Goal: Task Accomplishment & Management: Complete application form

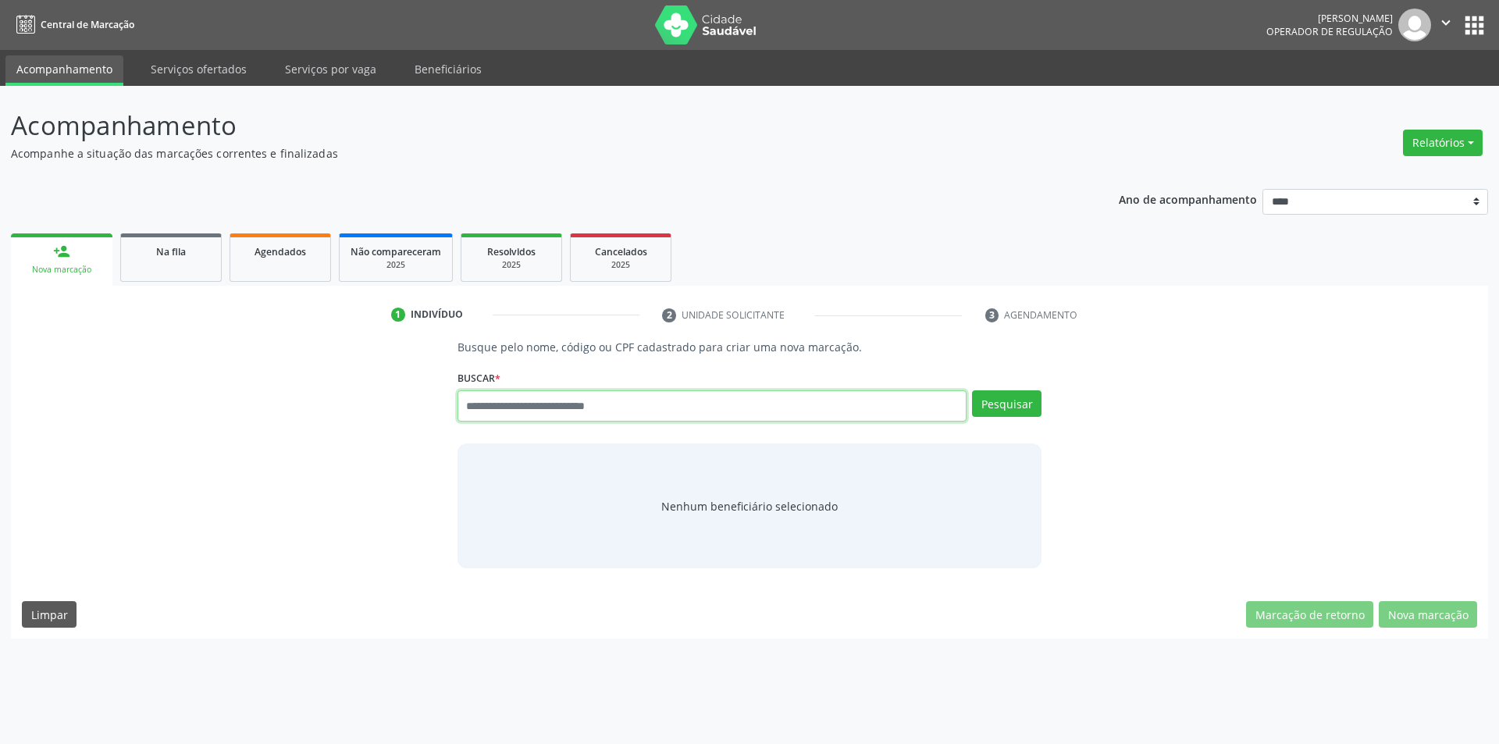
click at [650, 403] on input "text" at bounding box center [713, 405] width 510 height 31
type input "******"
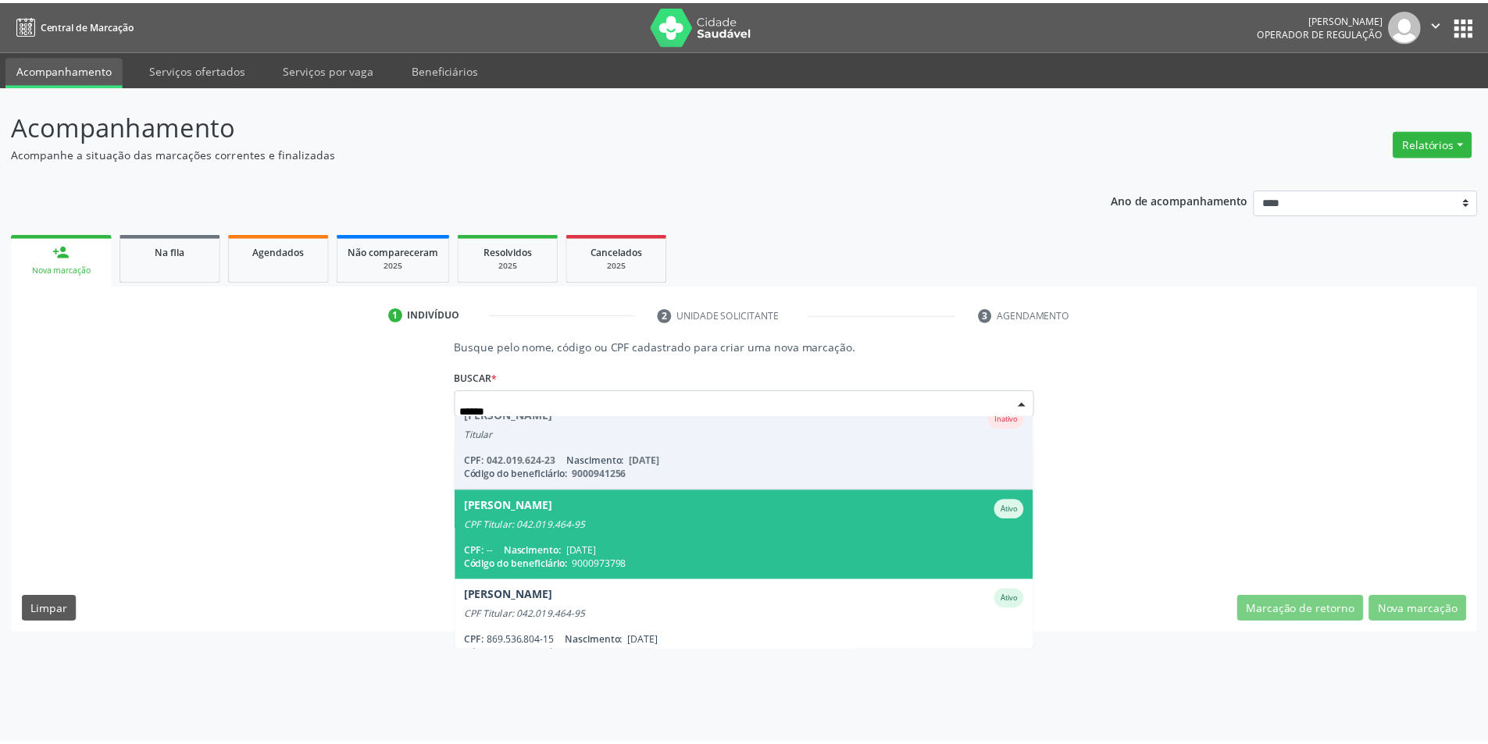
scroll to position [312, 0]
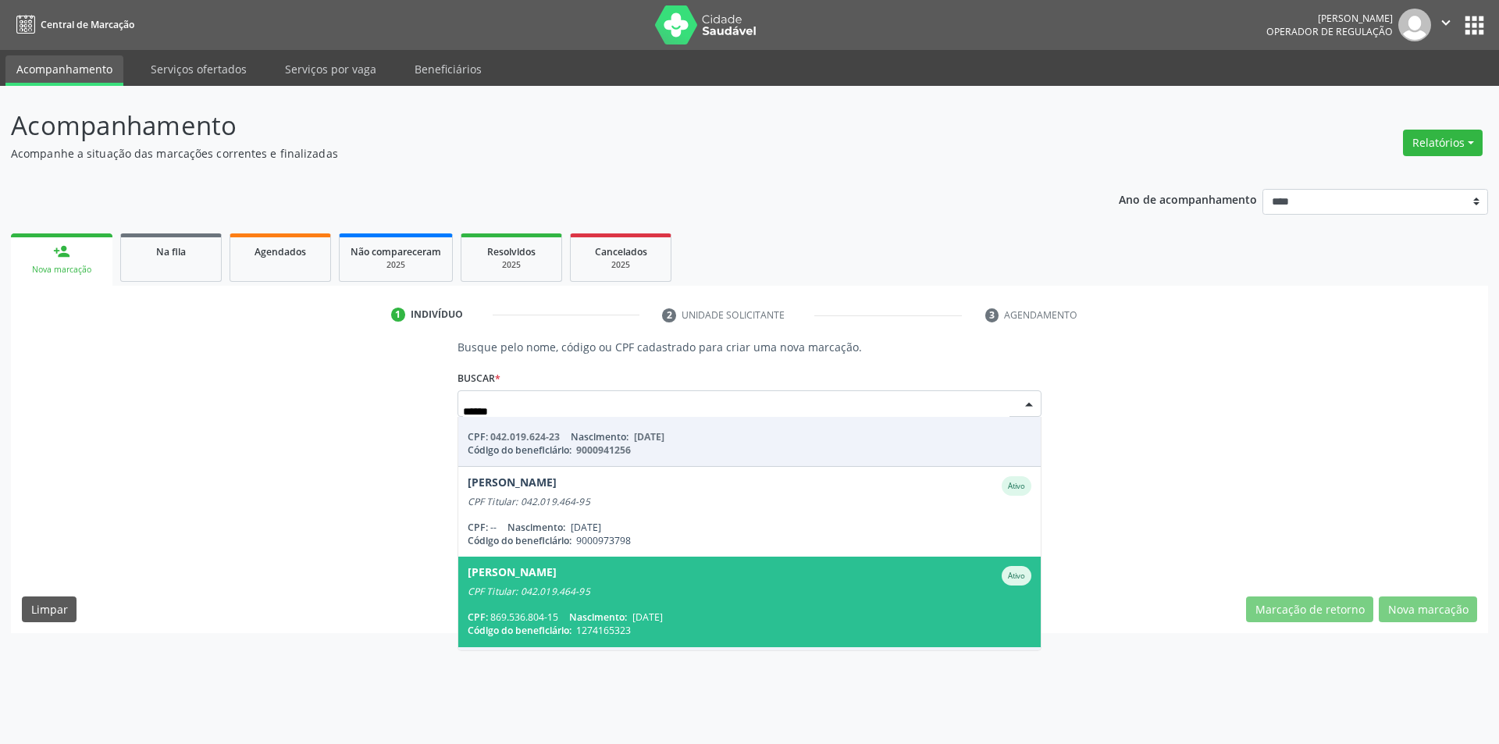
click at [735, 586] on div "CPF Titular: 042.019.464-95" at bounding box center [750, 592] width 565 height 12
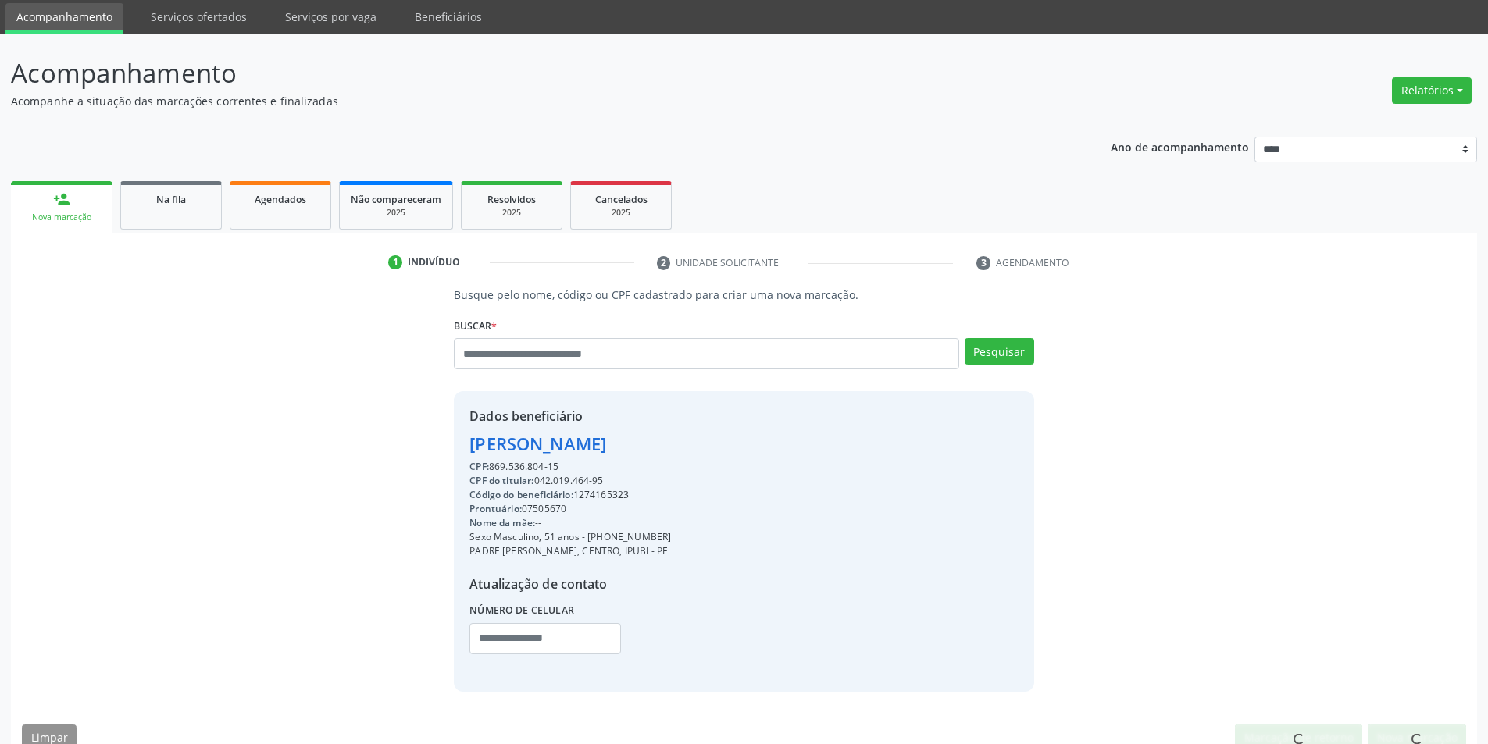
scroll to position [80, 0]
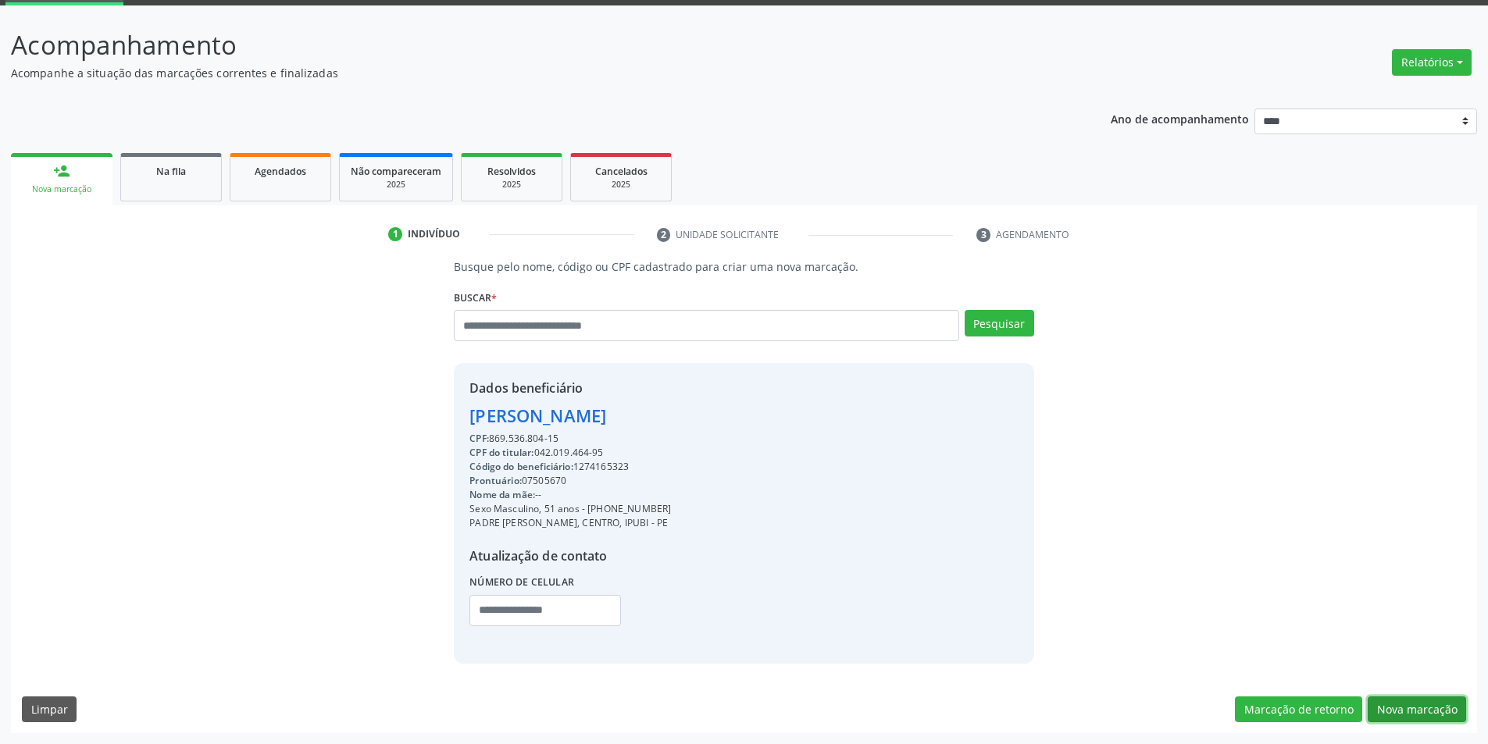
click at [1402, 708] on button "Nova marcação" at bounding box center [1416, 710] width 98 height 27
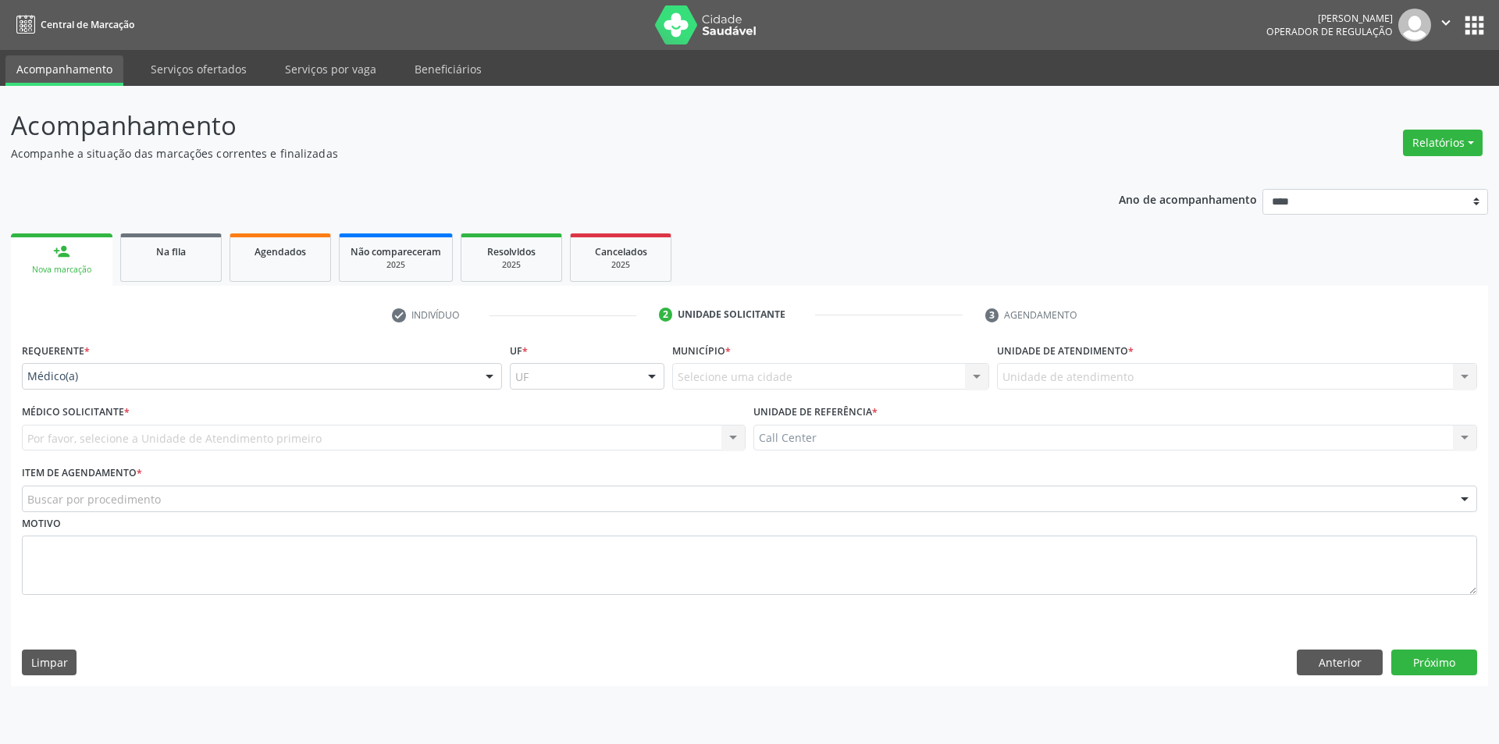
click at [277, 365] on div "Médico(a)" at bounding box center [262, 376] width 480 height 27
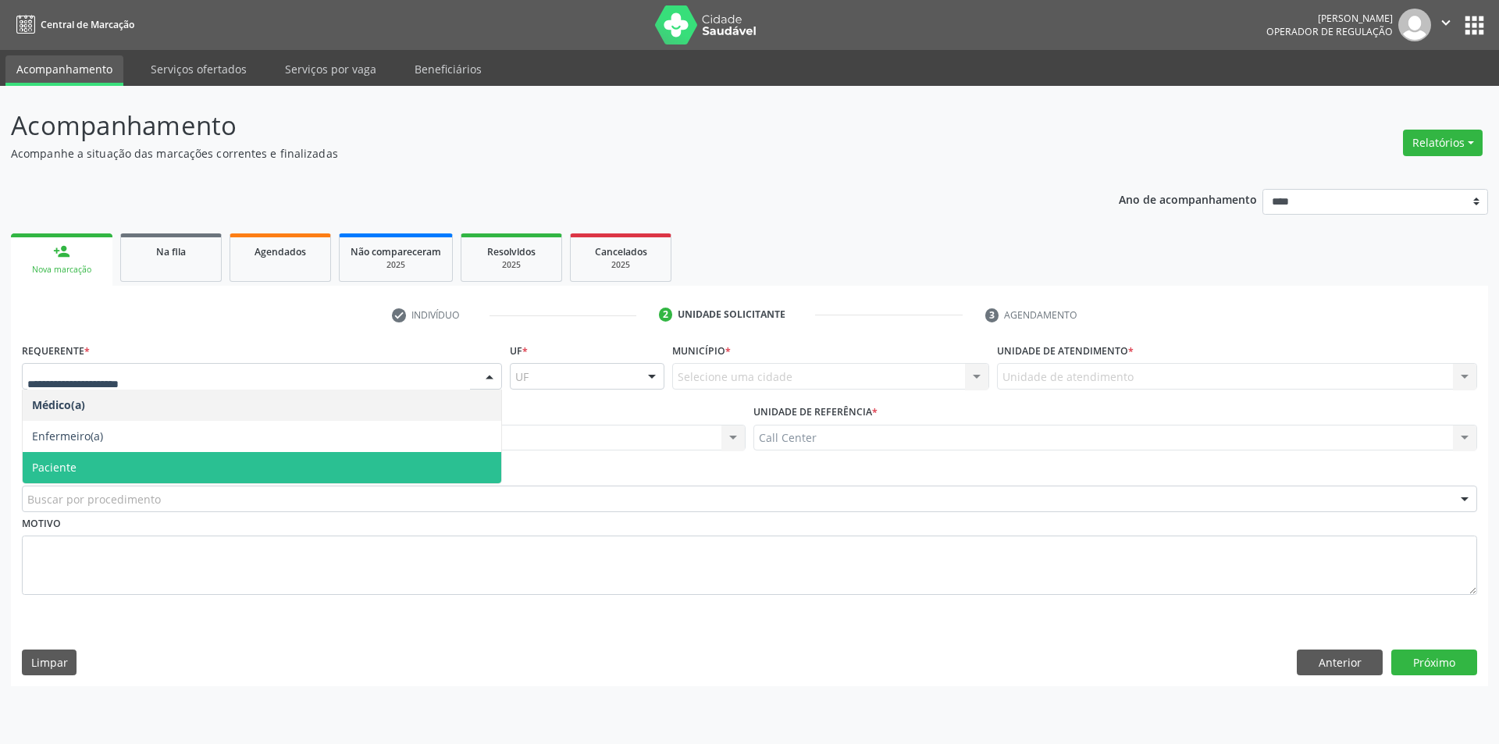
click at [157, 473] on span "Paciente" at bounding box center [262, 467] width 479 height 31
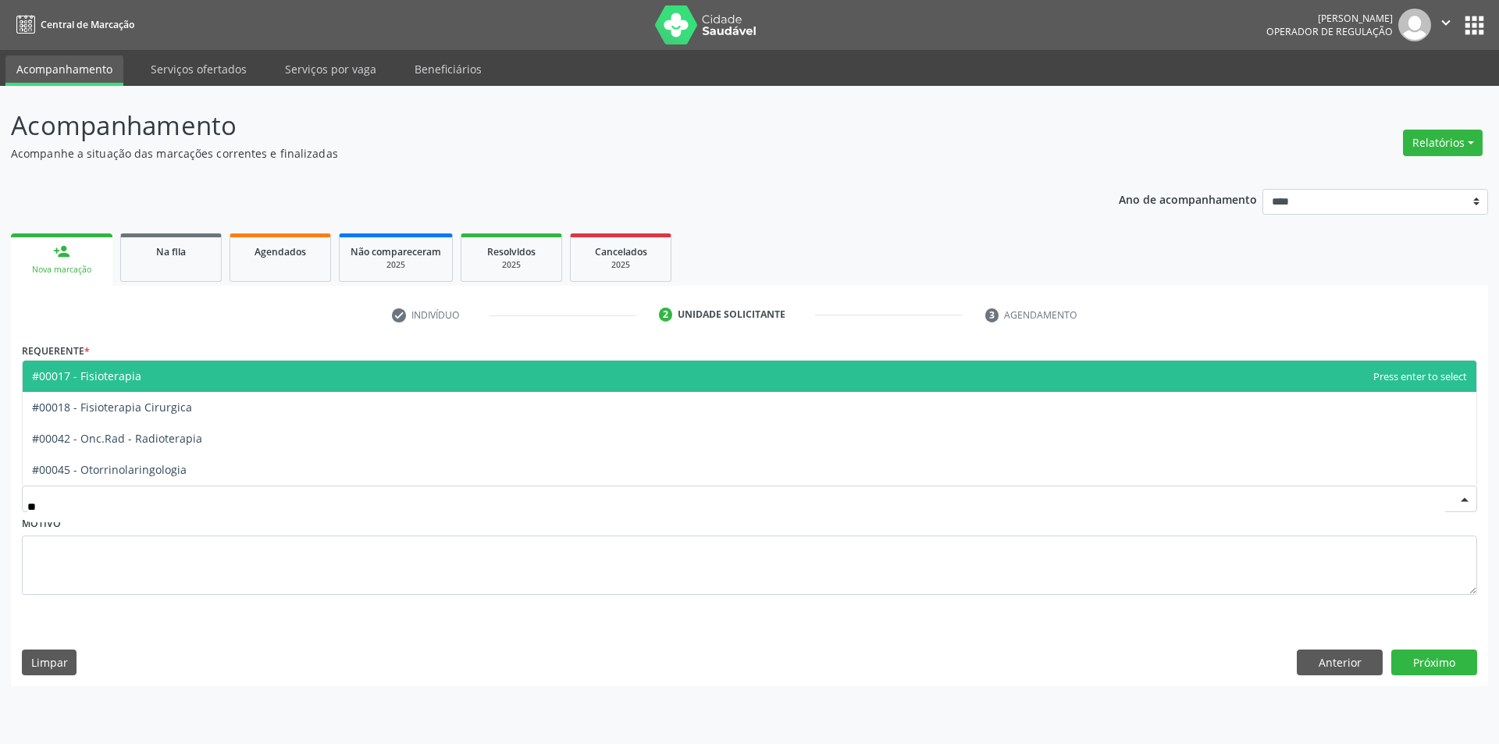
type input "***"
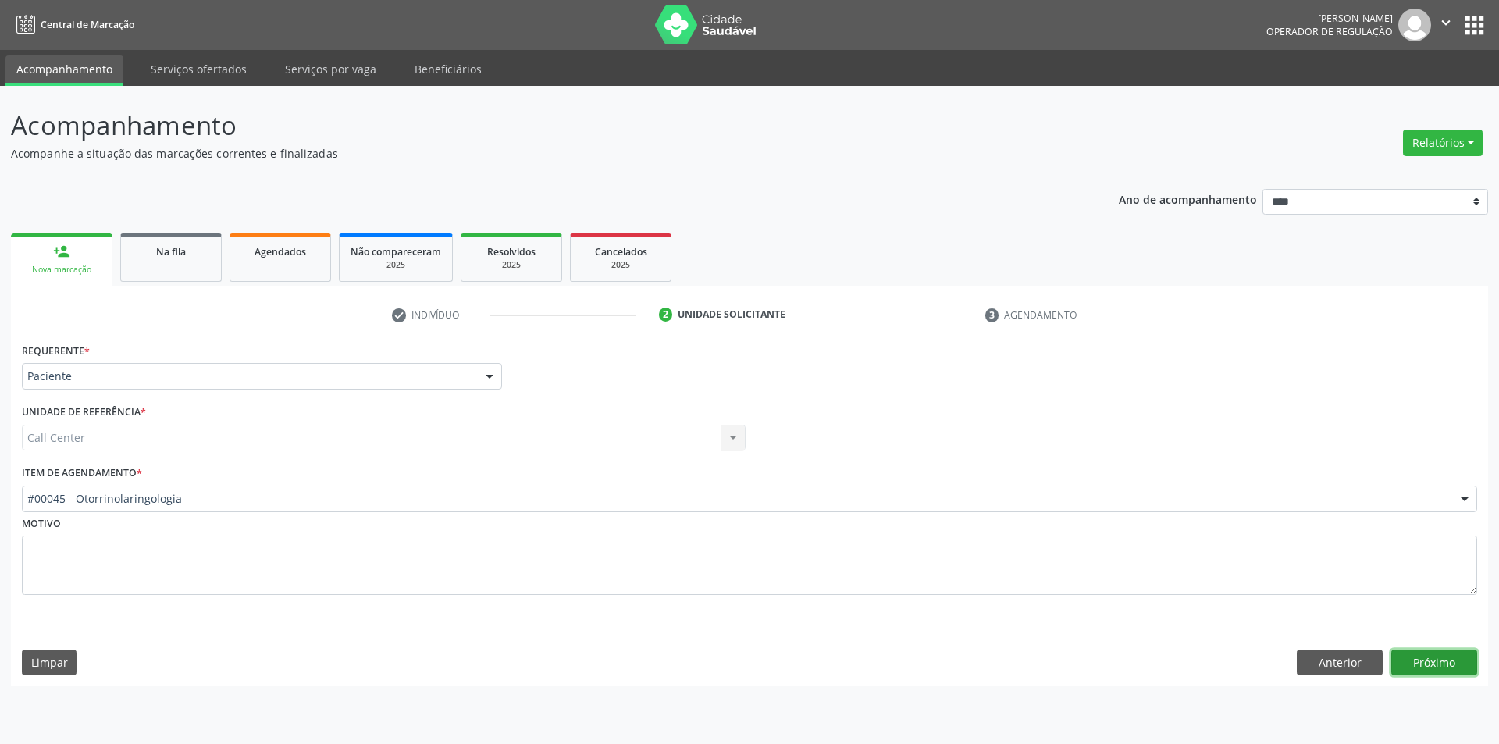
click at [1434, 654] on button "Próximo" at bounding box center [1435, 663] width 86 height 27
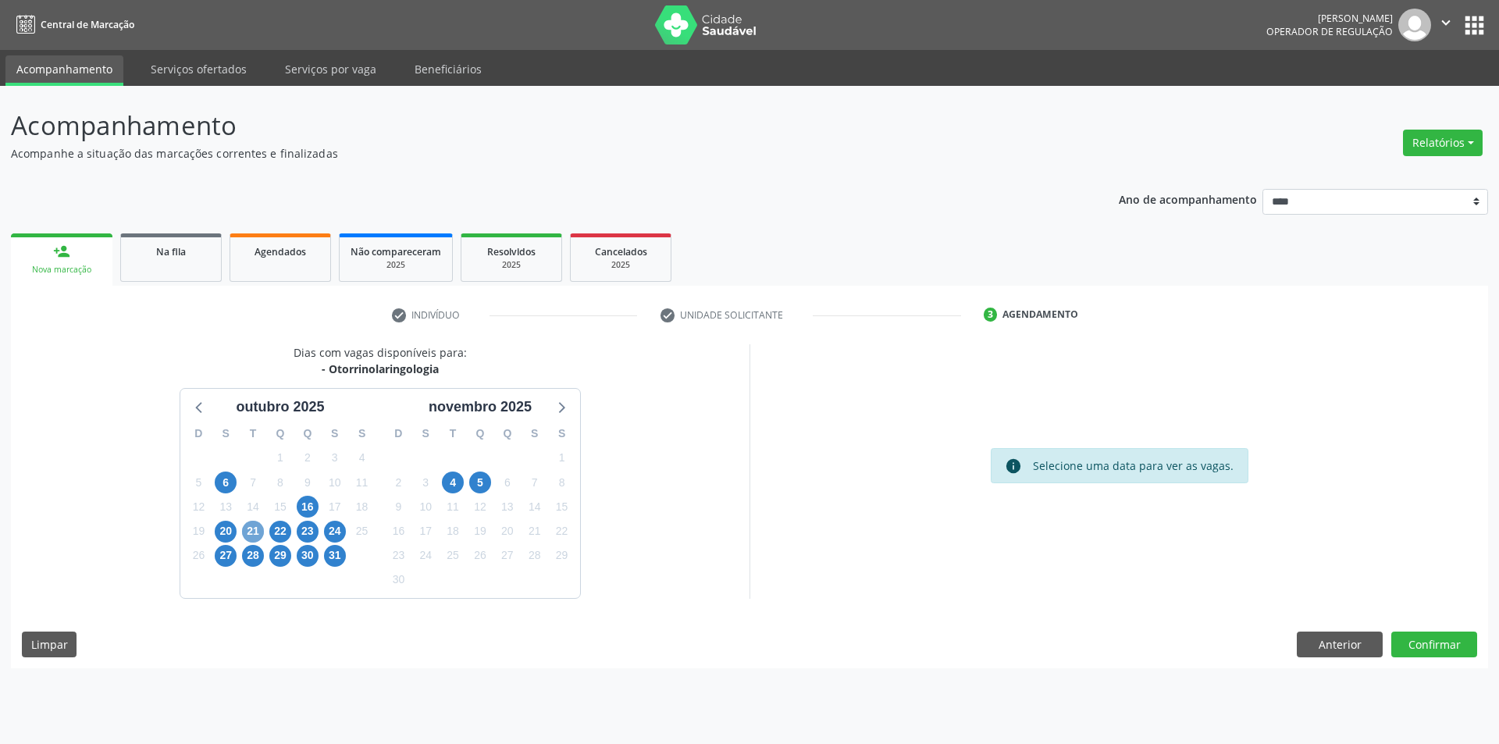
click at [244, 527] on span "21" at bounding box center [253, 532] width 22 height 22
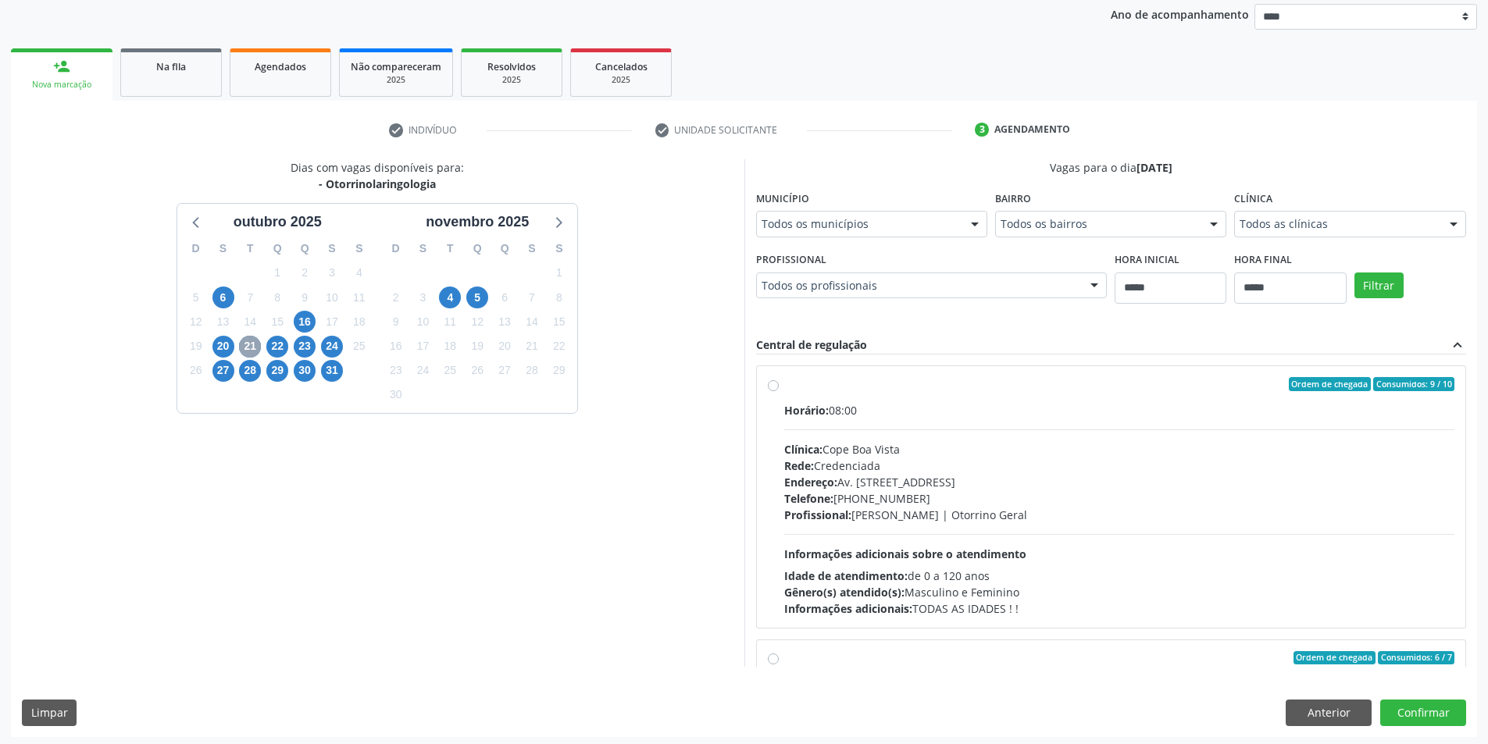
scroll to position [189, 0]
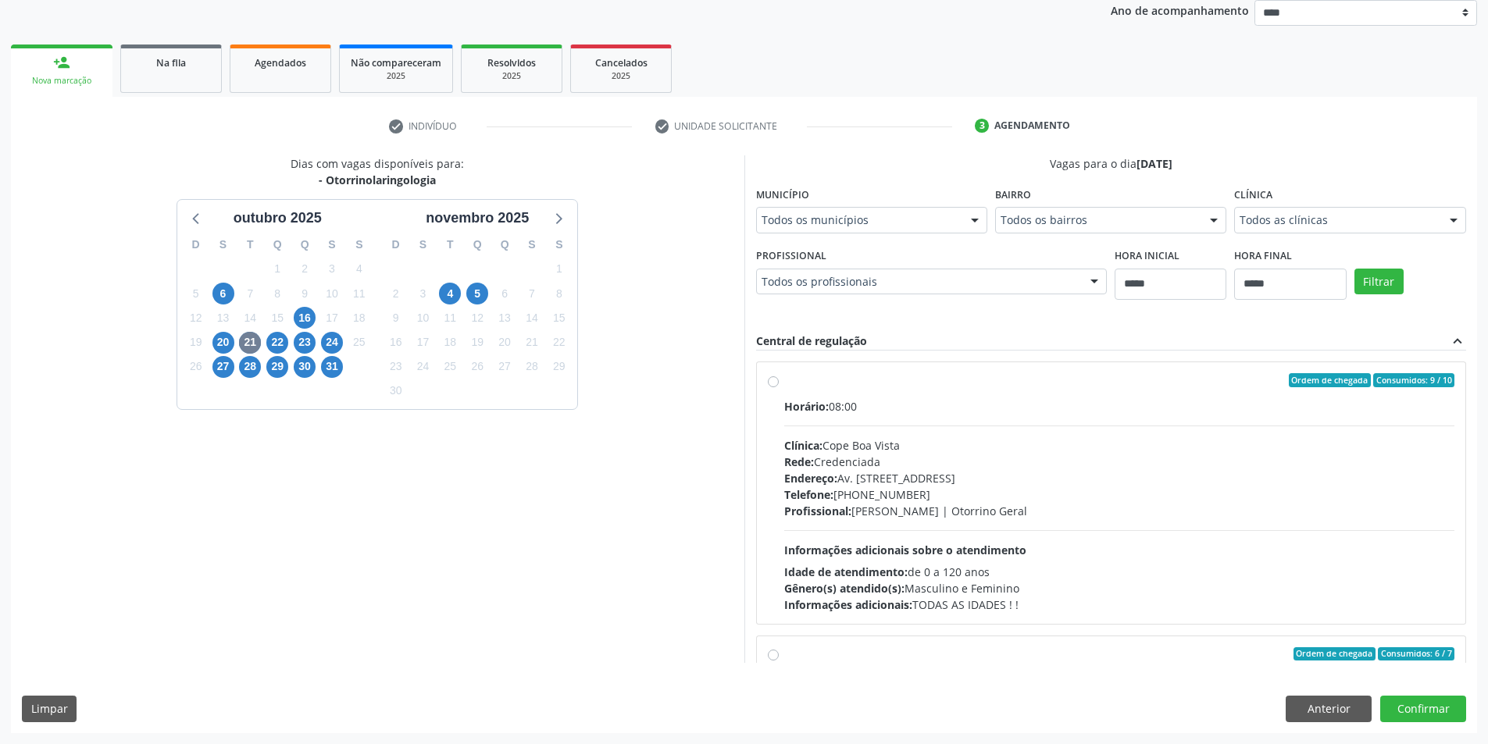
click at [1019, 448] on div "Clínica: Cope Boa Vista" at bounding box center [1119, 445] width 671 height 16
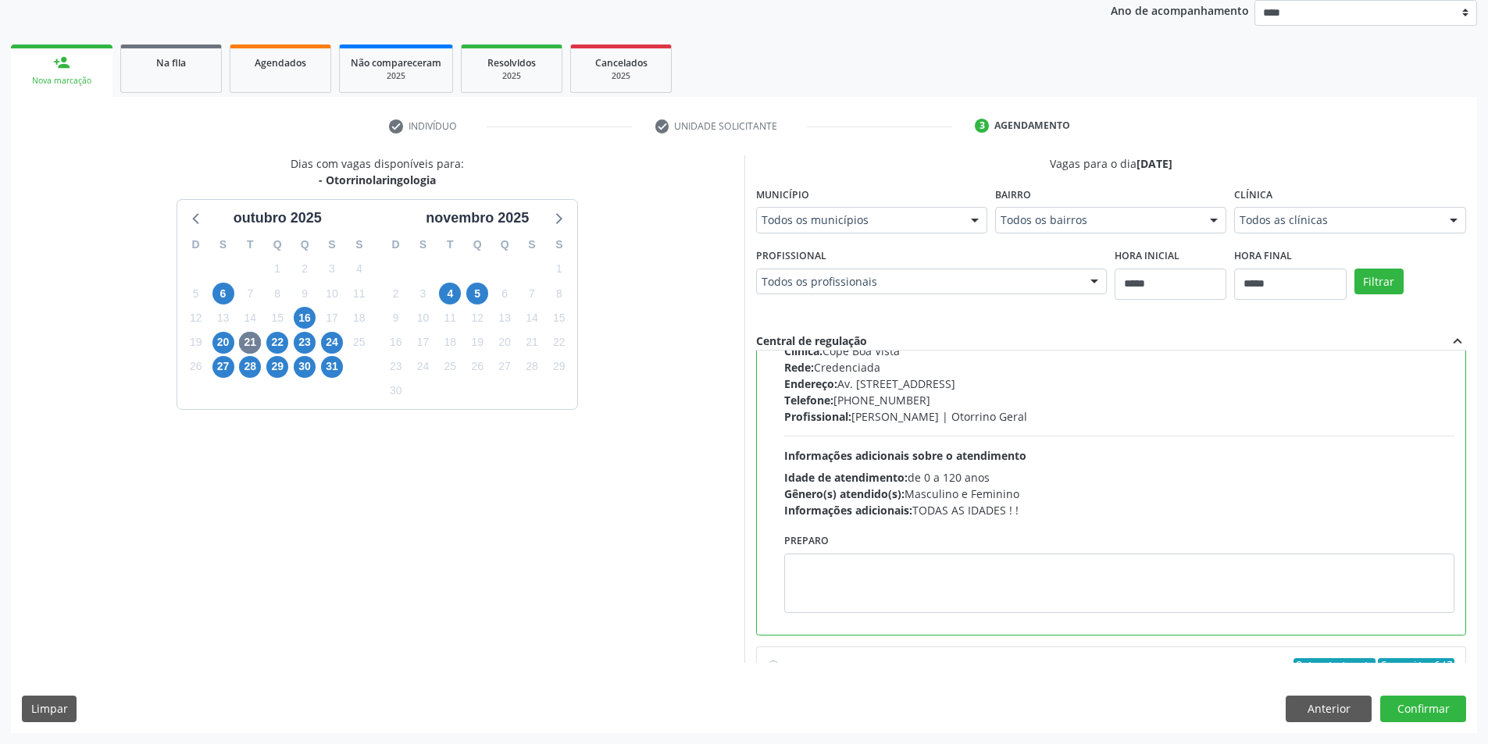
scroll to position [234, 0]
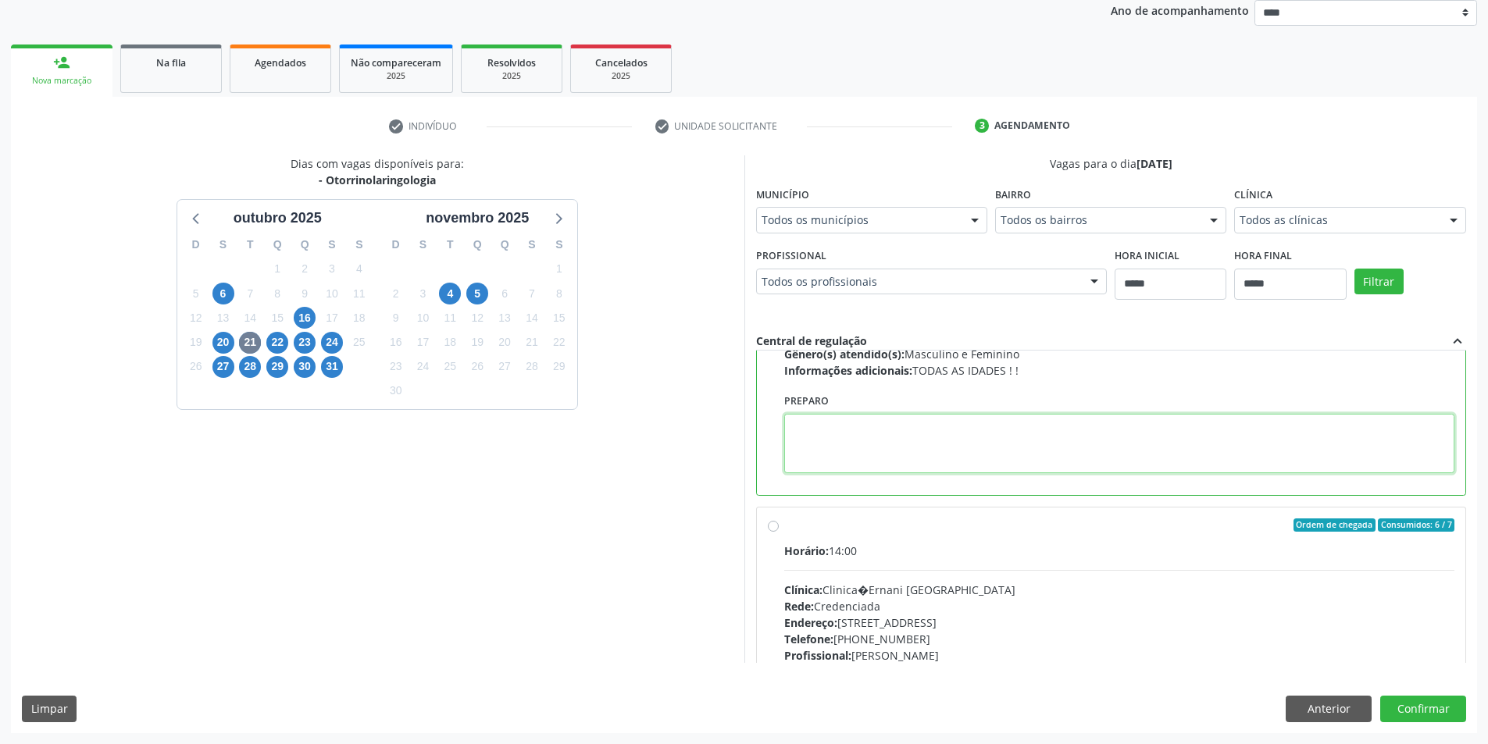
click at [903, 455] on textarea at bounding box center [1119, 443] width 671 height 59
paste textarea "**********"
type textarea "**********"
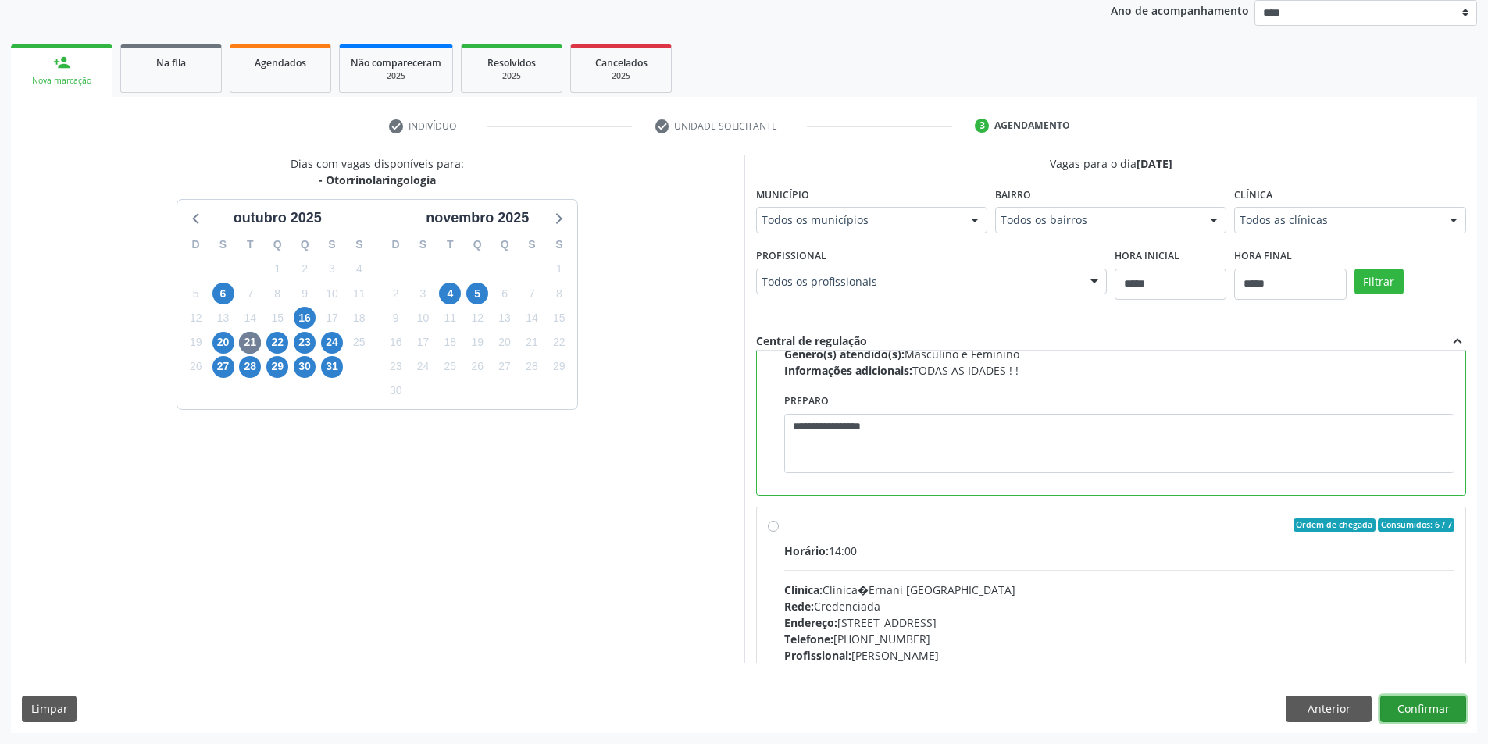
click at [1438, 699] on button "Confirmar" at bounding box center [1423, 709] width 86 height 27
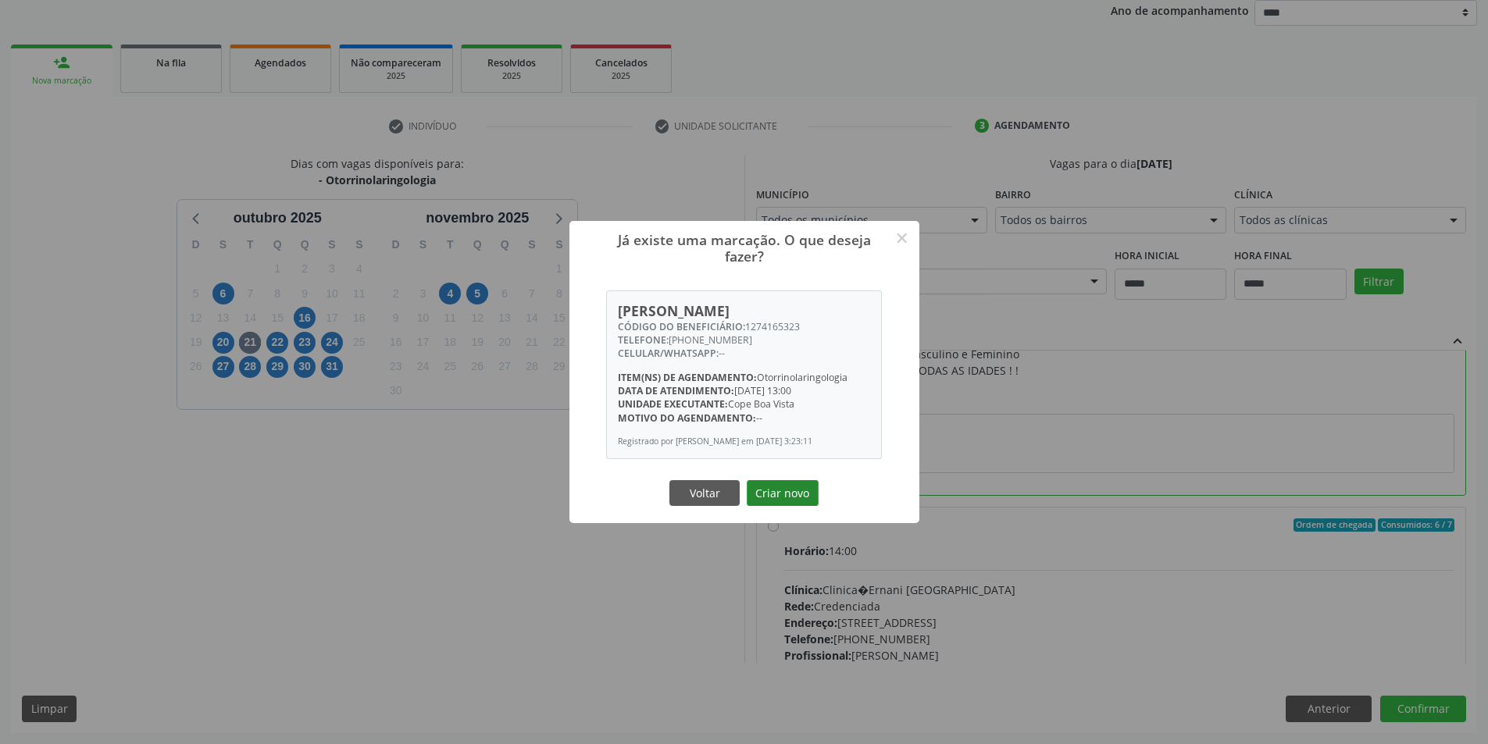
click at [779, 490] on button "Criar novo" at bounding box center [783, 493] width 72 height 27
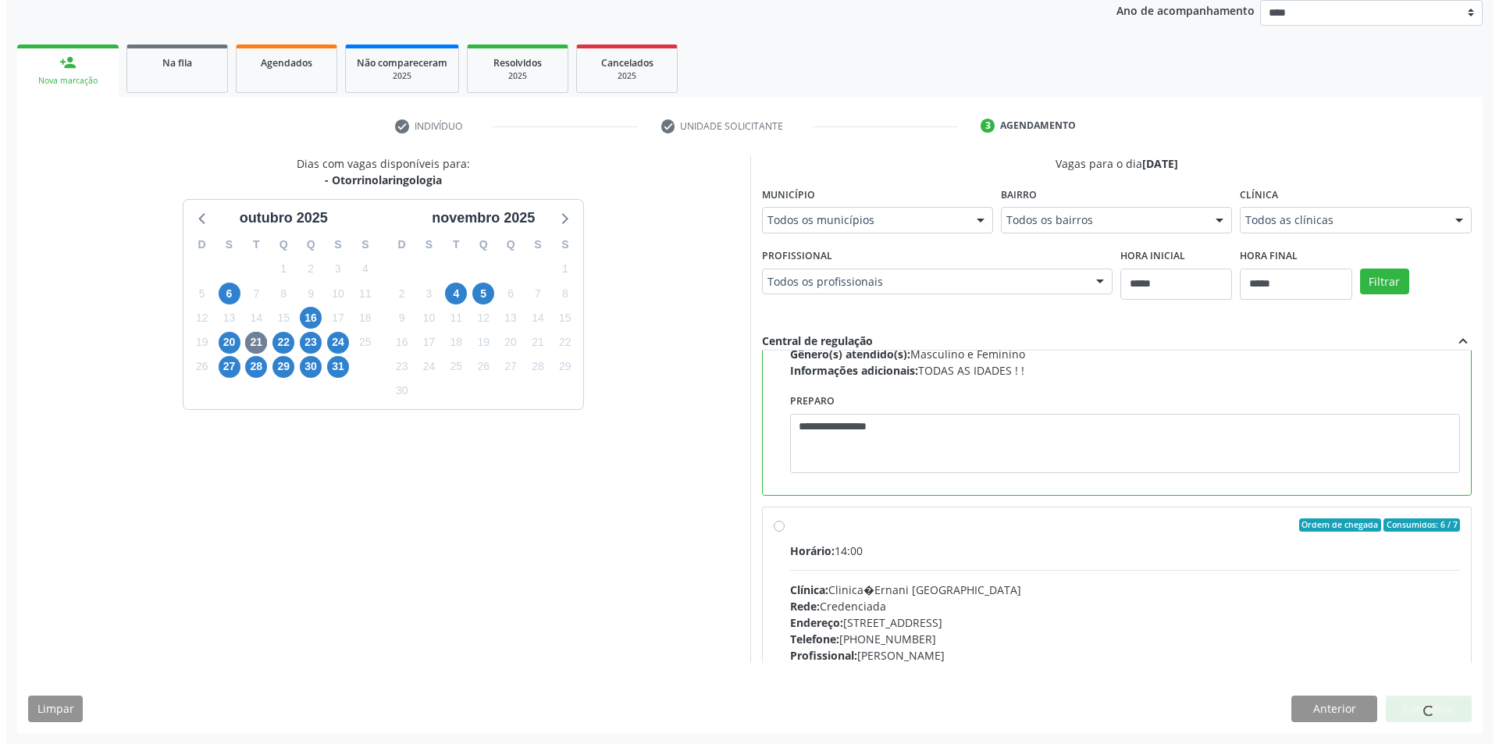
scroll to position [0, 0]
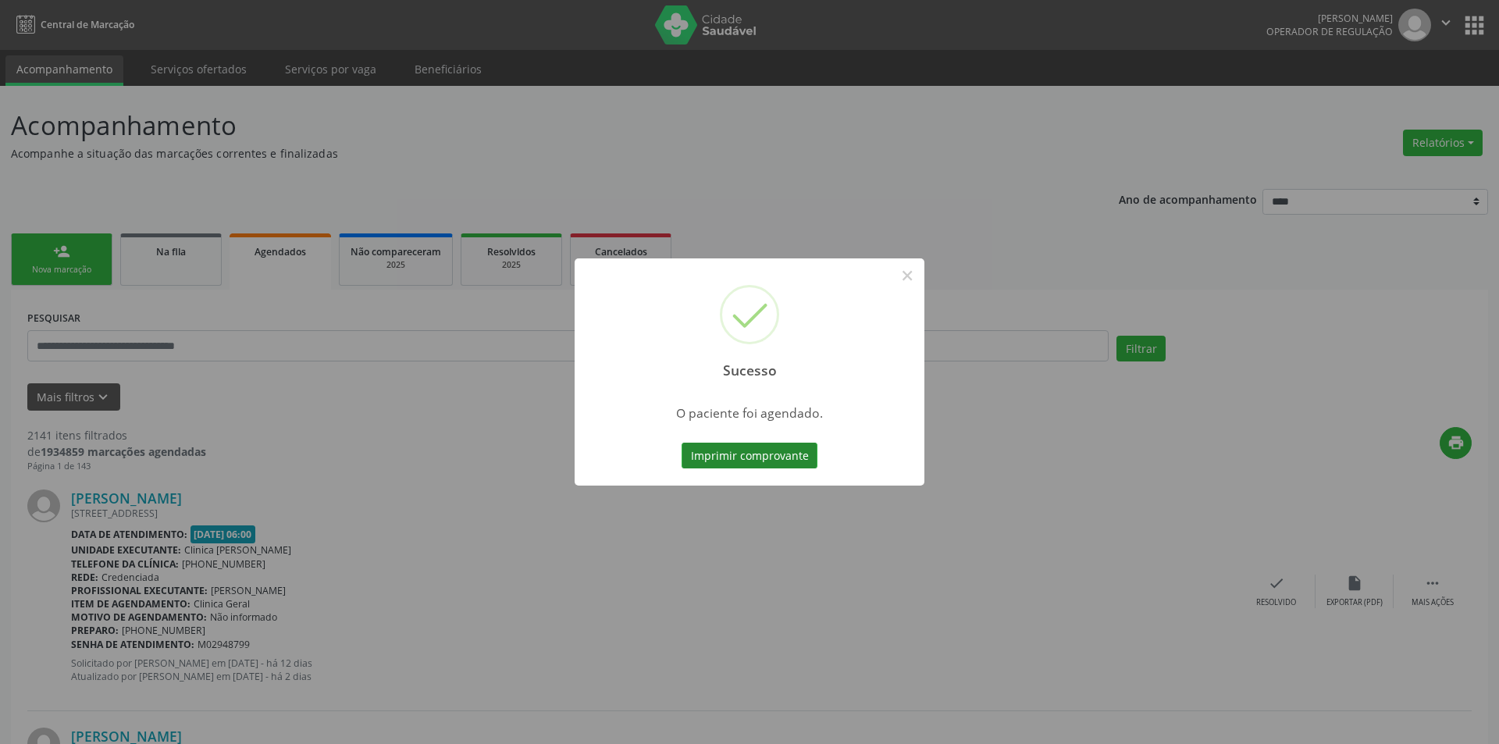
click at [796, 451] on button "Imprimir comprovante" at bounding box center [750, 456] width 136 height 27
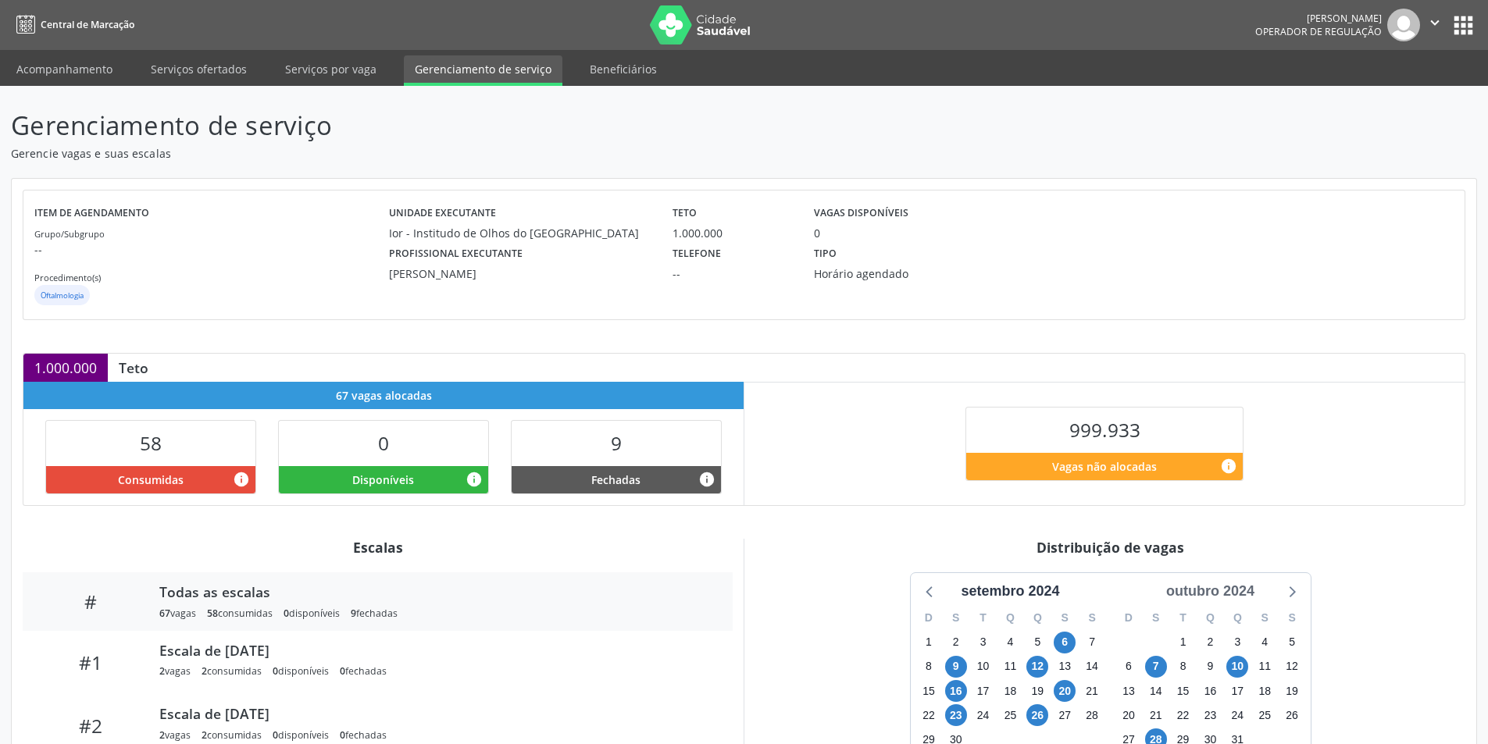
click at [1246, 587] on div "outubro 2024" at bounding box center [1210, 591] width 101 height 21
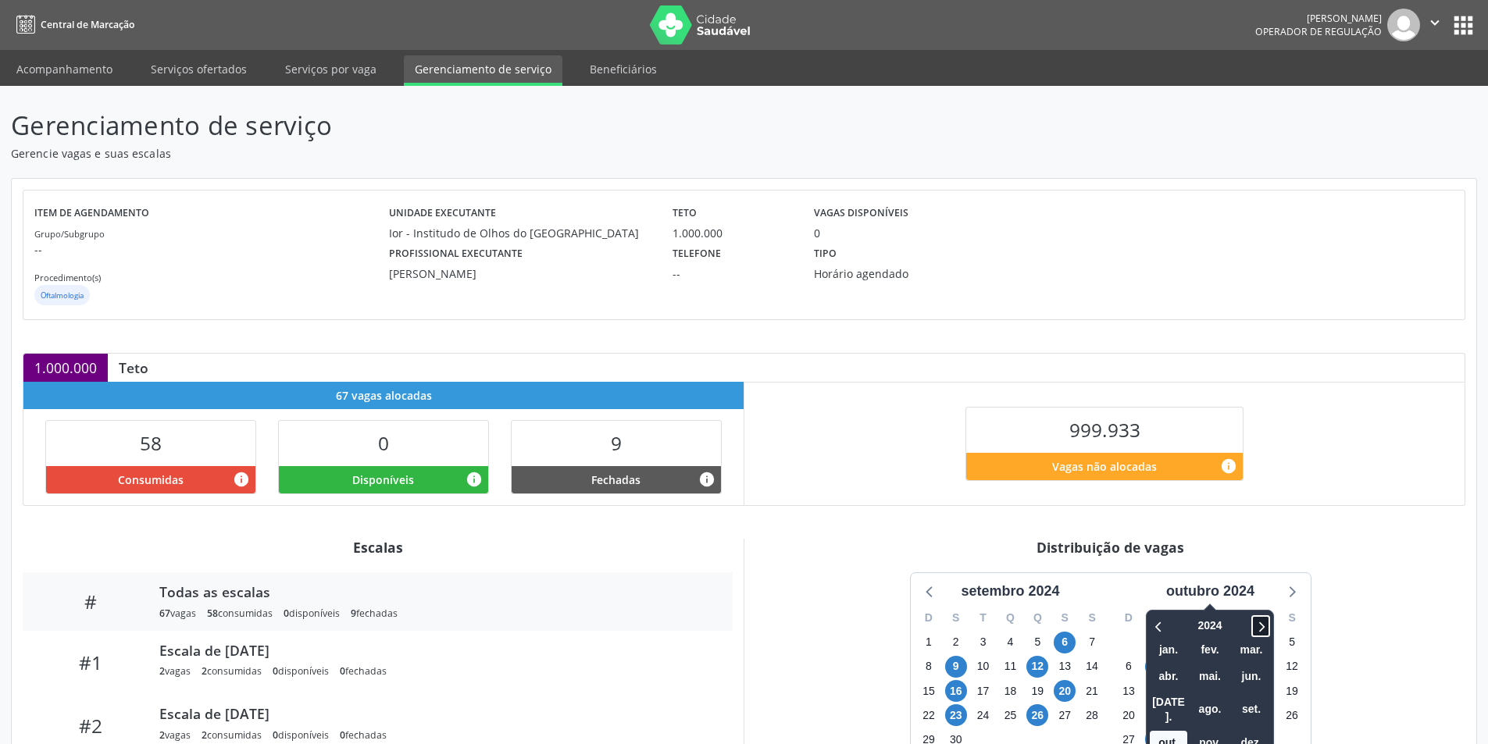
click at [1260, 633] on icon at bounding box center [1261, 626] width 16 height 19
click at [1212, 731] on span "nov." at bounding box center [1209, 743] width 37 height 24
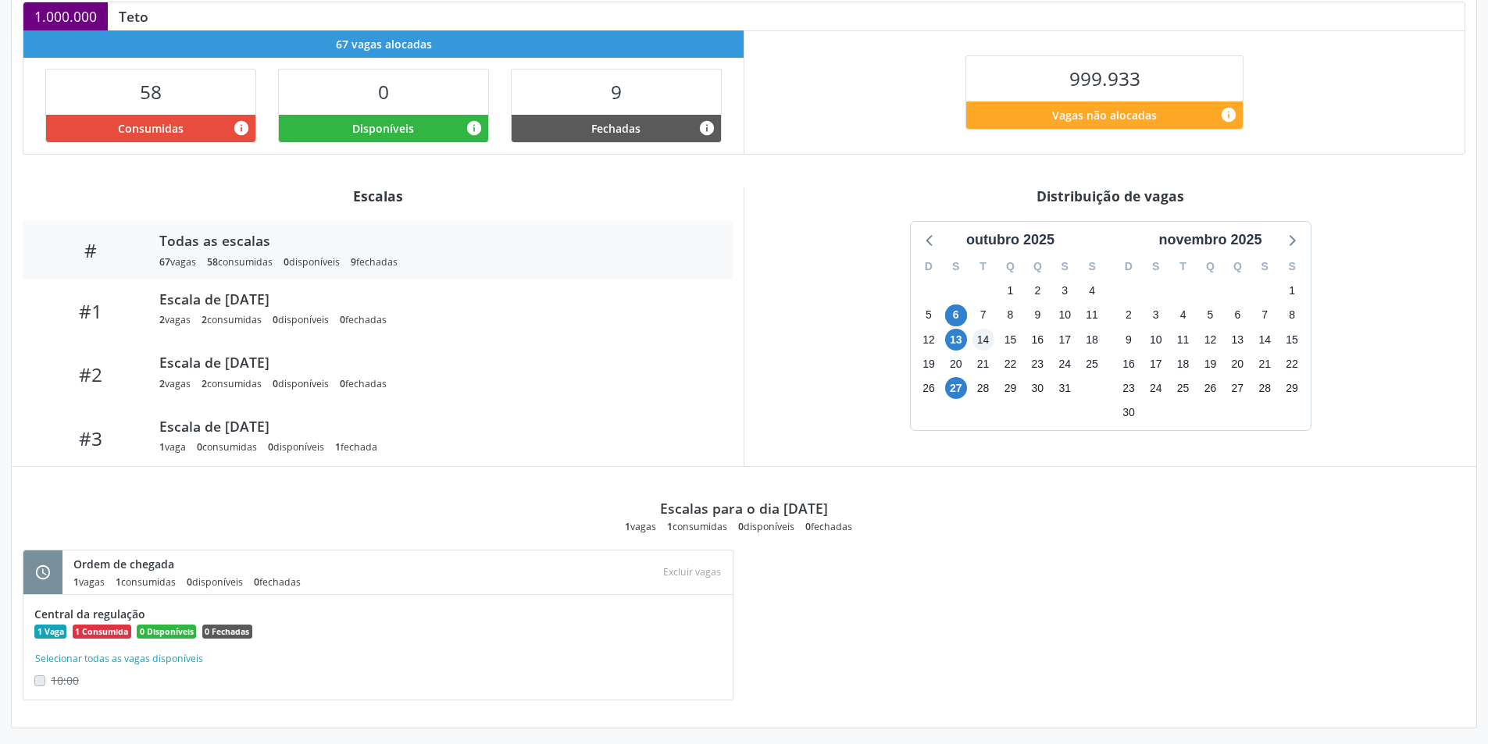
scroll to position [358, 0]
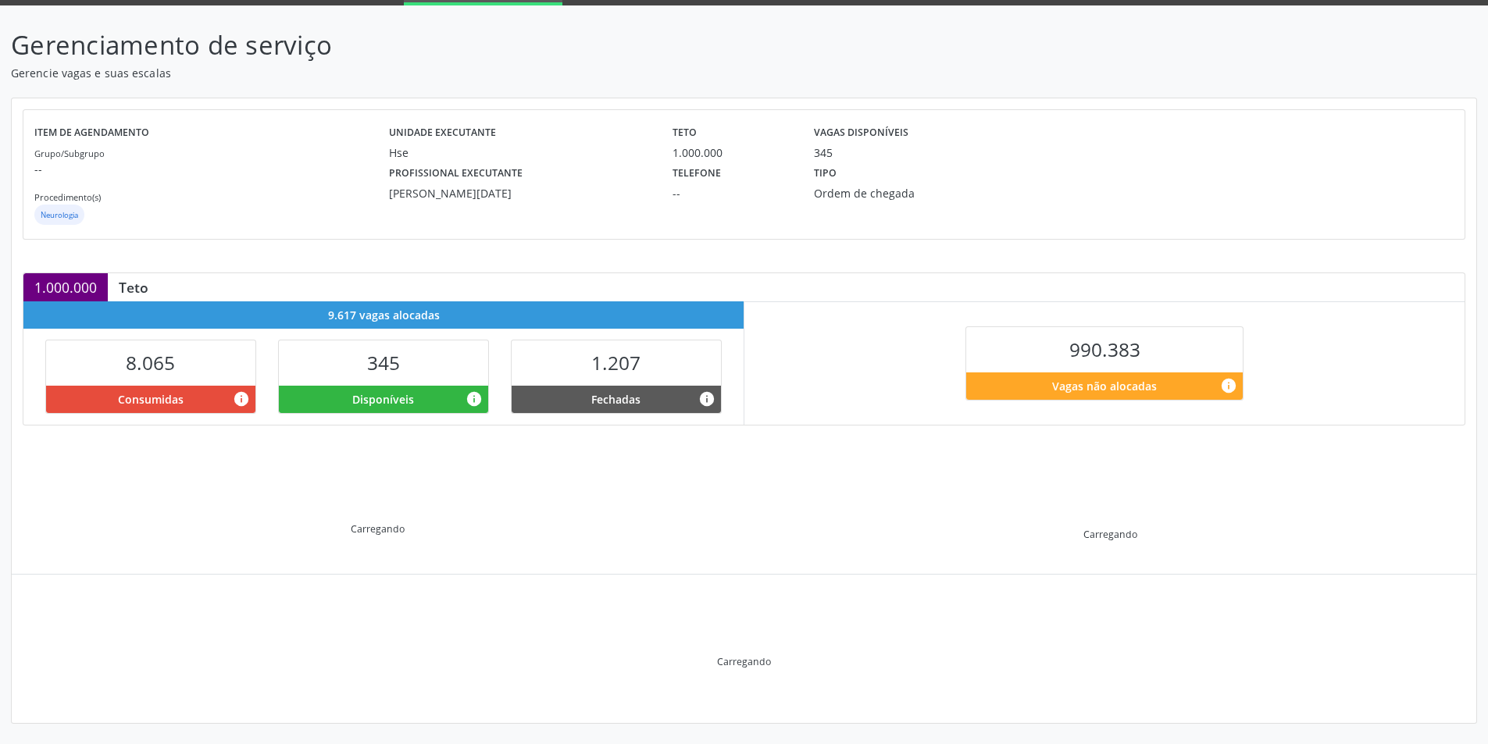
scroll to position [82, 0]
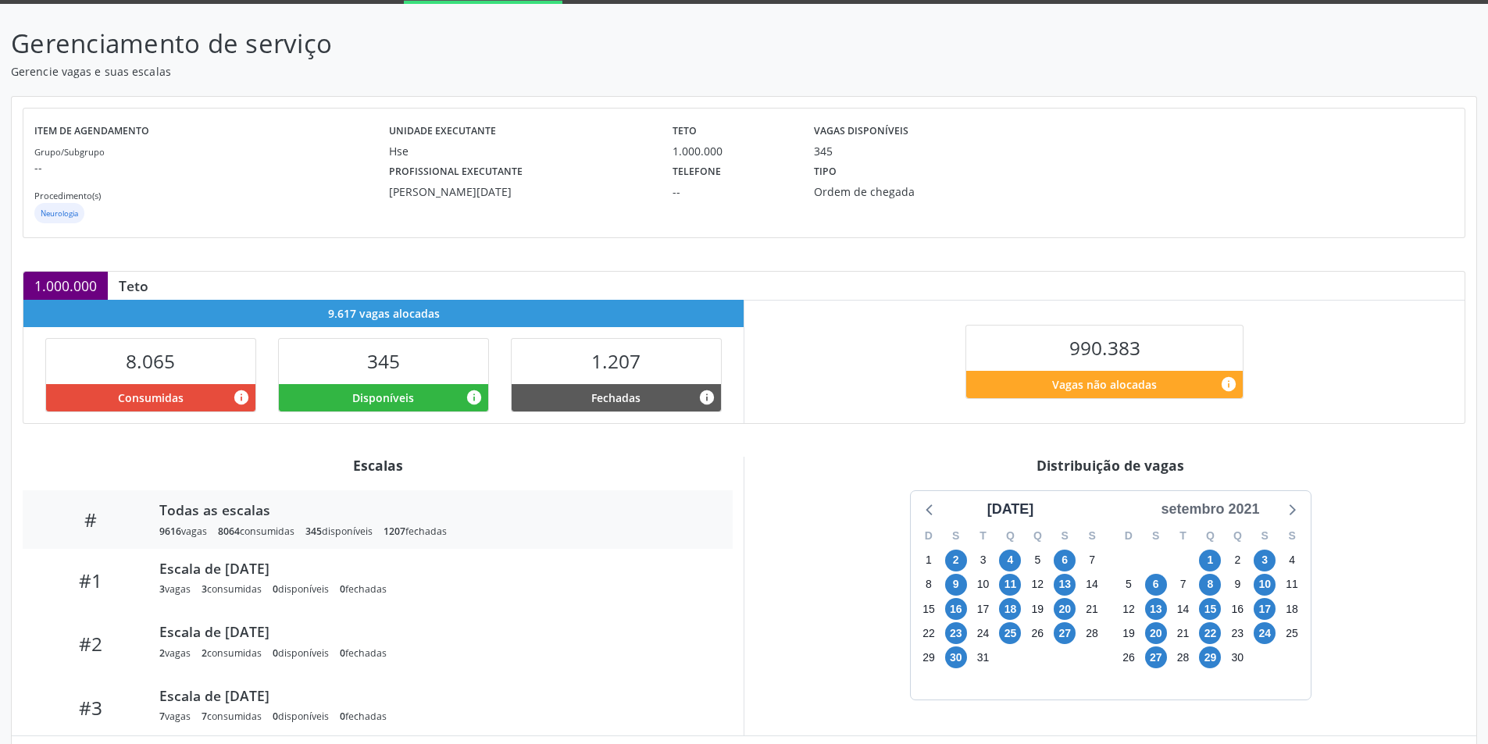
click at [1260, 515] on div "setembro 2021" at bounding box center [1209, 509] width 111 height 21
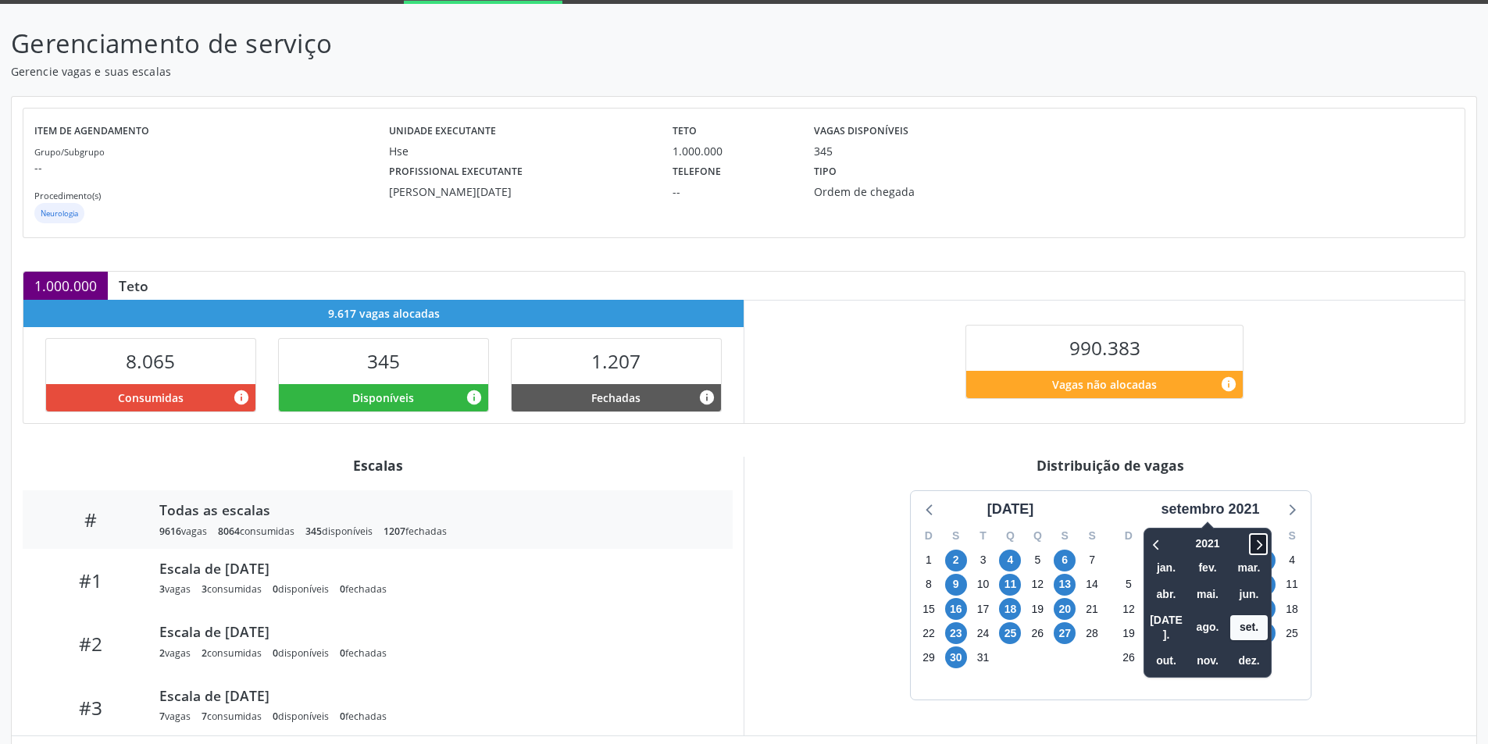
click at [1266, 540] on icon at bounding box center [1258, 544] width 16 height 19
click at [1207, 649] on span "nov." at bounding box center [1207, 661] width 37 height 24
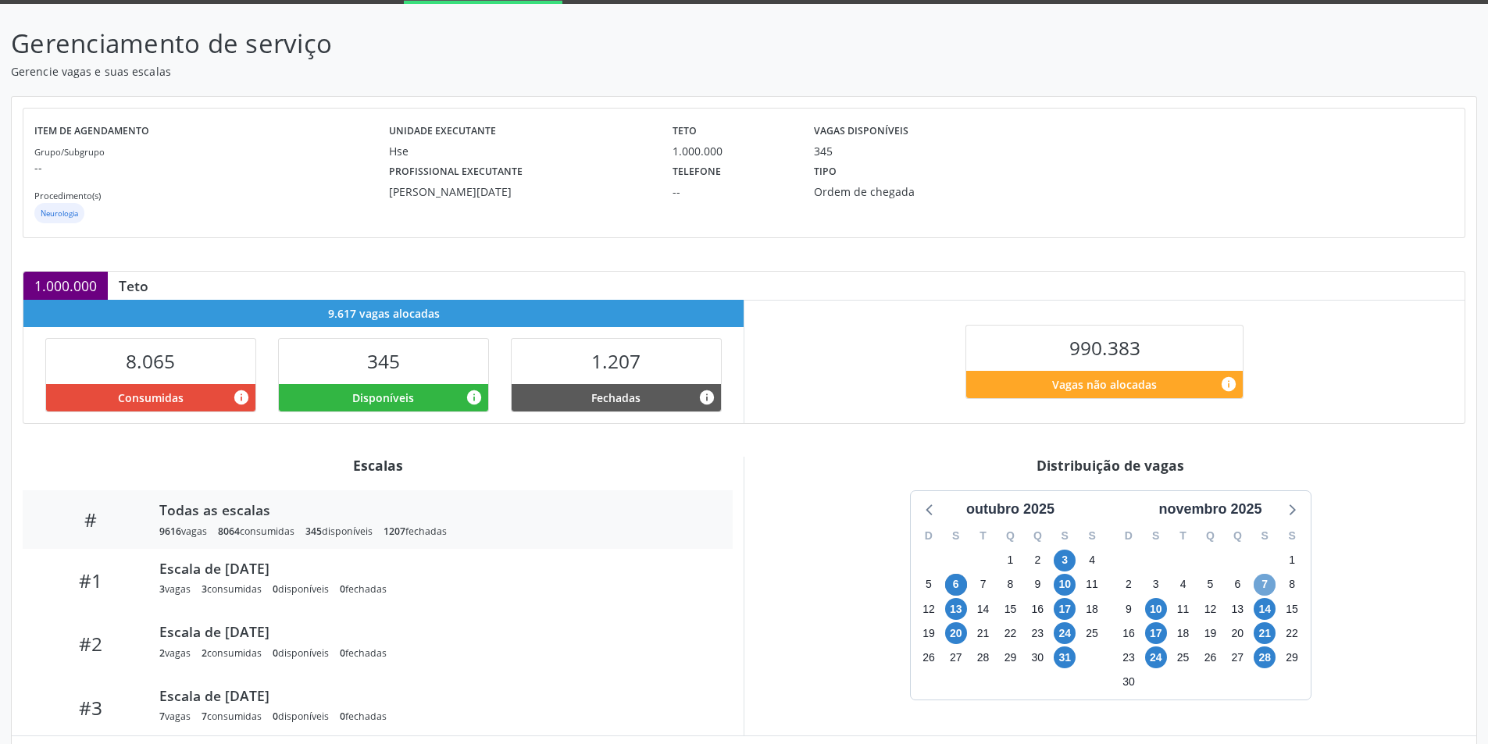
click at [1264, 586] on span "7" at bounding box center [1264, 585] width 22 height 22
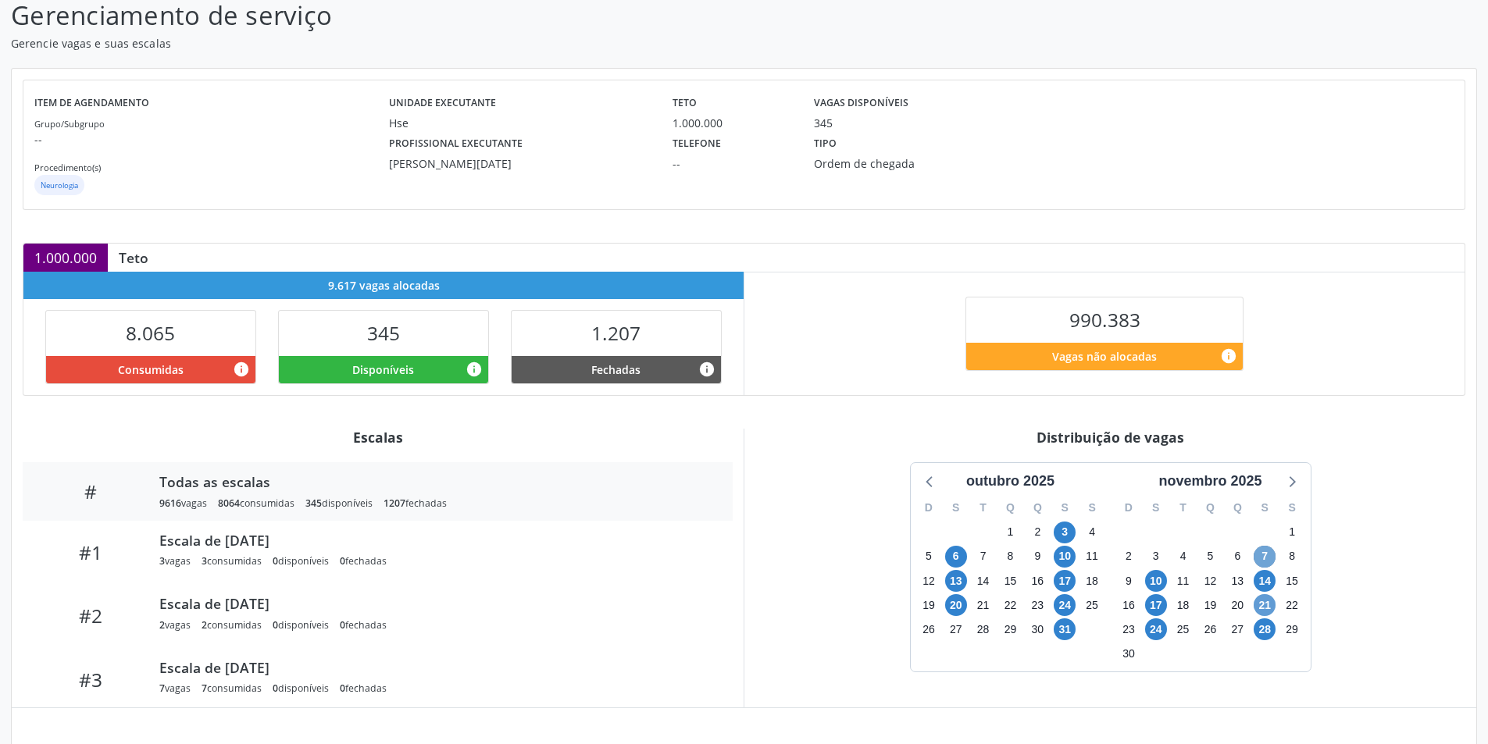
scroll to position [245, 0]
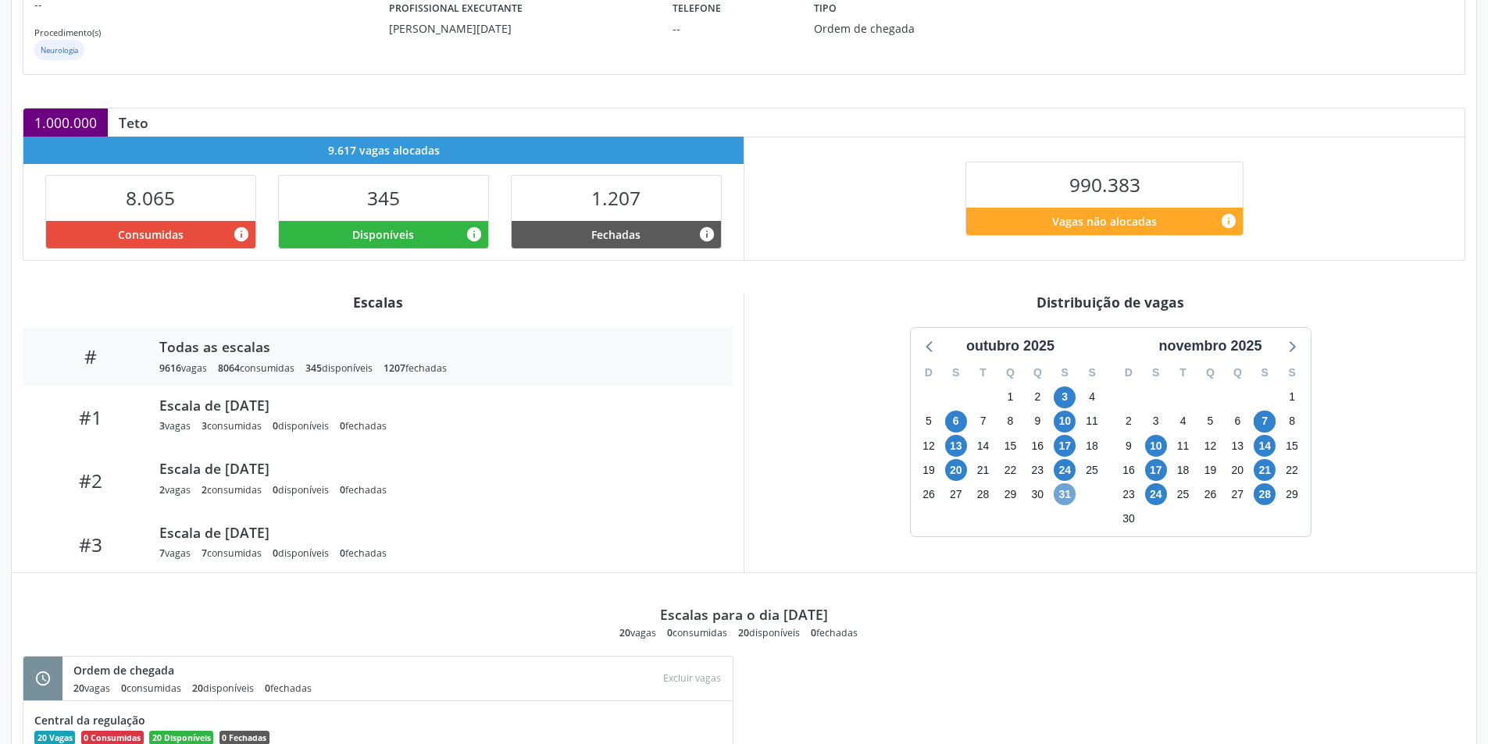
click at [1068, 494] on span "31" at bounding box center [1064, 494] width 22 height 22
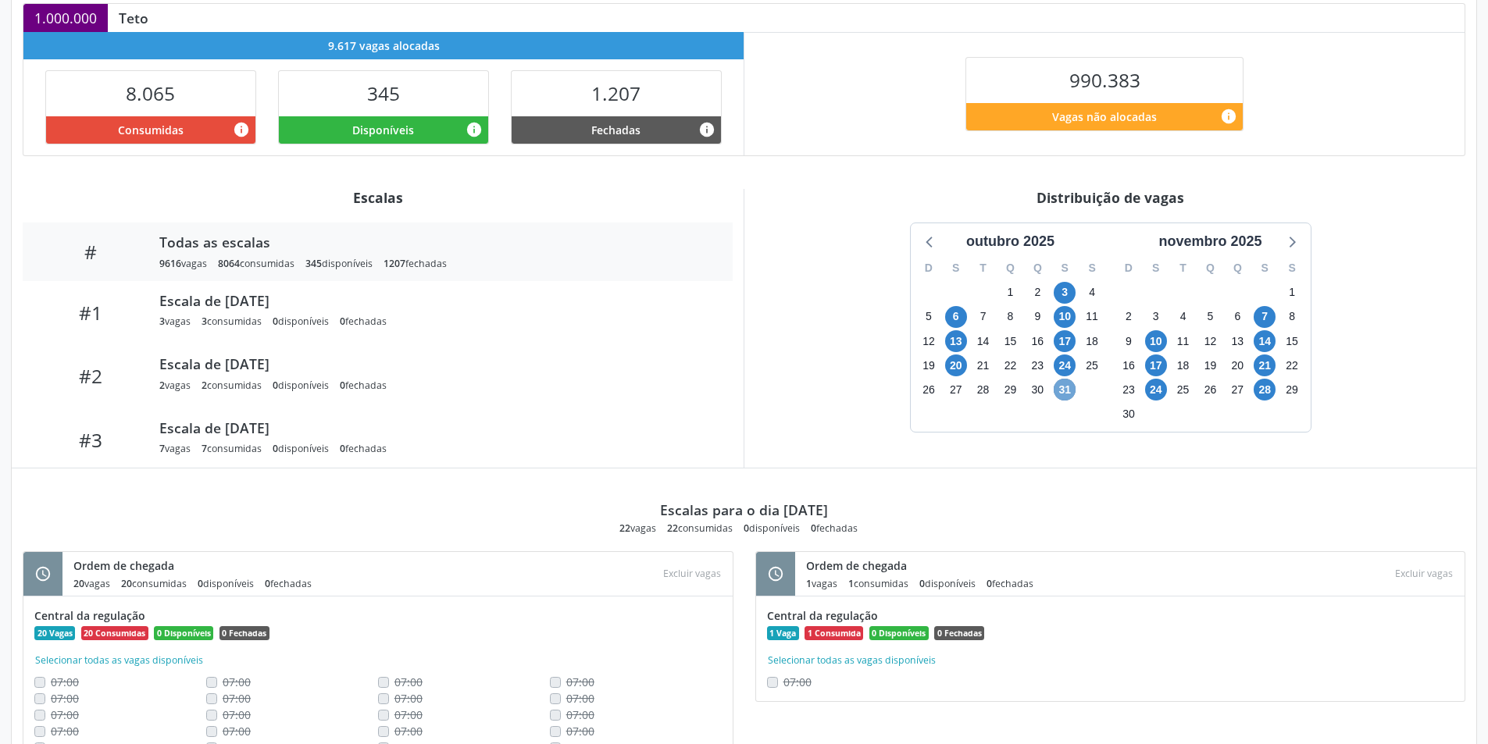
scroll to position [356, 0]
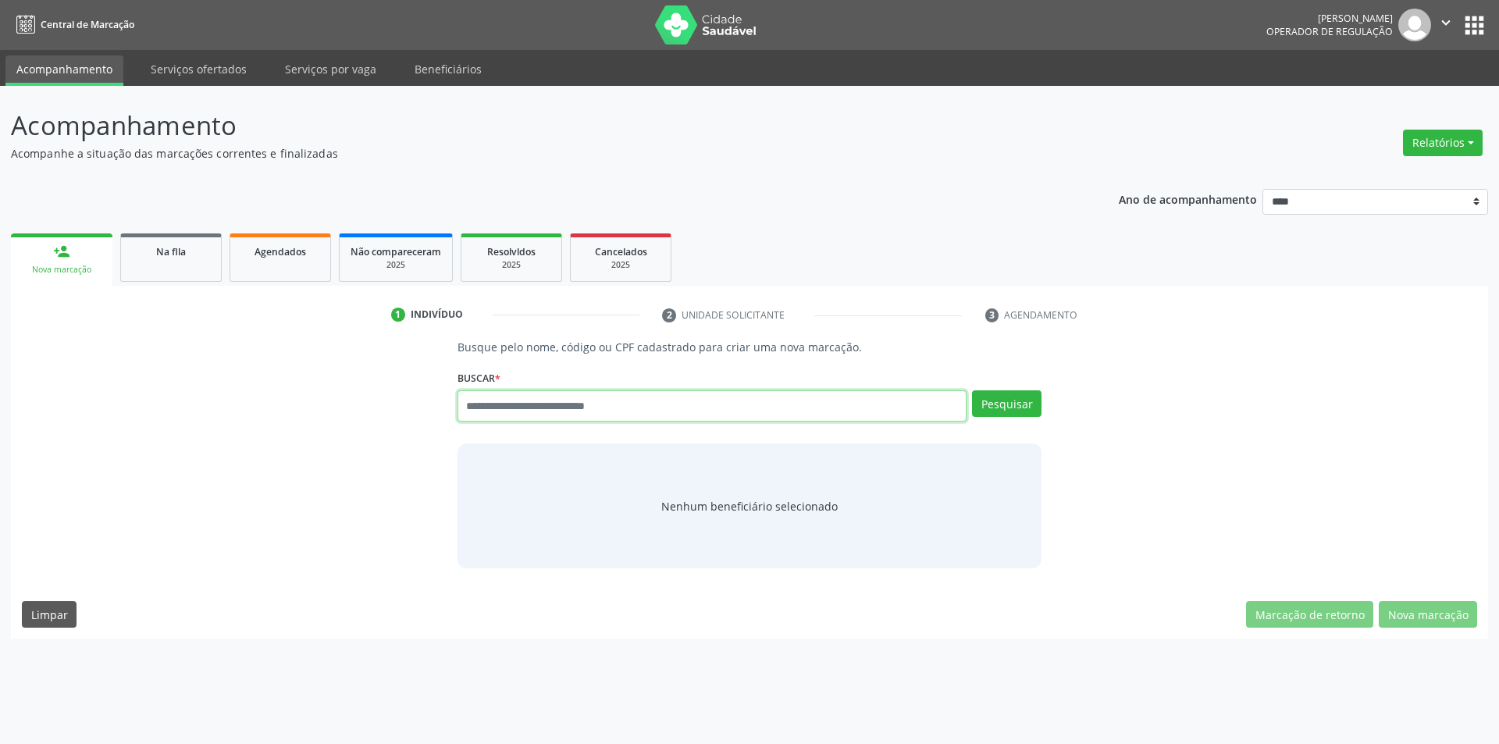
click at [618, 400] on input "text" at bounding box center [713, 405] width 510 height 31
click at [641, 400] on input "text" at bounding box center [713, 405] width 510 height 31
click at [725, 407] on input "text" at bounding box center [713, 405] width 510 height 31
click at [545, 395] on input "text" at bounding box center [713, 405] width 510 height 31
type input "******"
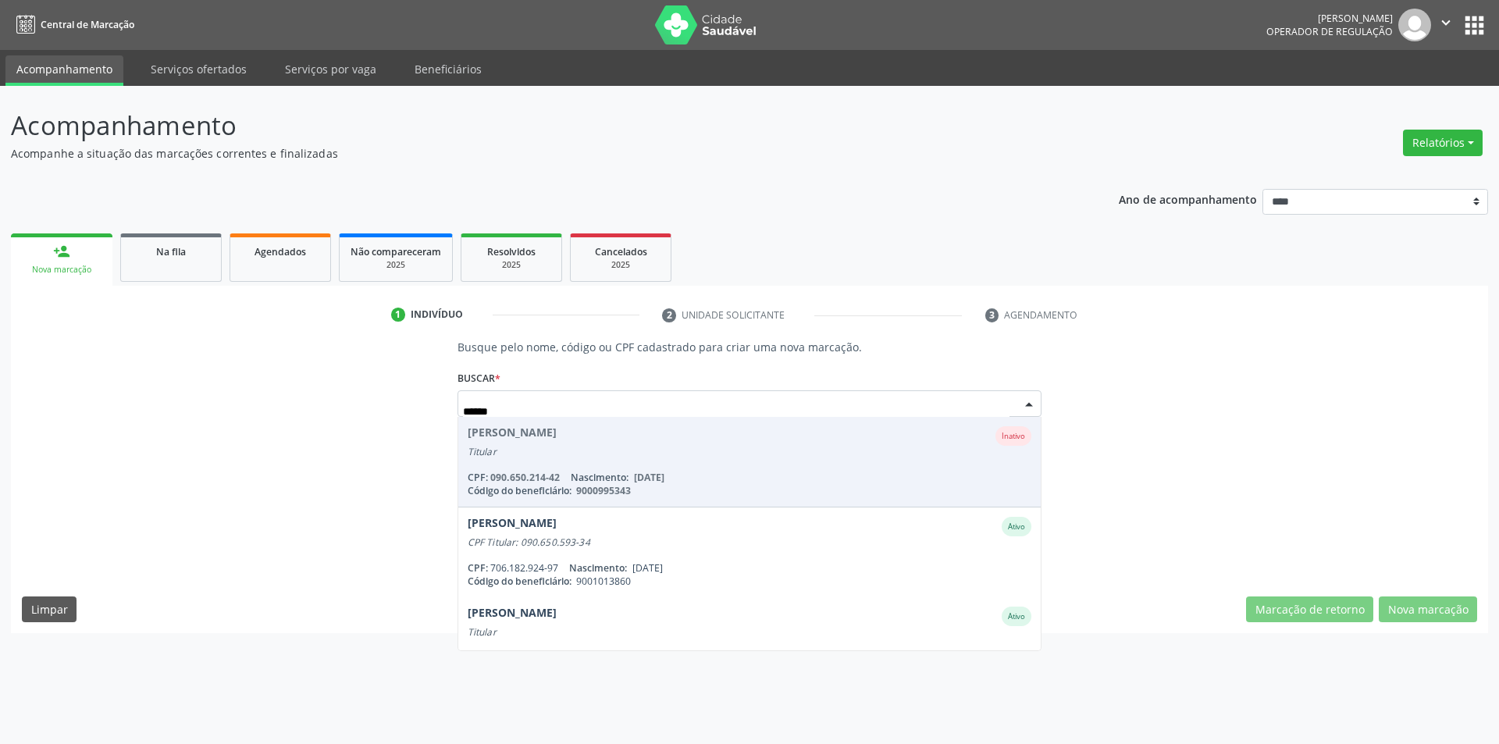
type input "*******"
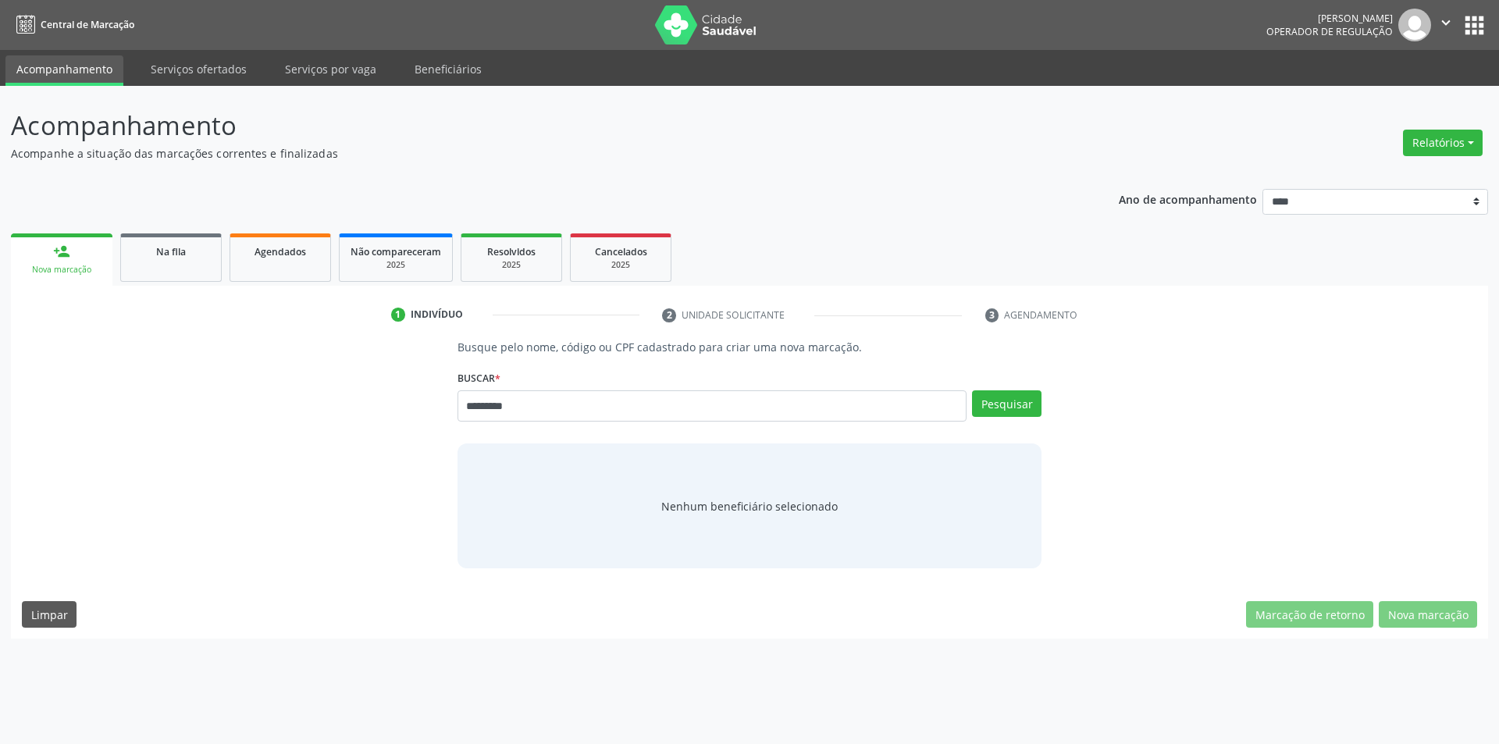
type input "*********"
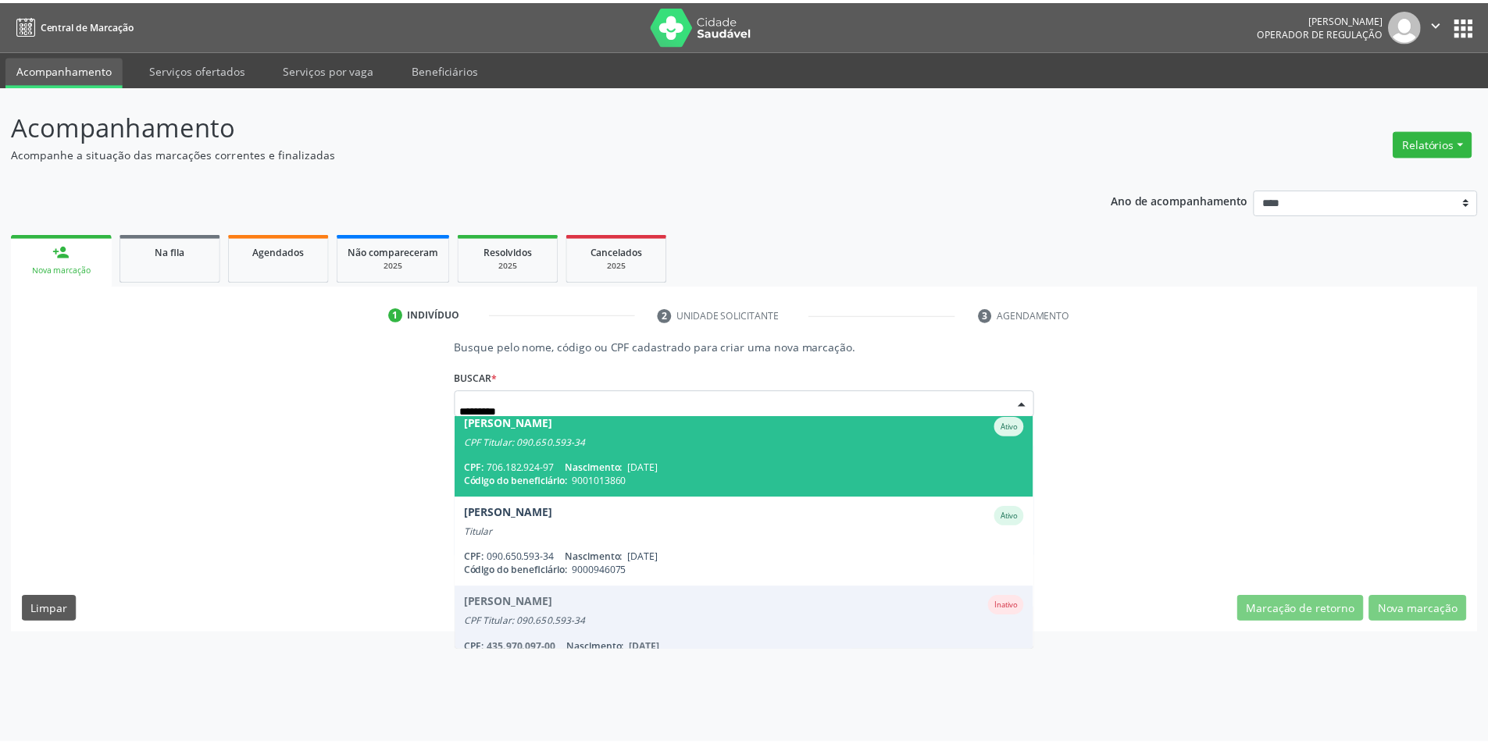
scroll to position [37, 0]
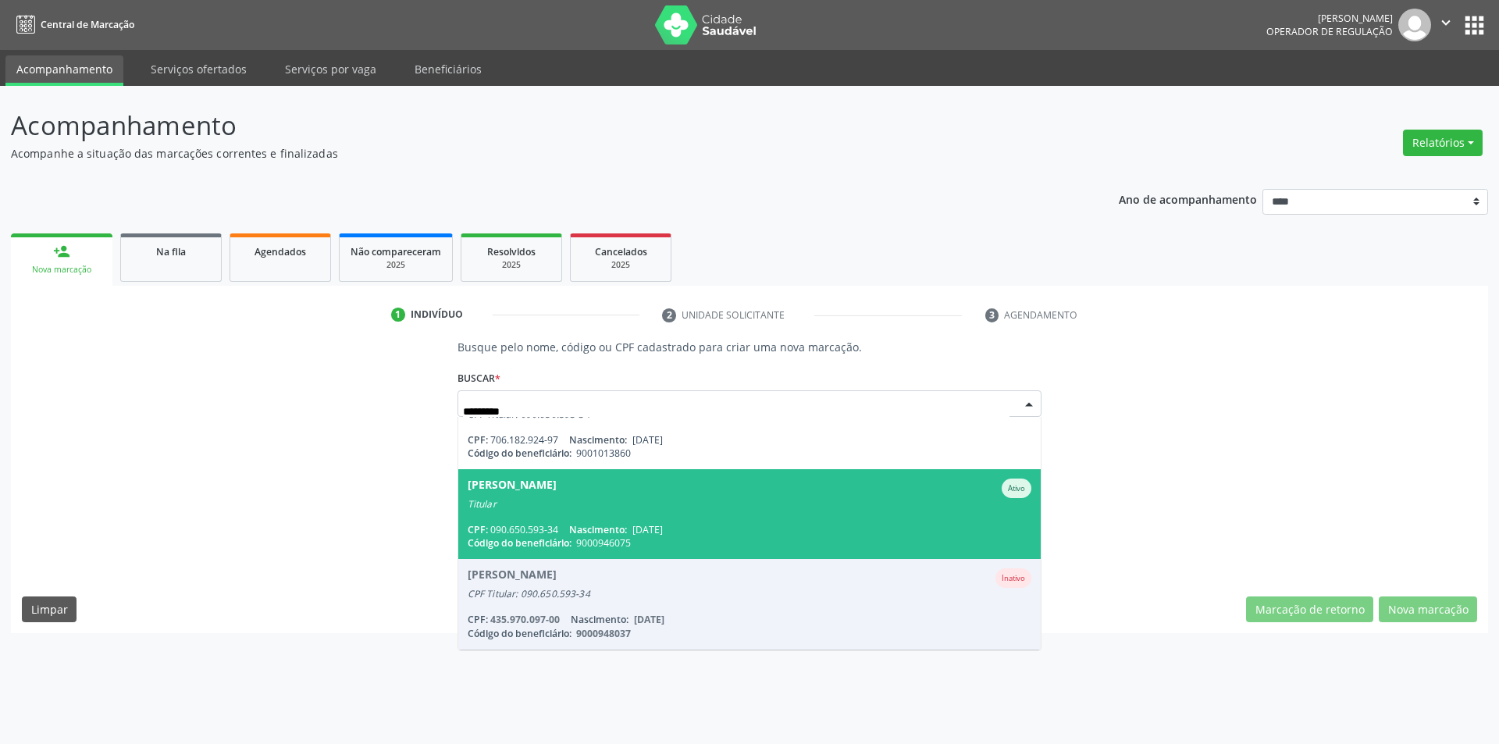
click at [719, 526] on div "CPF: 090.650.593-34 Nascimento: 15/02/1956" at bounding box center [750, 529] width 565 height 13
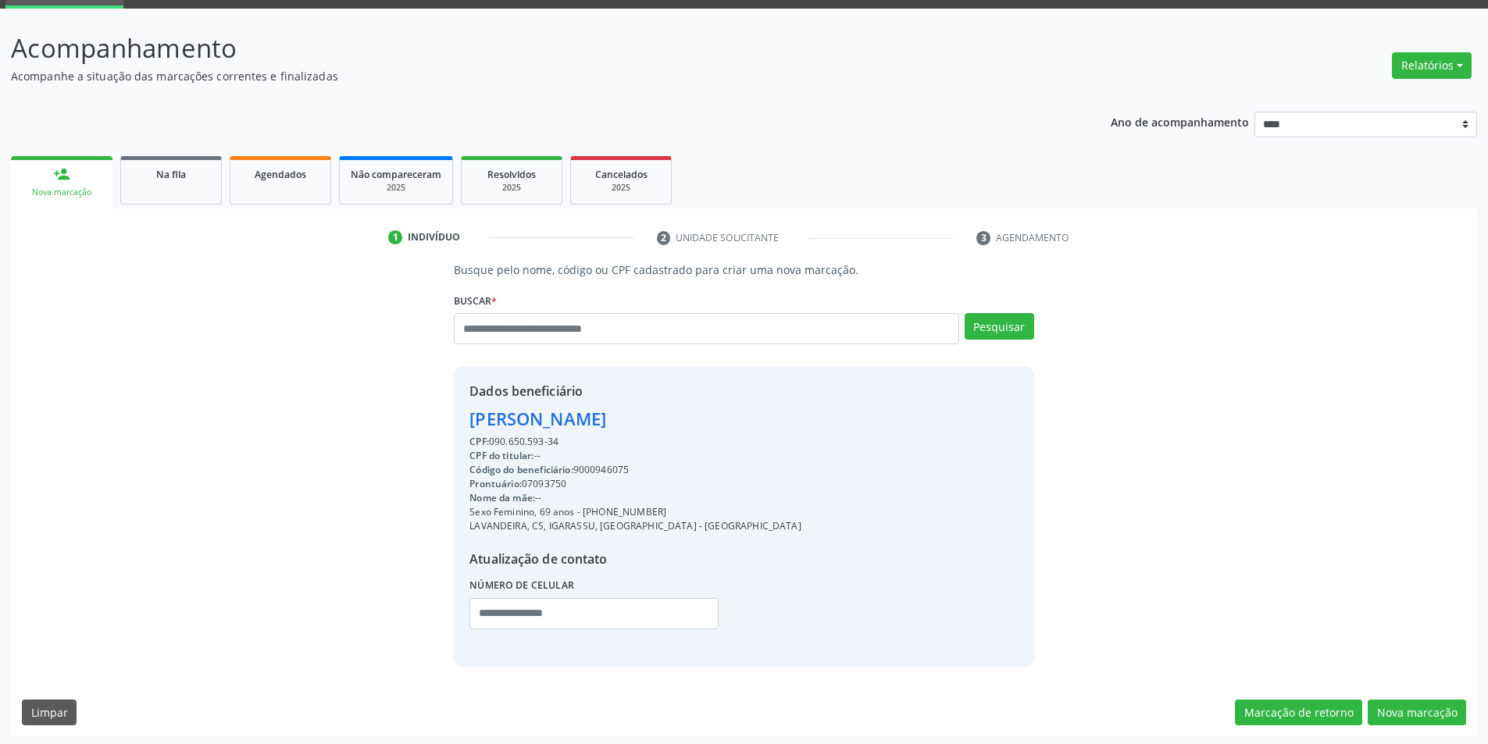
scroll to position [80, 0]
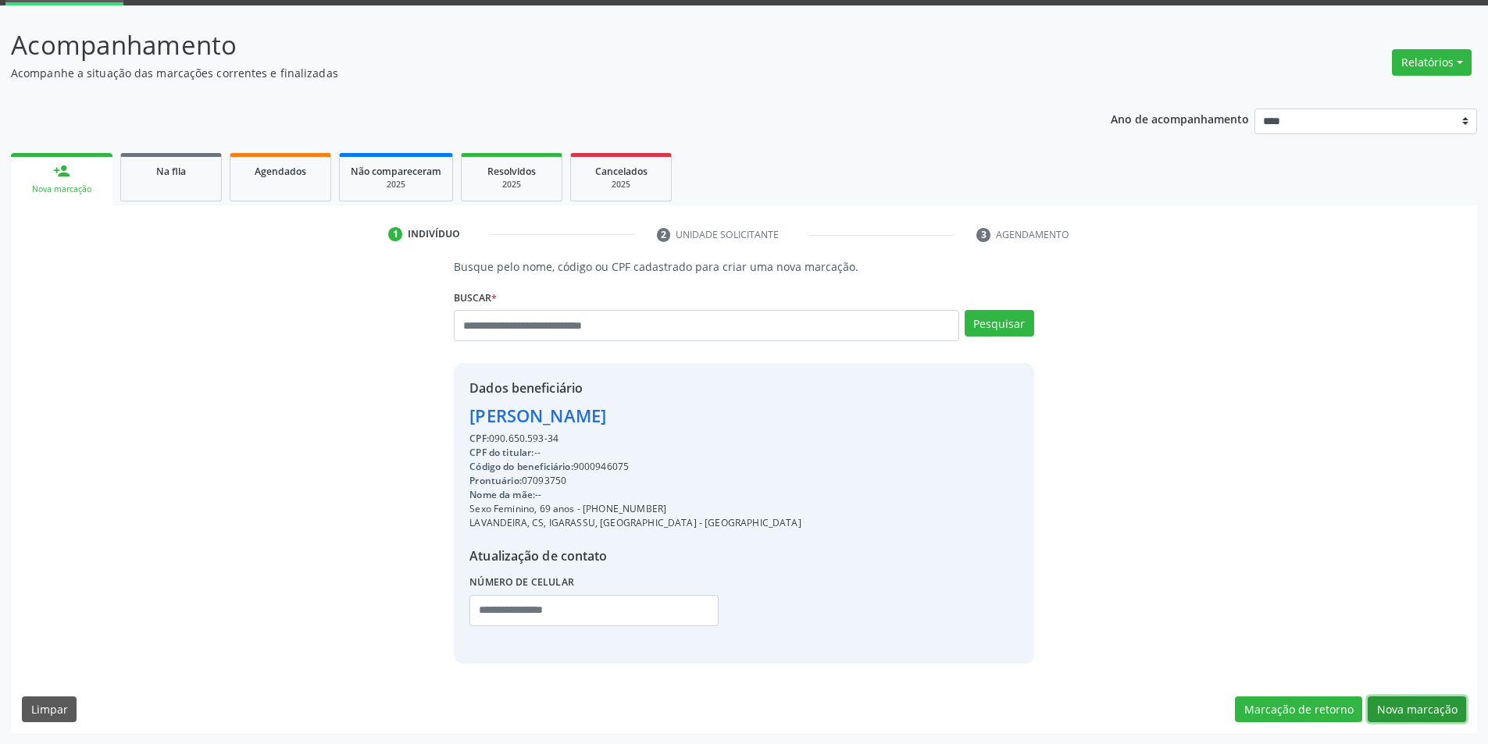
click at [1401, 698] on button "Nova marcação" at bounding box center [1416, 710] width 98 height 27
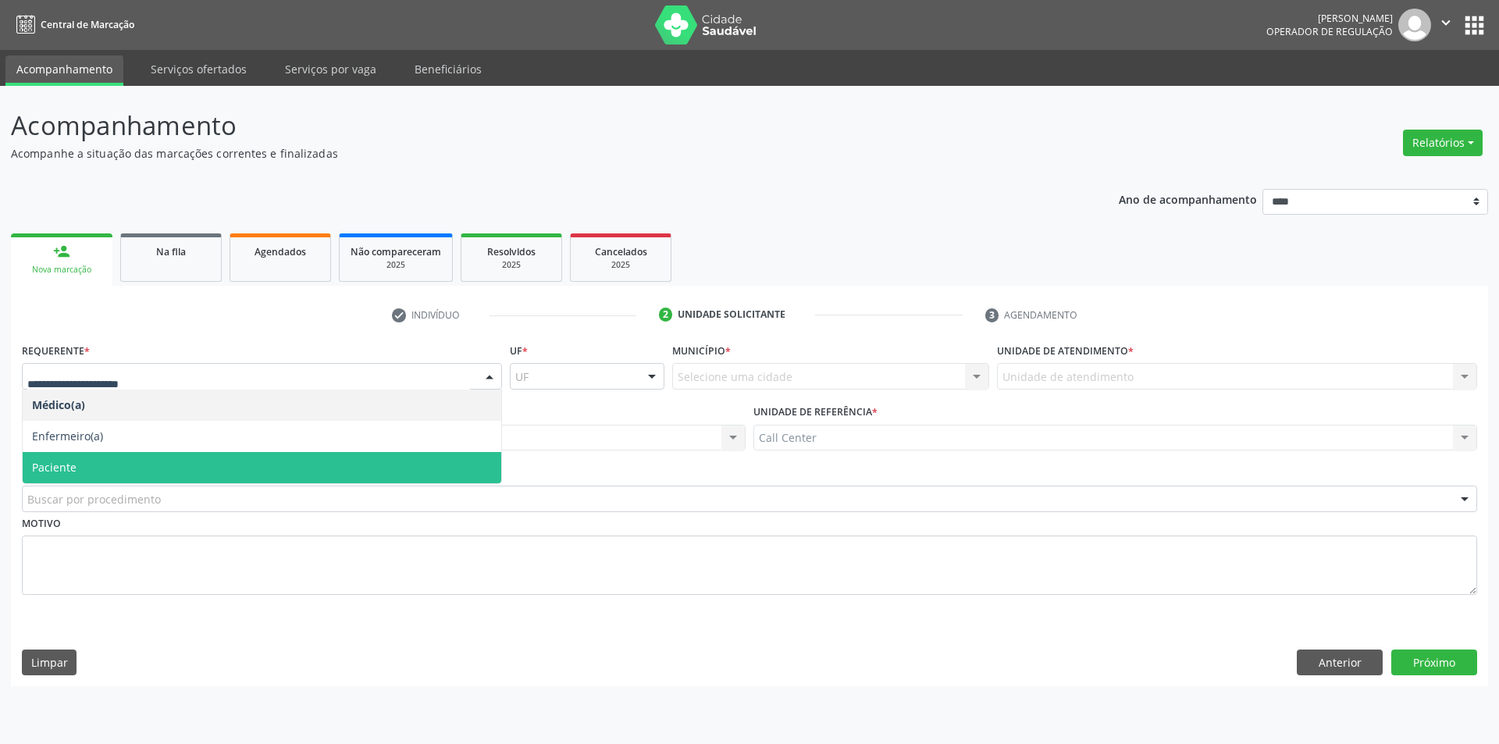
click at [171, 474] on span "Paciente" at bounding box center [262, 467] width 479 height 31
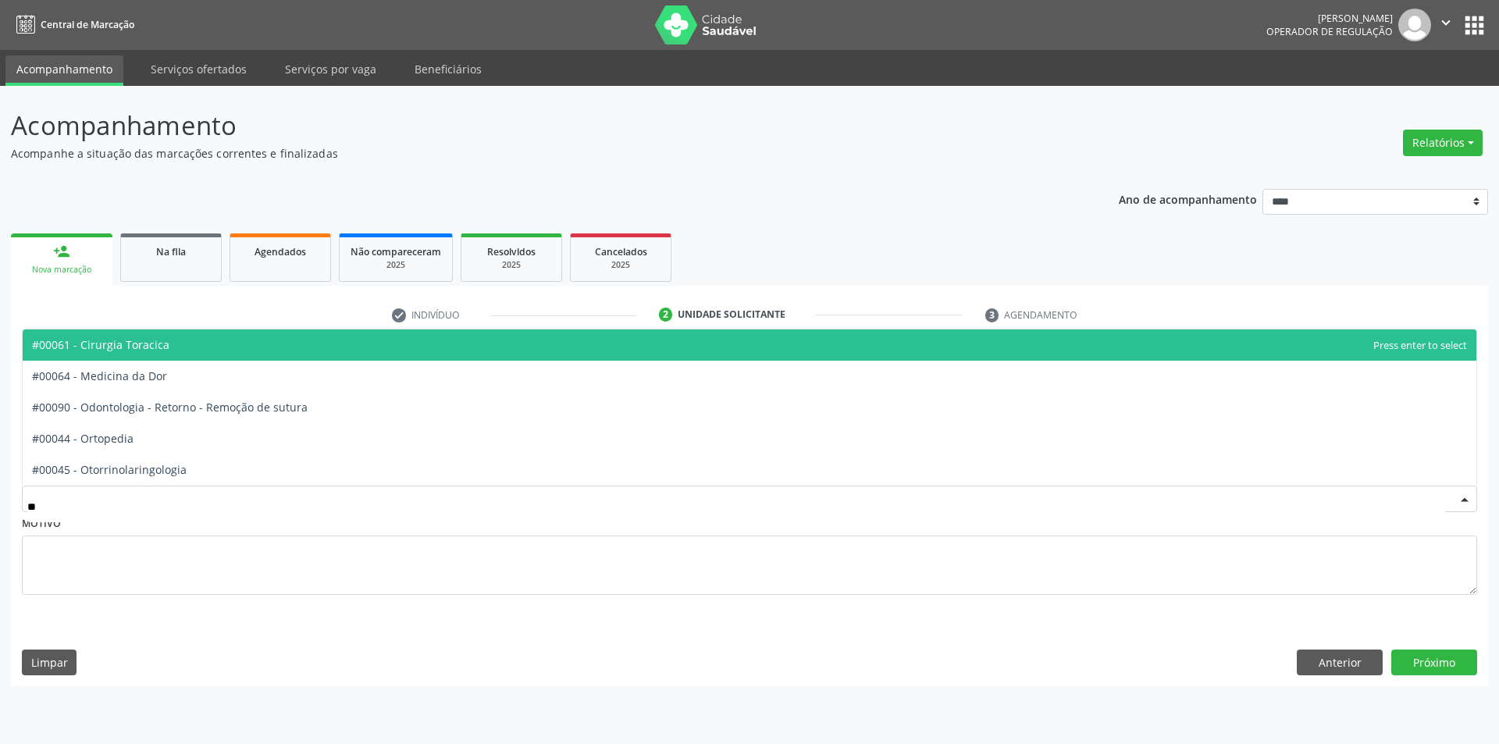
type input "***"
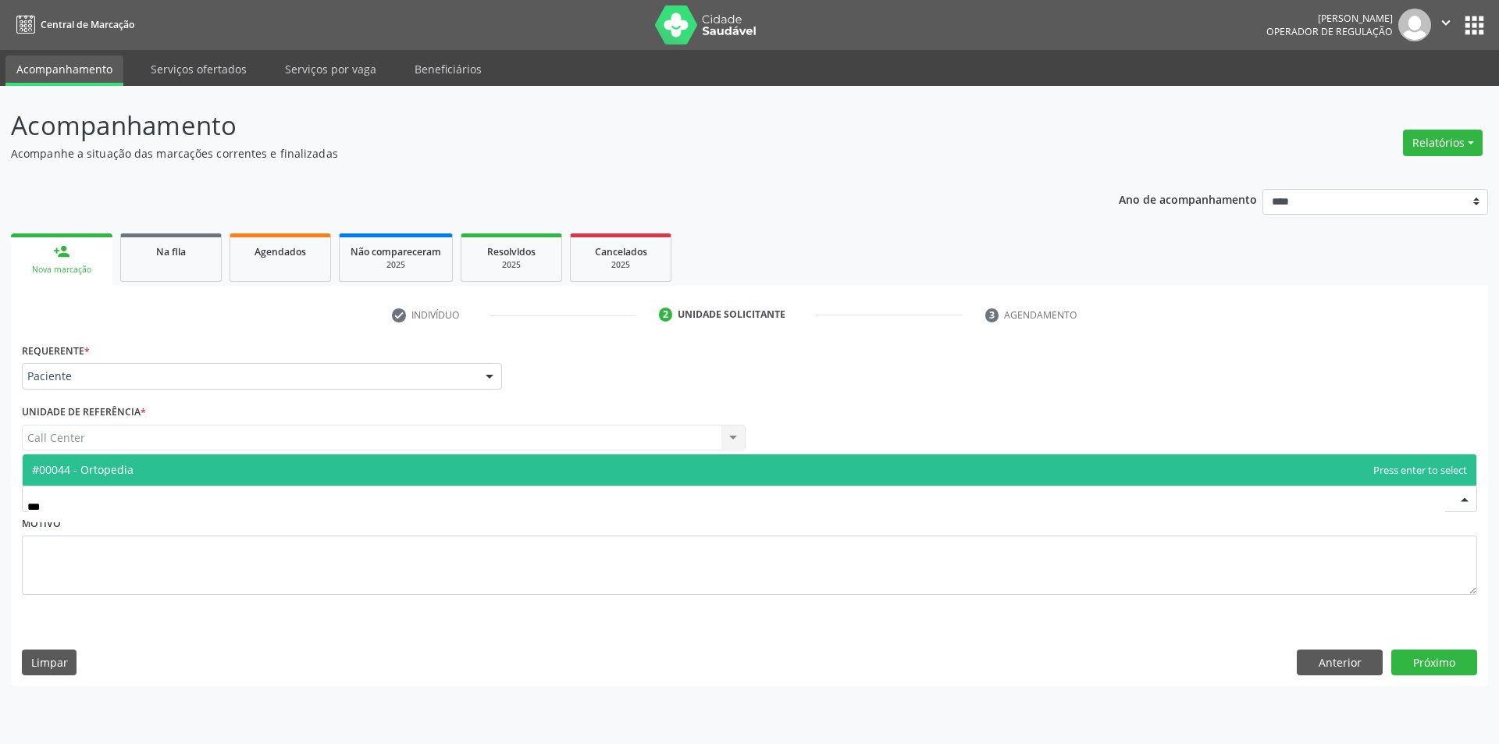
click at [162, 463] on span "#00044 - Ortopedia" at bounding box center [750, 469] width 1454 height 31
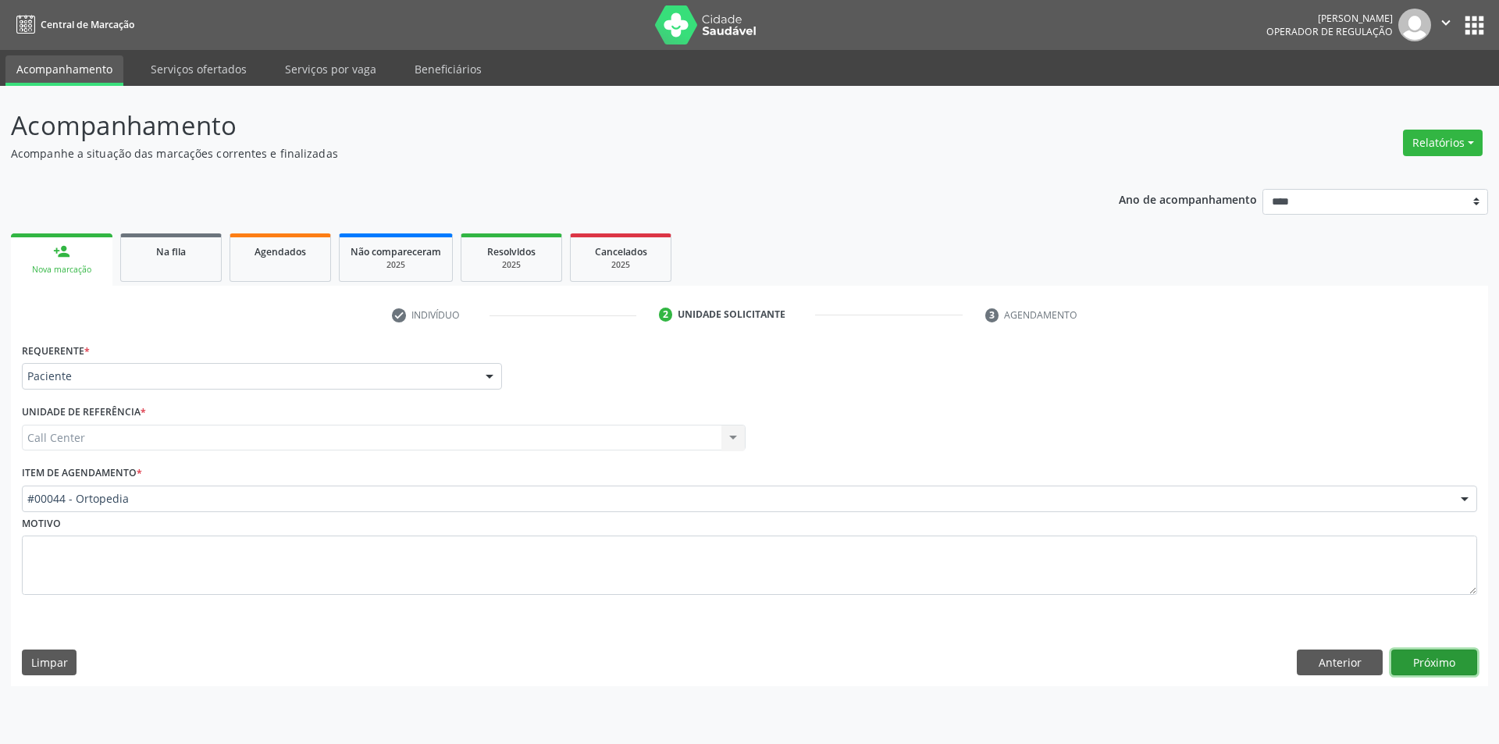
click at [1449, 661] on button "Próximo" at bounding box center [1435, 663] width 86 height 27
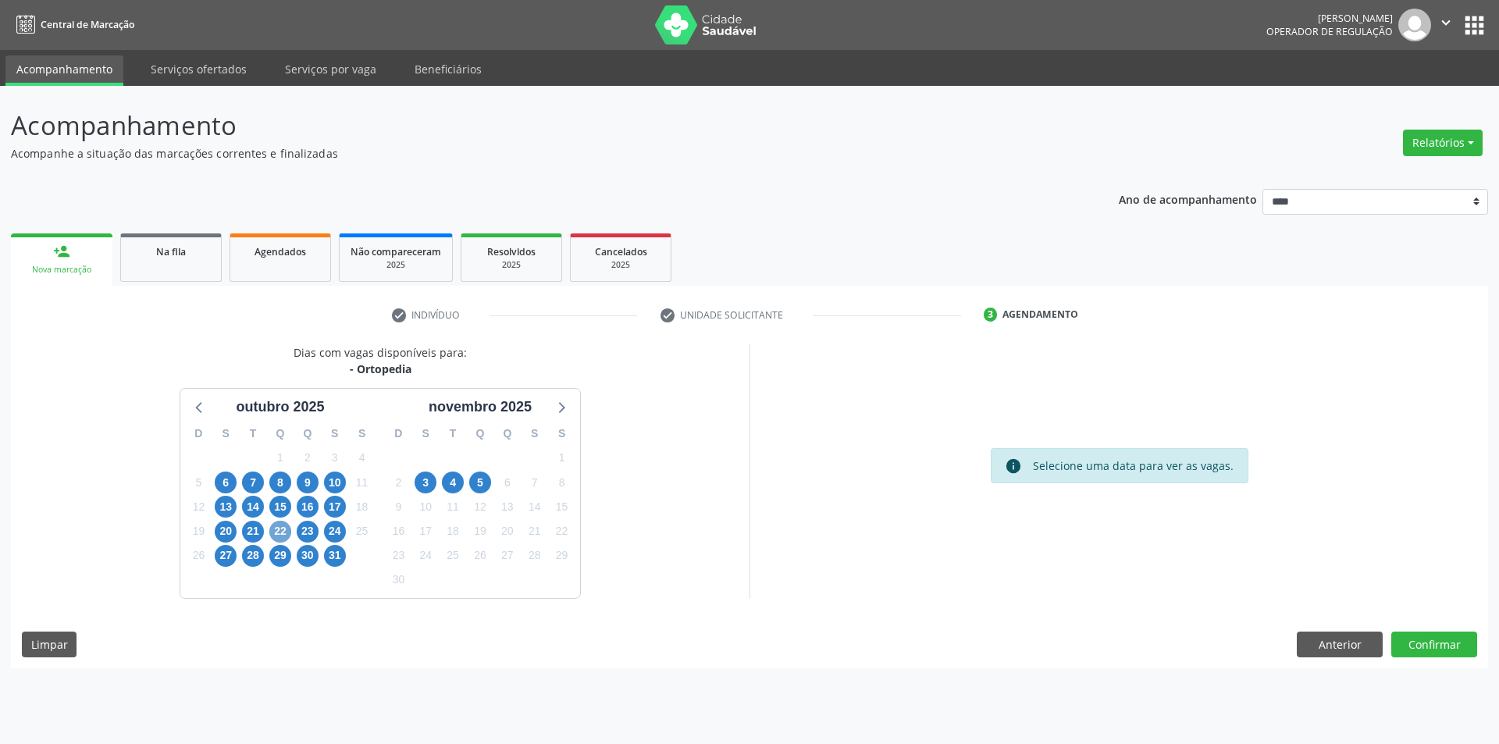
click at [283, 529] on span "22" at bounding box center [280, 532] width 22 height 22
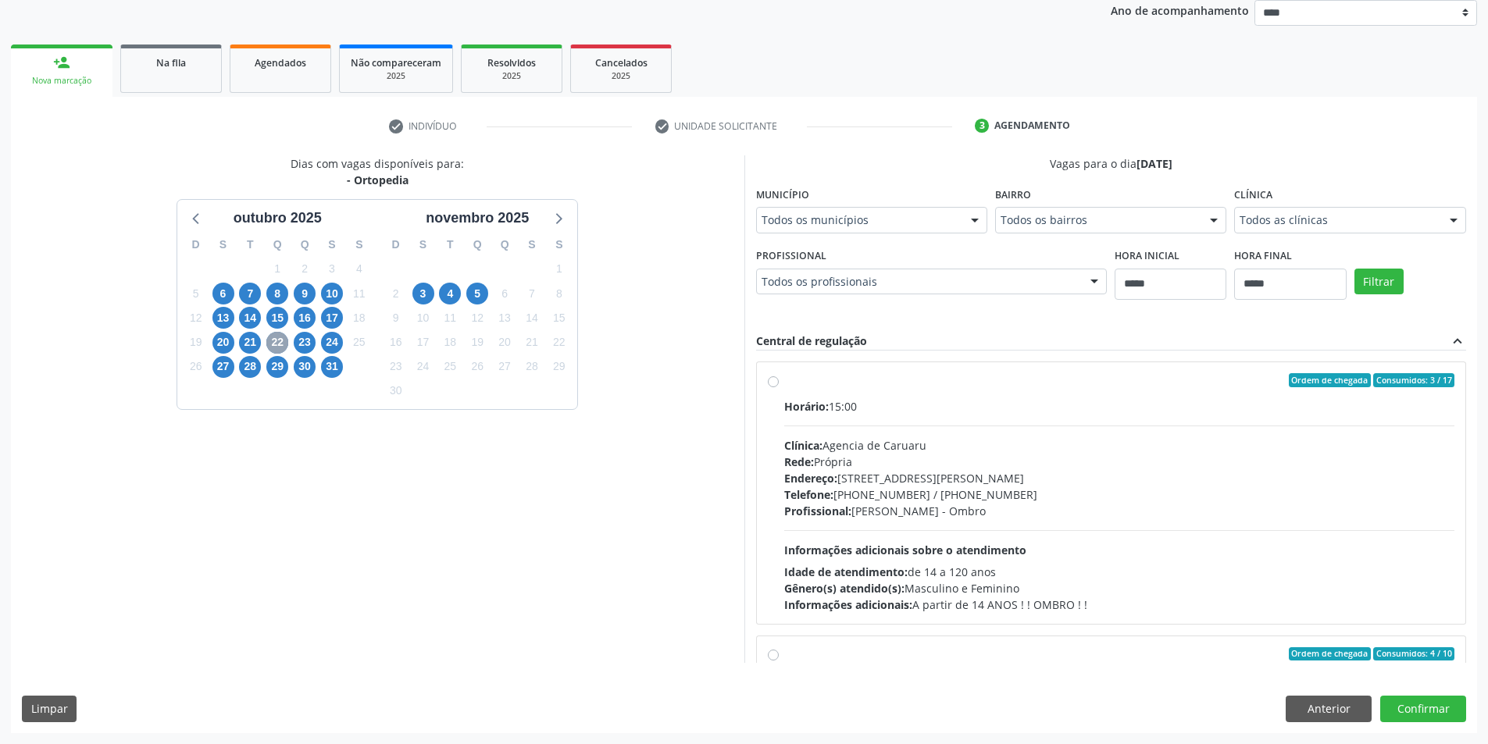
scroll to position [312, 0]
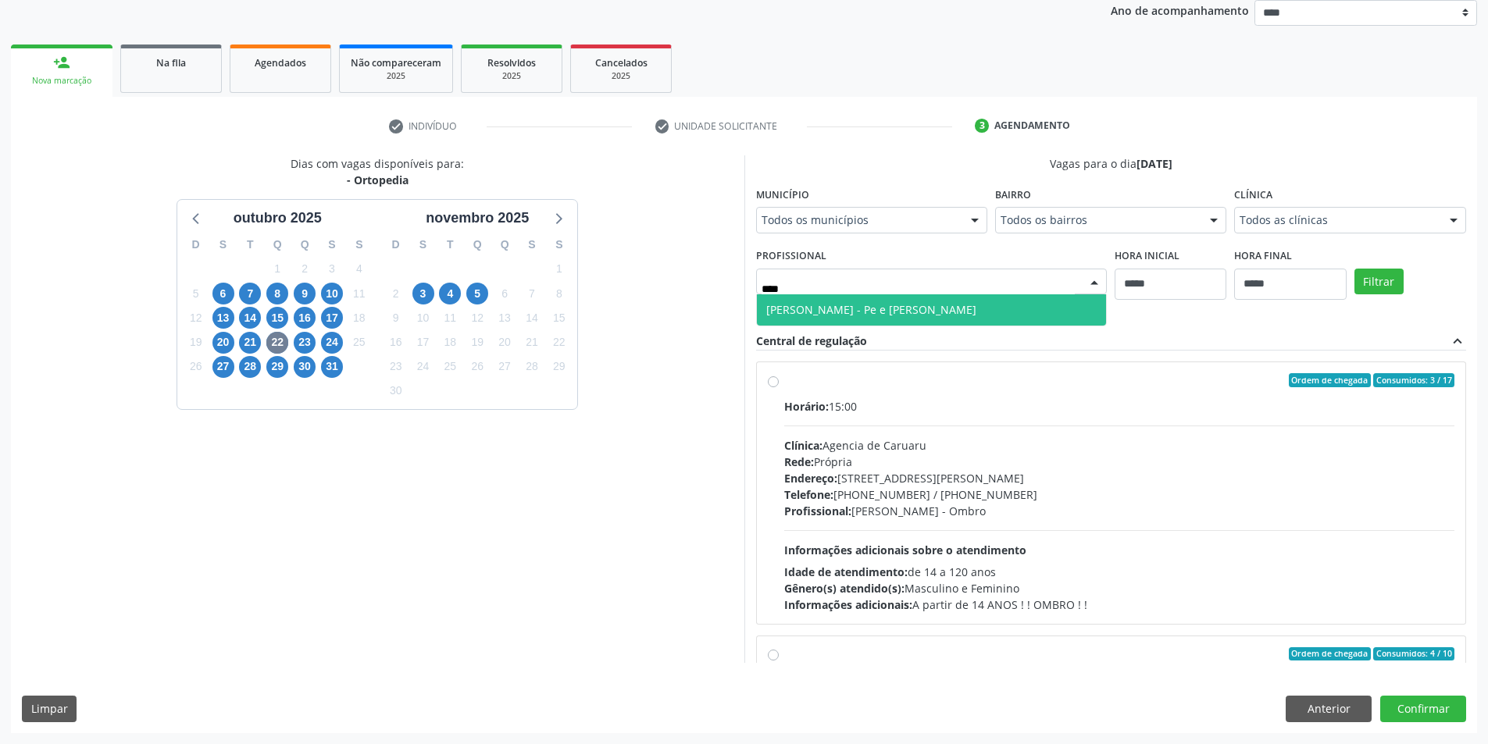
type input "*****"
click at [757, 326] on span "Roserson Nogueira Lopes - Pe e Tornozelo" at bounding box center [932, 309] width 350 height 31
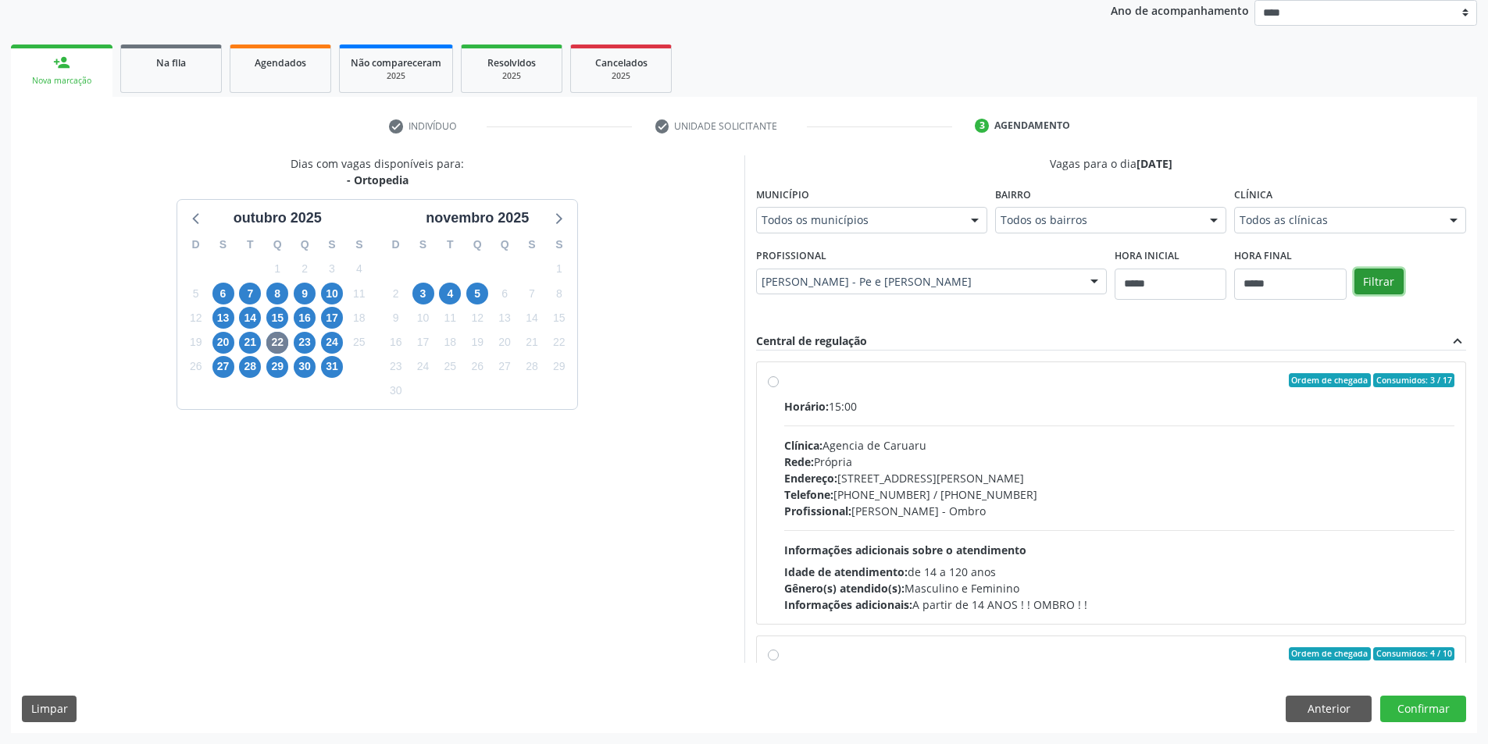
click at [1354, 295] on button "Filtrar" at bounding box center [1378, 282] width 49 height 27
click at [1075, 433] on div "Horário: 12:00 Clínica: Uspe Rede: Credenciada Endereço: Rua do Espinheiro, nº …" at bounding box center [1119, 505] width 671 height 215
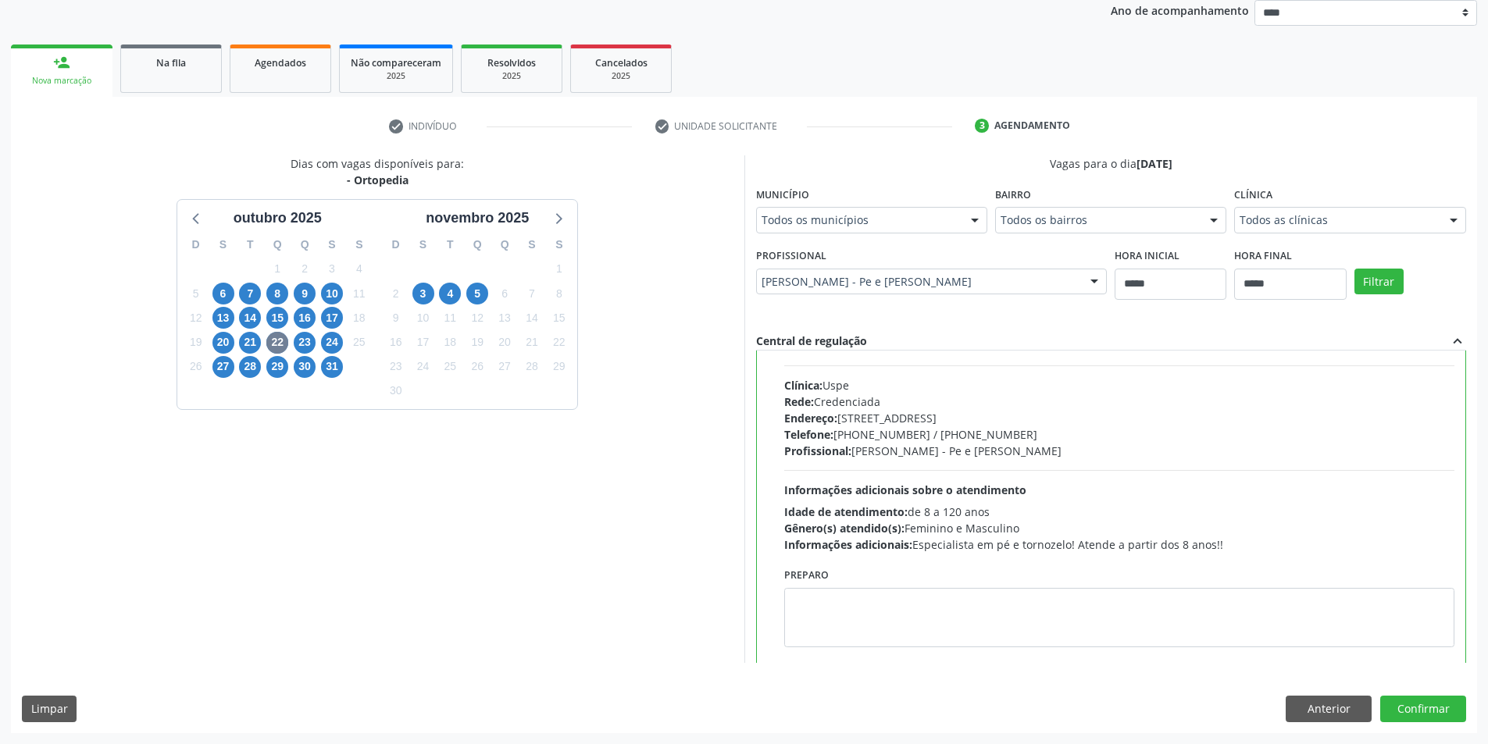
scroll to position [78, 0]
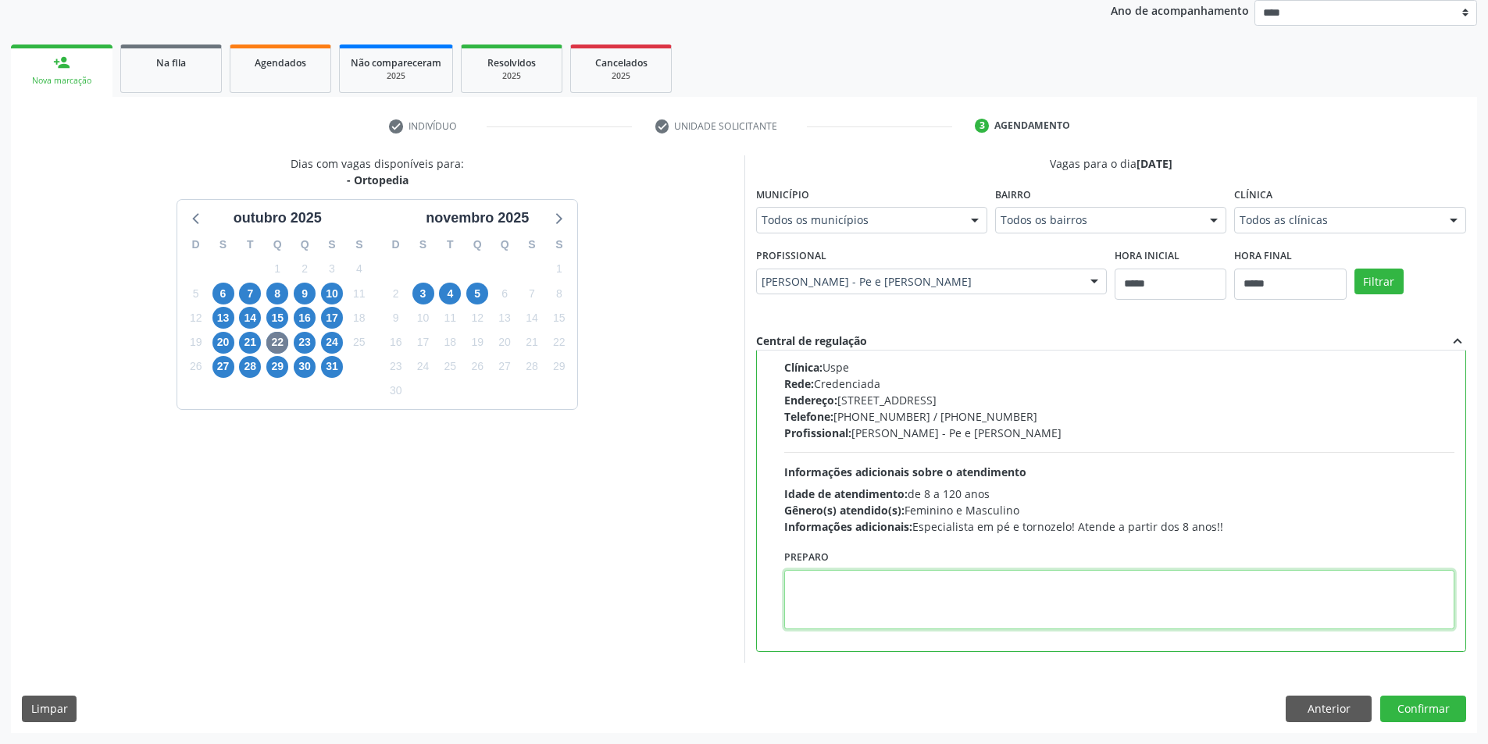
click at [911, 591] on textarea at bounding box center [1119, 599] width 671 height 59
paste textarea "**********"
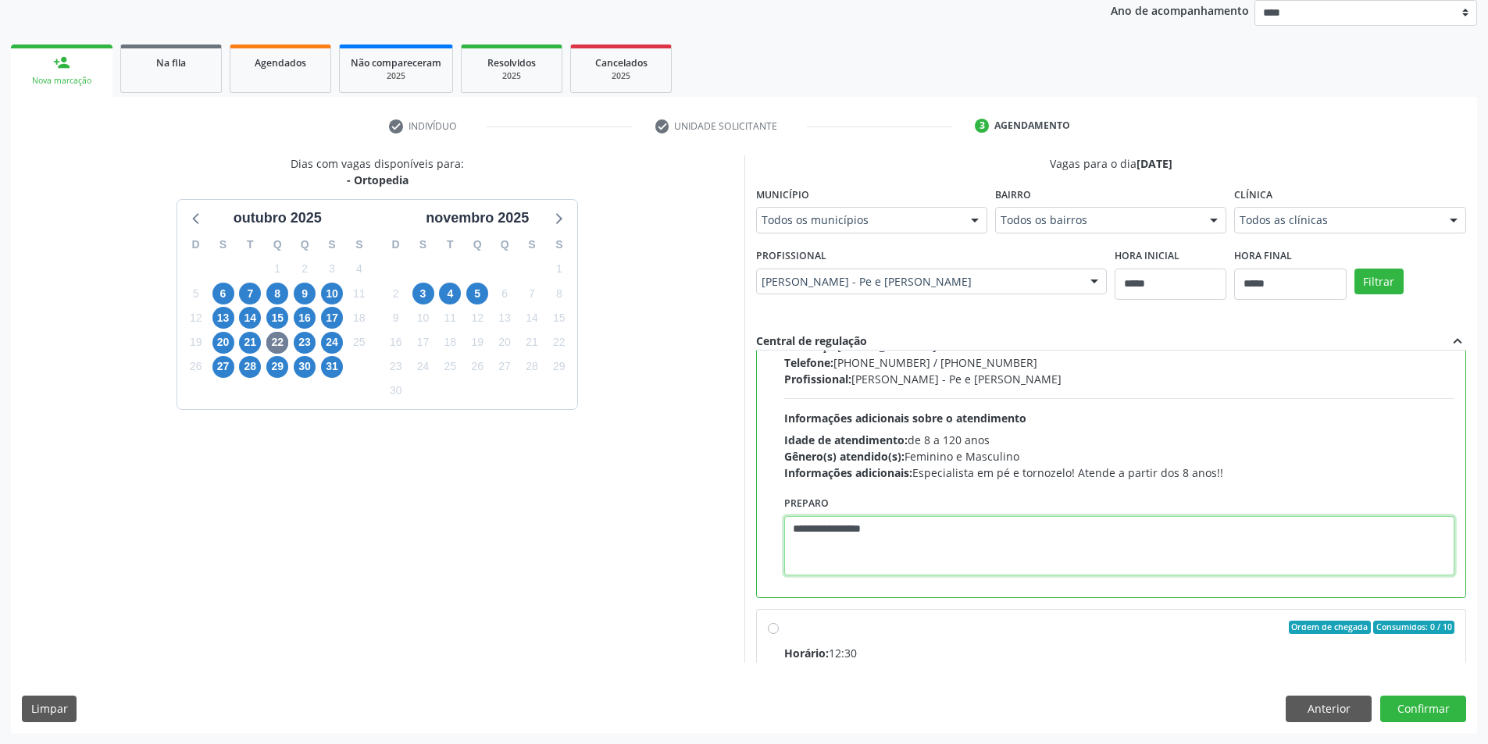
scroll to position [156, 0]
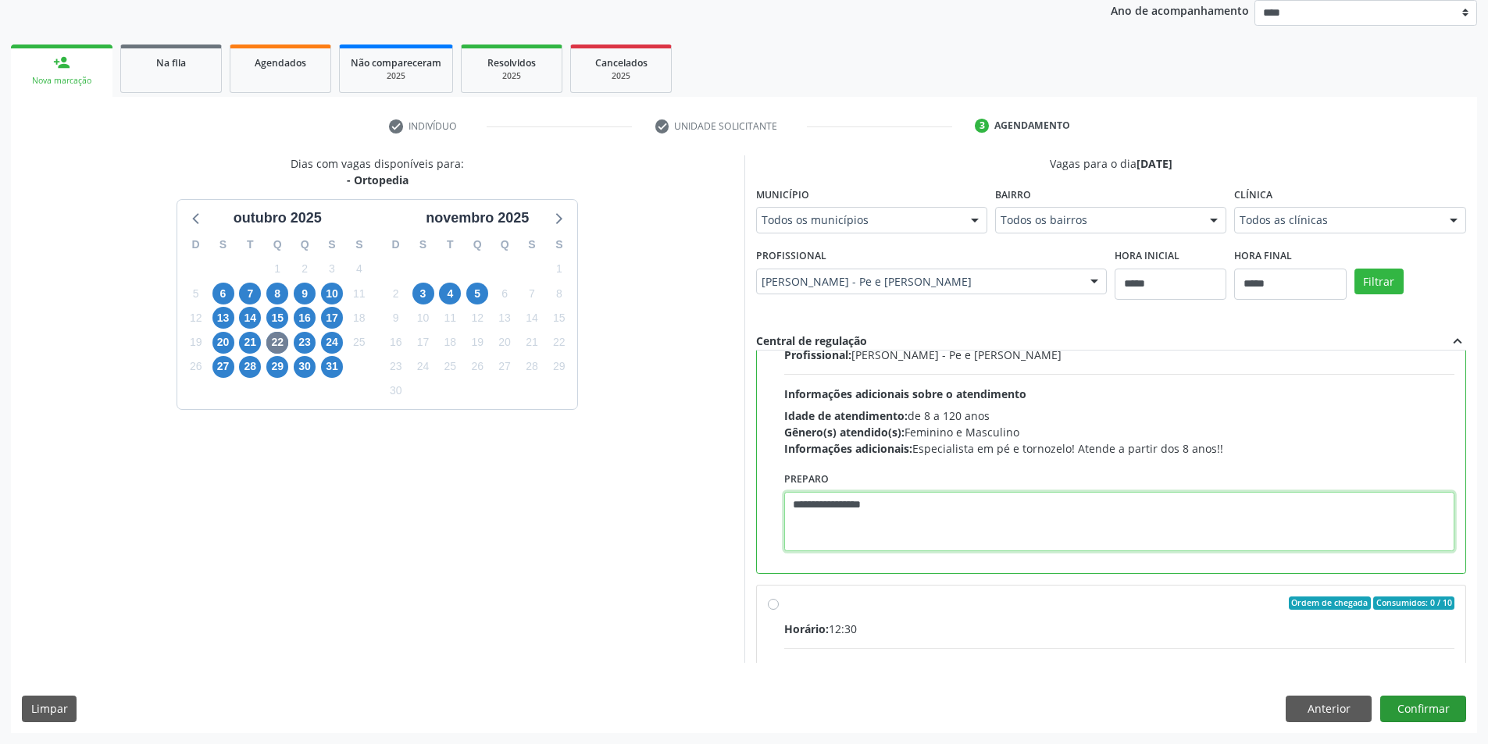
type textarea "**********"
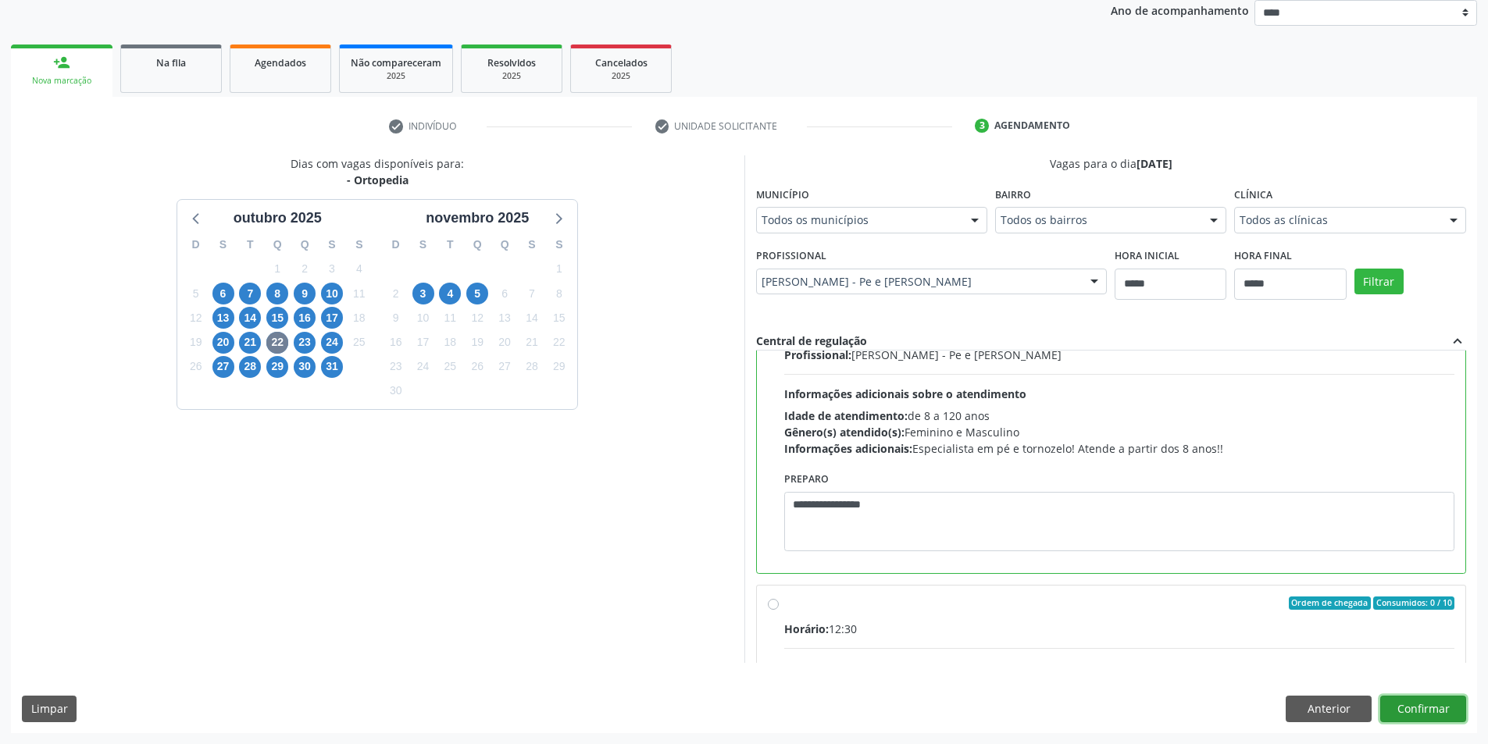
click at [1437, 701] on button "Confirmar" at bounding box center [1423, 709] width 86 height 27
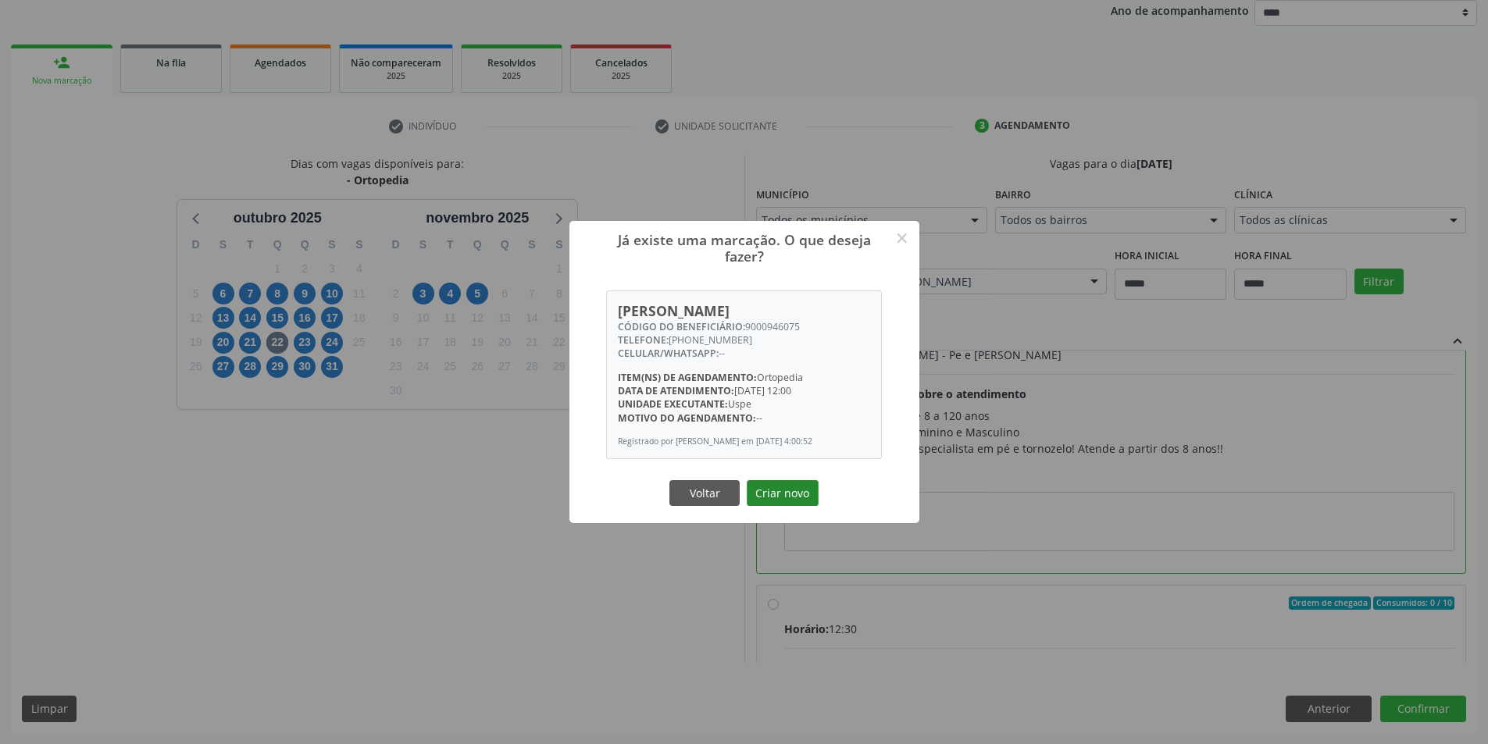
click at [778, 501] on button "Criar novo" at bounding box center [783, 493] width 72 height 27
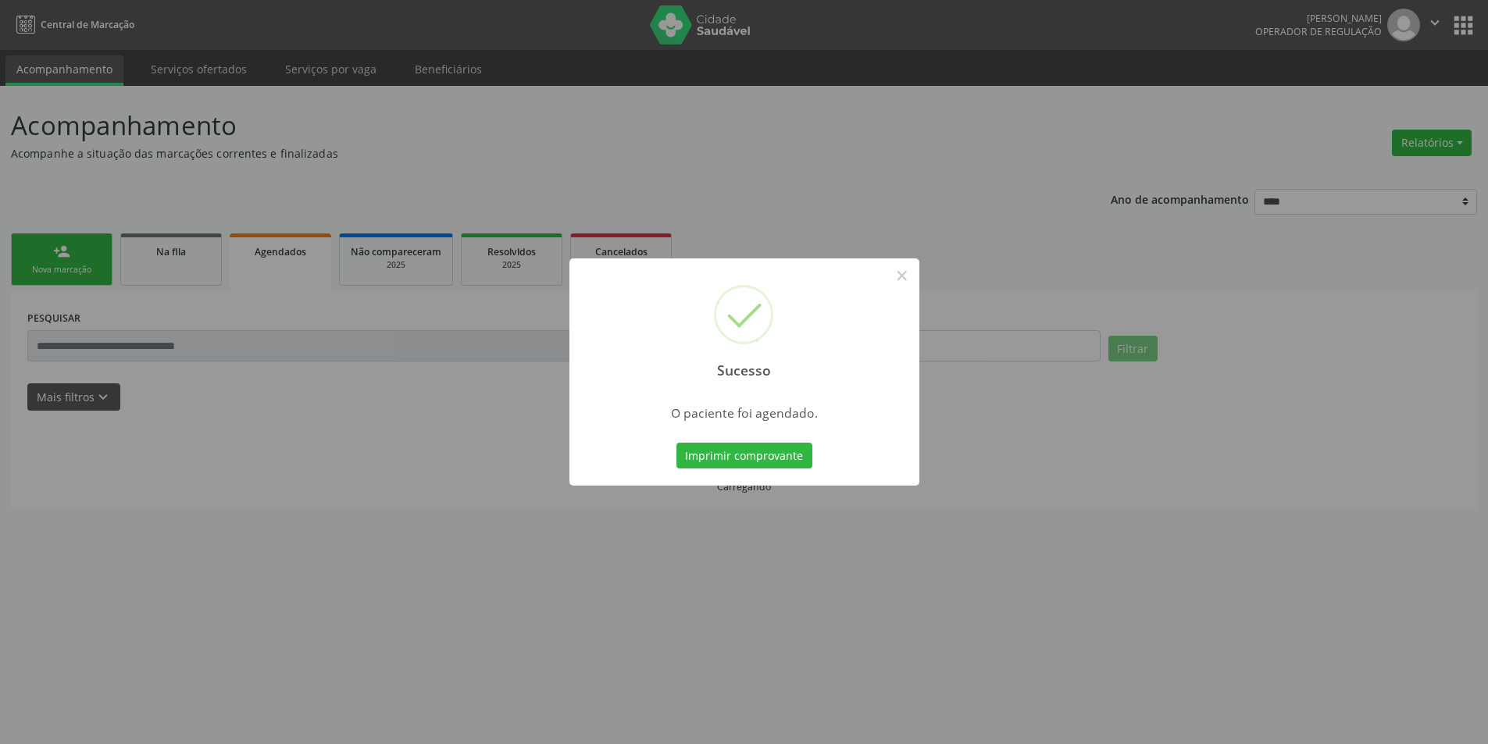
scroll to position [0, 0]
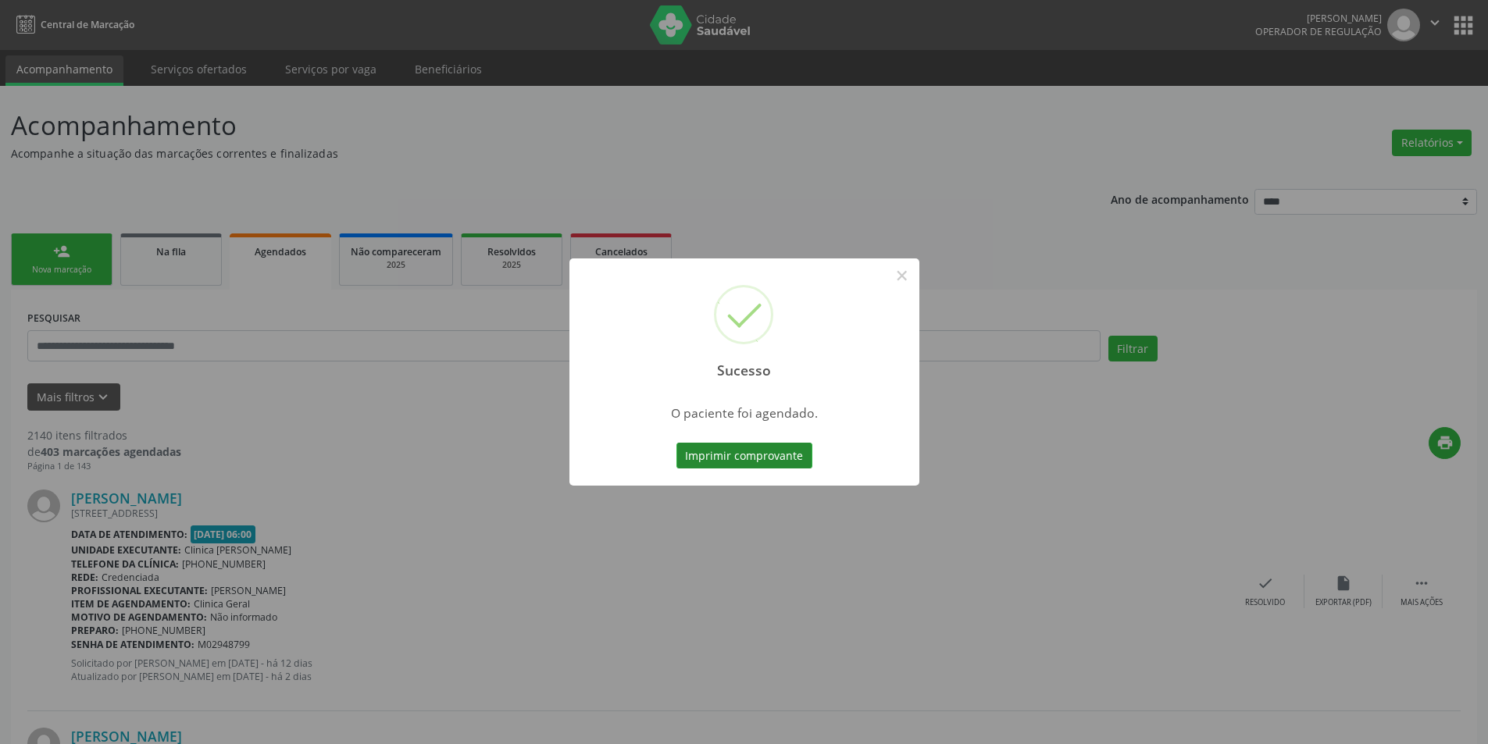
click at [747, 447] on button "Imprimir comprovante" at bounding box center [744, 456] width 136 height 27
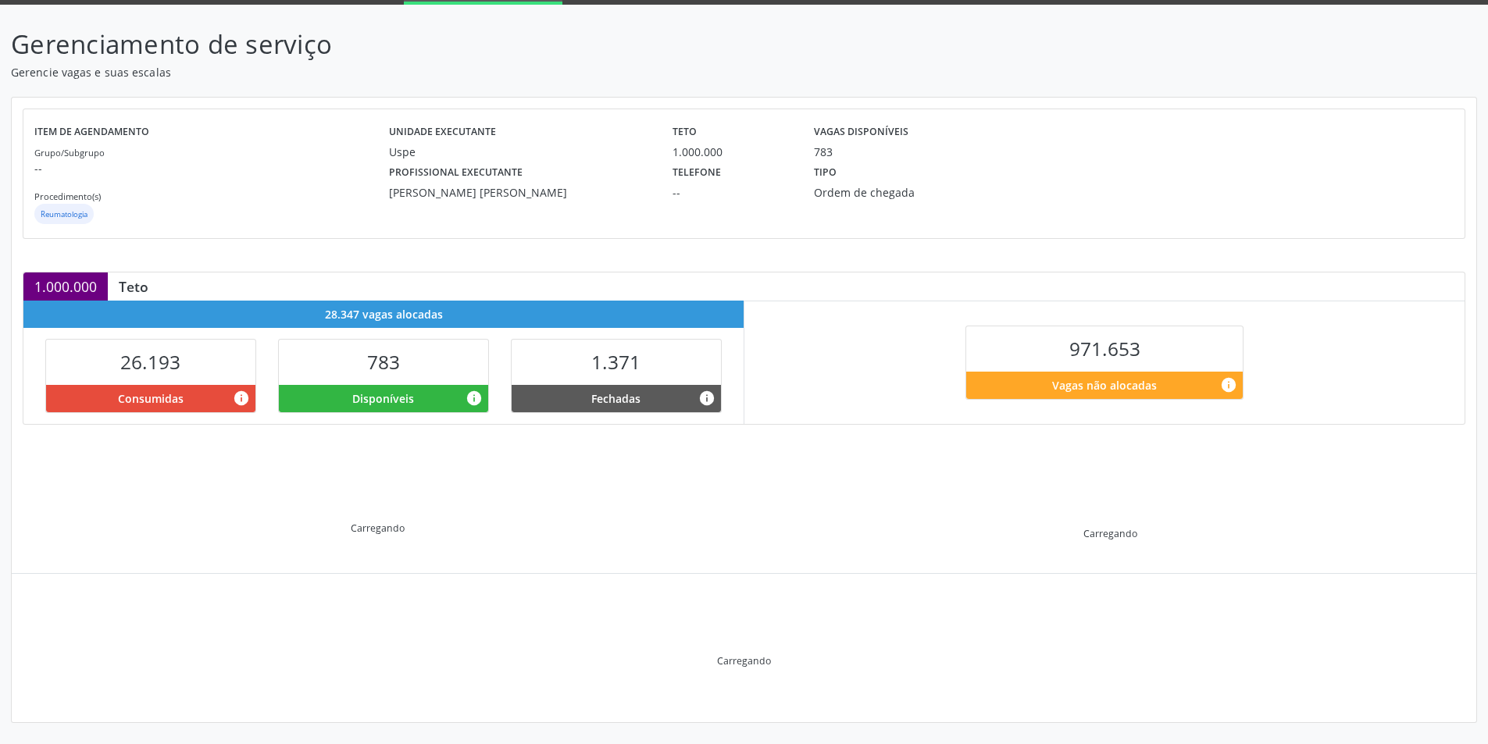
scroll to position [82, 0]
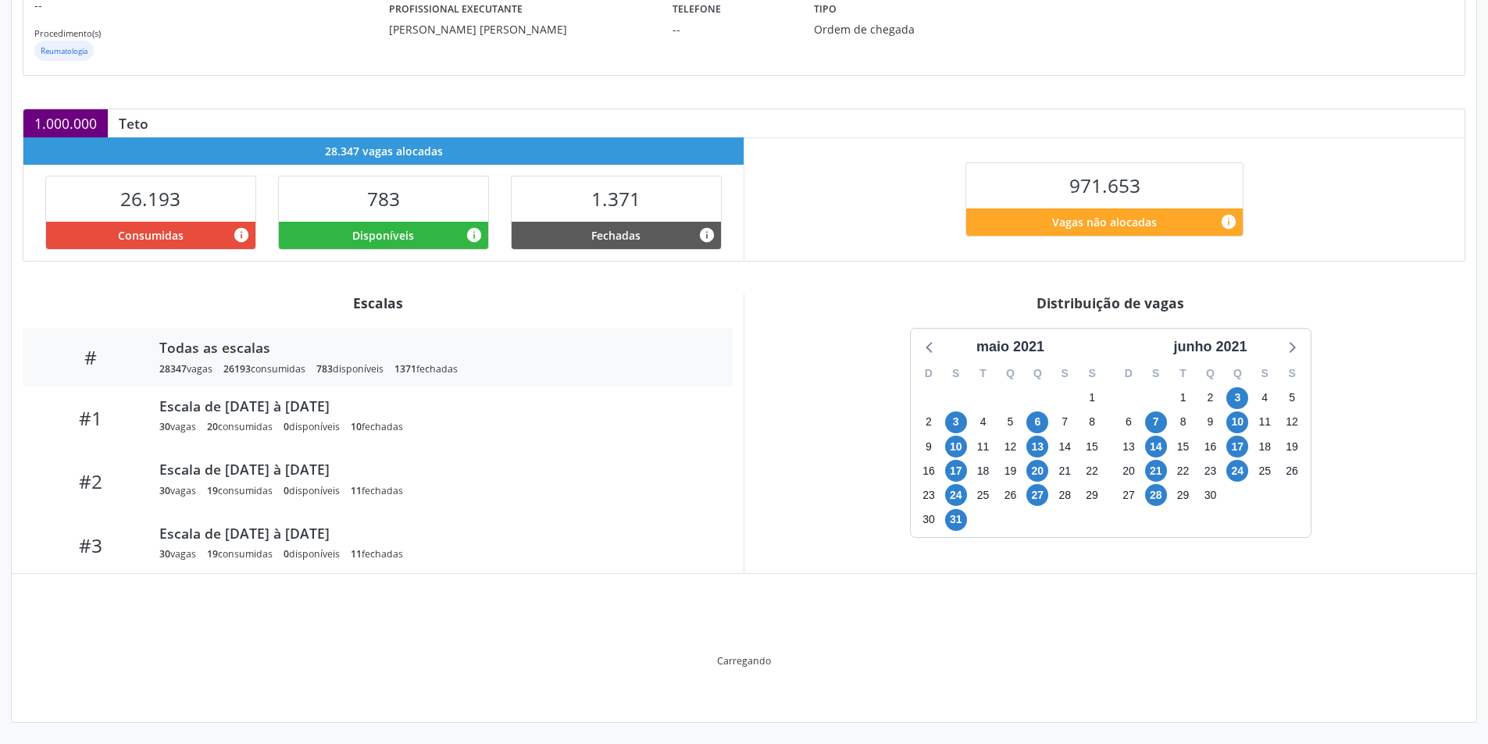
click at [1237, 351] on div "junho 2021" at bounding box center [1210, 347] width 86 height 21
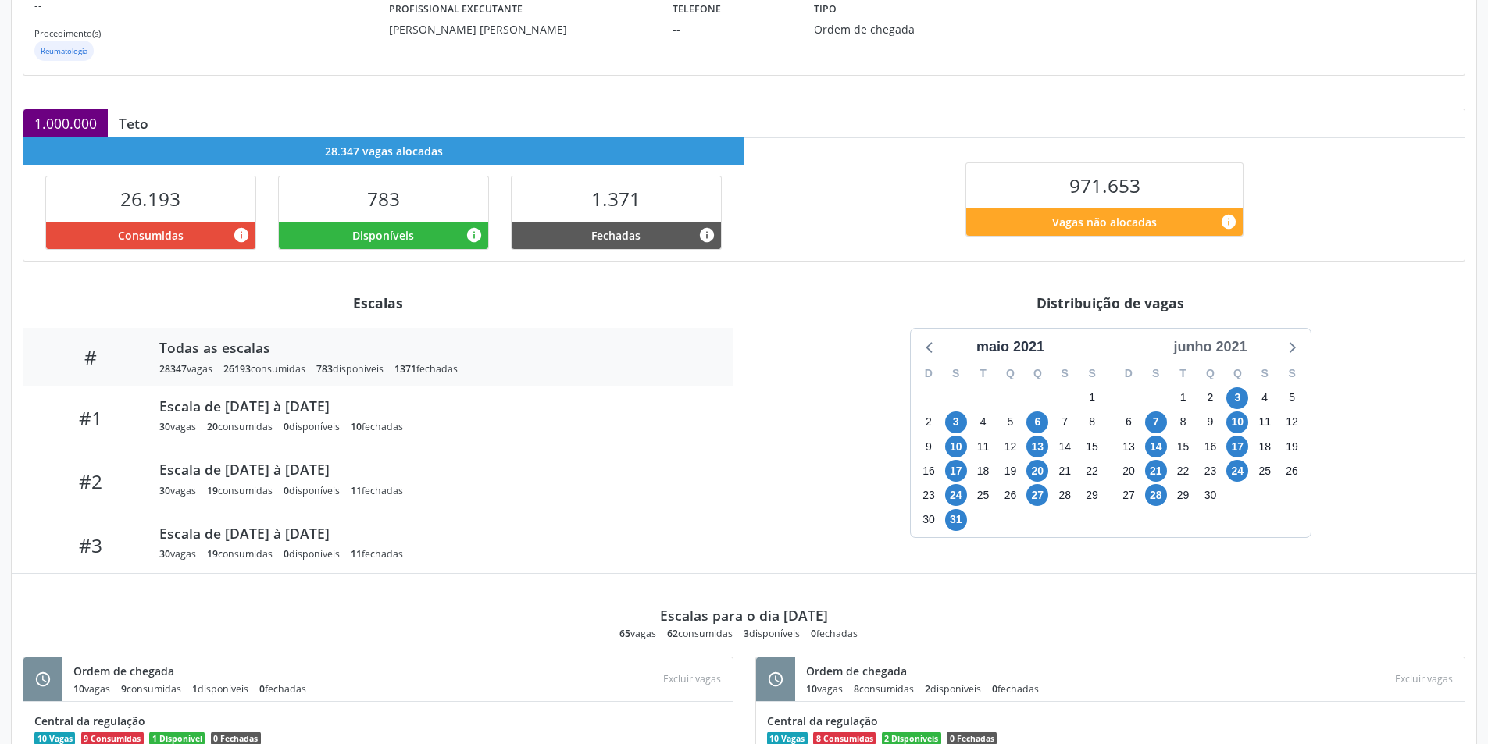
scroll to position [245, 0]
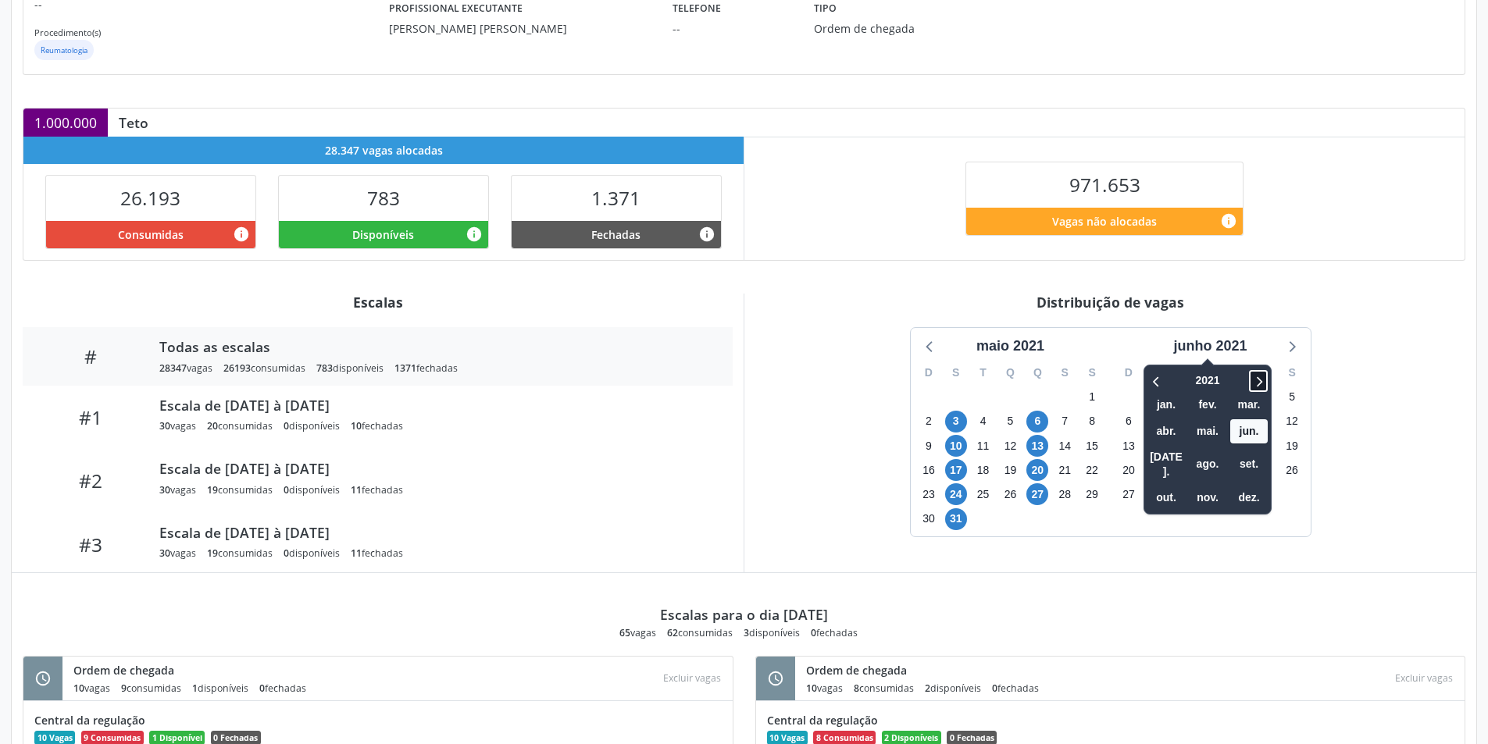
click at [1260, 382] on icon at bounding box center [1258, 381] width 16 height 19
click at [1200, 486] on span "nov." at bounding box center [1207, 498] width 37 height 24
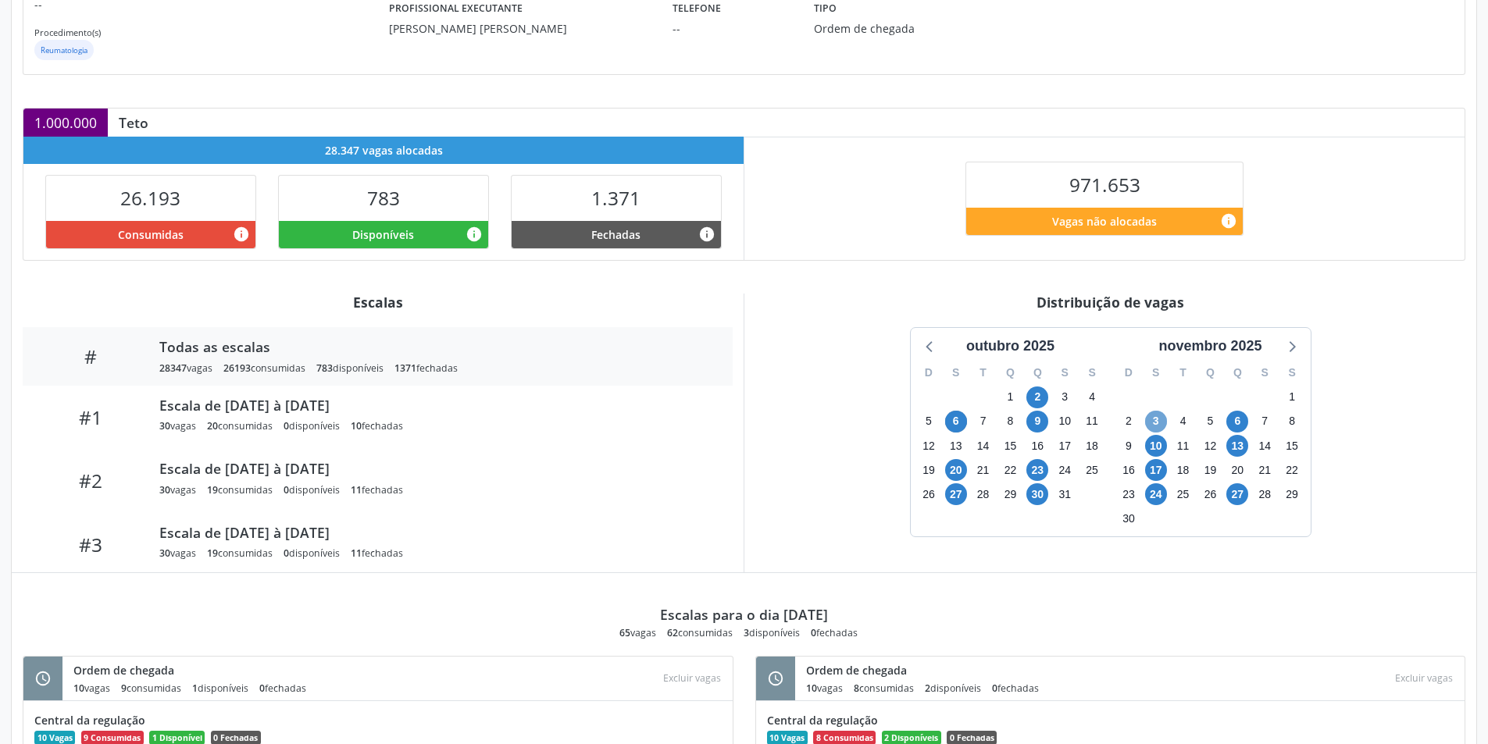
click at [1153, 418] on span "3" at bounding box center [1156, 422] width 22 height 22
click at [1236, 418] on span "6" at bounding box center [1237, 422] width 22 height 22
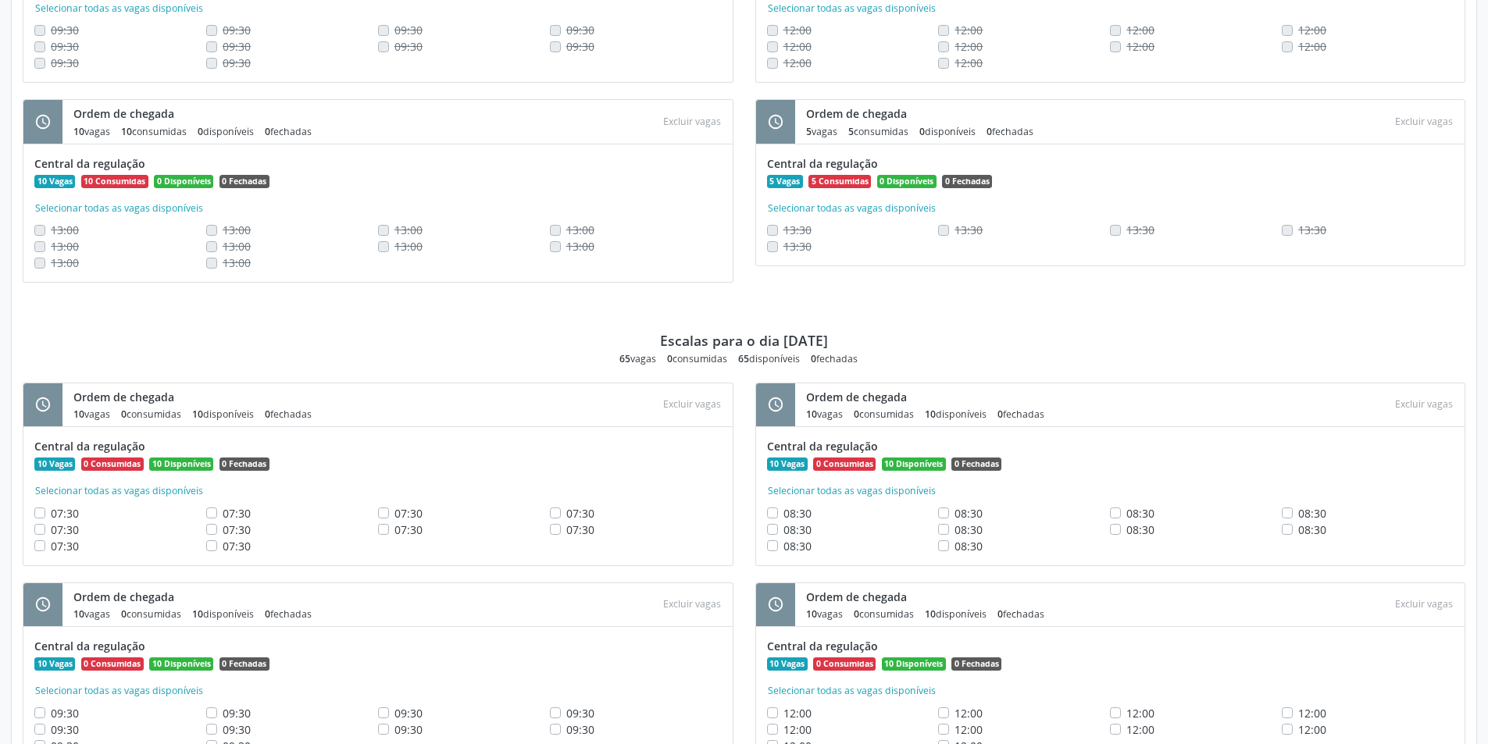
scroll to position [1189, 0]
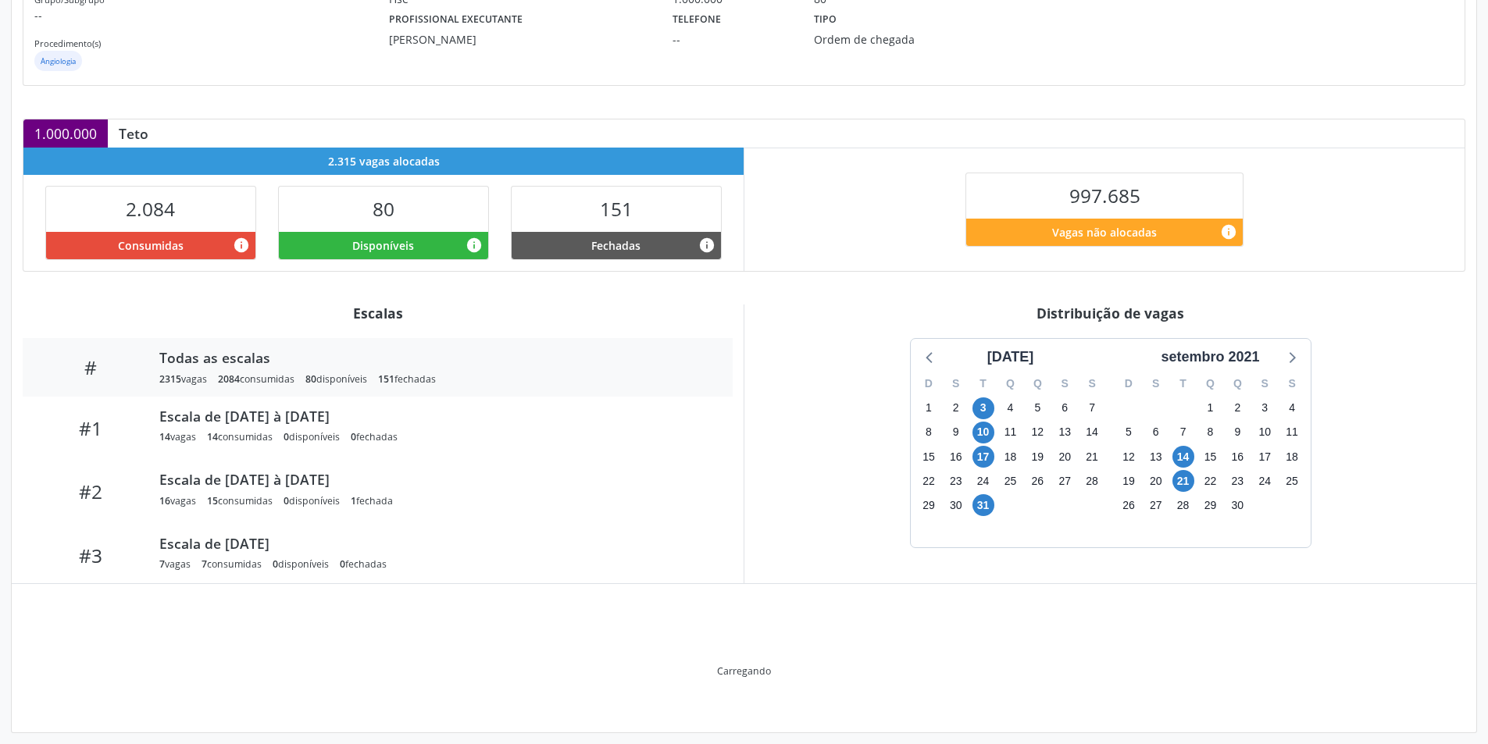
scroll to position [164, 0]
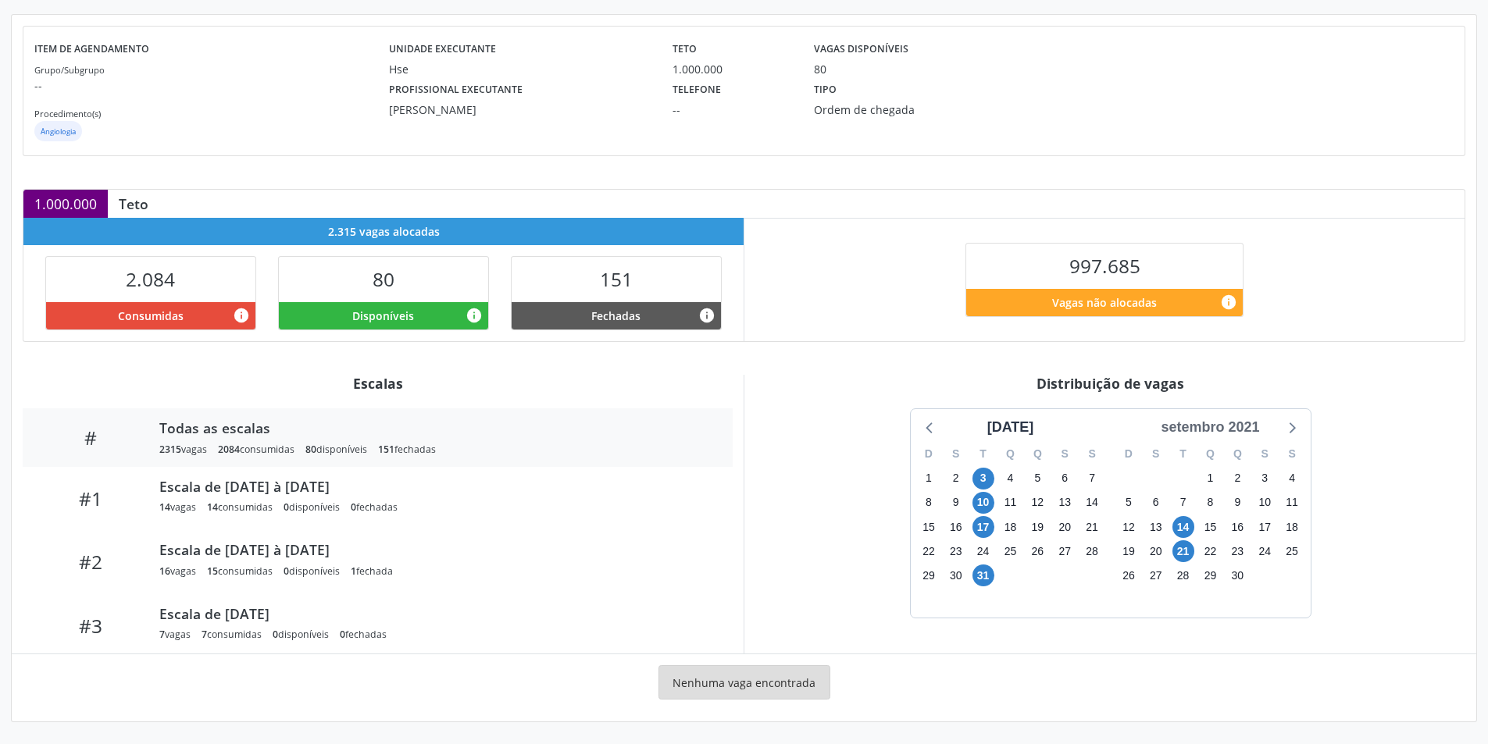
click at [1245, 429] on div "setembro 2021" at bounding box center [1209, 427] width 111 height 21
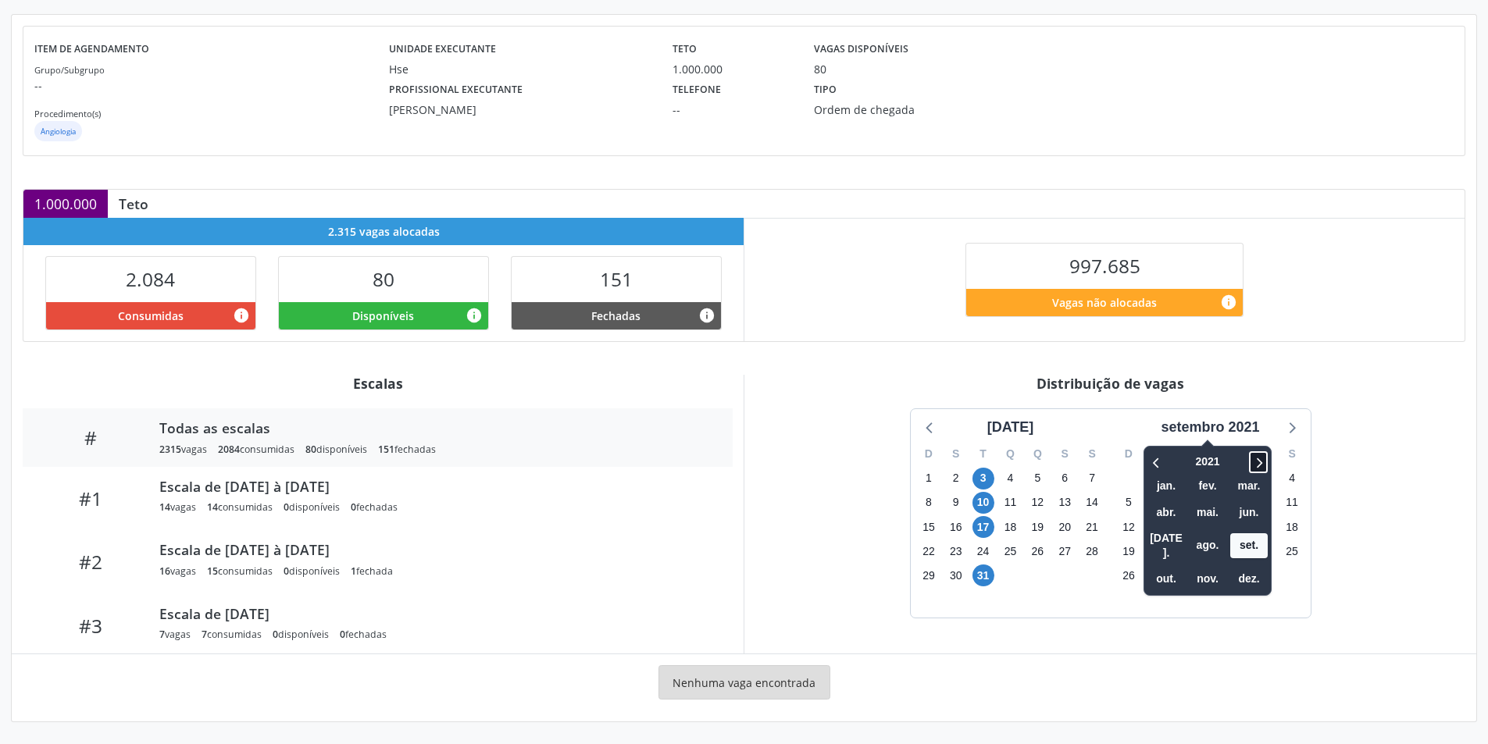
click at [1256, 458] on icon at bounding box center [1258, 462] width 16 height 19
click at [1199, 567] on span "nov." at bounding box center [1207, 579] width 37 height 24
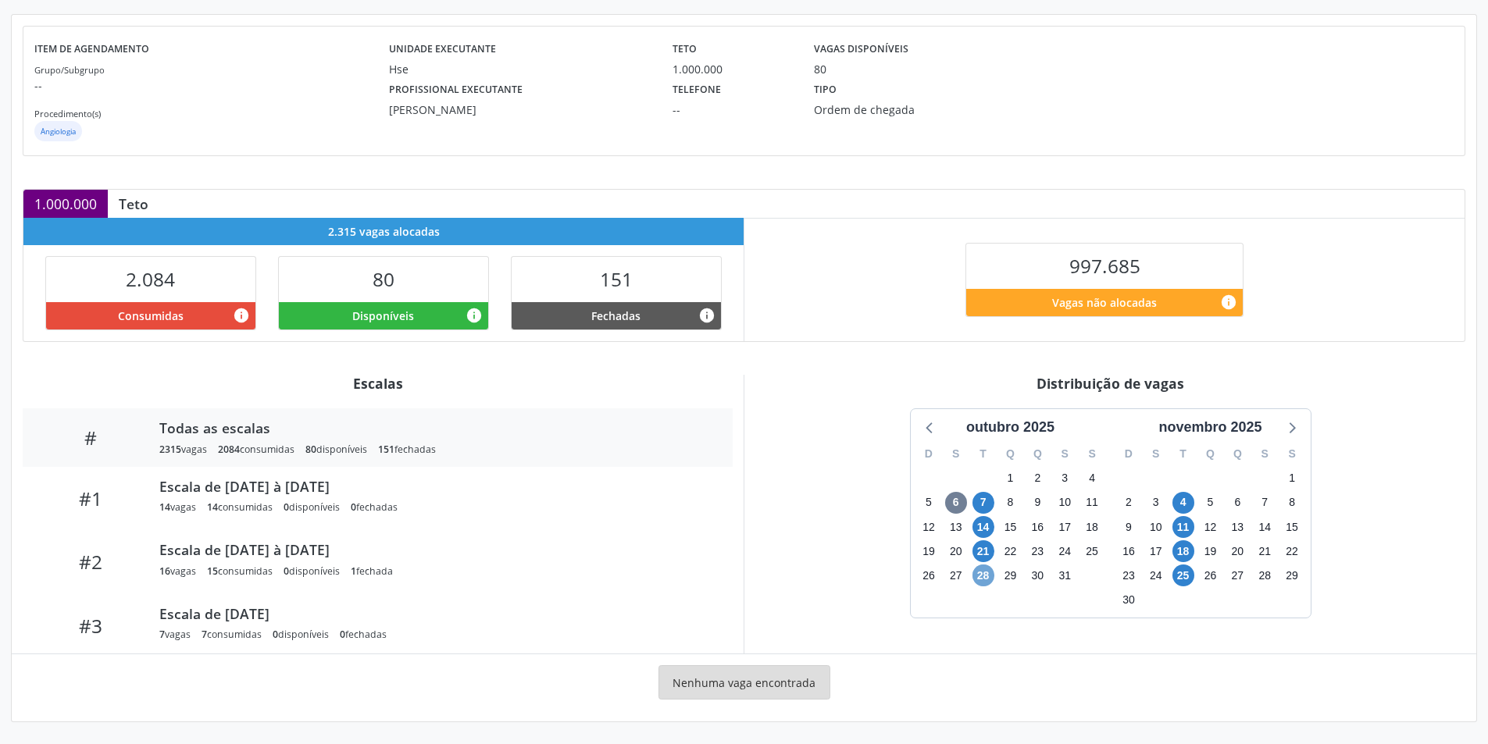
click at [985, 576] on span "28" at bounding box center [983, 576] width 22 height 22
click at [986, 576] on span "28" at bounding box center [983, 576] width 22 height 22
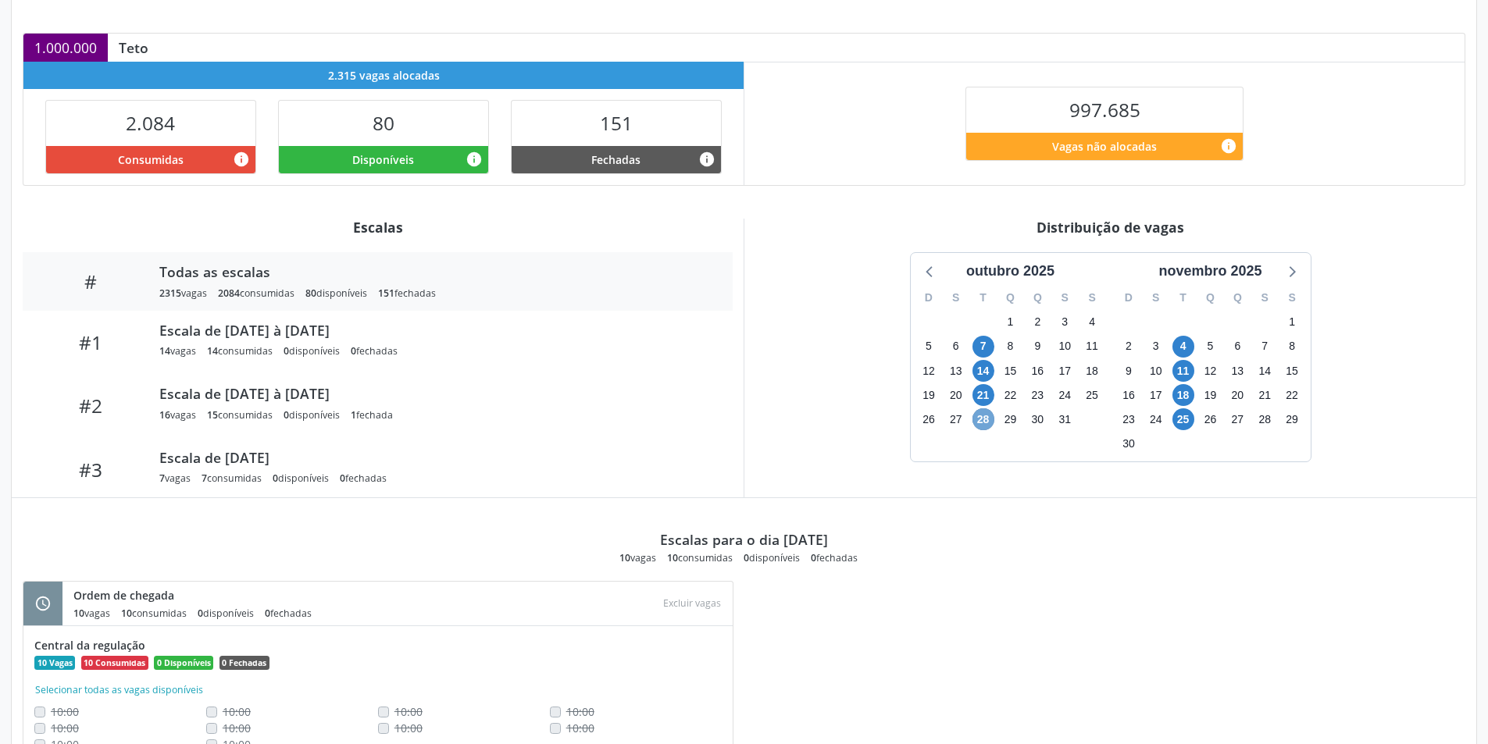
scroll to position [390, 0]
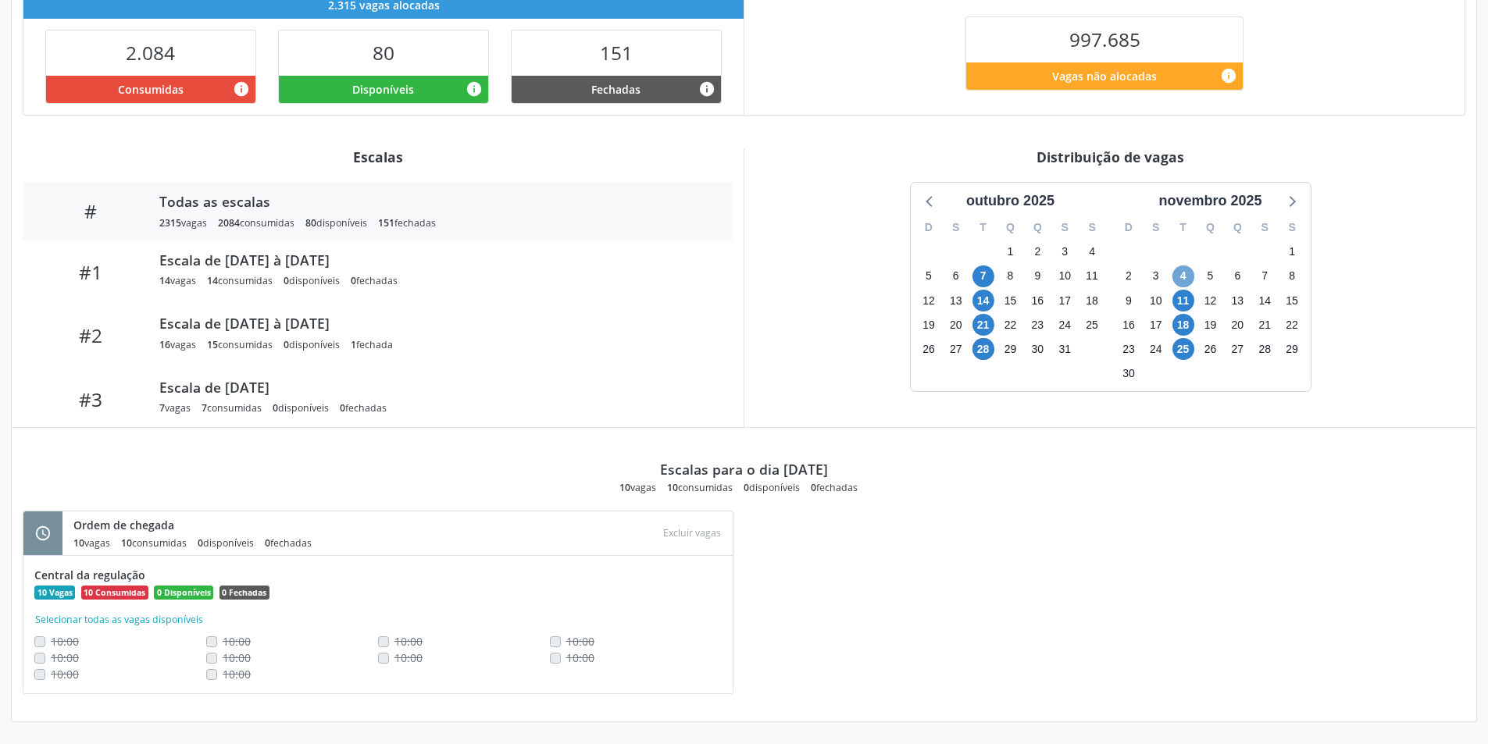
click at [1178, 272] on span "4" at bounding box center [1183, 277] width 22 height 22
click at [1178, 352] on span "25" at bounding box center [1183, 349] width 22 height 22
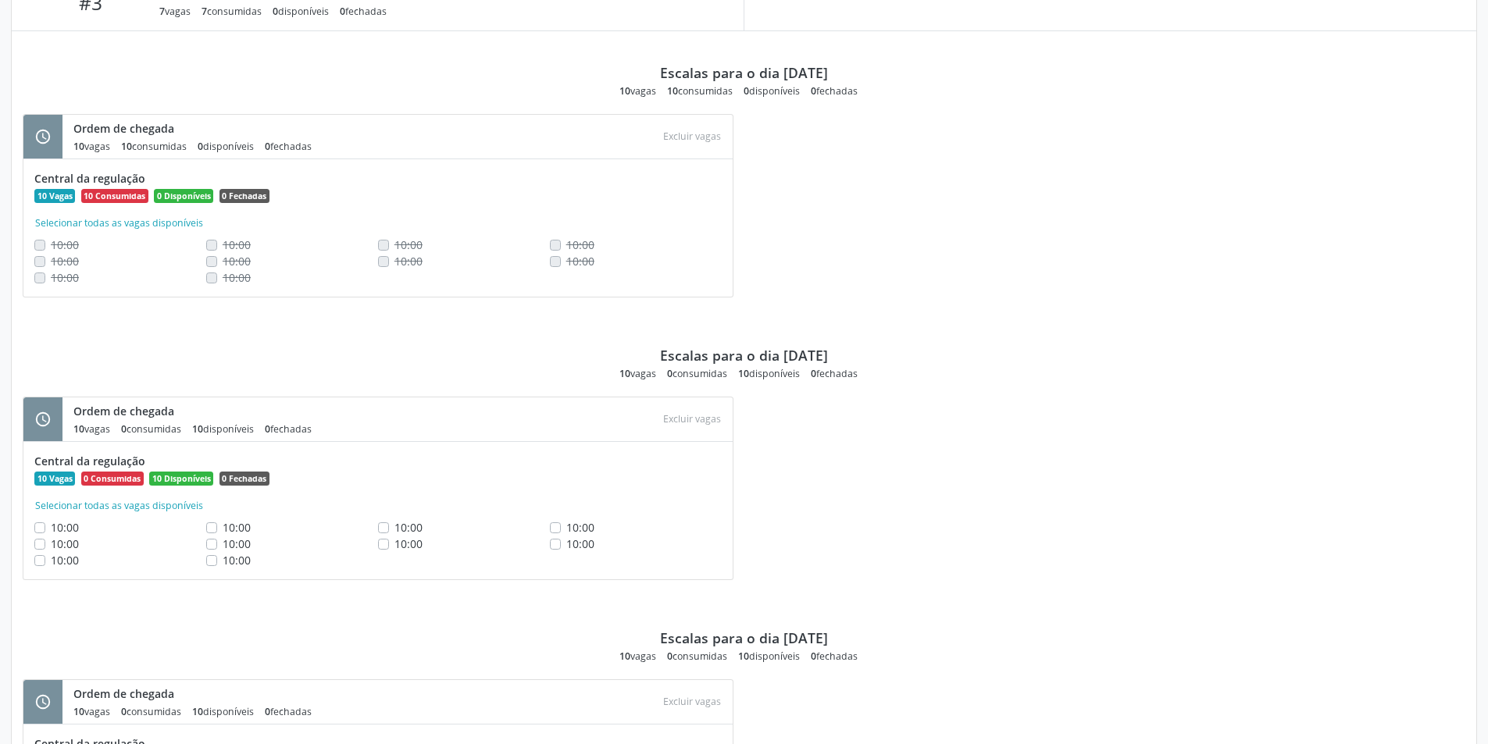
scroll to position [693, 0]
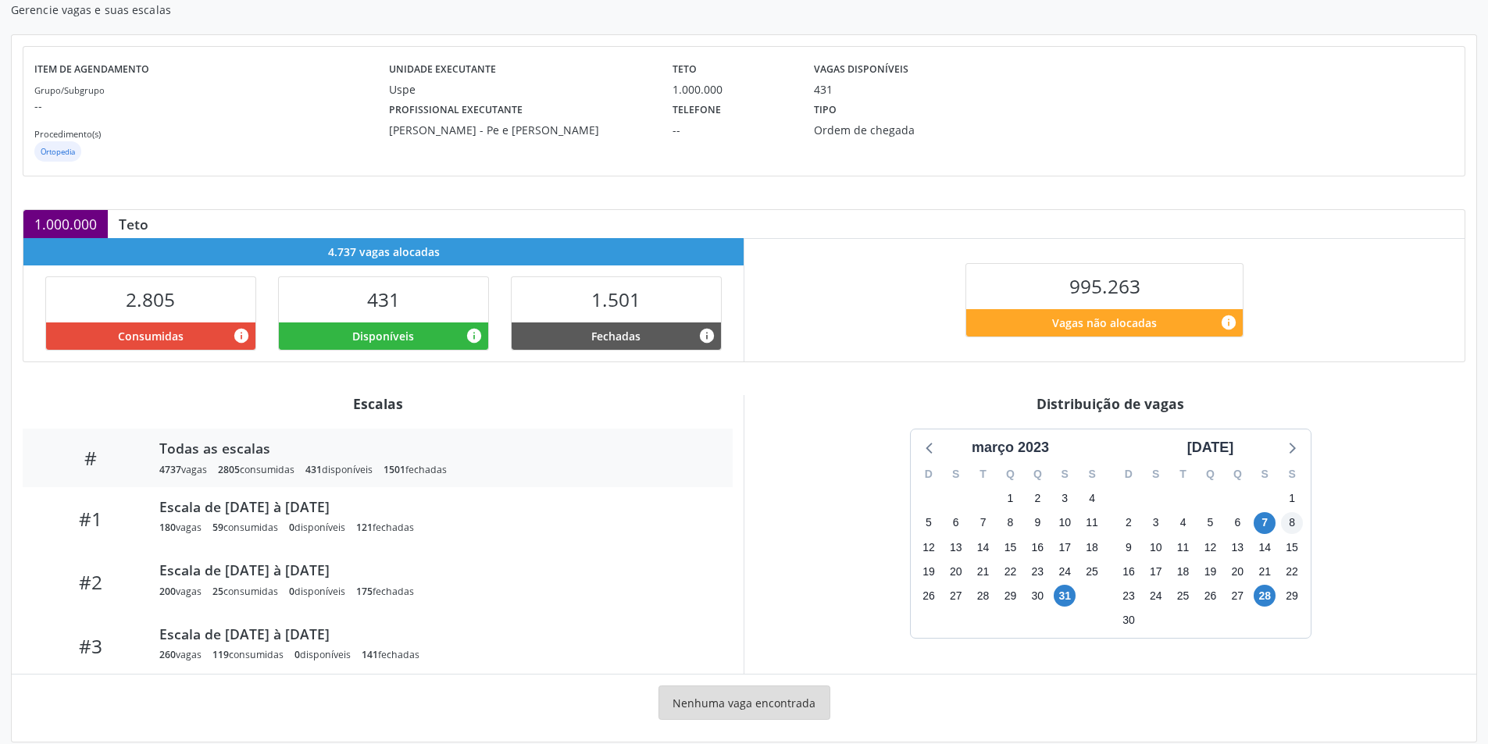
scroll to position [164, 0]
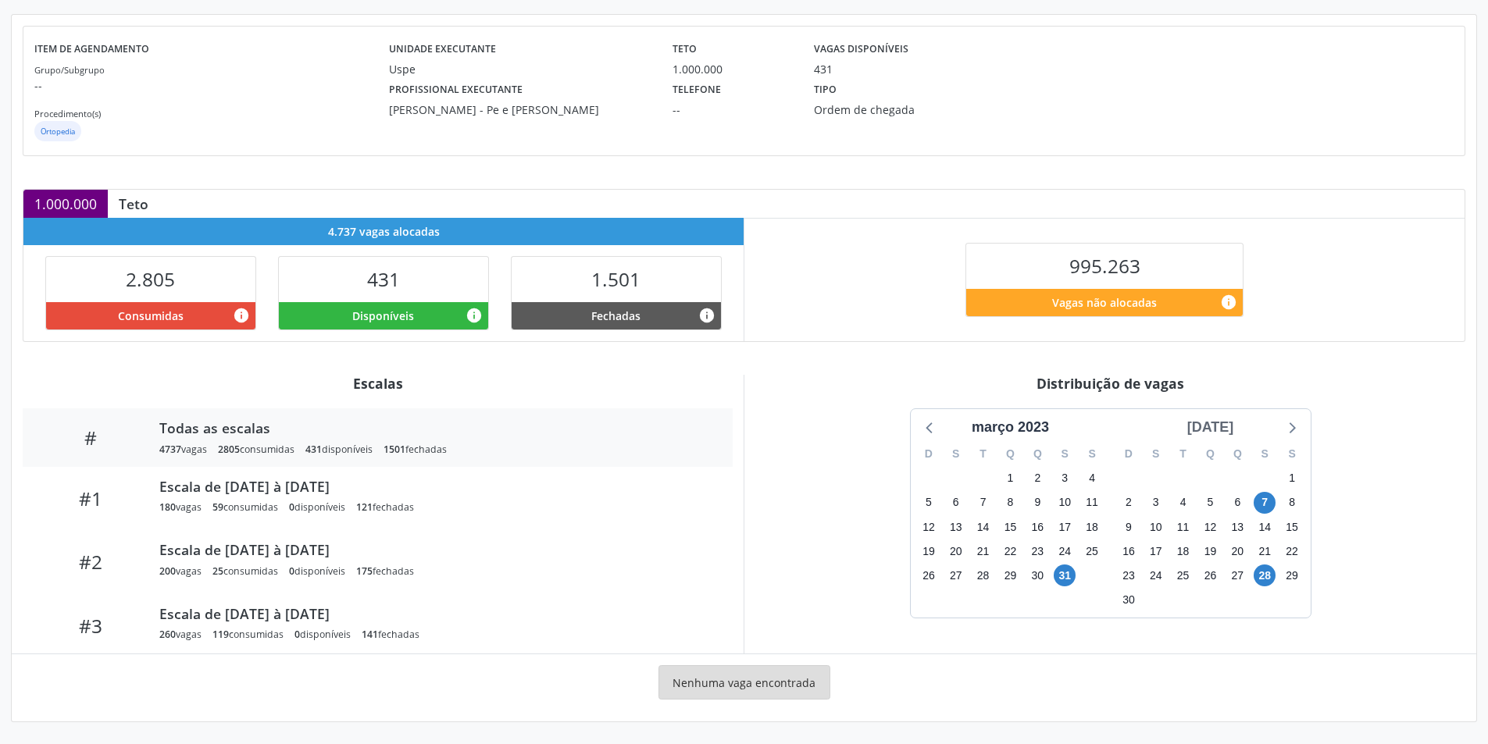
click at [1228, 429] on div "[DATE]" at bounding box center [1210, 427] width 59 height 21
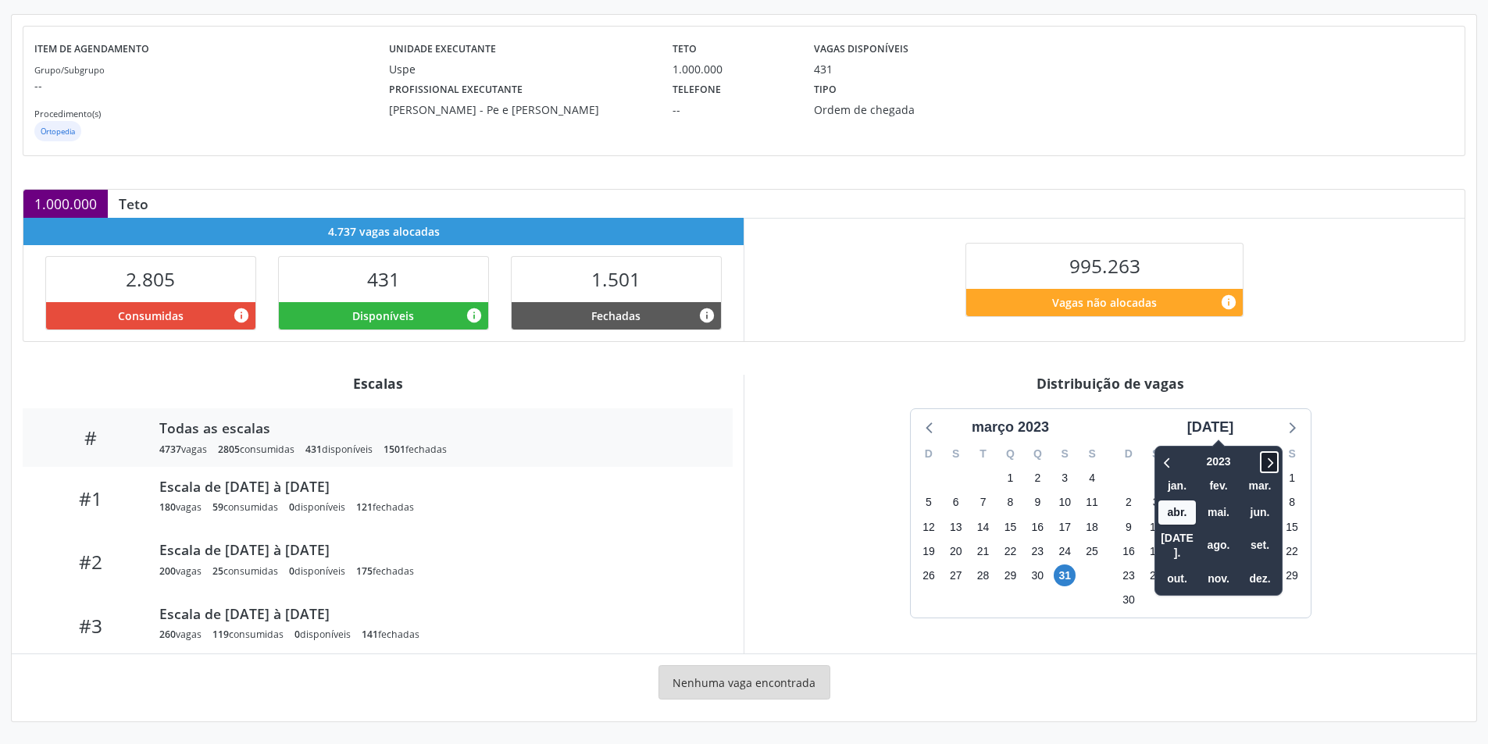
click at [1264, 465] on icon at bounding box center [1269, 462] width 16 height 19
click at [1202, 567] on span "nov." at bounding box center [1217, 579] width 37 height 24
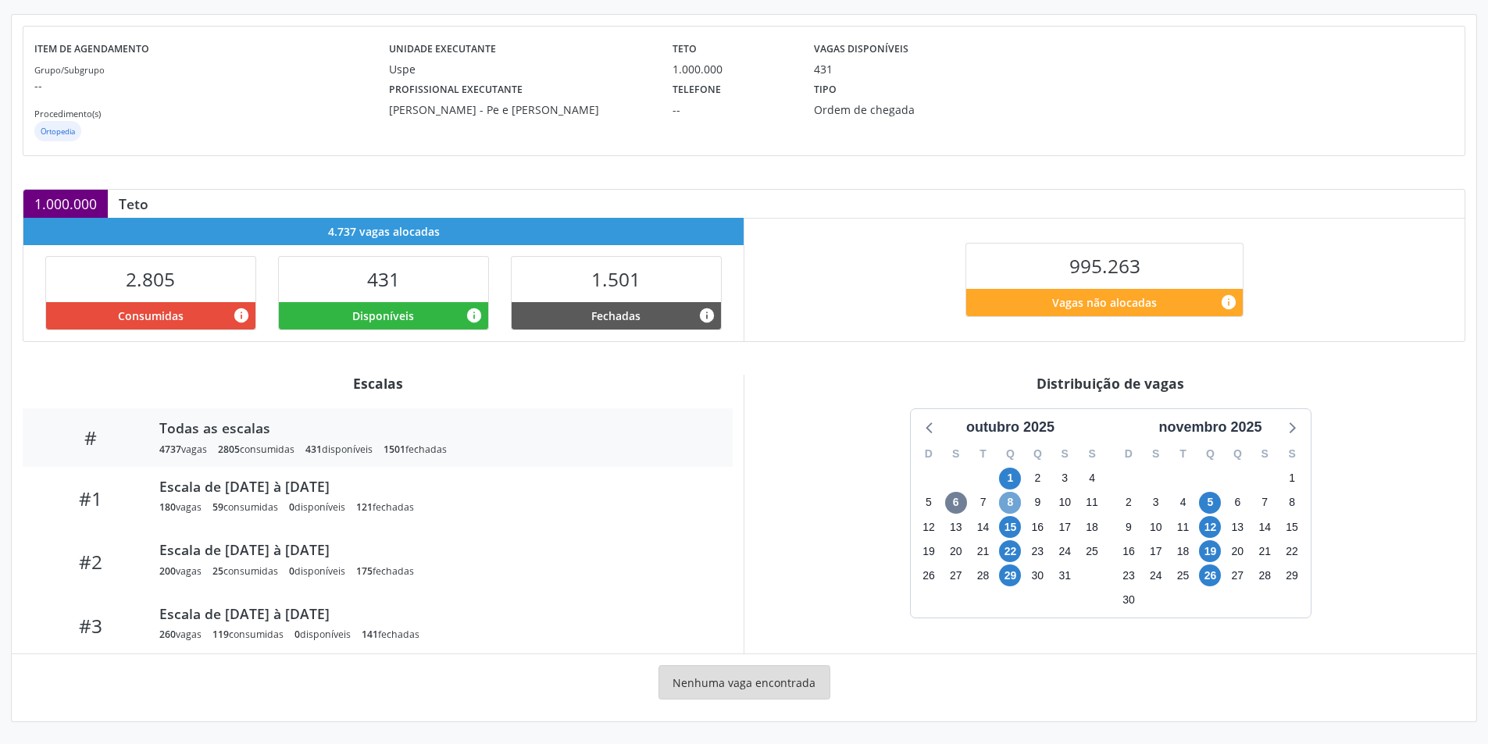
click at [1011, 501] on span "8" at bounding box center [1010, 503] width 22 height 22
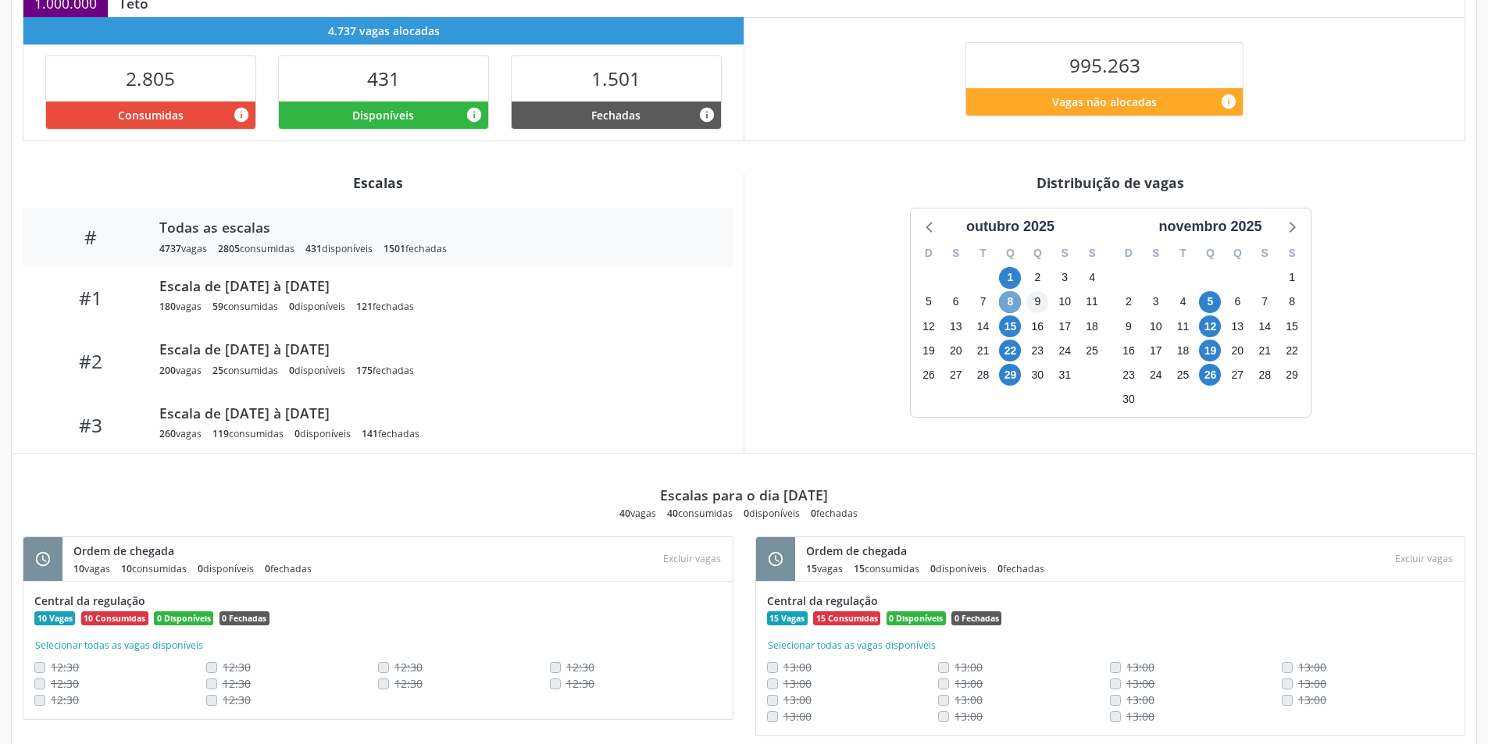
scroll to position [233, 0]
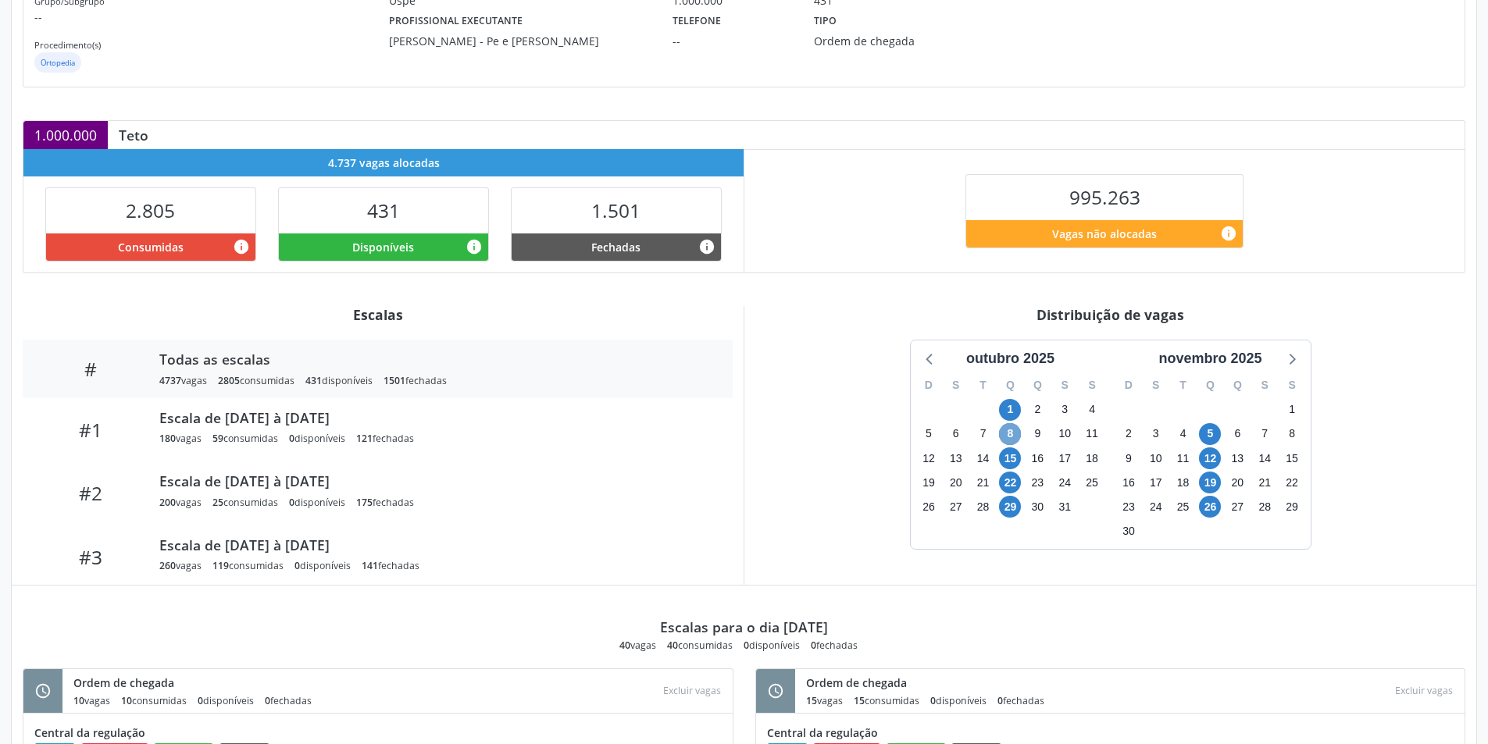
click at [1014, 435] on span "8" at bounding box center [1010, 434] width 22 height 22
click at [1013, 497] on span "29" at bounding box center [1010, 507] width 22 height 22
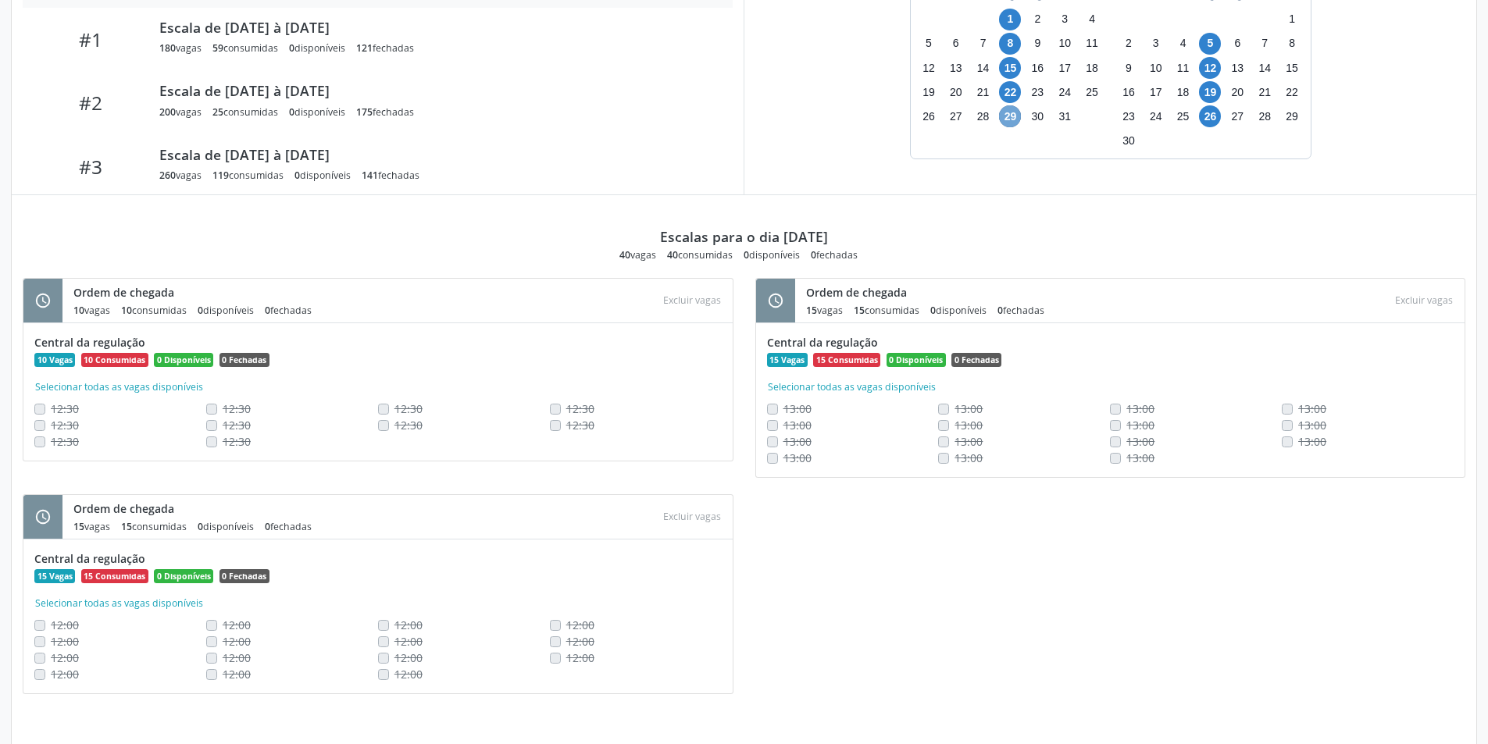
scroll to position [389, 0]
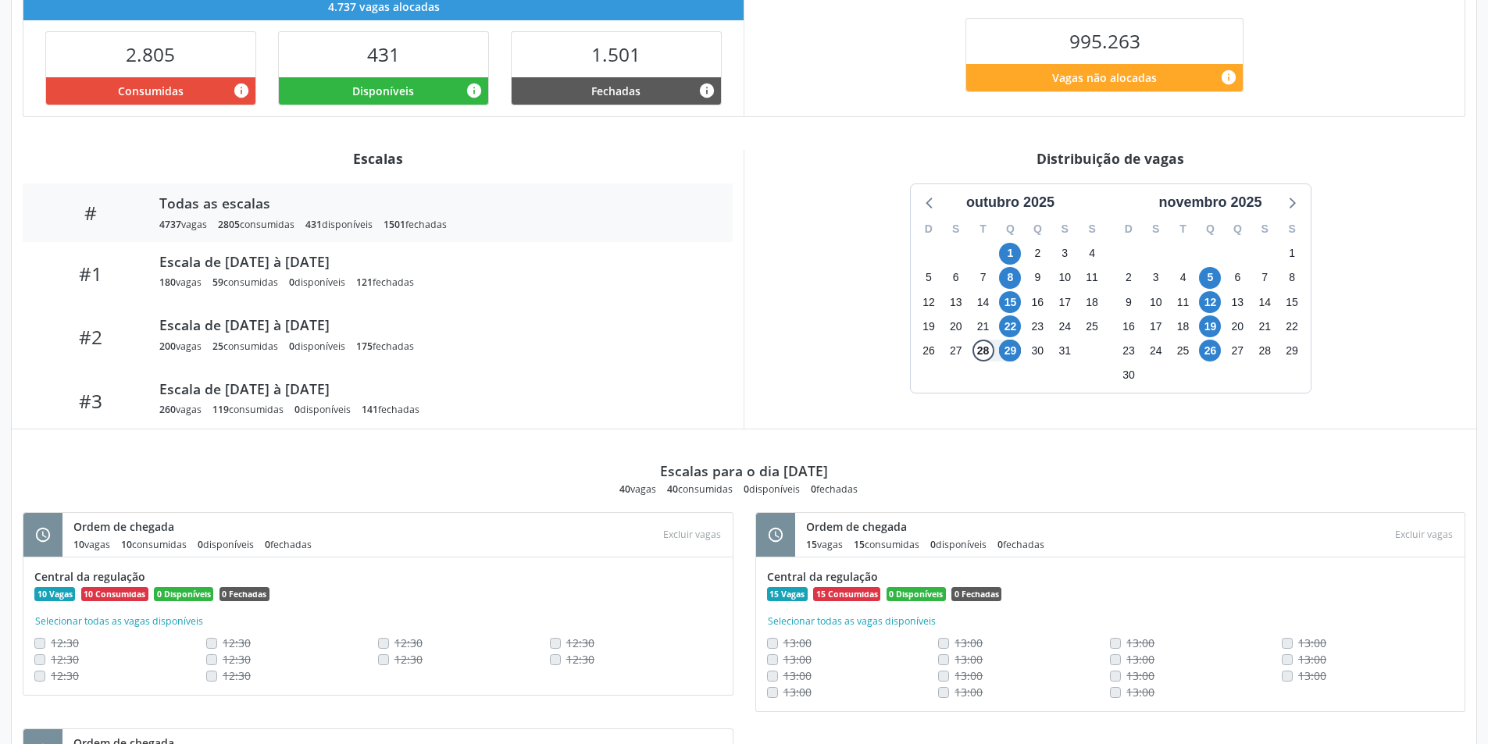
click at [836, 367] on div "outubro 2025 D S T Q Q S S 28 29 30 1 2 3 4 5 6 7 8 9 10 11 12 13 14 15 16 17 1…" at bounding box center [1110, 289] width 710 height 210
click at [874, 392] on div "outubro 2025 D S T Q Q S S 28 29 30 1 2 3 4 5 6 7 8 9 10 11 12 13 14 15 16 17 1…" at bounding box center [1110, 289] width 710 height 210
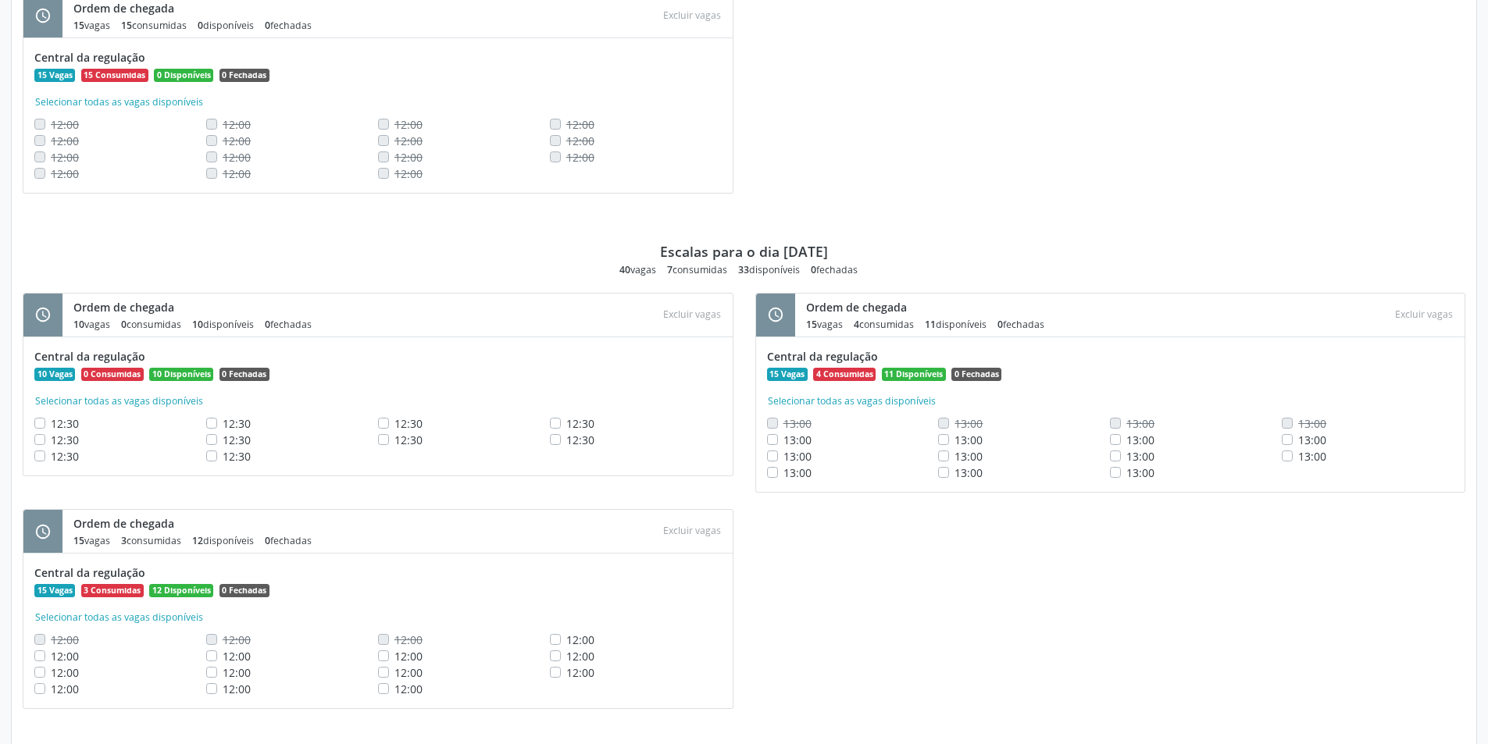
scroll to position [1638, 0]
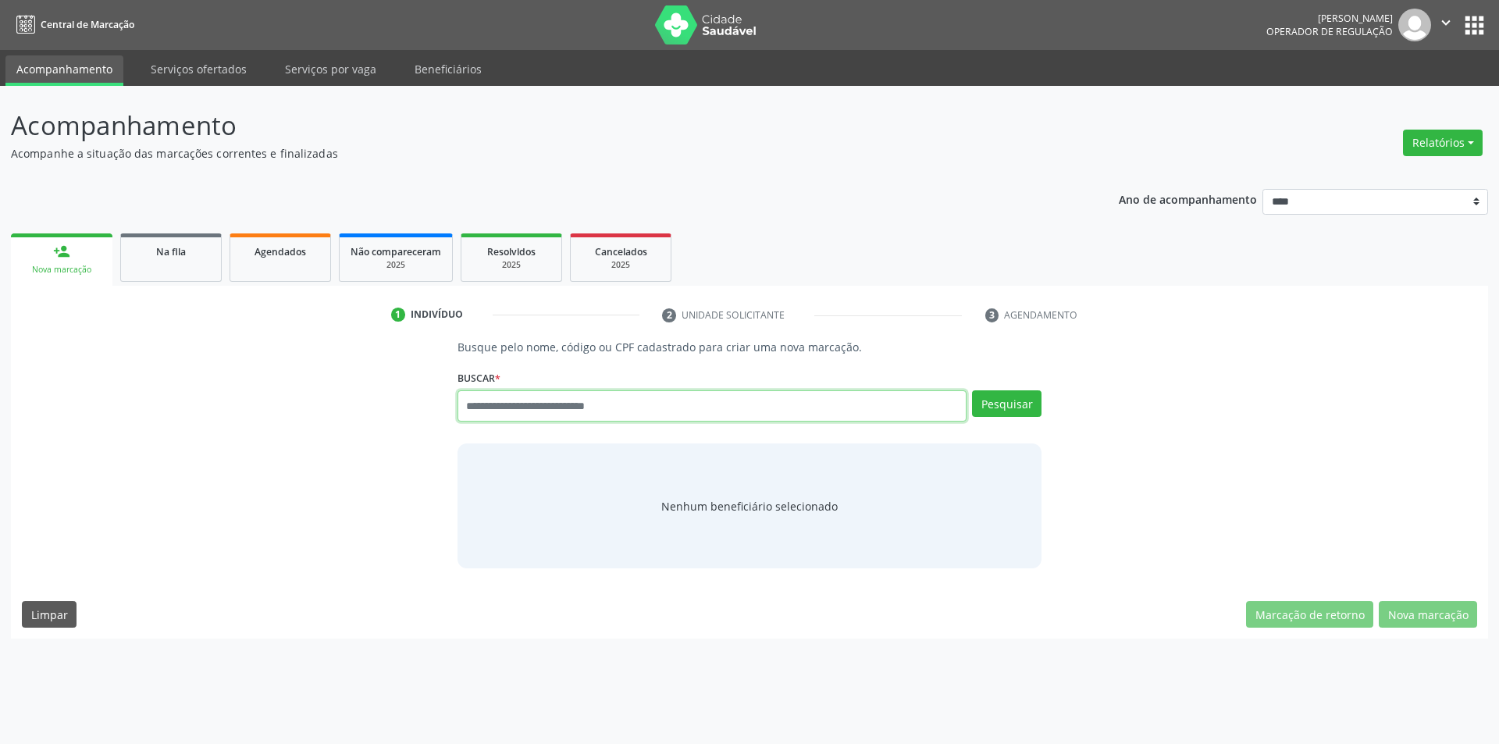
click at [653, 416] on input "text" at bounding box center [713, 405] width 510 height 31
type input "*********"
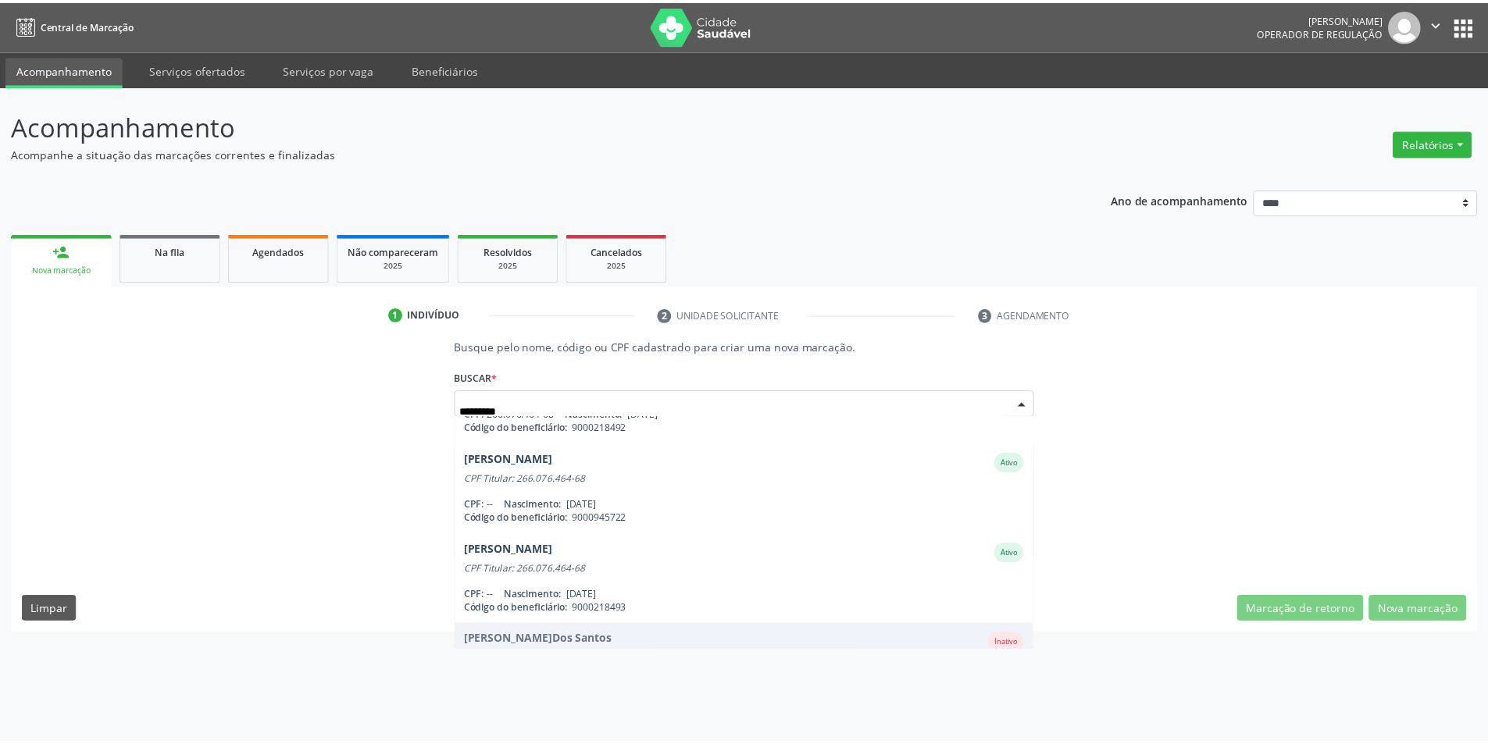
scroll to position [156, 0]
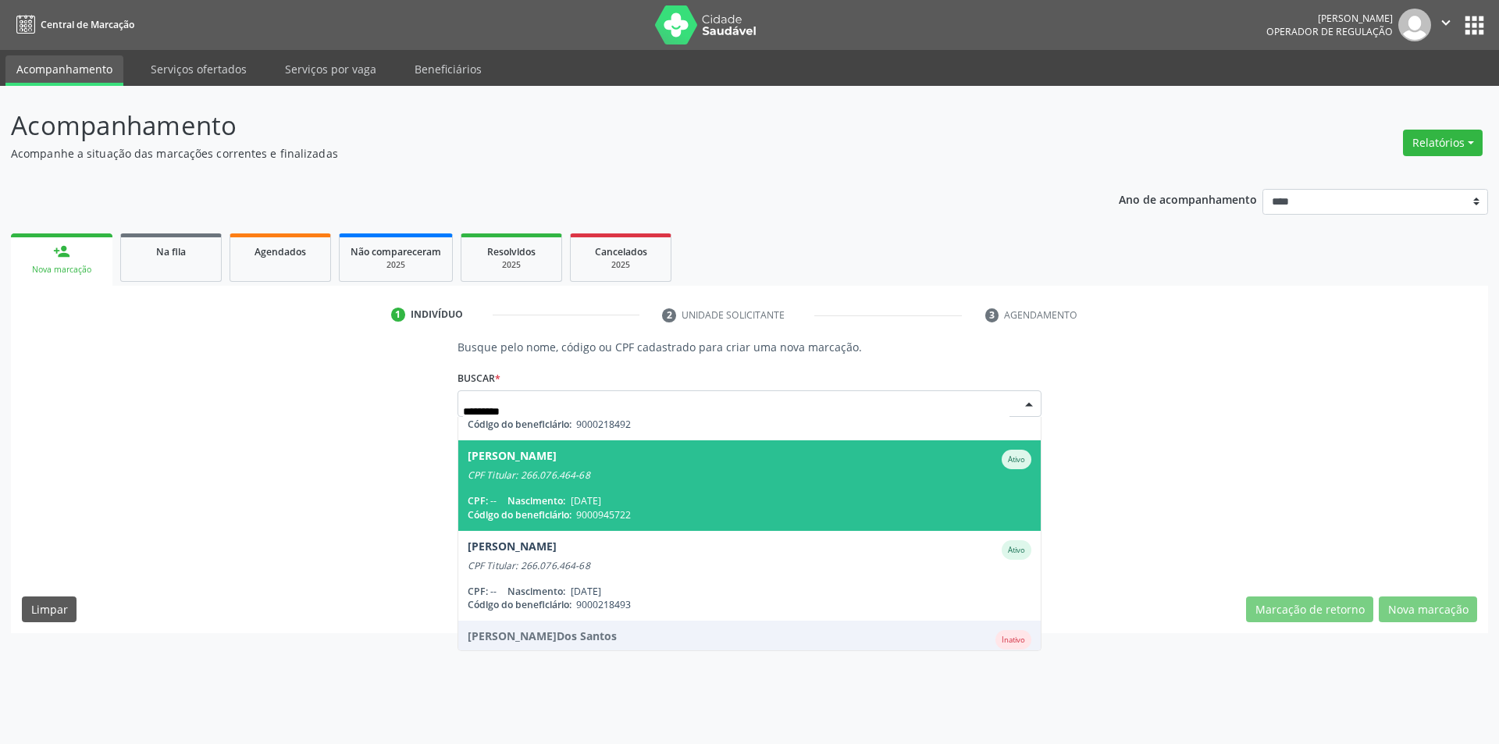
click at [653, 474] on div "CPF Titular: 266.076.464-68" at bounding box center [750, 475] width 565 height 12
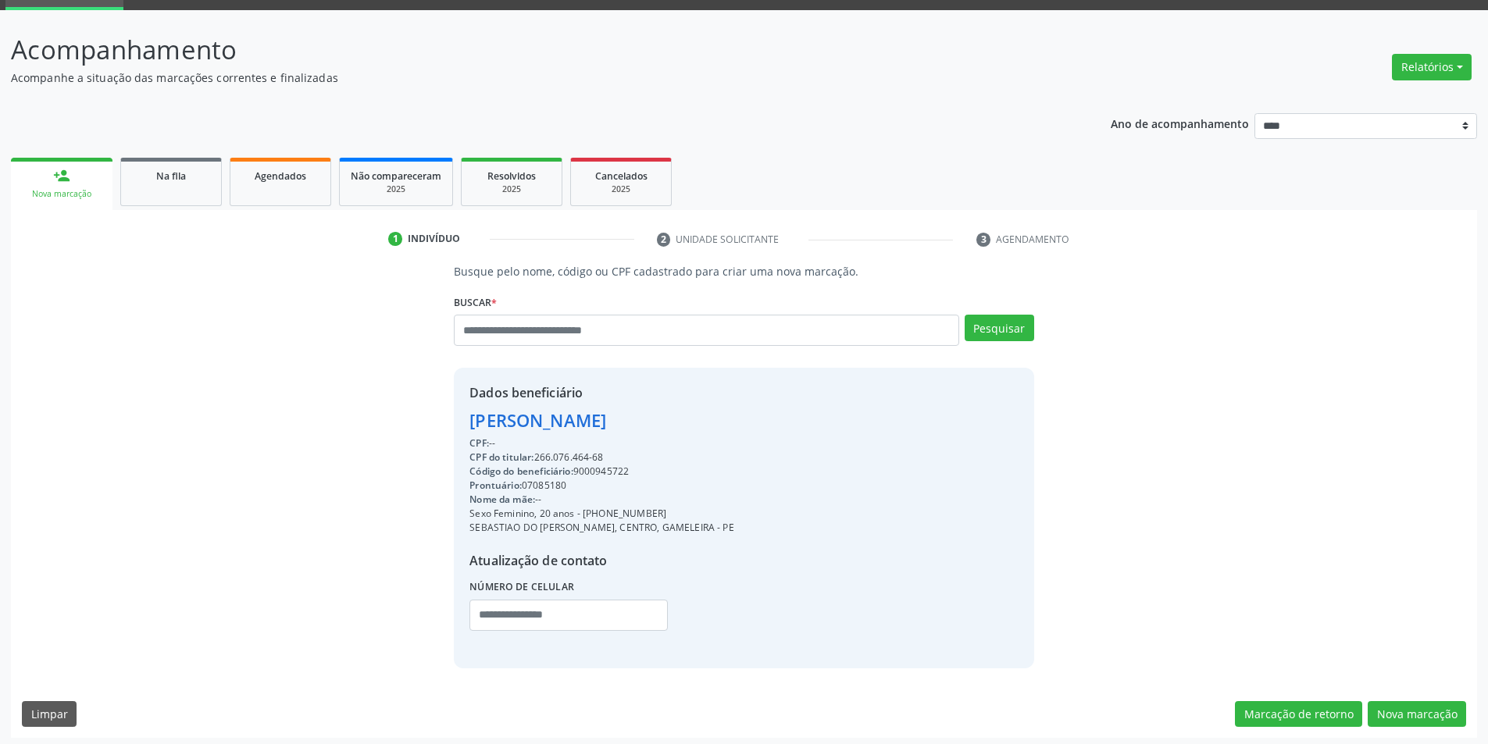
scroll to position [80, 0]
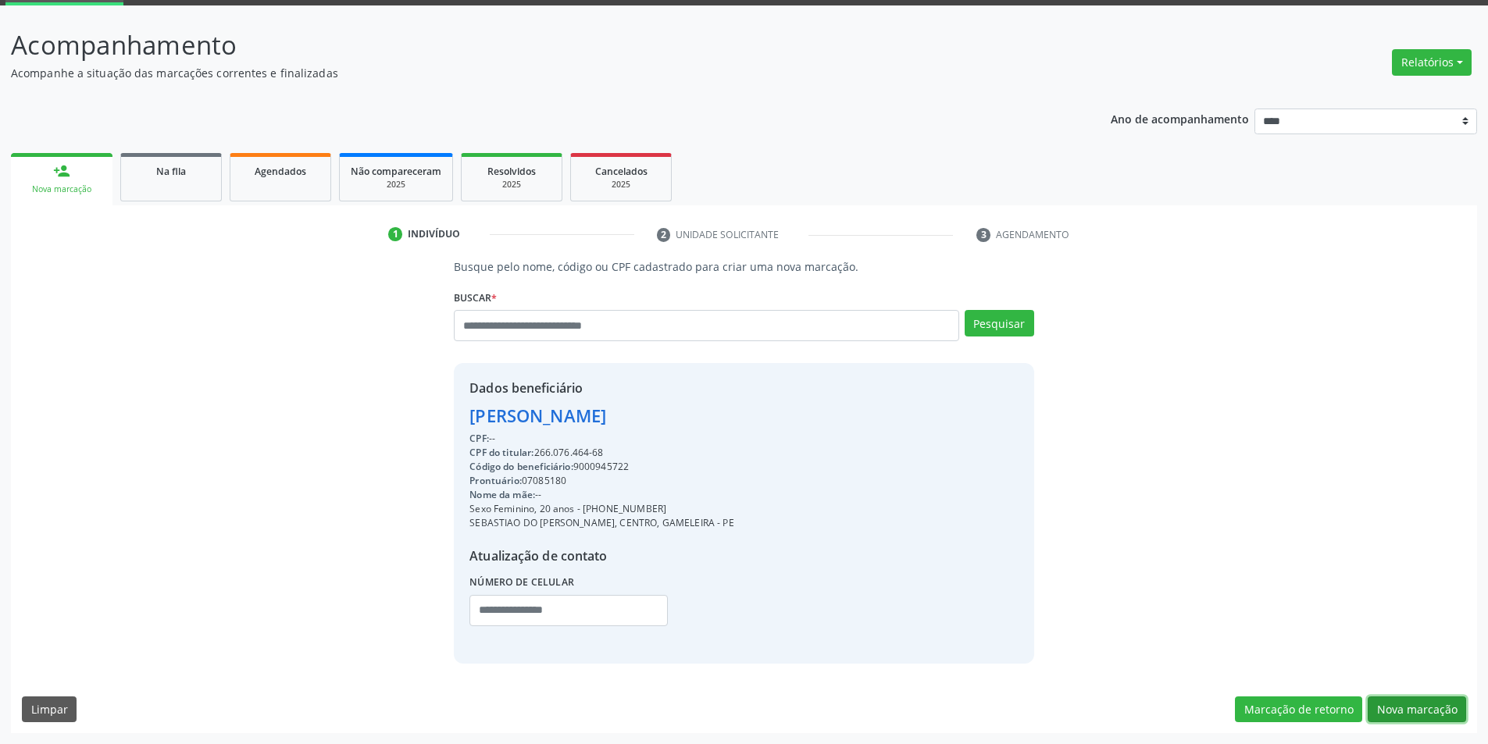
click at [1437, 707] on button "Nova marcação" at bounding box center [1416, 710] width 98 height 27
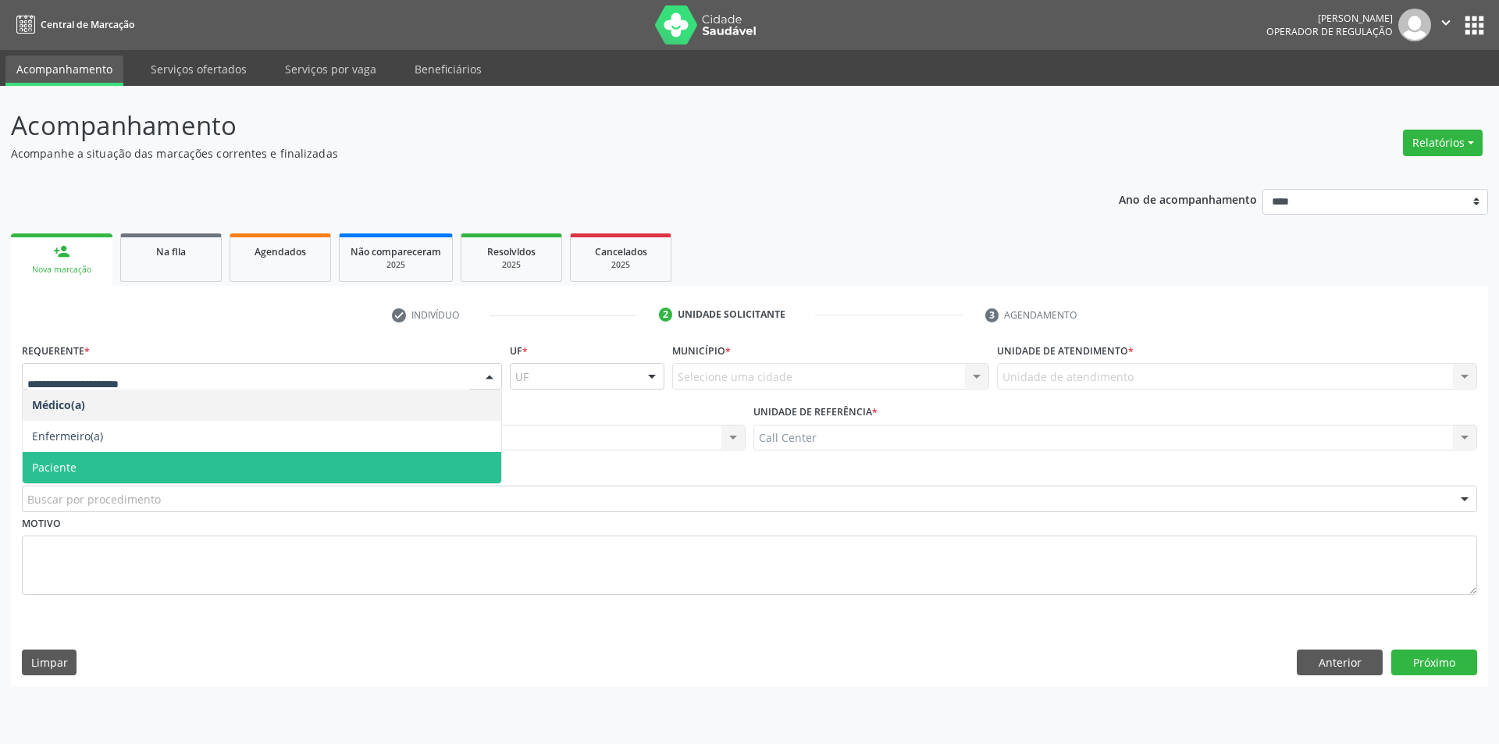
click at [95, 466] on span "Paciente" at bounding box center [262, 467] width 479 height 31
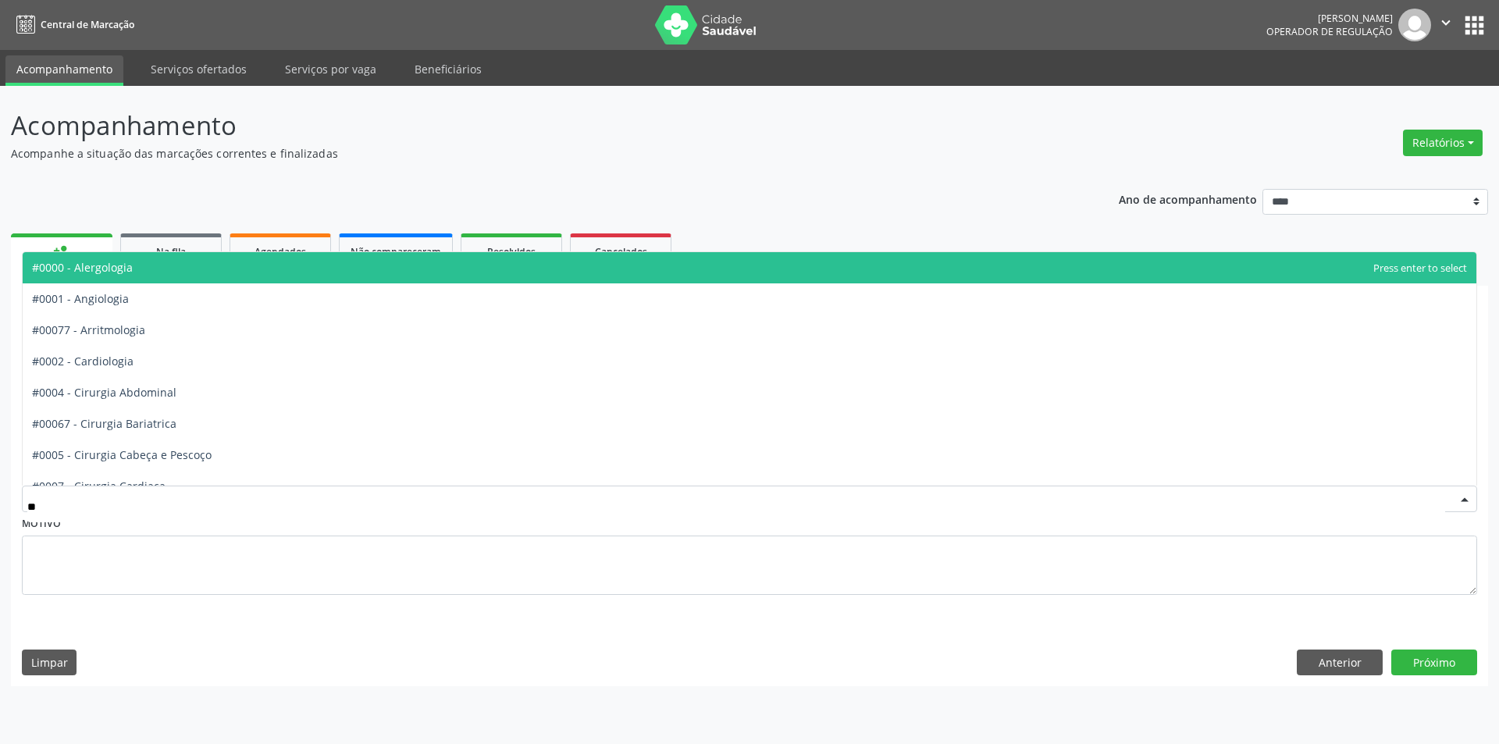
type input "***"
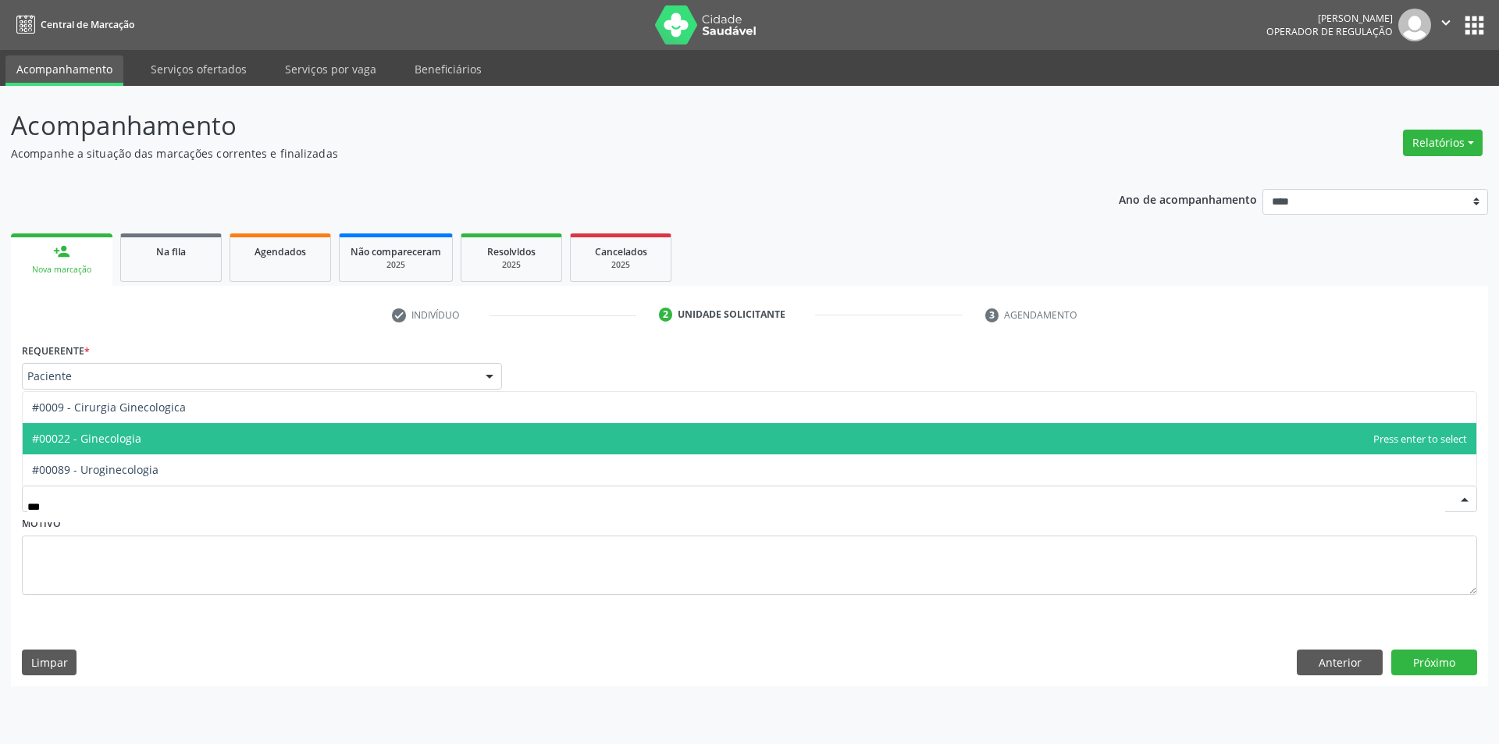
click at [136, 439] on span "#00022 - Ginecologia" at bounding box center [86, 438] width 109 height 15
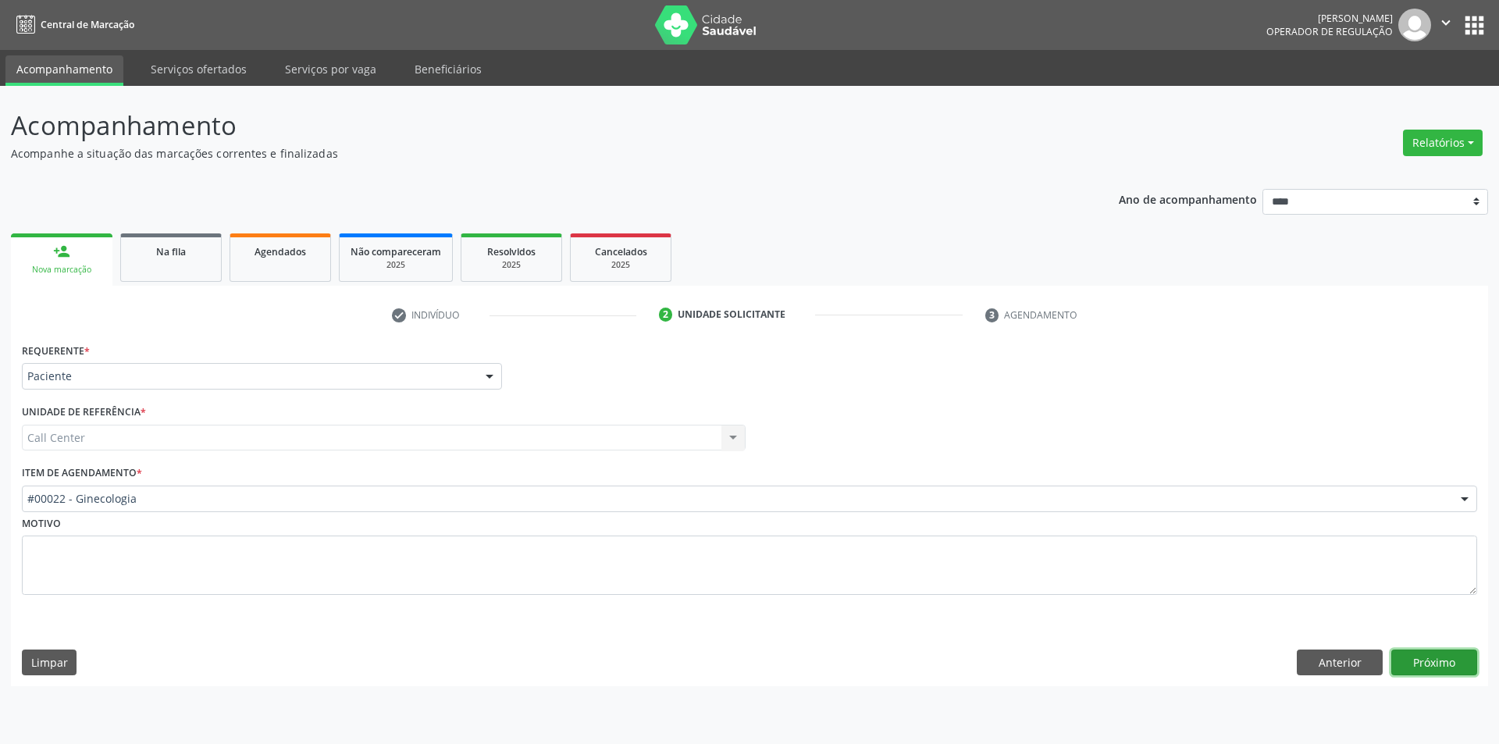
click at [1405, 659] on button "Próximo" at bounding box center [1435, 663] width 86 height 27
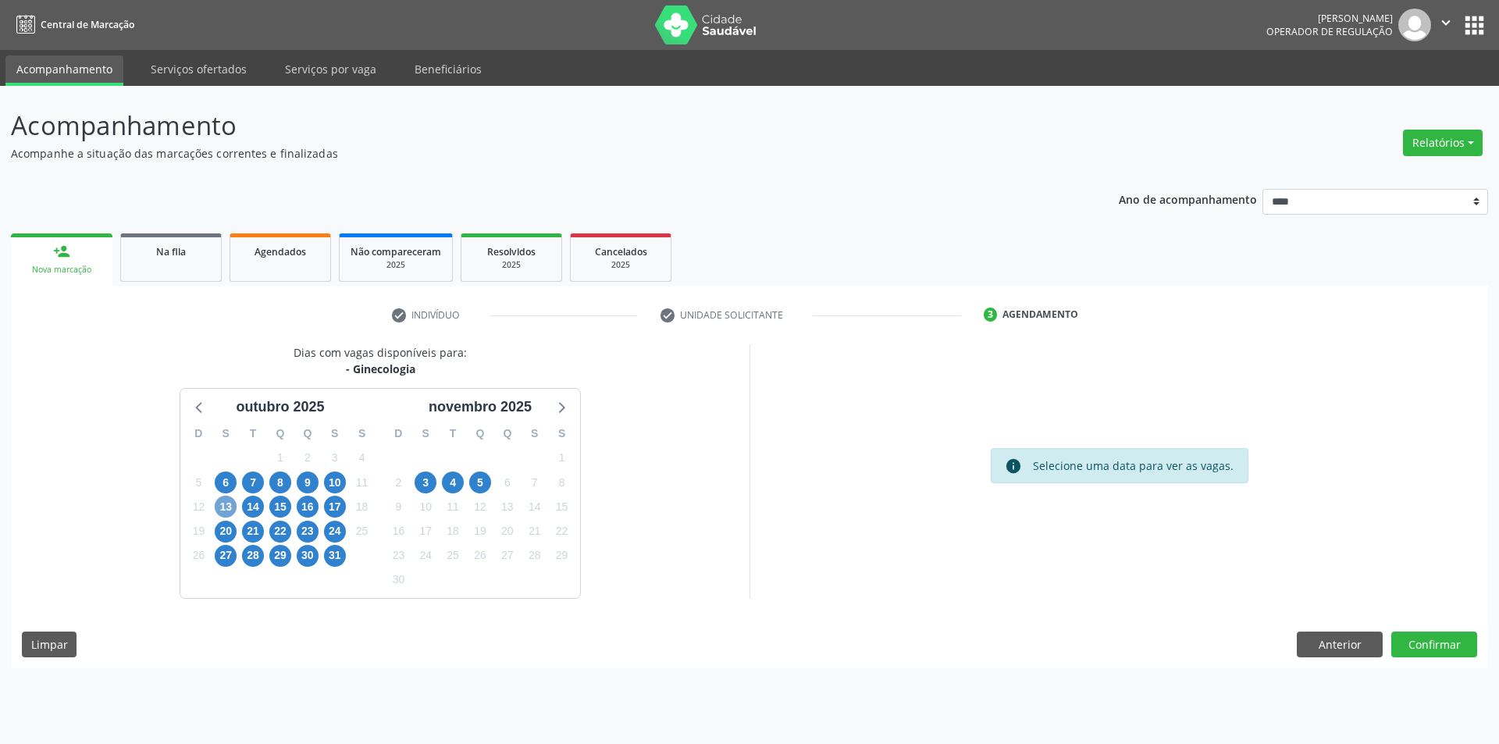
click at [230, 504] on span "13" at bounding box center [226, 507] width 22 height 22
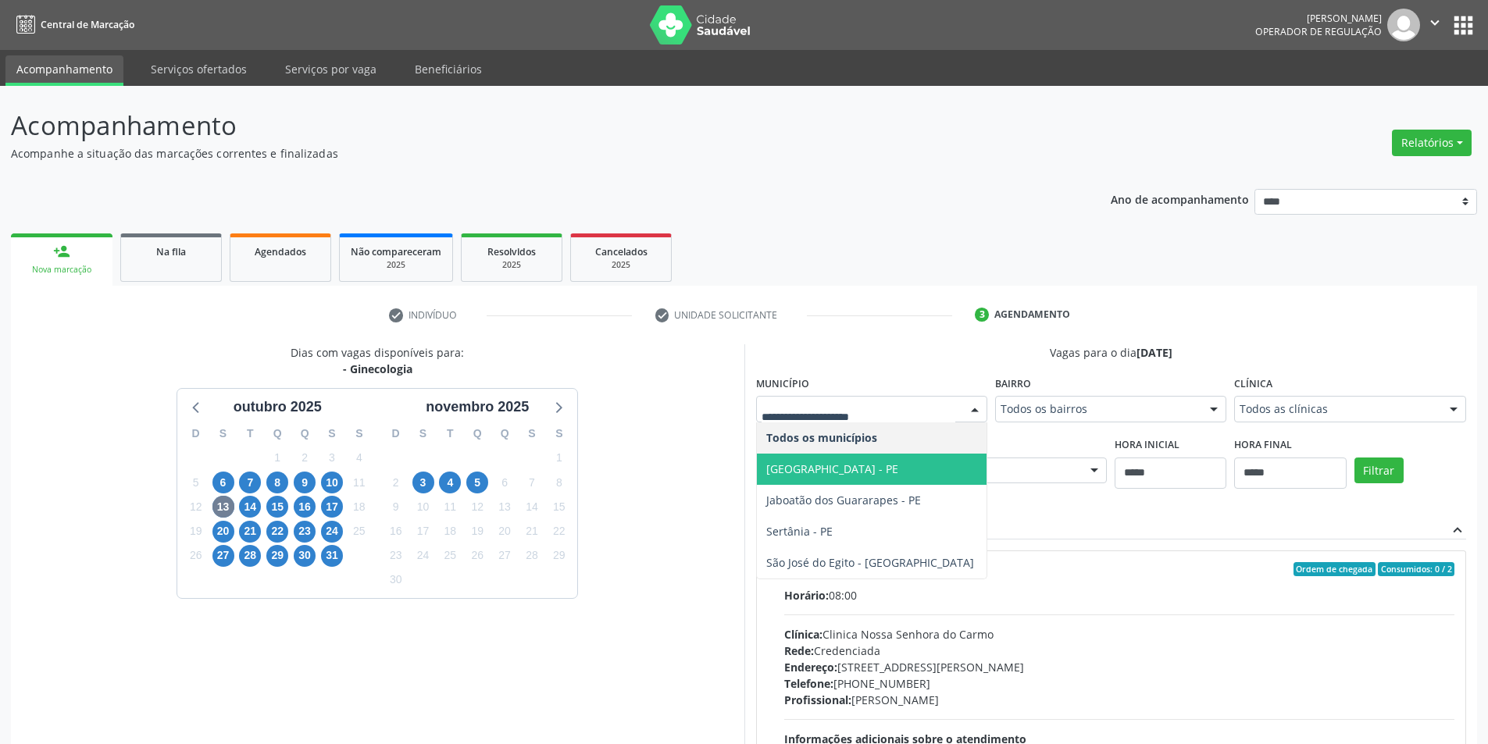
click at [882, 466] on span "[GEOGRAPHIC_DATA] - PE" at bounding box center [832, 469] width 132 height 15
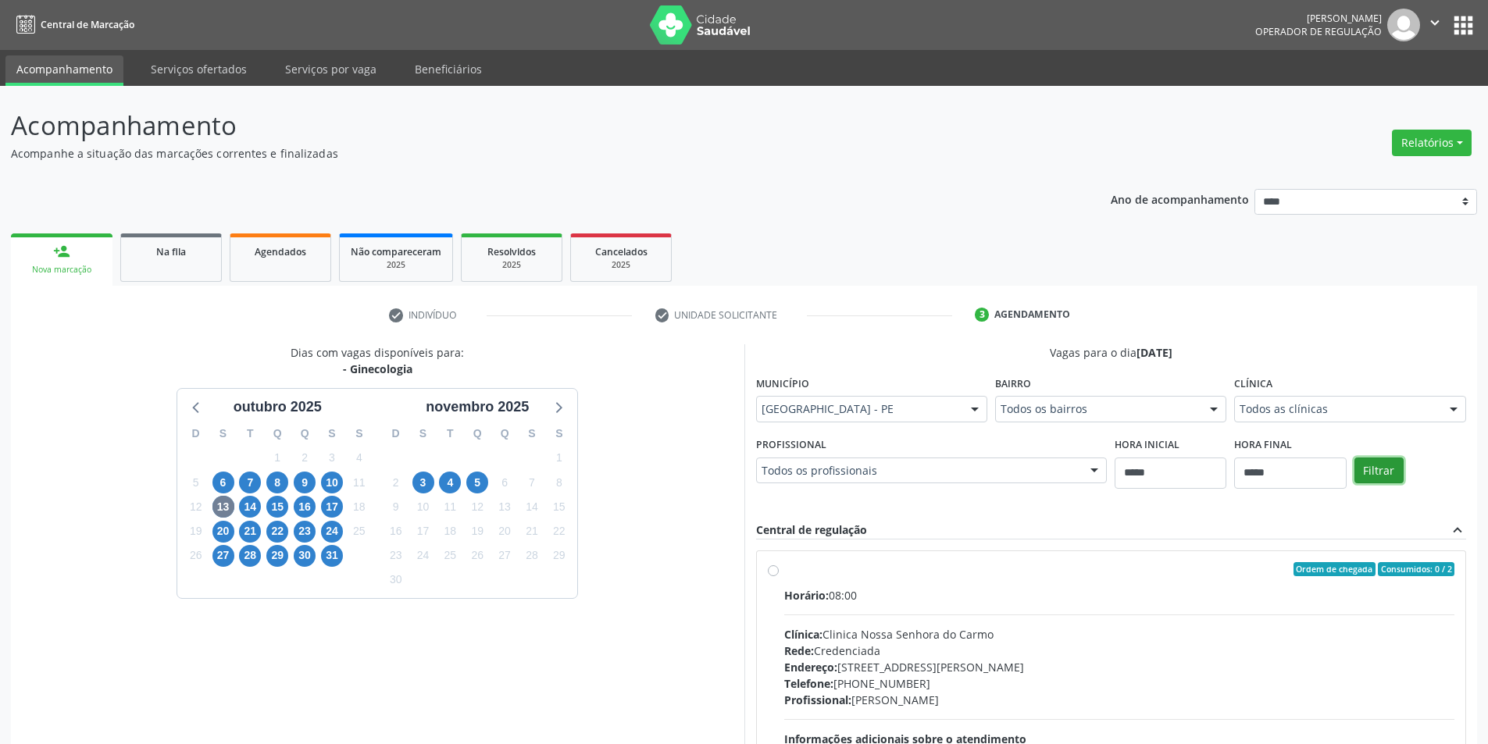
click at [1385, 468] on button "Filtrar" at bounding box center [1378, 471] width 49 height 27
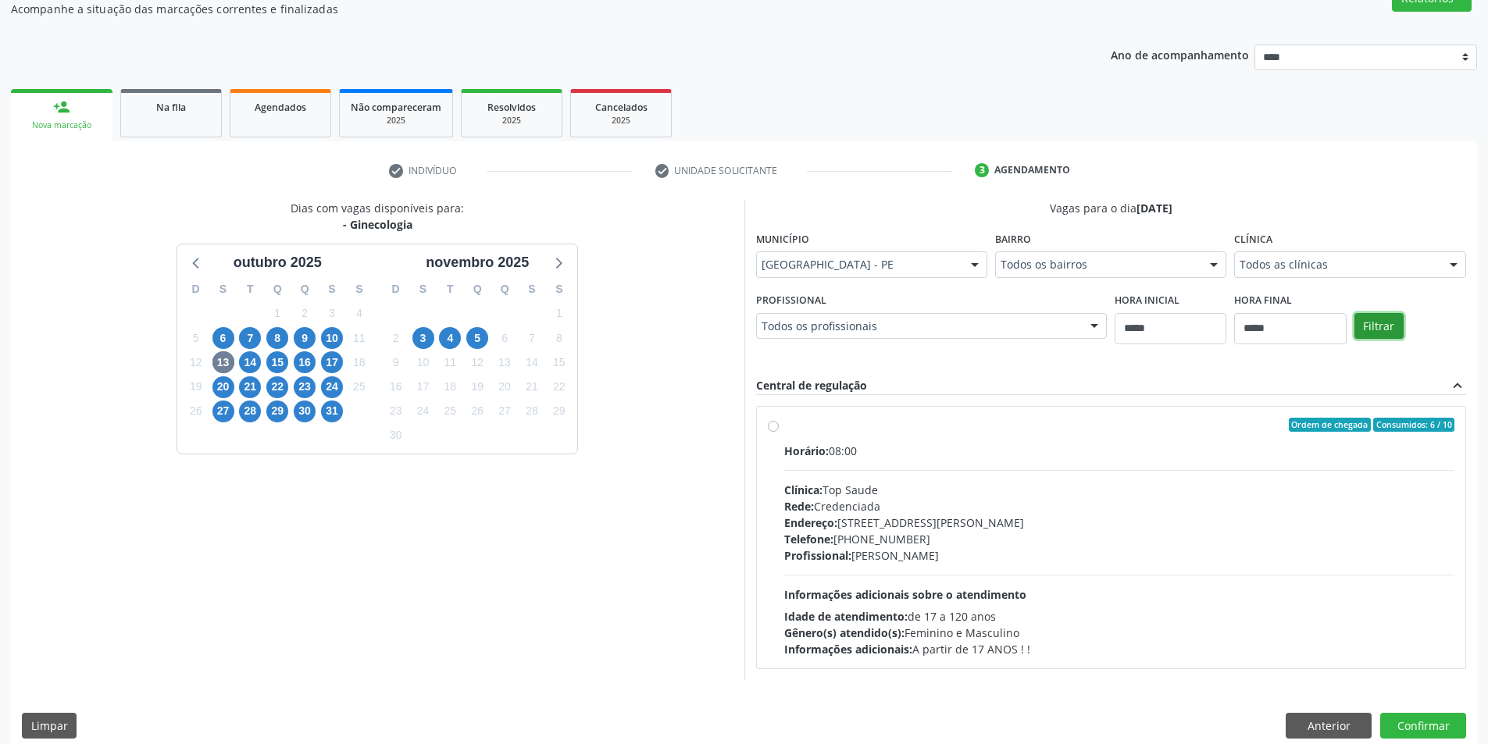
scroll to position [161, 0]
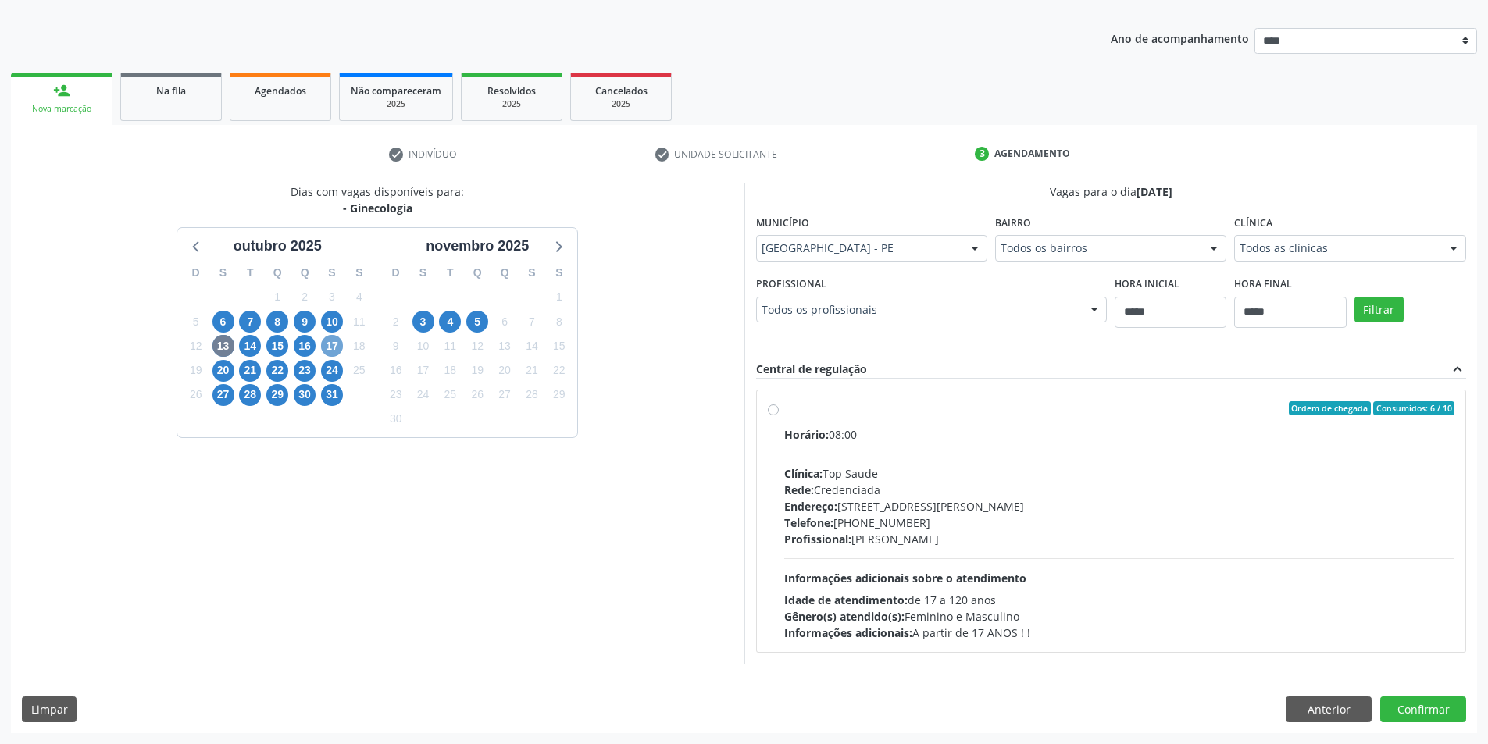
click at [336, 347] on span "17" at bounding box center [332, 346] width 22 height 22
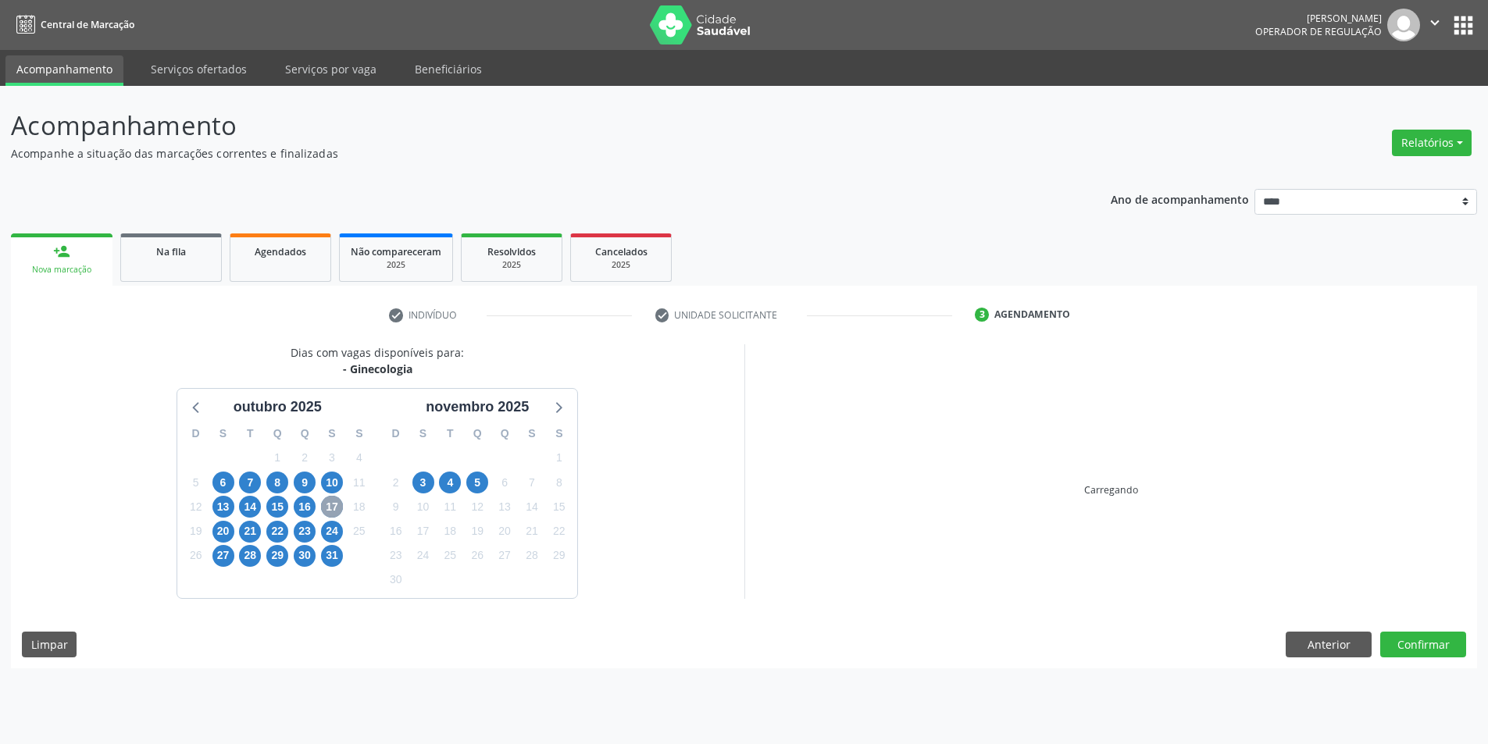
scroll to position [0, 0]
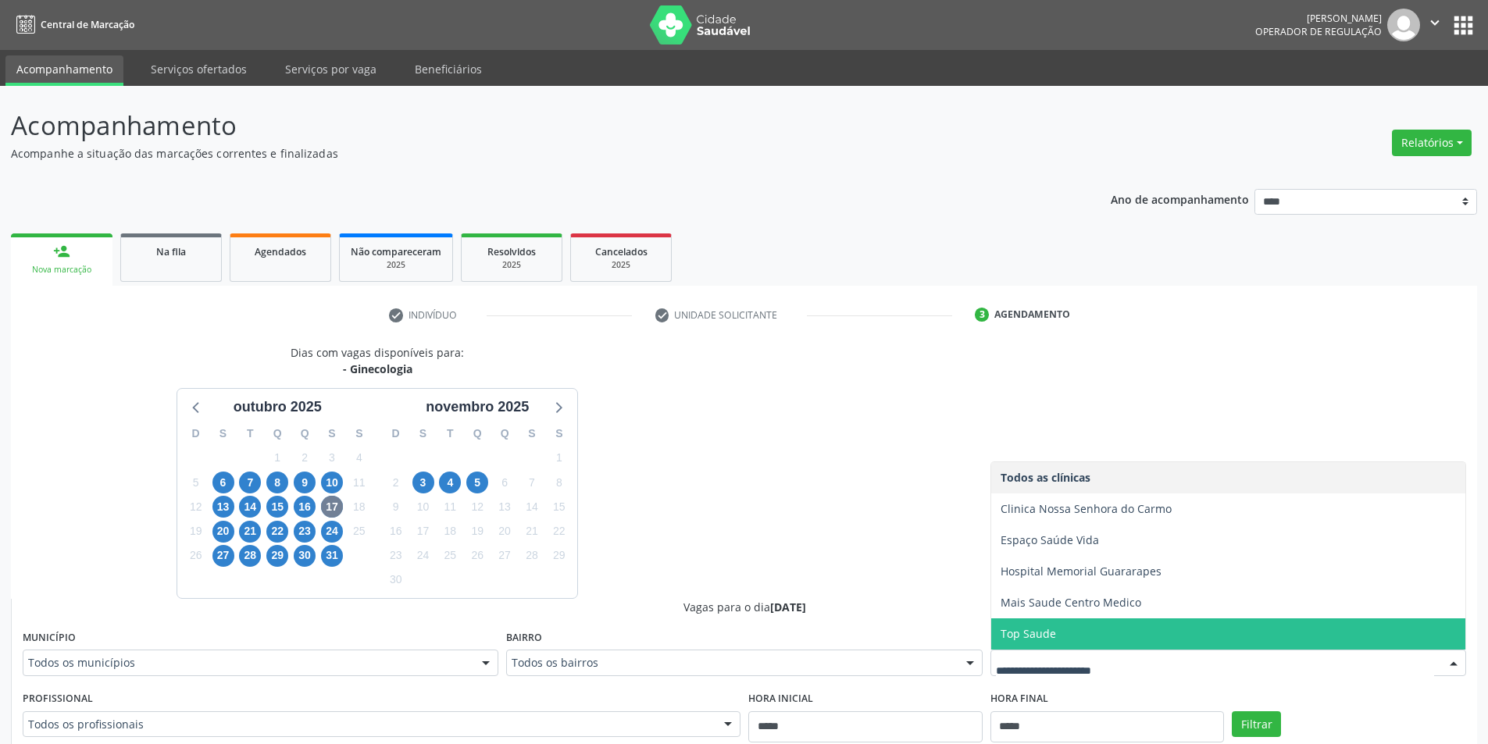
click at [1109, 625] on span "Top Saude" at bounding box center [1228, 633] width 474 height 31
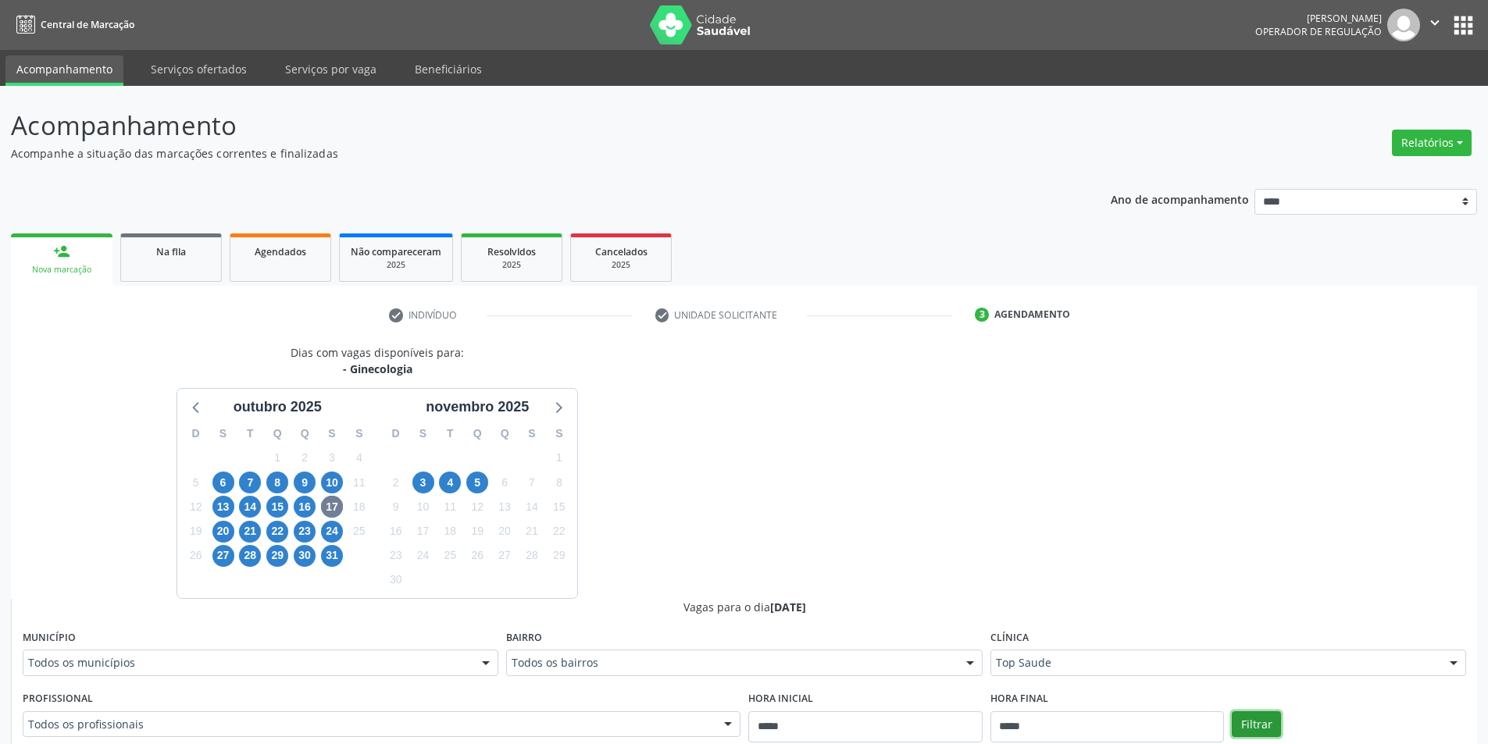
click at [1263, 717] on button "Filtrar" at bounding box center [1255, 724] width 49 height 27
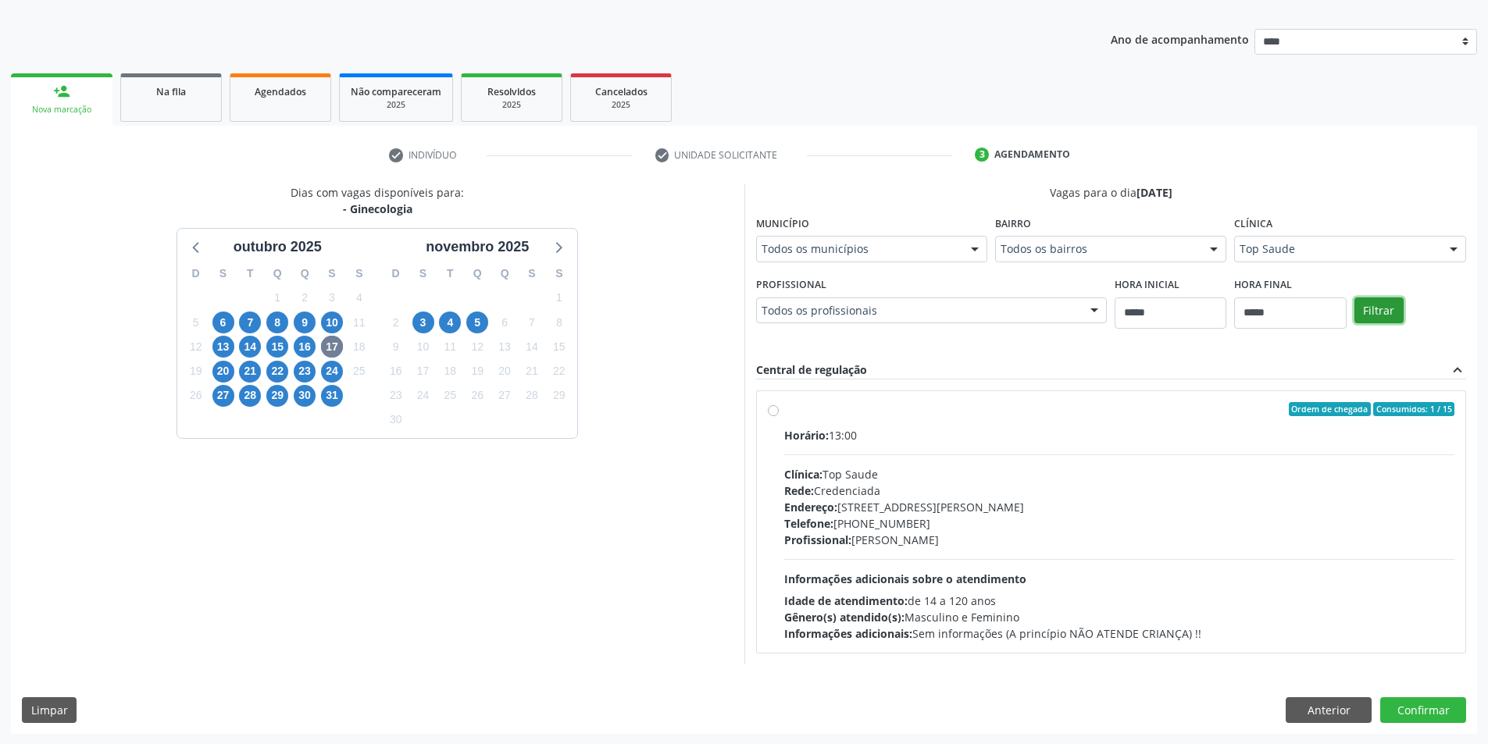
scroll to position [161, 0]
click at [219, 350] on span "13" at bounding box center [223, 346] width 22 height 22
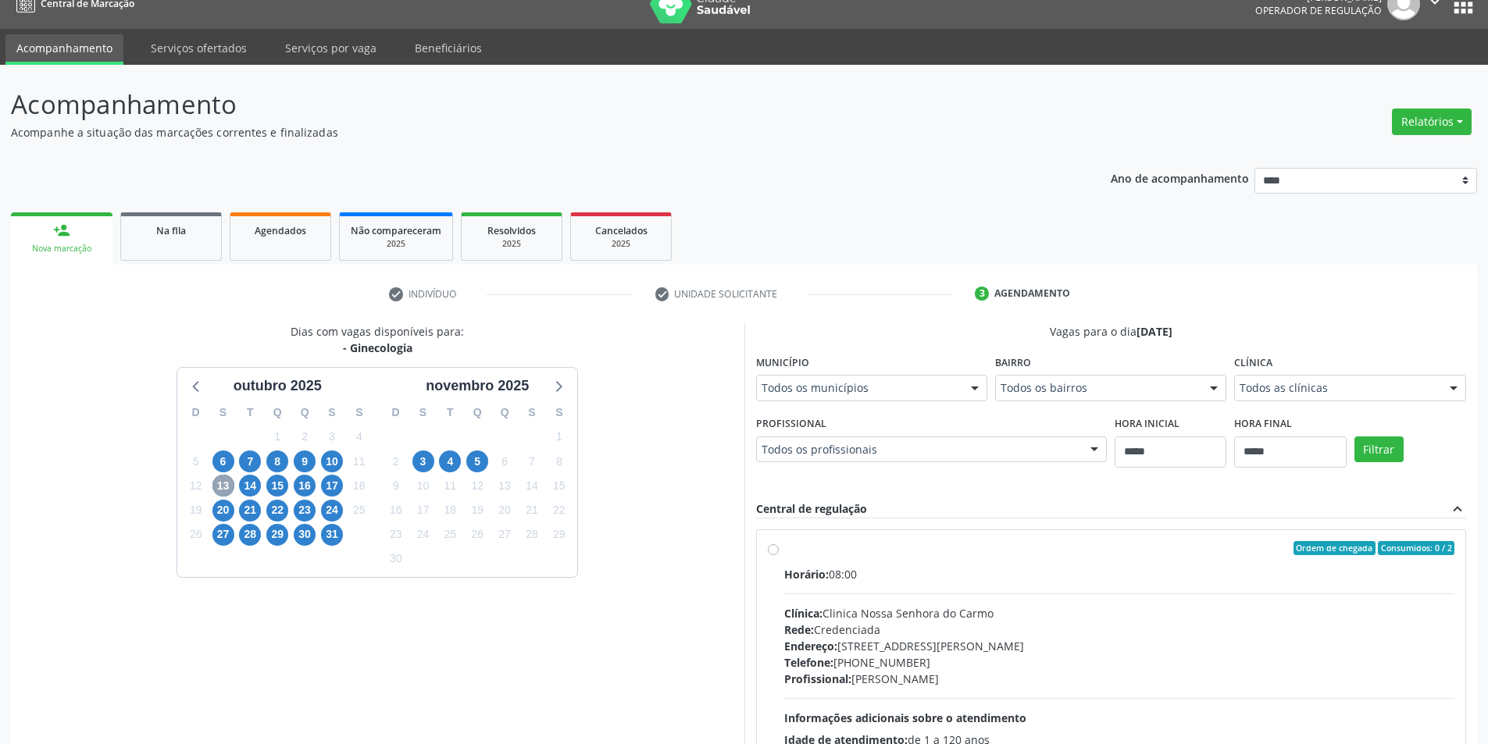
scroll to position [189, 0]
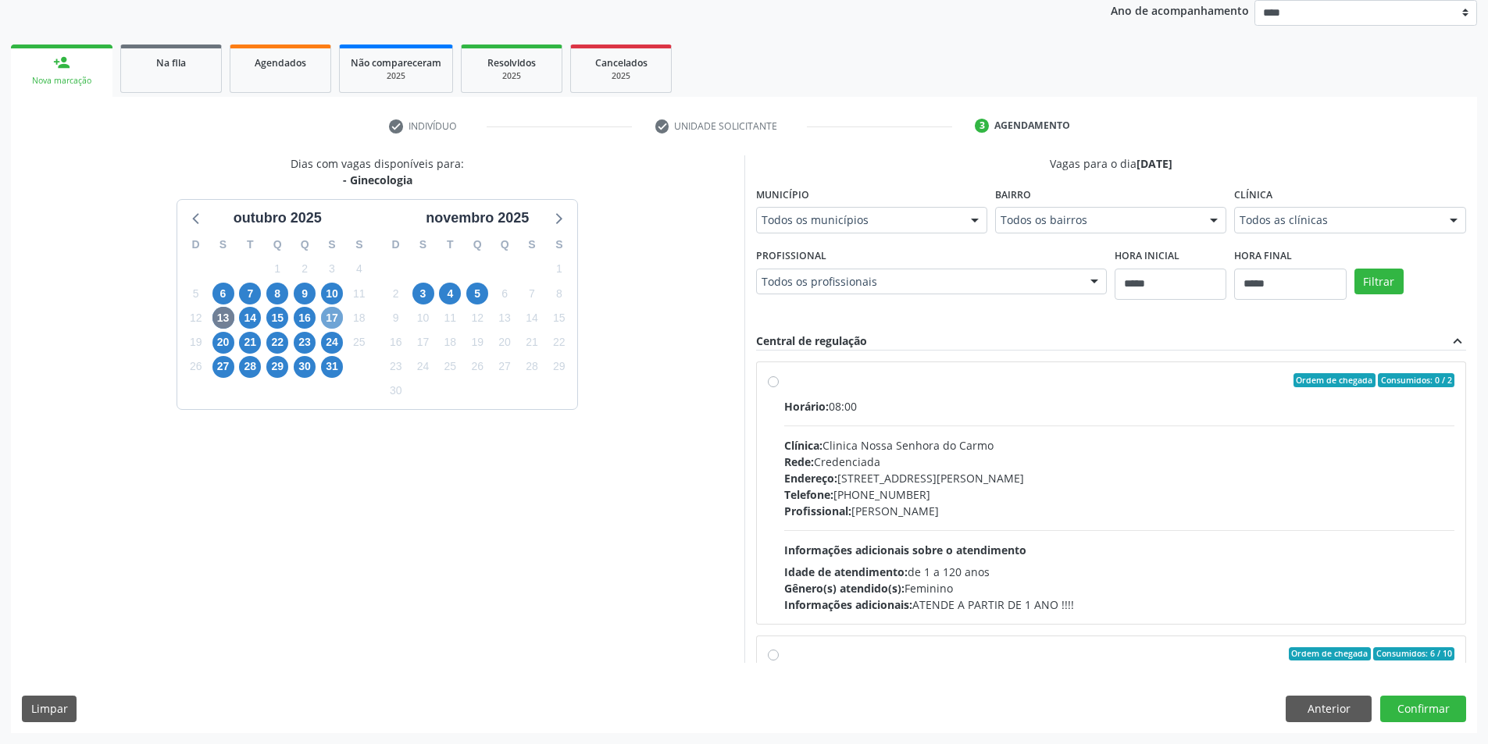
click at [337, 314] on span "17" at bounding box center [332, 318] width 22 height 22
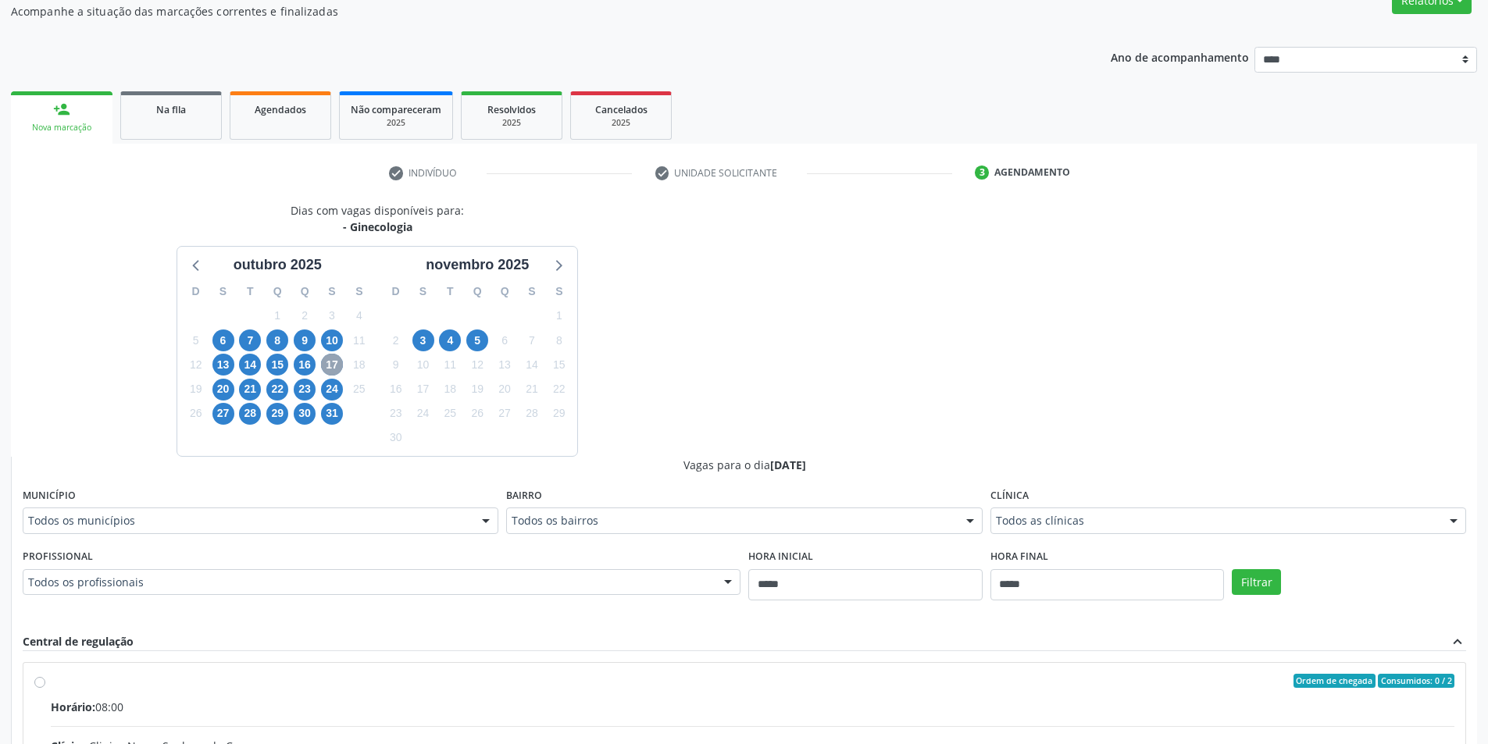
scroll to position [156, 0]
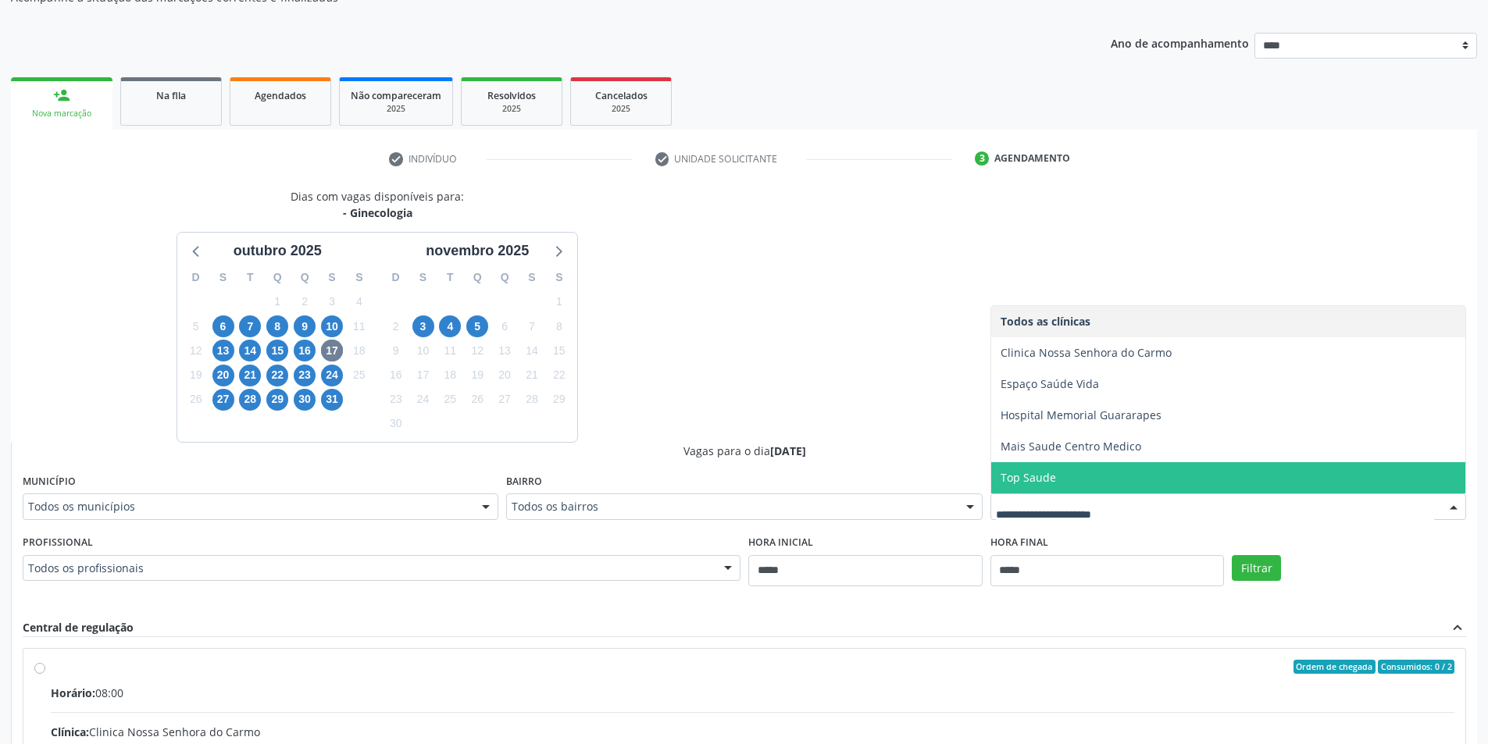
click at [1090, 481] on span "Top Saude" at bounding box center [1228, 477] width 474 height 31
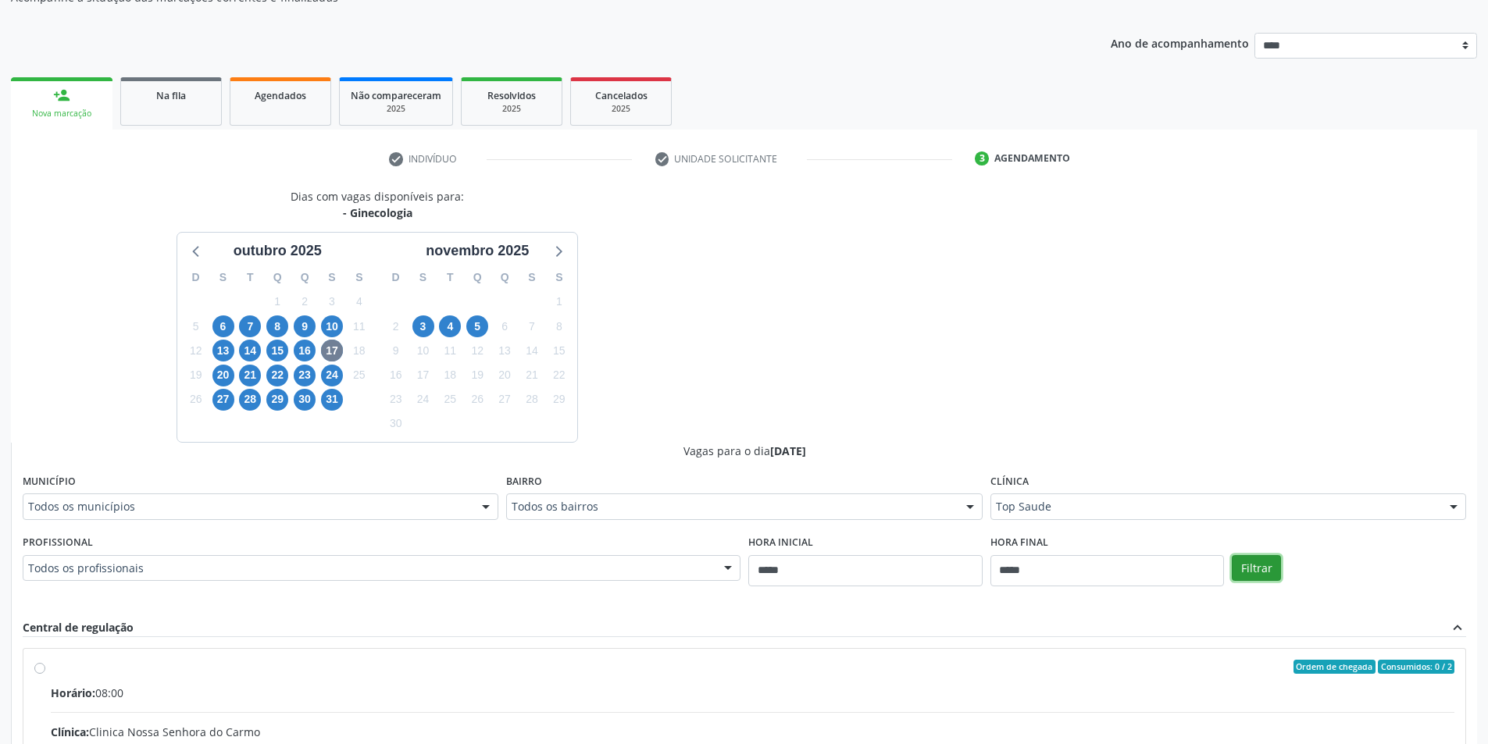
click at [1254, 577] on button "Filtrar" at bounding box center [1255, 568] width 49 height 27
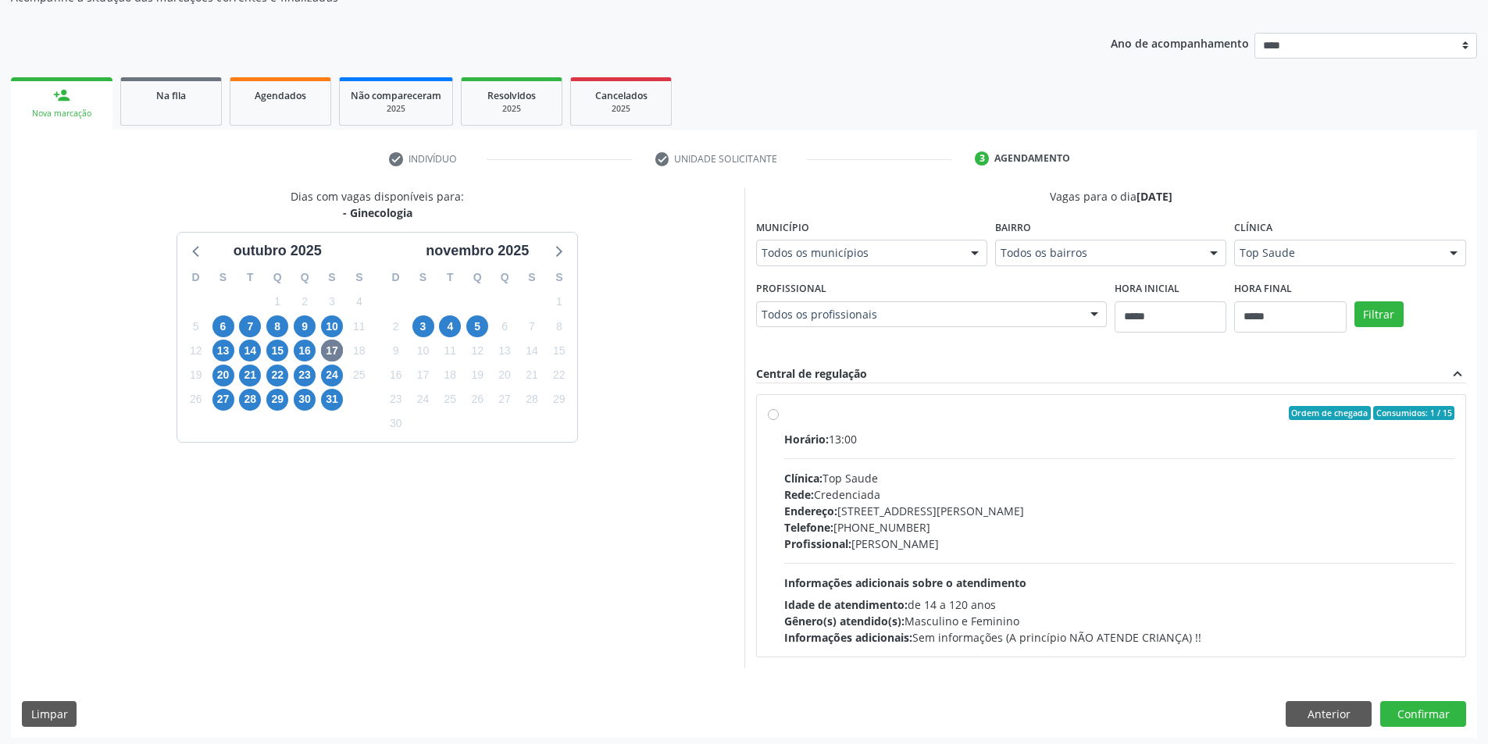
drag, startPoint x: 1313, startPoint y: 441, endPoint x: 847, endPoint y: 454, distance: 467.1
click at [679, 497] on div "Dias com vagas disponíveis para: - Ginecologia outubro 2025 D S T Q Q S S 28 29…" at bounding box center [377, 427] width 733 height 479
click at [850, 453] on div "Horário: 13:00 Clínica: Top Saude Rede: Credenciada Endereço: Av Historiador Pe…" at bounding box center [1119, 538] width 671 height 215
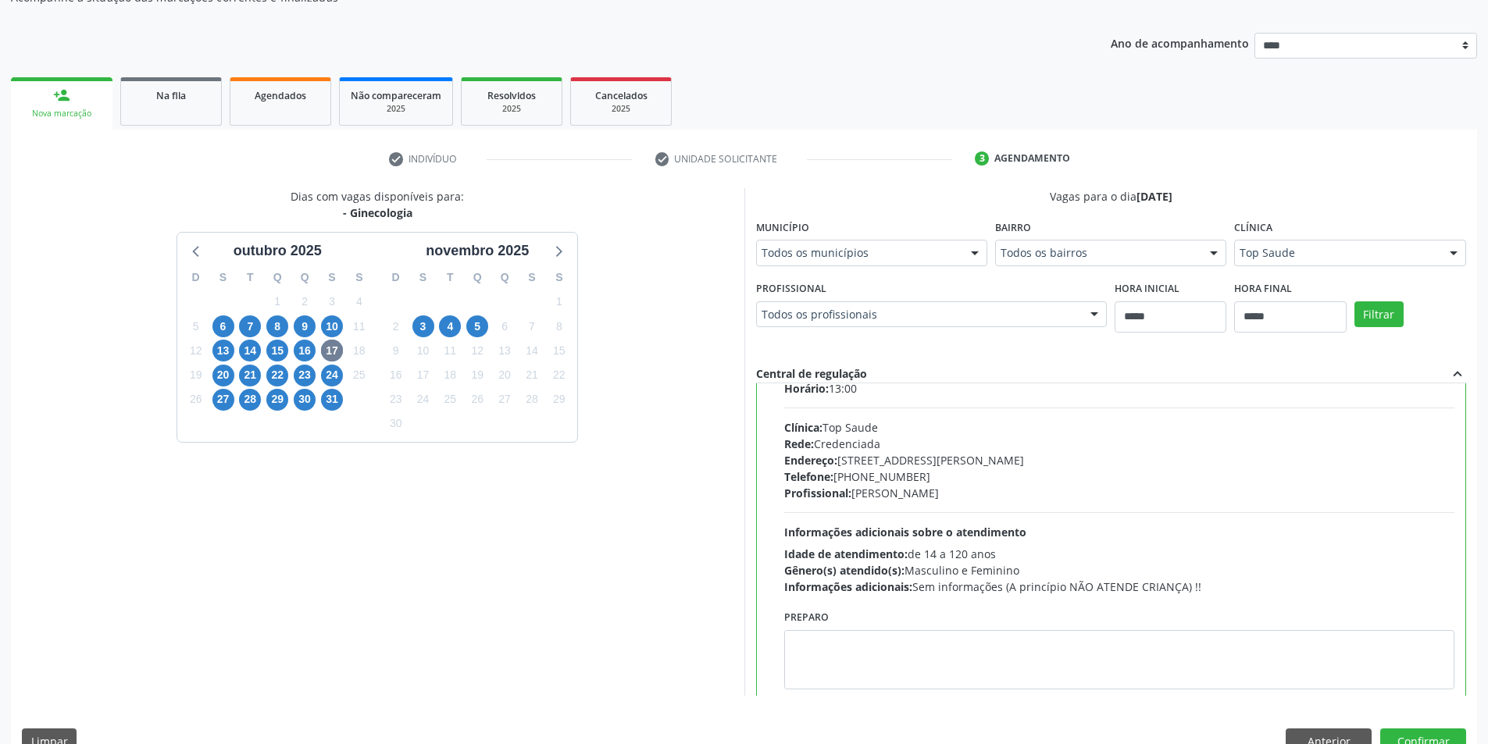
scroll to position [77, 0]
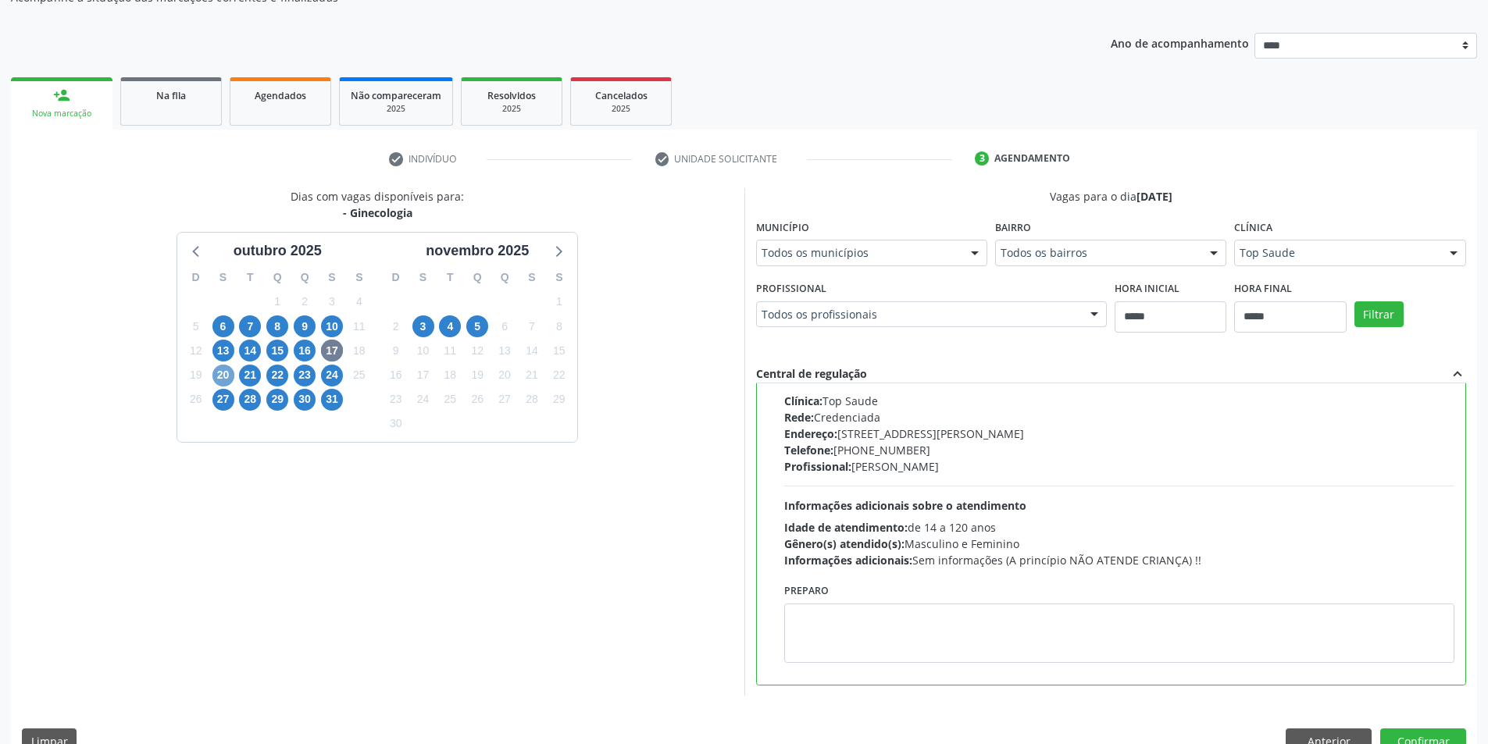
click at [227, 378] on span "20" at bounding box center [223, 376] width 22 height 22
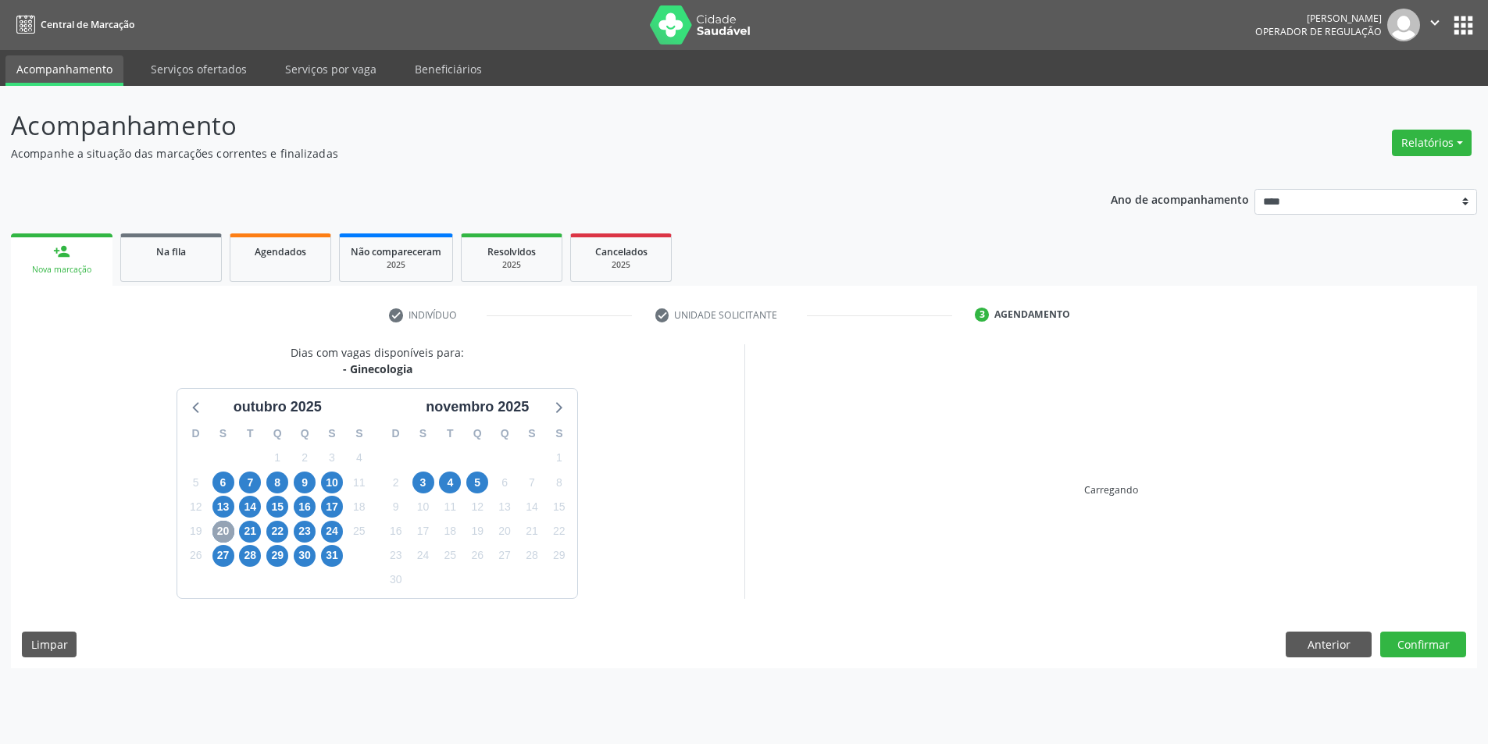
scroll to position [0, 0]
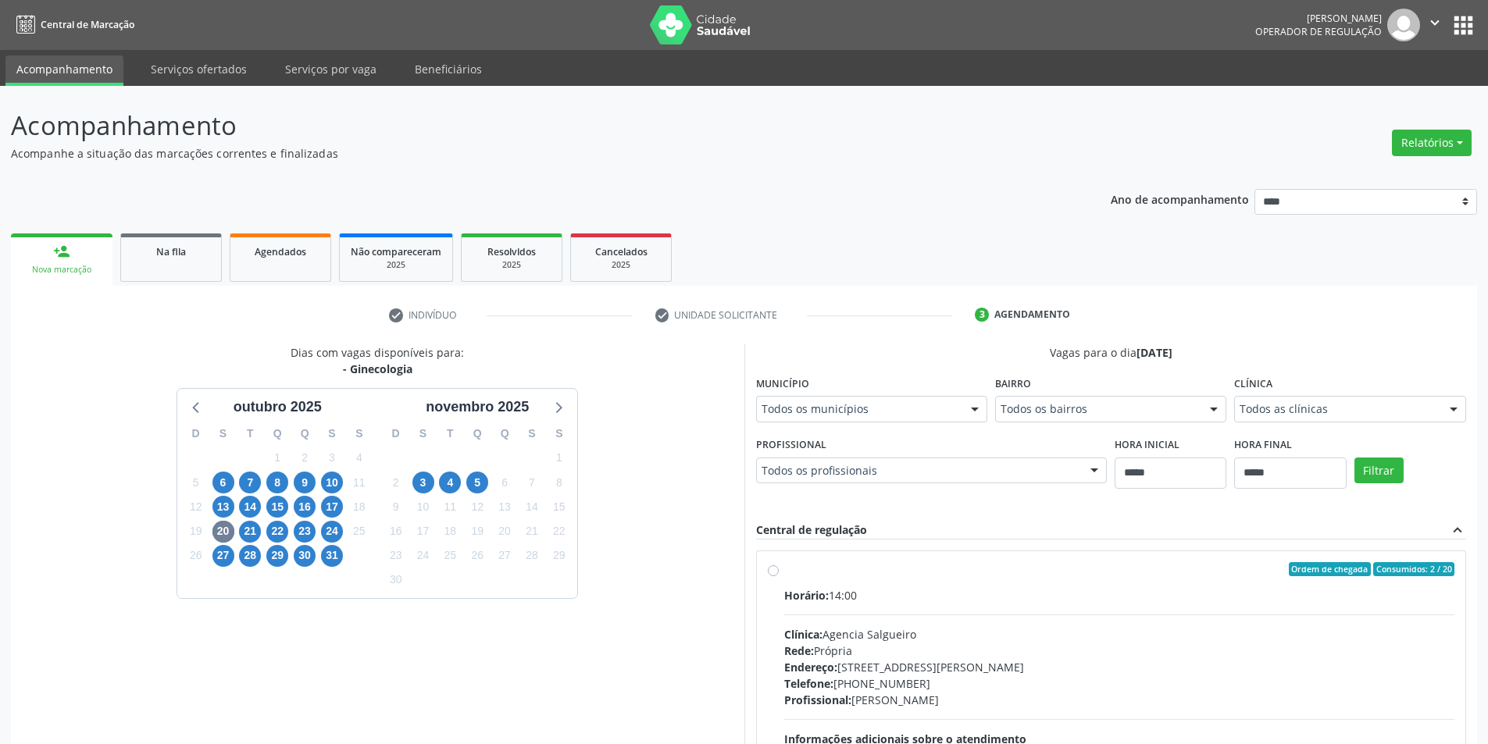
click at [1343, 400] on div "Todos as clínicas" at bounding box center [1349, 409] width 231 height 27
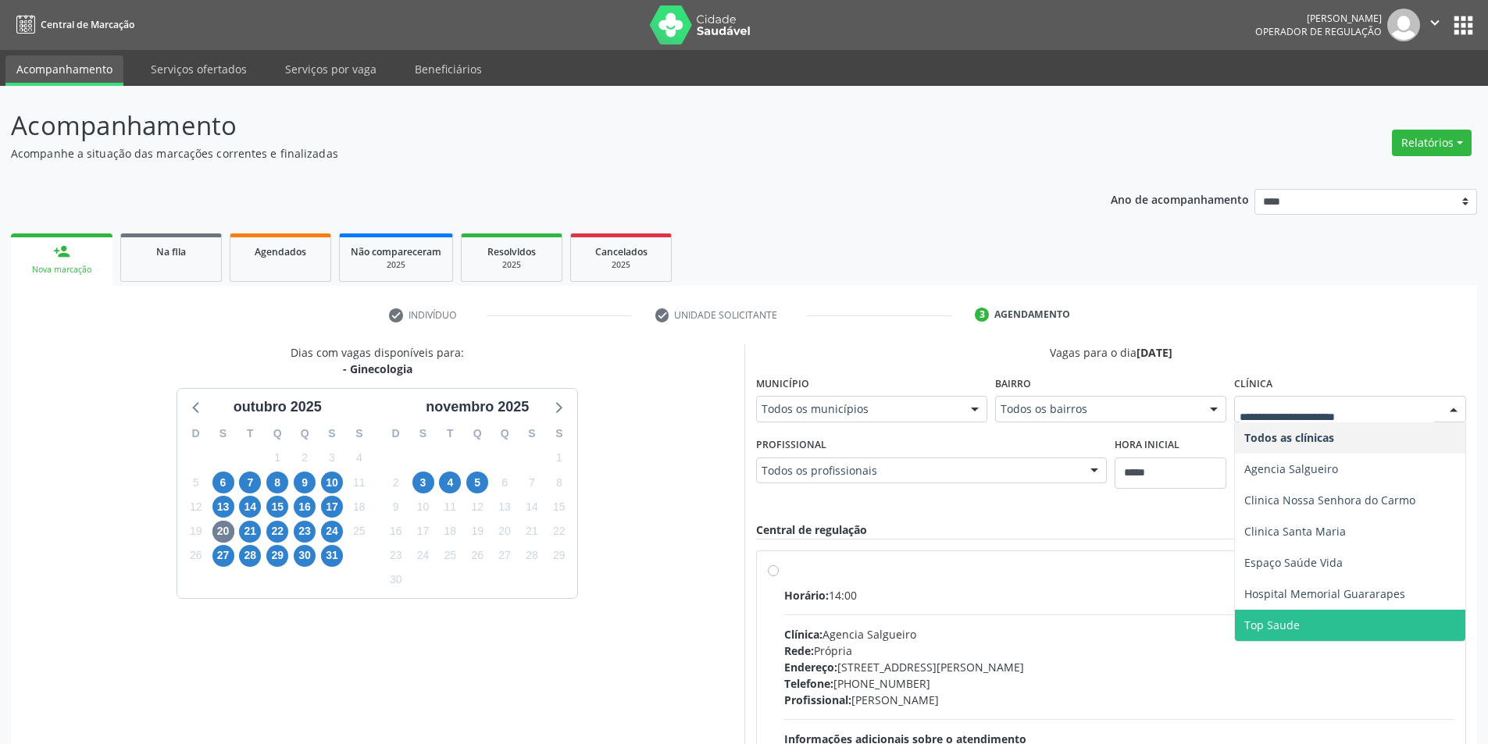
click at [1326, 619] on span "Top Saude" at bounding box center [1350, 625] width 230 height 31
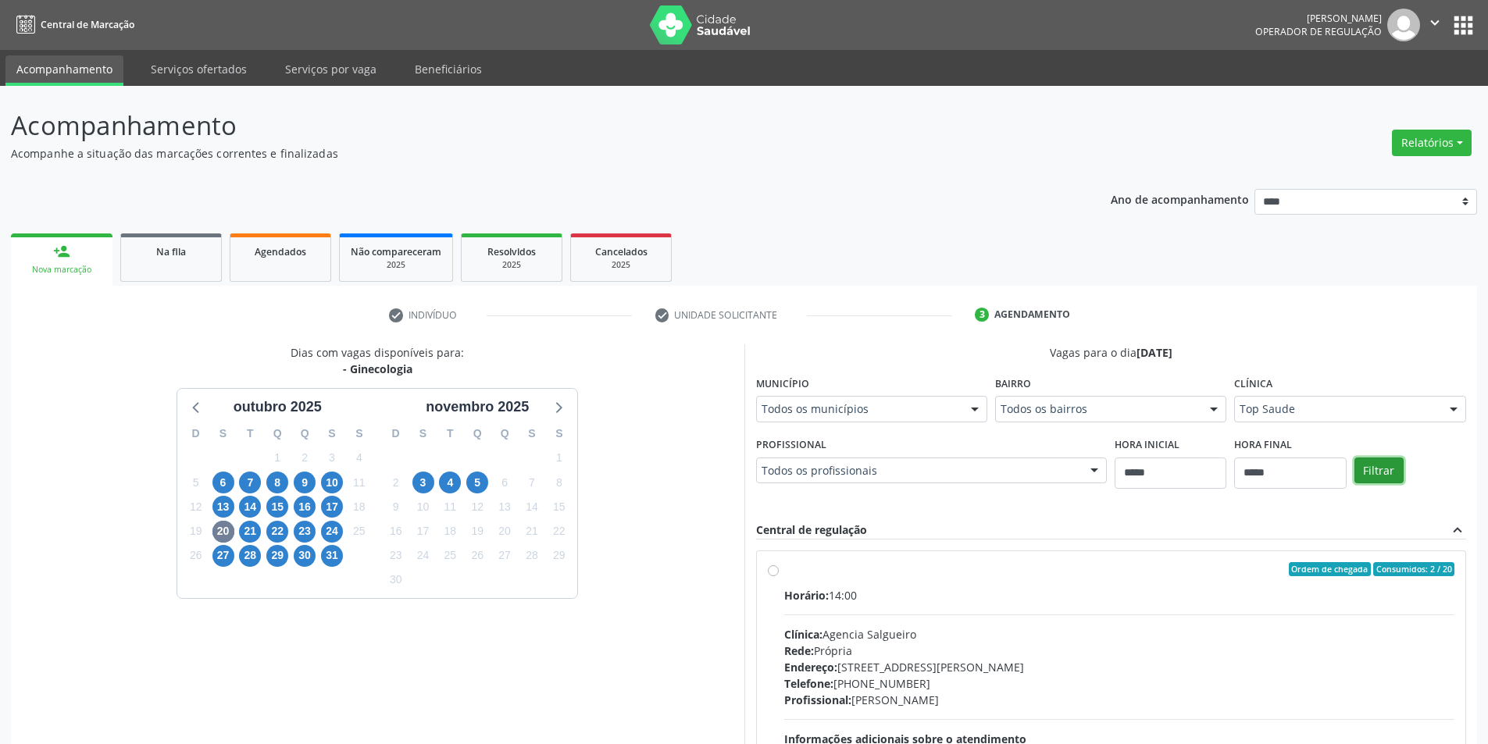
click at [1389, 473] on button "Filtrar" at bounding box center [1378, 471] width 49 height 27
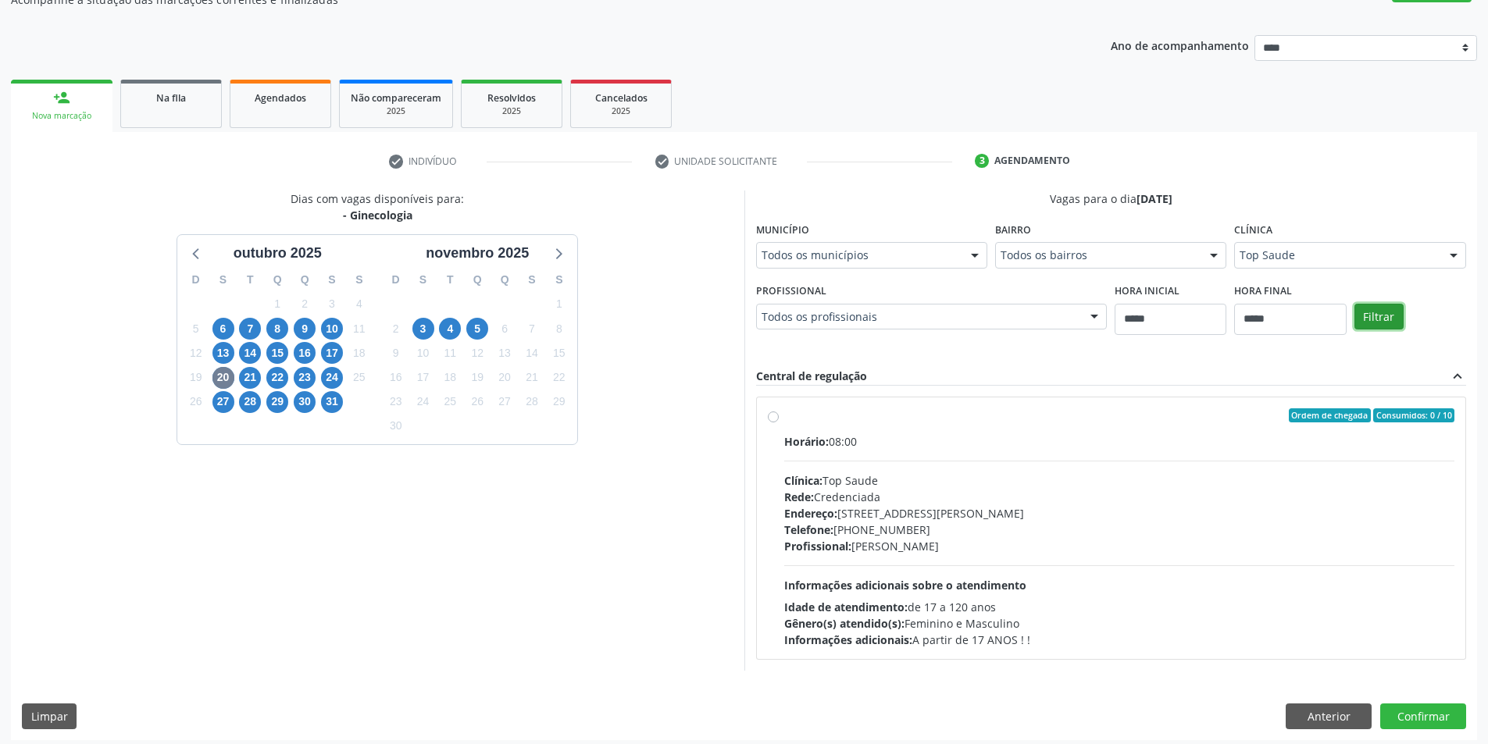
scroll to position [161, 0]
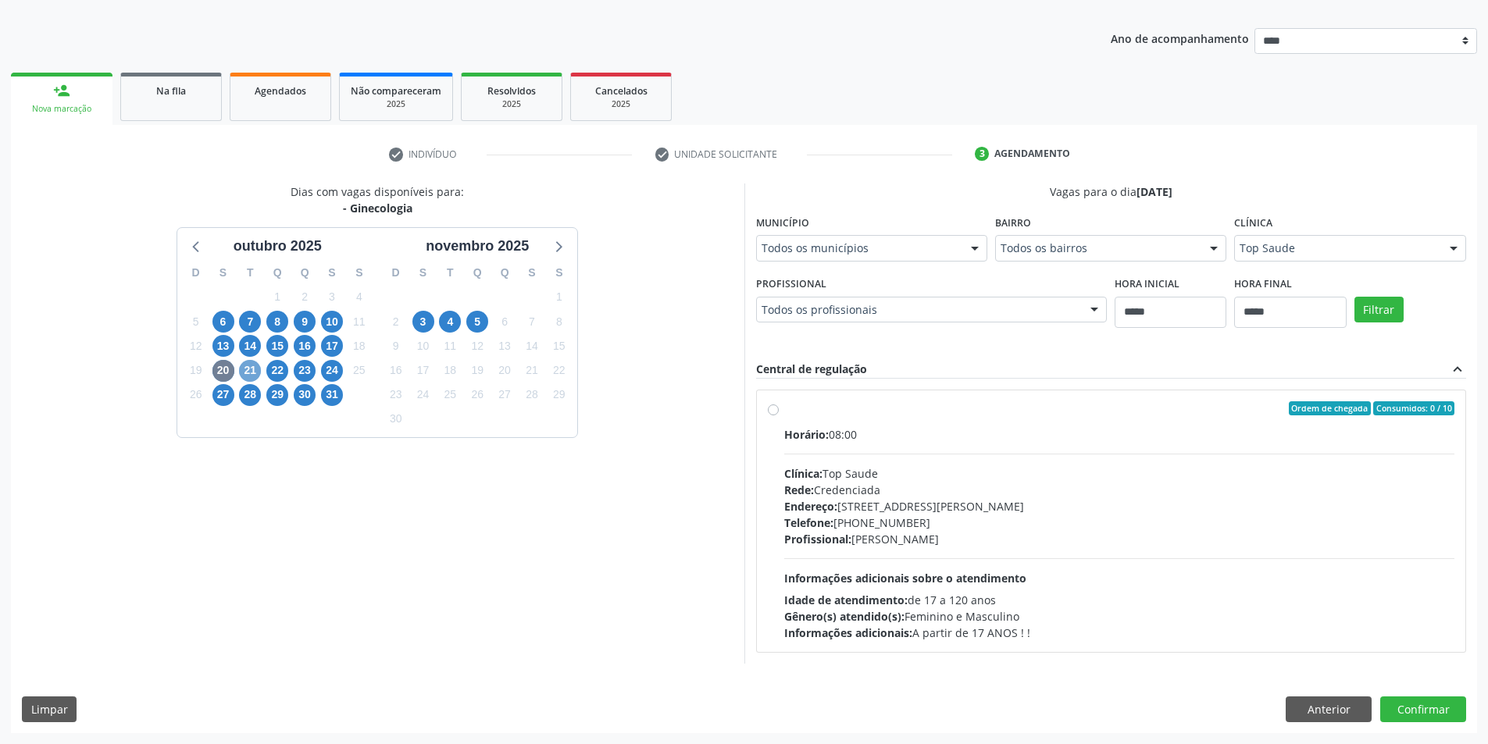
click at [251, 368] on span "21" at bounding box center [250, 371] width 22 height 22
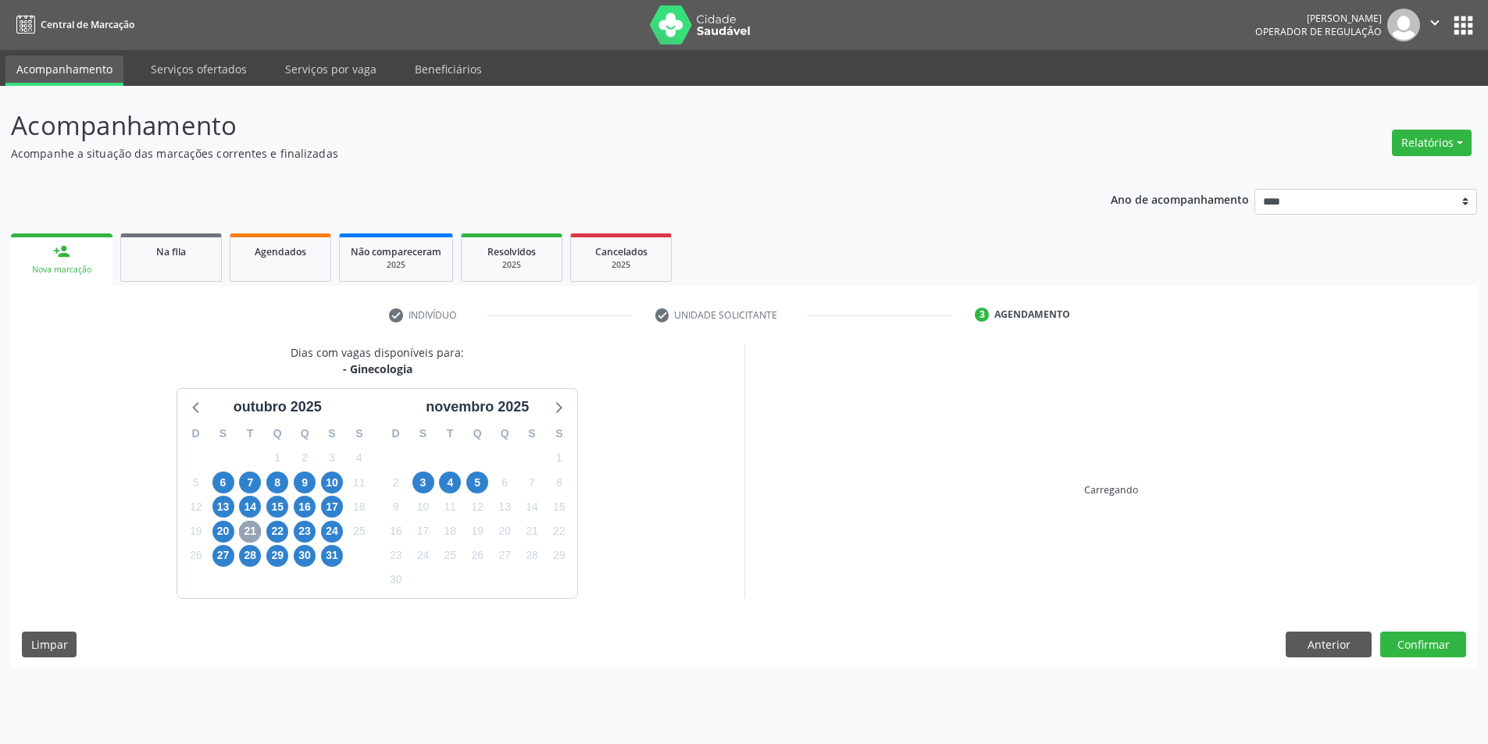
scroll to position [0, 0]
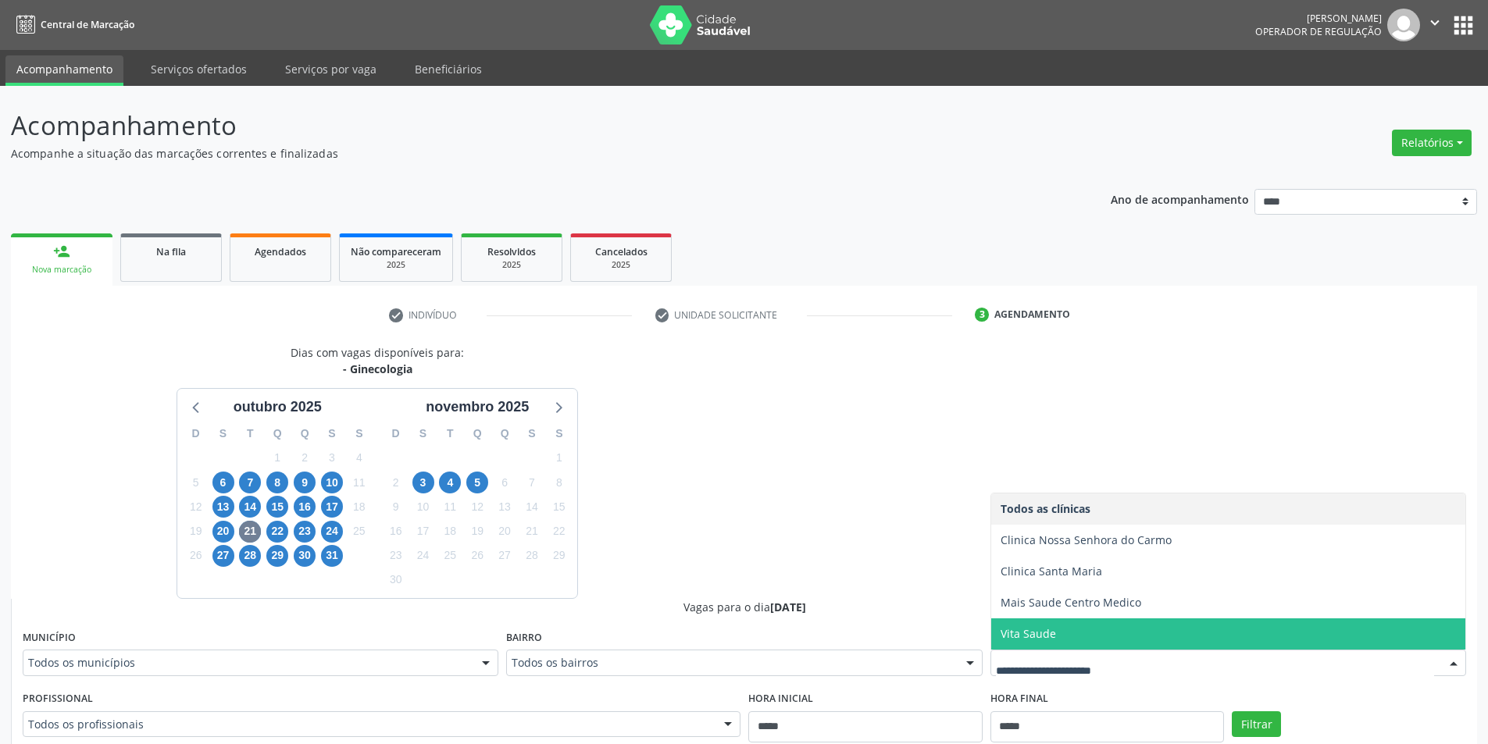
click at [1077, 632] on span "Vita Saude" at bounding box center [1228, 633] width 474 height 31
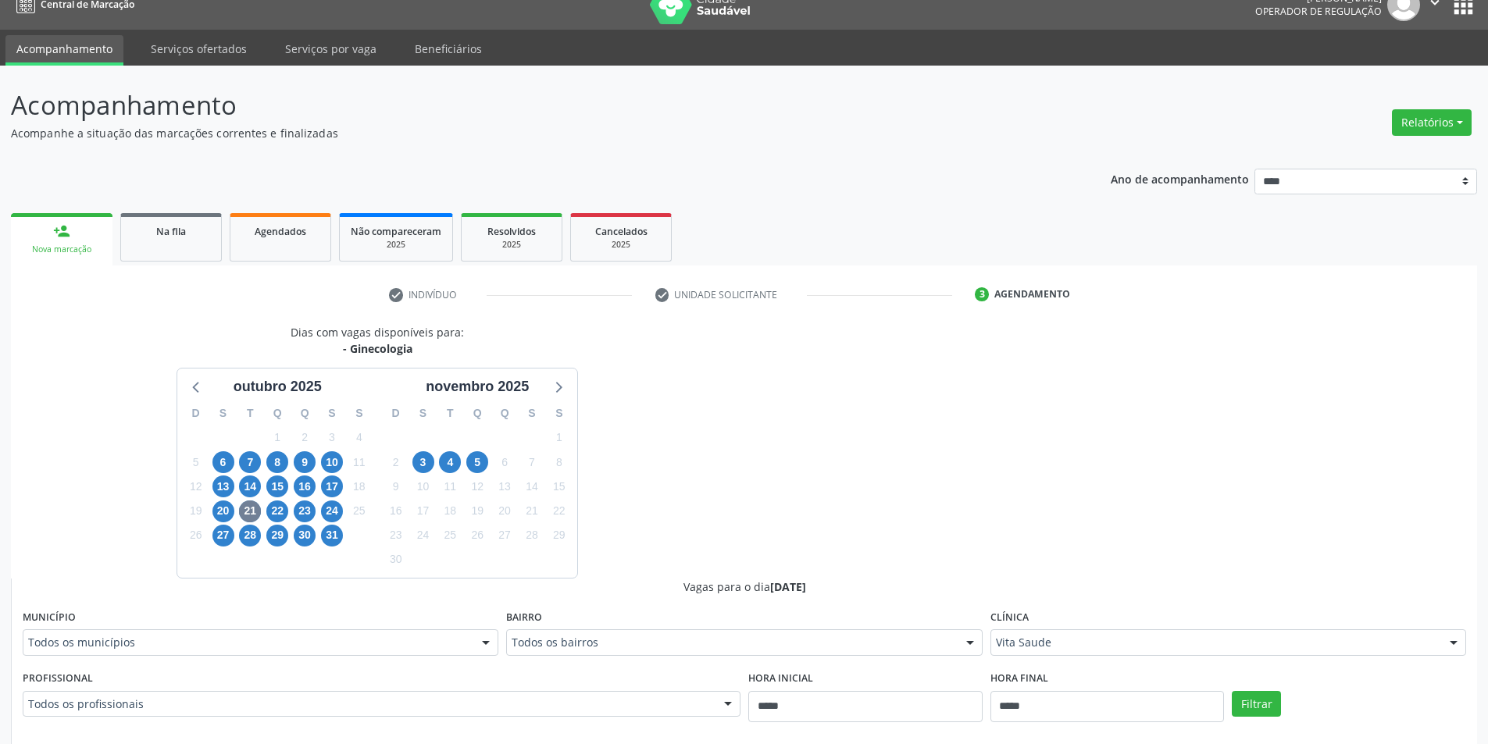
scroll to position [78, 0]
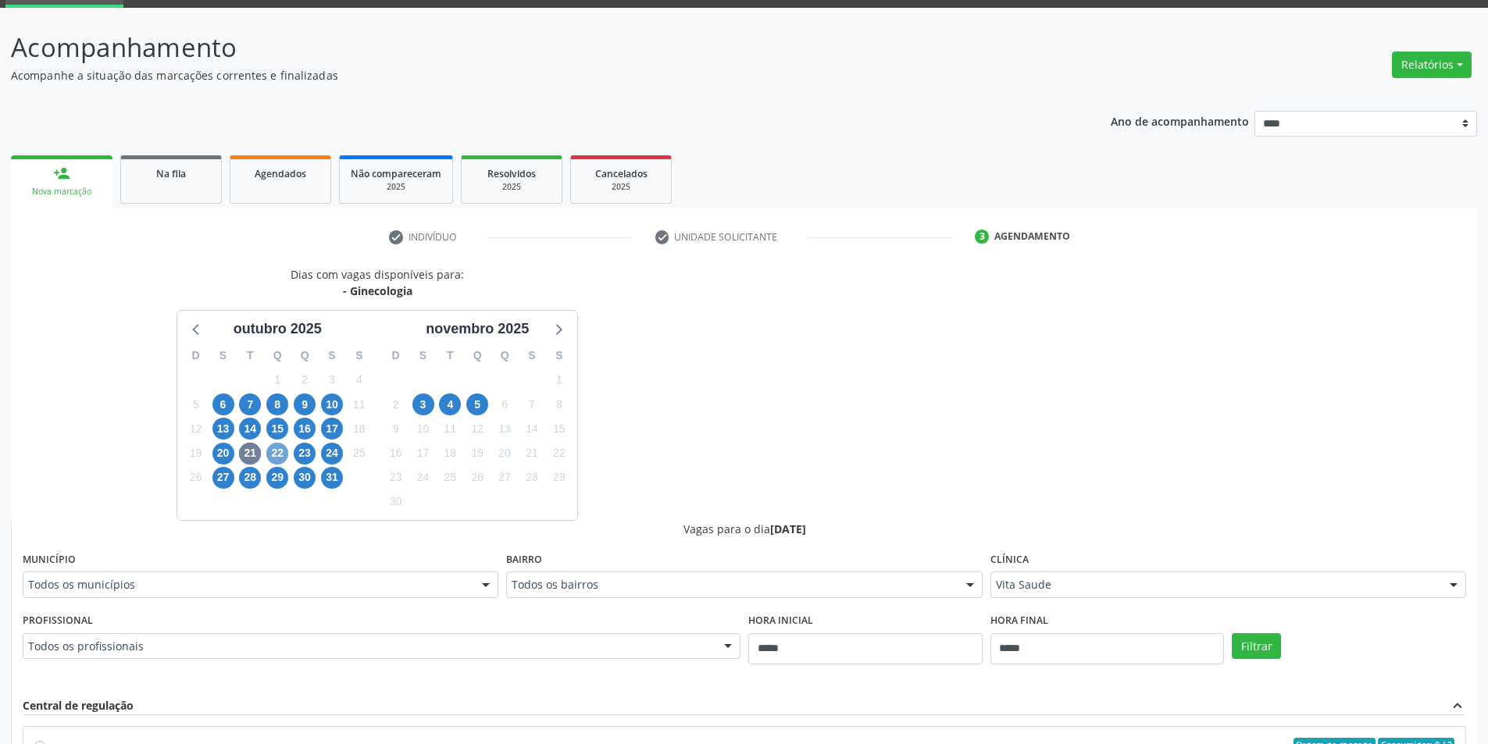
click at [276, 452] on span "22" at bounding box center [277, 454] width 22 height 22
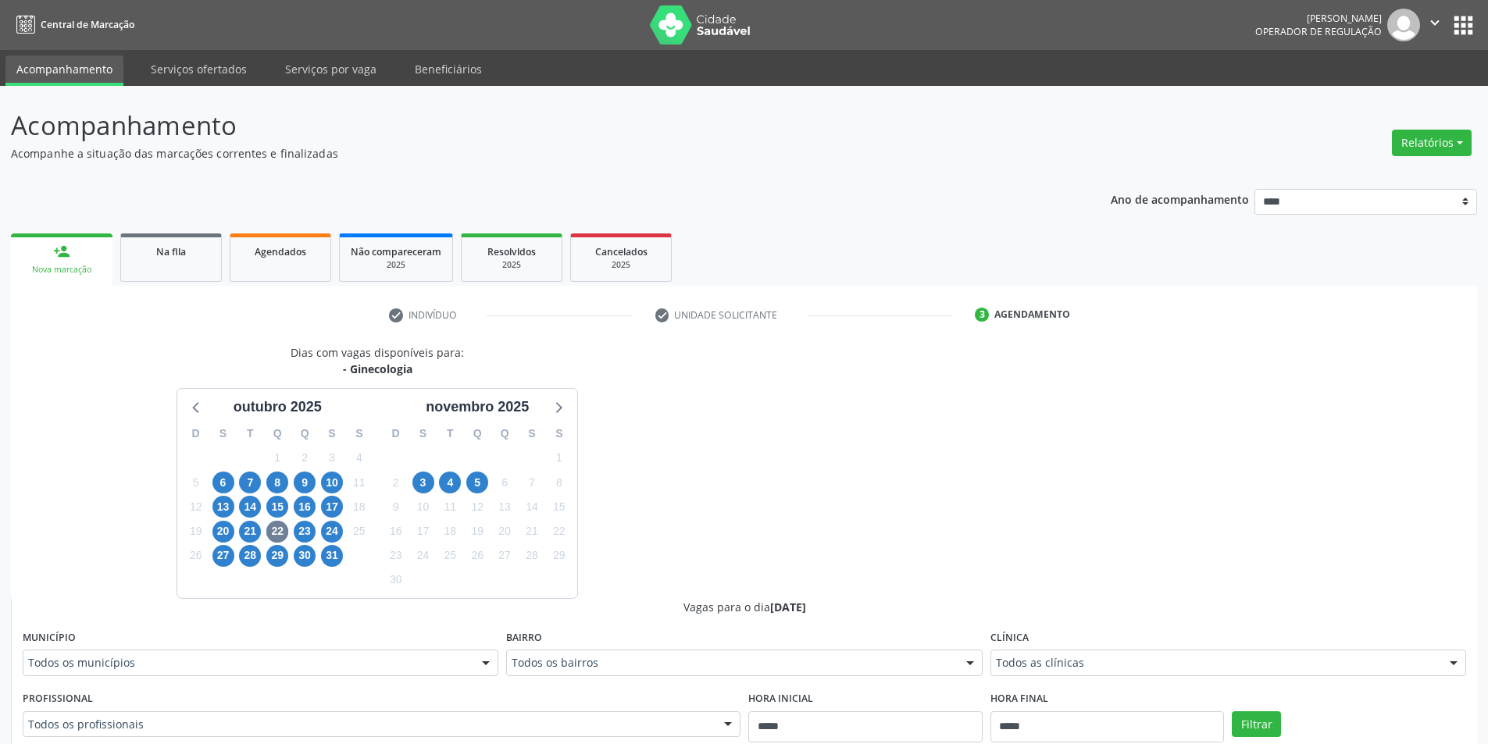
drag, startPoint x: 1114, startPoint y: 665, endPoint x: 1110, endPoint y: 658, distance: 8.7
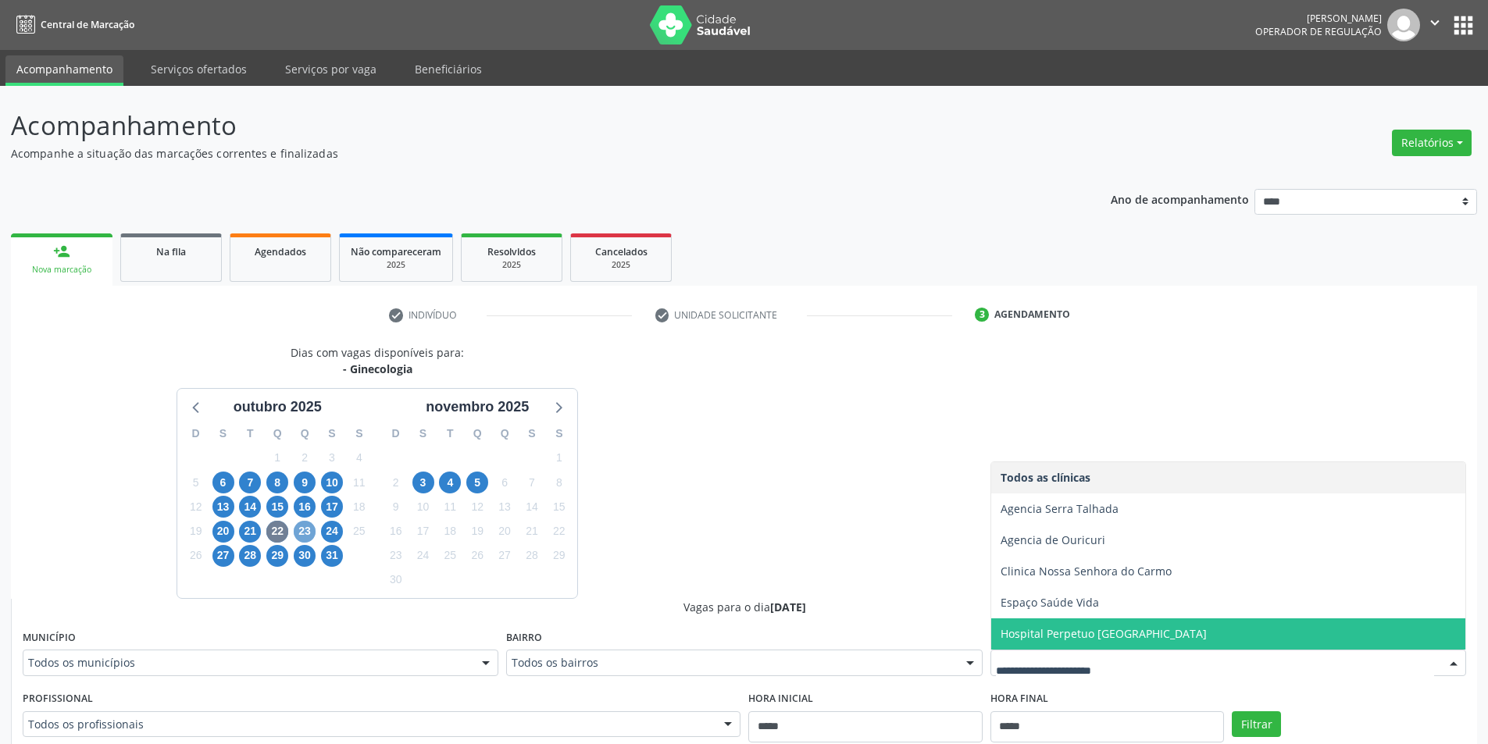
click at [301, 529] on span "23" at bounding box center [305, 532] width 22 height 22
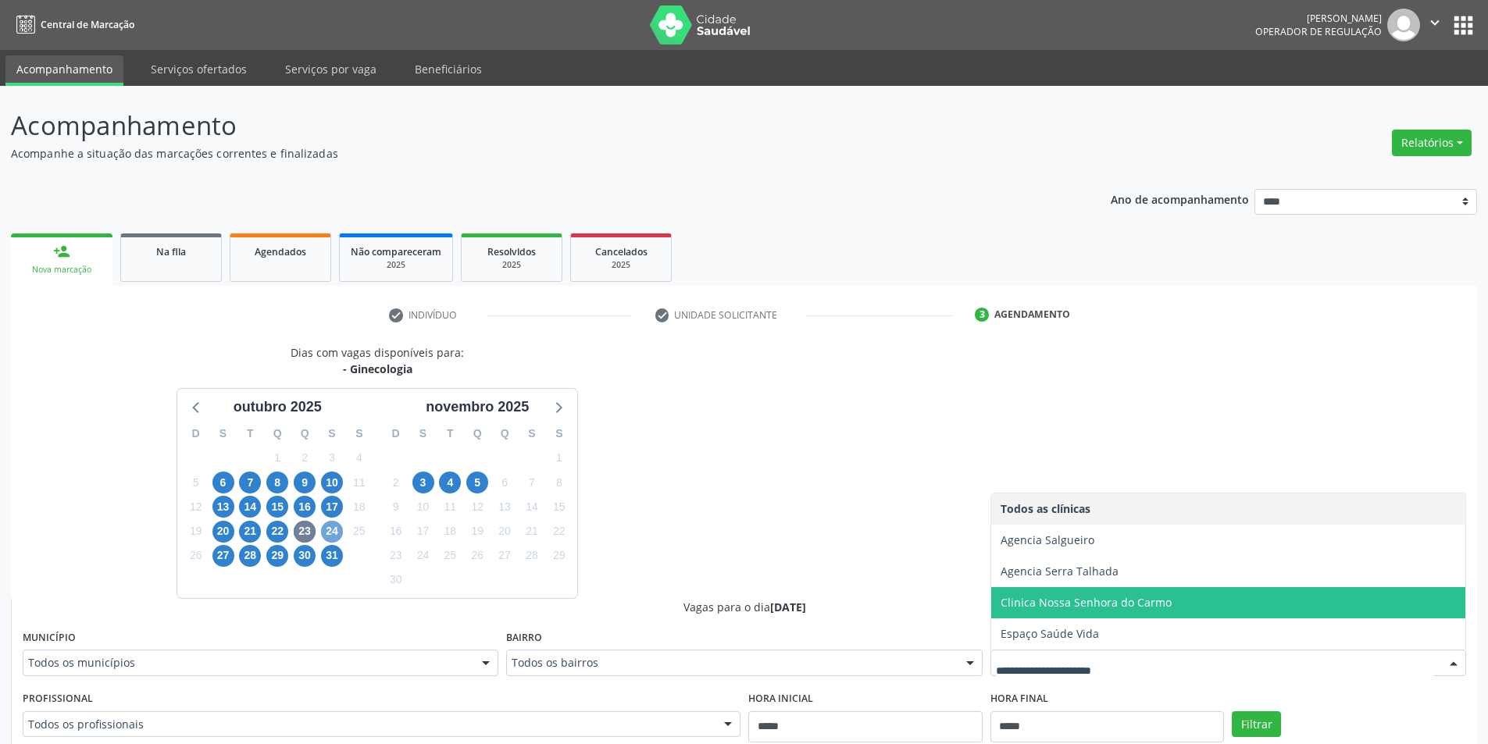
click at [334, 536] on span "24" at bounding box center [332, 532] width 22 height 22
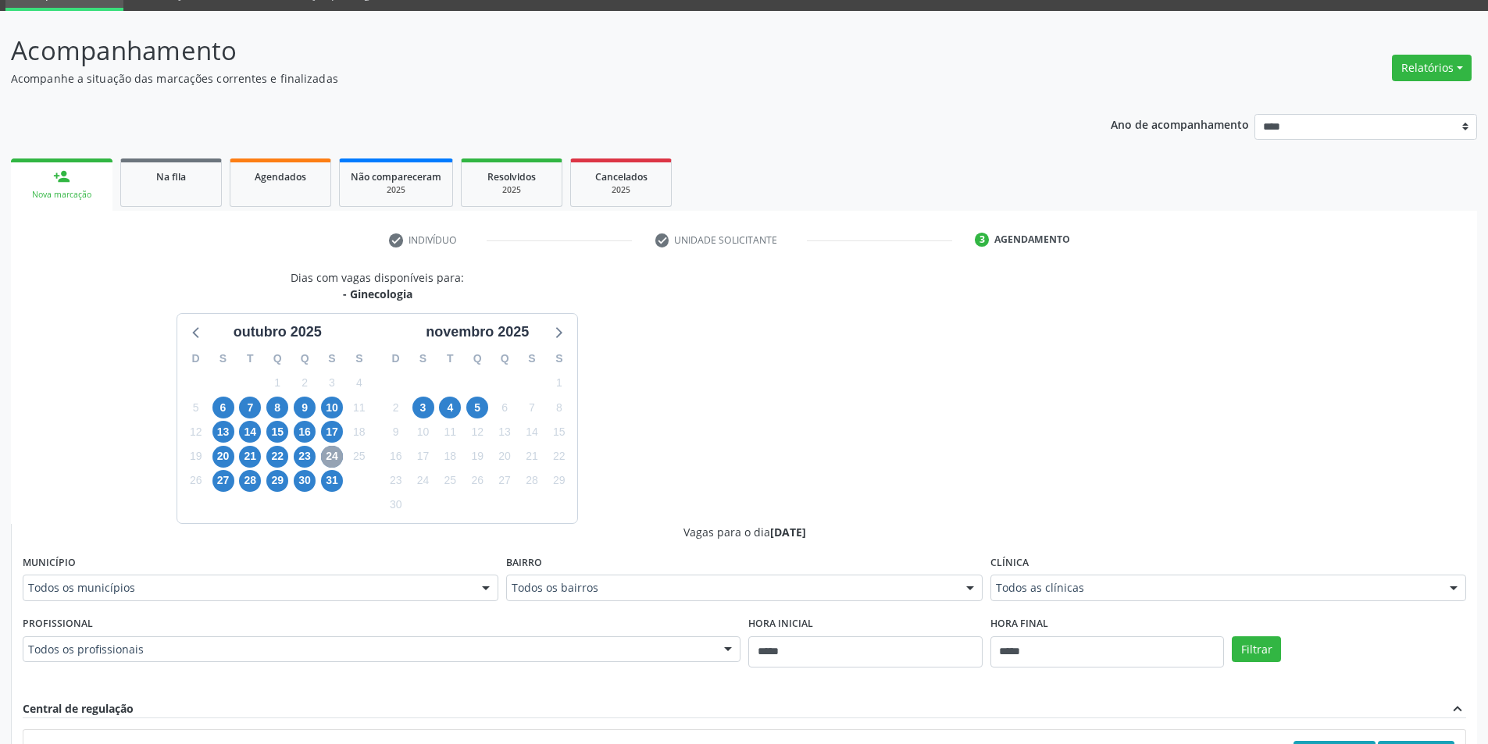
scroll to position [156, 0]
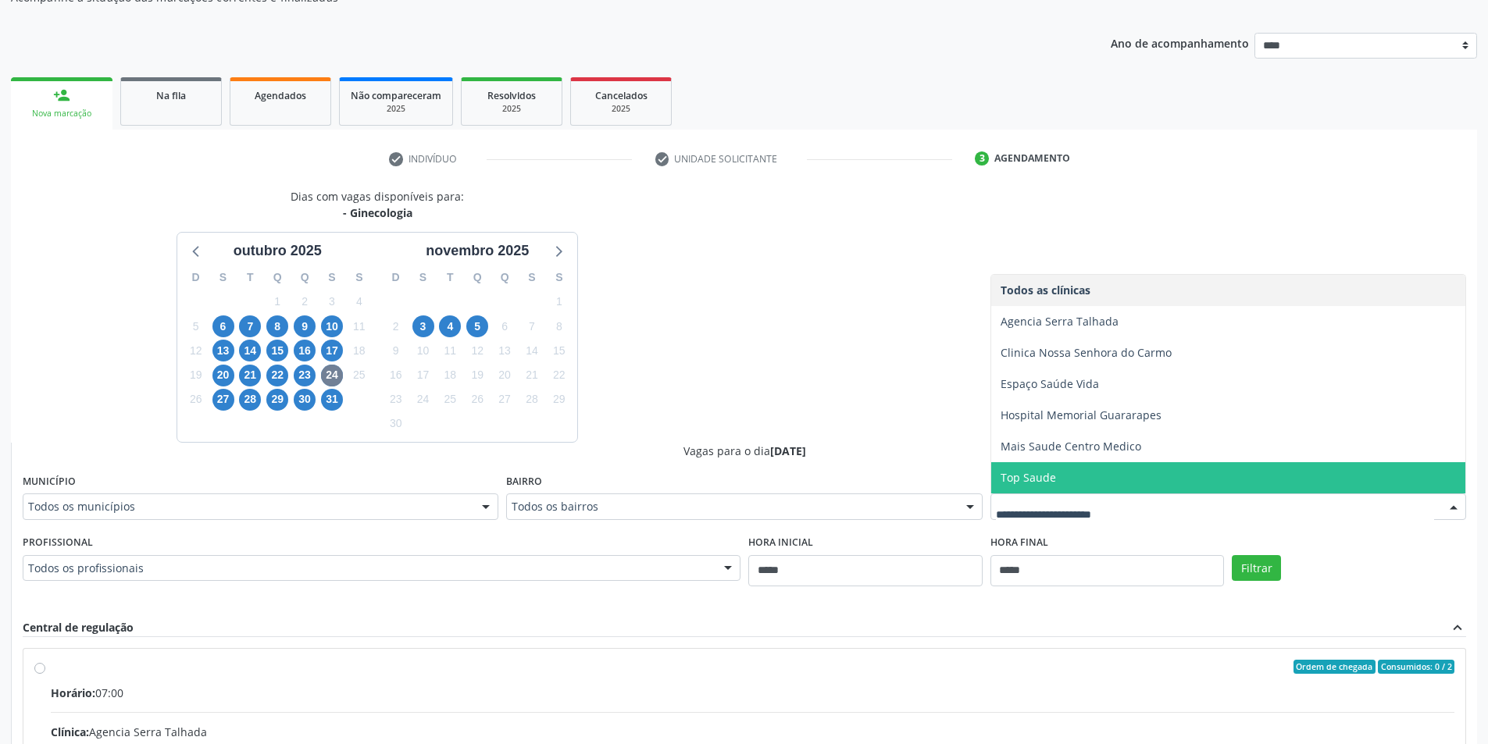
click at [1089, 479] on span "Top Saude" at bounding box center [1228, 477] width 474 height 31
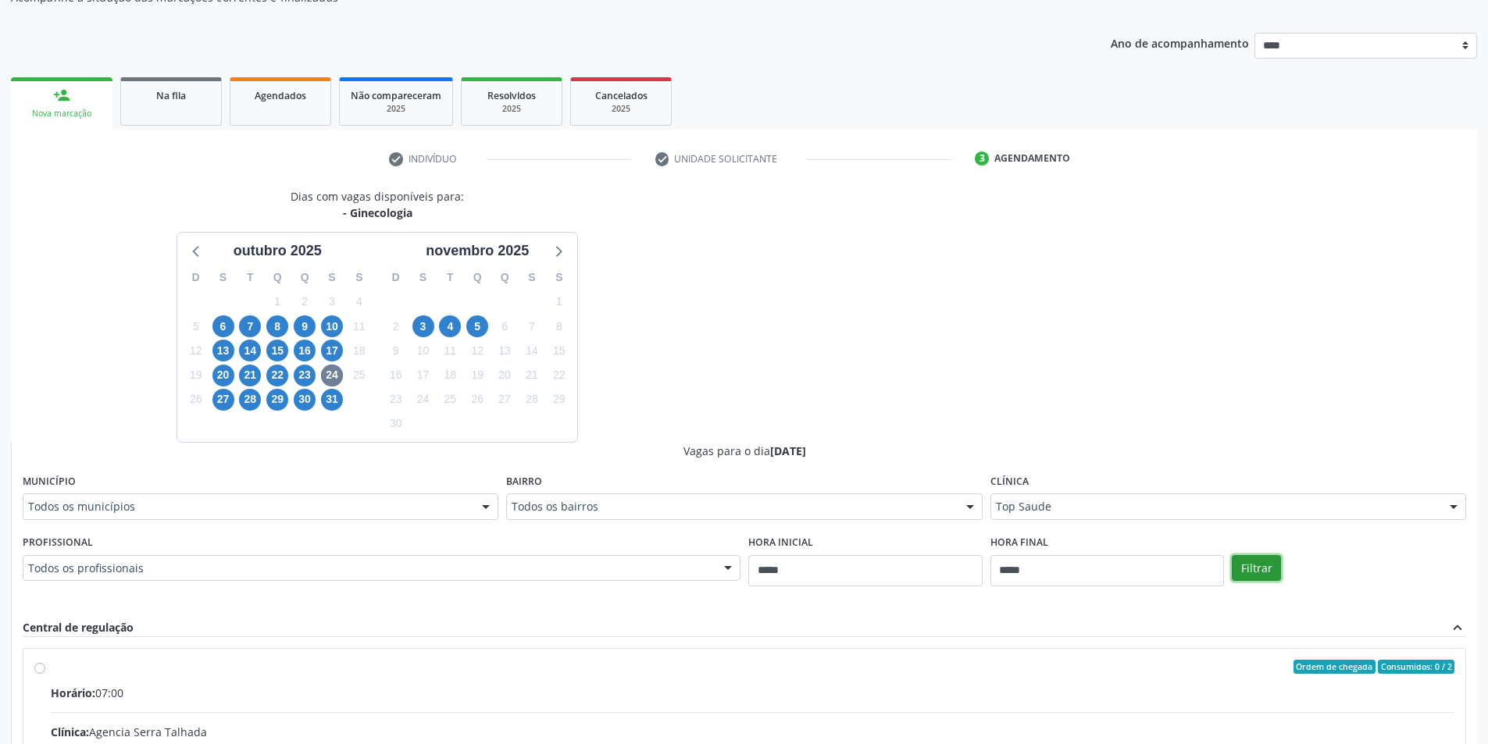
click at [1255, 561] on button "Filtrar" at bounding box center [1255, 568] width 49 height 27
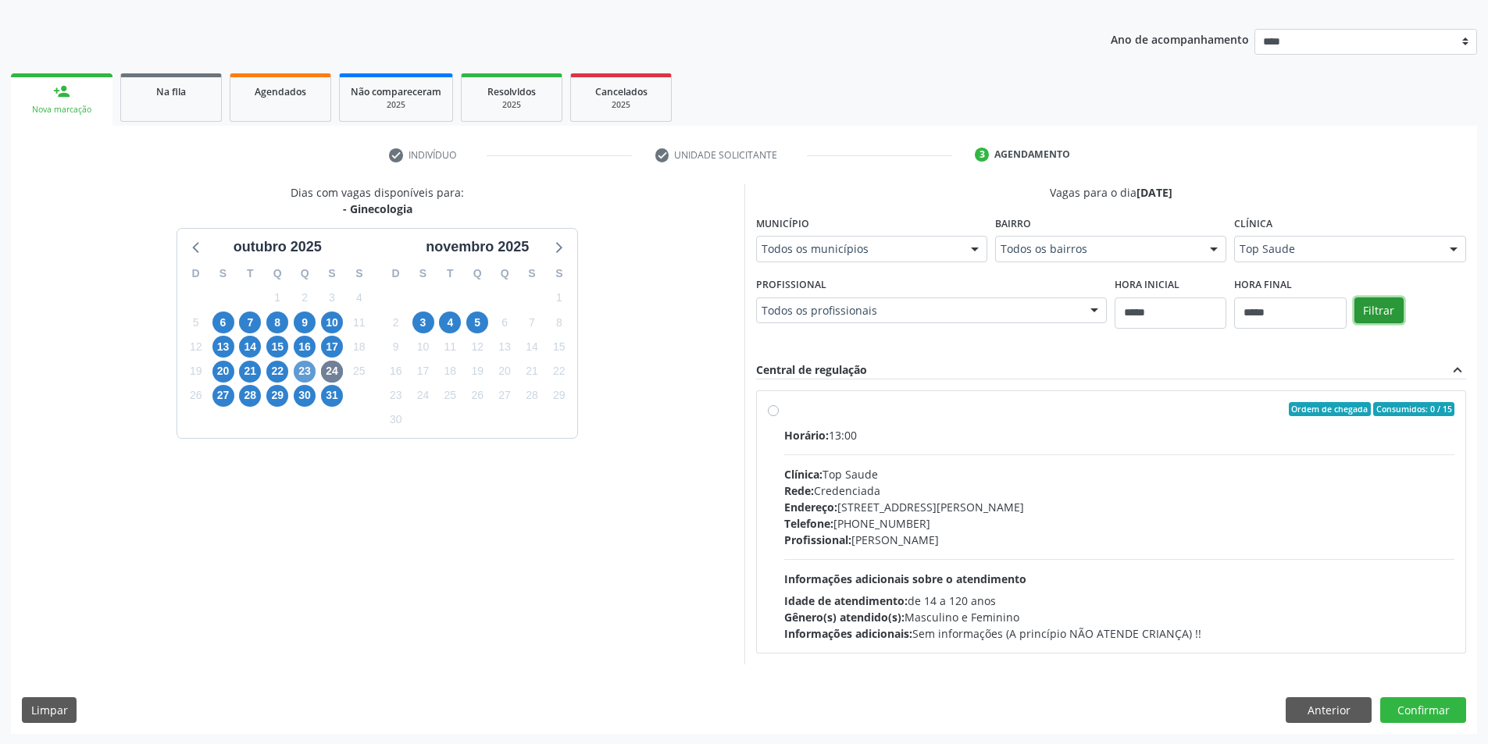
scroll to position [161, 0]
click at [225, 344] on span "13" at bounding box center [223, 346] width 22 height 22
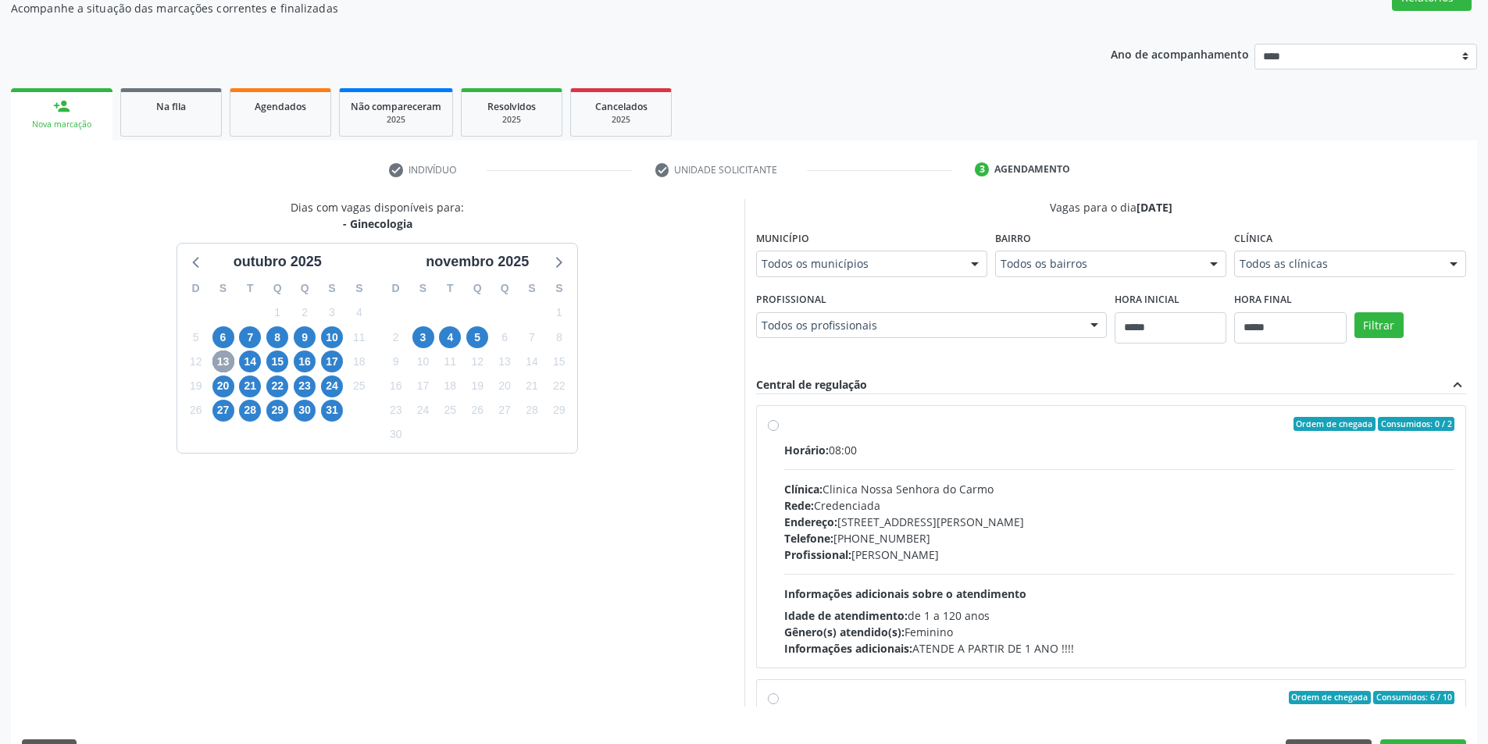
scroll to position [189, 0]
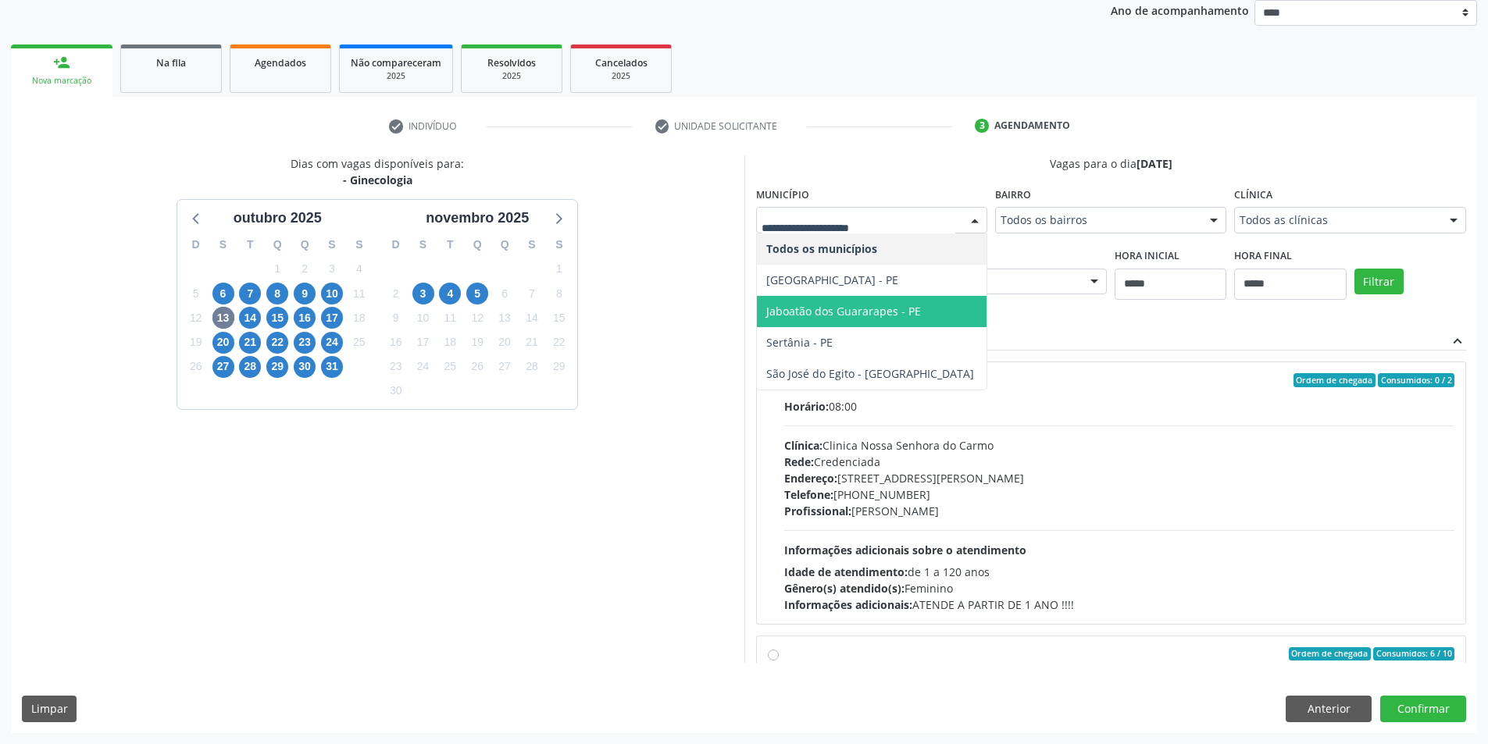
click at [889, 286] on span "[GEOGRAPHIC_DATA] - PE" at bounding box center [832, 280] width 132 height 15
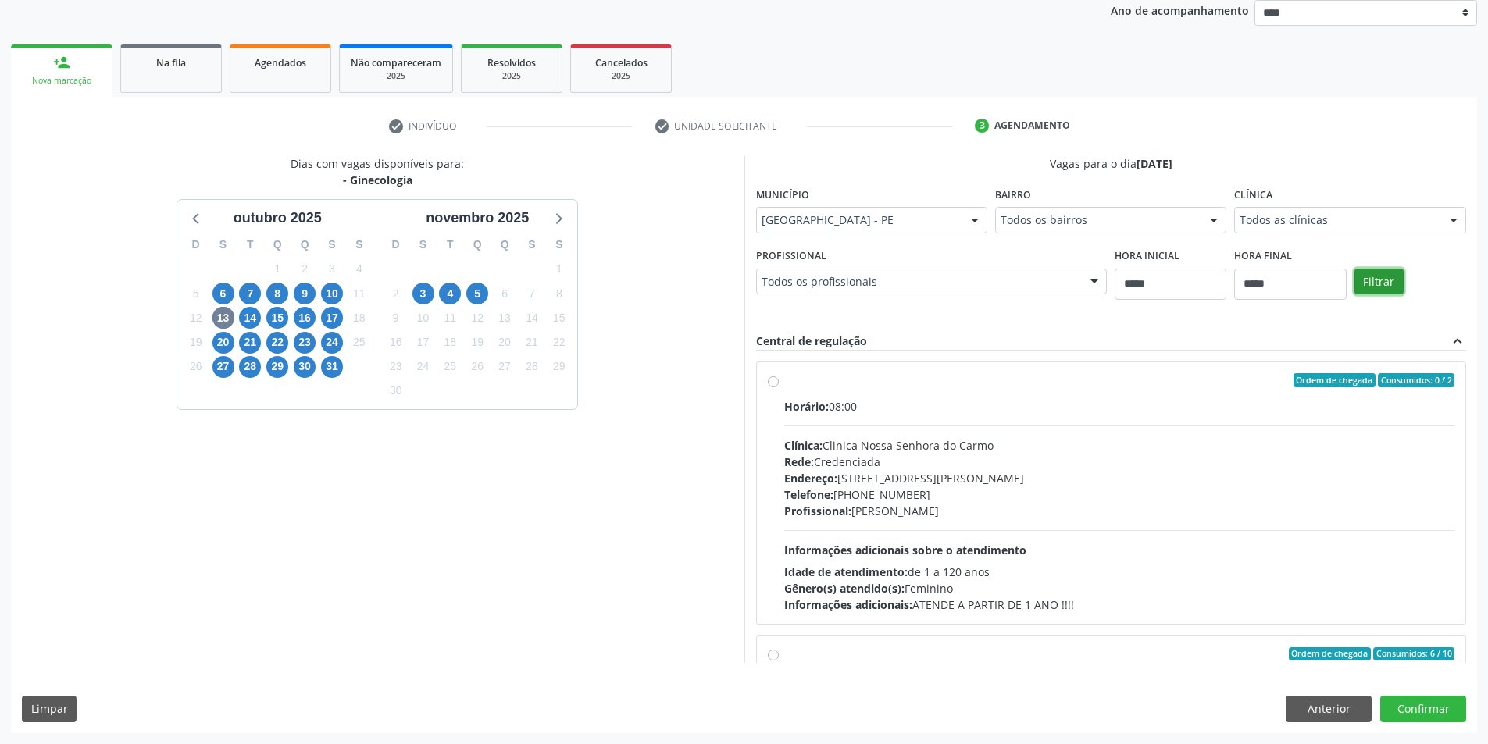
click at [1375, 273] on button "Filtrar" at bounding box center [1378, 282] width 49 height 27
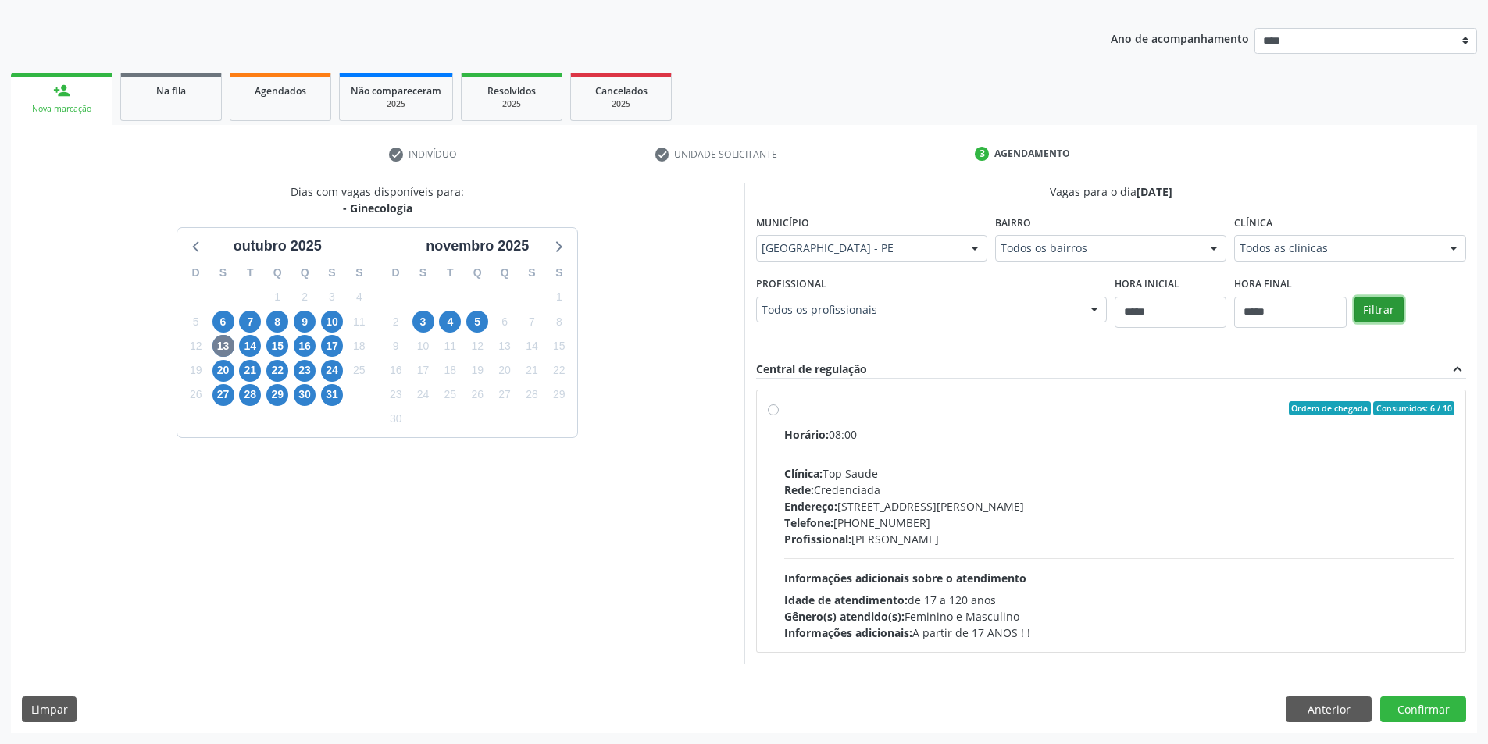
scroll to position [161, 0]
click at [876, 498] on div "Endereço: Av Historiador Pereira da Costa, nº 774, Centro, Cabo de Santo Agosti…" at bounding box center [1119, 506] width 671 height 16
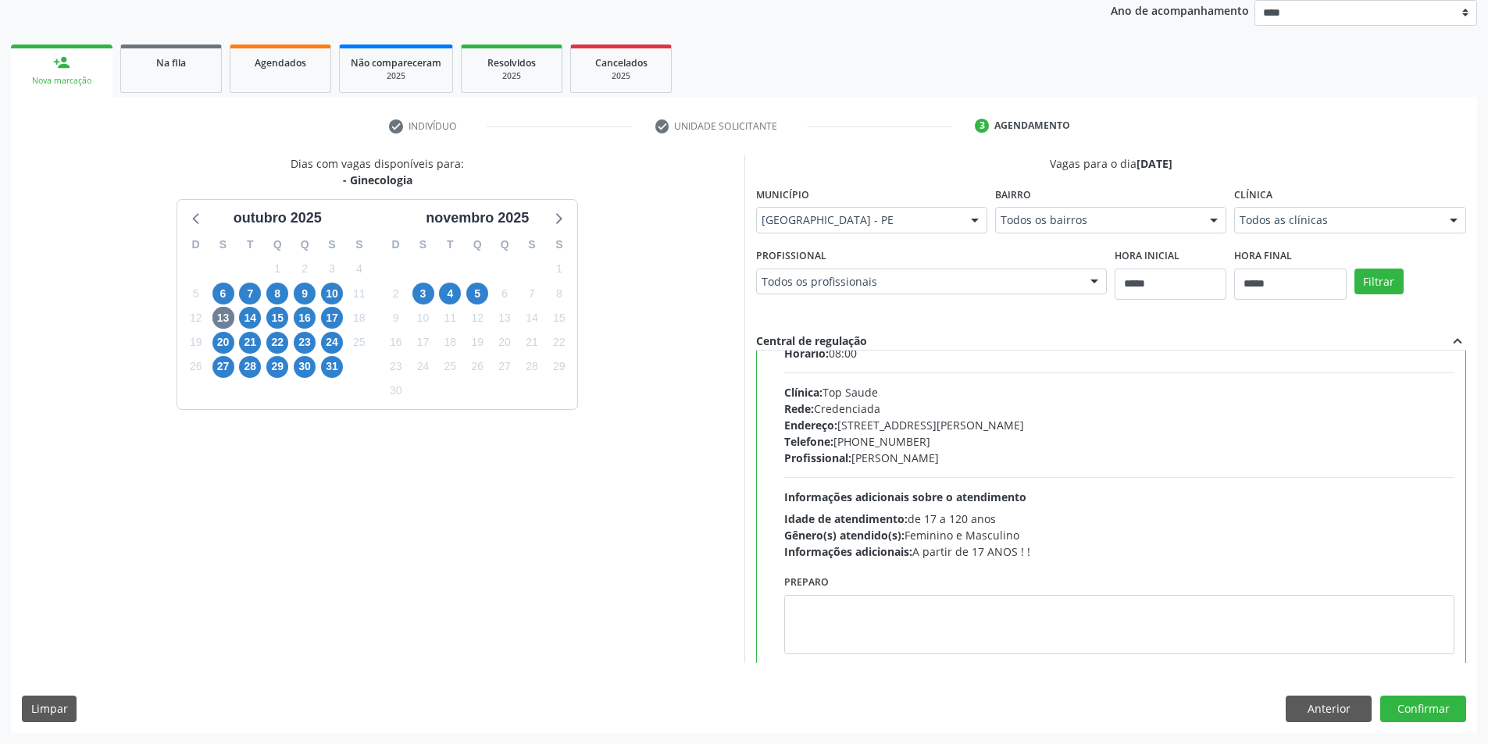
scroll to position [77, 0]
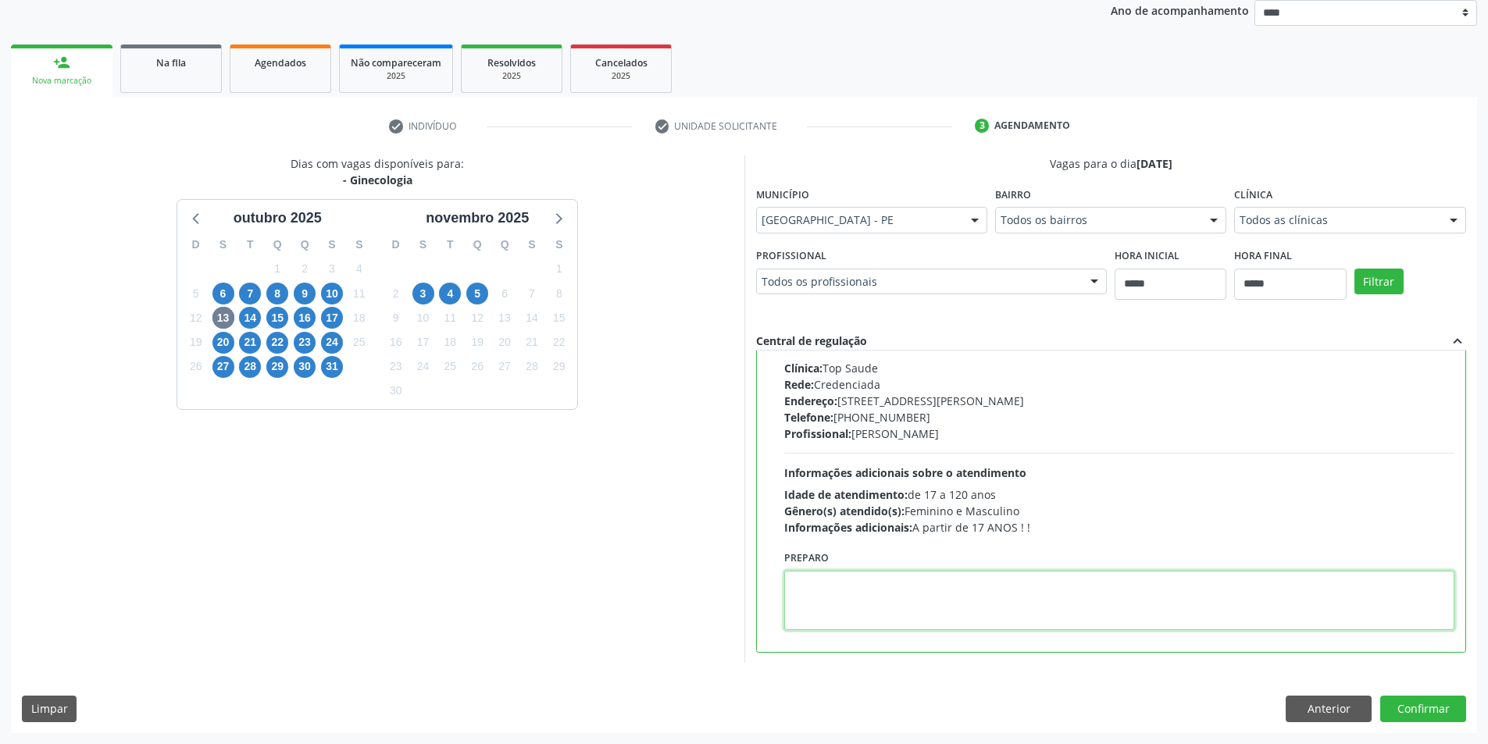
click at [857, 593] on textarea at bounding box center [1119, 600] width 671 height 59
paste textarea "**********"
type textarea "**********"
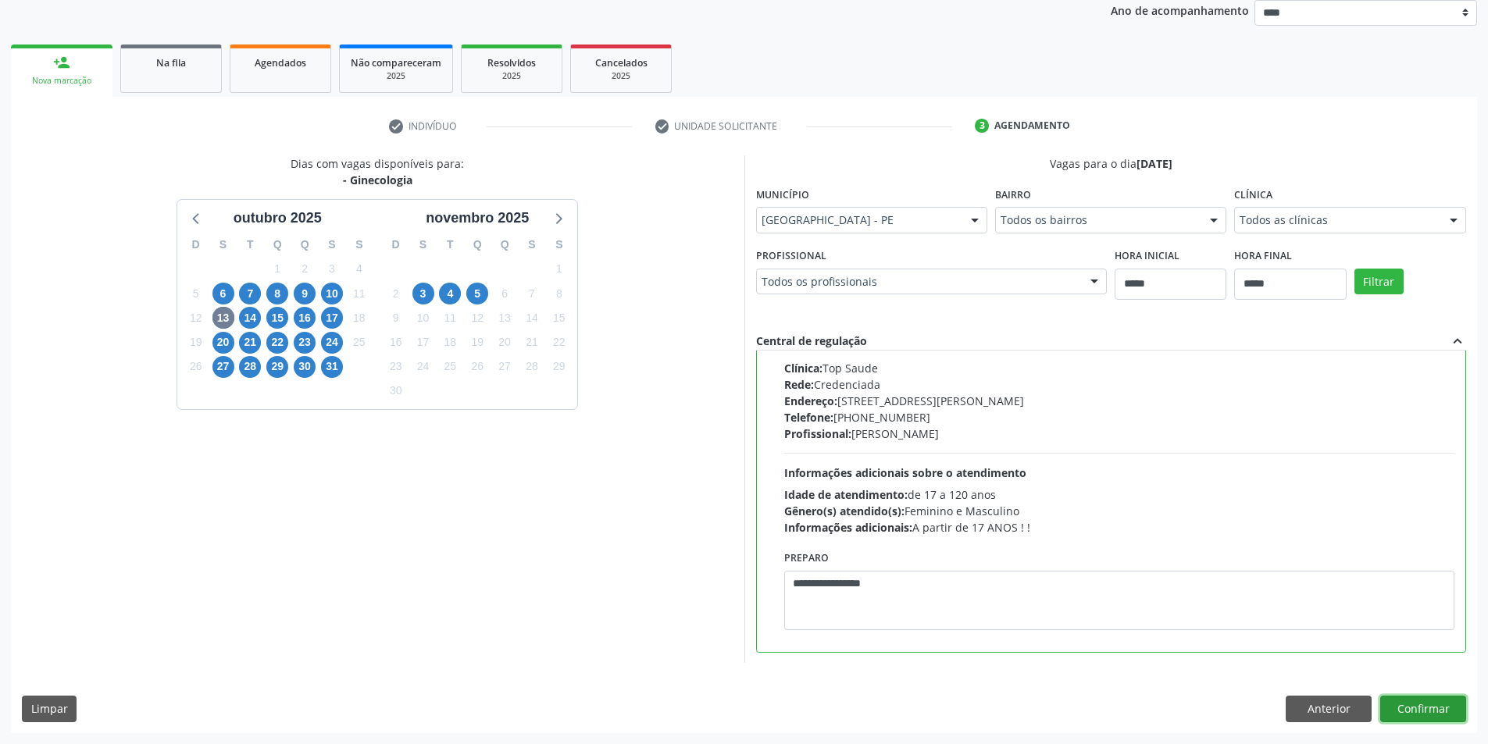
click at [1424, 704] on button "Confirmar" at bounding box center [1423, 709] width 86 height 27
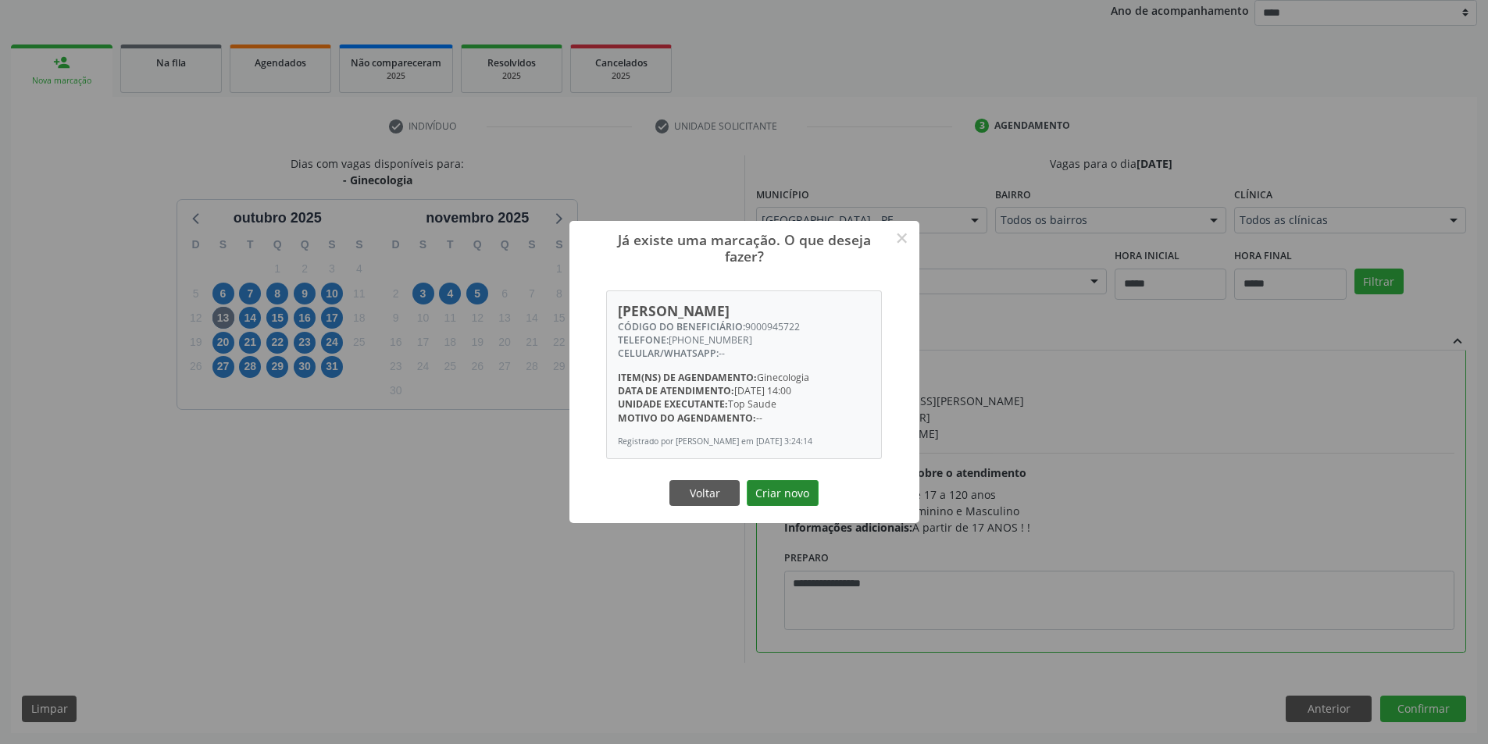
click at [803, 496] on button "Criar novo" at bounding box center [783, 493] width 72 height 27
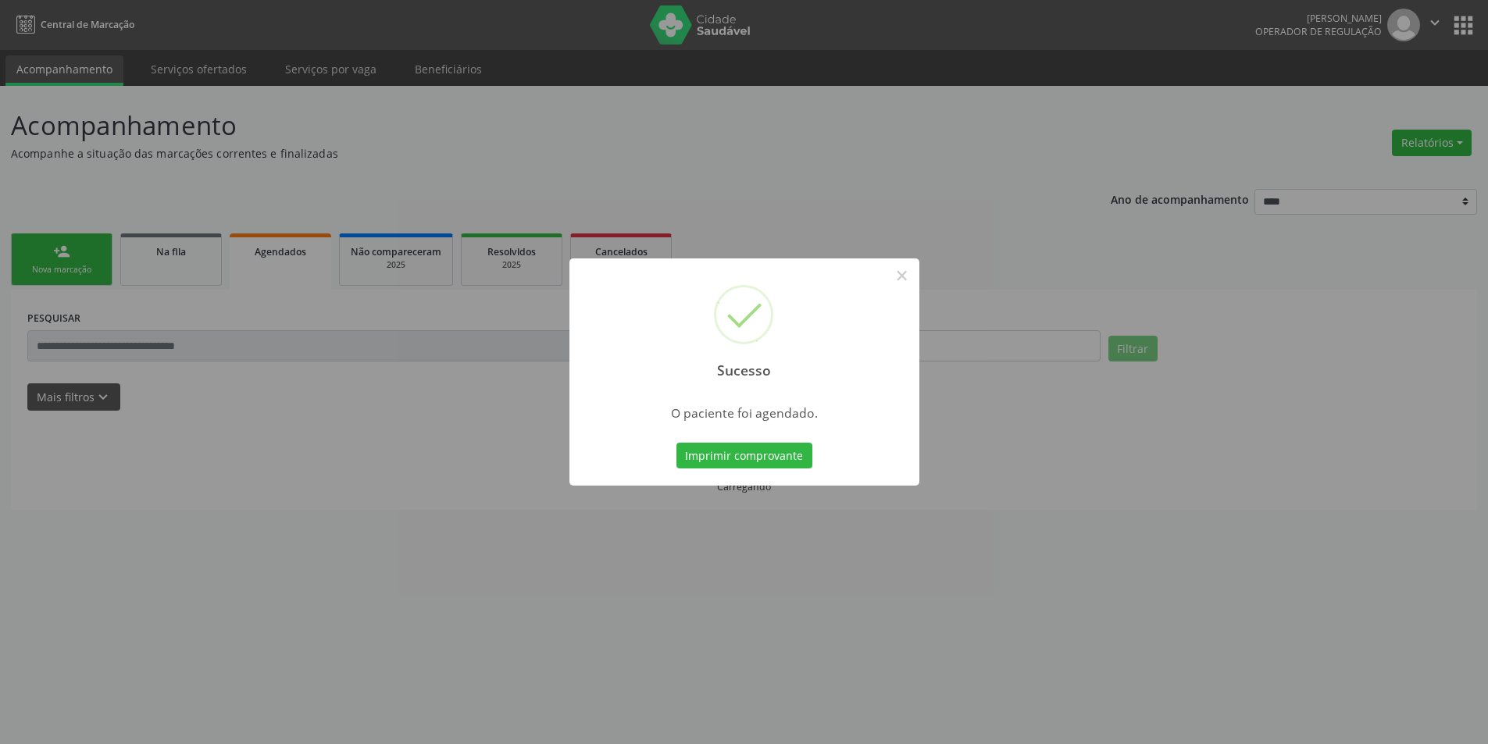
scroll to position [0, 0]
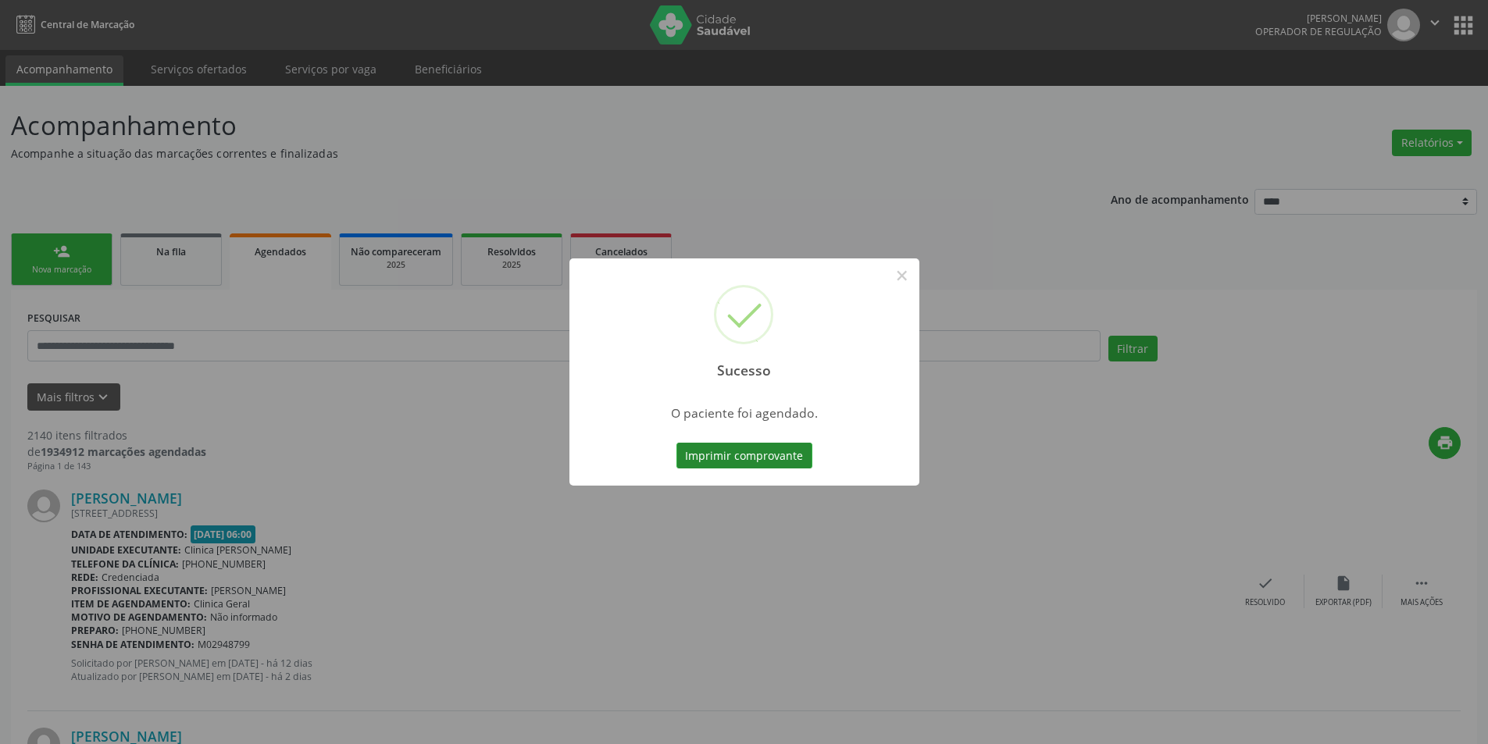
click at [767, 452] on button "Imprimir comprovante" at bounding box center [744, 456] width 136 height 27
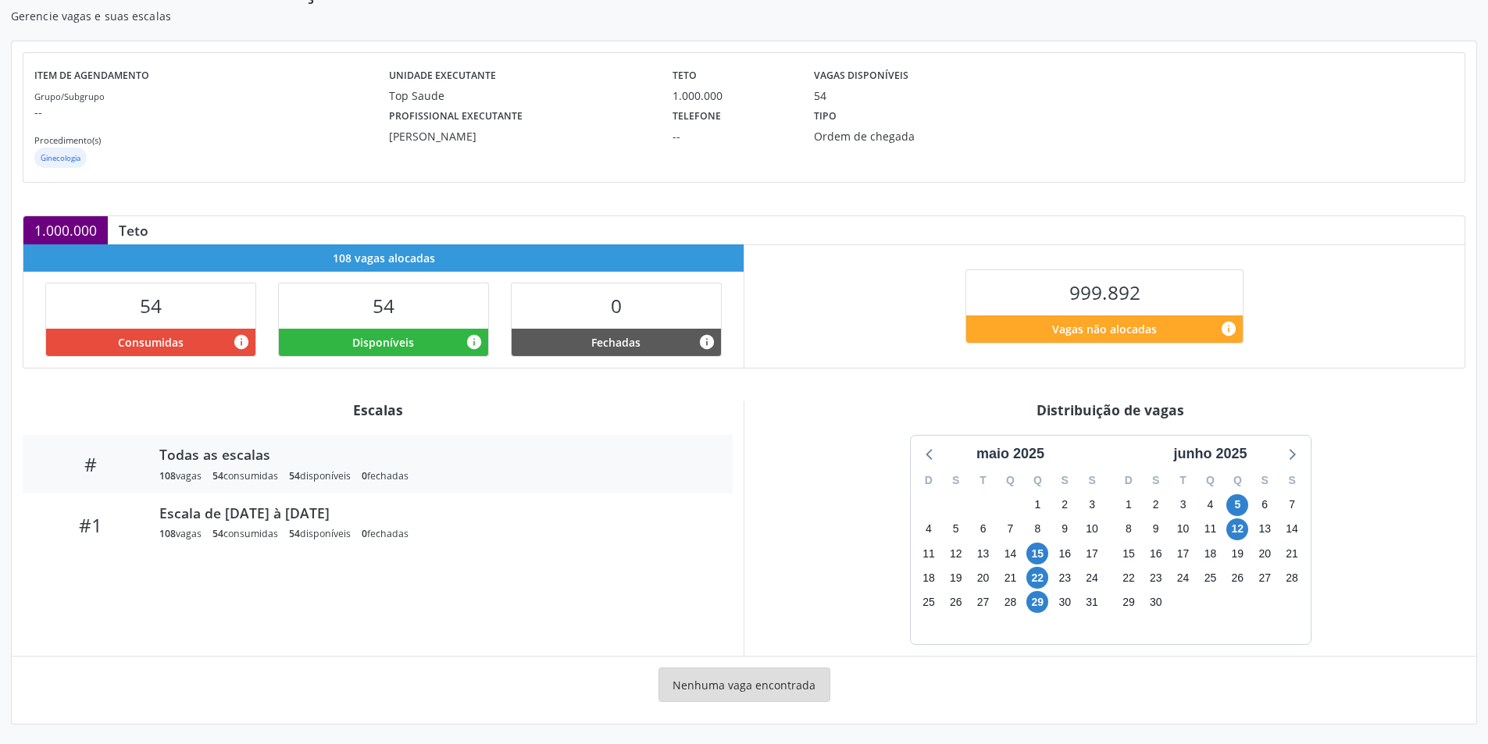
scroll to position [140, 0]
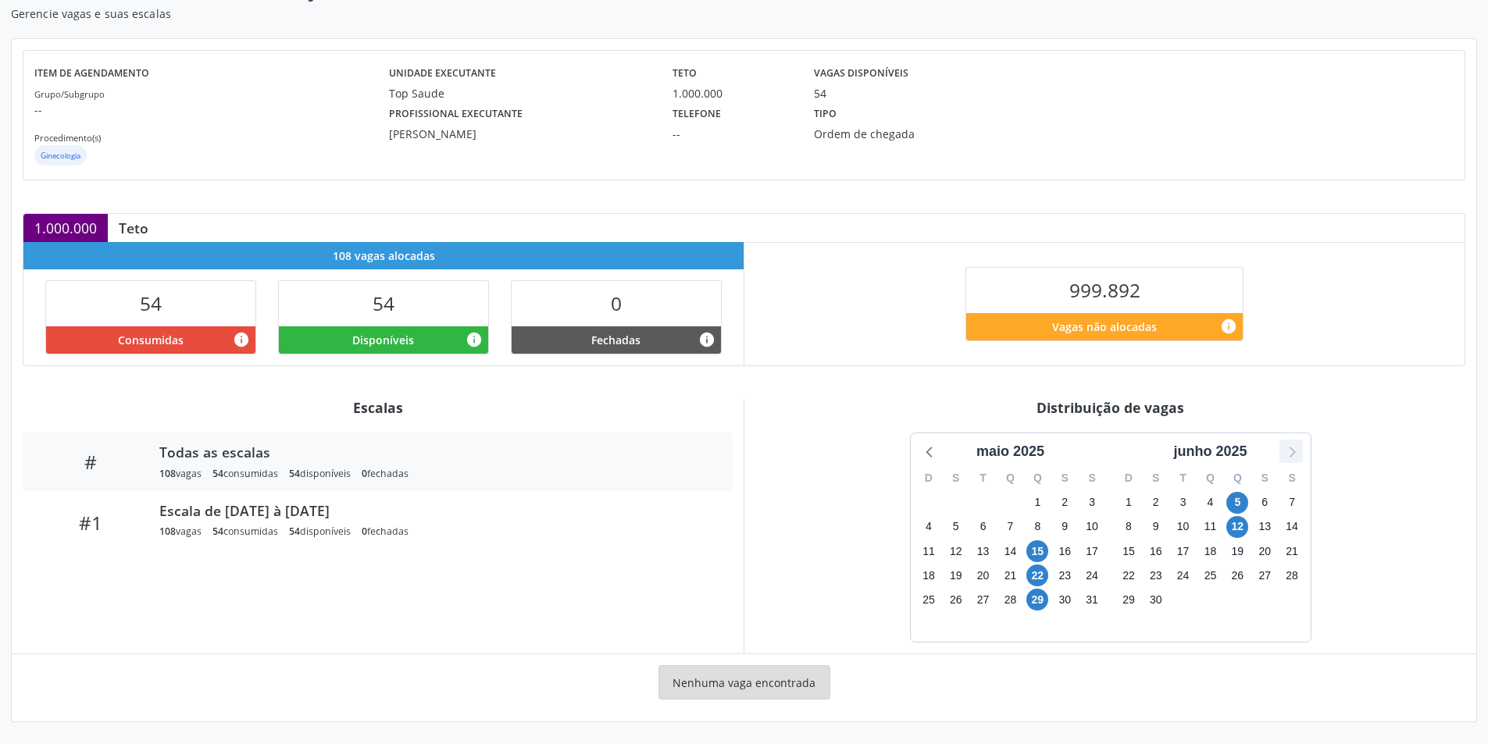
click at [1285, 451] on icon at bounding box center [1291, 451] width 20 height 20
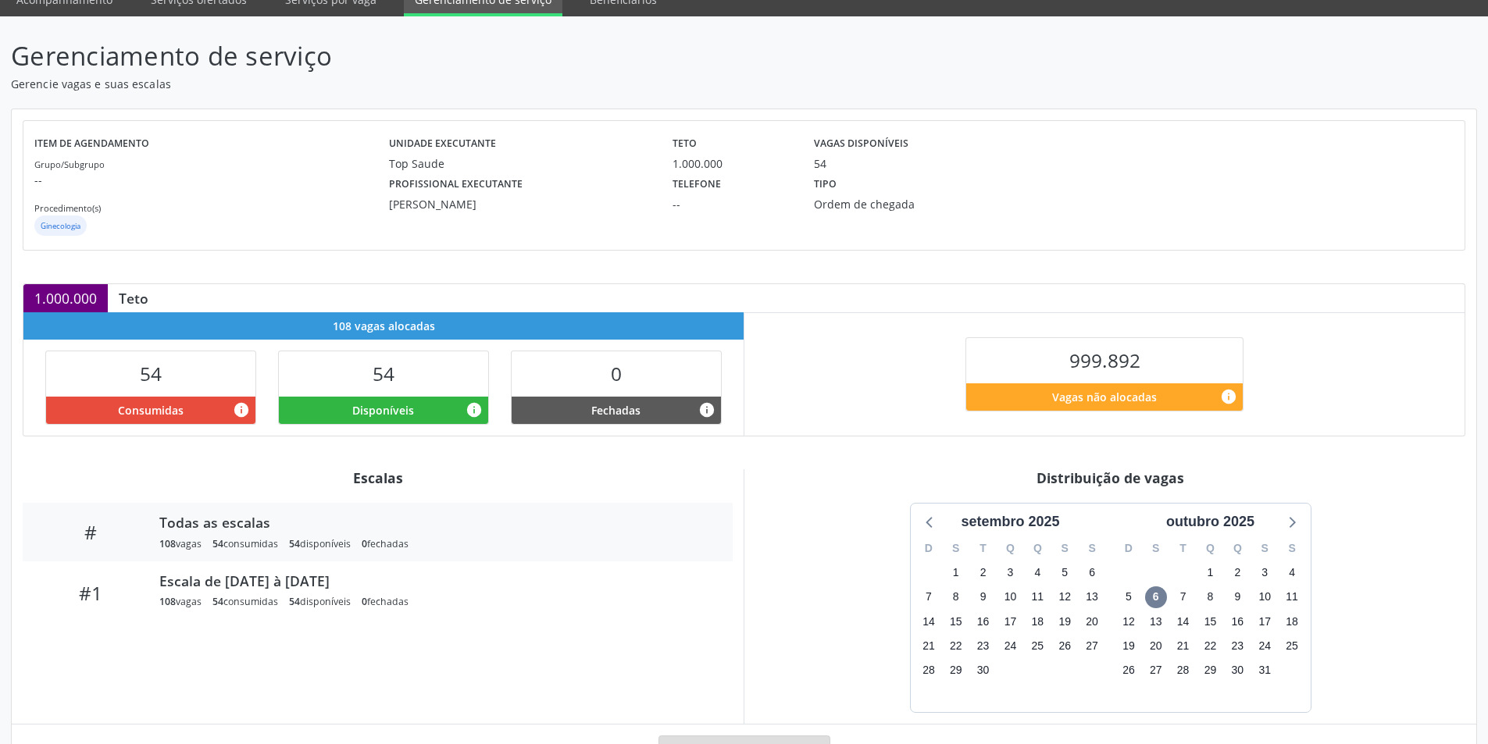
scroll to position [0, 0]
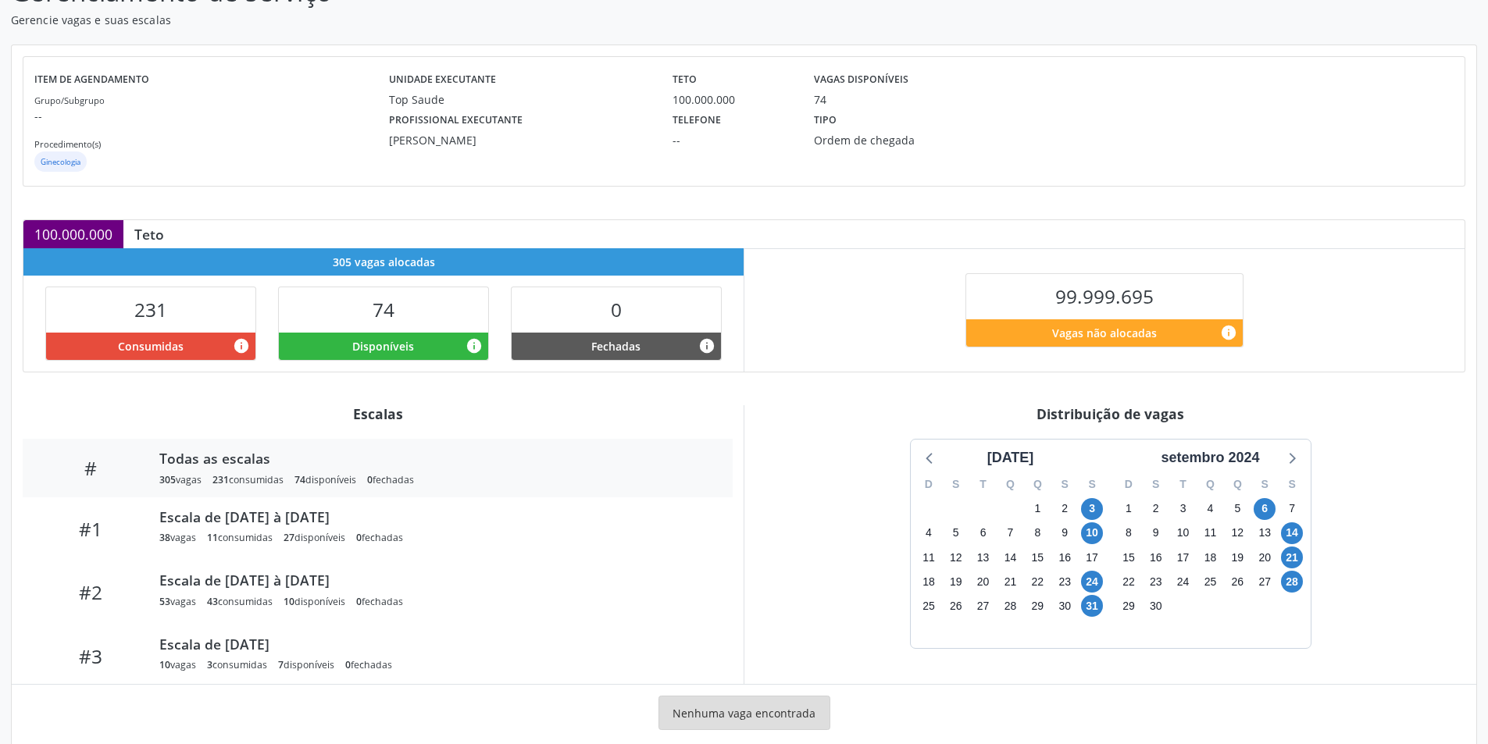
scroll to position [156, 0]
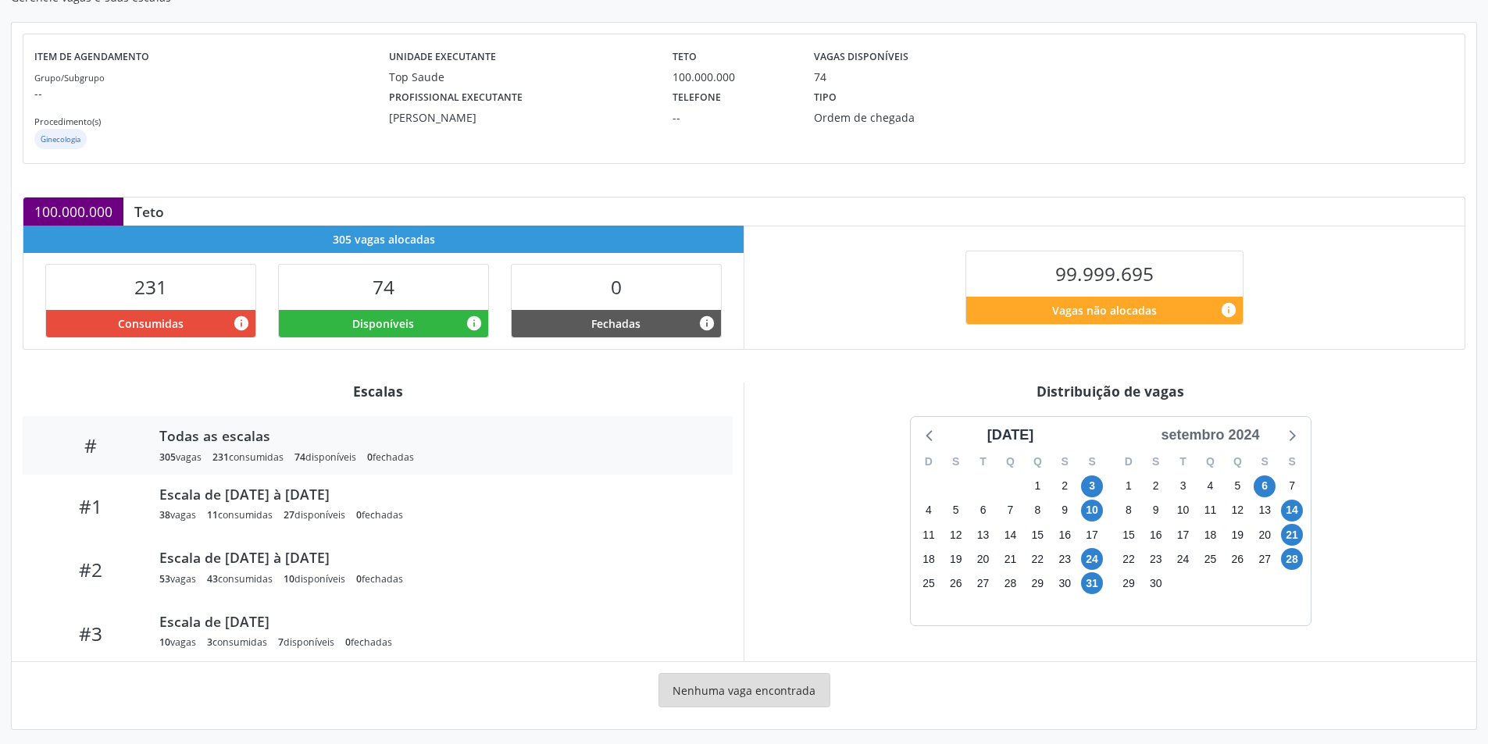
click at [1249, 436] on div "setembro 2024" at bounding box center [1209, 435] width 111 height 21
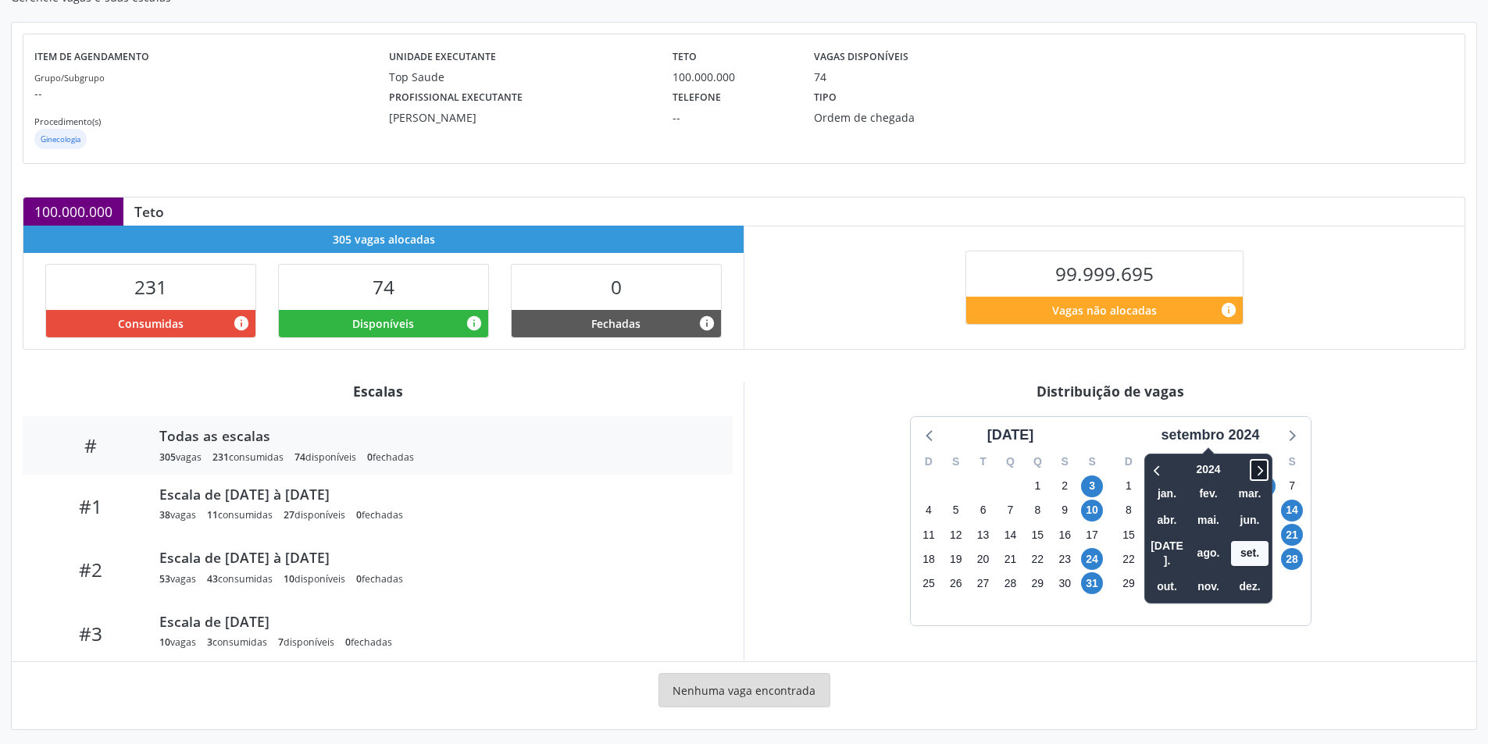
click at [1267, 470] on icon at bounding box center [1259, 470] width 16 height 19
click at [1203, 575] on span "nov." at bounding box center [1207, 587] width 37 height 24
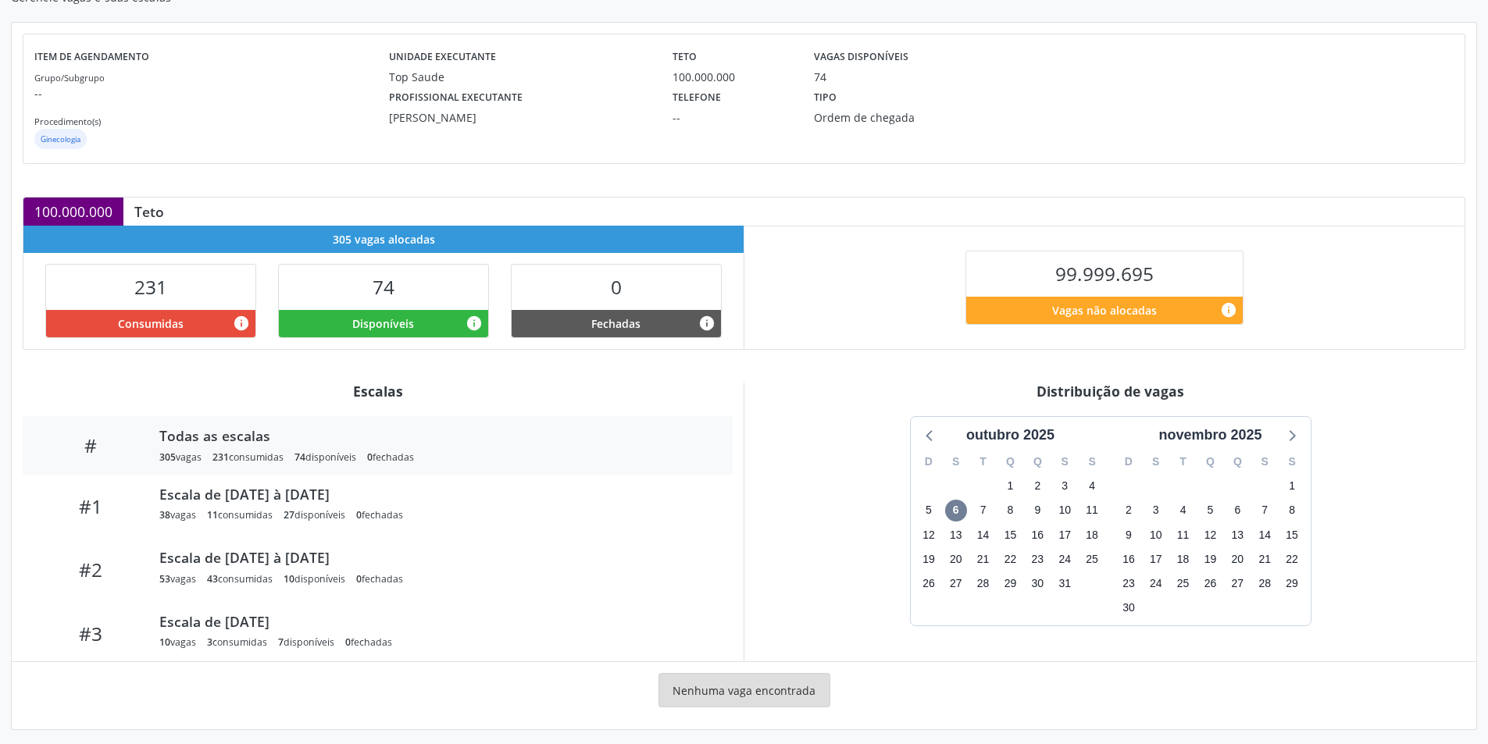
click at [1367, 421] on div "outubro 2025 D S T Q Q S S 28 29 30 1 2 3 4 5 6 7 8 9 10 11 12 13 14 15 16 17 1…" at bounding box center [1110, 521] width 710 height 210
click at [1368, 421] on div "outubro 2025 D S T Q Q S S 28 29 30 1 2 3 4 5 6 7 8 9 10 11 12 13 14 15 16 17 1…" at bounding box center [1110, 521] width 710 height 210
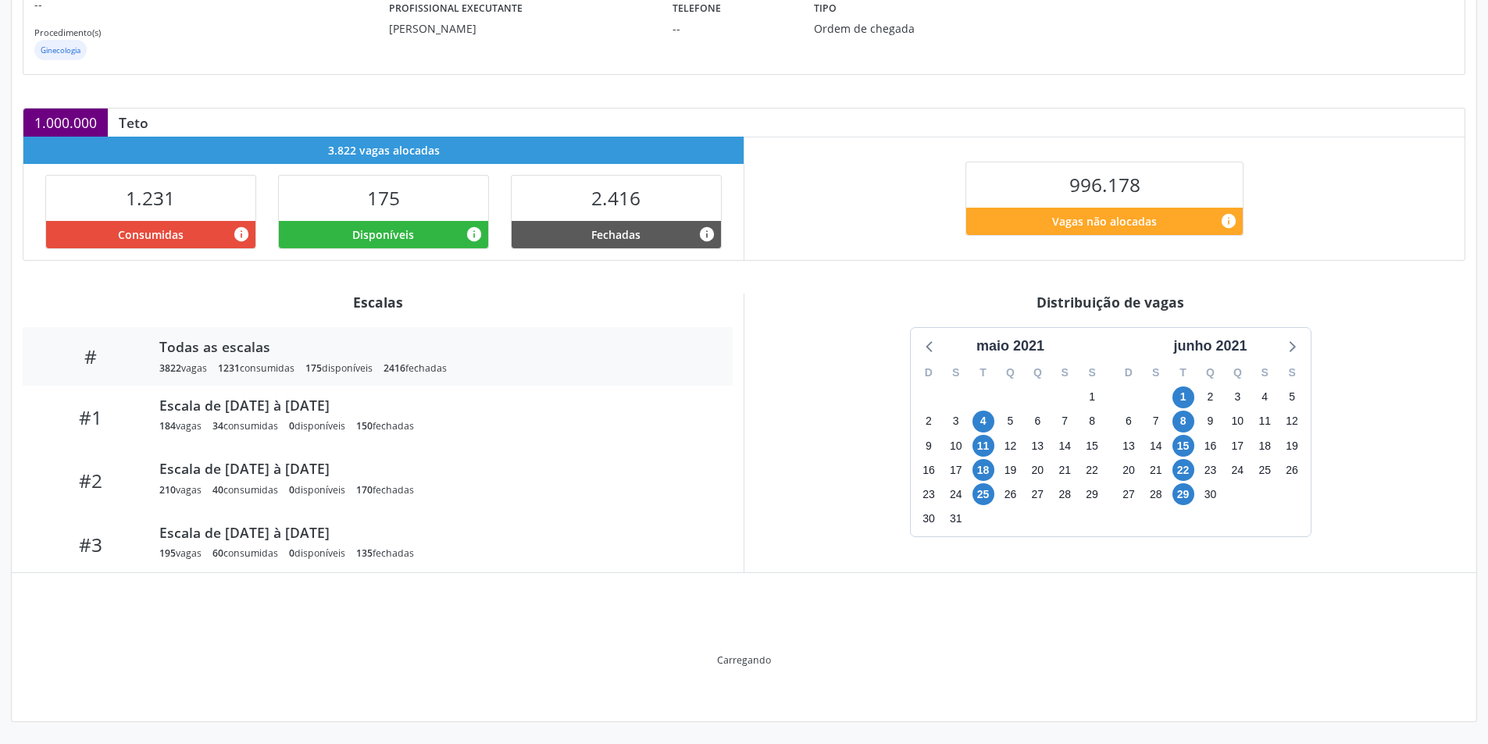
scroll to position [164, 0]
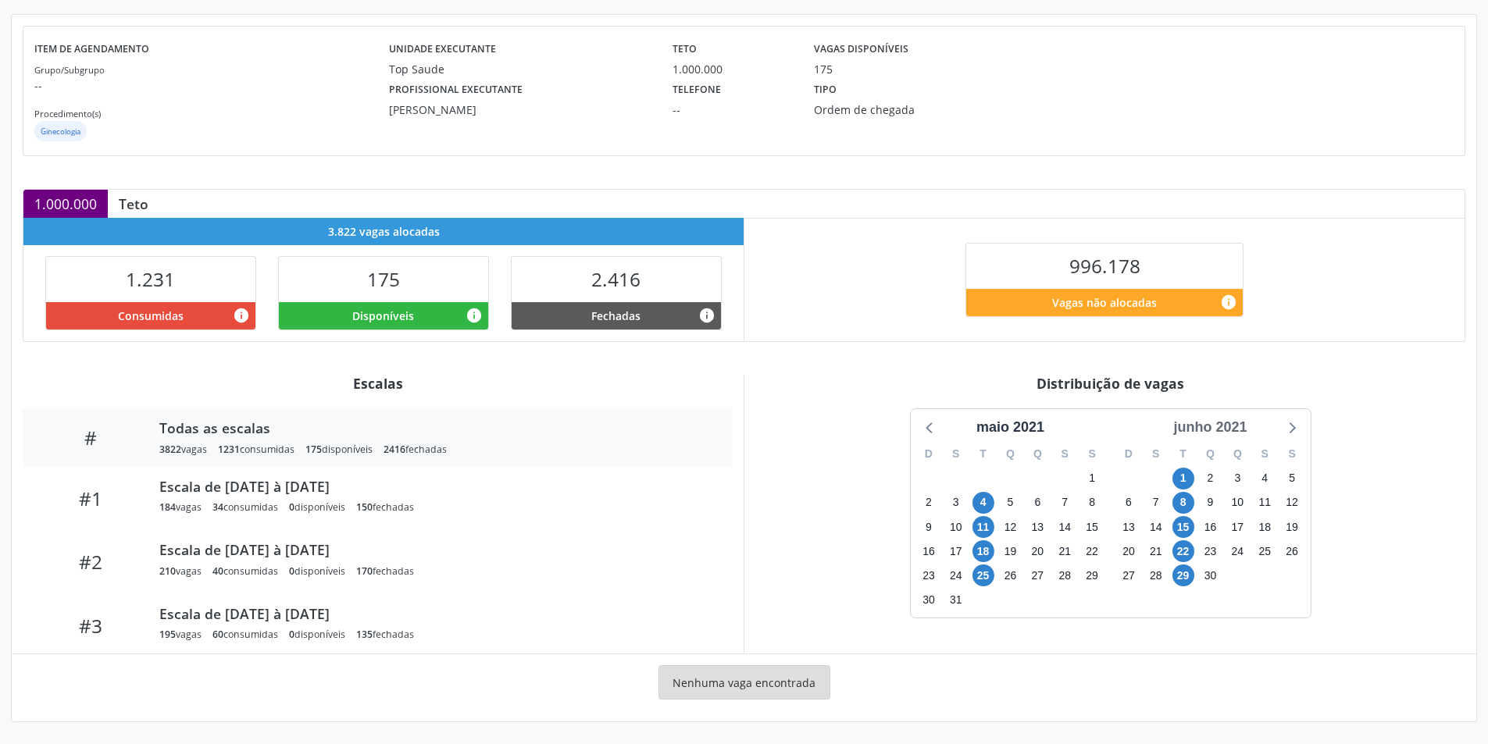
click at [1224, 424] on div "junho 2021" at bounding box center [1210, 427] width 86 height 21
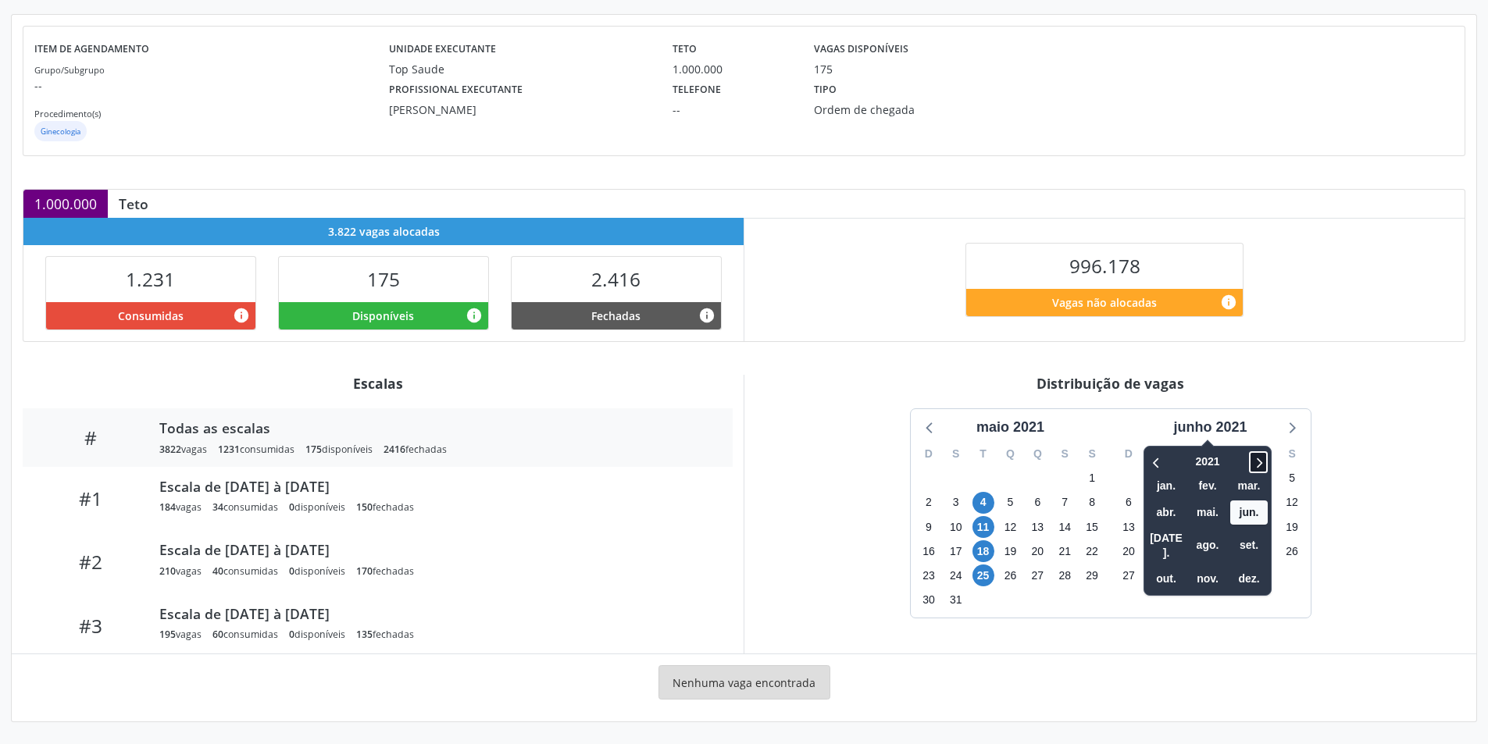
click at [1253, 463] on icon at bounding box center [1258, 462] width 16 height 19
click at [1213, 567] on span "nov." at bounding box center [1207, 579] width 37 height 24
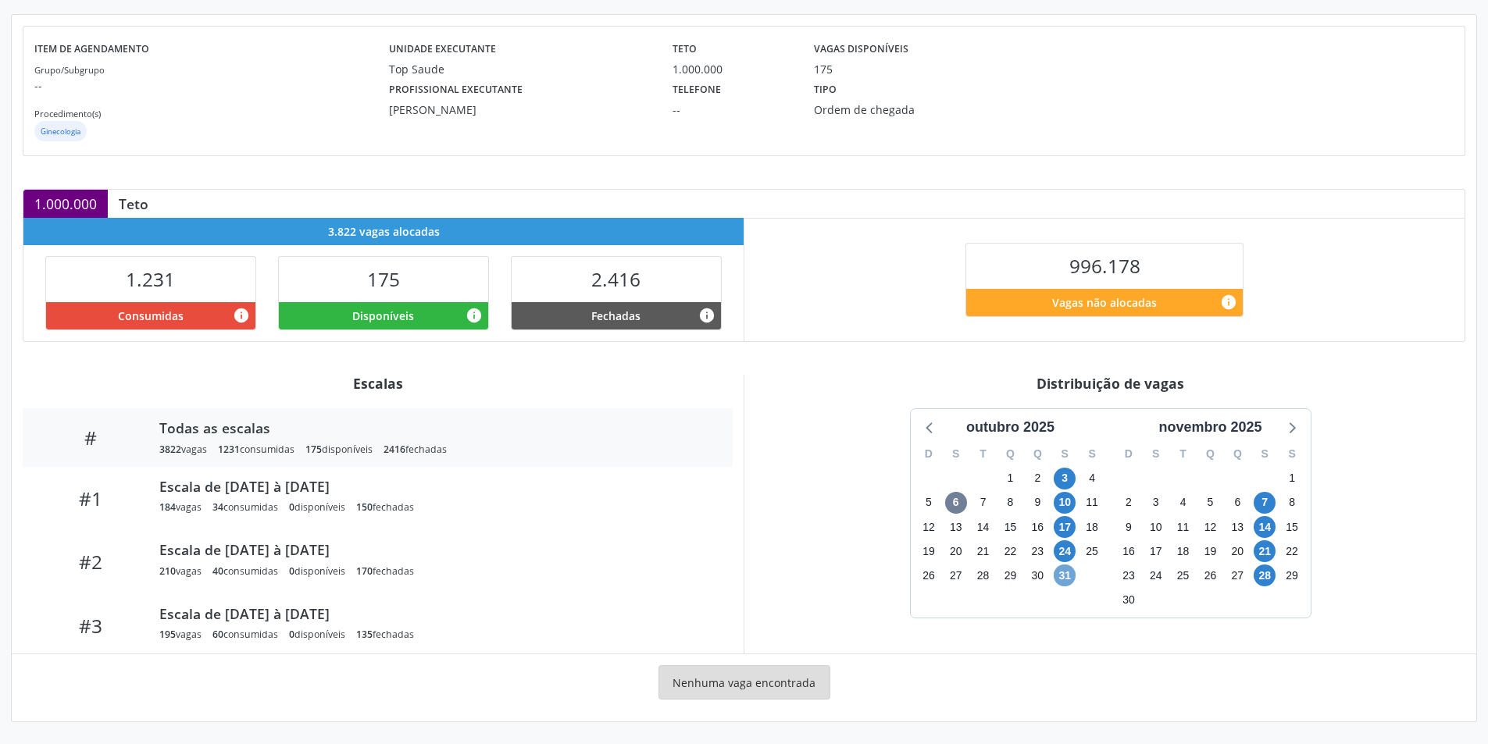
click at [1063, 576] on span "31" at bounding box center [1064, 576] width 22 height 22
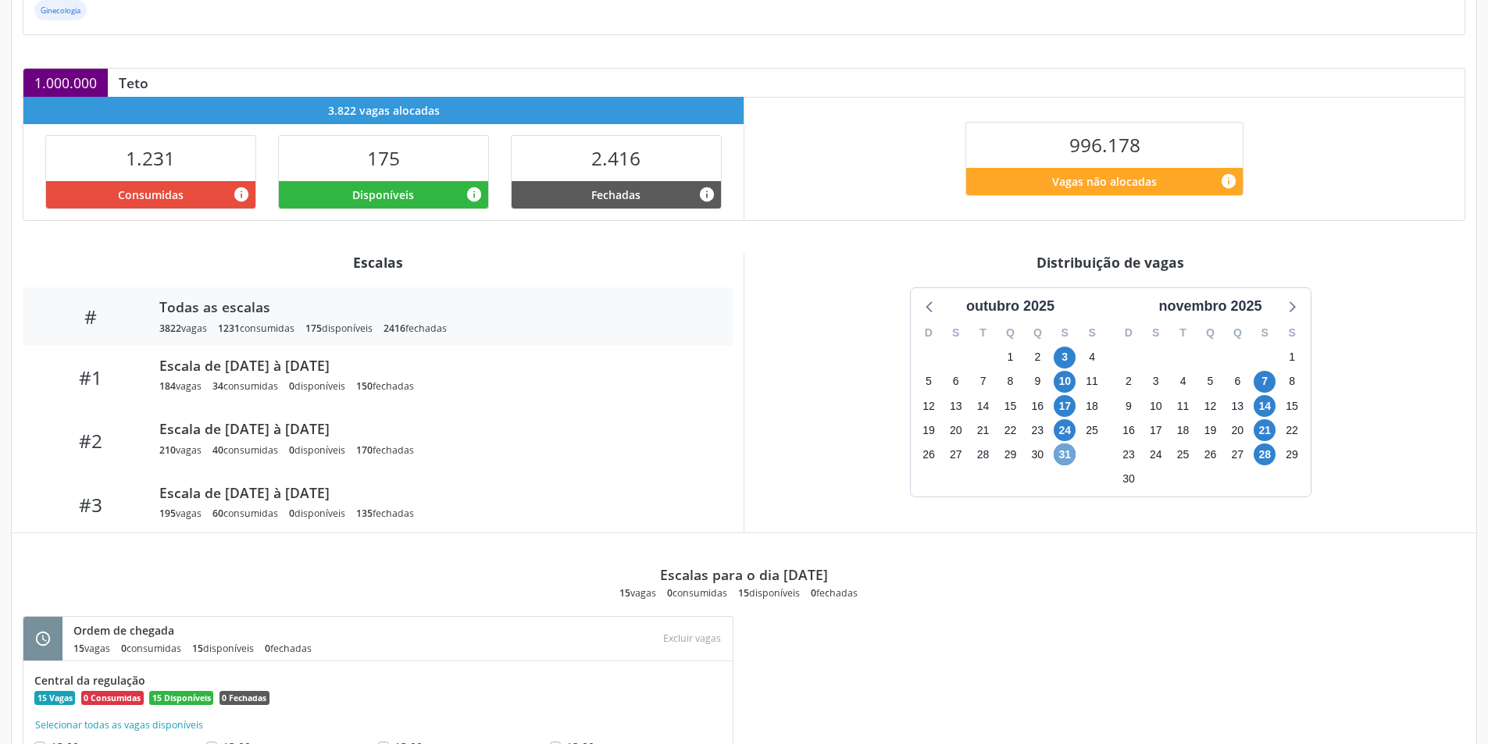
scroll to position [312, 0]
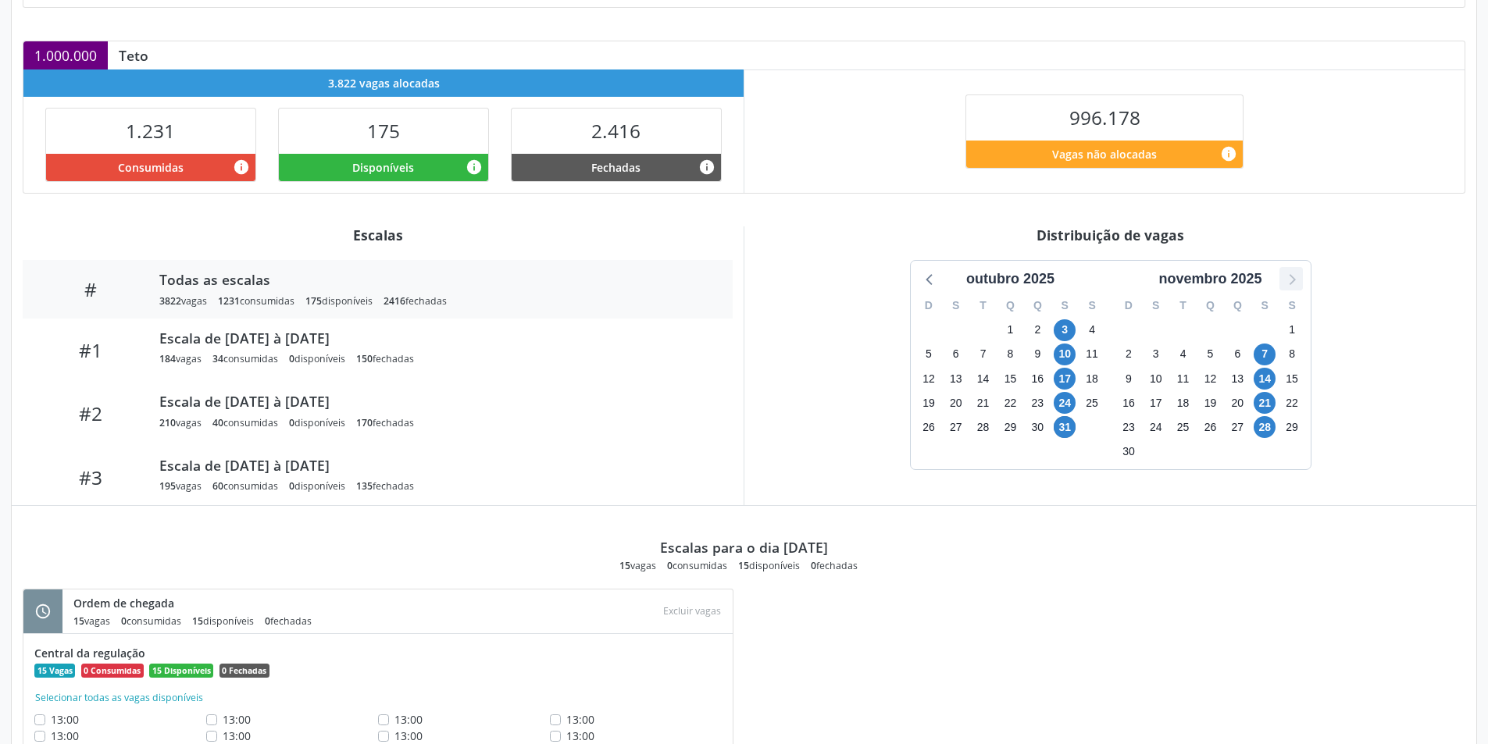
click at [1302, 285] on div at bounding box center [1290, 278] width 23 height 23
click at [922, 286] on icon at bounding box center [930, 279] width 20 height 20
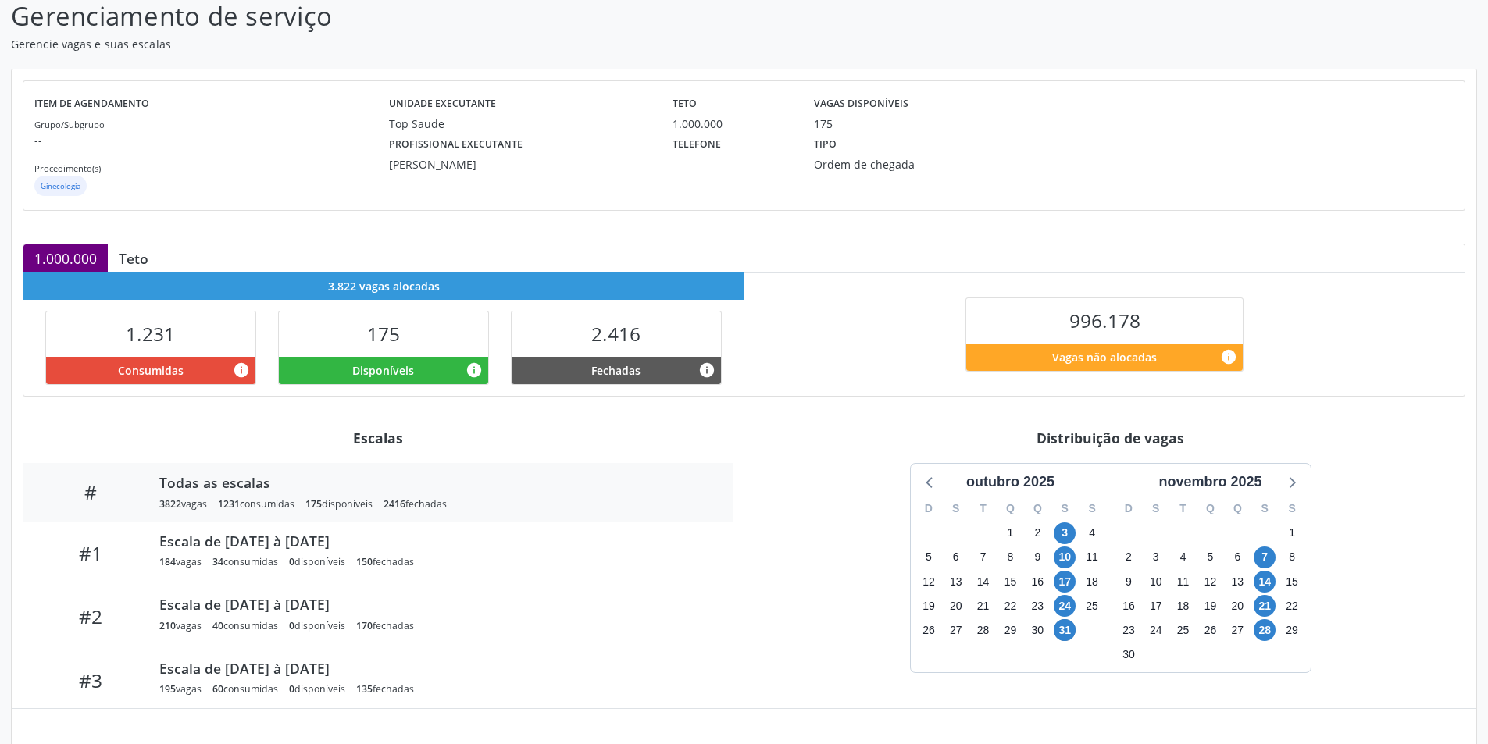
scroll to position [0, 0]
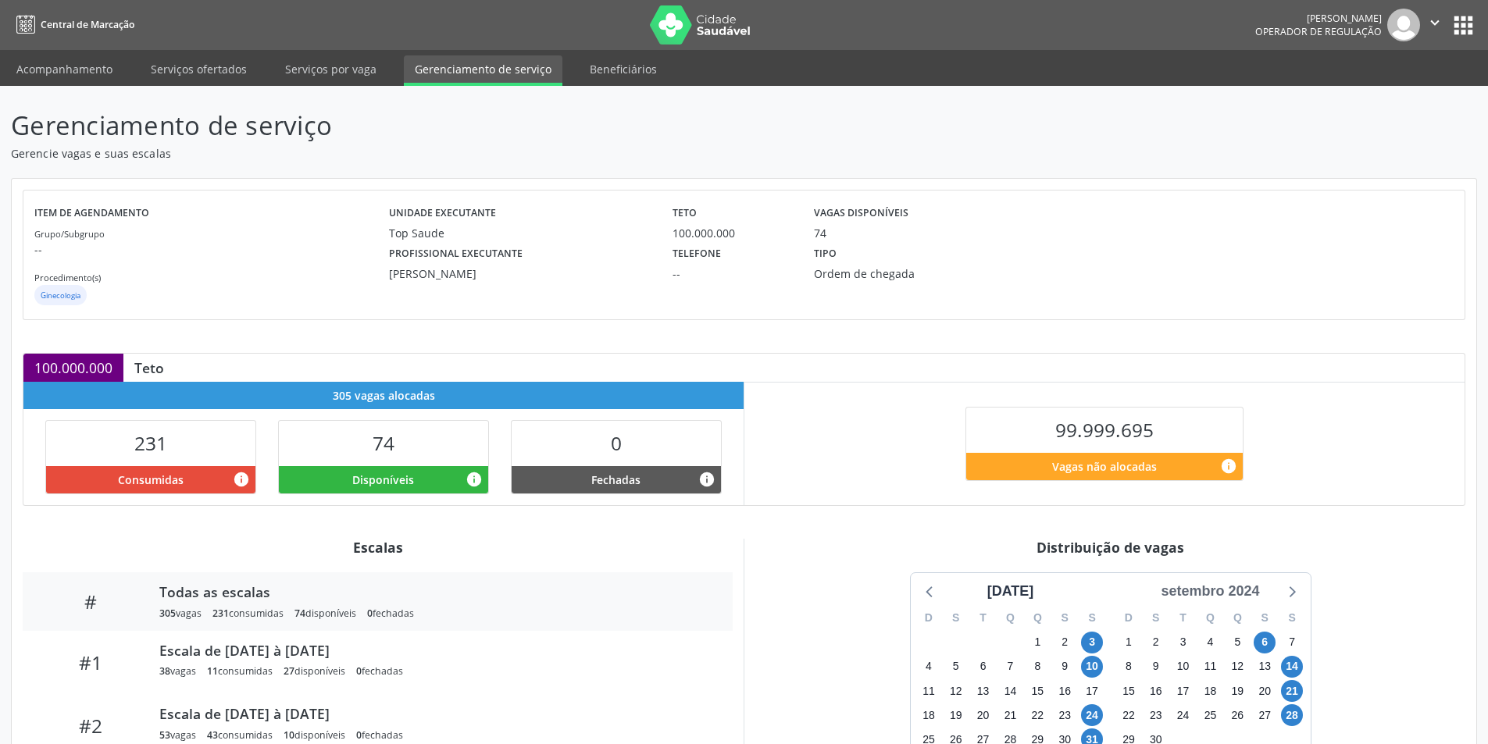
click at [1245, 592] on div "setembro 2024" at bounding box center [1209, 591] width 111 height 21
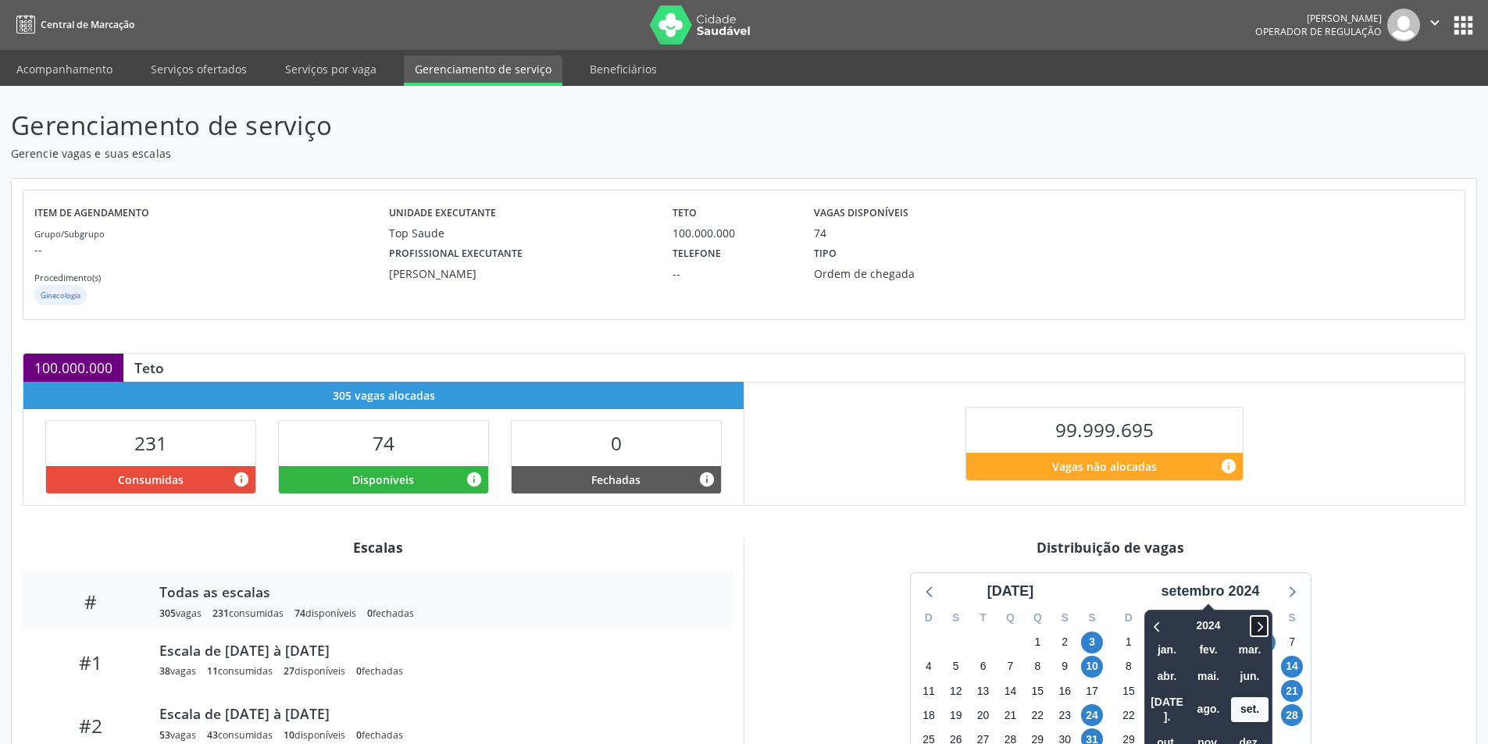
click at [1268, 622] on span at bounding box center [1258, 626] width 19 height 22
click at [1165, 624] on icon at bounding box center [1157, 626] width 16 height 19
click at [1211, 731] on span "nov." at bounding box center [1207, 743] width 37 height 24
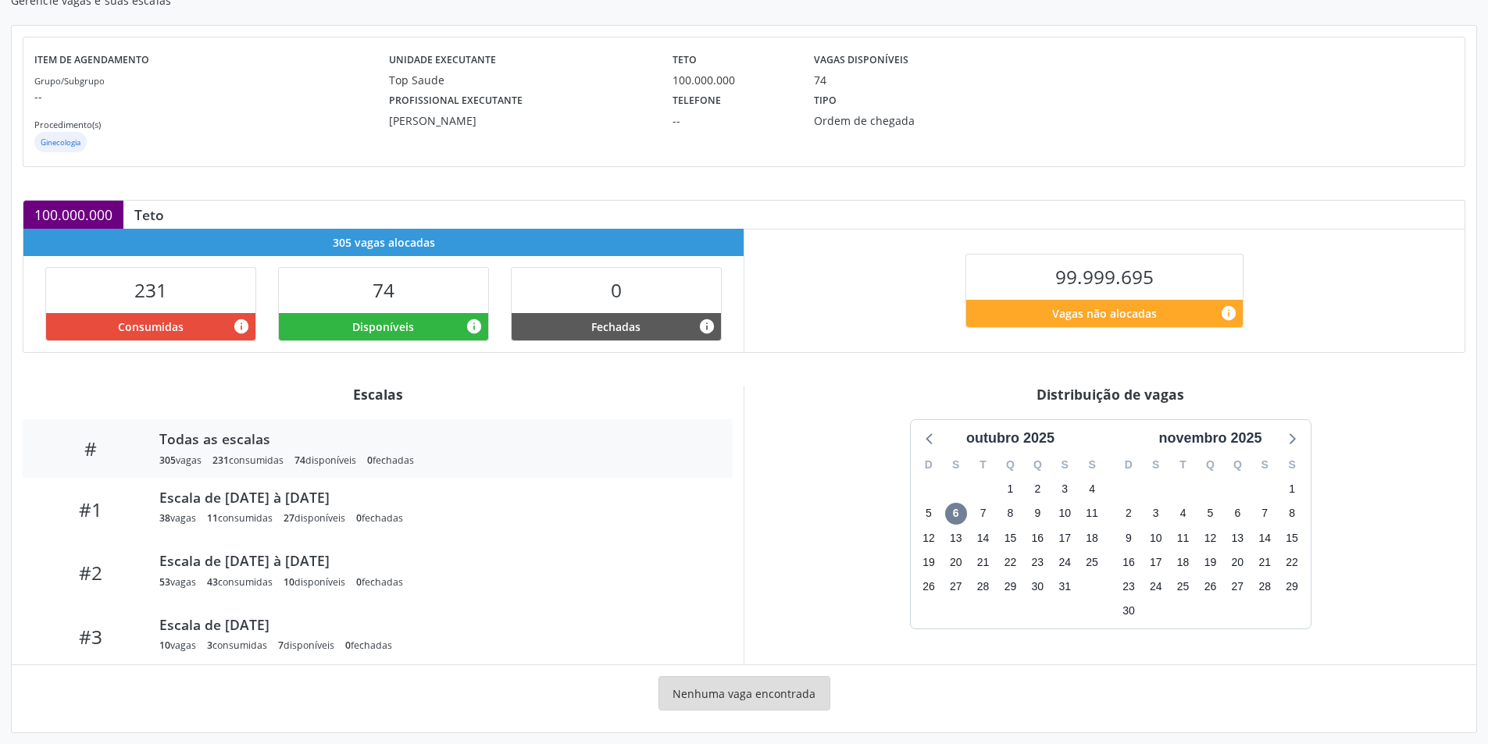
scroll to position [164, 0]
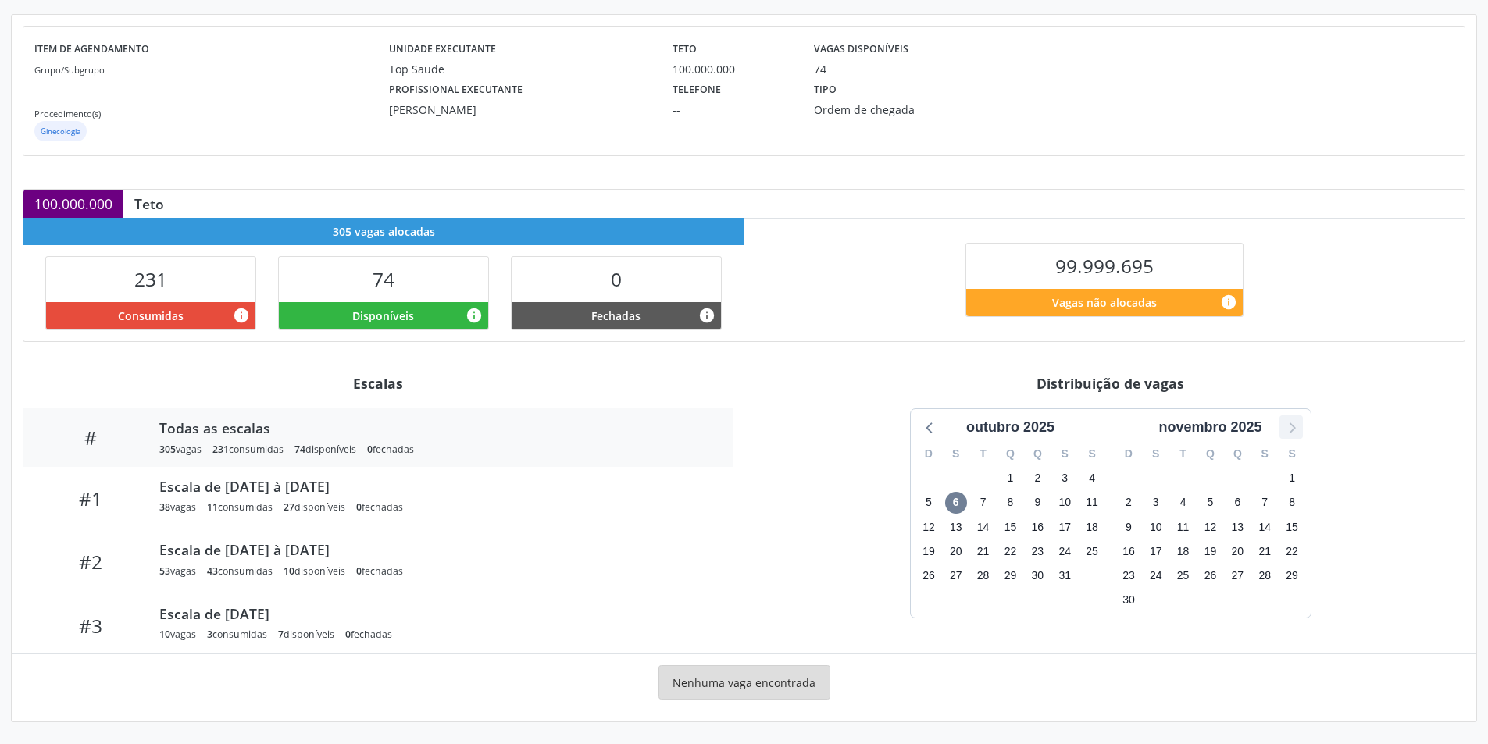
click at [1287, 418] on icon at bounding box center [1291, 427] width 20 height 20
click at [940, 426] on div at bounding box center [929, 426] width 23 height 23
click at [955, 500] on span "6" at bounding box center [956, 503] width 22 height 22
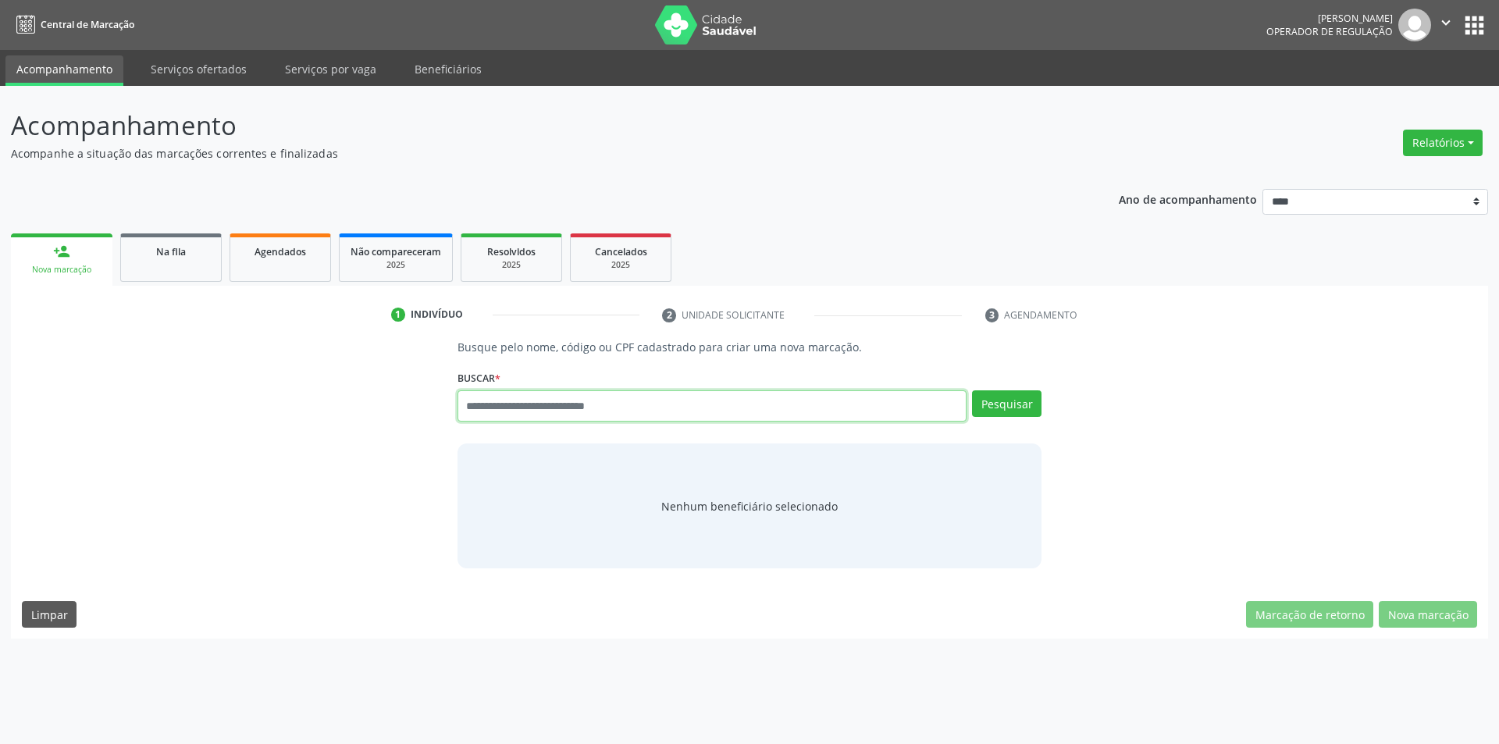
click at [540, 415] on input "text" at bounding box center [713, 405] width 510 height 31
paste input "**********"
type input "**********"
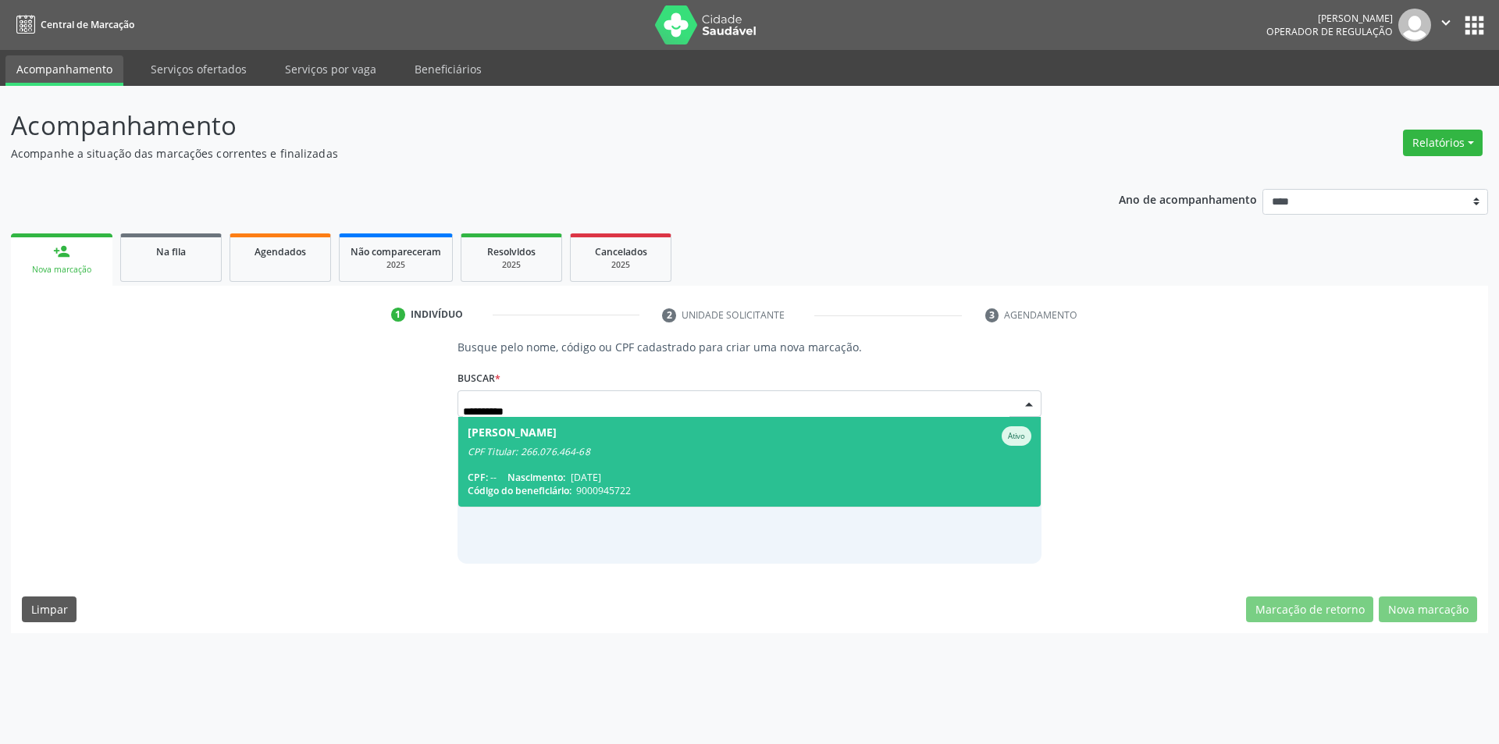
click at [577, 447] on div "CPF Titular: 266.076.464-68" at bounding box center [750, 452] width 565 height 12
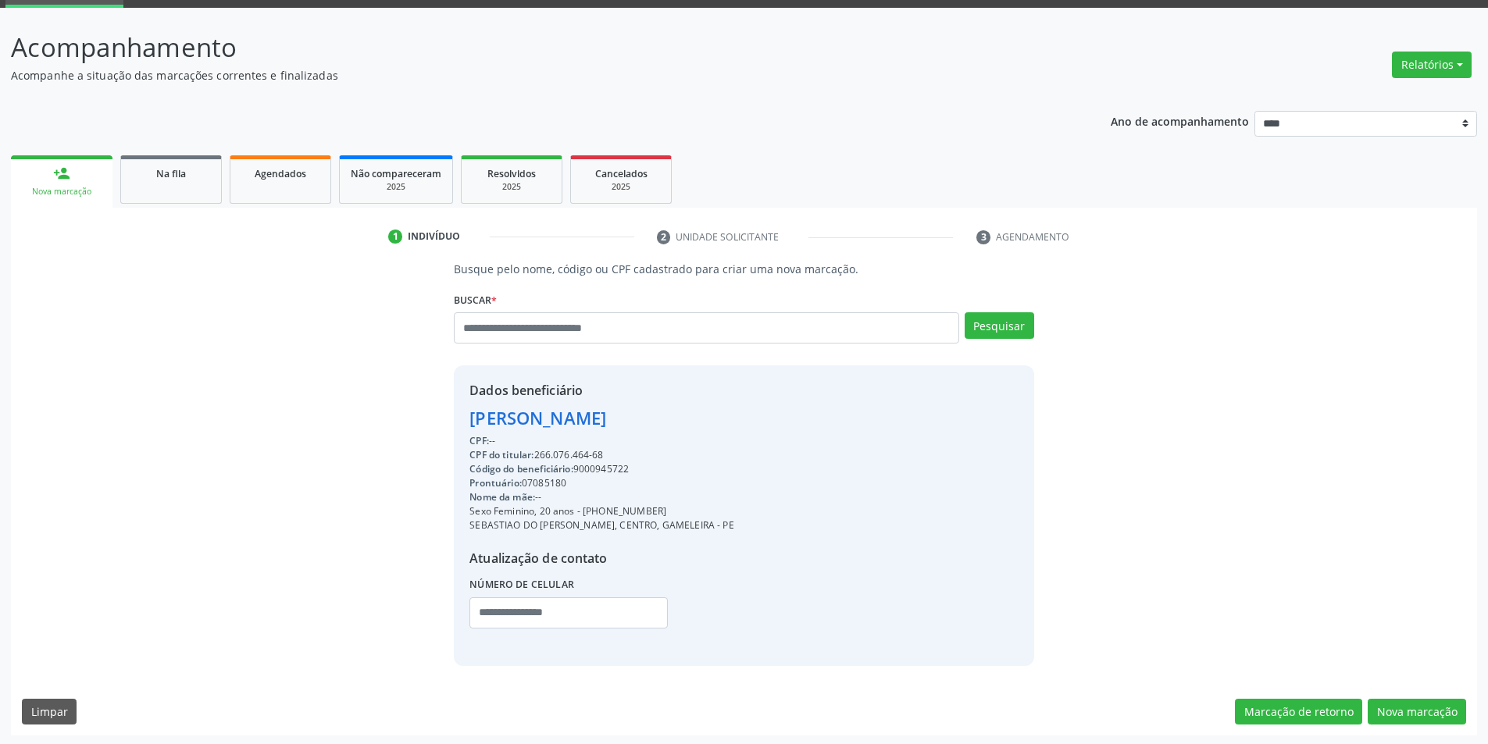
scroll to position [80, 0]
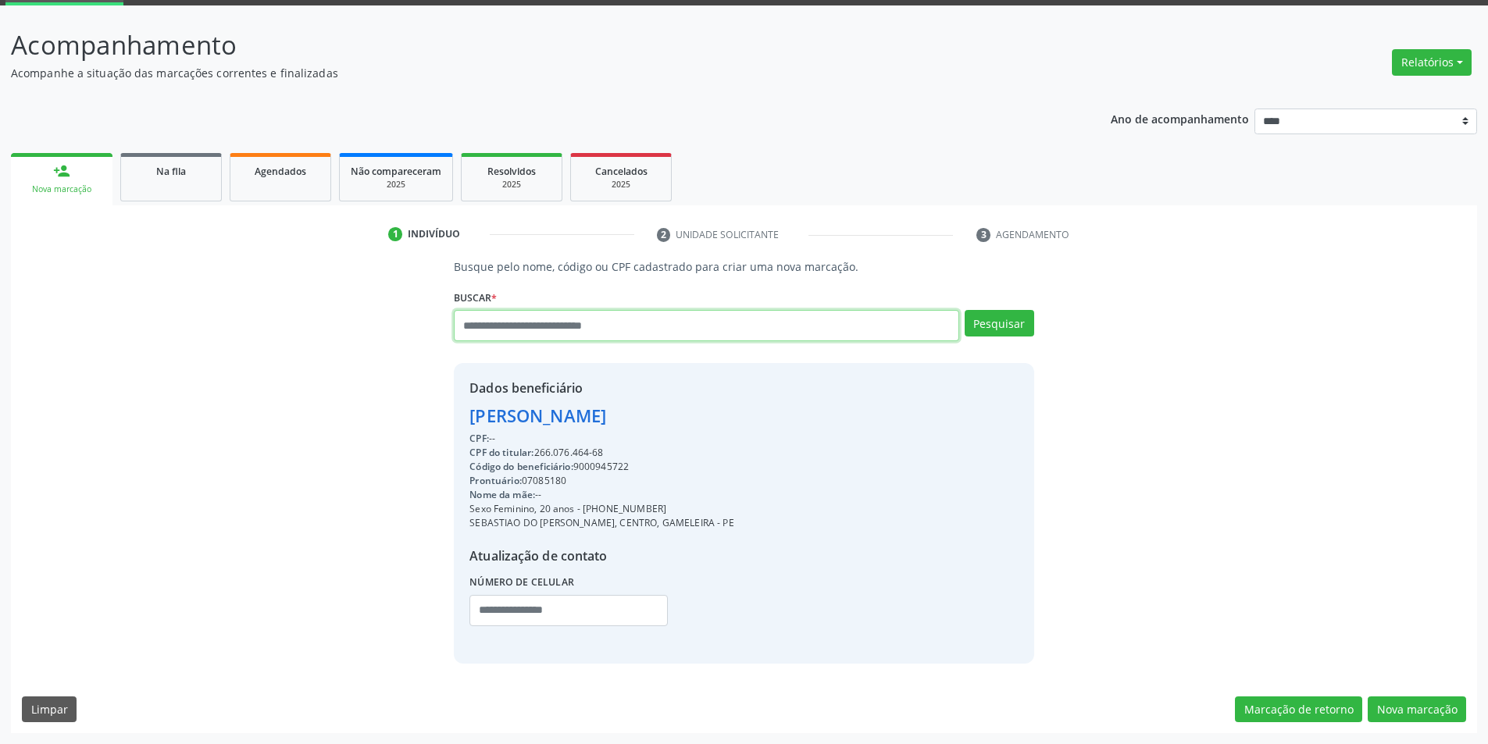
drag, startPoint x: 545, startPoint y: 315, endPoint x: 548, endPoint y: 323, distance: 8.4
click at [547, 319] on input "text" at bounding box center [706, 325] width 504 height 31
type input "*********"
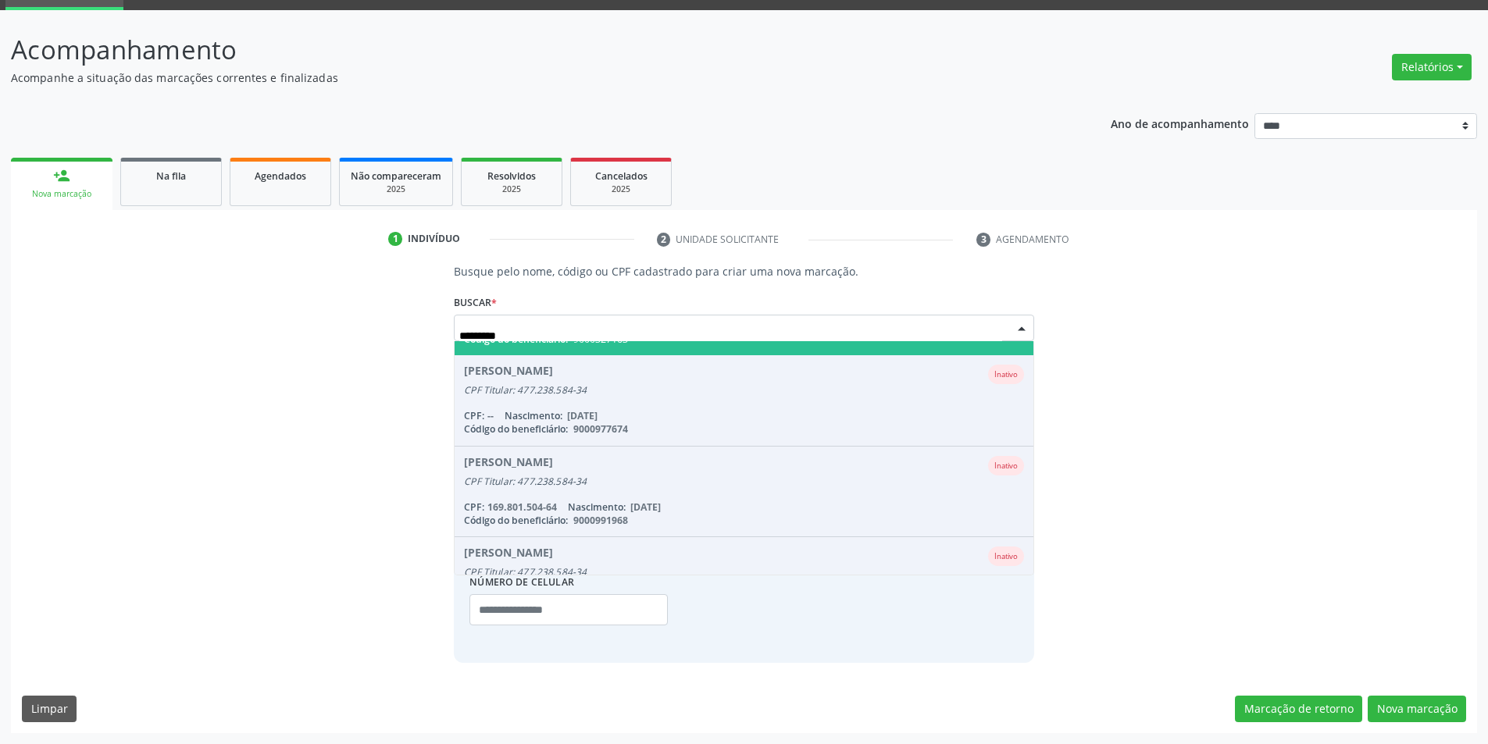
scroll to position [336, 0]
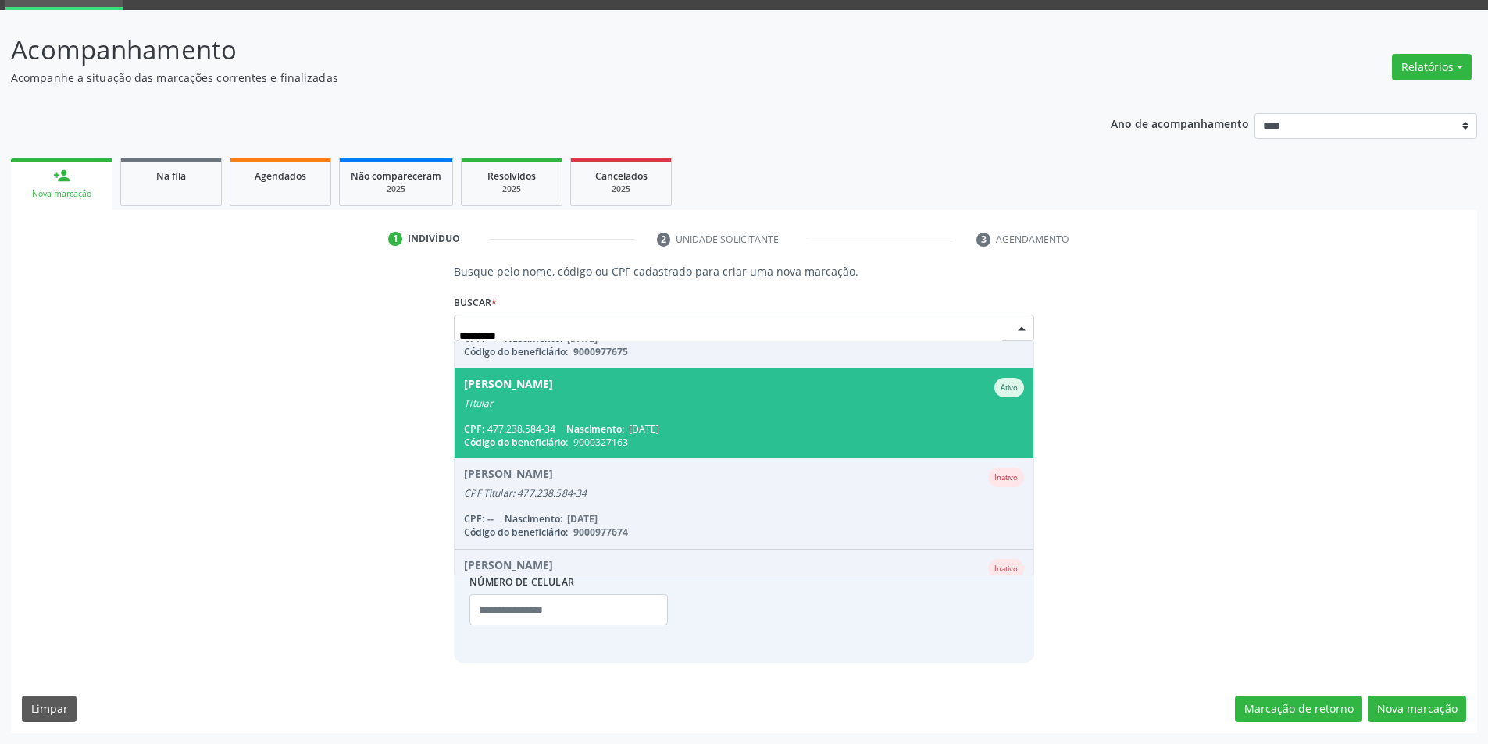
click at [659, 425] on span "10/04/1958" at bounding box center [644, 428] width 30 height 13
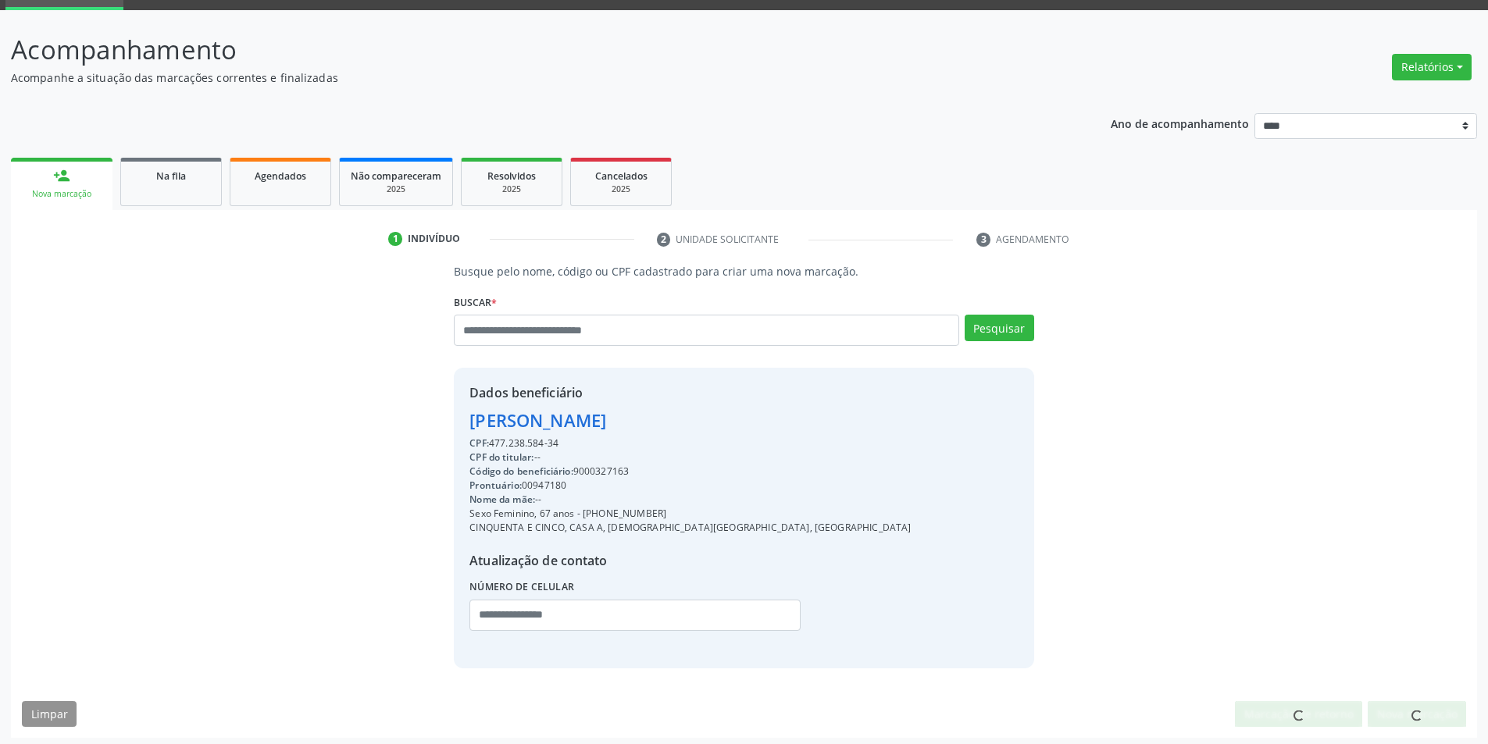
scroll to position [80, 0]
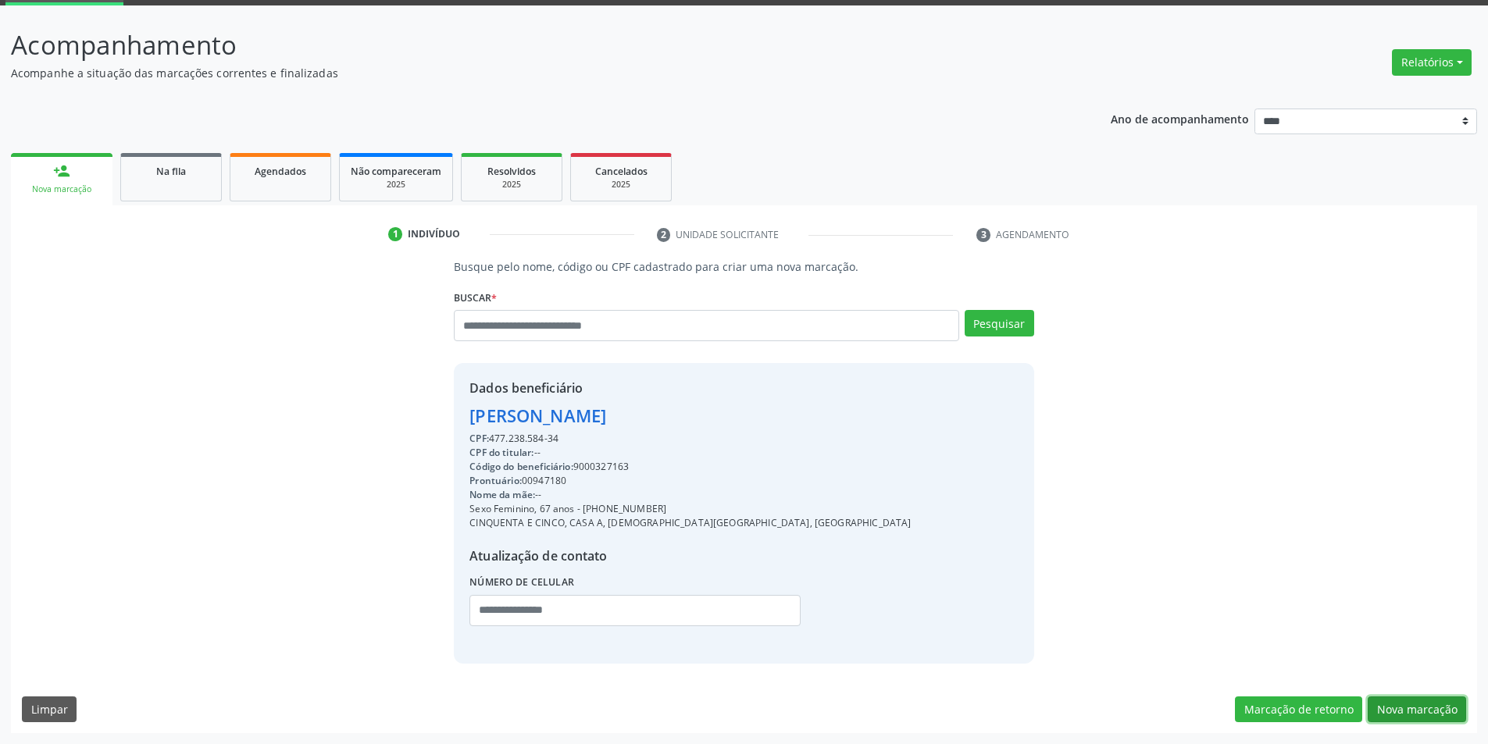
click at [1427, 709] on button "Nova marcação" at bounding box center [1416, 710] width 98 height 27
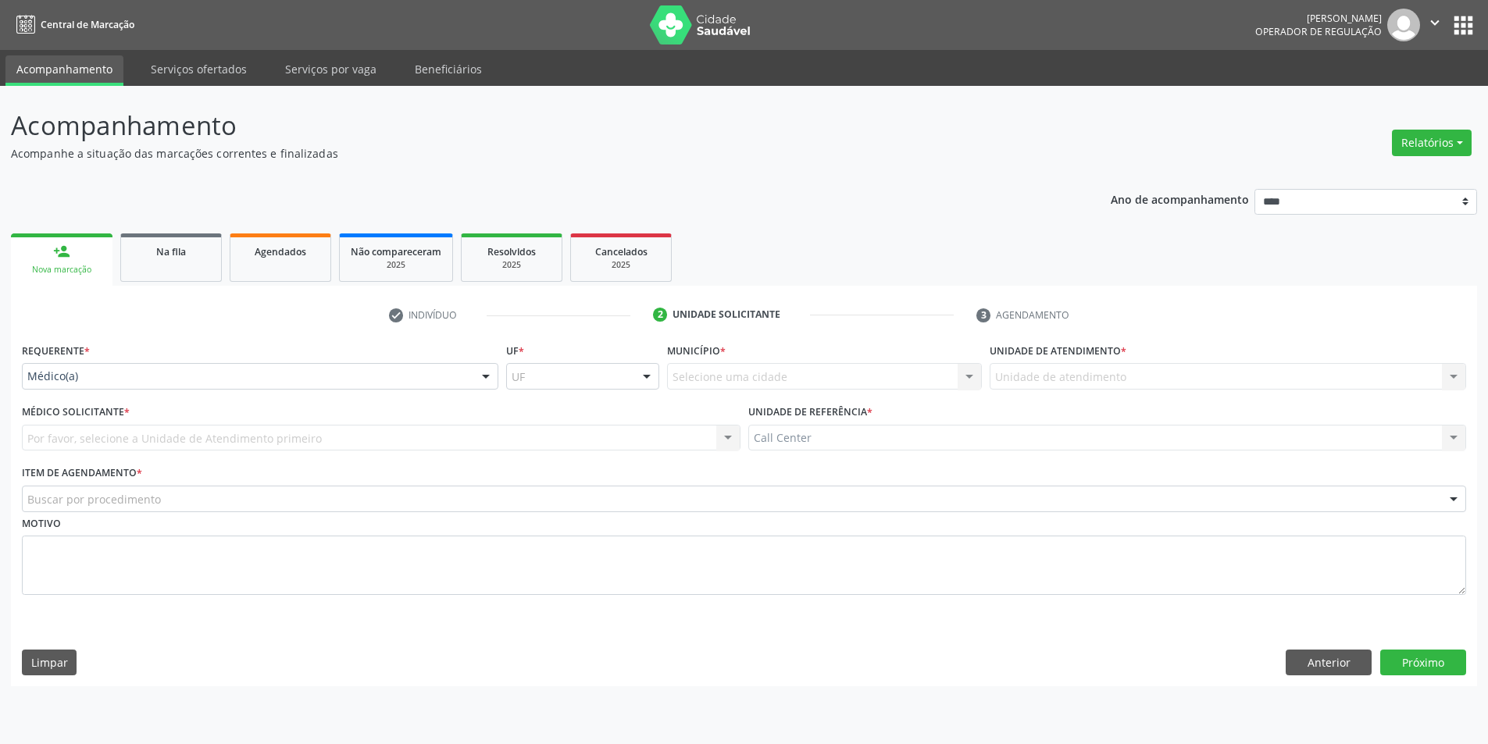
scroll to position [0, 0]
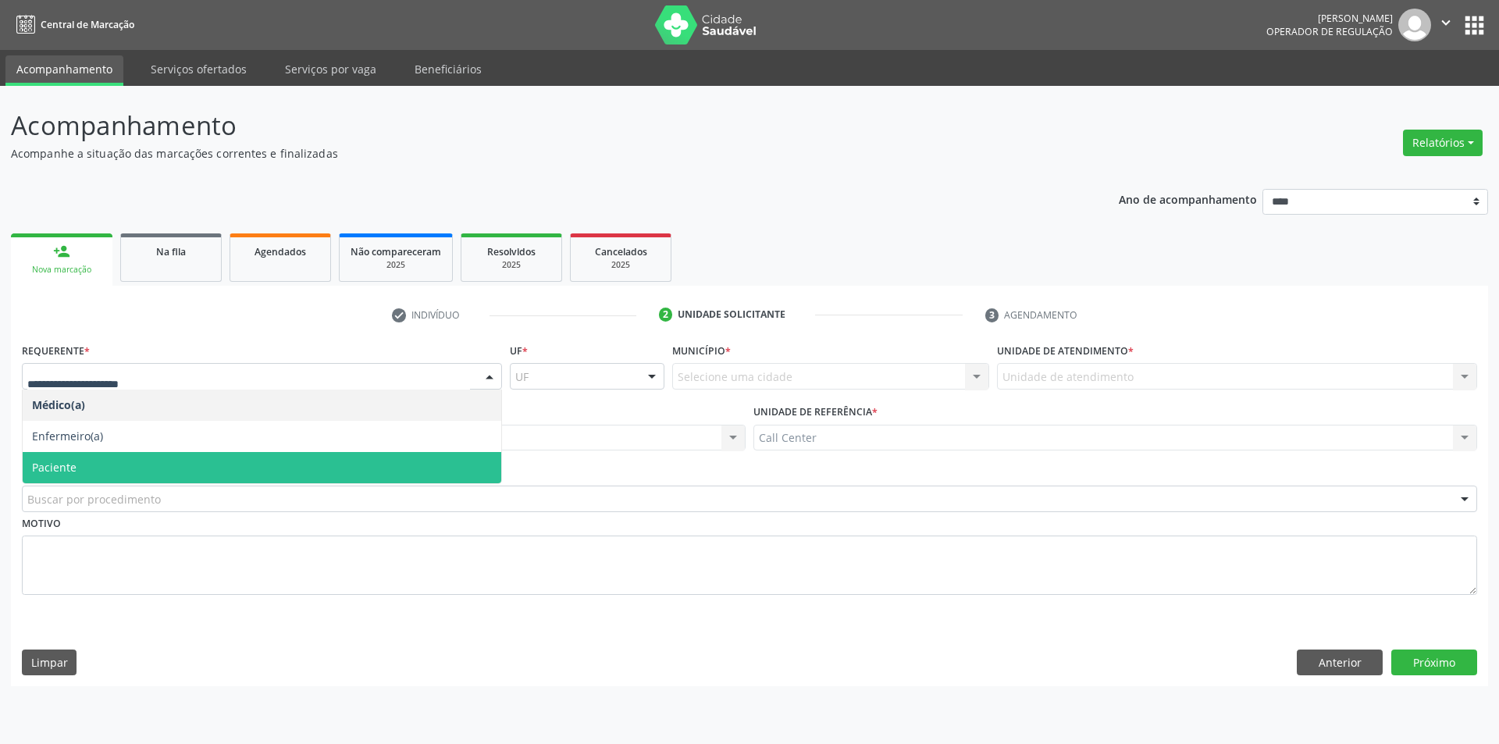
click at [123, 452] on span "Paciente" at bounding box center [262, 467] width 479 height 31
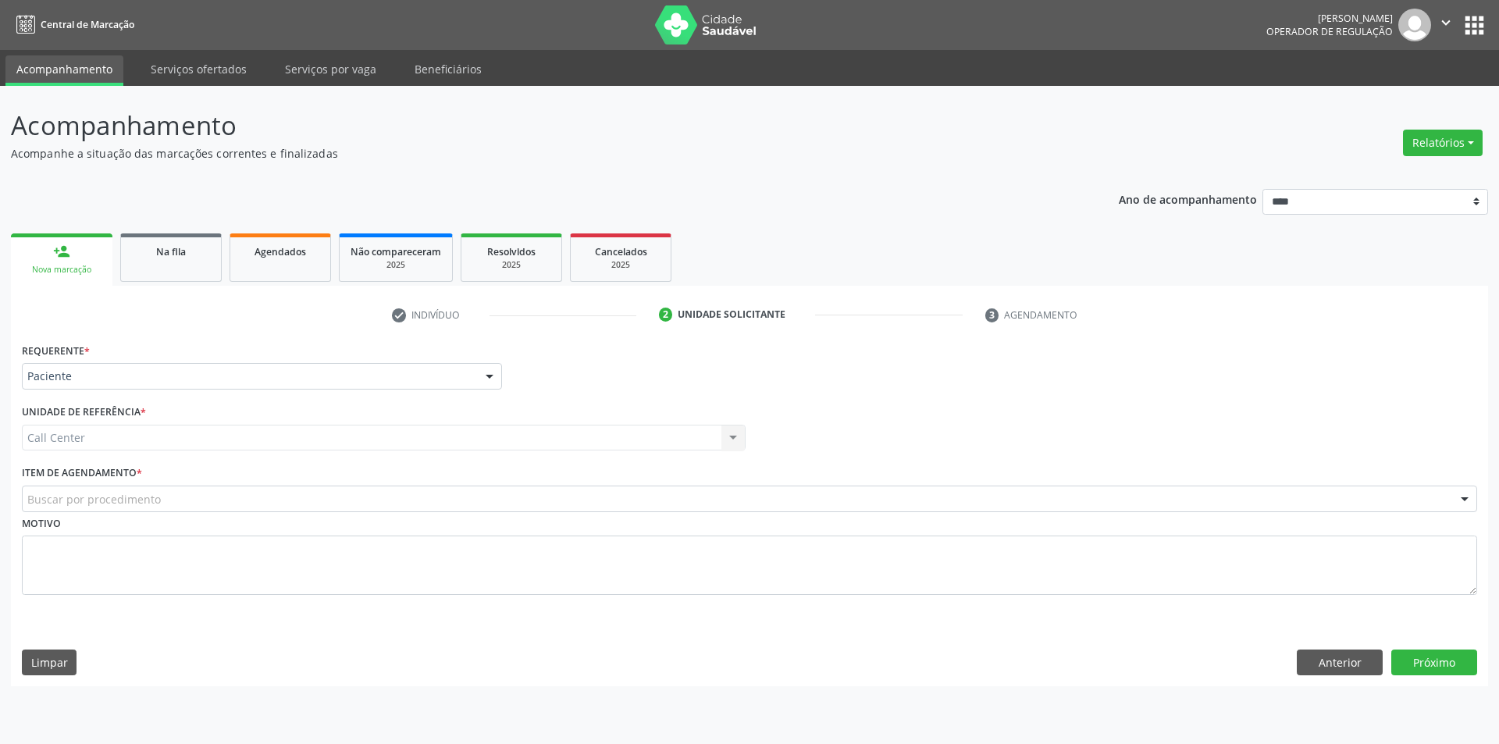
click at [118, 479] on label "Item de agendamento *" at bounding box center [82, 474] width 120 height 24
type input "****"
click at [1348, 661] on button "Anterior" at bounding box center [1340, 663] width 86 height 27
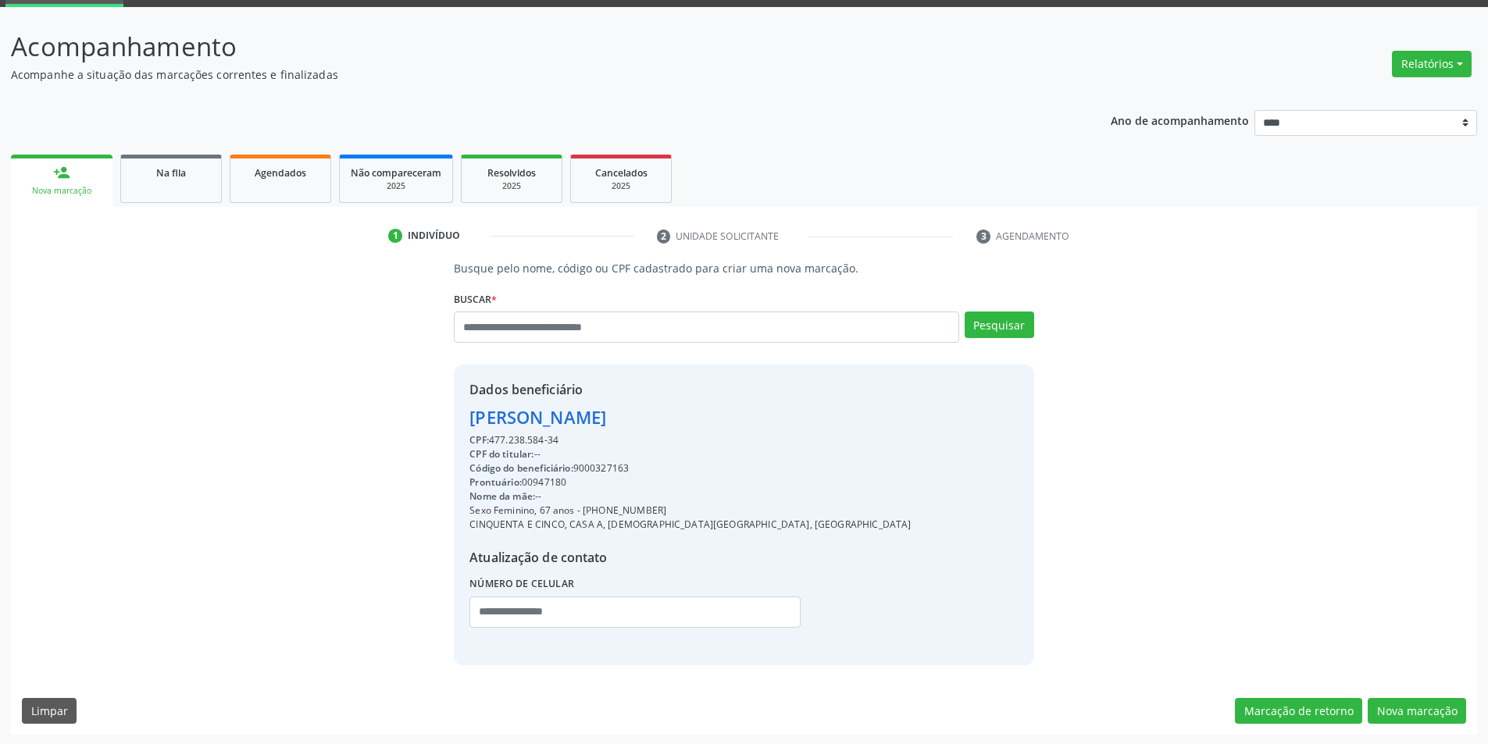
scroll to position [80, 0]
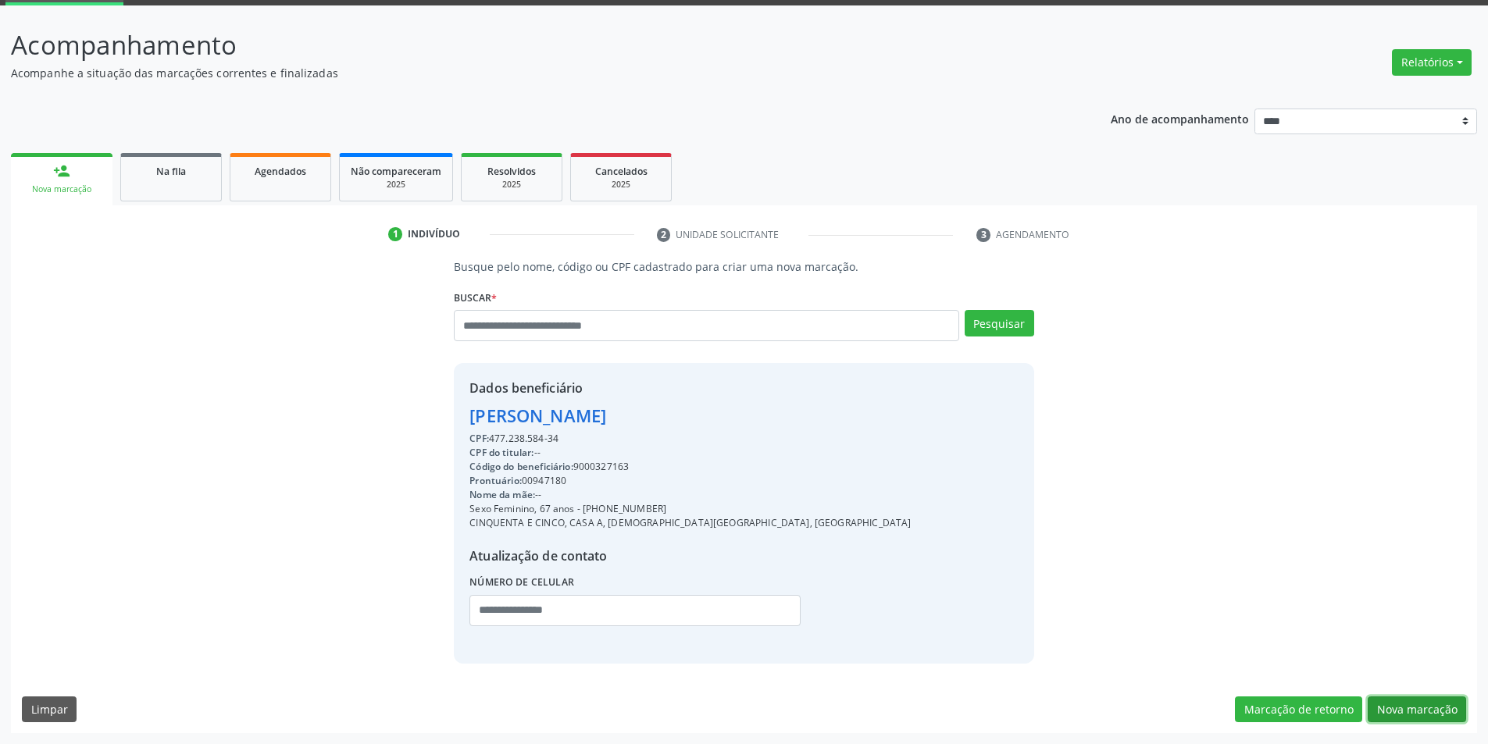
click at [1443, 707] on button "Nova marcação" at bounding box center [1416, 710] width 98 height 27
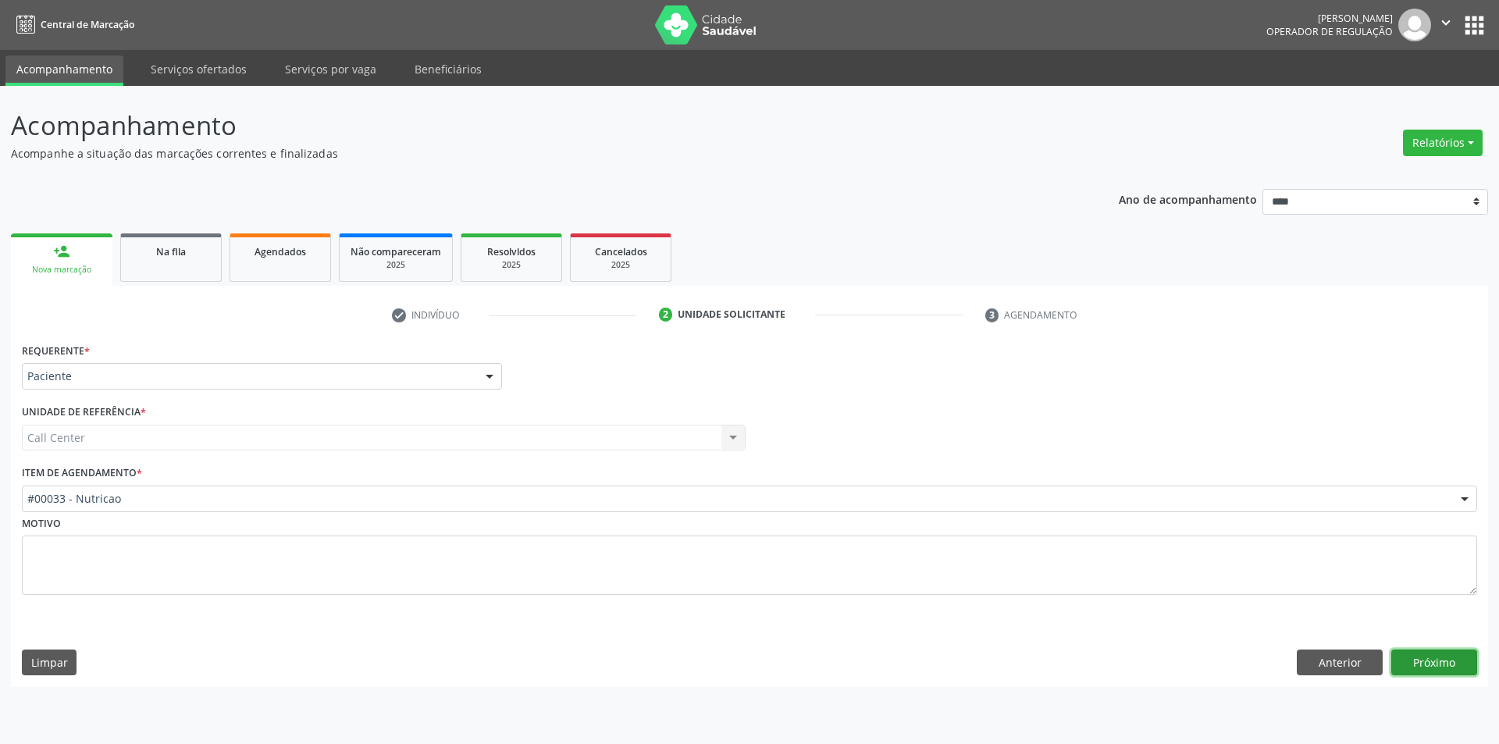
click at [1445, 662] on button "Próximo" at bounding box center [1435, 663] width 86 height 27
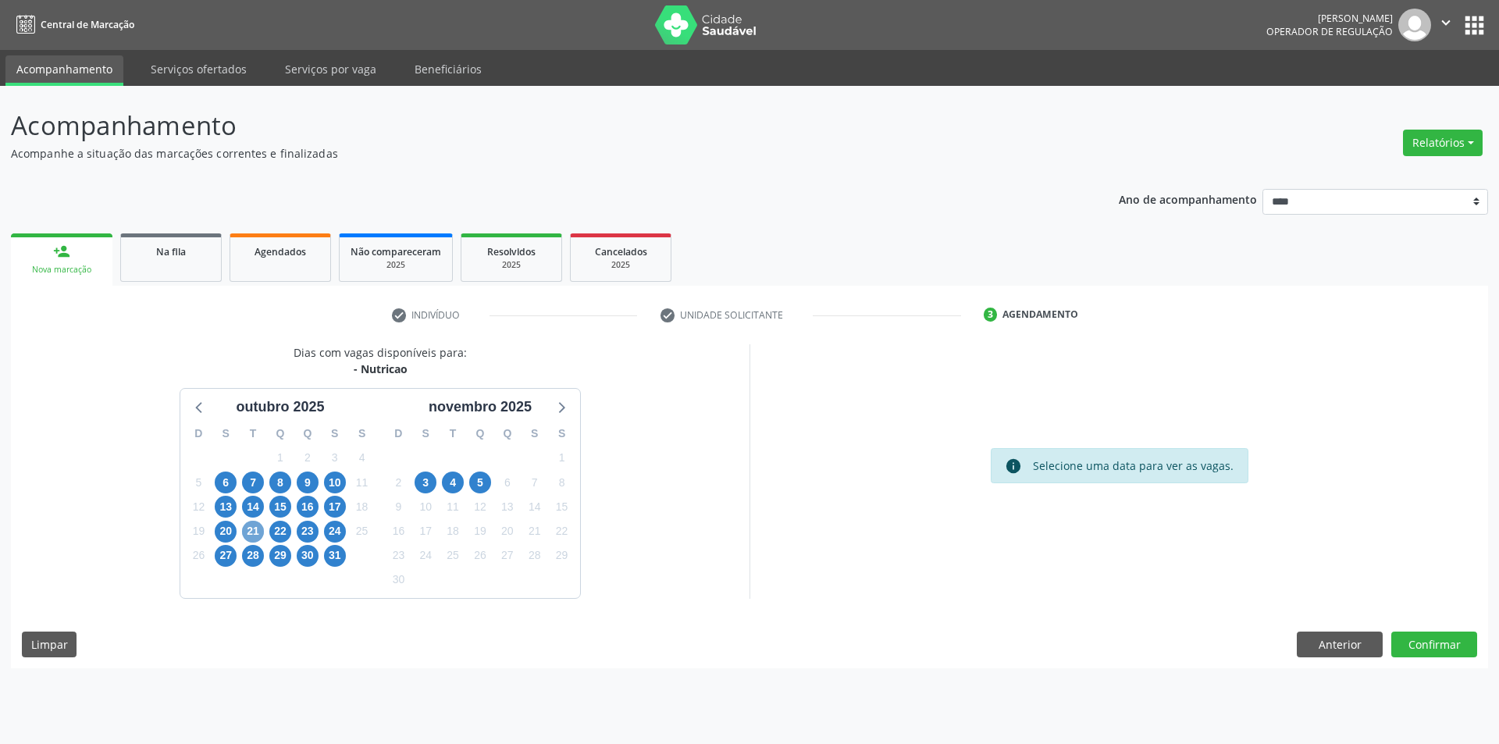
click at [262, 530] on span "21" at bounding box center [253, 532] width 22 height 22
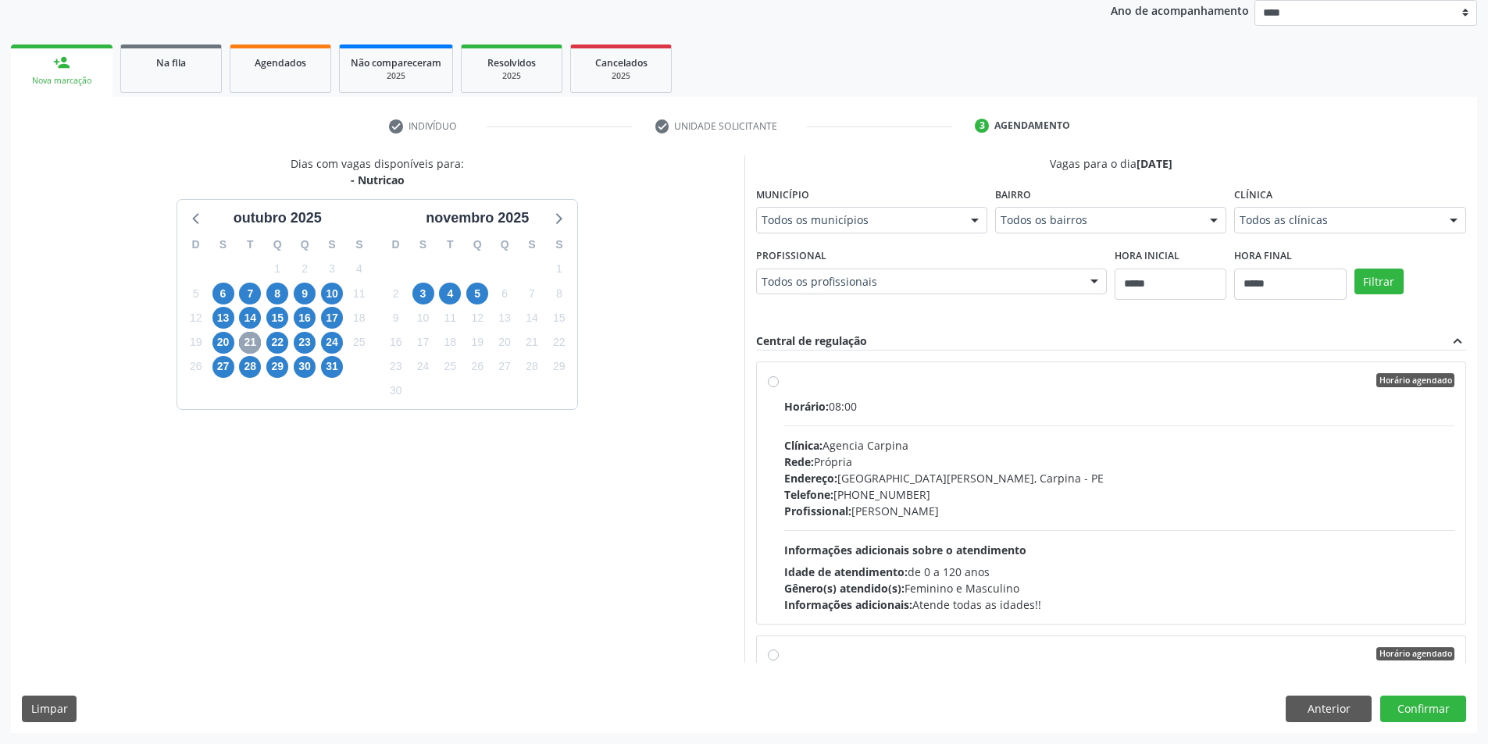
scroll to position [390, 0]
click at [1234, 233] on div "Todos as clínicas" at bounding box center [1349, 220] width 231 height 27
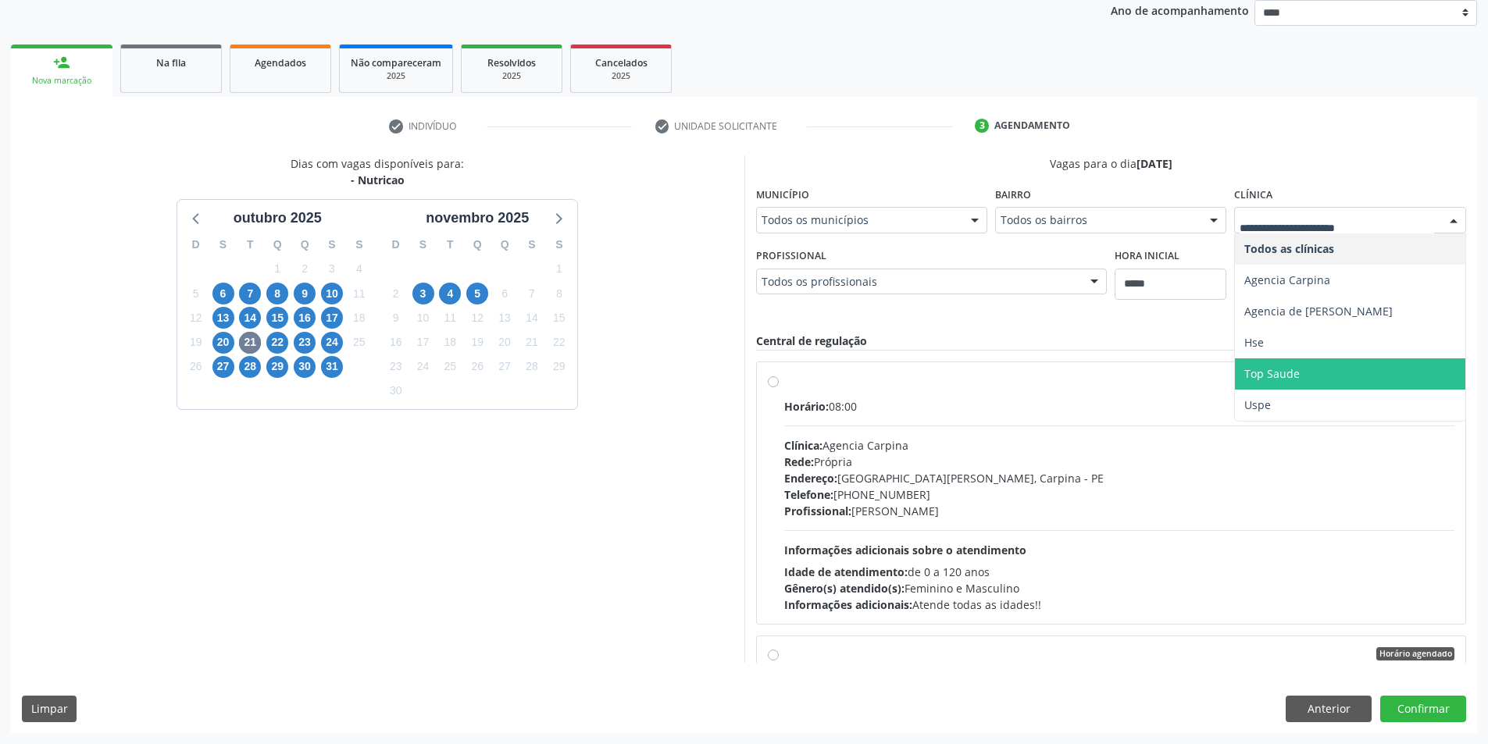
click at [1235, 390] on span "Top Saude" at bounding box center [1350, 373] width 230 height 31
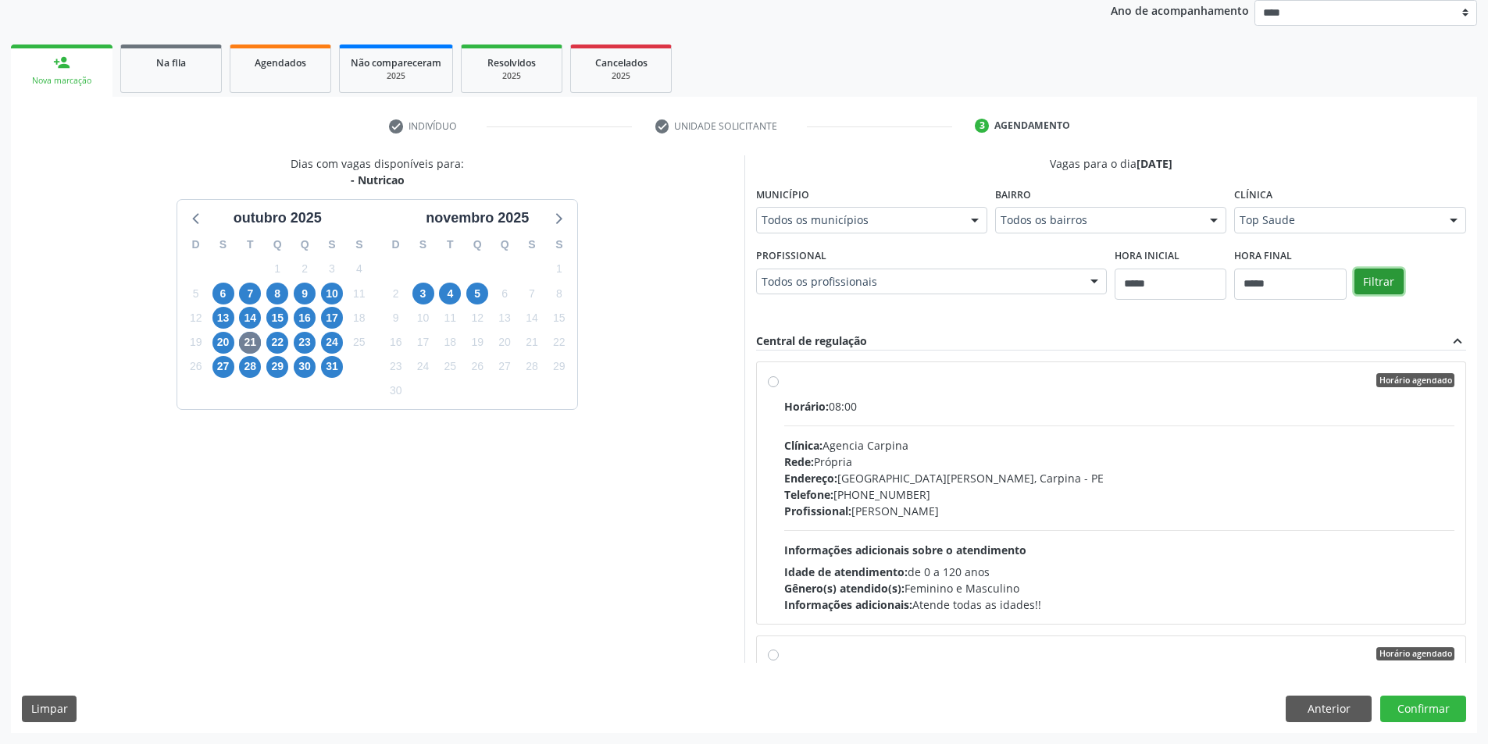
click at [1354, 295] on button "Filtrar" at bounding box center [1378, 282] width 49 height 27
click at [957, 481] on div "Endereço: Av Historiador Pereira da Costa, nº 774, Centro, Cabo de Santo Agosti…" at bounding box center [1119, 478] width 671 height 16
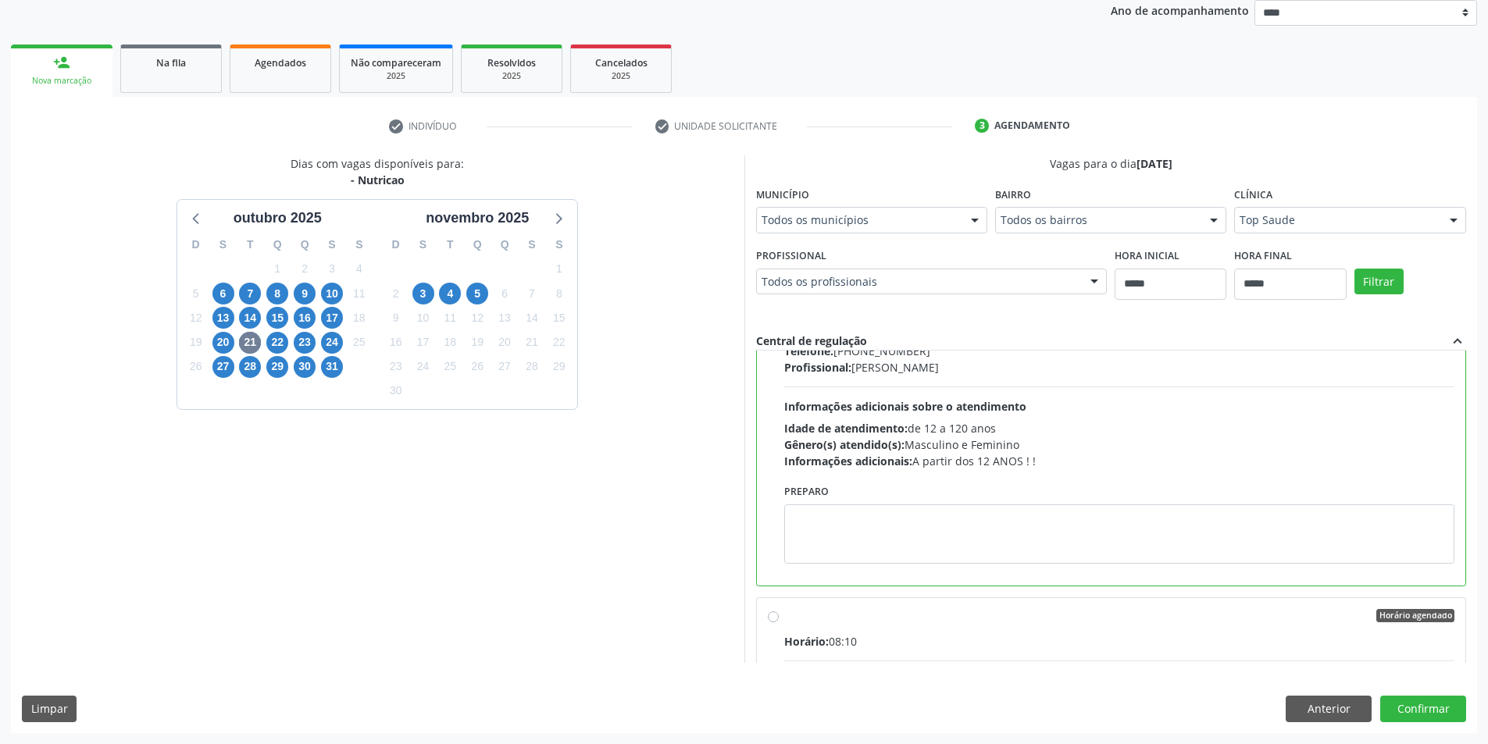
scroll to position [156, 0]
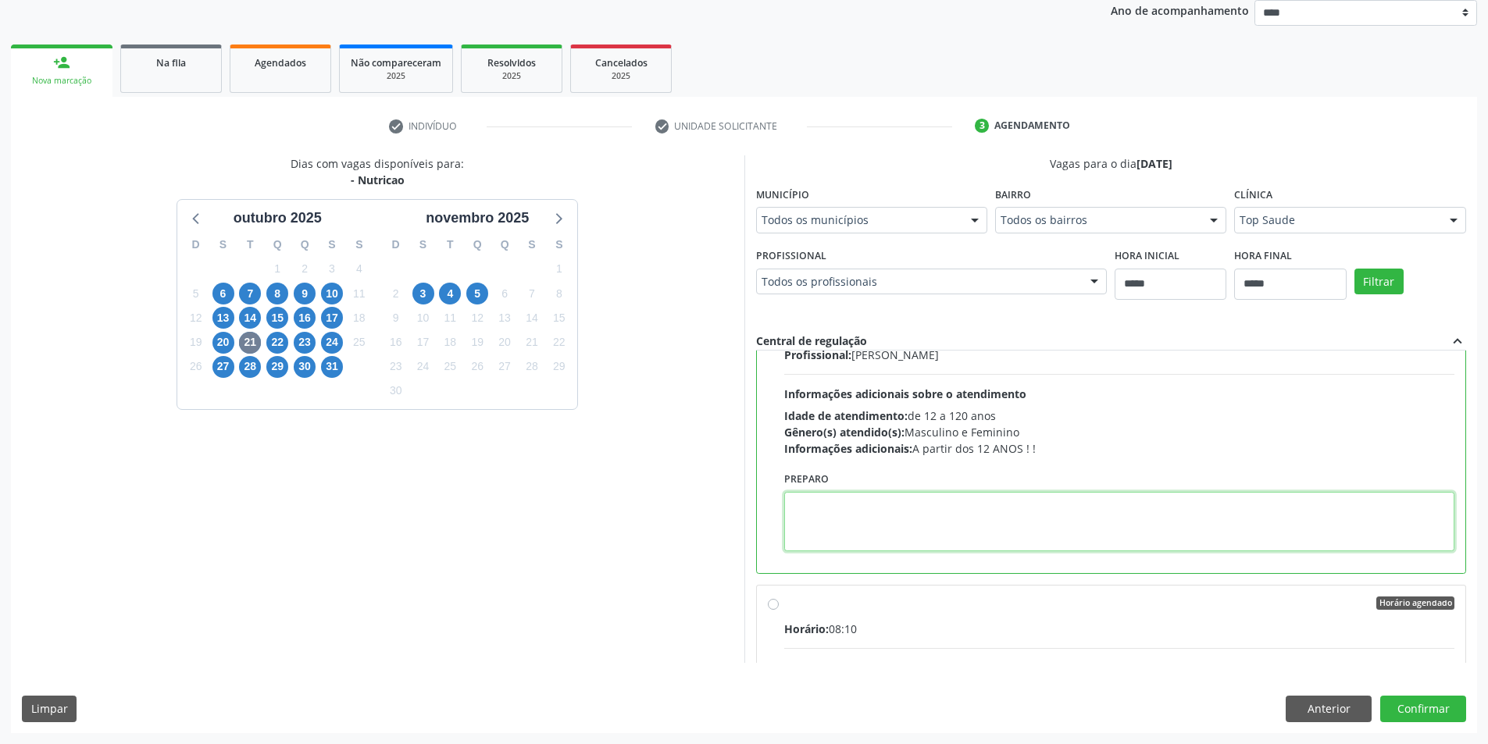
click at [848, 539] on textarea at bounding box center [1119, 521] width 671 height 59
paste textarea "**********"
type textarea "**********"
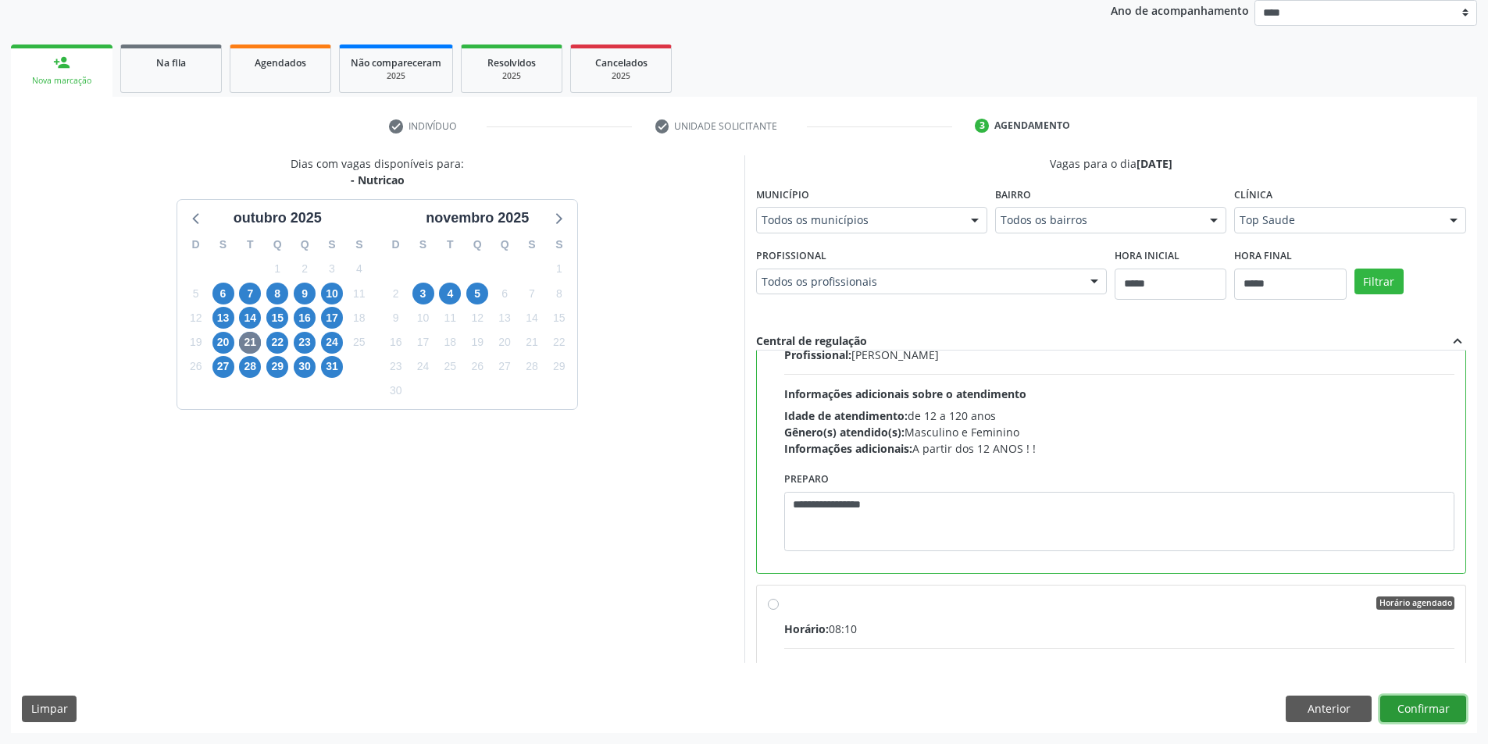
click at [1406, 718] on button "Confirmar" at bounding box center [1423, 709] width 86 height 27
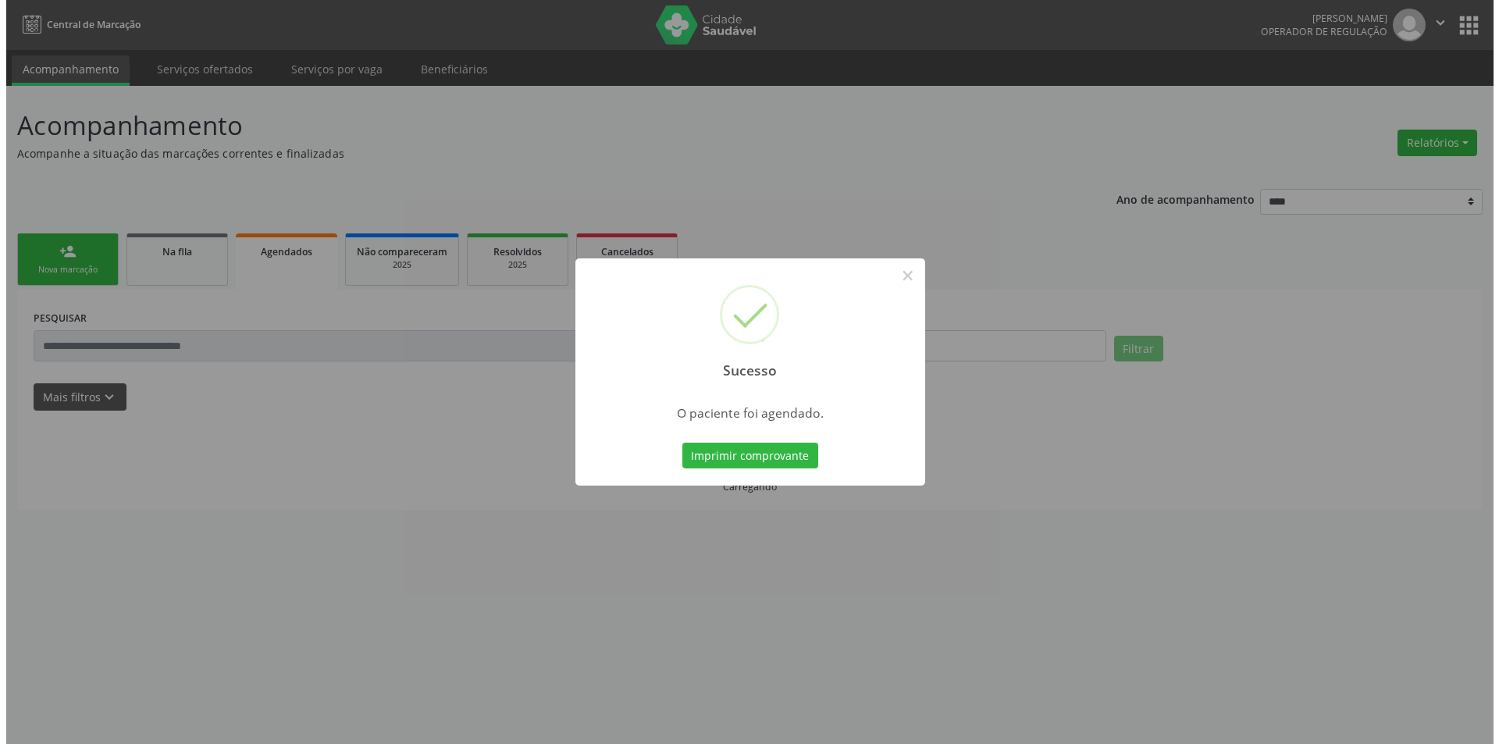
scroll to position [0, 0]
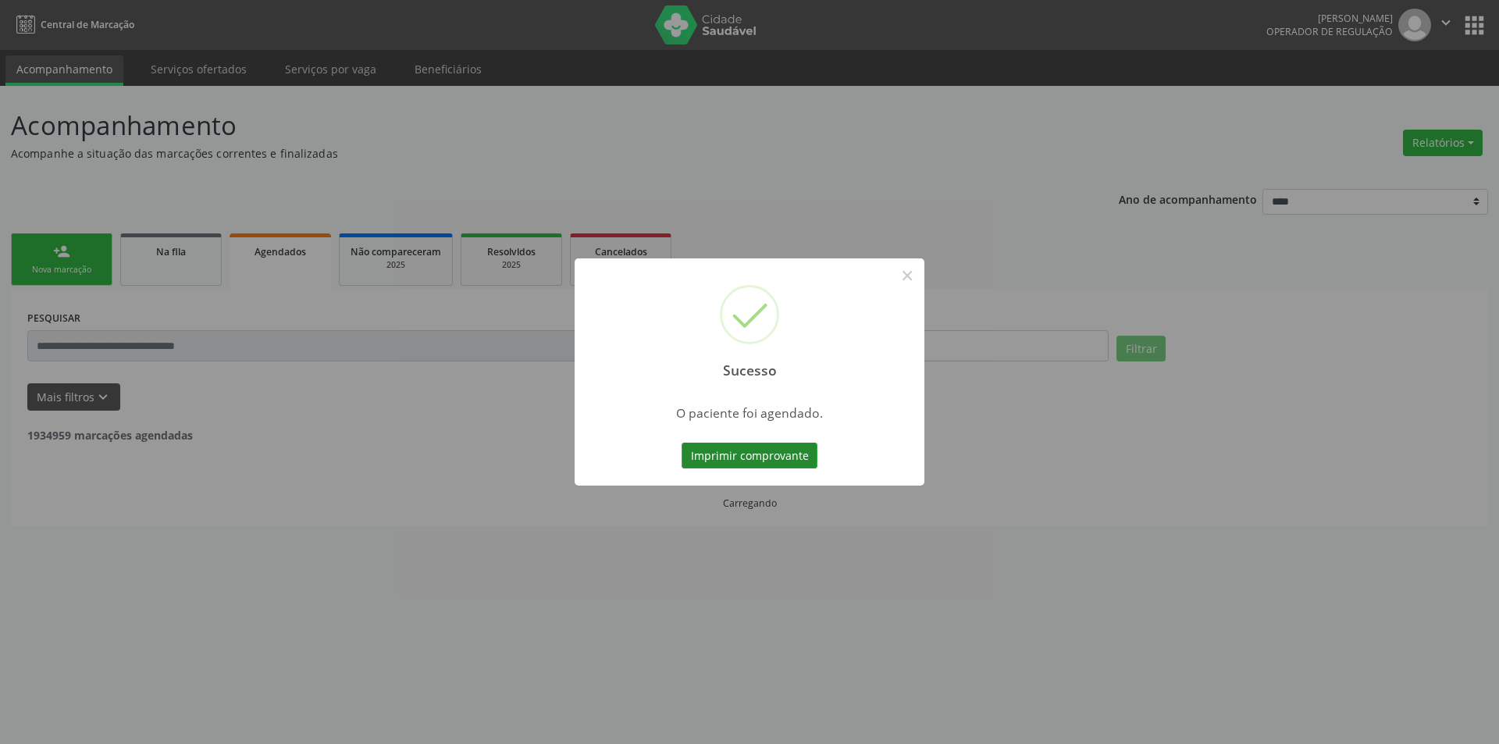
click at [782, 456] on button "Imprimir comprovante" at bounding box center [750, 456] width 136 height 27
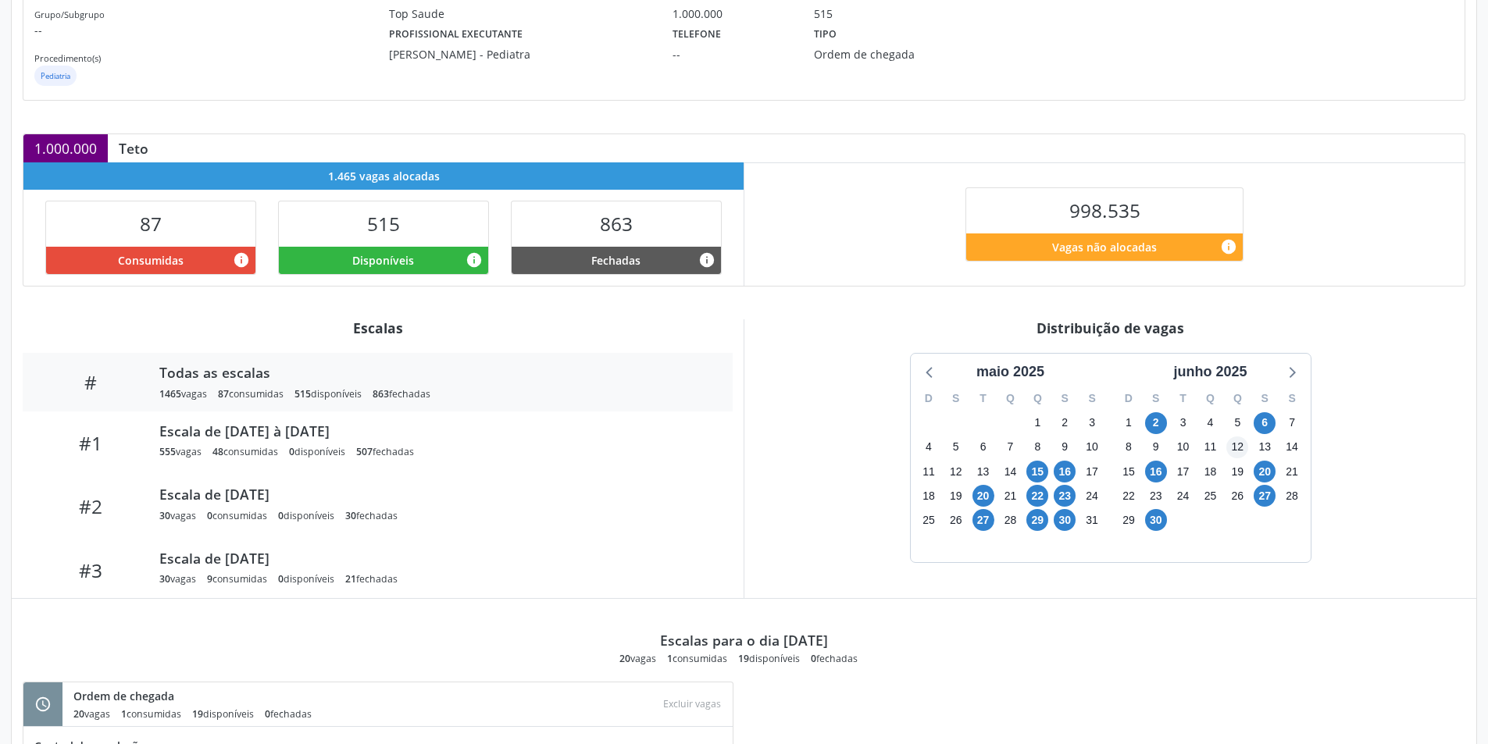
scroll to position [245, 0]
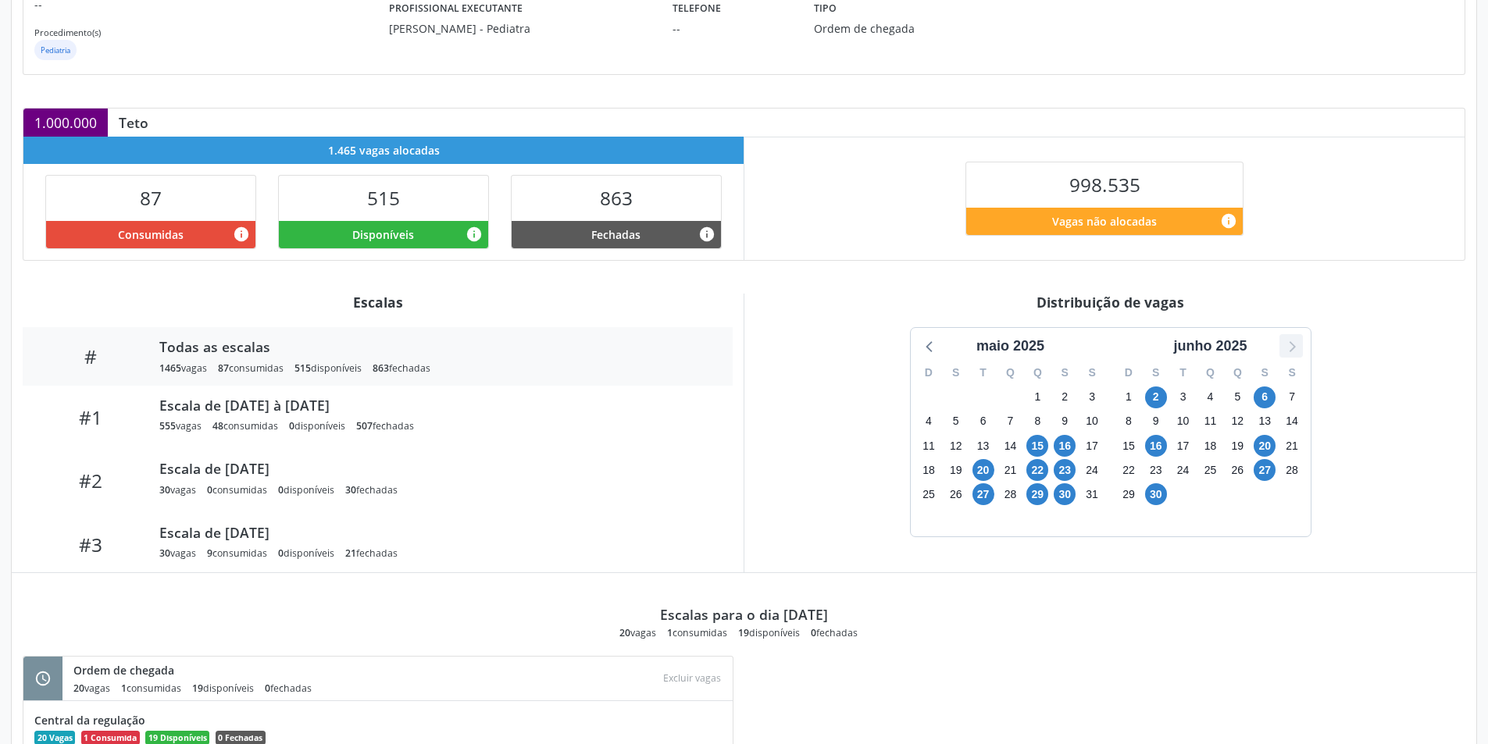
click at [1290, 351] on icon at bounding box center [1291, 346] width 6 height 11
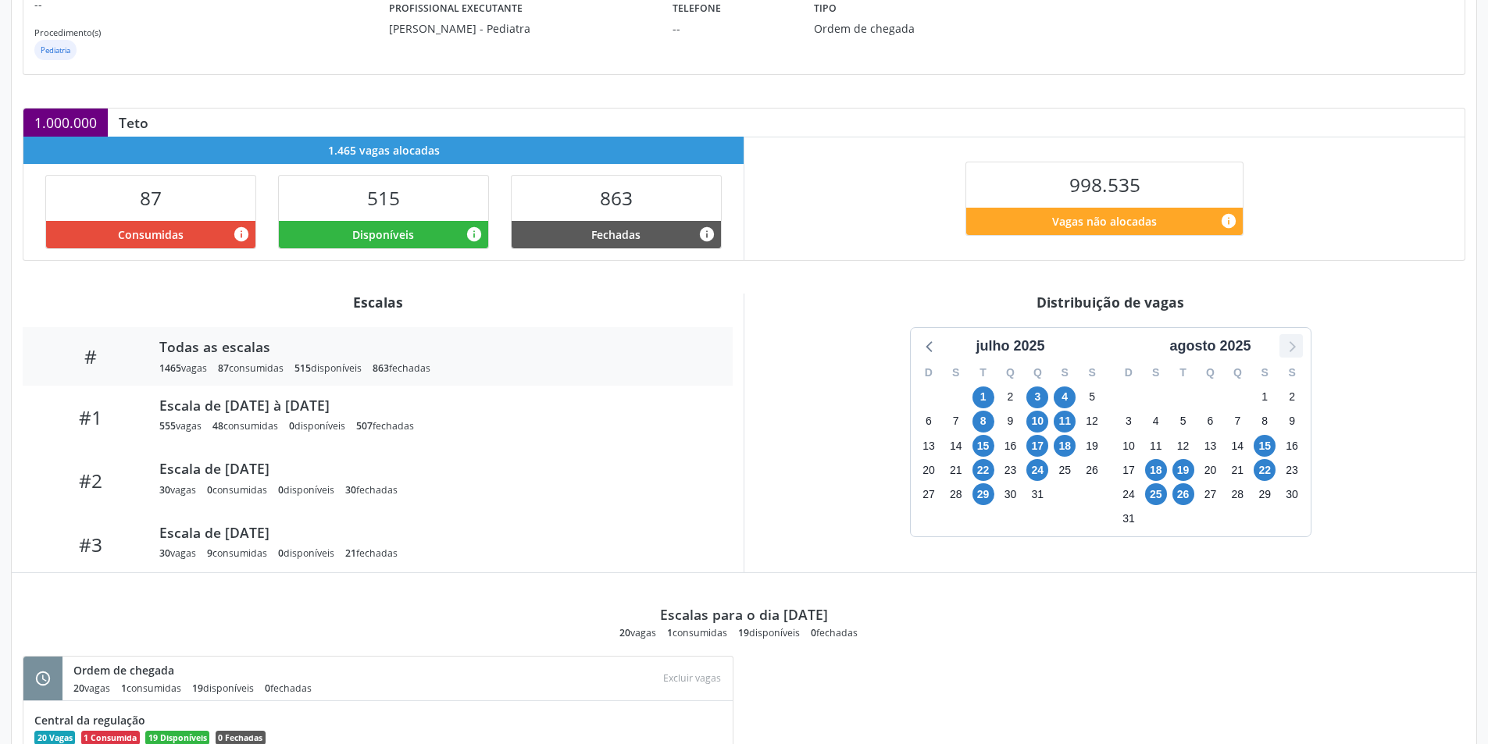
click at [1290, 351] on icon at bounding box center [1291, 346] width 6 height 11
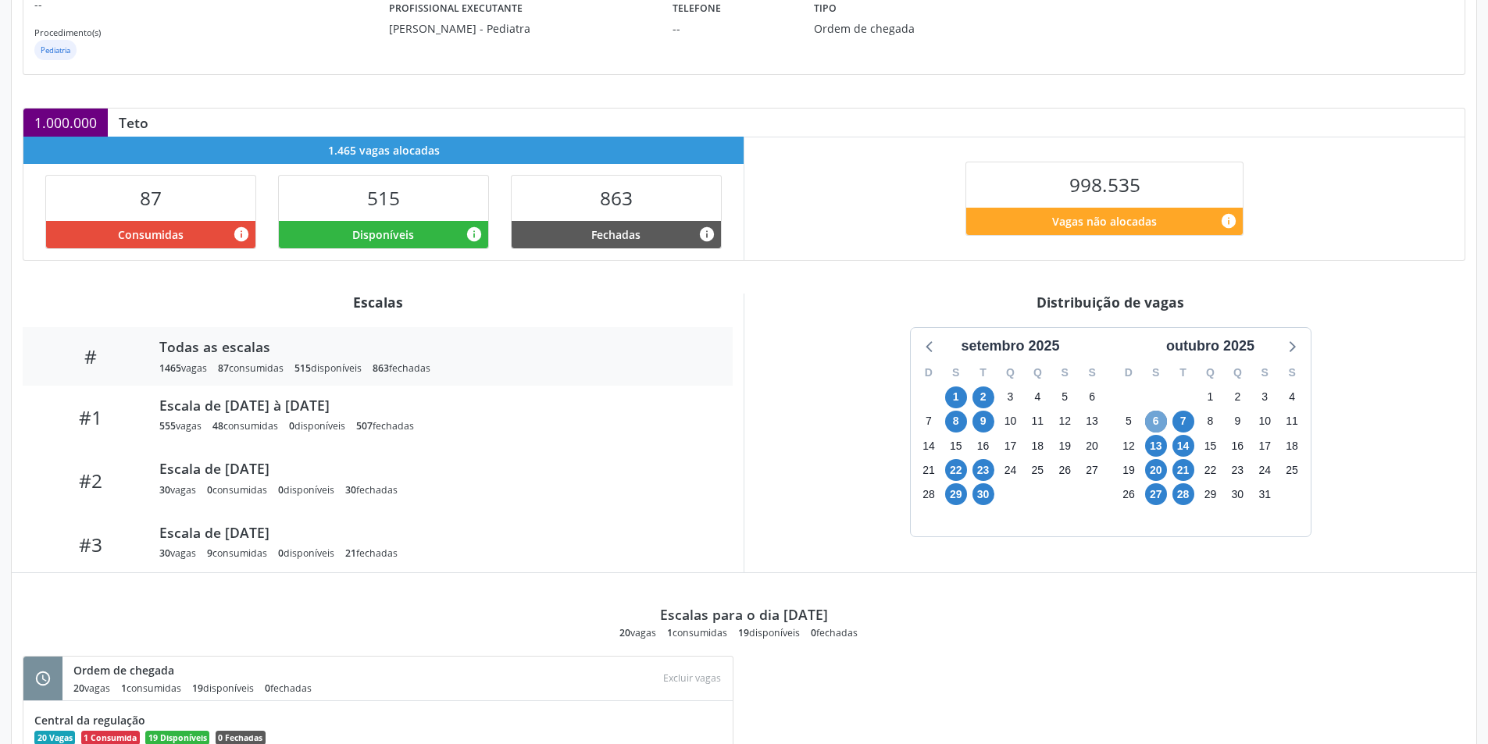
click at [1155, 417] on span "6" at bounding box center [1156, 422] width 22 height 22
click at [1182, 498] on span "28" at bounding box center [1183, 494] width 22 height 22
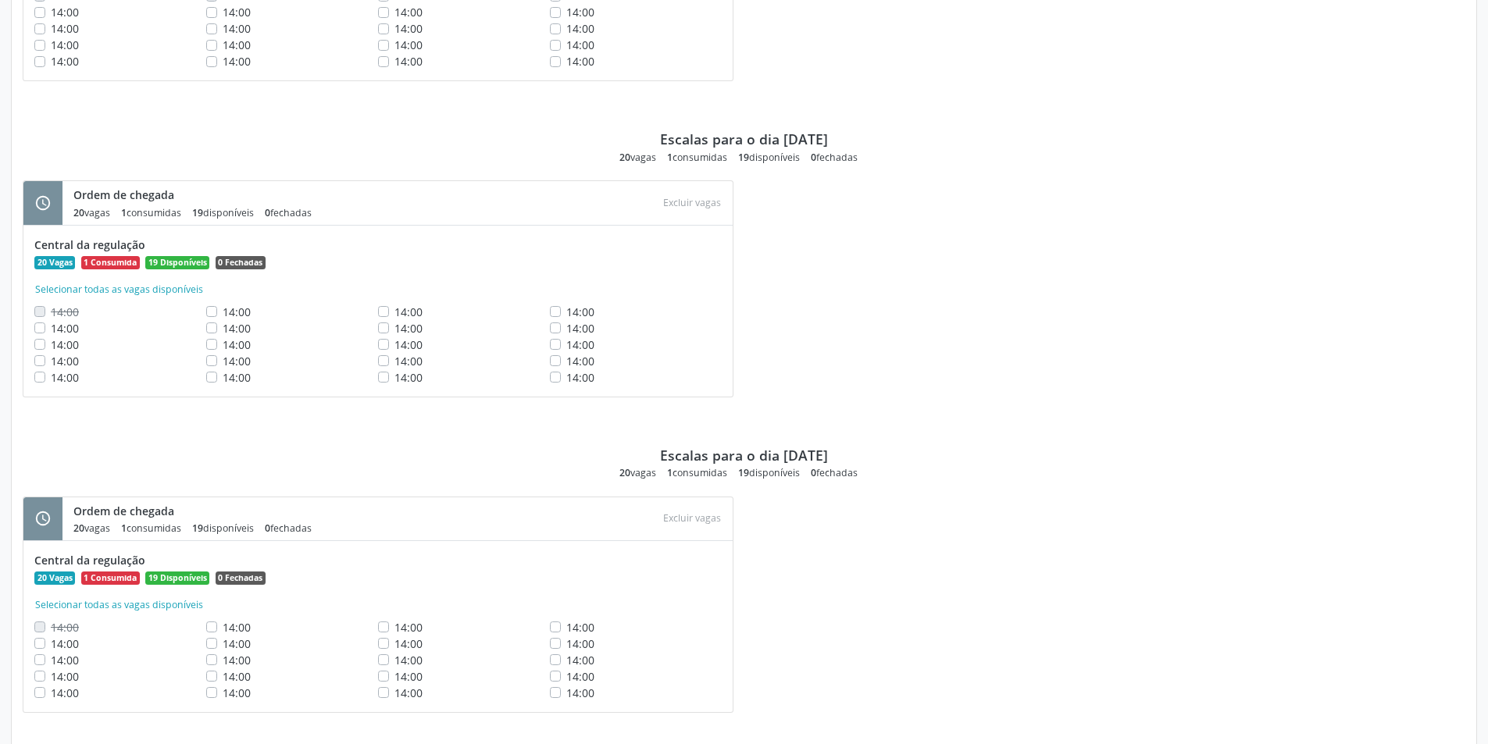
scroll to position [1260, 0]
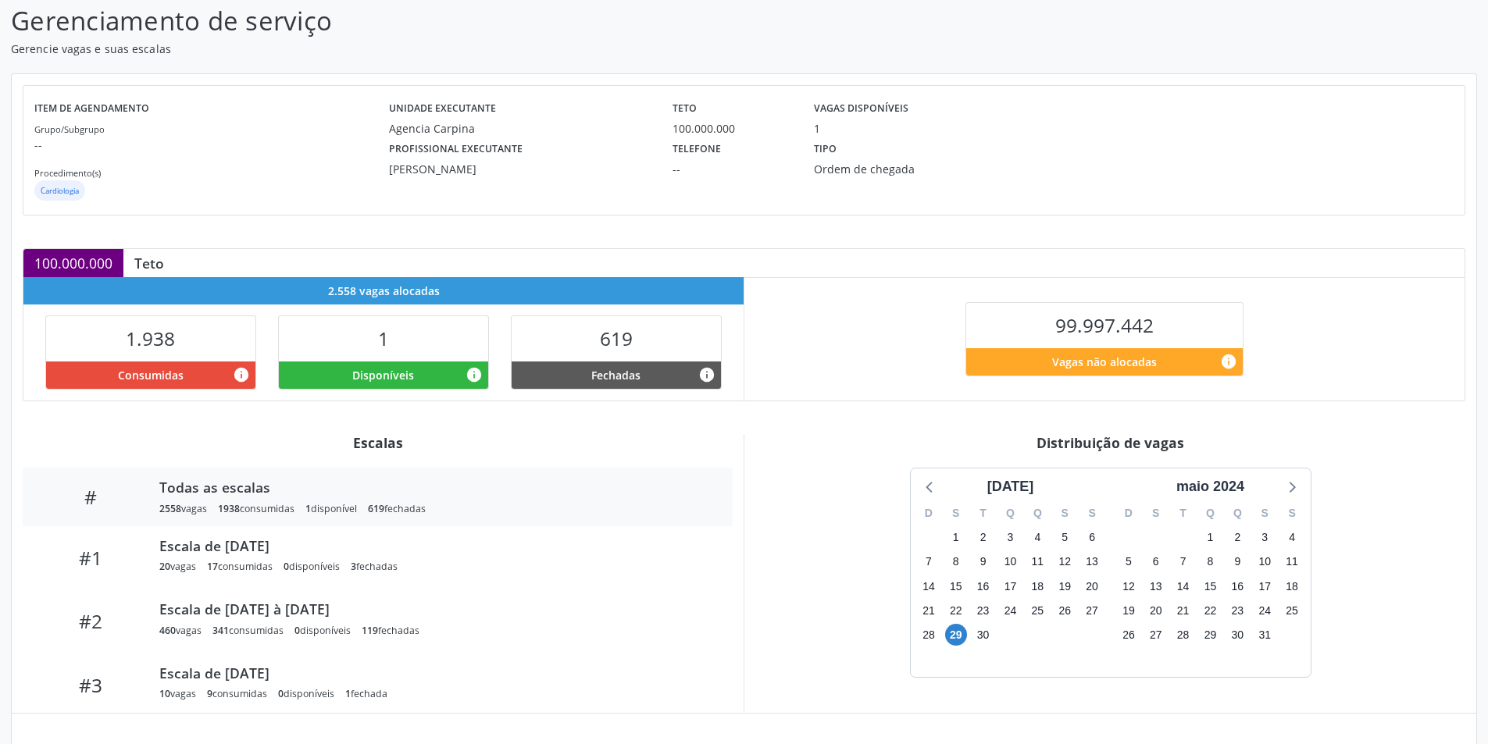
scroll to position [245, 0]
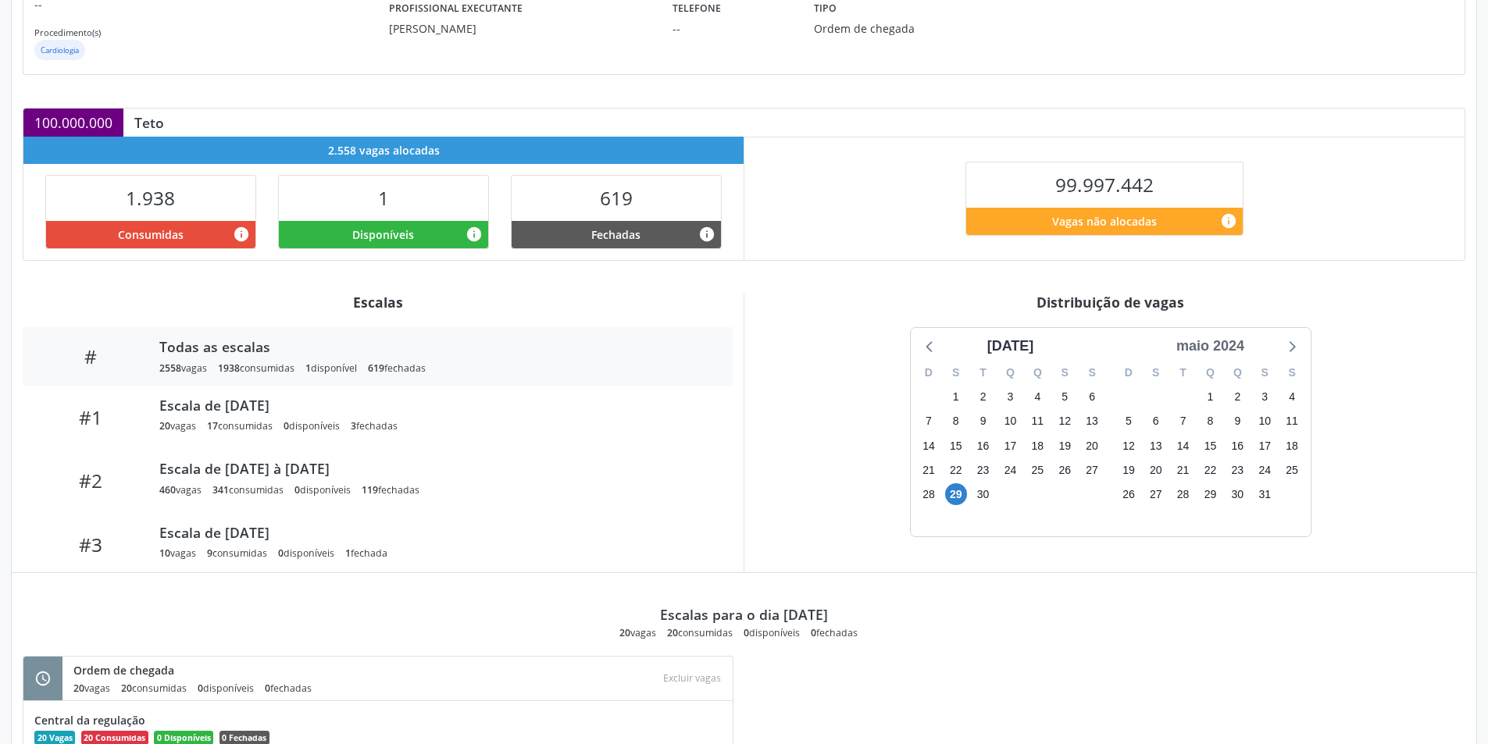
click at [1240, 348] on div "maio 2024" at bounding box center [1210, 346] width 80 height 21
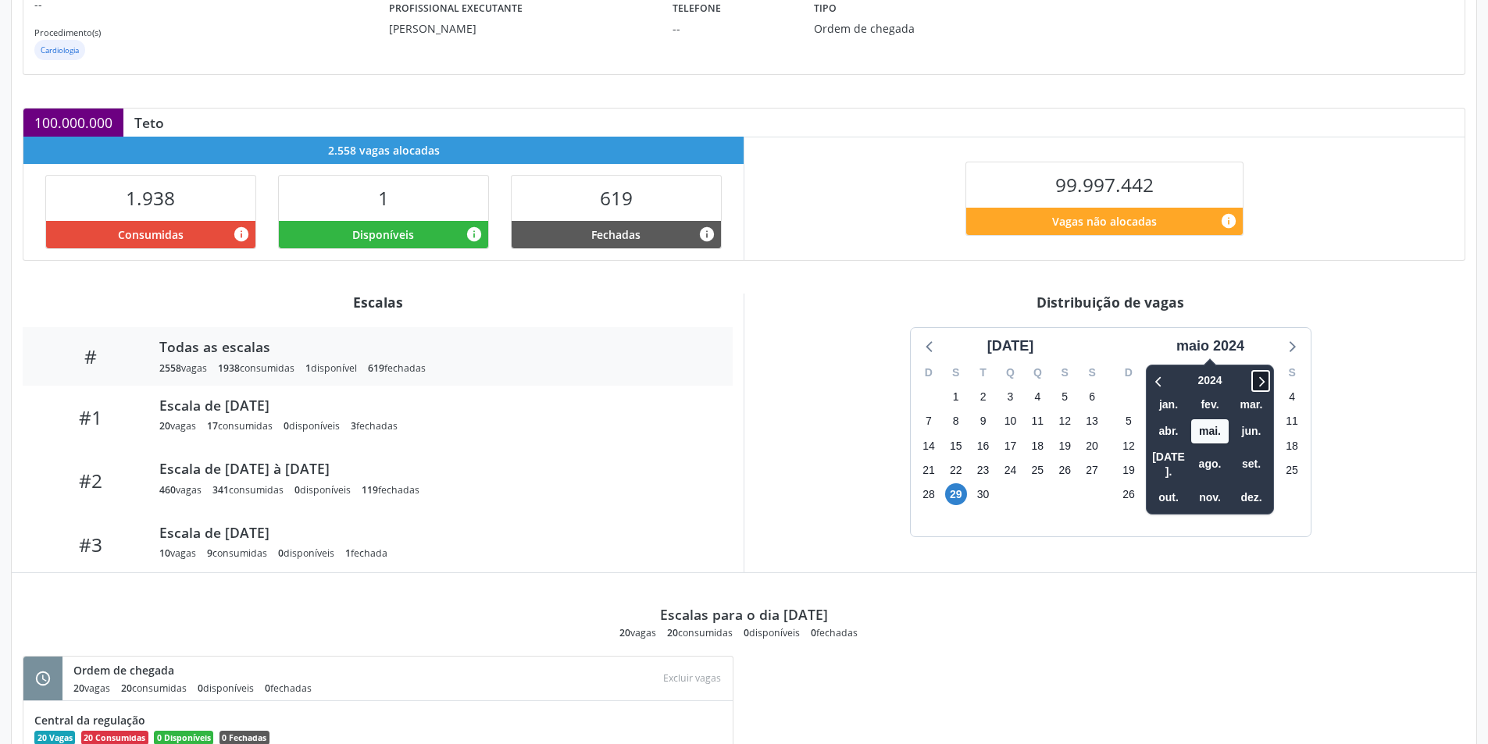
click at [1260, 376] on icon at bounding box center [1261, 381] width 16 height 19
click at [1193, 486] on span "nov." at bounding box center [1209, 498] width 37 height 24
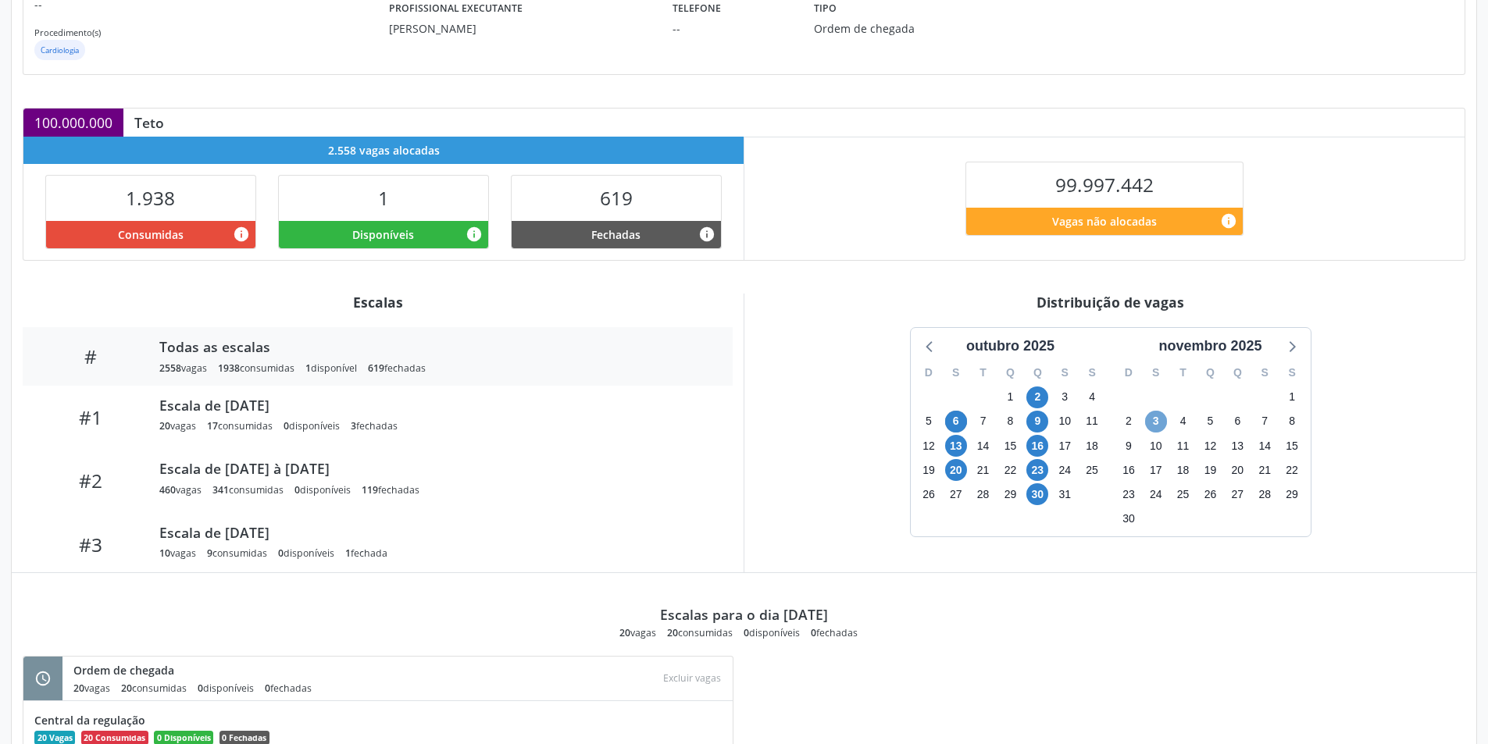
click at [1148, 422] on span "3" at bounding box center [1156, 422] width 22 height 22
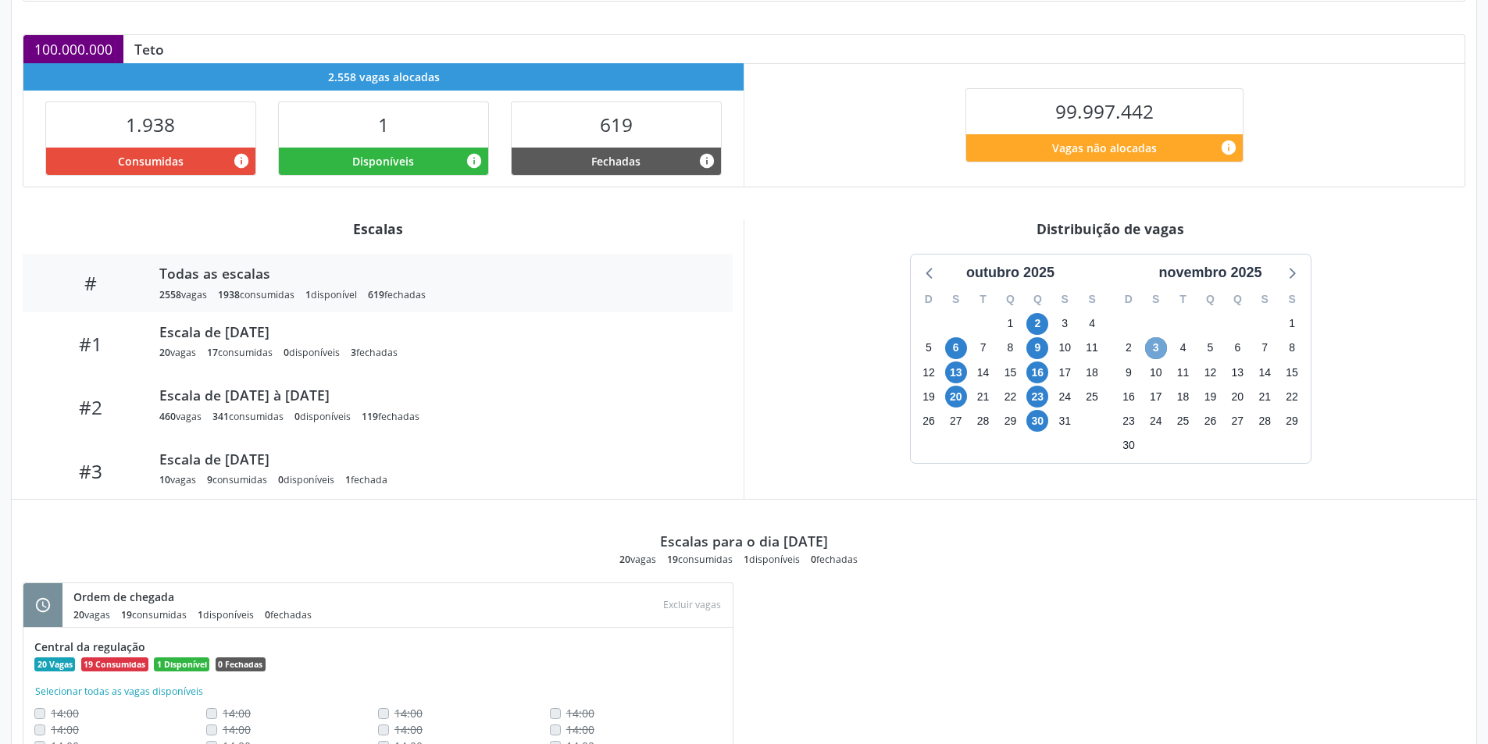
scroll to position [423, 0]
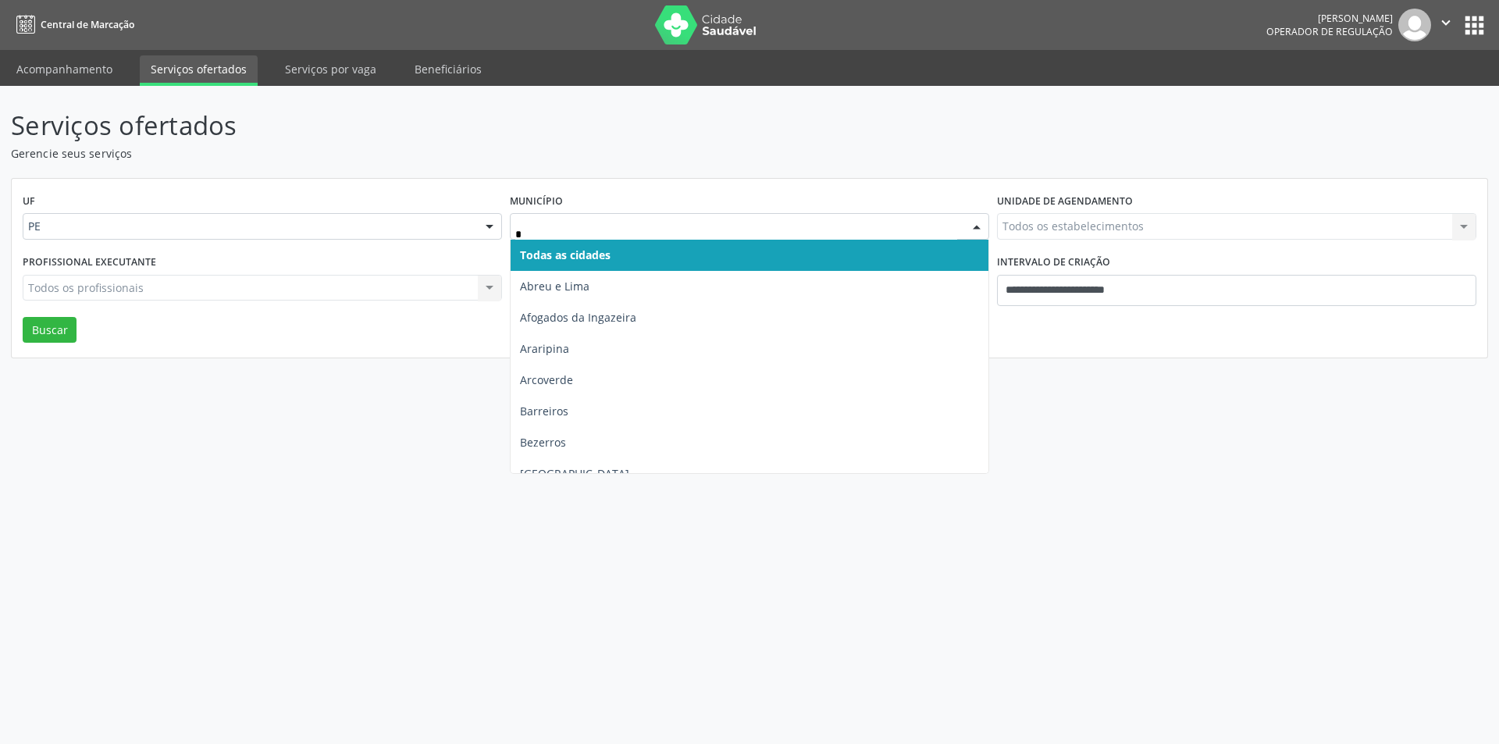
type input "**"
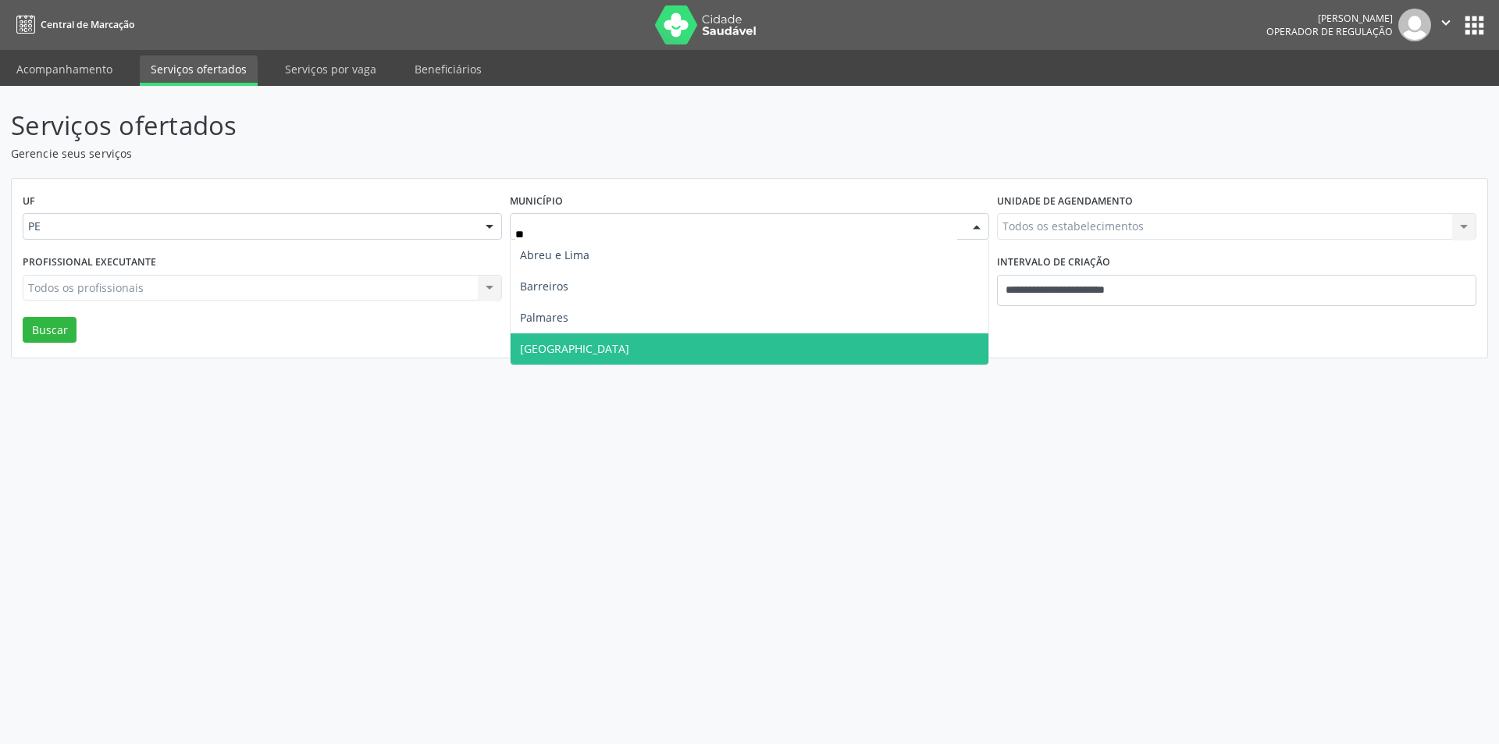
click at [611, 341] on span "[GEOGRAPHIC_DATA]" at bounding box center [750, 348] width 478 height 31
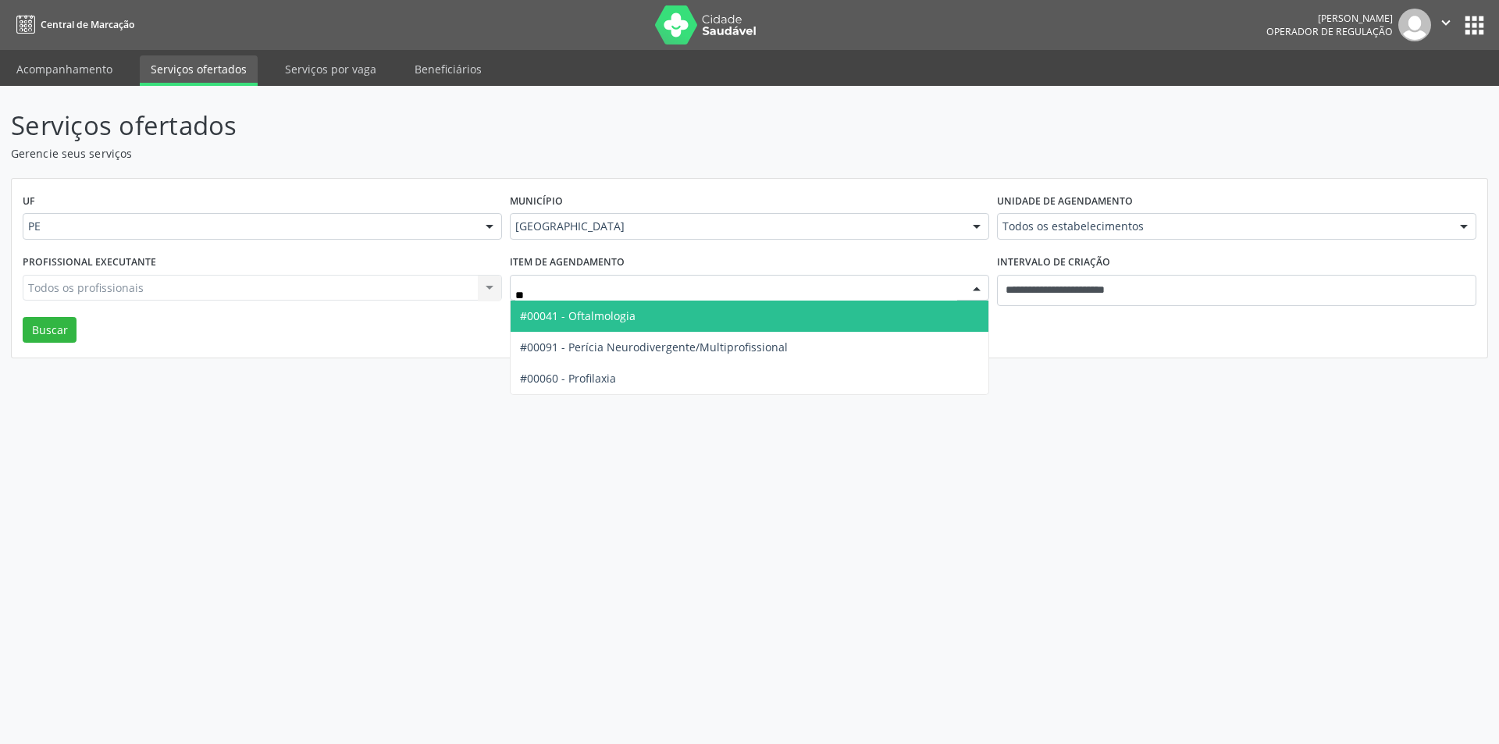
type input "***"
click at [635, 319] on span "#00041 - Oftalmologia" at bounding box center [750, 316] width 478 height 31
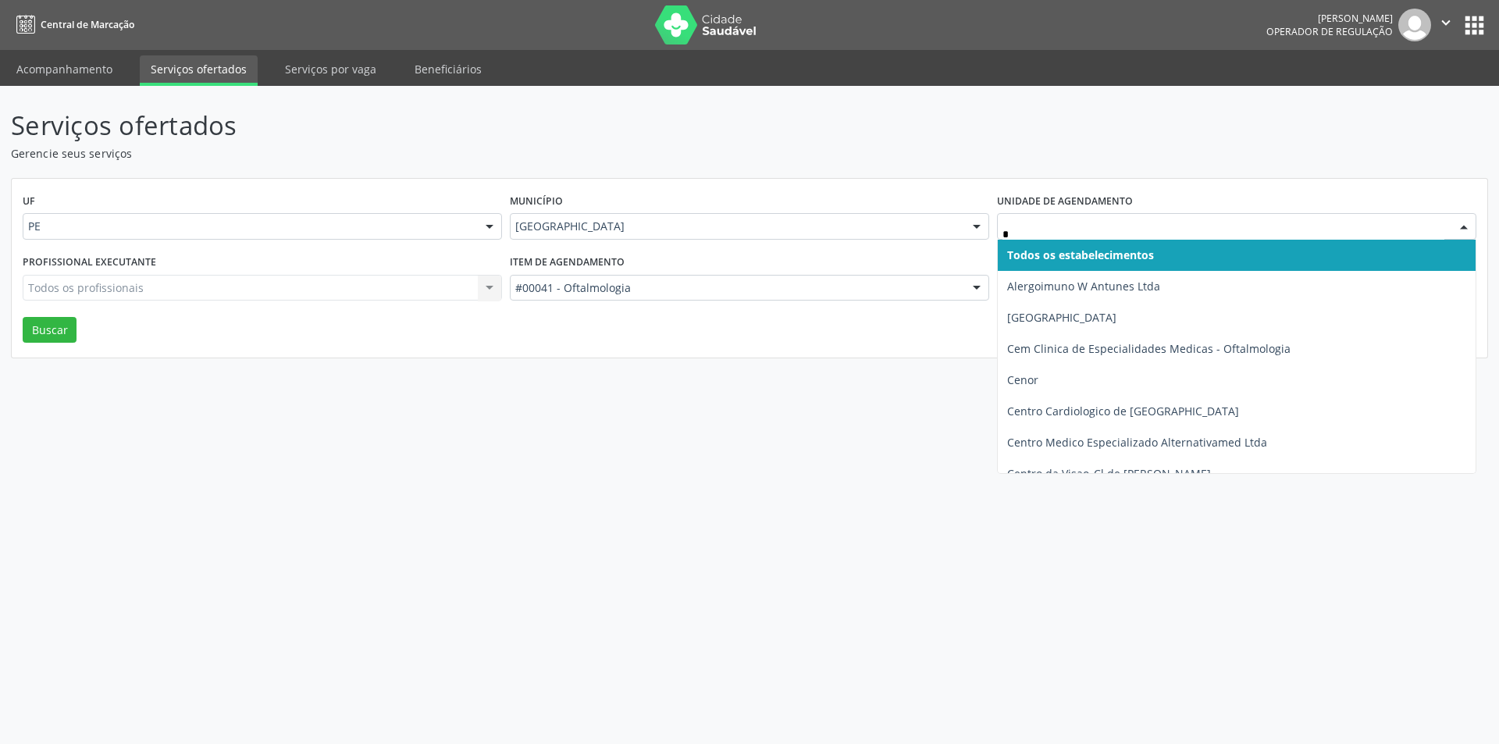
type input "**"
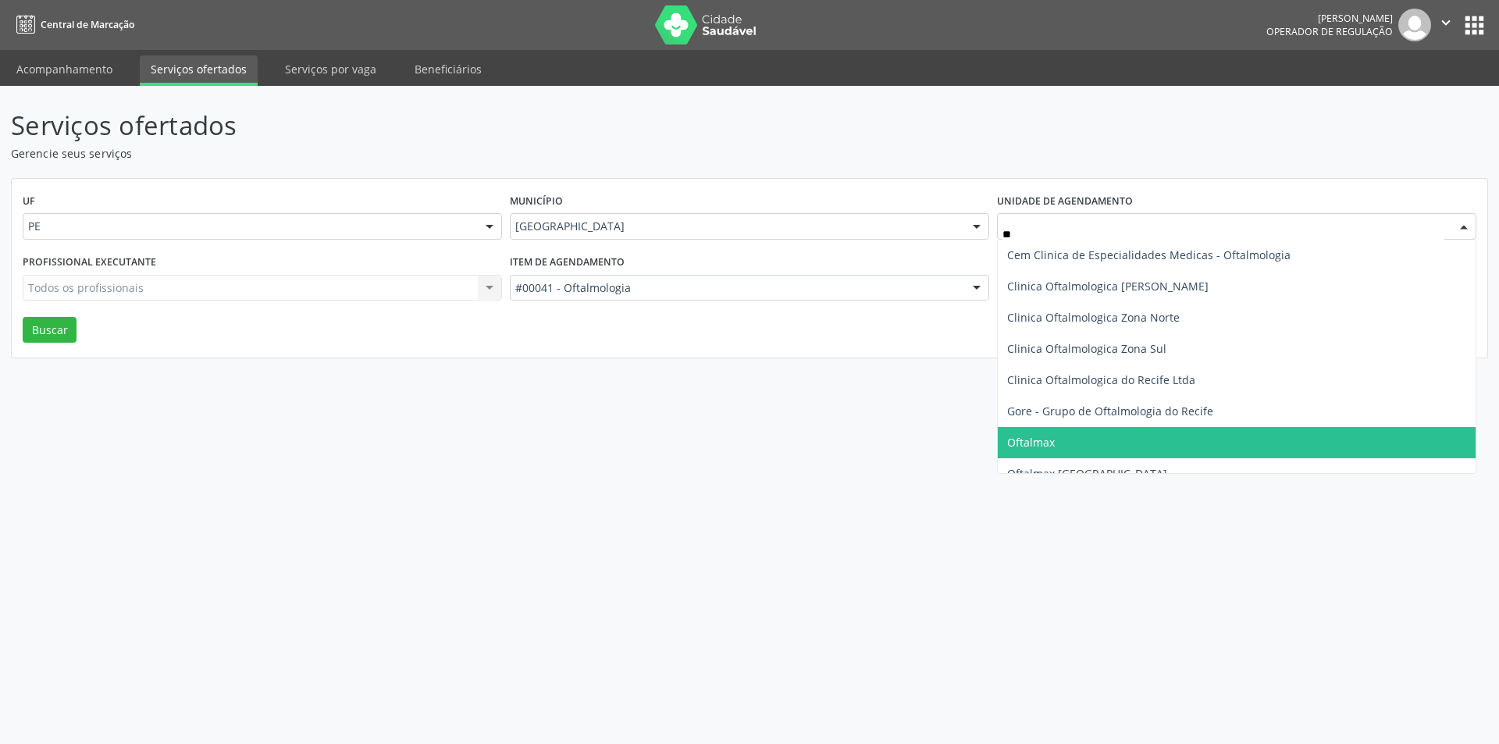
click at [1048, 450] on span "Oftalmax" at bounding box center [1237, 442] width 478 height 31
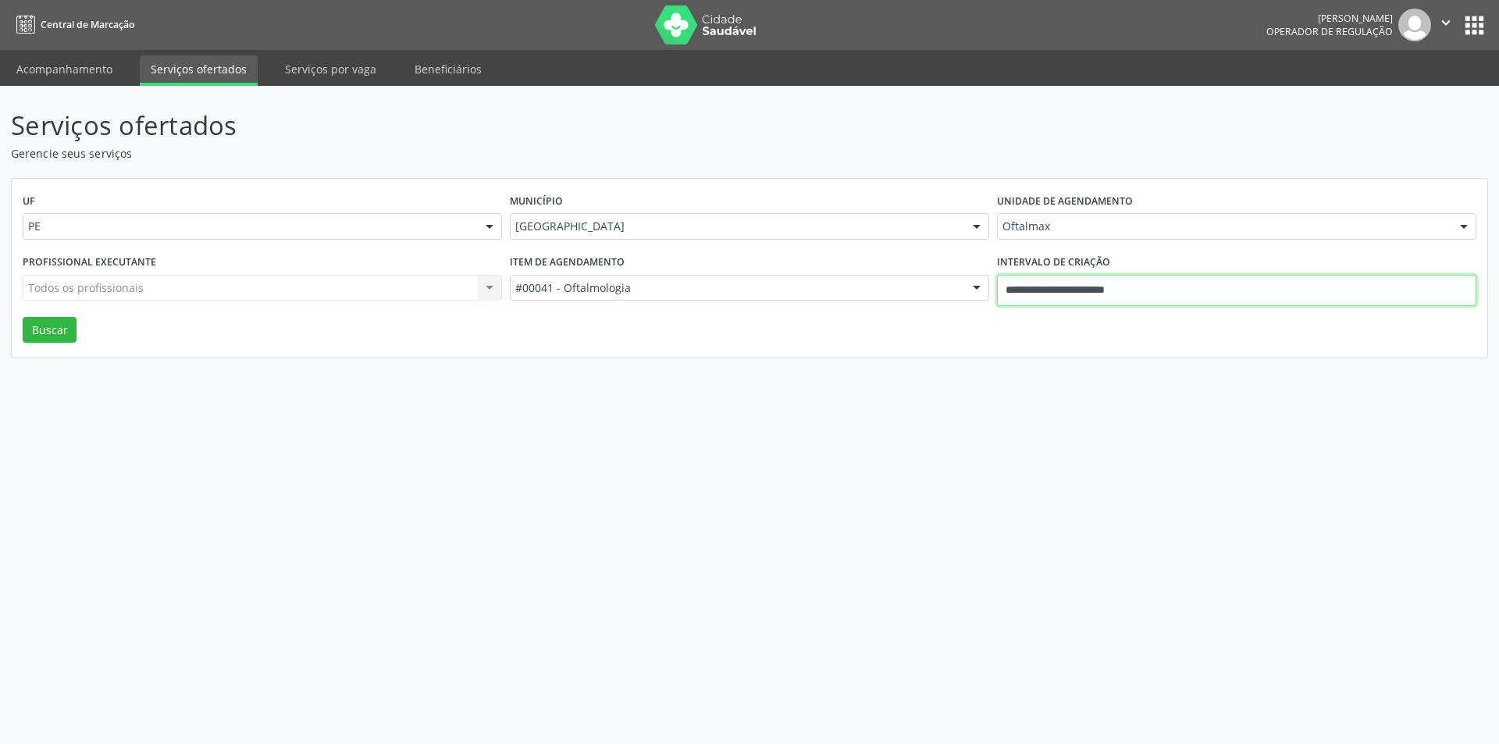
click at [1096, 292] on input "**********" at bounding box center [1236, 290] width 479 height 31
click at [419, 273] on div "Profissional executante Todos os profissionais Todos os profissionais [PERSON_N…" at bounding box center [262, 284] width 487 height 66
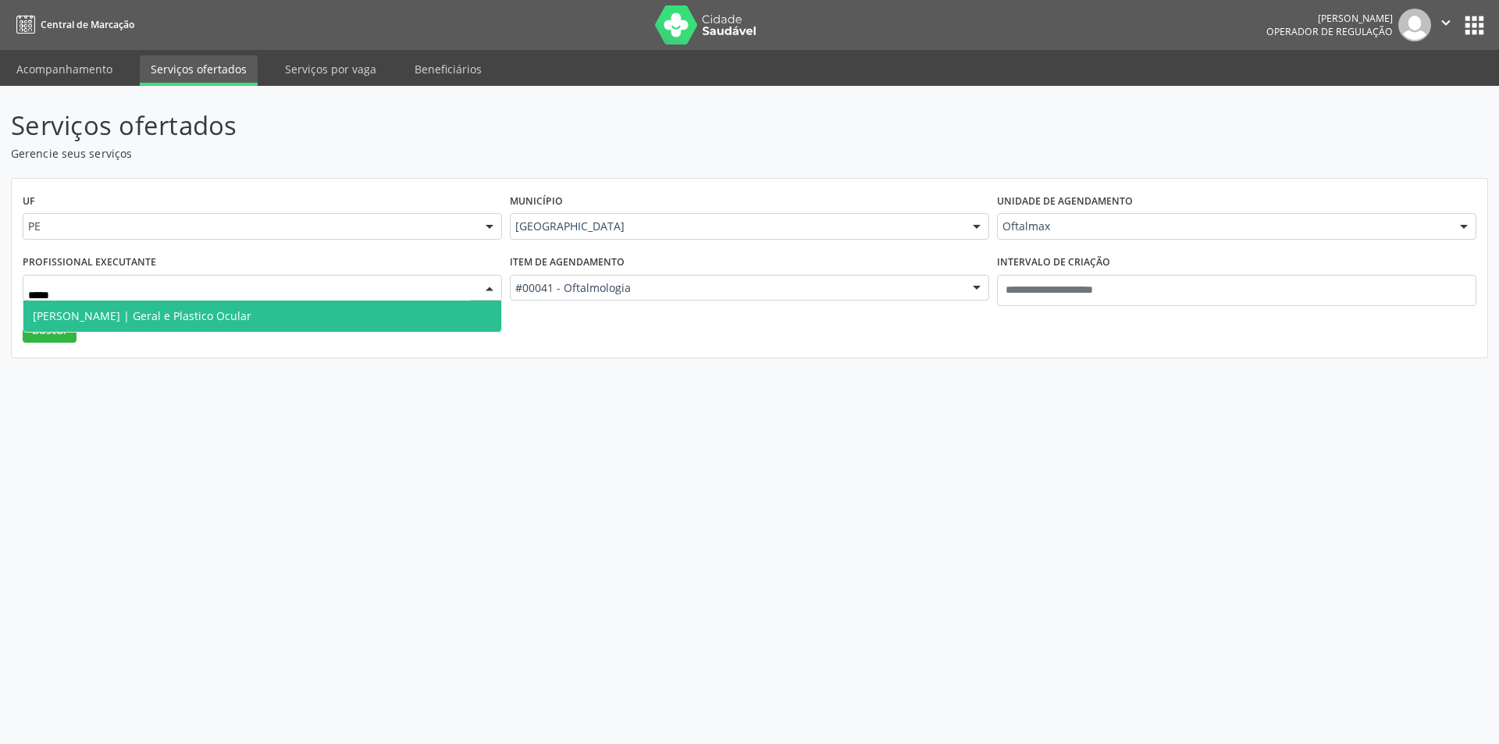
type input "******"
click at [355, 325] on span "[PERSON_NAME] | Geral e Plastico Ocular" at bounding box center [262, 316] width 478 height 31
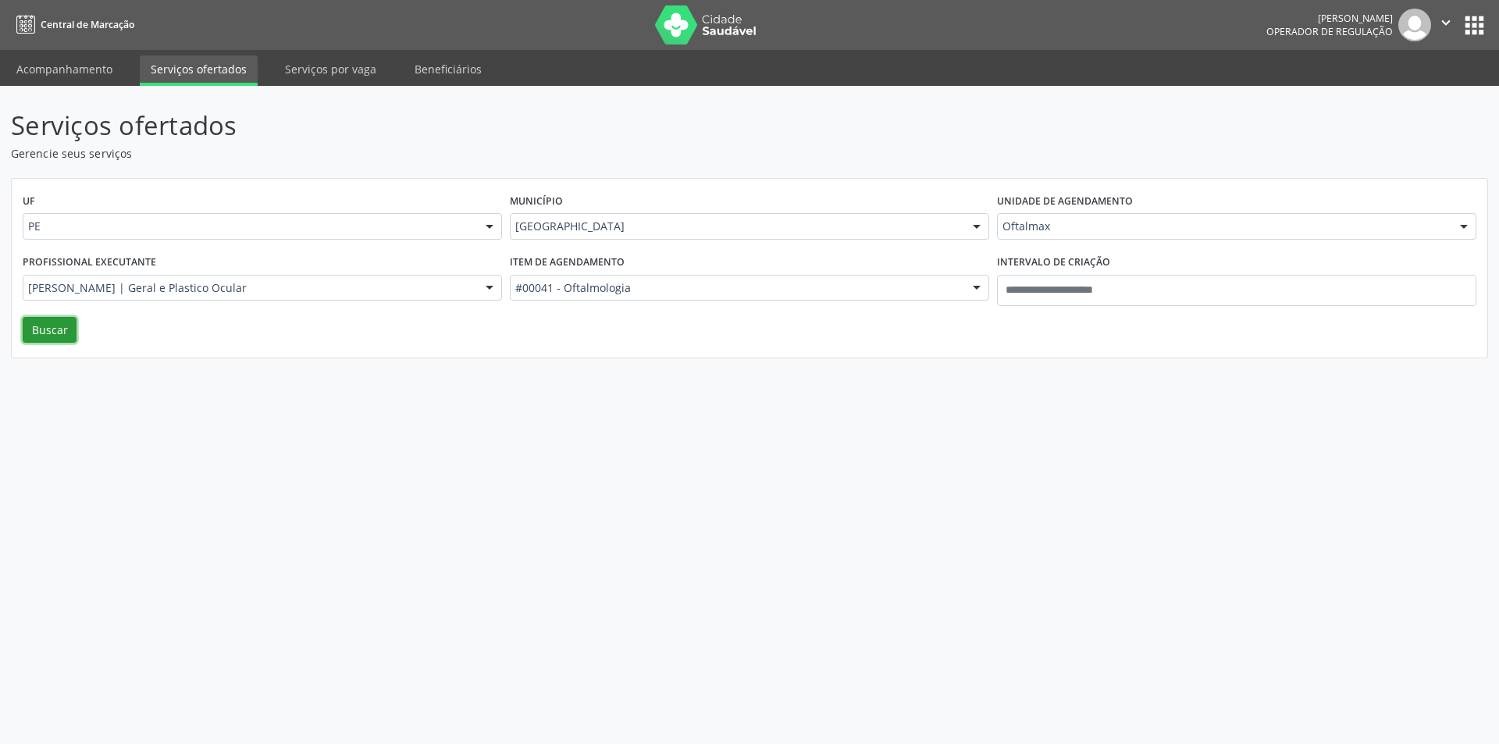
click at [23, 337] on button "Buscar" at bounding box center [50, 330] width 54 height 27
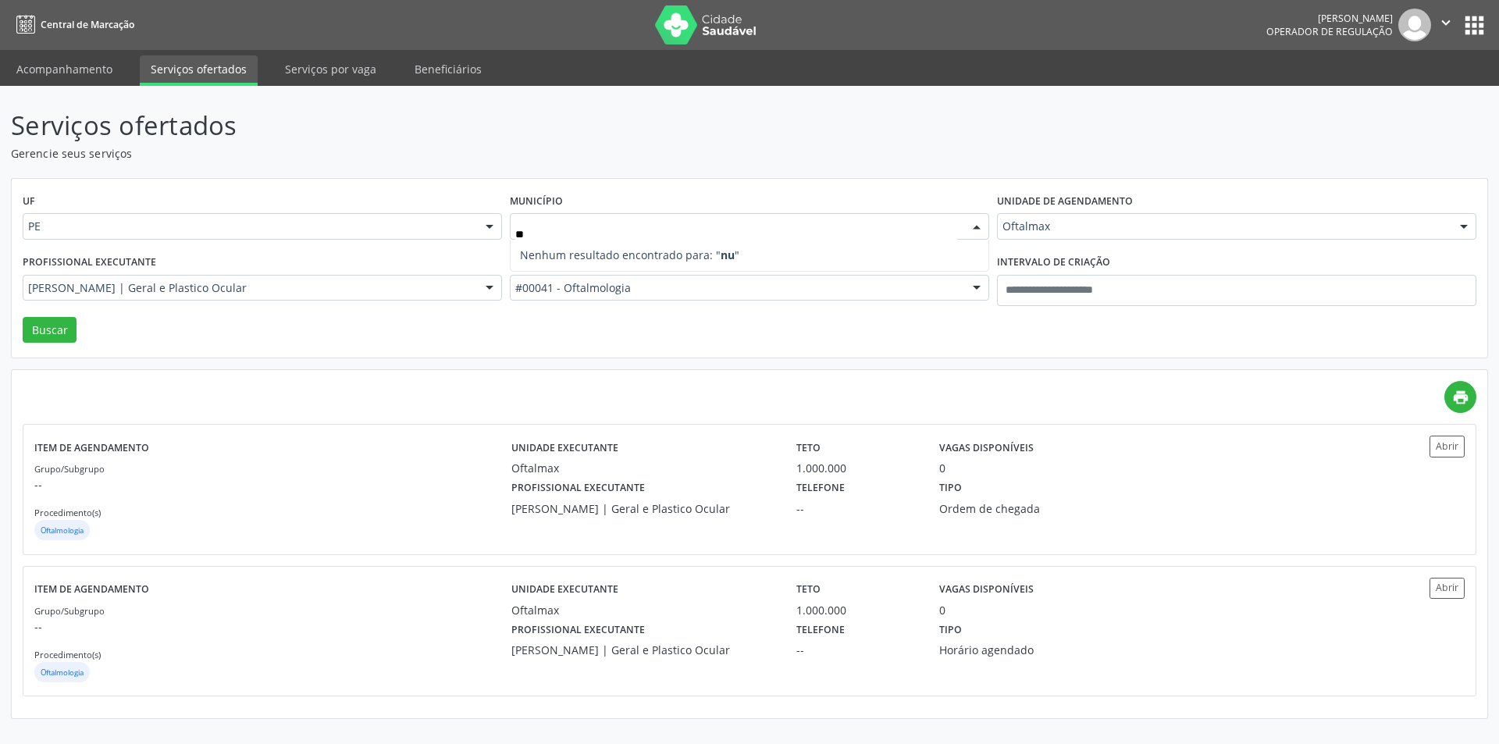
type input "*"
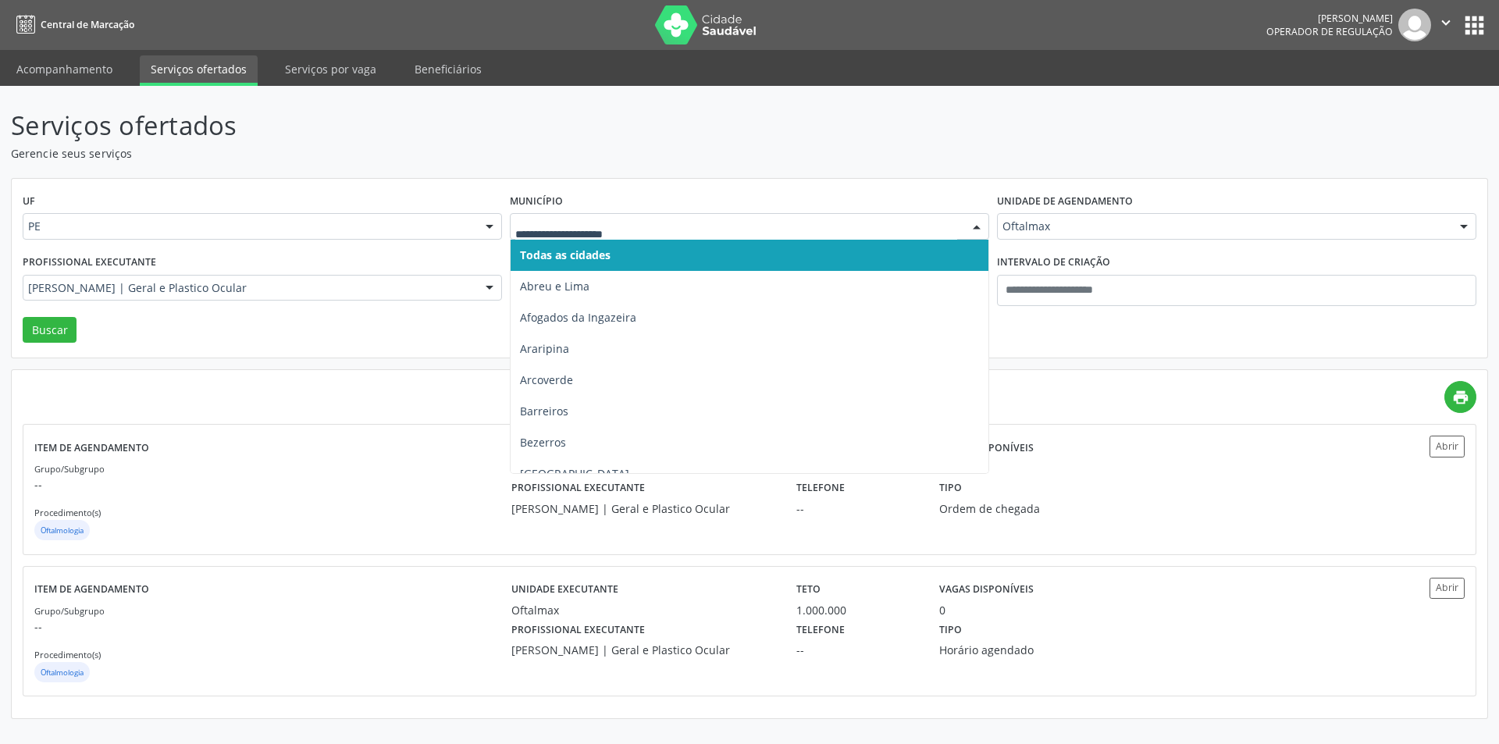
type input "*"
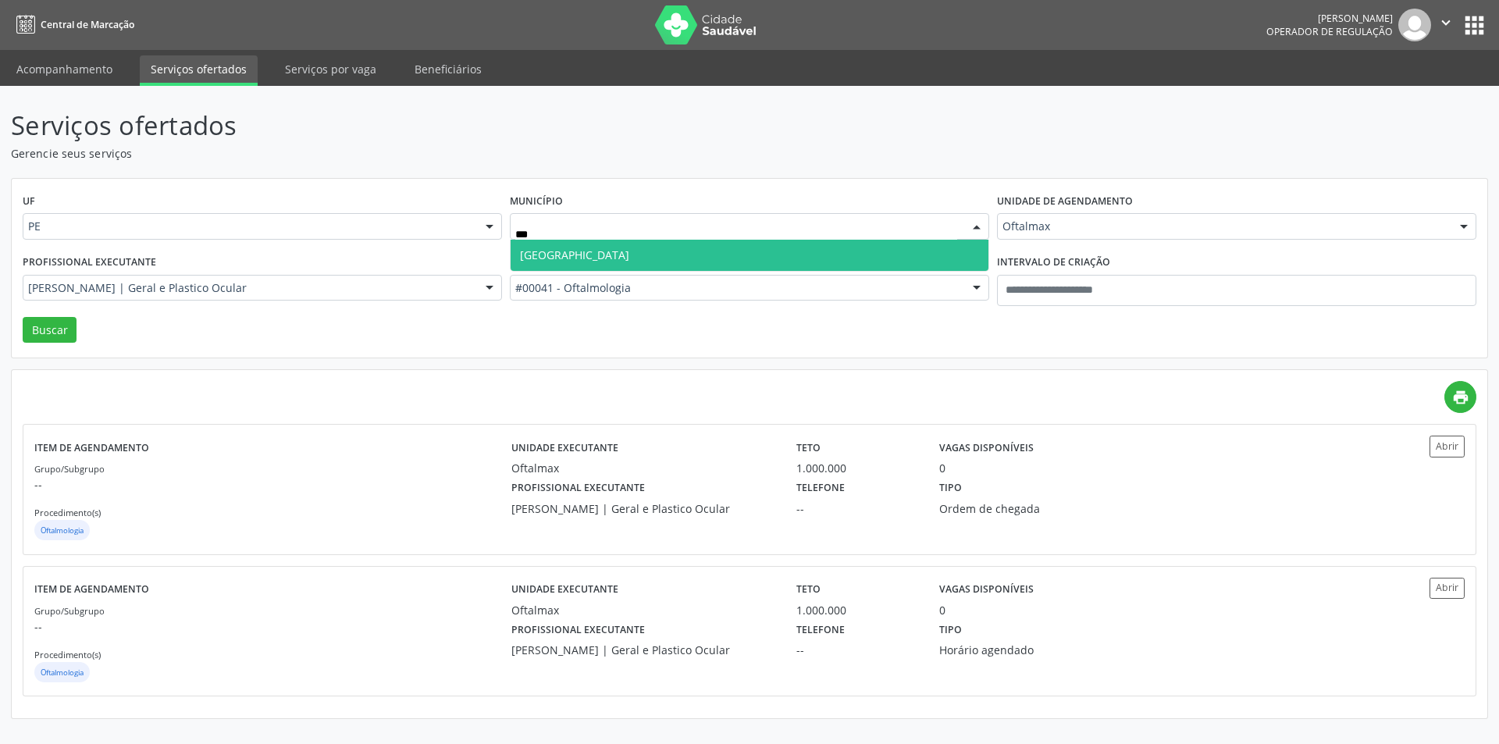
type input "****"
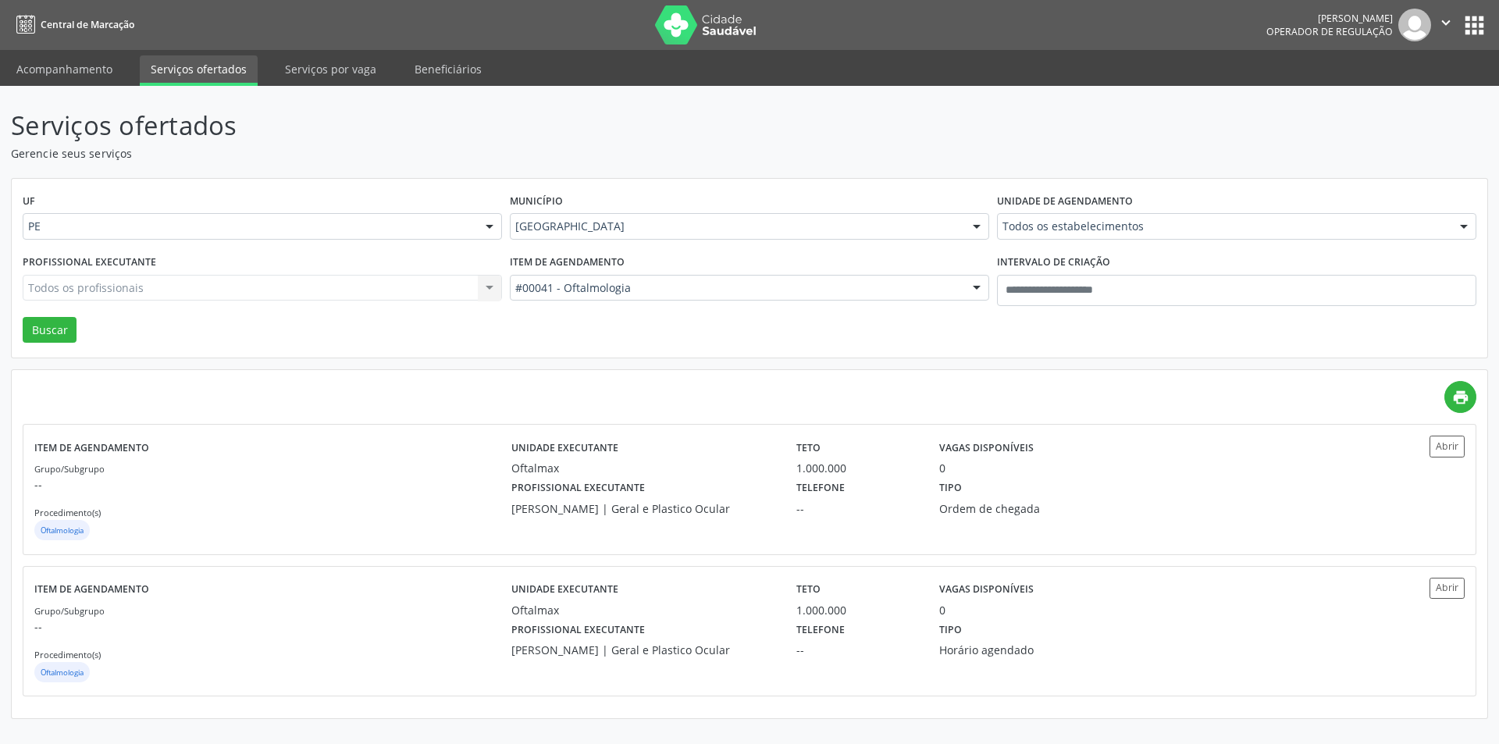
click at [619, 301] on div "#00041 - Oftalmologia Todos os itens #0000 - Alergologia #0001 - Angiologia #00…" at bounding box center [749, 288] width 479 height 27
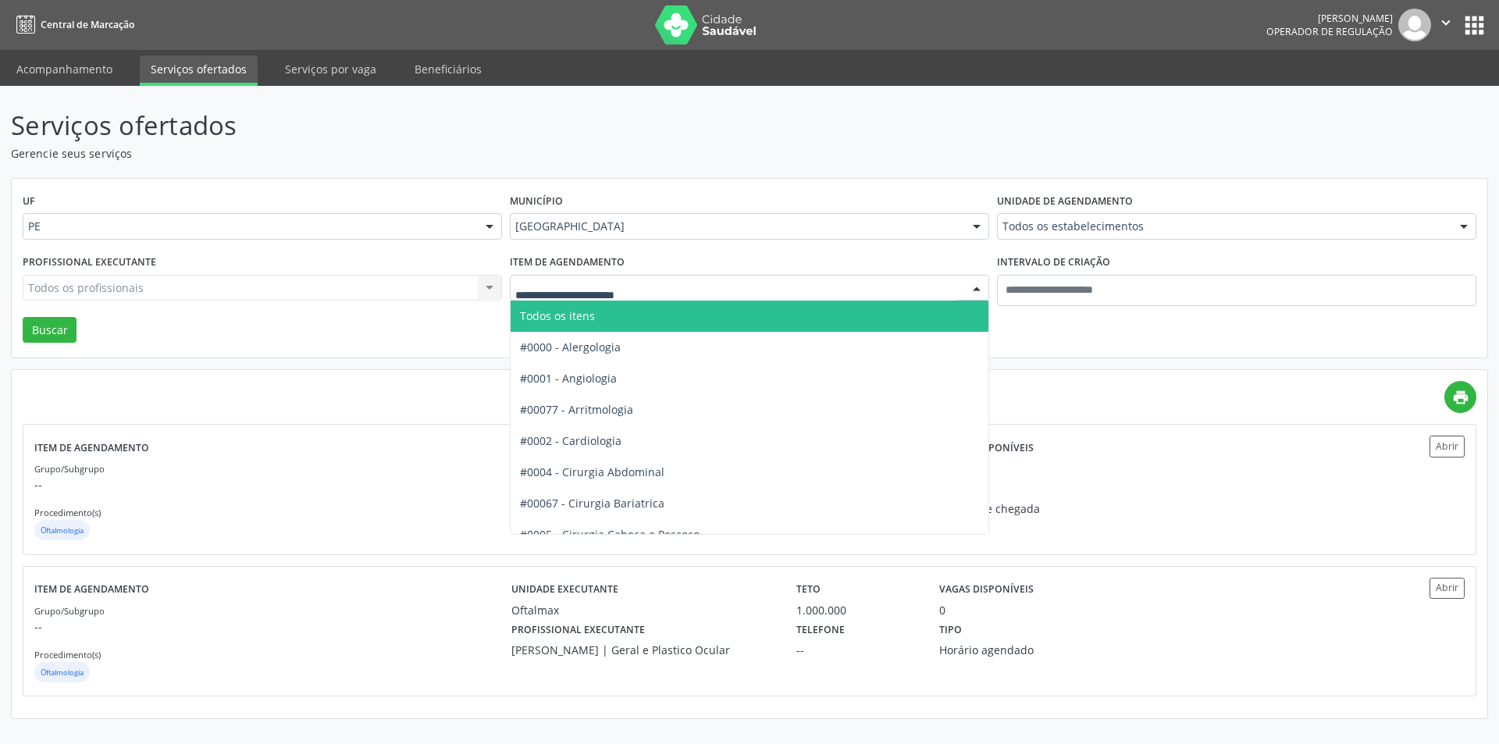
click at [622, 294] on input "text" at bounding box center [736, 295] width 442 height 31
type input "**"
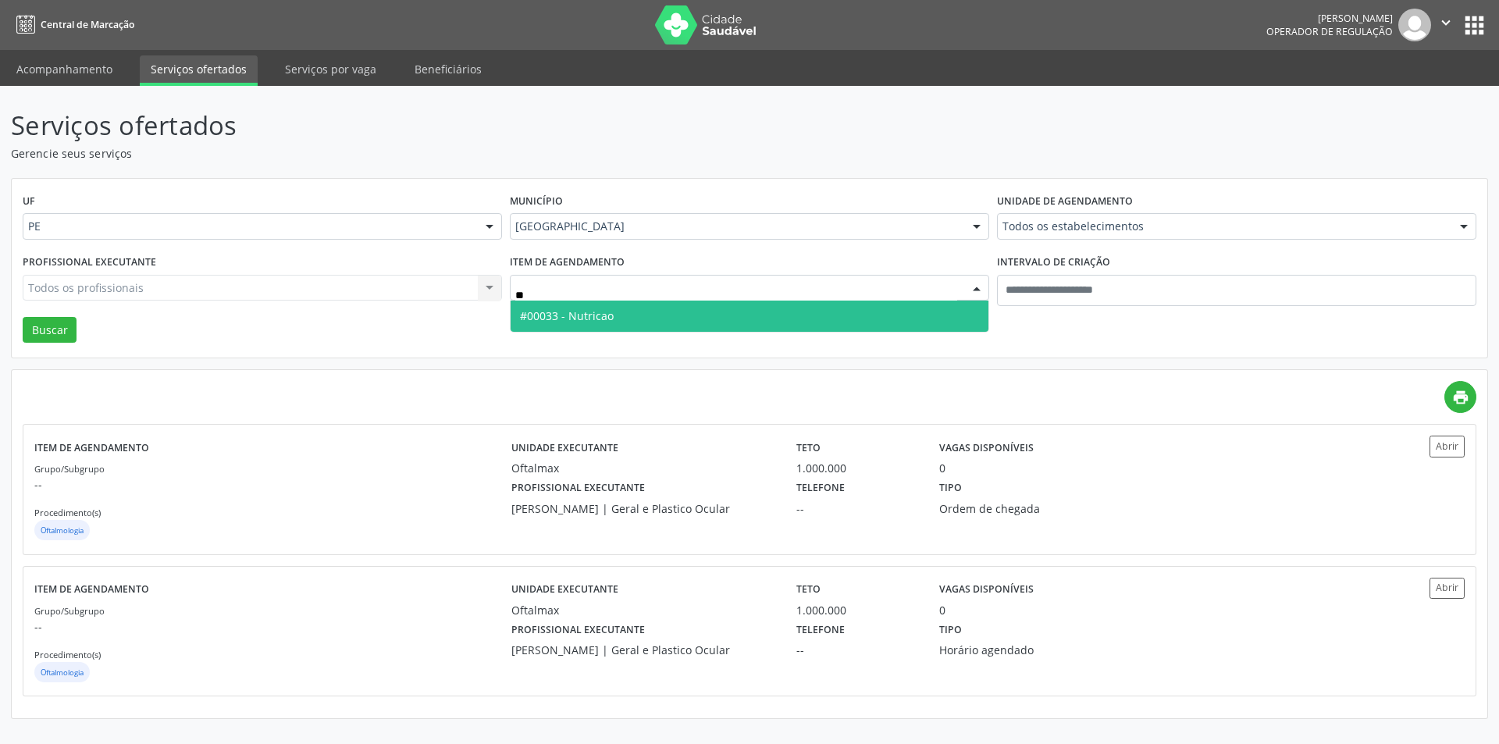
click at [617, 312] on span "#00033 - Nutricao" at bounding box center [750, 316] width 478 height 31
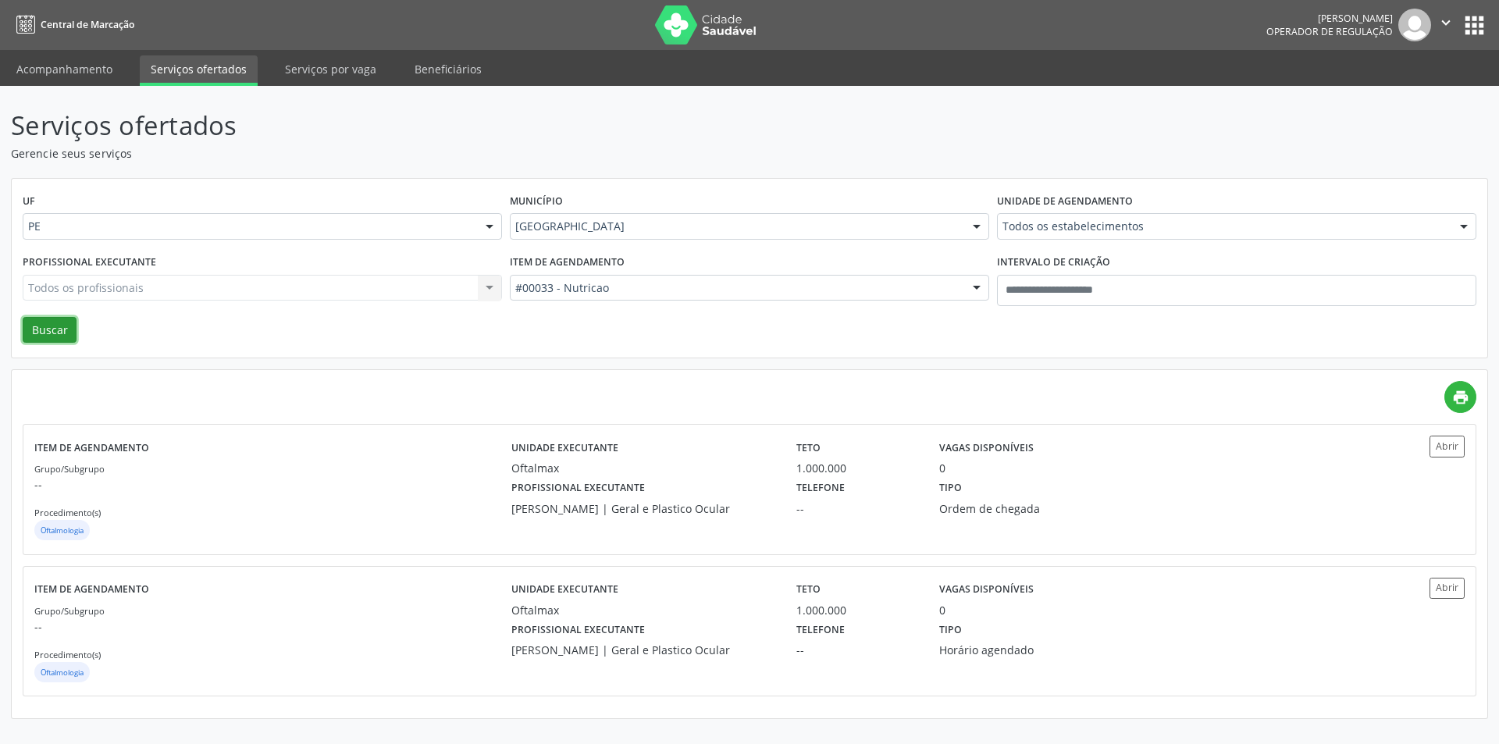
click at [44, 323] on button "Buscar" at bounding box center [50, 330] width 54 height 27
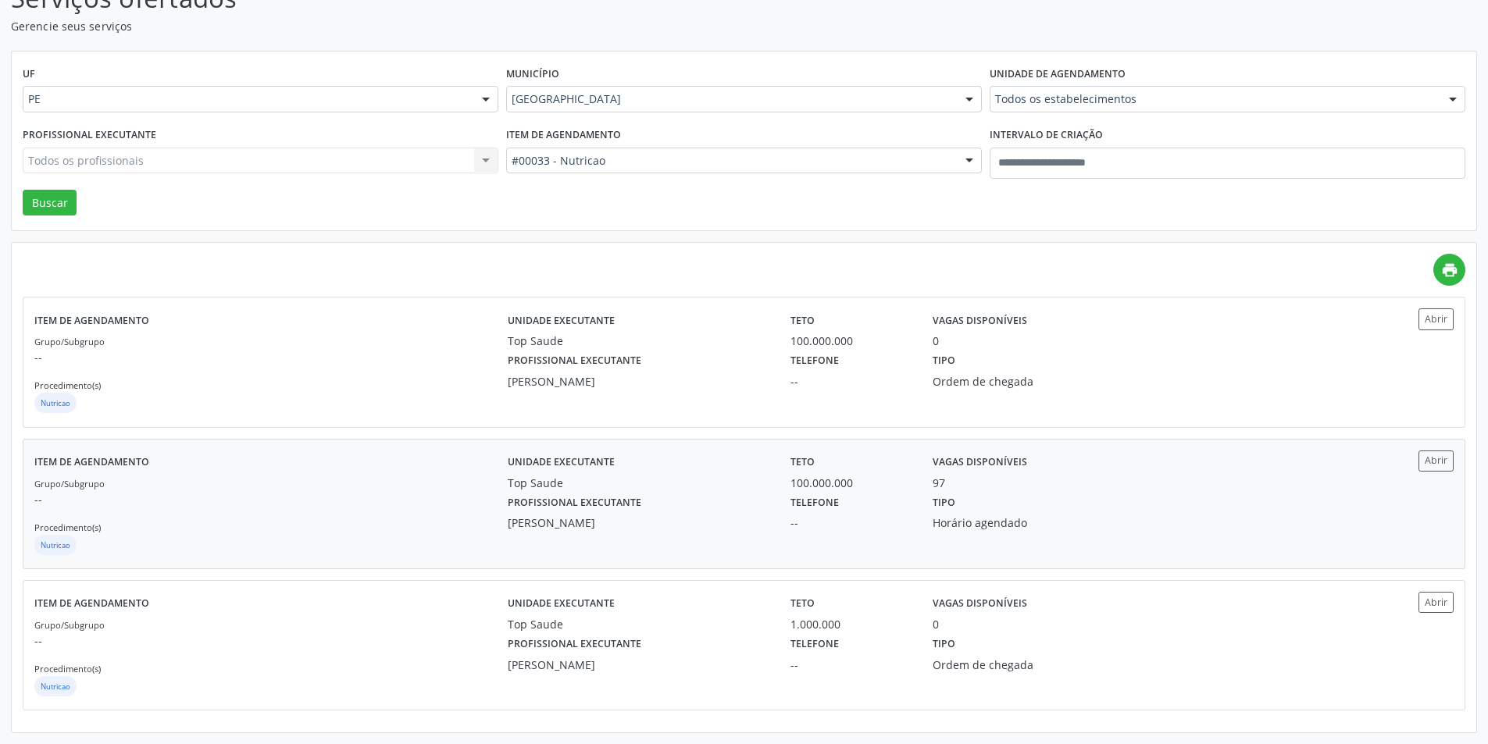
click at [1039, 527] on div "Horário agendado" at bounding box center [1027, 523] width 191 height 16
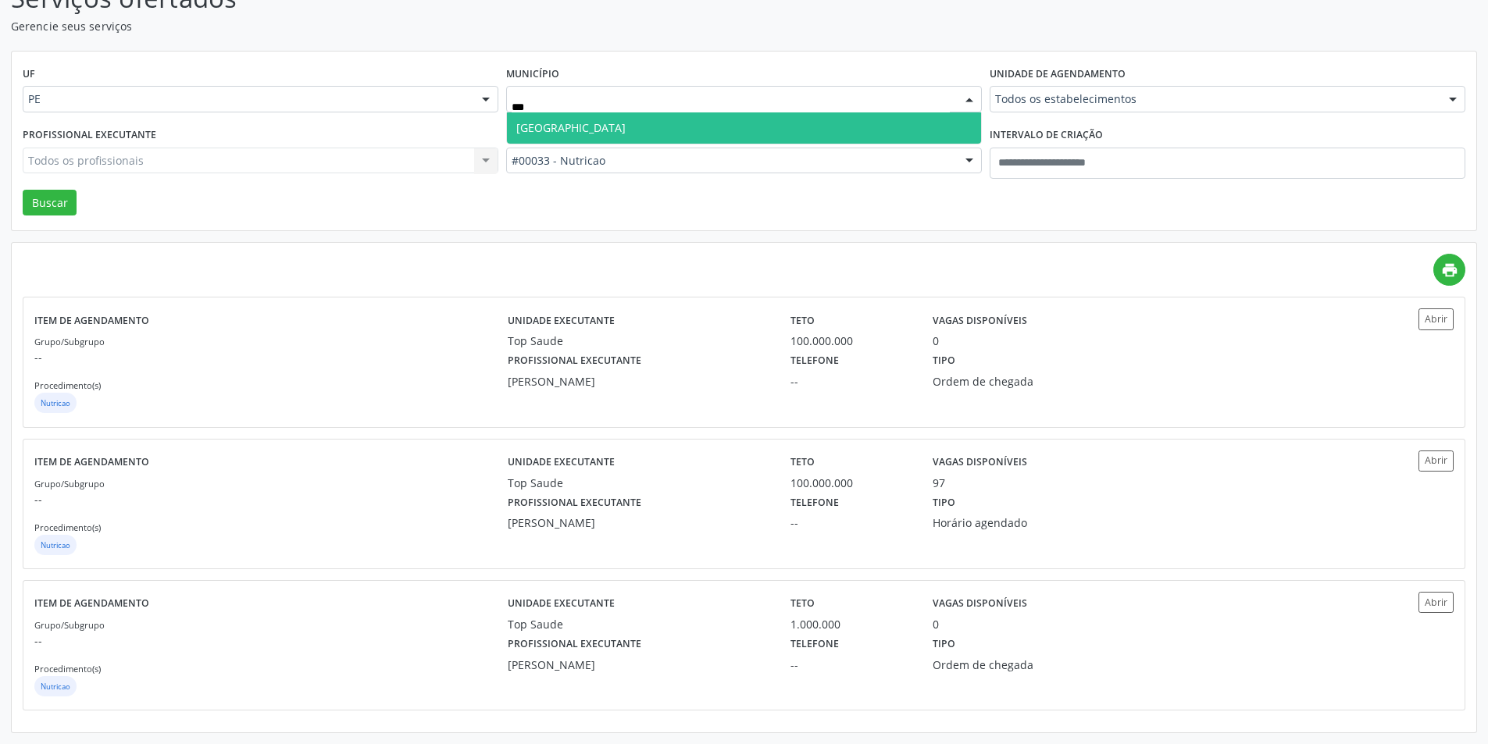
type input "****"
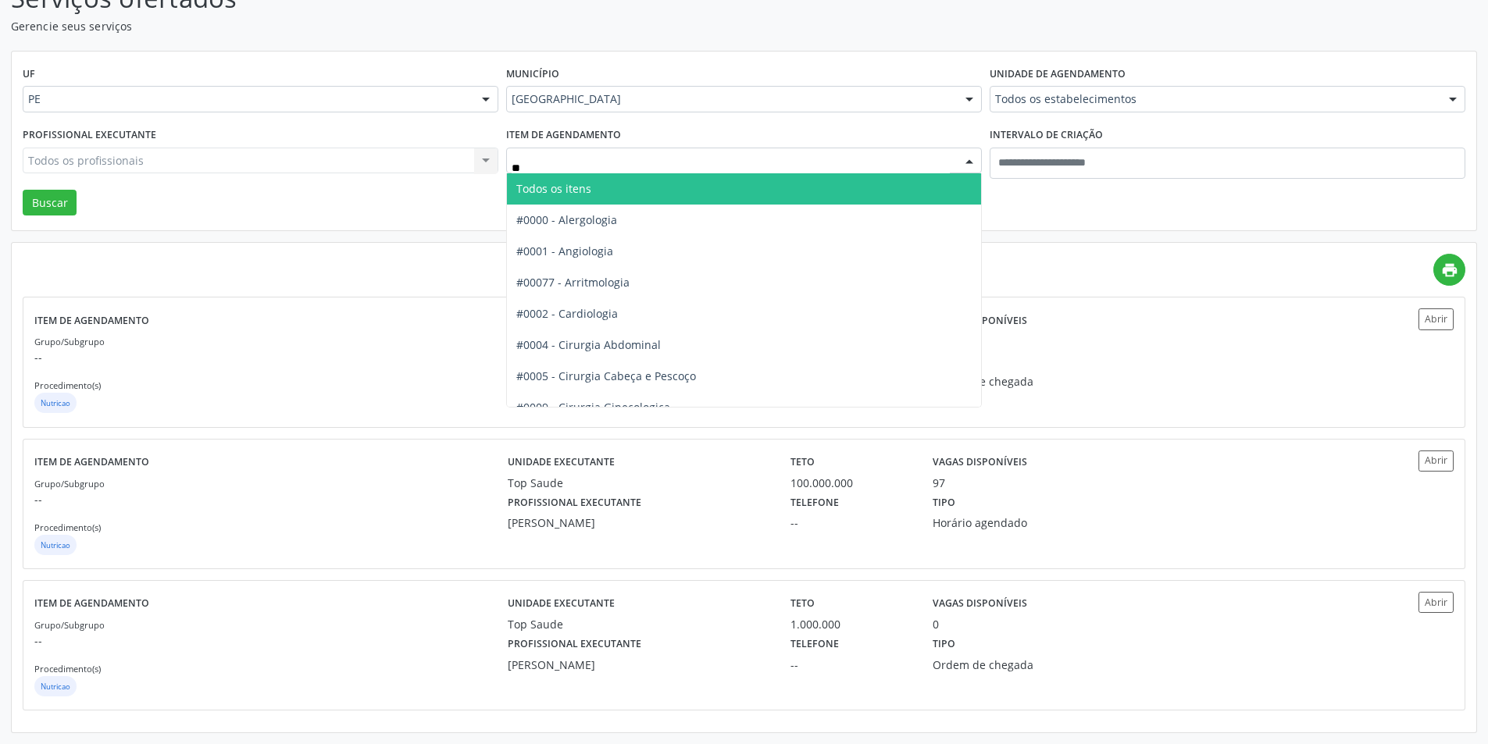
type input "***"
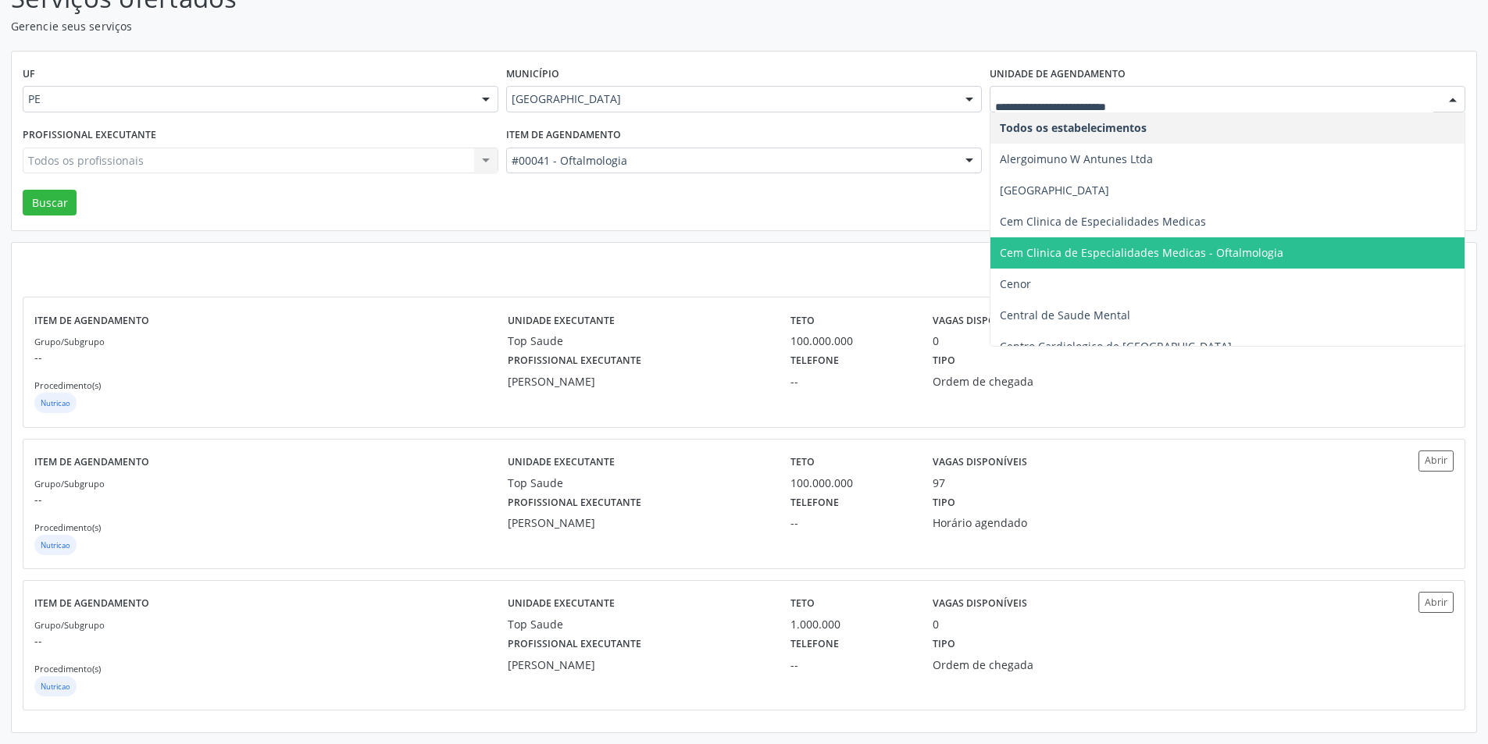
click at [1109, 91] on div at bounding box center [1227, 99] width 476 height 27
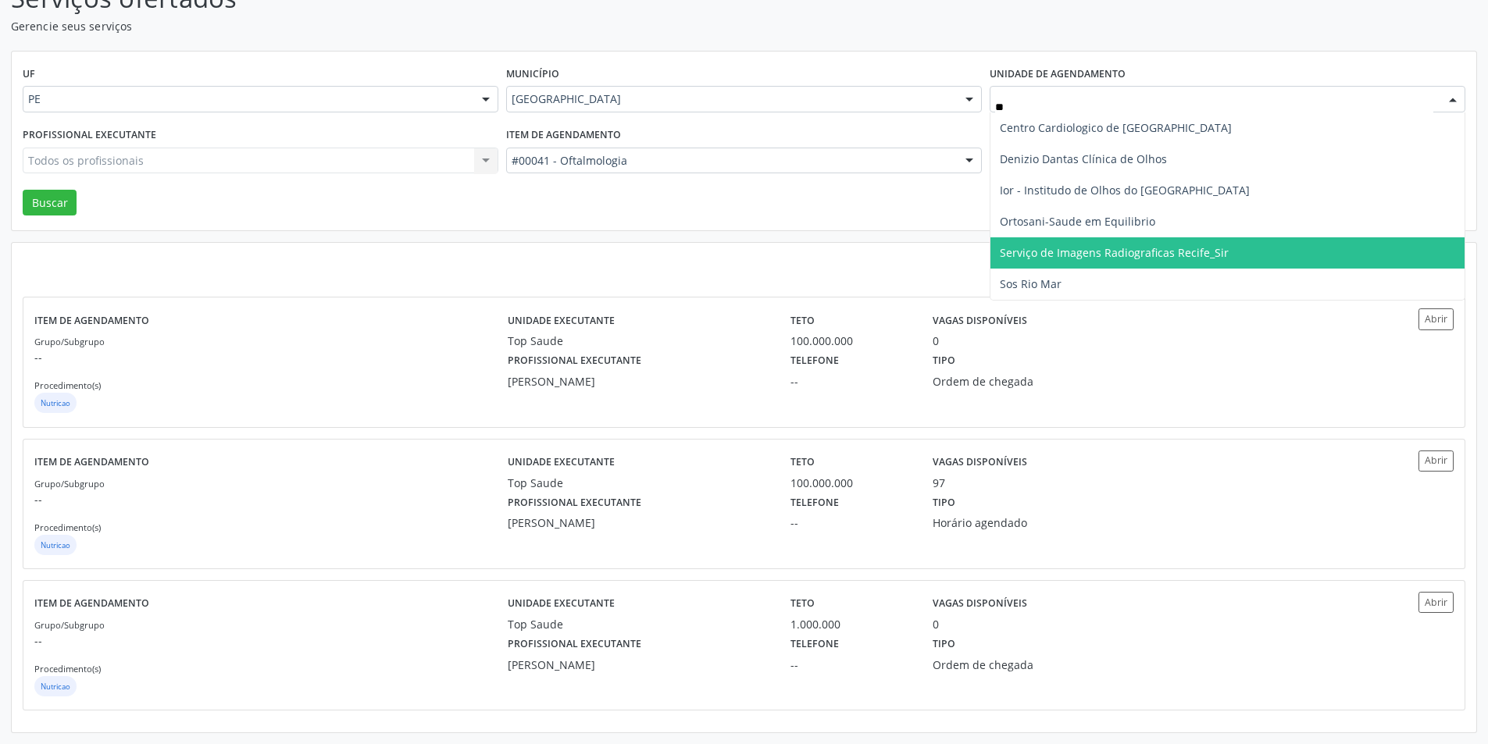
type input "***"
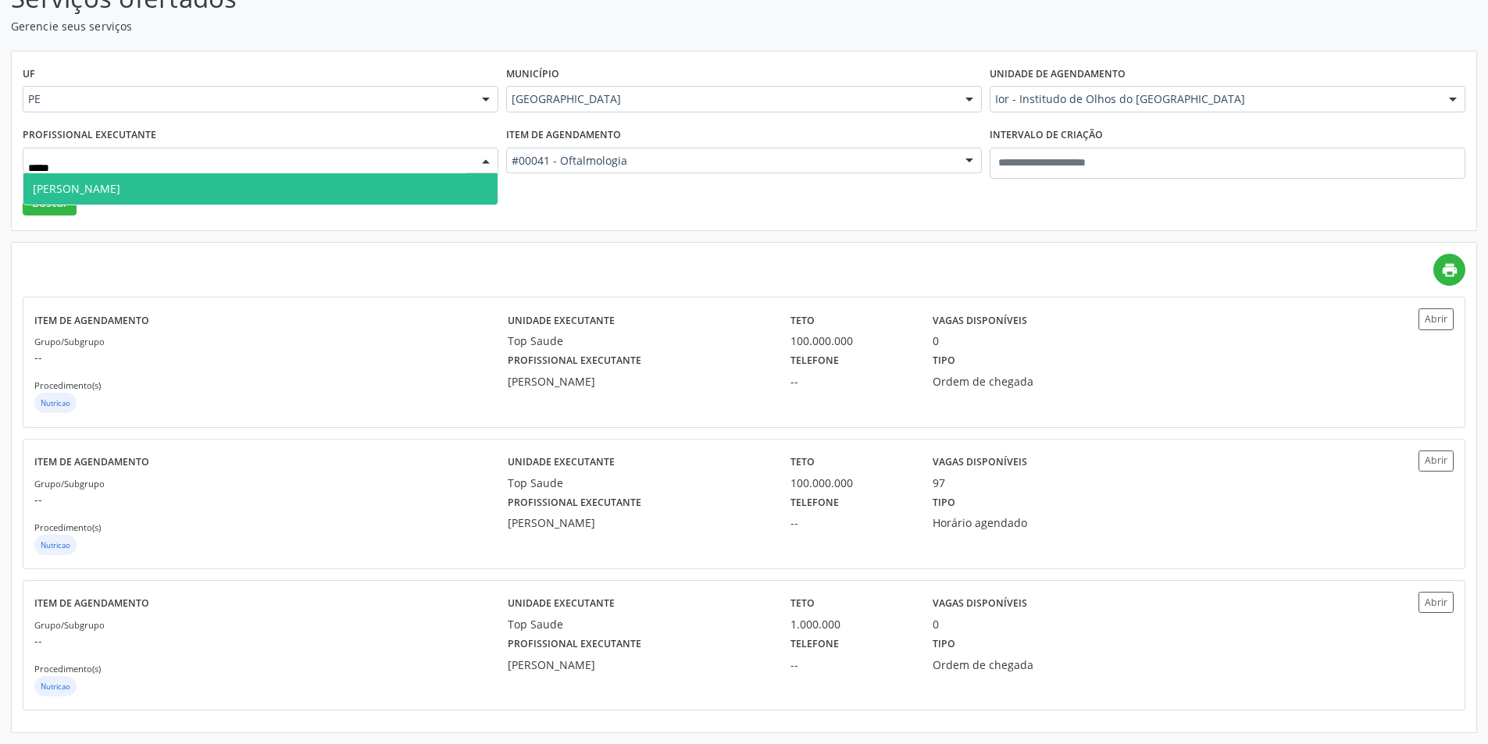
type input "******"
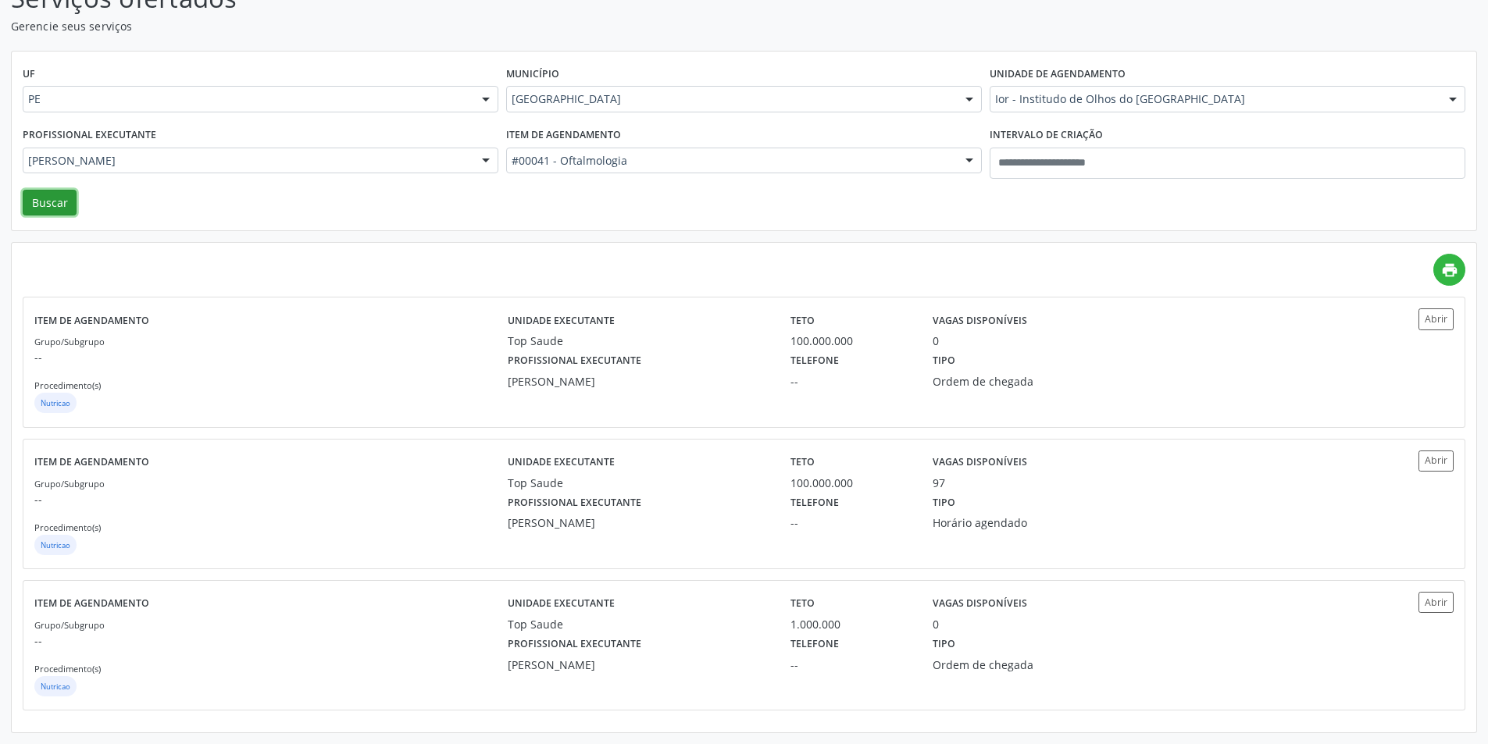
click at [71, 203] on button "Buscar" at bounding box center [50, 203] width 54 height 27
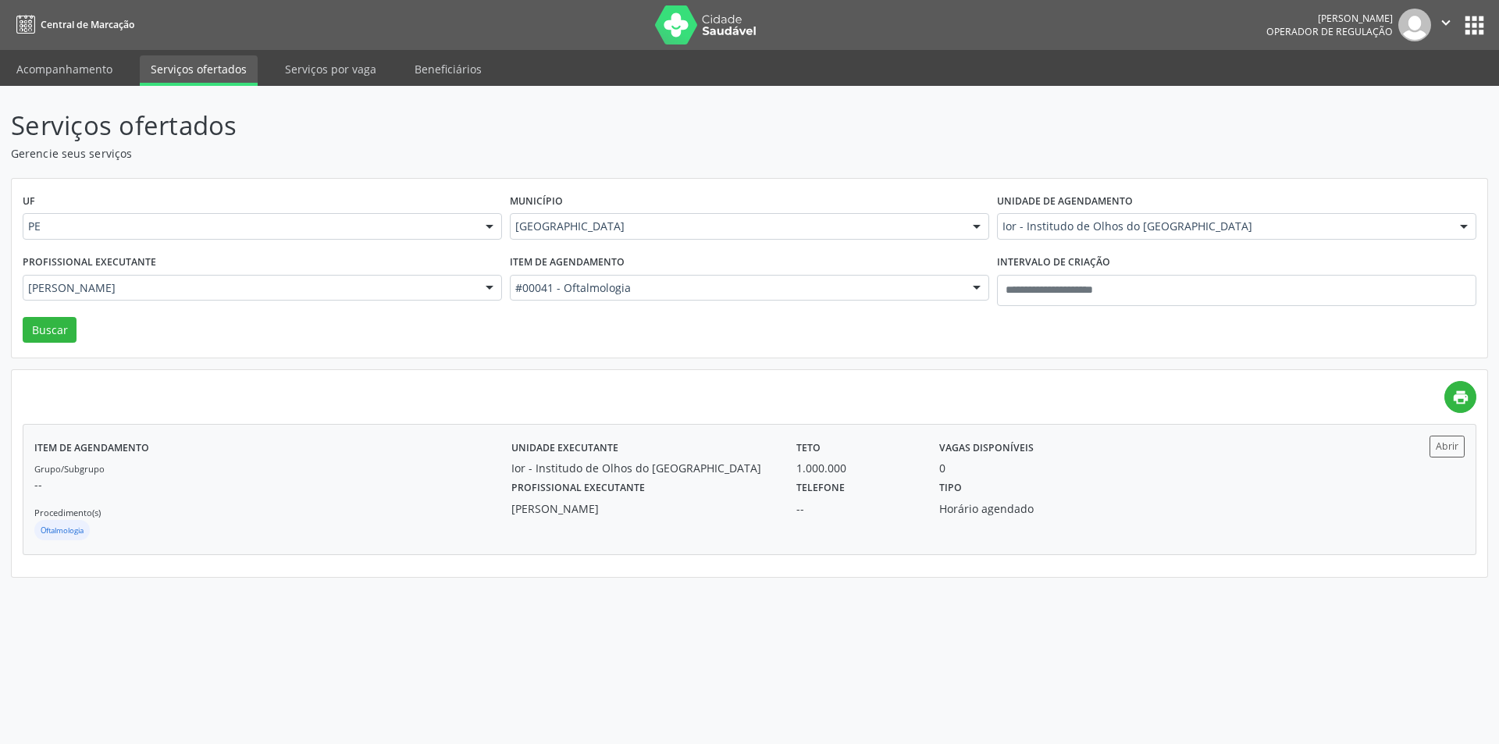
click at [820, 469] on div "1.000.000" at bounding box center [857, 468] width 121 height 16
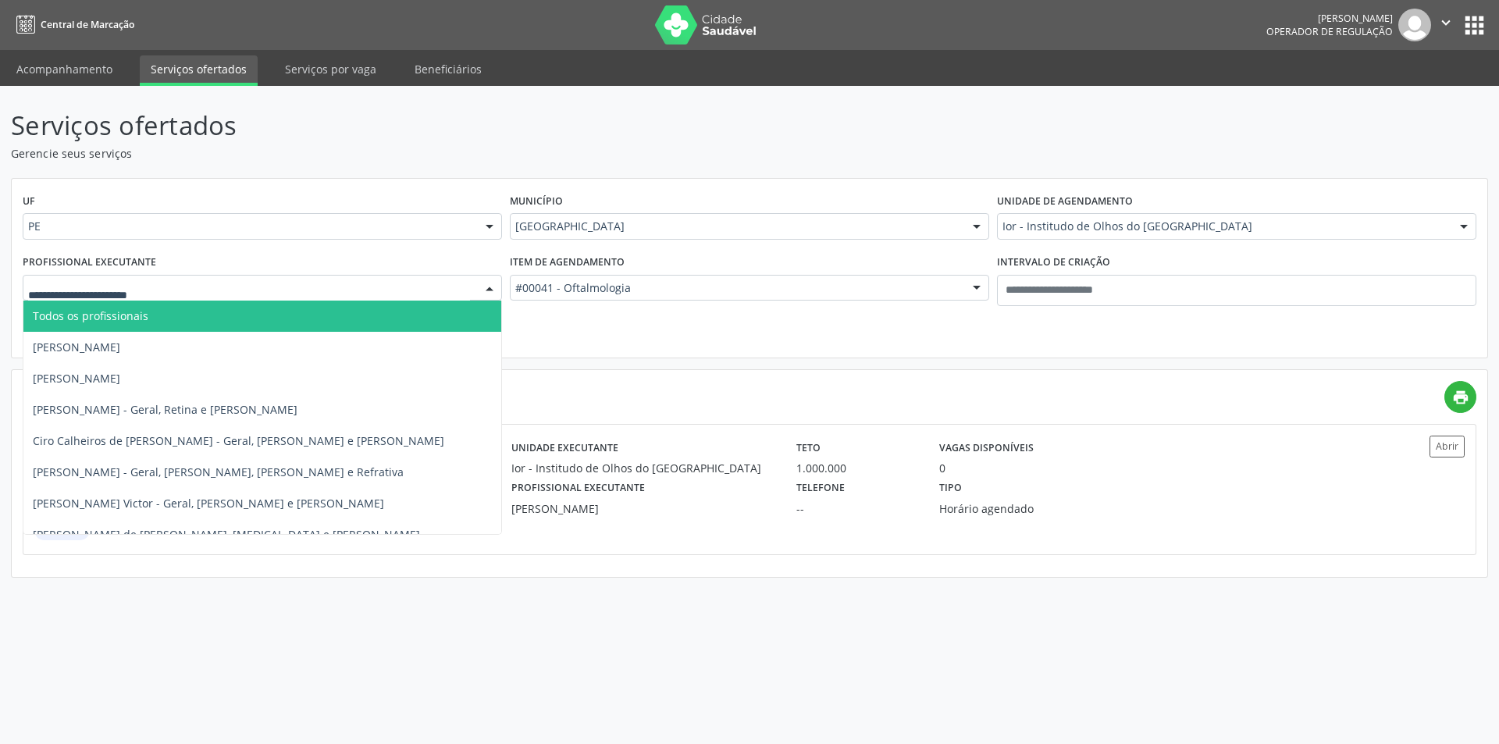
click at [156, 319] on span "Todos os profissionais" at bounding box center [262, 316] width 478 height 31
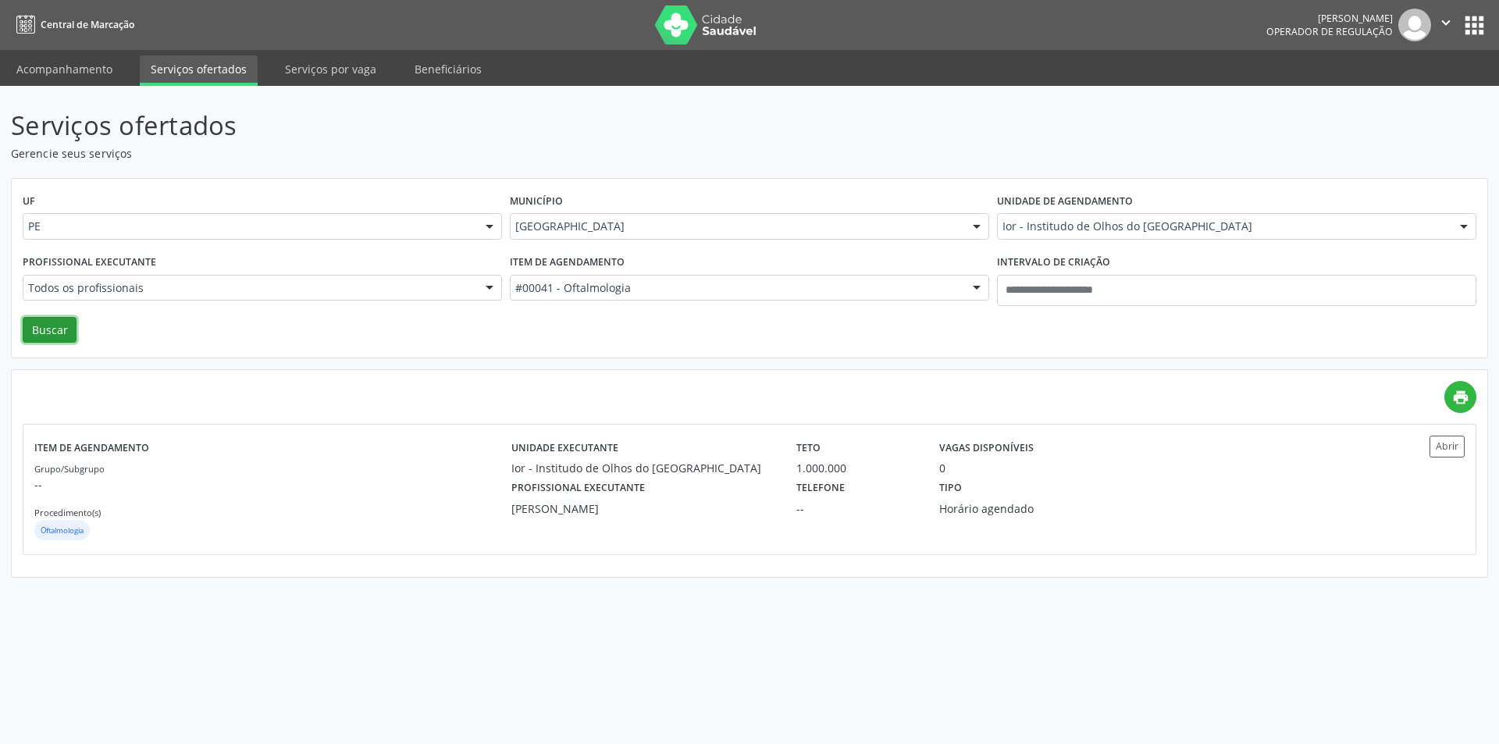
click at [33, 343] on button "Buscar" at bounding box center [50, 330] width 54 height 27
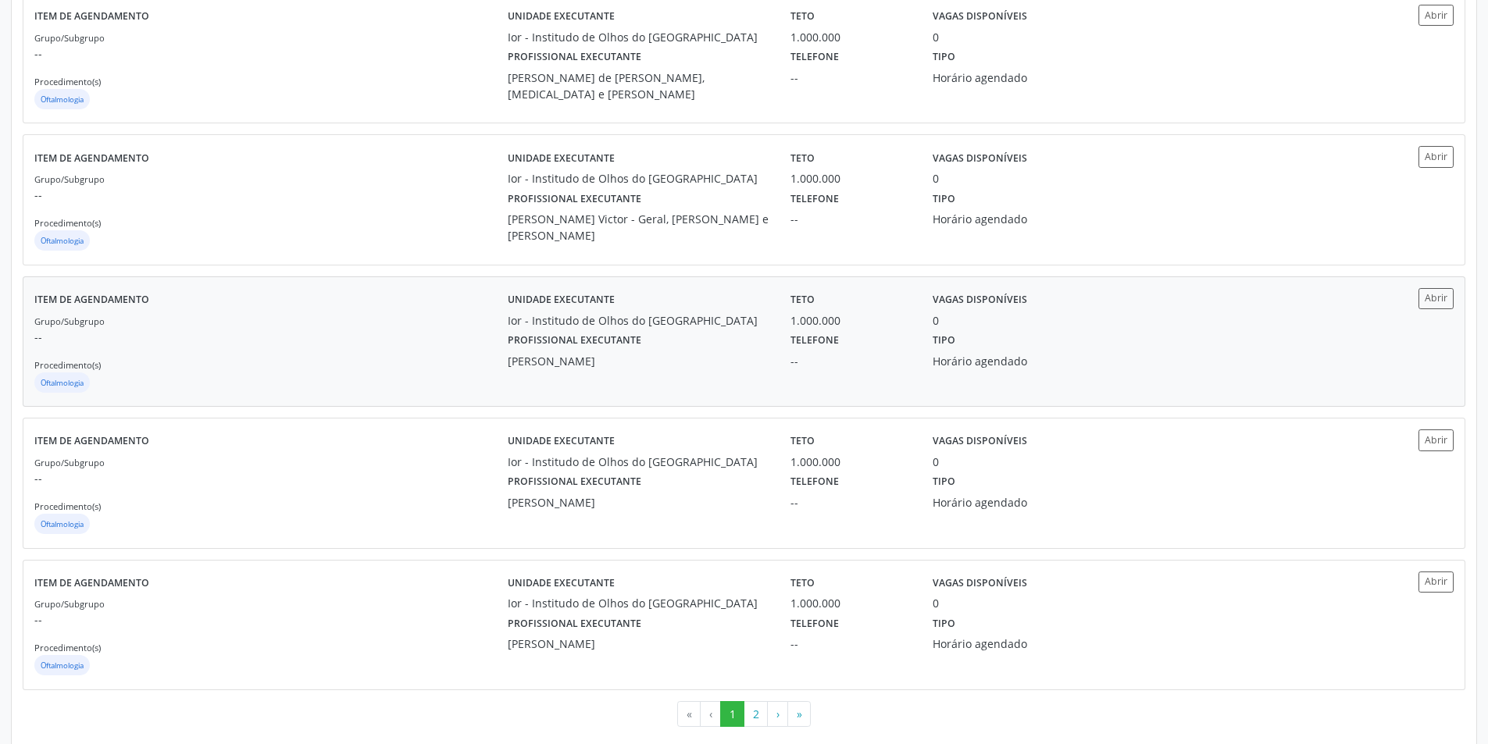
scroll to position [1864, 0]
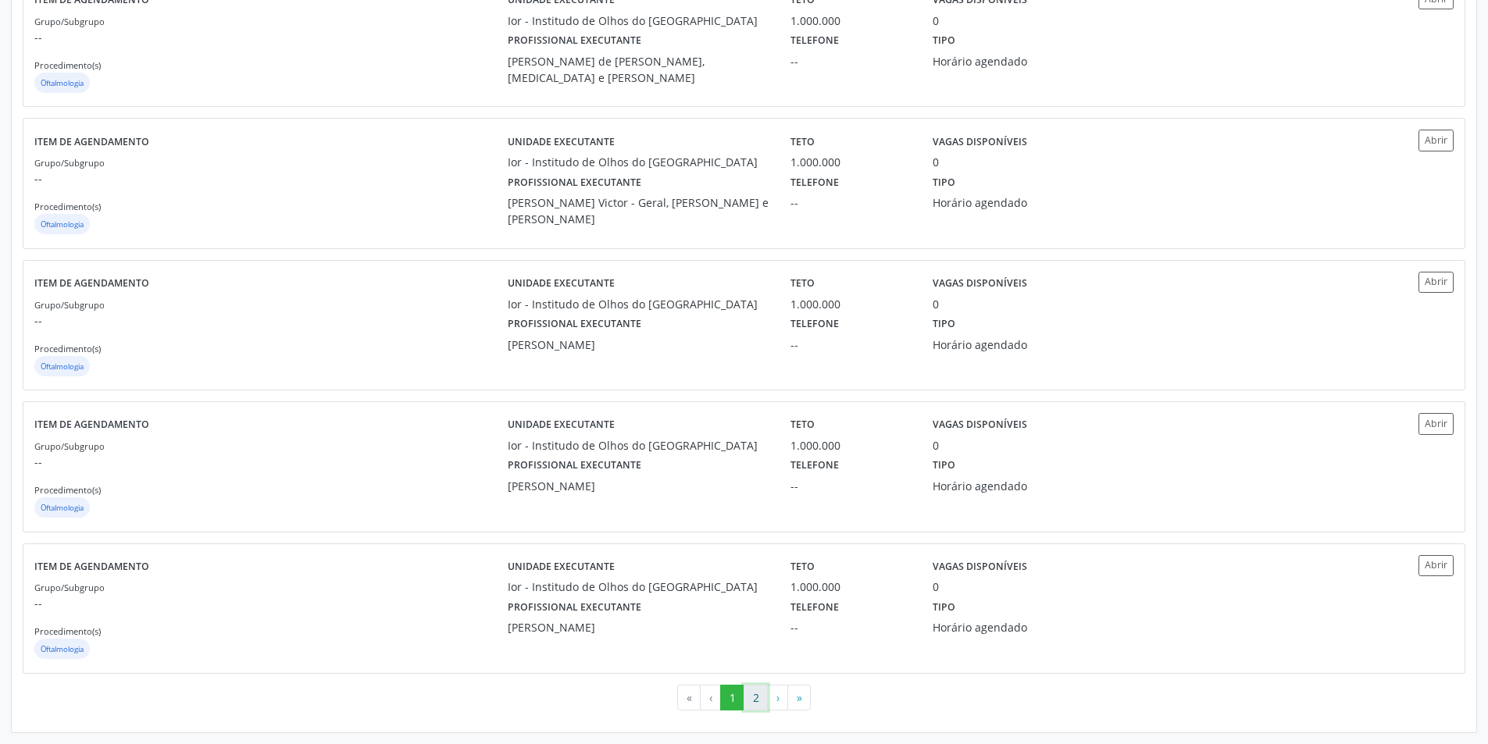
click at [749, 697] on button "2" at bounding box center [755, 698] width 24 height 27
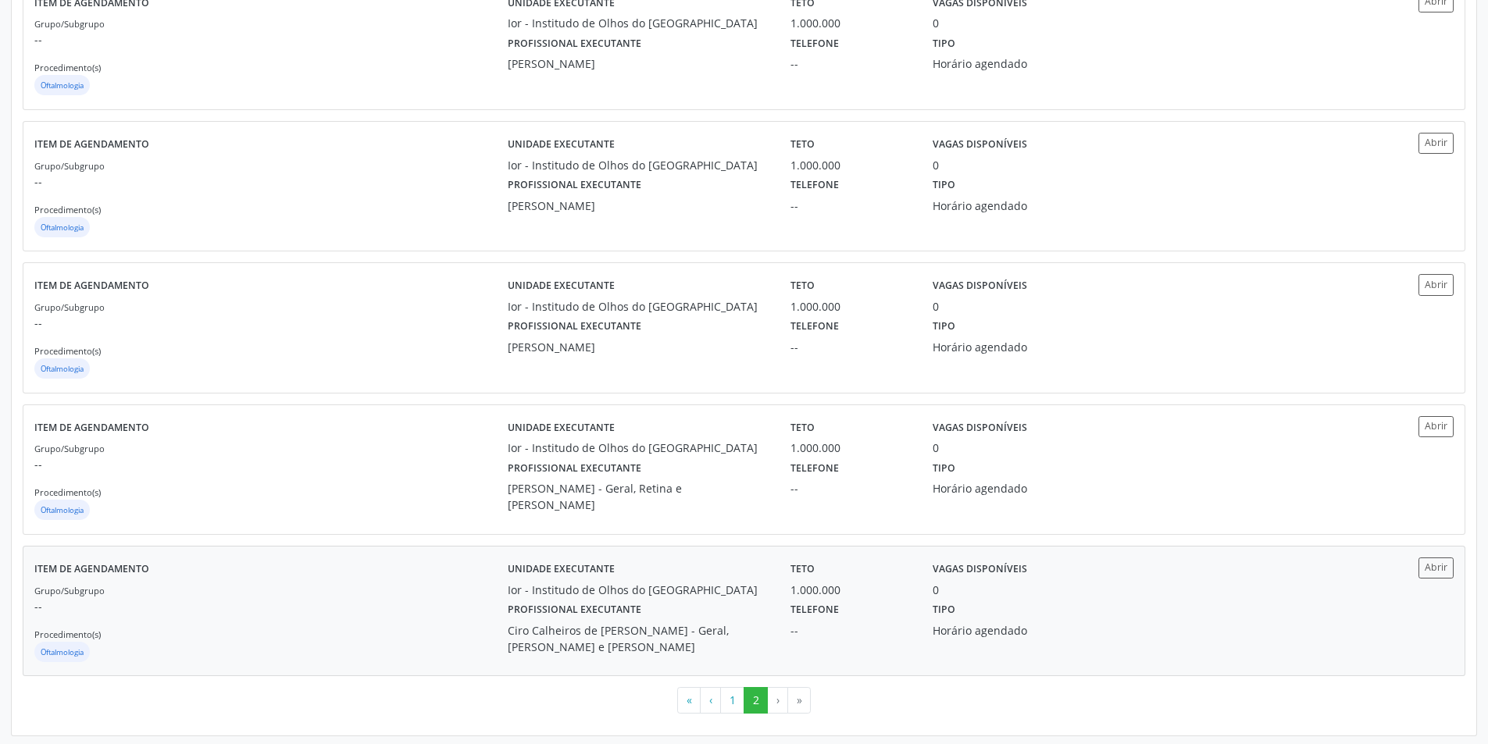
scroll to position [873, 0]
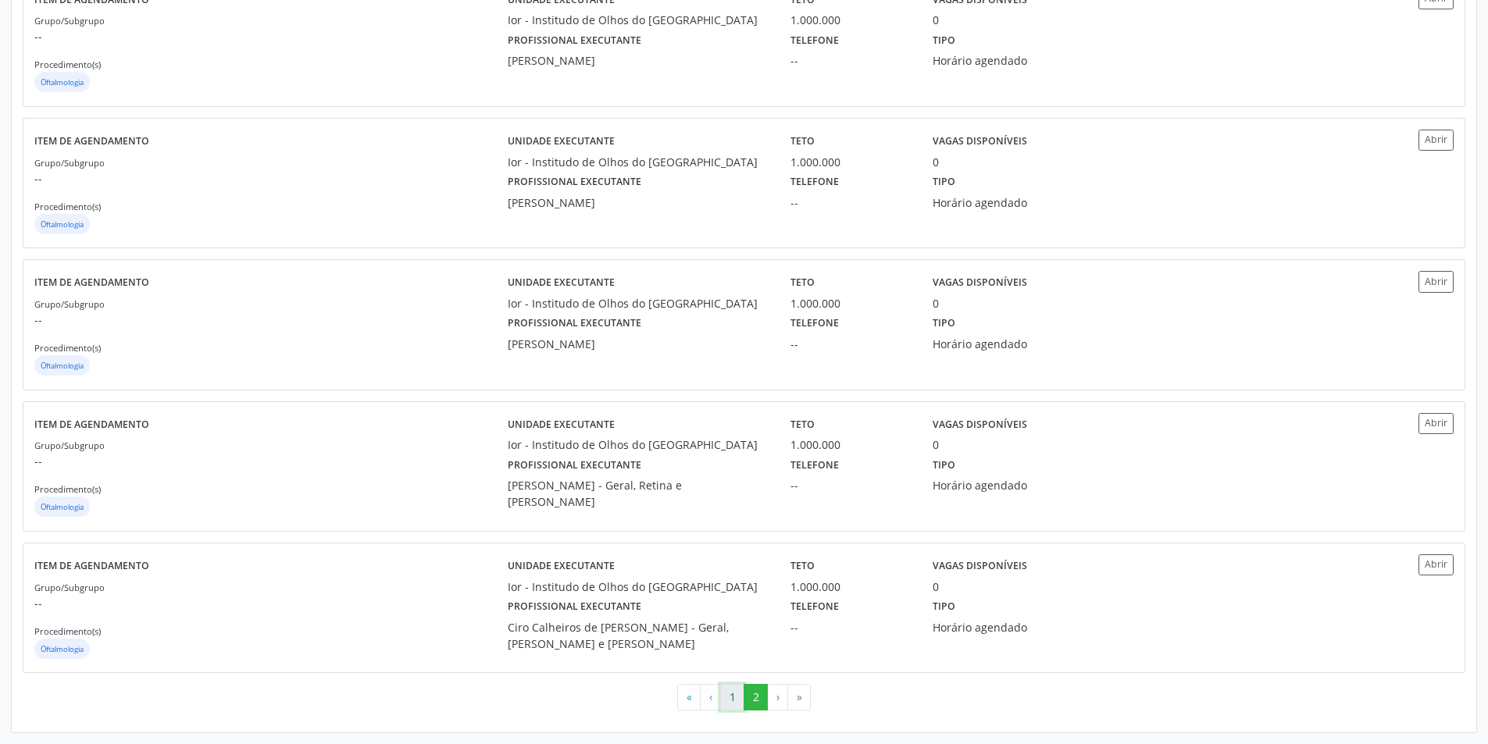
click at [730, 708] on button "1" at bounding box center [732, 697] width 24 height 27
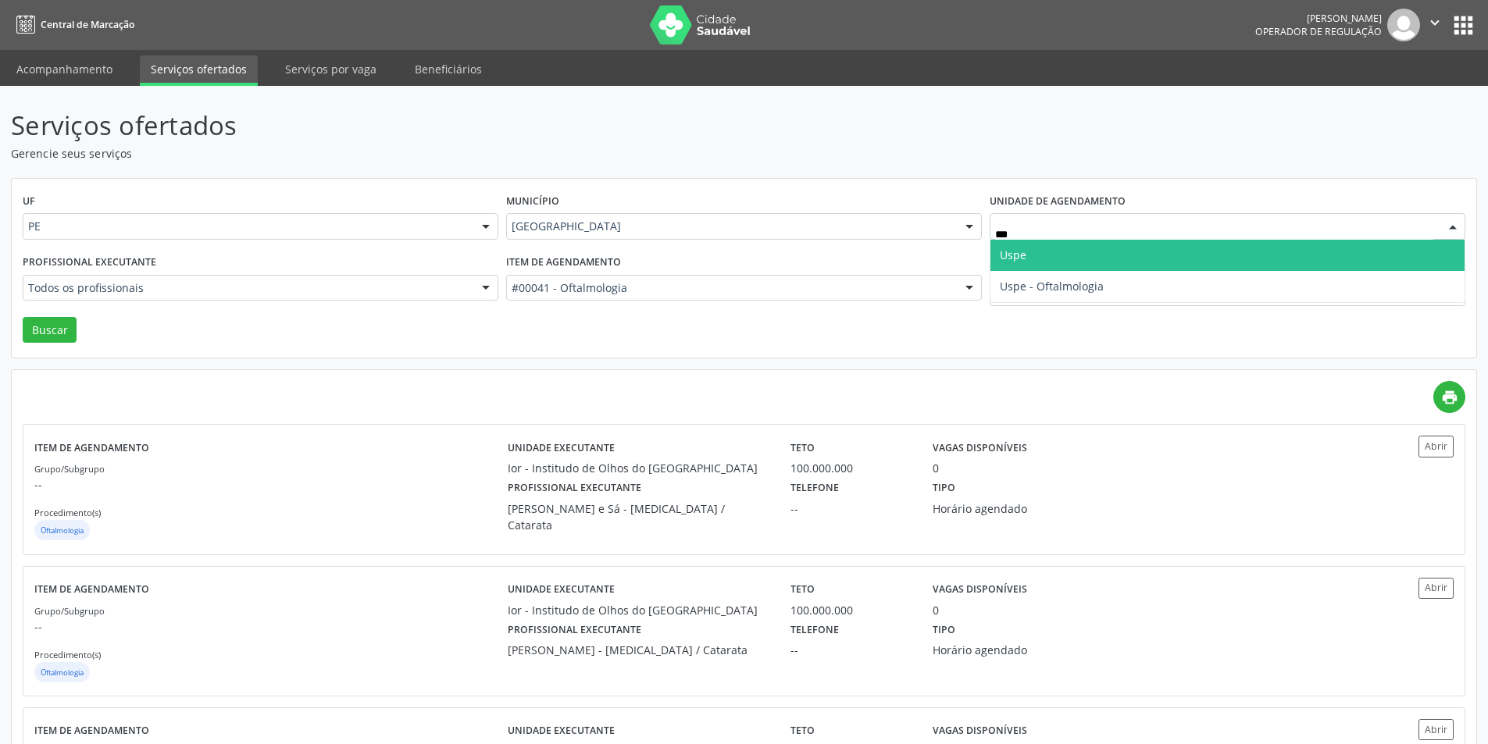
type input "****"
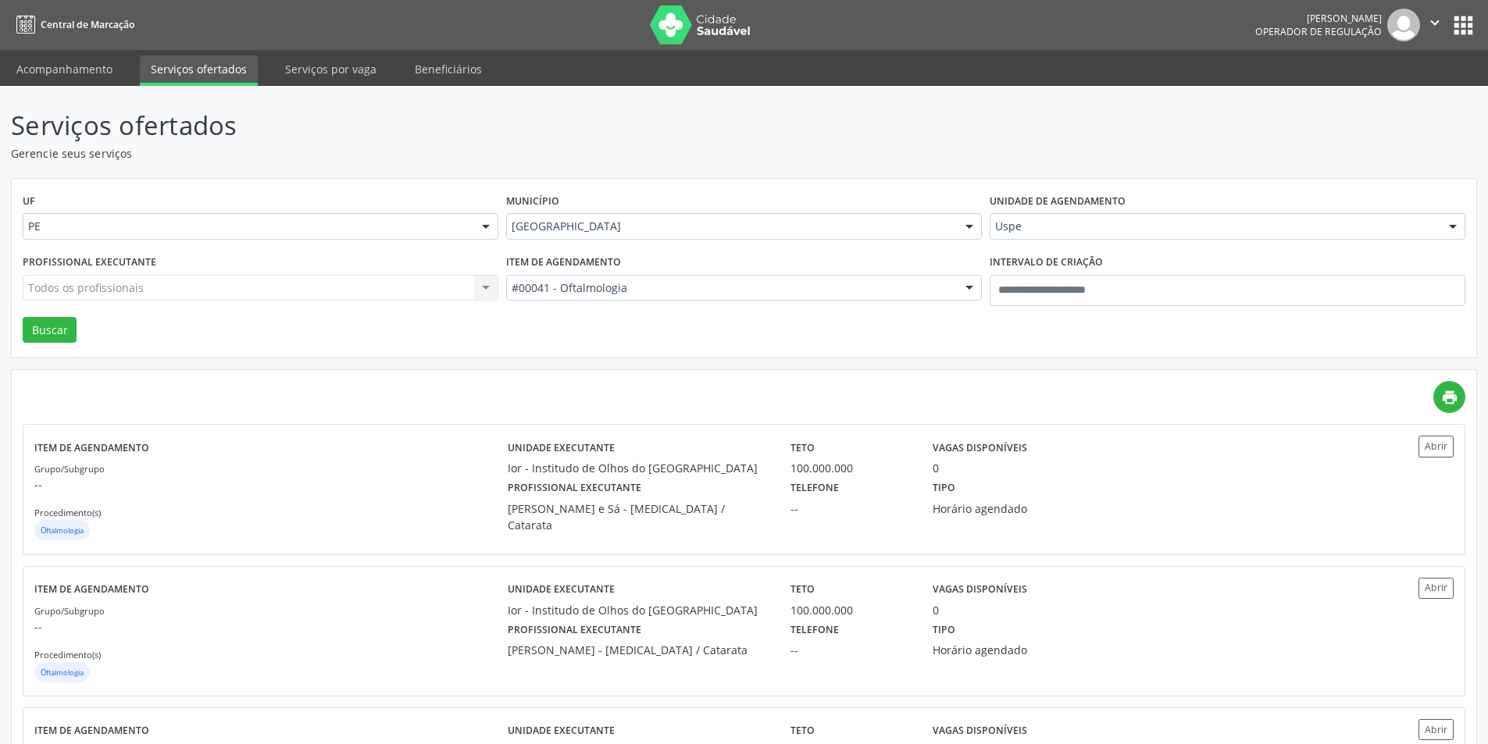
click at [323, 288] on div "Todos os profissionais Todos os profissionais Adriana Maia Valenca Adriana Morg…" at bounding box center [261, 288] width 476 height 27
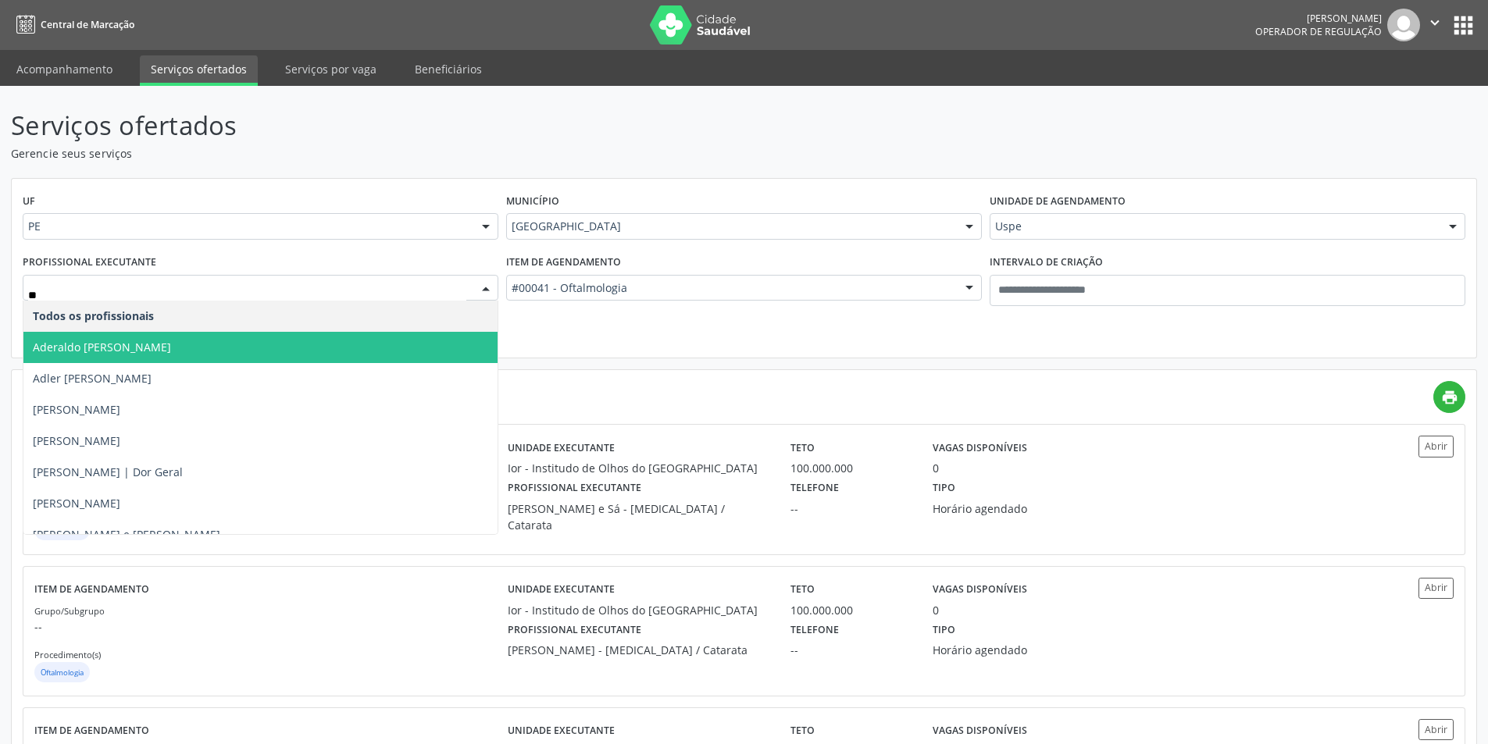
type input "***"
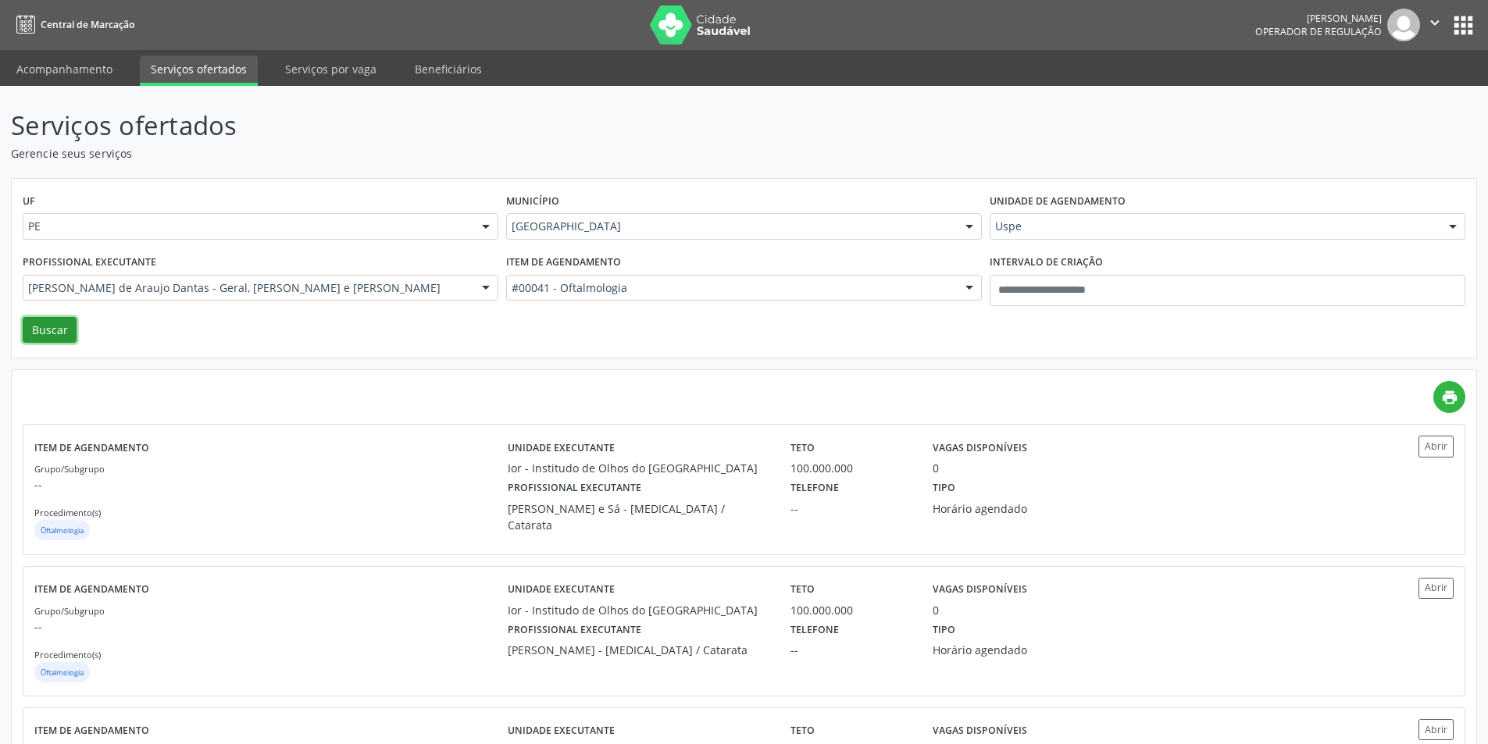
click at [58, 319] on button "Buscar" at bounding box center [50, 330] width 54 height 27
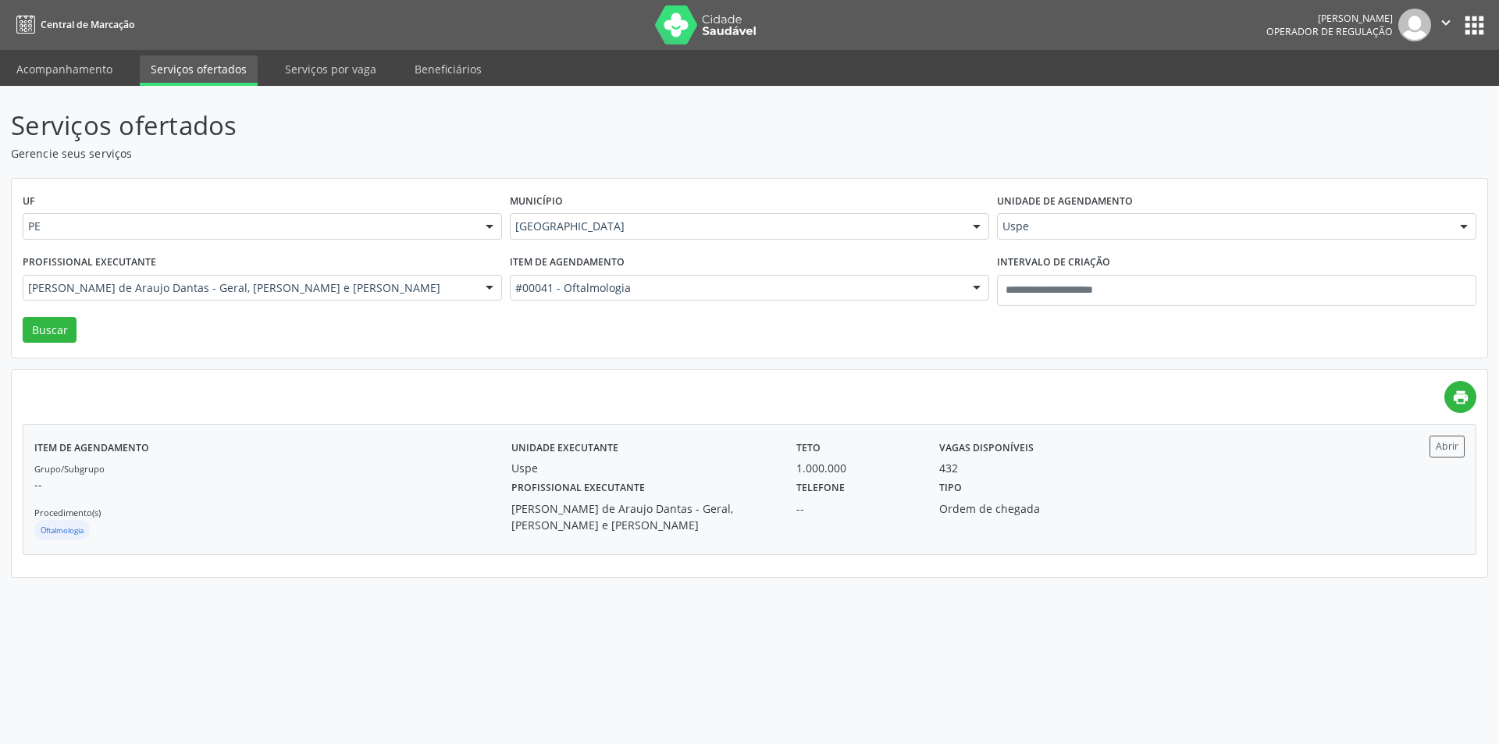
click at [936, 504] on div "Tipo Ordem de chegada" at bounding box center [1035, 504] width 214 height 57
click at [582, 276] on div "#00041 - Oftalmologia" at bounding box center [749, 288] width 479 height 27
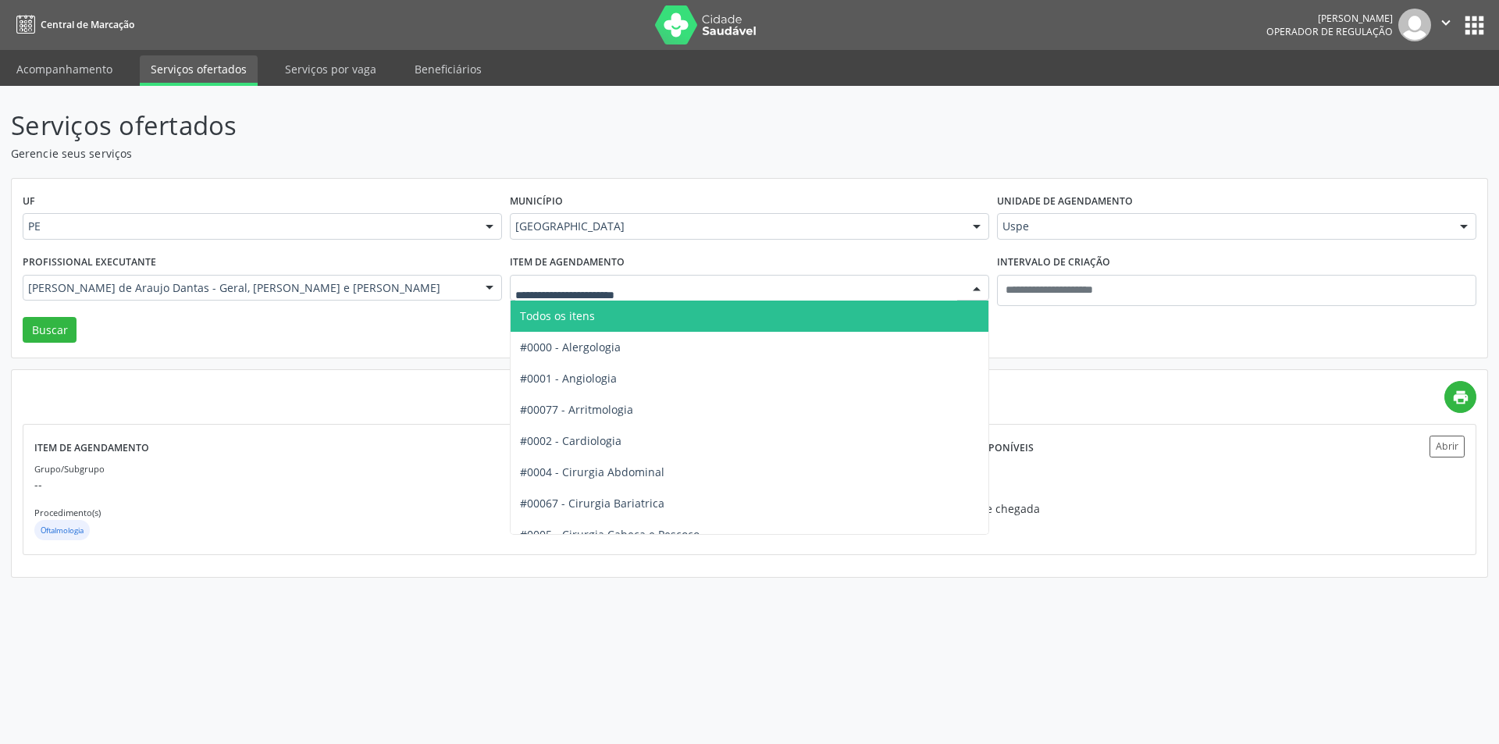
click at [575, 280] on input "text" at bounding box center [736, 295] width 442 height 31
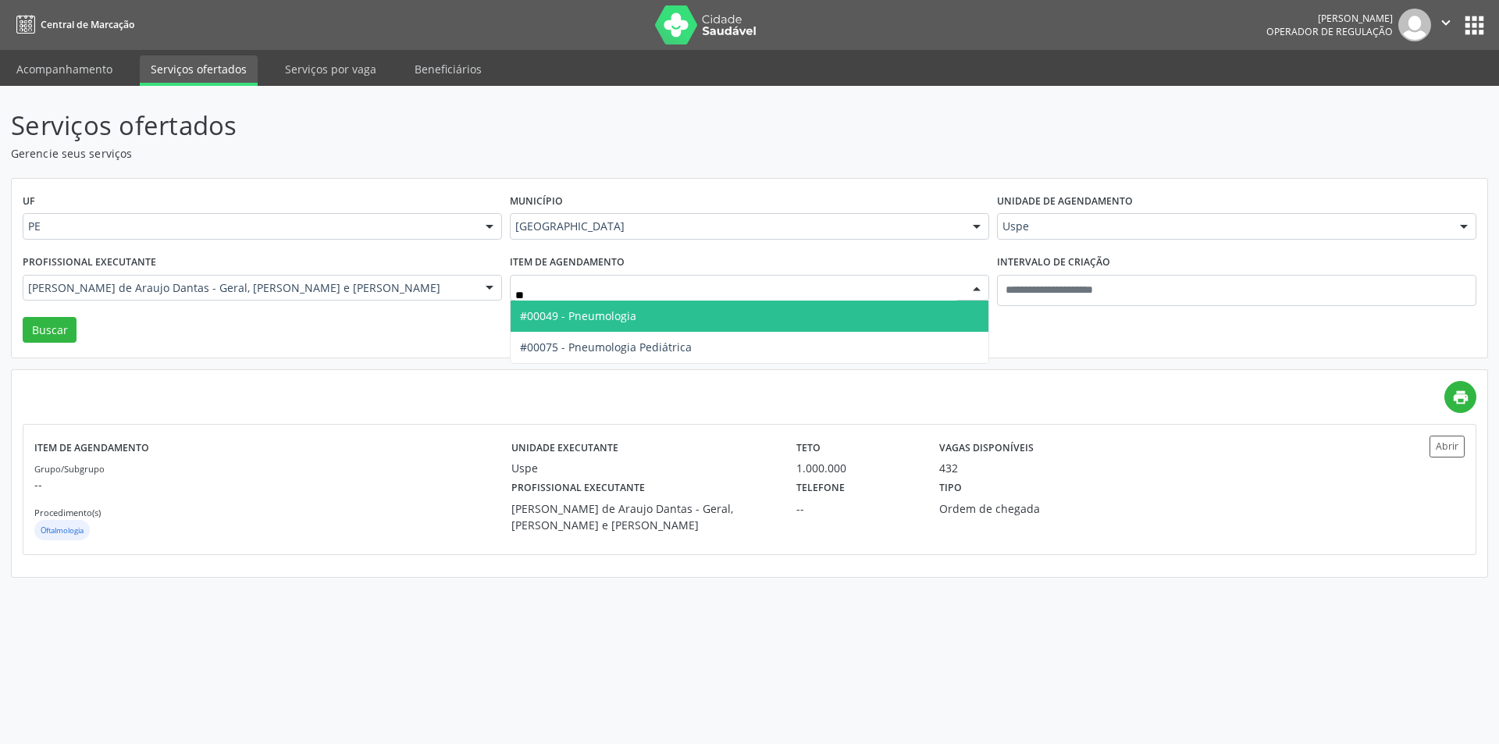
type input "***"
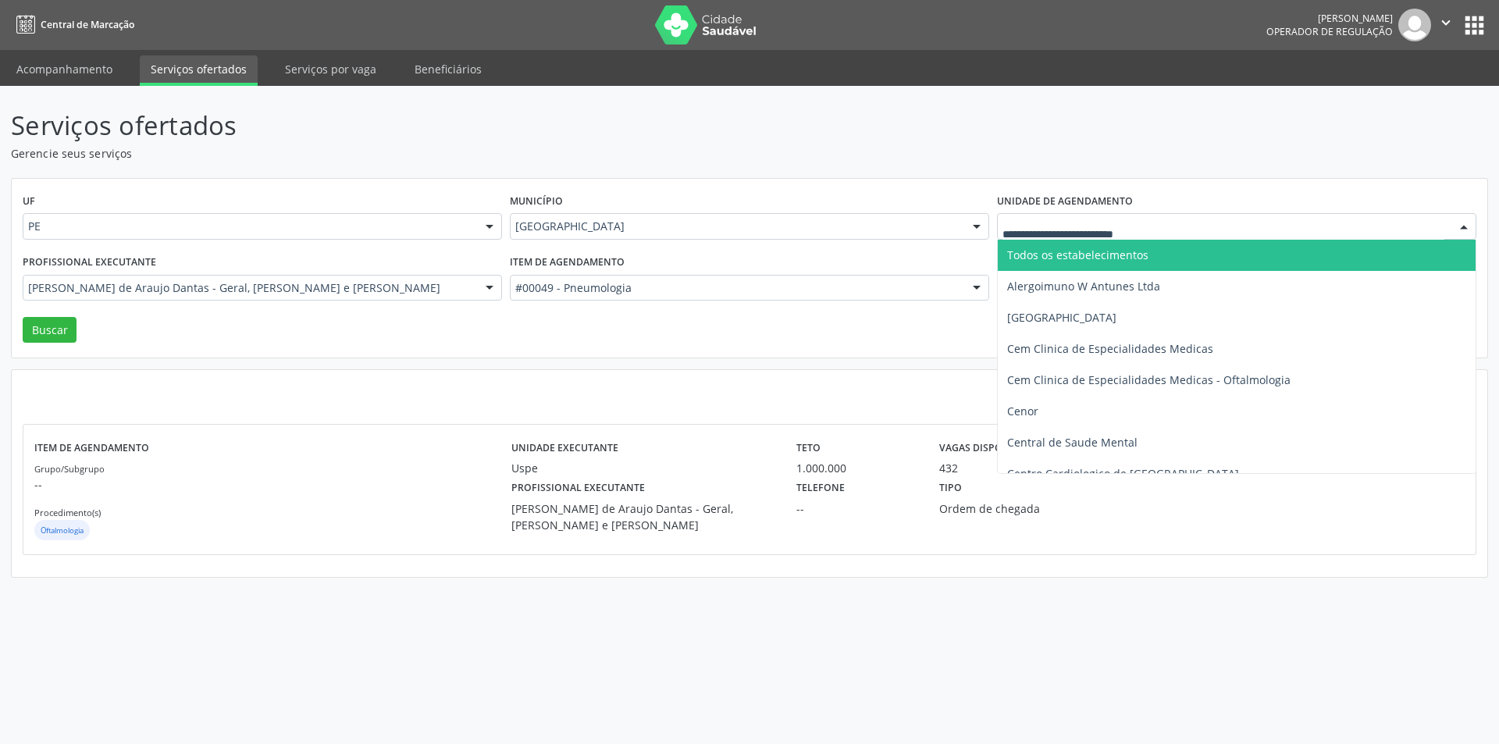
click at [1026, 252] on span "Todos os estabelecimentos" at bounding box center [1077, 255] width 141 height 15
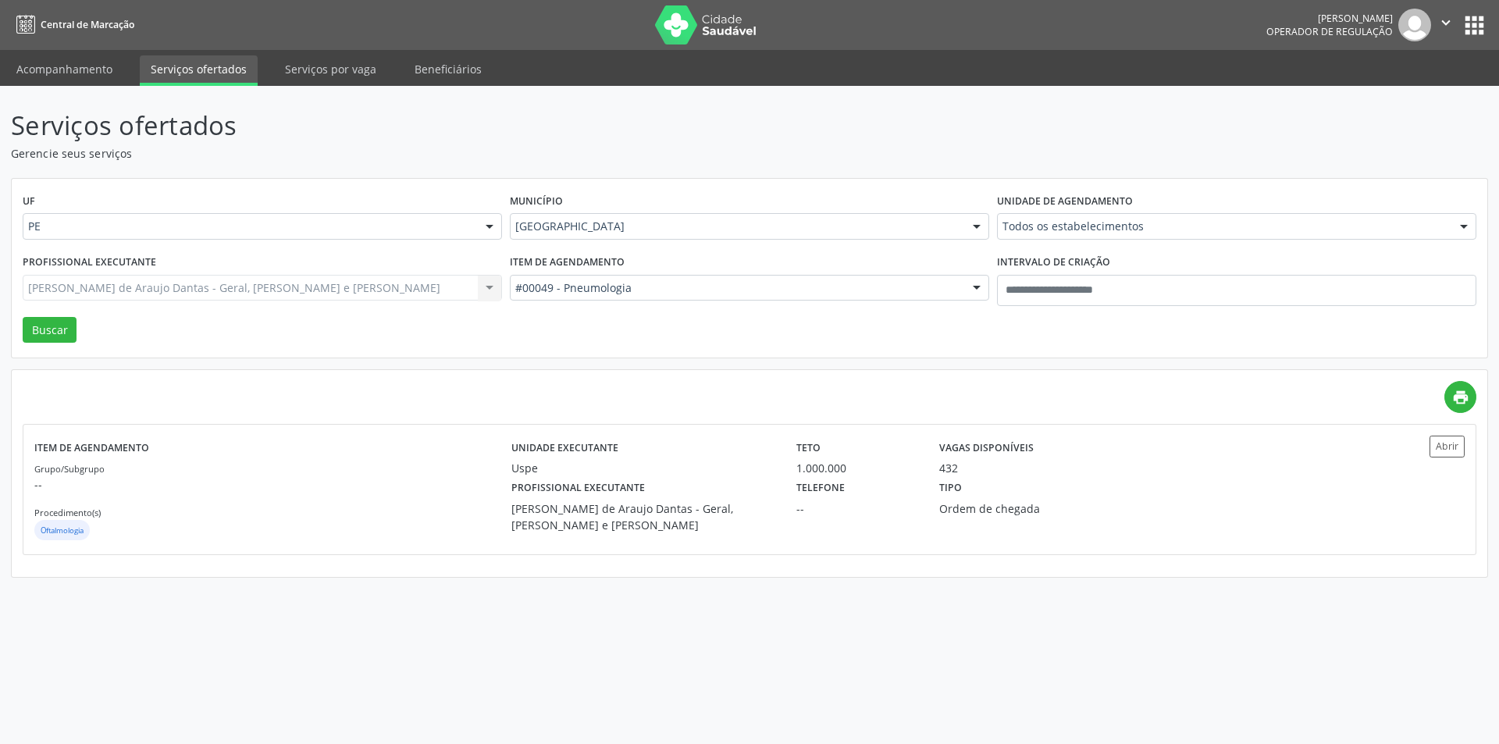
click at [1061, 216] on div "Todos os estabelecimentos" at bounding box center [1236, 226] width 479 height 27
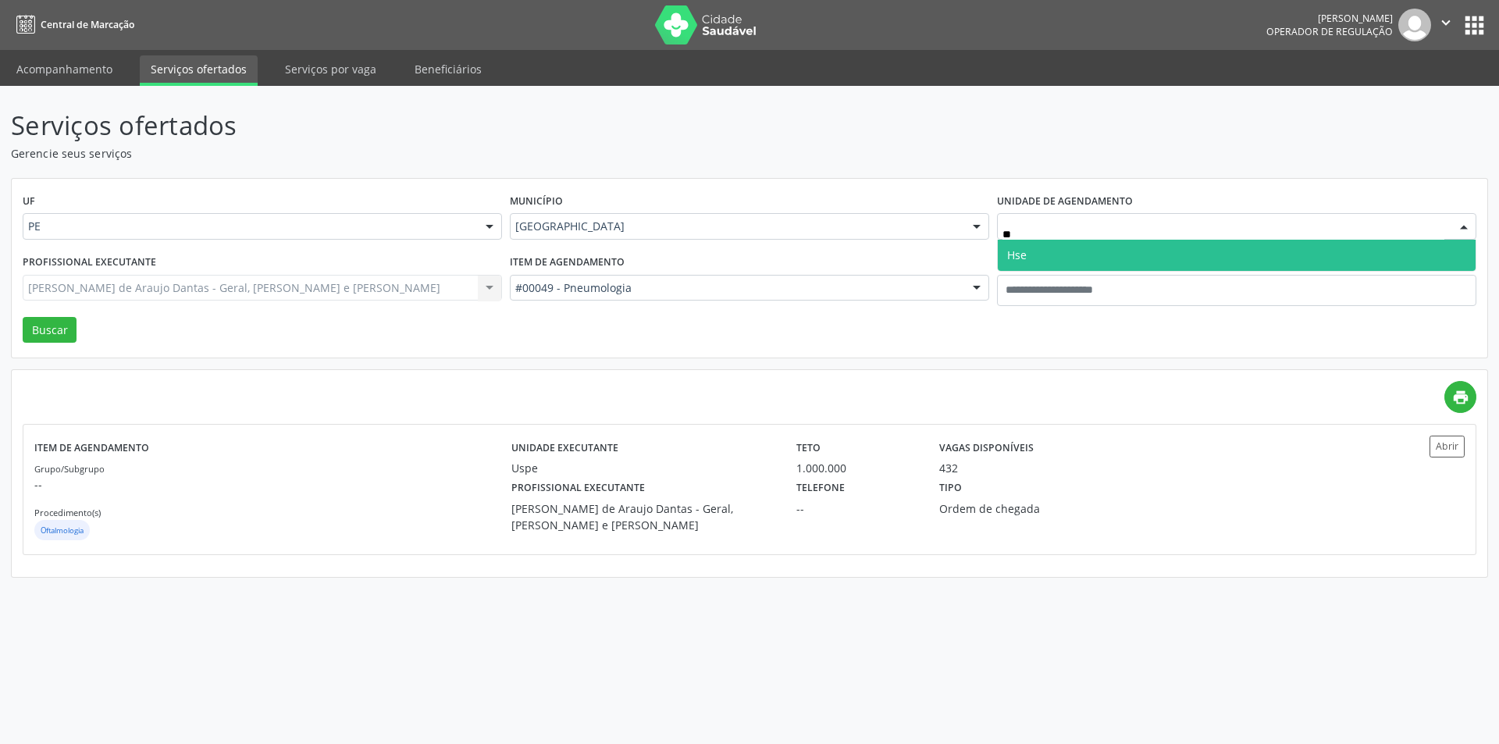
type input "***"
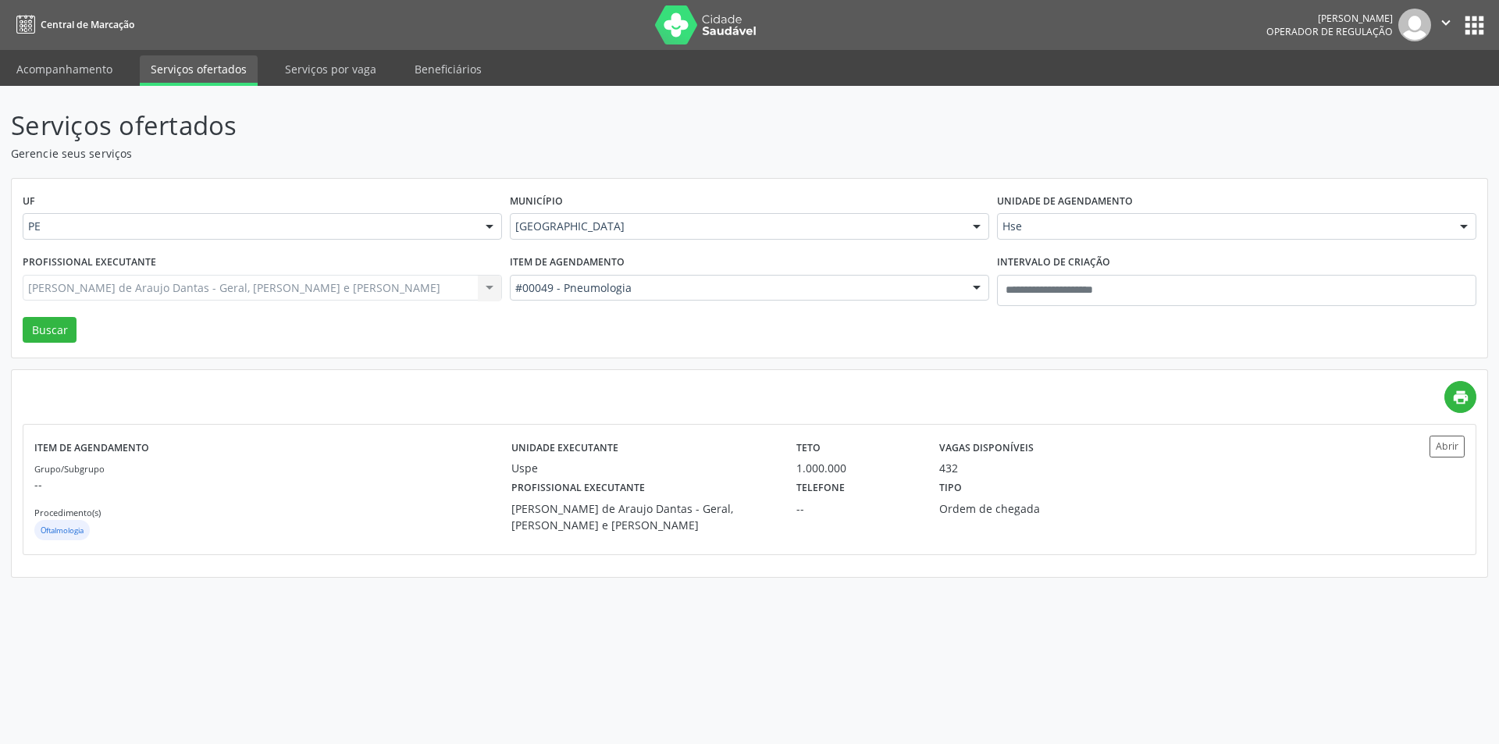
click at [20, 335] on div "UF PE PE Nenhum resultado encontrado para: " " Não há nenhuma opção para ser ex…" at bounding box center [750, 269] width 1476 height 180
click at [52, 319] on button "Buscar" at bounding box center [50, 330] width 54 height 27
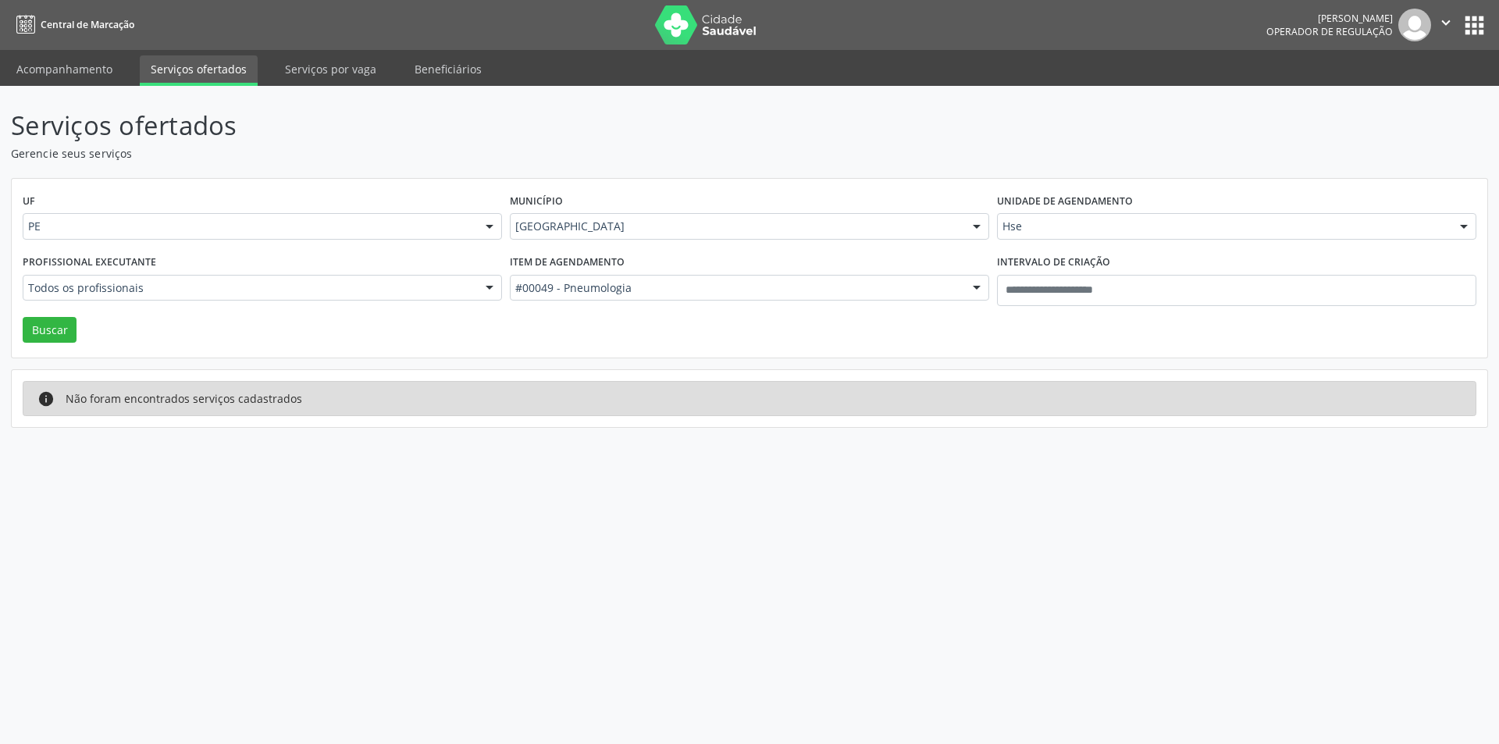
click at [282, 305] on div "Profissional executante Todos os profissionais Todos os profissionais Adalberto…" at bounding box center [262, 284] width 487 height 66
click at [64, 331] on button "Buscar" at bounding box center [50, 330] width 54 height 27
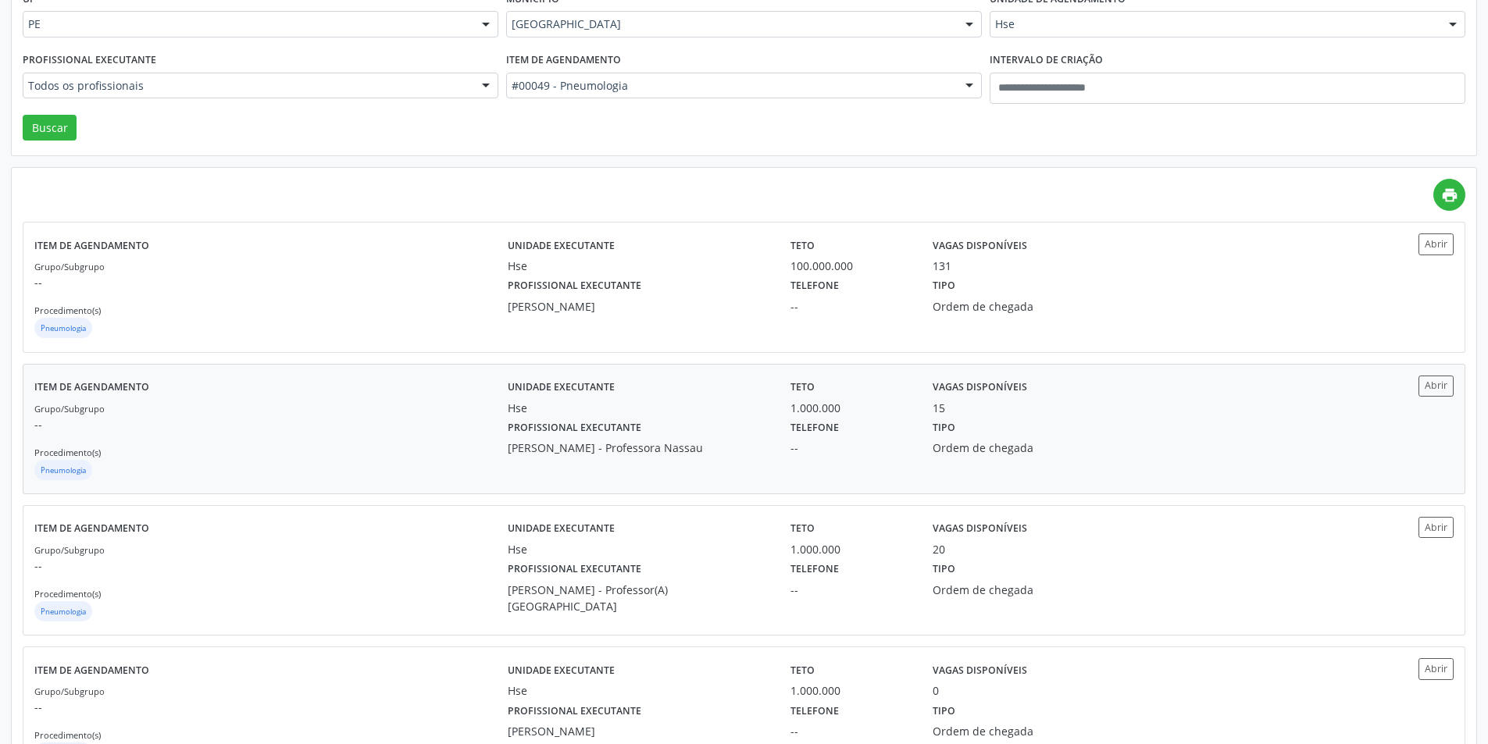
scroll to position [312, 0]
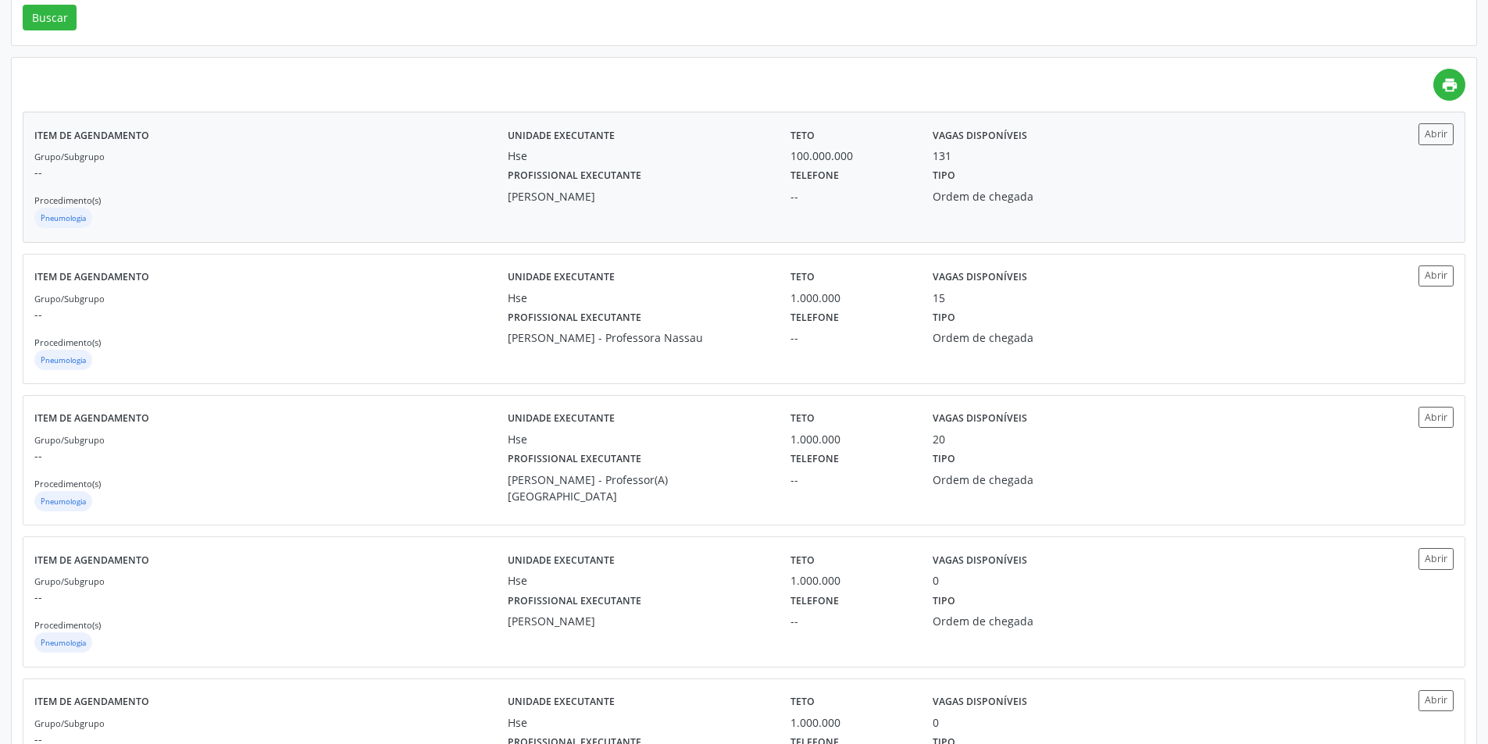
click at [1035, 178] on div "Tipo Ordem de chegada" at bounding box center [1027, 184] width 212 height 41
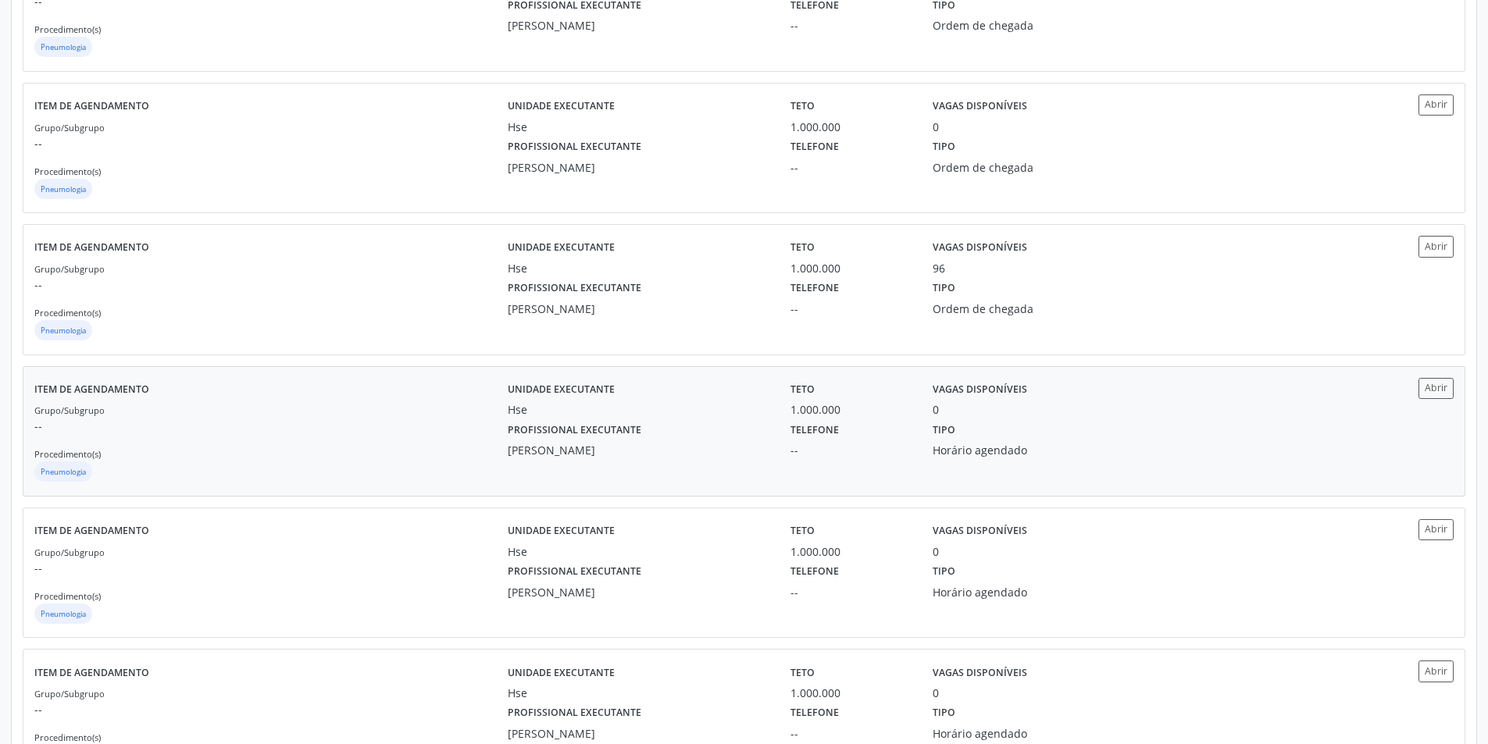
scroll to position [937, 0]
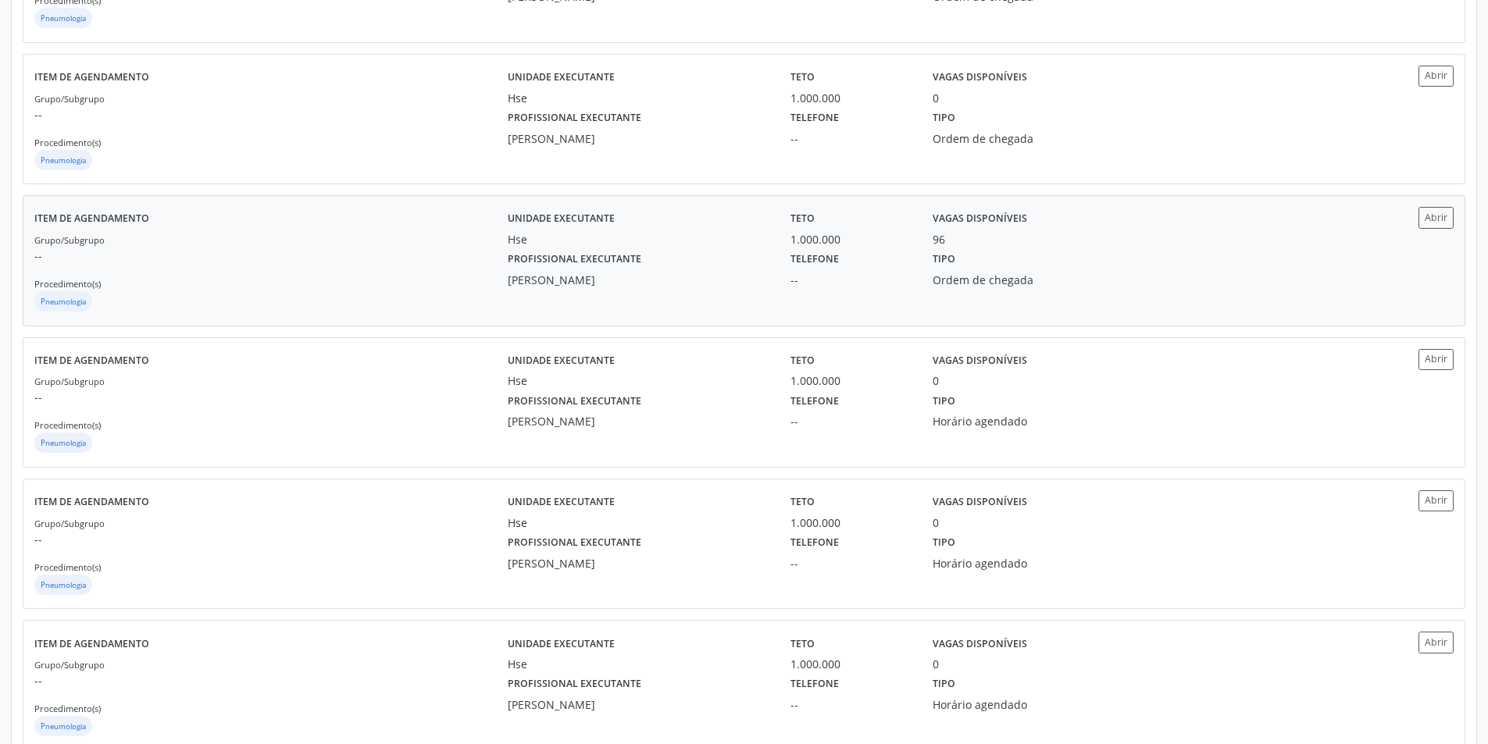
click at [1031, 255] on div "Tipo Ordem de chegada" at bounding box center [1027, 268] width 212 height 41
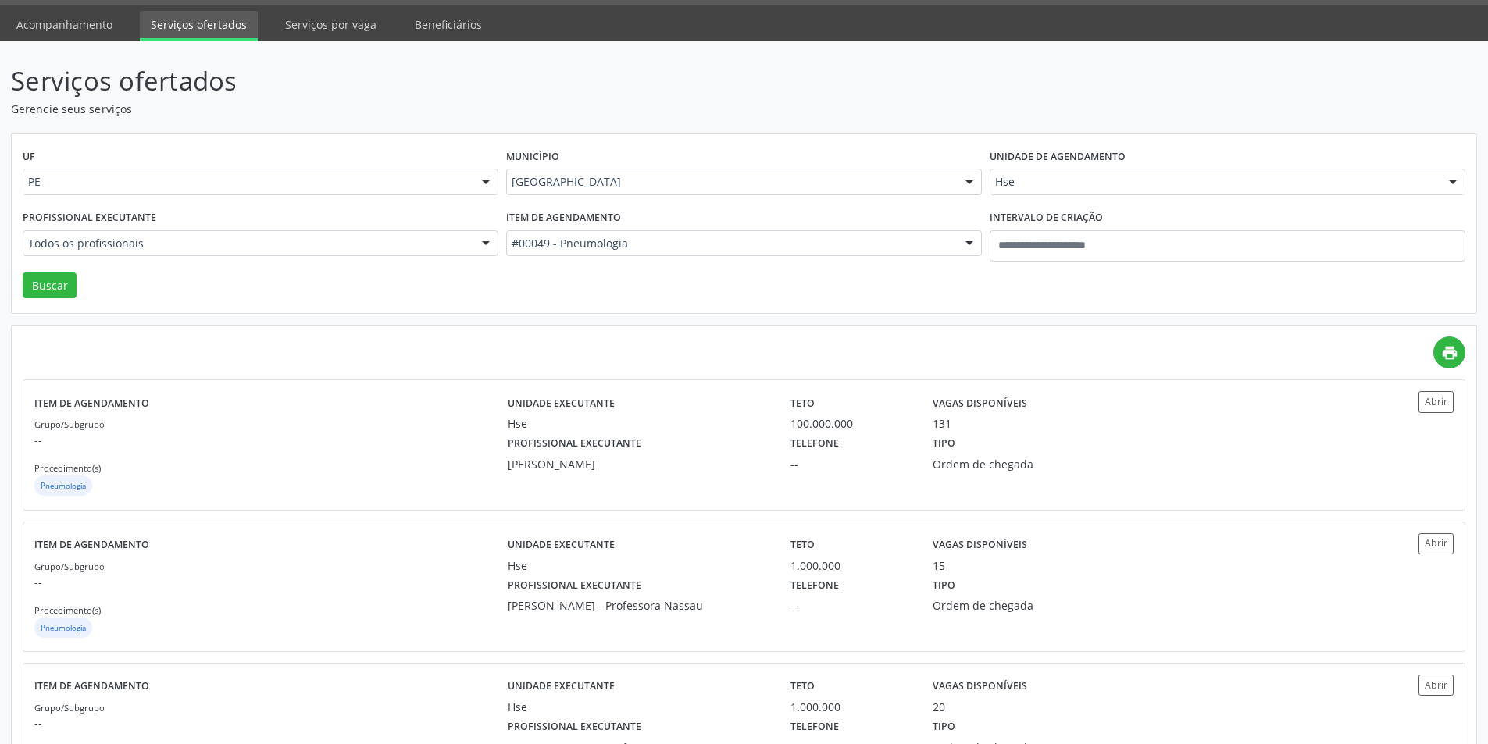
scroll to position [0, 0]
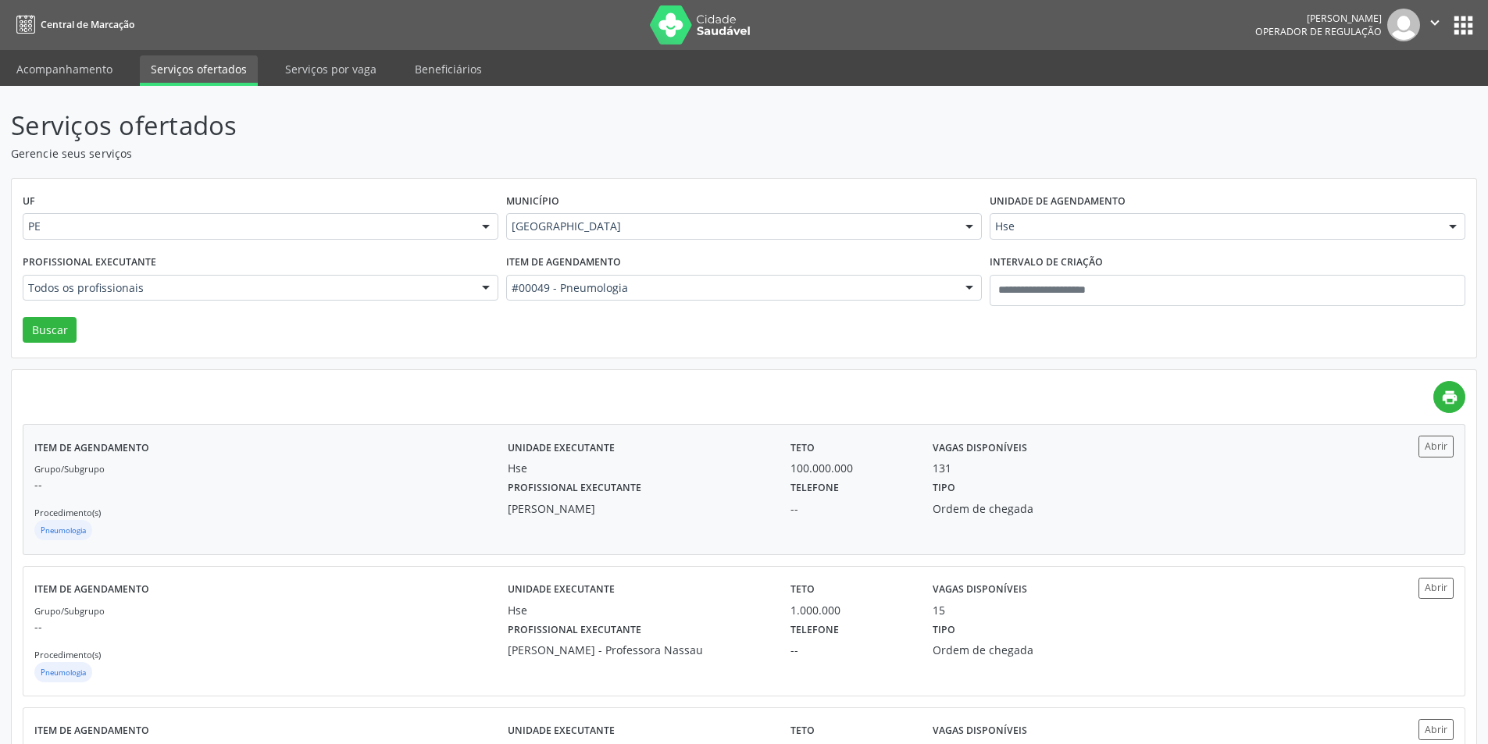
click at [764, 467] on div "Hse" at bounding box center [639, 468] width 262 height 16
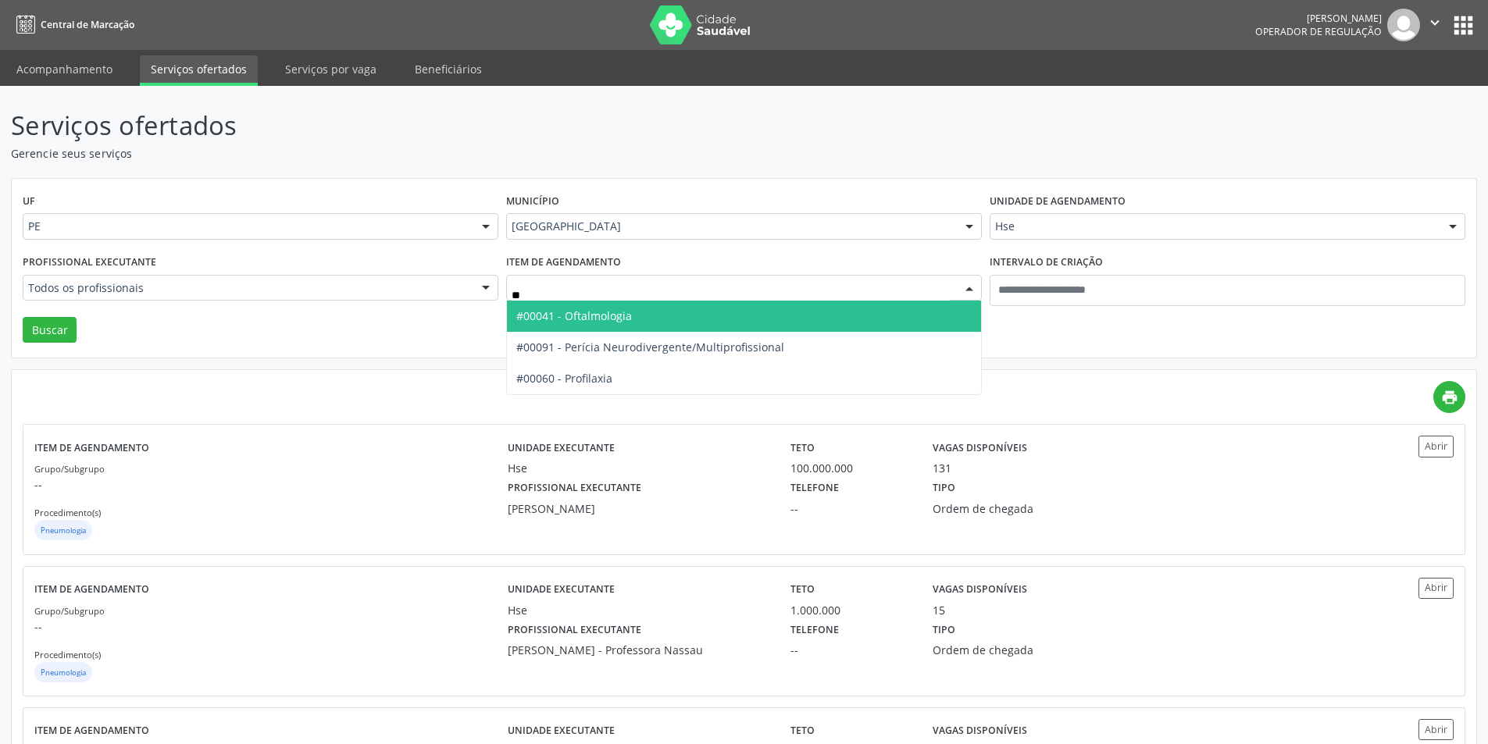
type input "***"
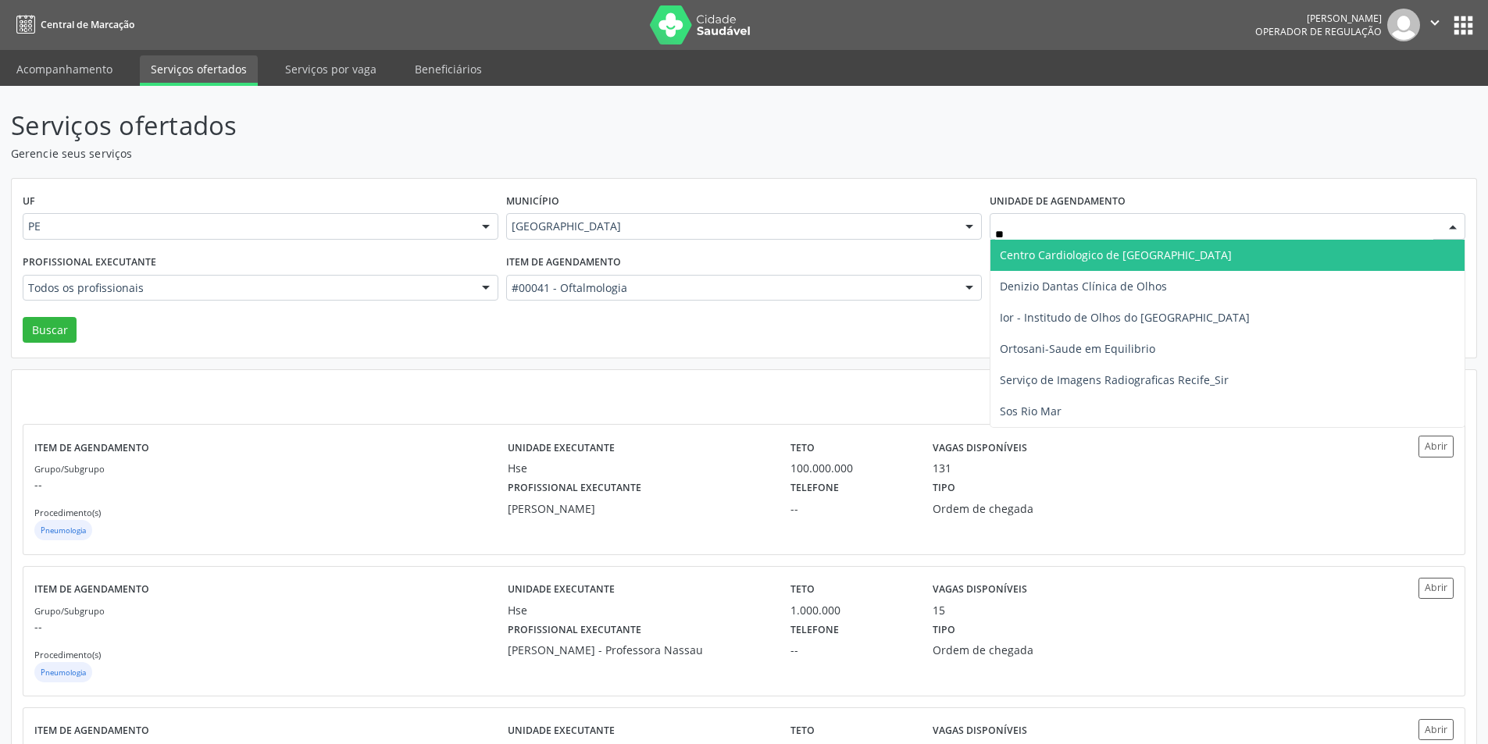
type input "***"
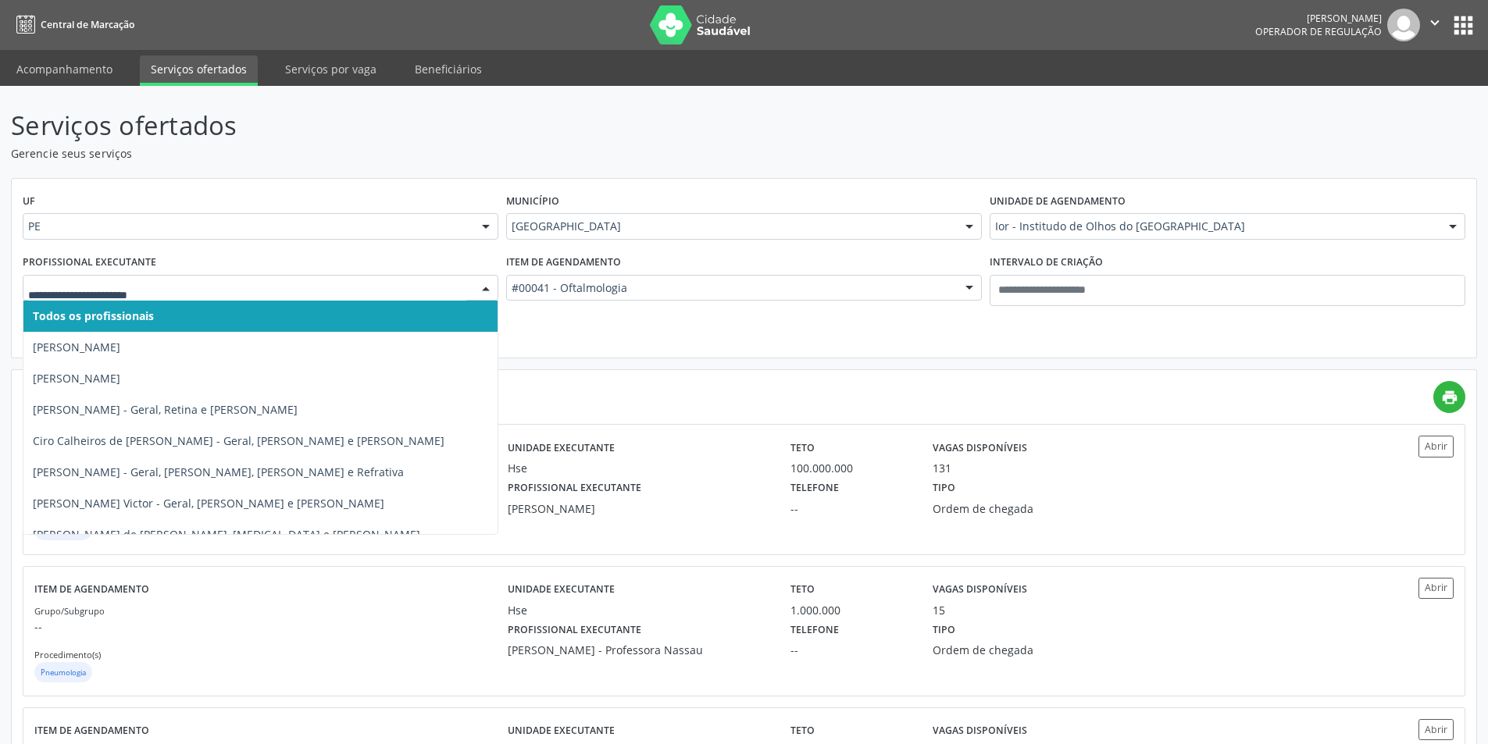
click at [201, 298] on div at bounding box center [261, 288] width 476 height 27
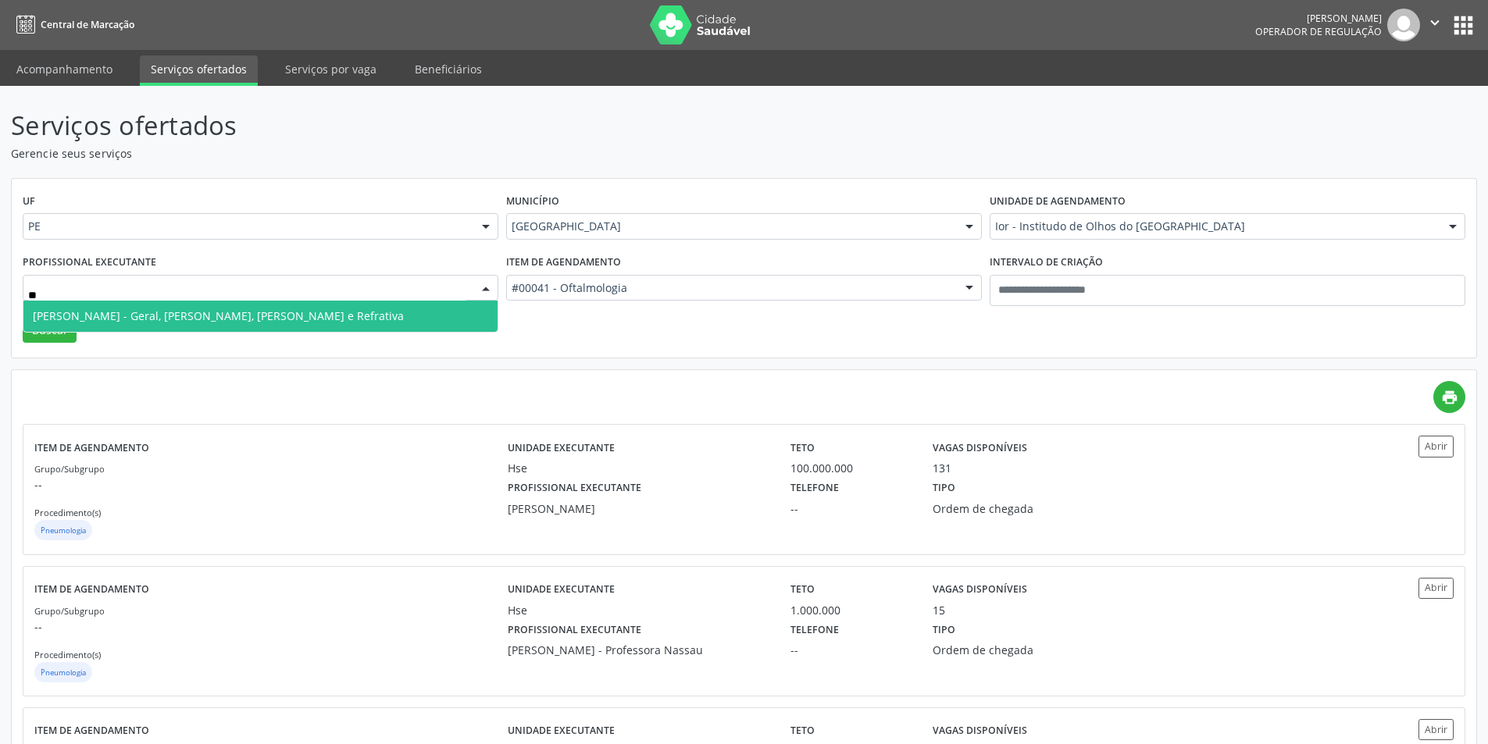
type input "***"
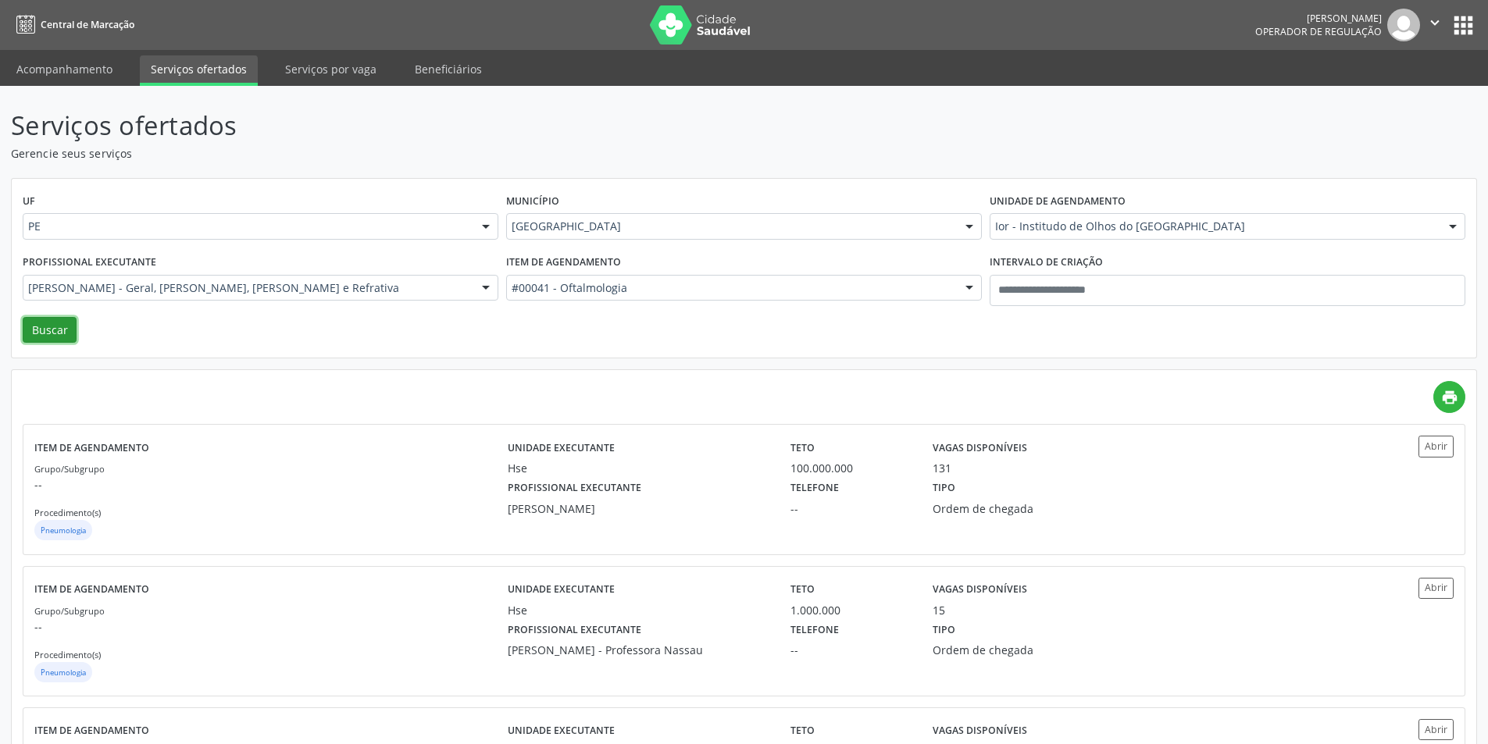
click at [46, 331] on button "Buscar" at bounding box center [50, 330] width 54 height 27
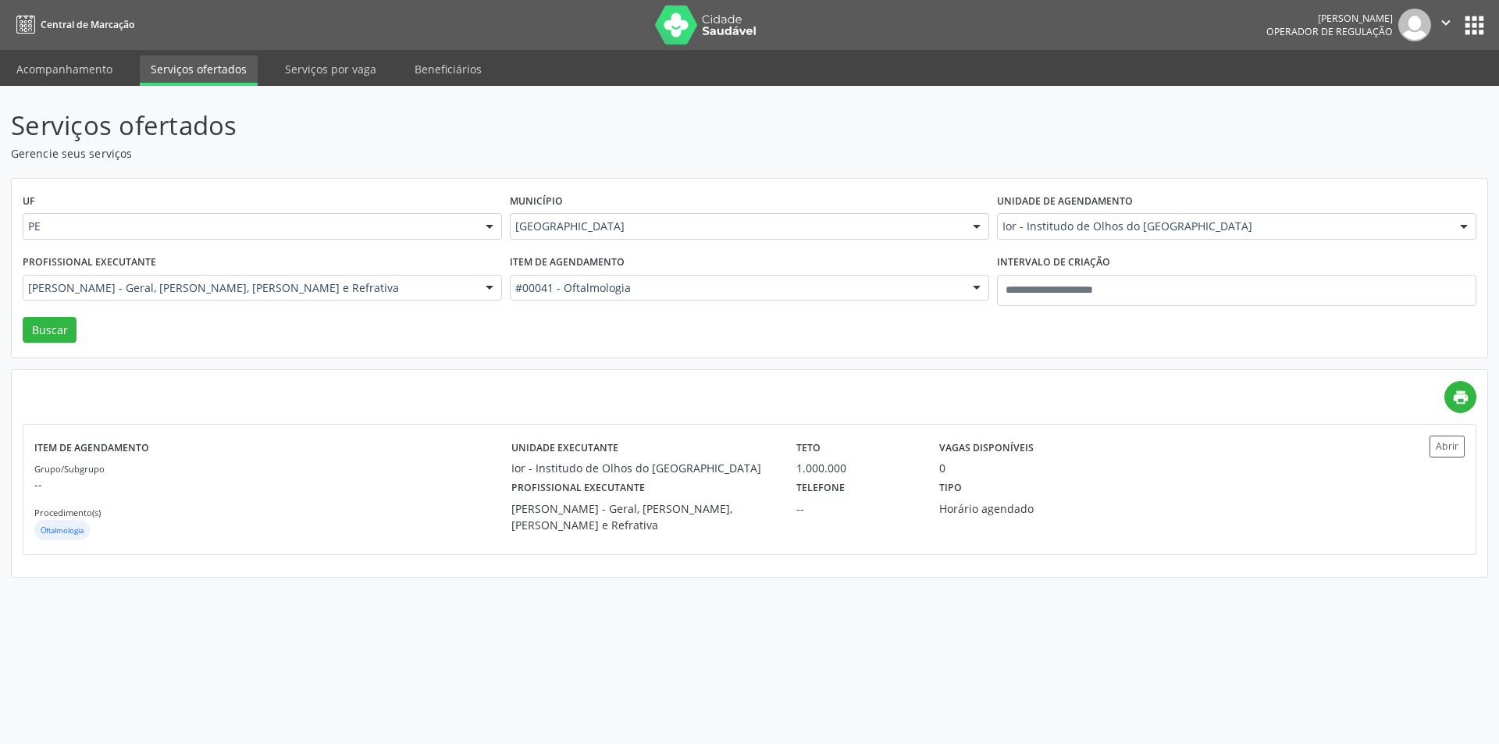
click at [1087, 357] on div "UF PE PE Nenhum resultado encontrado para: " " Não há nenhuma opção para ser ex…" at bounding box center [750, 269] width 1476 height 180
click at [612, 340] on div "UF PE PE Nenhum resultado encontrado para: " " Não há nenhuma opção para ser ex…" at bounding box center [750, 269] width 1476 height 180
click at [347, 330] on div "UF PE PE Nenhum resultado encontrado para: " " Não há nenhuma opção para ser ex…" at bounding box center [750, 269] width 1476 height 180
click at [689, 331] on div "UF PE PE Nenhum resultado encontrado para: " " Não há nenhuma opção para ser ex…" at bounding box center [750, 269] width 1476 height 180
click at [603, 297] on div "#00041 - Oftalmologia" at bounding box center [749, 288] width 479 height 27
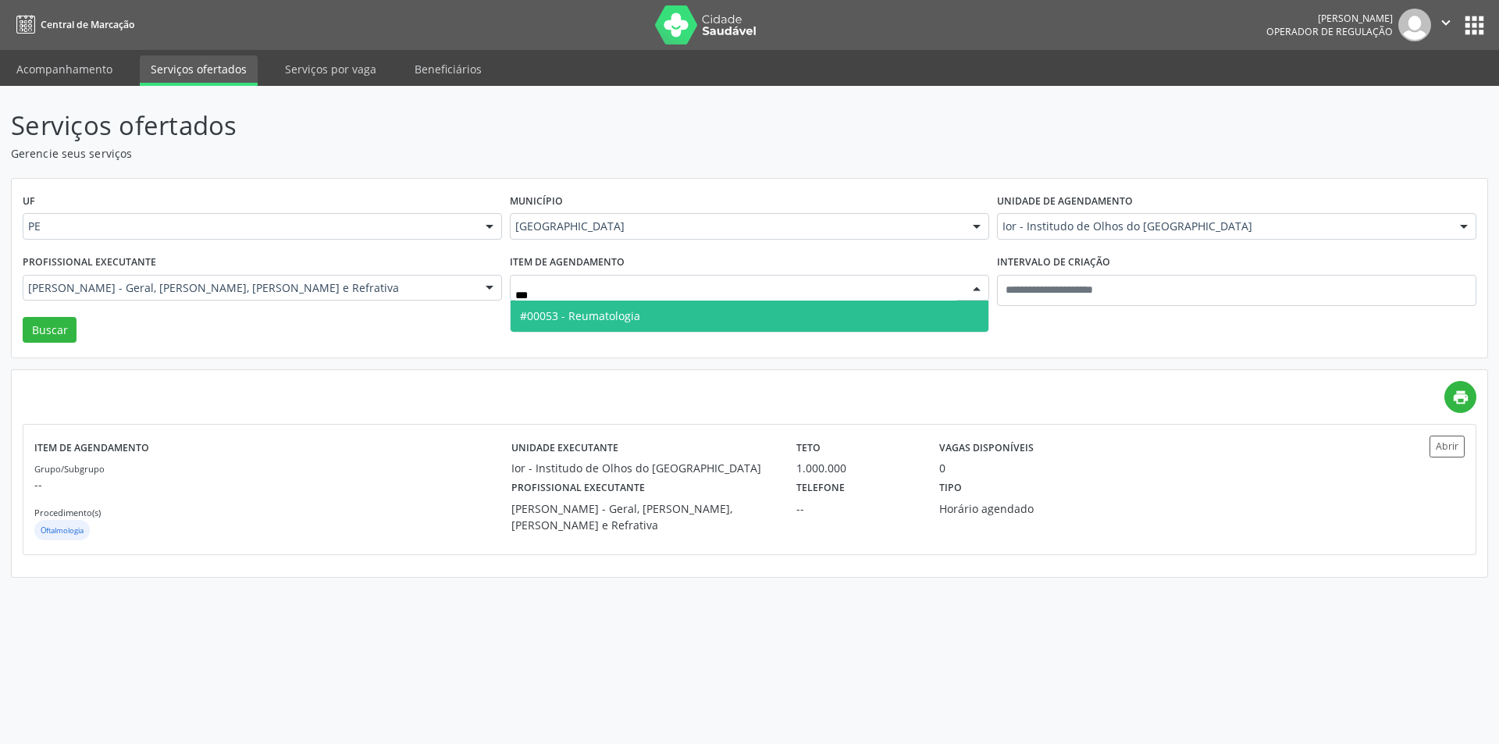
type input "****"
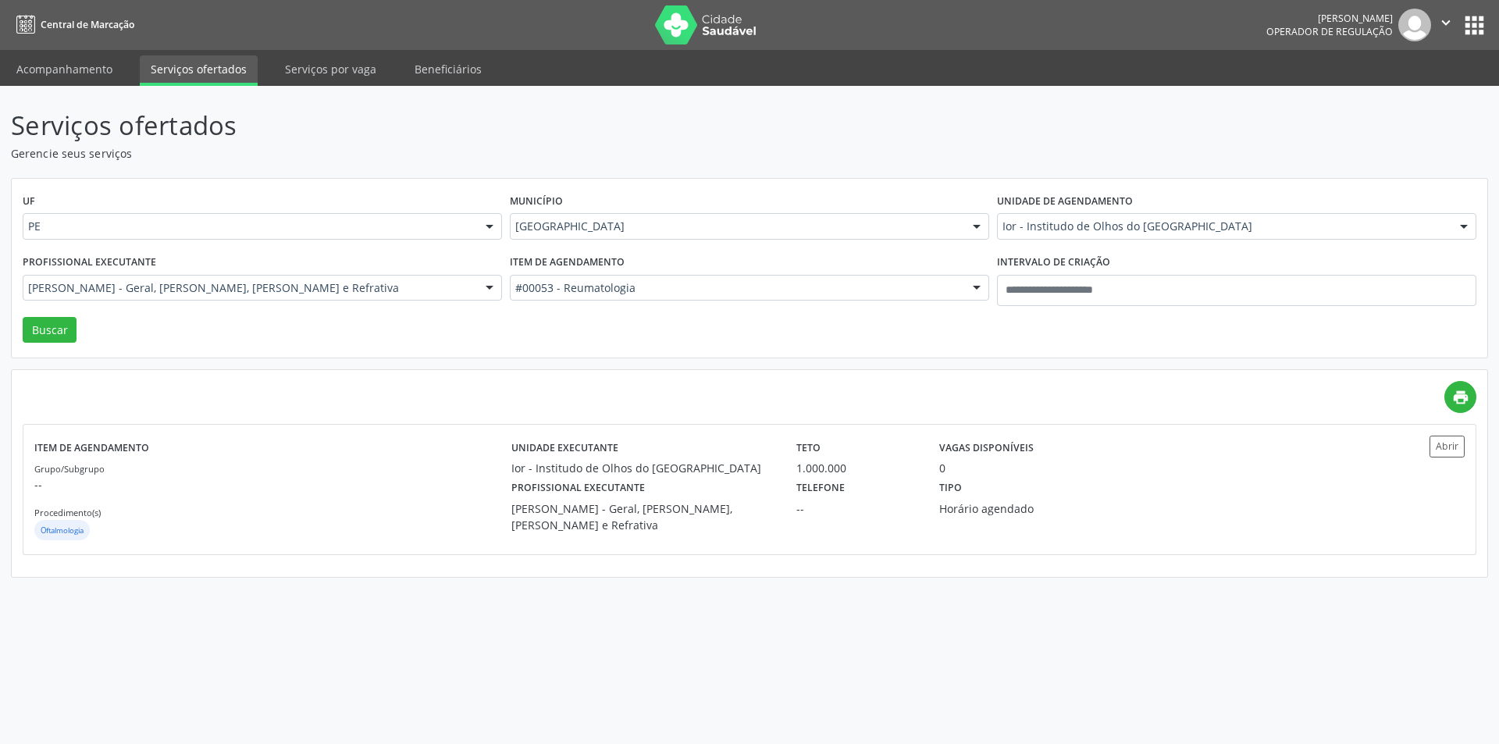
click at [1106, 211] on label "Unidade de agendamento" at bounding box center [1065, 202] width 136 height 24
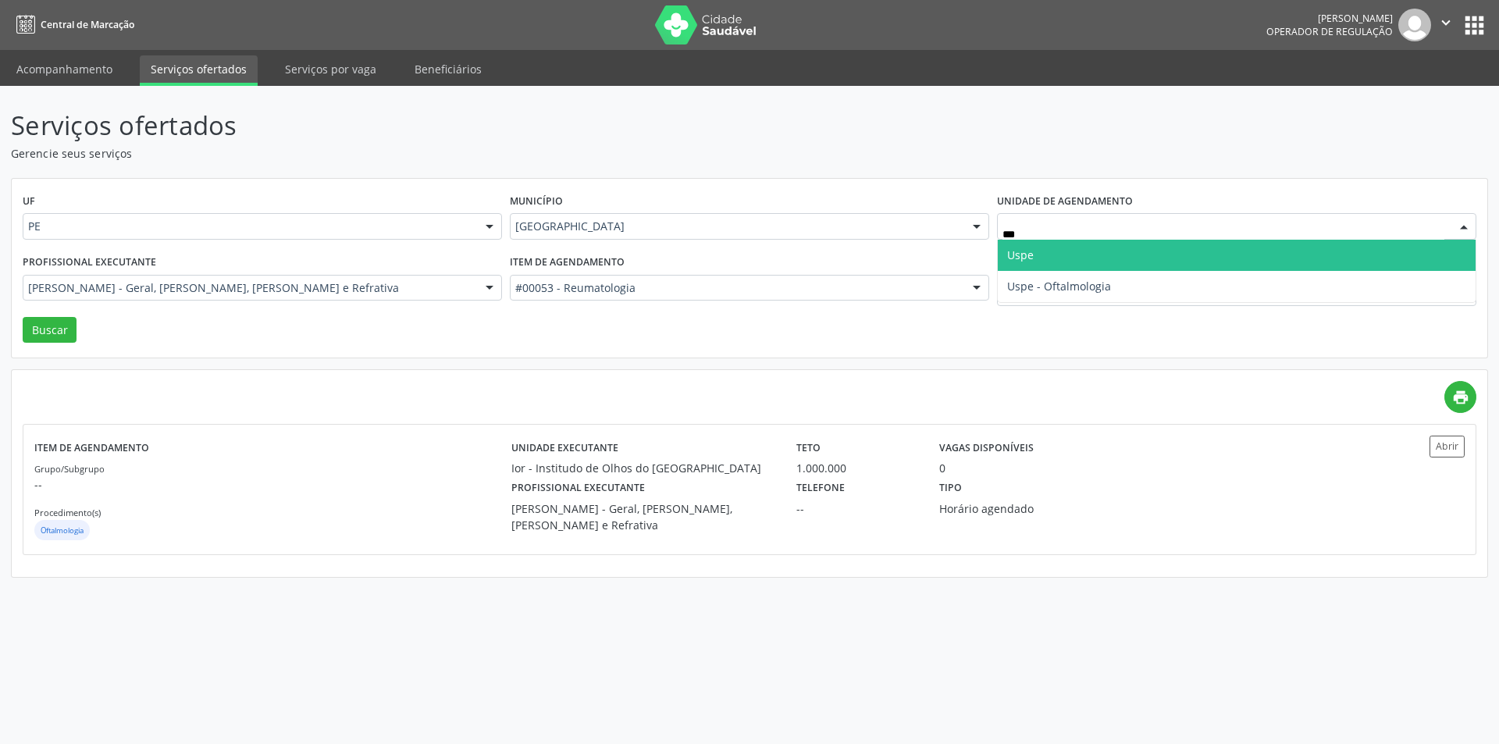
type input "****"
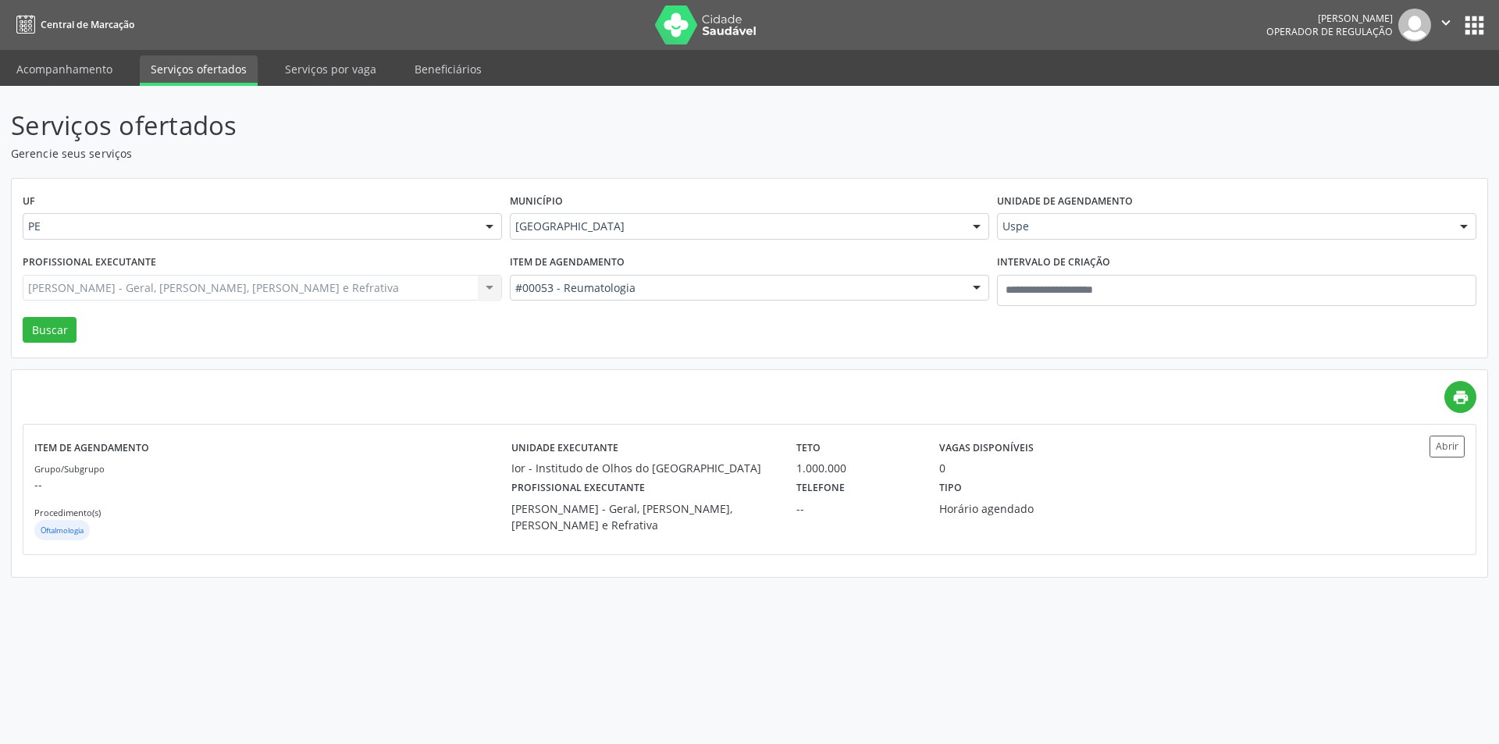
click at [326, 281] on div "Durval Valenca Filho - Geral, Retina, Catarata e Refrativa Todos os profissiona…" at bounding box center [262, 288] width 479 height 27
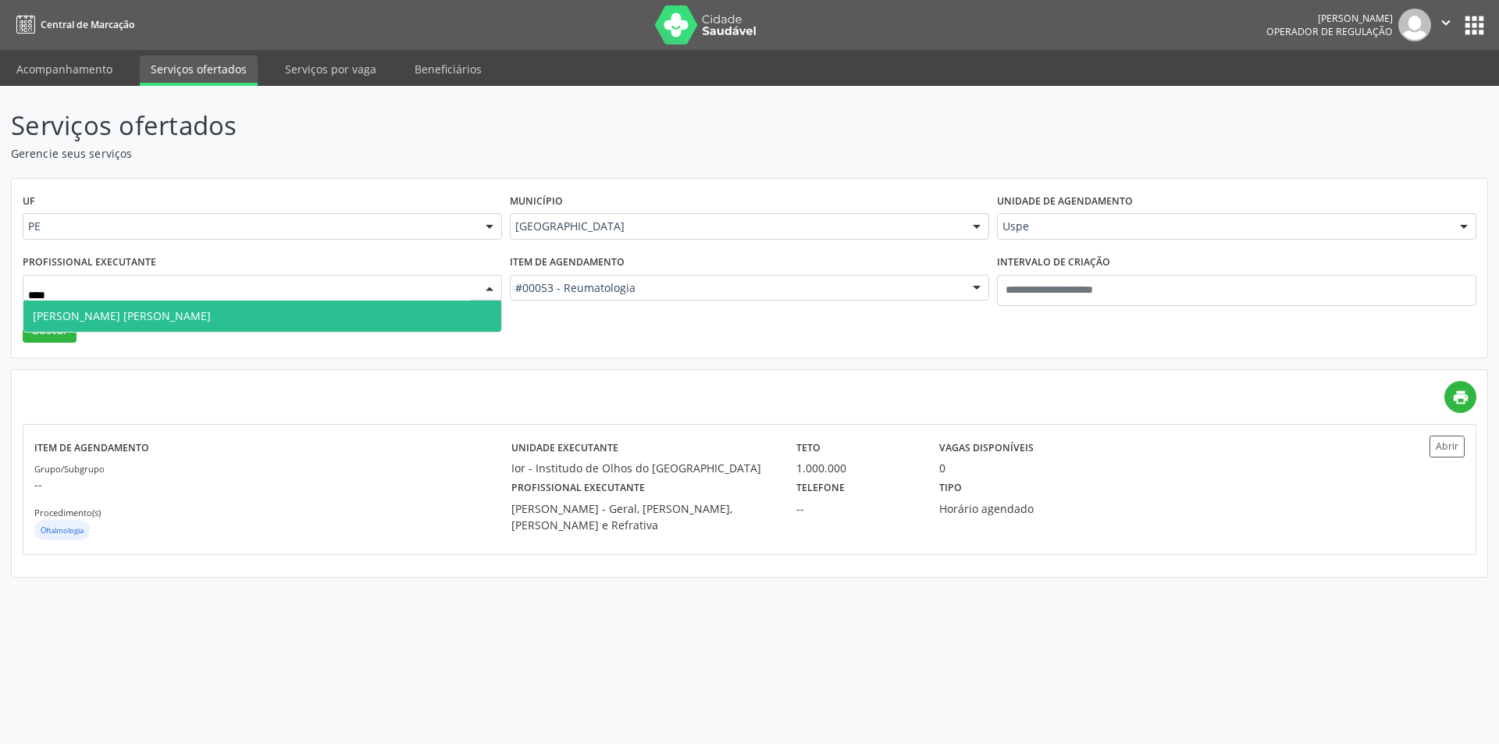
type input "*****"
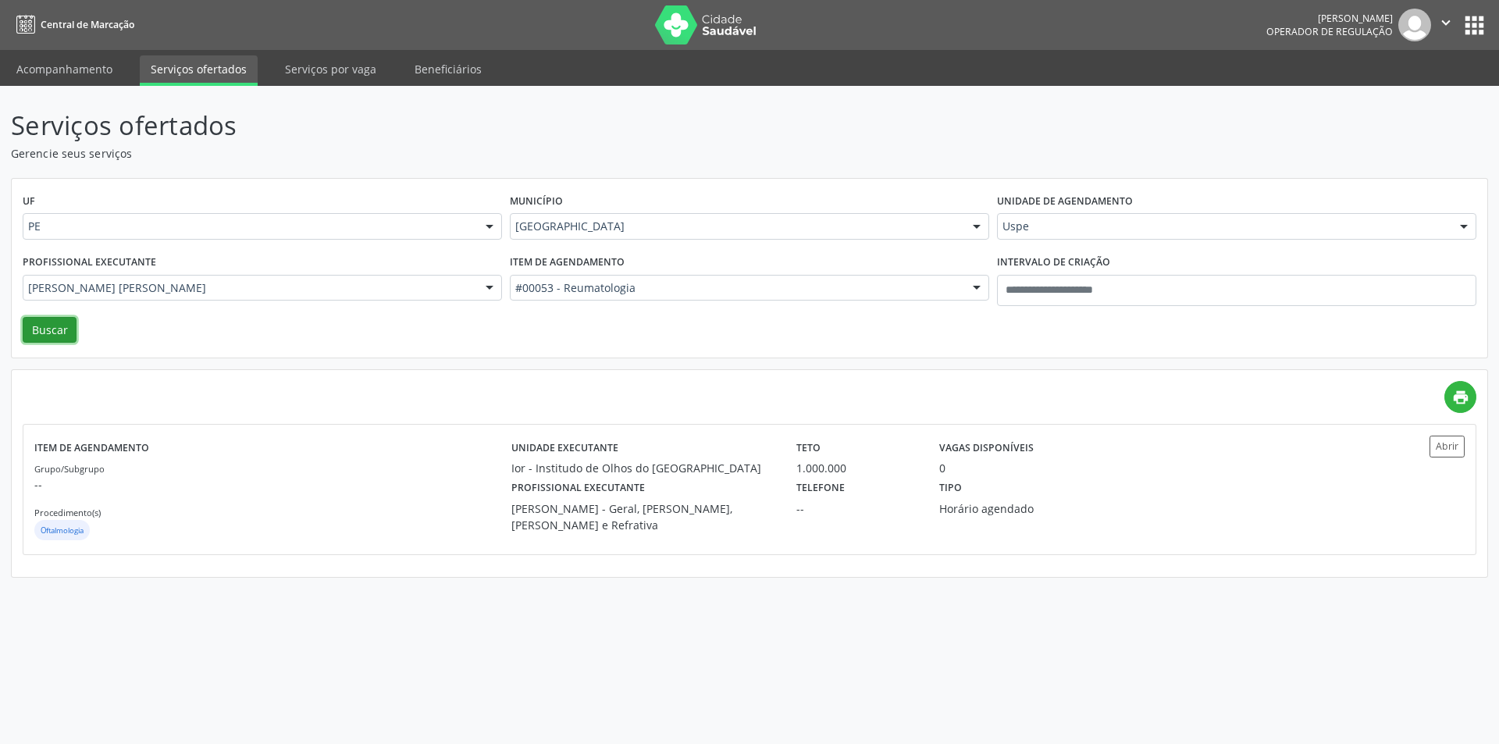
click at [53, 322] on button "Buscar" at bounding box center [50, 330] width 54 height 27
click at [936, 501] on div "Tipo Ordem de chegada" at bounding box center [1035, 496] width 214 height 41
click at [785, 298] on div "#00053 - Reumatologia" at bounding box center [749, 288] width 479 height 27
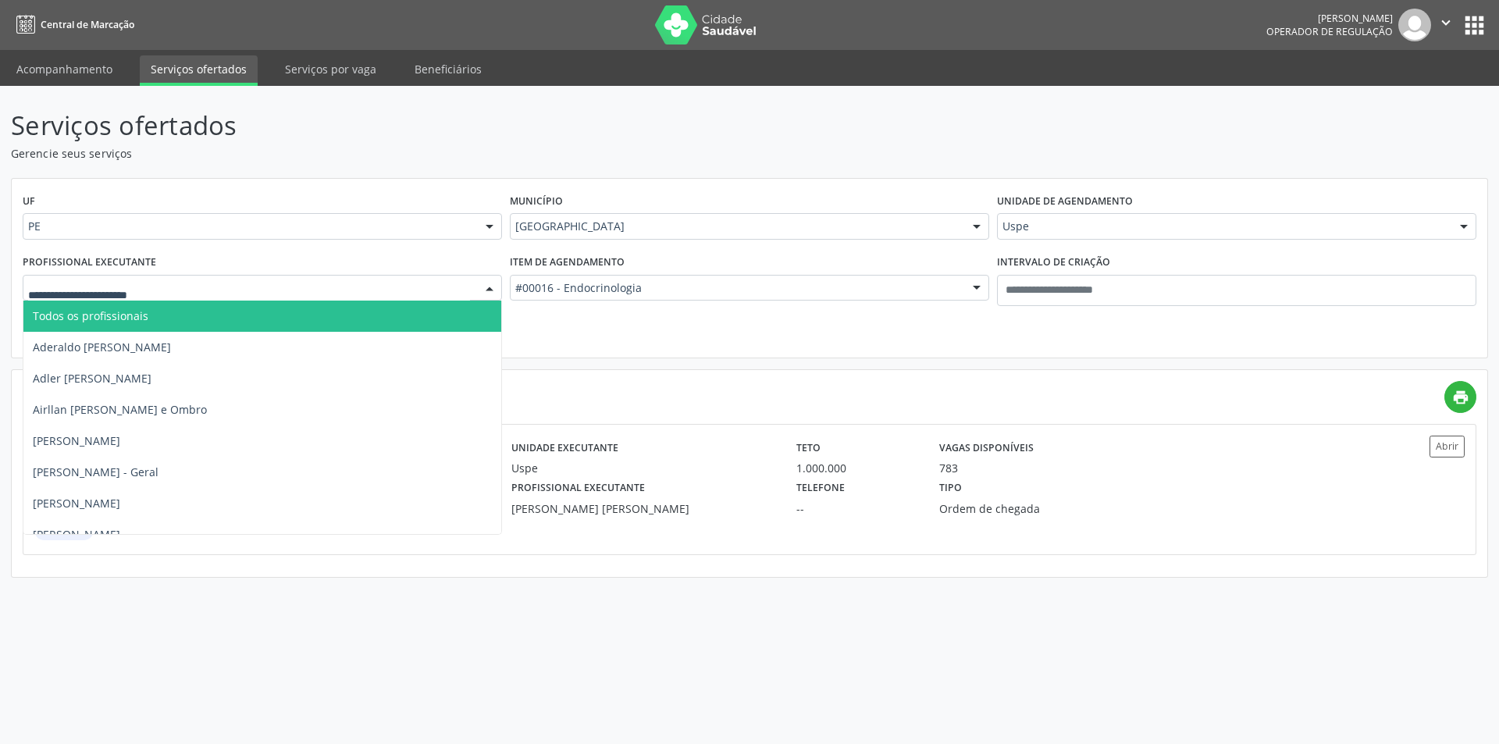
click at [265, 312] on span "Todos os profissionais" at bounding box center [262, 316] width 478 height 31
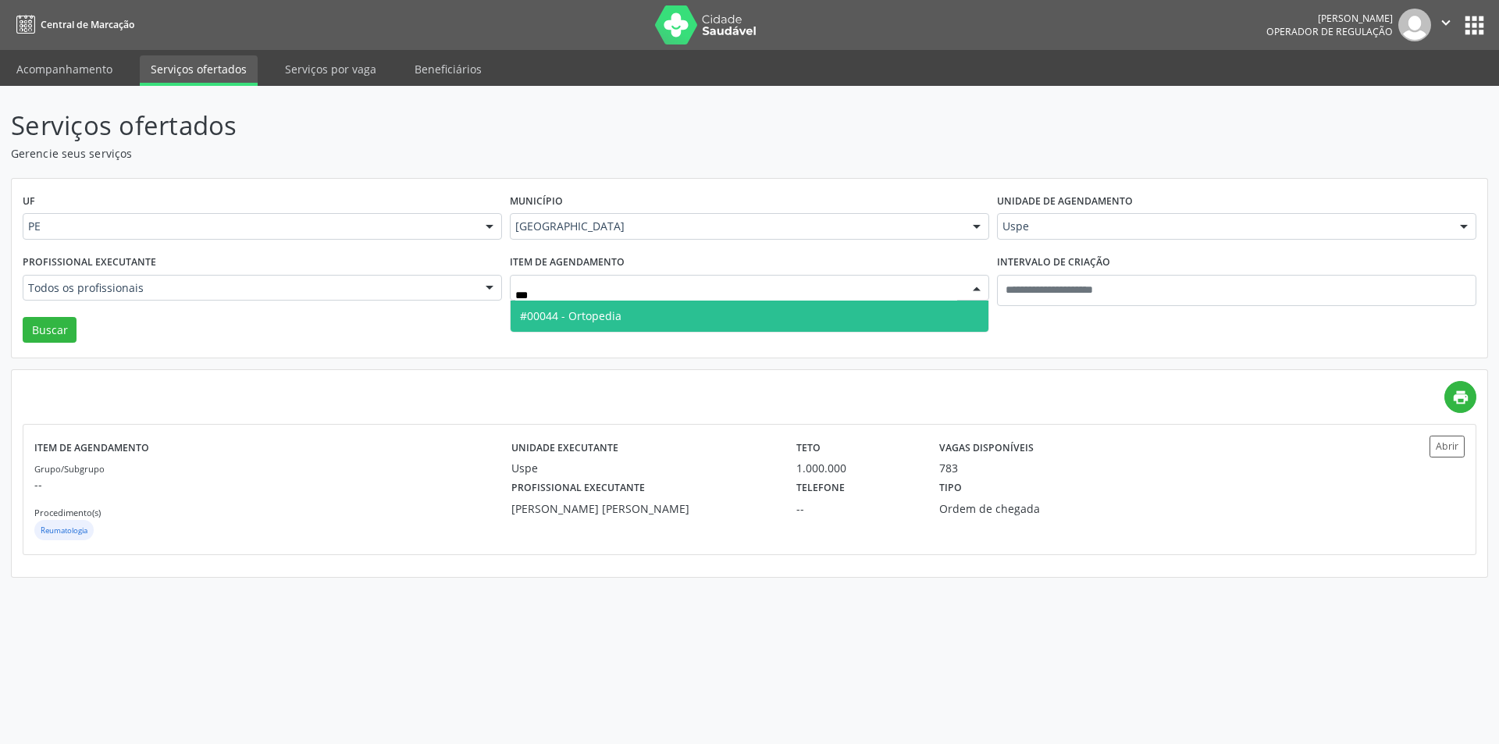
type input "****"
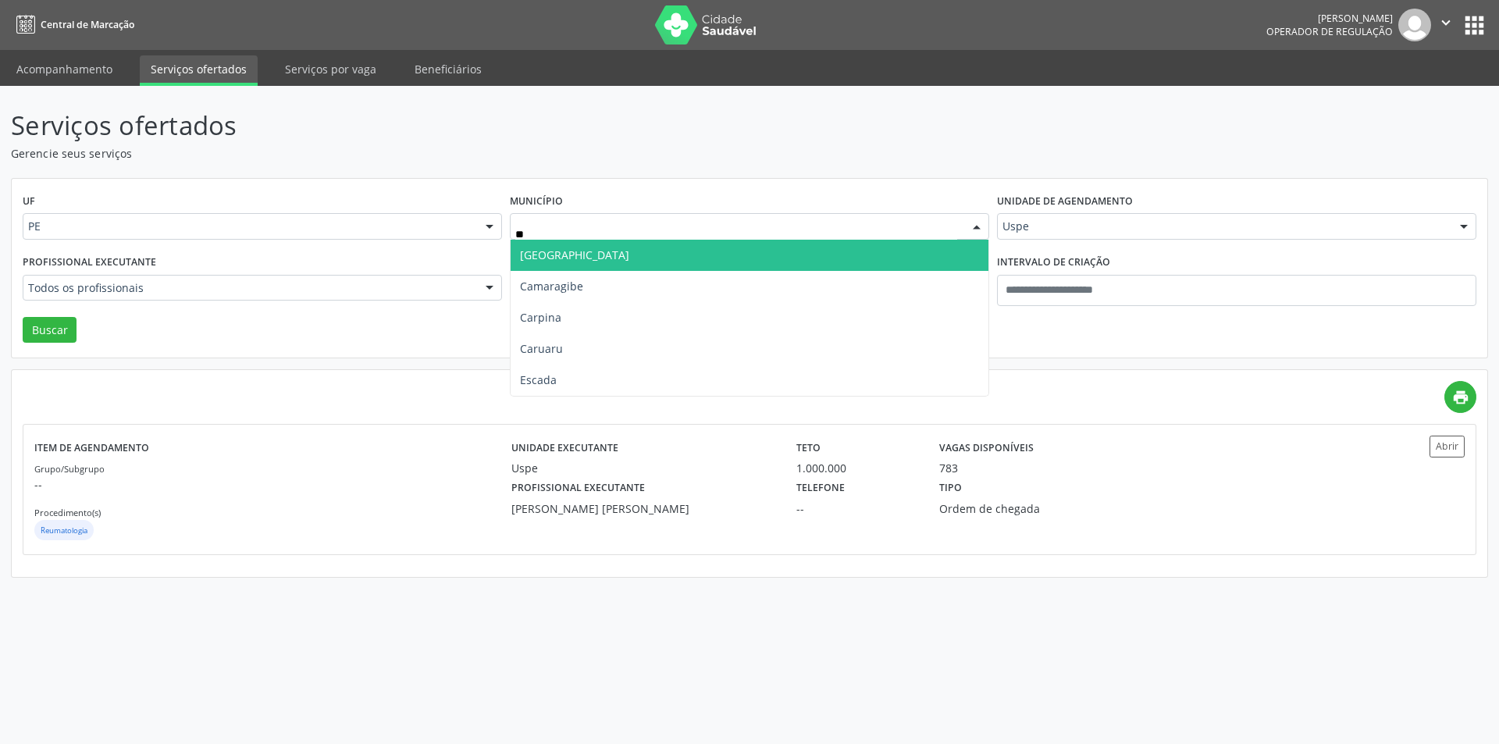
type input "***"
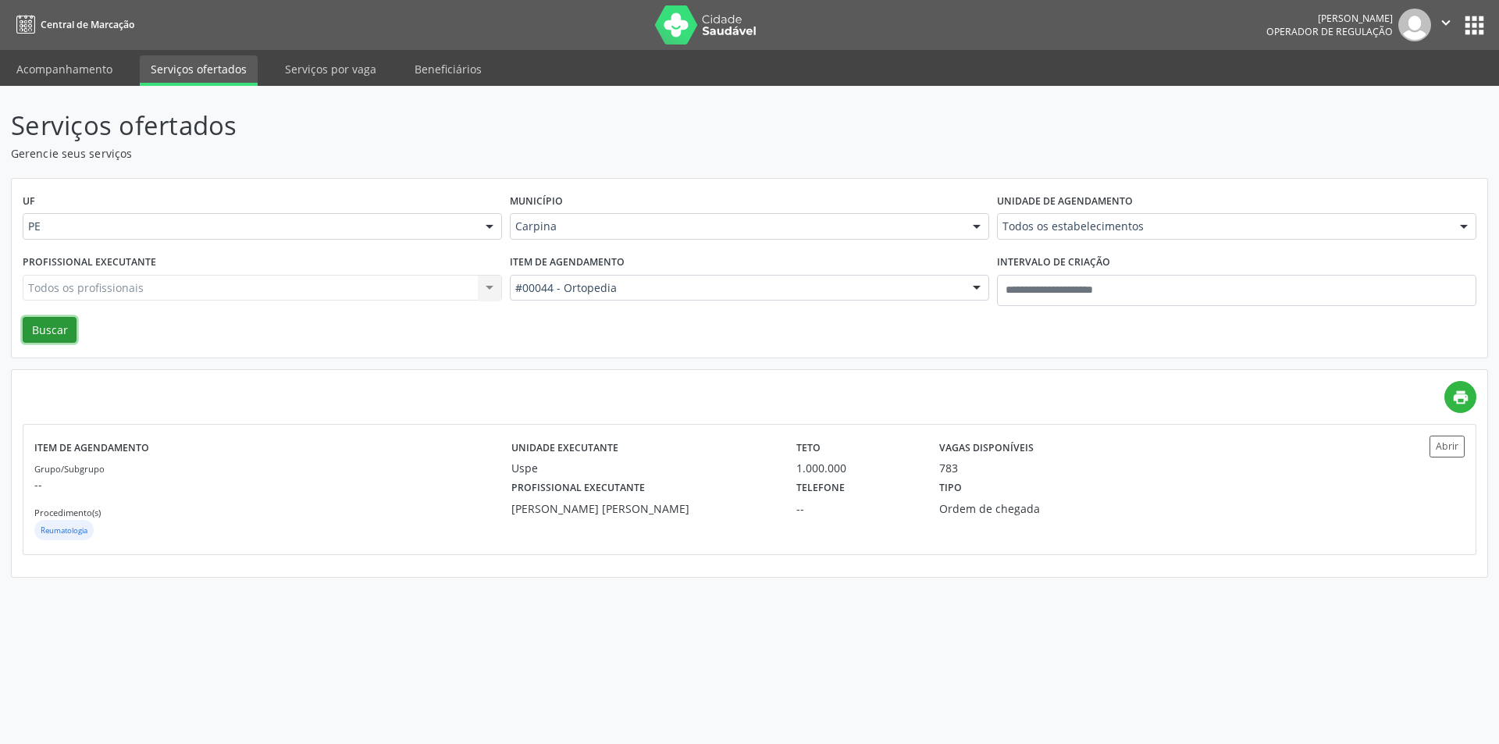
click at [54, 328] on button "Buscar" at bounding box center [50, 330] width 54 height 27
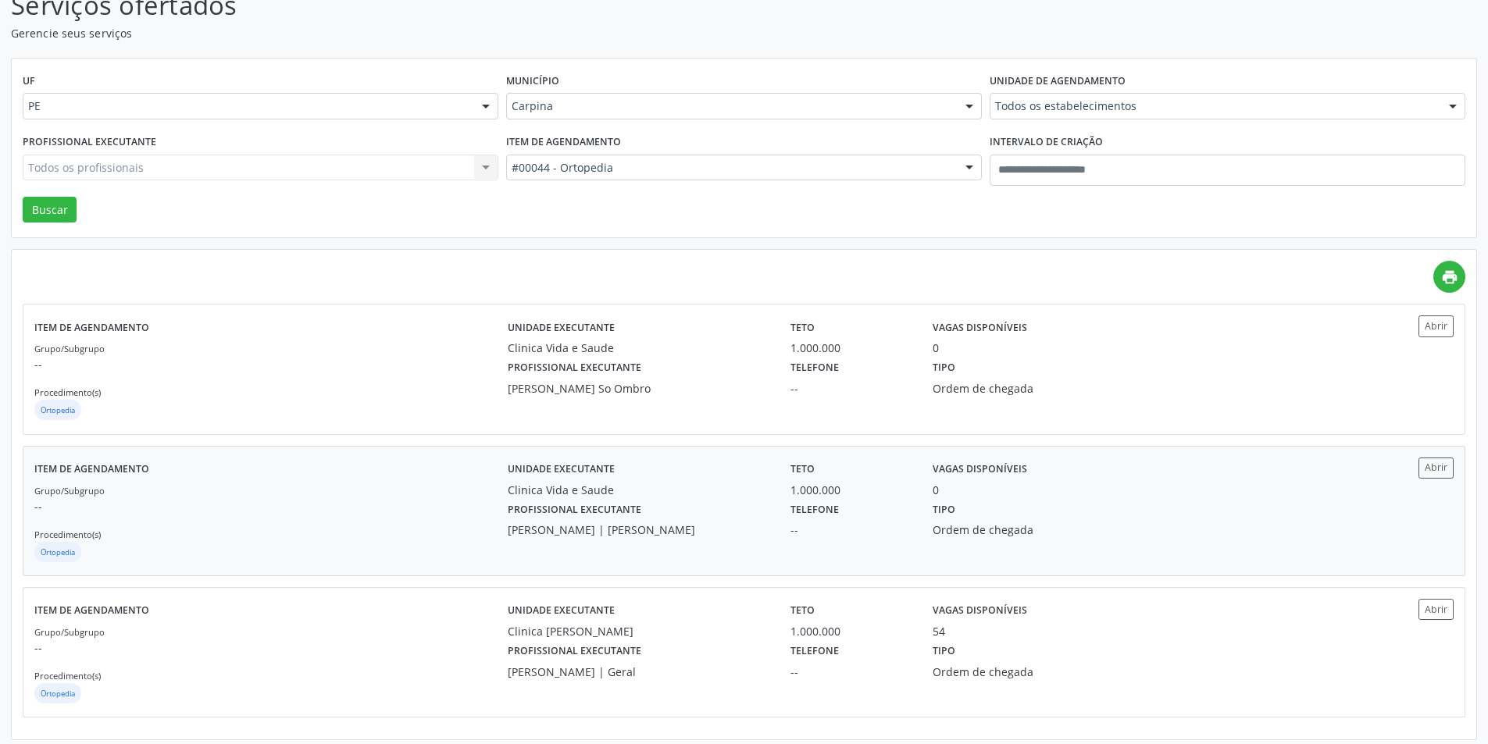
scroll to position [127, 0]
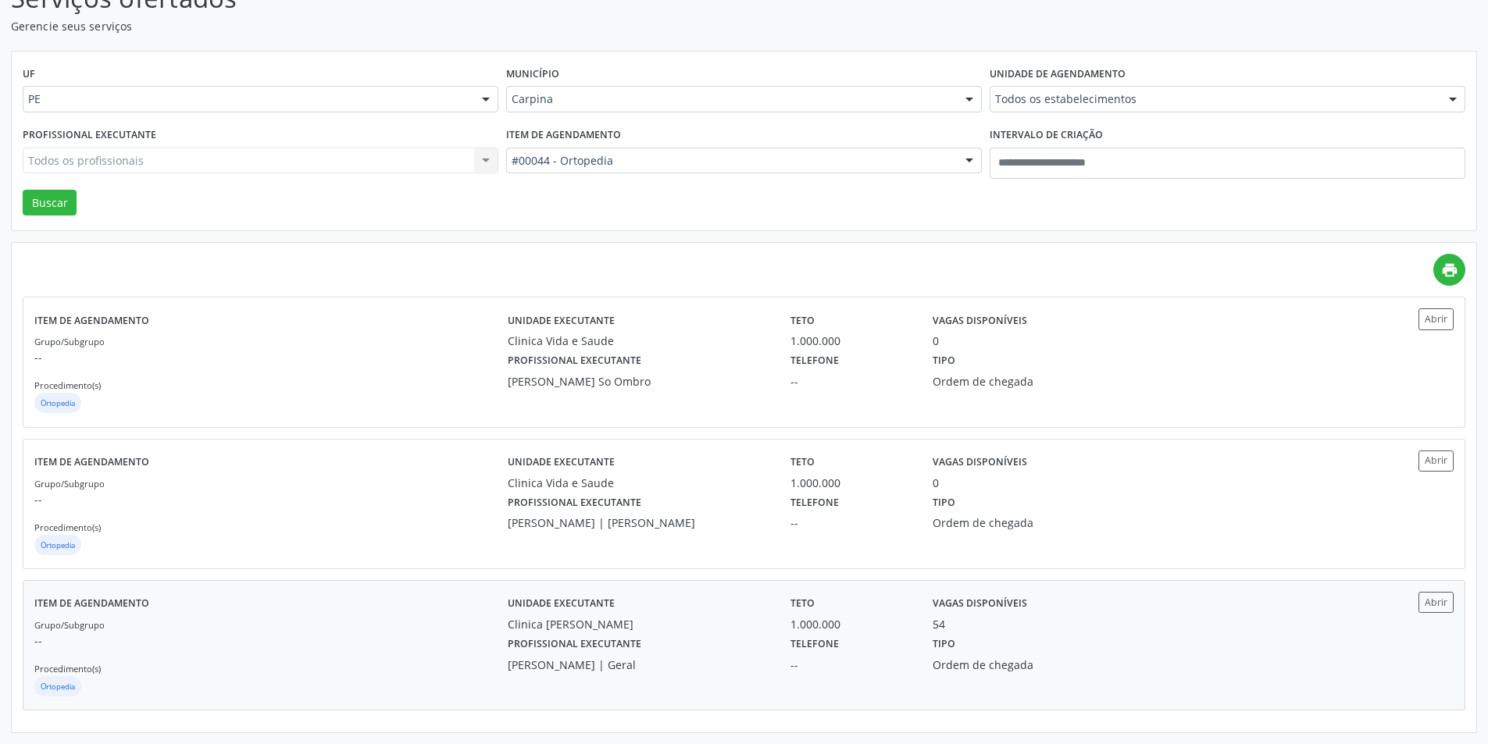
click at [1028, 642] on div "Tipo Ordem de chegada" at bounding box center [1027, 653] width 212 height 41
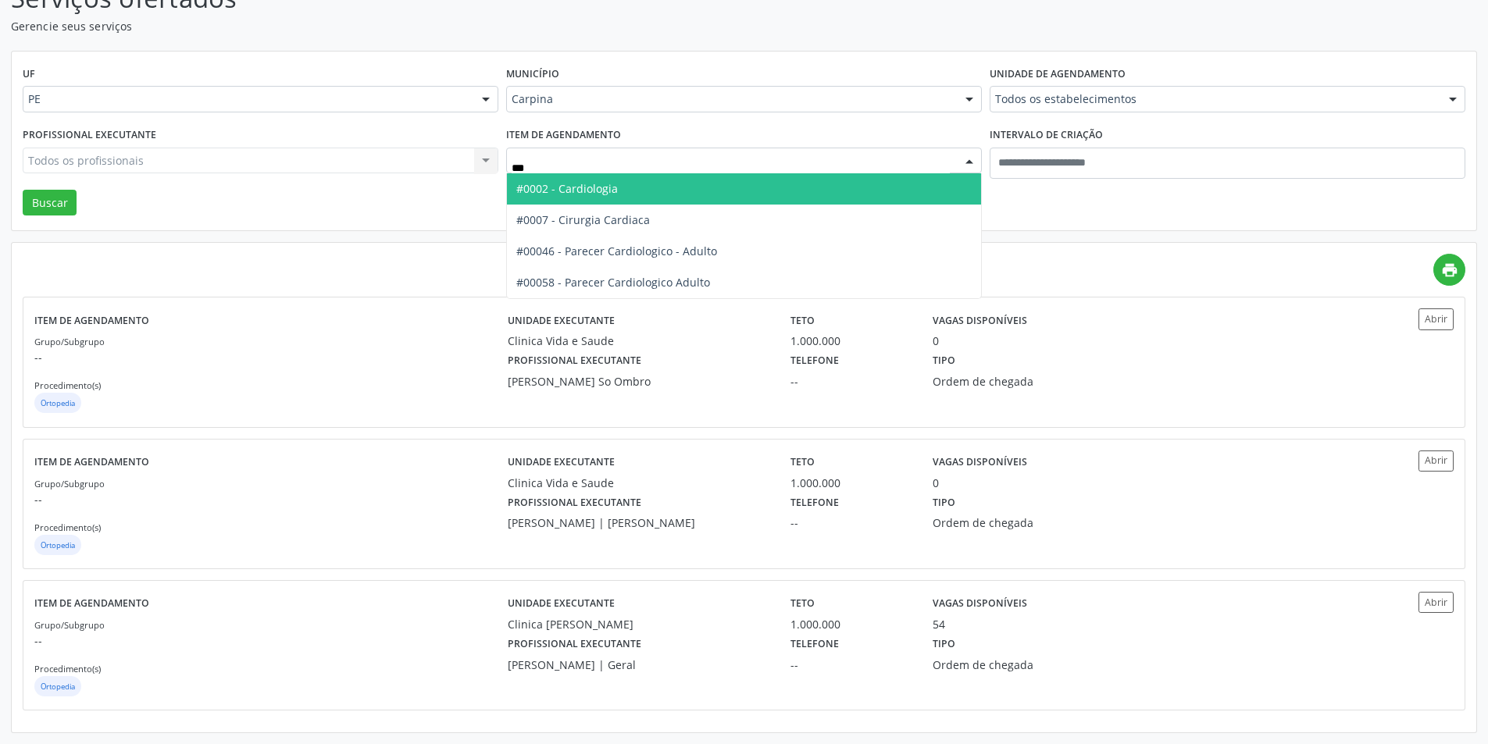
type input "****"
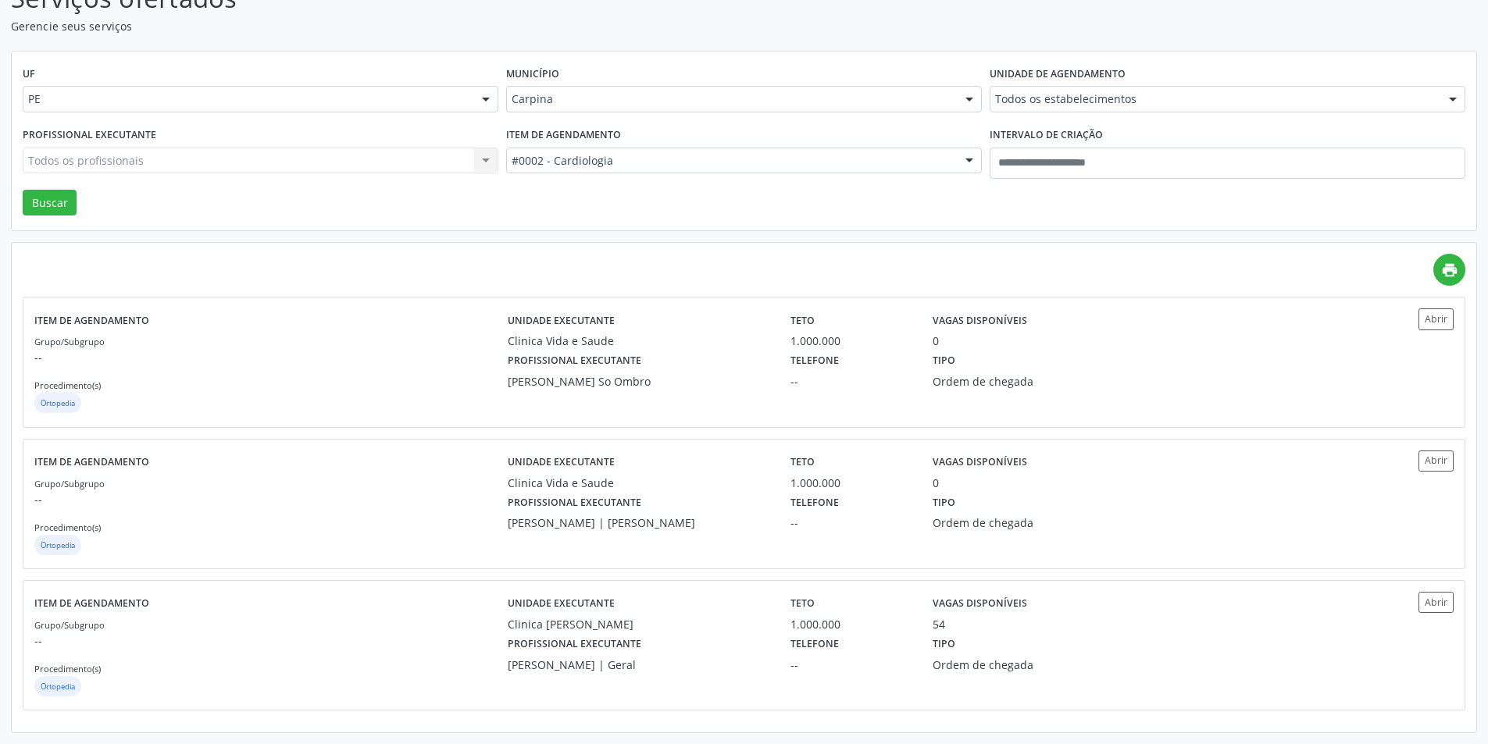
click at [34, 187] on div "Profissional executante Todos os profissionais Todos os profissionais Aderaldo …" at bounding box center [260, 156] width 483 height 66
click at [64, 213] on button "Buscar" at bounding box center [50, 203] width 54 height 27
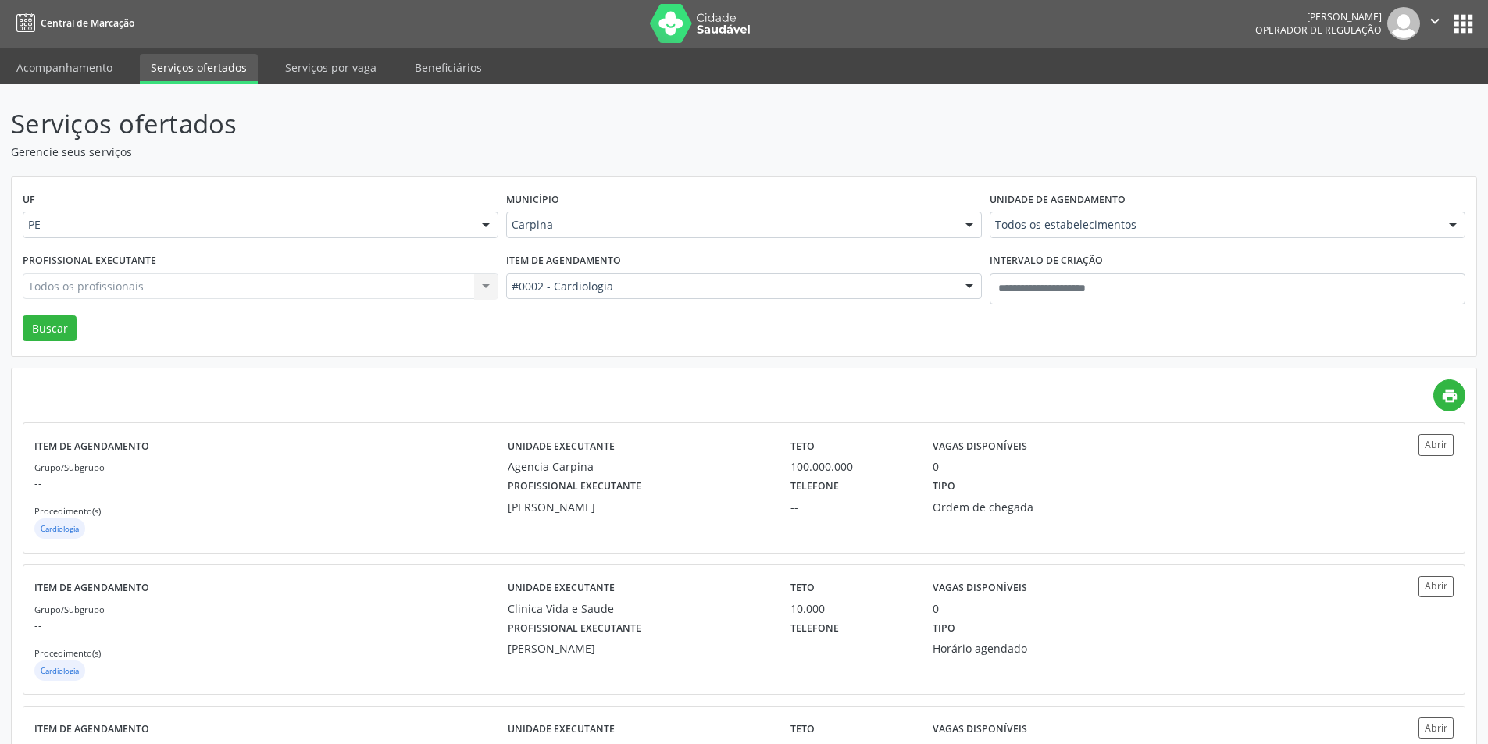
scroll to position [0, 0]
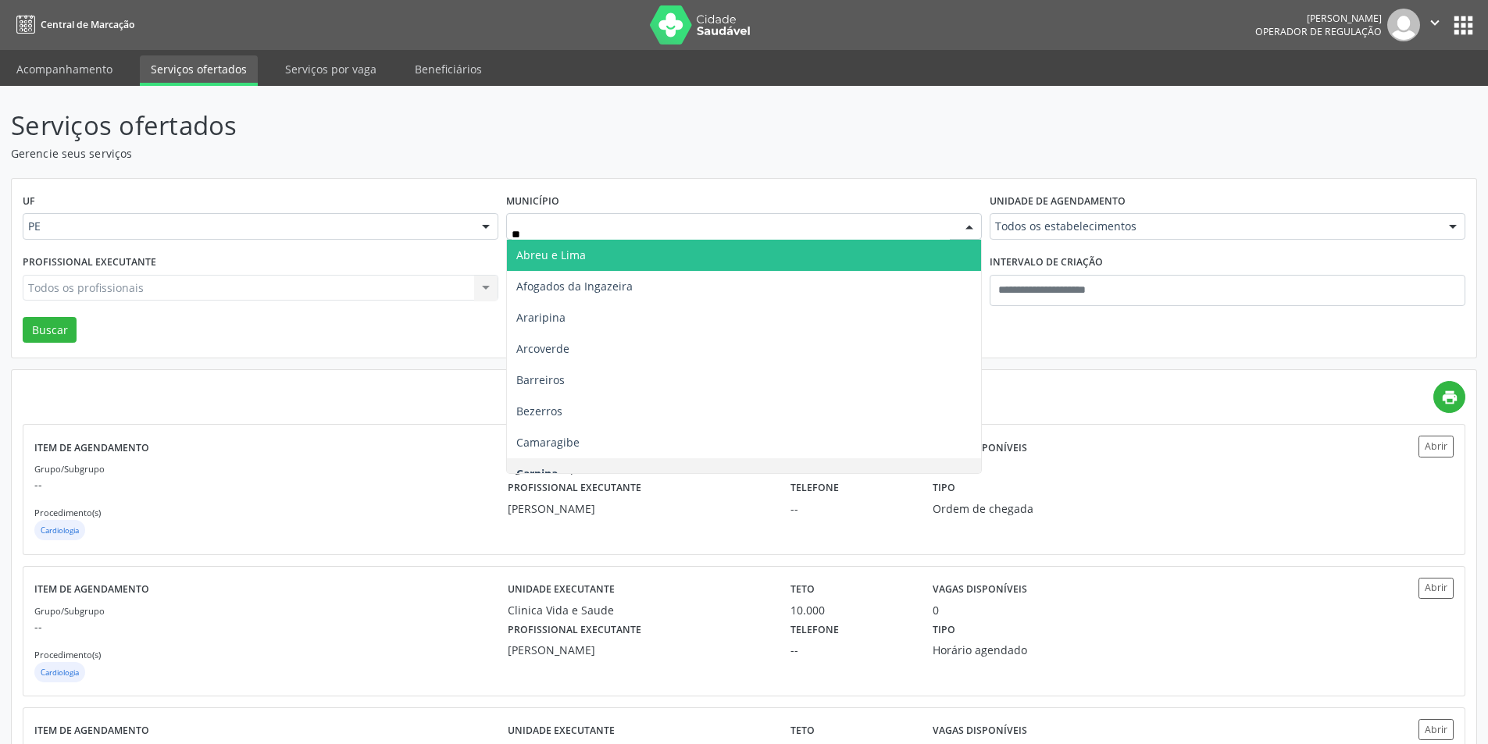
type input "***"
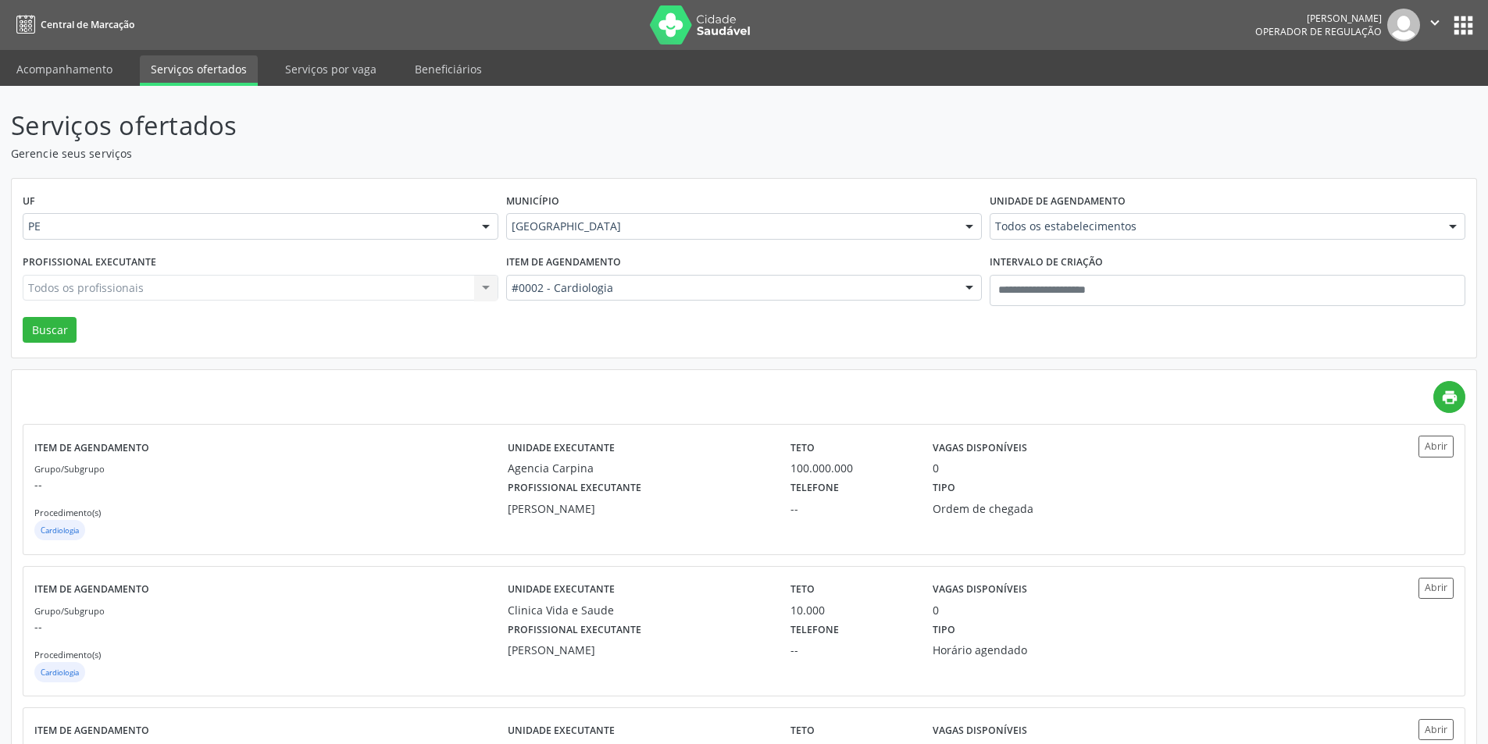
click at [1060, 244] on div "Unidade de agendamento Todos os estabelecimentos Todos os estabelecimentos Aler…" at bounding box center [1227, 220] width 483 height 61
click at [1066, 237] on div "Todos os estabelecimentos" at bounding box center [1227, 226] width 476 height 27
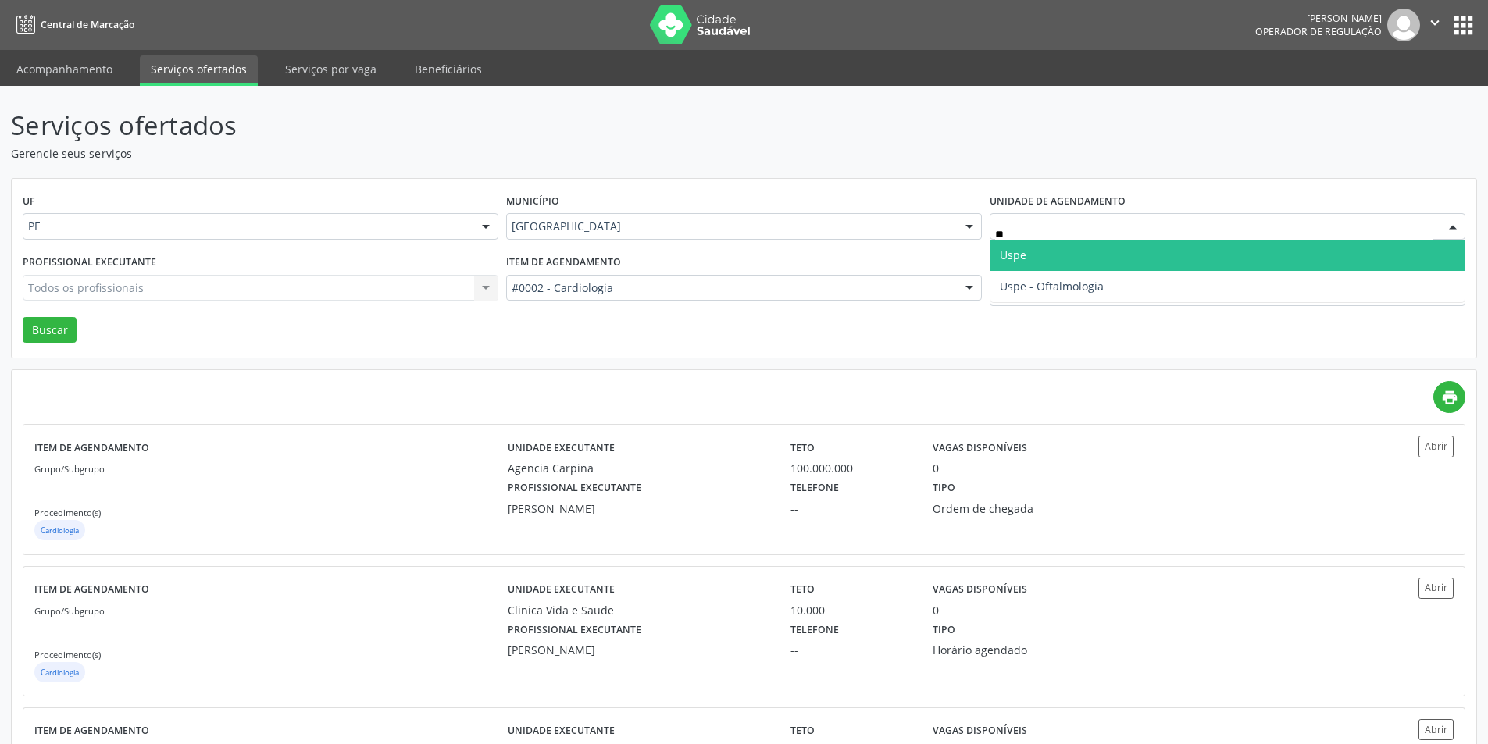
type input "***"
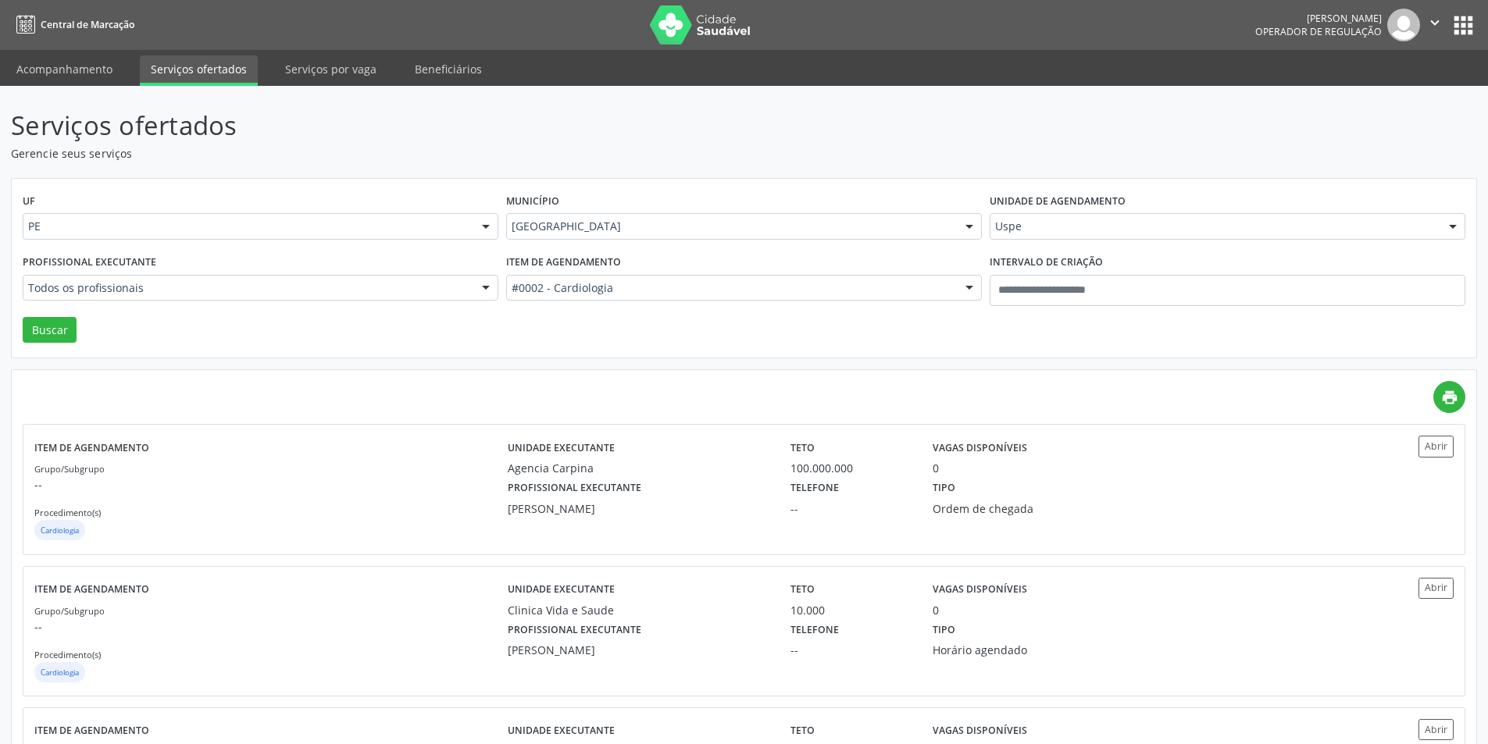
click at [219, 298] on div "Todos os profissionais" at bounding box center [261, 288] width 476 height 27
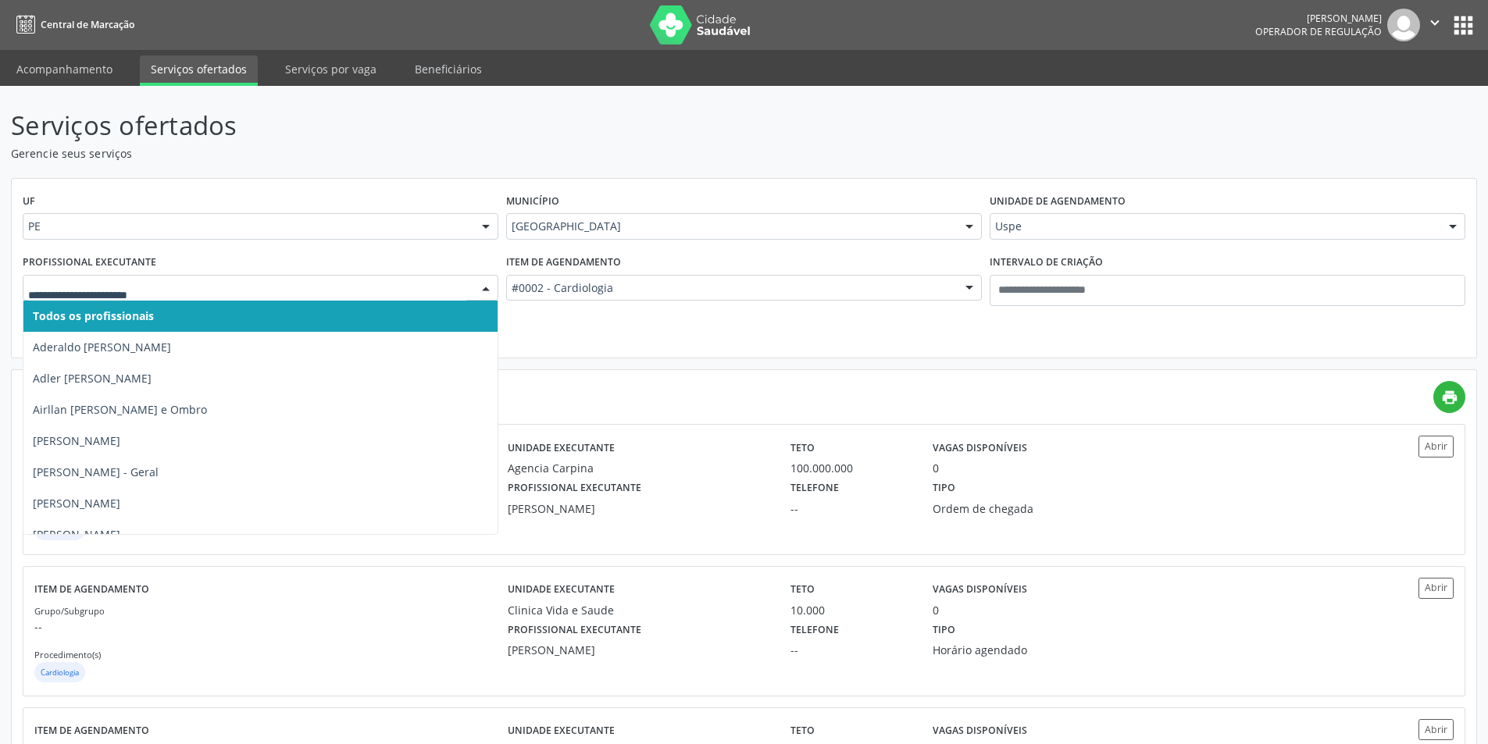
click at [235, 286] on input "text" at bounding box center [247, 295] width 438 height 31
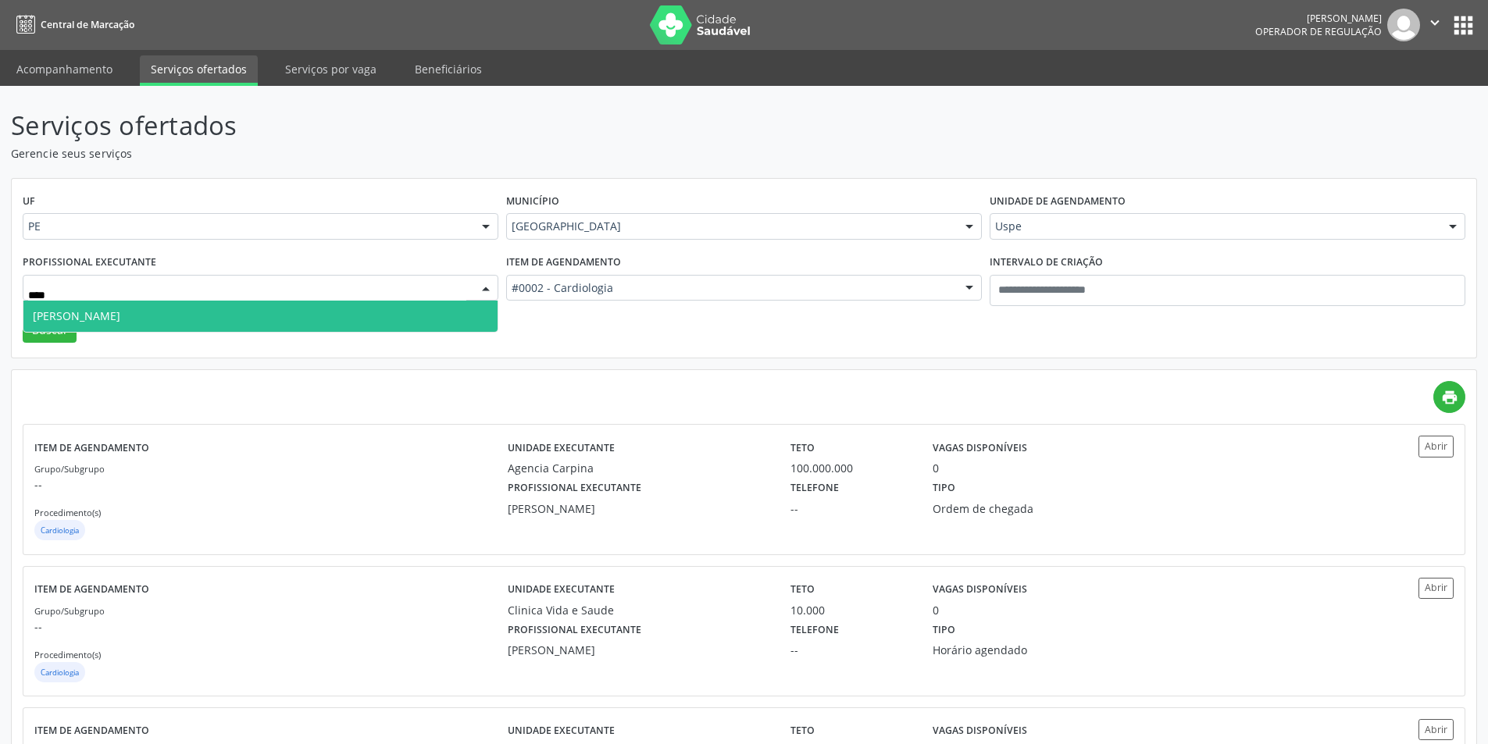
type input "*****"
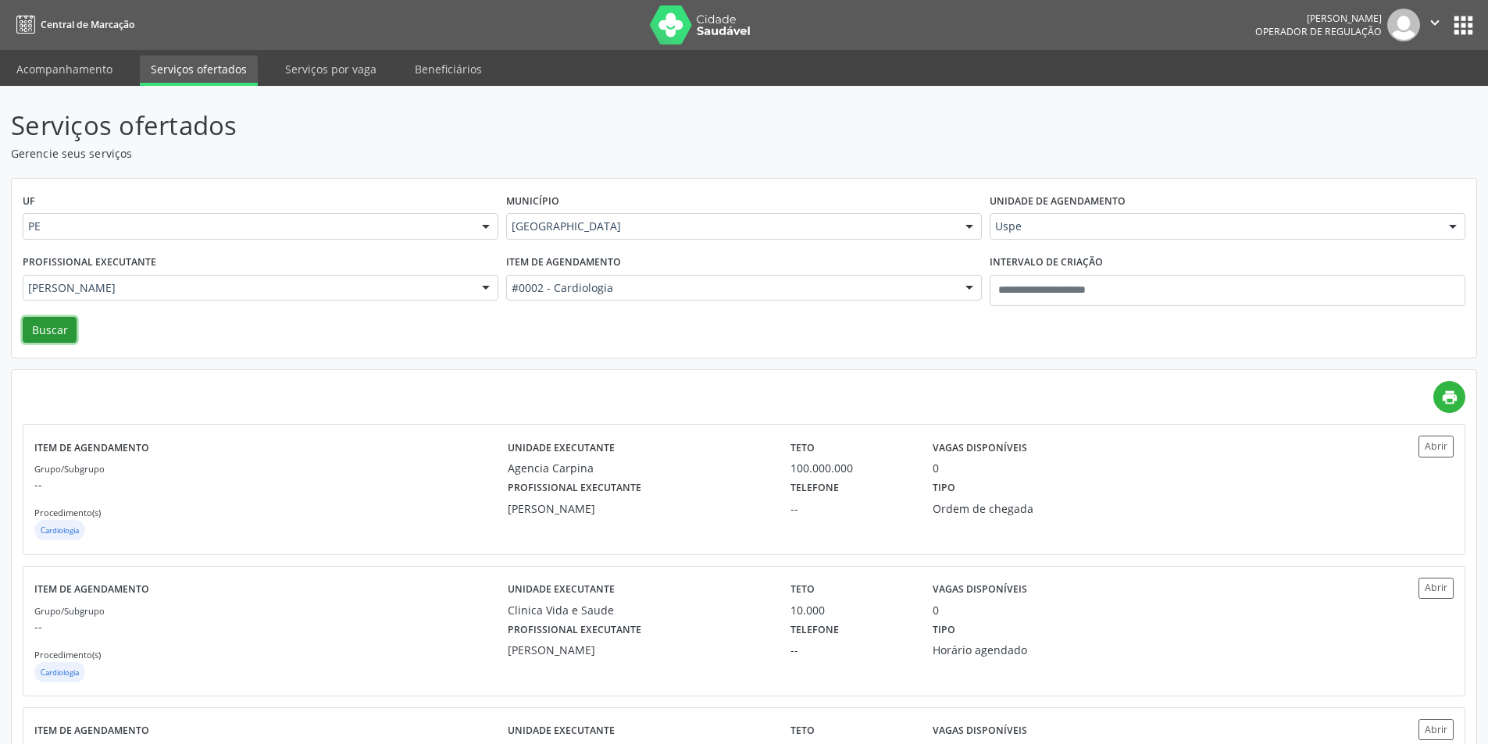
click at [30, 323] on button "Buscar" at bounding box center [50, 330] width 54 height 27
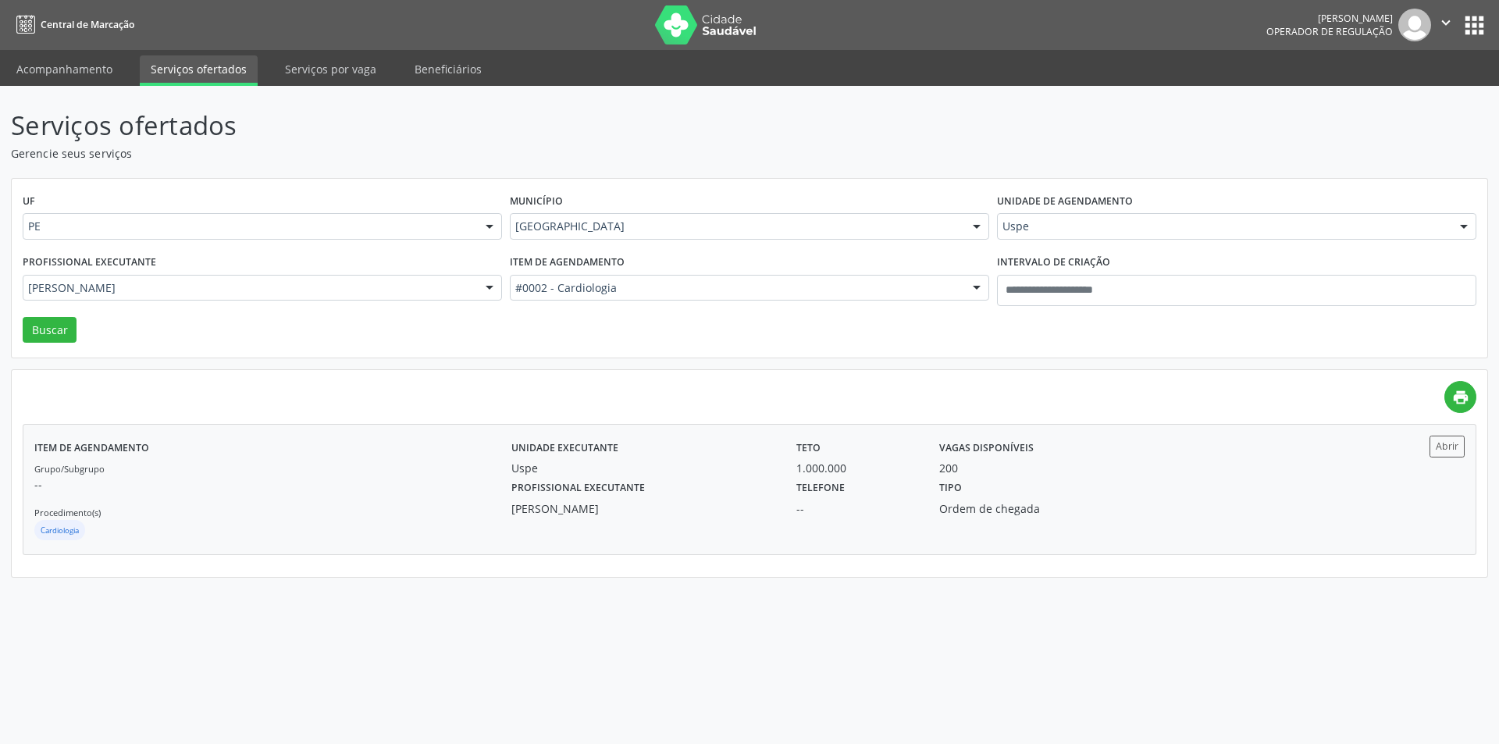
click at [965, 466] on div "200" at bounding box center [1035, 468] width 192 height 16
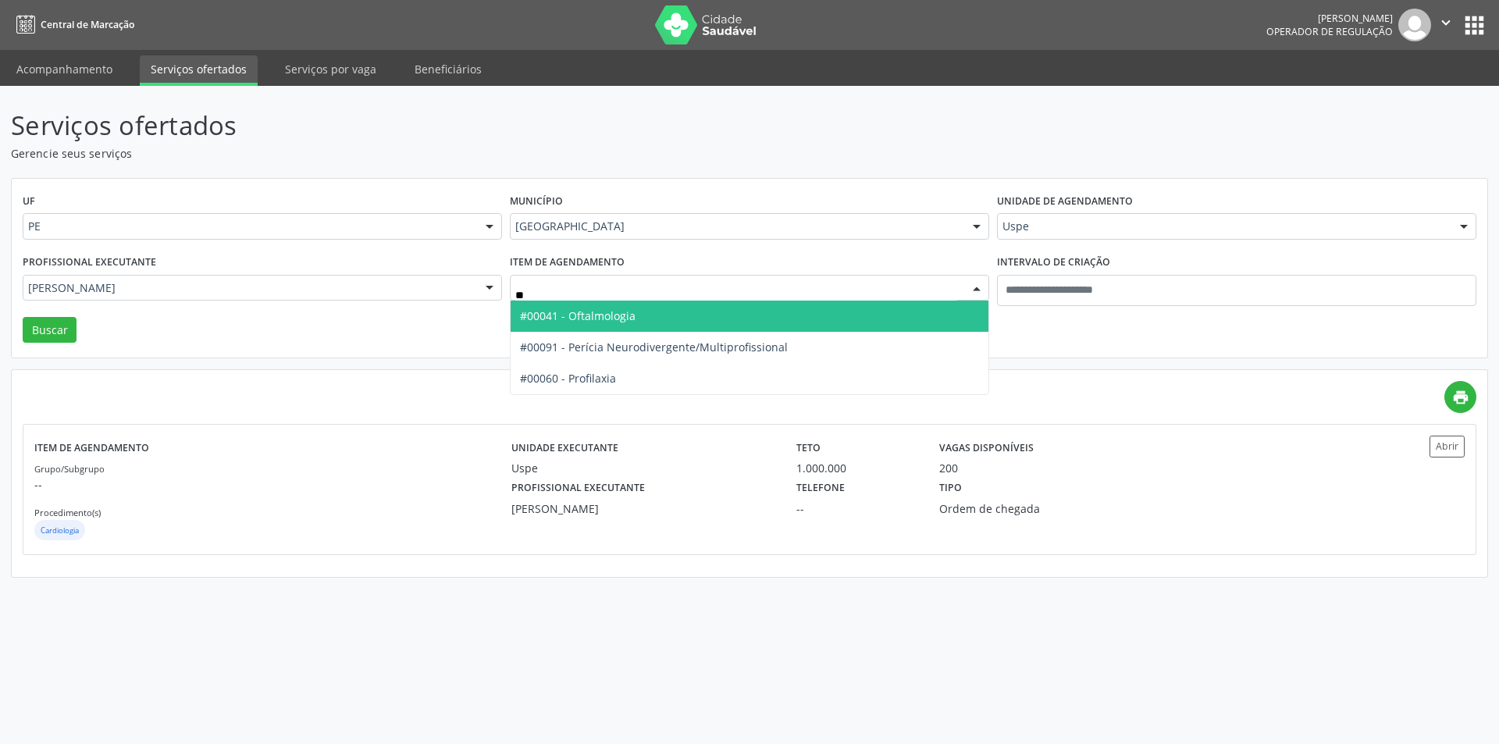
type input "***"
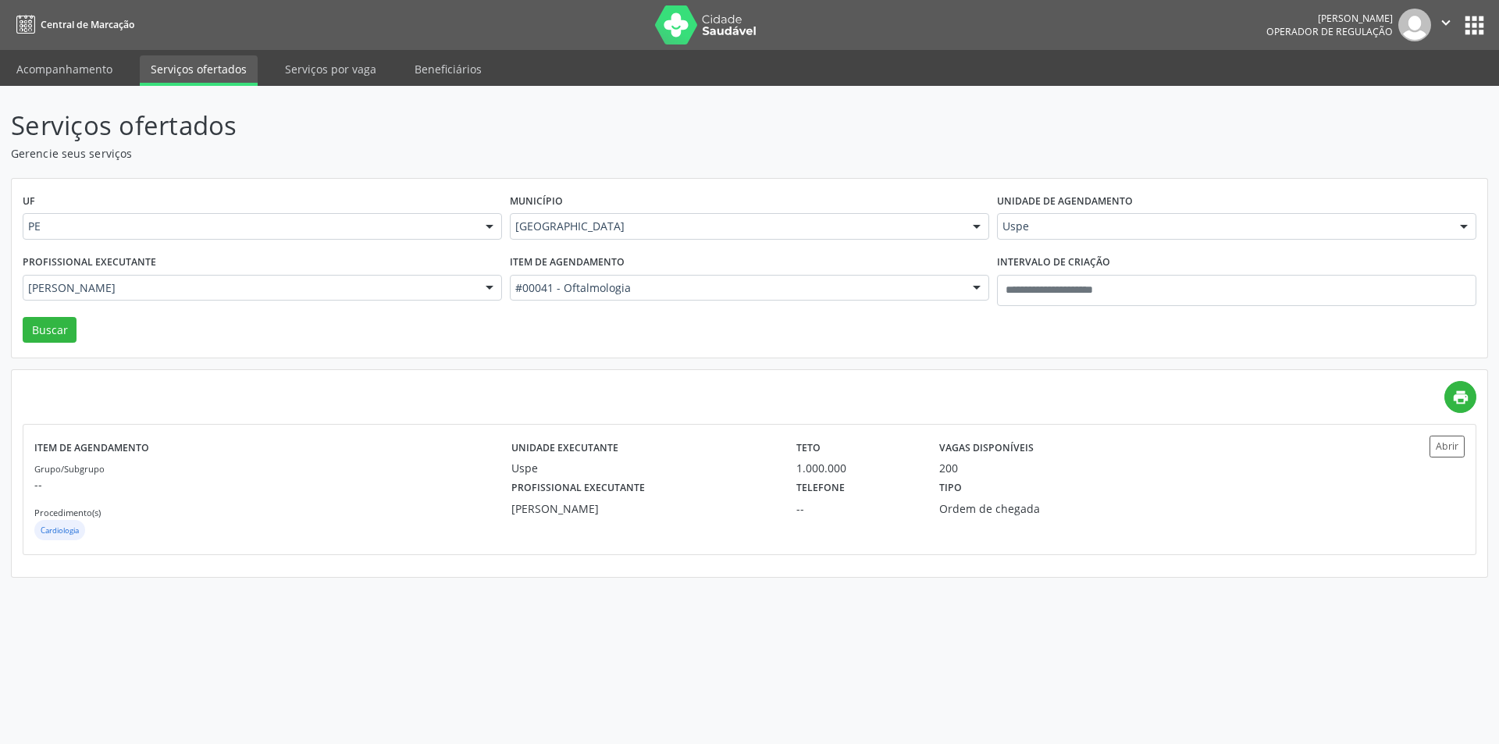
click at [1021, 237] on div "Uspe" at bounding box center [1236, 226] width 479 height 27
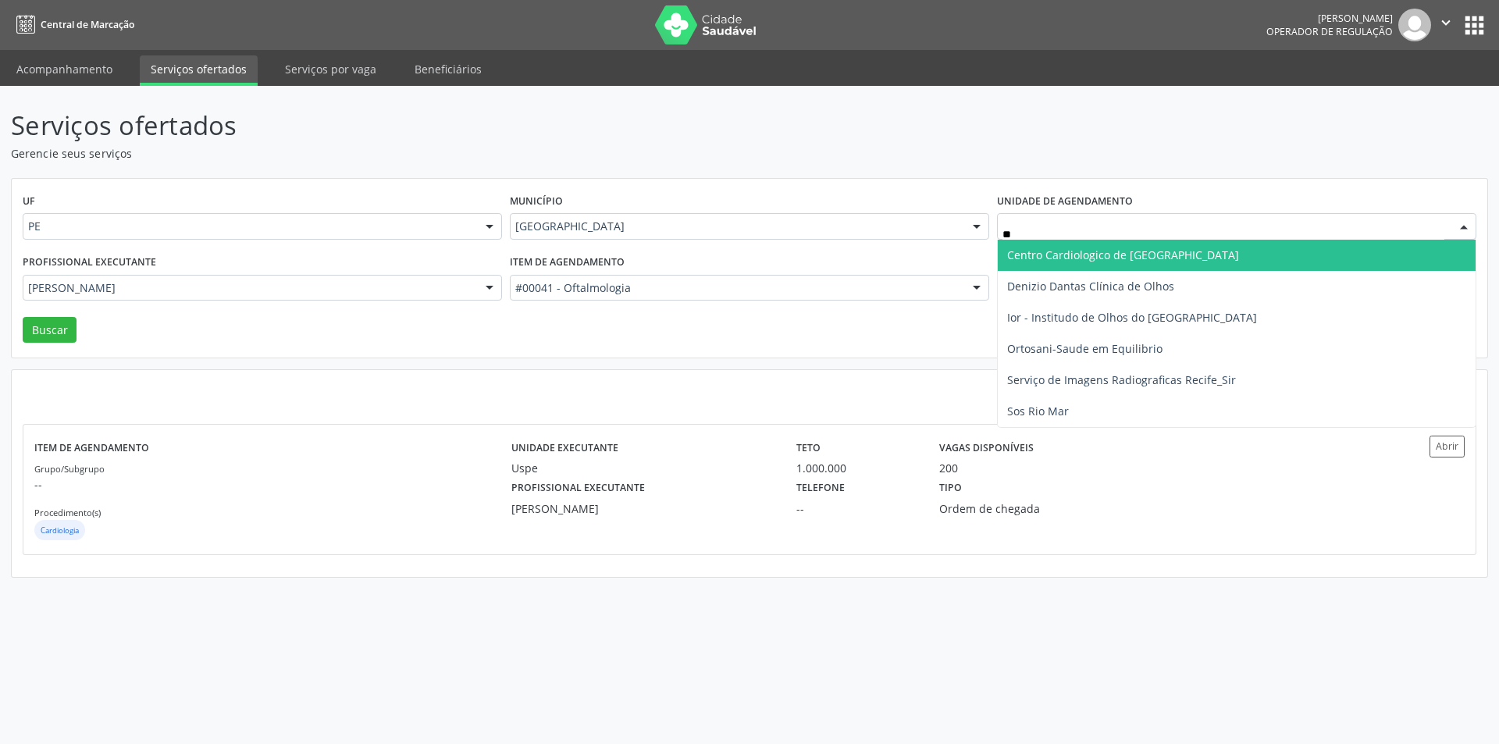
type input "***"
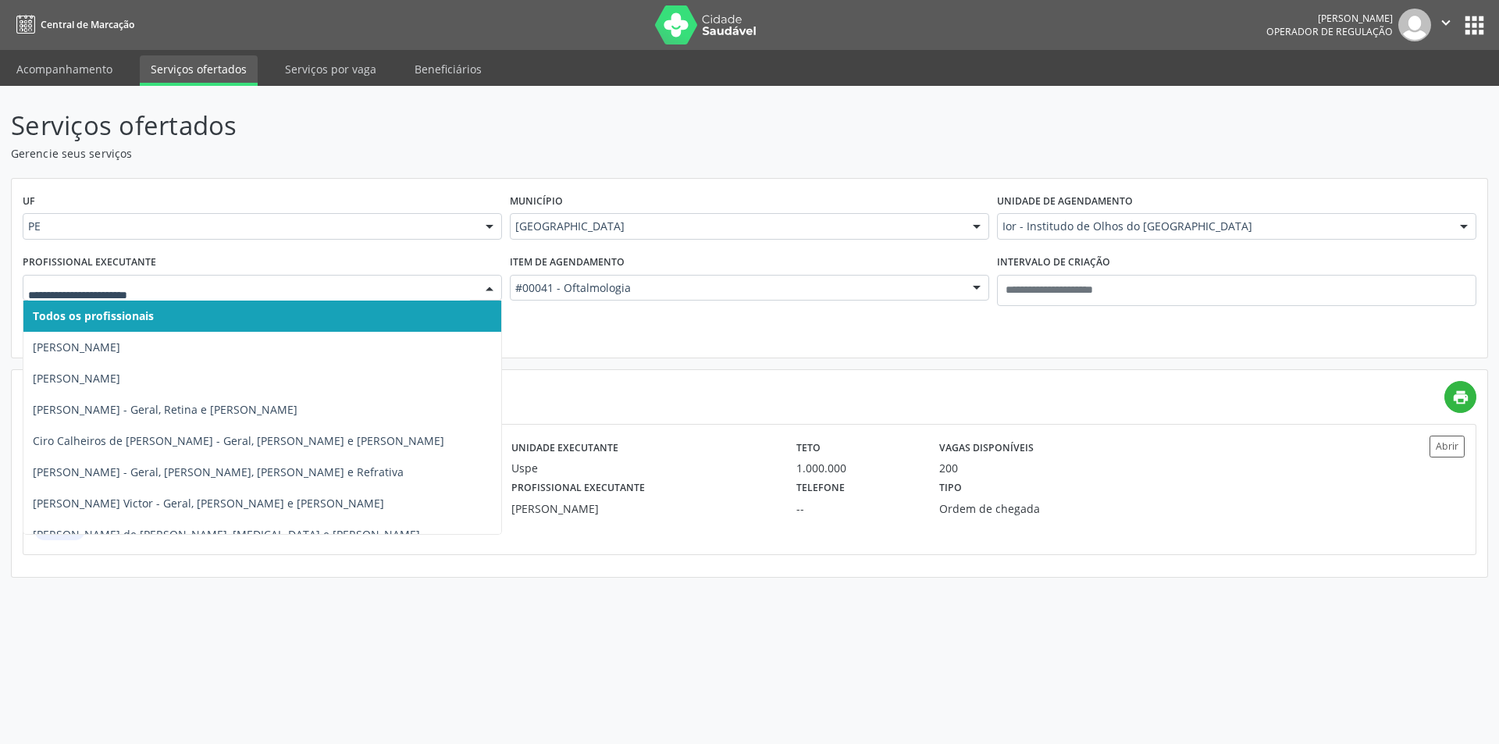
click at [425, 291] on input "text" at bounding box center [249, 295] width 442 height 31
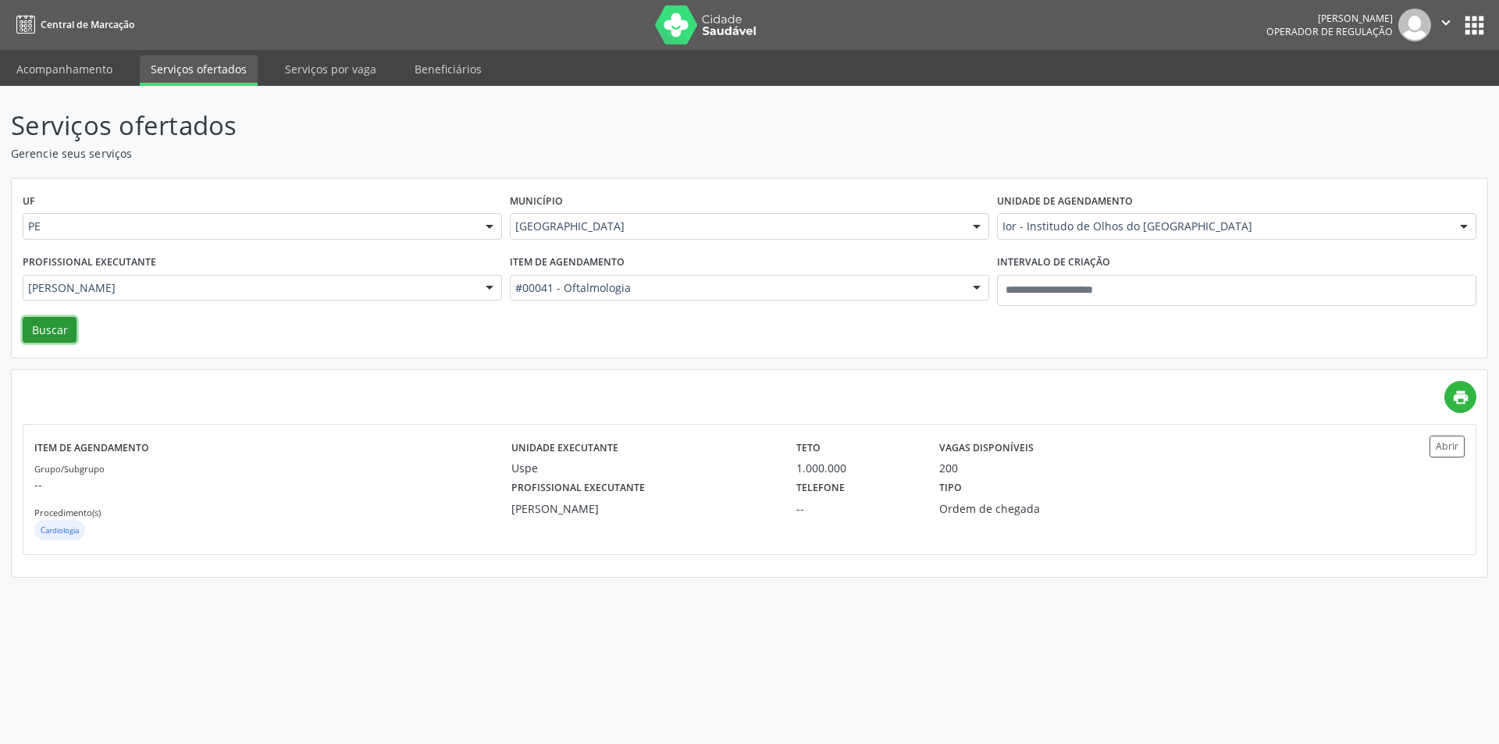
click at [59, 323] on button "Buscar" at bounding box center [50, 330] width 54 height 27
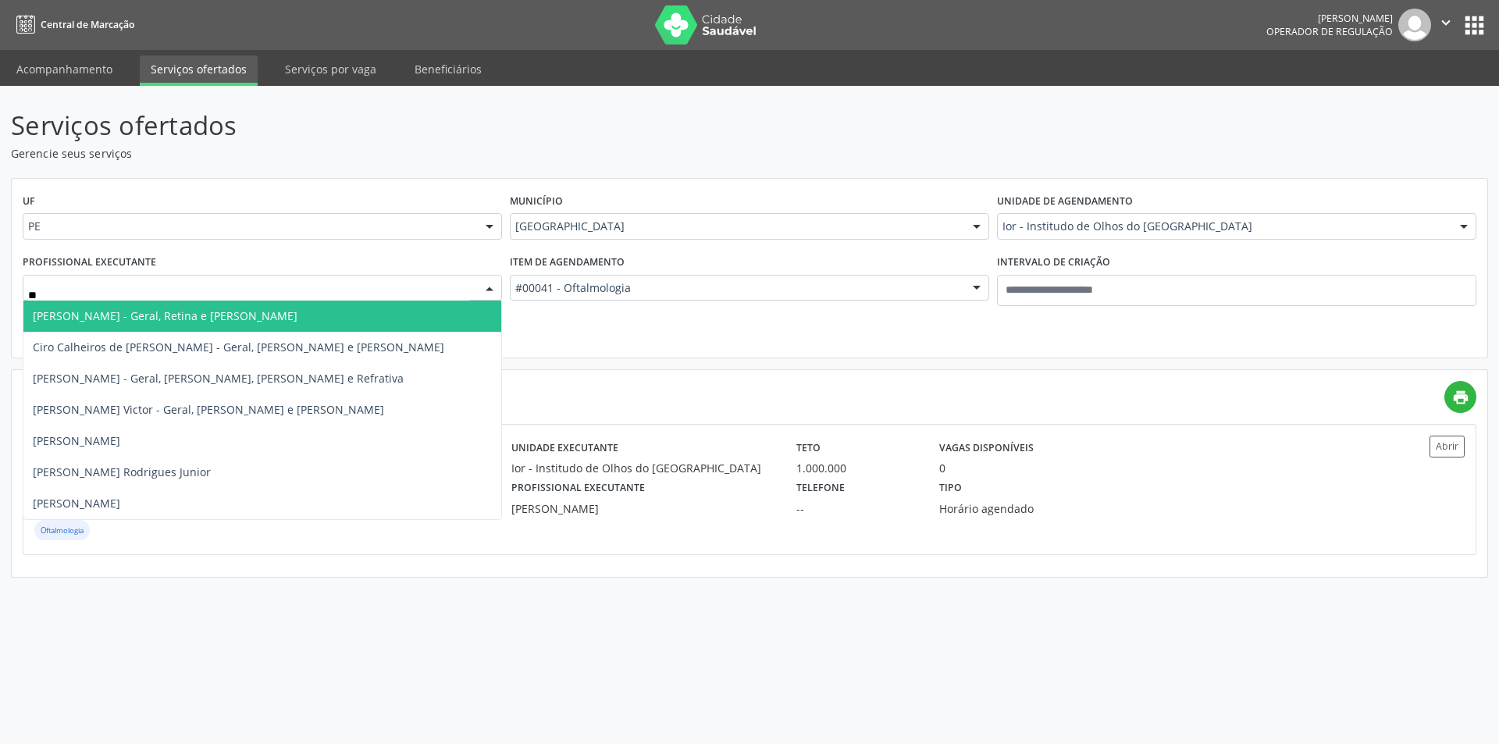
type input "***"
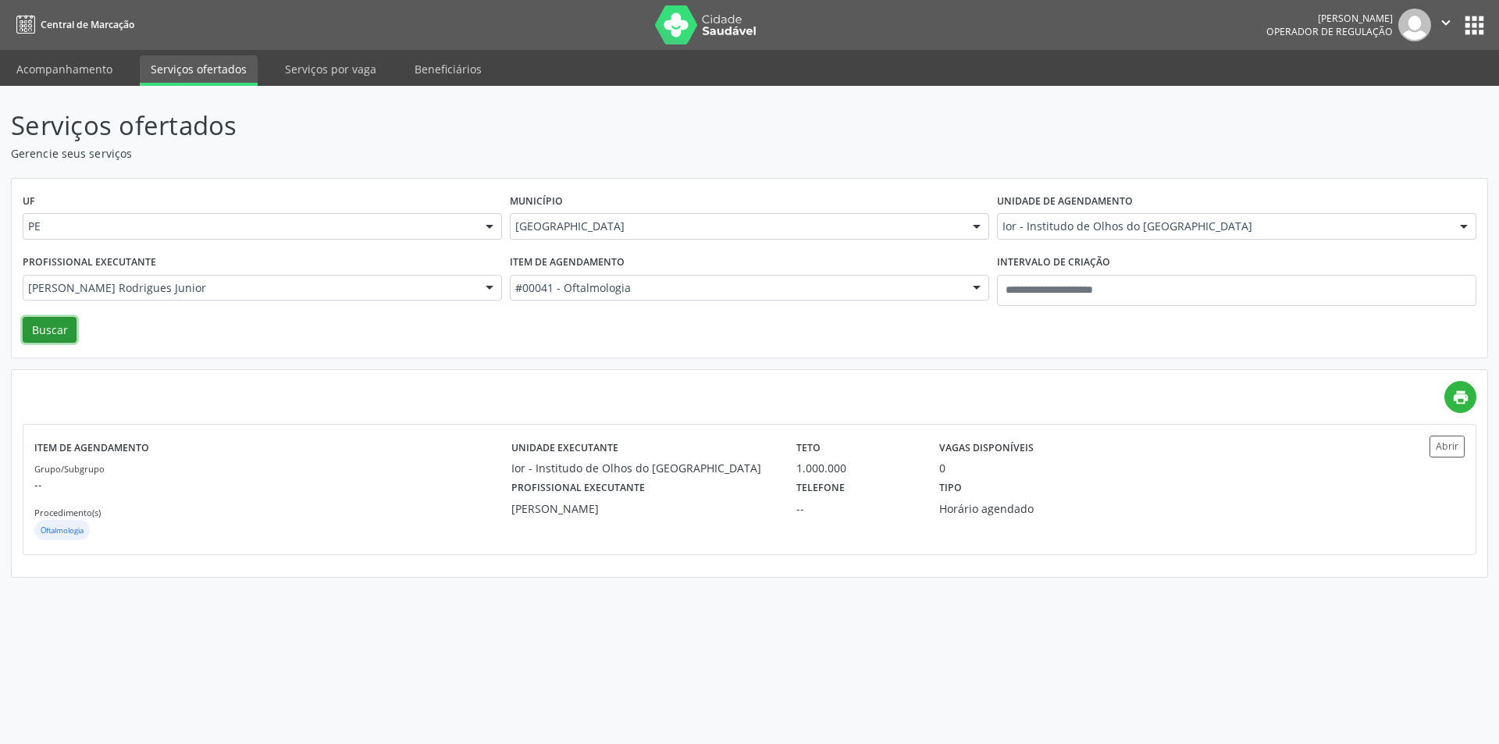
click at [45, 328] on button "Buscar" at bounding box center [50, 330] width 54 height 27
click at [483, 290] on div at bounding box center [489, 289] width 23 height 27
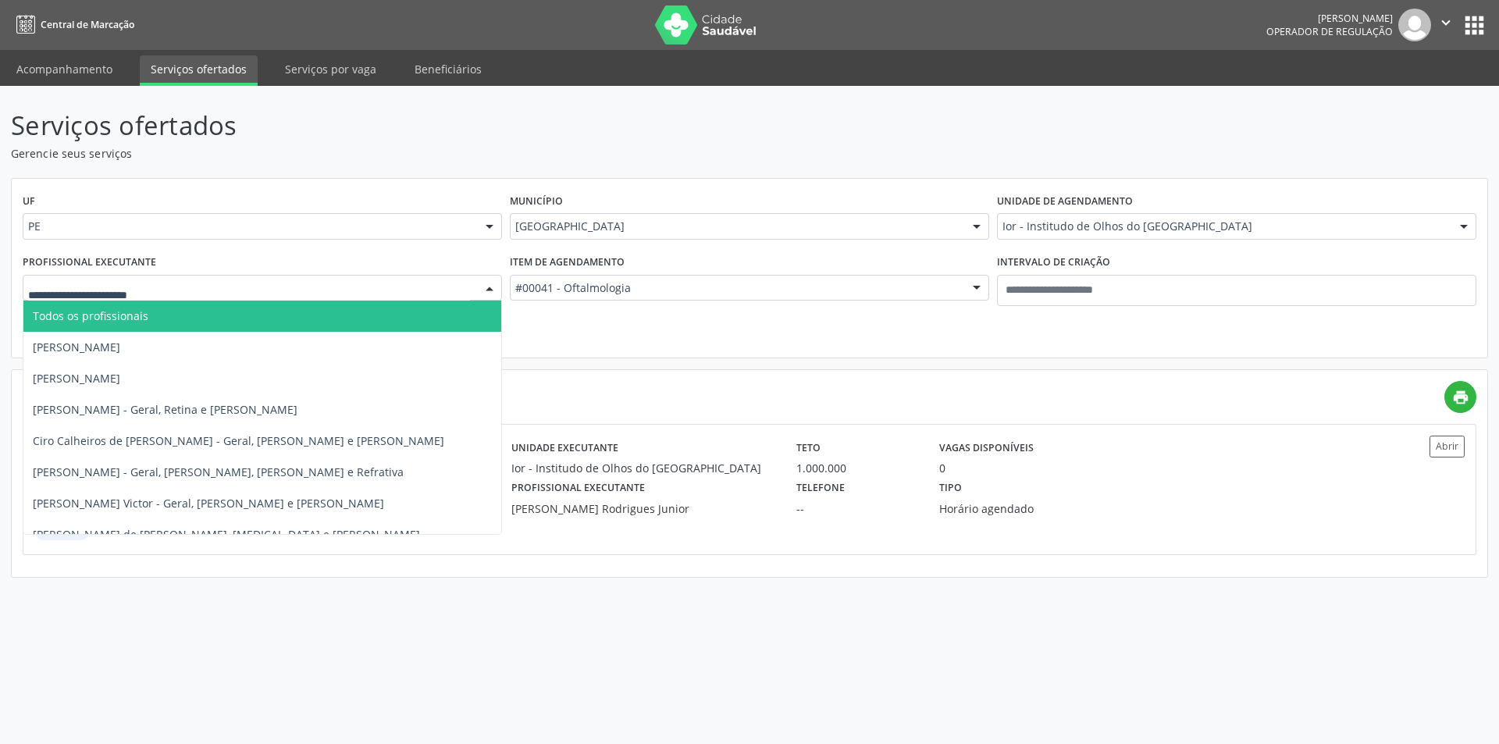
click at [185, 322] on span "Todos os profissionais" at bounding box center [262, 316] width 478 height 31
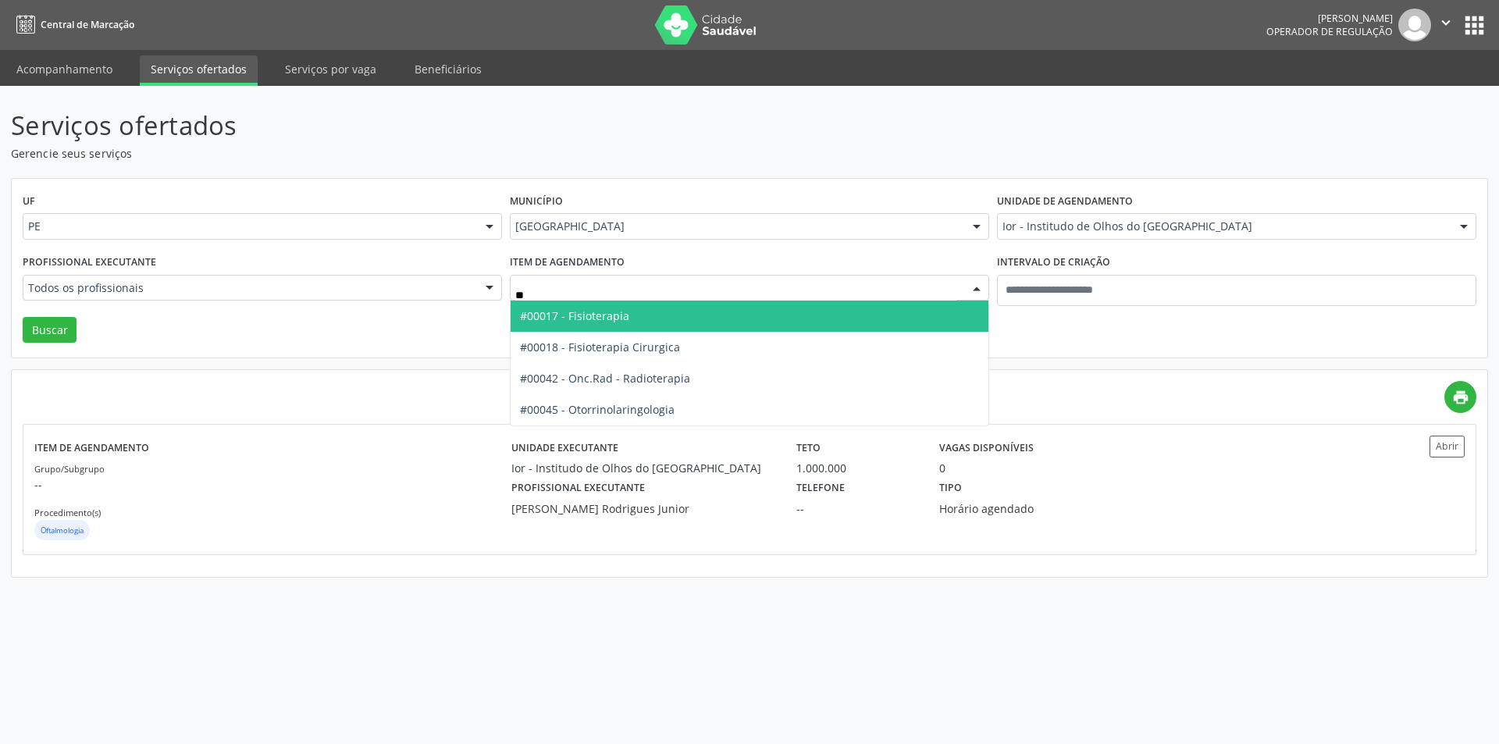
type input "***"
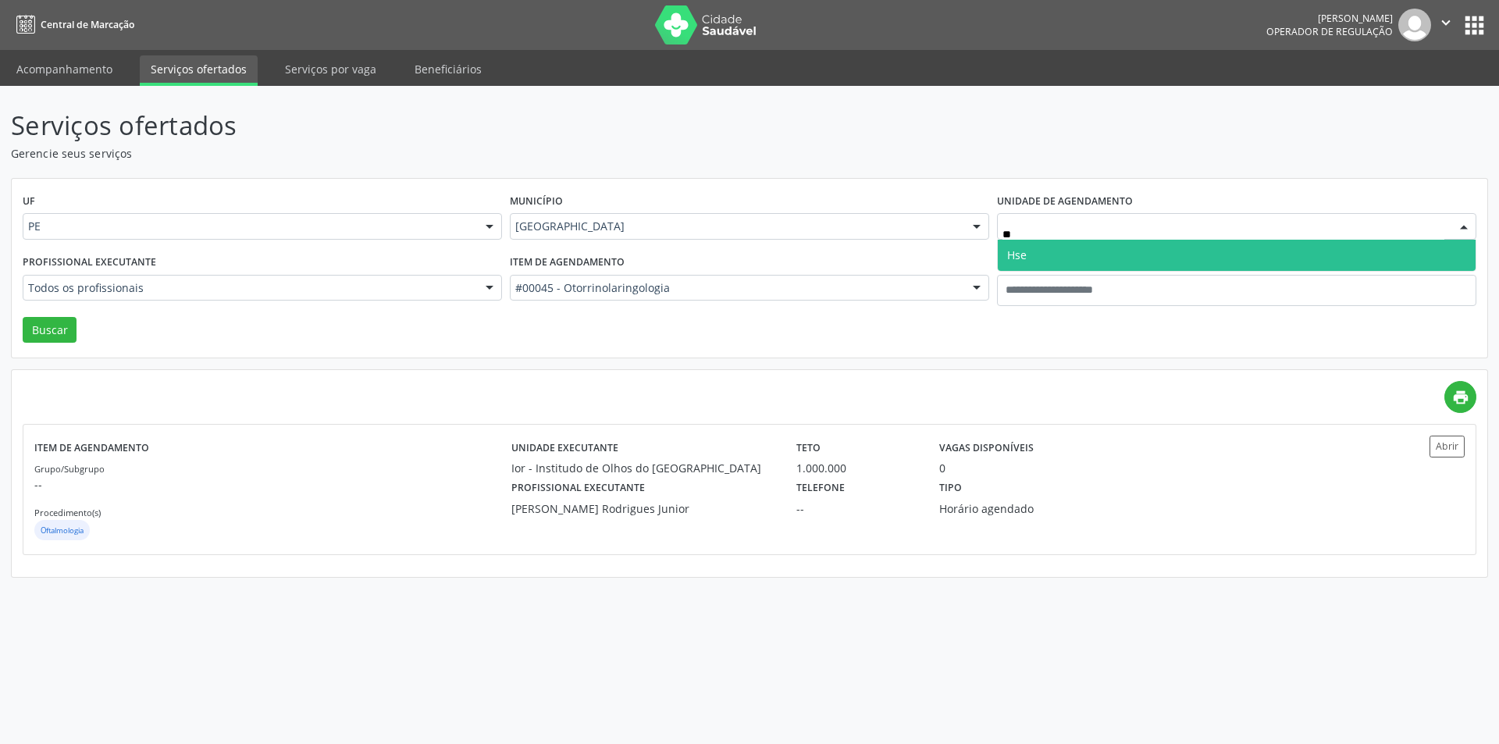
type input "***"
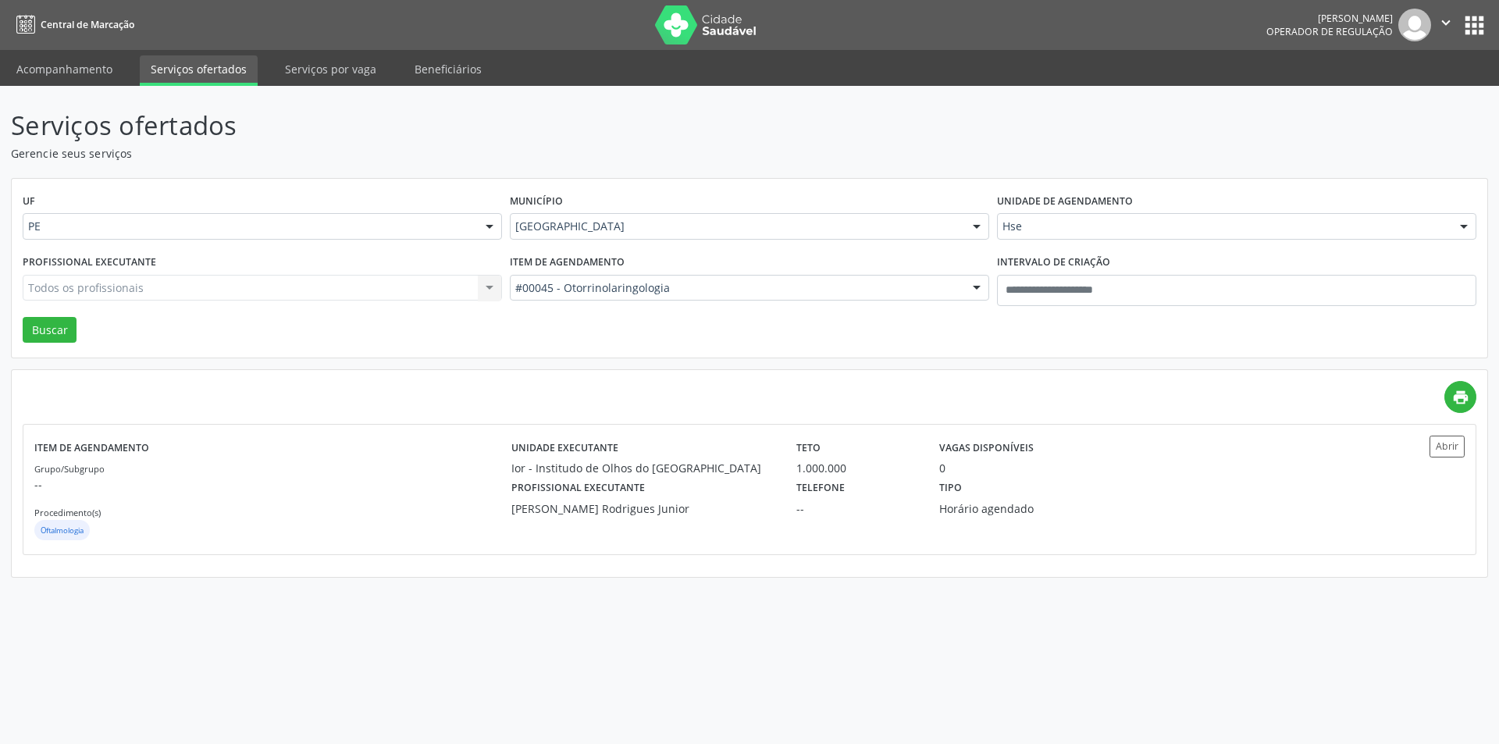
click at [318, 305] on div "Profissional executante Todos os profissionais Todos os profissionais Adriana M…" at bounding box center [262, 284] width 487 height 66
click at [349, 281] on div "Todos os profissionais Todos os profissionais Adriana Maia Valenca Adriana Morg…" at bounding box center [262, 288] width 479 height 27
click at [335, 288] on div "Todos os profissionais Todos os profissionais Adriana Maia Valenca Adriana Morg…" at bounding box center [262, 288] width 479 height 27
click at [269, 285] on div "Todos os profissionais Todos os profissionais Adriana Maia Valenca Adriana Morg…" at bounding box center [262, 288] width 479 height 27
click at [223, 291] on div "Todos os profissionais Todos os profissionais Adriana Maia Valenca Adriana Morg…" at bounding box center [262, 288] width 479 height 27
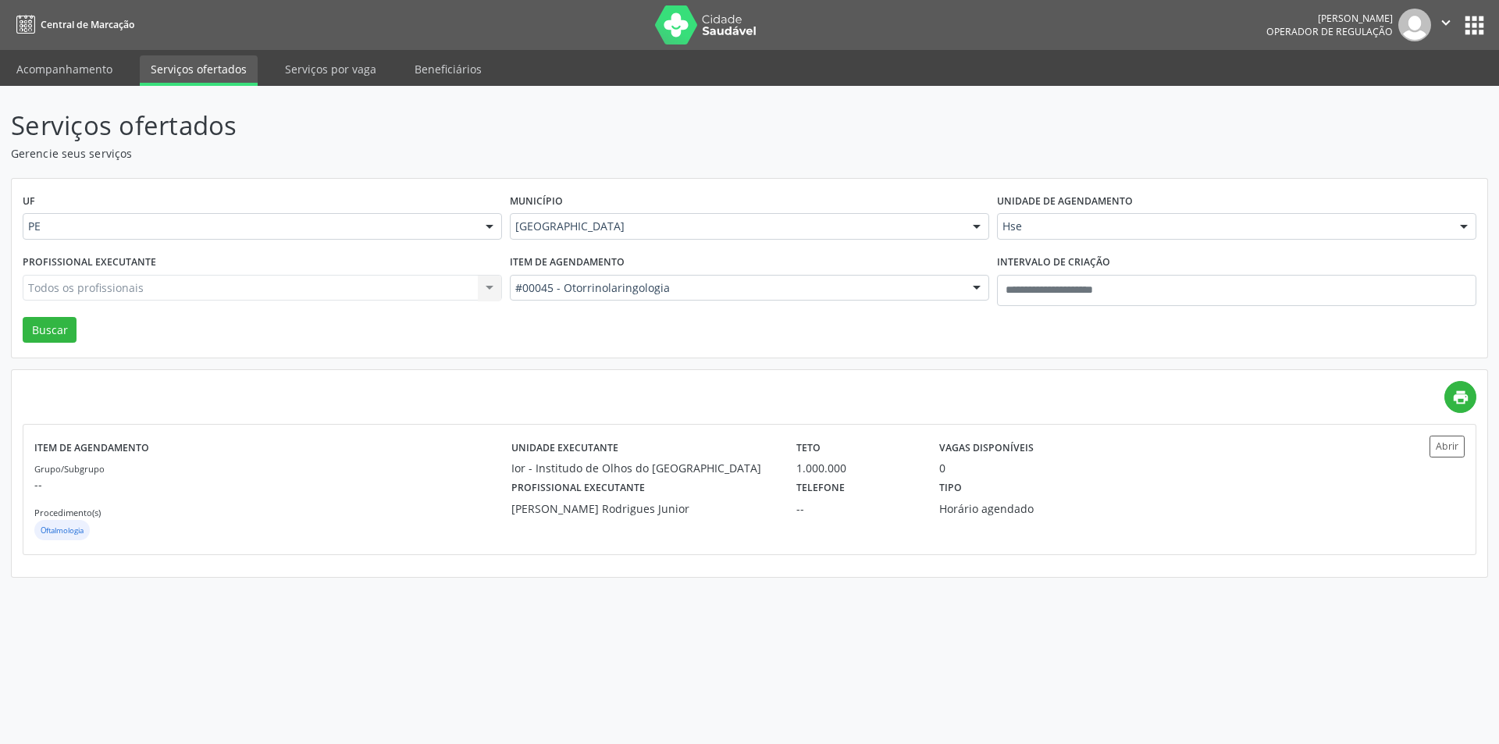
click at [188, 298] on div "Todos os profissionais" at bounding box center [262, 288] width 479 height 27
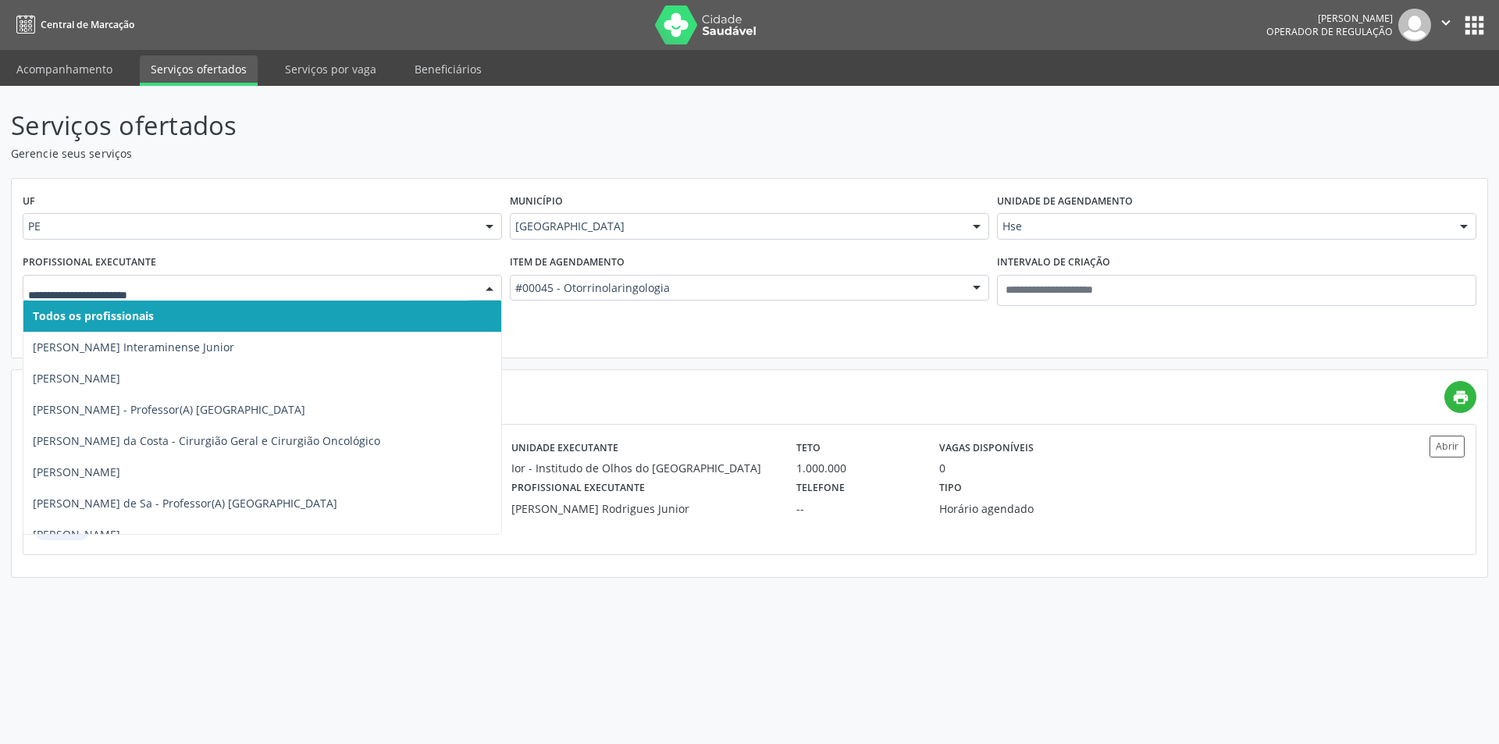
click at [214, 288] on input "text" at bounding box center [249, 295] width 442 height 31
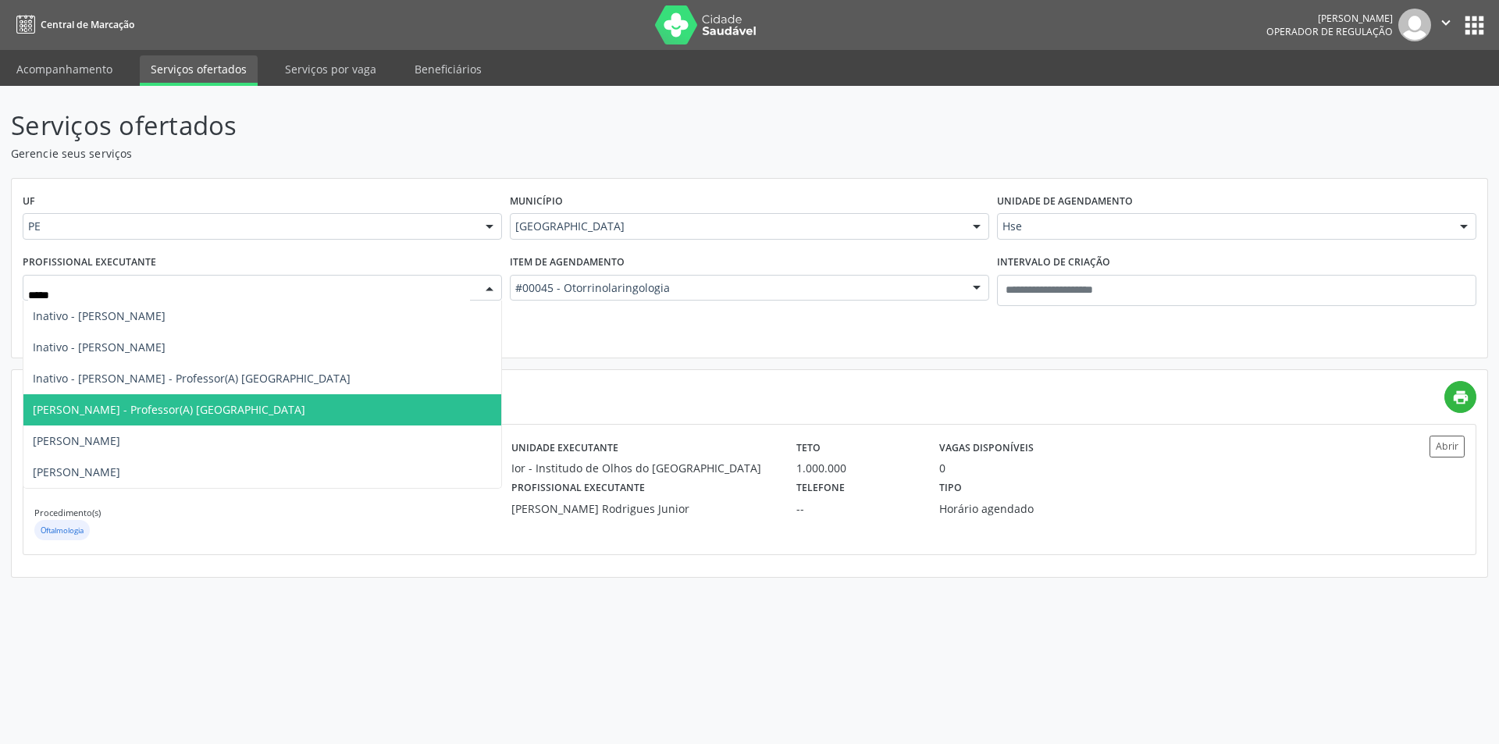
click at [205, 411] on span "Paula Fernandes - Professor(A) Nassau" at bounding box center [169, 409] width 273 height 15
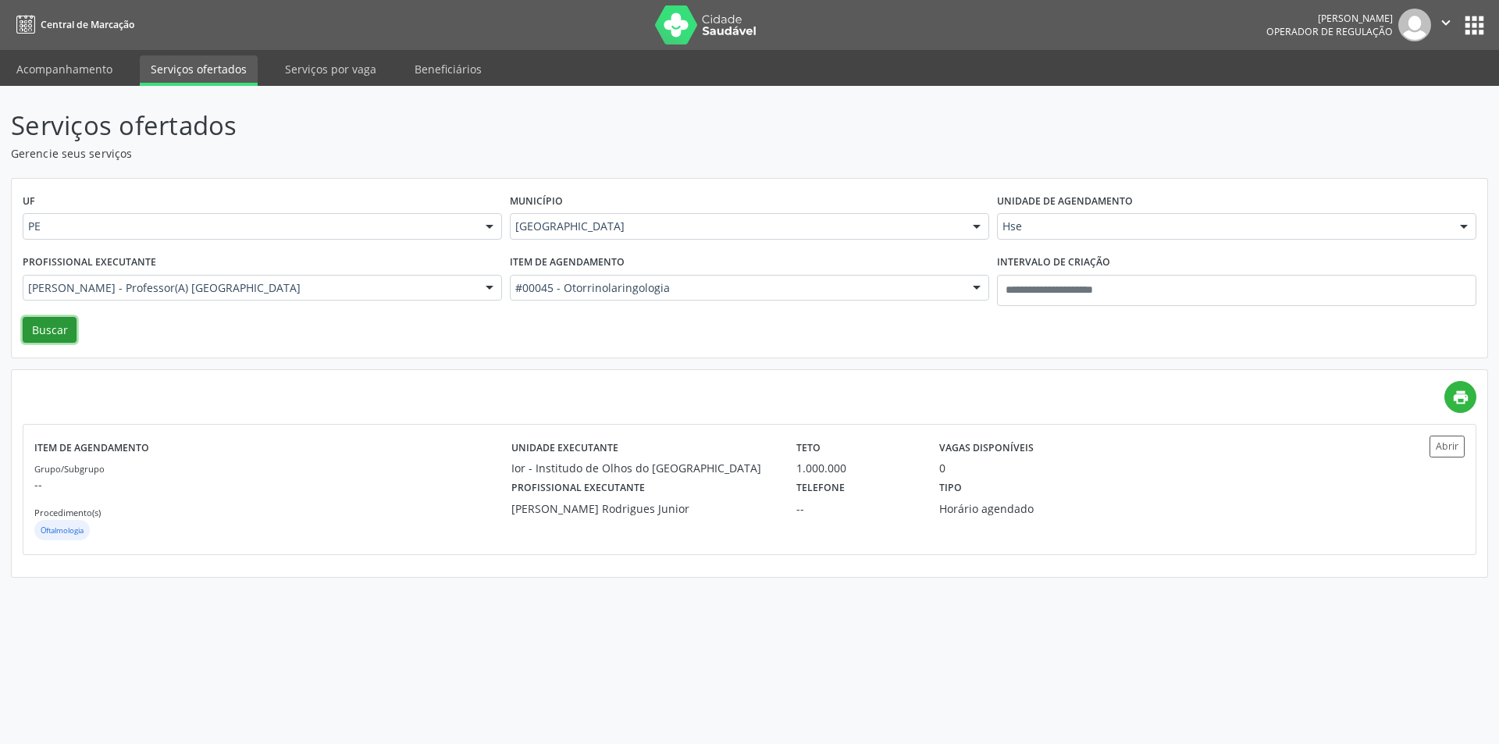
click at [60, 324] on button "Buscar" at bounding box center [50, 330] width 54 height 27
click at [1014, 479] on div "Tipo Ordem de chegada" at bounding box center [1035, 504] width 214 height 57
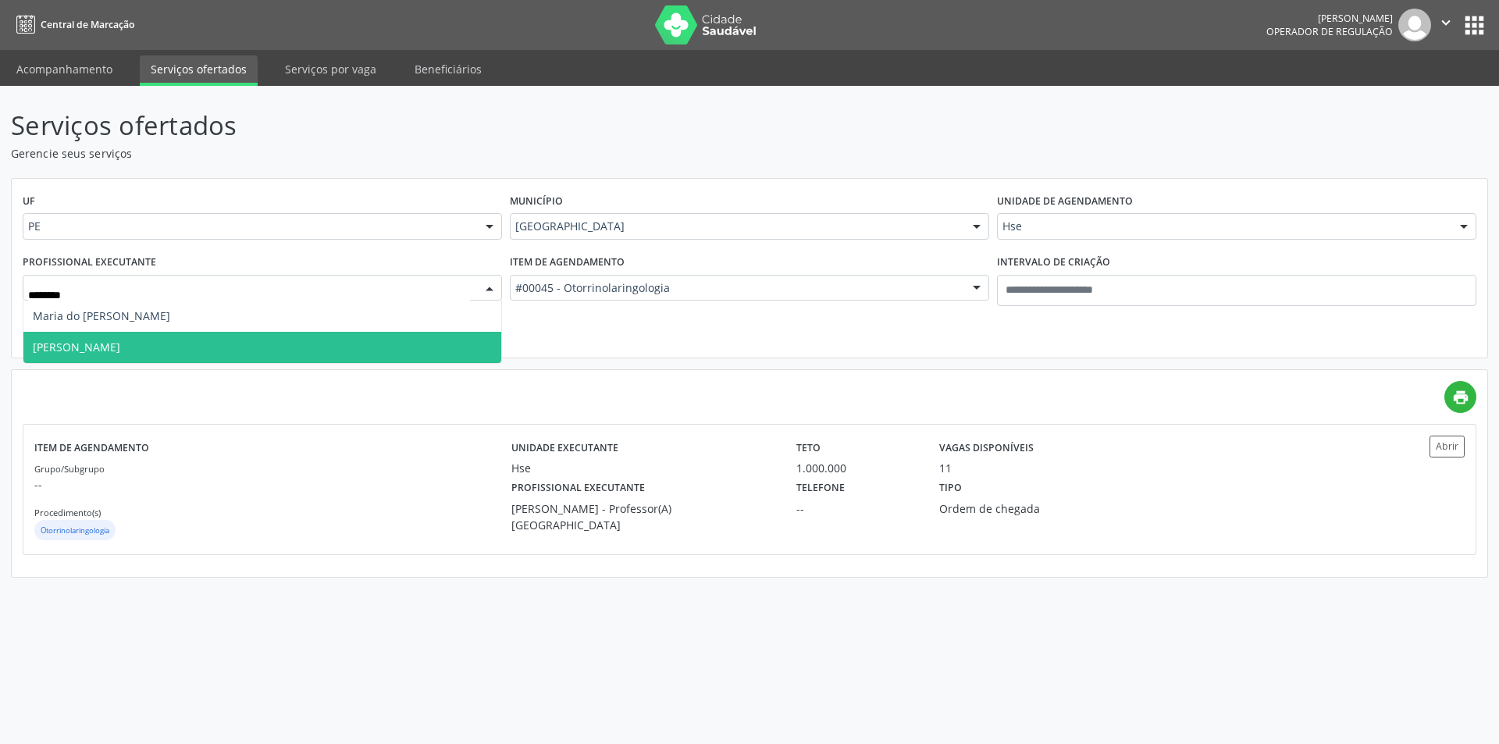
type input "********"
click at [841, 277] on div "#00045 - Otorrinolaringologia" at bounding box center [749, 288] width 479 height 27
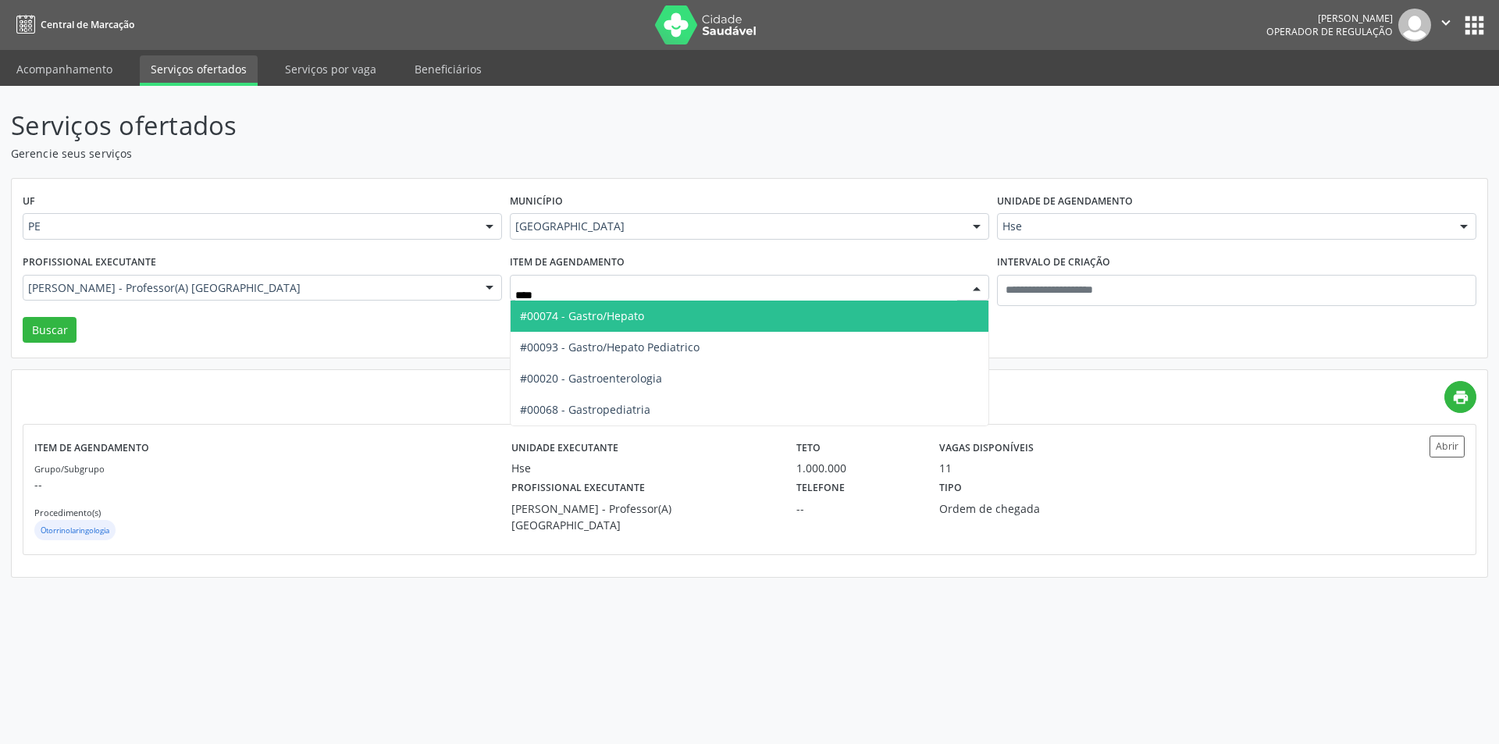
type input "*****"
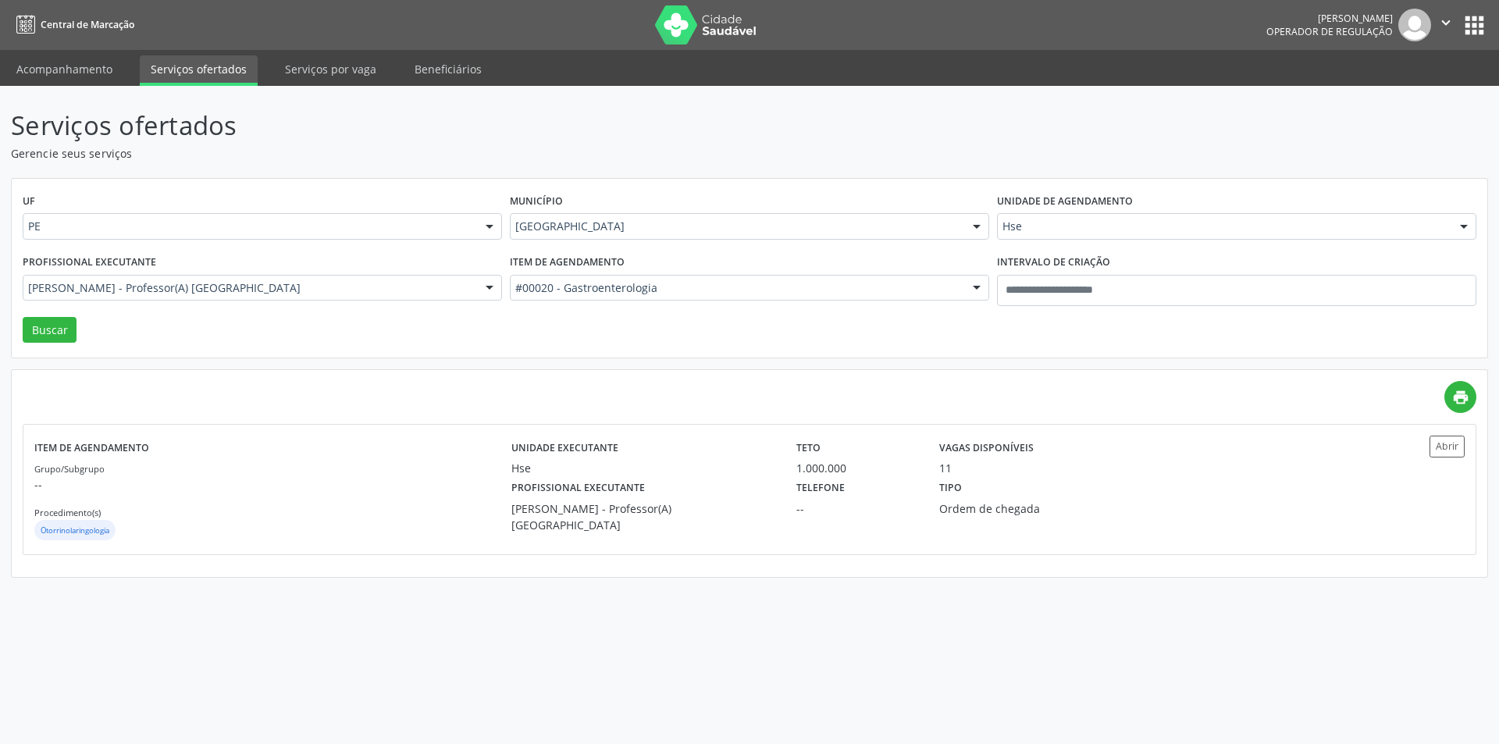
click at [1203, 214] on div "Hse" at bounding box center [1236, 226] width 479 height 27
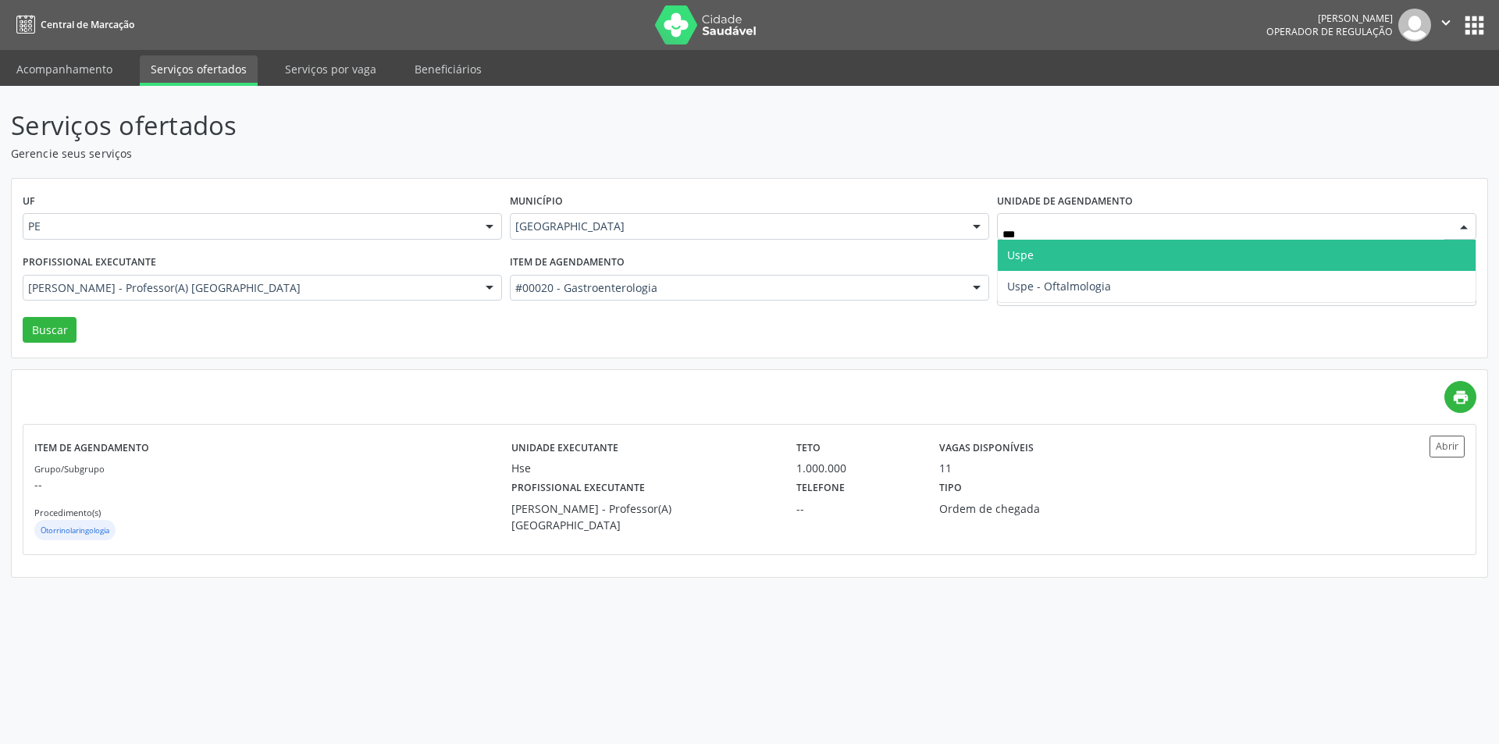
type input "****"
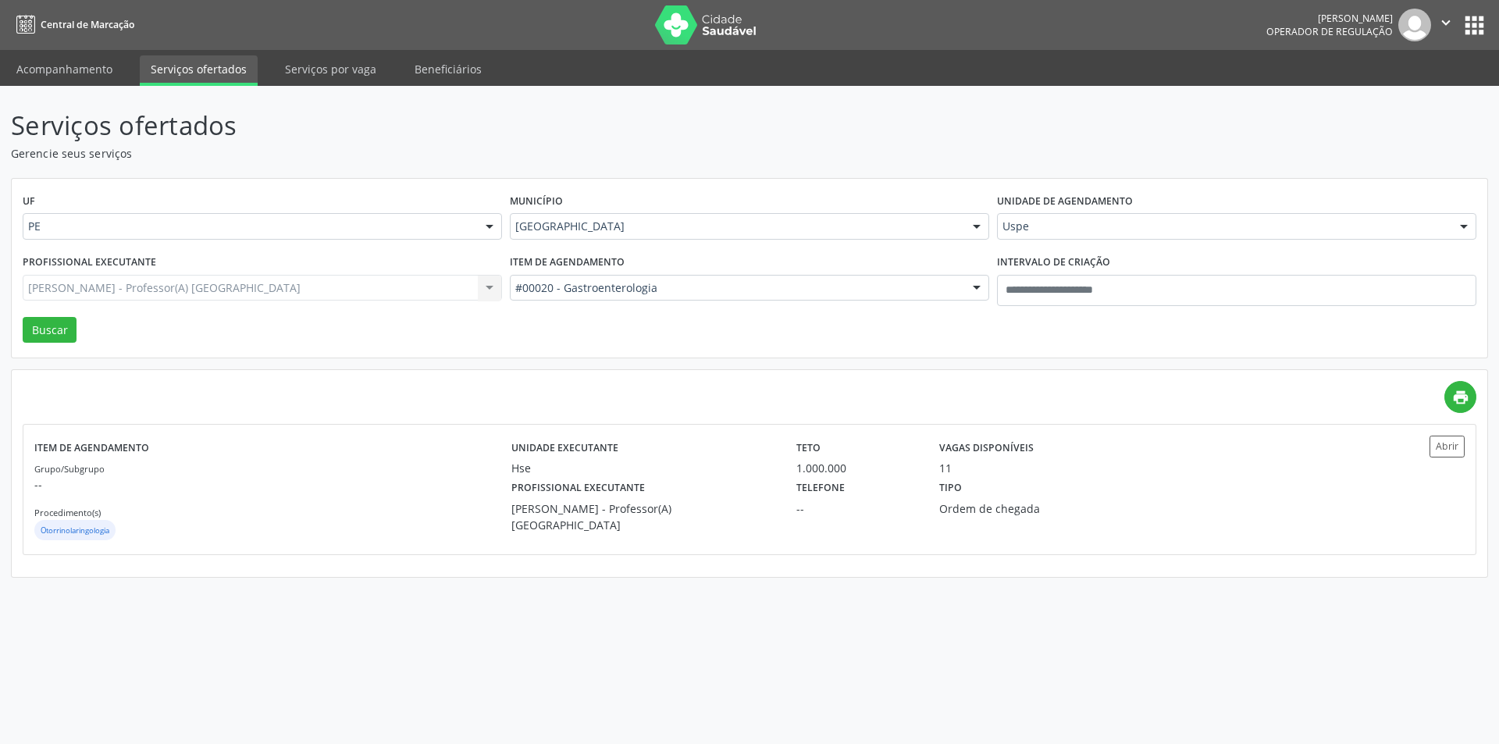
click at [315, 286] on div "Paula Fernandes - Professor(A) Nassau Todos os profissionais Adalberto Aguiar I…" at bounding box center [262, 288] width 479 height 27
click at [323, 284] on div "Paula Fernandes - Professor(A) Nassau Todos os profissionais Adalberto Aguiar I…" at bounding box center [262, 288] width 479 height 27
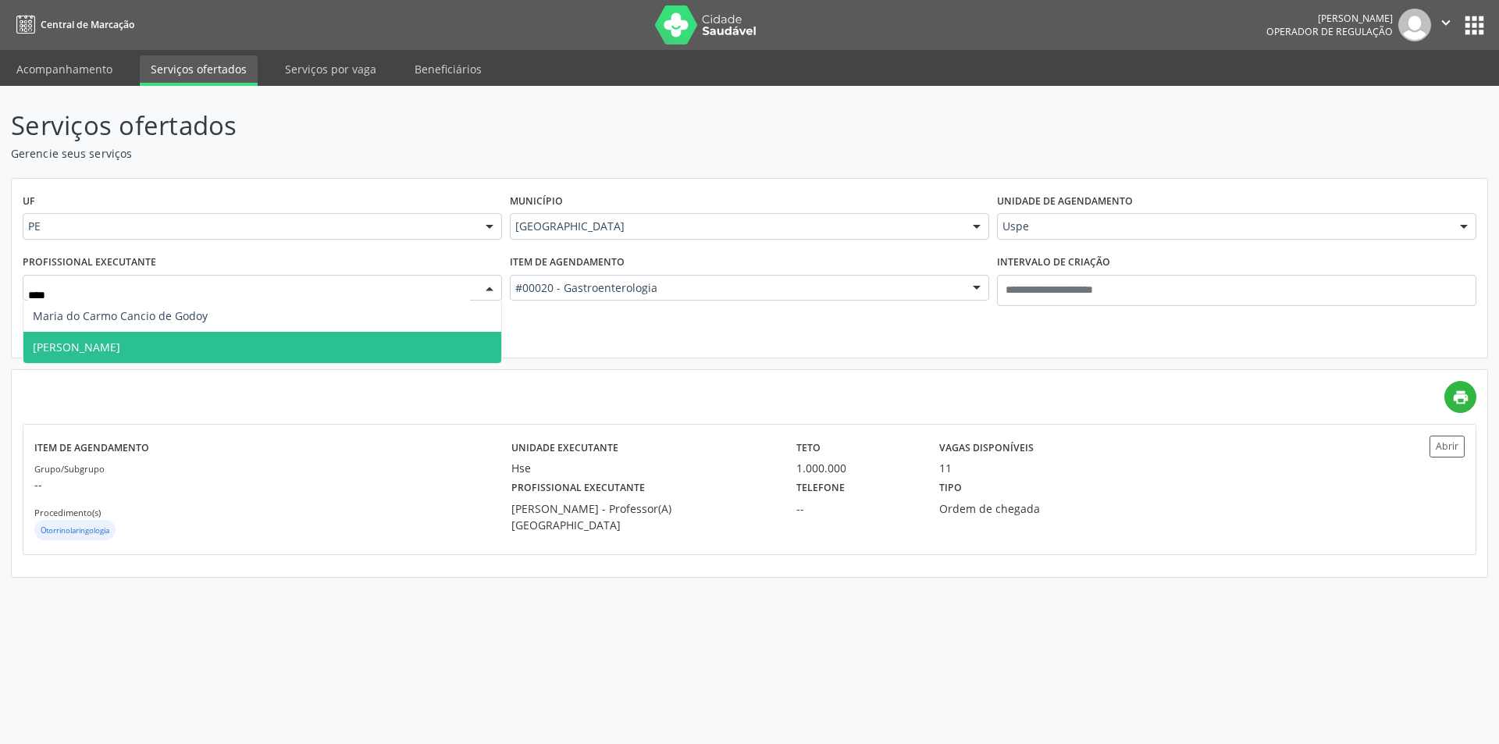
type input "****"
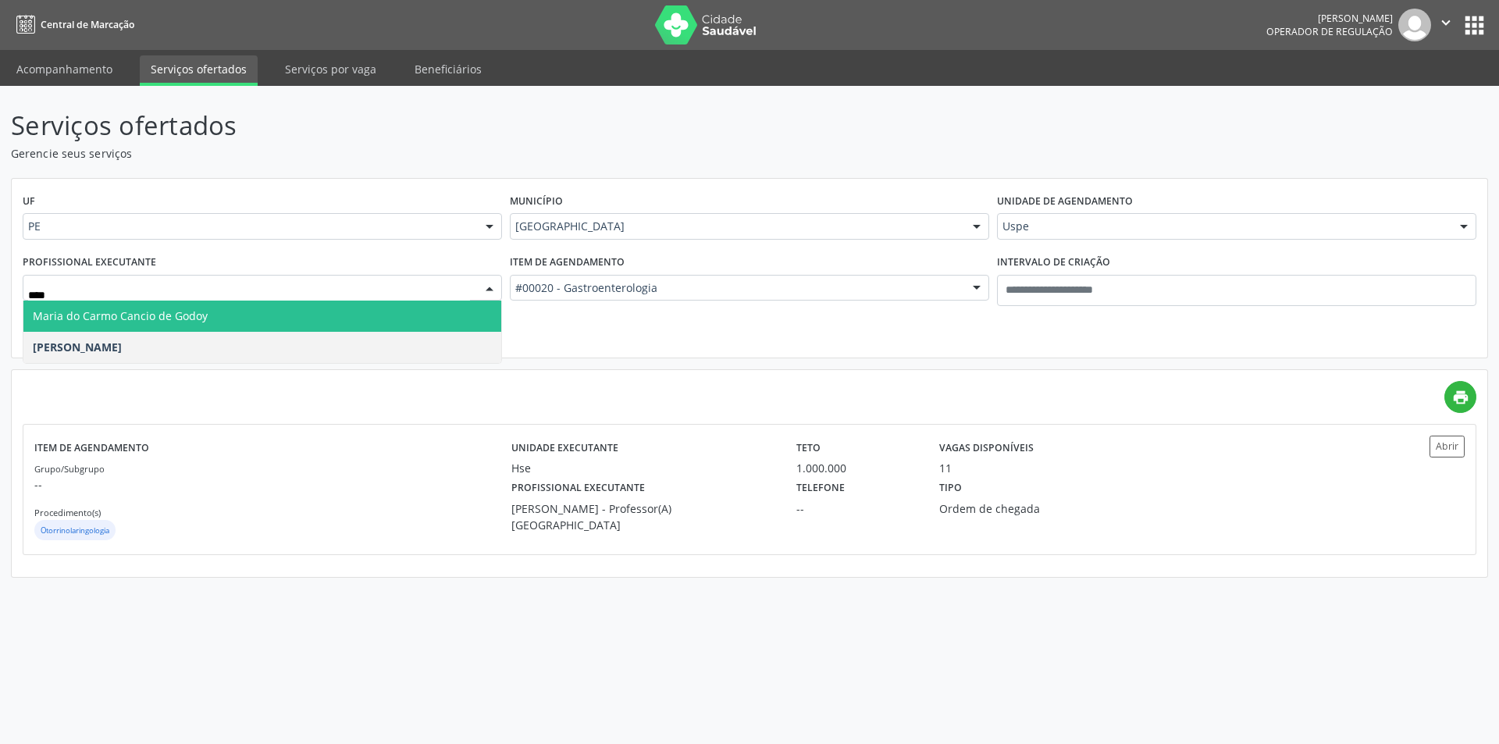
type input "*****"
click at [327, 321] on span "Maria do Carmo Cancio de Godoy" at bounding box center [262, 316] width 478 height 31
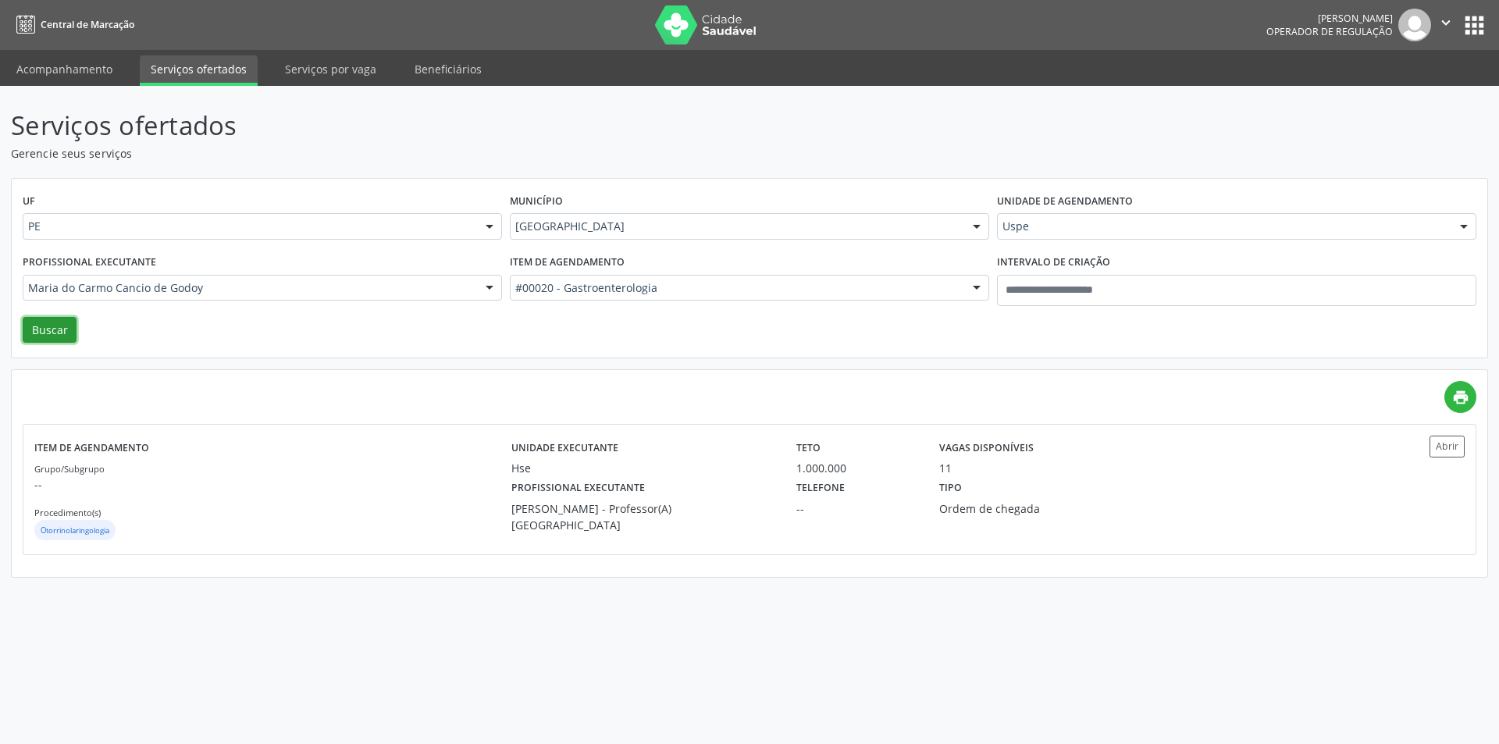
click at [41, 330] on button "Buscar" at bounding box center [50, 330] width 54 height 27
click at [895, 494] on div "Telefone --" at bounding box center [857, 496] width 143 height 41
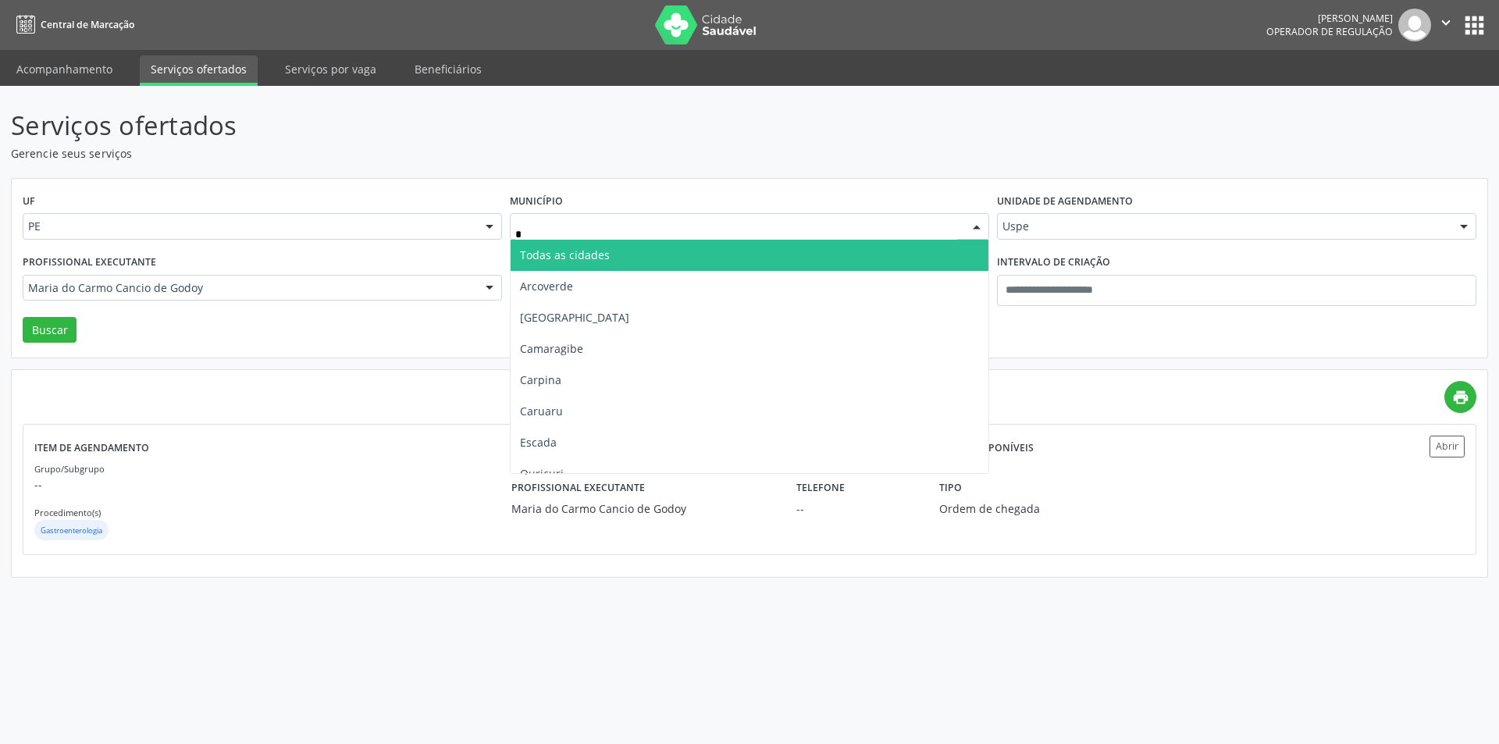
type input "**"
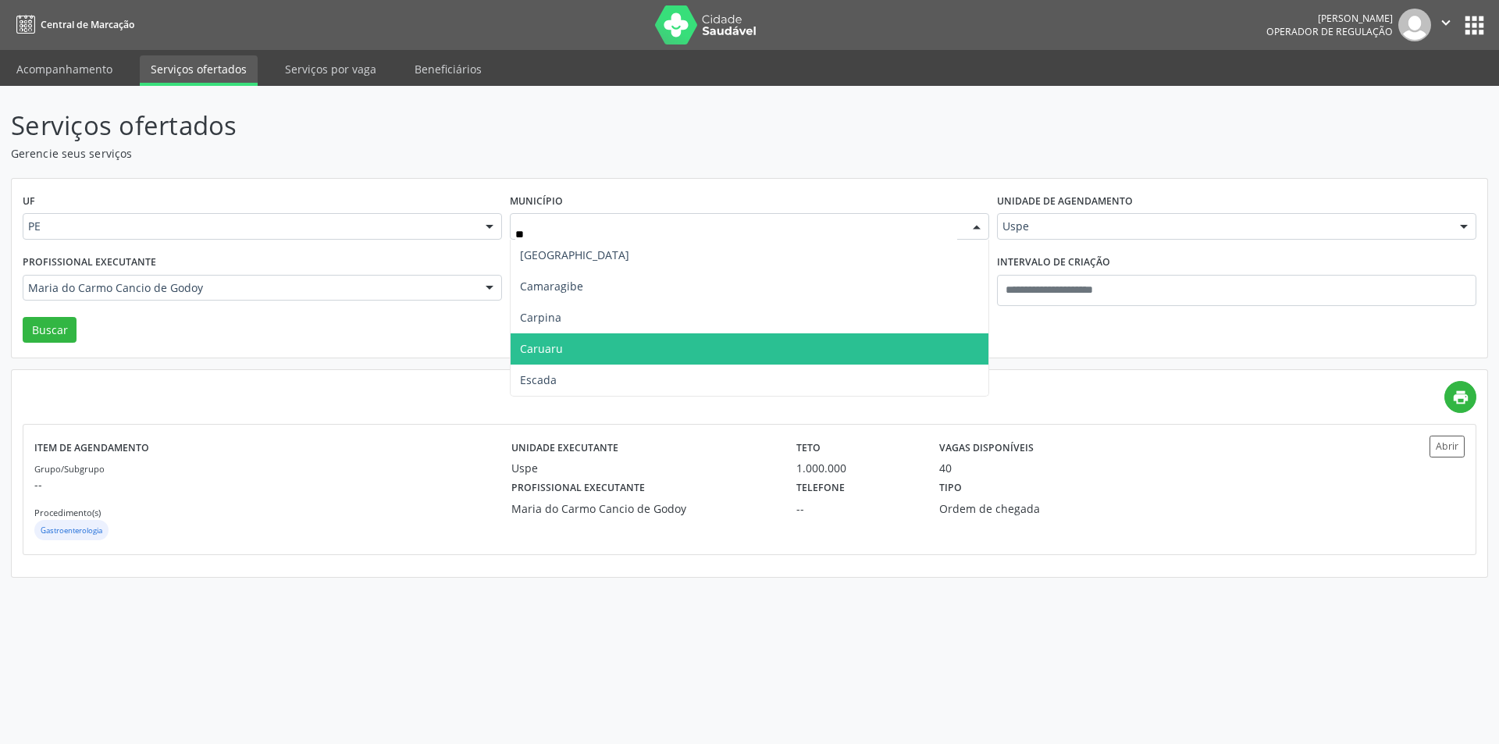
click at [550, 336] on span "Caruaru" at bounding box center [750, 348] width 478 height 31
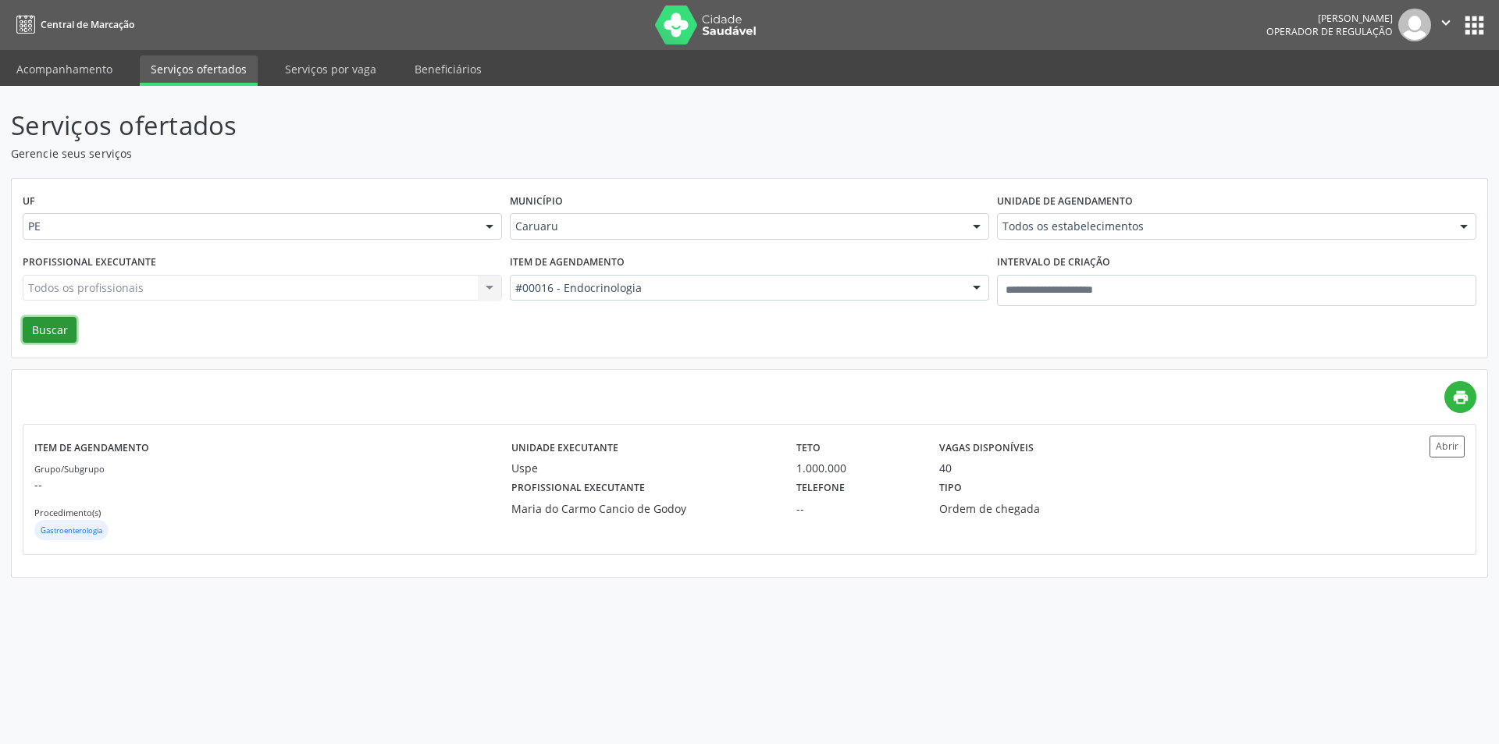
click at [53, 325] on button "Buscar" at bounding box center [50, 330] width 54 height 27
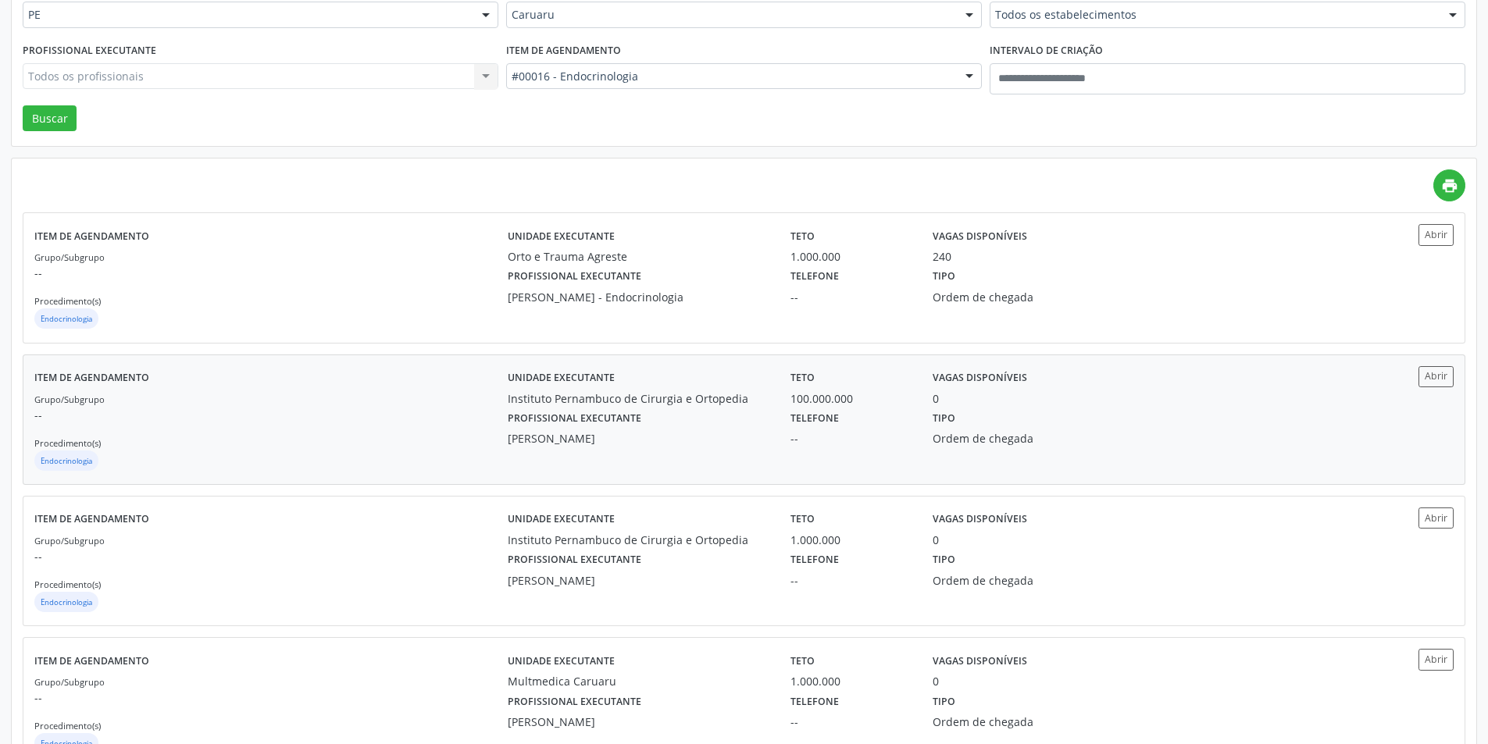
scroll to position [234, 0]
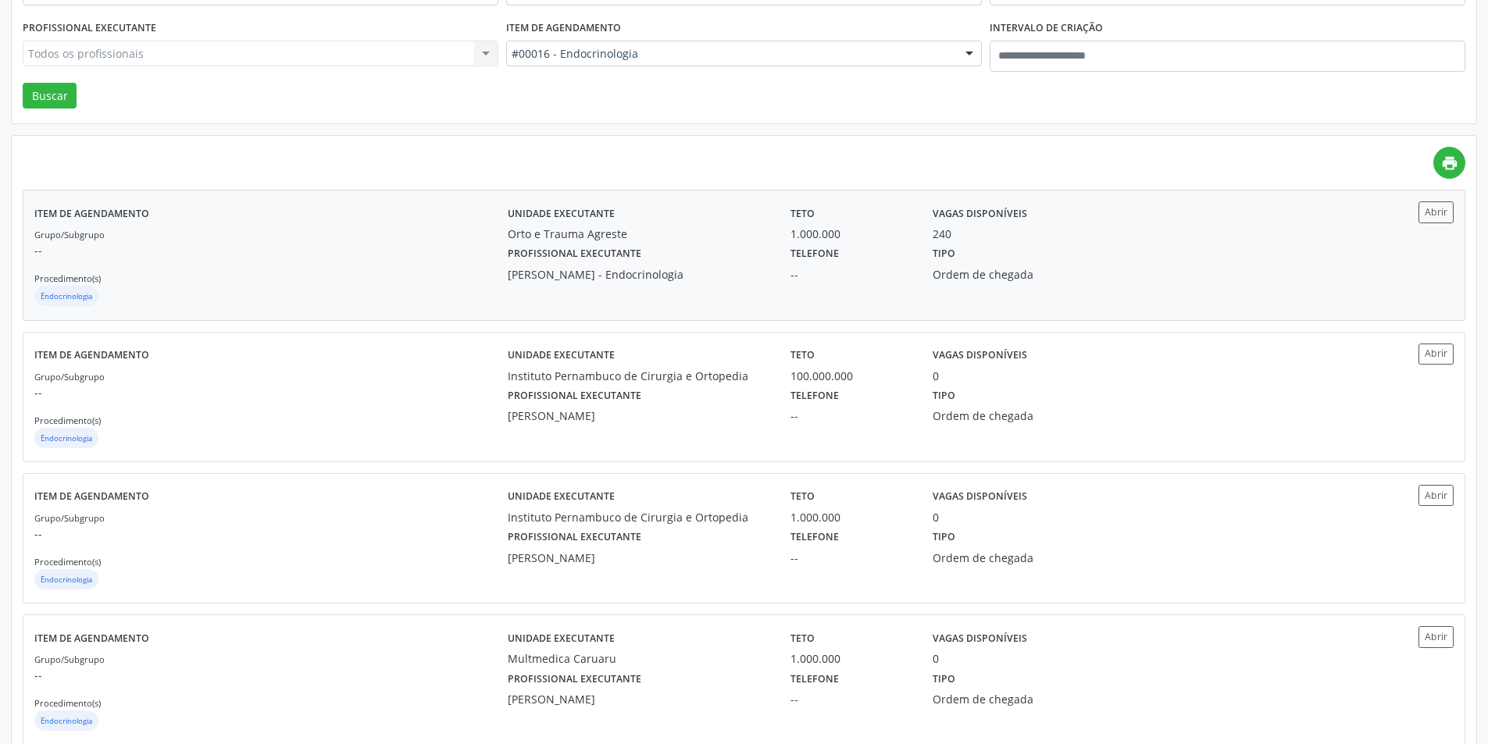
click at [1089, 253] on div "Tipo Ordem de chegada" at bounding box center [1027, 262] width 212 height 41
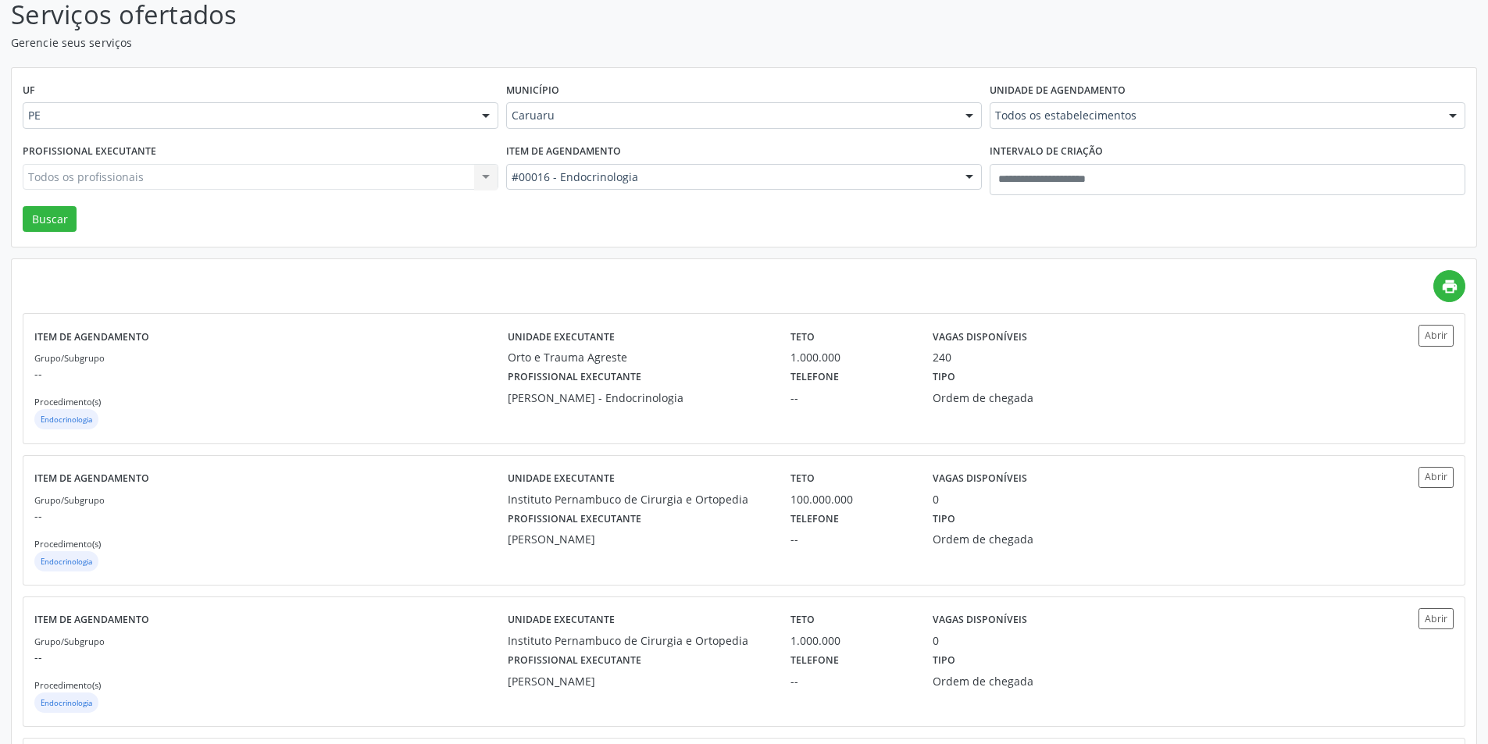
scroll to position [78, 0]
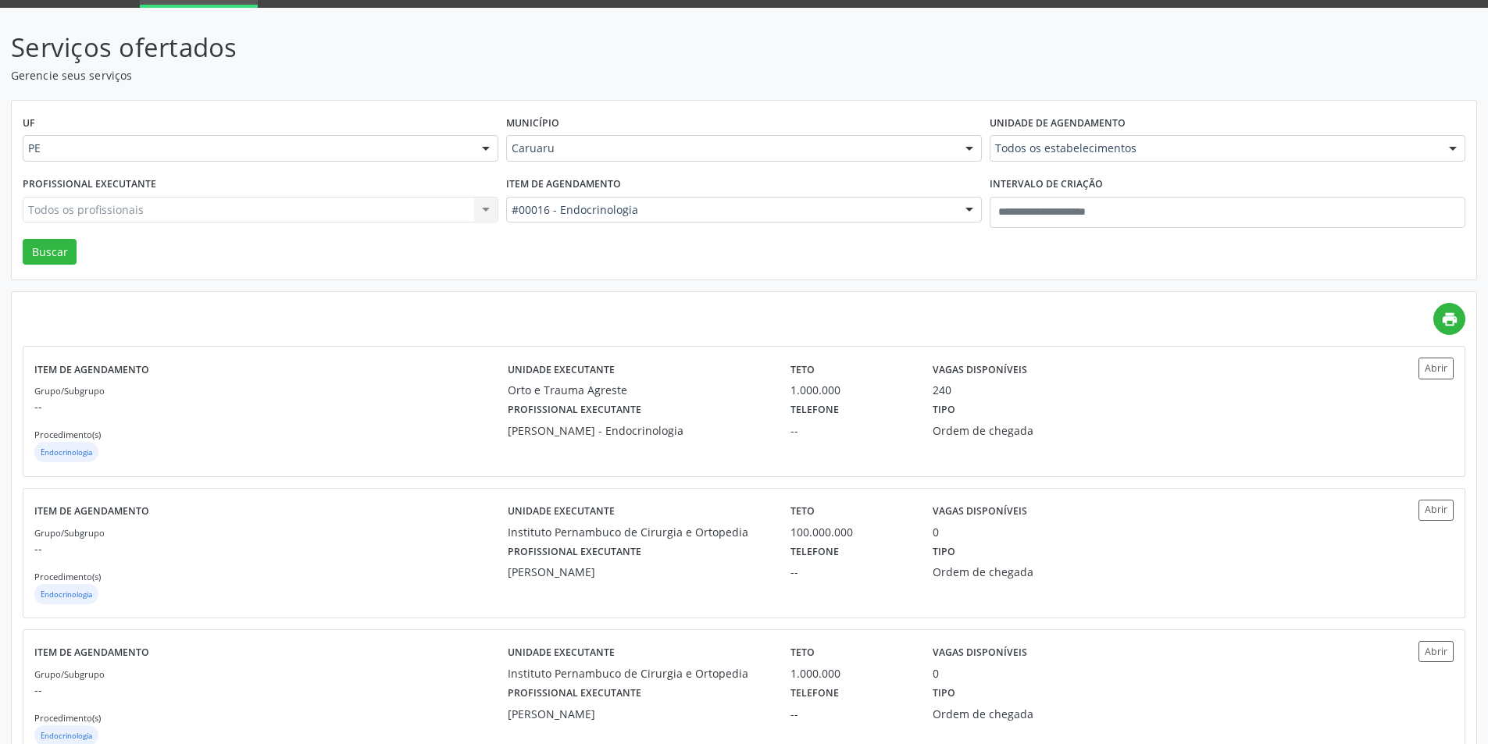
click at [511, 212] on input "*" at bounding box center [511, 217] width 0 height 31
click at [511, 205] on input "*" at bounding box center [511, 217] width 0 height 31
click at [0, 0] on span "Todos os itens" at bounding box center [0, 0] width 0 height 0
type input "*"
click at [511, 212] on input "*" at bounding box center [511, 217] width 0 height 31
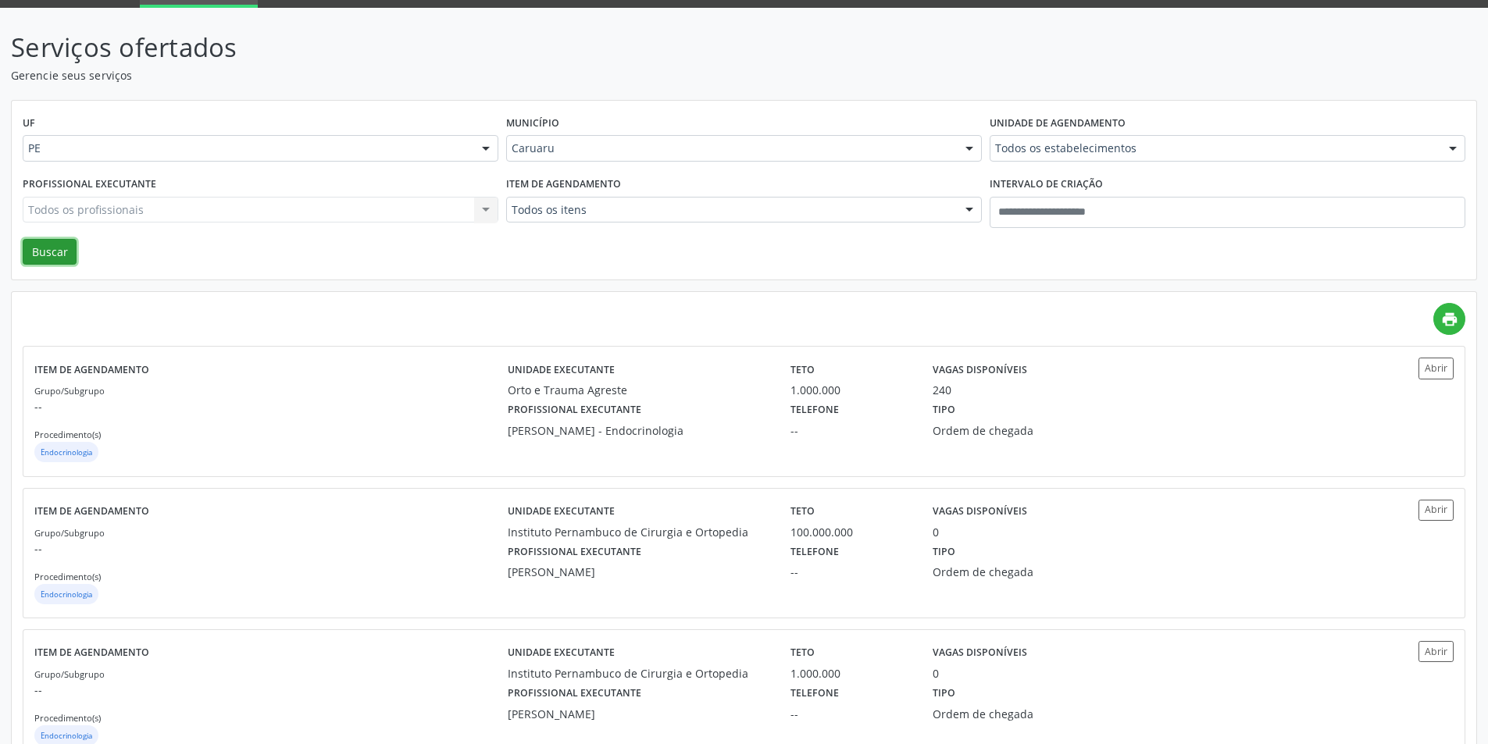
click at [62, 245] on button "Buscar" at bounding box center [50, 252] width 54 height 27
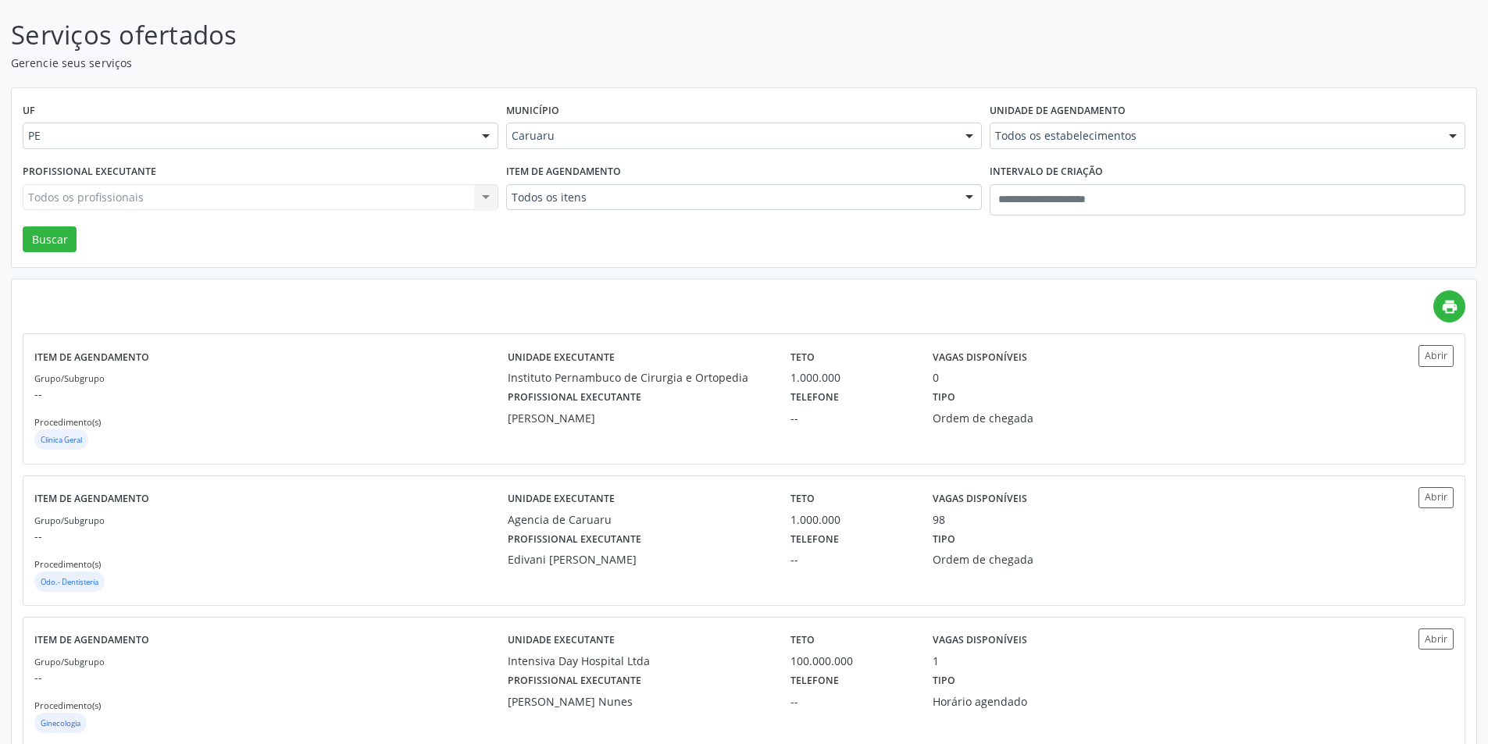
scroll to position [0, 0]
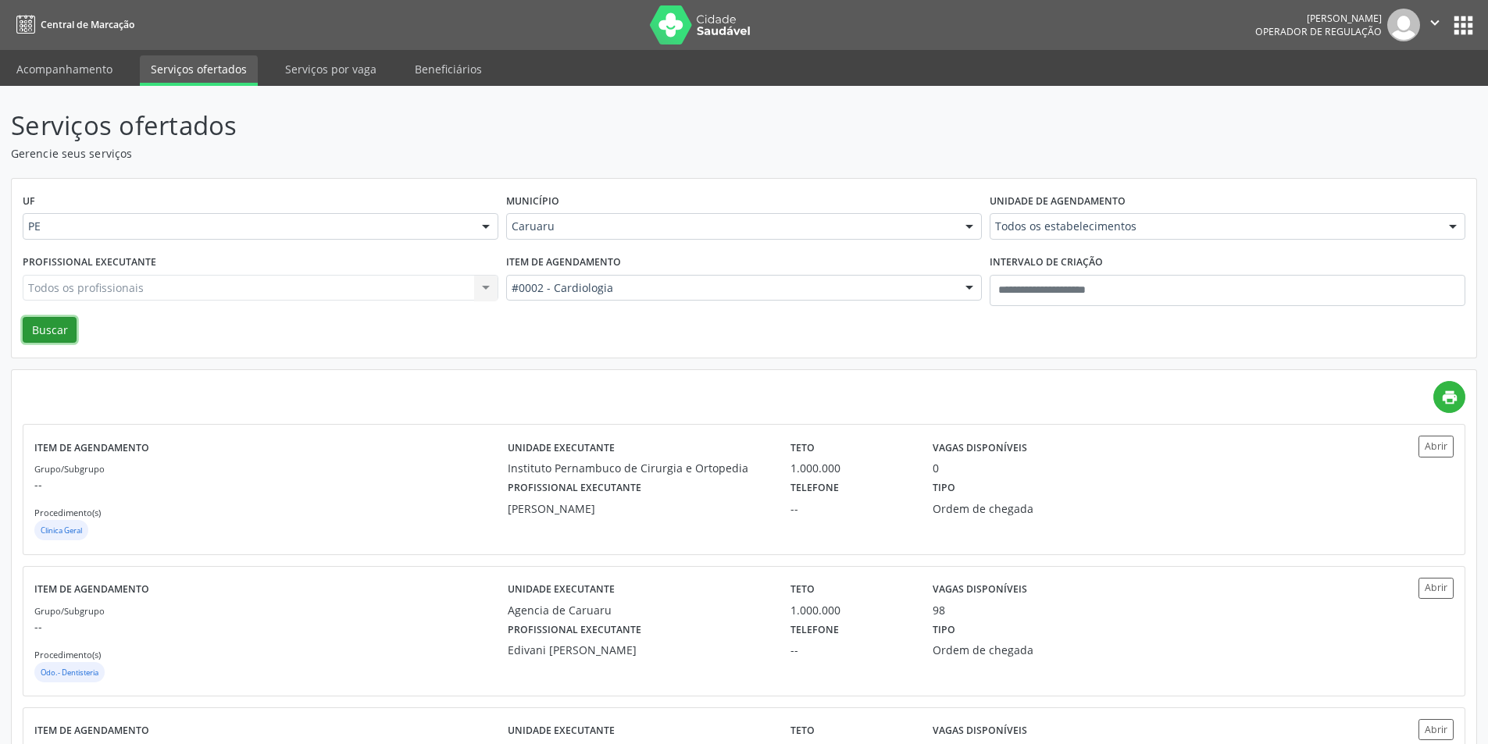
click at [55, 329] on button "Buscar" at bounding box center [50, 330] width 54 height 27
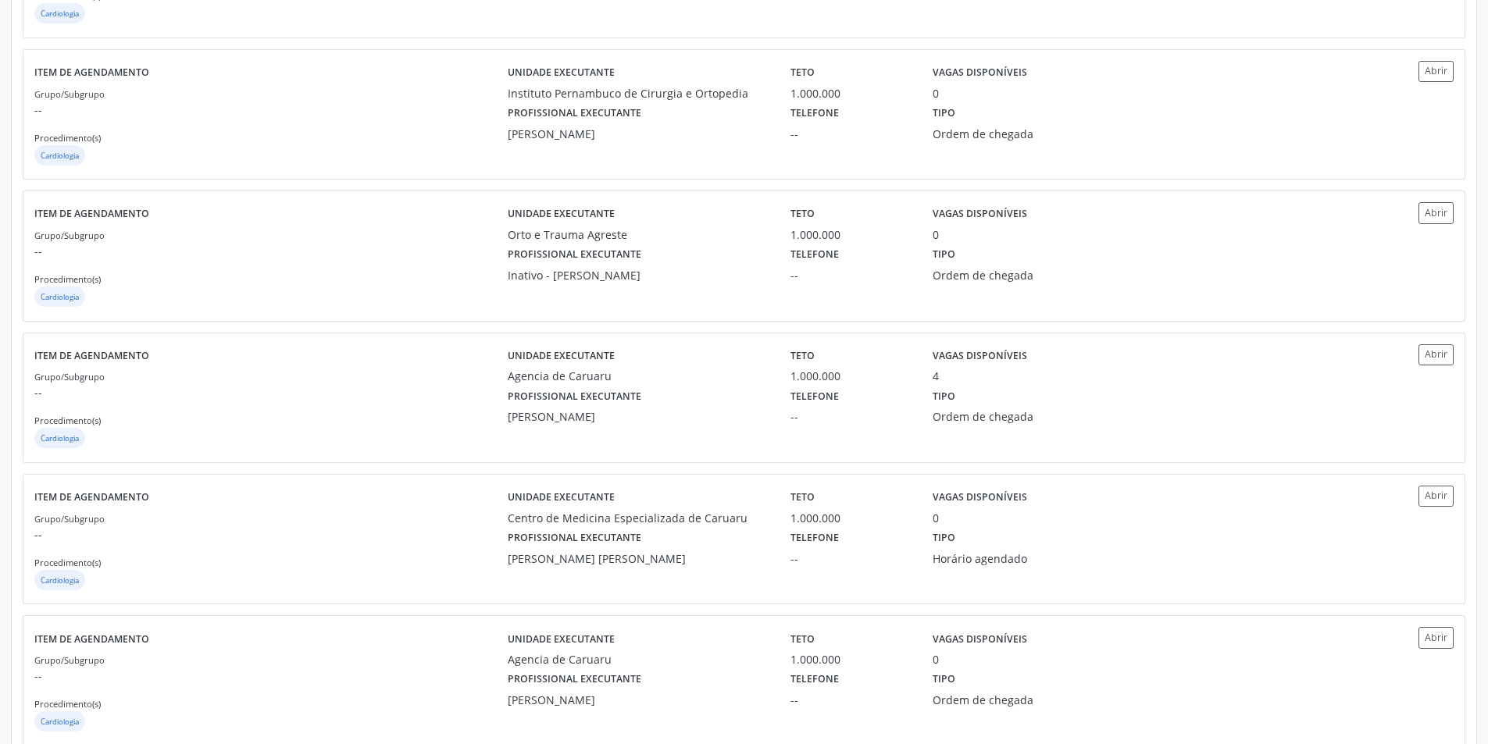
scroll to position [1260, 0]
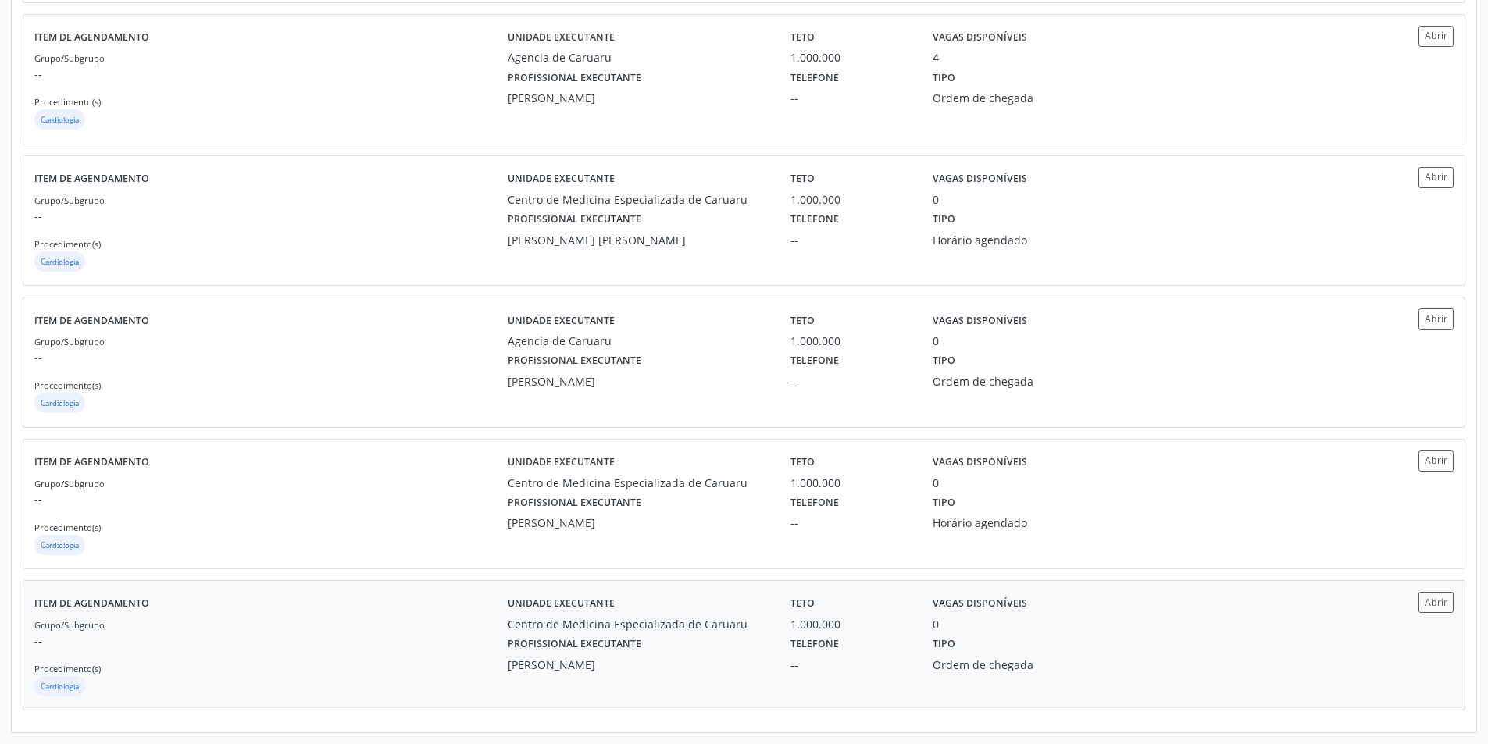
click at [1001, 637] on div "Tipo Ordem de chegada" at bounding box center [1027, 653] width 212 height 41
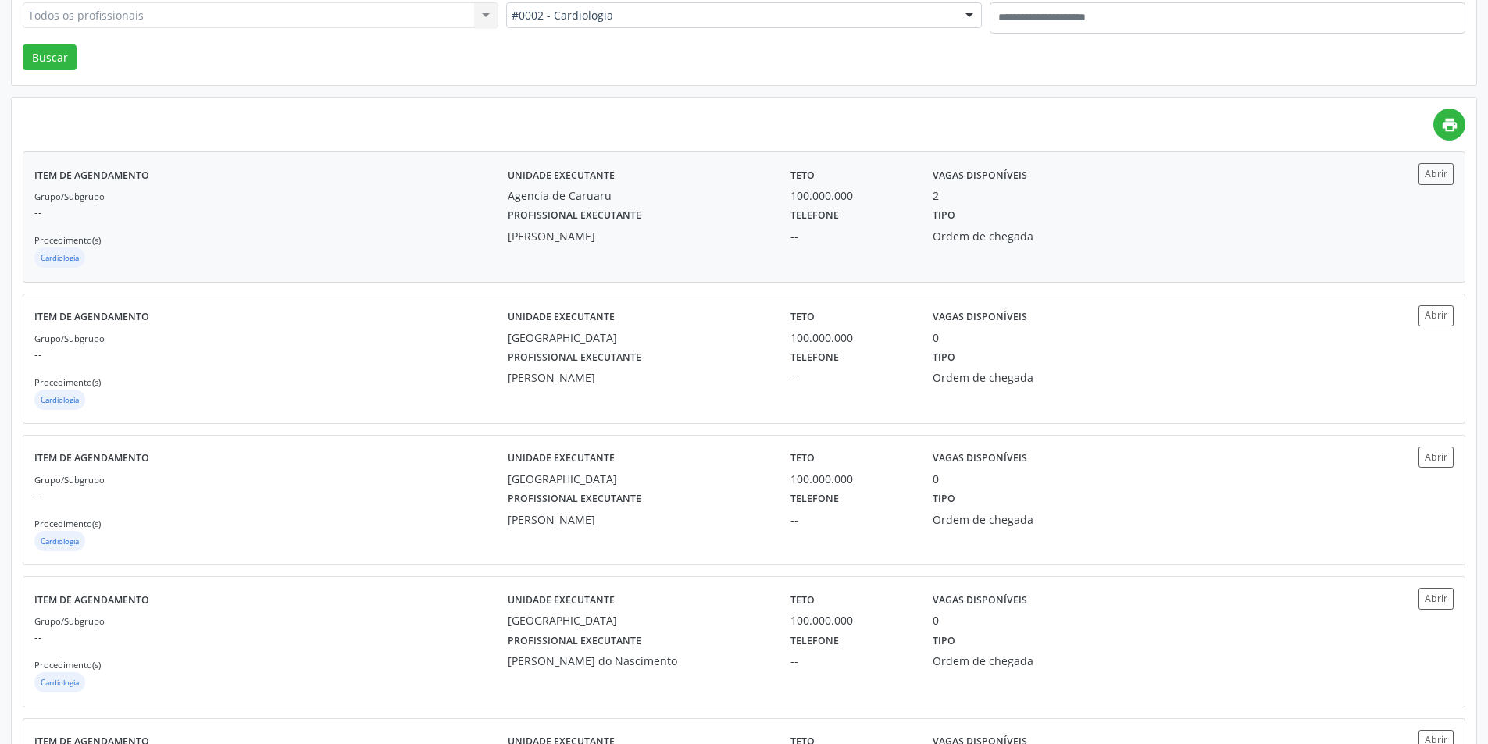
scroll to position [245, 0]
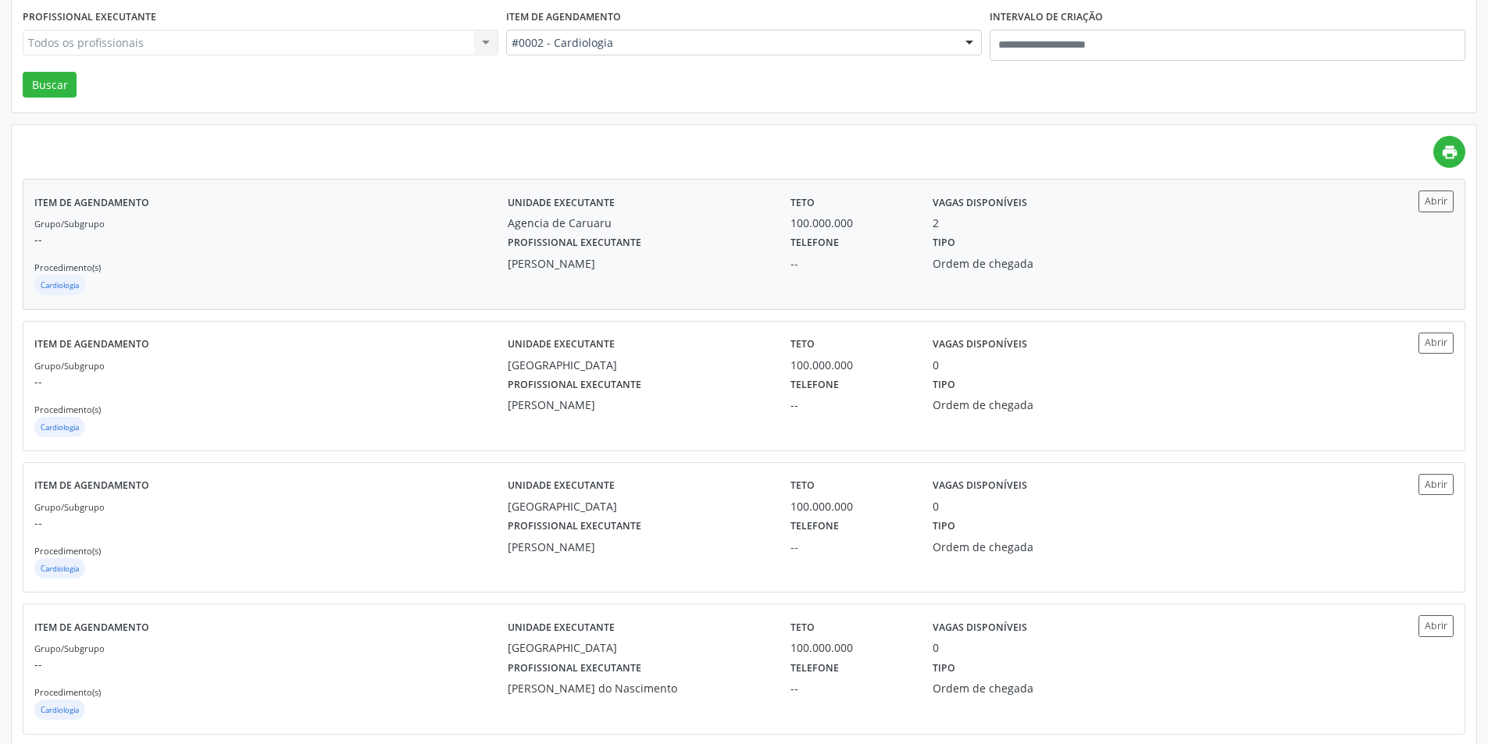
click at [1091, 257] on div "Ordem de chegada" at bounding box center [1027, 263] width 191 height 16
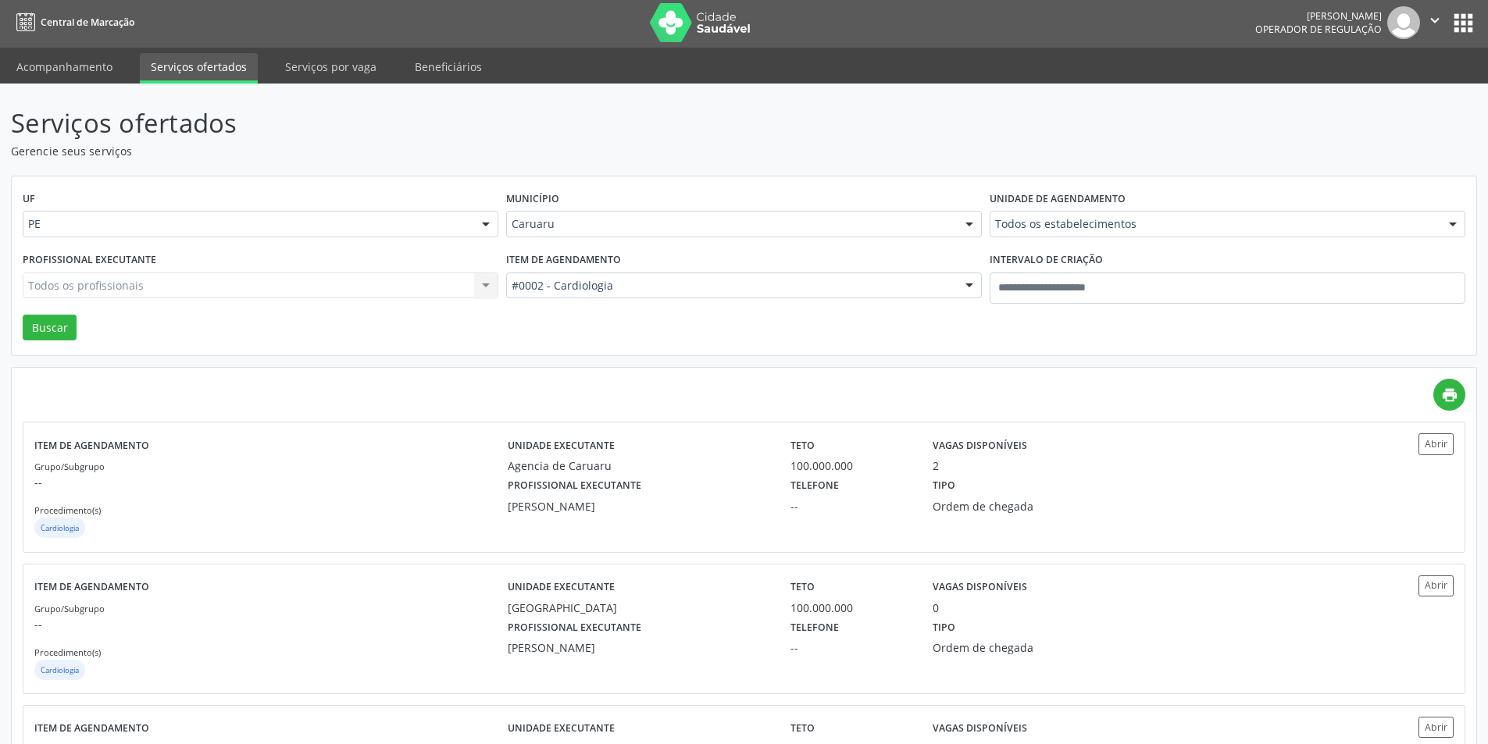
scroll to position [0, 0]
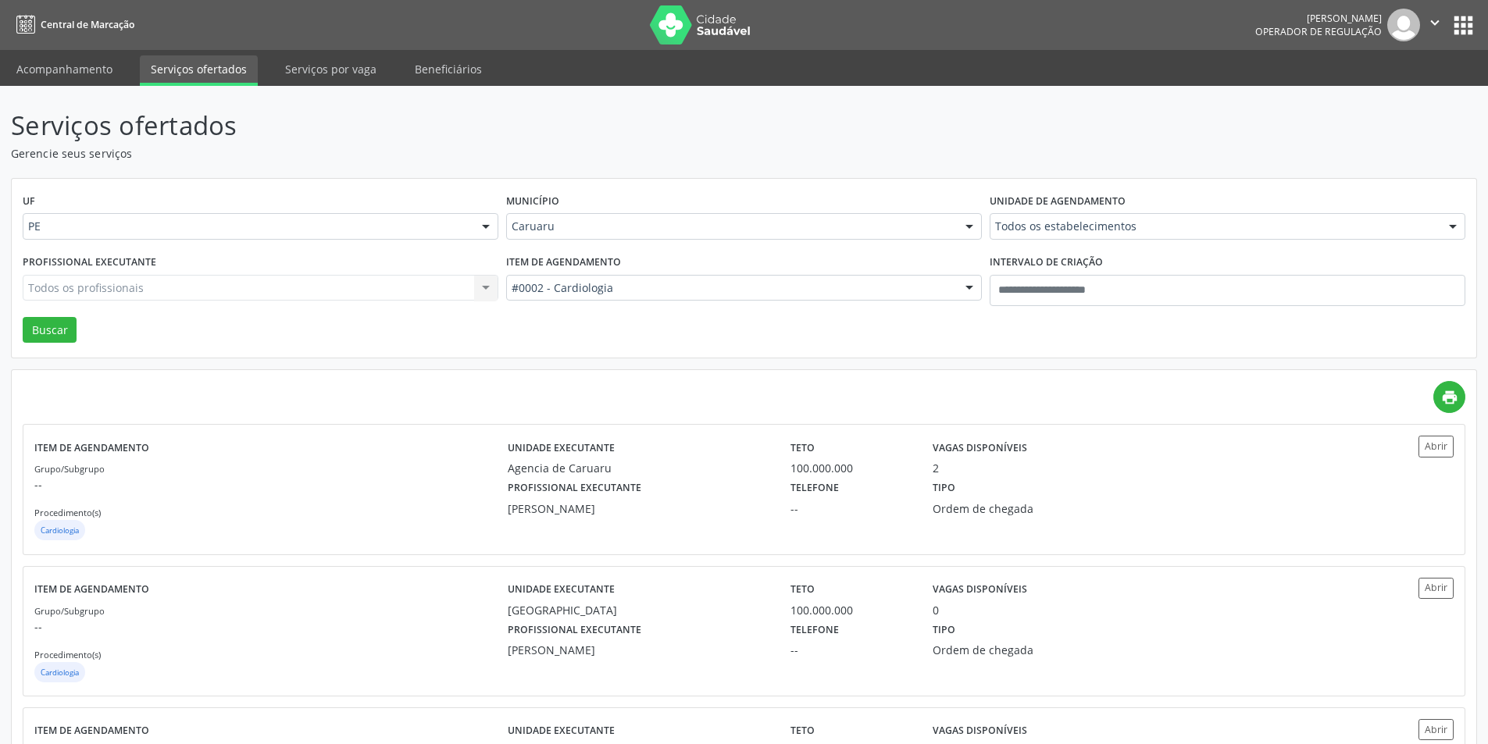
click at [611, 298] on div "#0002 - Cardiologia" at bounding box center [744, 288] width 476 height 27
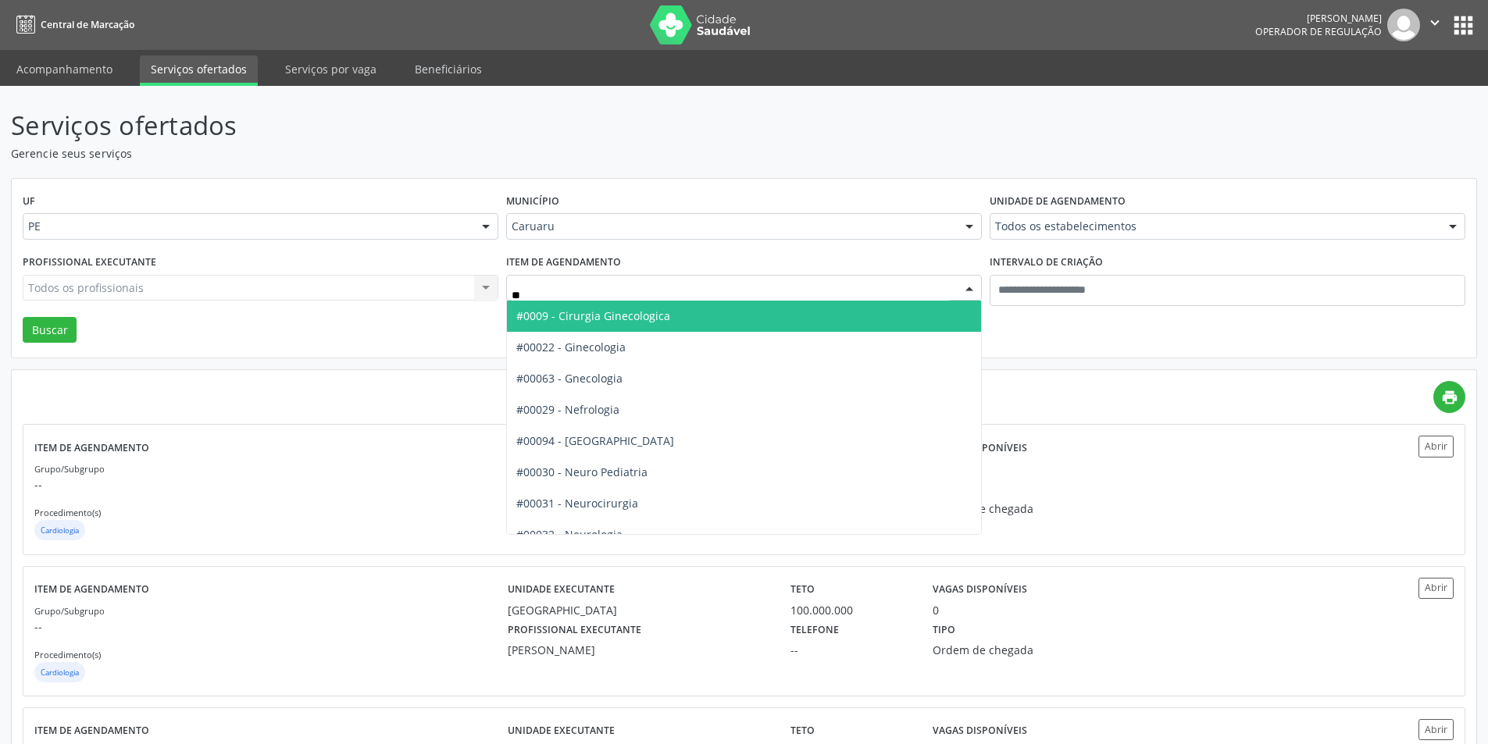
type input "***"
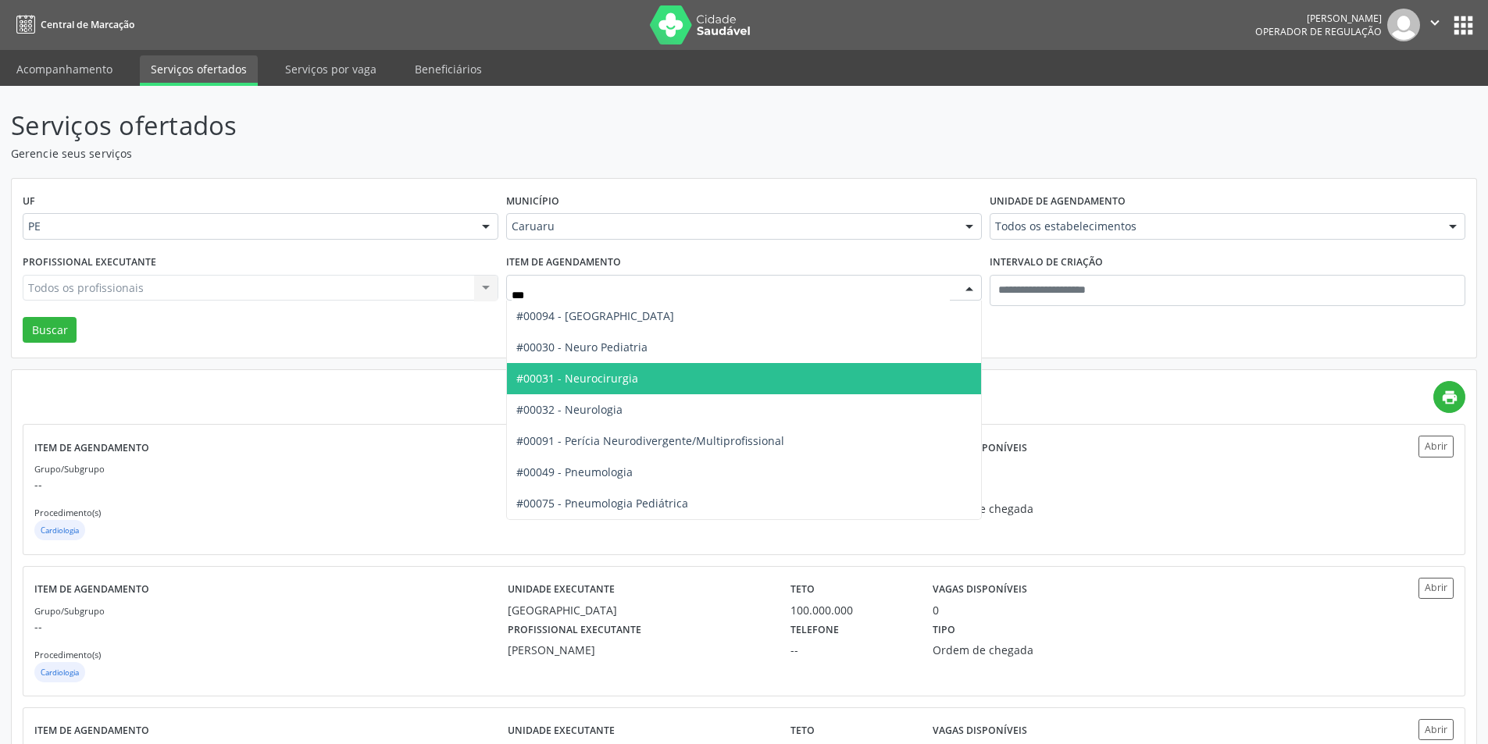
click at [643, 384] on span "#00031 - Neurocirurgia" at bounding box center [744, 378] width 474 height 31
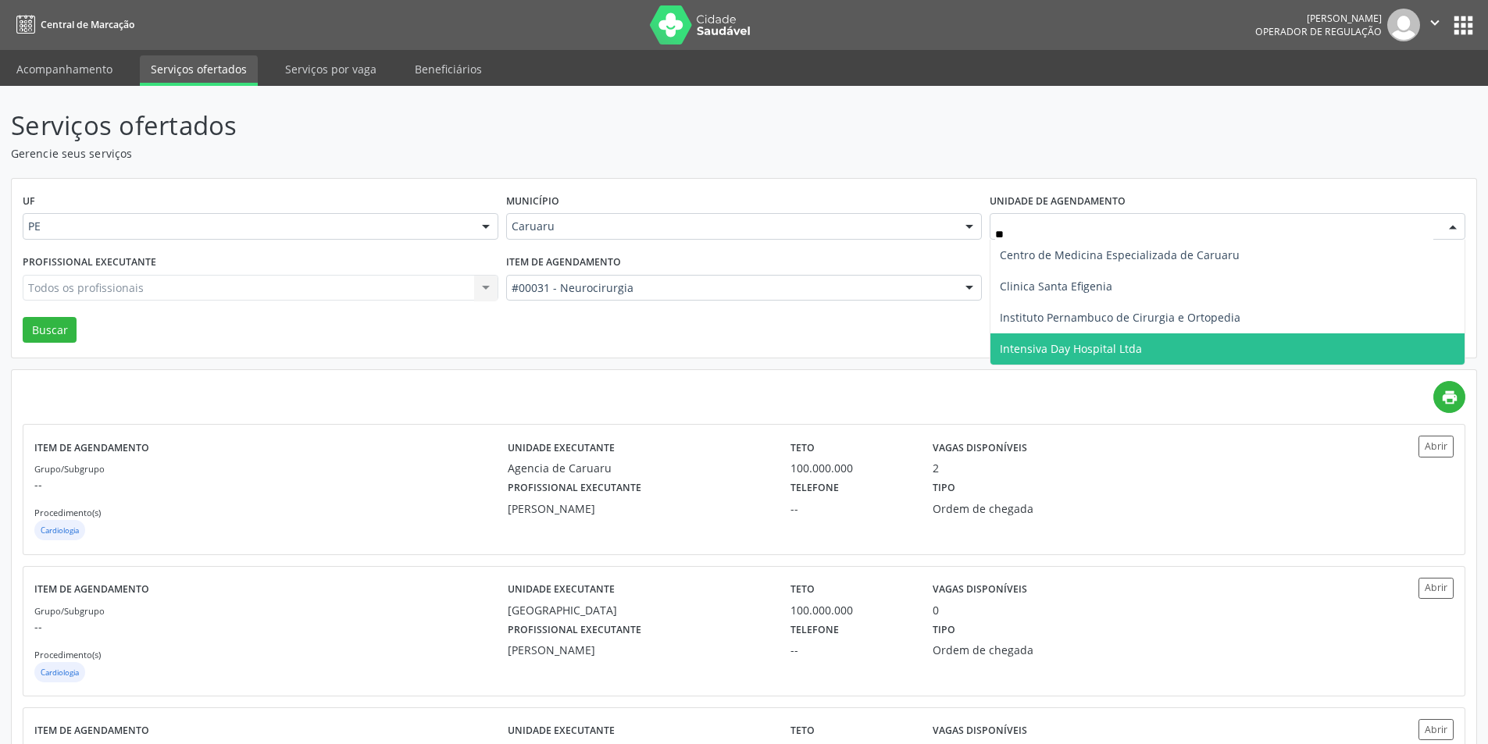
type input "***"
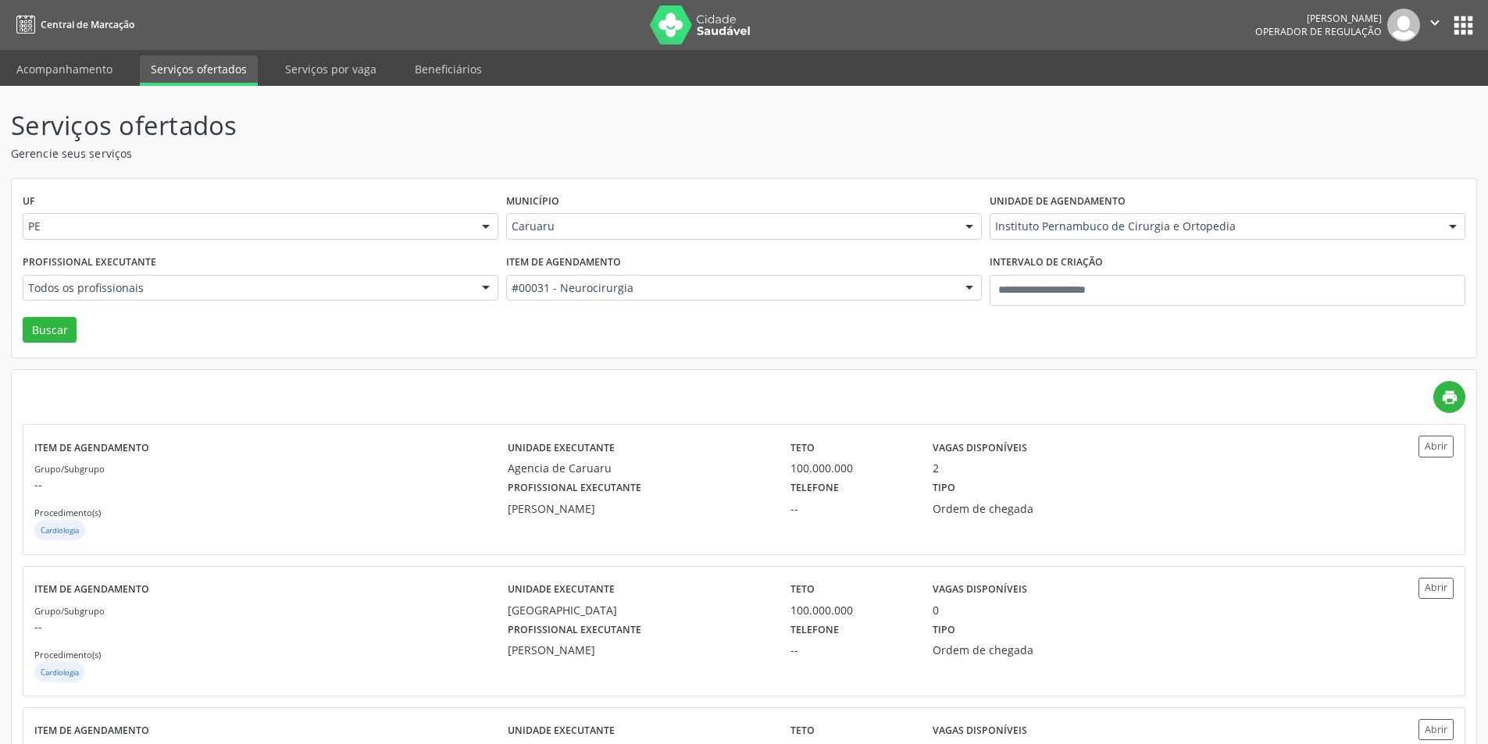
click at [35, 322] on button "Buscar" at bounding box center [50, 330] width 54 height 27
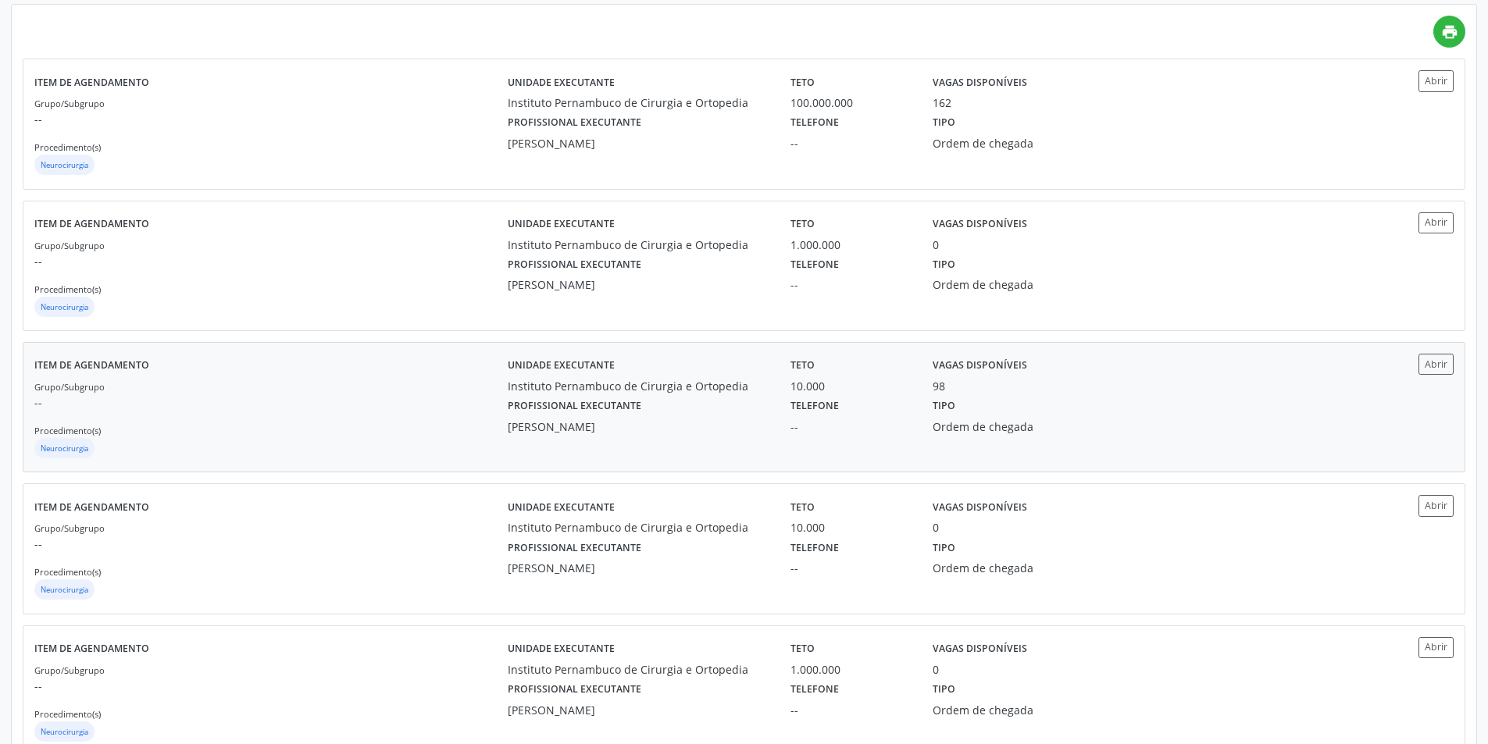
scroll to position [275, 0]
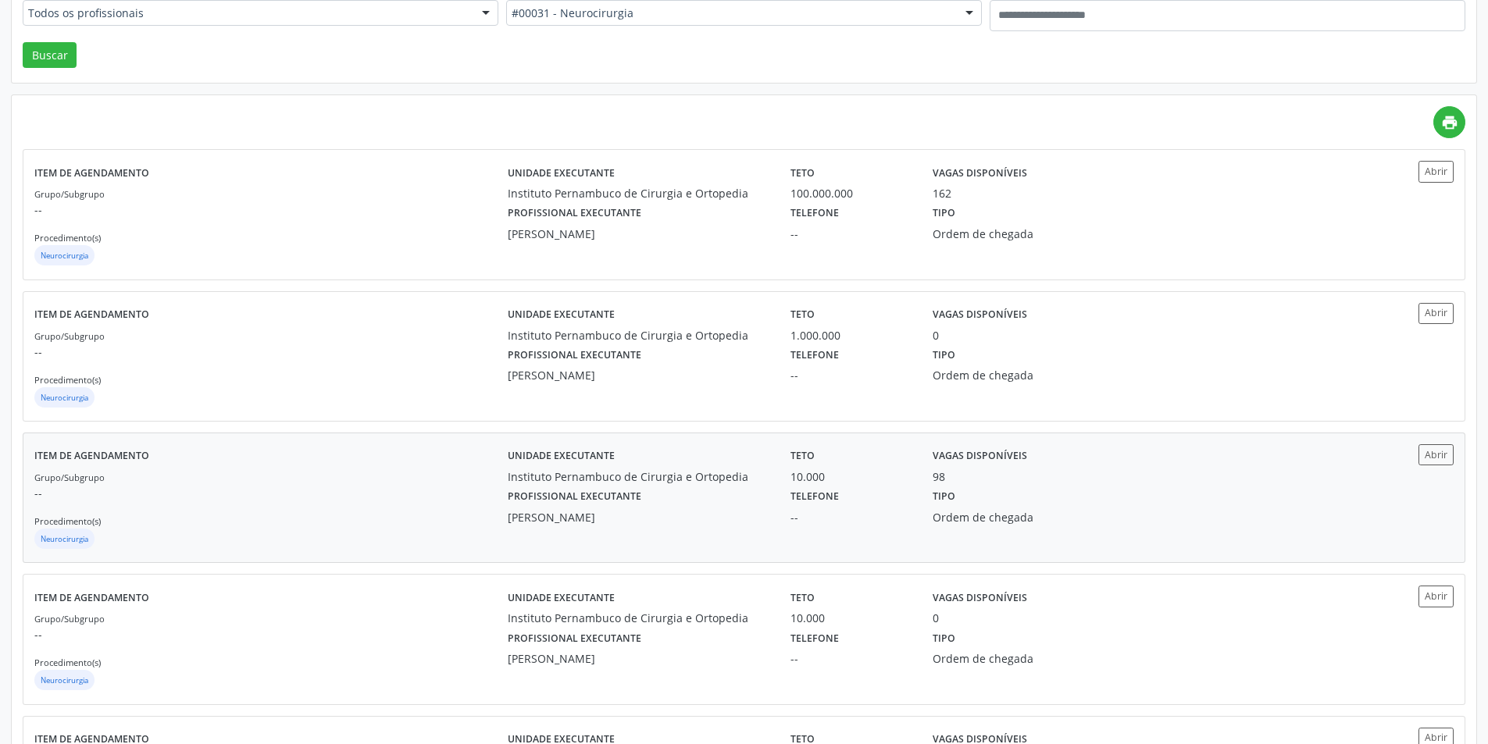
click at [1049, 525] on div "Ordem de chegada" at bounding box center [1027, 517] width 191 height 16
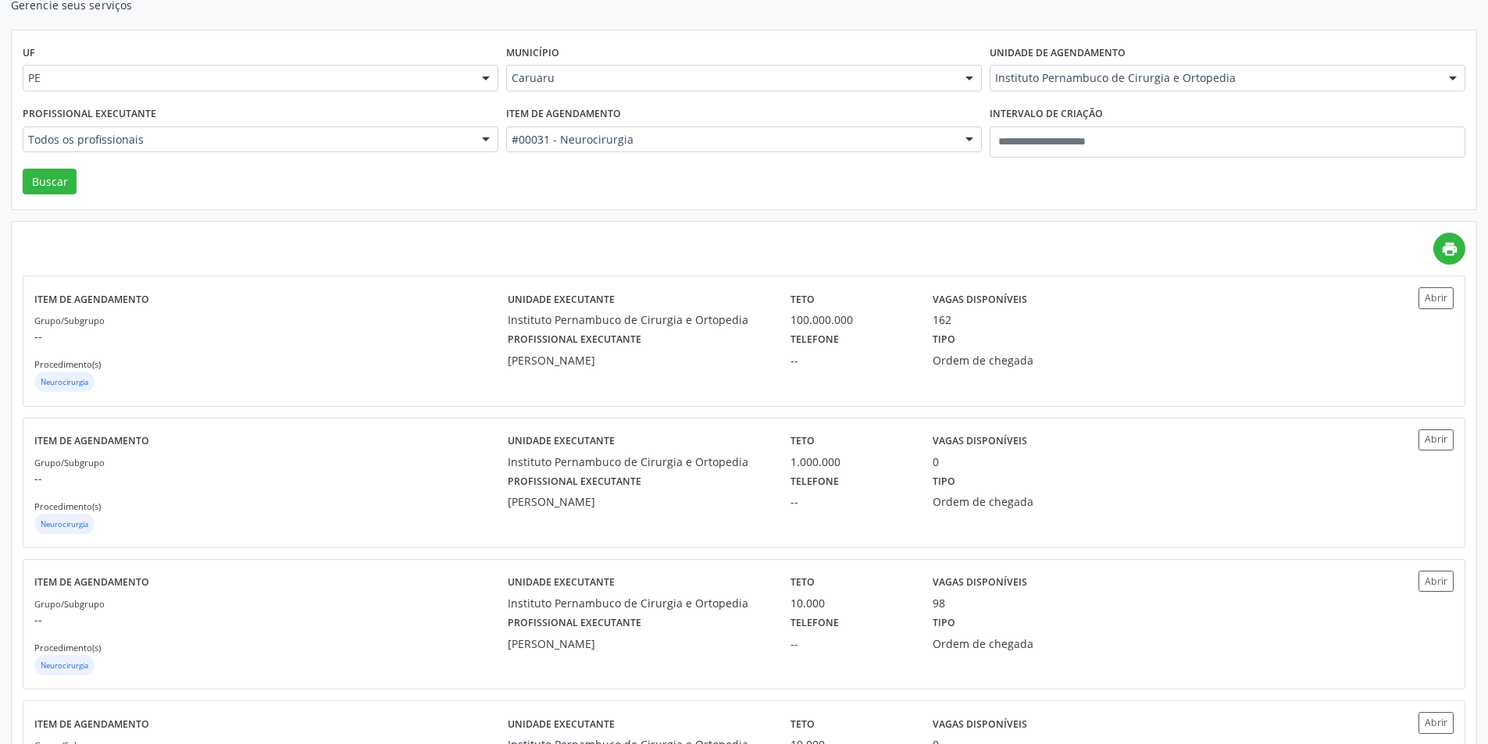
scroll to position [0, 0]
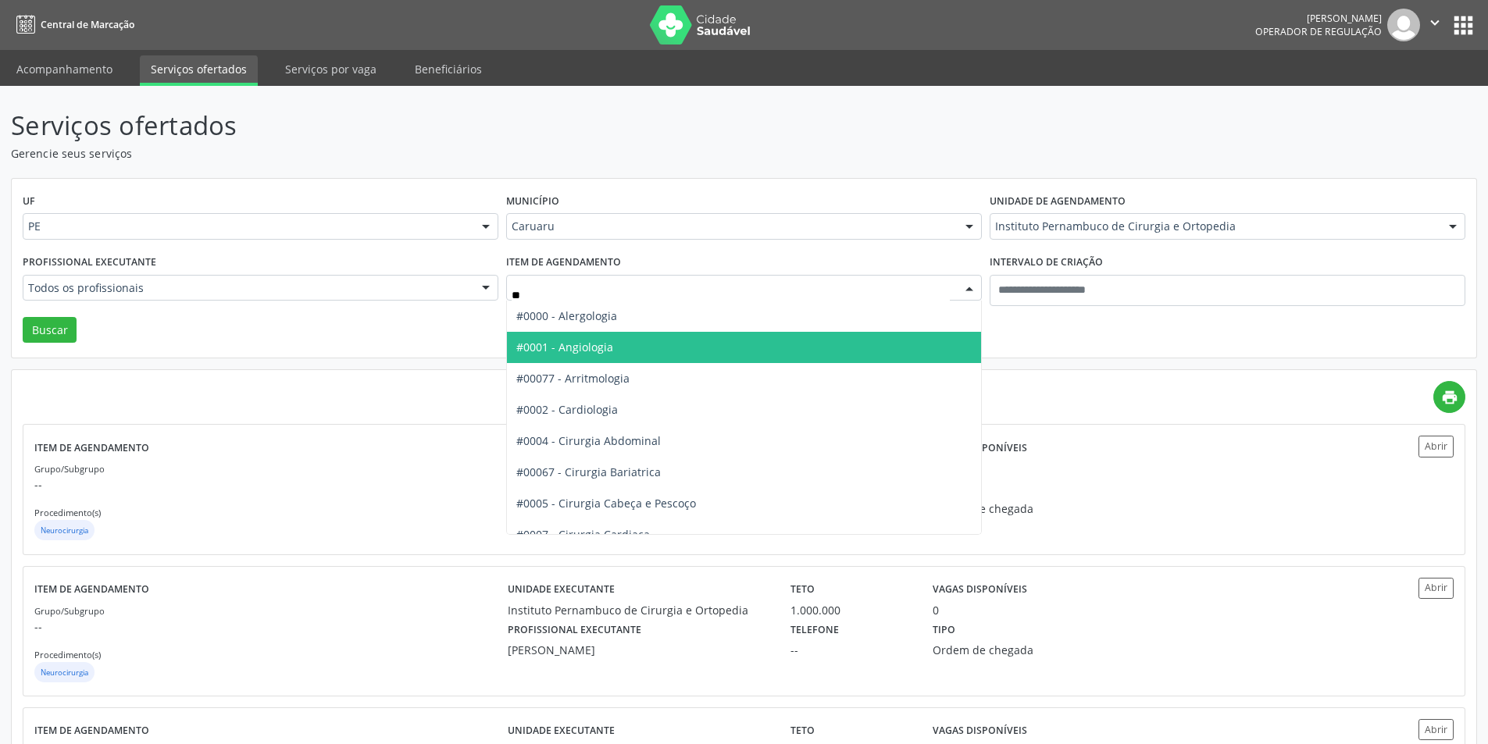
type input "***"
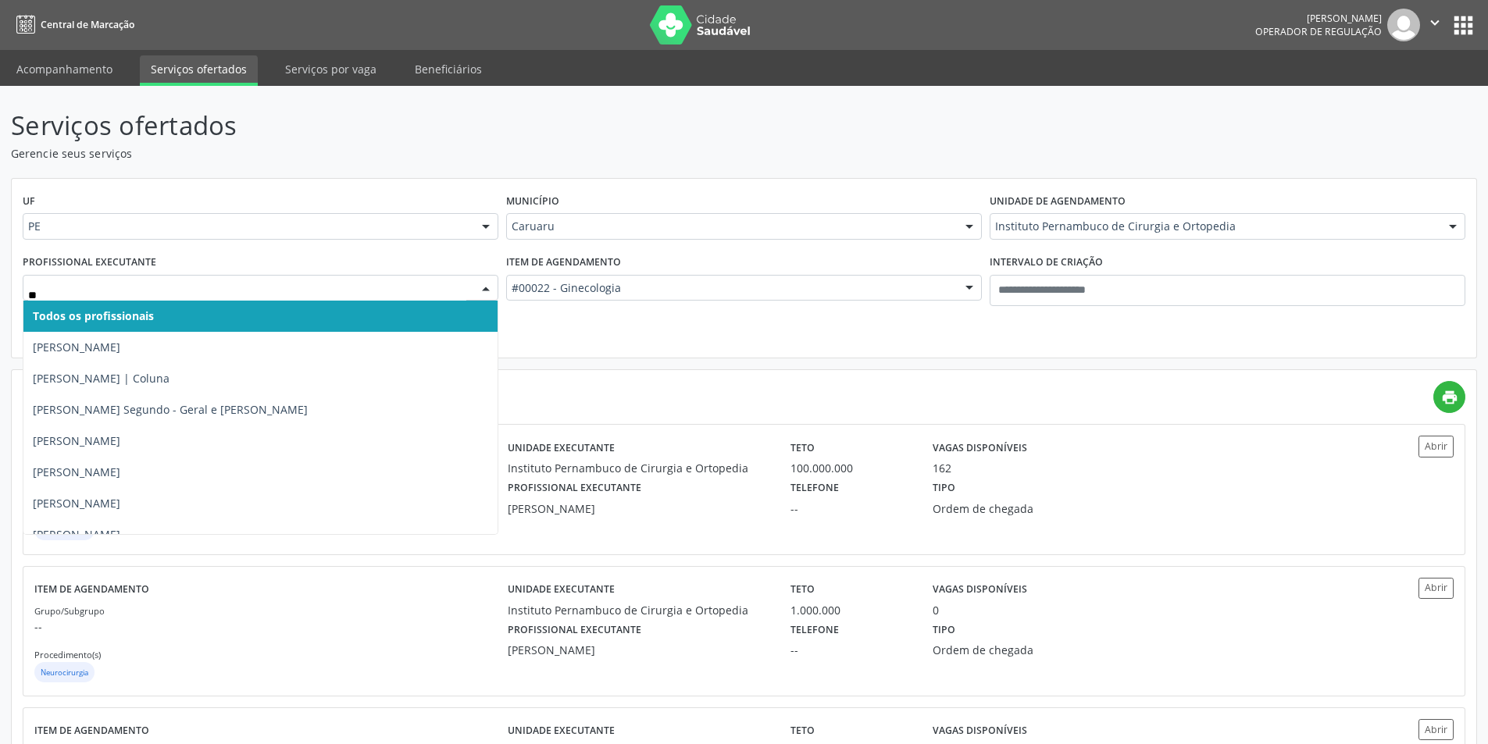
type input "***"
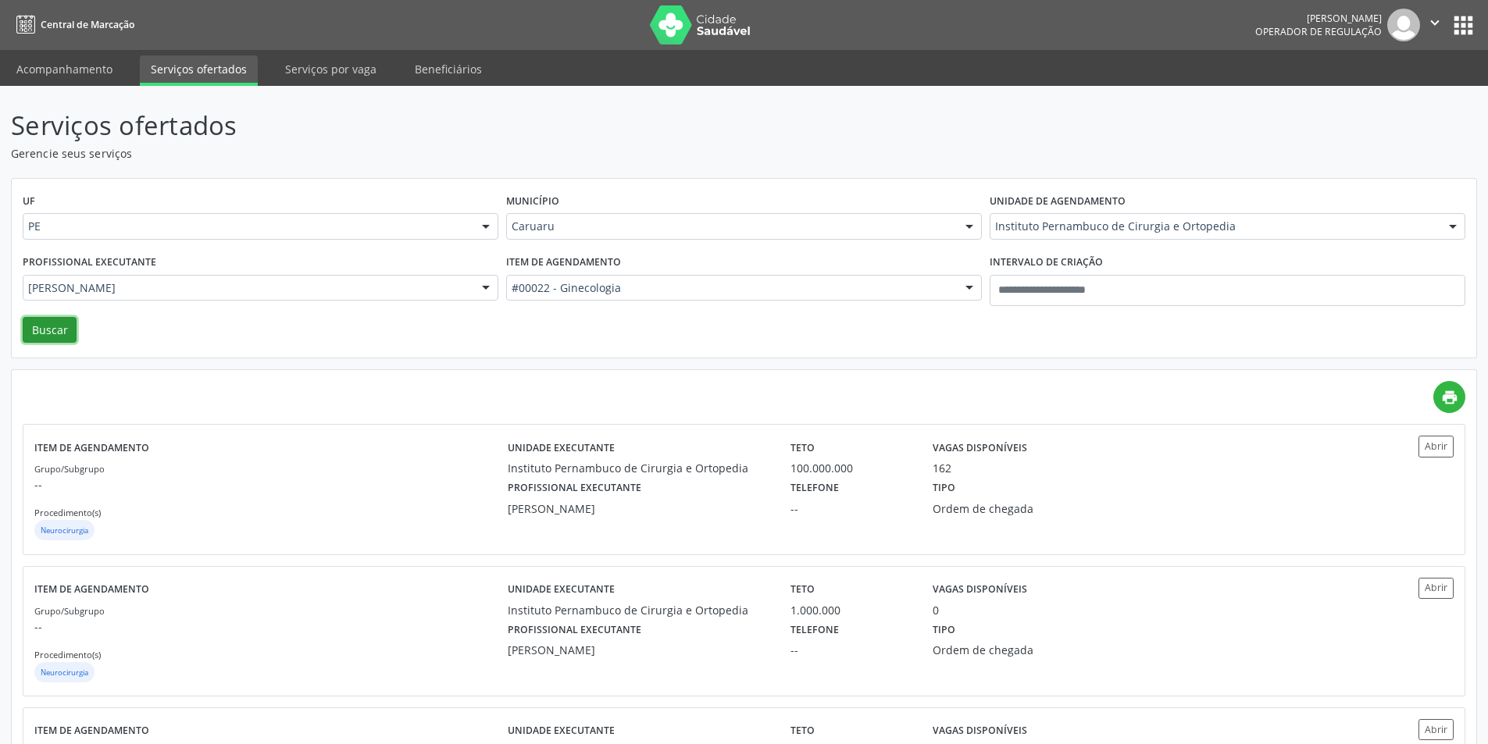
click at [47, 324] on button "Buscar" at bounding box center [50, 330] width 54 height 27
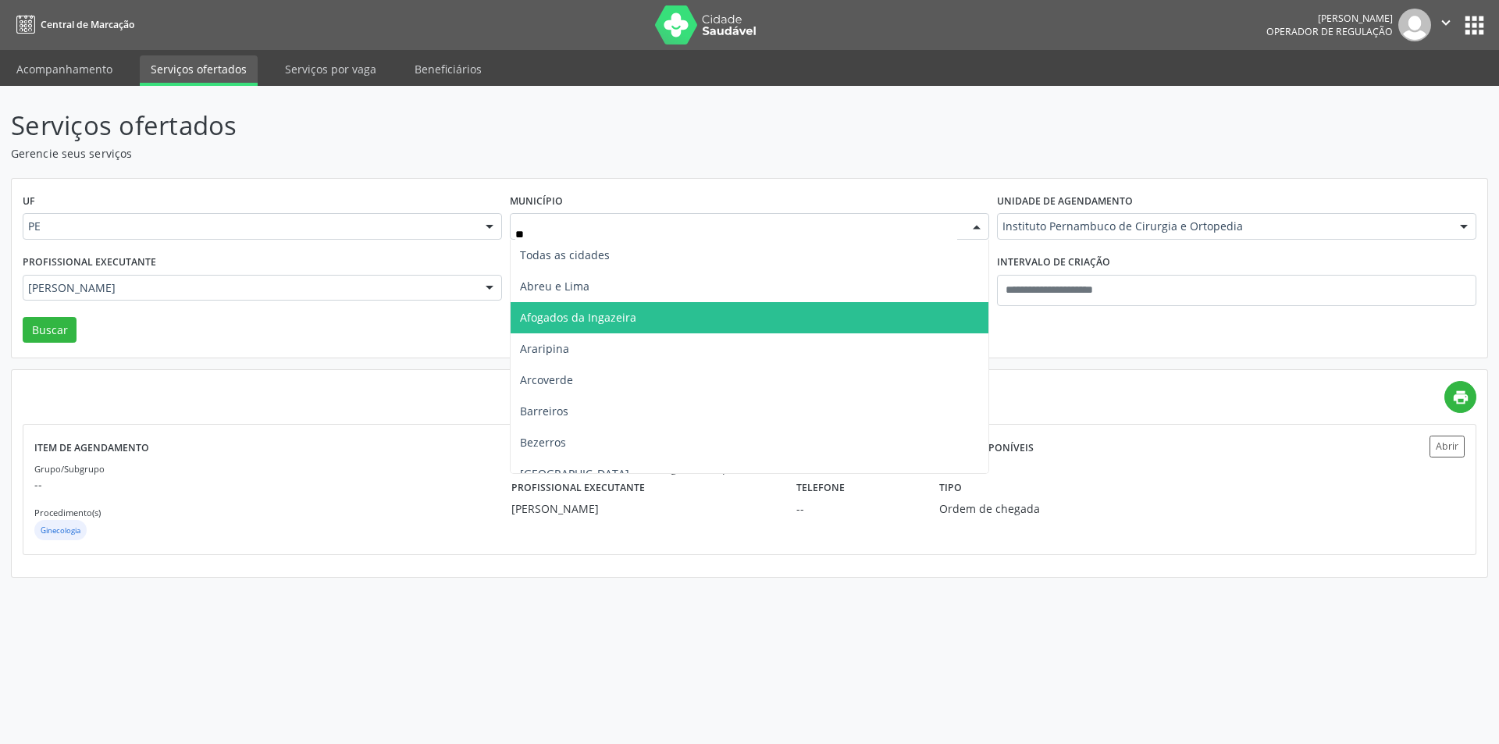
type input "***"
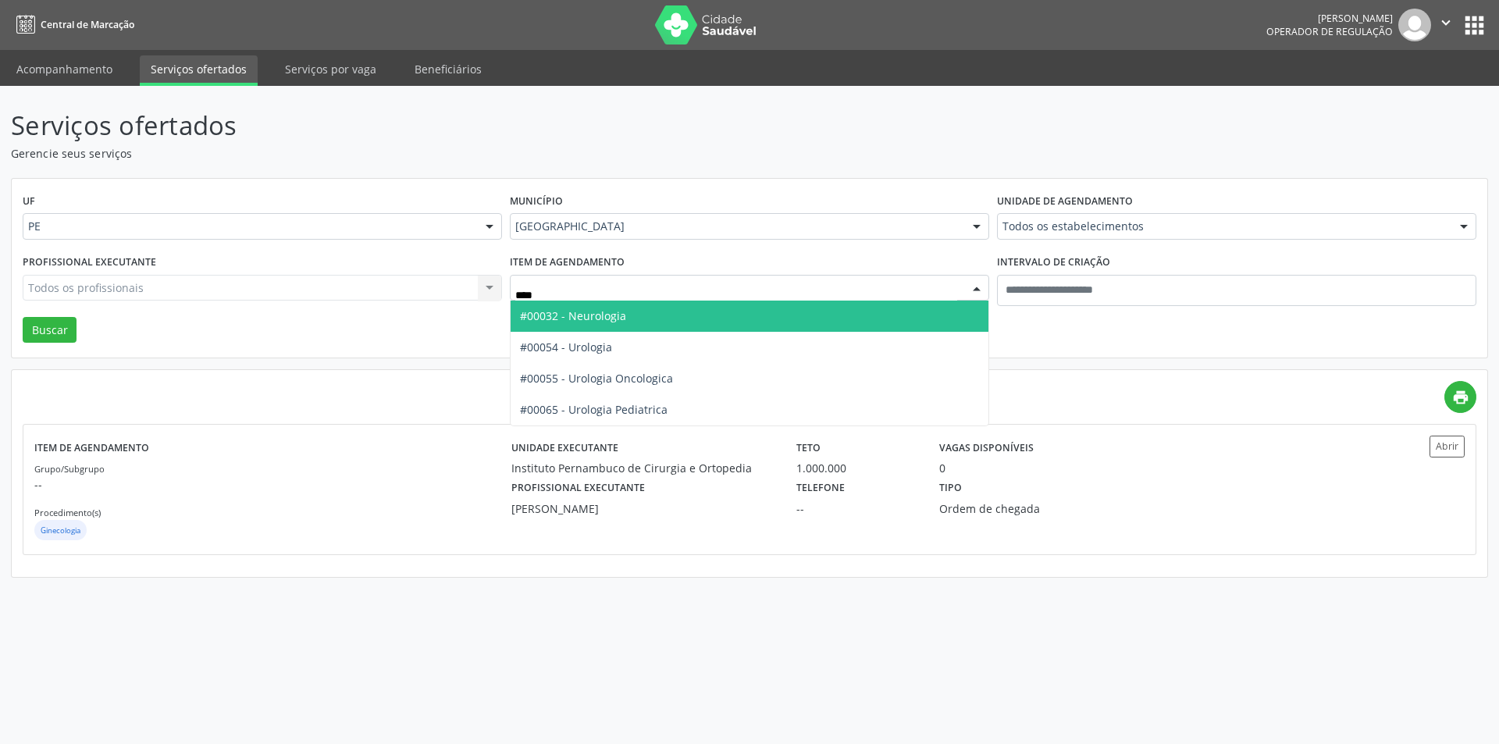
type input "*****"
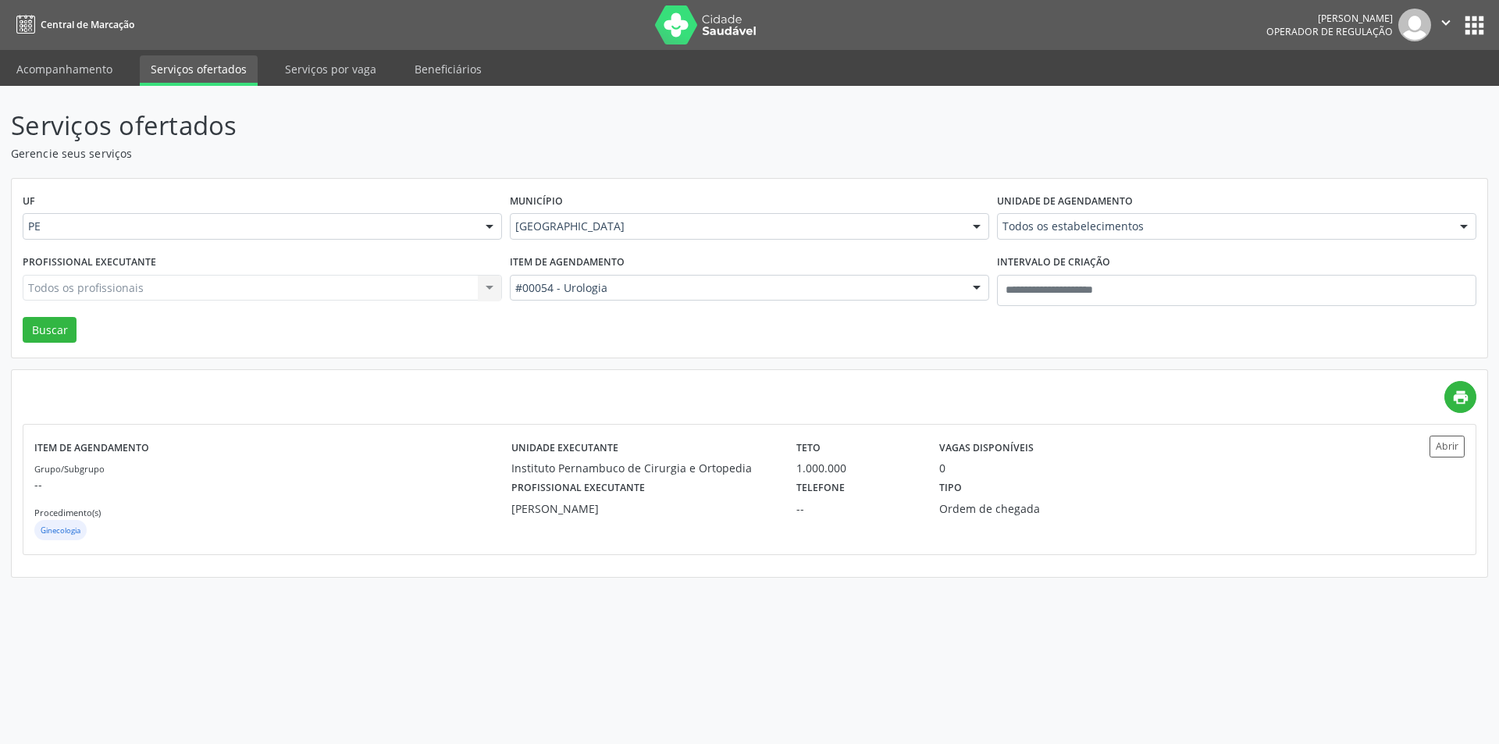
click at [1069, 236] on div "Todos os estabelecimentos" at bounding box center [1236, 226] width 479 height 27
click at [1069, 236] on div "Uspe - Oftalmologia" at bounding box center [1236, 226] width 479 height 27
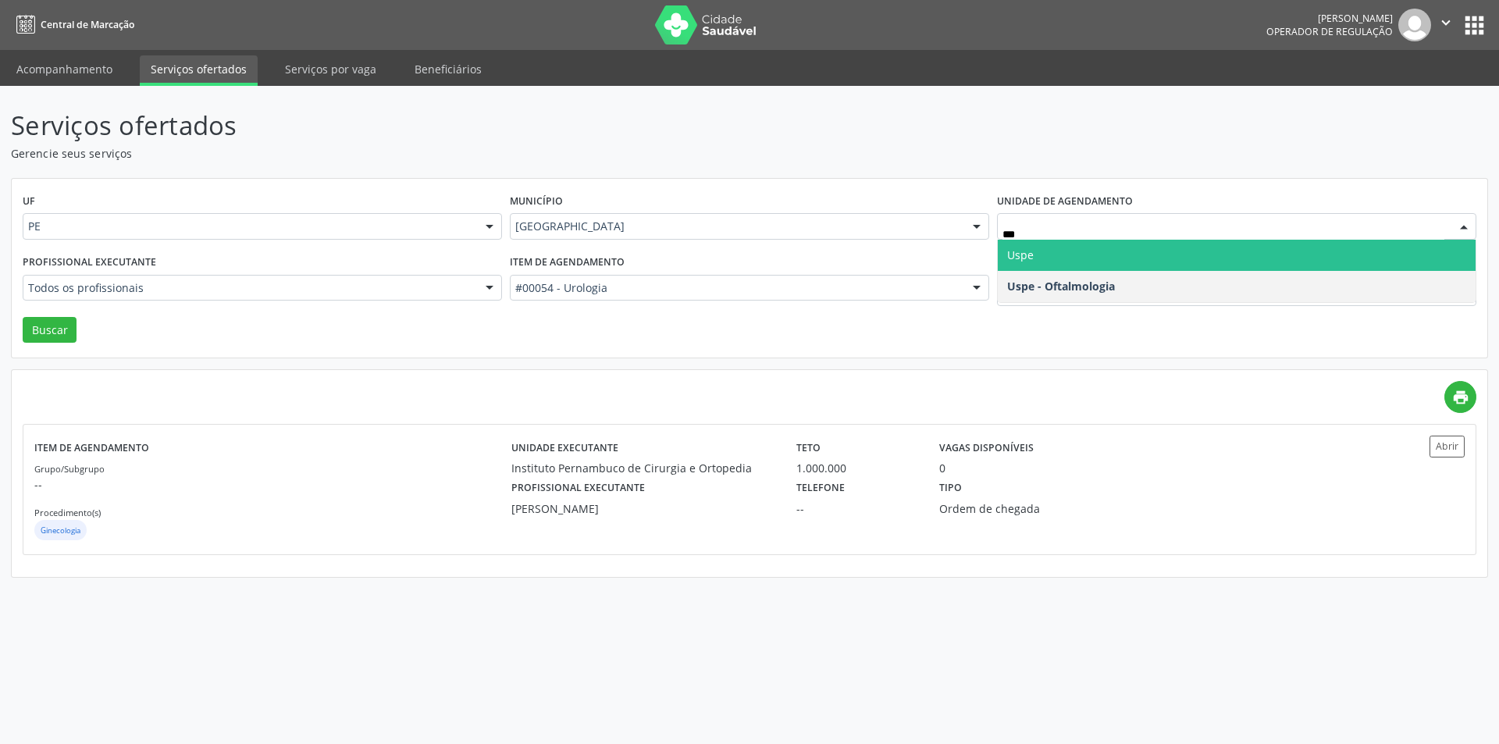
type input "****"
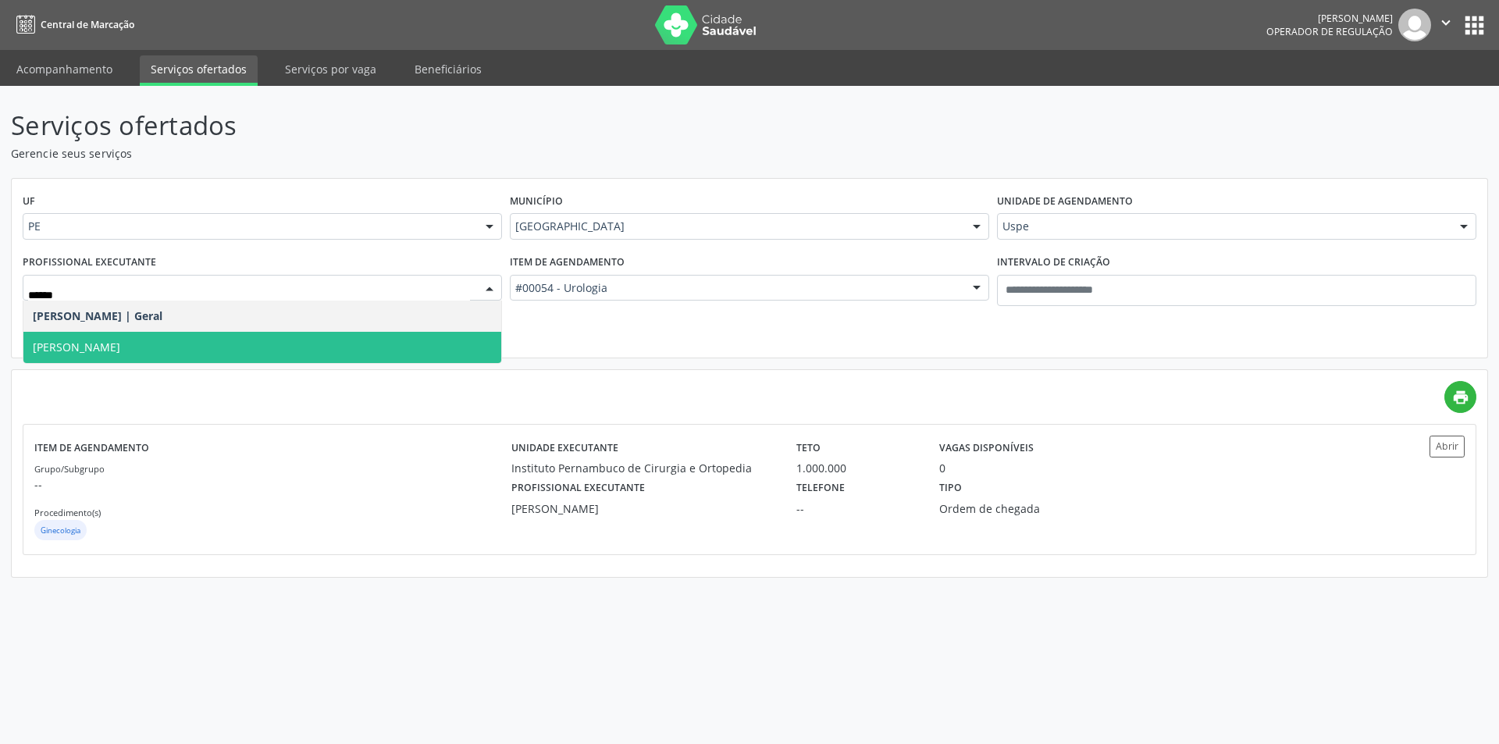
click at [312, 338] on span "Sergio Rodrigues de Freitas" at bounding box center [262, 347] width 478 height 31
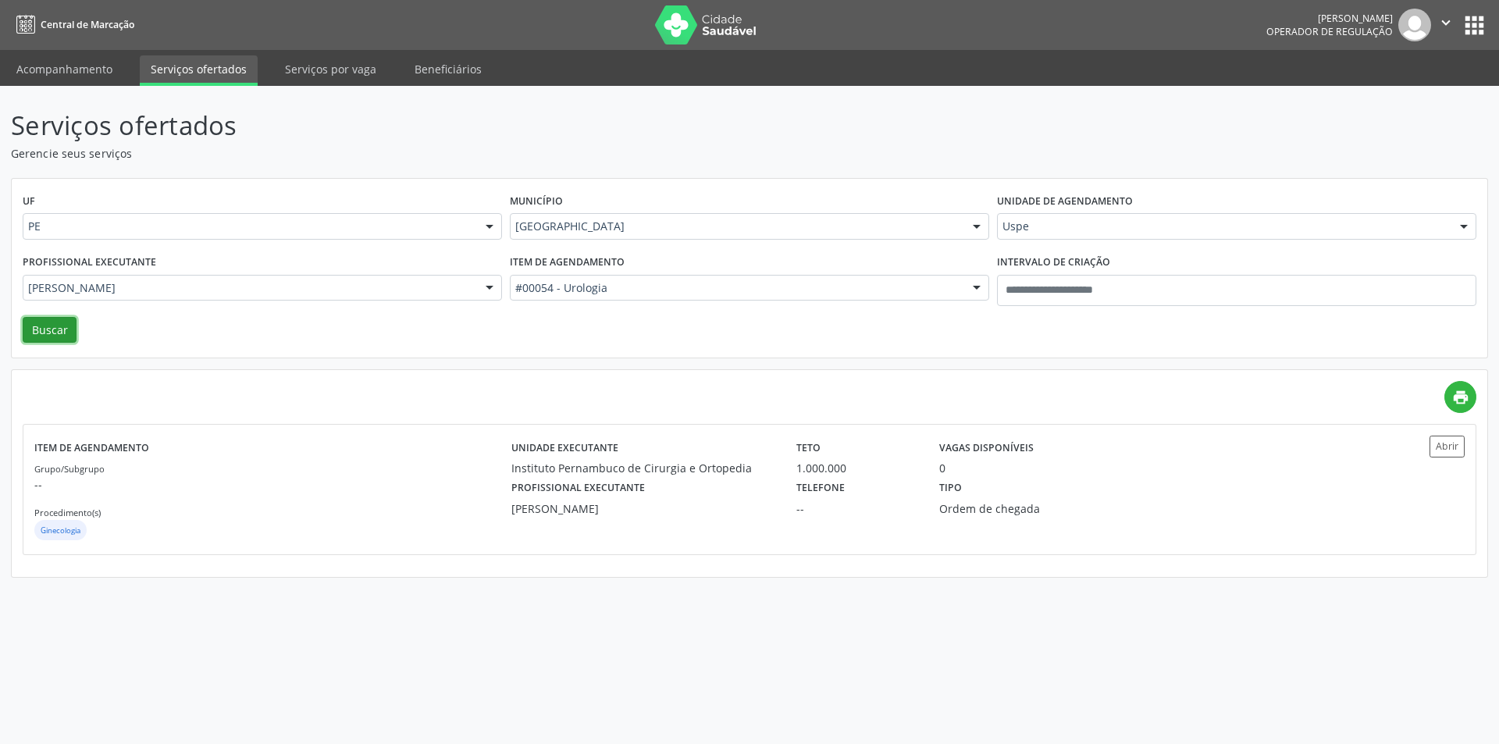
click at [53, 323] on button "Buscar" at bounding box center [50, 330] width 54 height 27
click at [1039, 490] on div "Tipo Ordem de chegada" at bounding box center [1035, 496] width 214 height 41
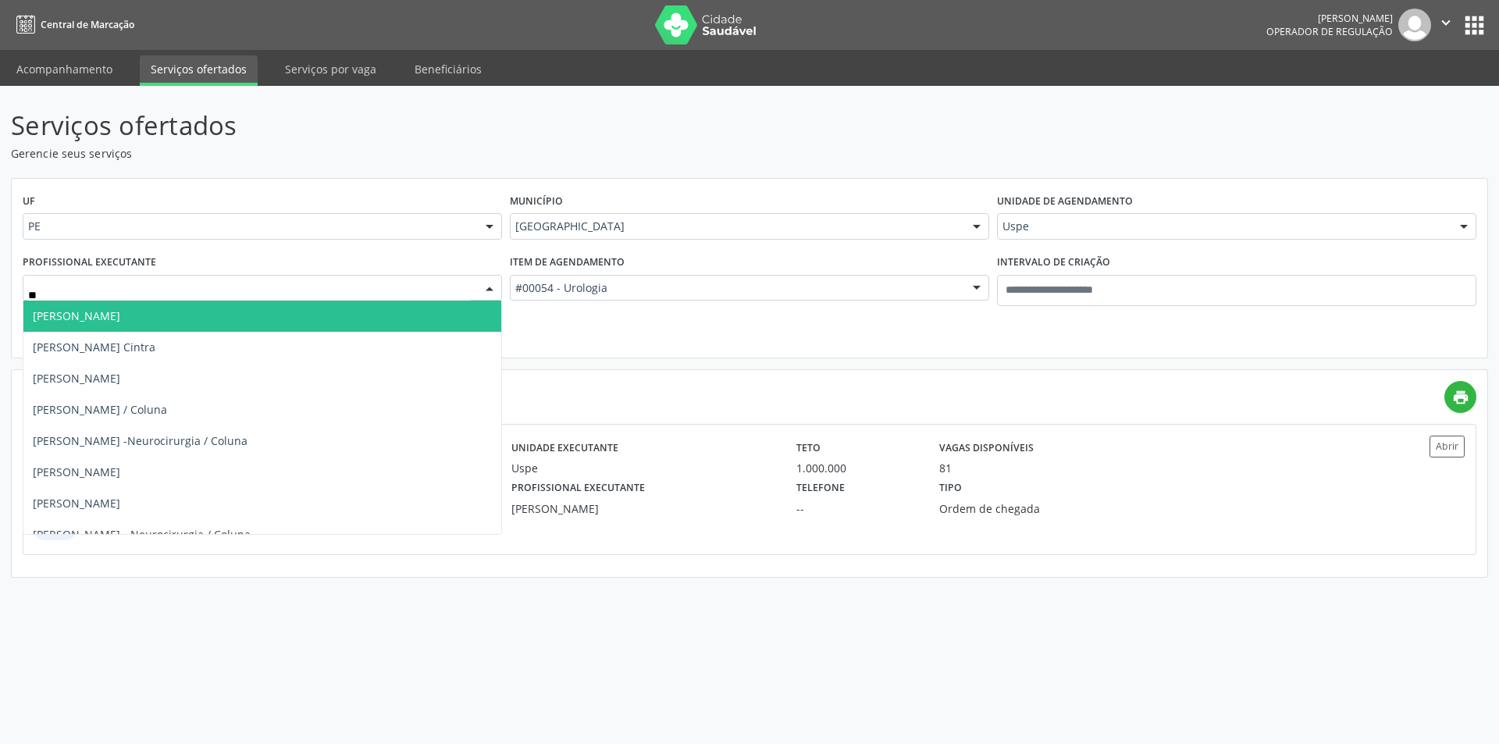
type input "***"
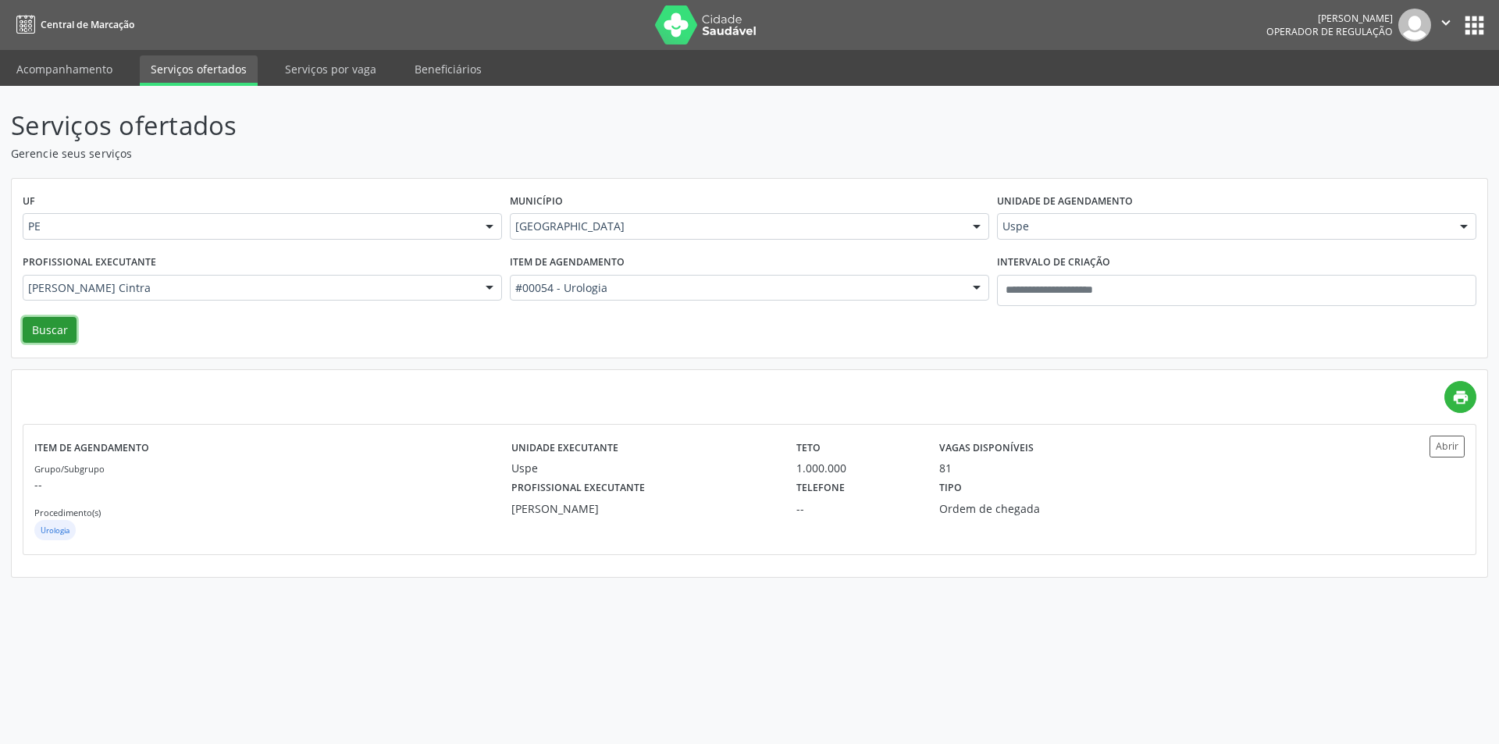
click at [50, 335] on button "Buscar" at bounding box center [50, 330] width 54 height 27
click at [1060, 492] on div "Tipo Ordem de chegada" at bounding box center [1035, 496] width 214 height 41
click at [631, 204] on div "Município Recife Todas as cidades Abreu e Lima Afogados da Ingazeira Araripina …" at bounding box center [749, 220] width 487 height 61
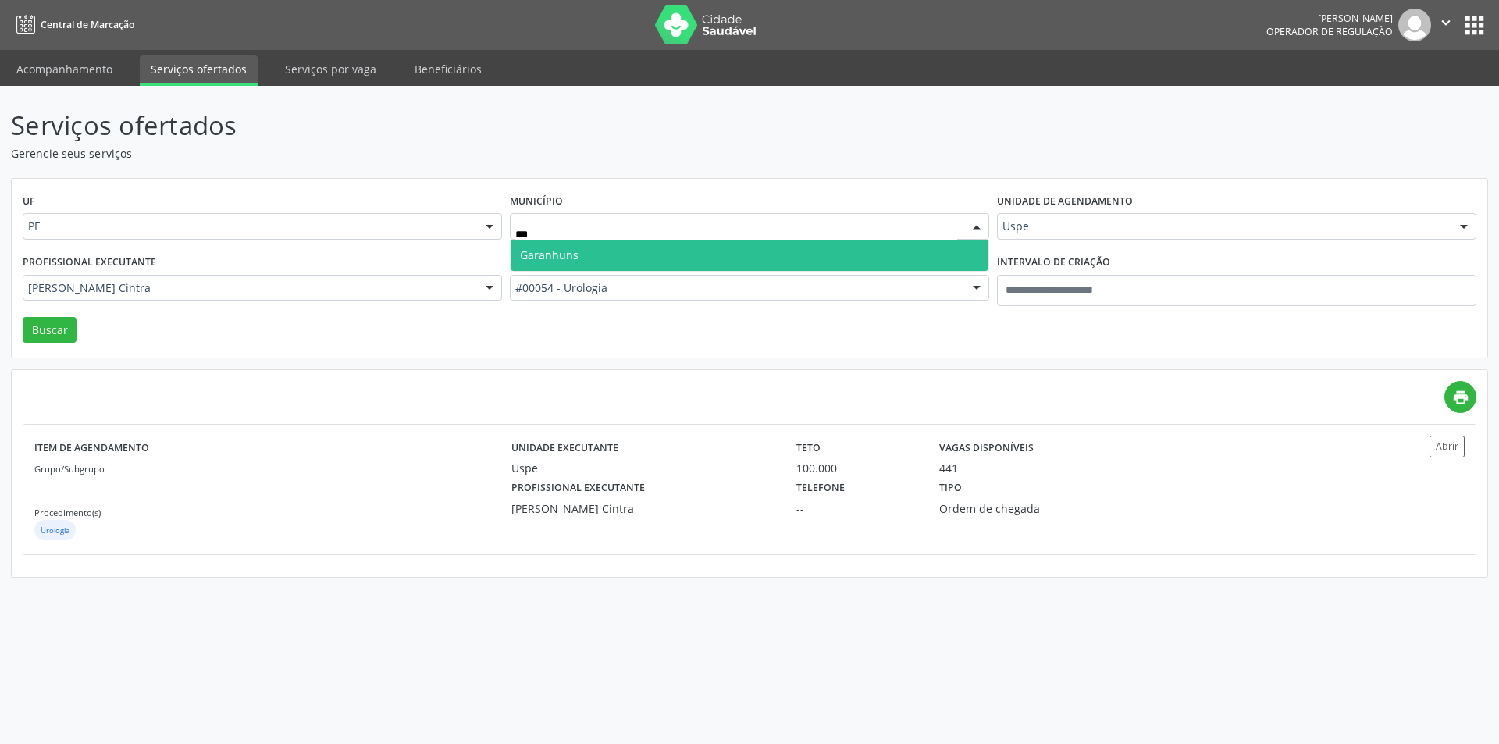
type input "****"
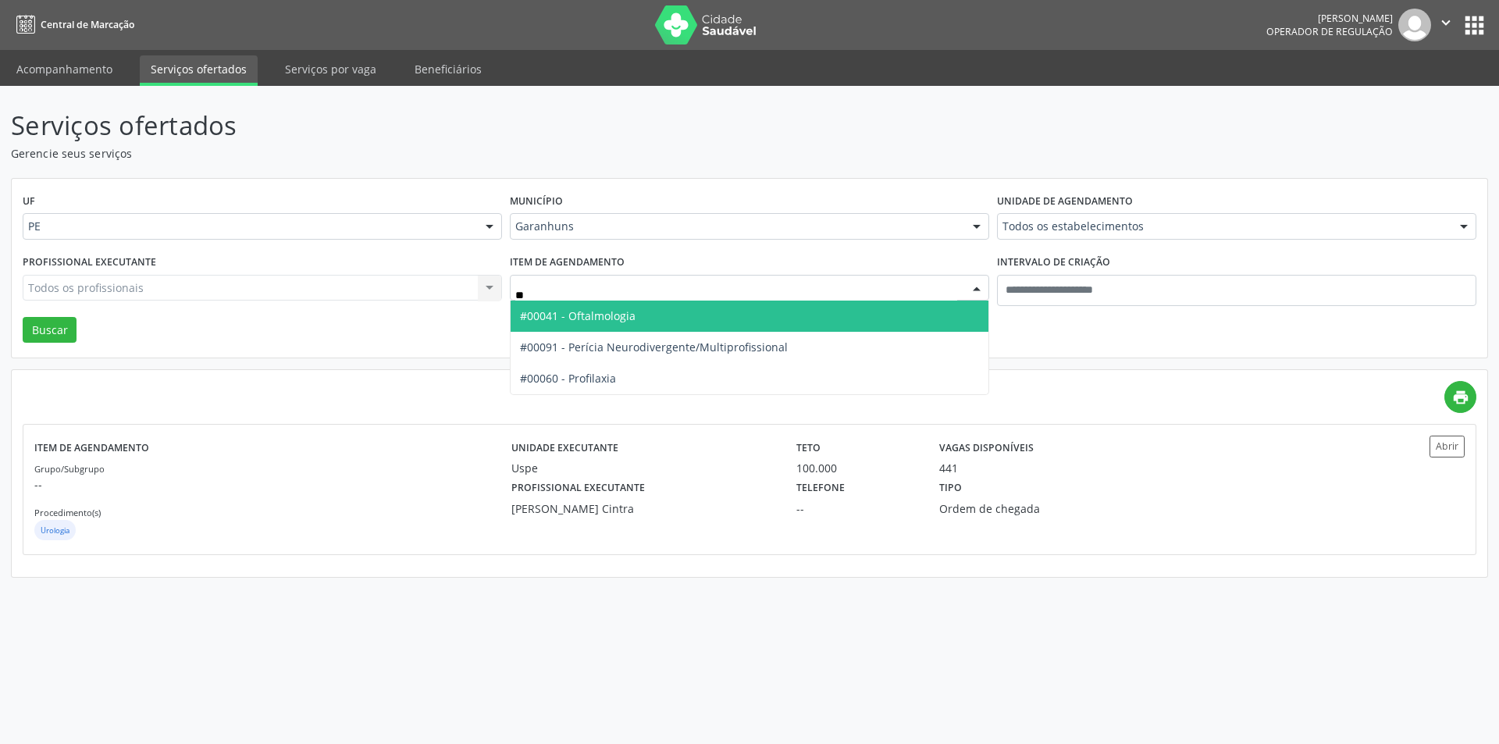
type input "***"
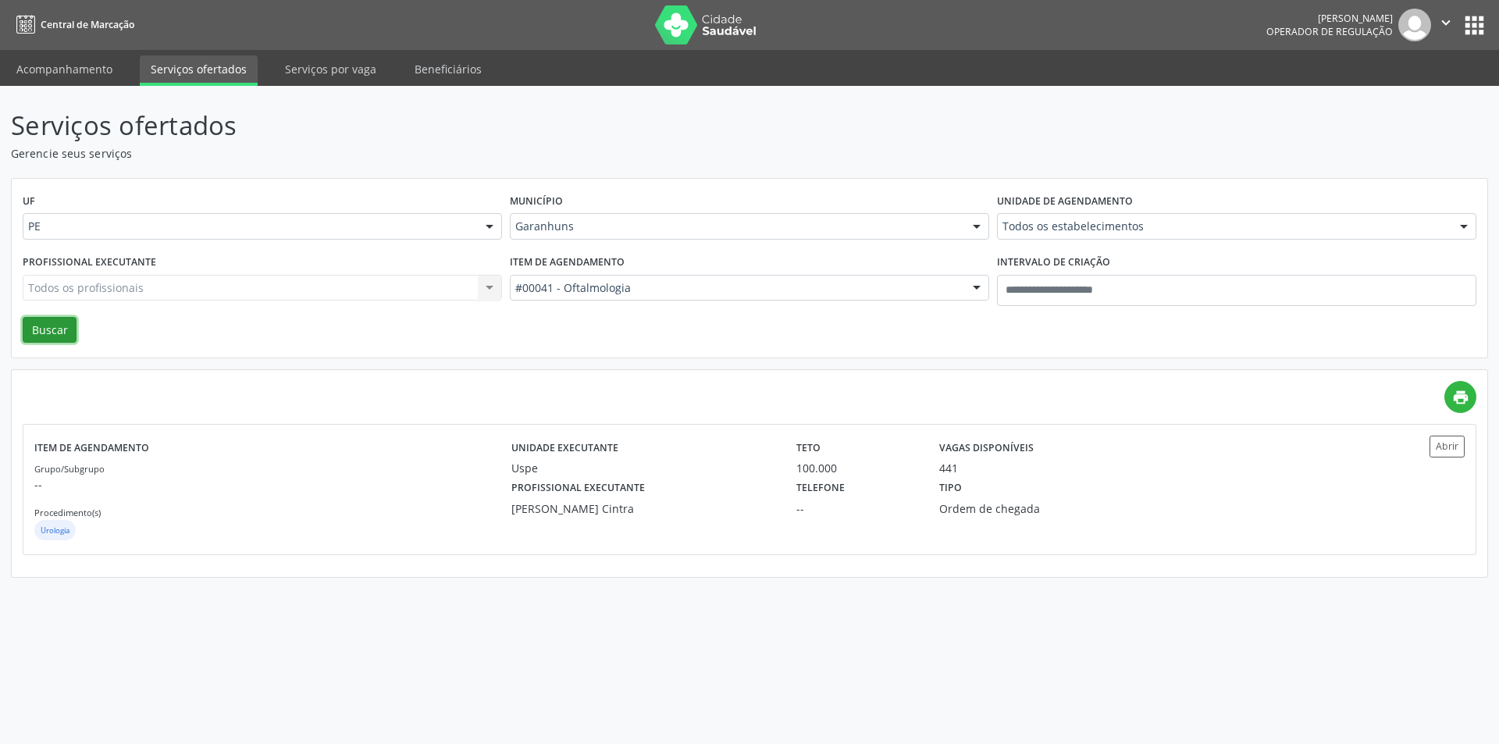
click at [55, 319] on button "Buscar" at bounding box center [50, 330] width 54 height 27
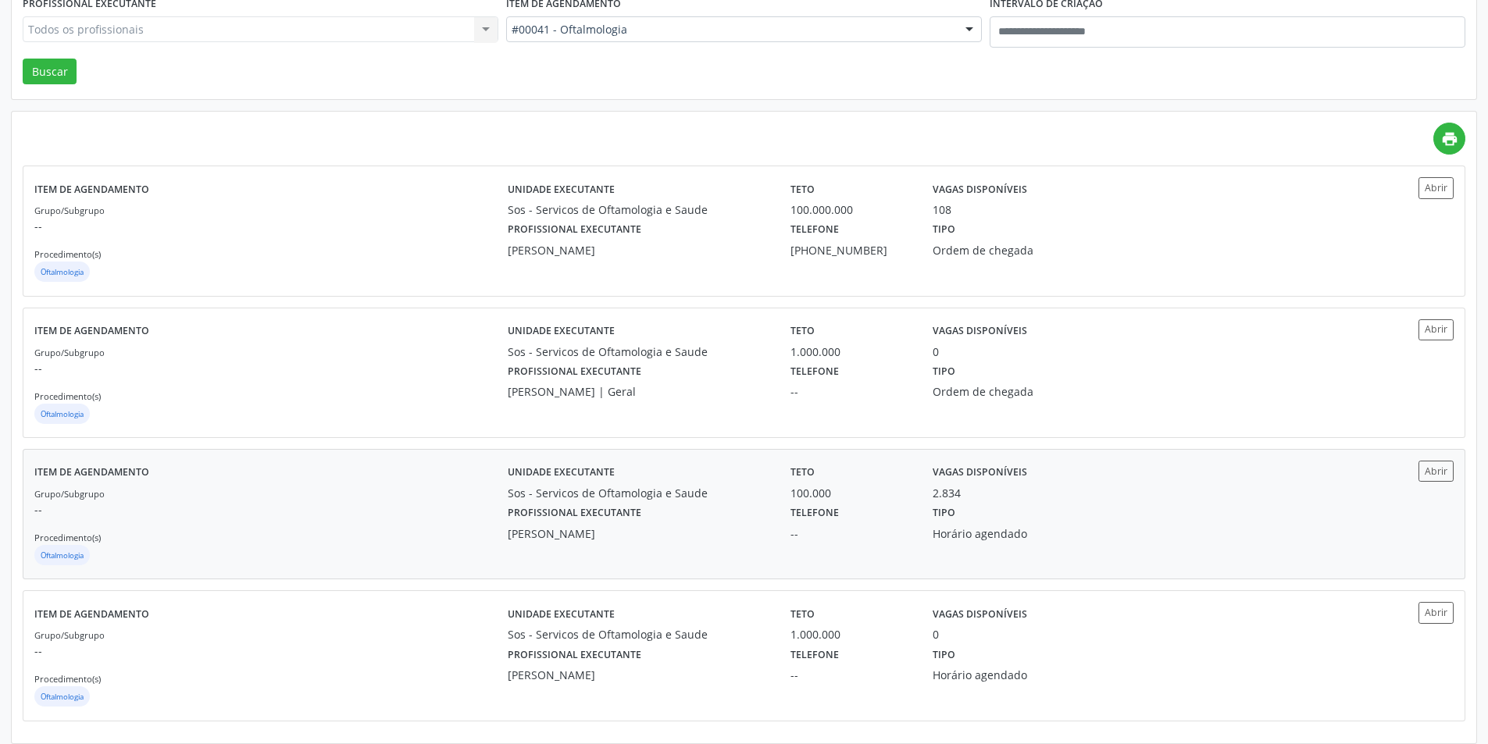
scroll to position [269, 0]
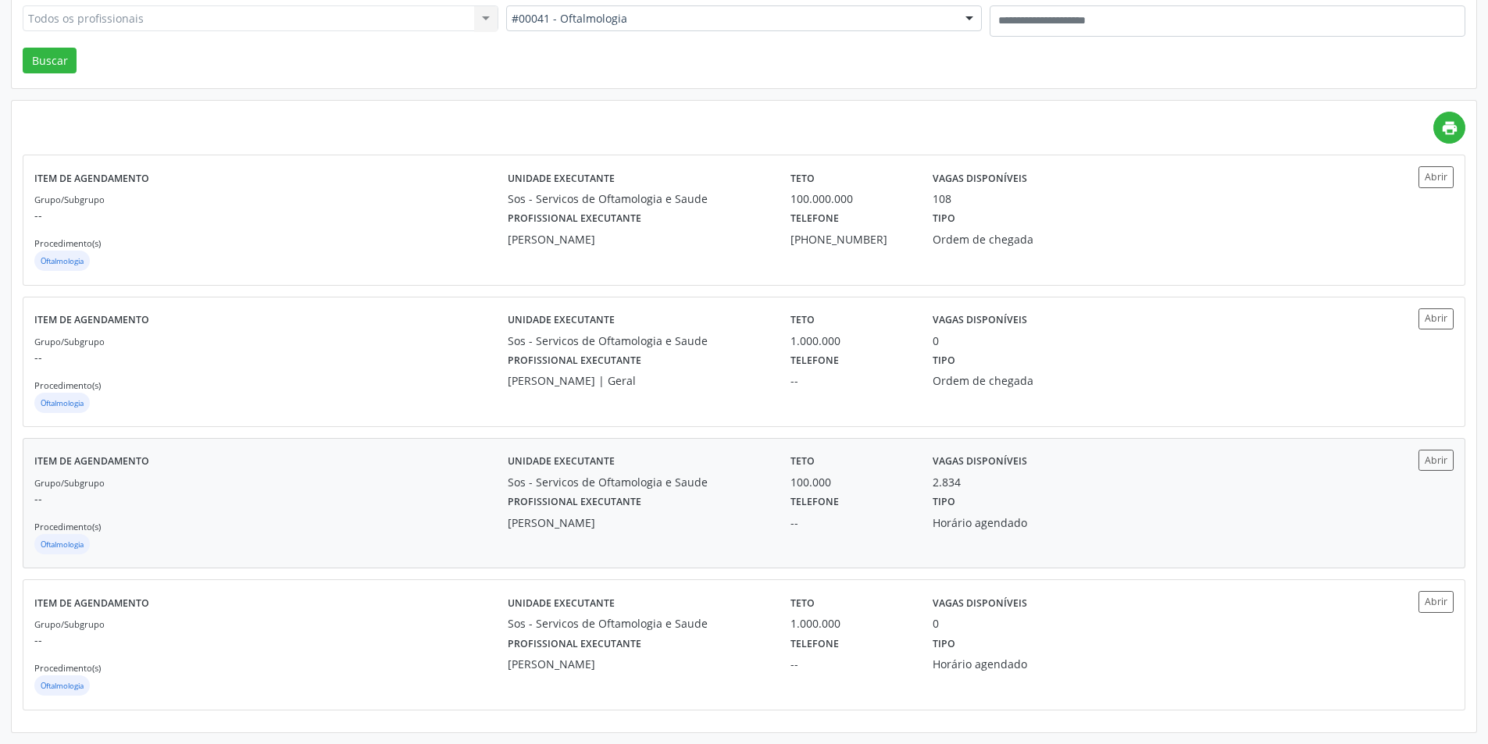
click at [1063, 474] on div "2.834" at bounding box center [1027, 482] width 191 height 16
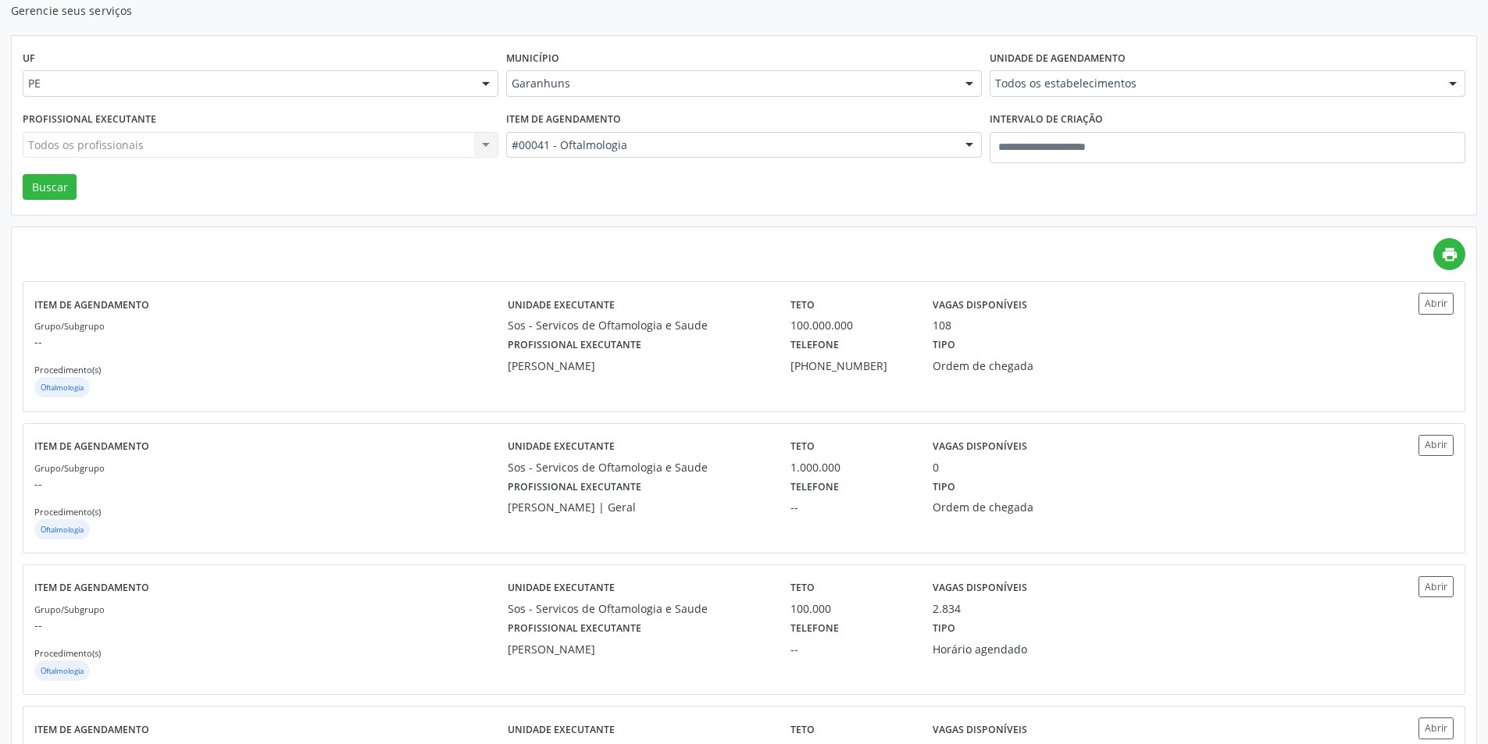
scroll to position [0, 0]
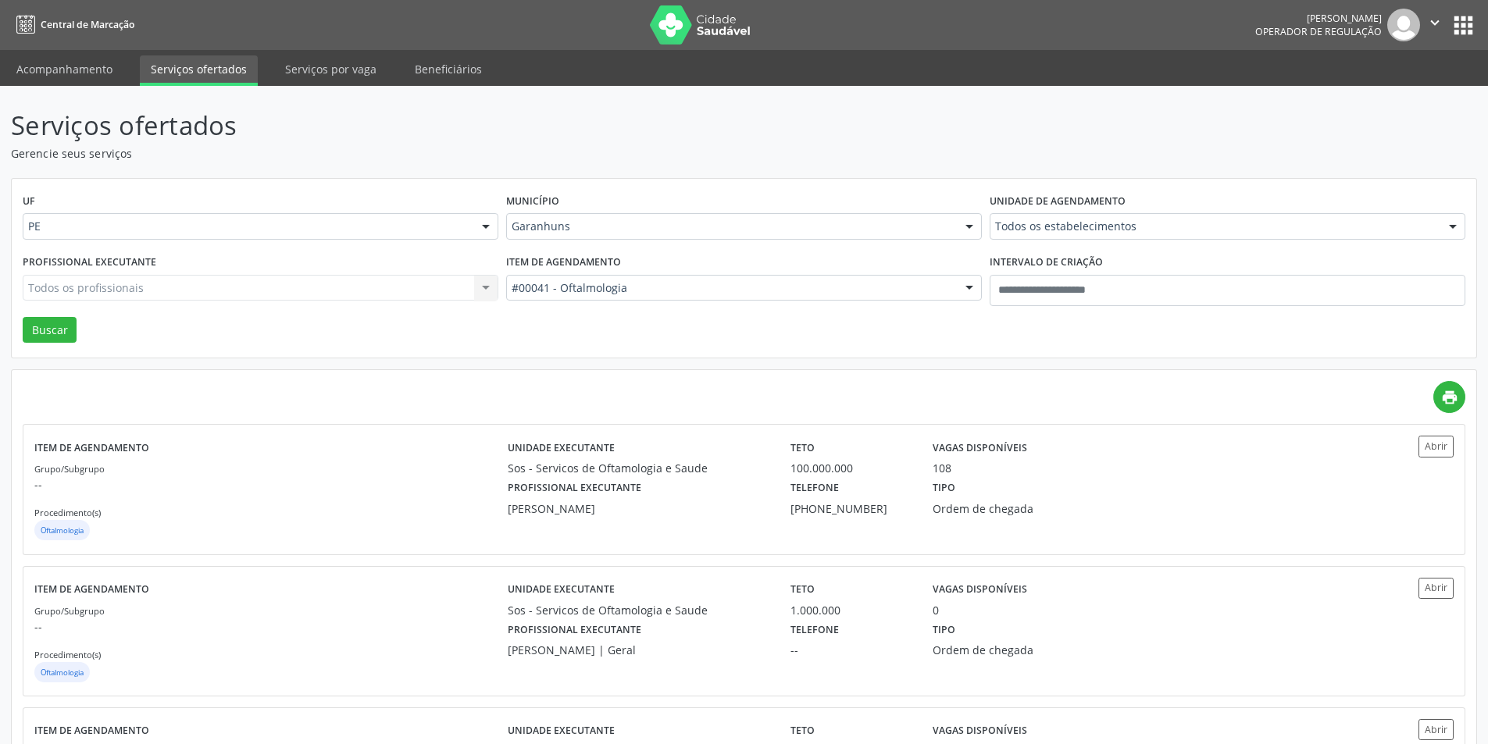
click at [622, 239] on div "Garanhuns Todas as cidades Abreu e Lima Afogados da Ingazeira Araripina Arcover…" at bounding box center [744, 226] width 476 height 27
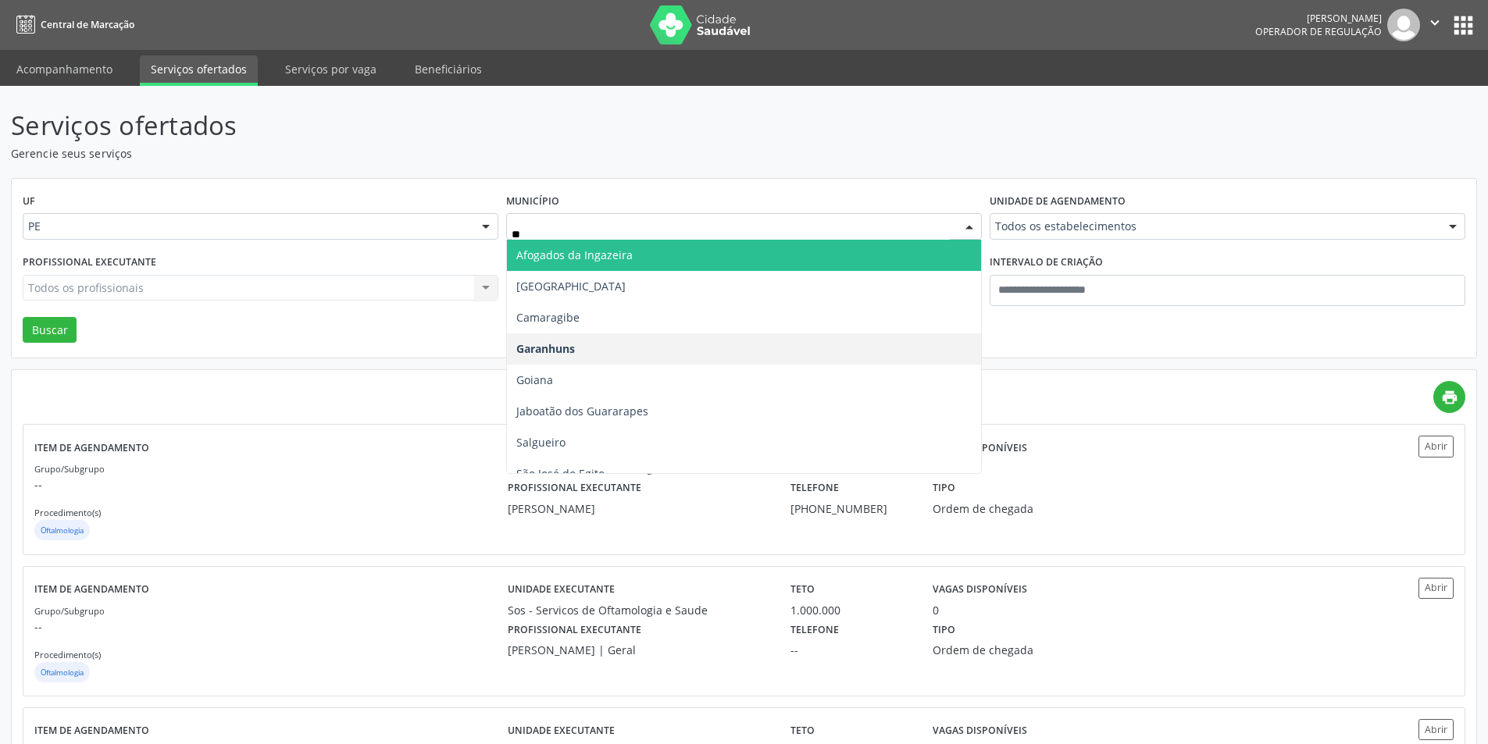
type input "***"
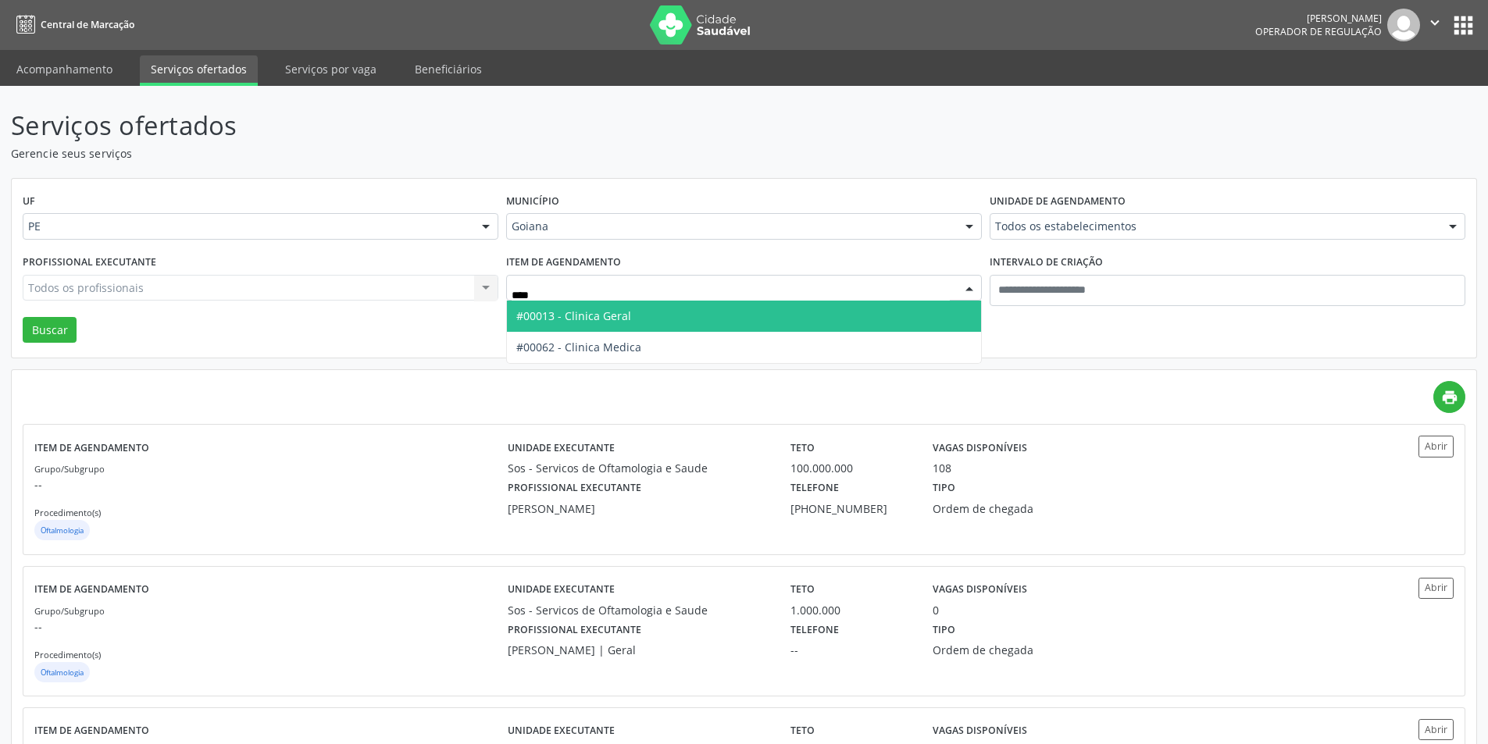
type input "*****"
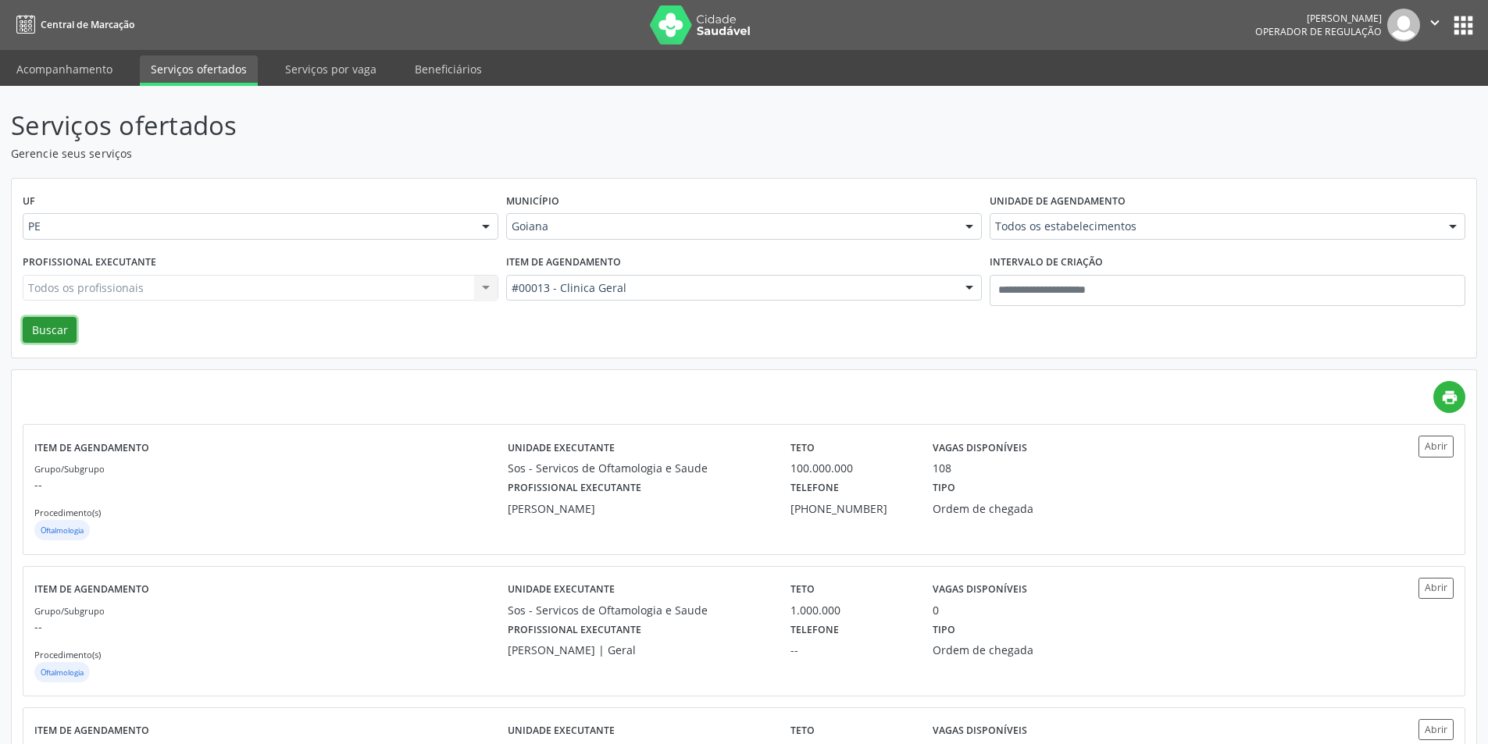
click at [45, 325] on button "Buscar" at bounding box center [50, 330] width 54 height 27
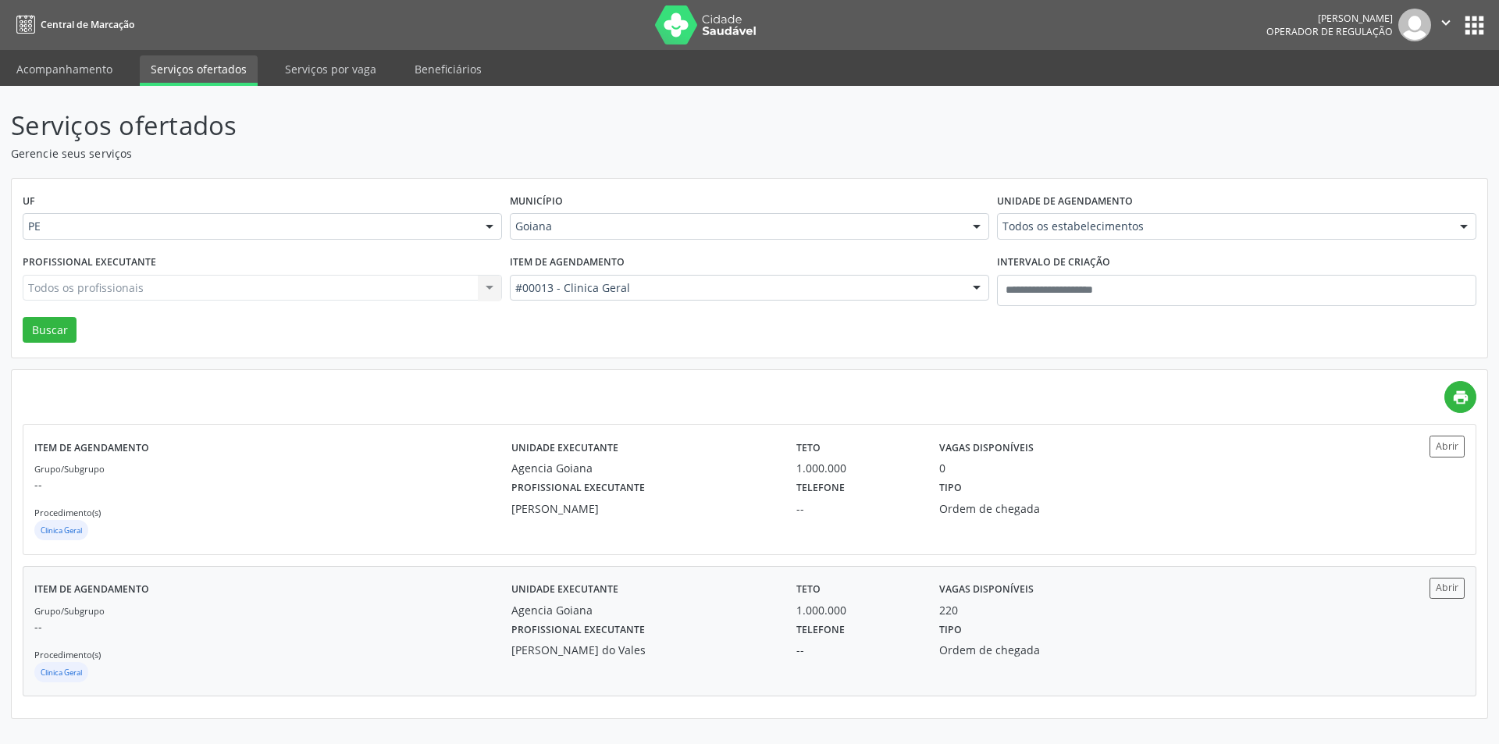
click at [997, 611] on div "220" at bounding box center [1035, 610] width 192 height 16
click at [515, 230] on input "text" at bounding box center [515, 234] width 0 height 31
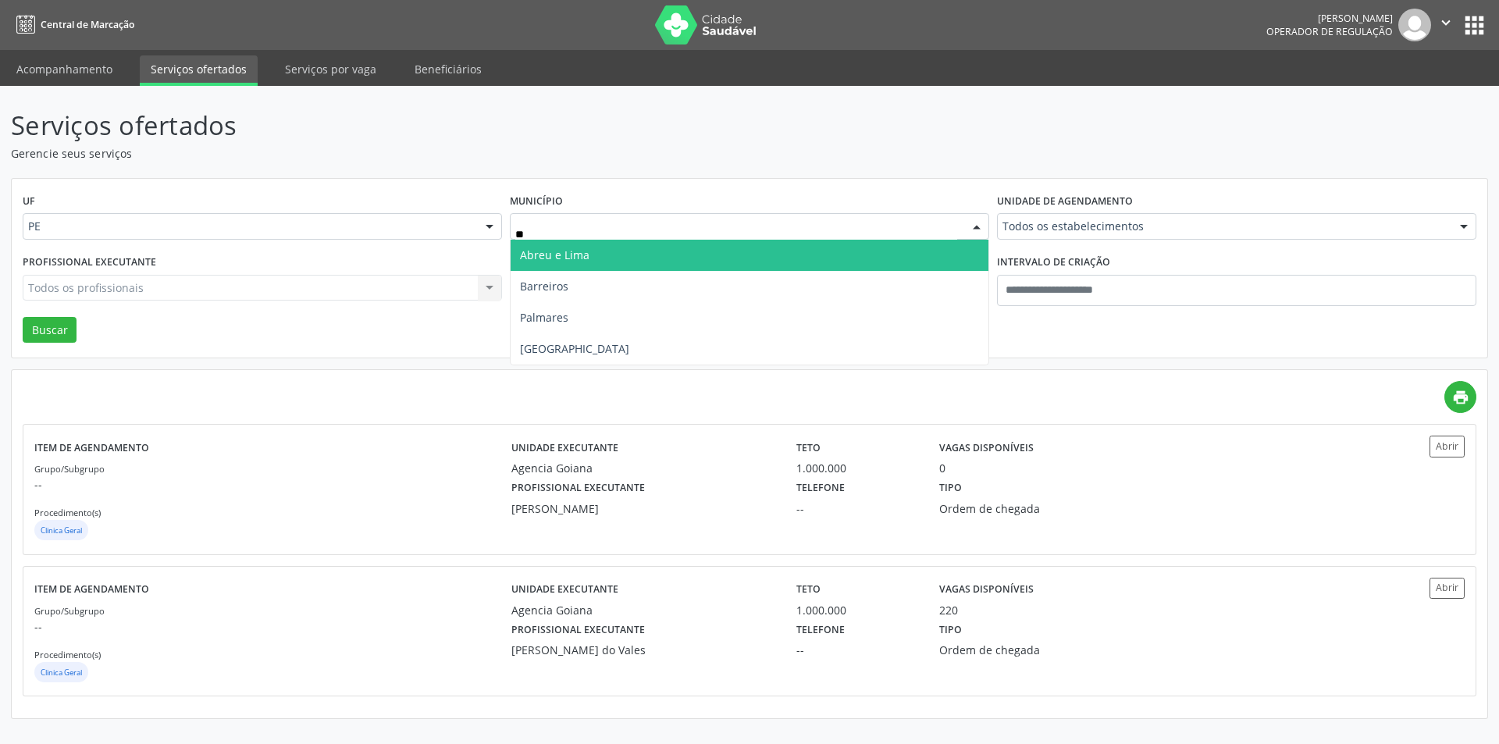
type input "***"
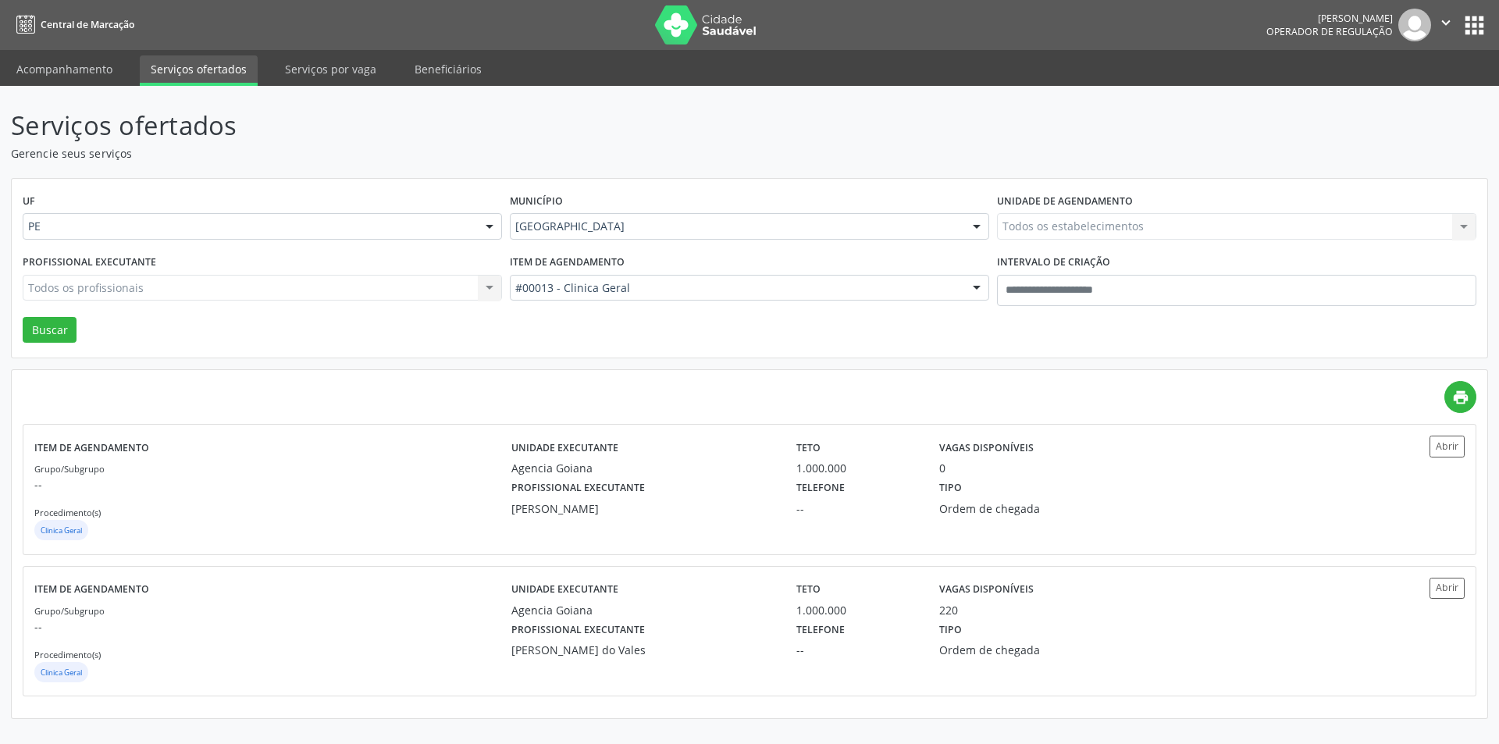
click at [557, 258] on label "Item de agendamento" at bounding box center [567, 263] width 115 height 24
click at [563, 301] on div "#00013 - Clinica Geral Todos os itens #0000 - Alergologia #0001 - Angiologia #0…" at bounding box center [749, 288] width 479 height 27
click at [515, 285] on input "text" at bounding box center [515, 295] width 0 height 31
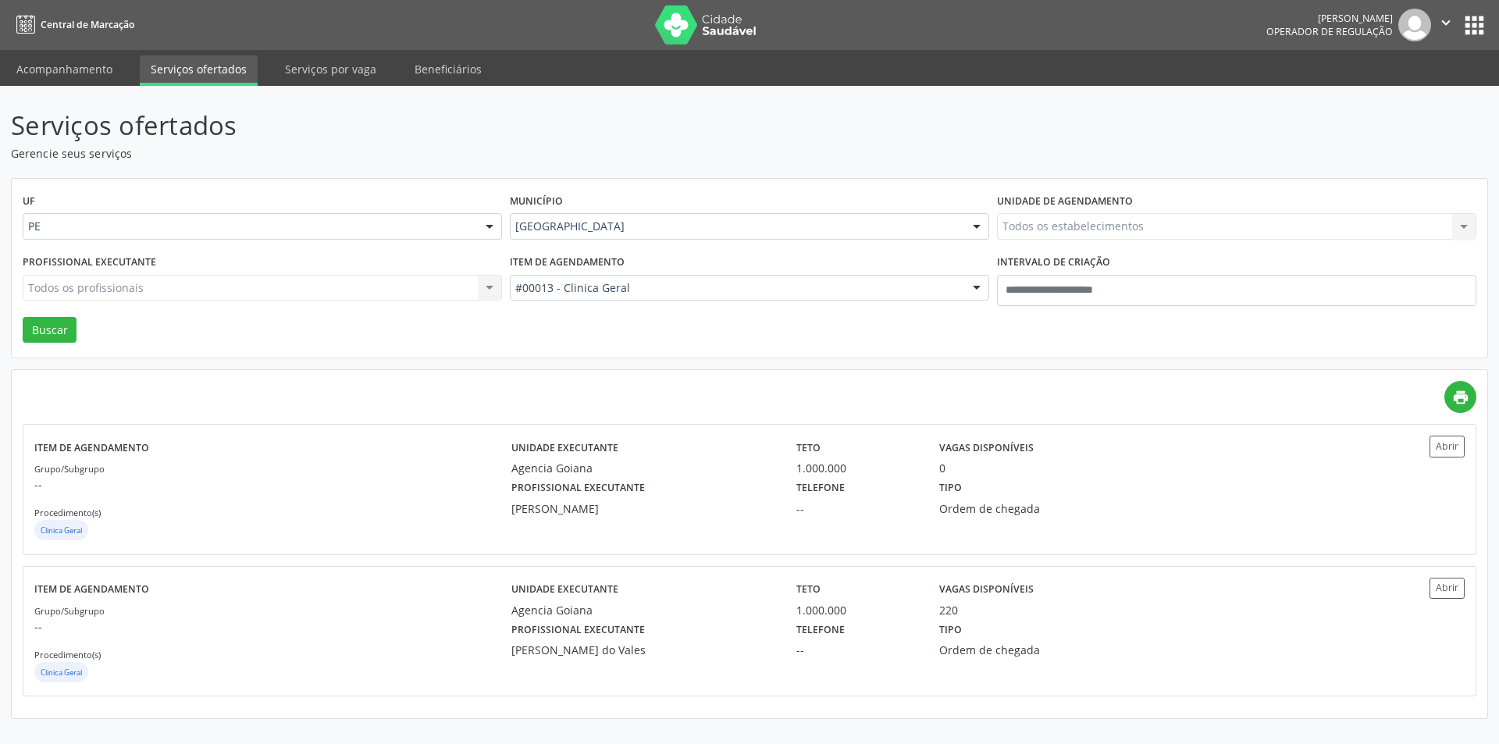
click at [515, 286] on input "text" at bounding box center [515, 295] width 0 height 31
click at [515, 288] on input "text" at bounding box center [515, 295] width 0 height 31
click at [515, 290] on input "text" at bounding box center [515, 295] width 0 height 31
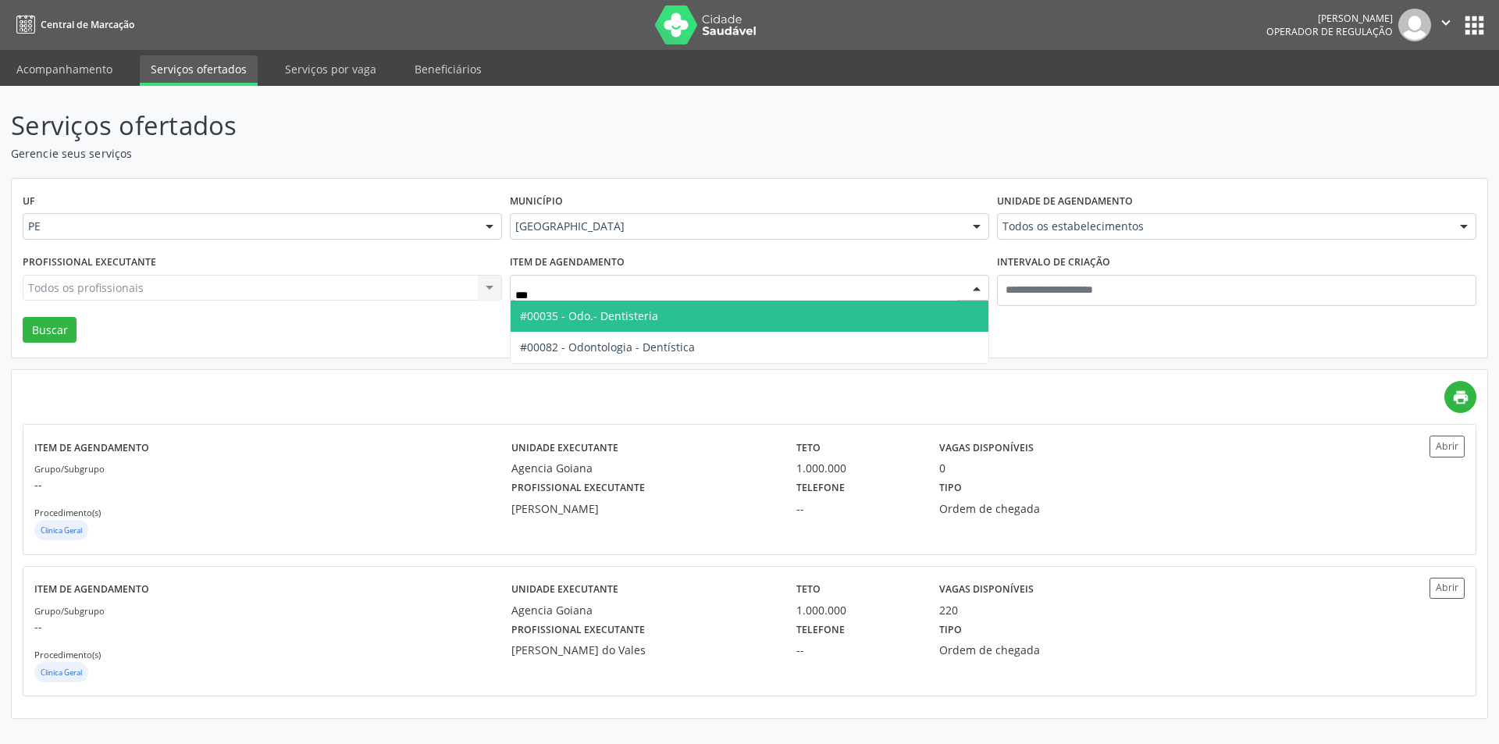
type input "****"
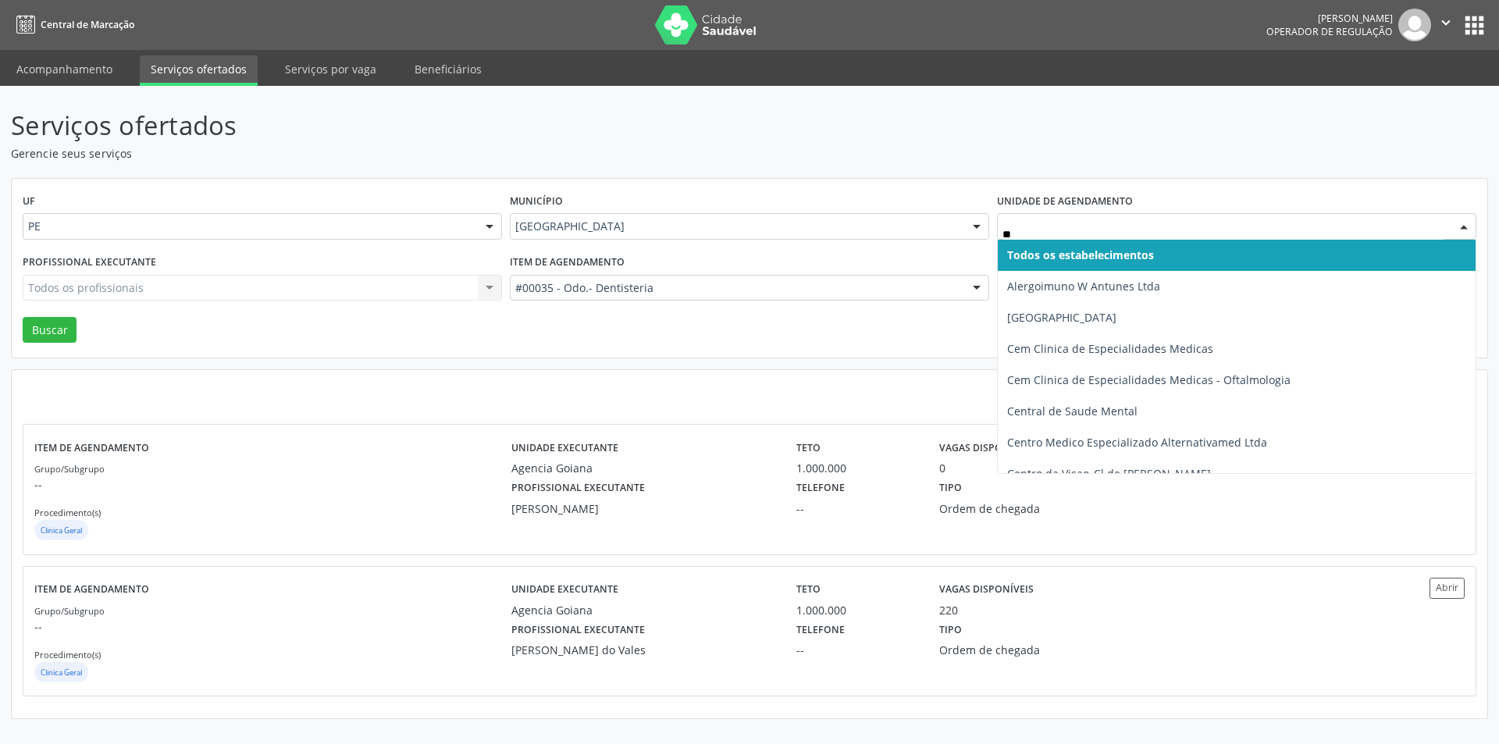
type input "***"
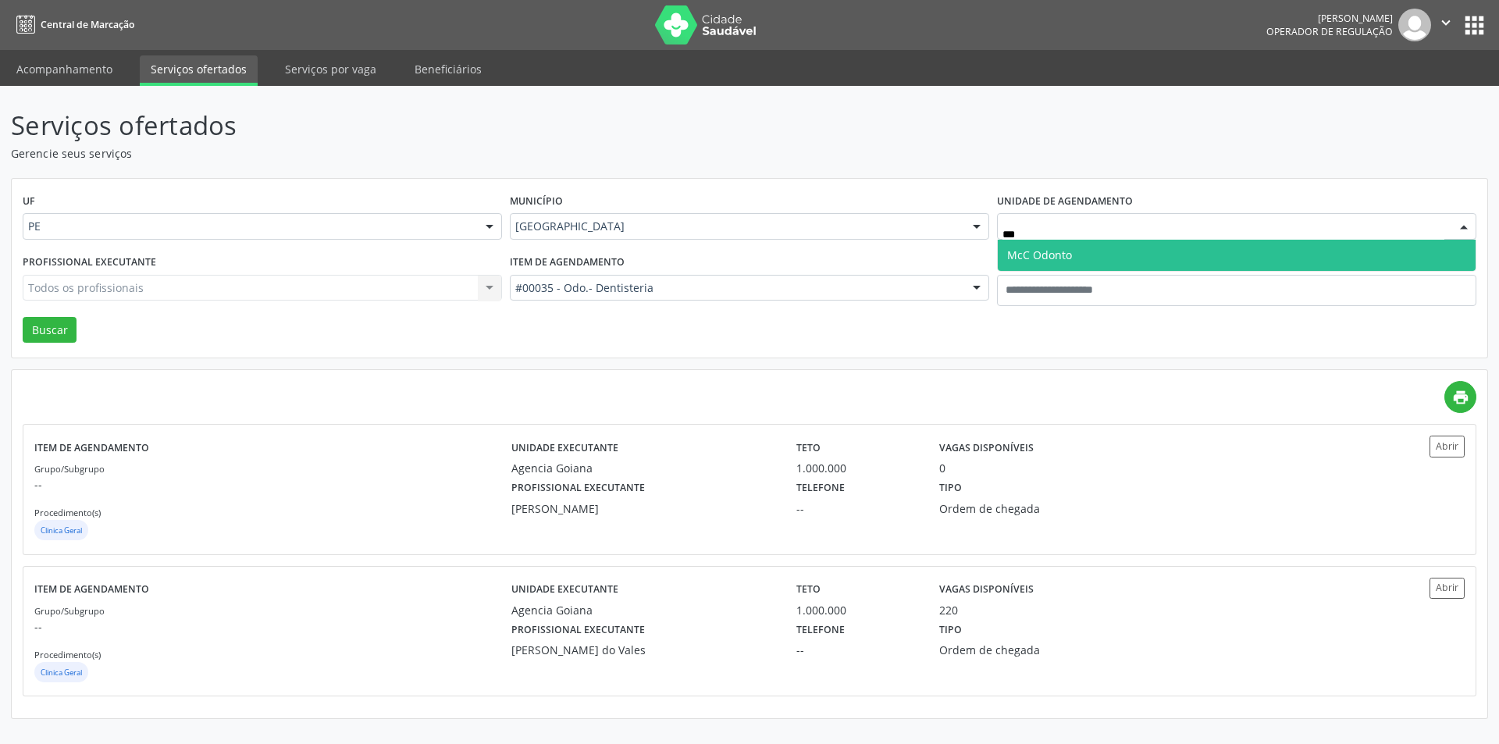
click at [1040, 266] on span "McC Odonto" at bounding box center [1237, 255] width 478 height 31
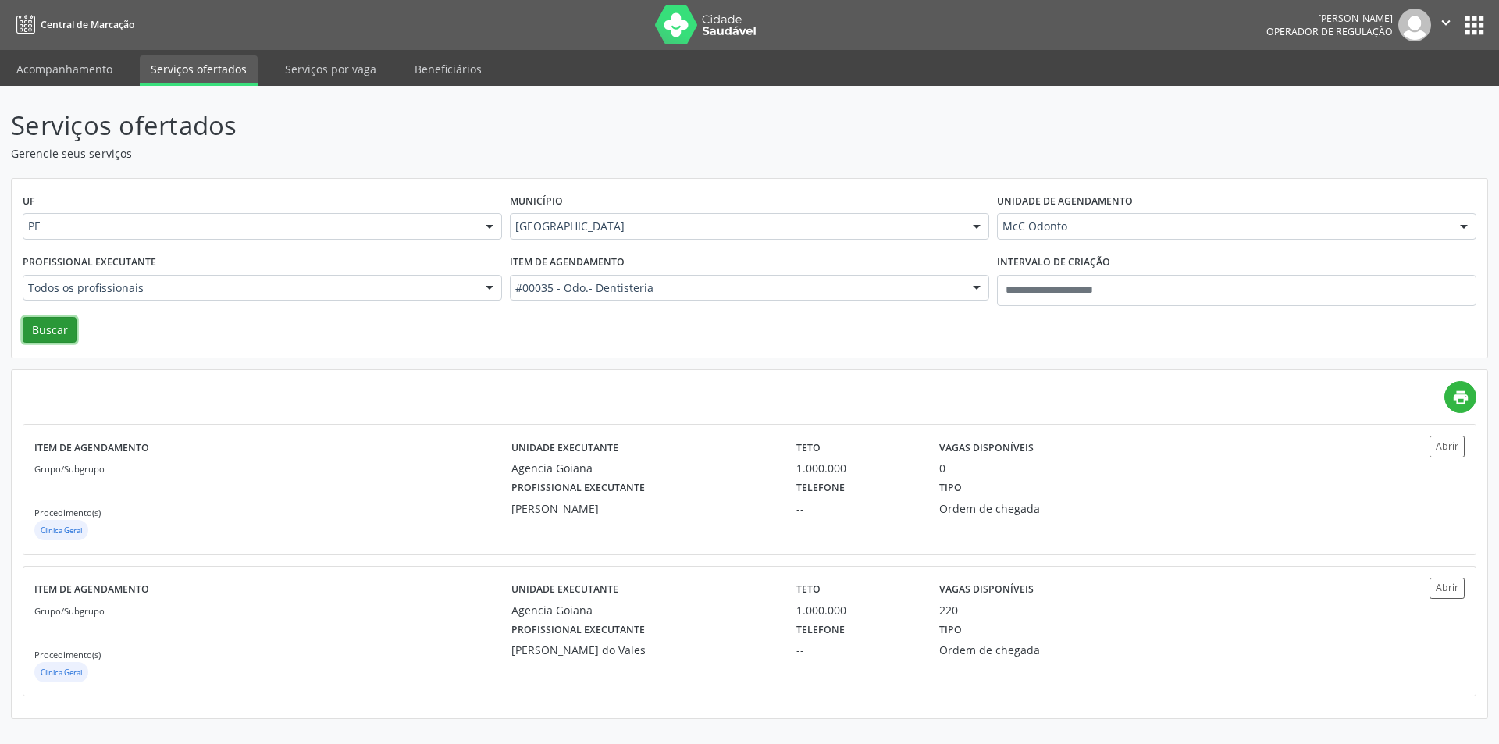
click at [61, 325] on button "Buscar" at bounding box center [50, 330] width 54 height 27
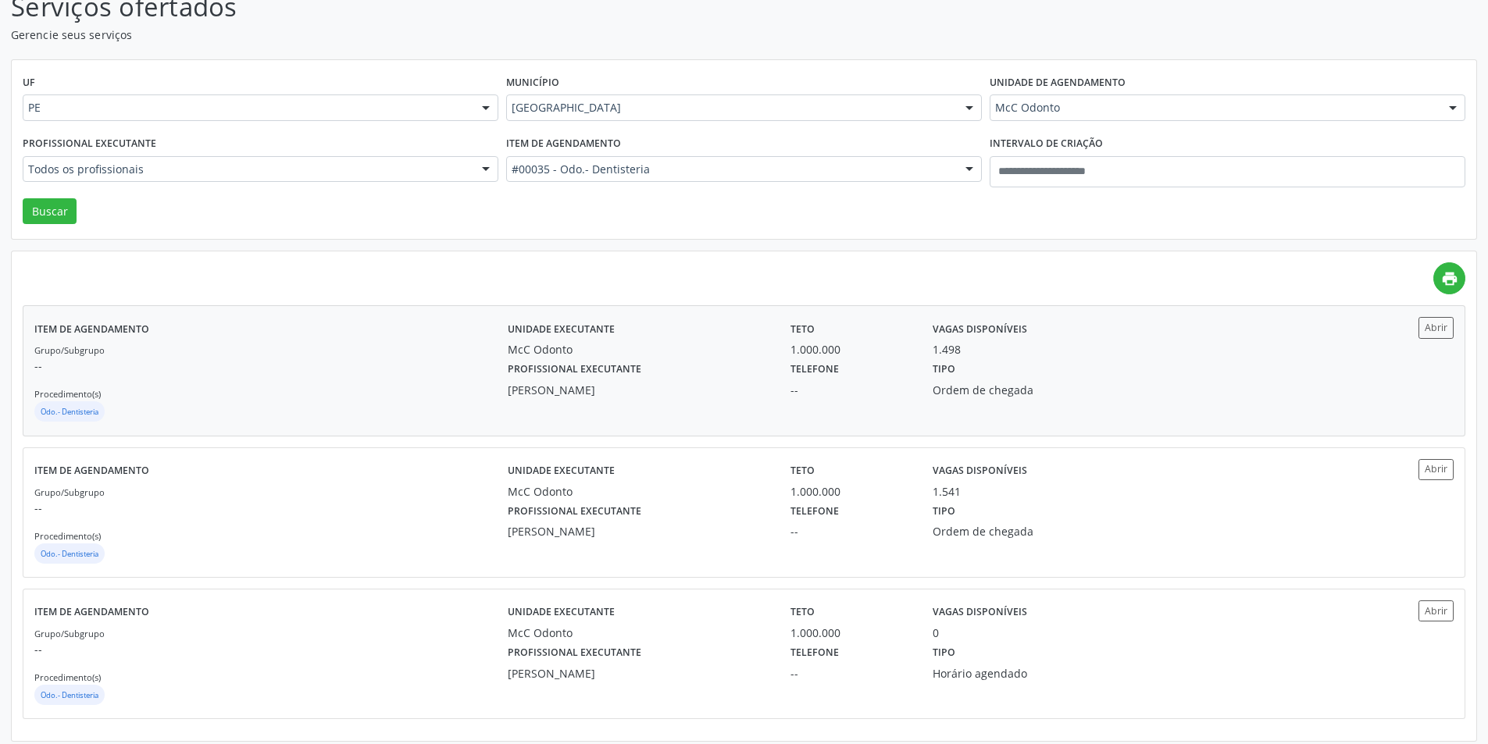
scroll to position [127, 0]
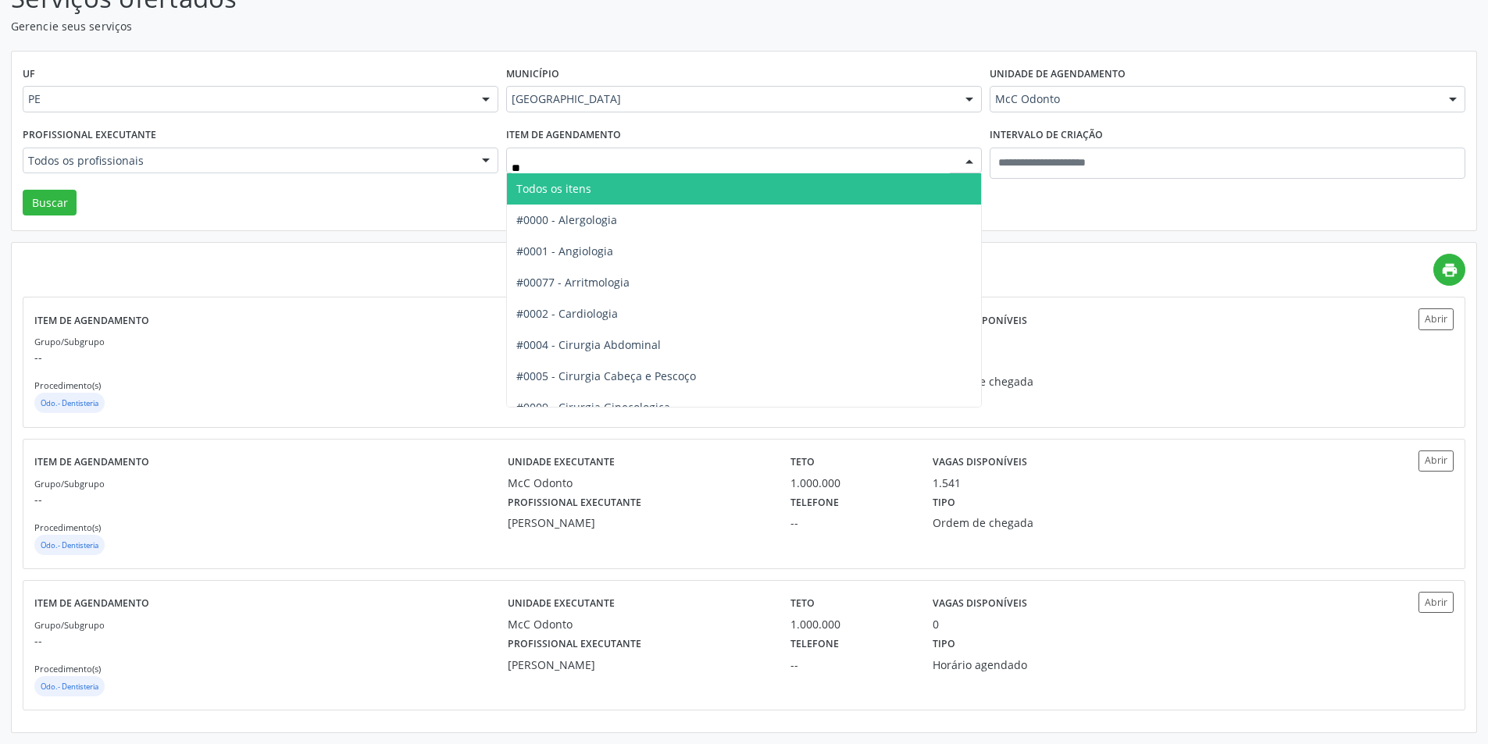
type input "***"
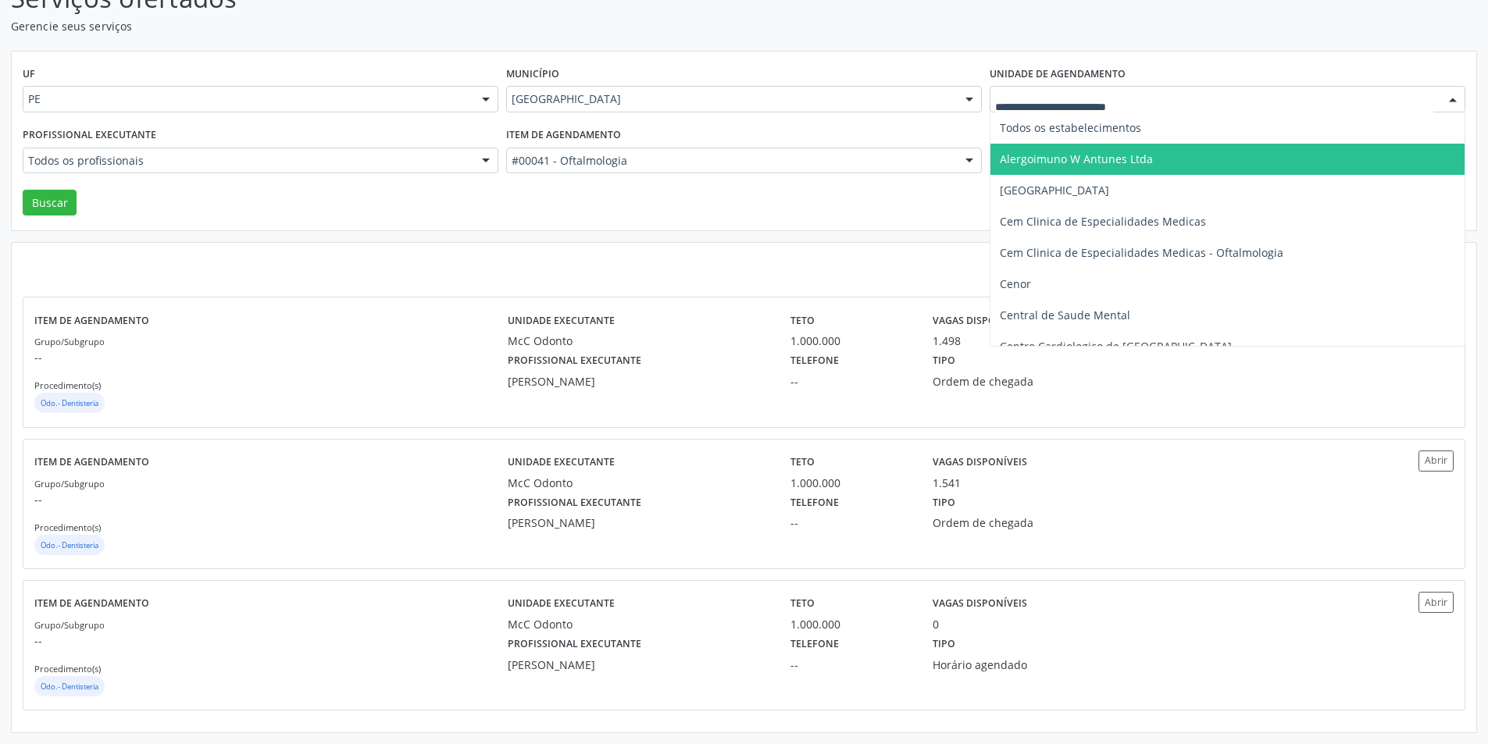
click at [886, 244] on div "print Item de agendamento Grupo/Subgrupo -- Procedimento(s) Odo.- Dentisteria U…" at bounding box center [744, 488] width 1464 height 490
type input "*"
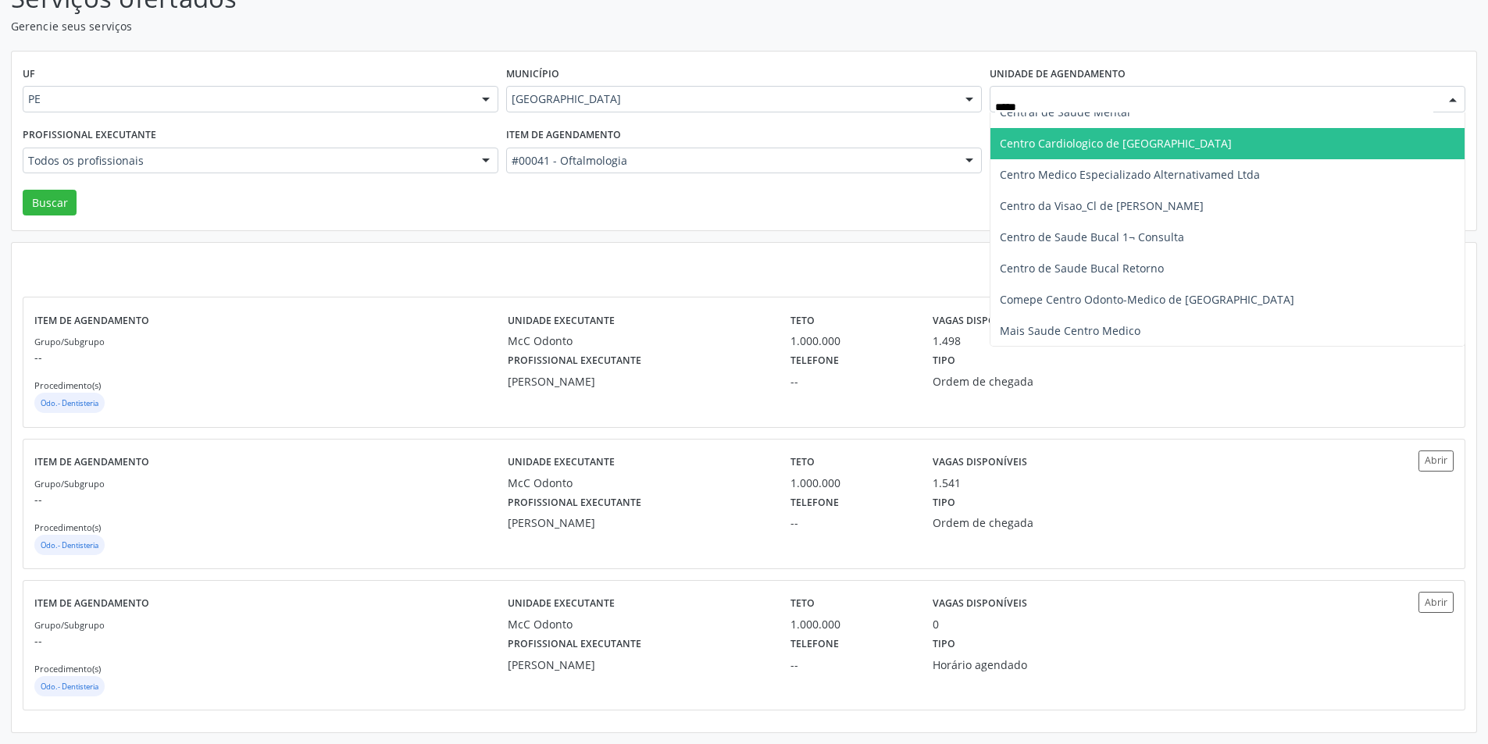
scroll to position [0, 0]
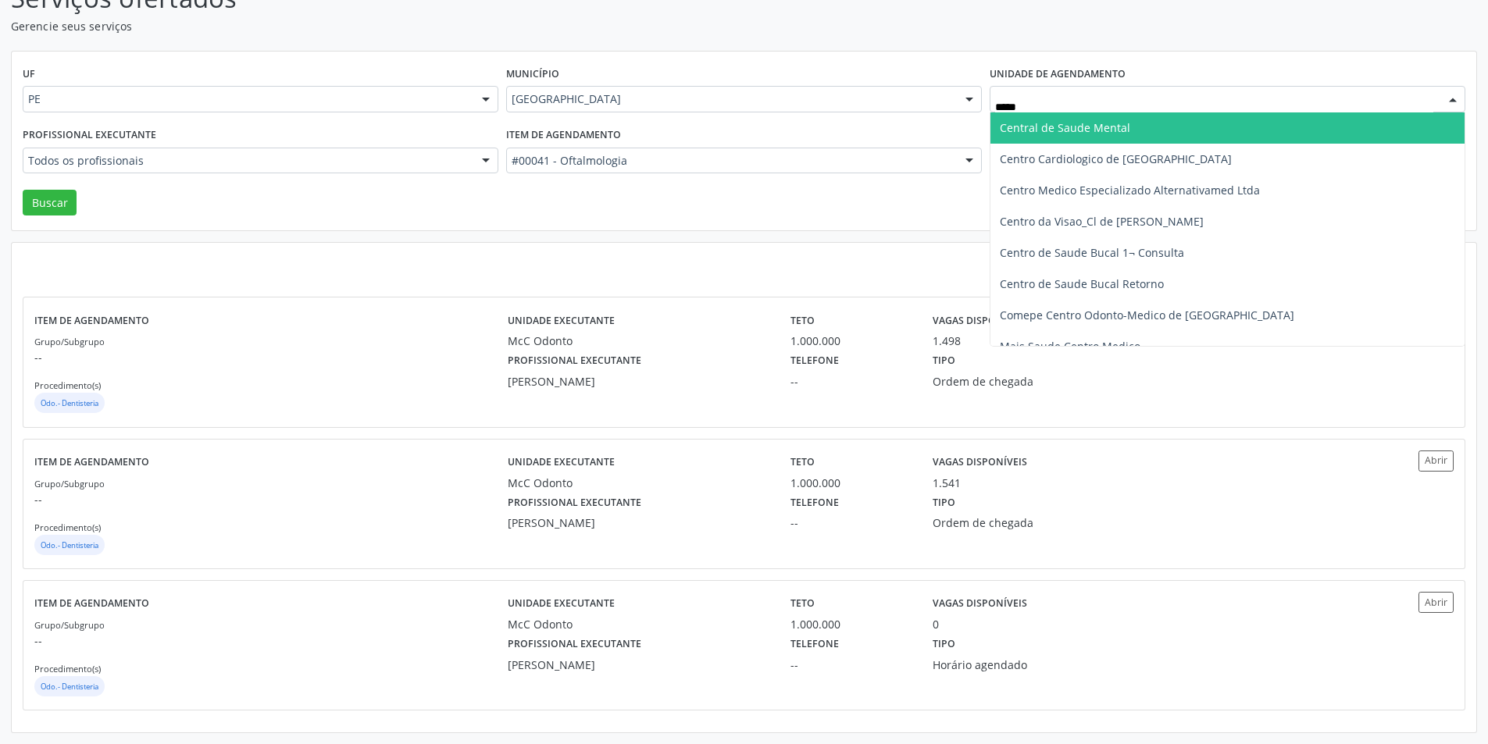
type input "****"
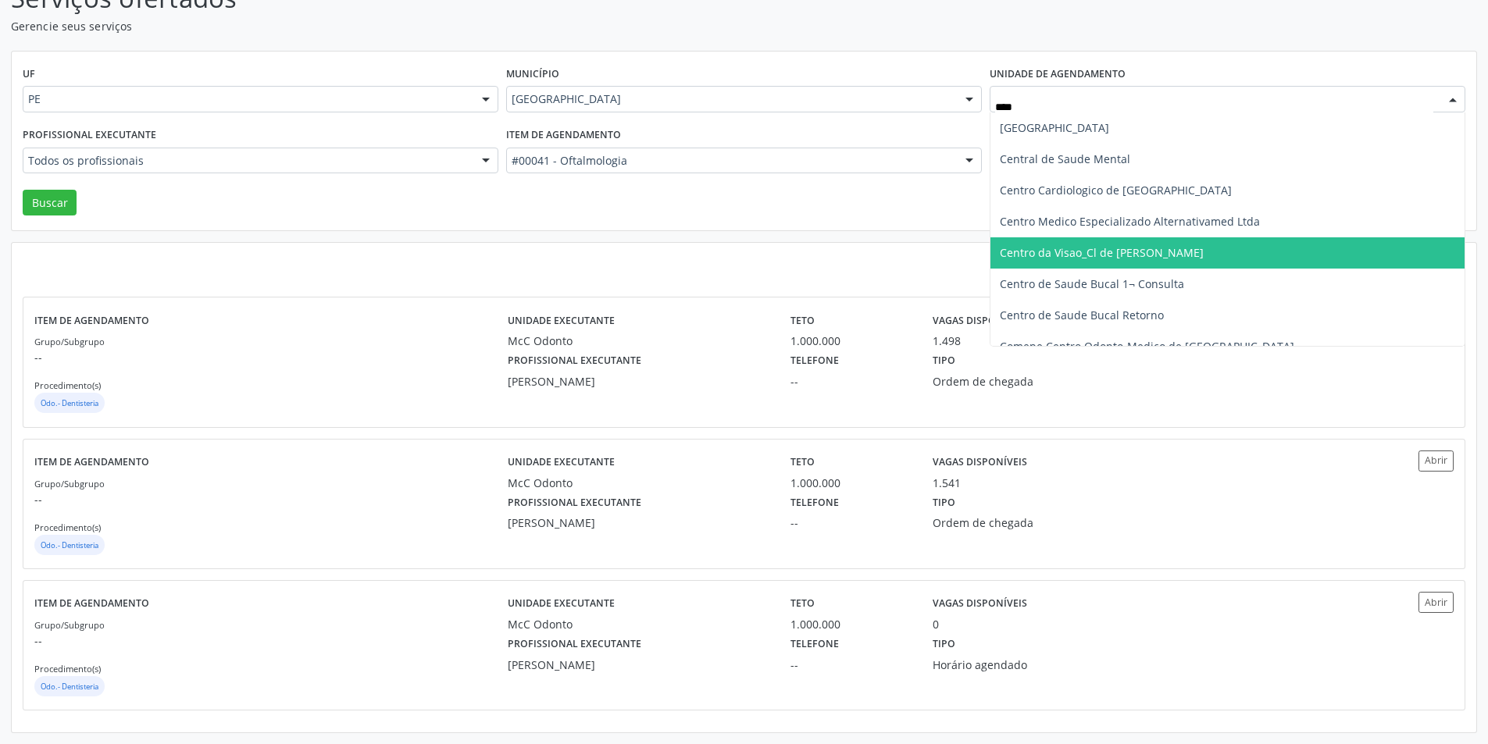
click at [1103, 250] on span "Centro da Visao_Cl de [PERSON_NAME]" at bounding box center [1102, 252] width 204 height 15
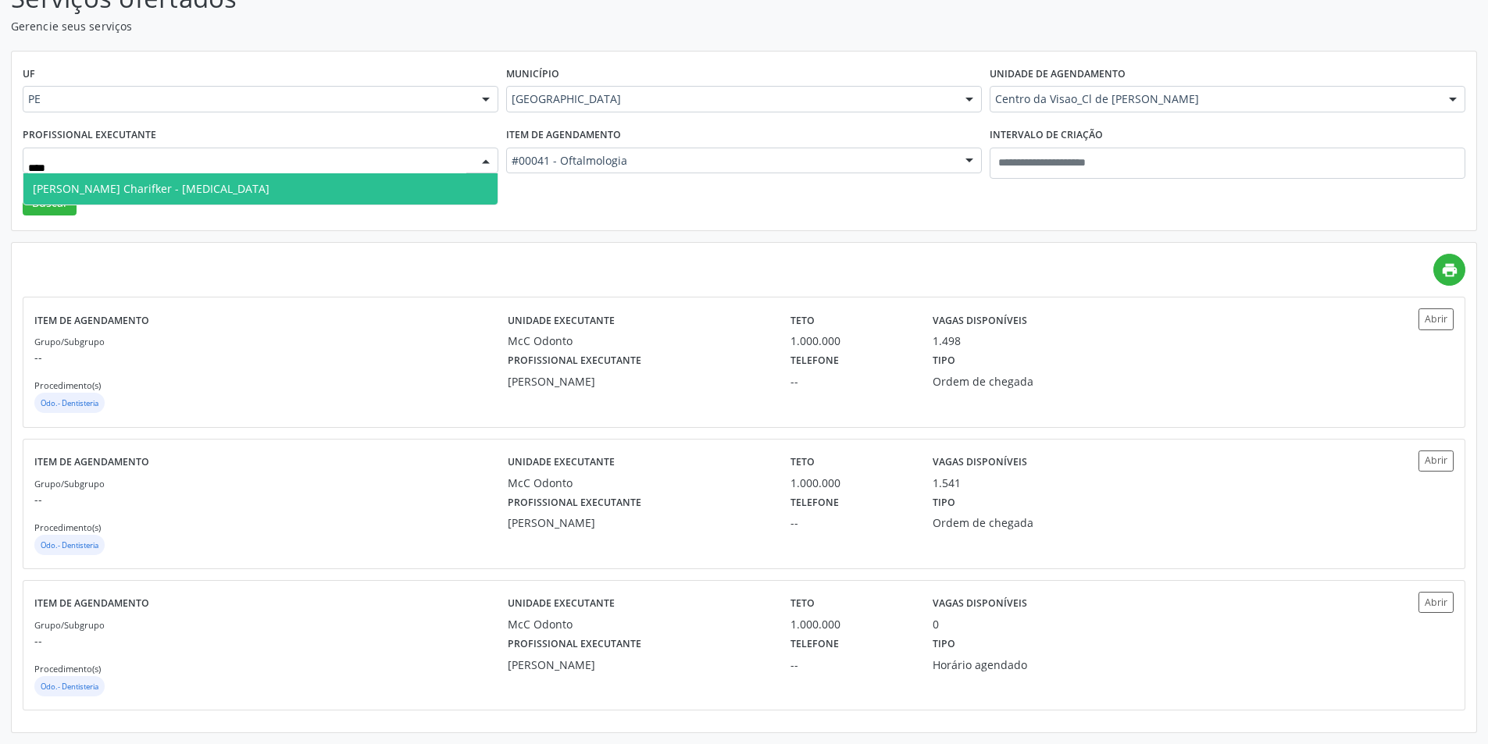
type input "*****"
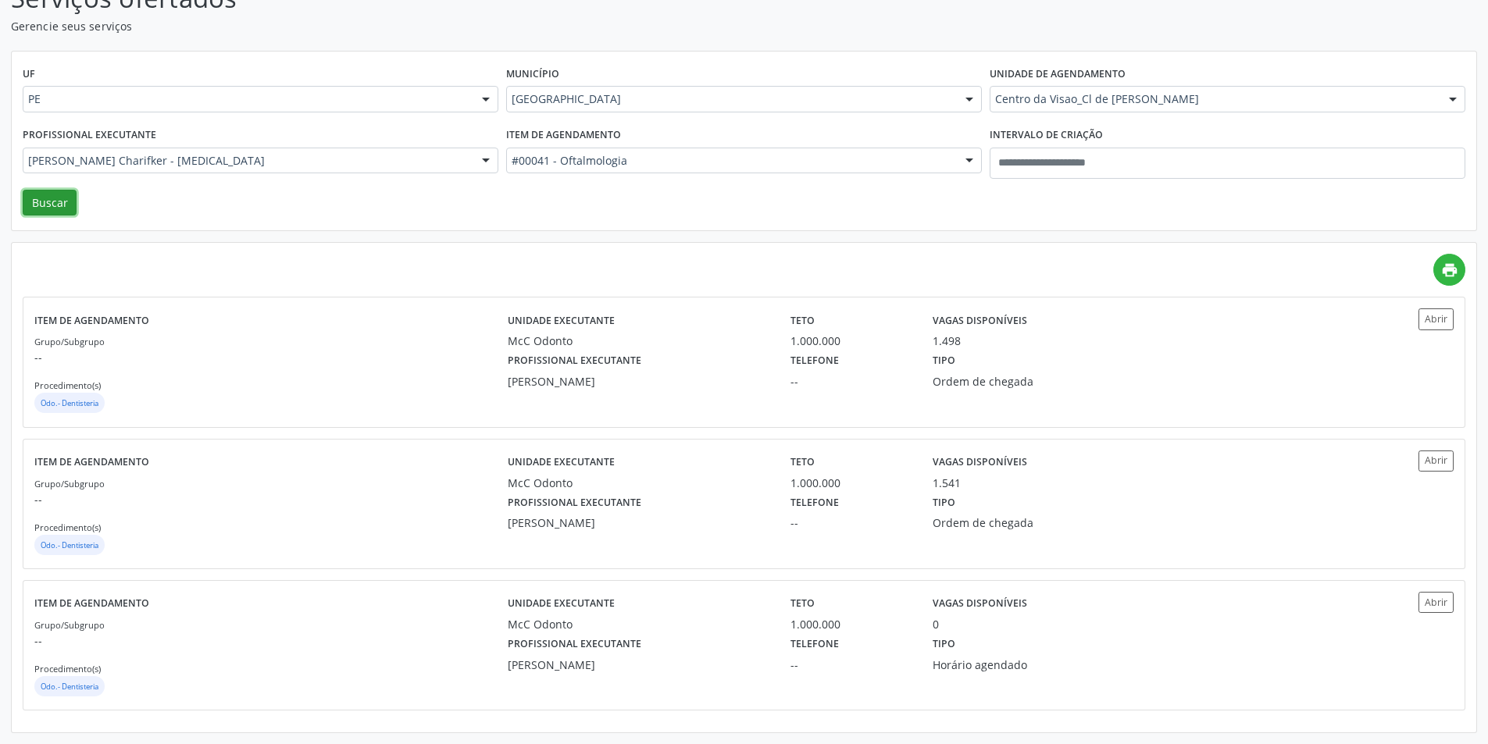
click at [39, 194] on button "Buscar" at bounding box center [50, 203] width 54 height 27
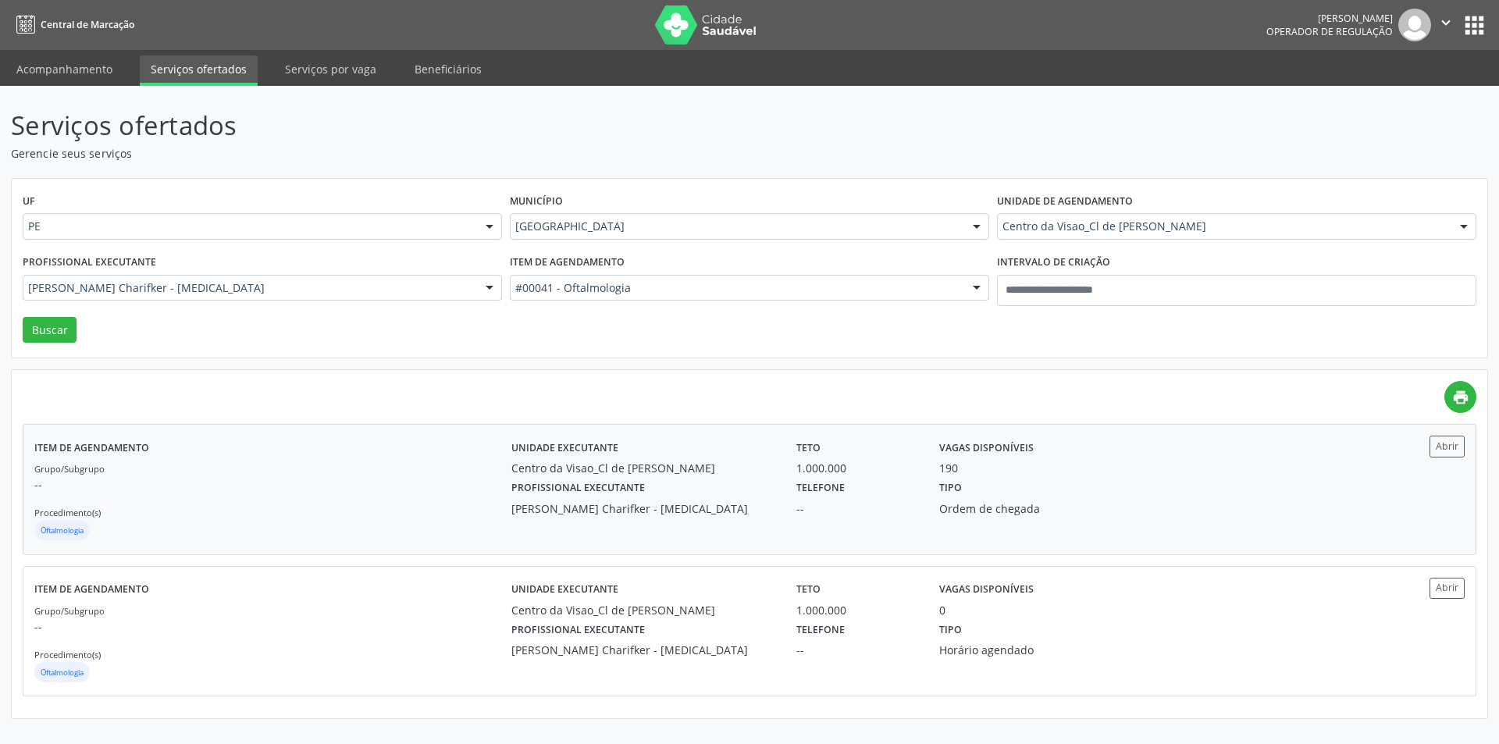
click at [1015, 475] on div "190" at bounding box center [1035, 468] width 192 height 16
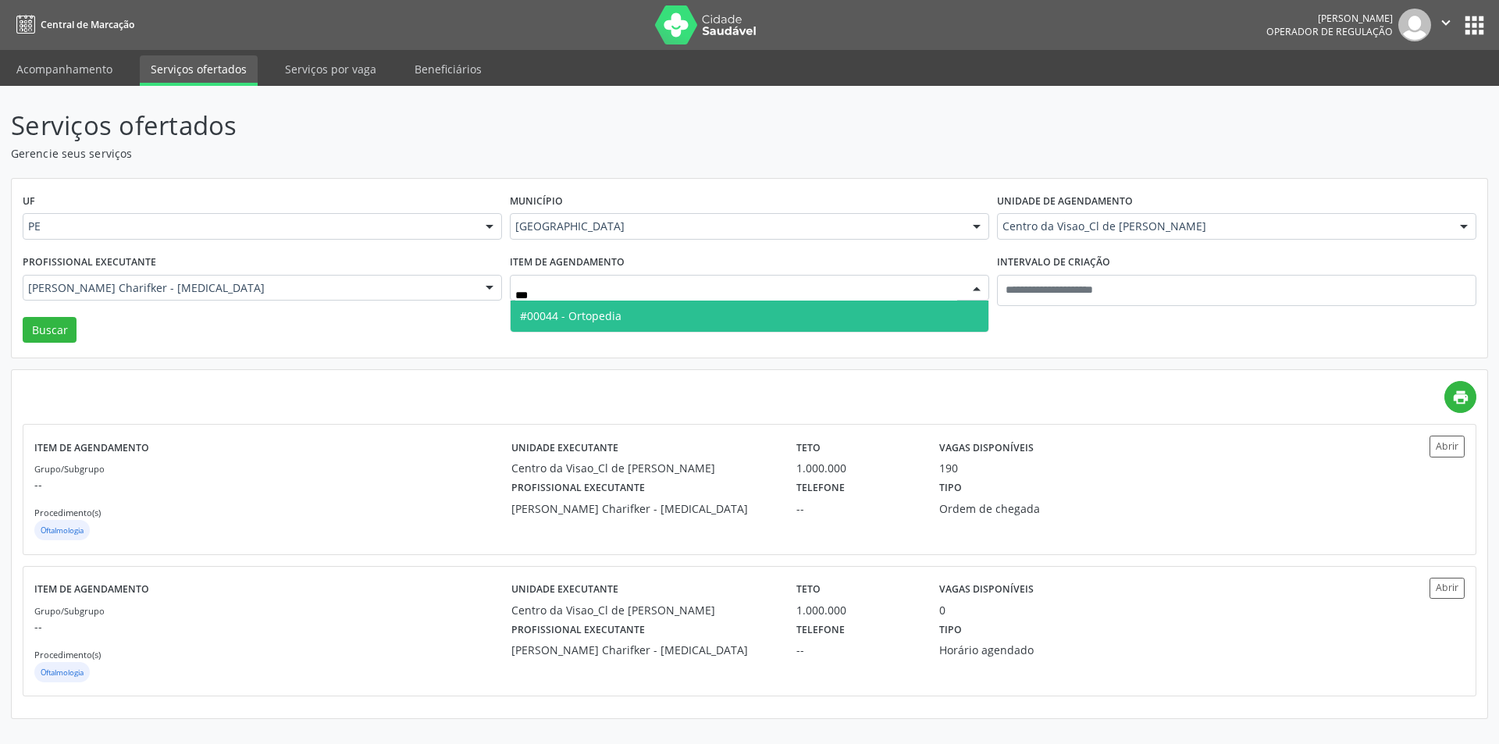
type input "****"
click at [592, 324] on span "#00044 - Ortopedia" at bounding box center [750, 316] width 478 height 31
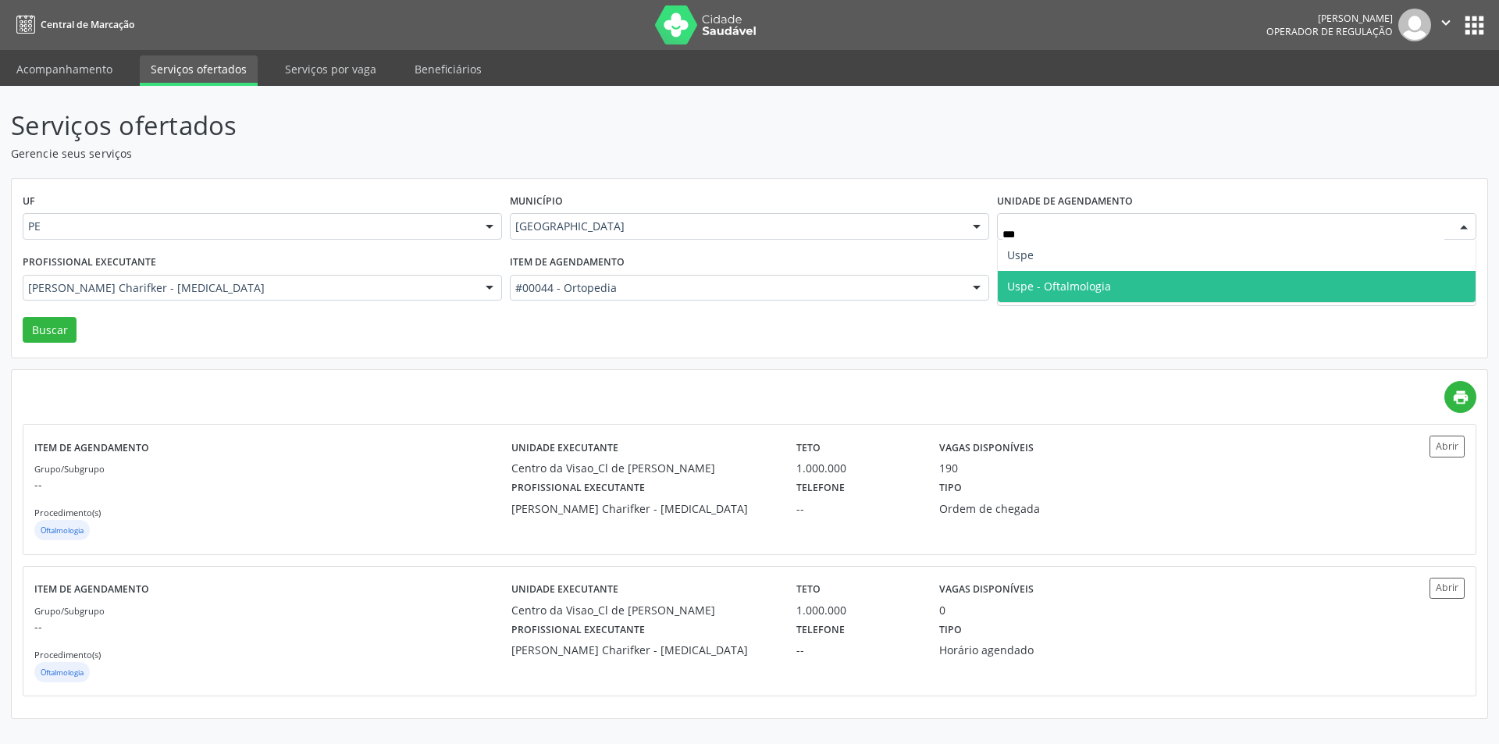
type input "****"
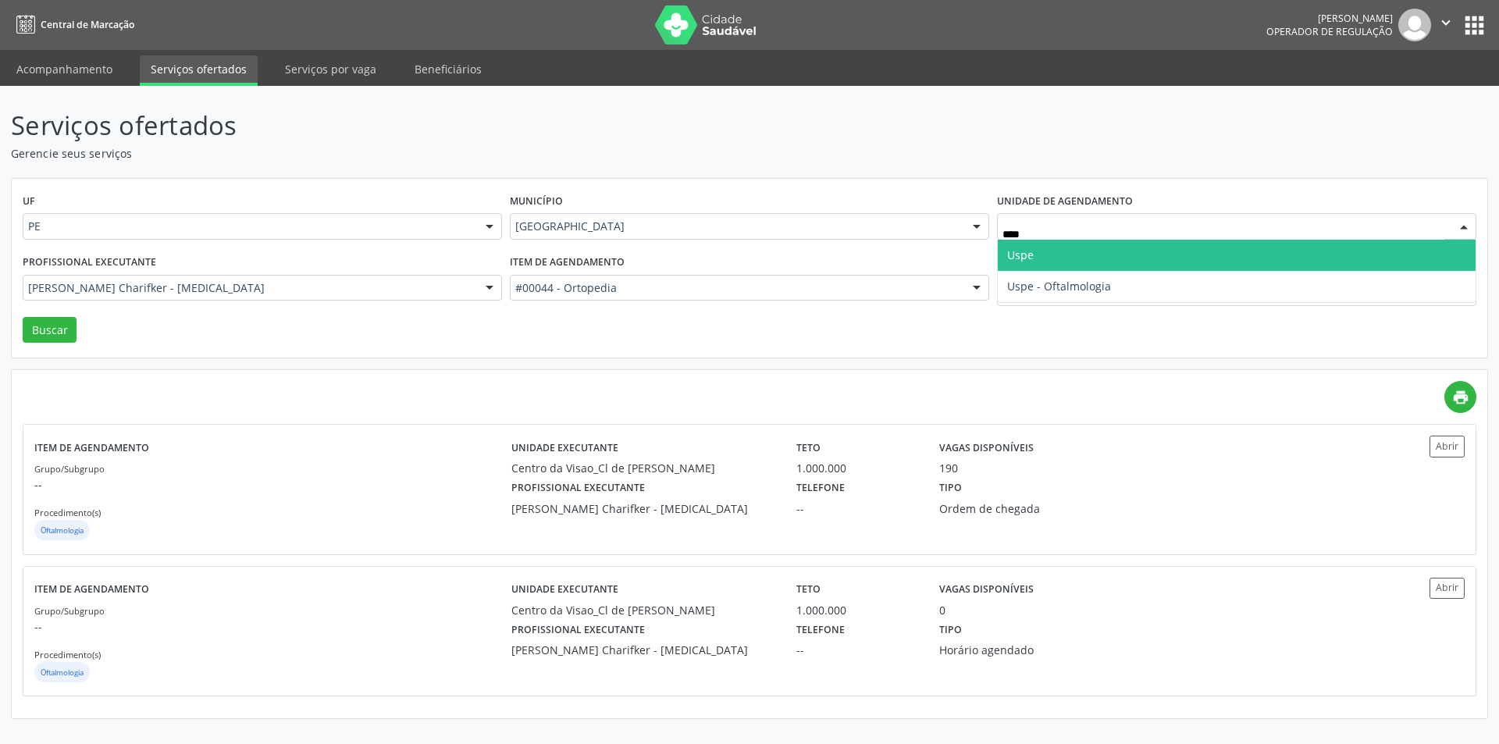
click at [1031, 254] on span "Uspe" at bounding box center [1020, 255] width 27 height 15
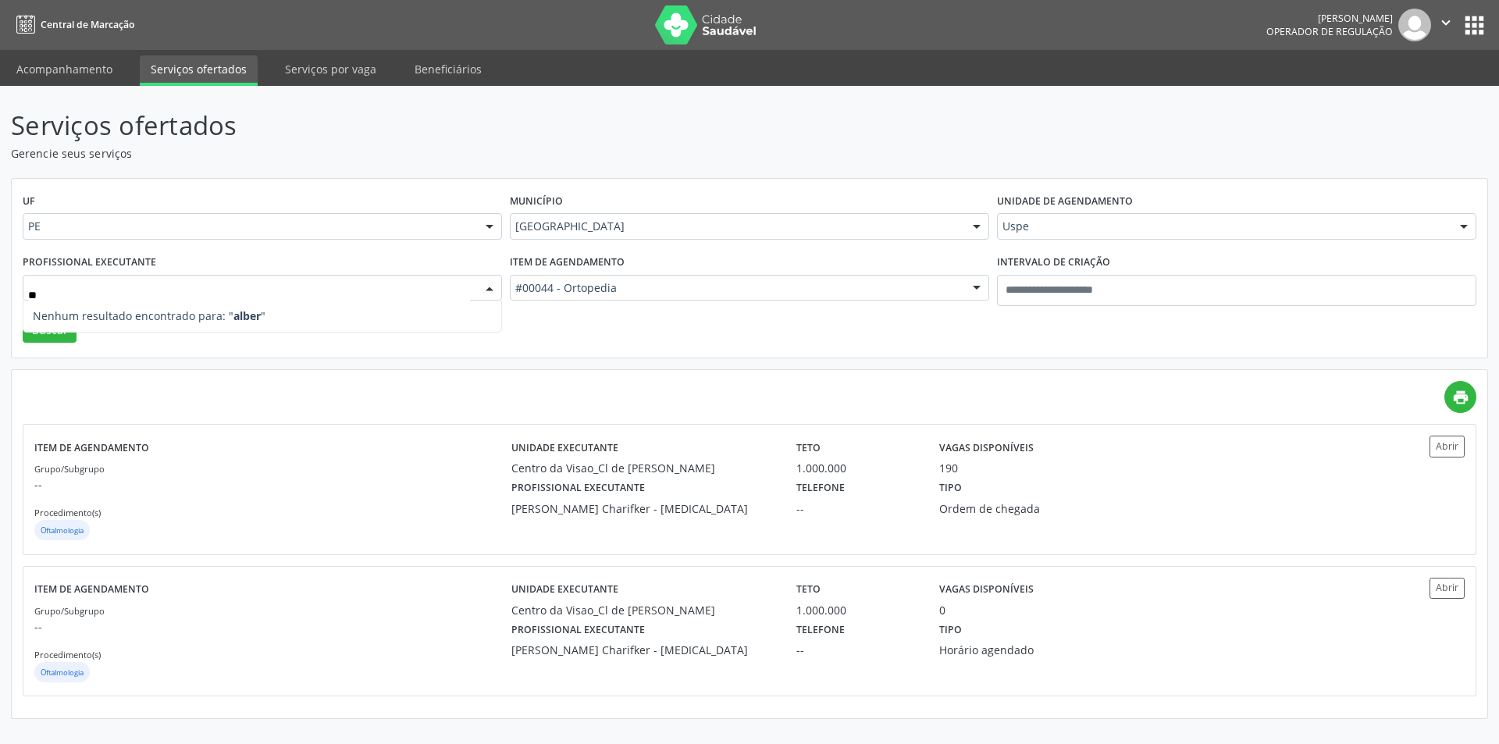
type input "*"
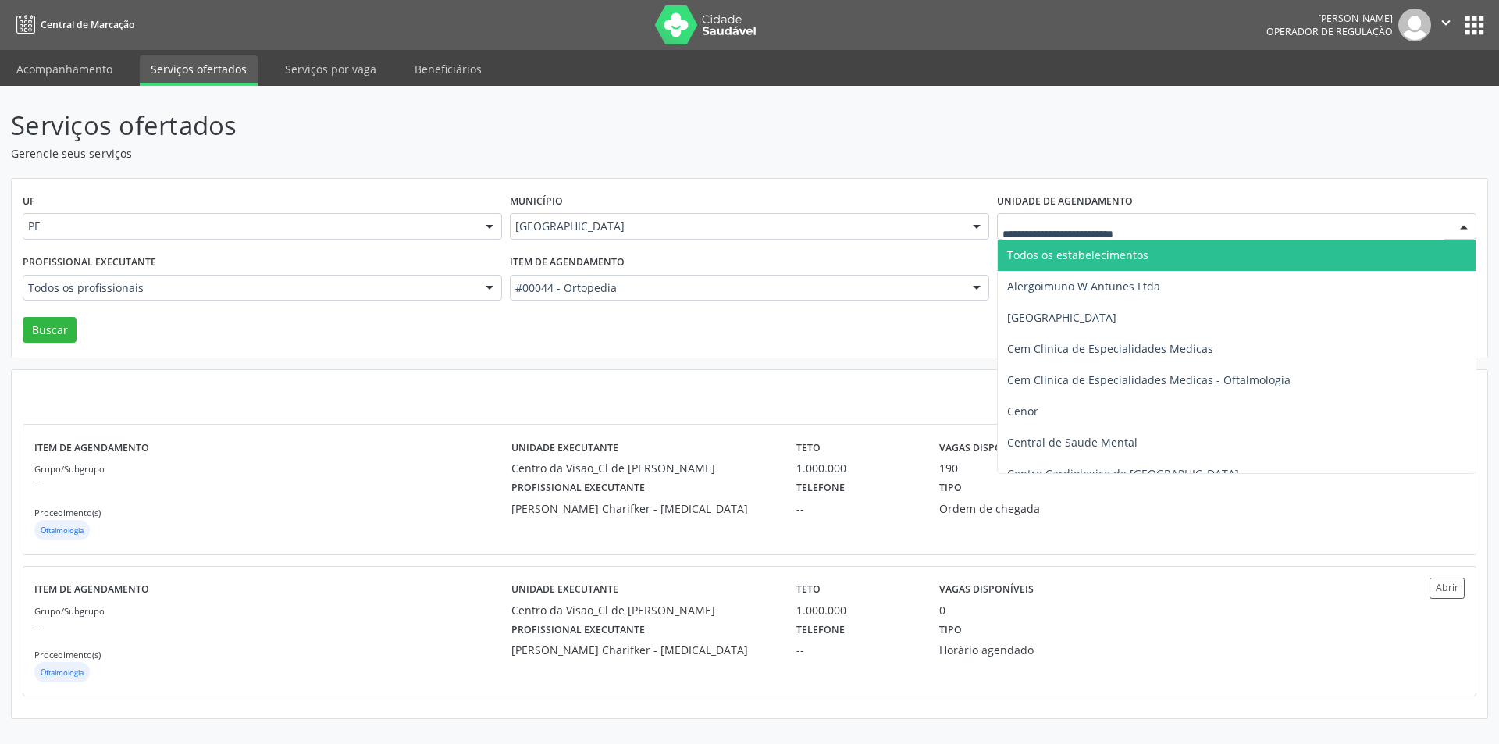
click at [1055, 236] on div at bounding box center [1236, 226] width 479 height 27
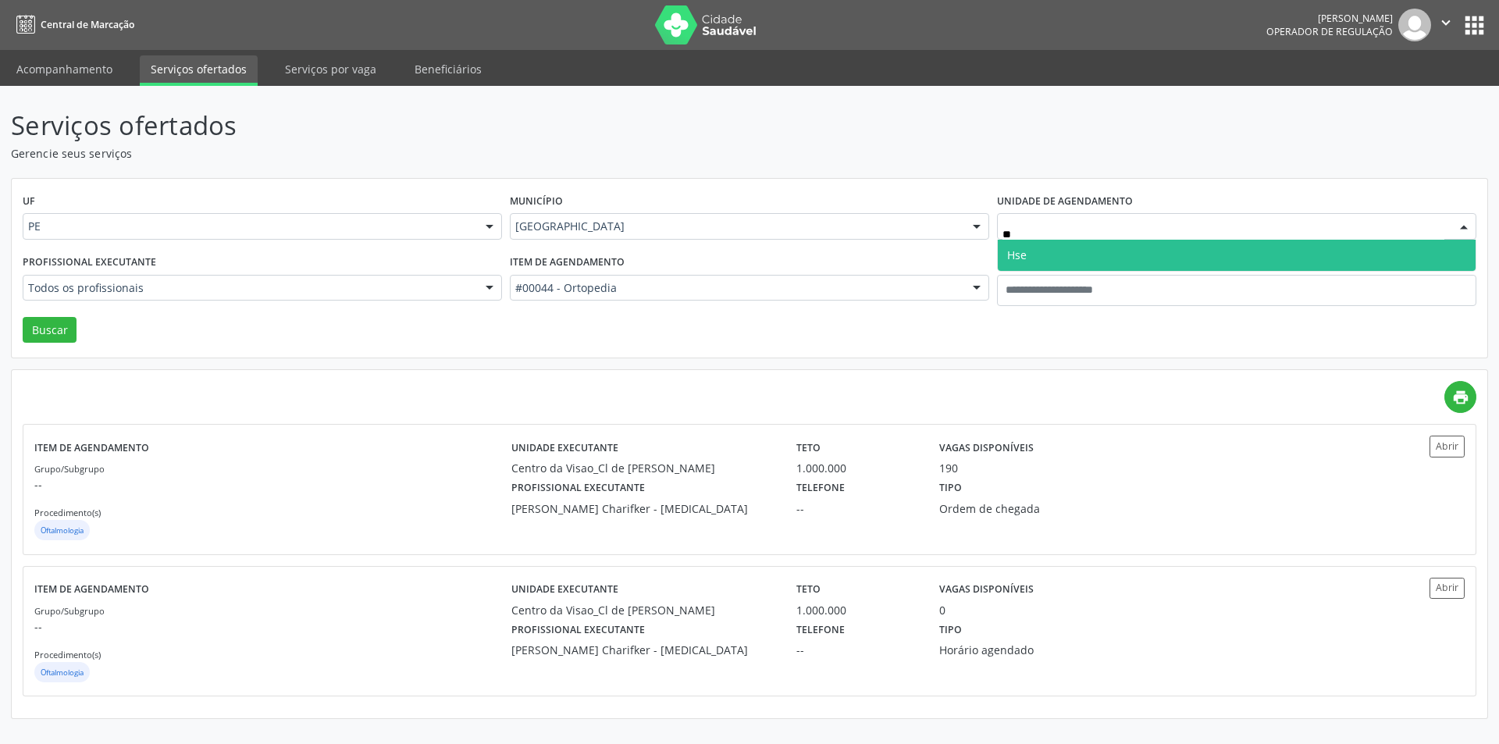
type input "***"
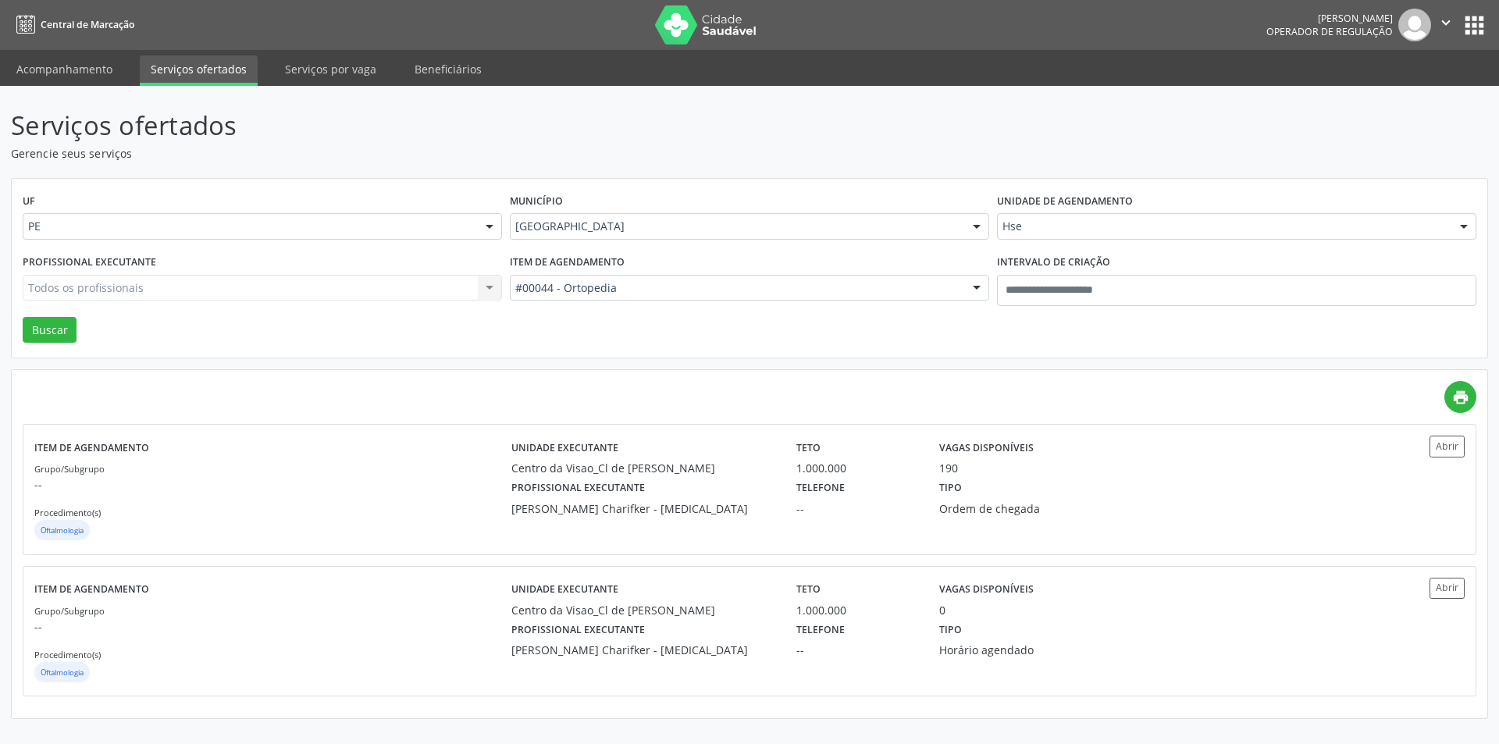
click at [297, 272] on div "Profissional executante Todos os profissionais Todos os profissionais Aderaldo …" at bounding box center [262, 284] width 487 height 66
click at [275, 287] on div "Todos os profissionais Todos os profissionais Aderaldo Tadeu de Morais Adler Fe…" at bounding box center [262, 288] width 479 height 27
click at [274, 287] on div "Todos os profissionais Todos os profissionais Aderaldo Tadeu de Morais Adler Fe…" at bounding box center [262, 288] width 479 height 27
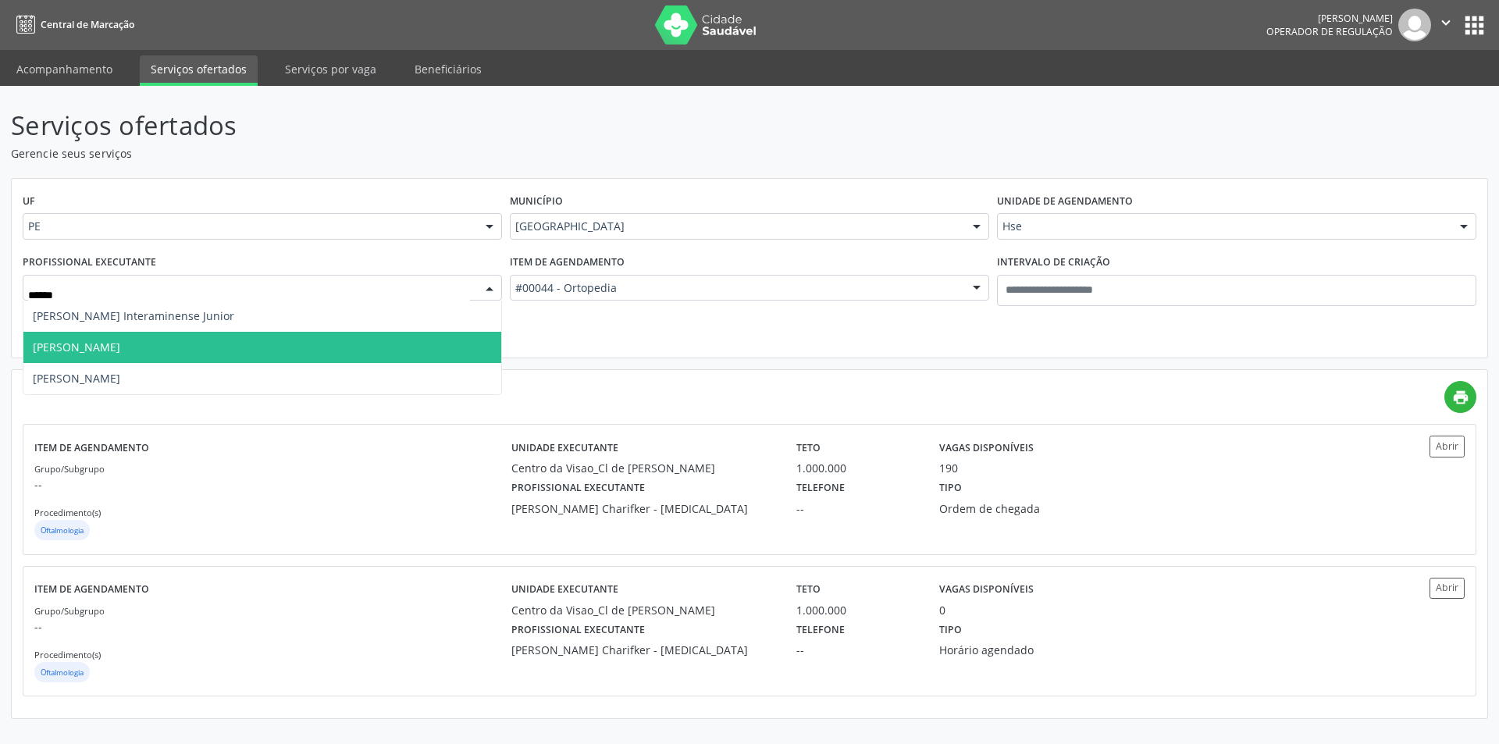
click at [216, 358] on span "Alberto Barros Araujo" at bounding box center [262, 347] width 478 height 31
type input "******"
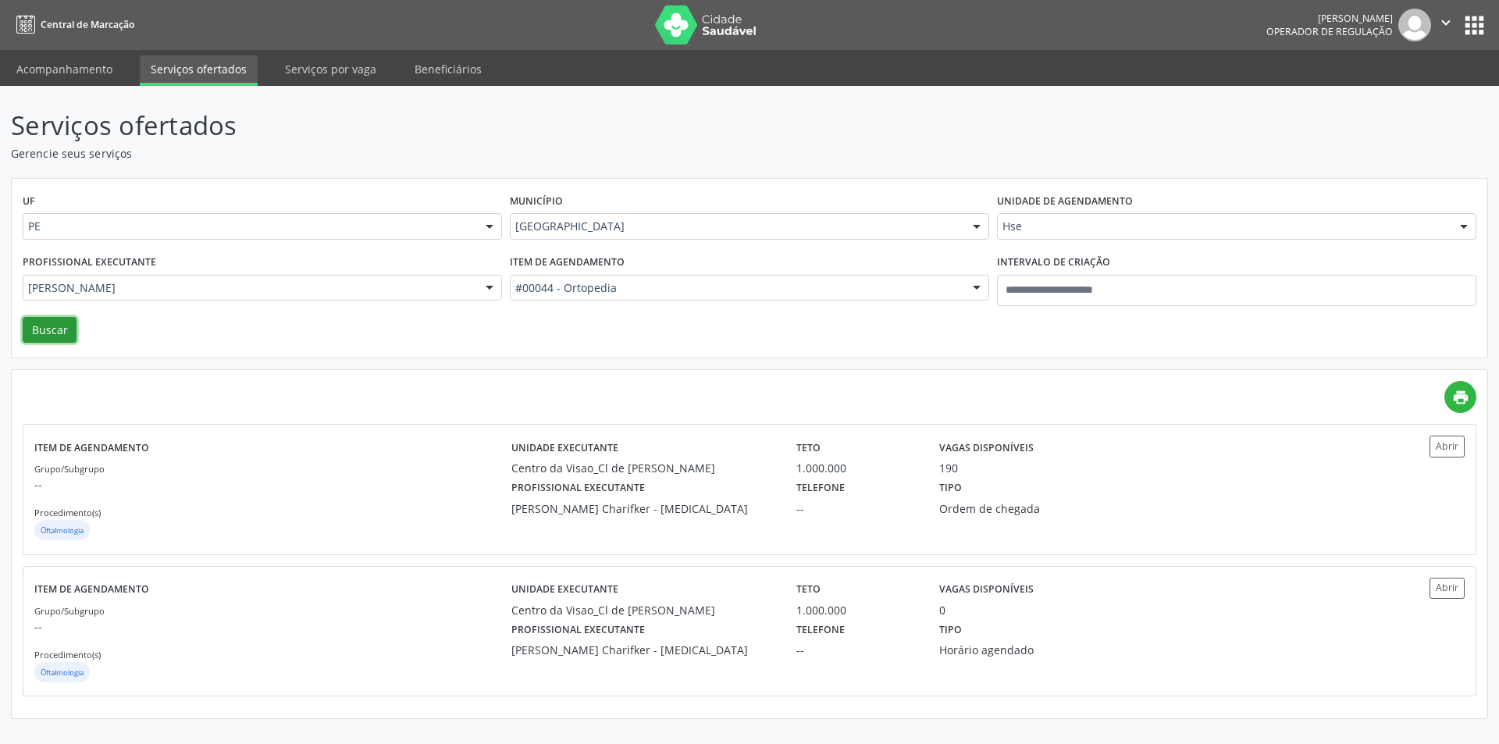
click at [37, 326] on button "Buscar" at bounding box center [50, 330] width 54 height 27
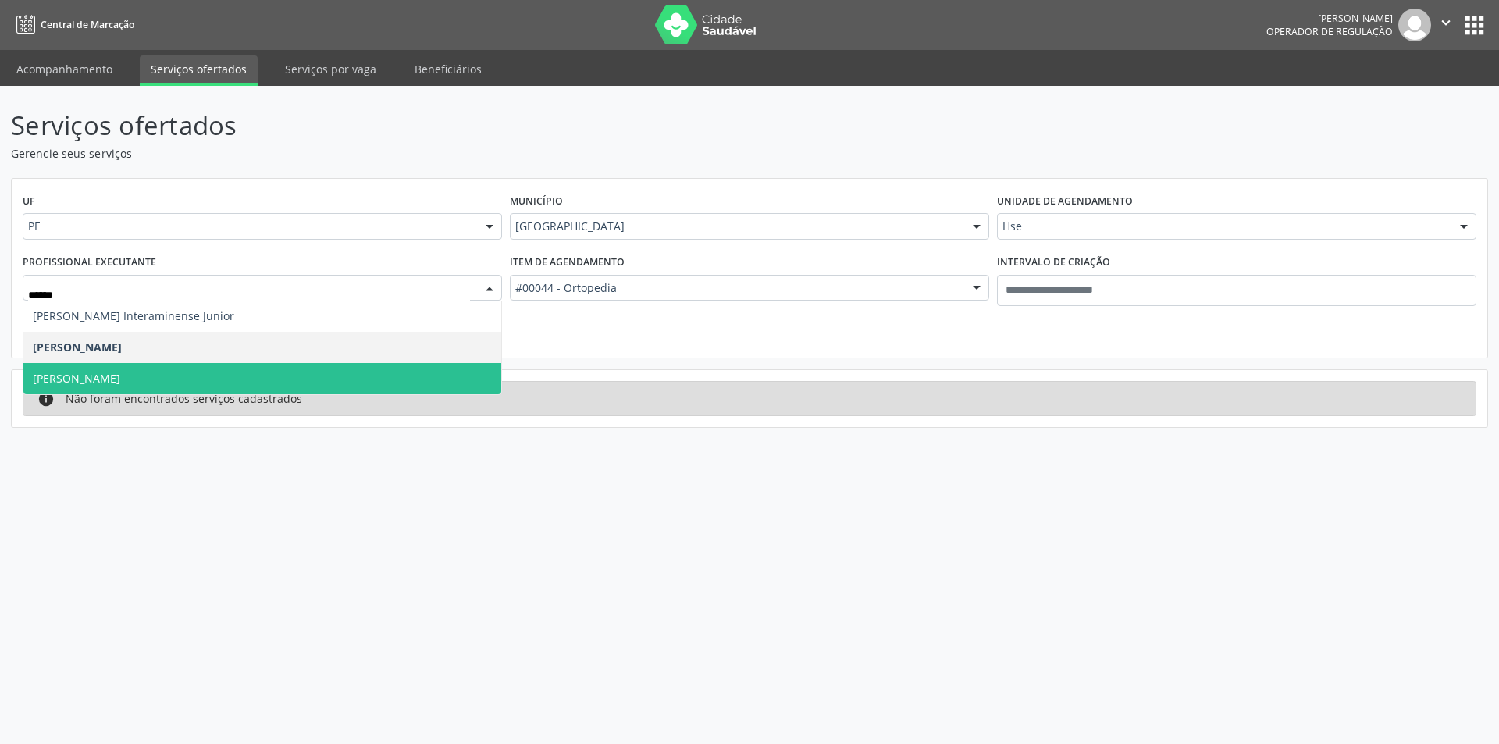
click at [136, 365] on span "Carlos Alberto Cavalcanti de Barros Junior" at bounding box center [262, 378] width 478 height 31
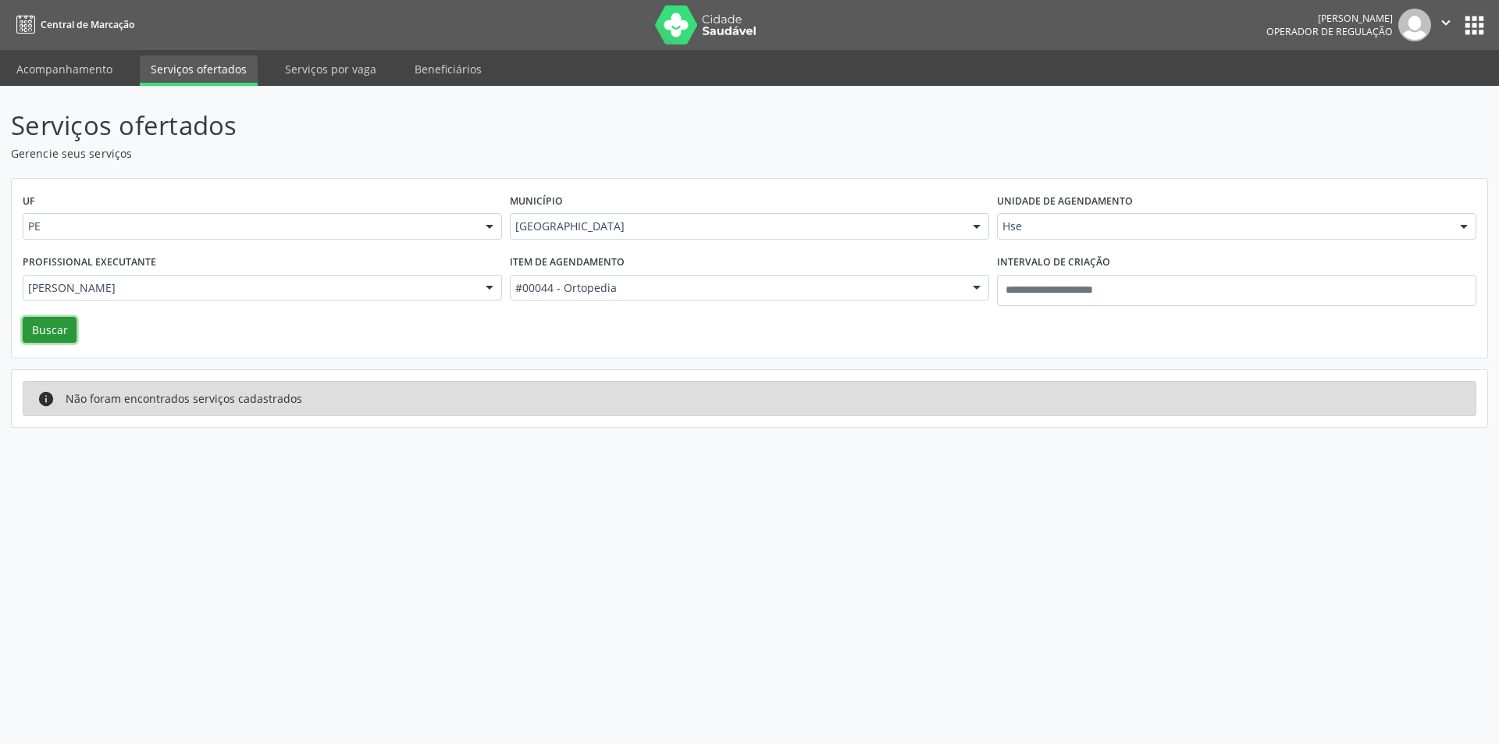
click at [48, 319] on button "Buscar" at bounding box center [50, 330] width 54 height 27
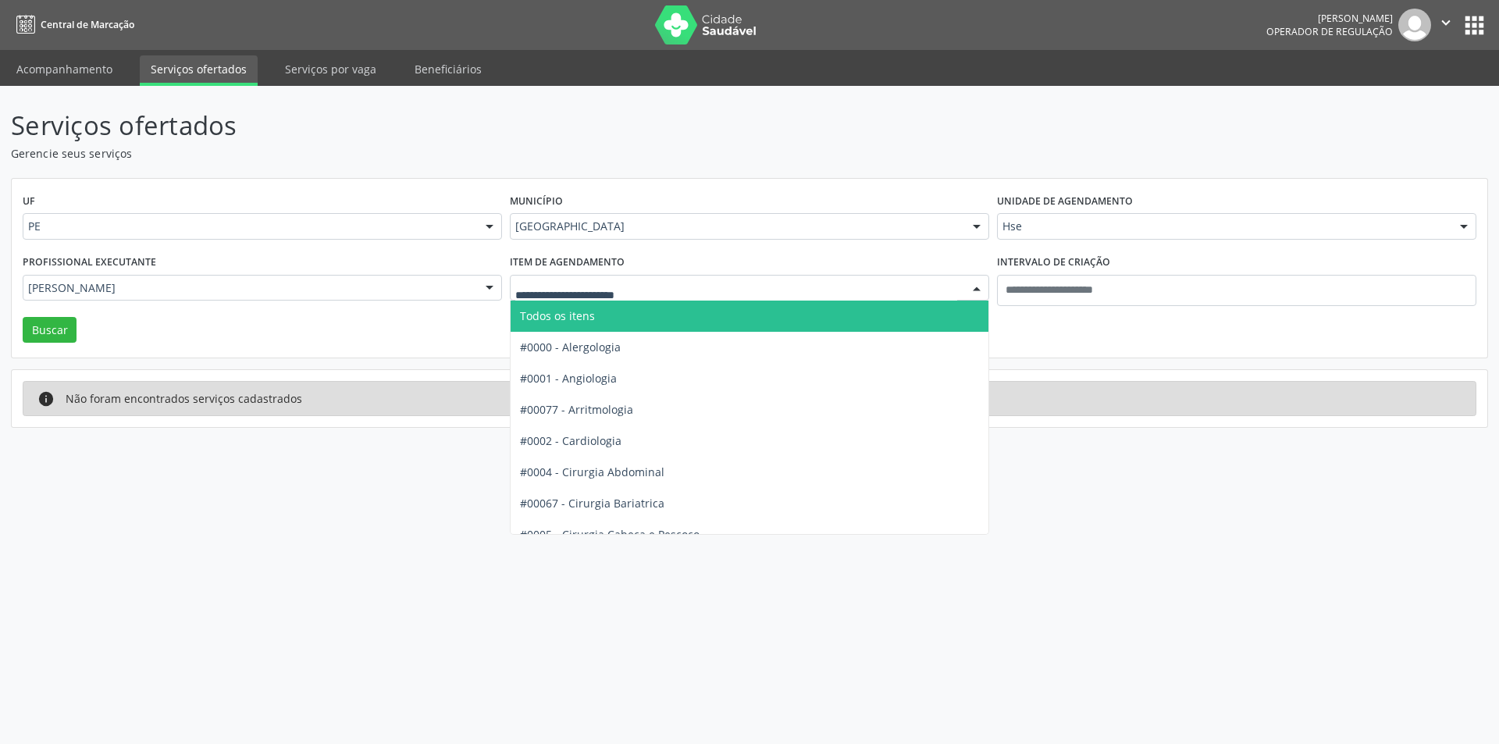
click at [1160, 322] on div "UF PE PE Nenhum resultado encontrado para: " " Não há nenhuma opção para ser ex…" at bounding box center [750, 269] width 1476 height 180
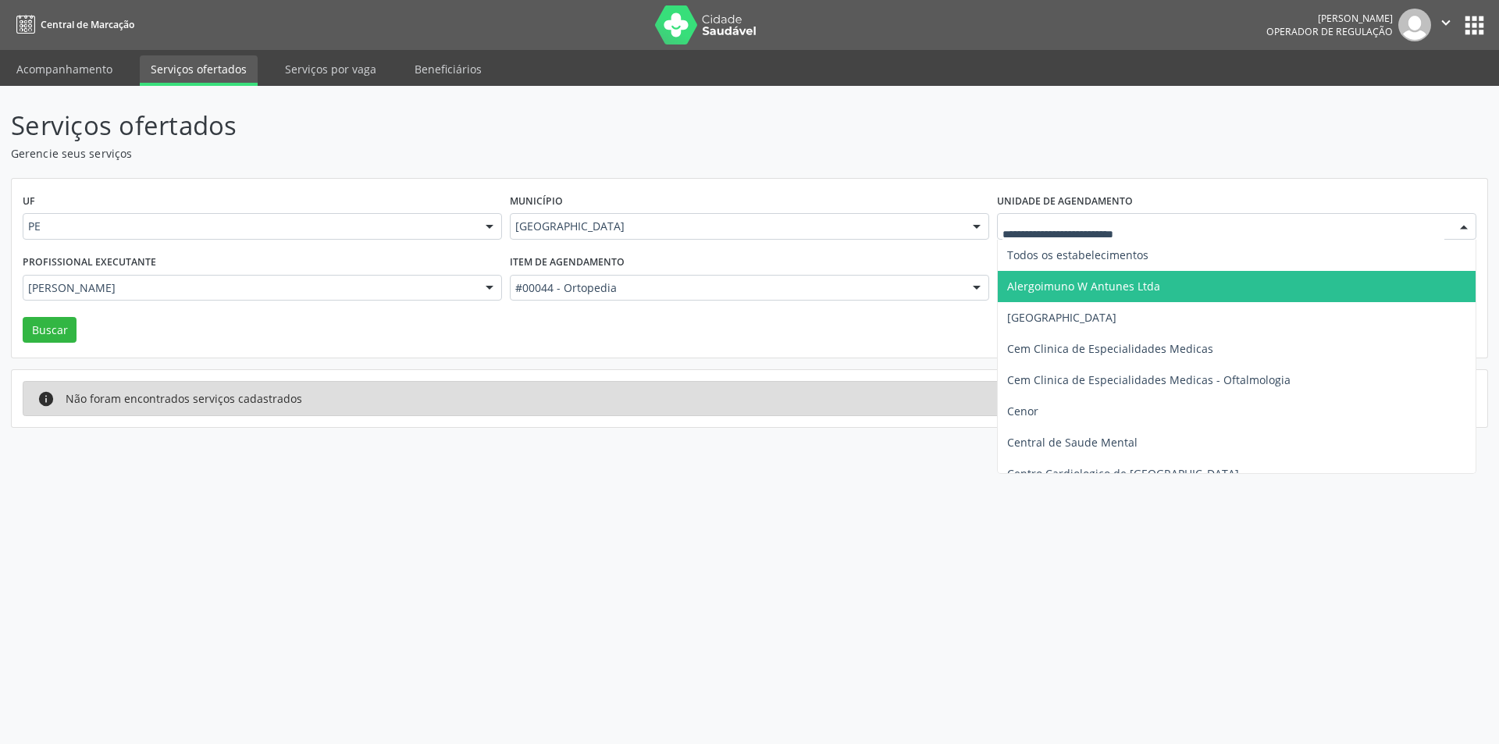
click at [879, 323] on div "UF PE PE Nenhum resultado encontrado para: " " Não há nenhuma opção para ser ex…" at bounding box center [750, 269] width 1476 height 180
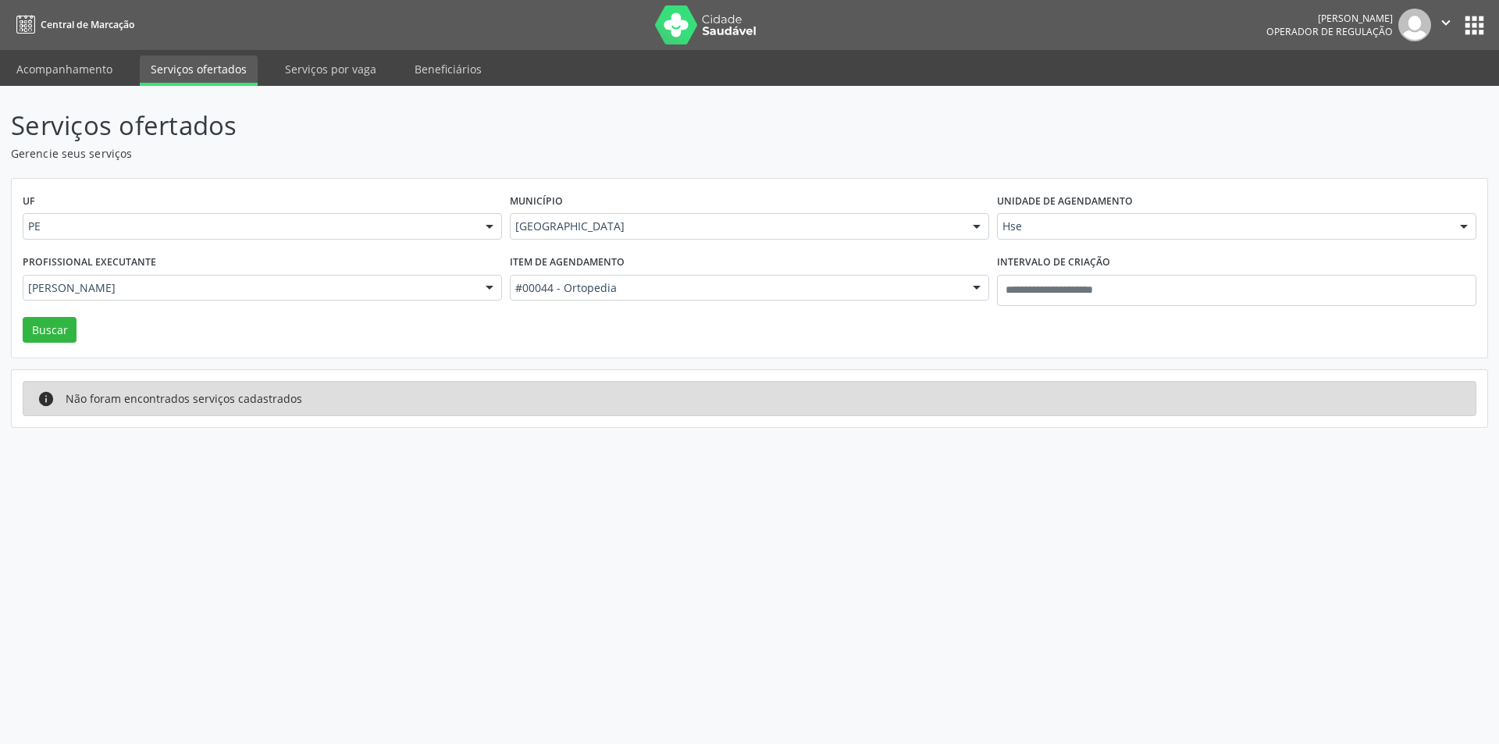
click at [334, 305] on div "Profissional executante Carlos Alberto Cavalcanti de Barros Junior Todos os pro…" at bounding box center [262, 284] width 487 height 66
click at [28, 287] on input "text" at bounding box center [28, 295] width 0 height 31
click at [484, 290] on div at bounding box center [489, 289] width 23 height 27
click at [506, 290] on div "Item de agendamento #00044 - Ortopedia Todos os itens #0000 - Alergologia #0001…" at bounding box center [749, 284] width 487 height 66
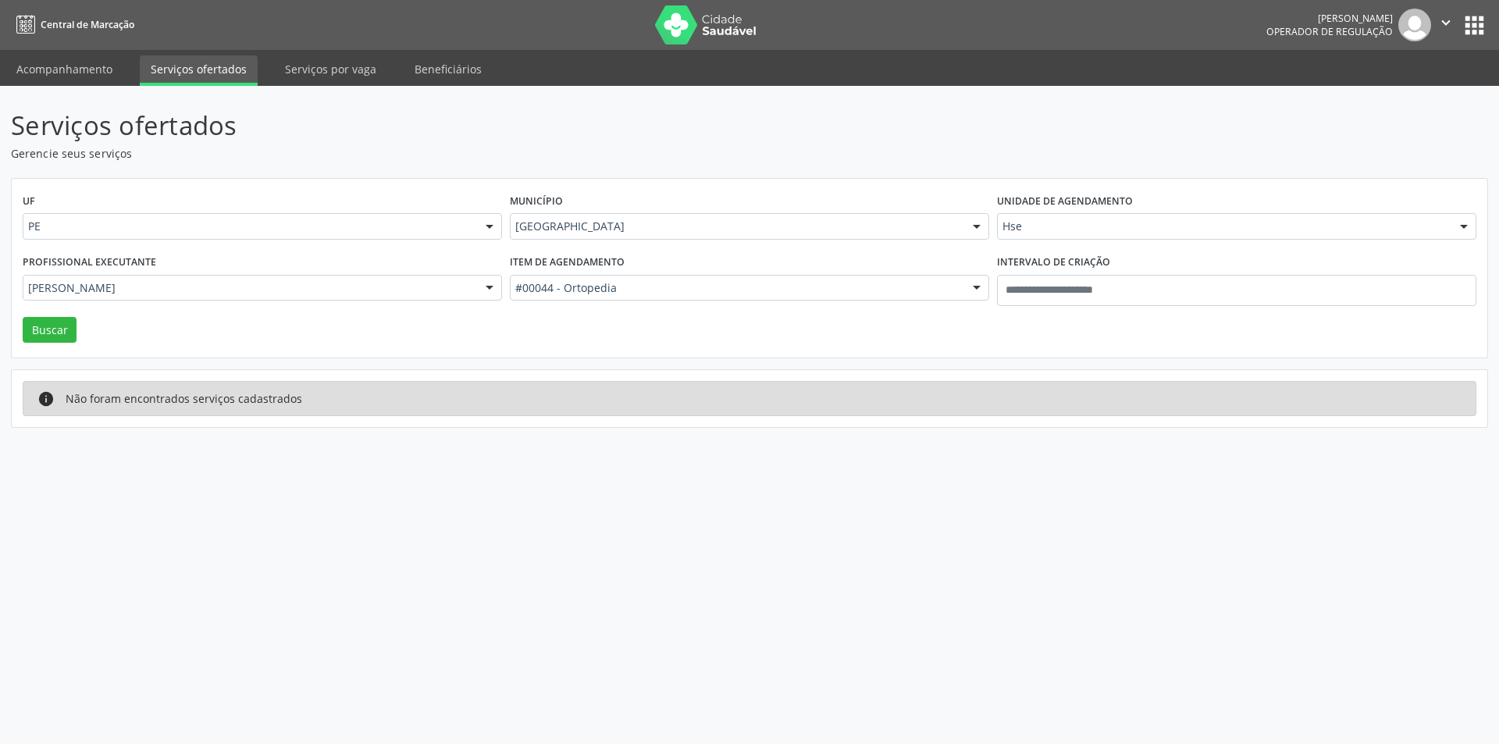
click at [479, 290] on div at bounding box center [489, 289] width 23 height 27
click at [28, 293] on input "text" at bounding box center [28, 295] width 0 height 31
click at [511, 304] on div "Item de agendamento #00044 - Ortopedia Todos os itens #0000 - Alergologia #0001…" at bounding box center [749, 284] width 487 height 66
click at [42, 323] on div "UF PE PE Nenhum resultado encontrado para: " " Não há nenhuma opção para ser ex…" at bounding box center [750, 269] width 1476 height 180
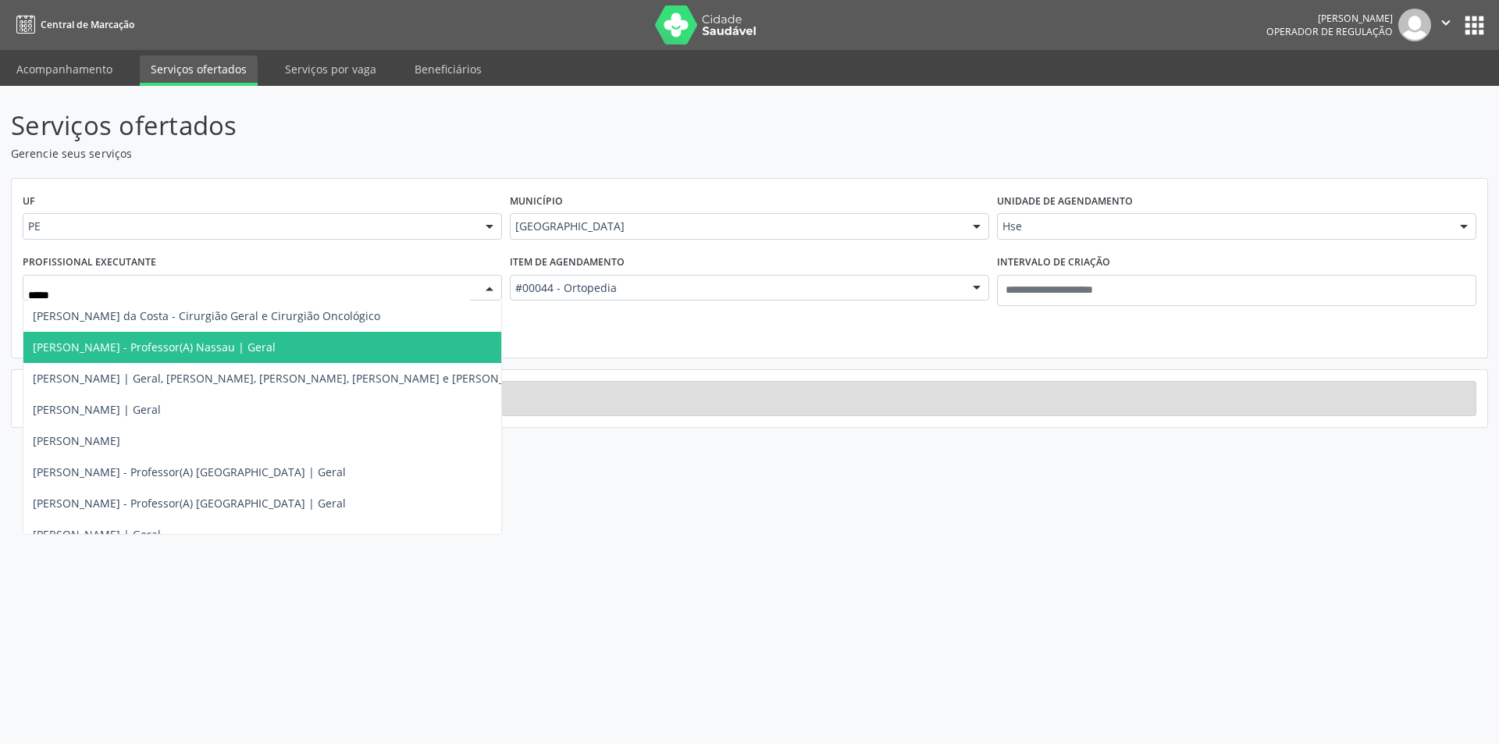
click at [310, 351] on span "Alexandre Dantas - Professor(A) Nassau | Geral" at bounding box center [286, 347] width 526 height 31
type input "*****"
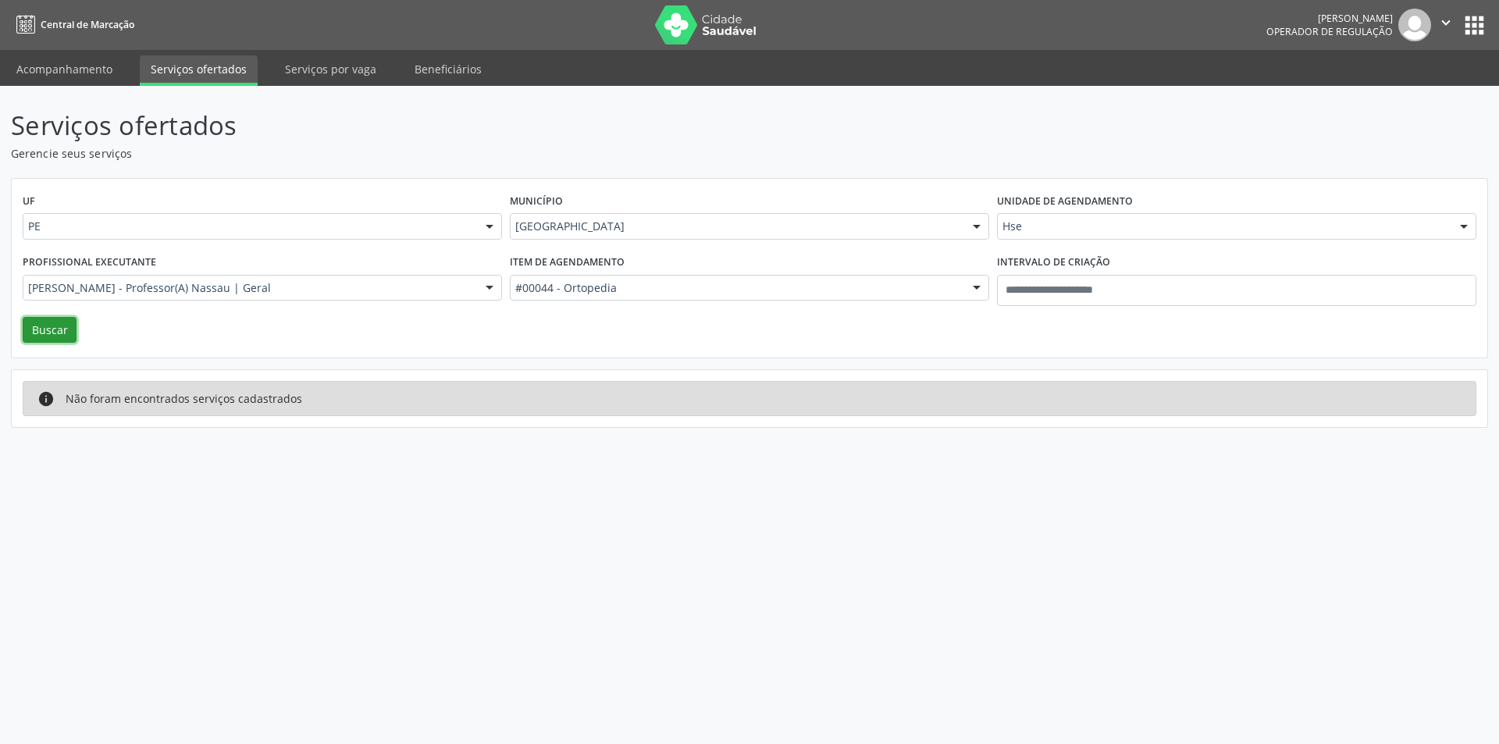
click at [57, 319] on button "Buscar" at bounding box center [50, 330] width 54 height 27
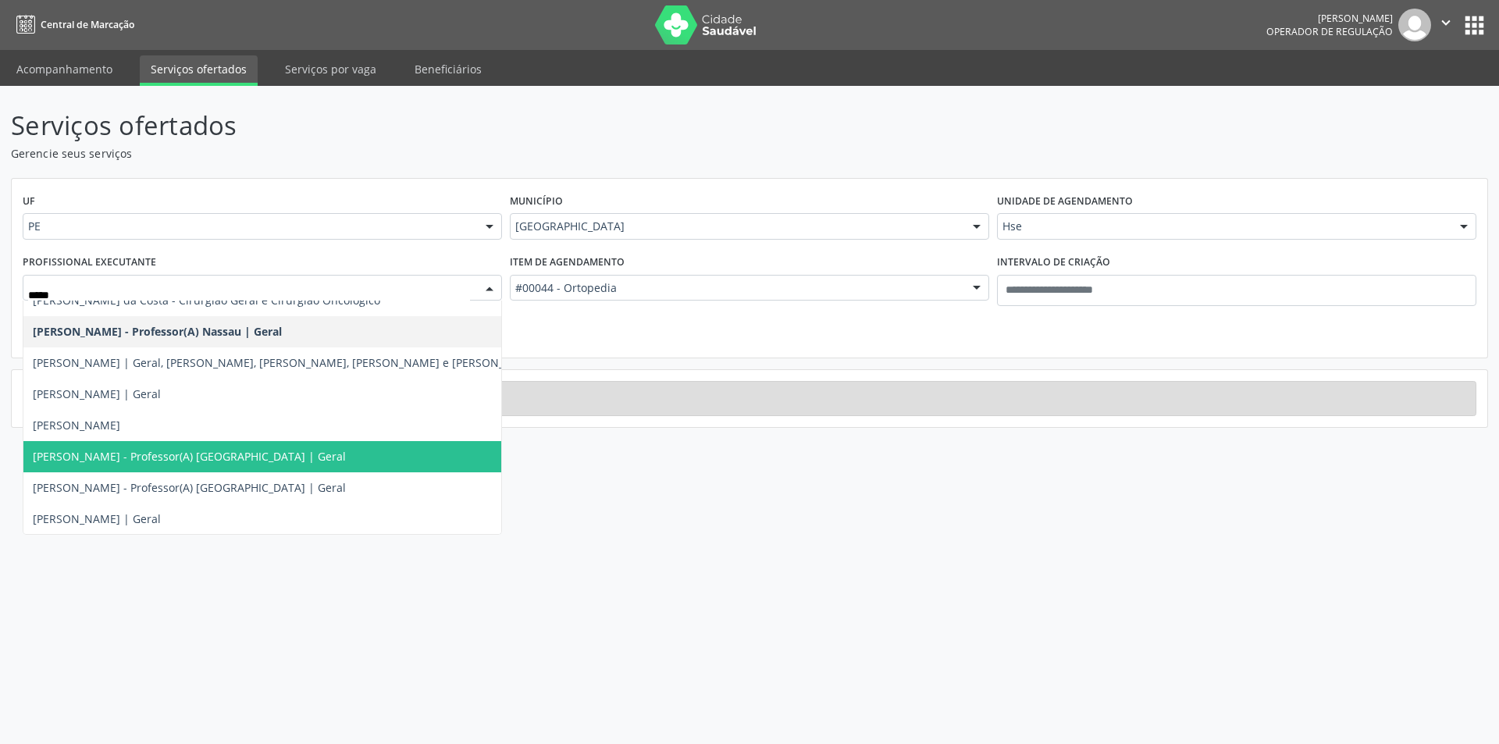
scroll to position [47, 0]
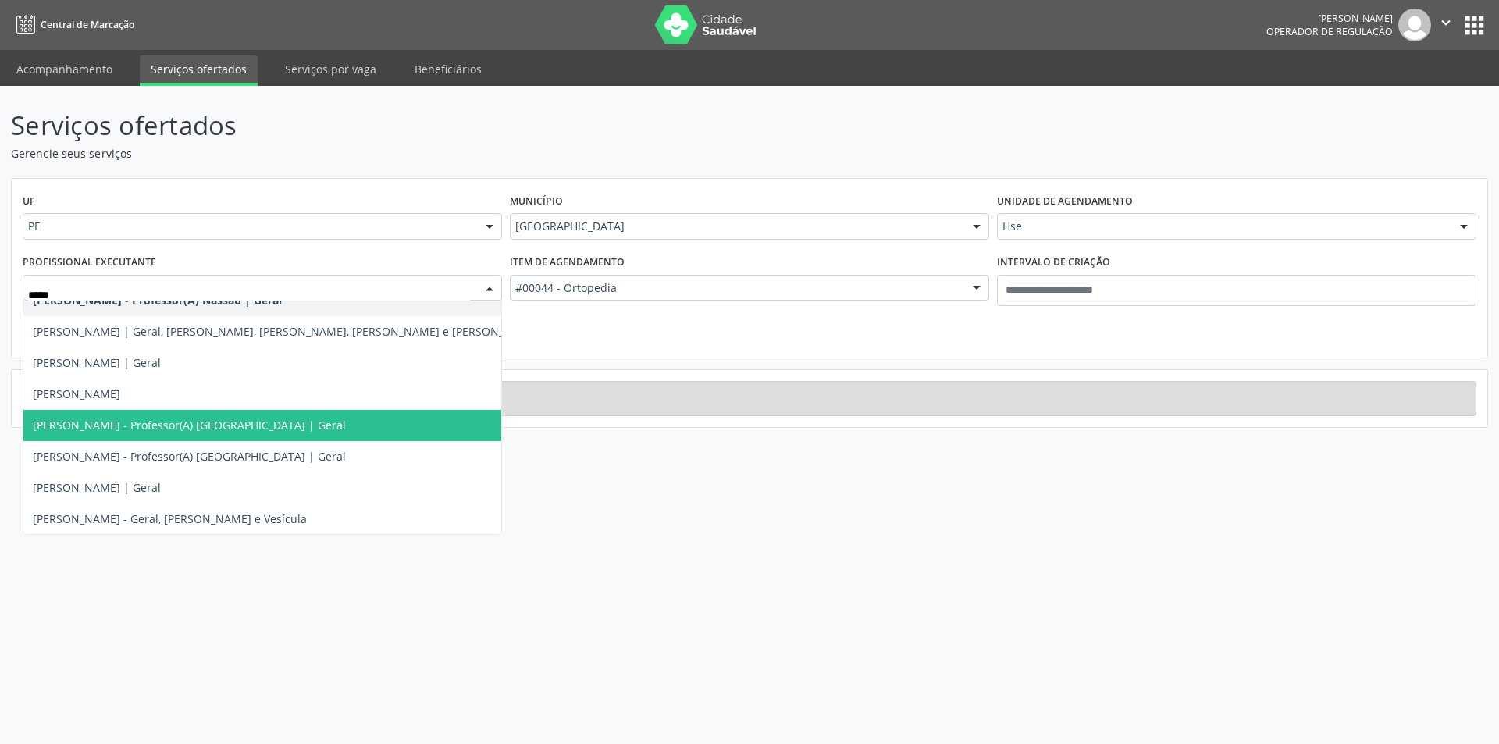
type input "*****"
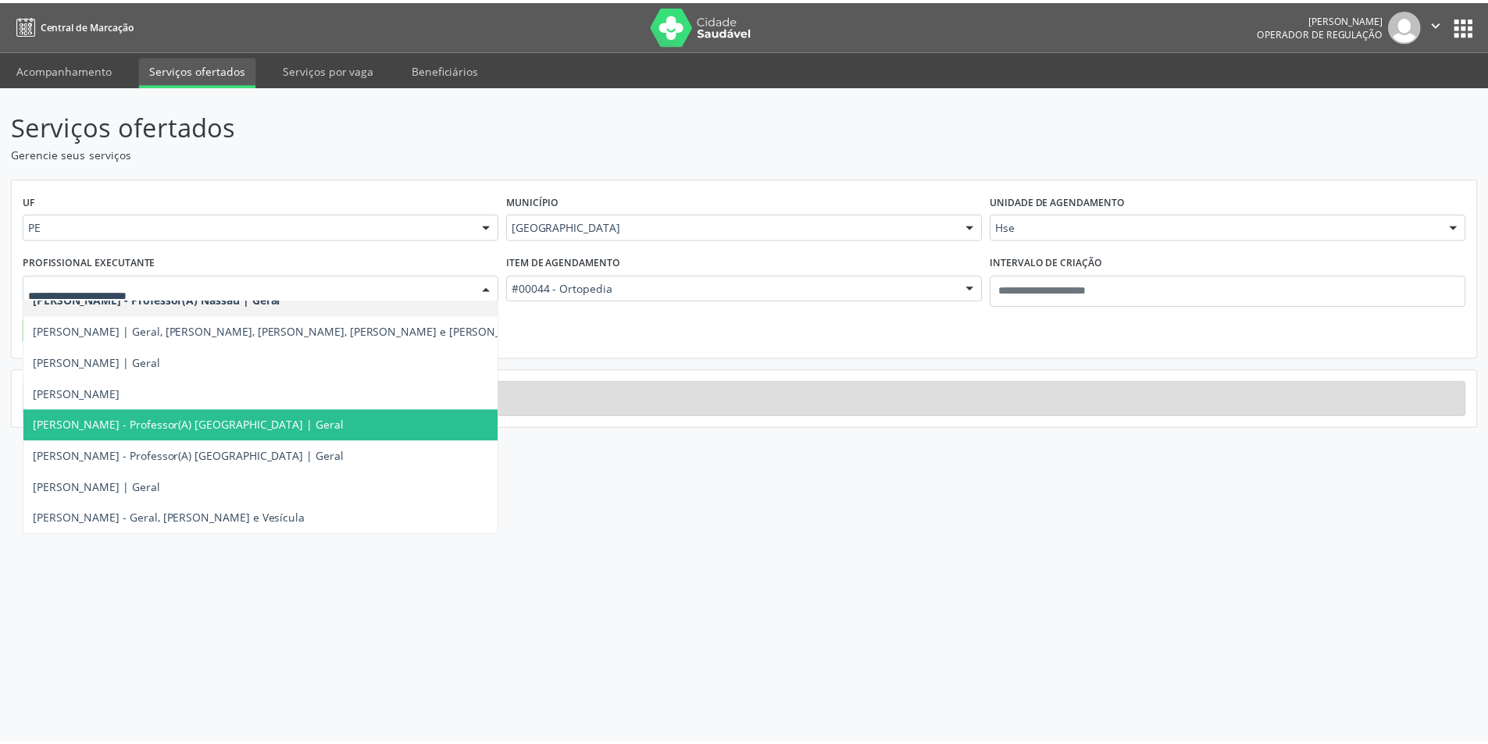
scroll to position [0, 0]
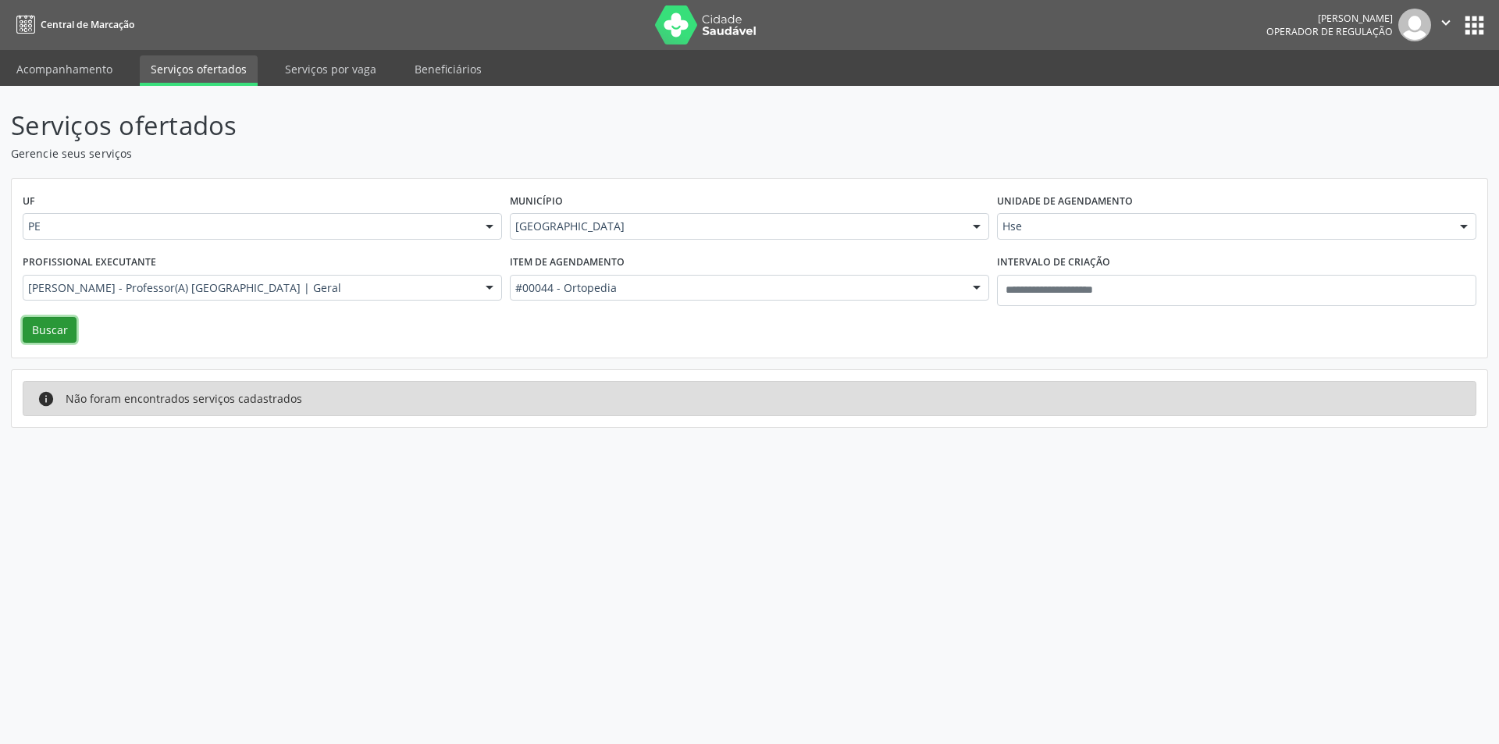
click at [61, 334] on button "Buscar" at bounding box center [50, 330] width 54 height 27
click at [433, 278] on div "Larissa Andrade - Professor(A) Nassau | Geral" at bounding box center [262, 288] width 479 height 27
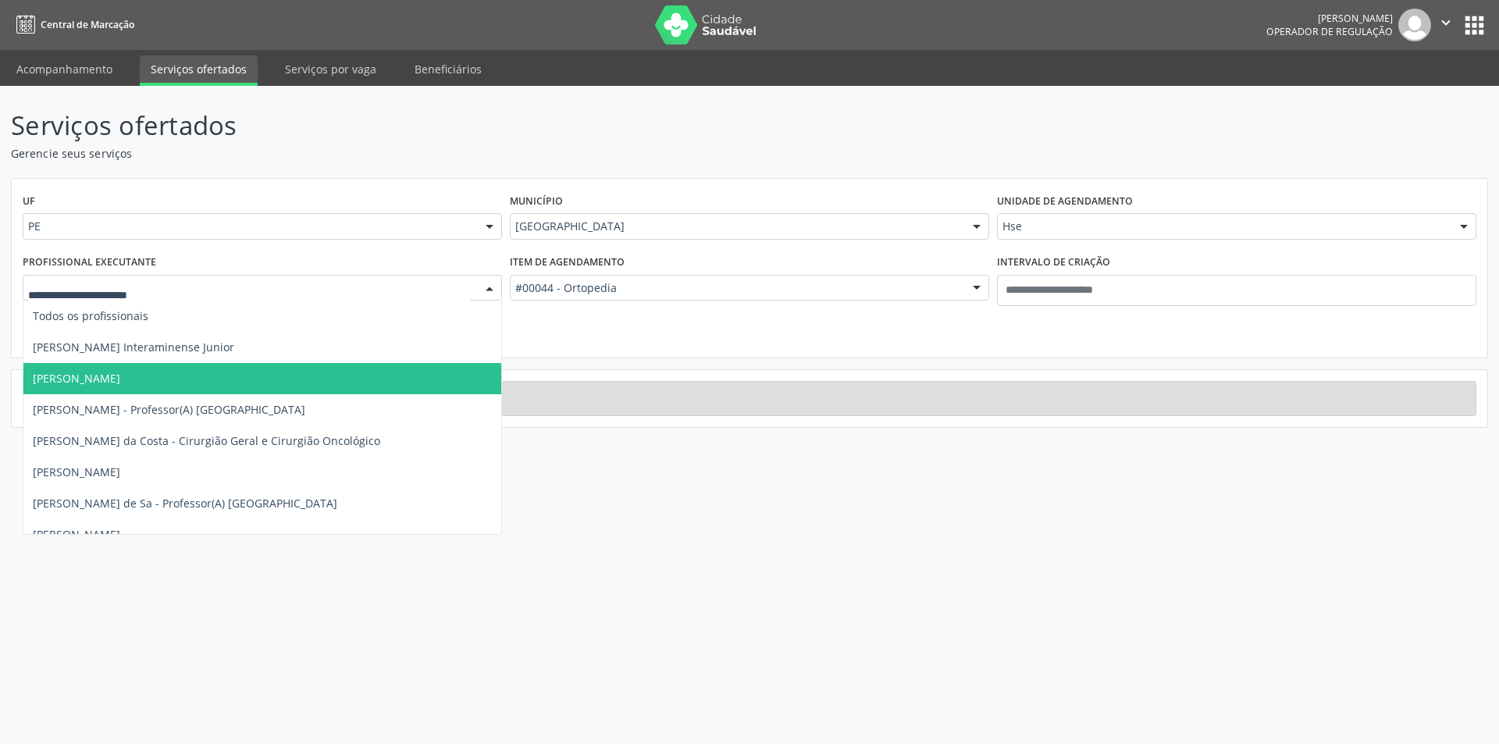
click at [169, 381] on span "Adriana Velozo Goncalves" at bounding box center [286, 378] width 526 height 31
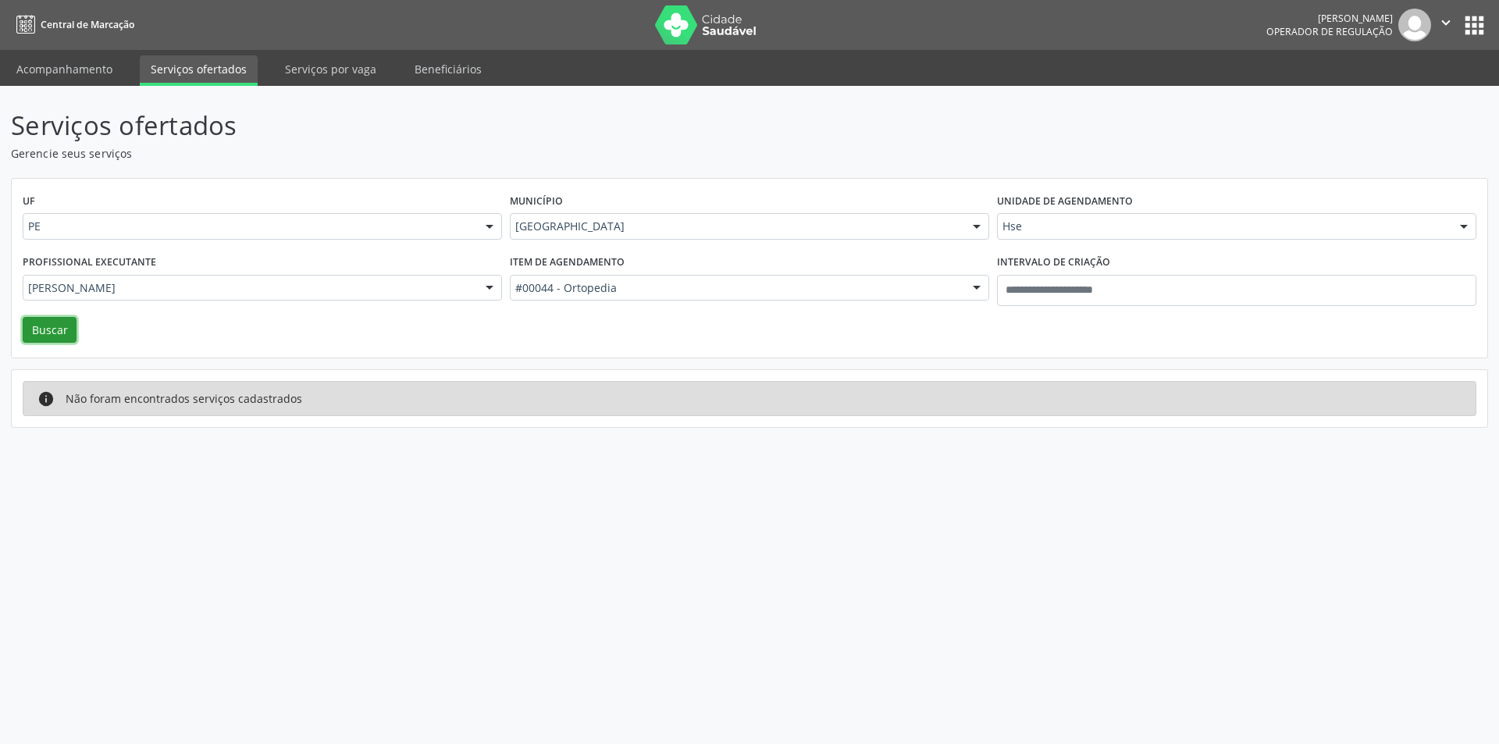
click at [52, 318] on button "Buscar" at bounding box center [50, 330] width 54 height 27
click at [28, 285] on input "text" at bounding box center [28, 295] width 0 height 31
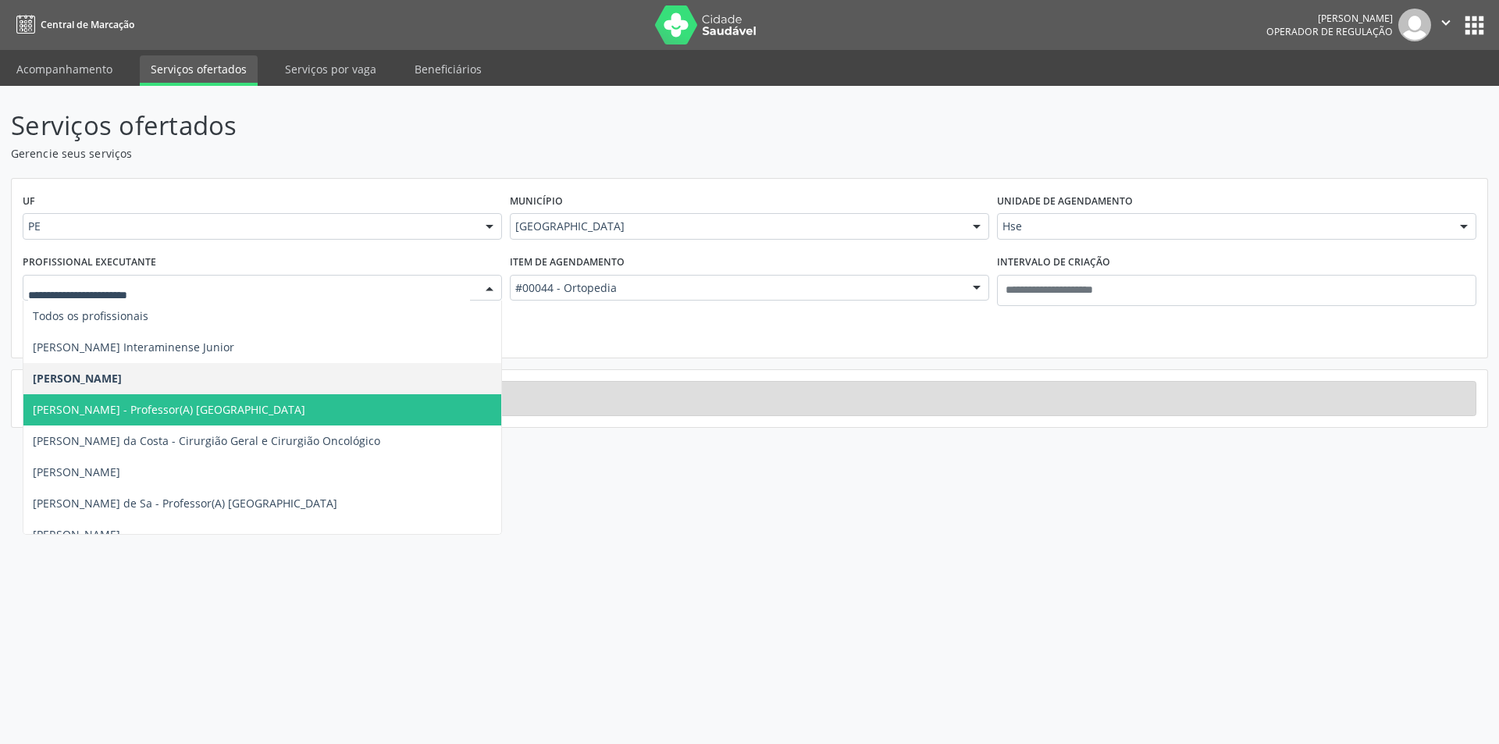
click at [188, 280] on input "text" at bounding box center [249, 295] width 442 height 31
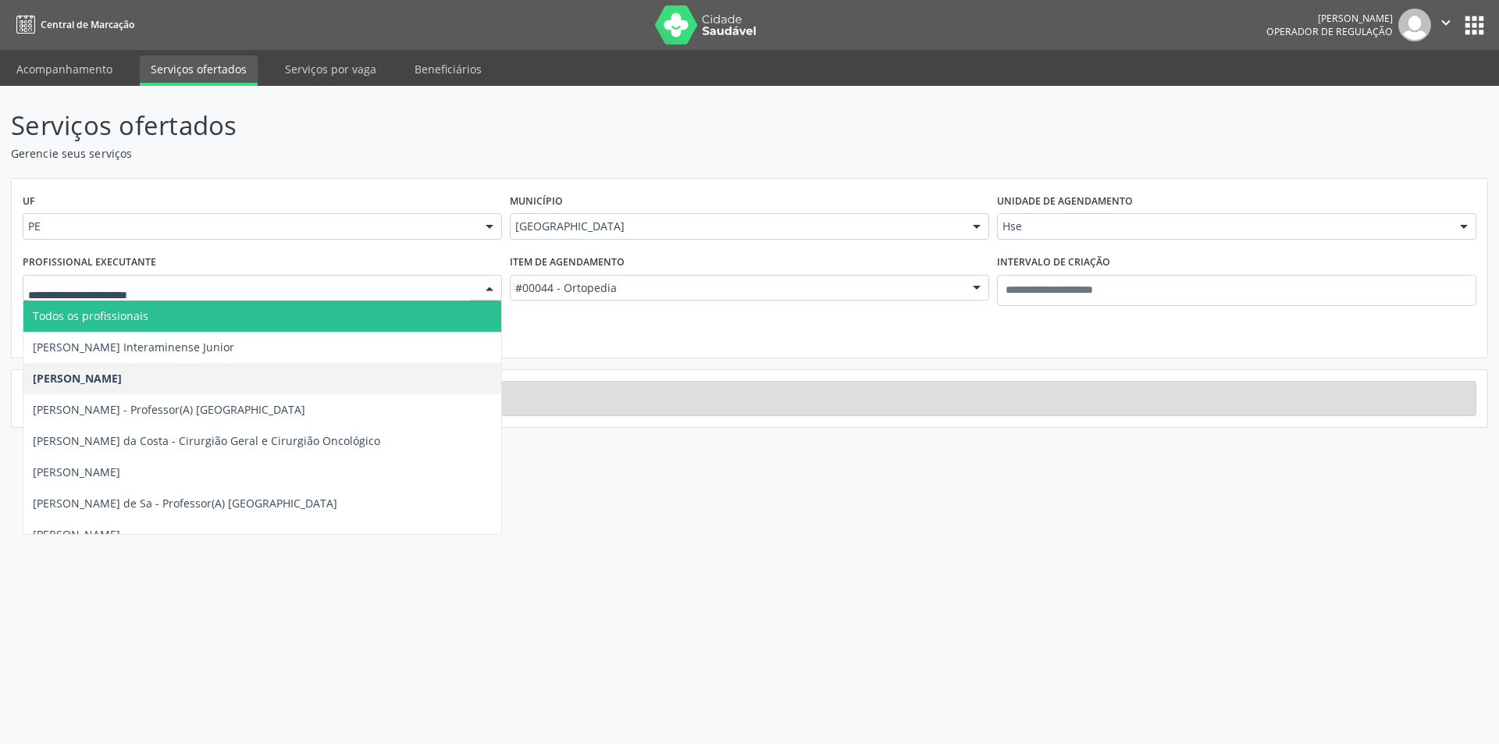
click at [178, 312] on span "Todos os profissionais" at bounding box center [286, 316] width 526 height 31
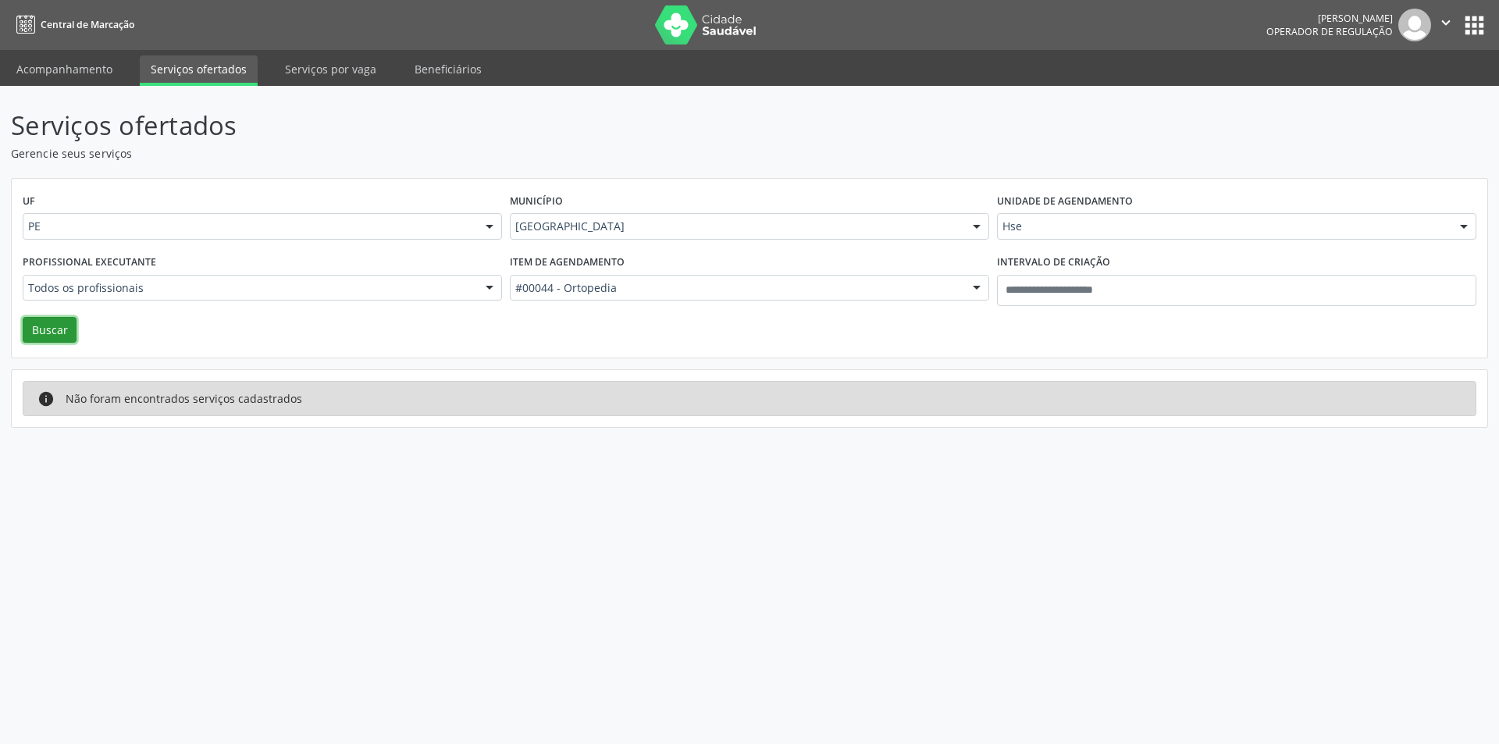
click at [66, 332] on button "Buscar" at bounding box center [50, 330] width 54 height 27
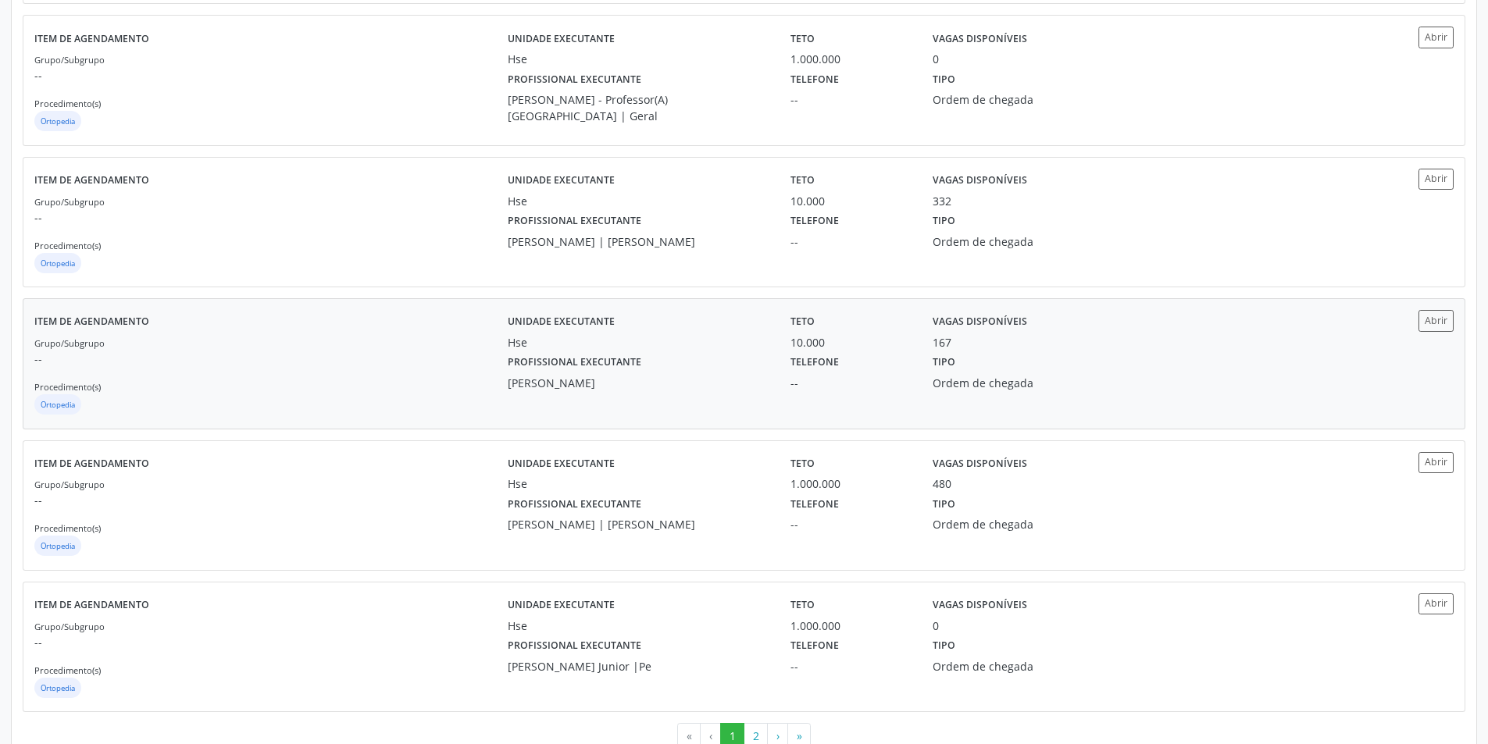
scroll to position [1864, 0]
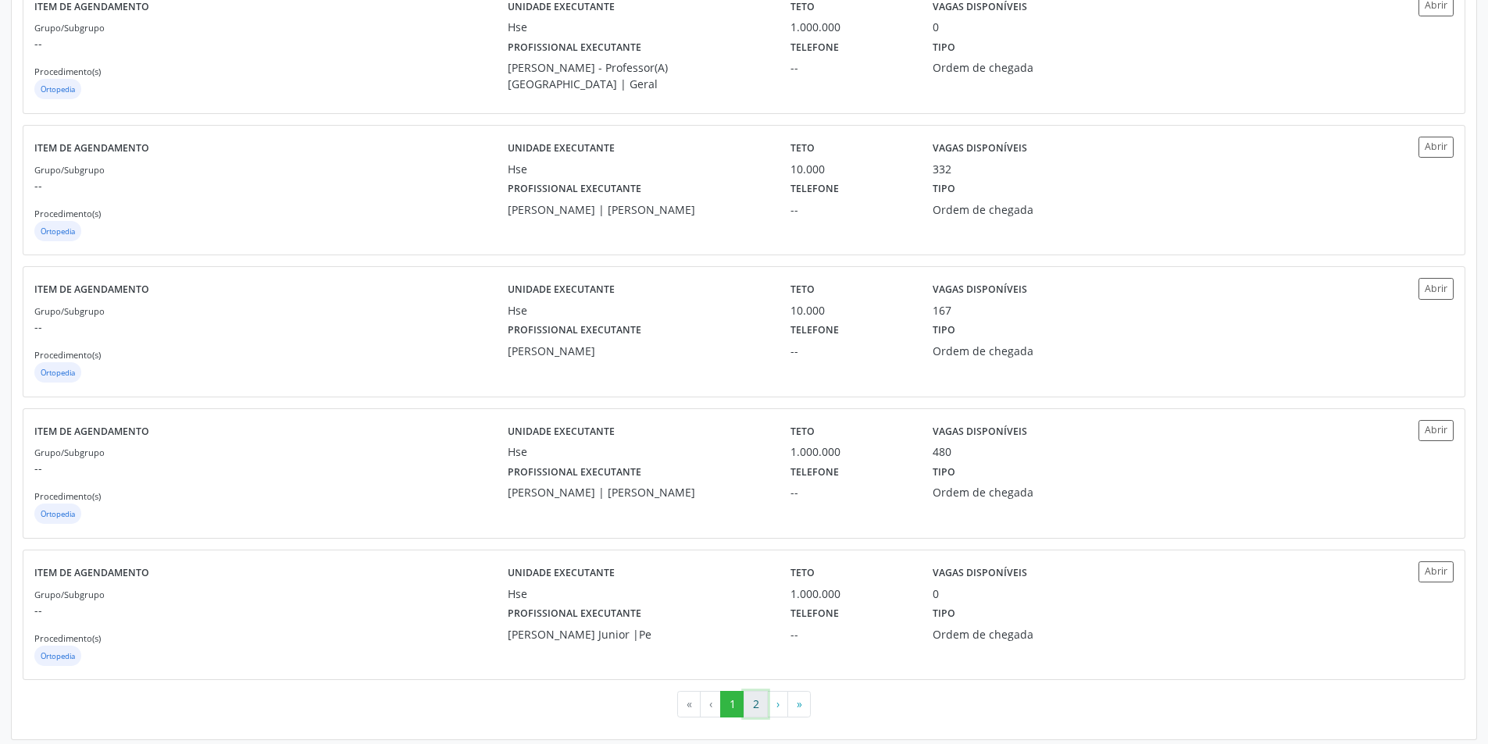
click at [764, 693] on button "2" at bounding box center [755, 704] width 24 height 27
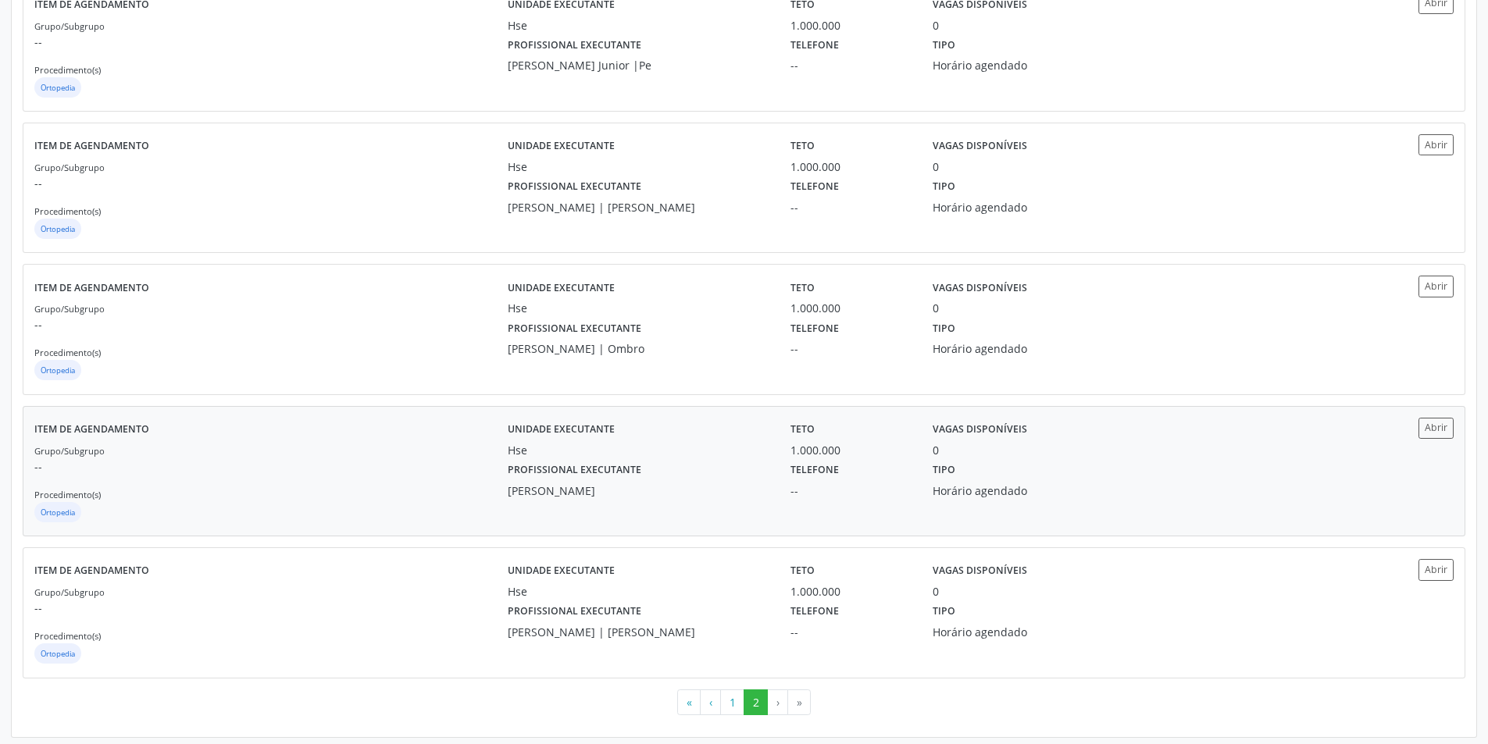
scroll to position [590, 0]
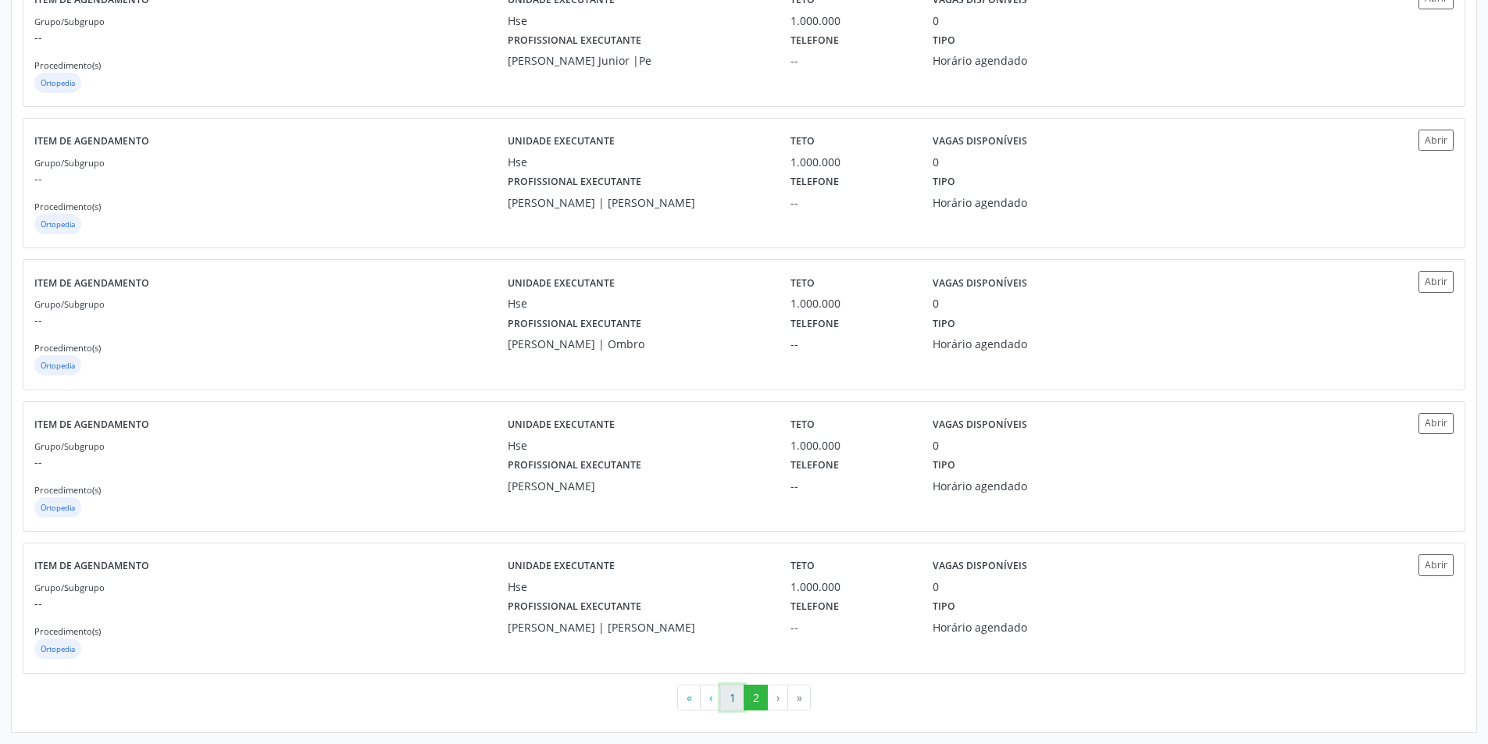
click at [722, 700] on button "1" at bounding box center [732, 698] width 24 height 27
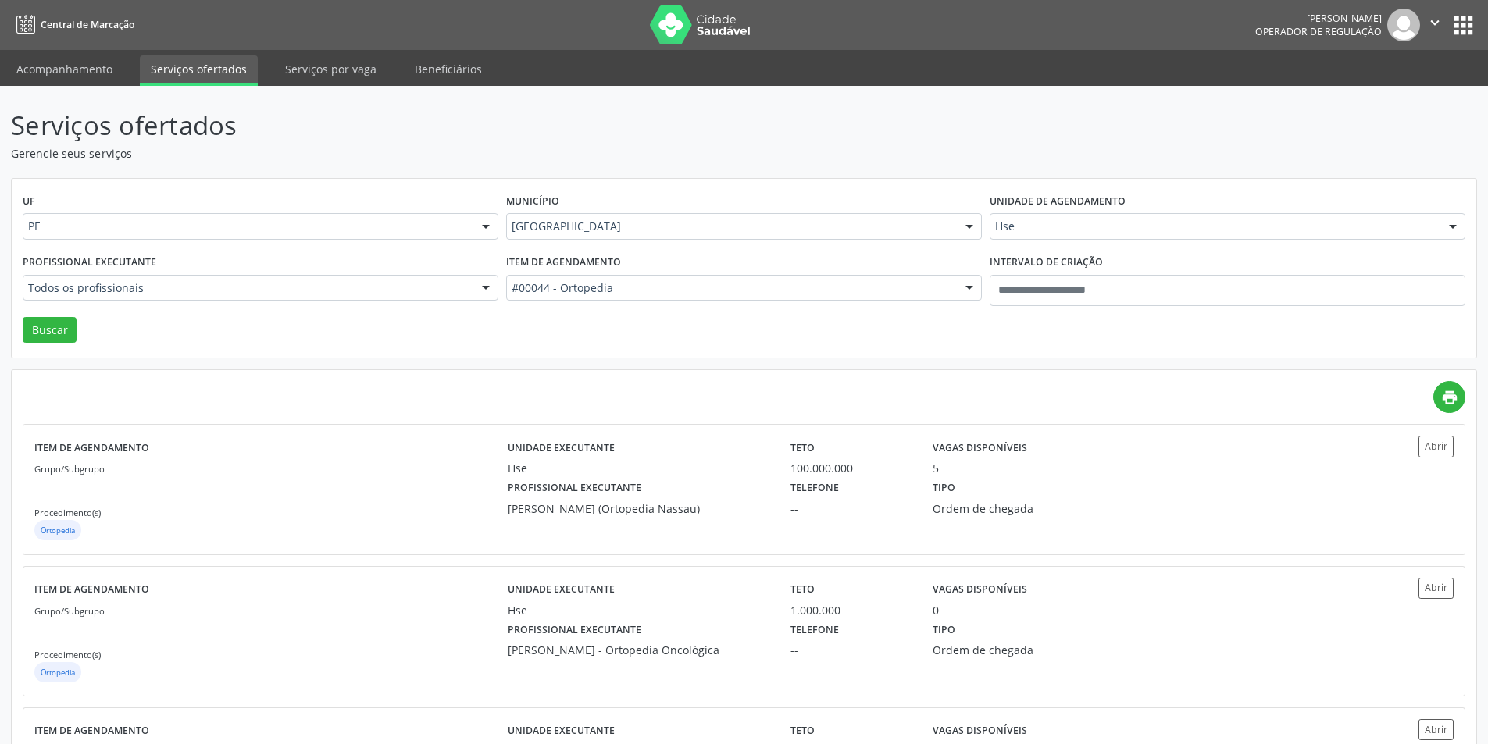
click at [1001, 243] on div "Unidade de agendamento Hse Todos os estabelecimentos Alergoimuno W Antunes Ltda…" at bounding box center [1227, 220] width 483 height 61
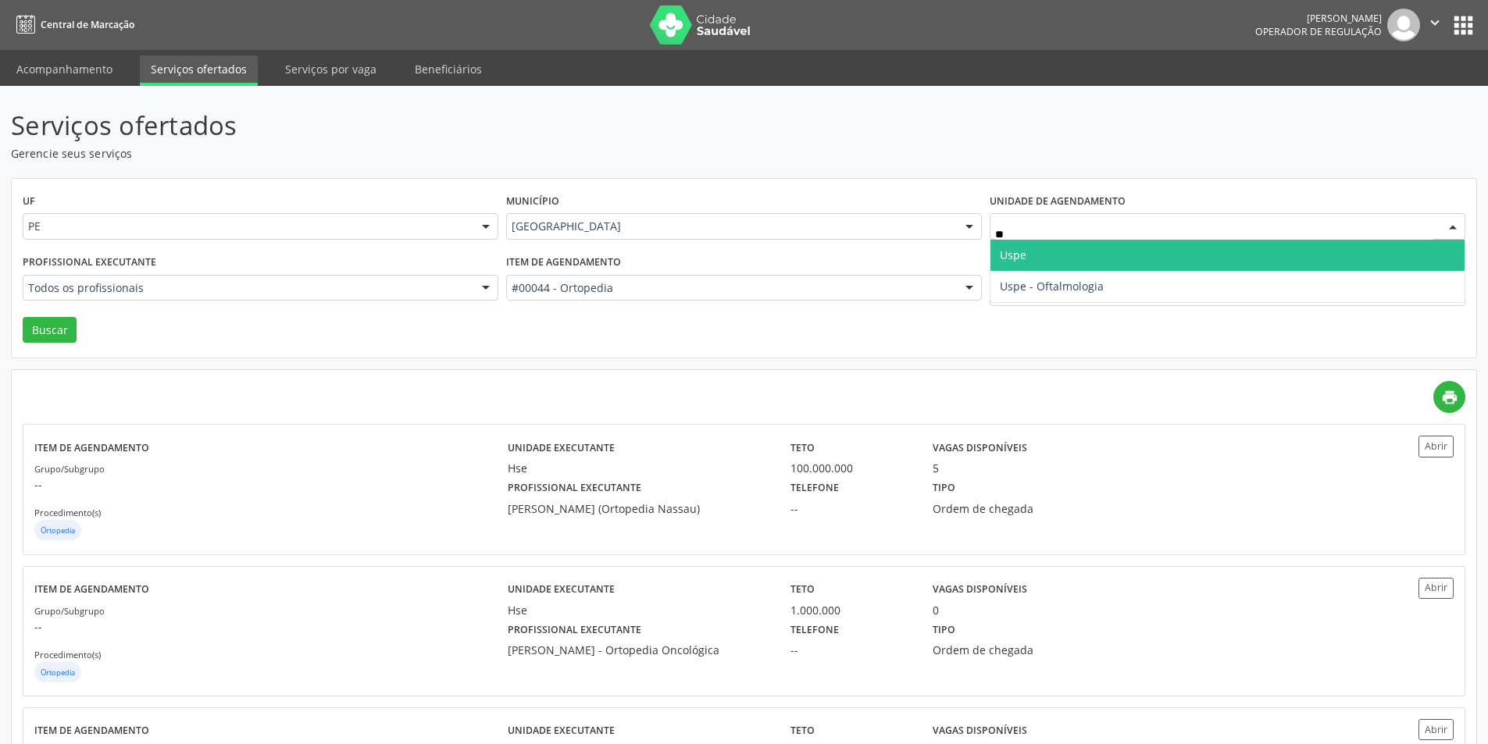
type input "***"
click at [1019, 251] on span "Uspe" at bounding box center [1013, 255] width 27 height 15
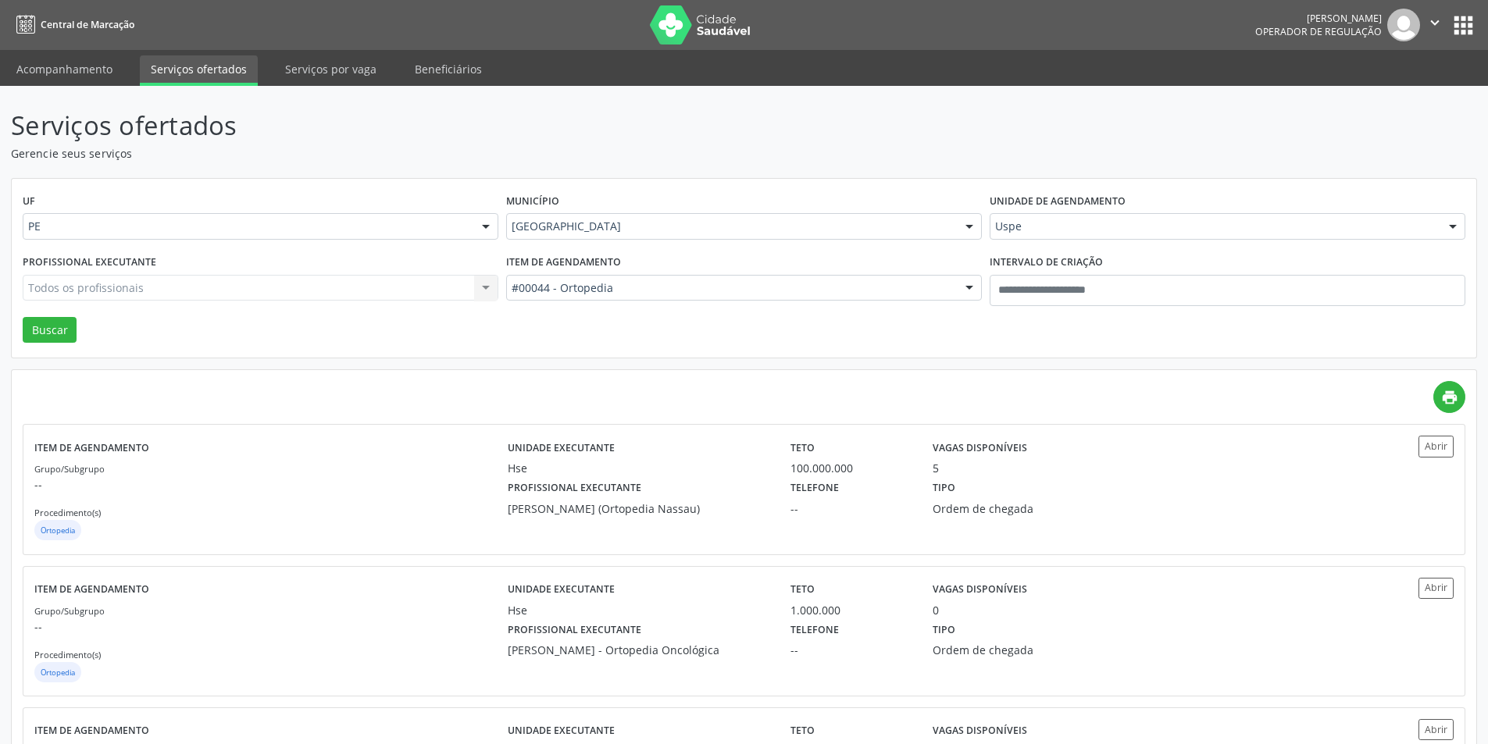
click at [374, 269] on div "Profissional executante Todos os profissionais Todos os profissionais Adalberto…" at bounding box center [260, 284] width 483 height 66
click at [355, 288] on div "Todos os profissionais Todos os profissionais Adalberto Aguiar Interaminense Ju…" at bounding box center [261, 288] width 476 height 27
click at [305, 295] on div "Todos os profissionais Todos os profissionais Adalberto Aguiar Interaminense Ju…" at bounding box center [261, 288] width 476 height 27
click at [251, 299] on div "Todos os profissionais Todos os profissionais Adalberto Aguiar Interaminense Ju…" at bounding box center [261, 288] width 476 height 27
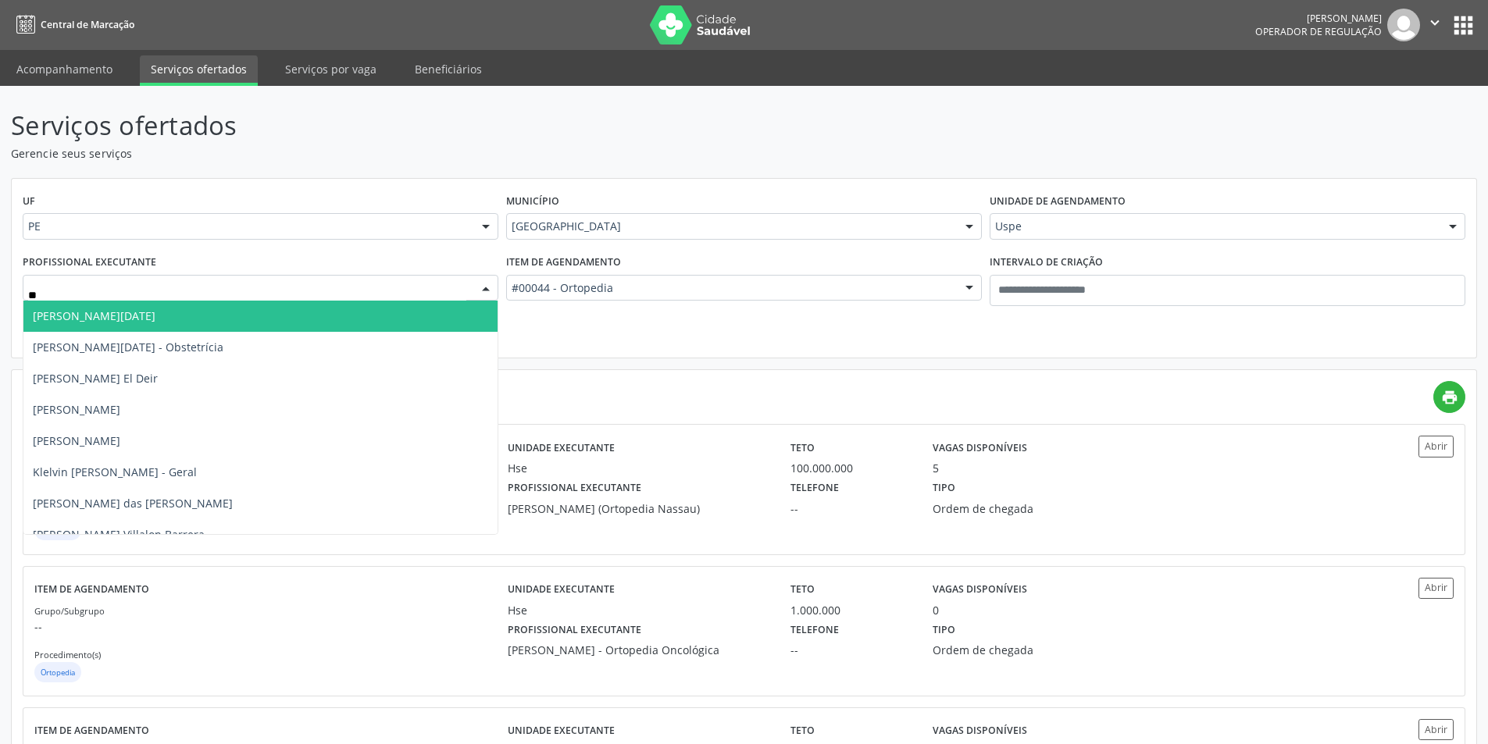
type input "*"
type input "****"
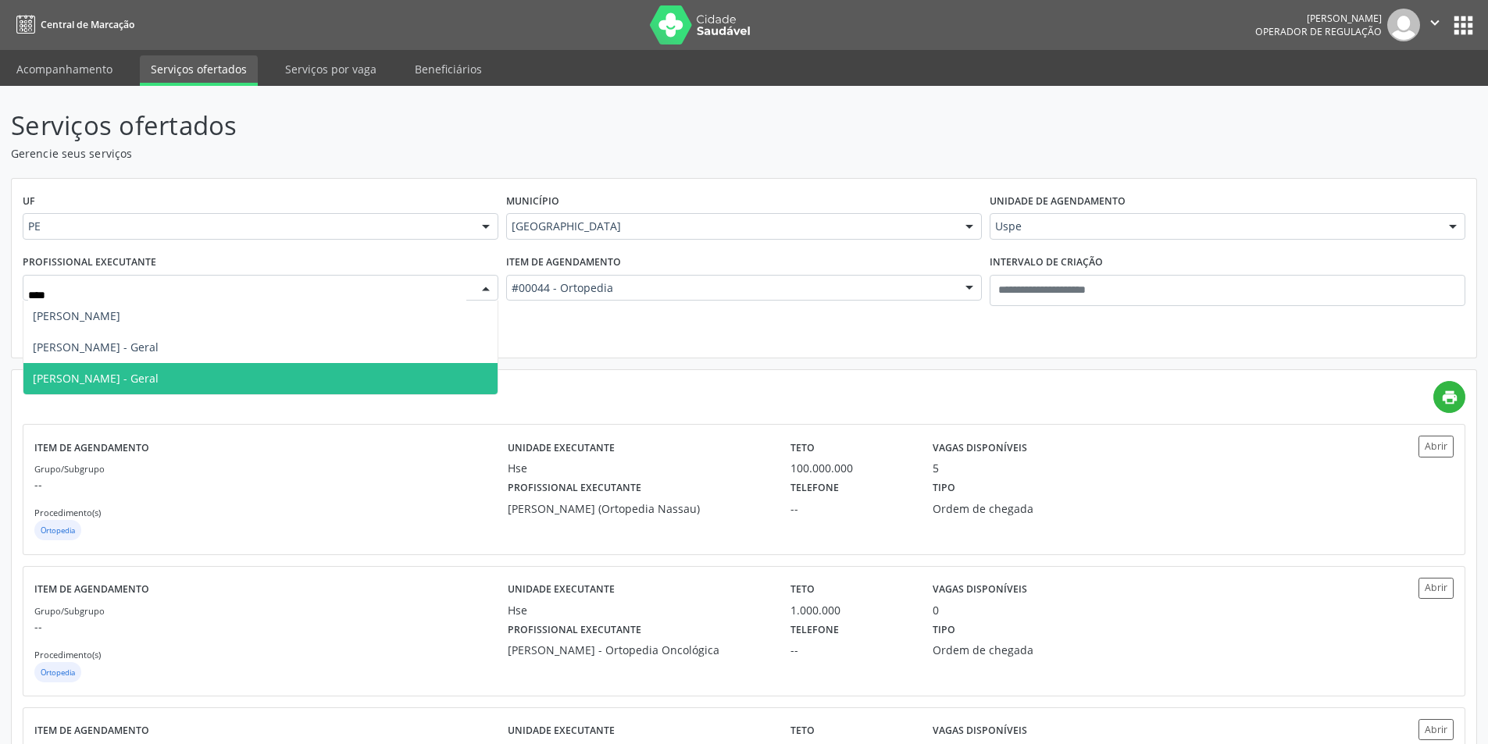
click at [173, 366] on span "Victor Macedo - Geral" at bounding box center [260, 378] width 474 height 31
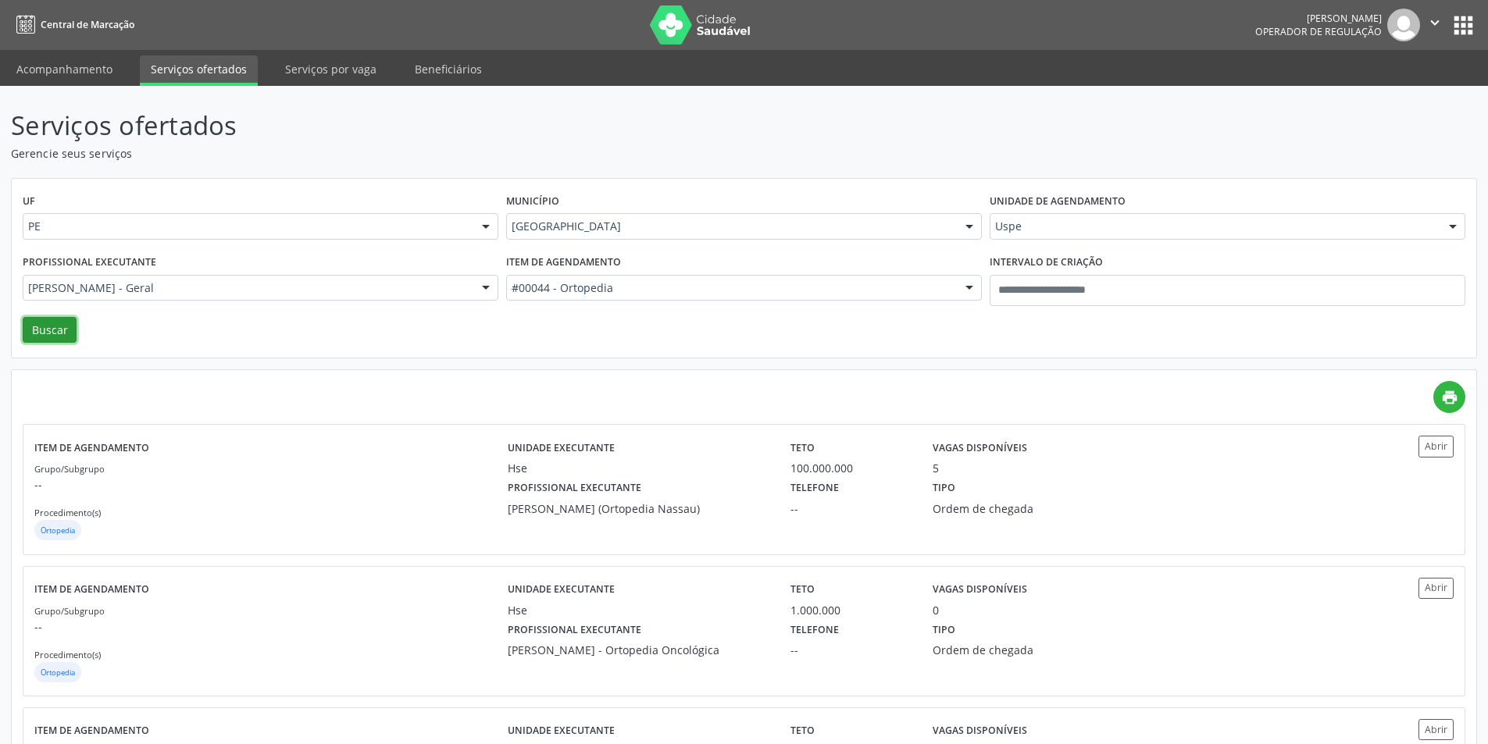
click at [65, 326] on button "Buscar" at bounding box center [50, 330] width 54 height 27
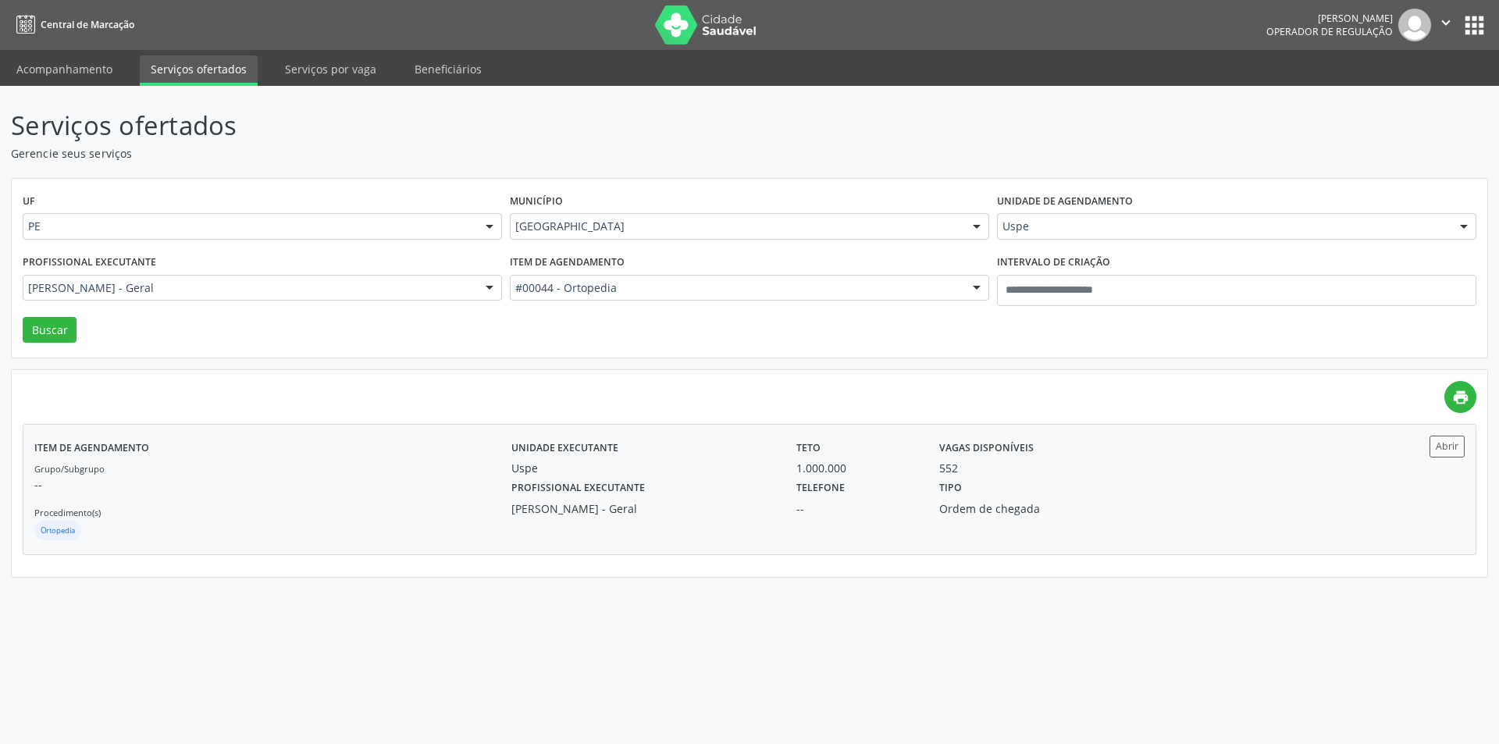
click at [936, 501] on div "Tipo Ordem de chegada" at bounding box center [1035, 496] width 214 height 41
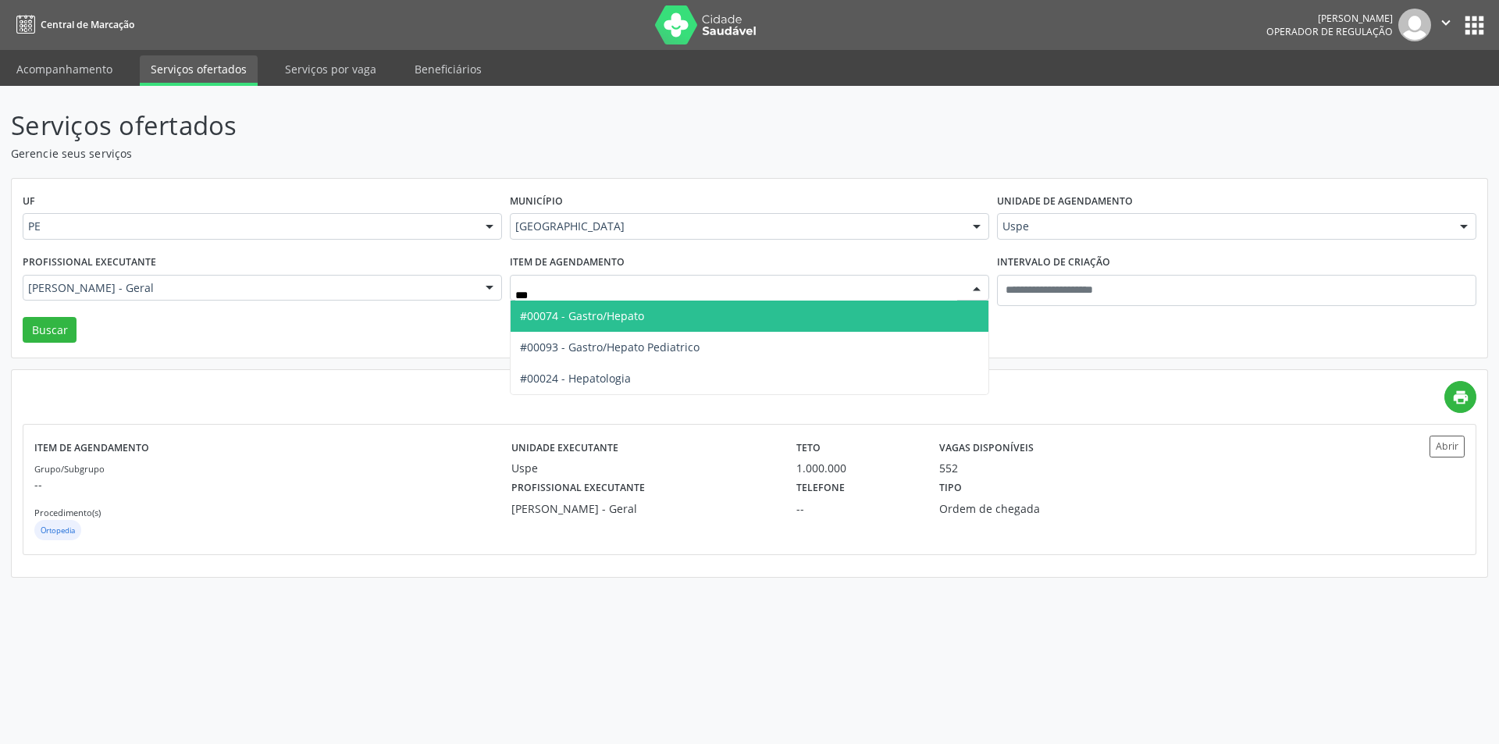
type input "****"
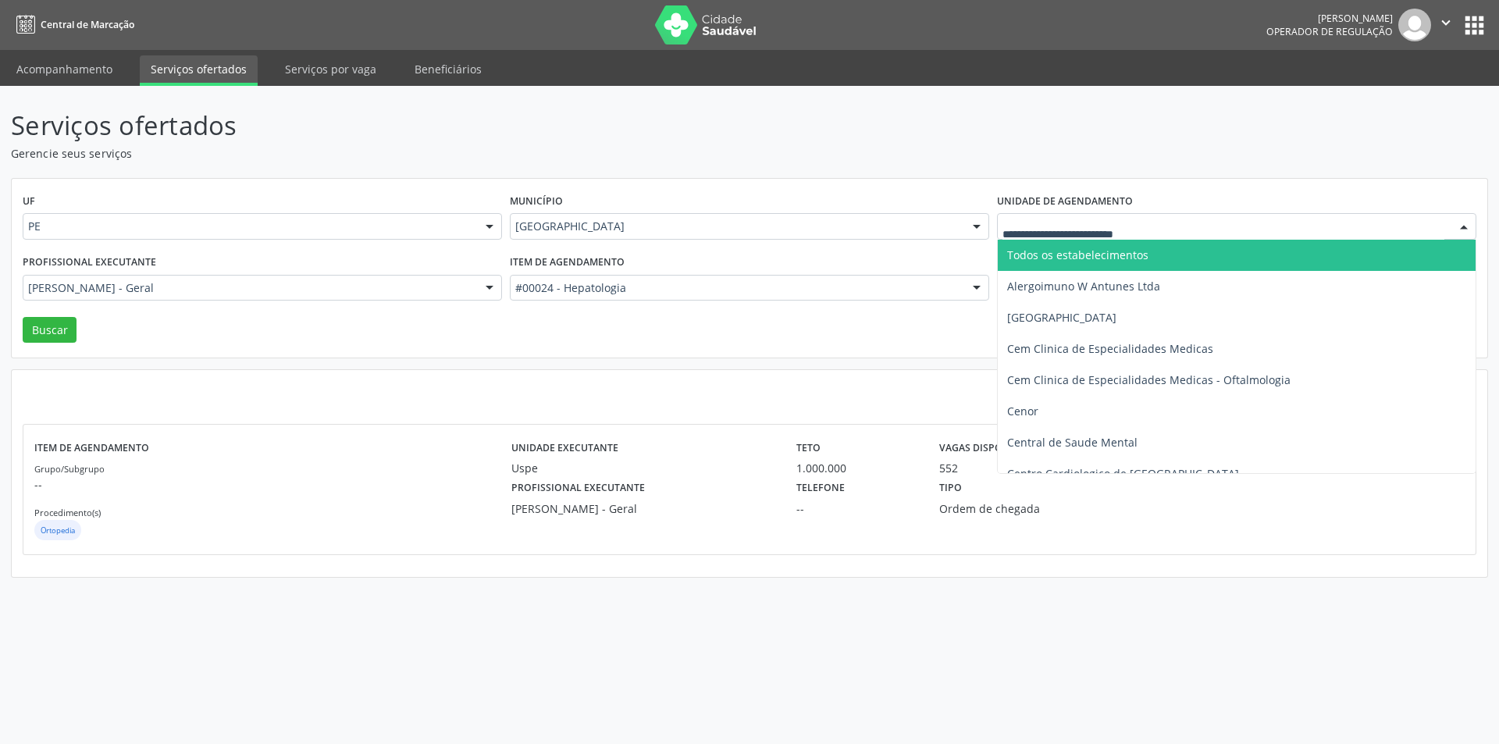
click at [1043, 255] on span "Todos os estabelecimentos" at bounding box center [1077, 255] width 141 height 15
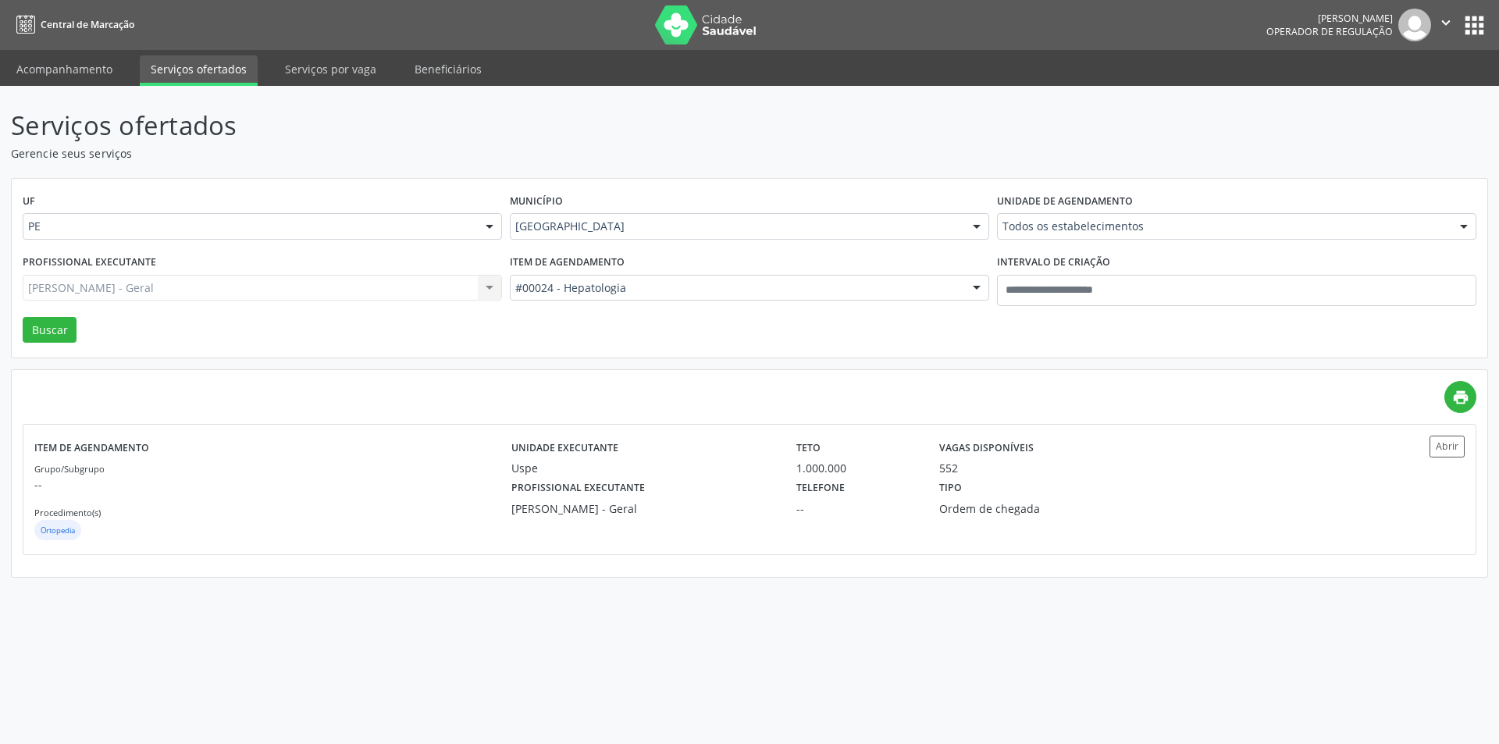
drag, startPoint x: 80, startPoint y: 290, endPoint x: 77, endPoint y: 298, distance: 8.0
click at [81, 291] on div "Victor Macedo - Geral Todos os profissionais Aderaldo Tadeu de Morais Adler Fel…" at bounding box center [262, 288] width 479 height 27
click at [56, 334] on button "Buscar" at bounding box center [50, 330] width 54 height 27
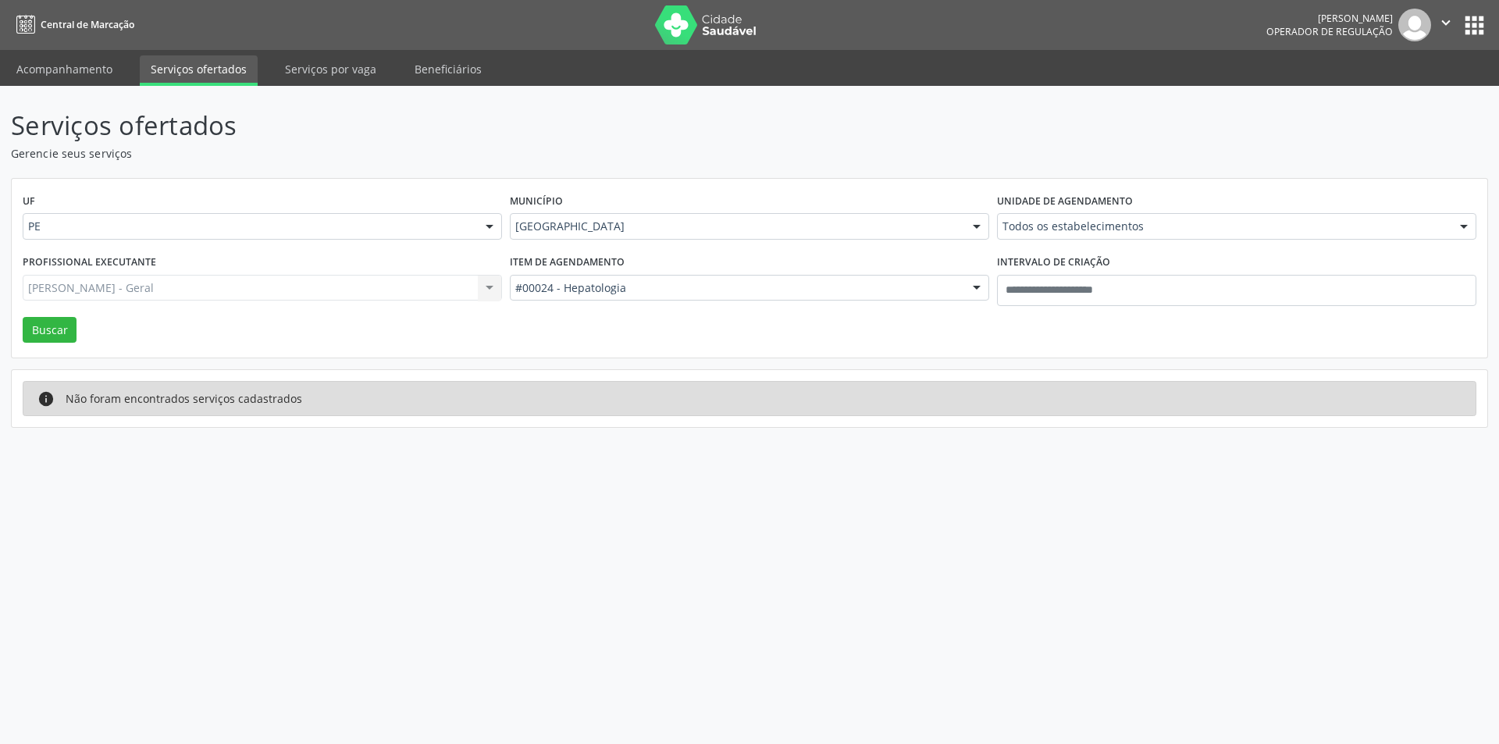
click at [151, 338] on div "UF PE PE Nenhum resultado encontrado para: " " Não há nenhuma opção para ser ex…" at bounding box center [750, 269] width 1476 height 180
click at [162, 326] on div "UF PE PE Nenhum resultado encontrado para: " " Não há nenhuma opção para ser ex…" at bounding box center [750, 269] width 1476 height 180
click at [165, 320] on div "UF PE PE Nenhum resultado encontrado para: " " Não há nenhuma opção para ser ex…" at bounding box center [750, 269] width 1476 height 180
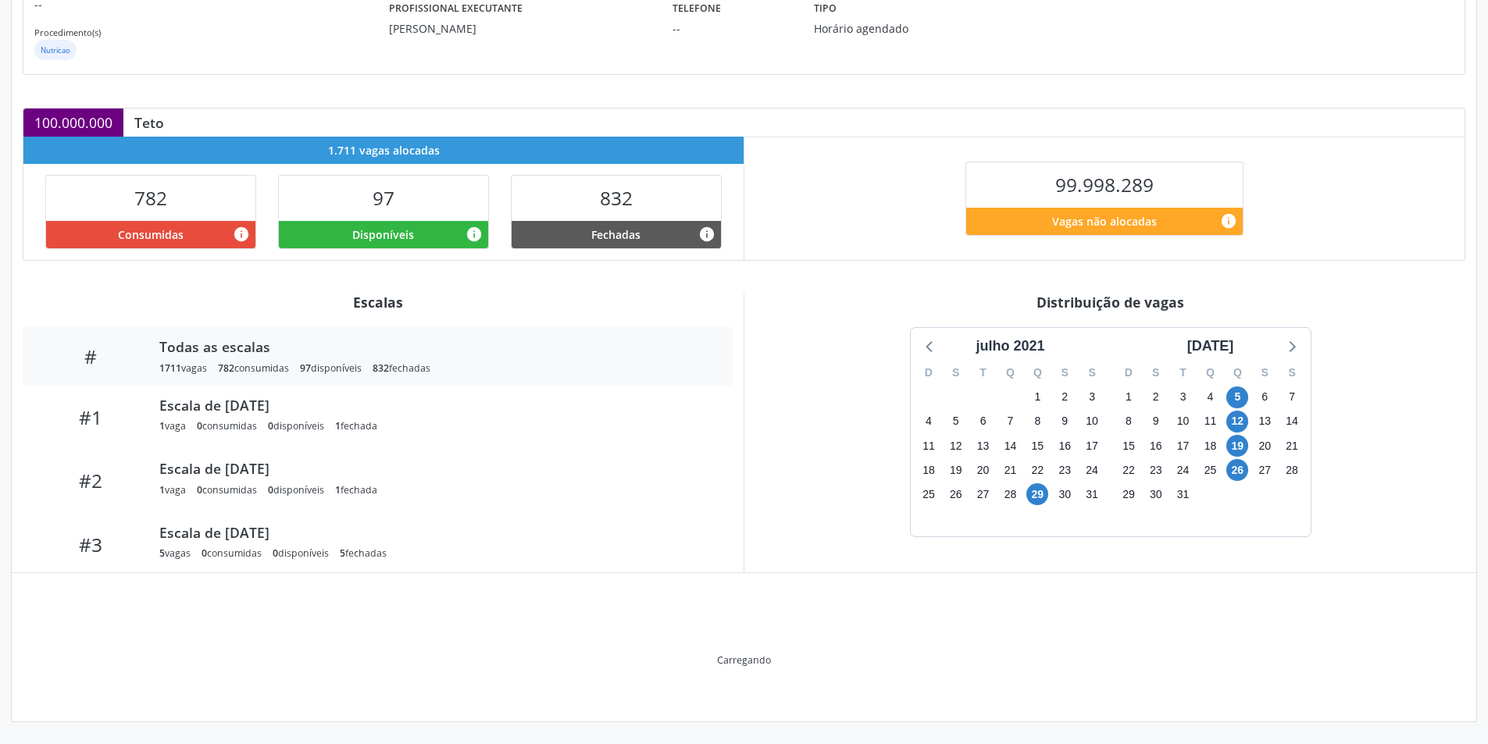
scroll to position [164, 0]
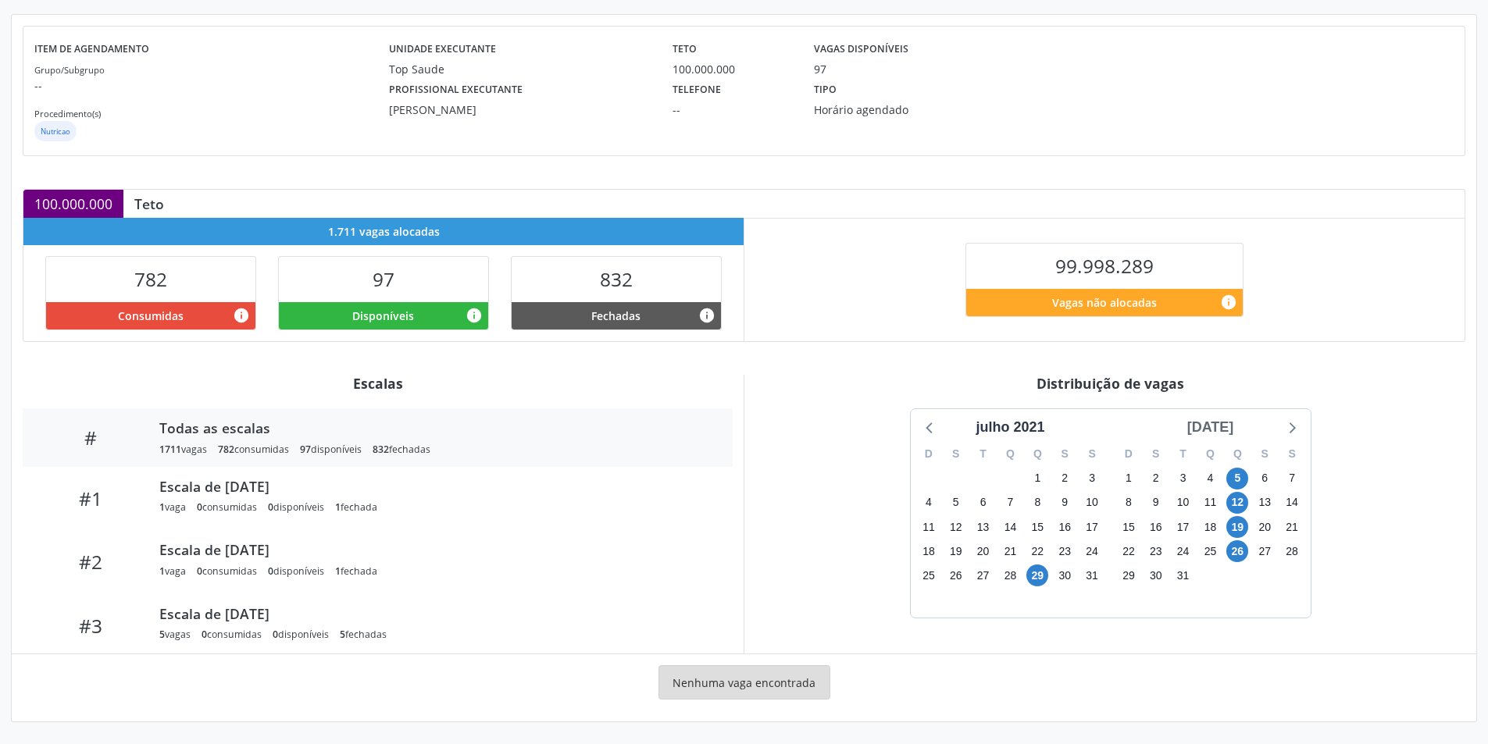
click at [1231, 427] on div "agosto 2021" at bounding box center [1210, 427] width 59 height 21
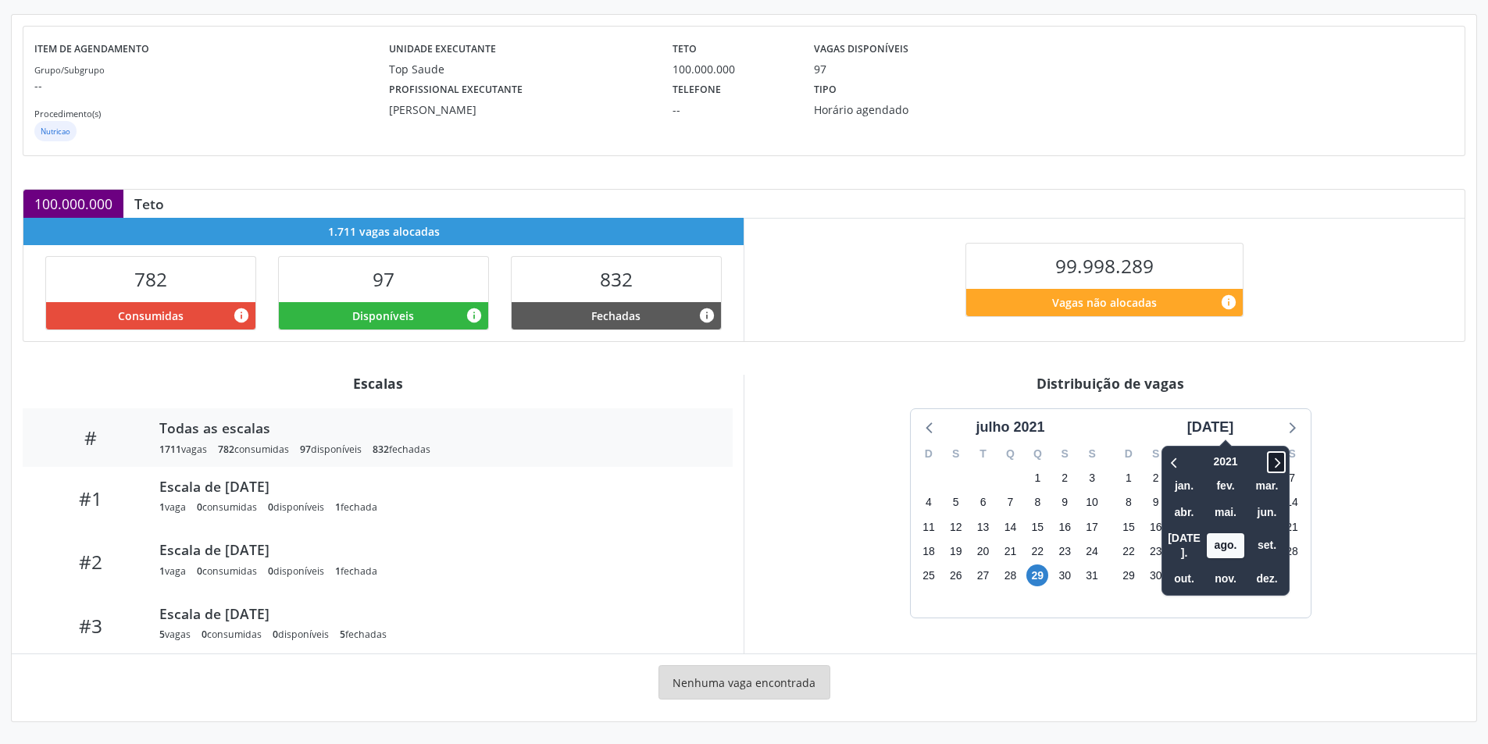
click at [1268, 457] on icon at bounding box center [1276, 462] width 16 height 19
click at [1268, 458] on icon at bounding box center [1276, 462] width 16 height 19
click at [1206, 567] on span "nov." at bounding box center [1224, 579] width 37 height 24
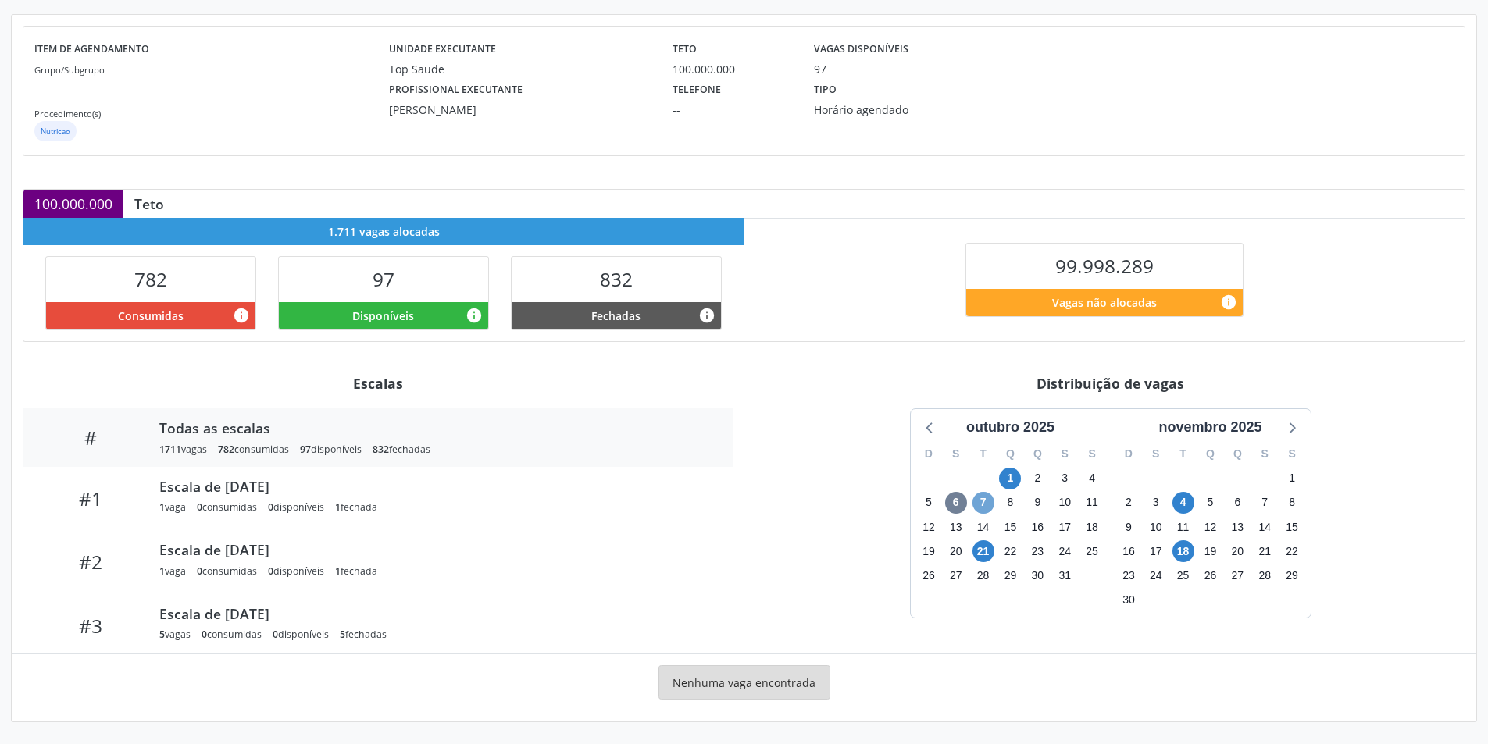
click at [985, 503] on span "7" at bounding box center [983, 503] width 22 height 22
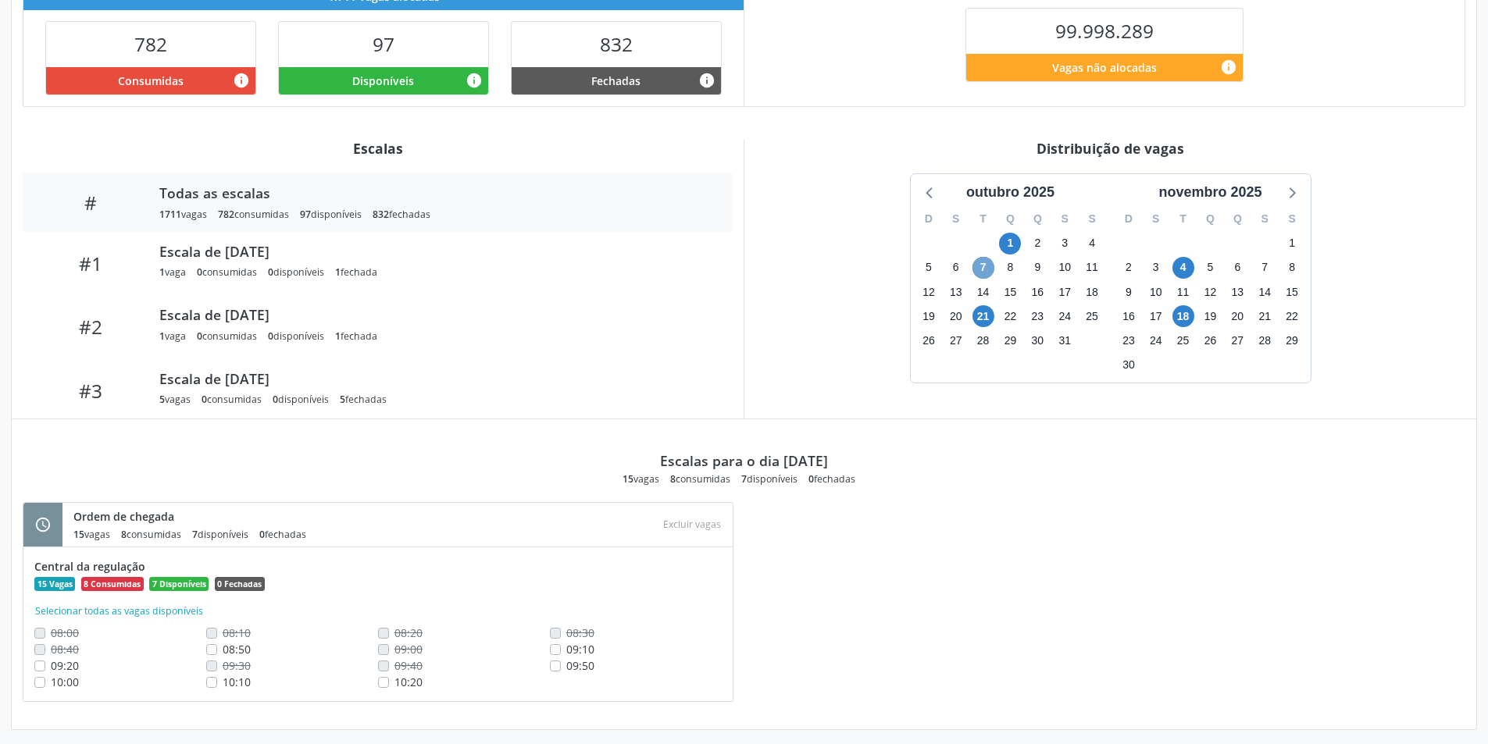
scroll to position [407, 0]
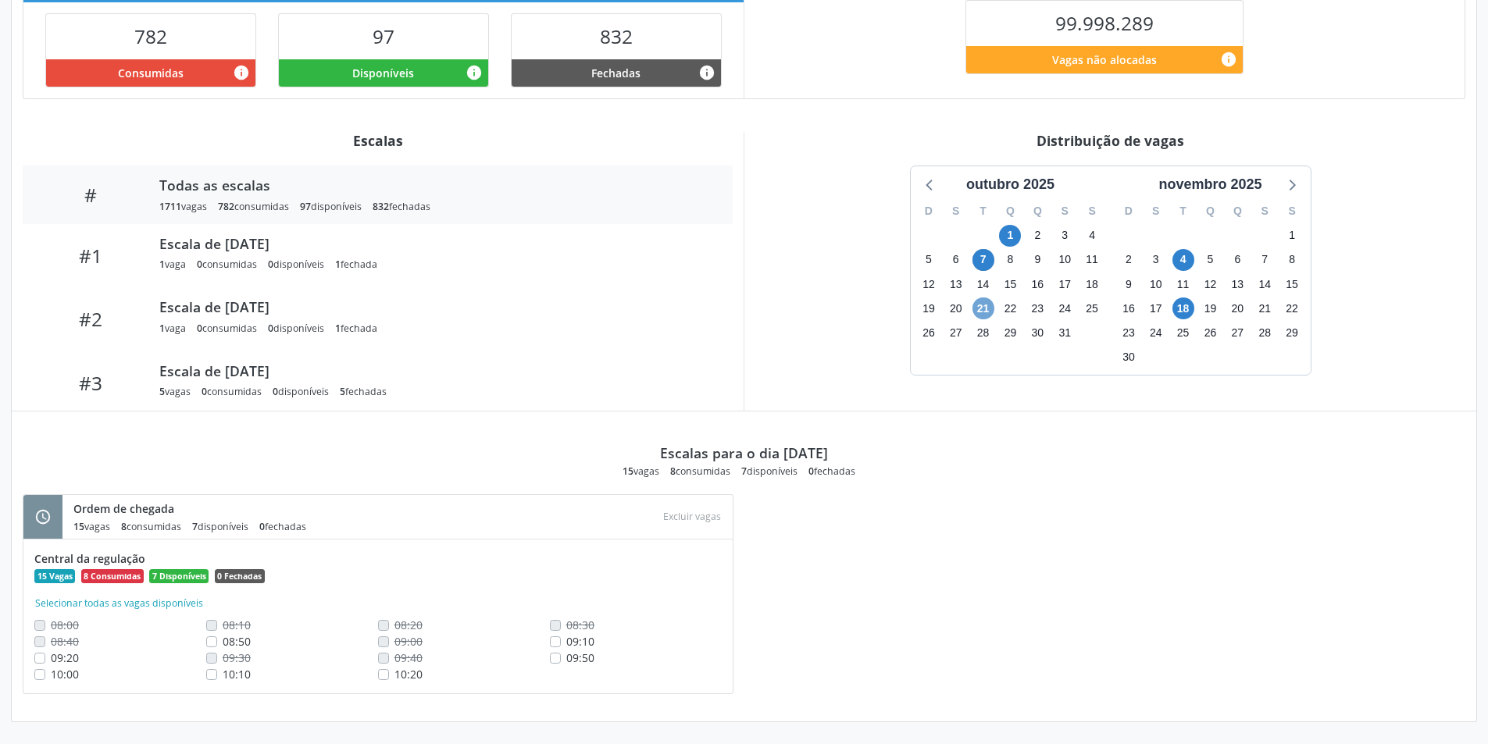
click at [982, 313] on span "21" at bounding box center [983, 309] width 22 height 22
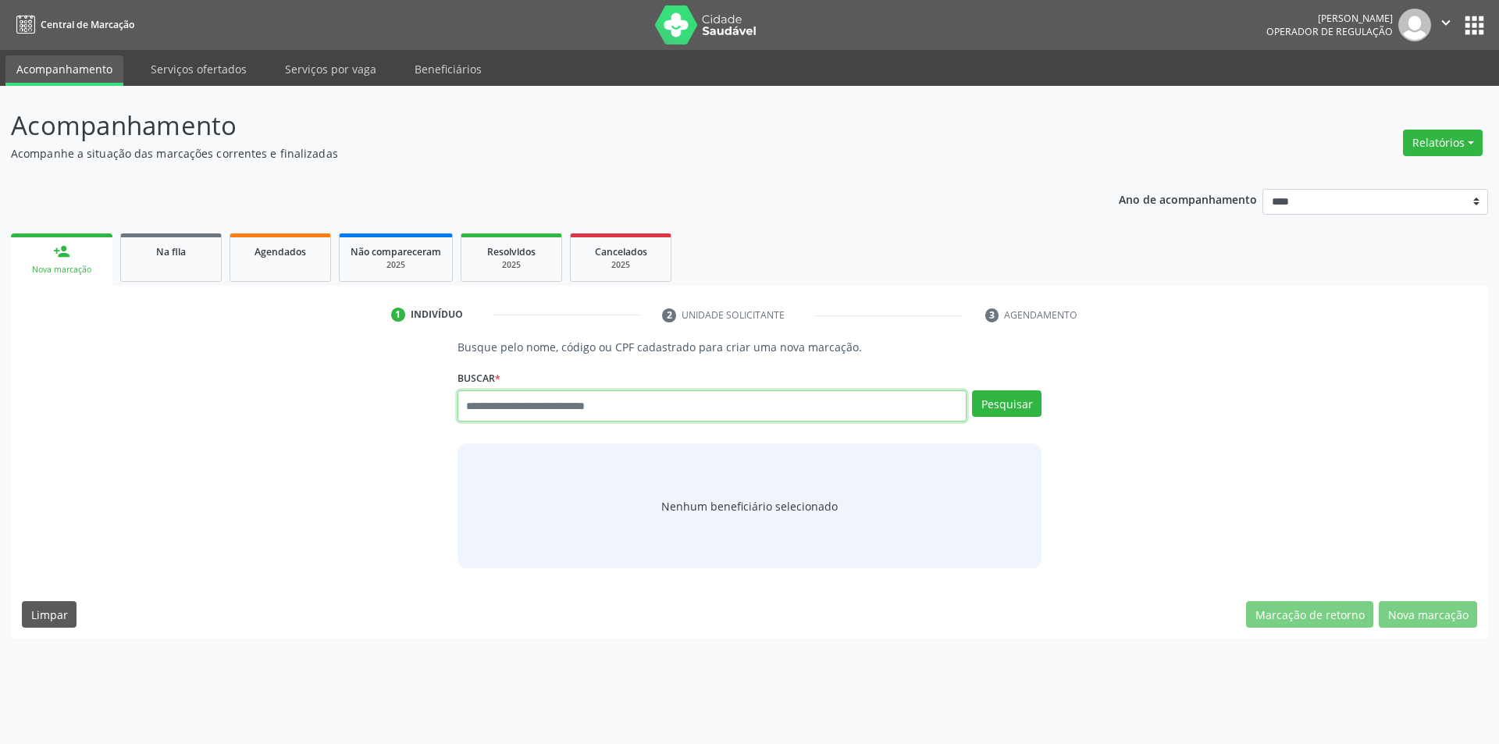
click at [546, 408] on input "text" at bounding box center [713, 405] width 510 height 31
paste input "**********"
type input "**********"
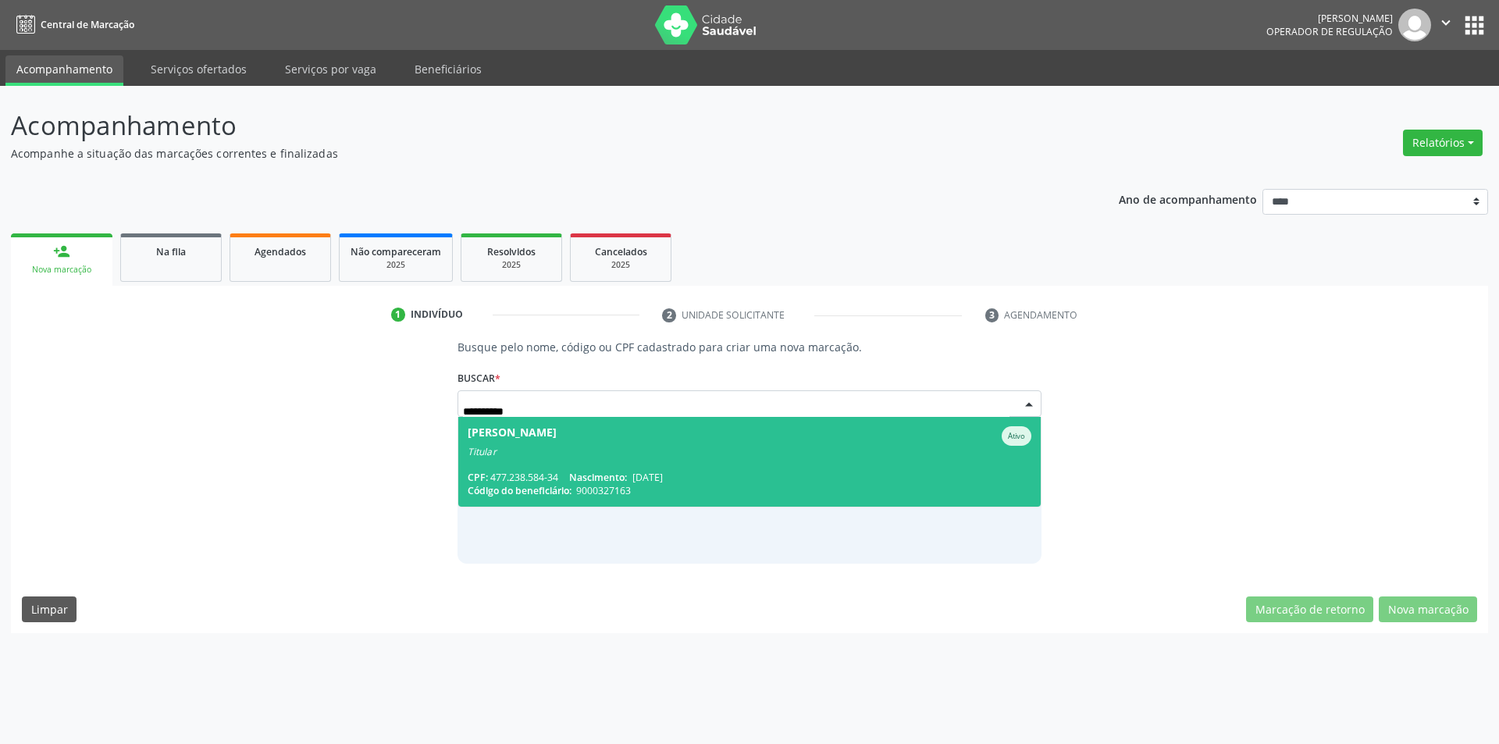
click at [928, 446] on div "Titular" at bounding box center [750, 452] width 565 height 12
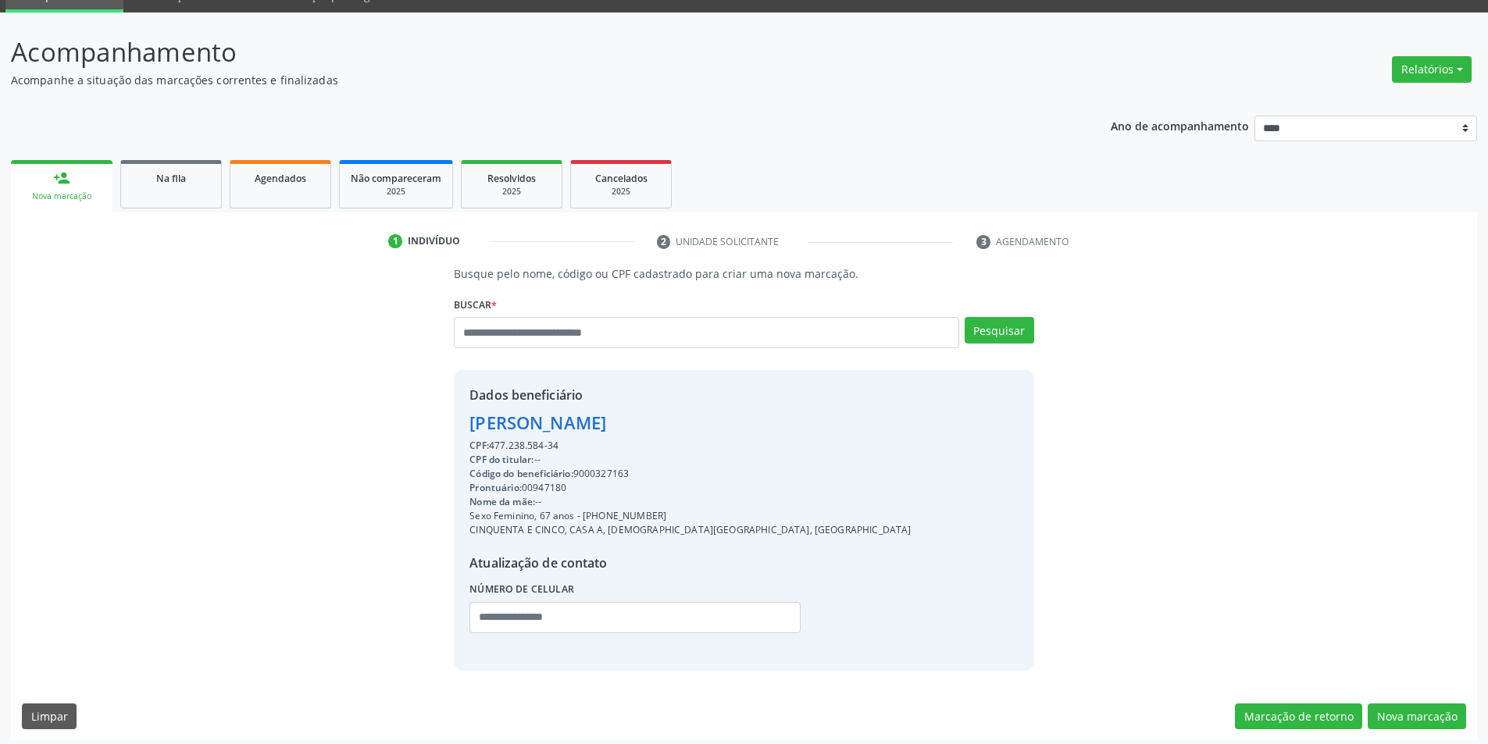
scroll to position [80, 0]
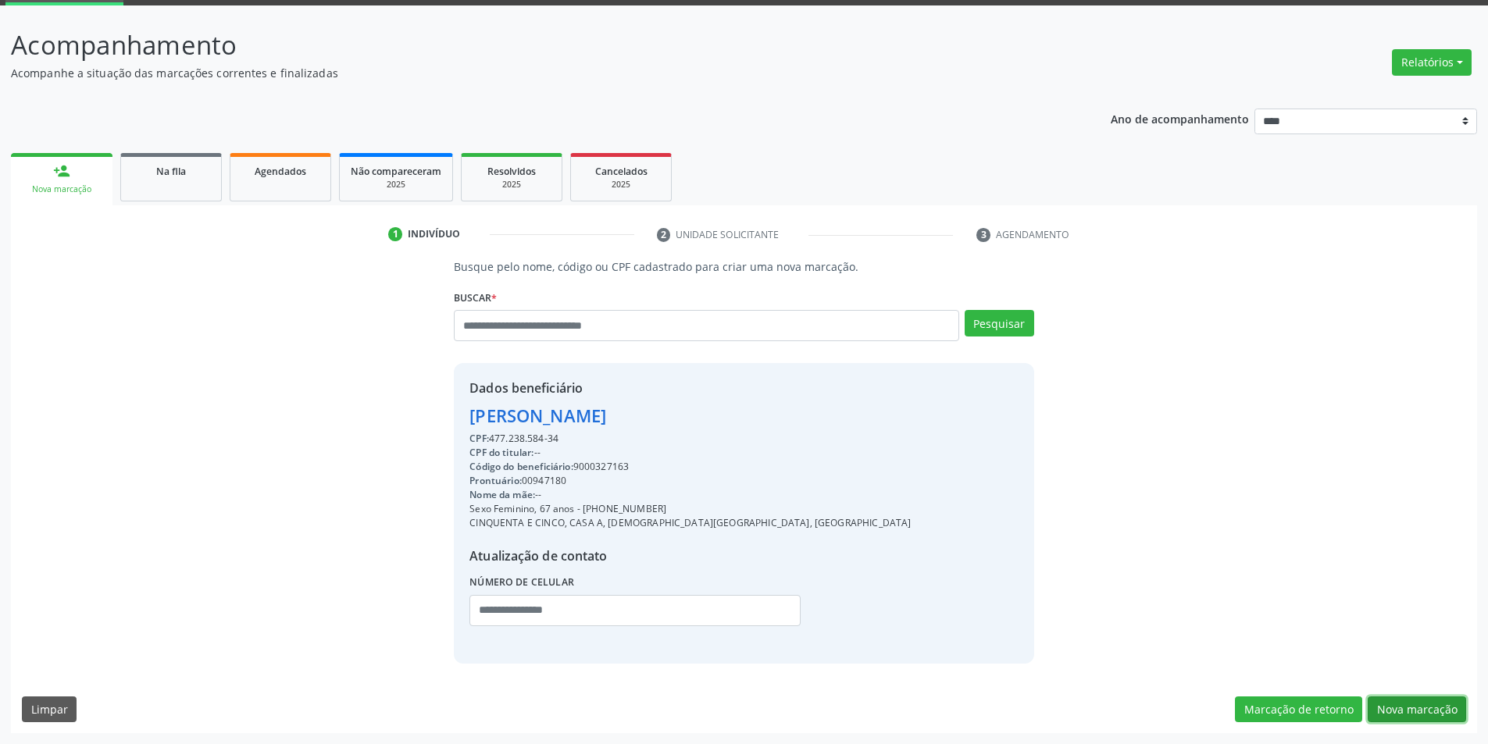
click at [1445, 708] on button "Nova marcação" at bounding box center [1416, 710] width 98 height 27
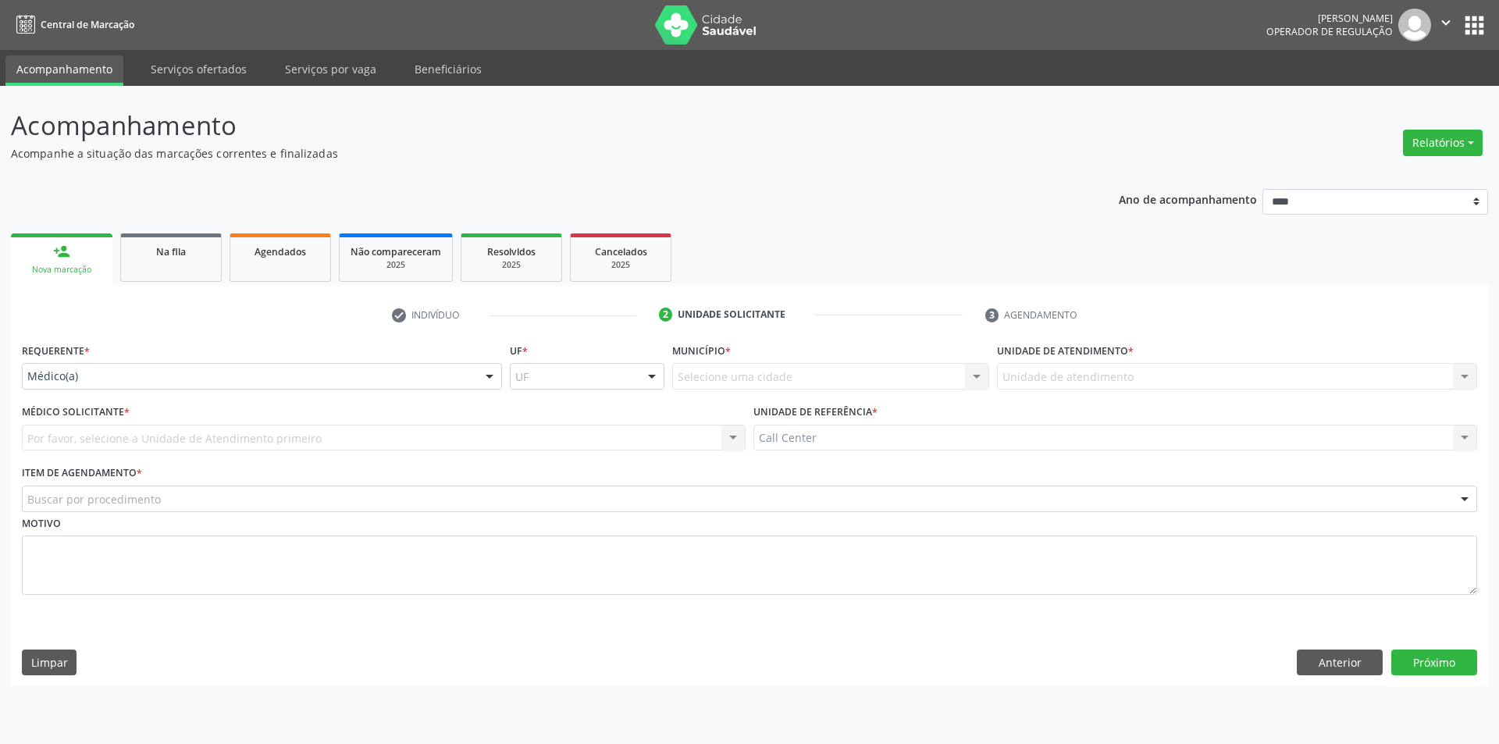
click at [65, 387] on div "Médico(a)" at bounding box center [262, 376] width 480 height 27
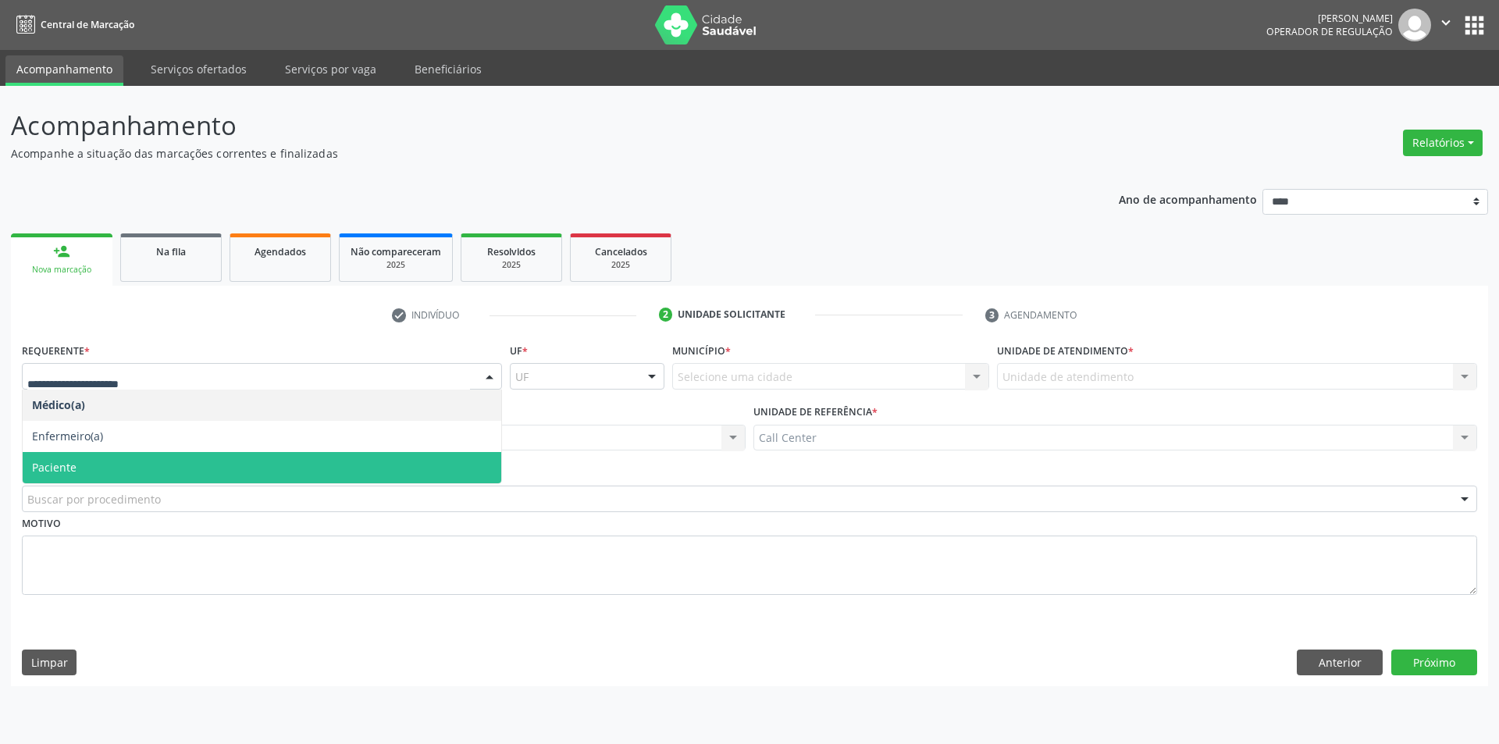
click at [51, 474] on span "Paciente" at bounding box center [54, 467] width 45 height 15
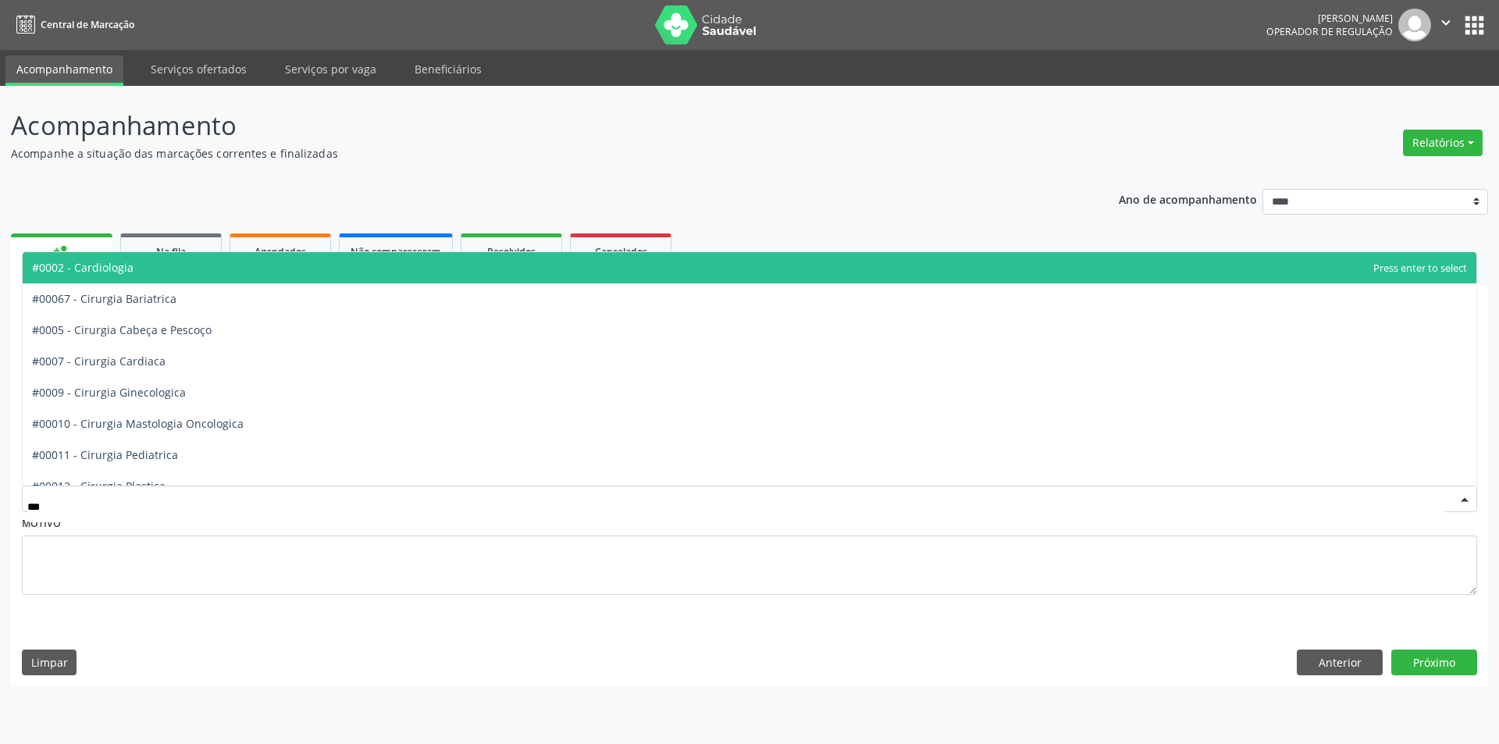
type input "****"
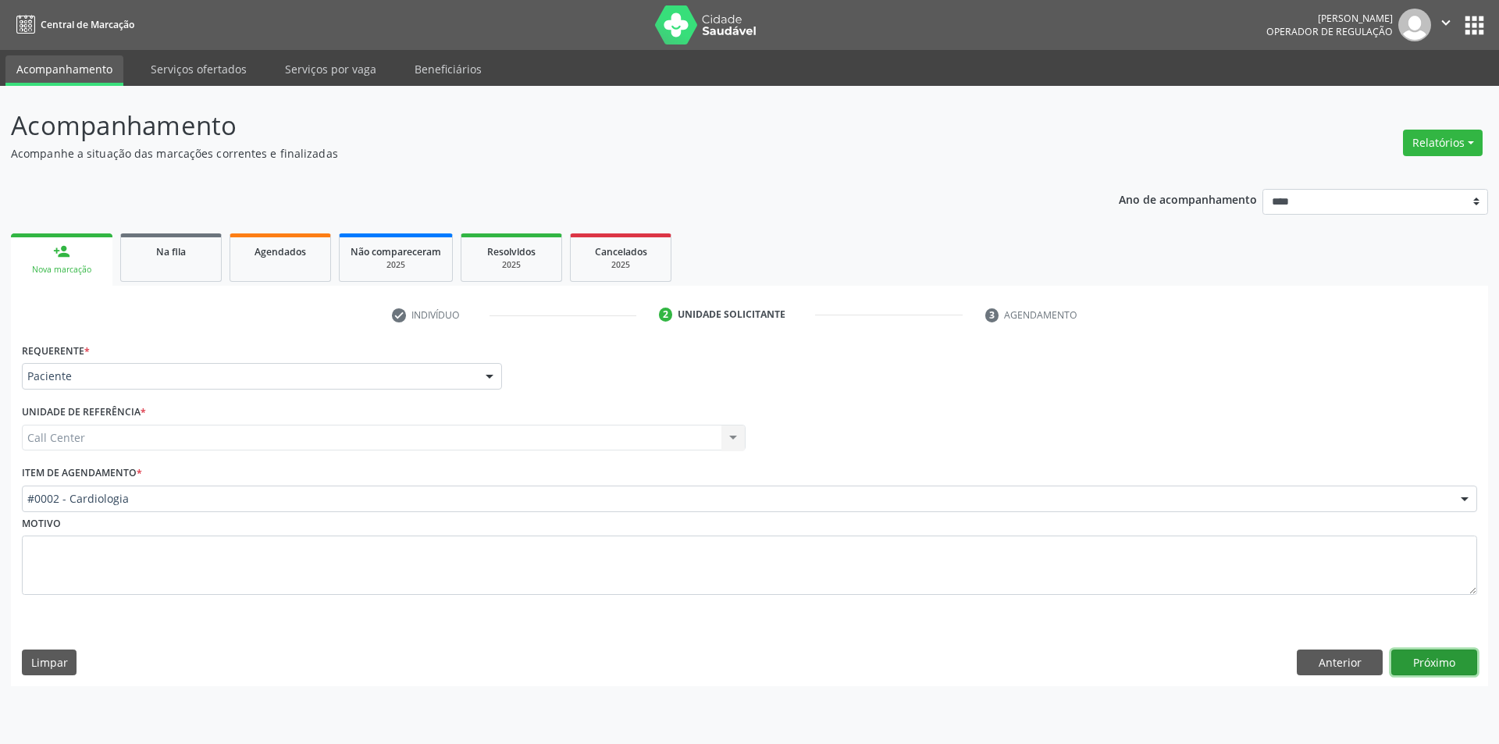
click at [1442, 653] on button "Próximo" at bounding box center [1435, 663] width 86 height 27
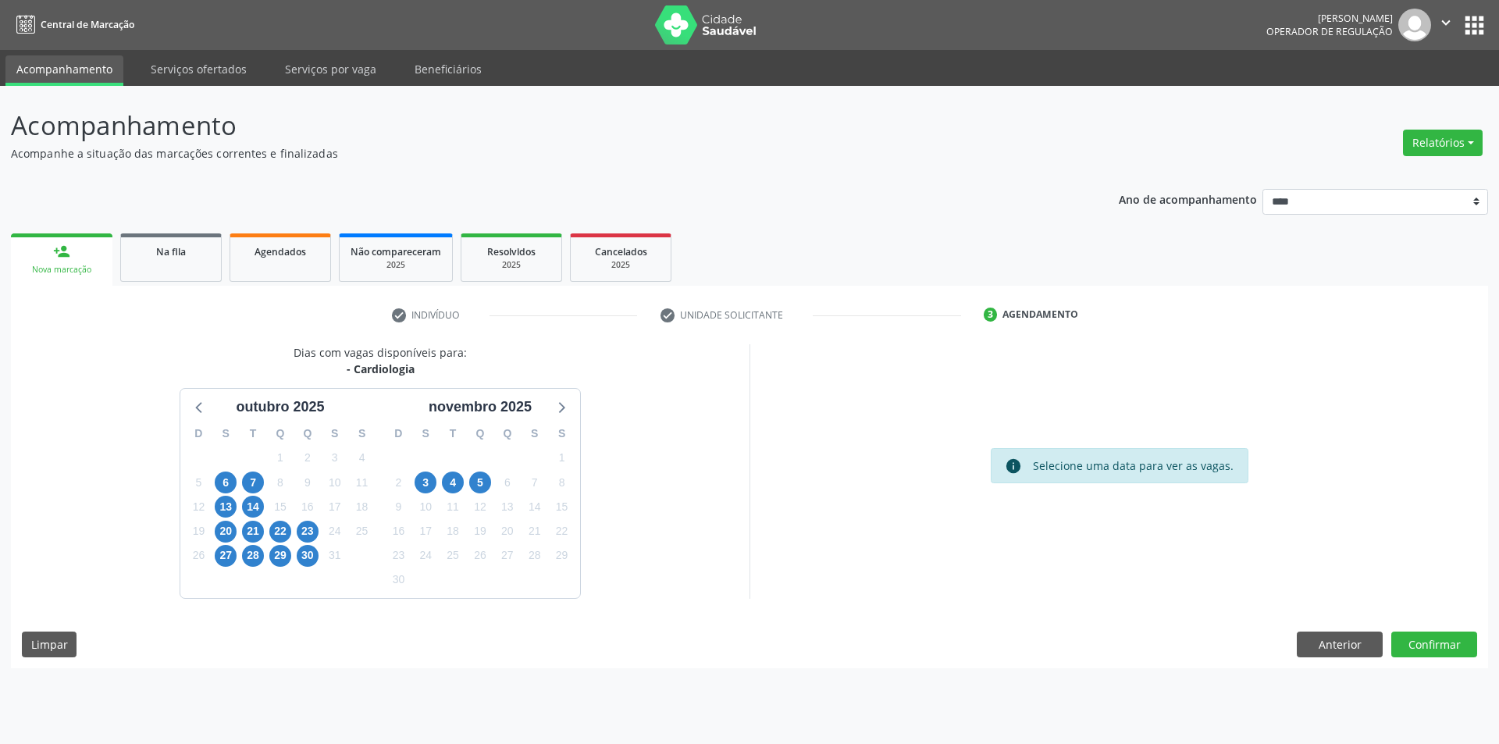
click at [241, 530] on div "21" at bounding box center [253, 531] width 27 height 24
click at [243, 531] on span "21" at bounding box center [253, 532] width 22 height 22
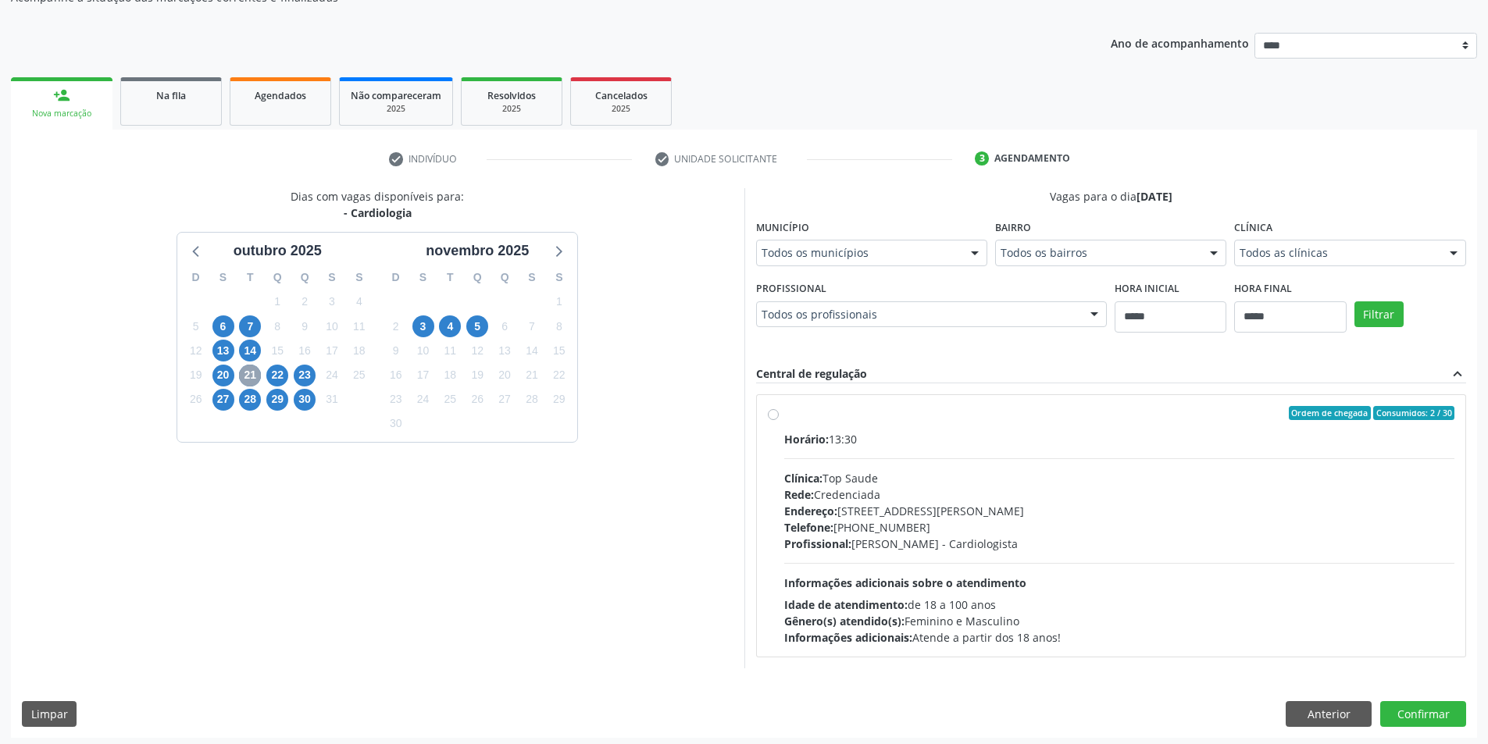
scroll to position [161, 0]
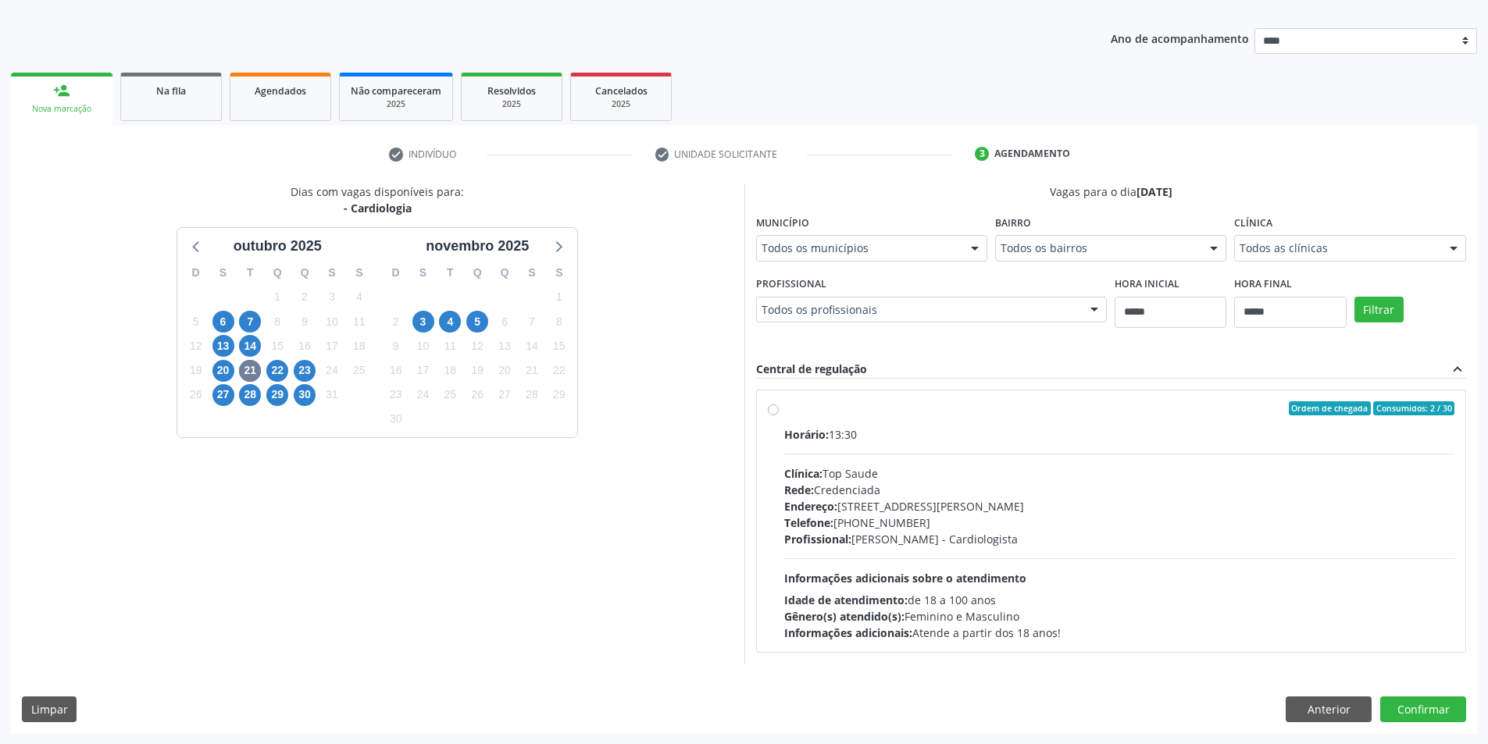
click at [997, 487] on div "Rede: Credenciada" at bounding box center [1119, 490] width 671 height 16
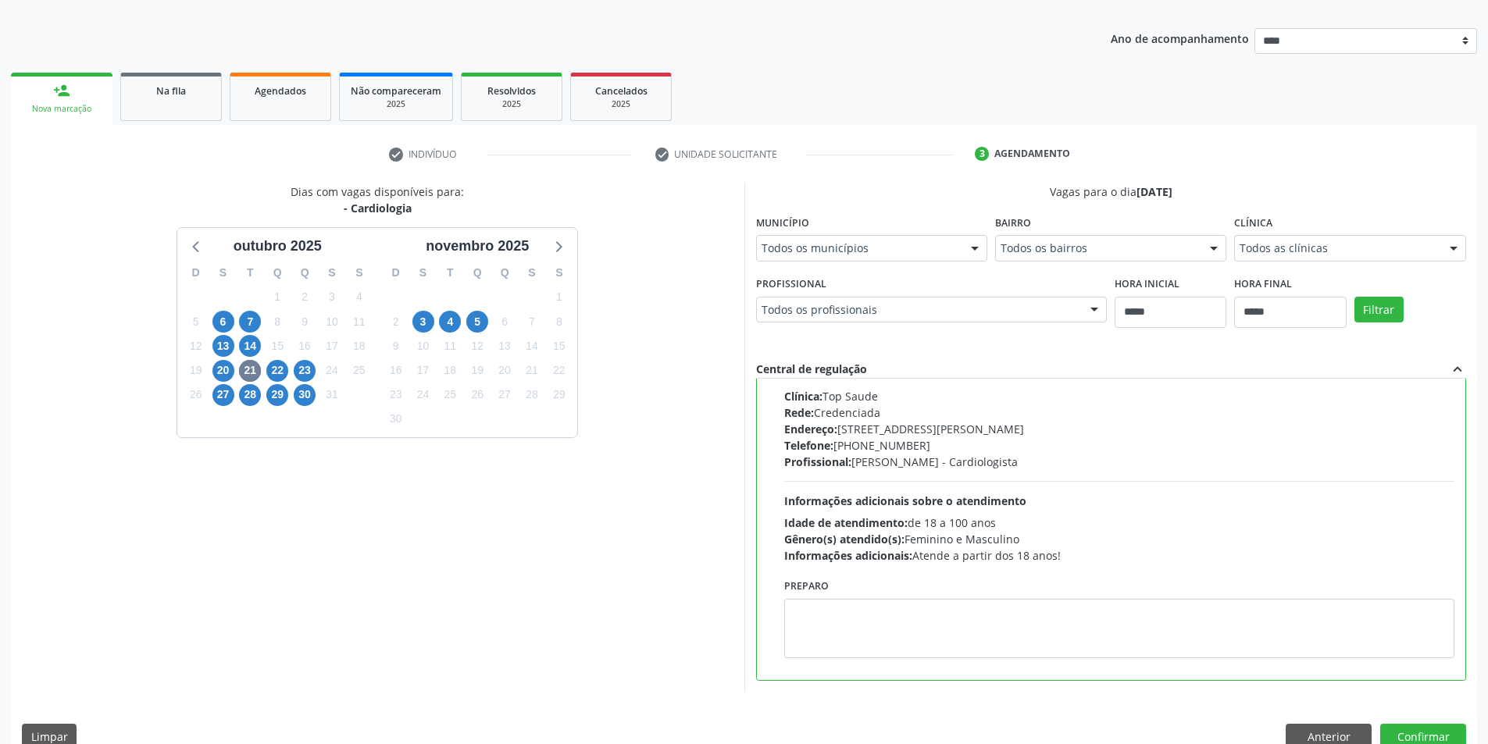
scroll to position [189, 0]
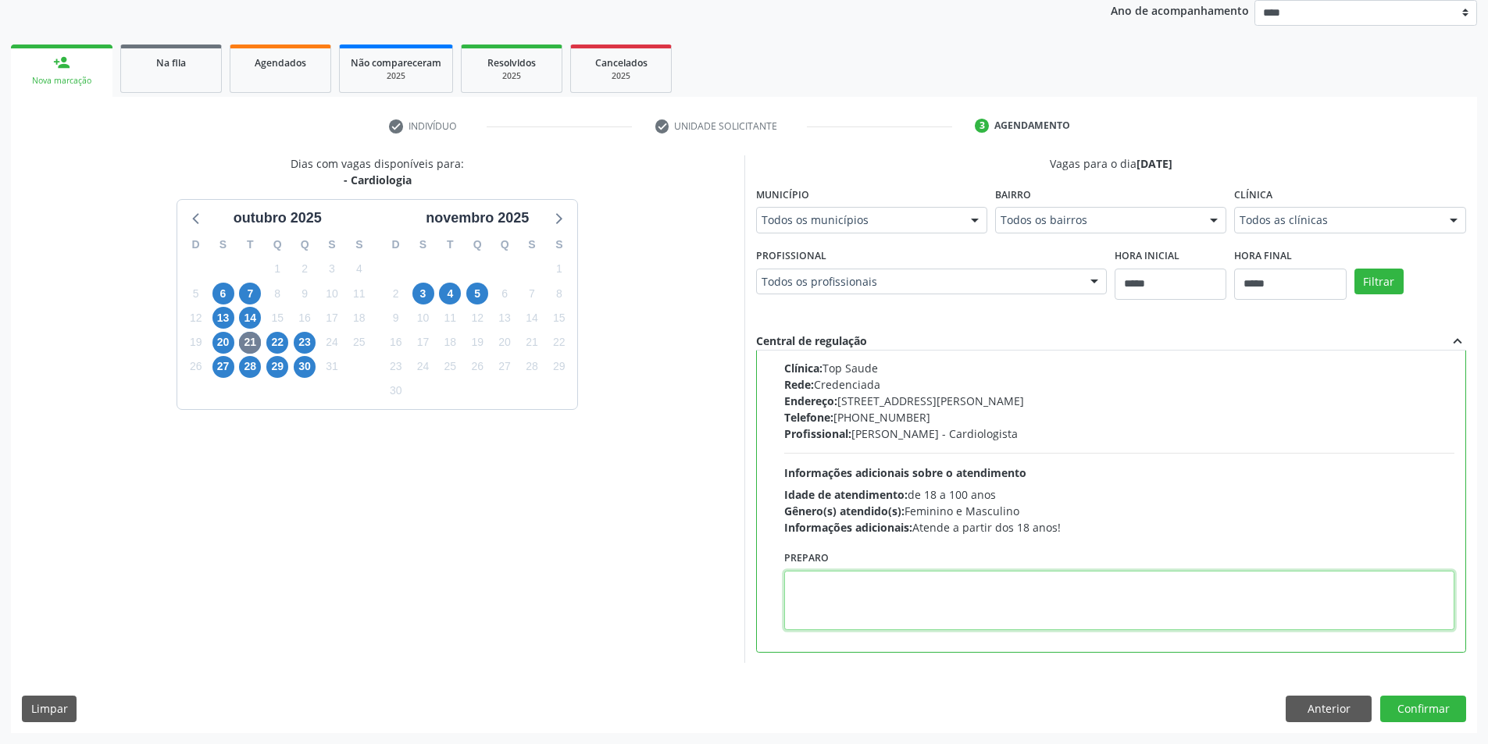
click at [964, 614] on textarea at bounding box center [1119, 600] width 671 height 59
paste textarea "**********"
type textarea "**********"
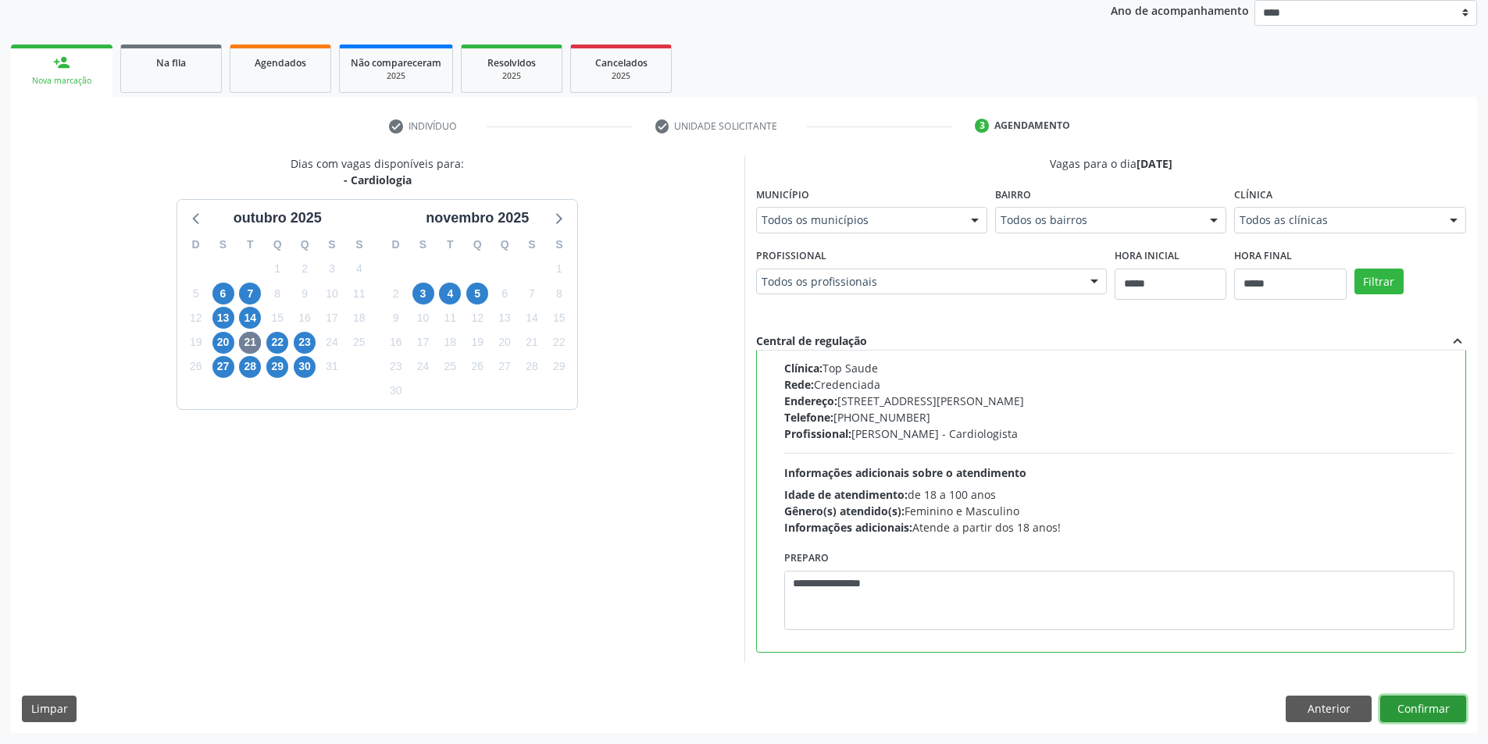
click at [1430, 715] on button "Confirmar" at bounding box center [1423, 709] width 86 height 27
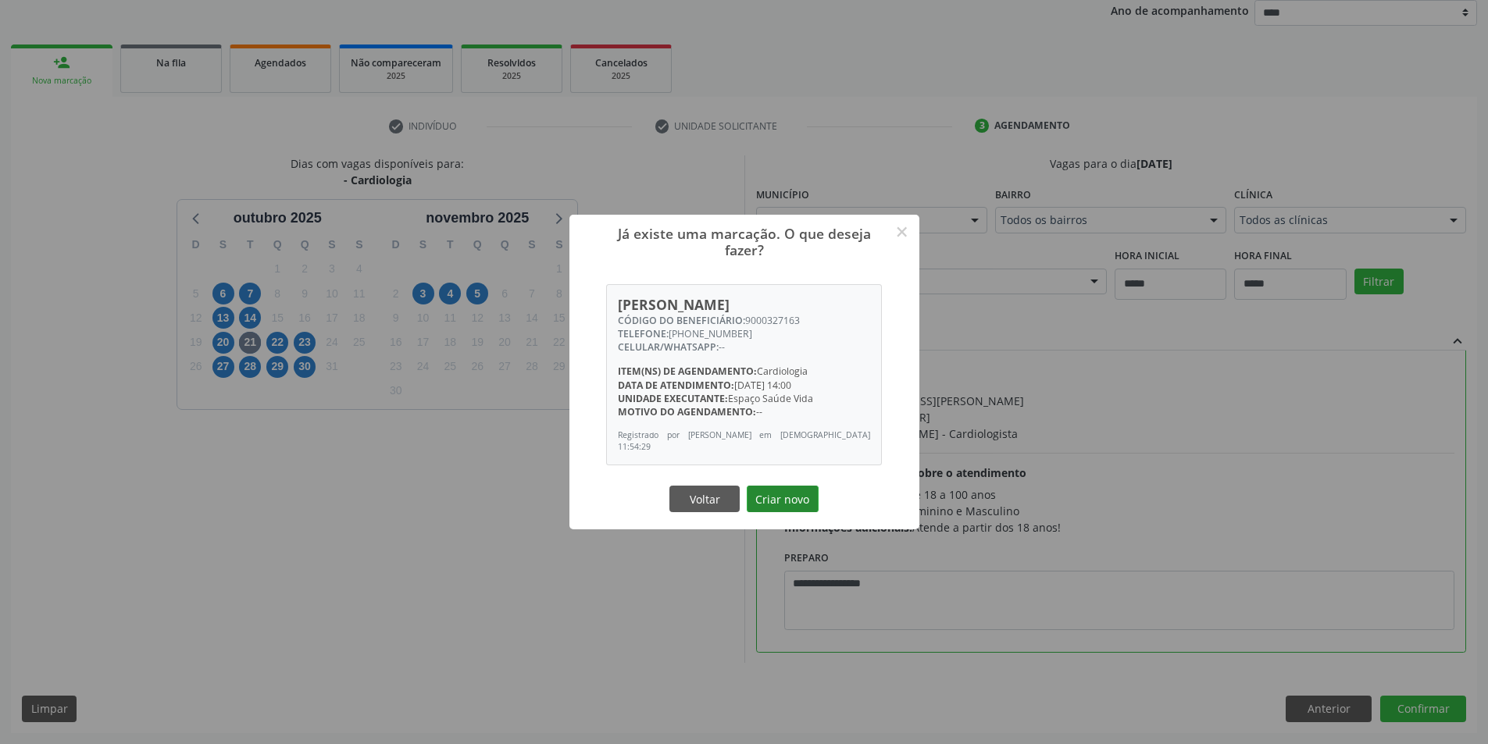
click at [775, 500] on button "Criar novo" at bounding box center [783, 499] width 72 height 27
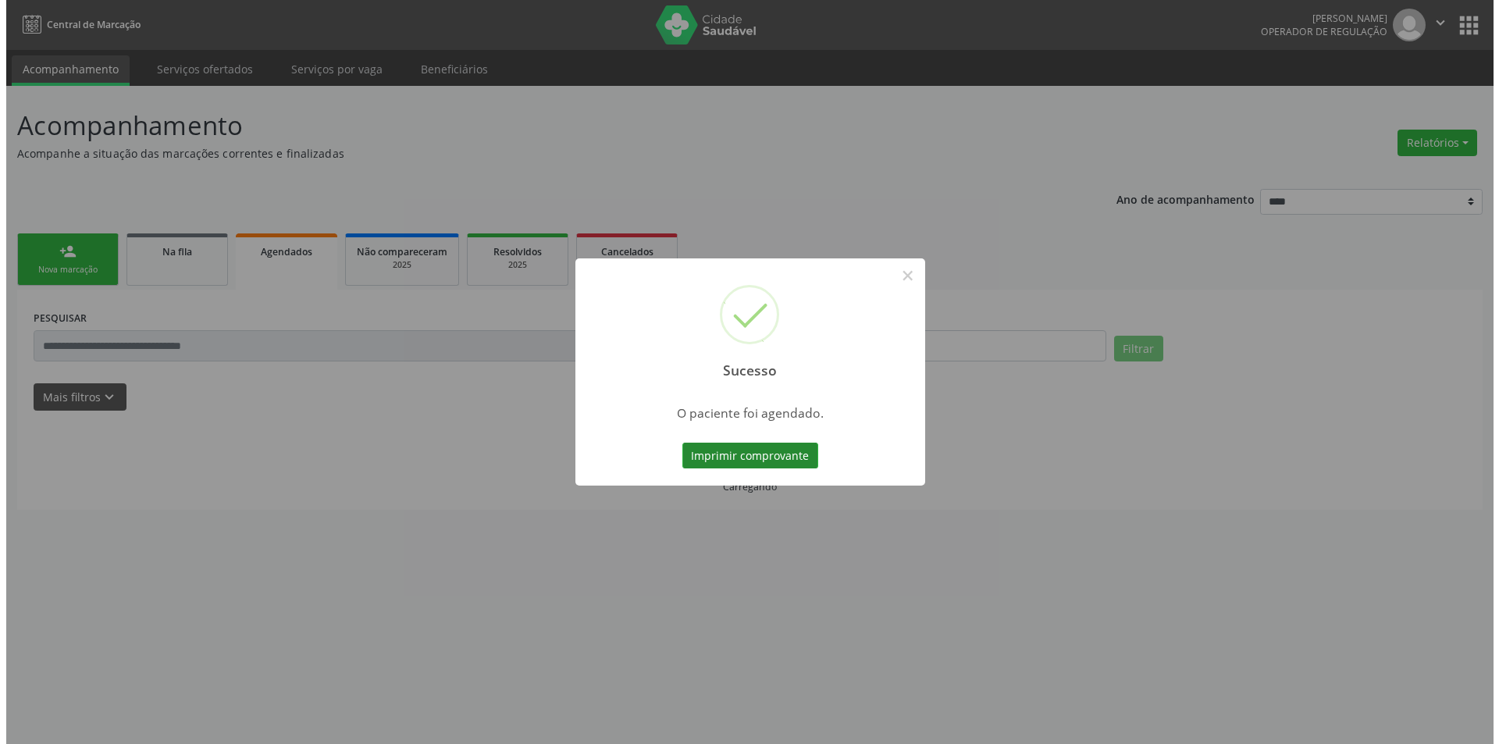
scroll to position [0, 0]
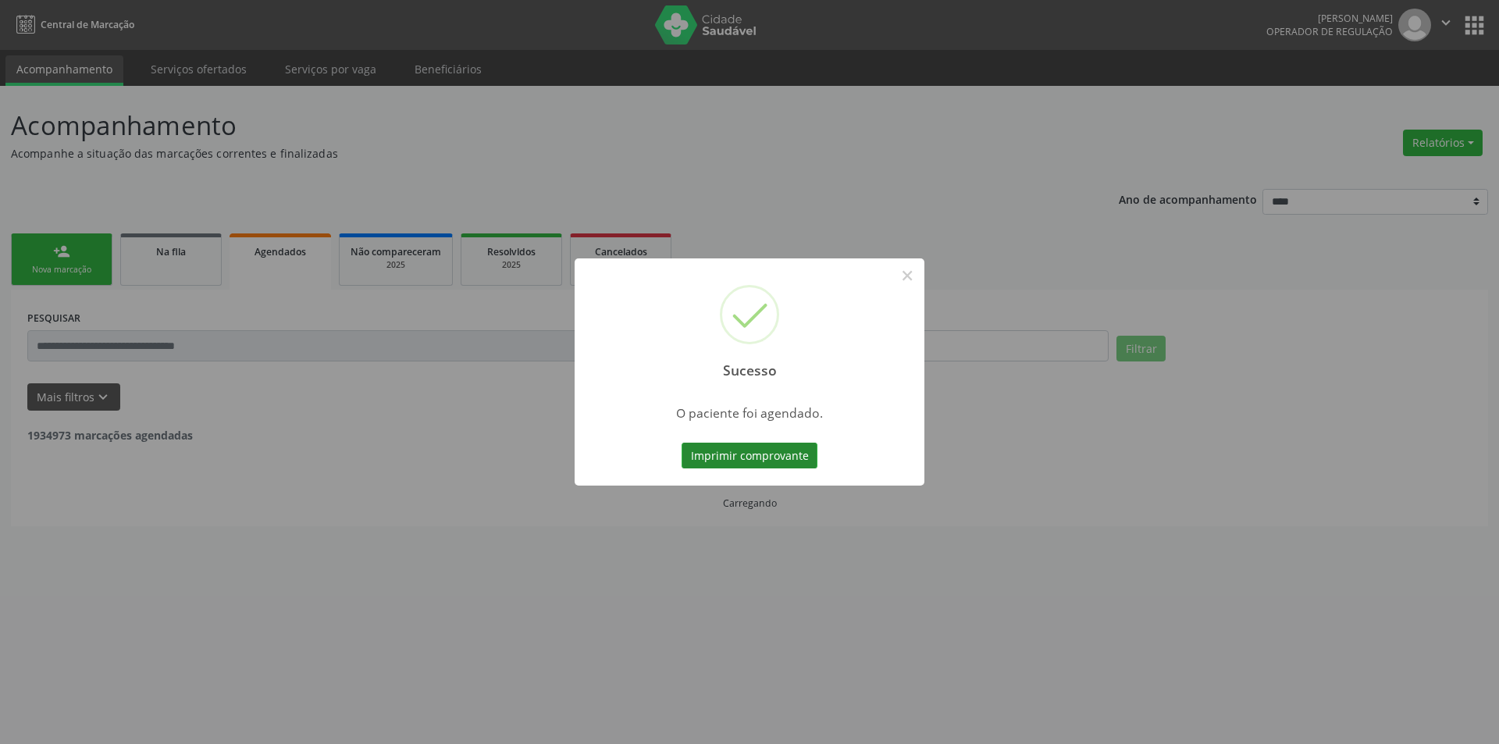
click at [764, 455] on button "Imprimir comprovante" at bounding box center [750, 456] width 136 height 27
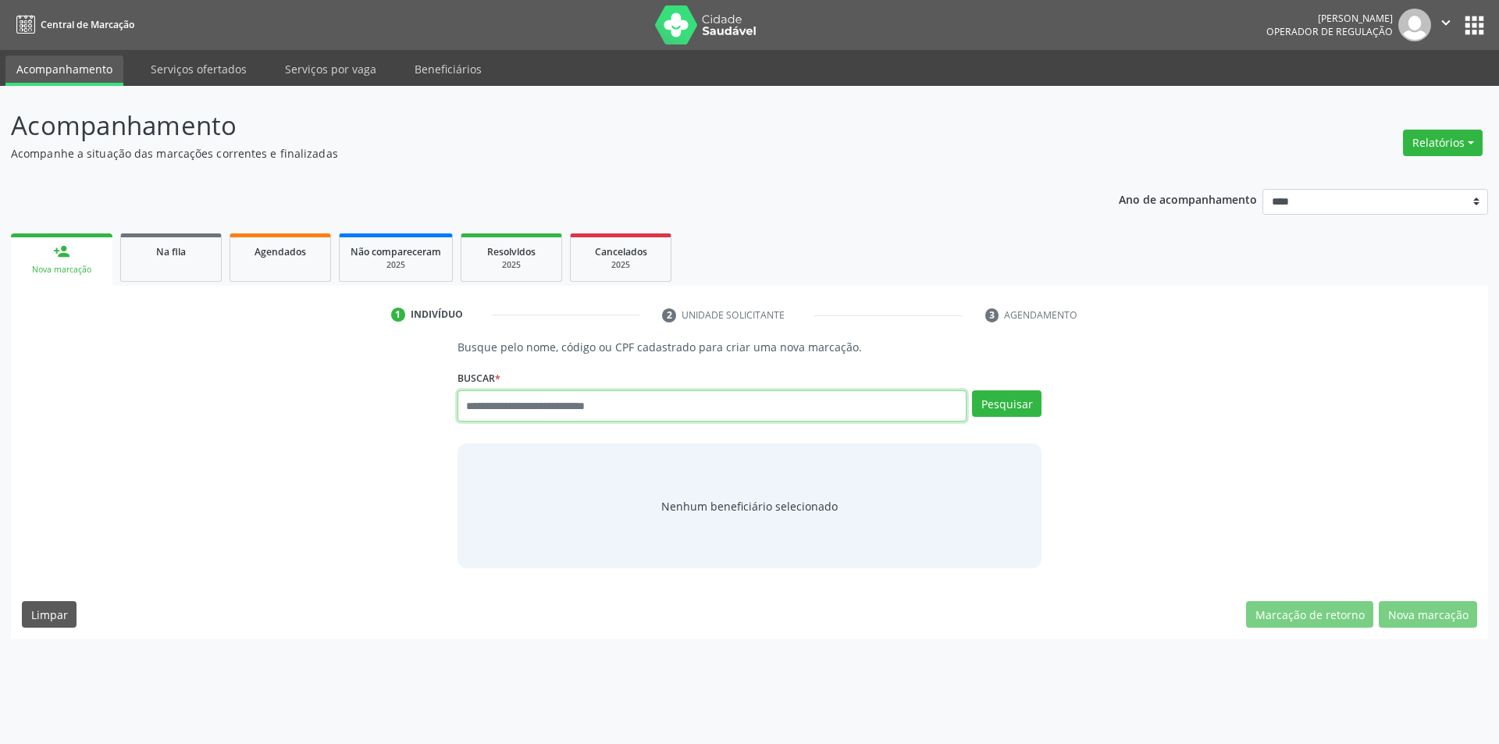
click at [574, 421] on input "text" at bounding box center [713, 405] width 510 height 31
click at [580, 411] on input "text" at bounding box center [713, 405] width 510 height 31
paste input "**********"
type input "**********"
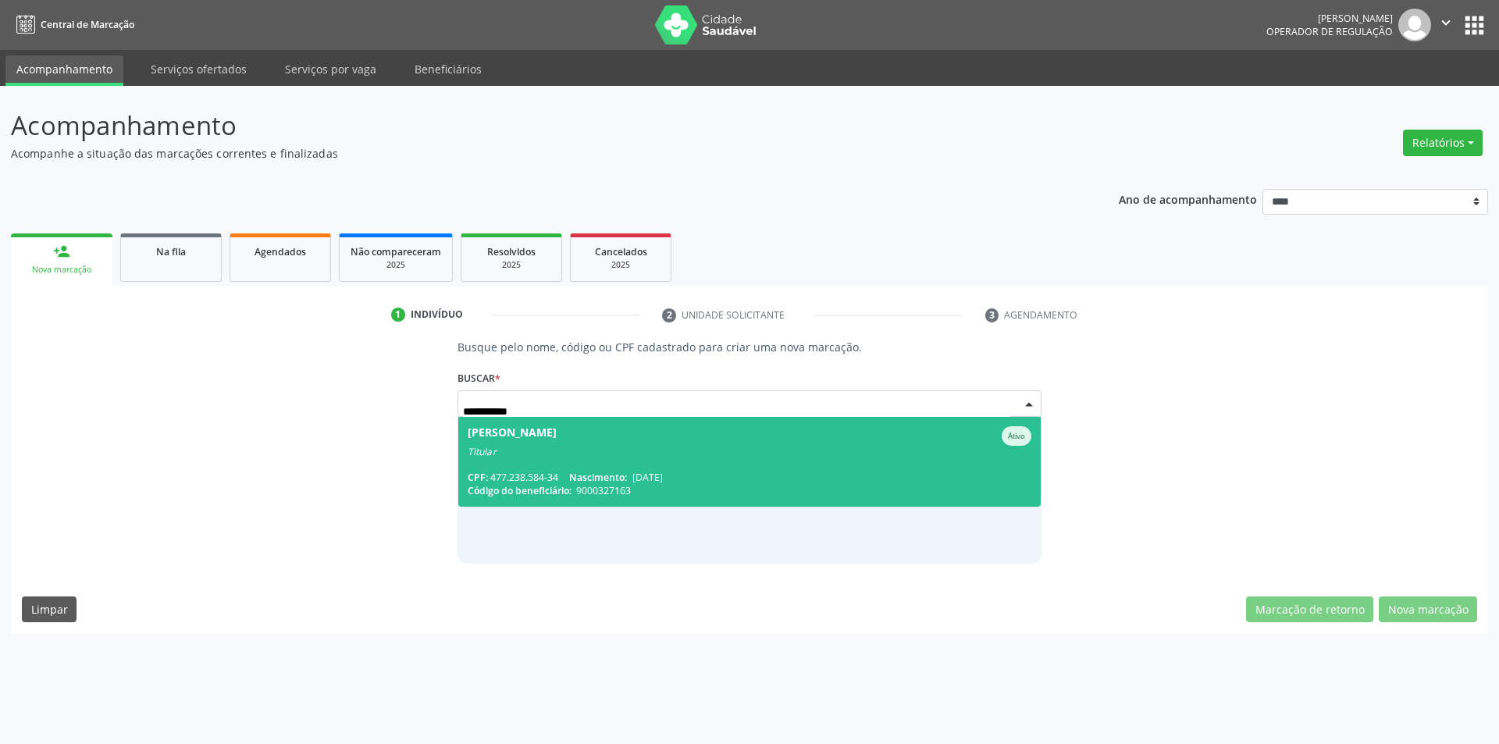
click at [591, 459] on span "Elizabete Maria da Silva Ativo Titular CPF: 477.238.584-34 Nascimento: 10/04/19…" at bounding box center [749, 462] width 583 height 90
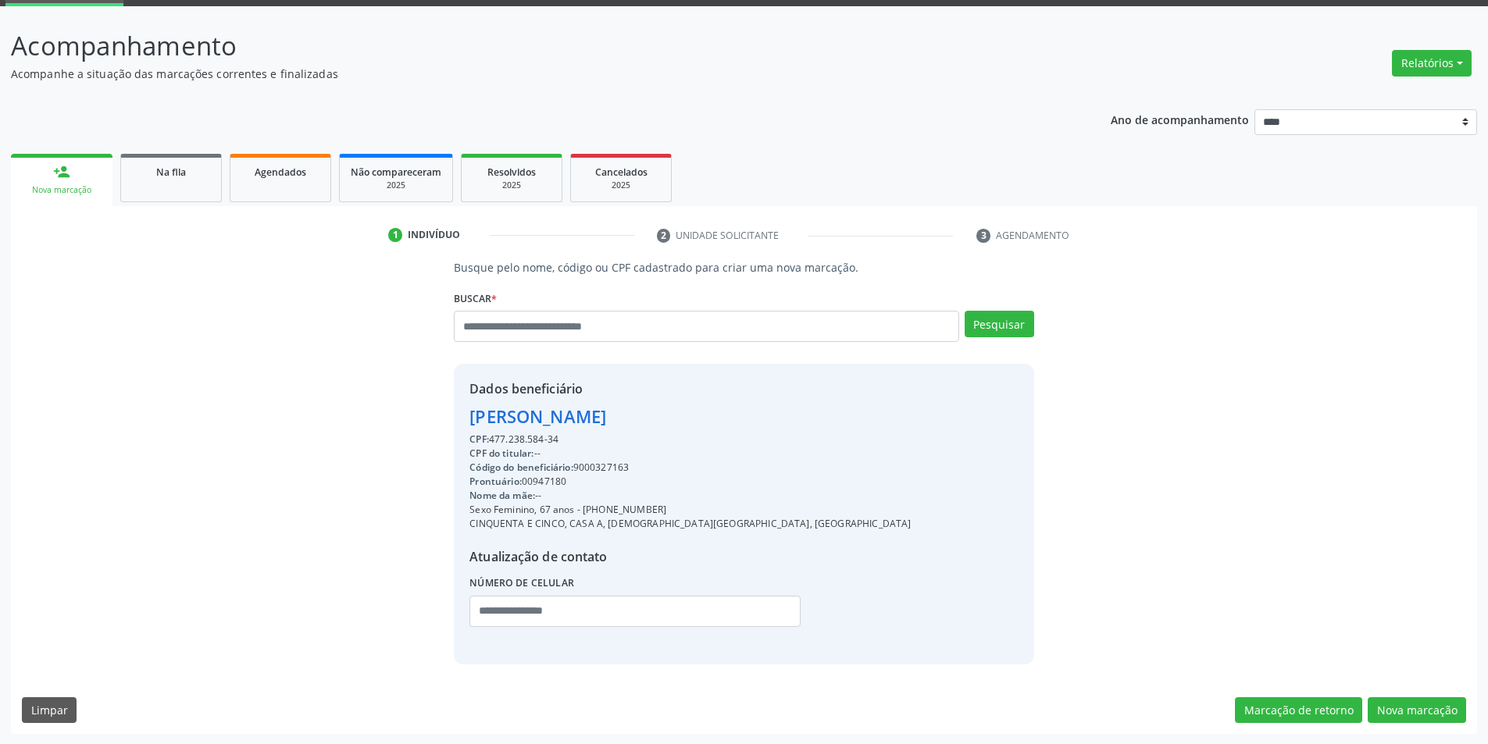
scroll to position [80, 0]
click at [1416, 705] on button "Nova marcação" at bounding box center [1416, 710] width 98 height 27
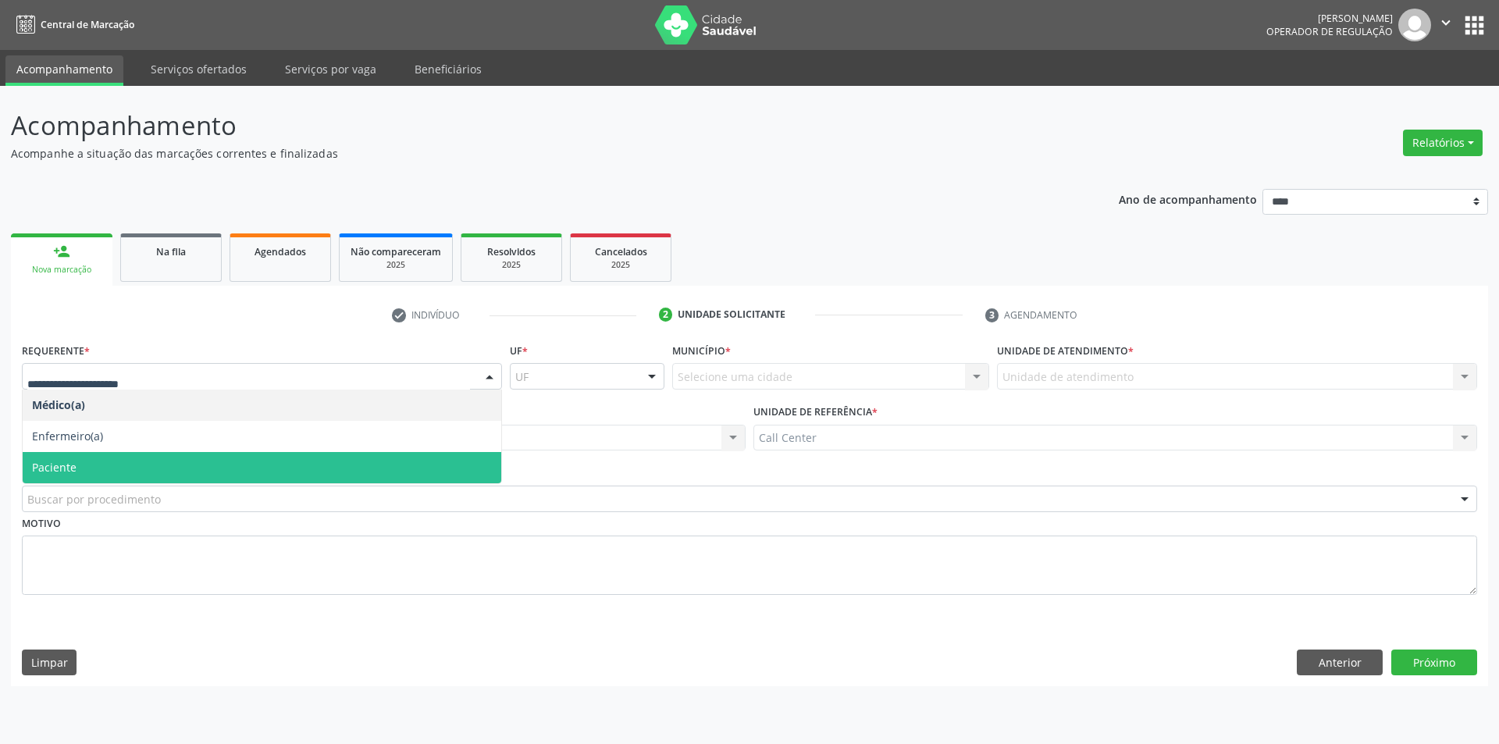
click at [217, 465] on span "Paciente" at bounding box center [262, 467] width 479 height 31
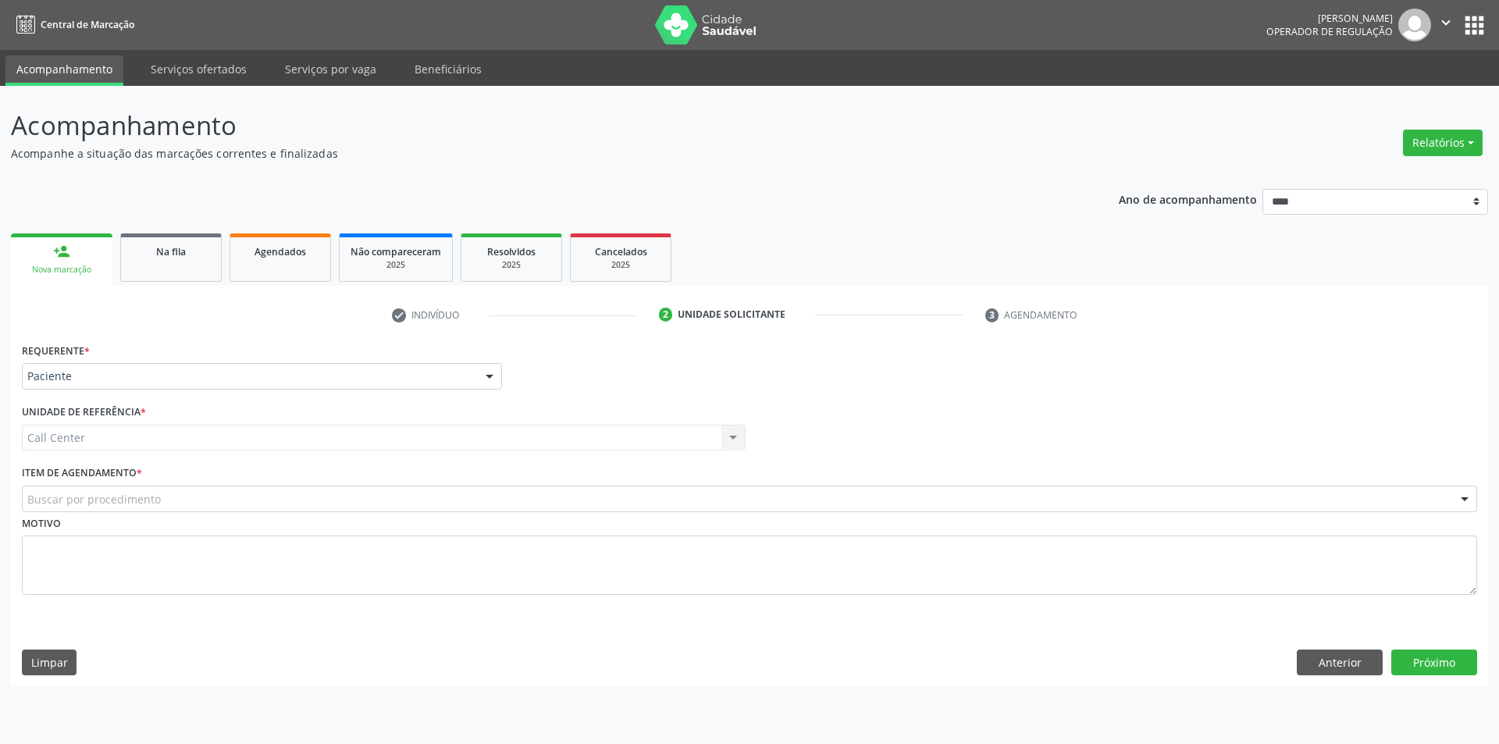
click at [207, 489] on div "Buscar por procedimento" at bounding box center [750, 499] width 1456 height 27
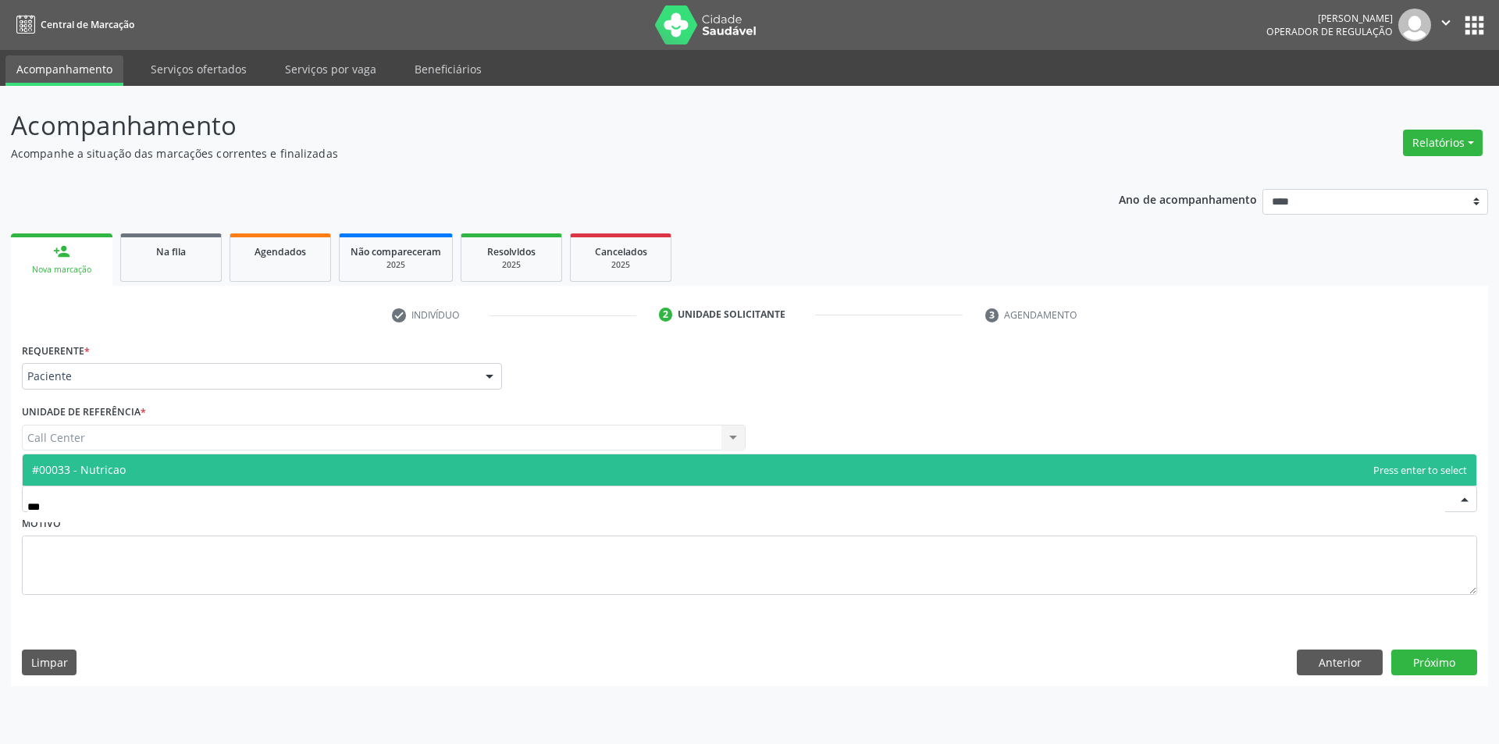
type input "****"
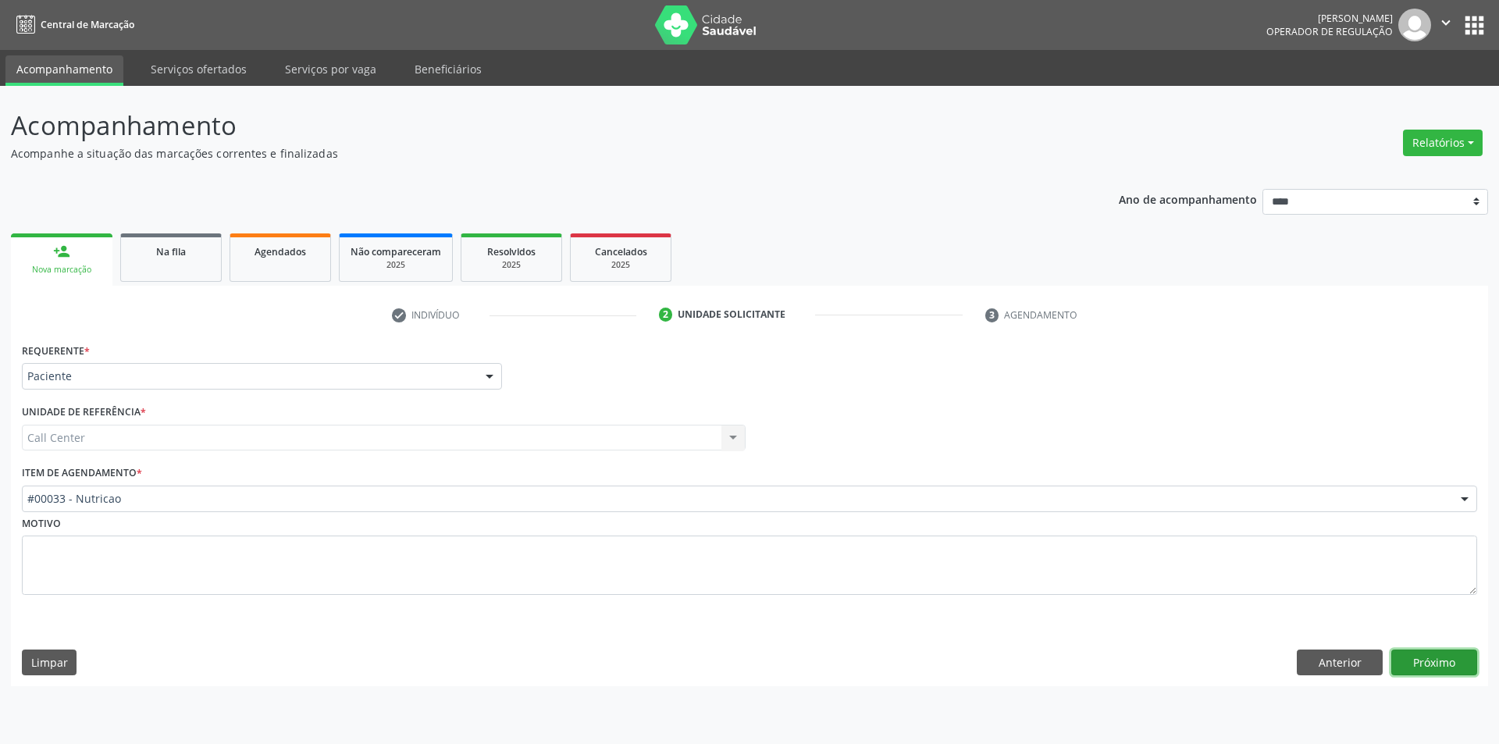
click at [1430, 668] on button "Próximo" at bounding box center [1435, 663] width 86 height 27
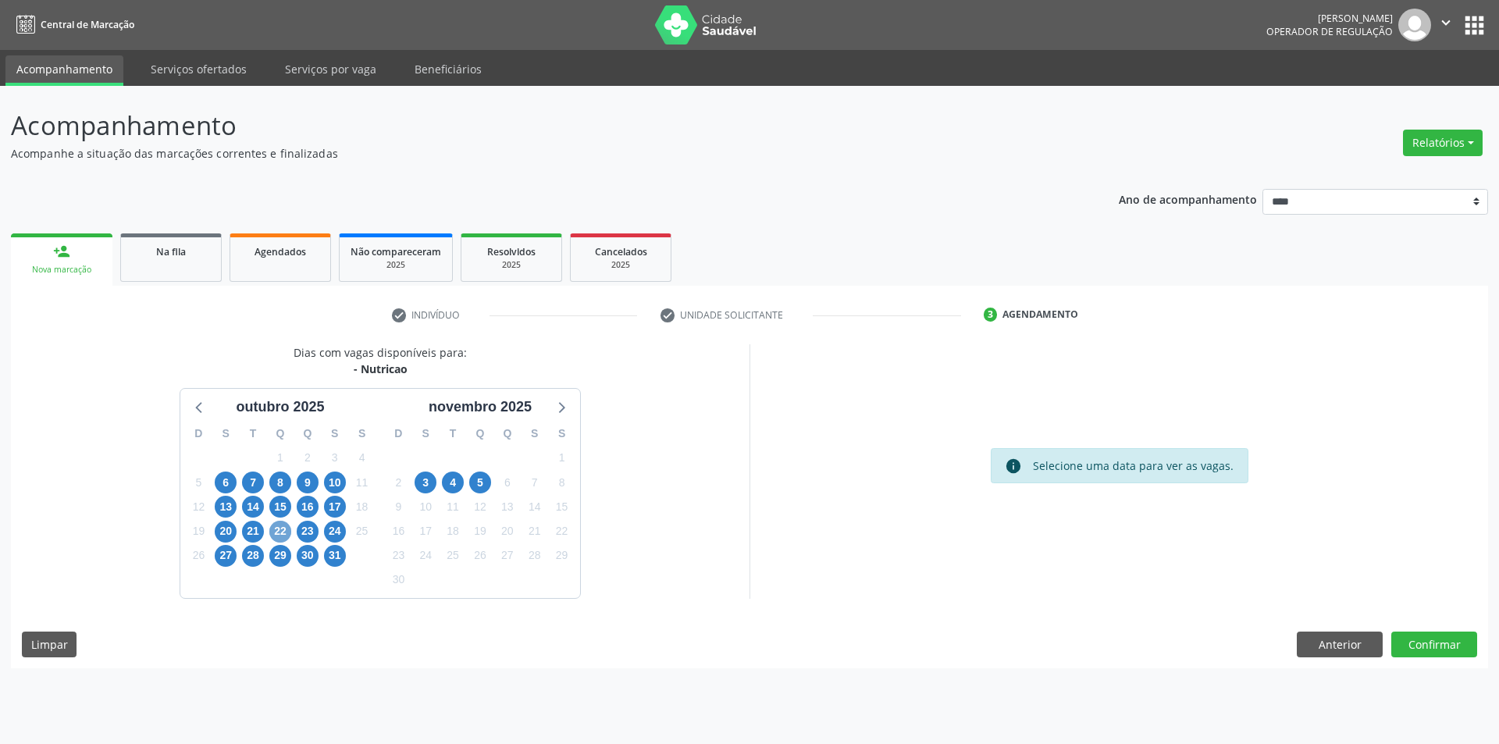
click at [282, 536] on span "22" at bounding box center [280, 532] width 22 height 22
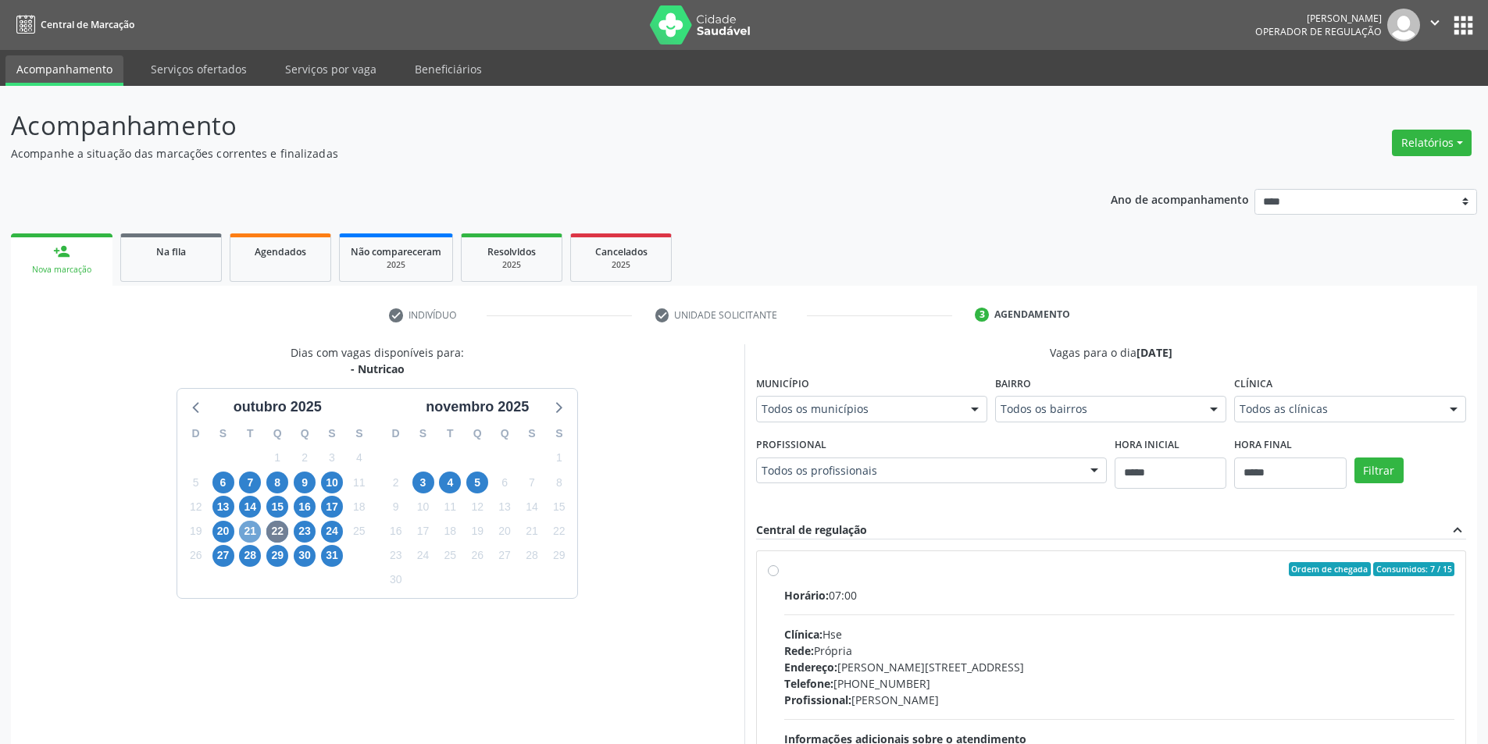
click at [254, 523] on span "21" at bounding box center [250, 532] width 22 height 22
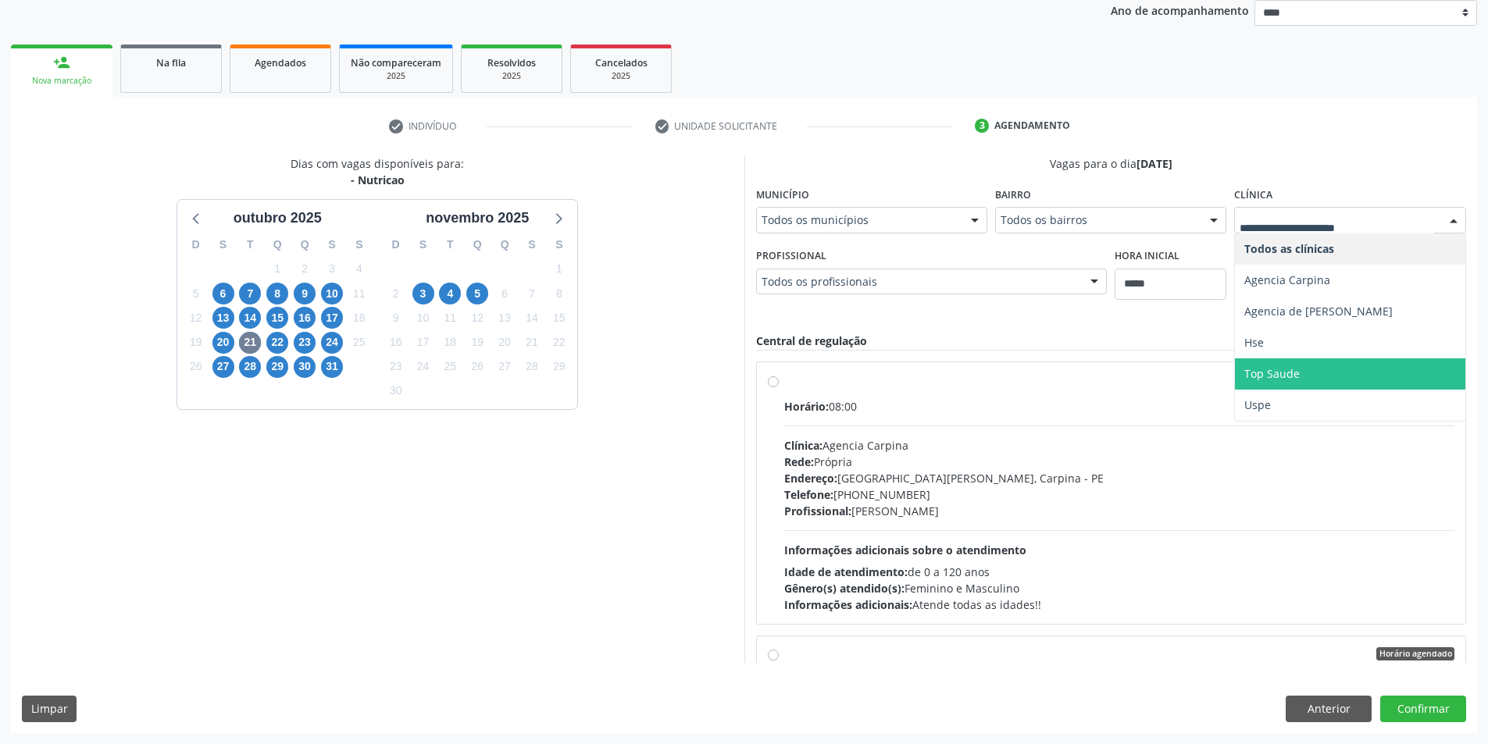
scroll to position [443, 0]
click at [1235, 370] on span "Top Saude" at bounding box center [1350, 373] width 230 height 31
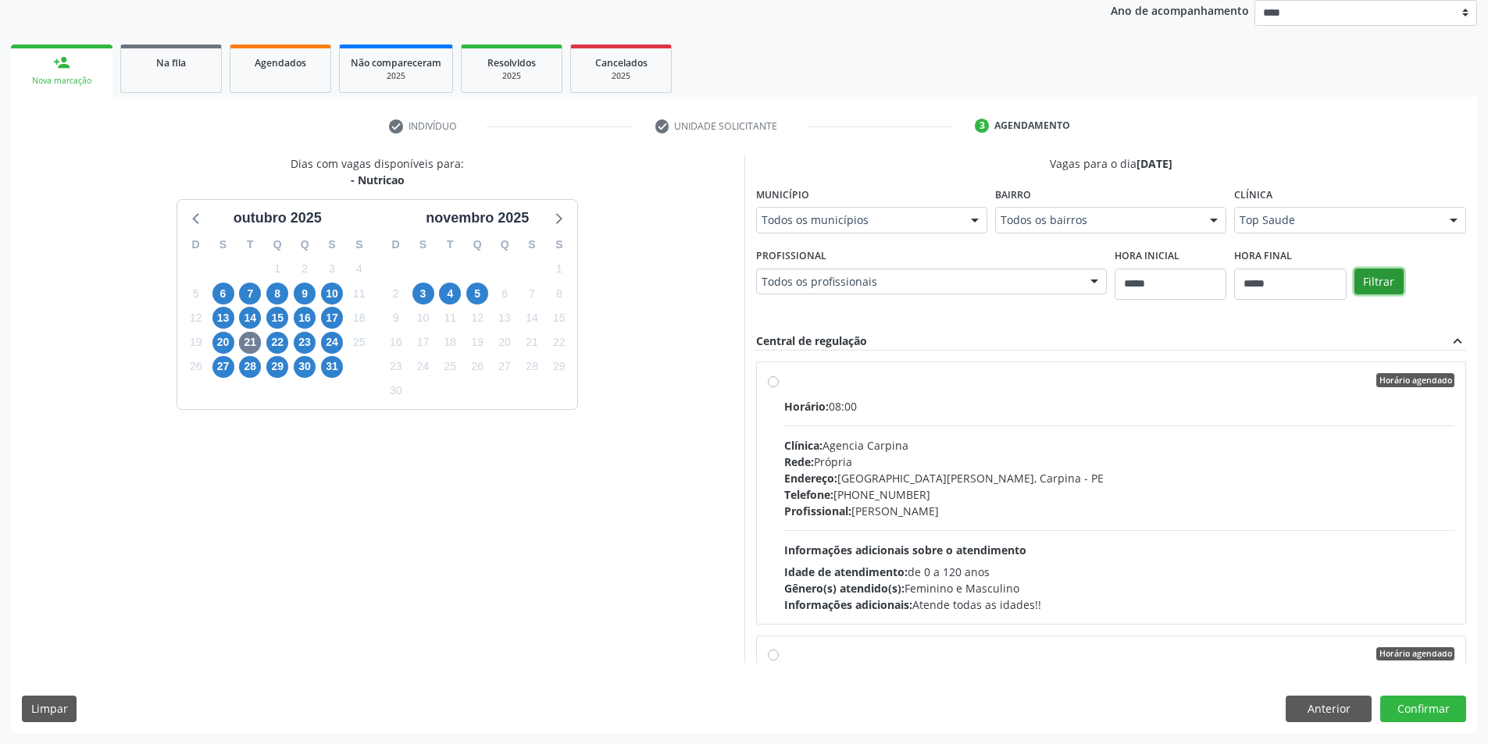
click at [1354, 286] on button "Filtrar" at bounding box center [1378, 282] width 49 height 27
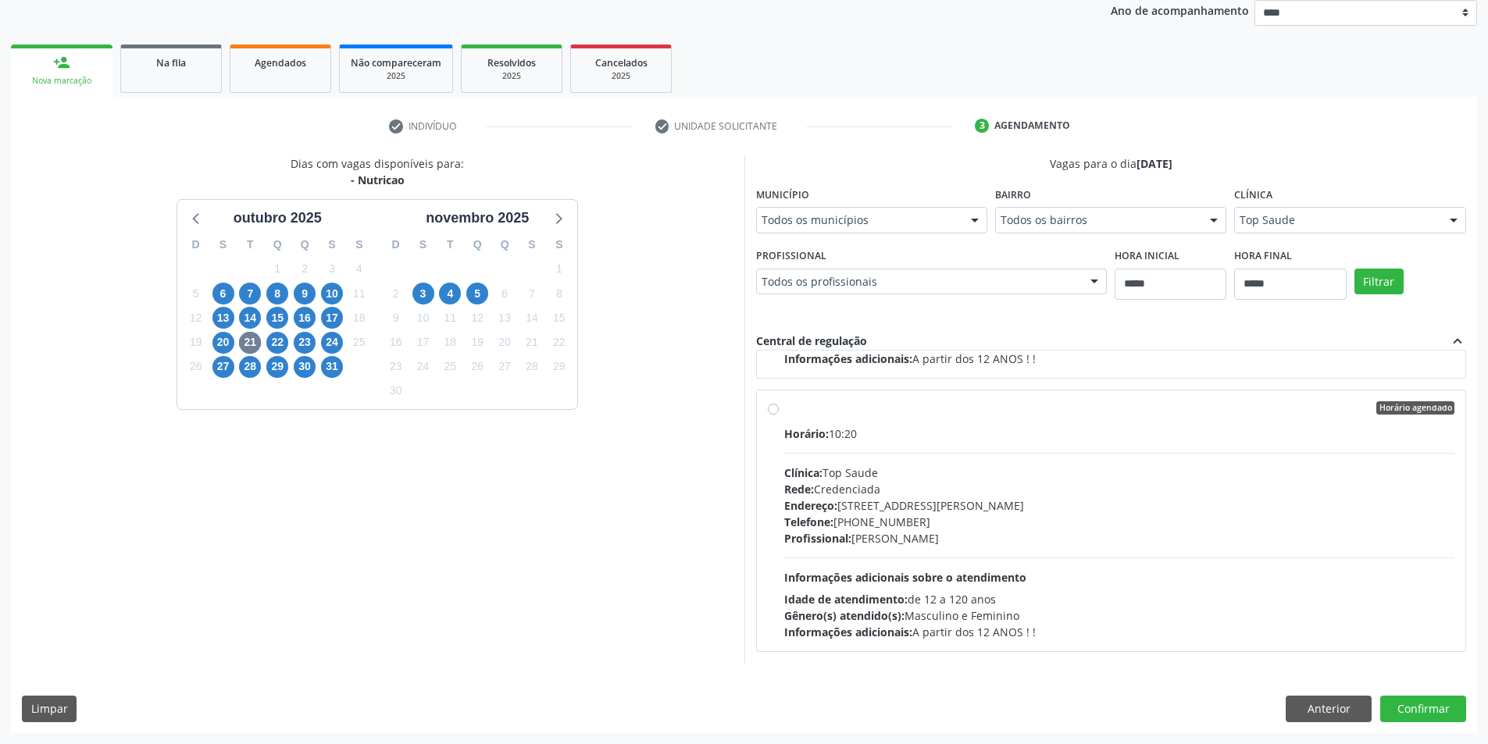
click at [1017, 507] on div "Endereço: Av Historiador Pereira da Costa, nº 774, Centro, Cabo de Santo Agosti…" at bounding box center [1119, 505] width 671 height 16
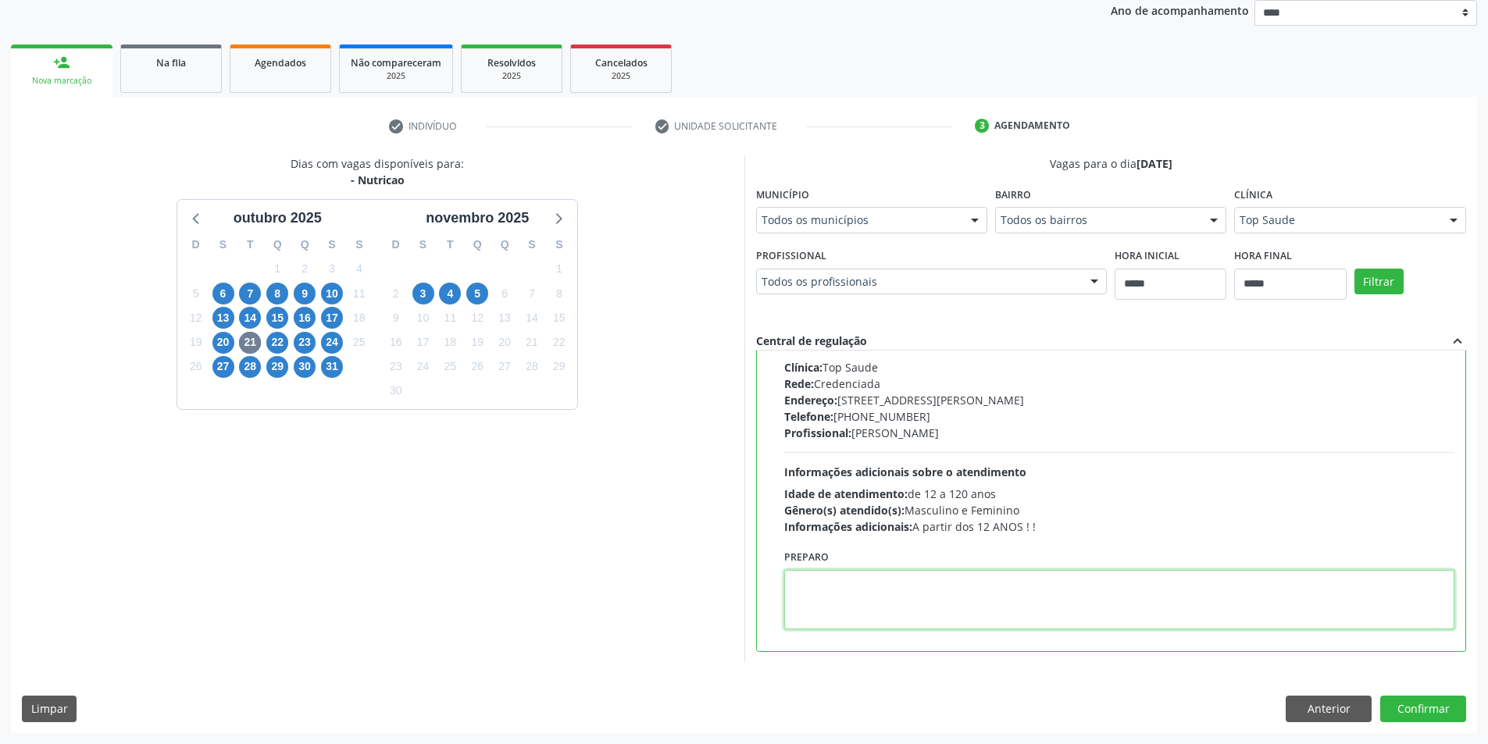
click at [932, 586] on textarea at bounding box center [1119, 599] width 671 height 59
paste textarea "**********"
type textarea "*"
click at [839, 591] on textarea at bounding box center [1119, 599] width 671 height 59
paste textarea "**********"
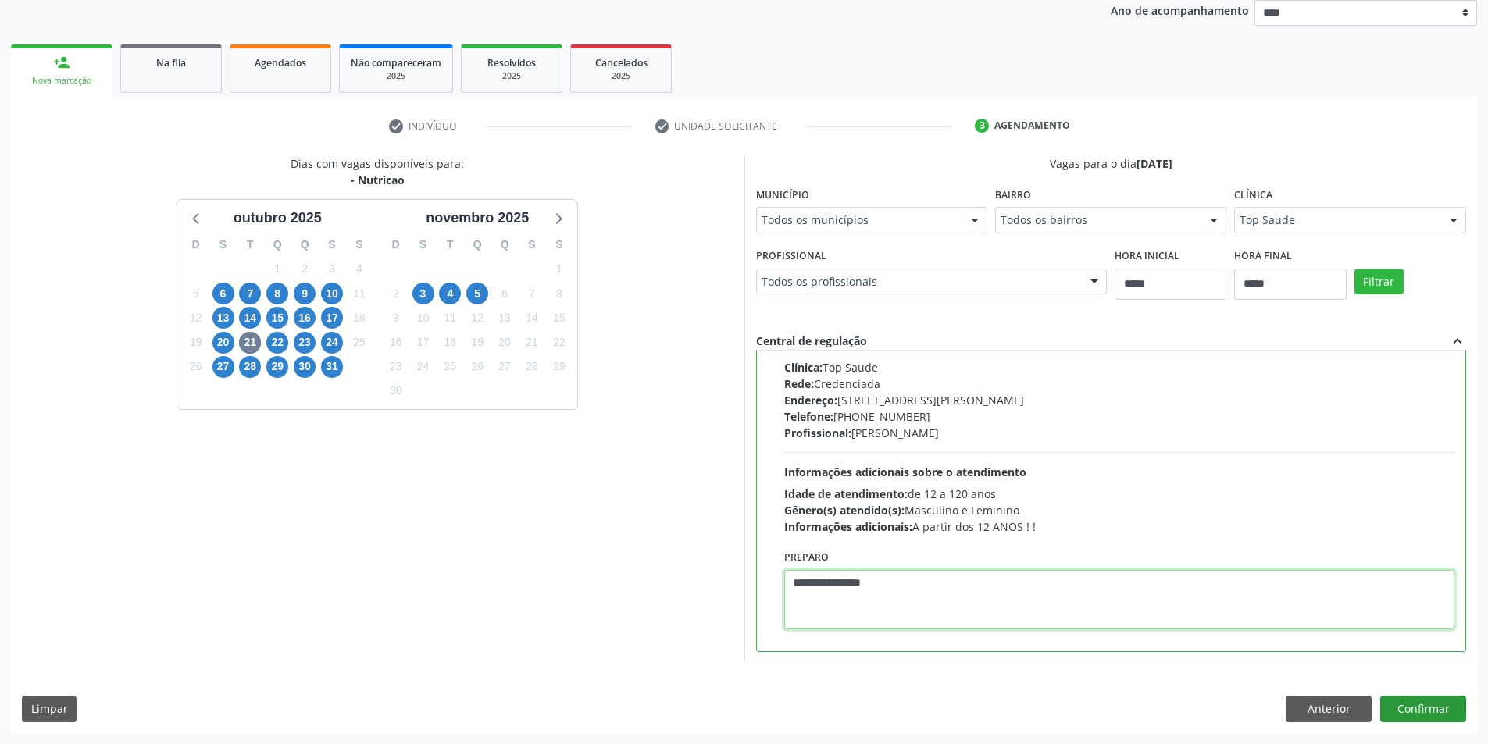
type textarea "**********"
click at [1415, 704] on button "Confirmar" at bounding box center [1423, 709] width 86 height 27
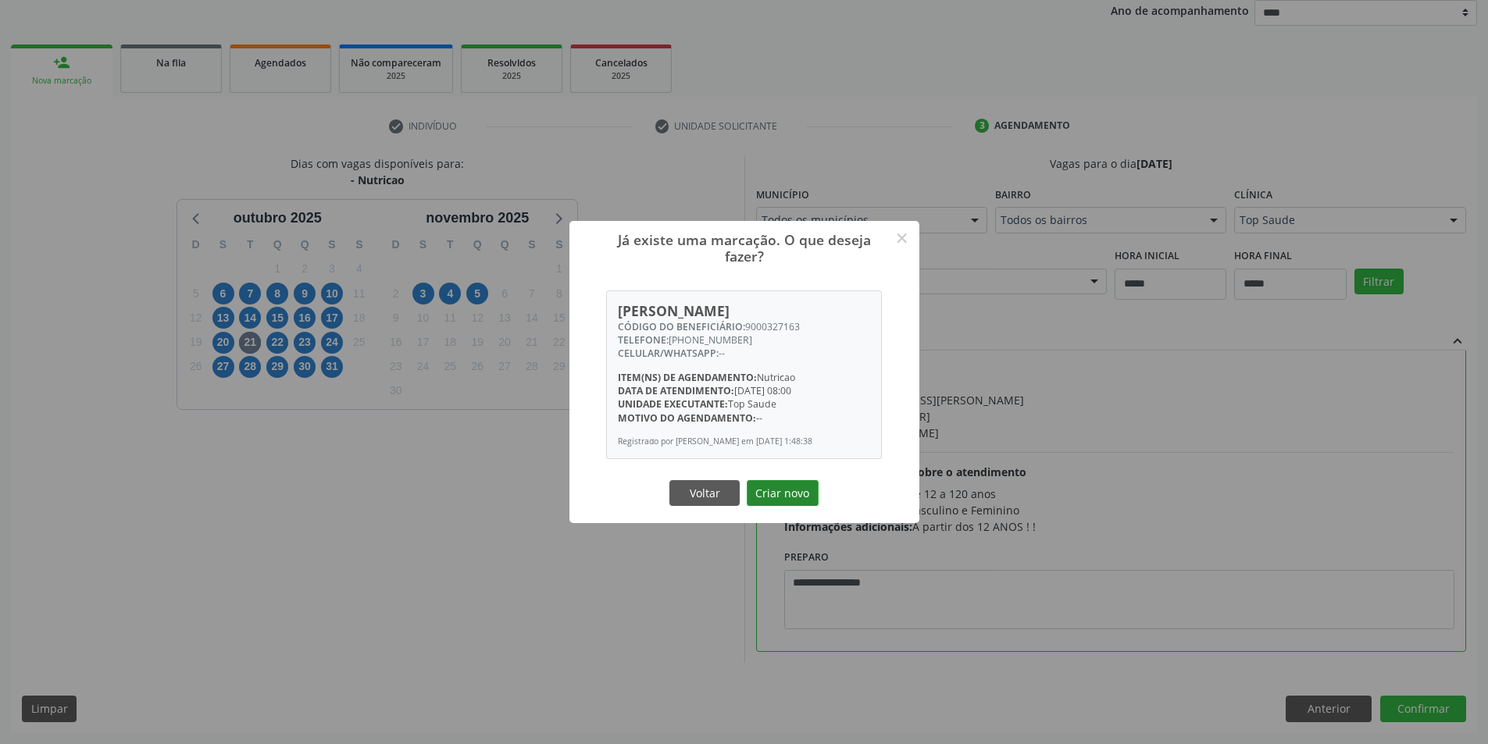
click at [779, 486] on button "Criar novo" at bounding box center [783, 493] width 72 height 27
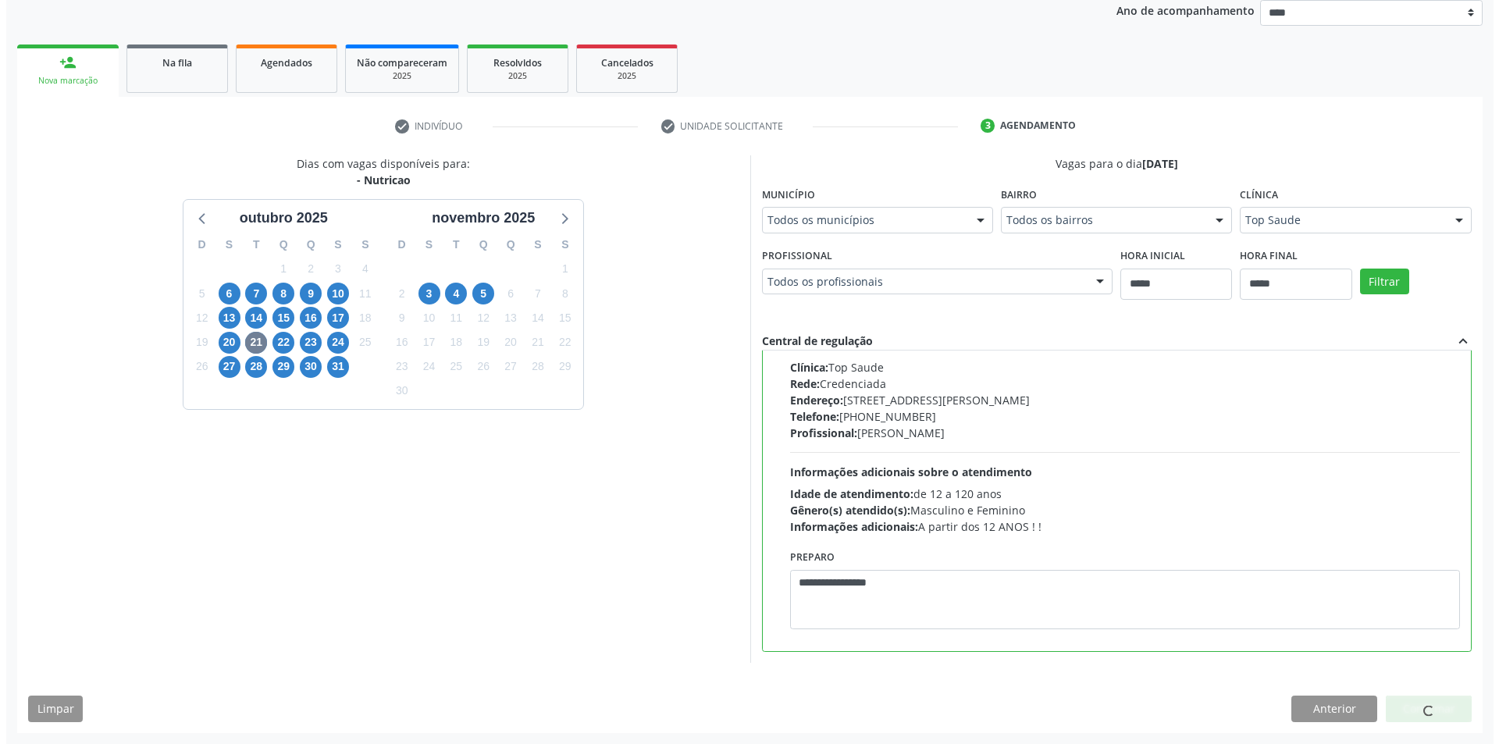
scroll to position [0, 0]
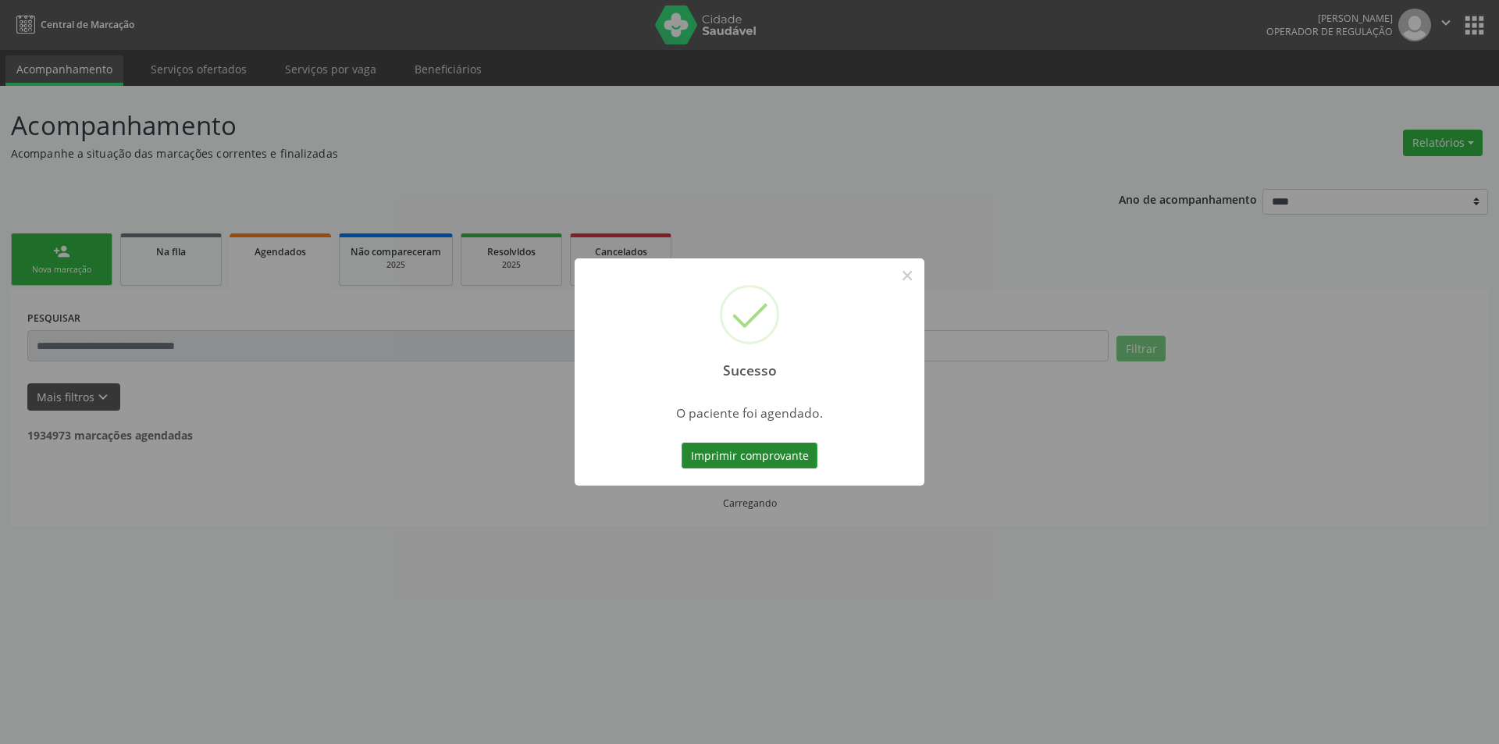
click at [784, 454] on button "Imprimir comprovante" at bounding box center [750, 456] width 136 height 27
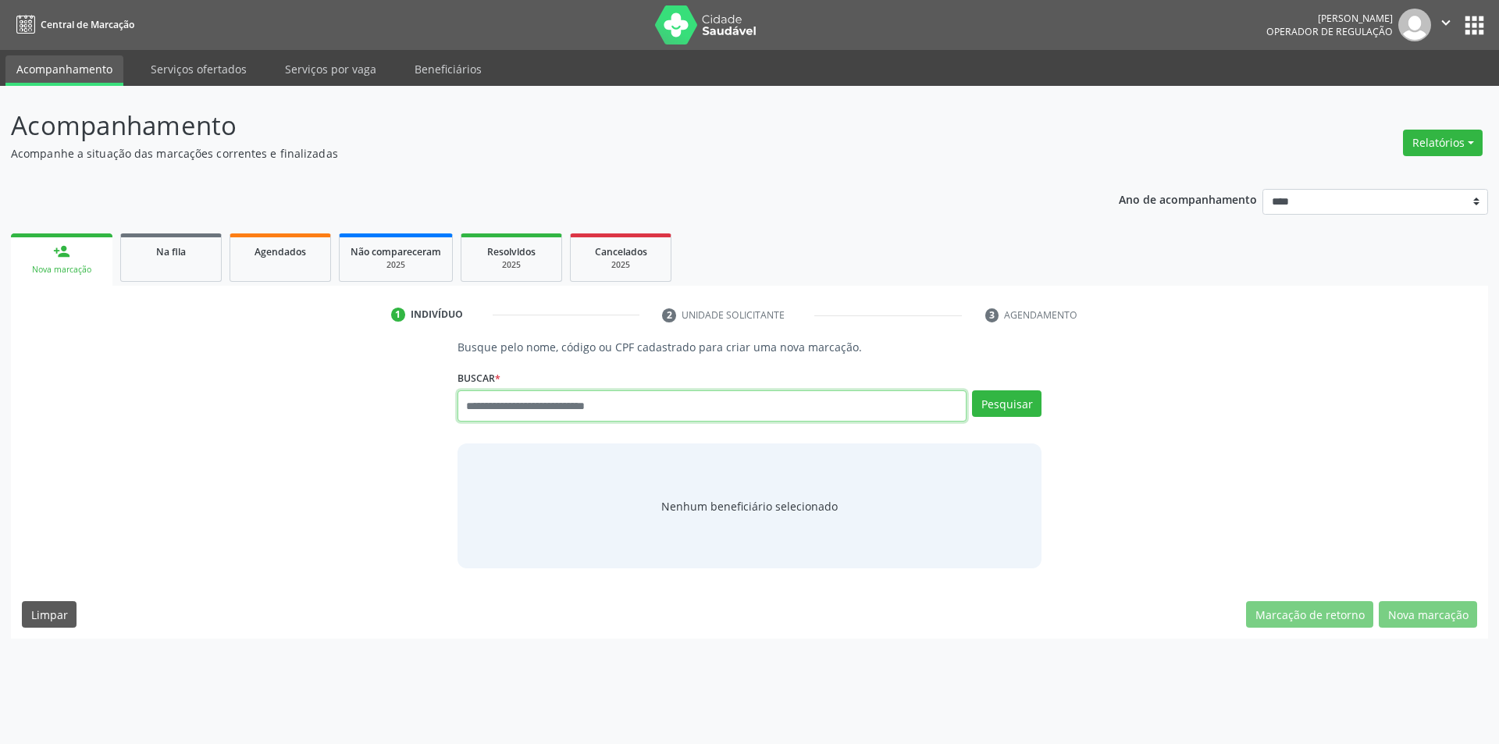
click at [599, 408] on input "text" at bounding box center [713, 405] width 510 height 31
type input "*********"
type input "******"
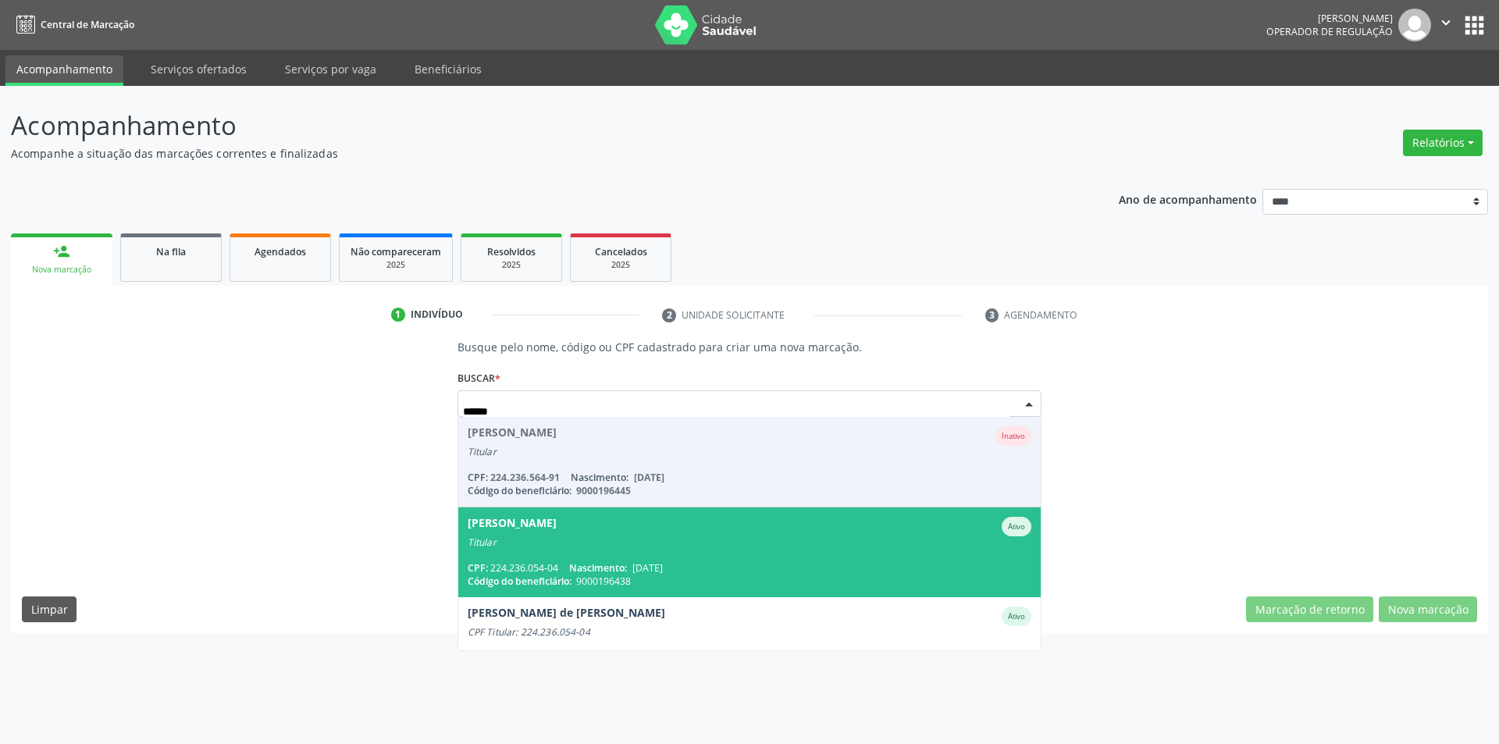
scroll to position [78, 0]
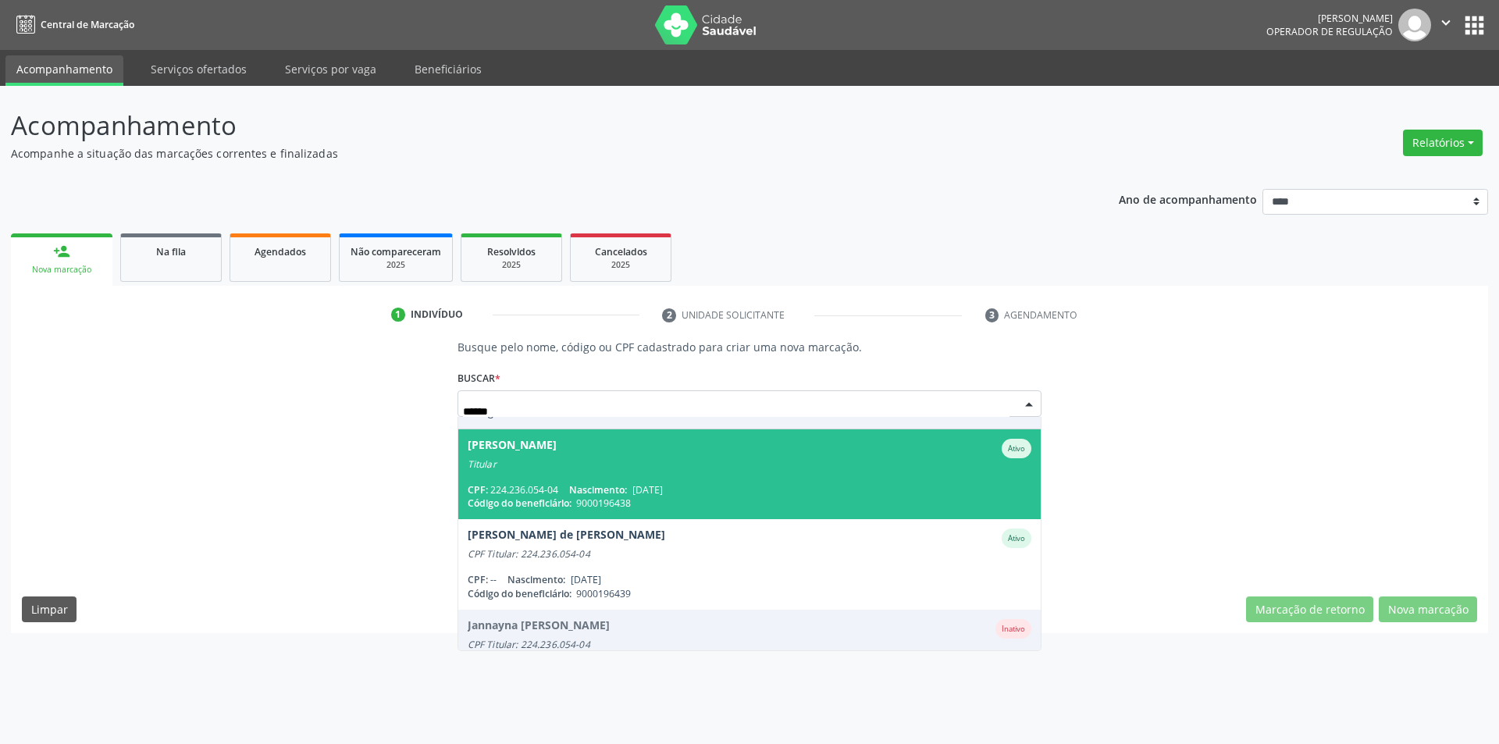
click at [736, 483] on div "CPF: 224.236.054-04 Nascimento: [DATE]" at bounding box center [750, 489] width 565 height 13
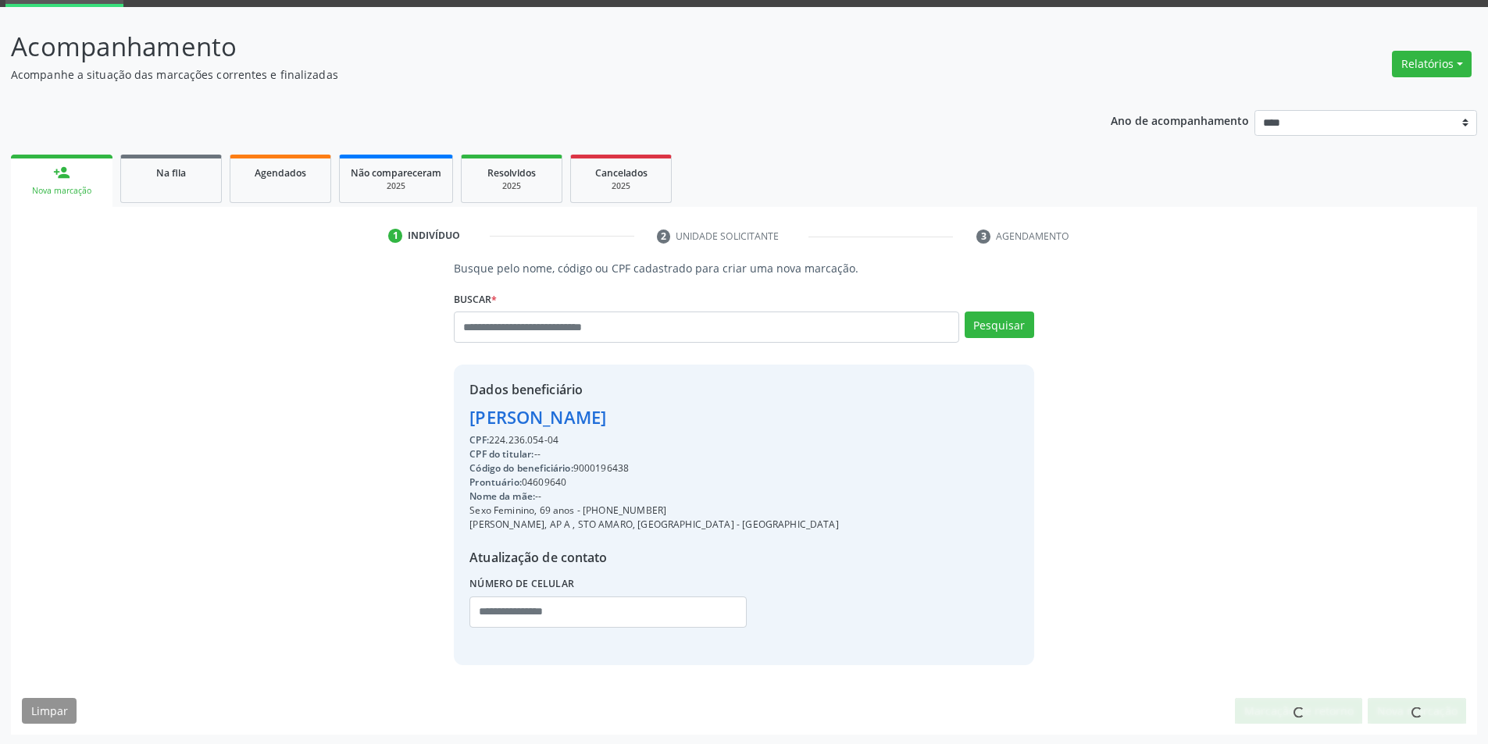
scroll to position [80, 0]
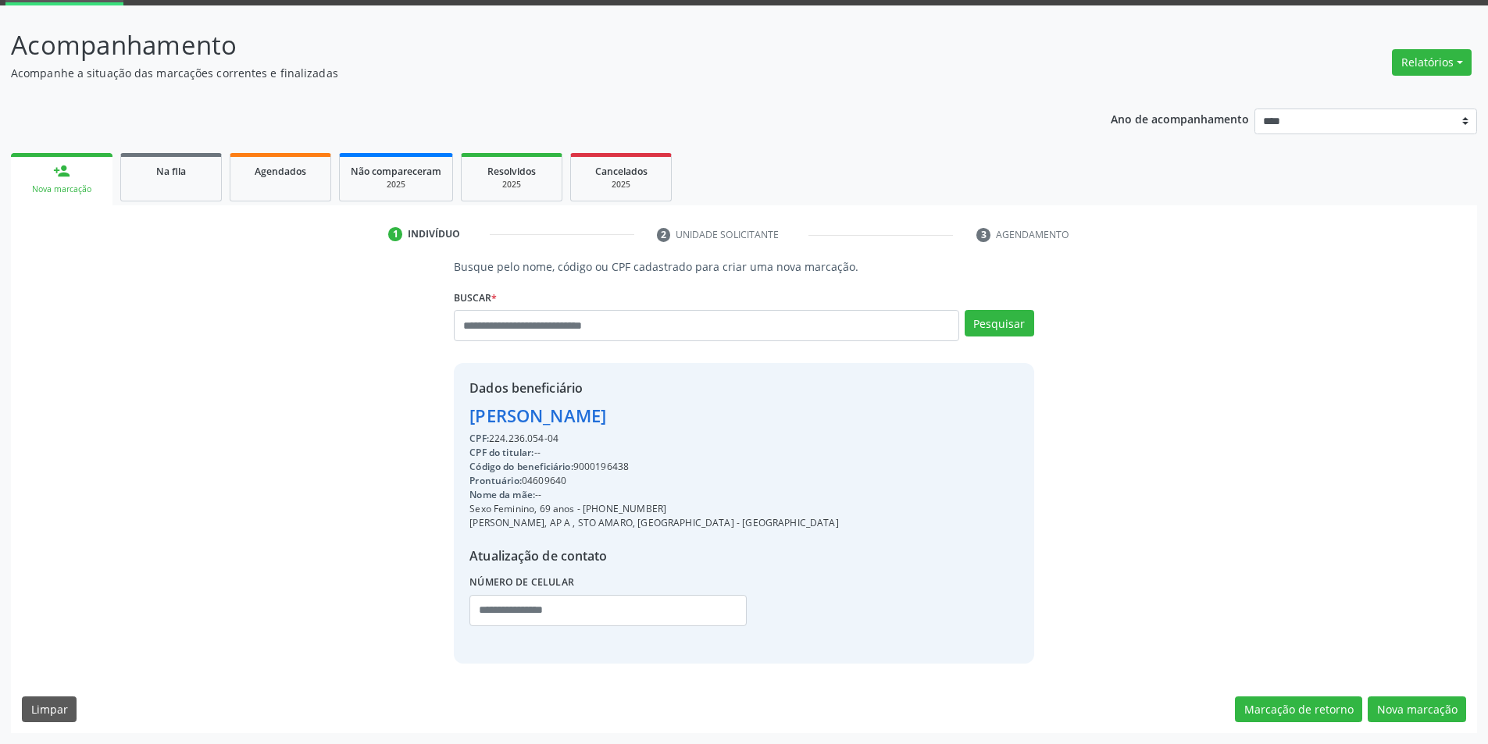
click at [595, 461] on div "Código do beneficiário: 9000196438" at bounding box center [653, 467] width 369 height 14
copy div "9000196438"
click at [1404, 704] on button "Nova marcação" at bounding box center [1416, 710] width 98 height 27
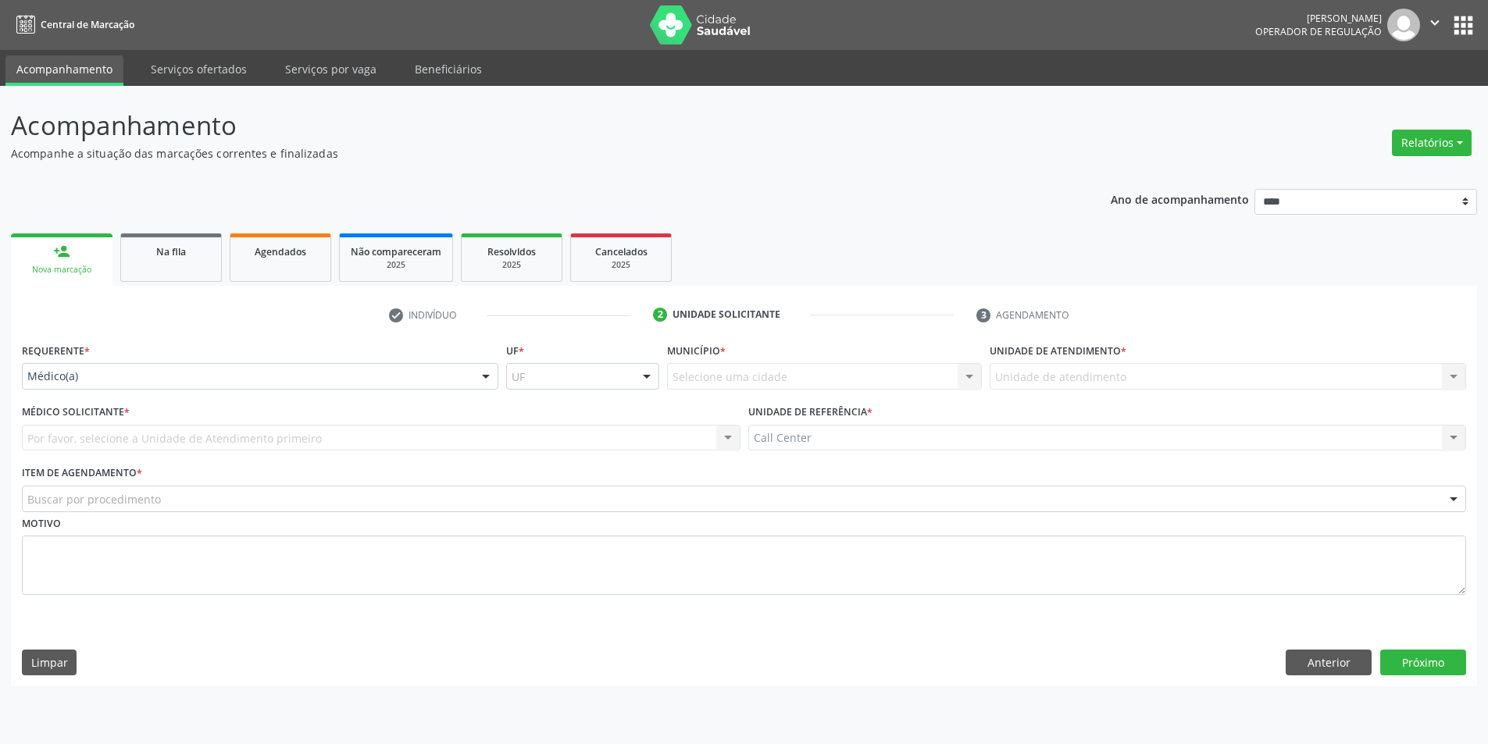
scroll to position [0, 0]
click at [86, 390] on div "Requerente * Médico(a) Médico(a) Enfermeiro(a) Paciente Nenhum resultado encont…" at bounding box center [262, 369] width 488 height 61
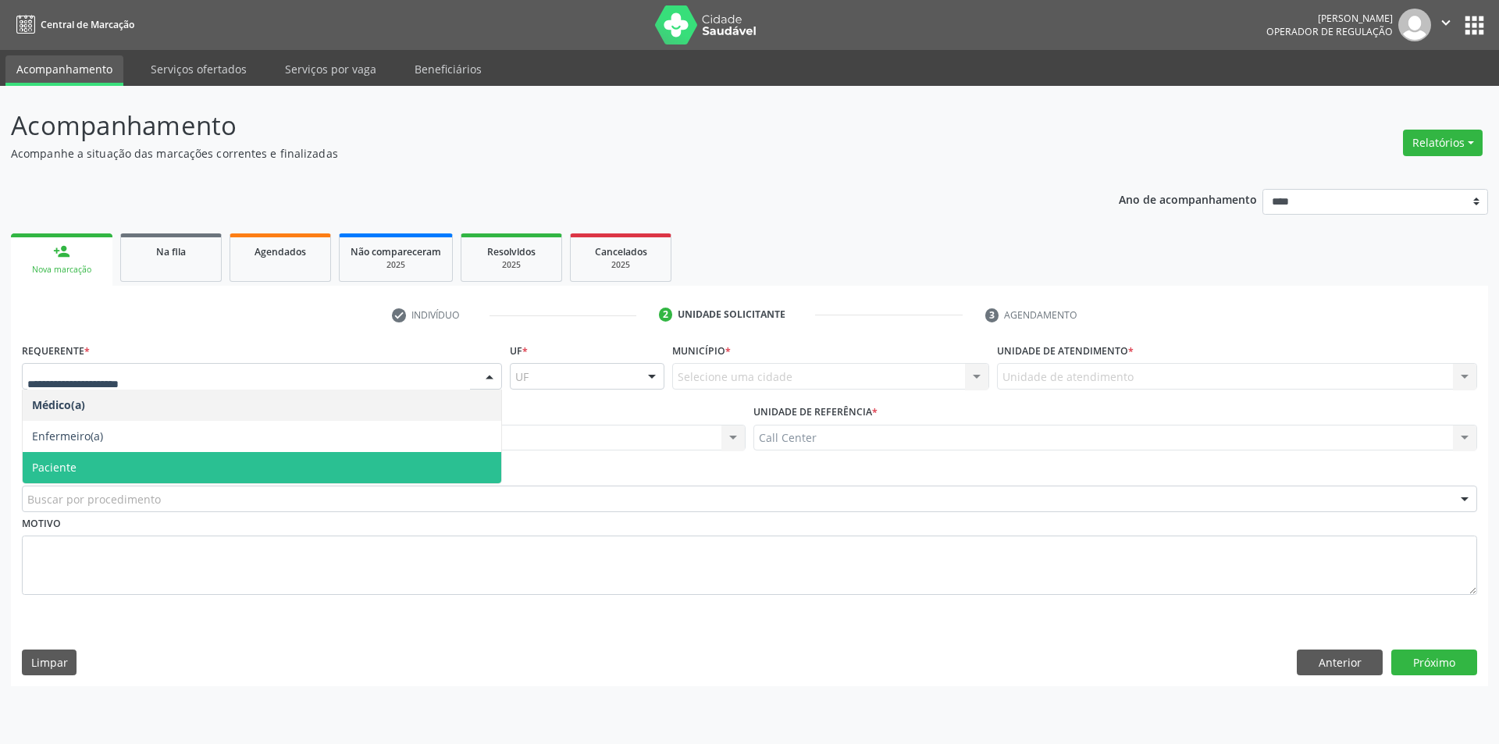
click at [70, 458] on span "Paciente" at bounding box center [262, 467] width 479 height 31
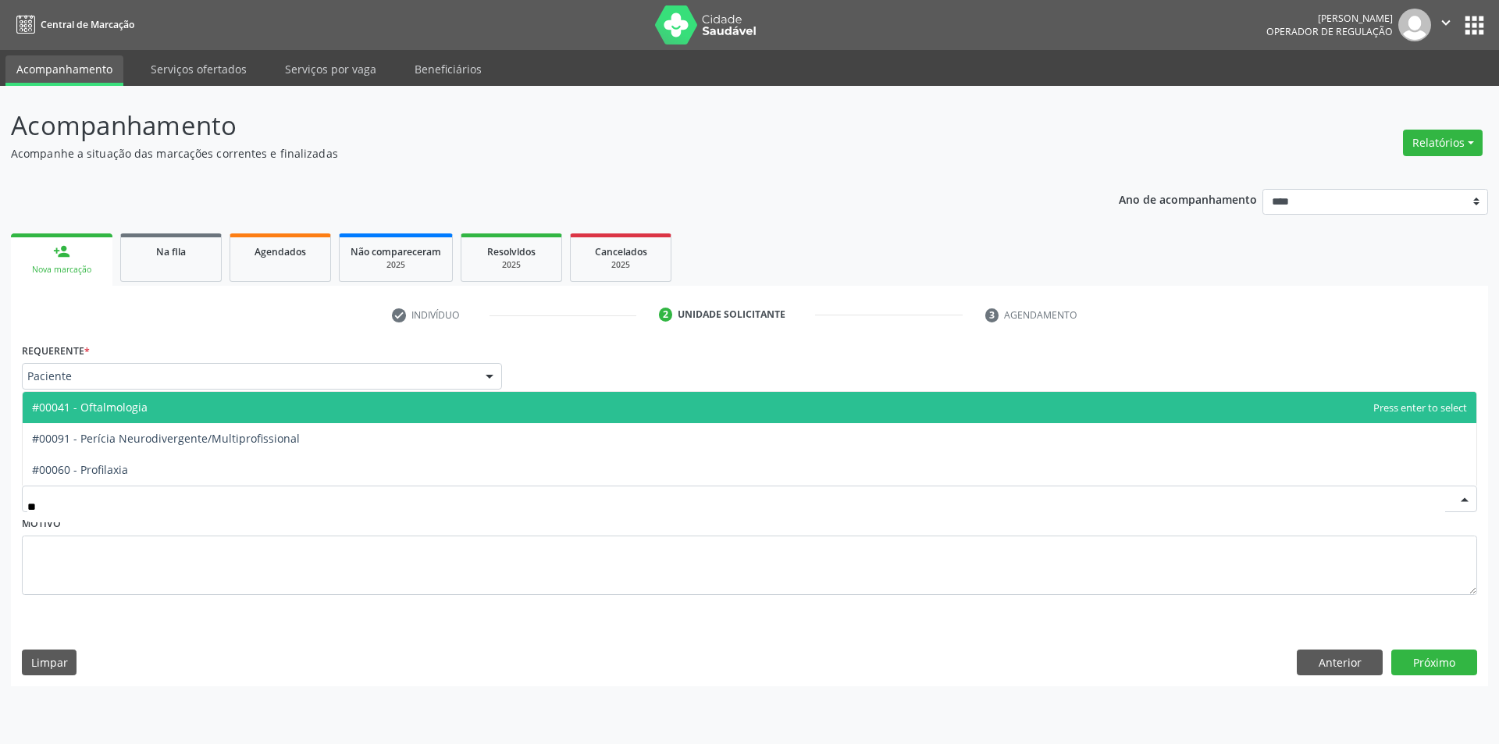
type input "***"
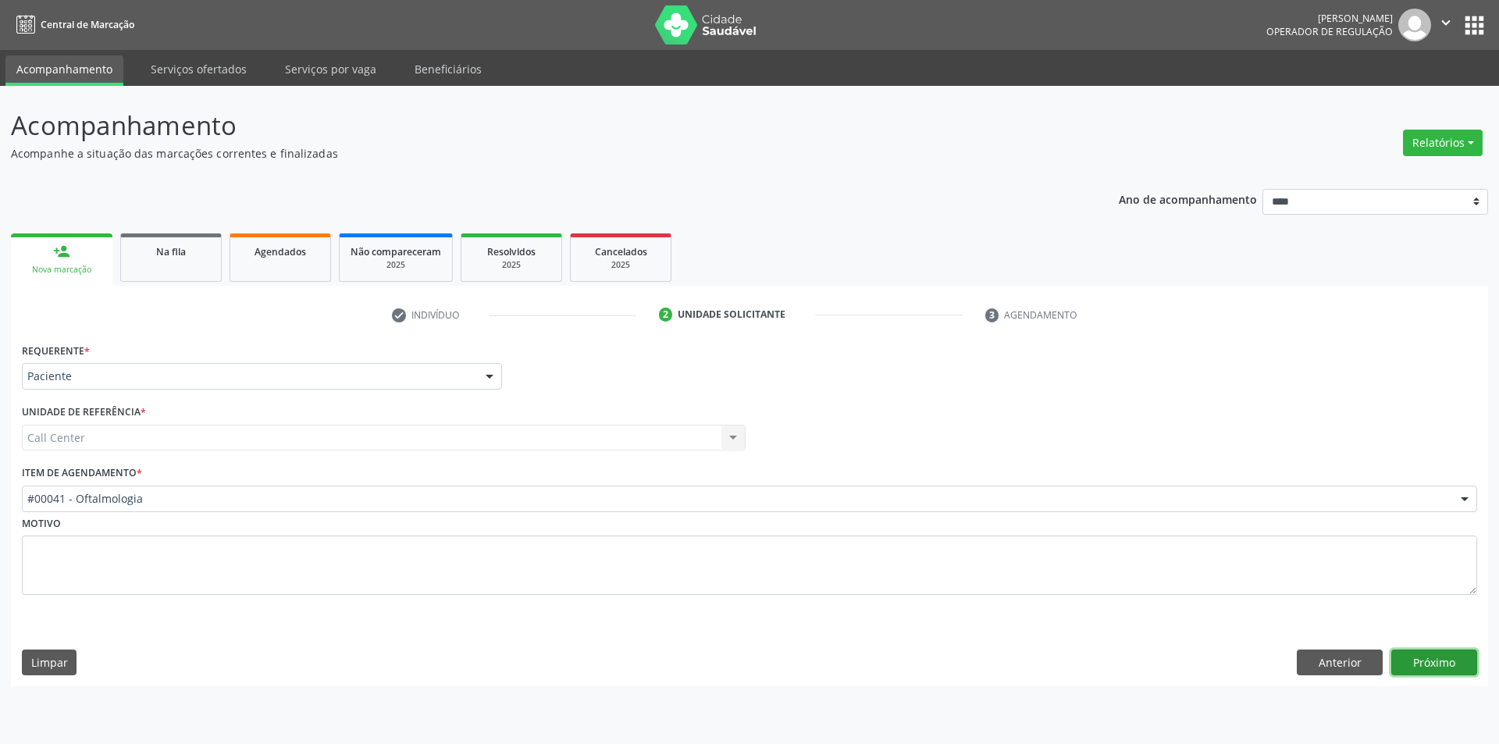
click at [1456, 672] on button "Próximo" at bounding box center [1435, 663] width 86 height 27
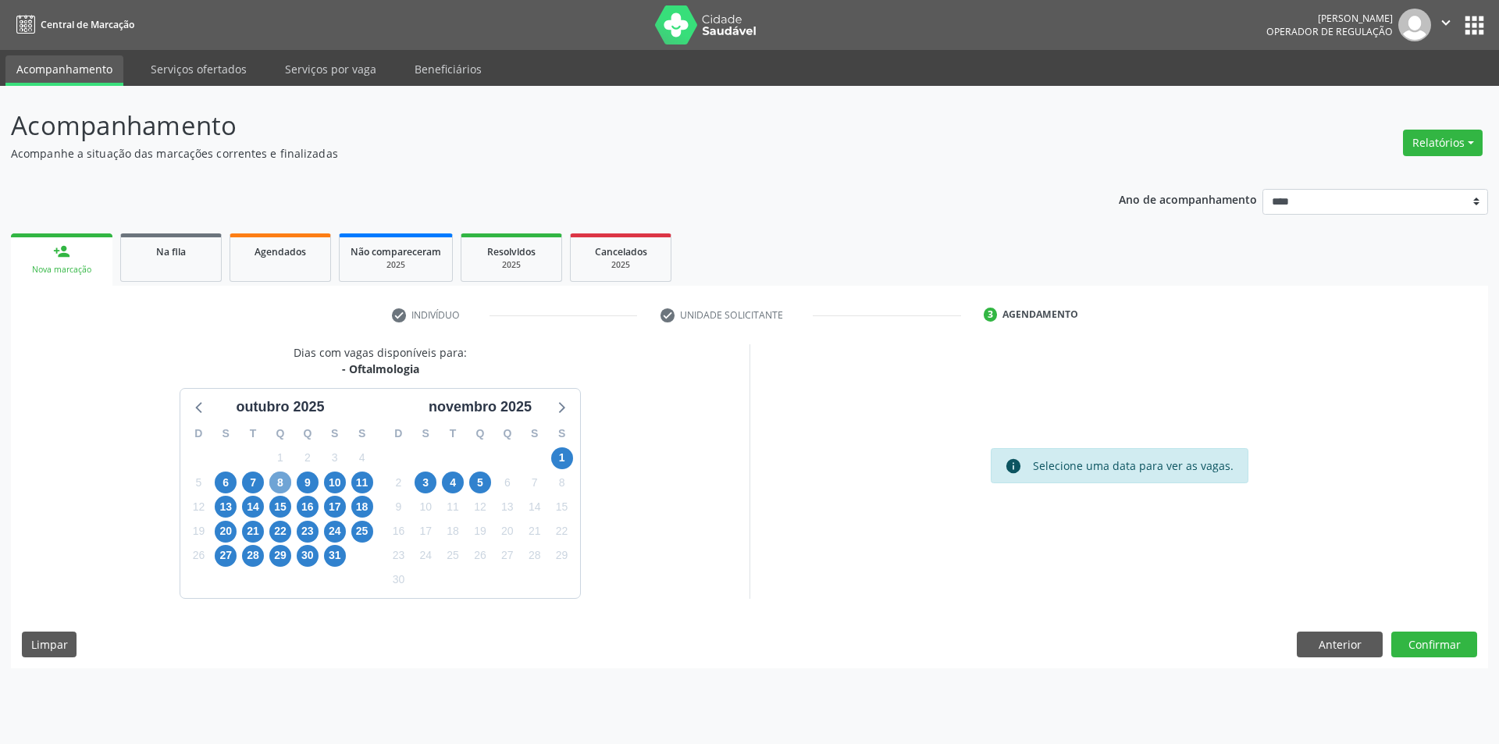
click at [279, 483] on span "8" at bounding box center [280, 483] width 22 height 22
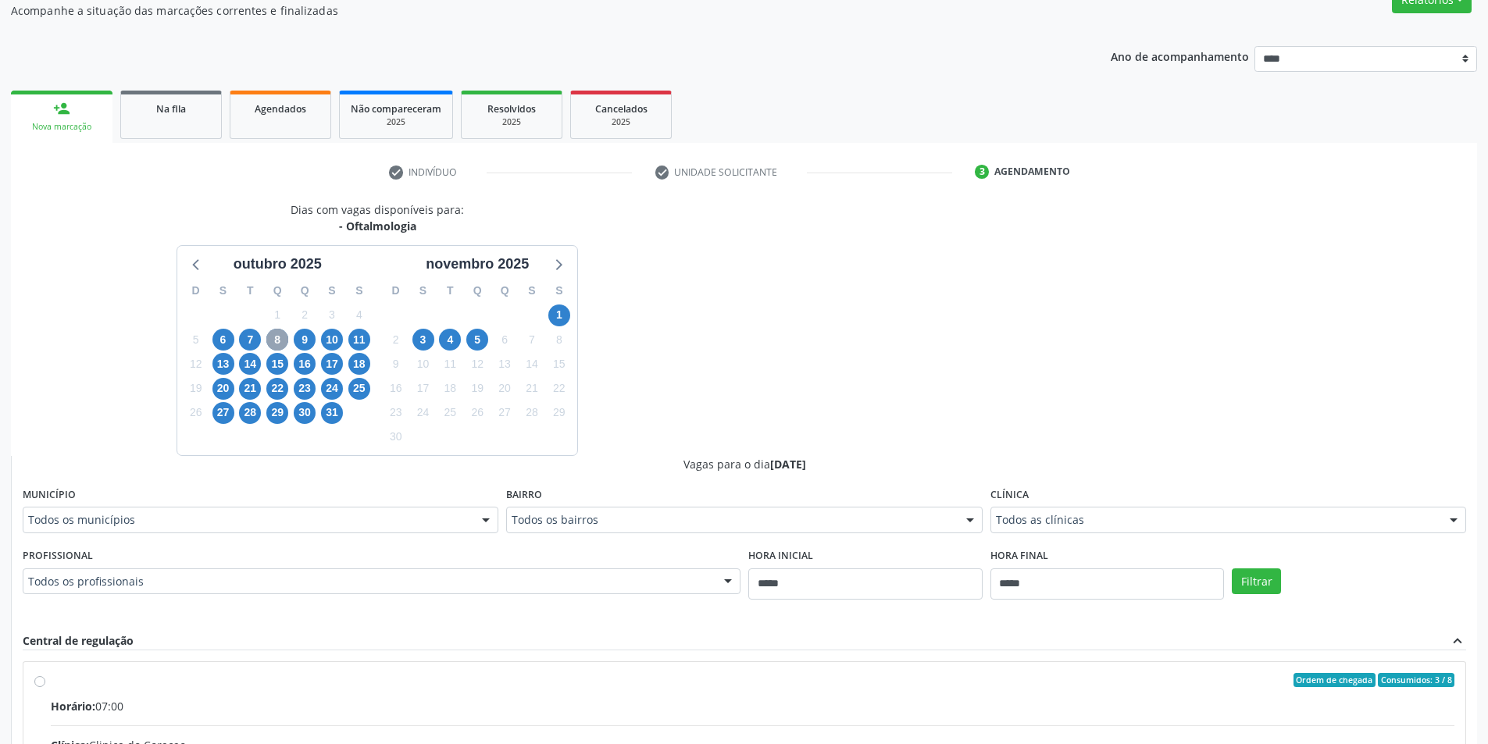
scroll to position [156, 0]
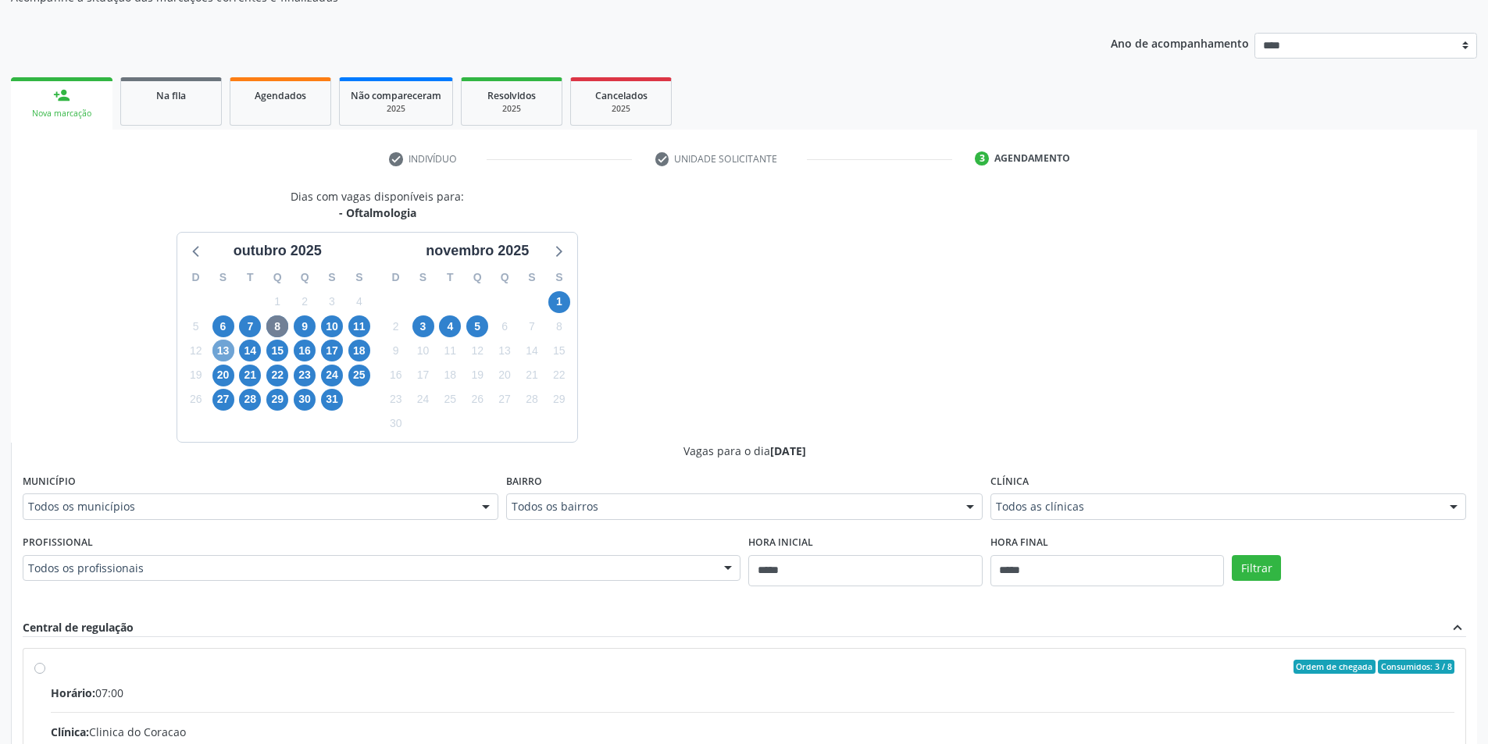
click at [232, 351] on span "13" at bounding box center [223, 351] width 22 height 22
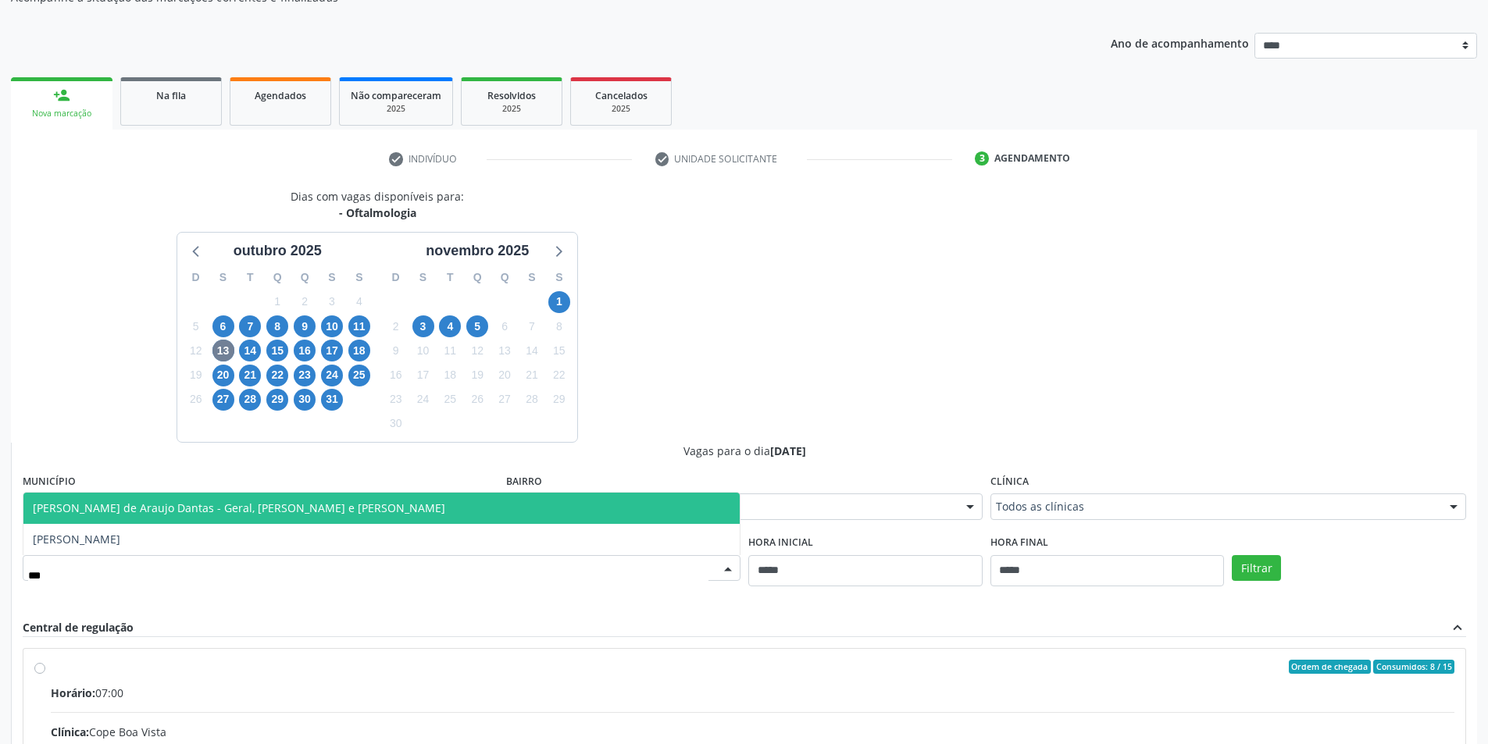
type input "****"
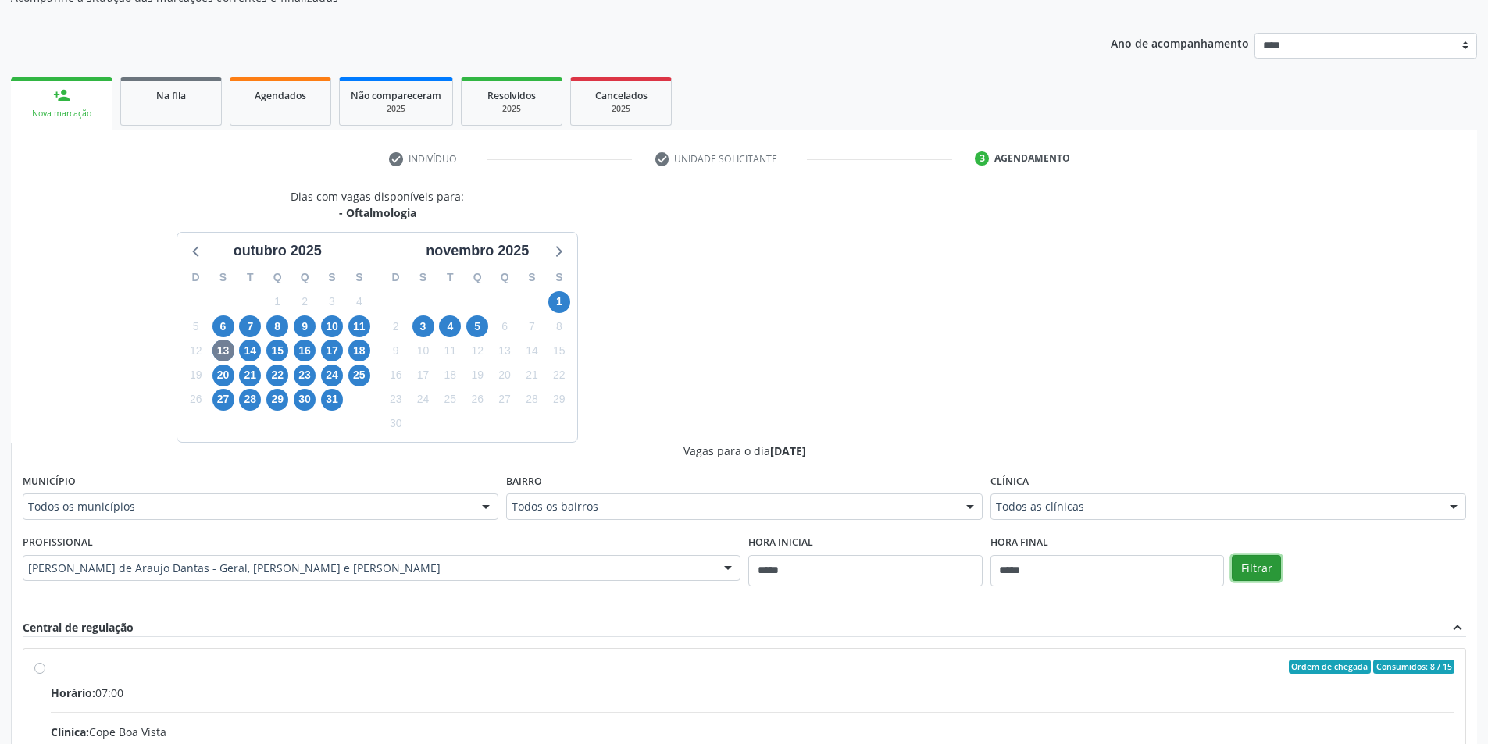
click at [1268, 563] on button "Filtrar" at bounding box center [1255, 568] width 49 height 27
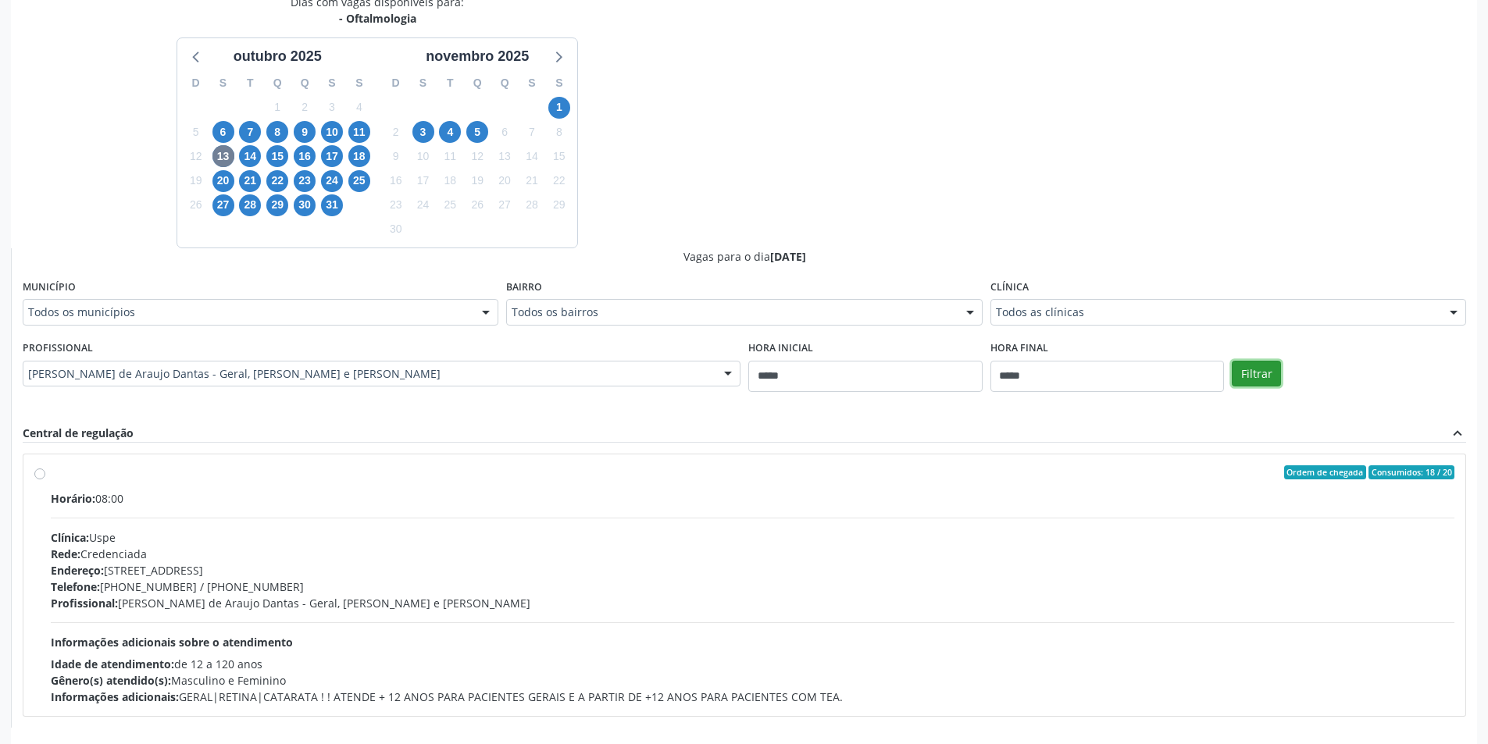
scroll to position [415, 0]
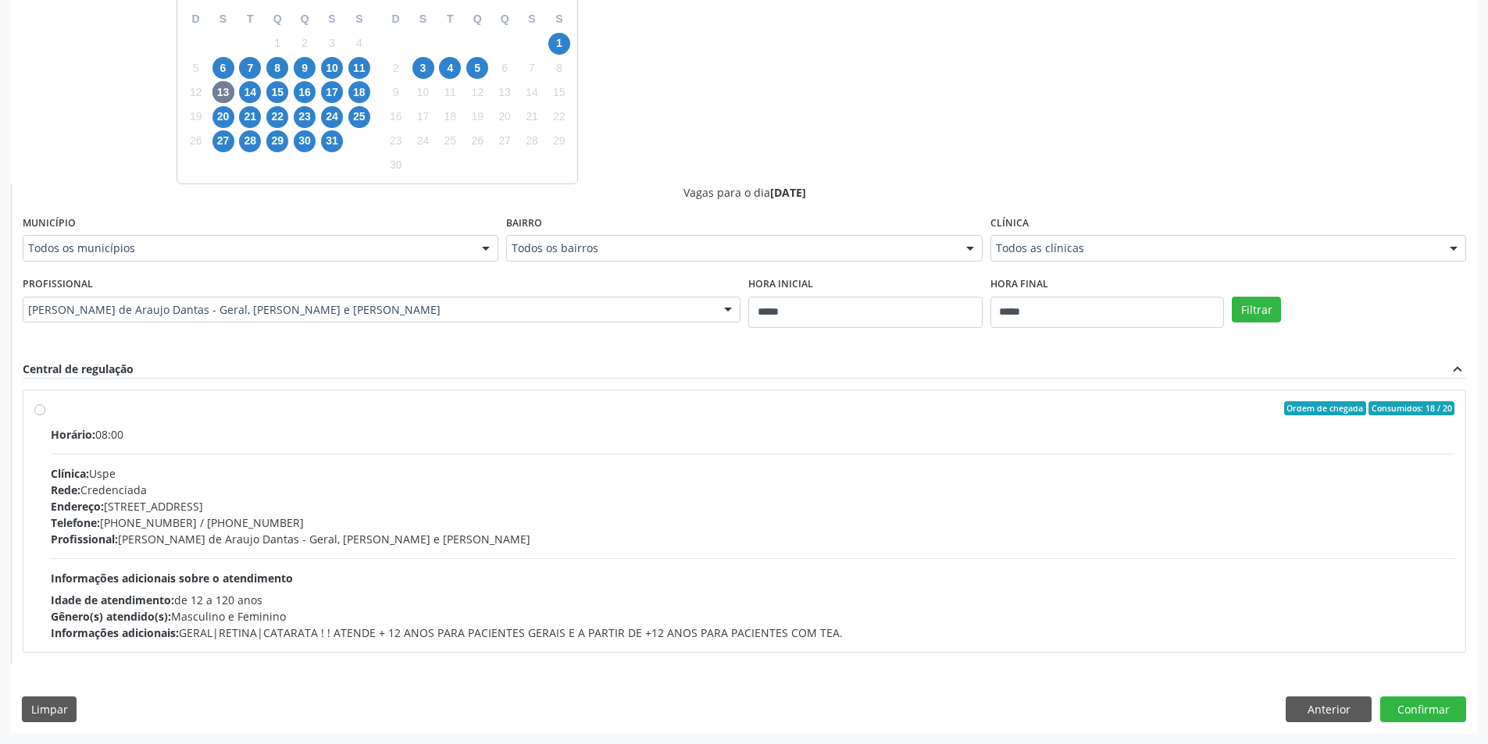
click at [598, 524] on div "Telefone: [PHONE_NUMBER] / [PHONE_NUMBER]" at bounding box center [752, 523] width 1403 height 16
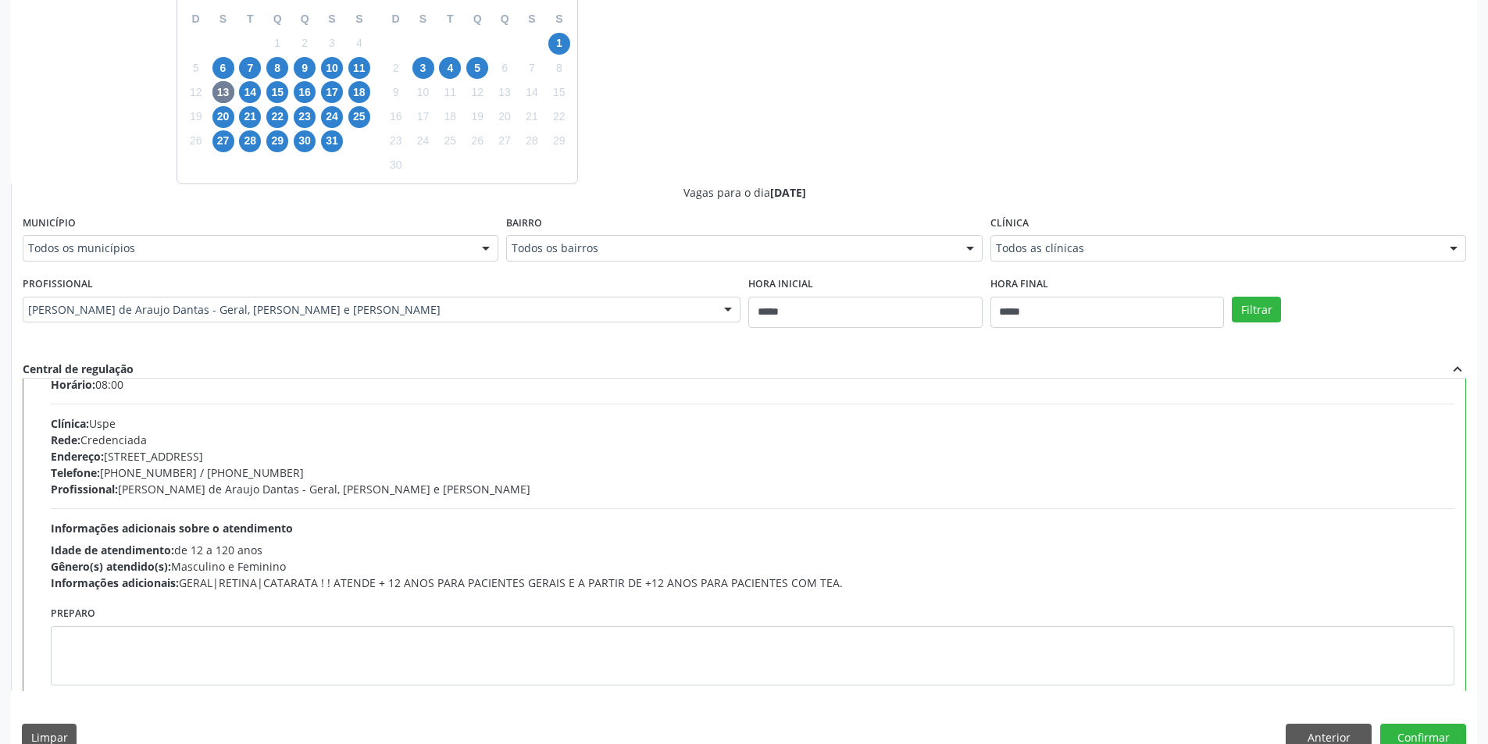
scroll to position [77, 0]
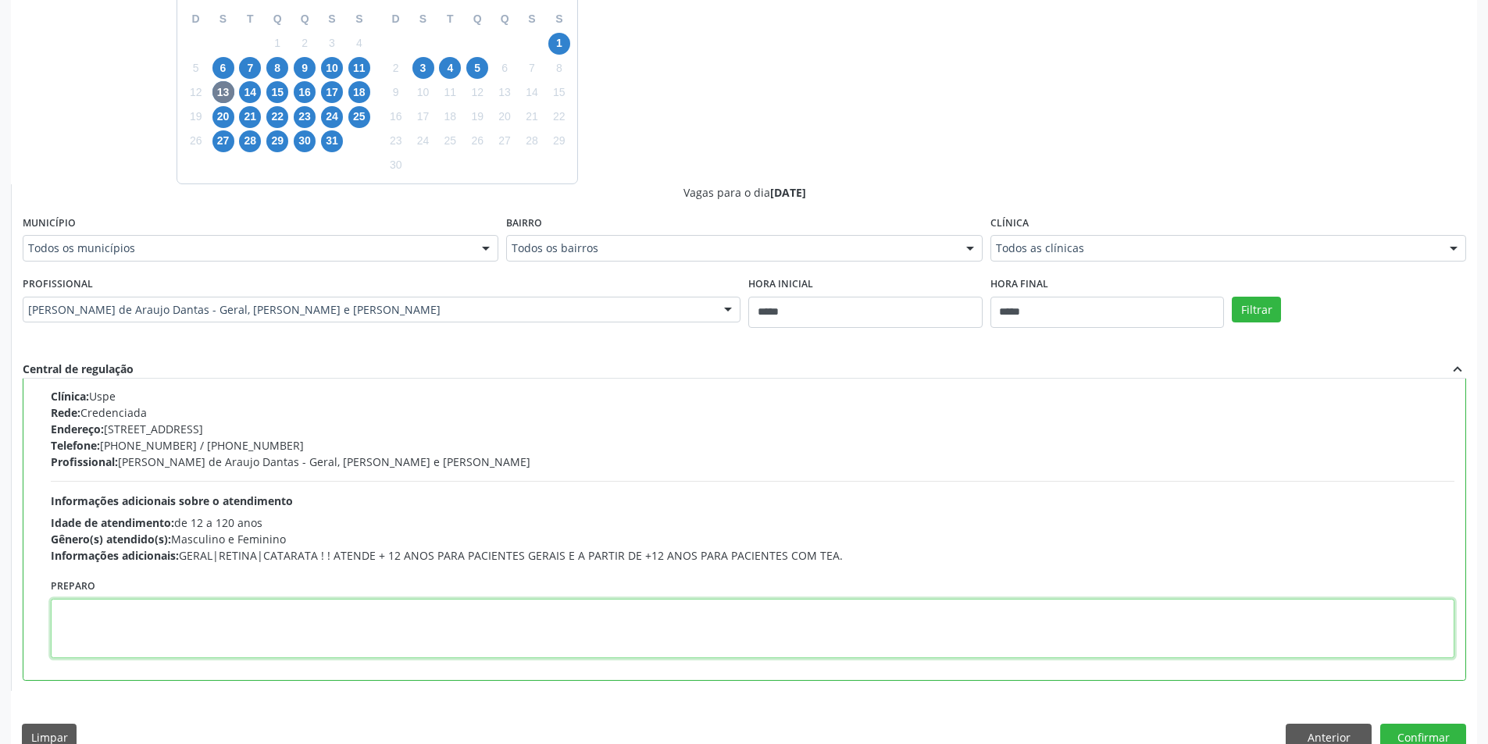
click at [155, 615] on textarea at bounding box center [752, 628] width 1403 height 59
paste textarea "**********"
type textarea "**********"
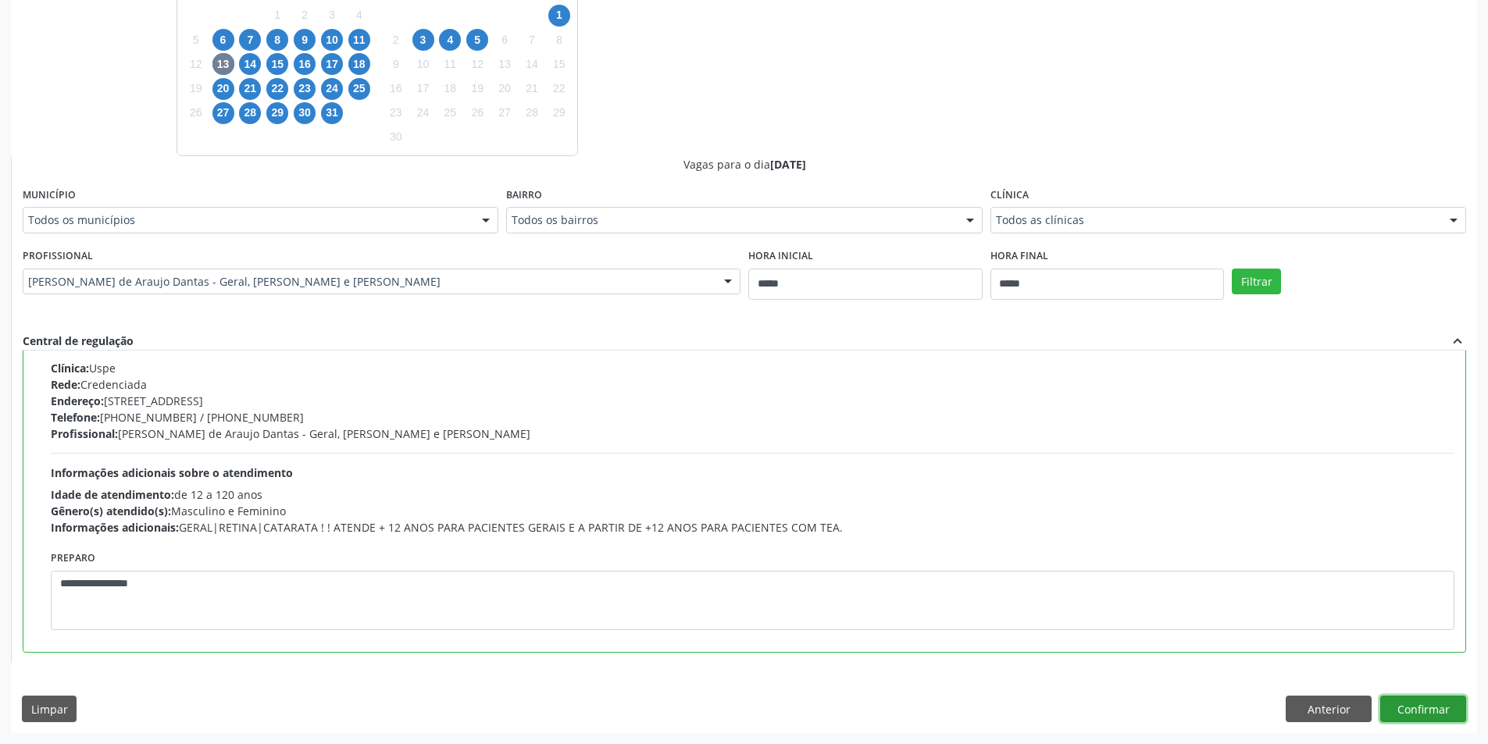
click at [1431, 713] on button "Confirmar" at bounding box center [1423, 709] width 86 height 27
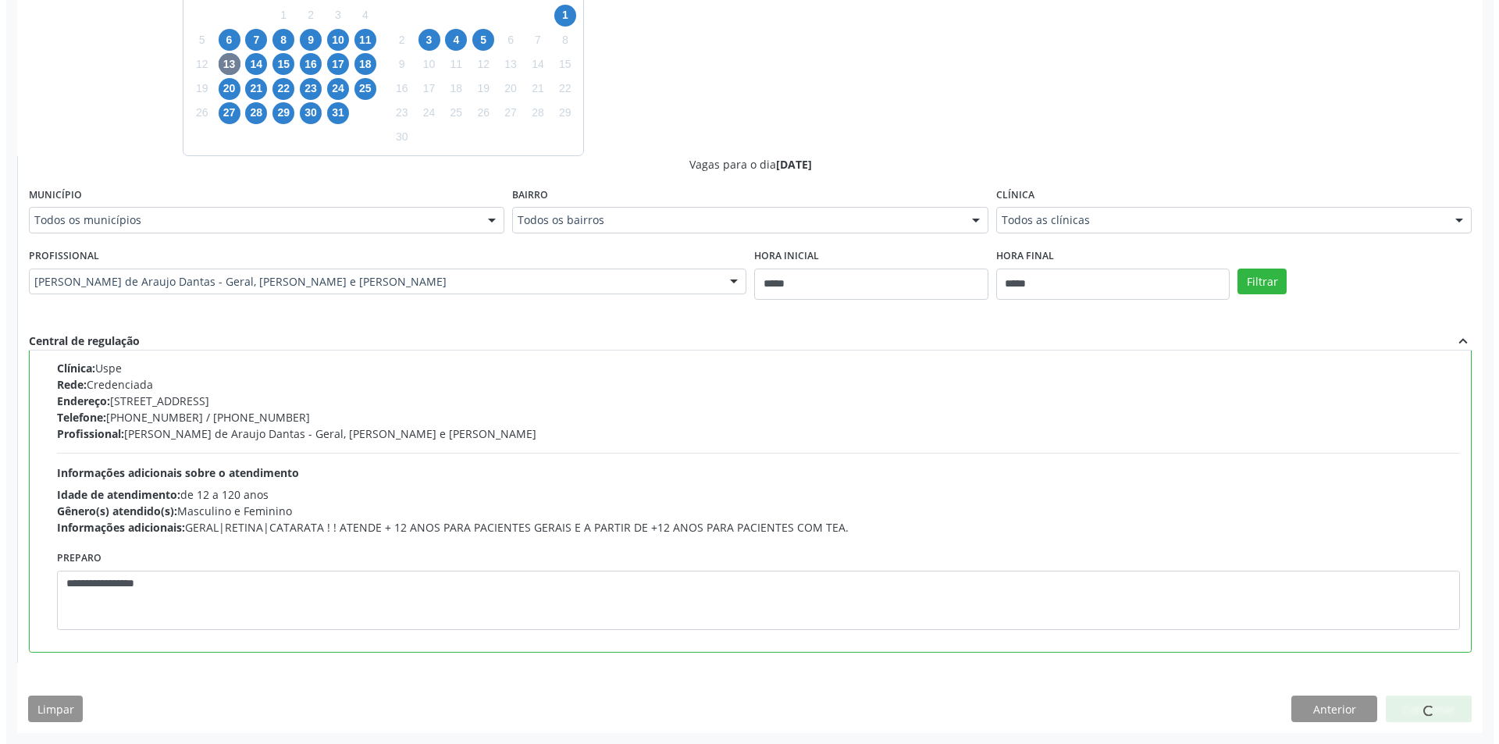
scroll to position [0, 0]
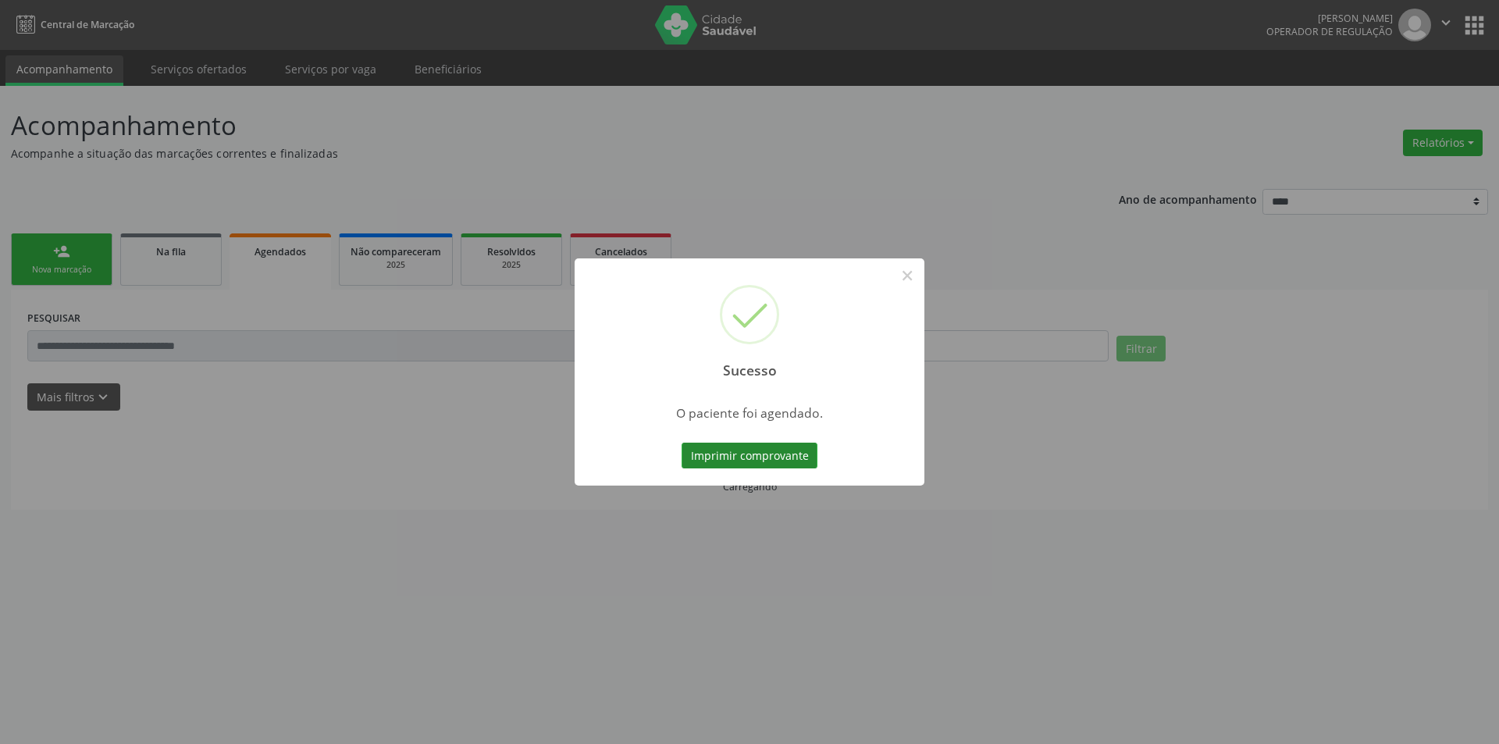
click at [753, 444] on button "Imprimir comprovante" at bounding box center [750, 456] width 136 height 27
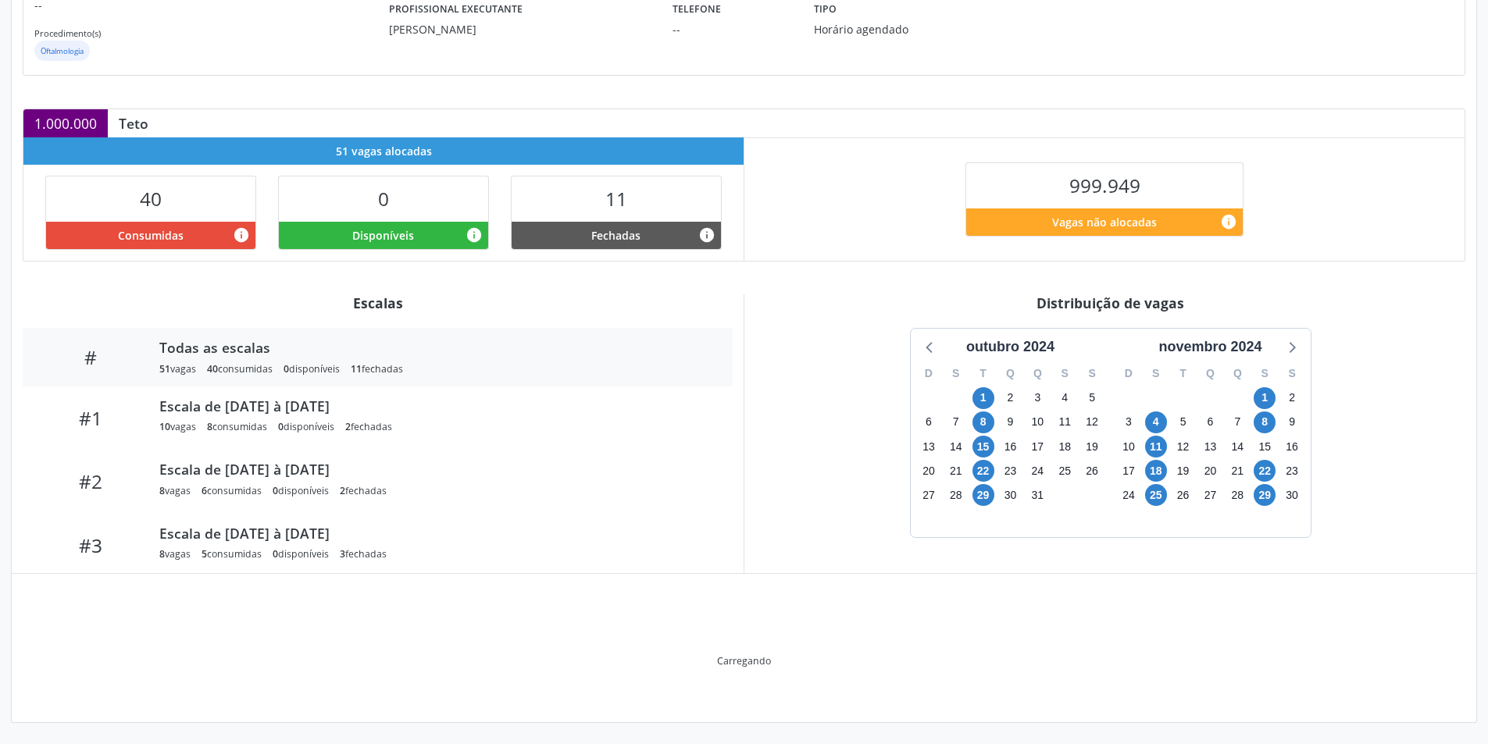
scroll to position [245, 0]
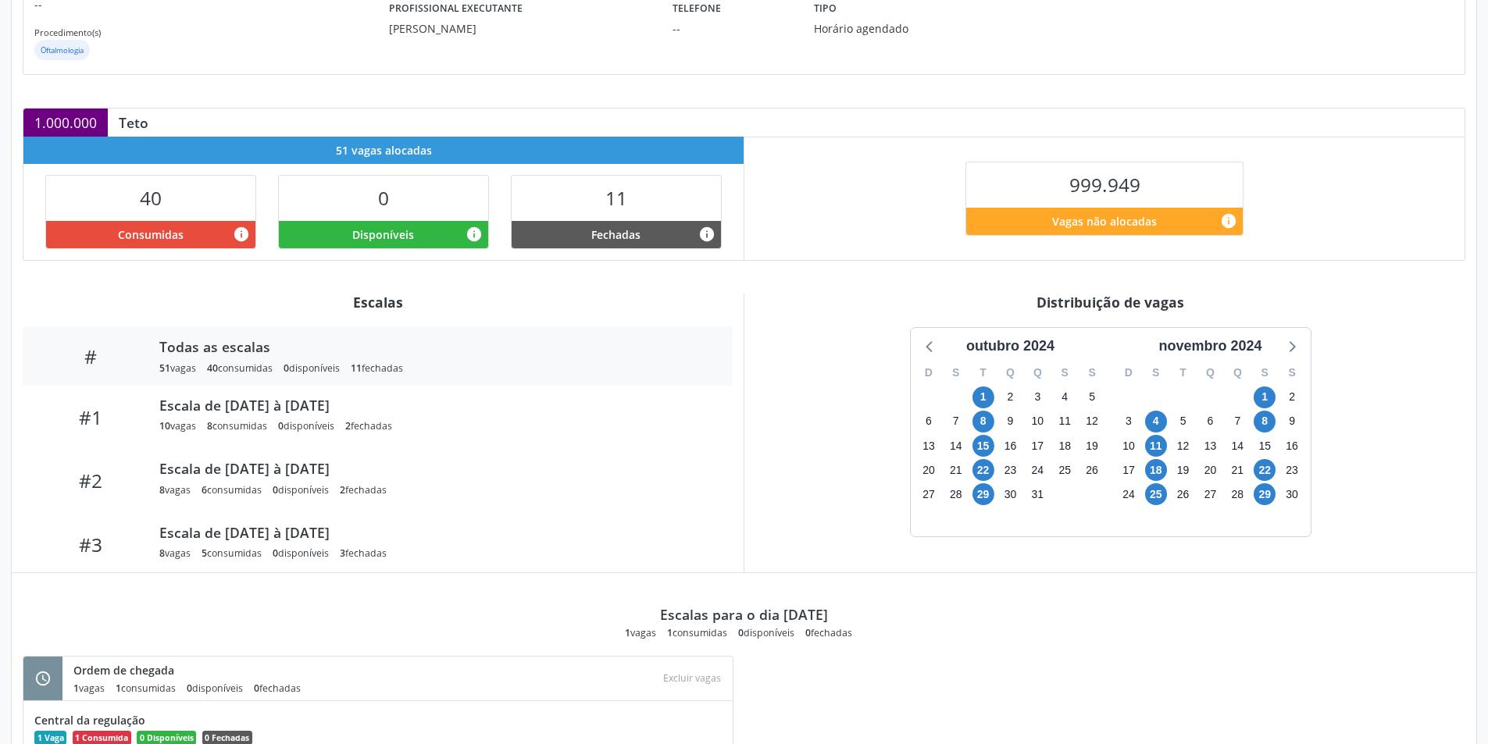
click at [1266, 335] on div "novembro 2024" at bounding box center [1210, 342] width 200 height 29
click at [1257, 348] on div "novembro 2024" at bounding box center [1210, 346] width 116 height 21
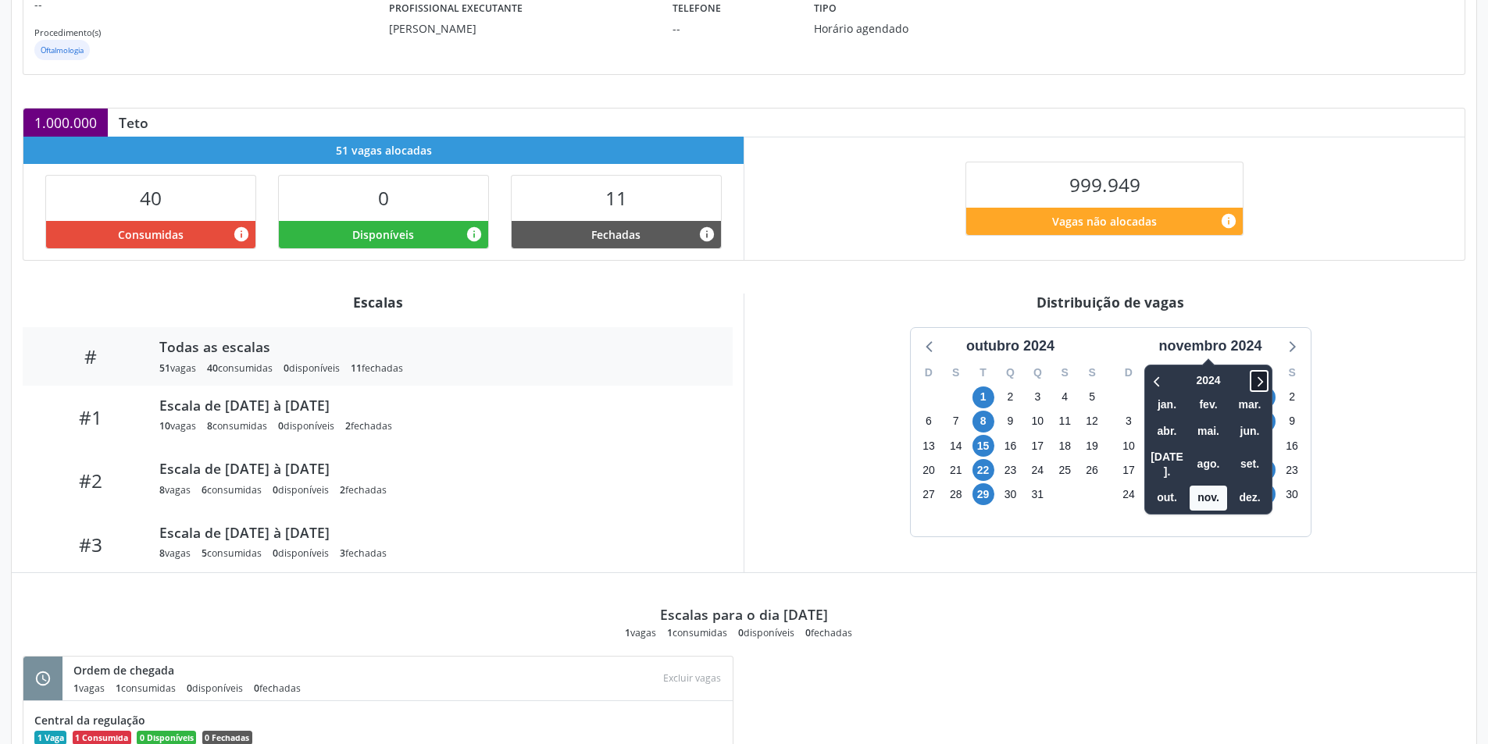
click at [1264, 379] on icon at bounding box center [1259, 381] width 16 height 19
click at [1216, 491] on span "nov." at bounding box center [1207, 498] width 37 height 24
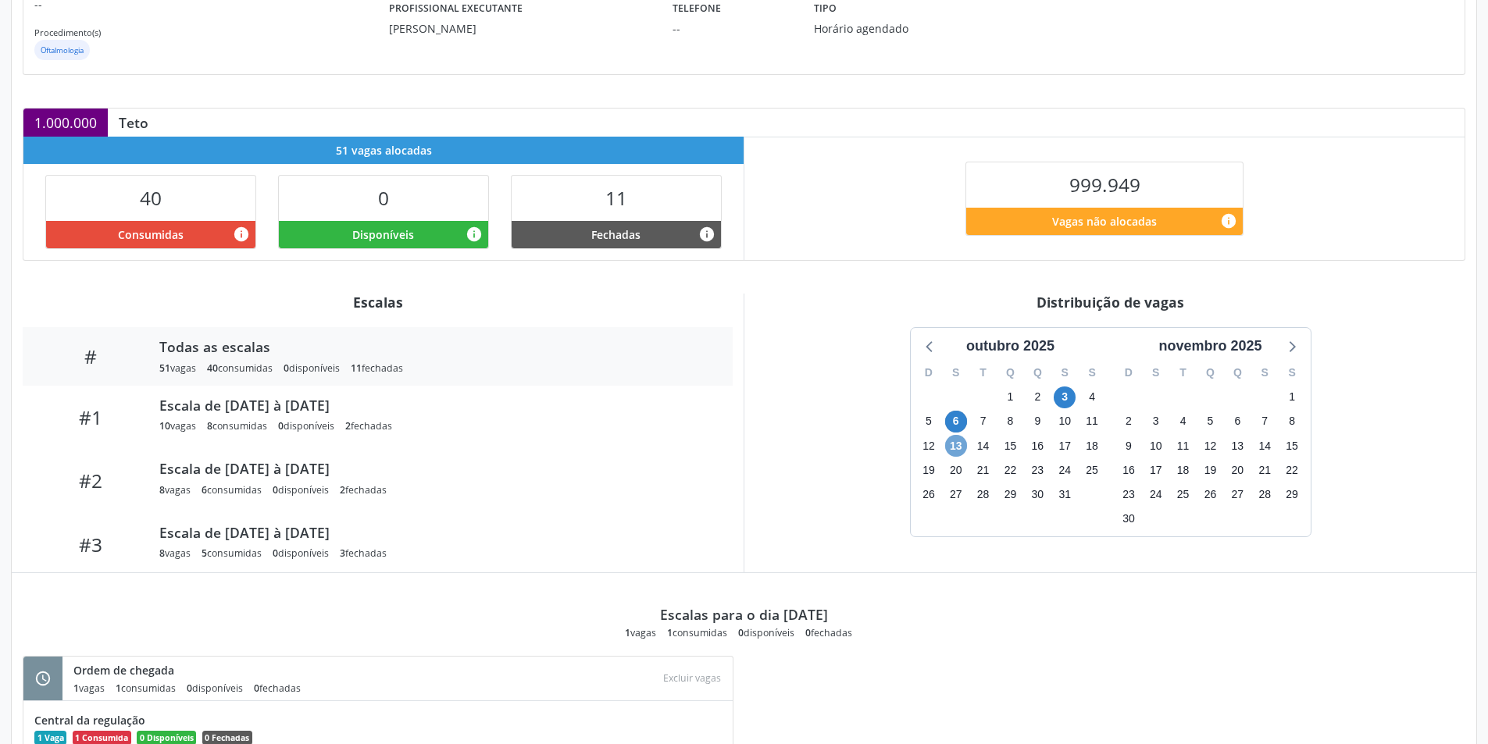
click at [950, 443] on span "13" at bounding box center [956, 446] width 22 height 22
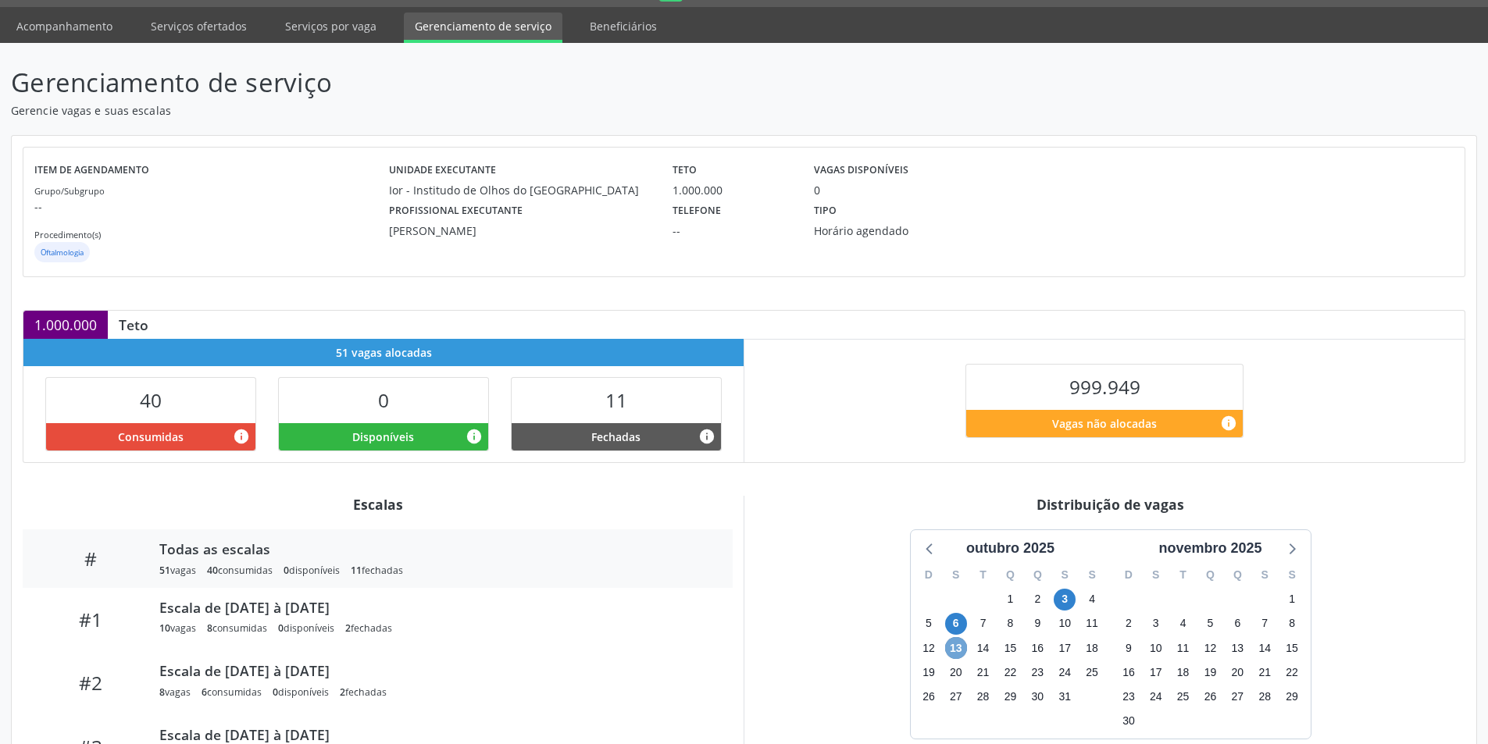
scroll to position [0, 0]
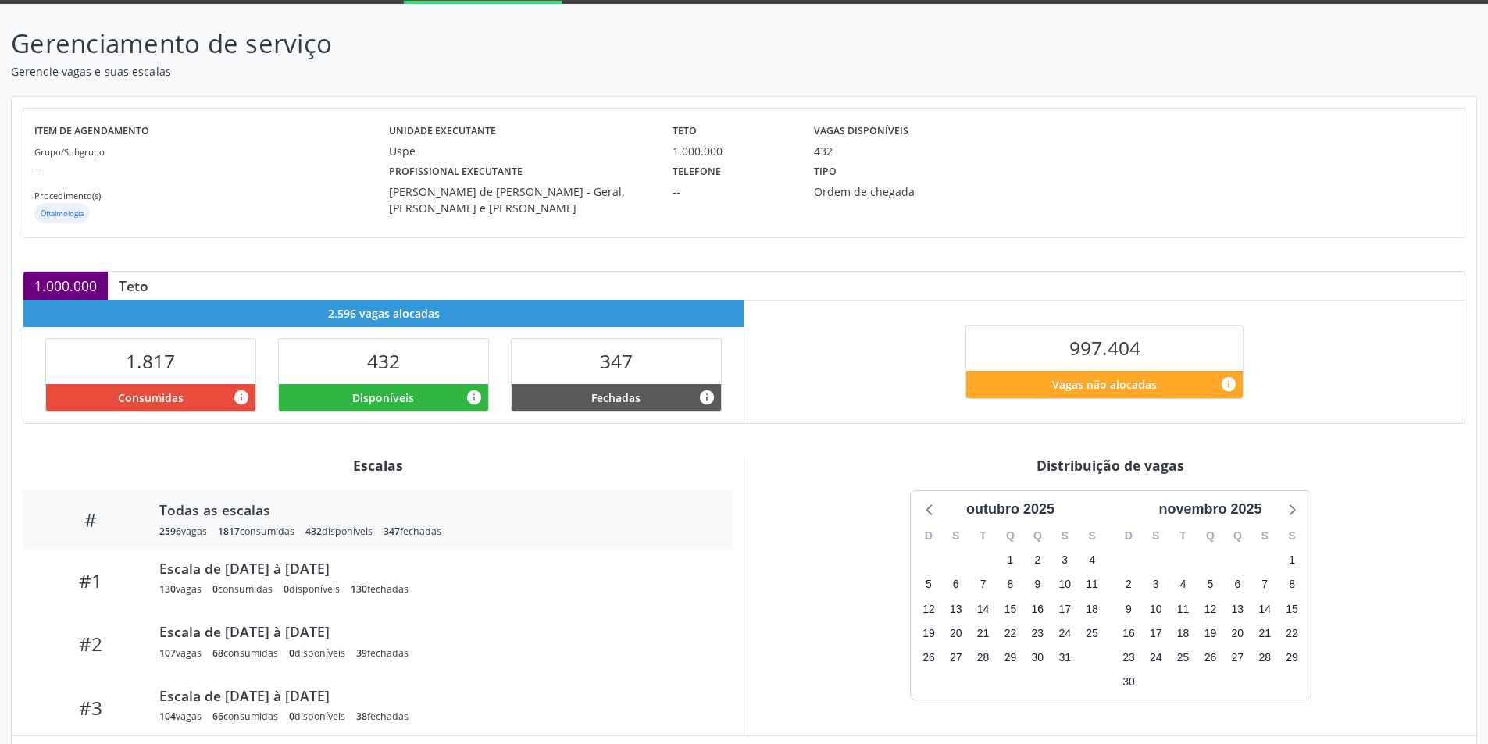
scroll to position [238, 0]
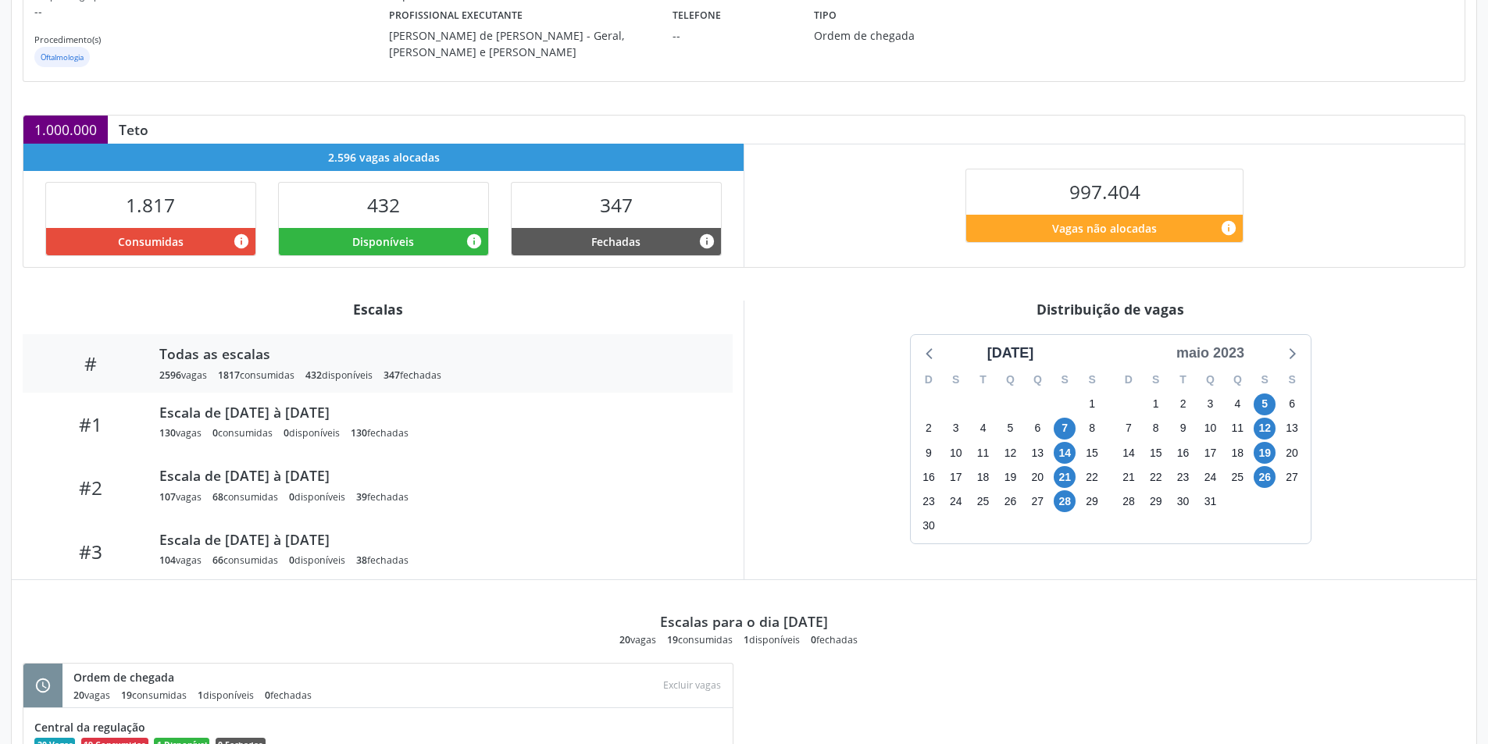
click at [1229, 358] on div "maio 2023" at bounding box center [1210, 353] width 80 height 21
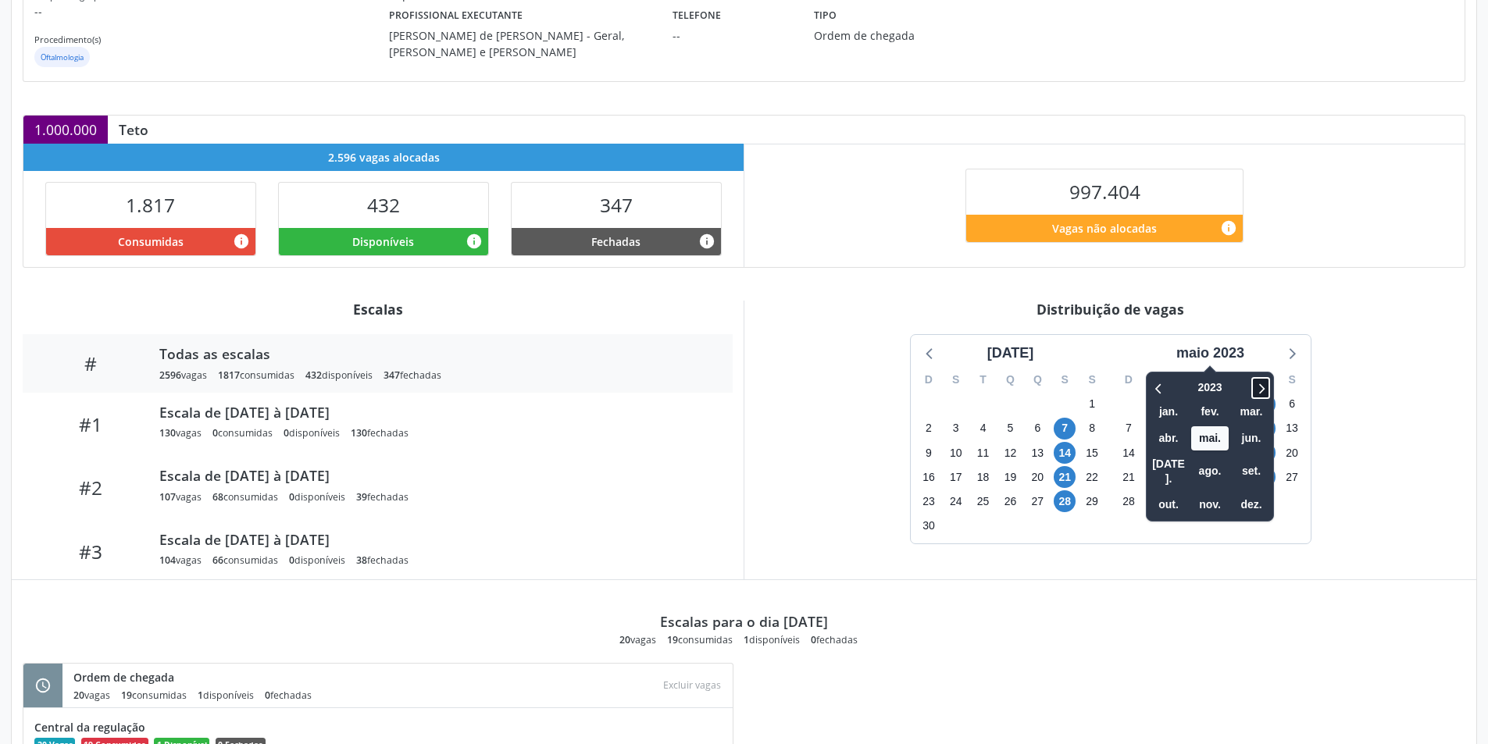
click at [1259, 389] on icon at bounding box center [1261, 388] width 16 height 19
click at [1151, 393] on span at bounding box center [1158, 388] width 19 height 22
click at [1171, 493] on span "out." at bounding box center [1167, 505] width 37 height 24
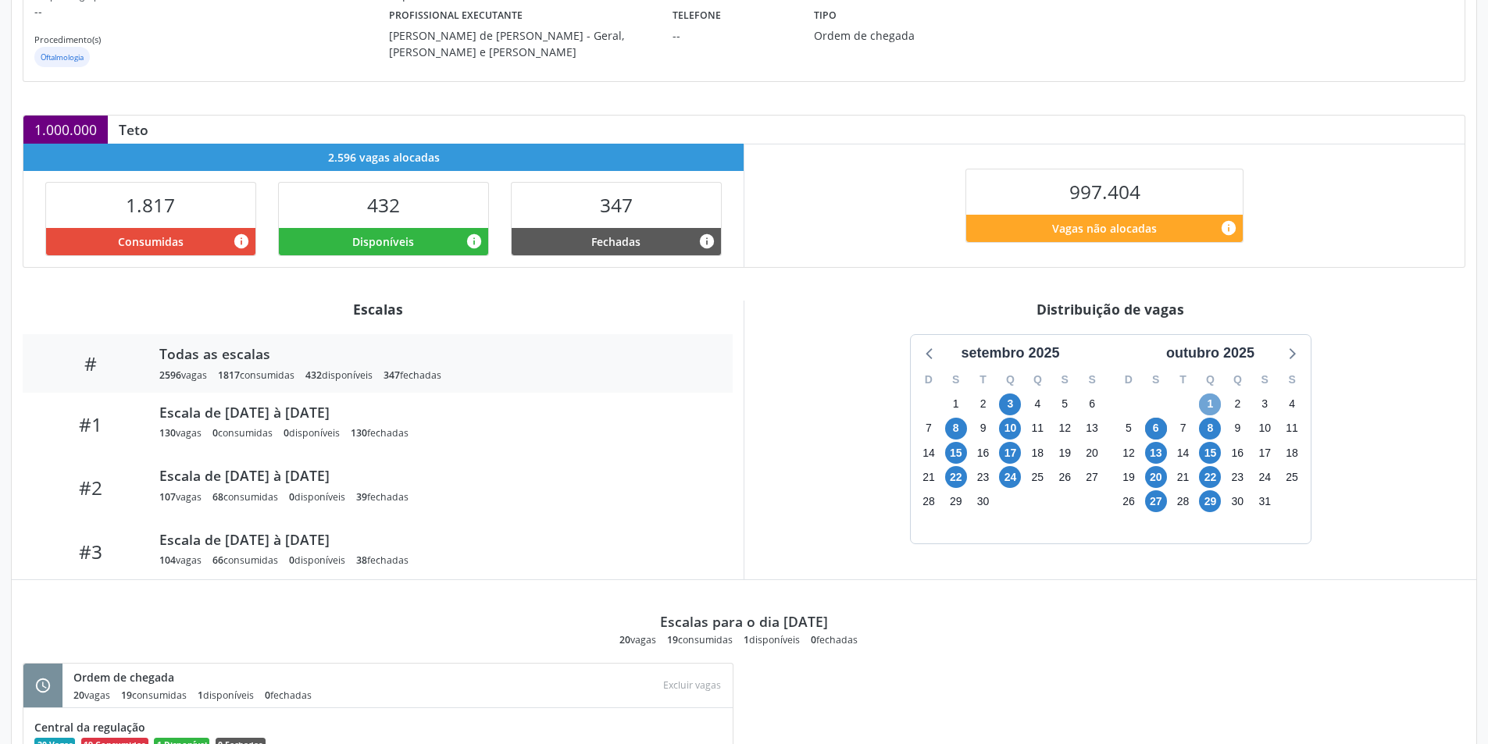
click at [1206, 405] on span "1" at bounding box center [1210, 405] width 22 height 22
click at [1205, 503] on span "29" at bounding box center [1210, 501] width 22 height 22
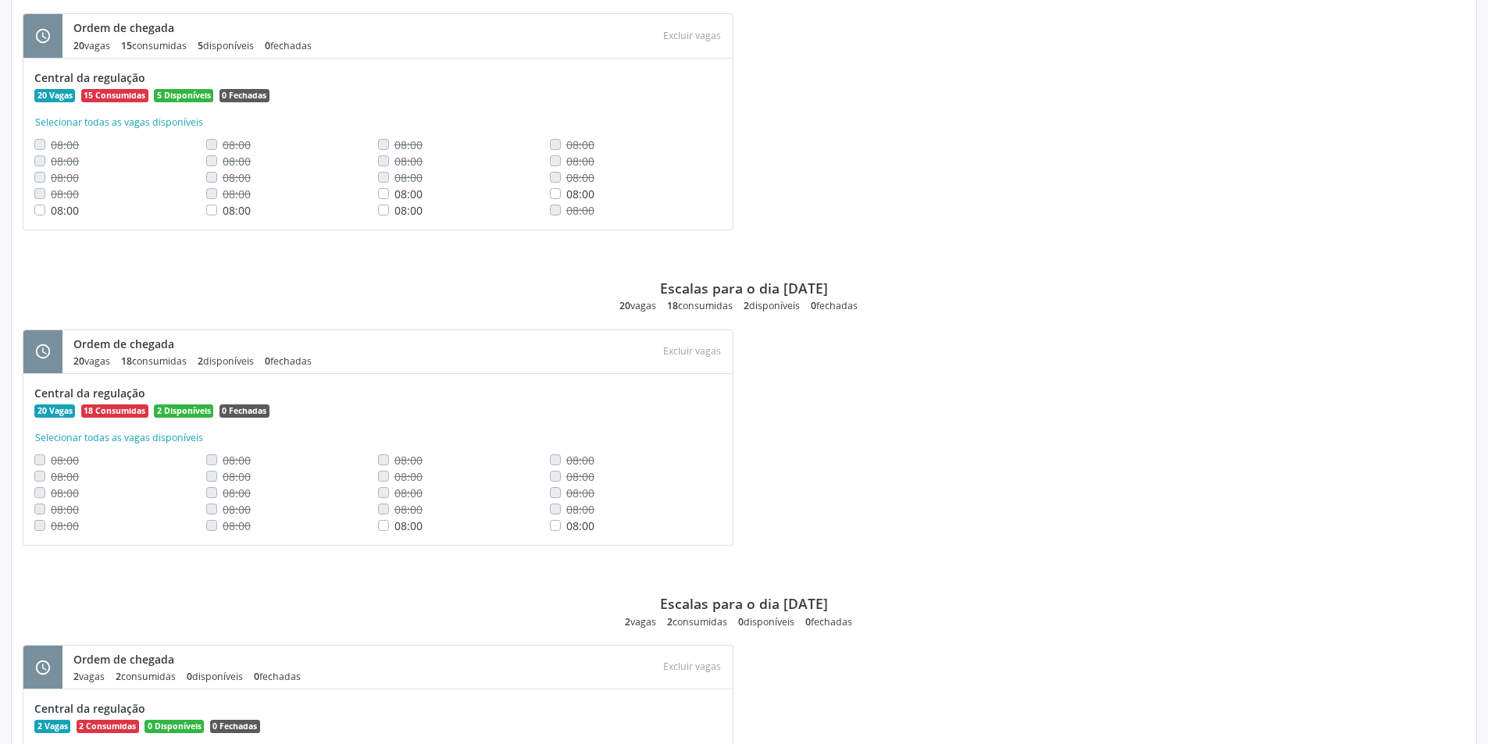
scroll to position [1573, 0]
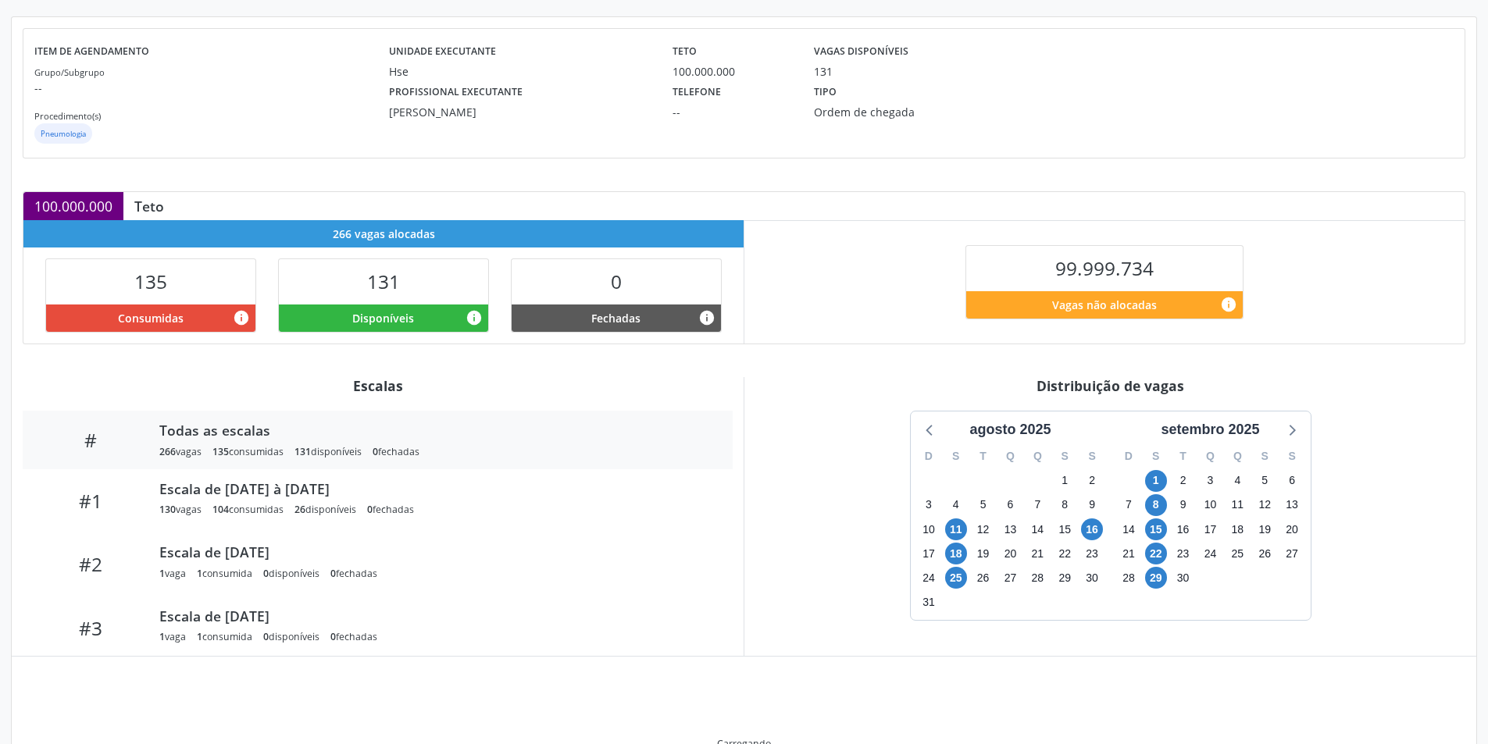
scroll to position [245, 0]
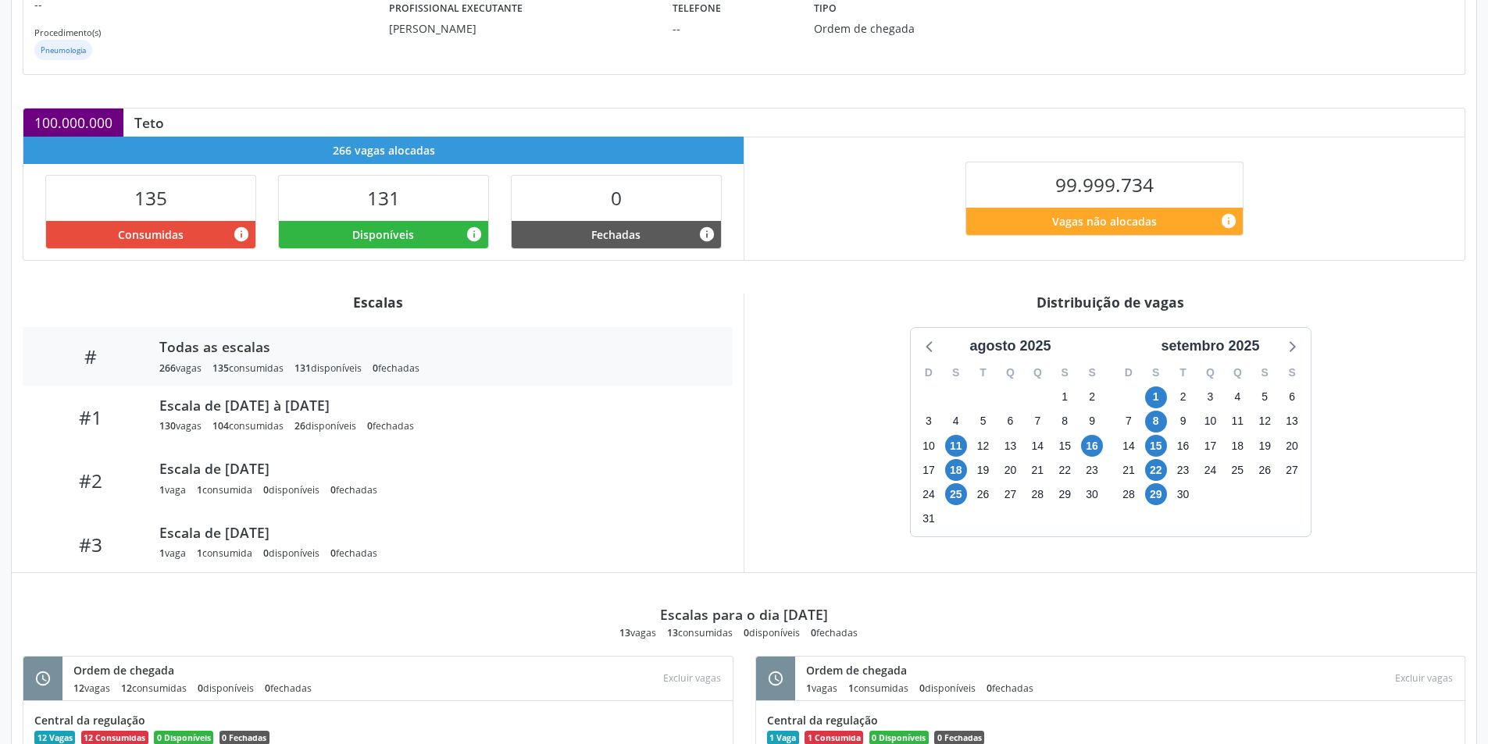
click at [1264, 337] on div "setembro 2025" at bounding box center [1210, 346] width 184 height 21
click at [1300, 339] on icon at bounding box center [1291, 346] width 20 height 20
click at [1150, 418] on span "3" at bounding box center [1156, 422] width 22 height 22
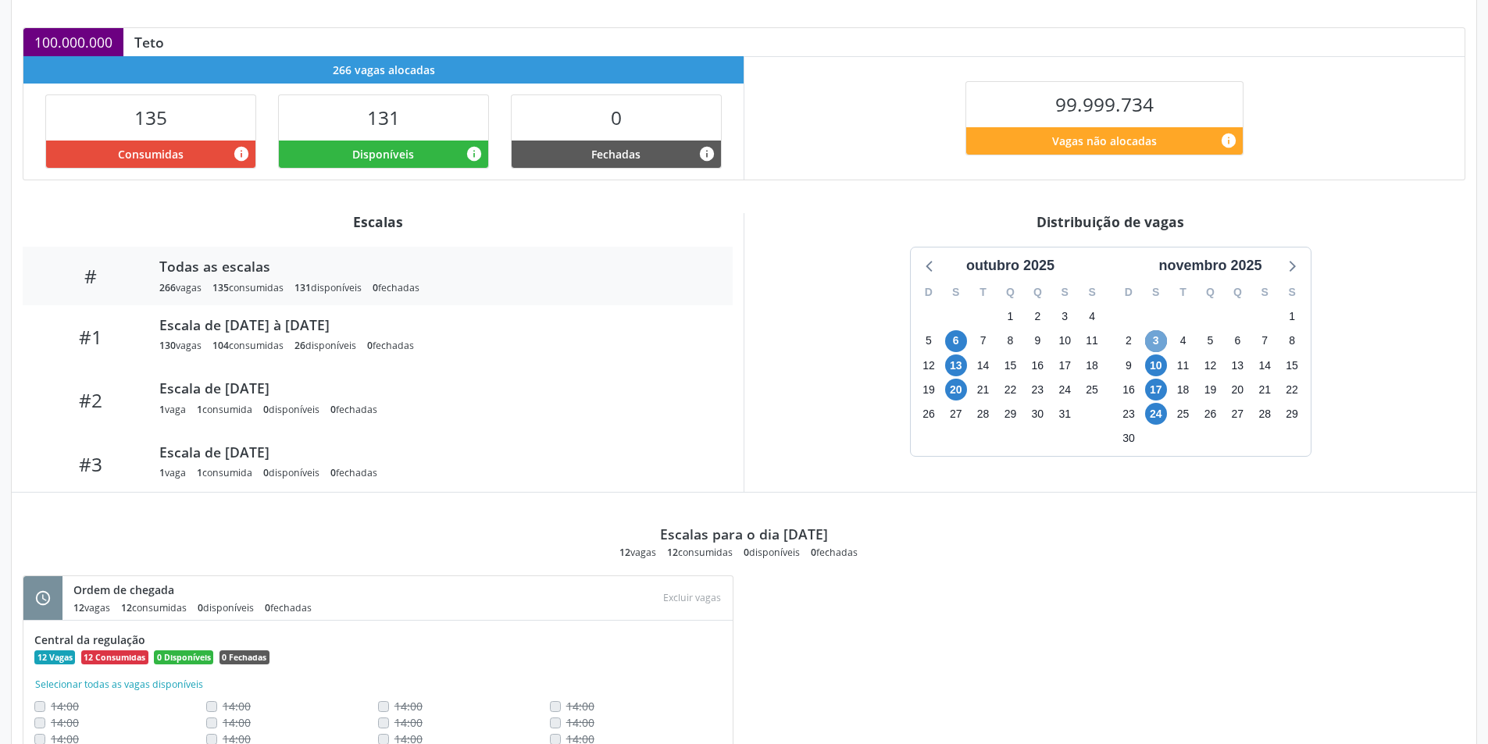
scroll to position [390, 0]
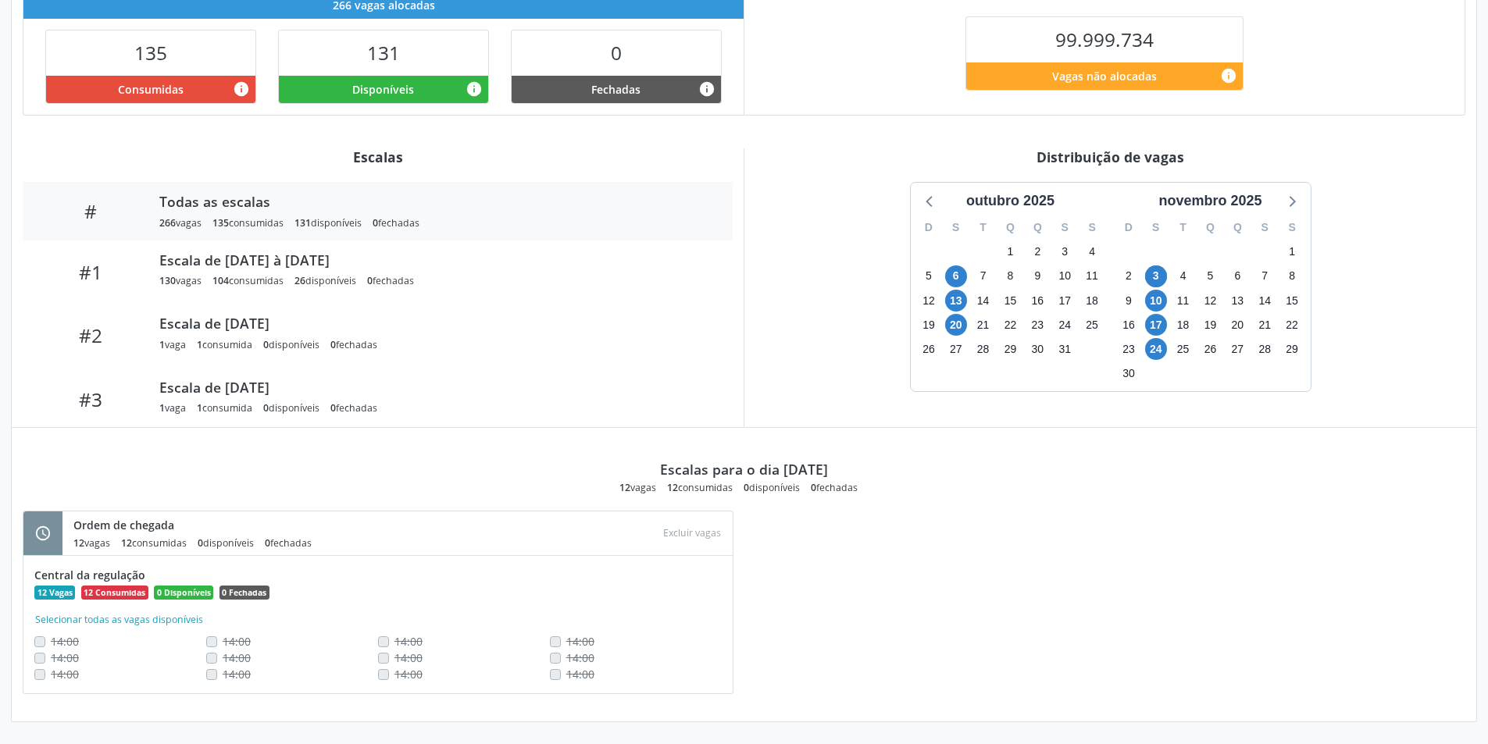
click at [1167, 295] on div "10" at bounding box center [1155, 300] width 27 height 24
click at [1161, 297] on span "10" at bounding box center [1156, 301] width 22 height 22
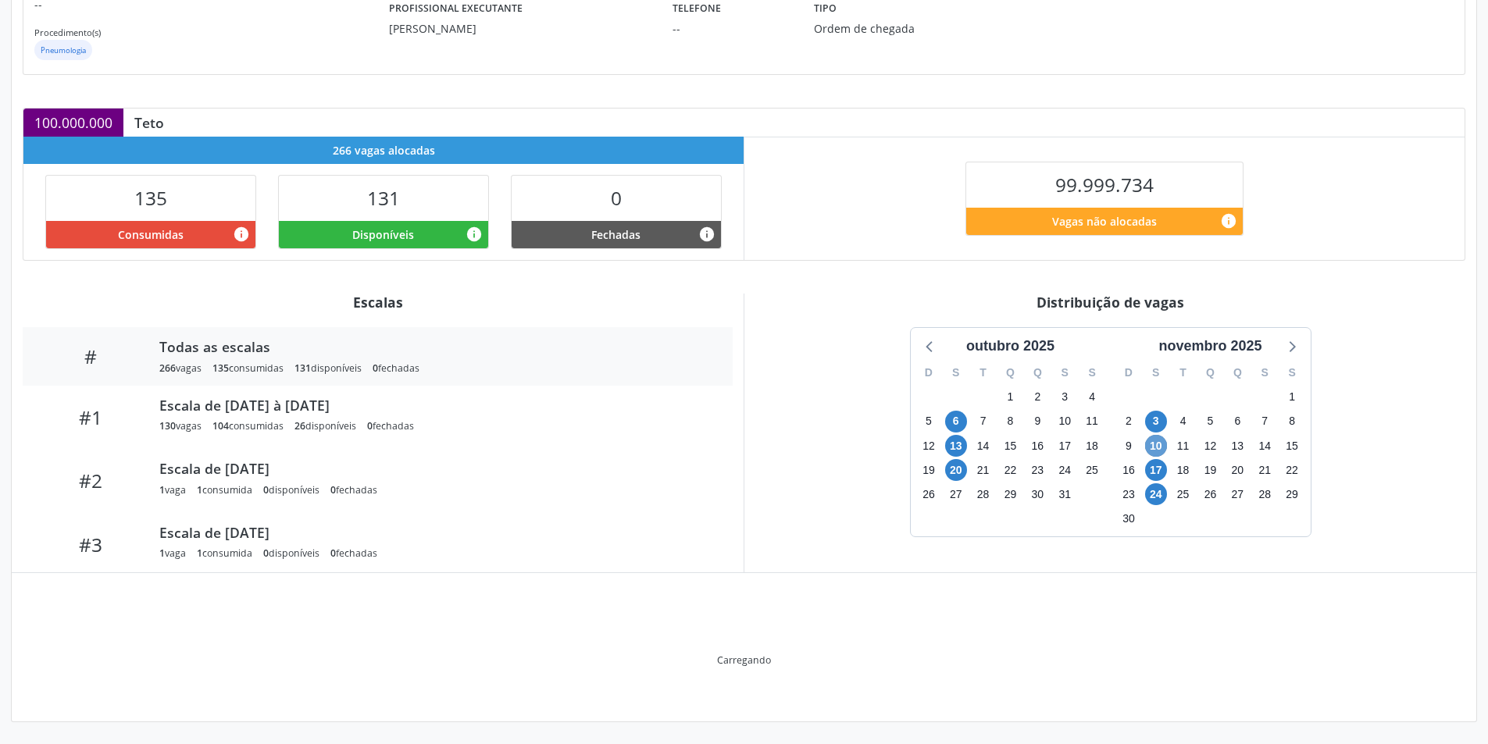
scroll to position [245, 0]
click at [1161, 297] on div "Distribuição de vagas" at bounding box center [1110, 302] width 710 height 17
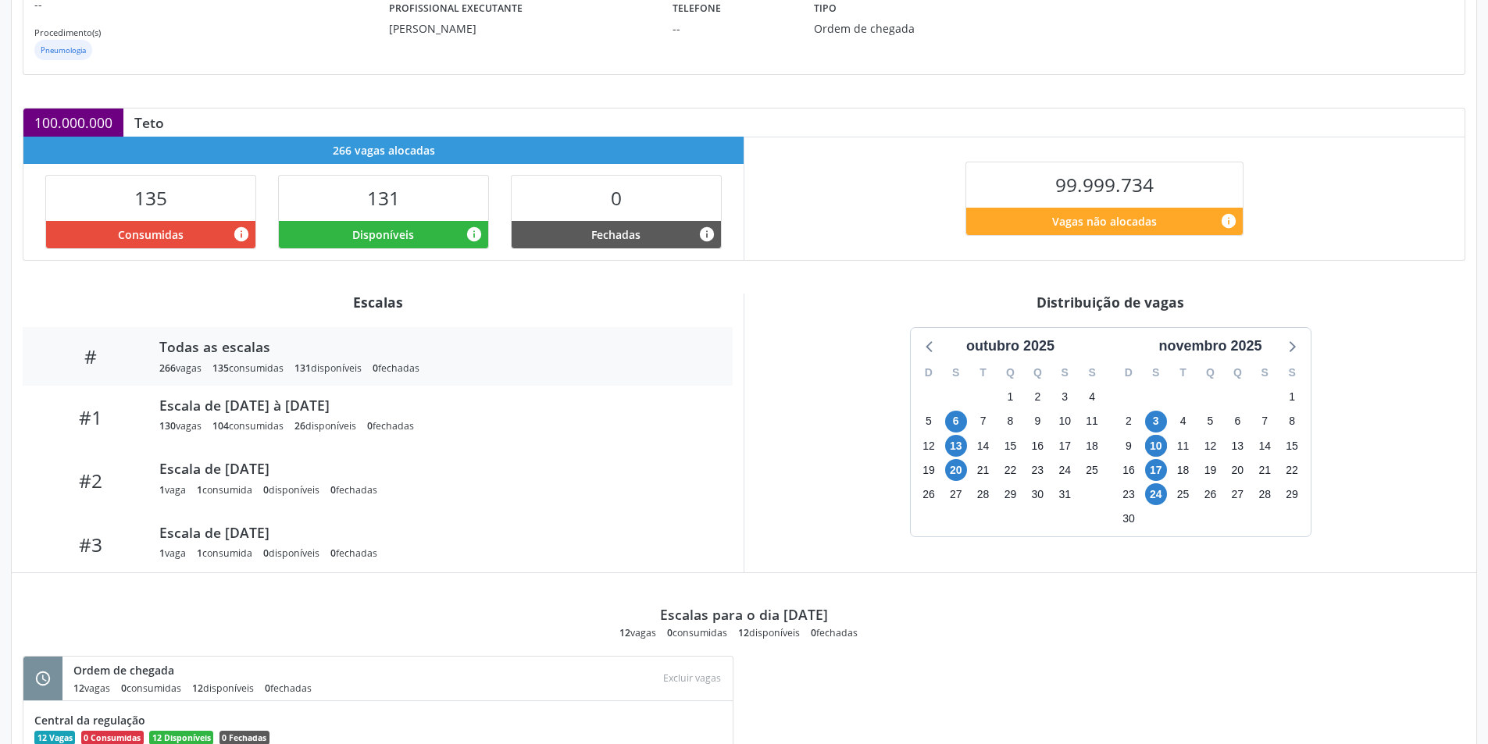
click at [1328, 383] on div "outubro 2025 D S T Q Q S S 28 29 30 1 2 3 4 5 6 7 8 9 10 11 12 13 14 15 16 17 1…" at bounding box center [1110, 432] width 710 height 210
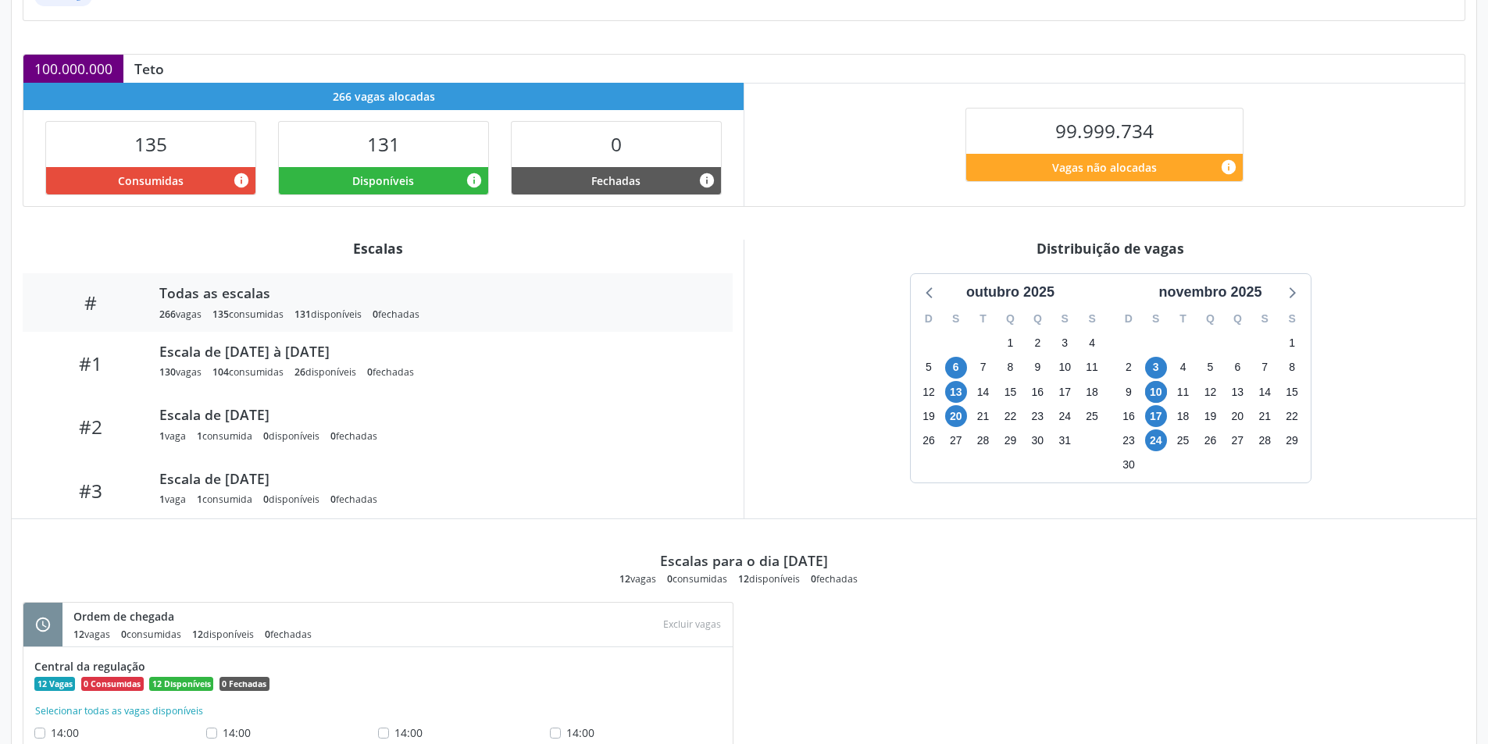
scroll to position [390, 0]
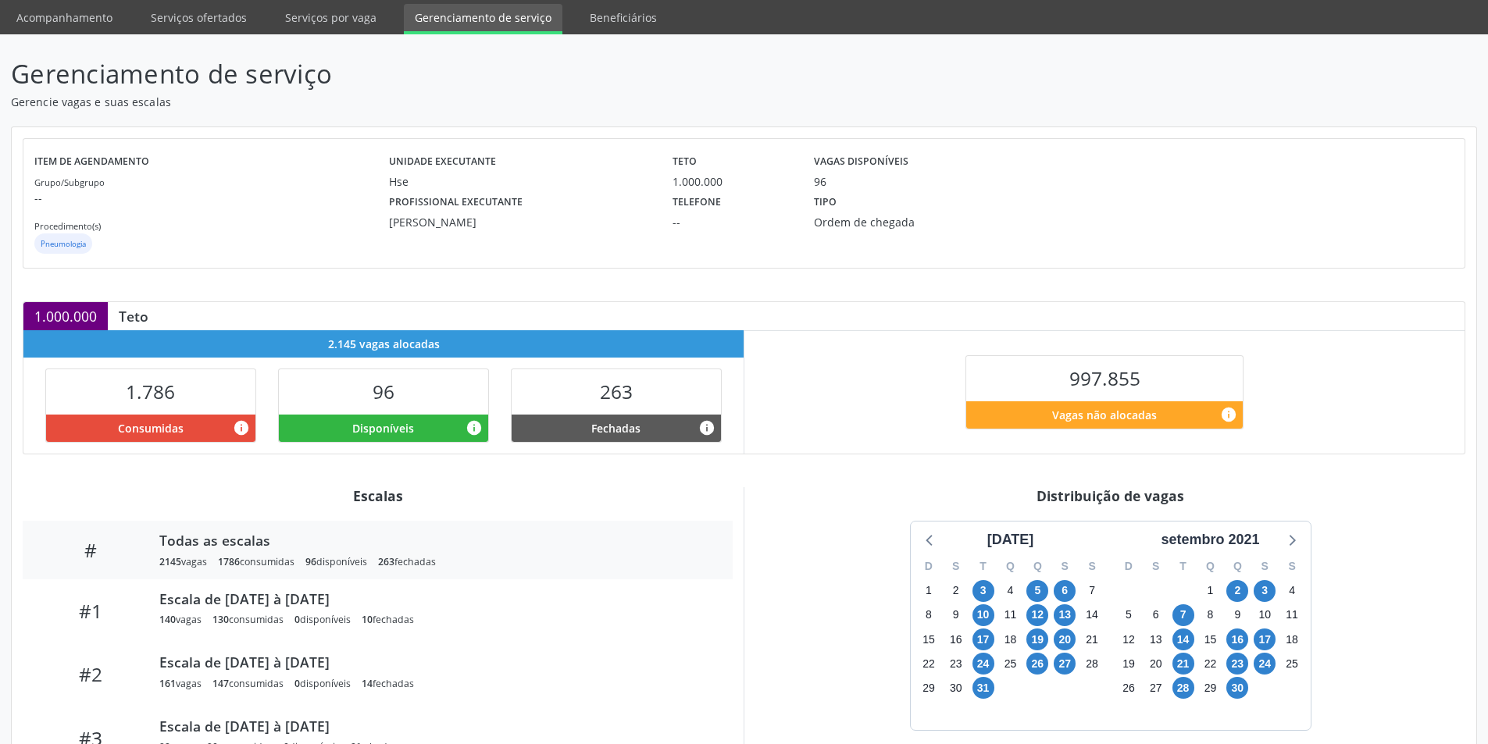
scroll to position [245, 0]
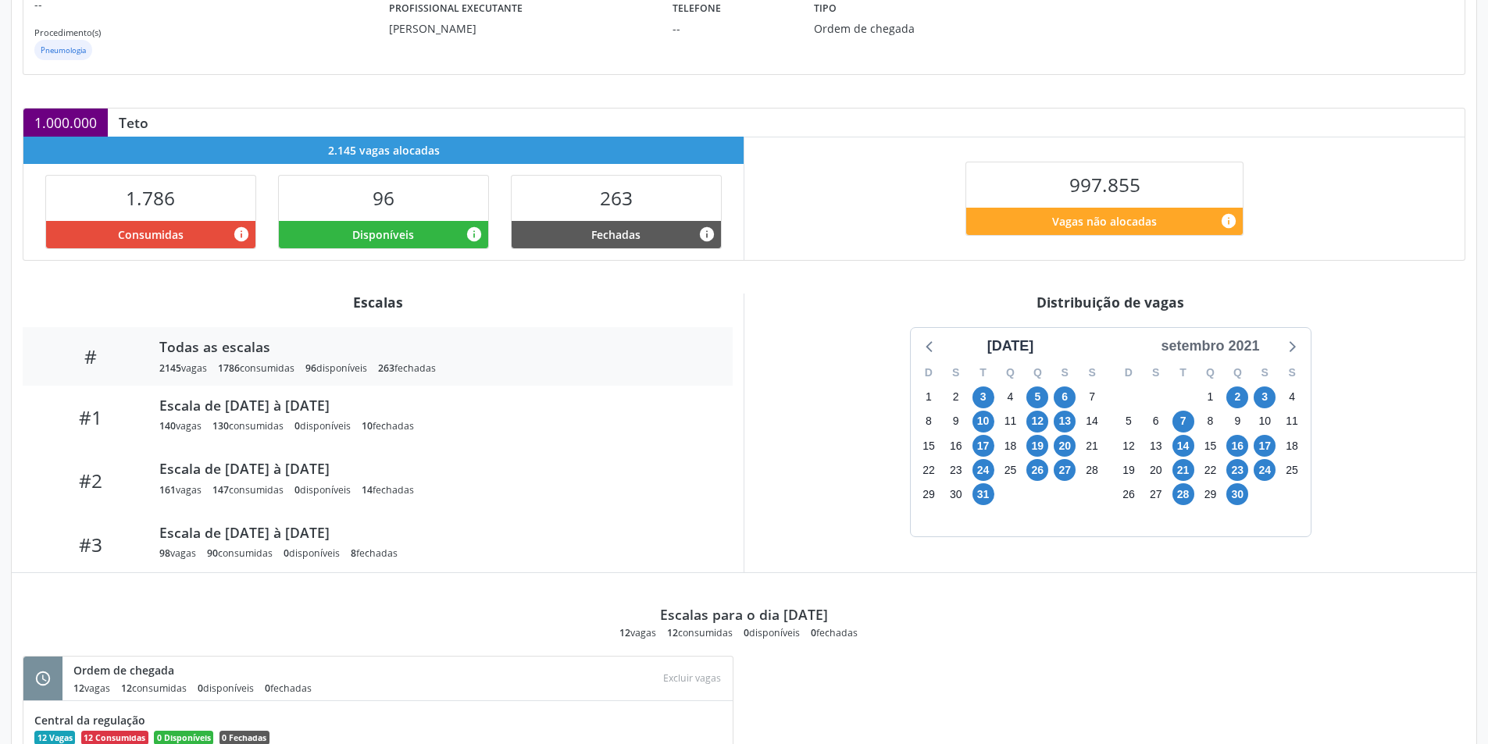
click at [1256, 346] on div "setembro 2021" at bounding box center [1209, 346] width 111 height 21
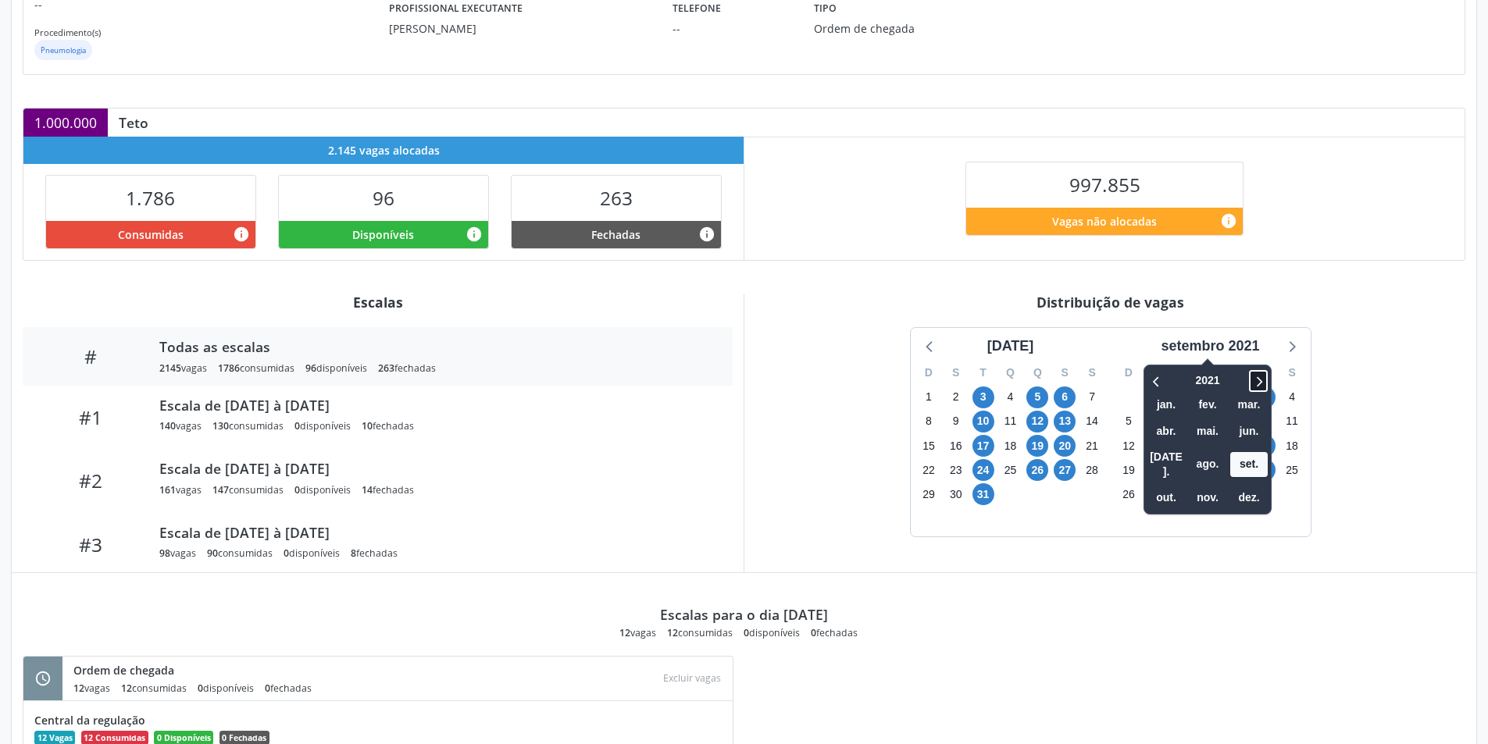
click at [1262, 383] on icon at bounding box center [1258, 381] width 16 height 19
click at [1205, 486] on span "nov." at bounding box center [1207, 498] width 37 height 24
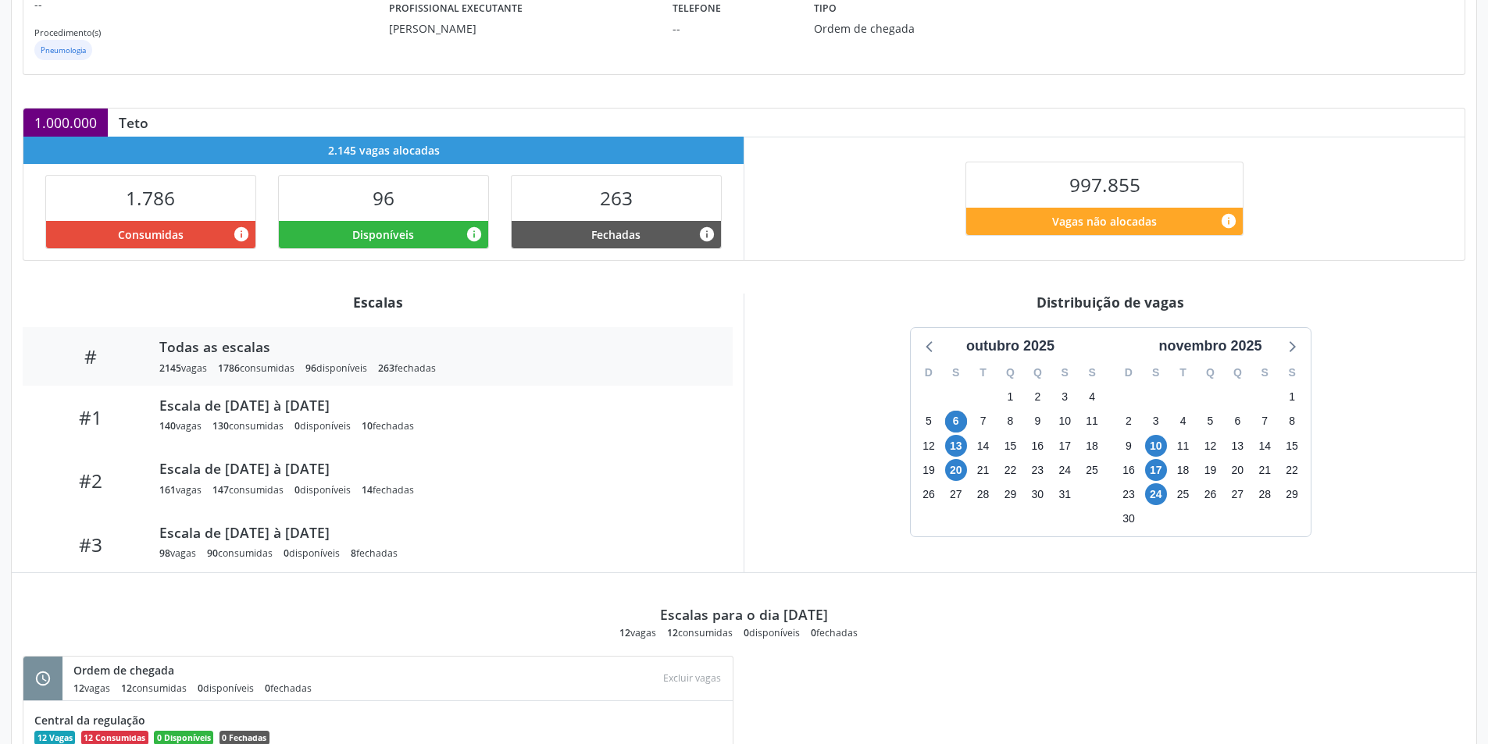
scroll to position [0, 0]
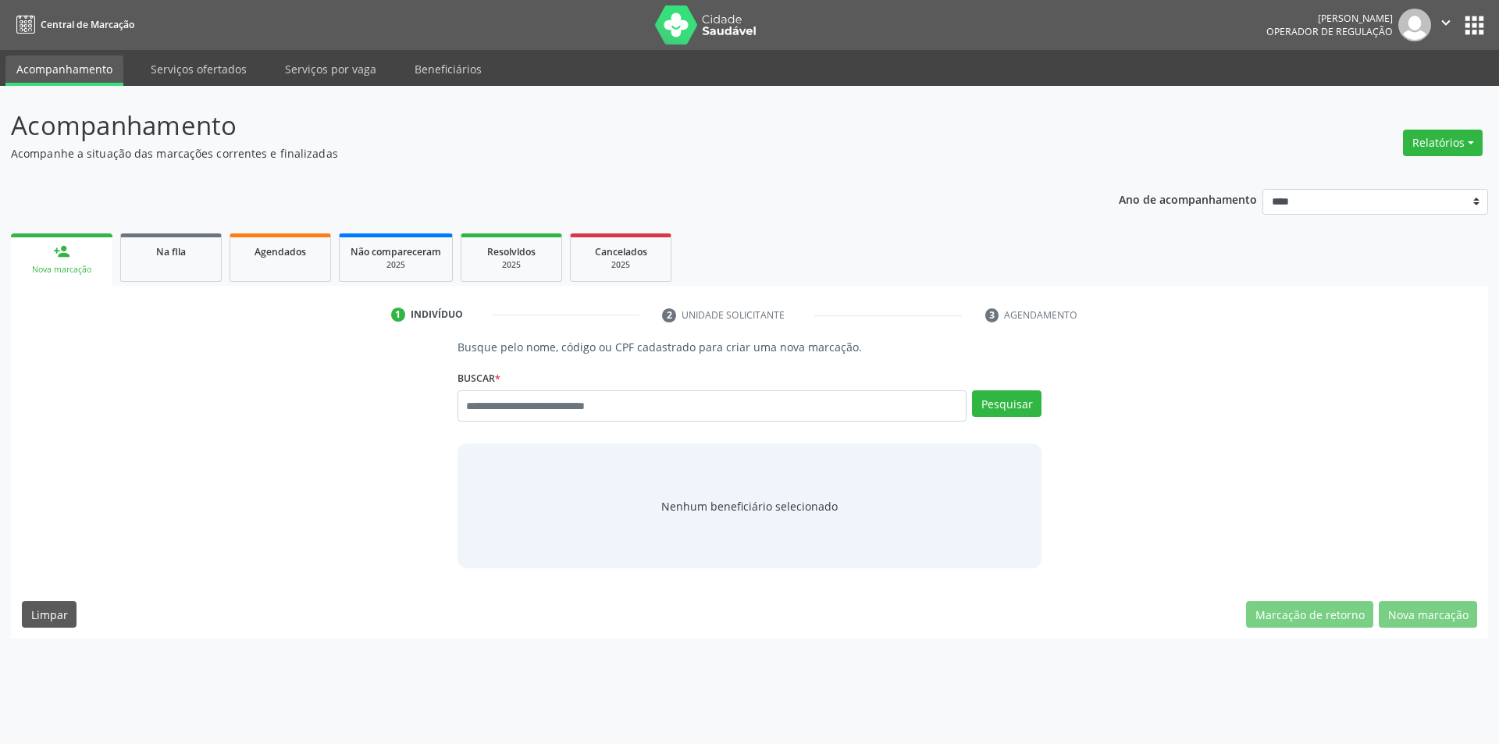
click at [686, 408] on input "text" at bounding box center [713, 405] width 510 height 31
type input "******"
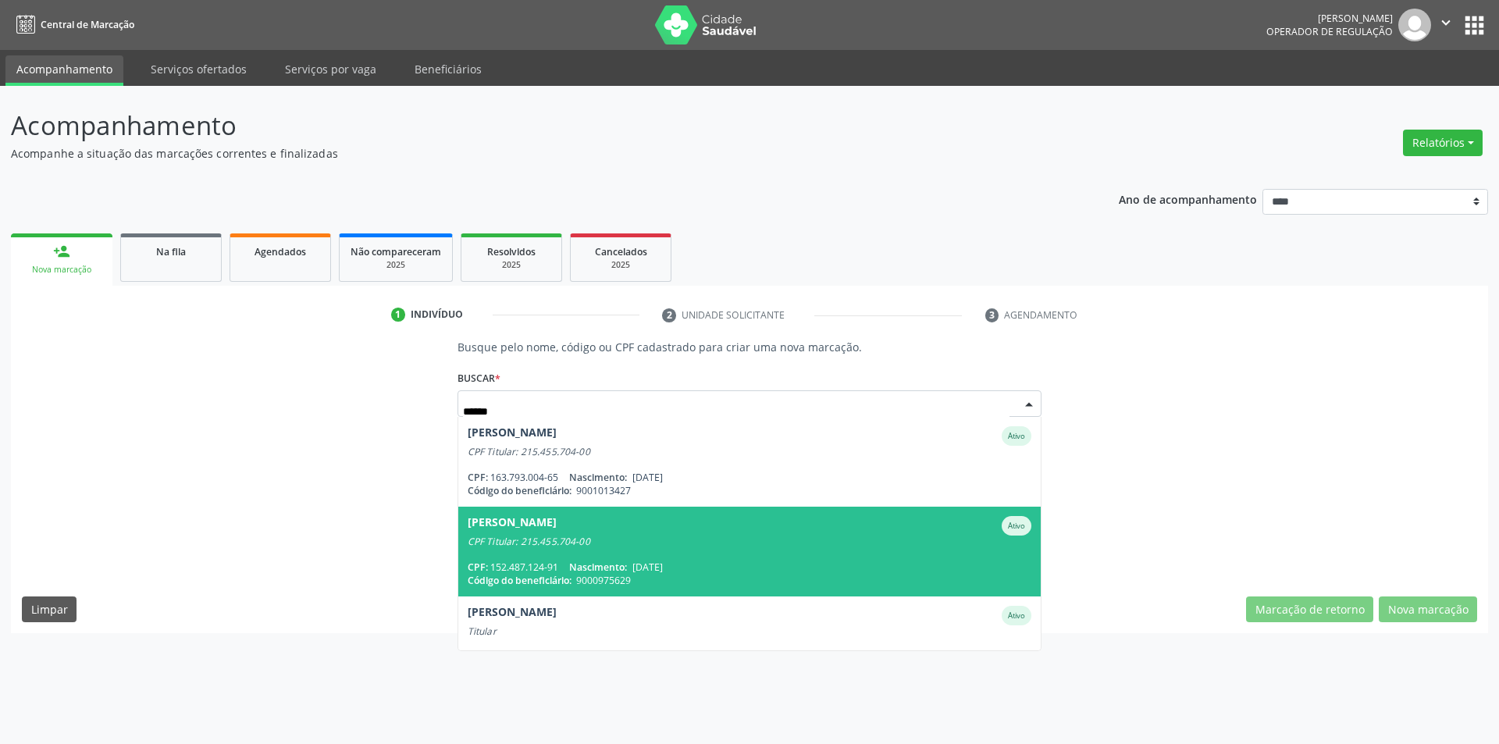
click at [732, 562] on div "CPF: 152.487.124-91 Nascimento: [DATE]" at bounding box center [750, 567] width 565 height 13
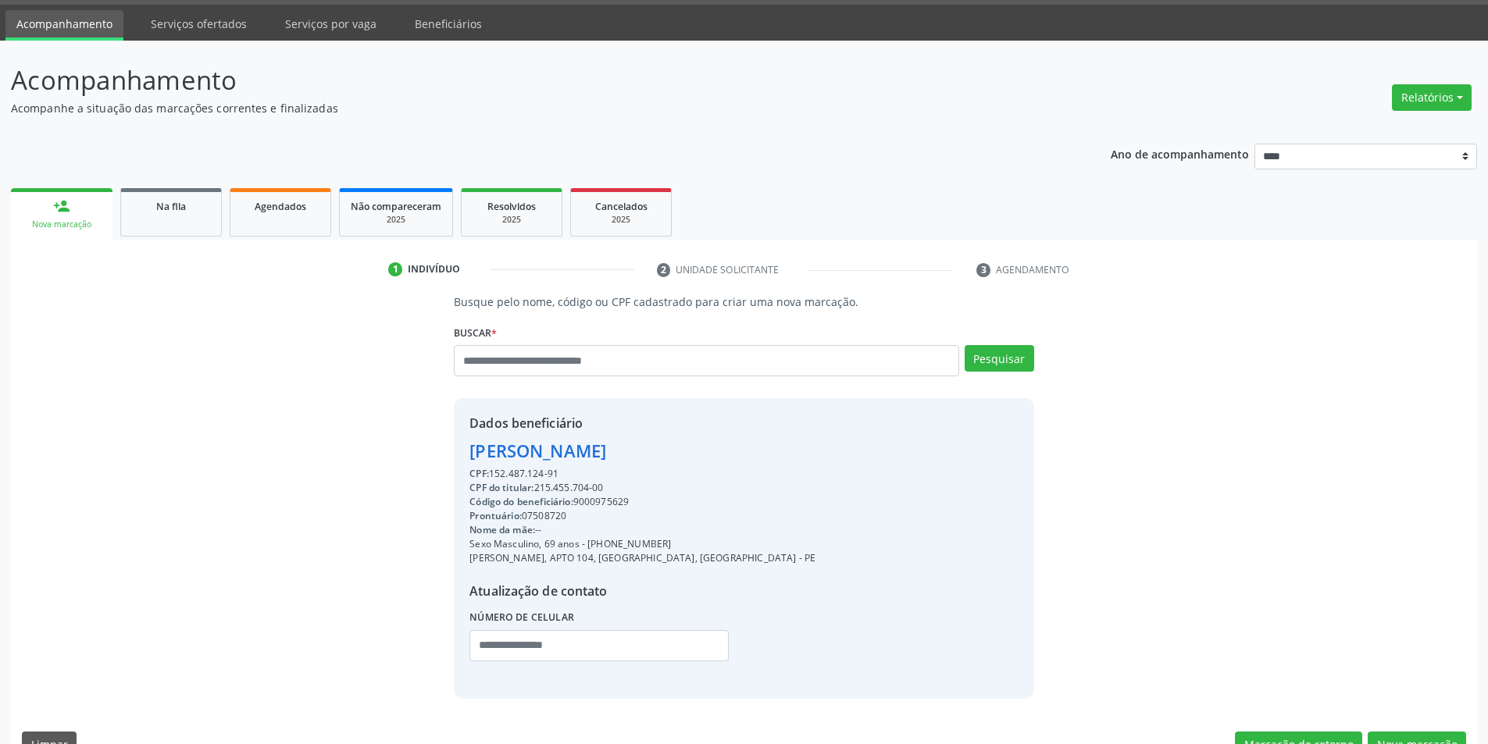
scroll to position [80, 0]
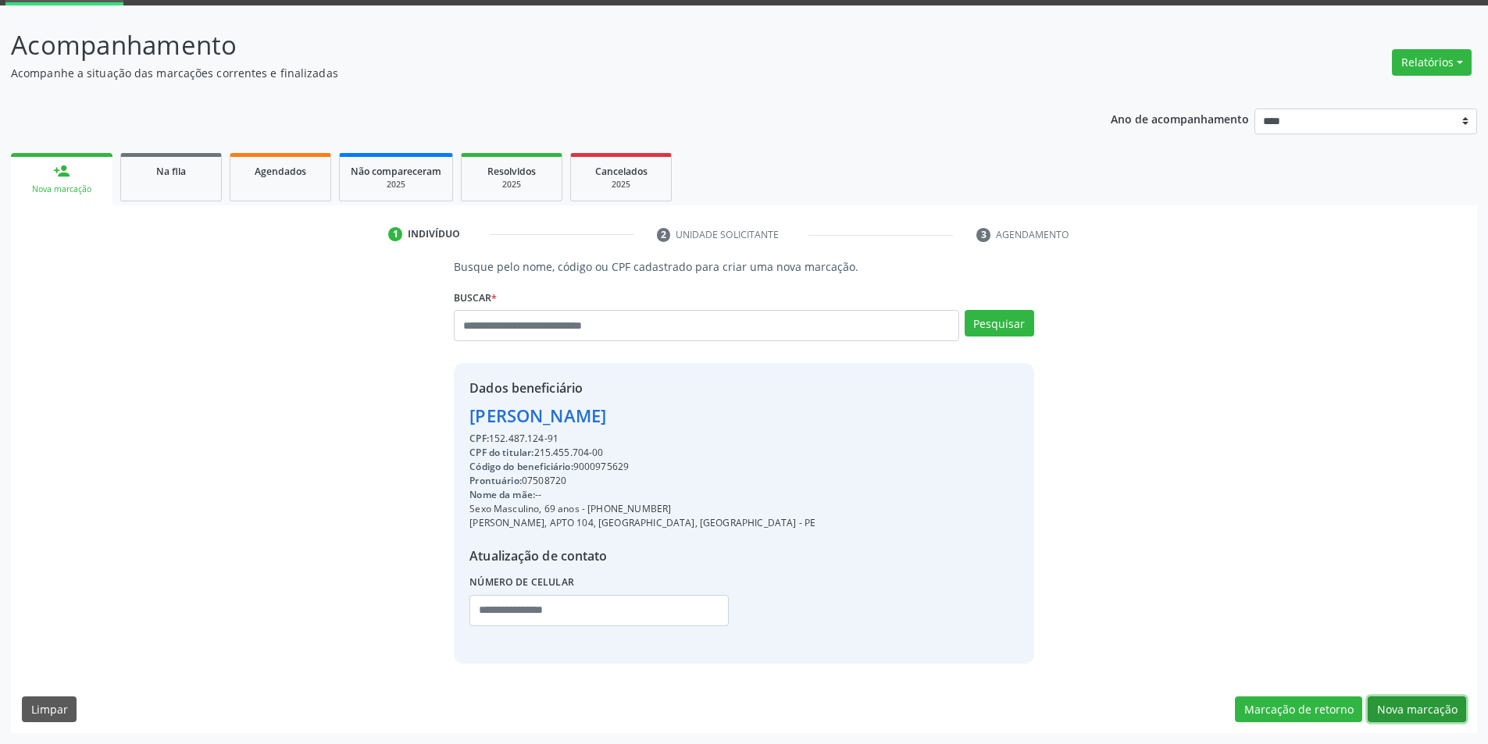
click at [1403, 709] on button "Nova marcação" at bounding box center [1416, 710] width 98 height 27
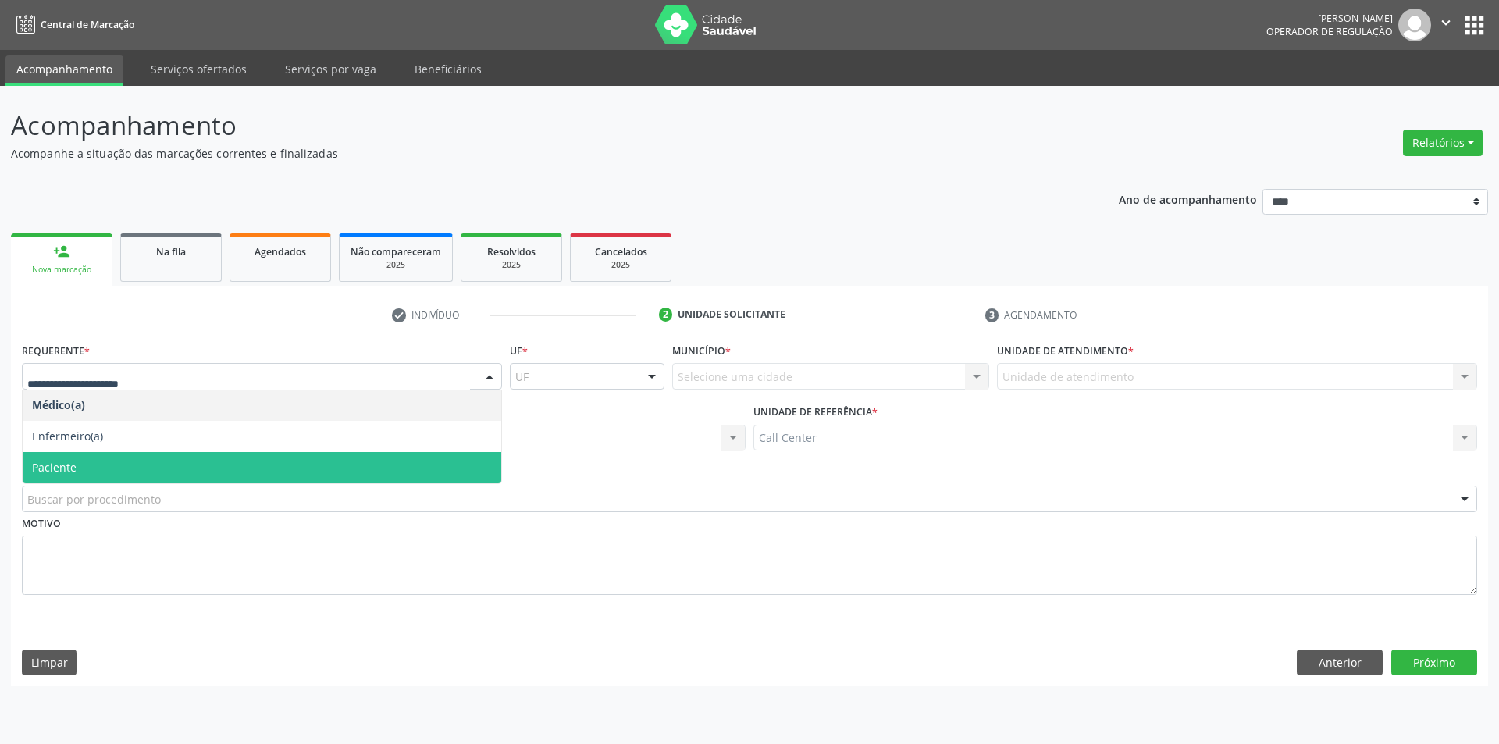
click at [88, 452] on span "Paciente" at bounding box center [262, 467] width 479 height 31
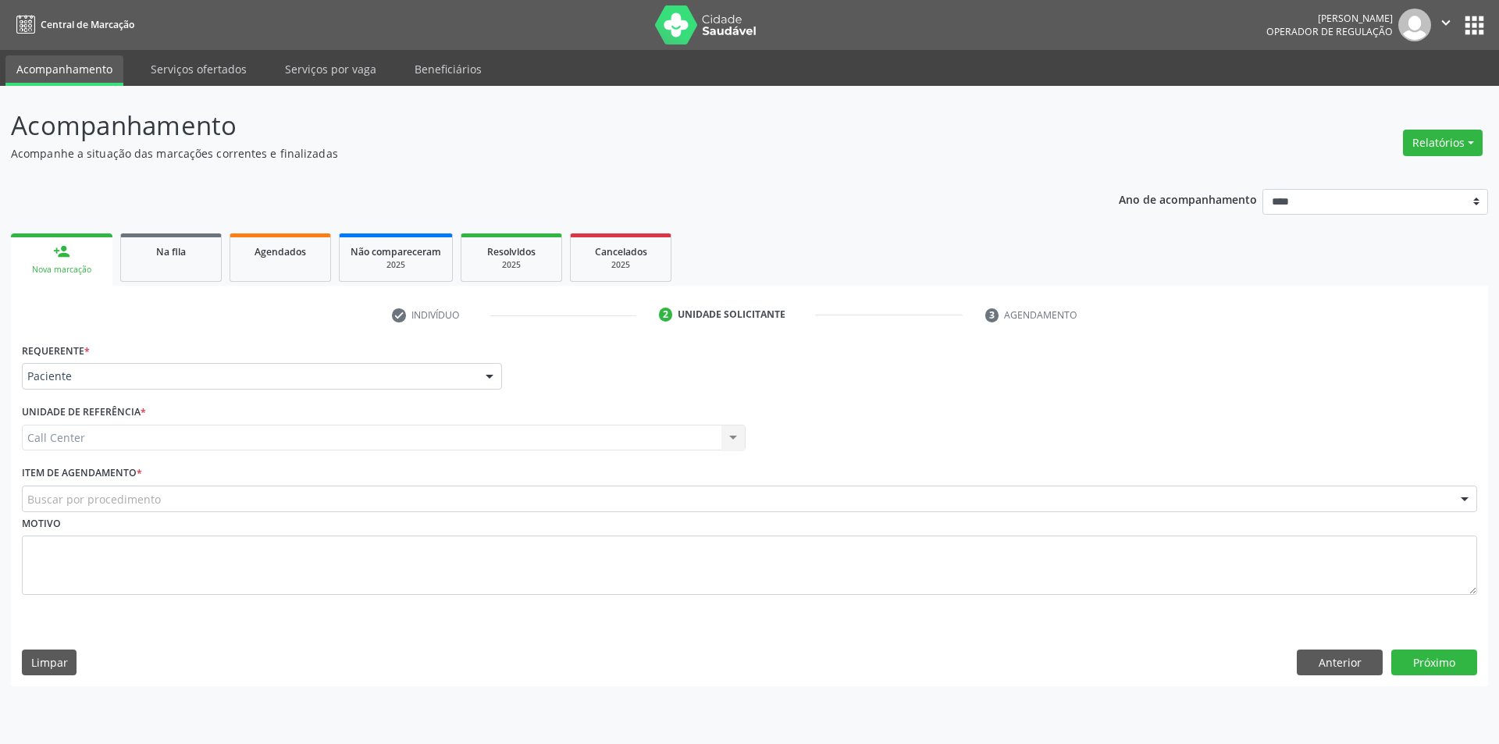
click at [80, 488] on div "Buscar por procedimento" at bounding box center [750, 499] width 1456 height 27
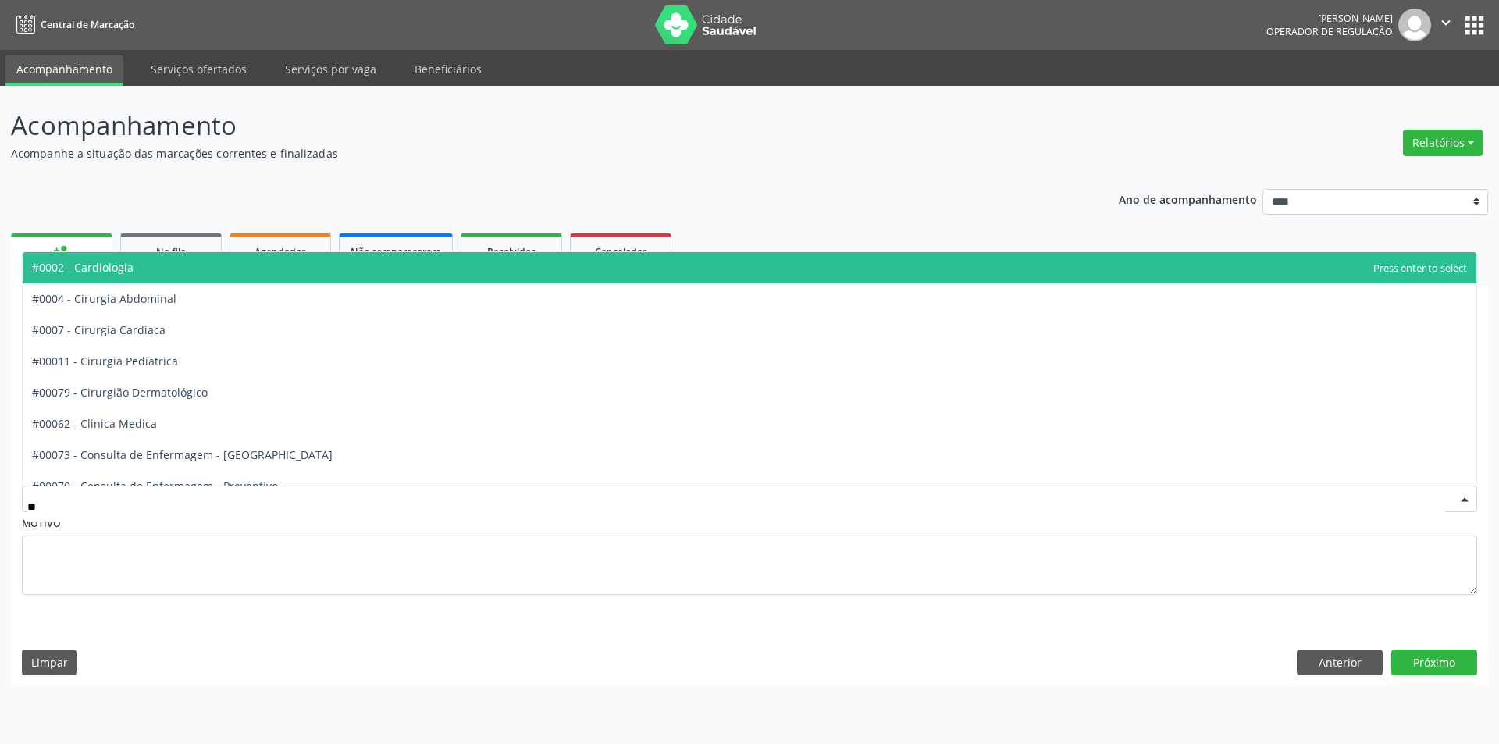
type input "***"
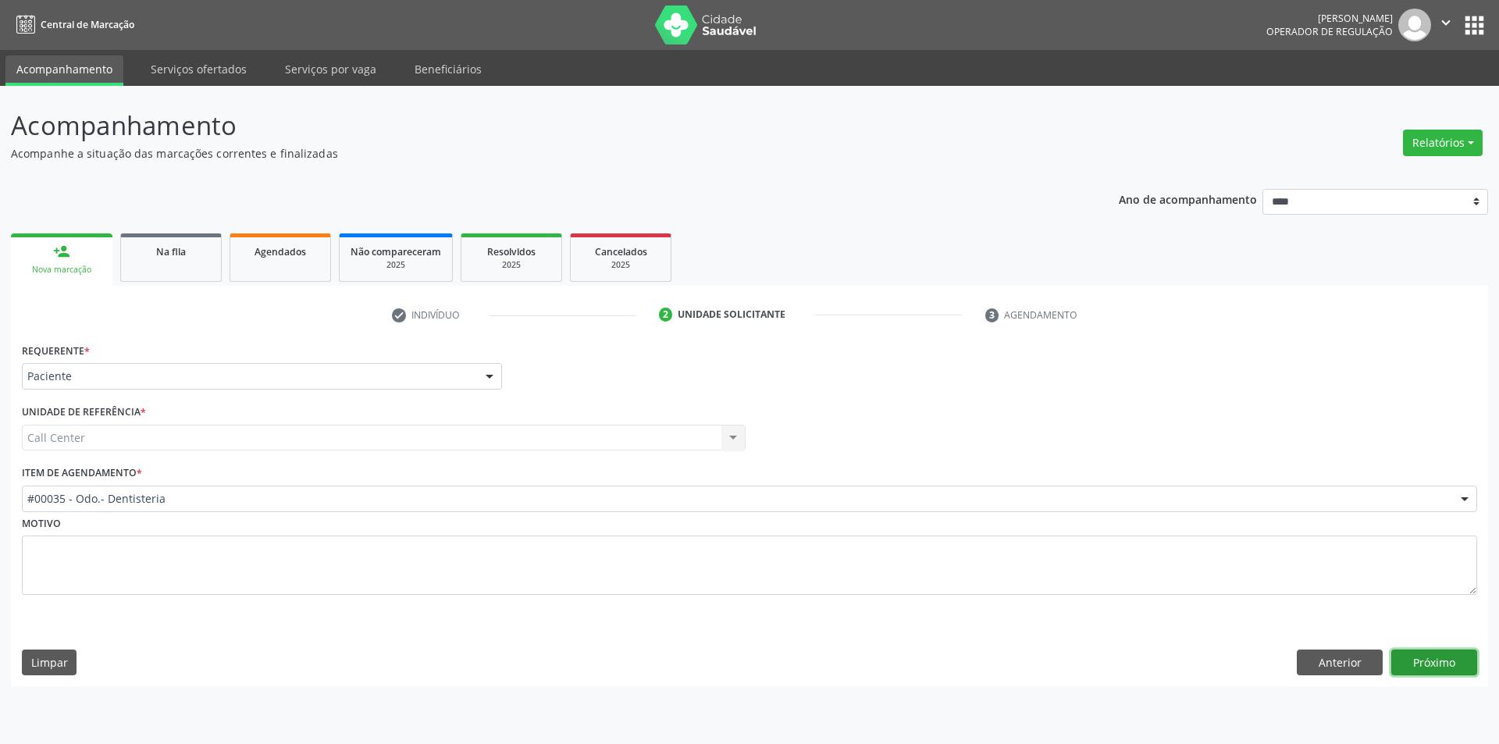
click at [1414, 661] on button "Próximo" at bounding box center [1435, 663] width 86 height 27
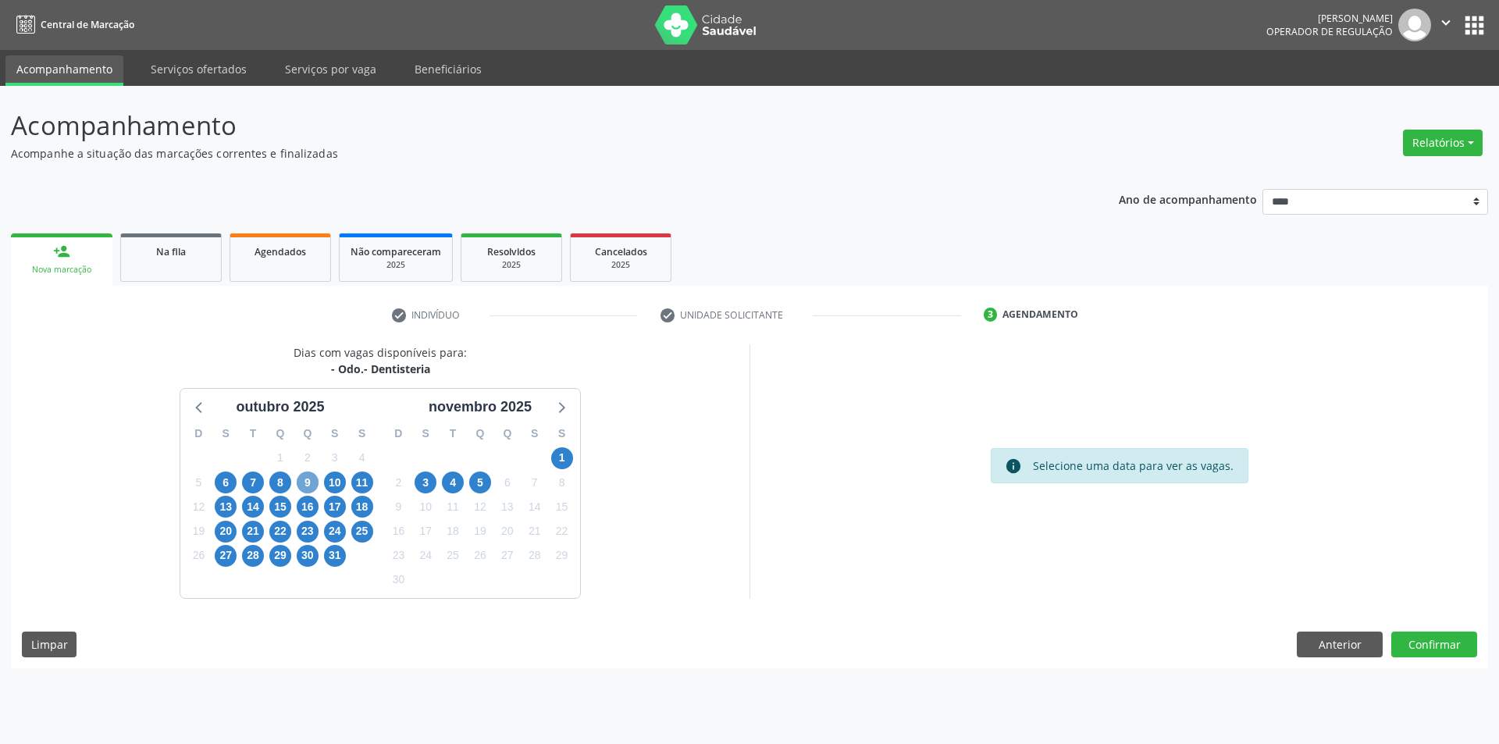
click at [301, 480] on span "9" at bounding box center [308, 483] width 22 height 22
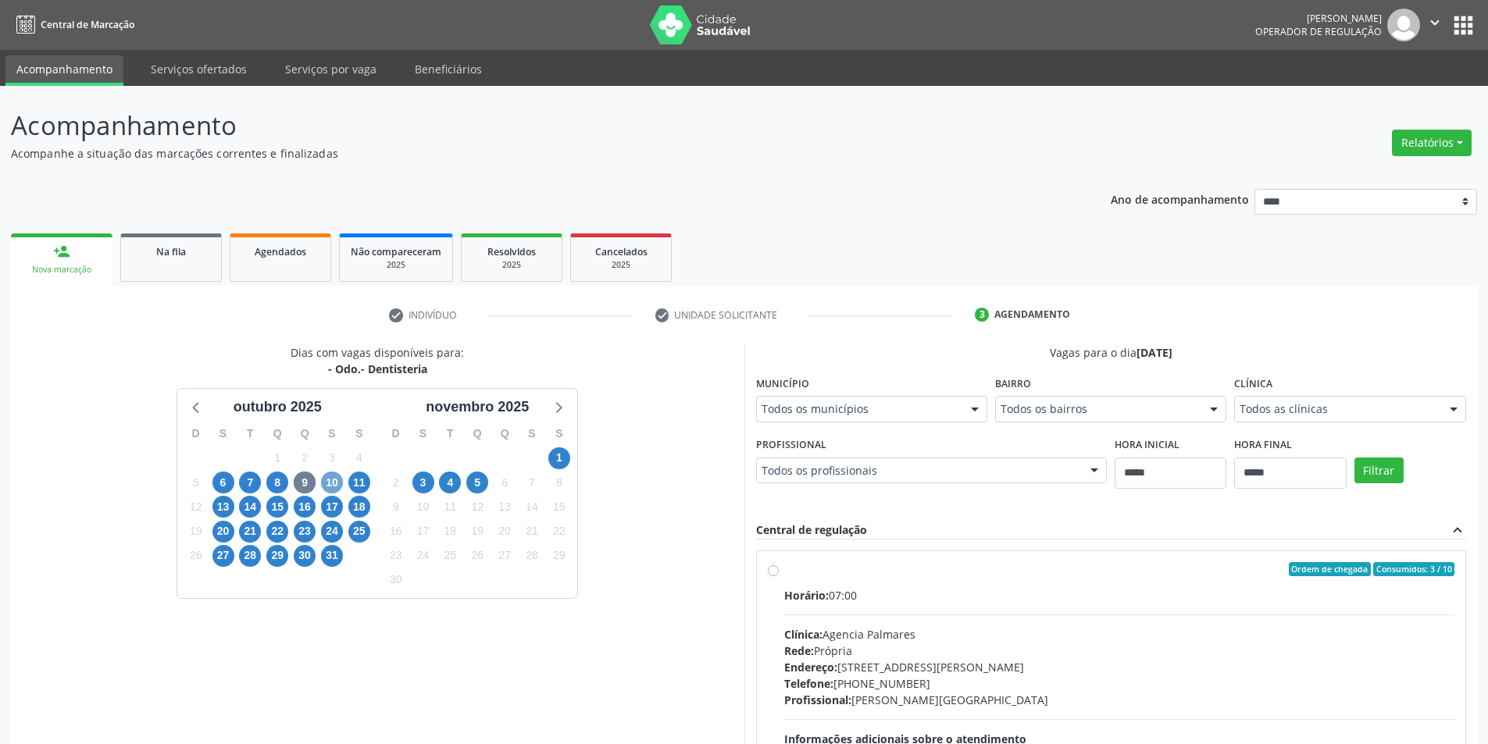
click at [333, 478] on span "10" at bounding box center [332, 483] width 22 height 22
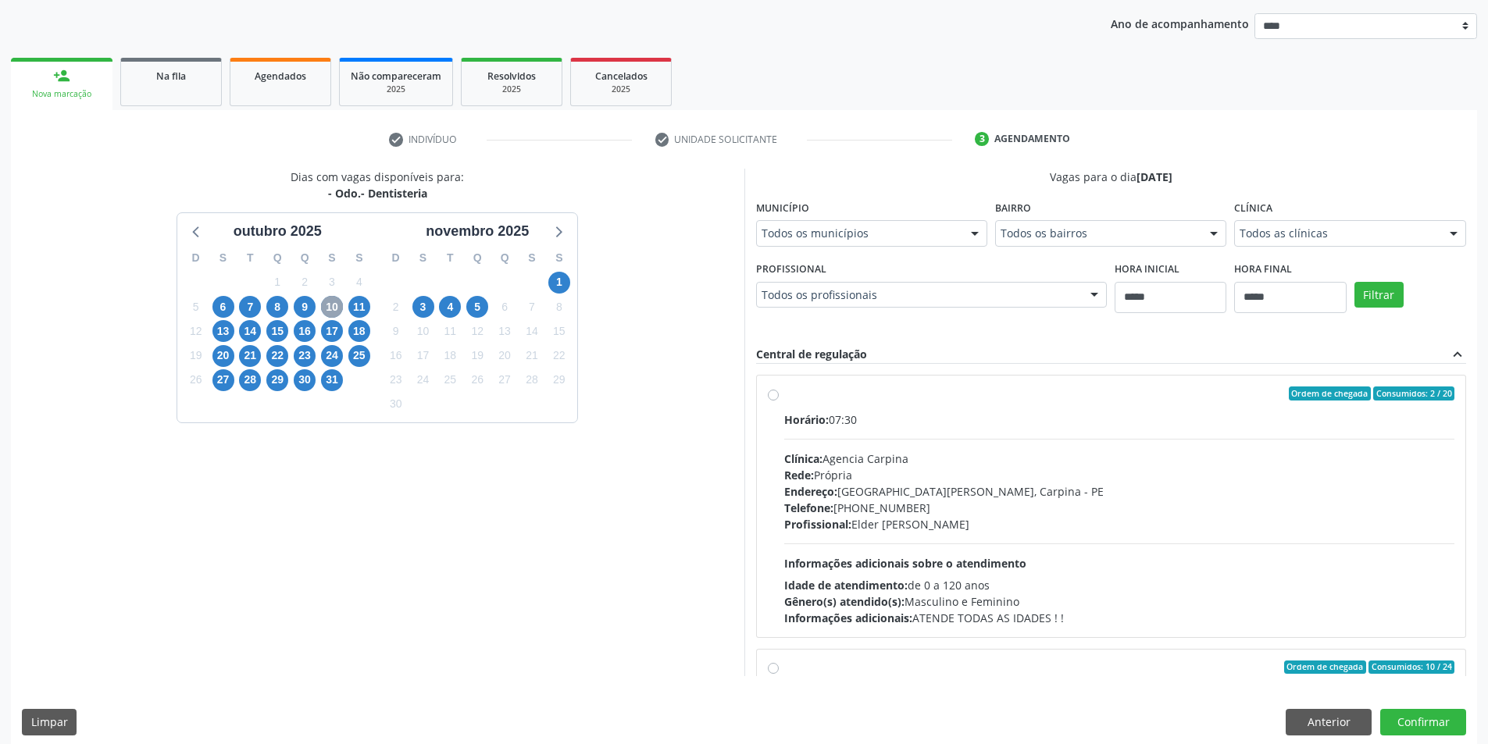
scroll to position [189, 0]
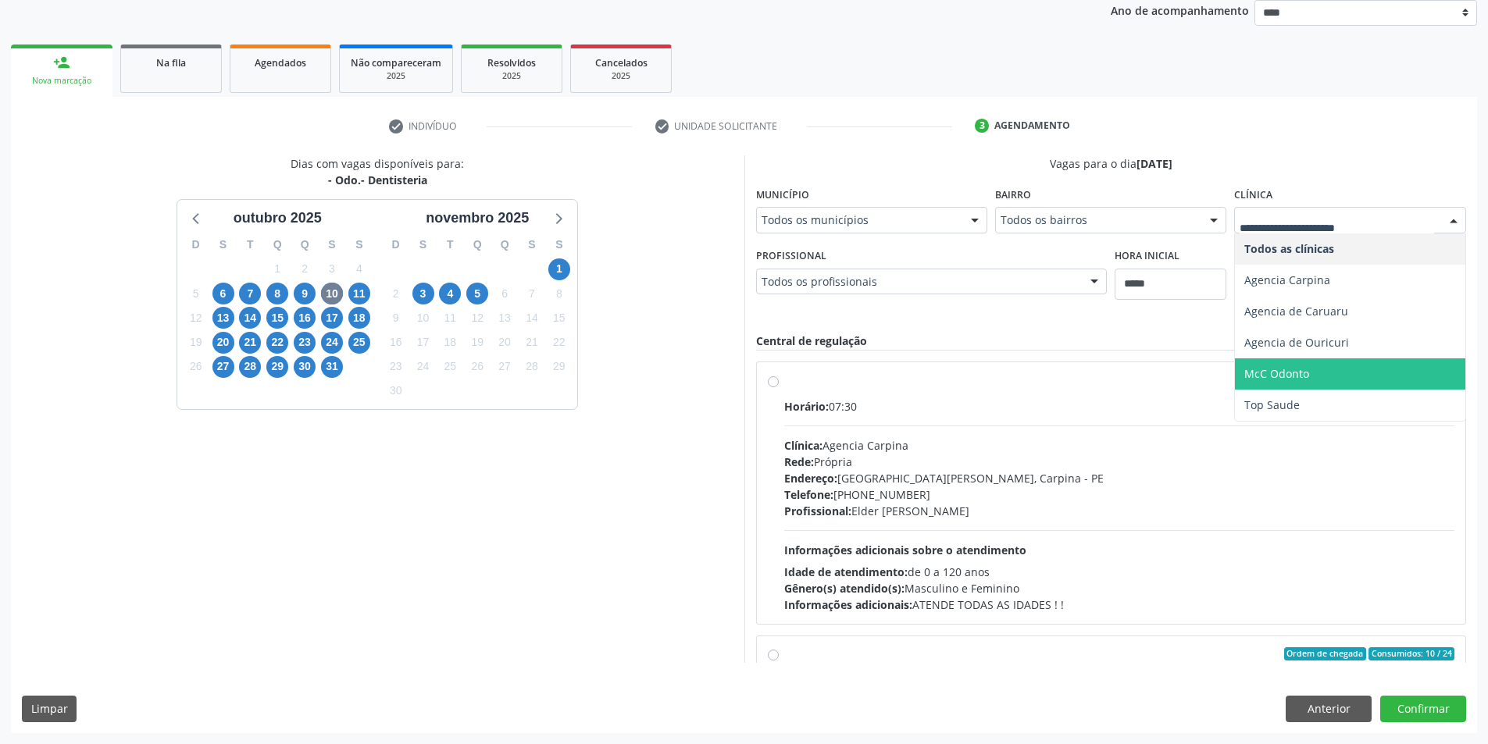
click at [1327, 376] on span "McC Odonto" at bounding box center [1350, 373] width 230 height 31
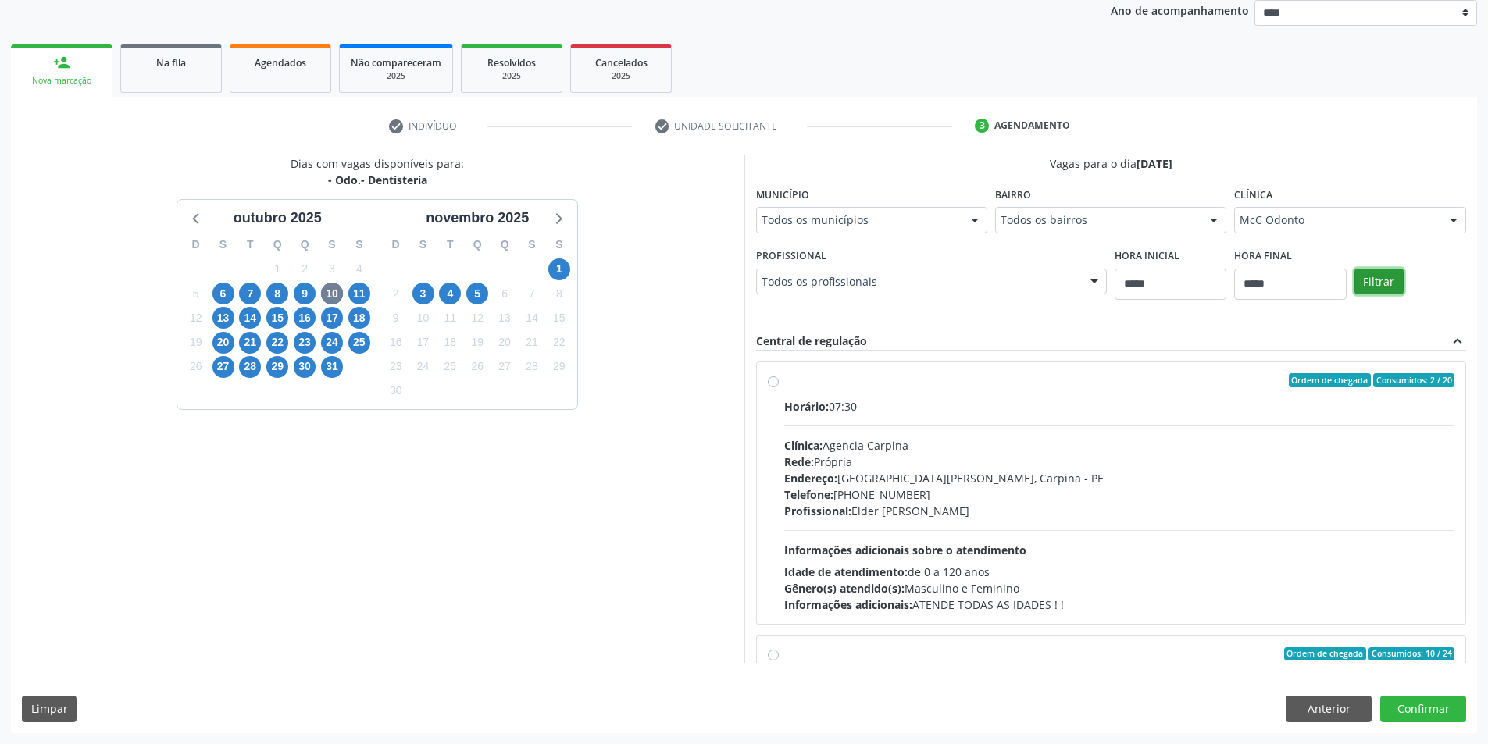
click at [1380, 286] on button "Filtrar" at bounding box center [1378, 282] width 49 height 27
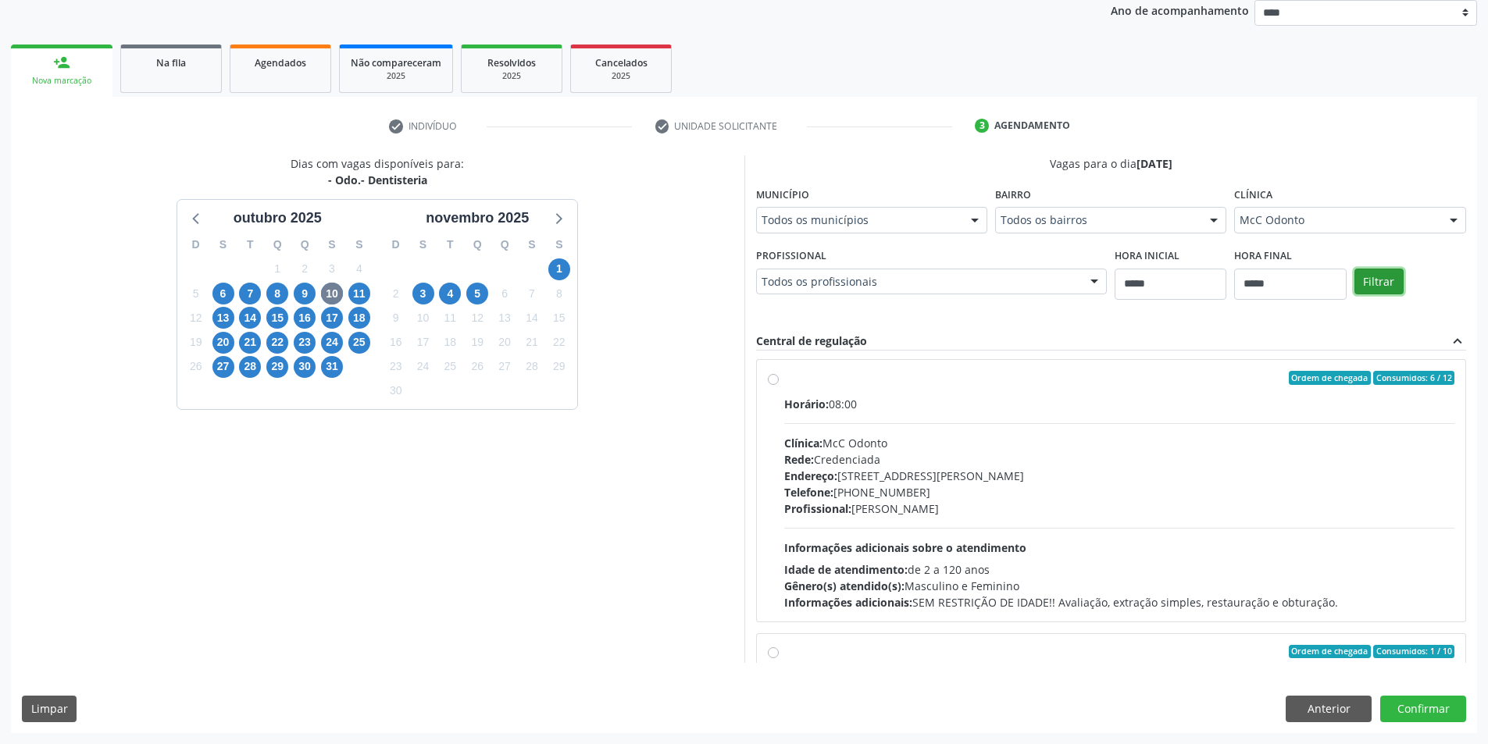
scroll to position [0, 0]
click at [929, 462] on div "Rede: Credenciada" at bounding box center [1119, 462] width 671 height 16
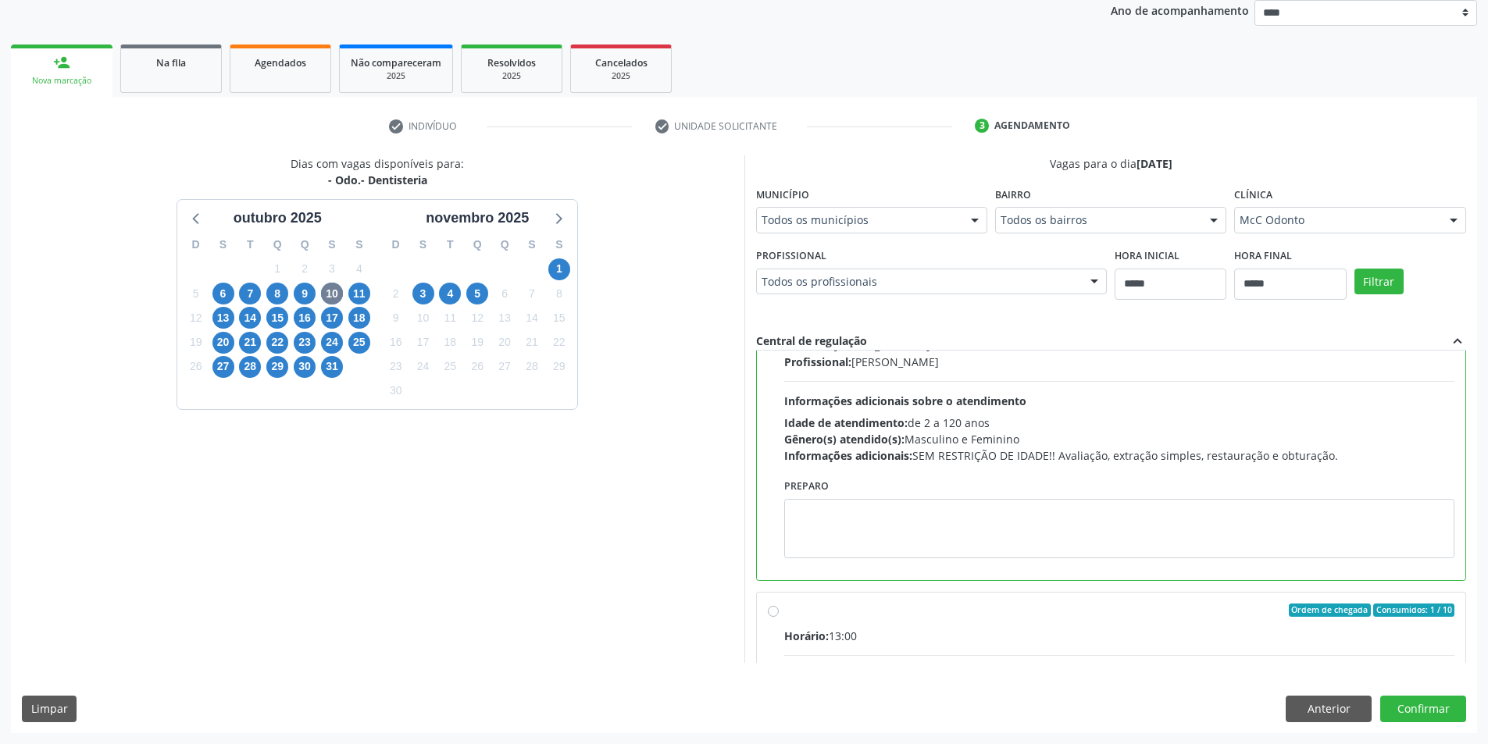
scroll to position [703, 0]
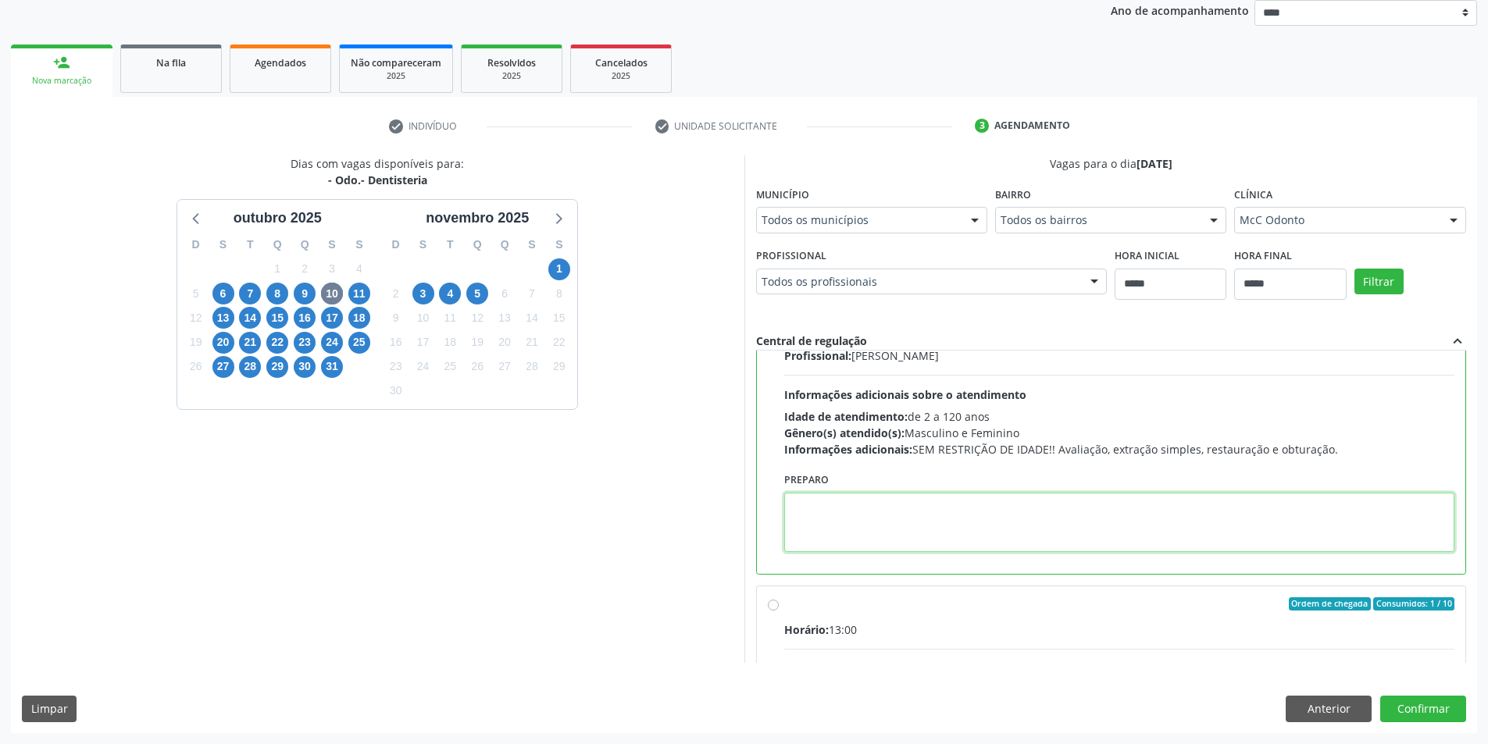
click at [917, 532] on textarea at bounding box center [1119, 522] width 671 height 59
paste textarea "**********"
type textarea "**********"
click at [1429, 694] on div "Dias com vagas disponíveis para: - Odo.- Dentisteria outubro 2025 D S T Q Q S S…" at bounding box center [744, 443] width 1466 height 577
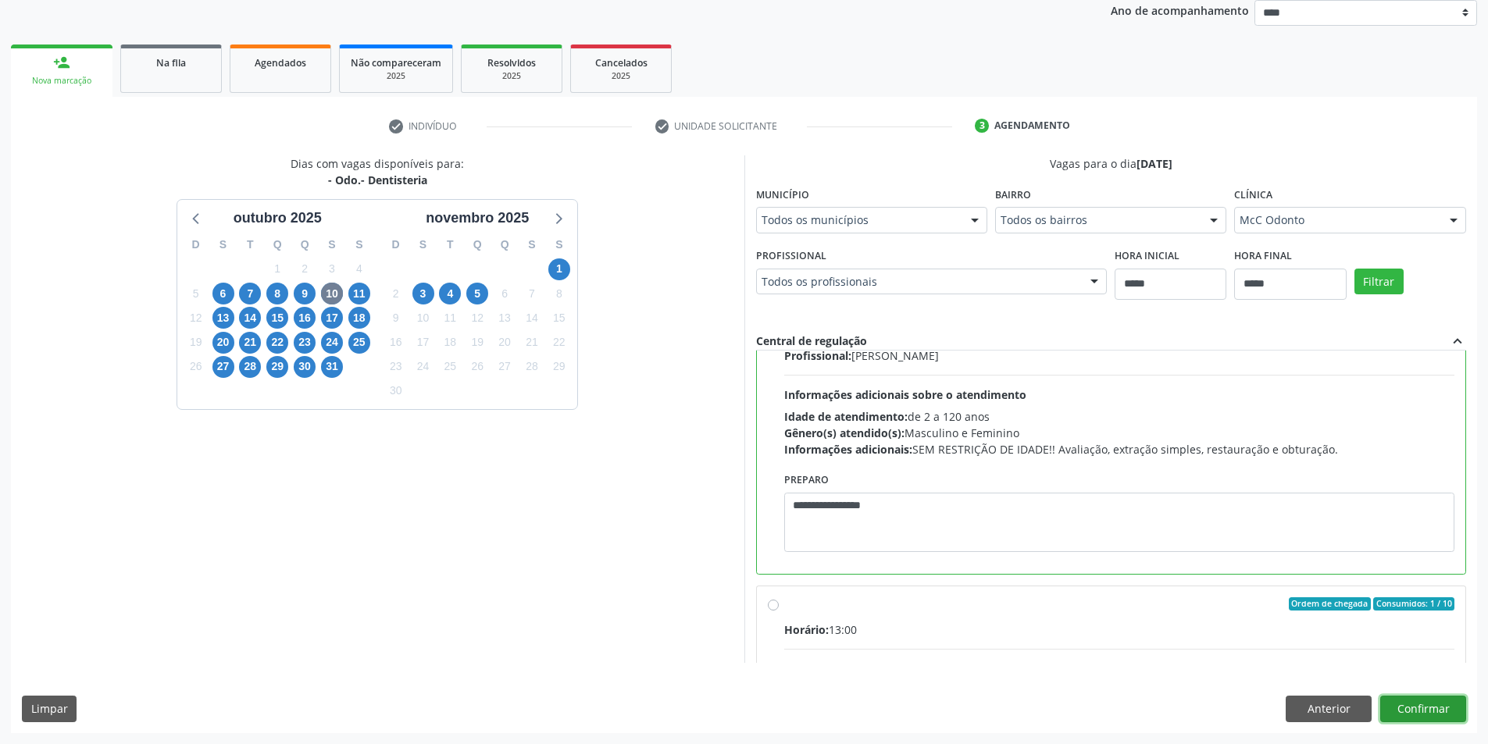
click at [1429, 704] on button "Confirmar" at bounding box center [1423, 709] width 86 height 27
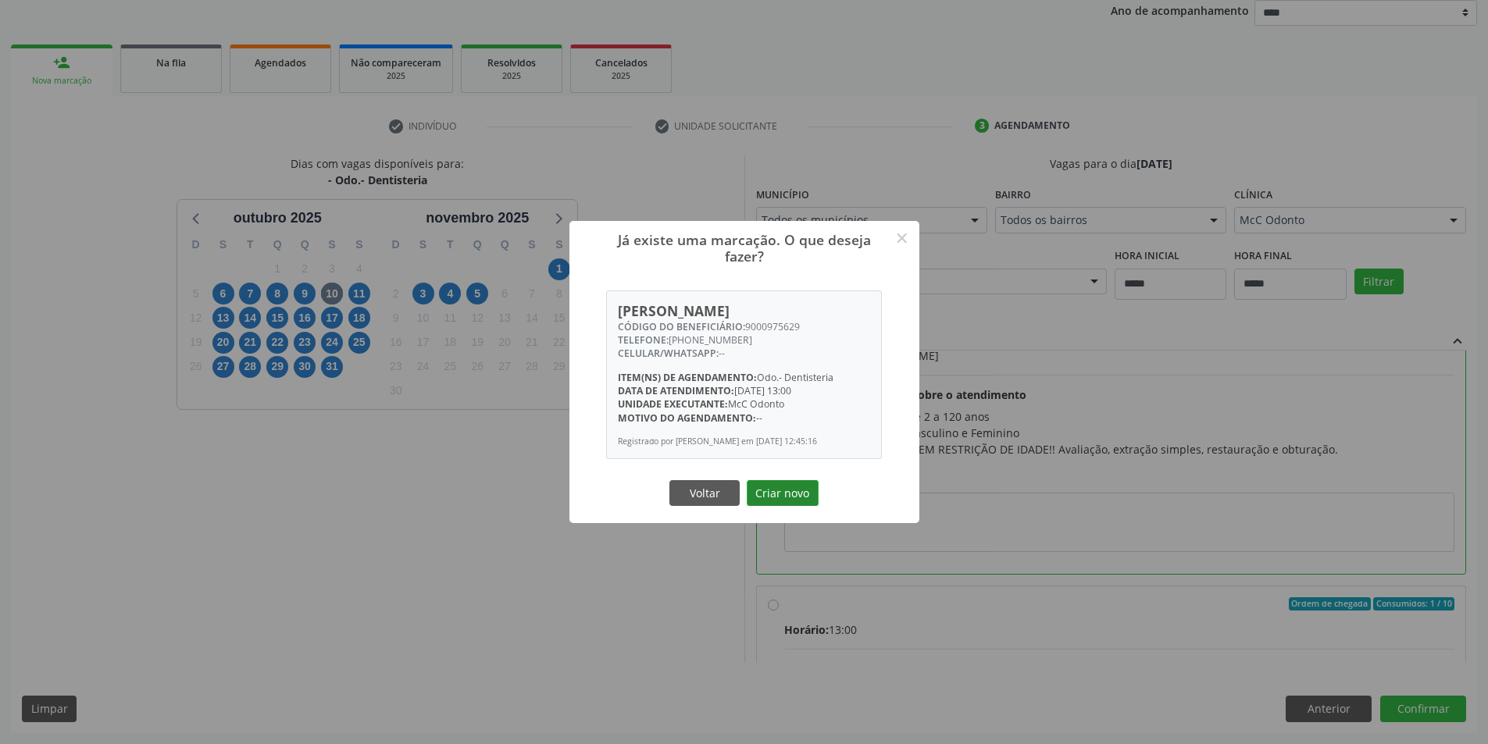
click at [801, 490] on button "Criar novo" at bounding box center [783, 493] width 72 height 27
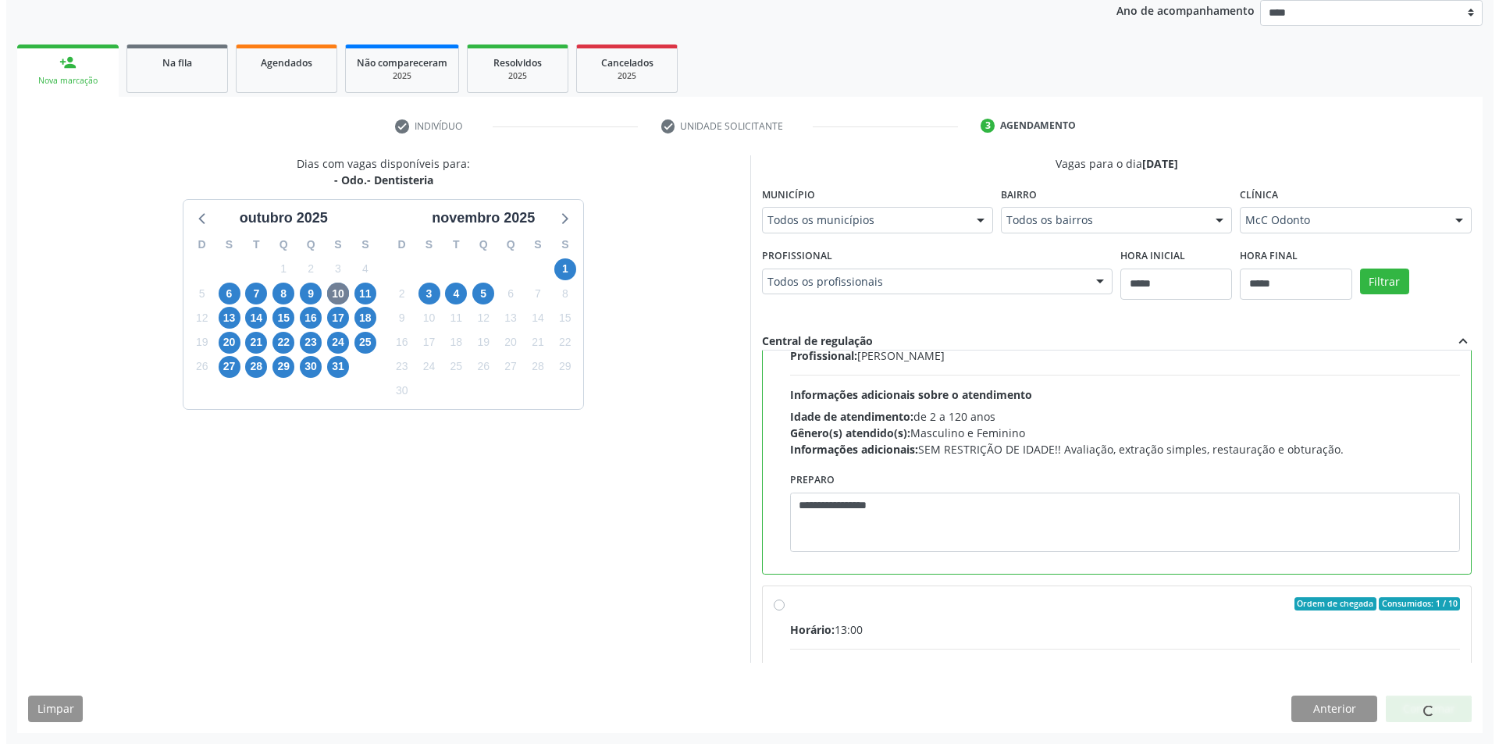
scroll to position [0, 0]
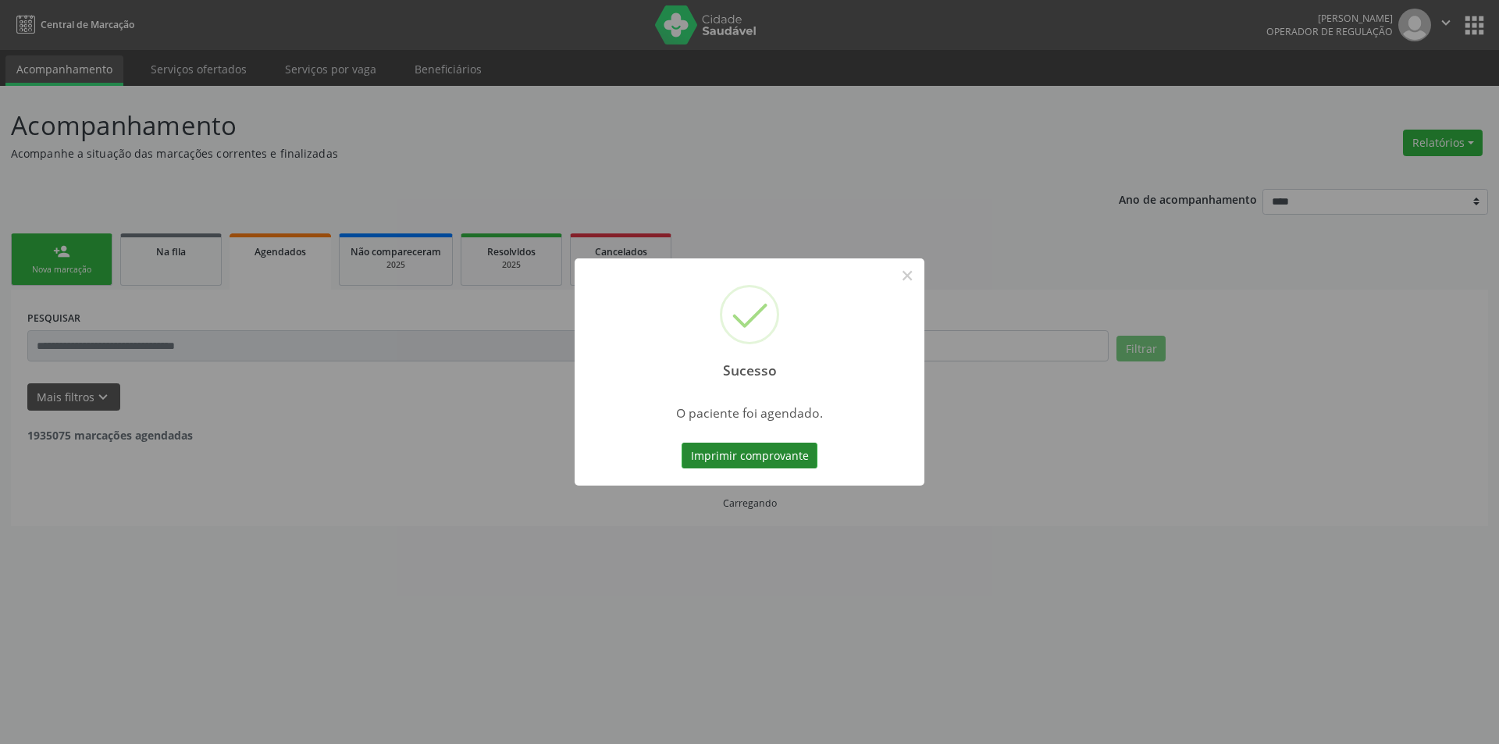
click at [800, 455] on button "Imprimir comprovante" at bounding box center [750, 456] width 136 height 27
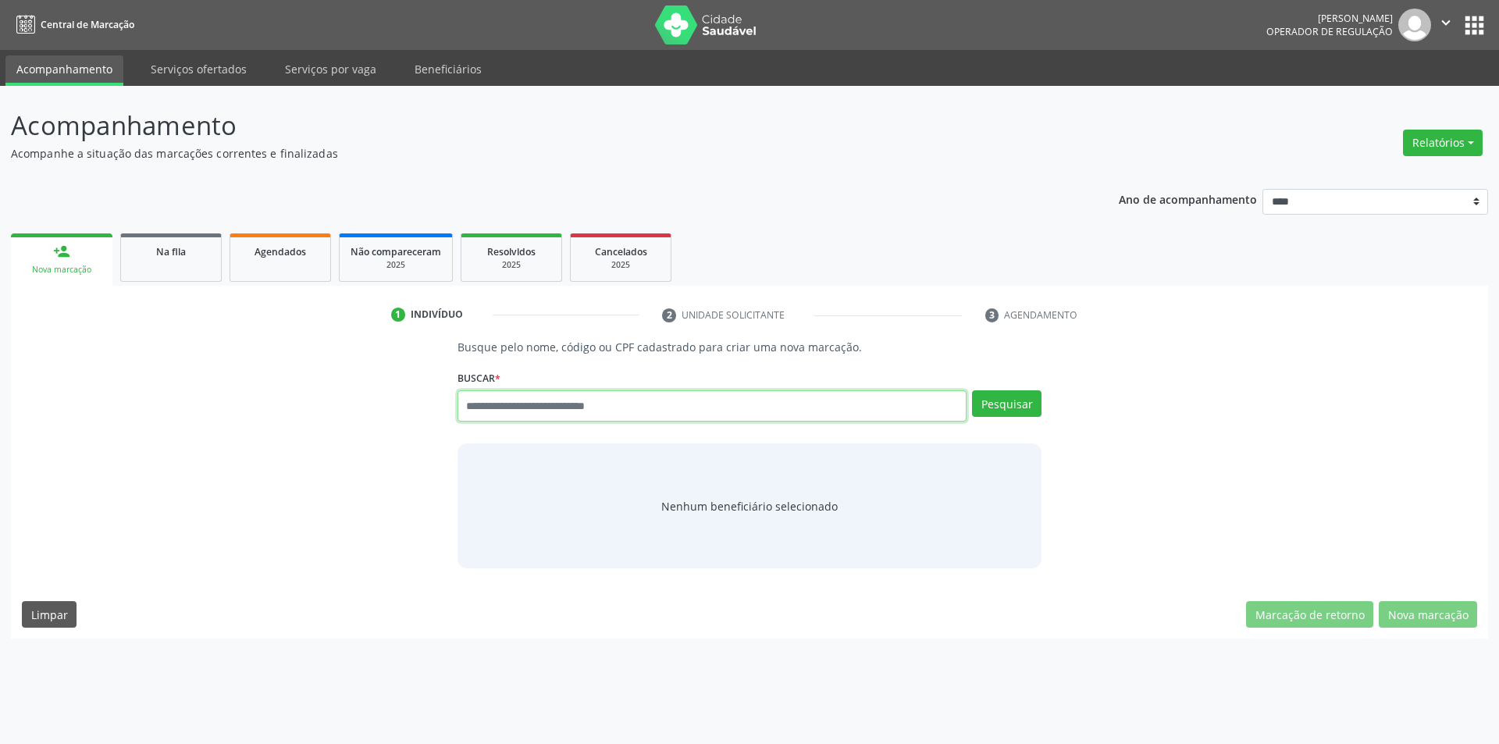
click at [520, 408] on input "text" at bounding box center [713, 405] width 510 height 31
type input "*********"
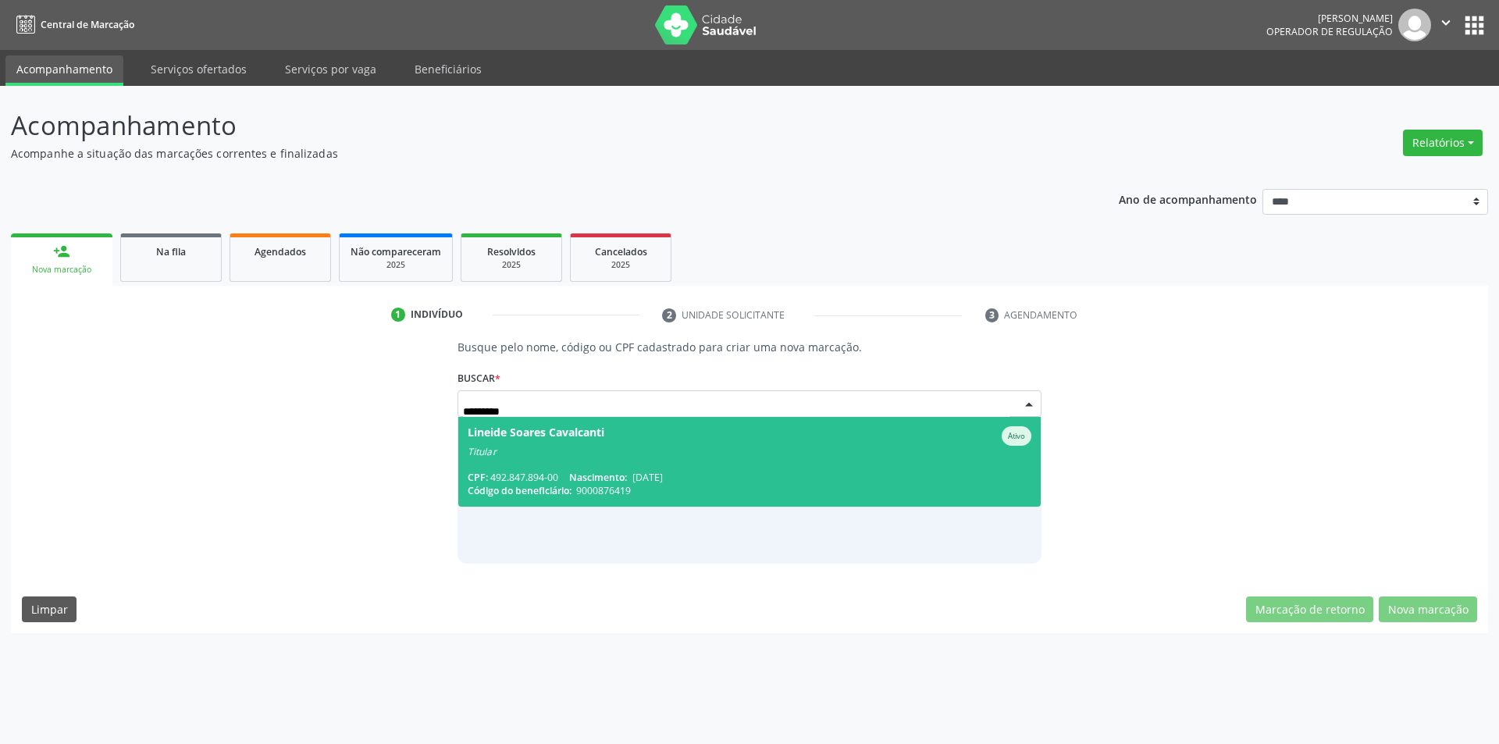
click at [581, 454] on div "Titular" at bounding box center [750, 452] width 565 height 12
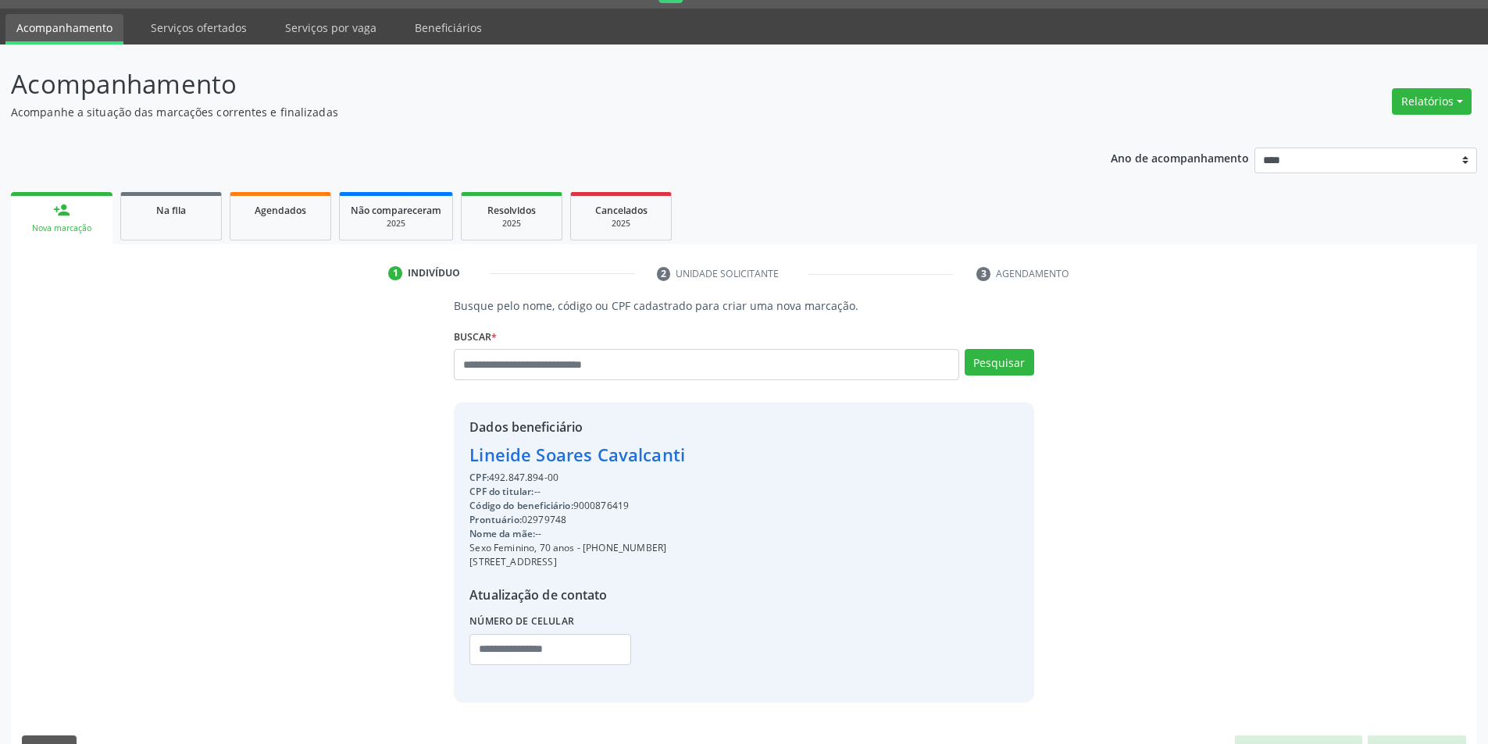
scroll to position [80, 0]
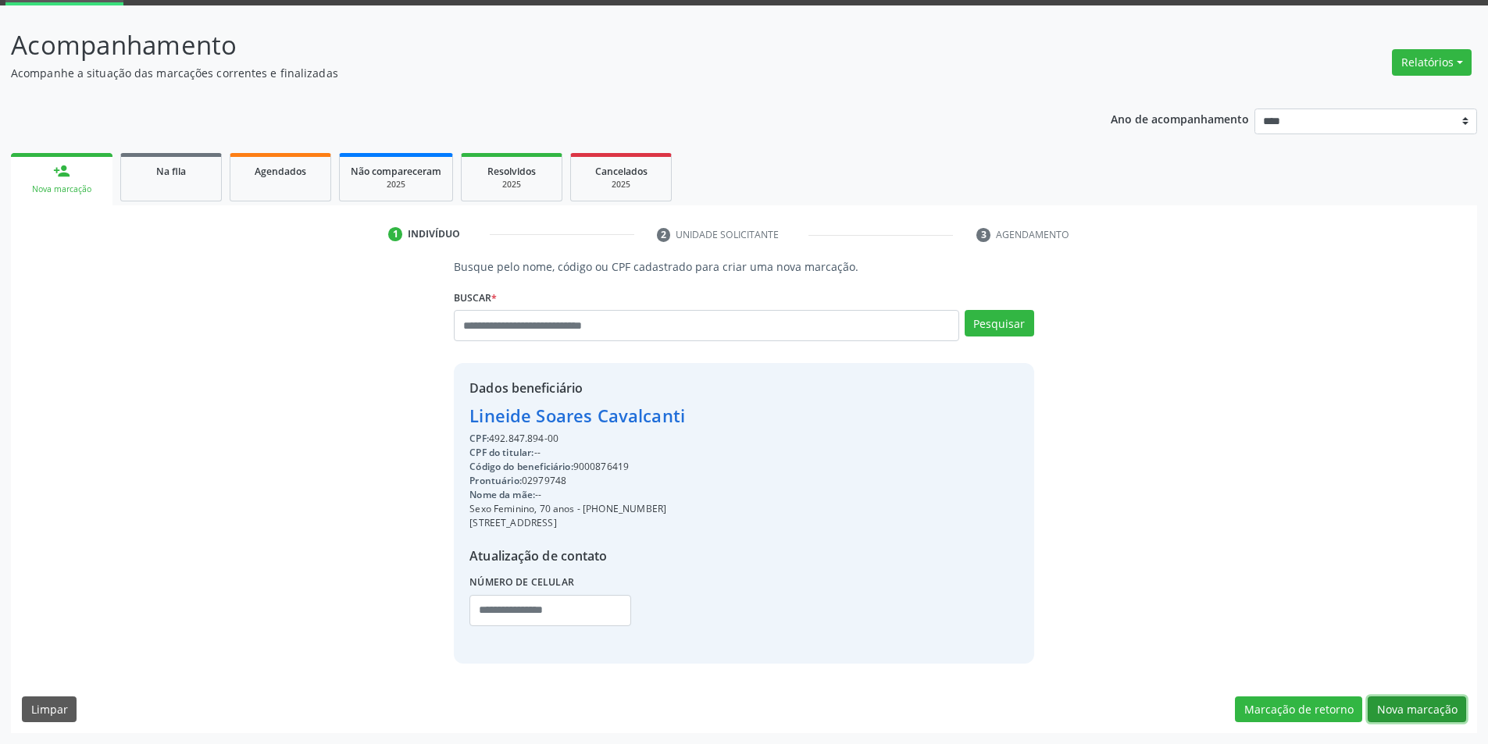
click at [1429, 709] on button "Nova marcação" at bounding box center [1416, 710] width 98 height 27
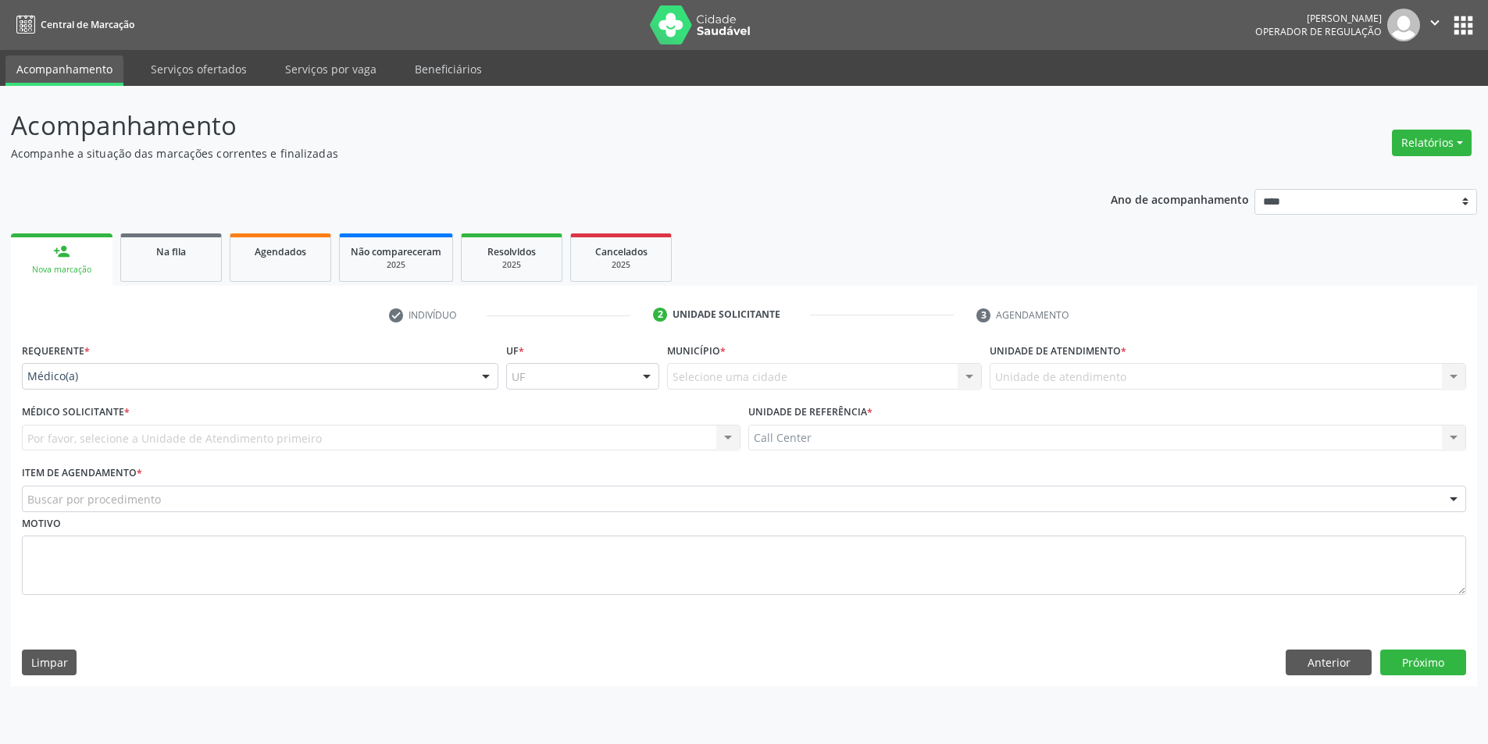
scroll to position [0, 0]
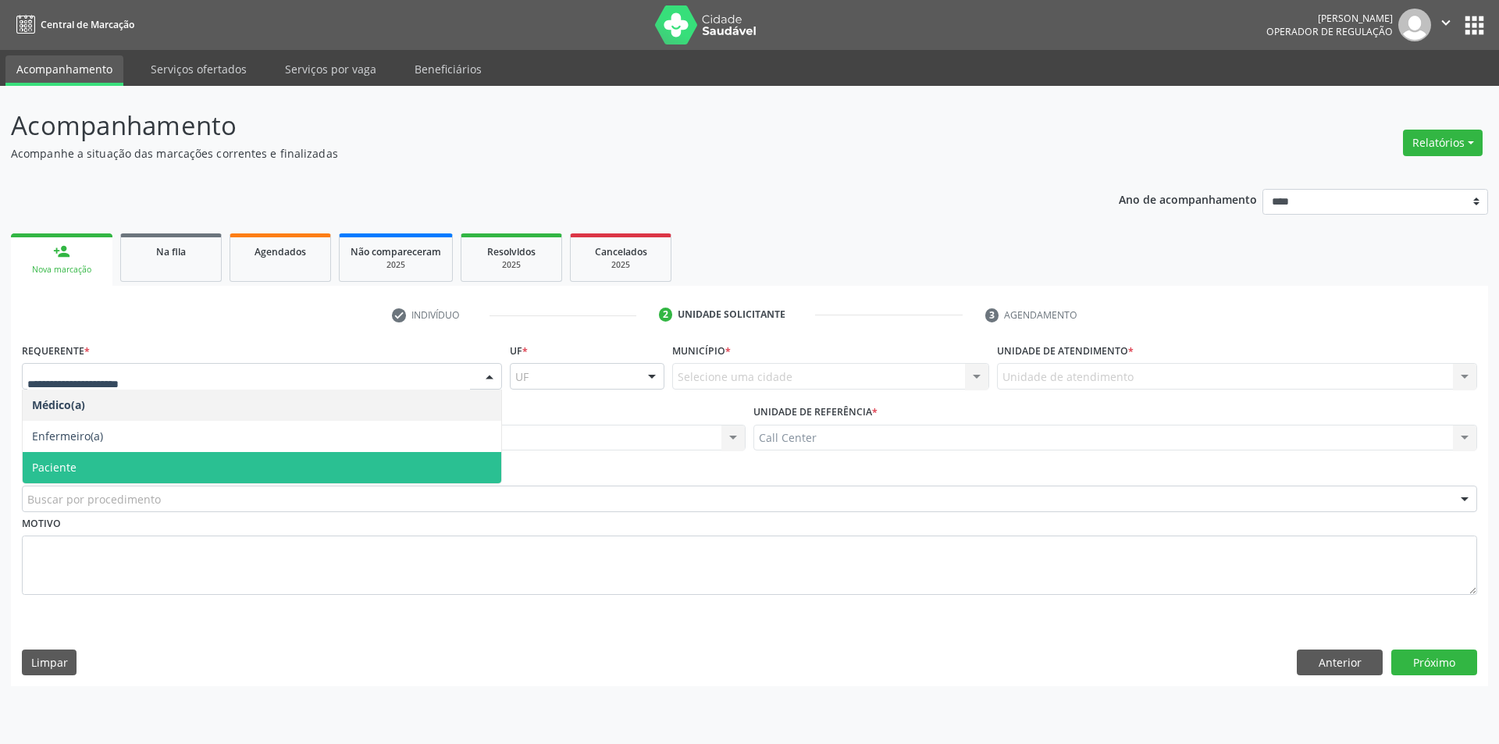
click at [209, 479] on span "Paciente" at bounding box center [262, 467] width 479 height 31
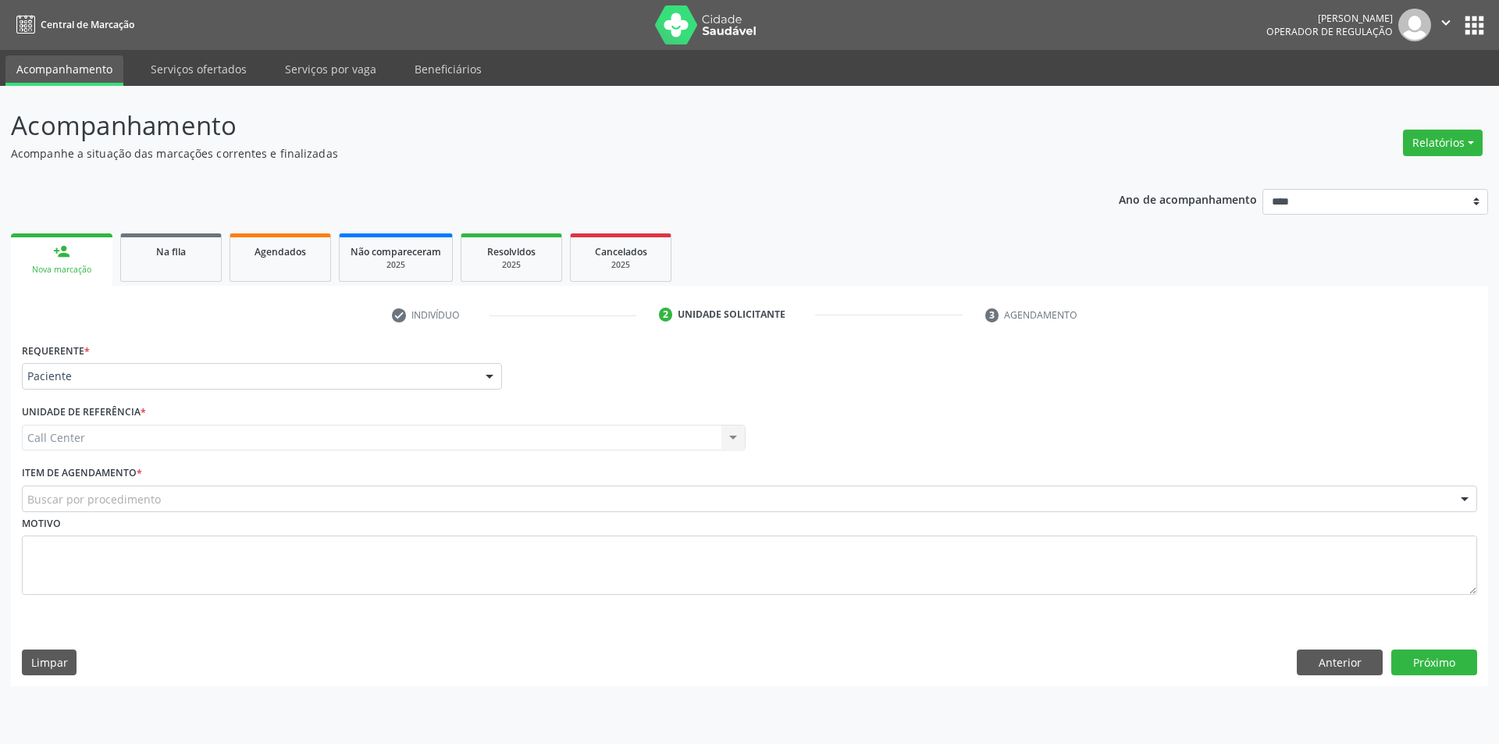
click at [199, 496] on div "Buscar por procedimento" at bounding box center [750, 499] width 1456 height 27
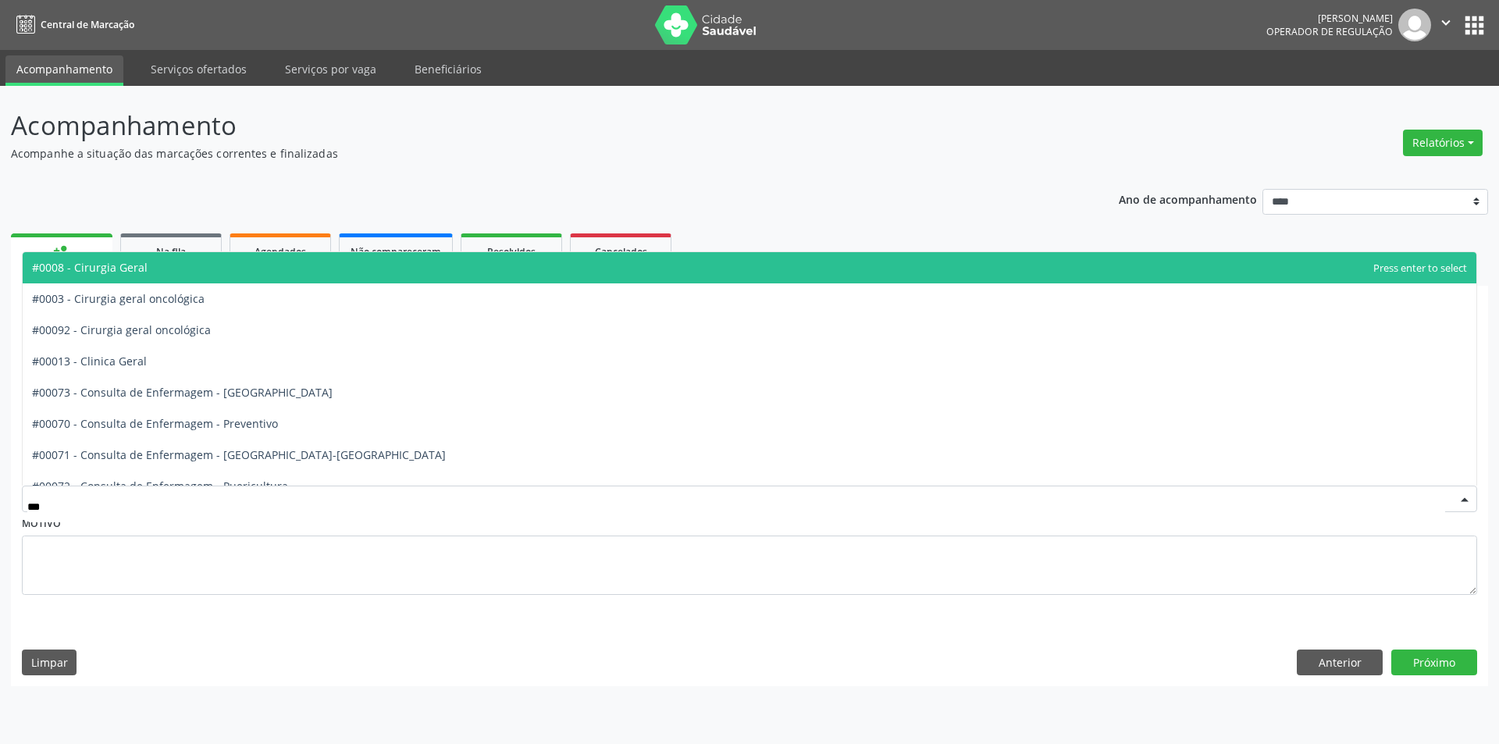
type input "****"
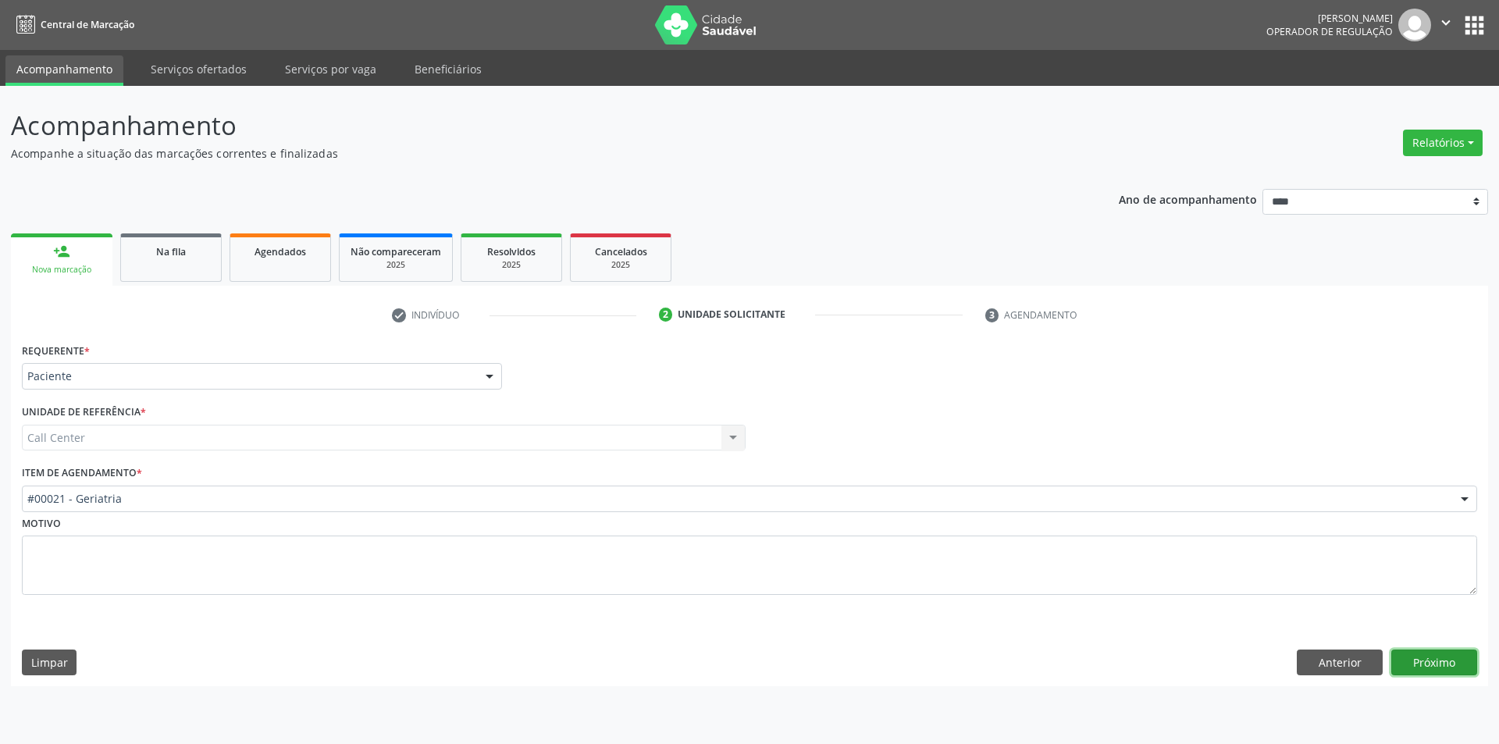
click at [1428, 660] on button "Próximo" at bounding box center [1435, 663] width 86 height 27
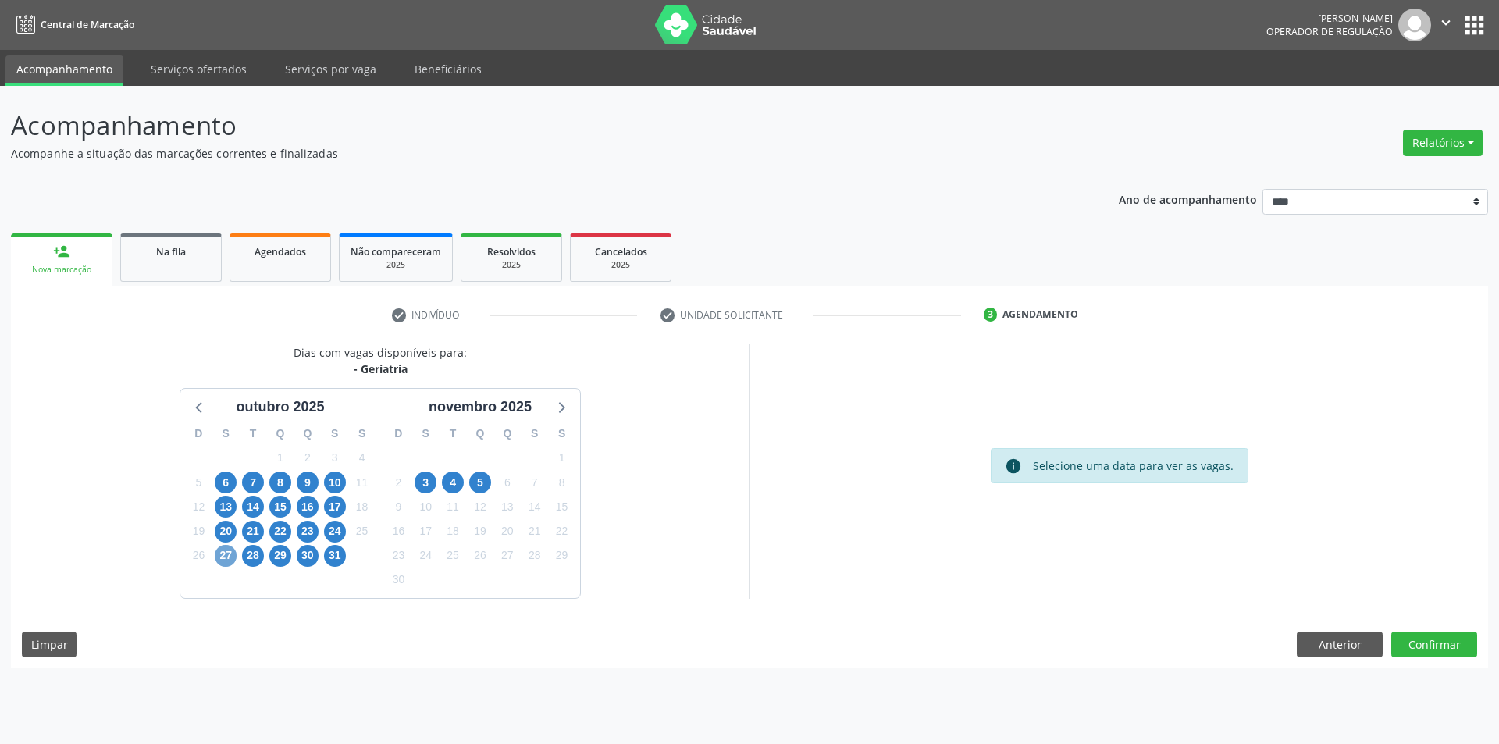
click at [222, 553] on span "27" at bounding box center [226, 556] width 22 height 22
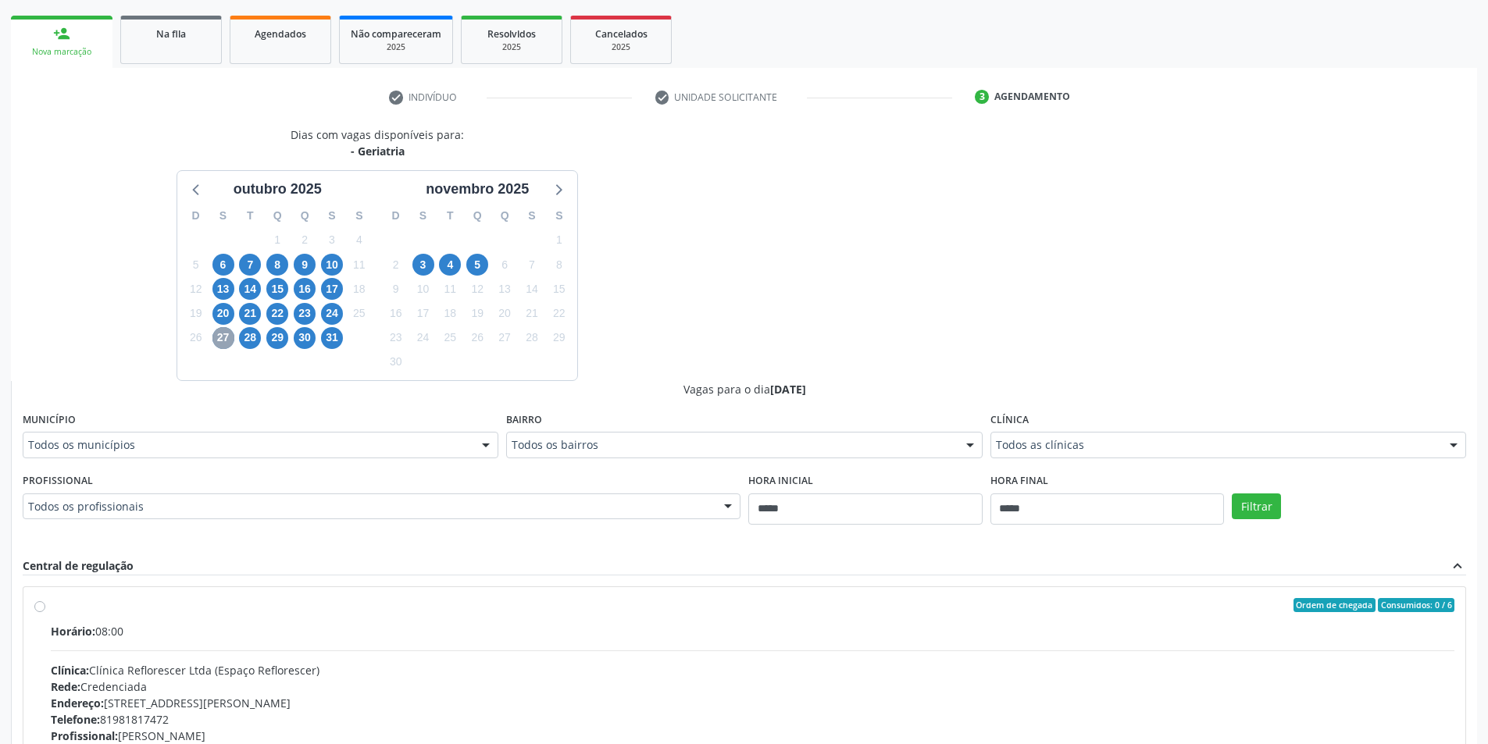
scroll to position [234, 0]
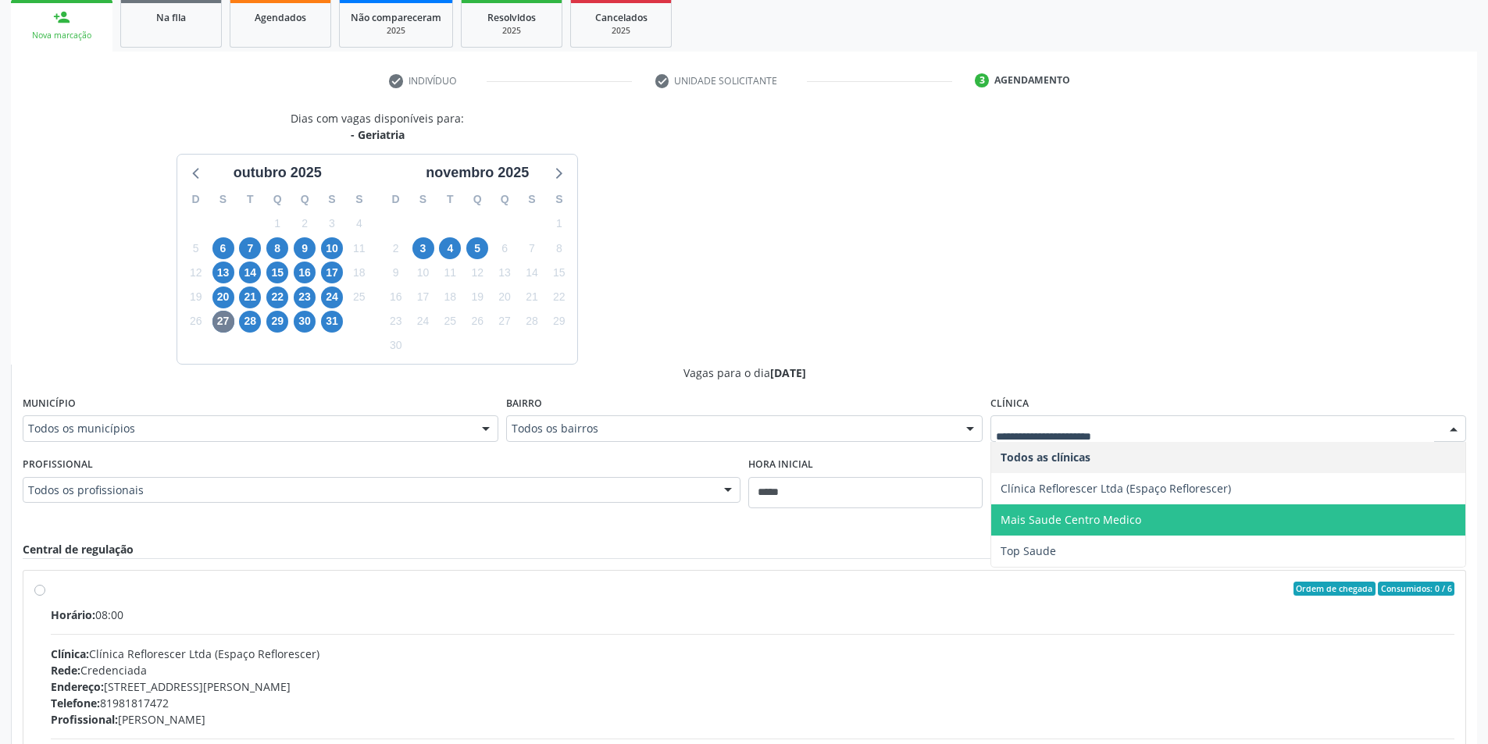
click at [1106, 519] on span "Mais Saude Centro Medico" at bounding box center [1070, 519] width 141 height 15
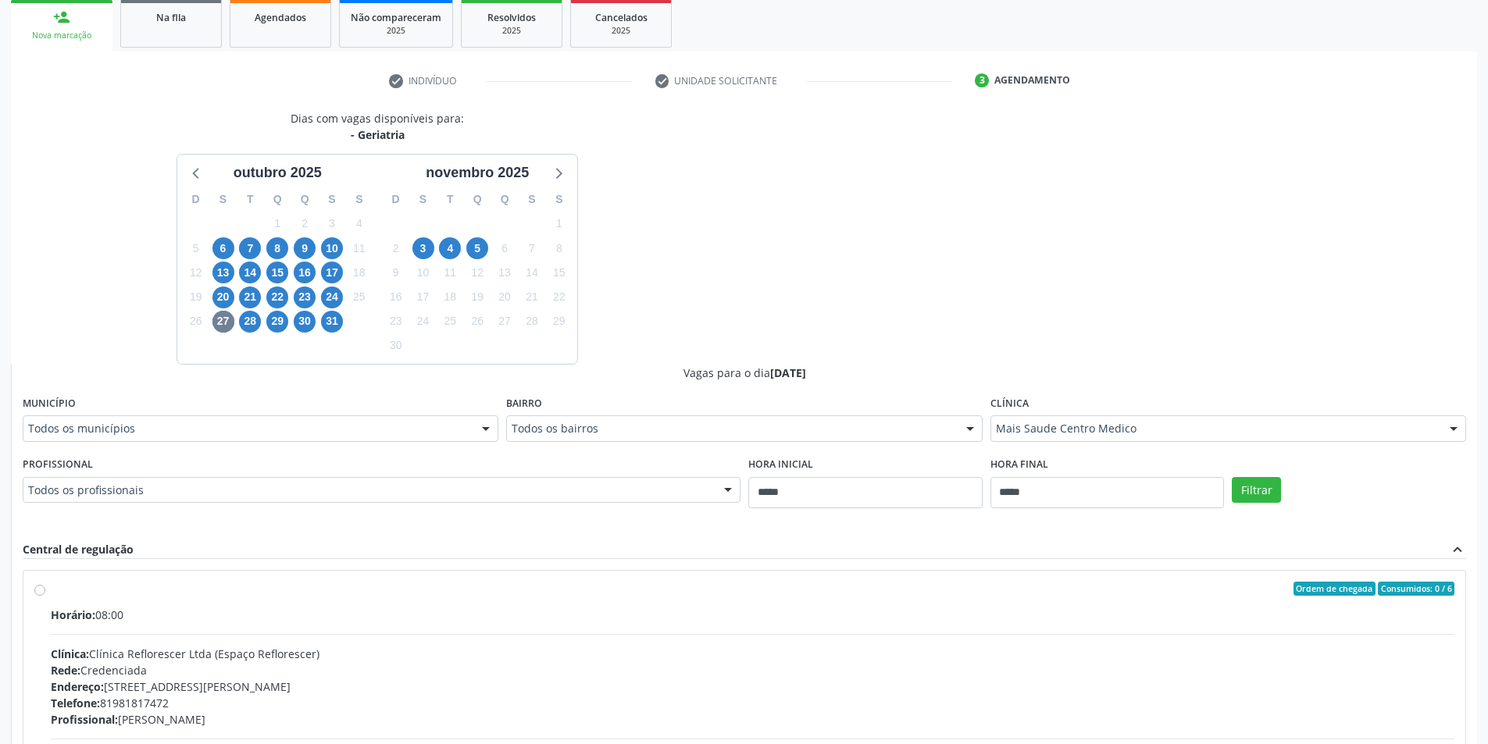
click at [1277, 472] on div "Filtrar" at bounding box center [1349, 489] width 242 height 72
click at [1257, 487] on button "Filtrar" at bounding box center [1255, 490] width 49 height 27
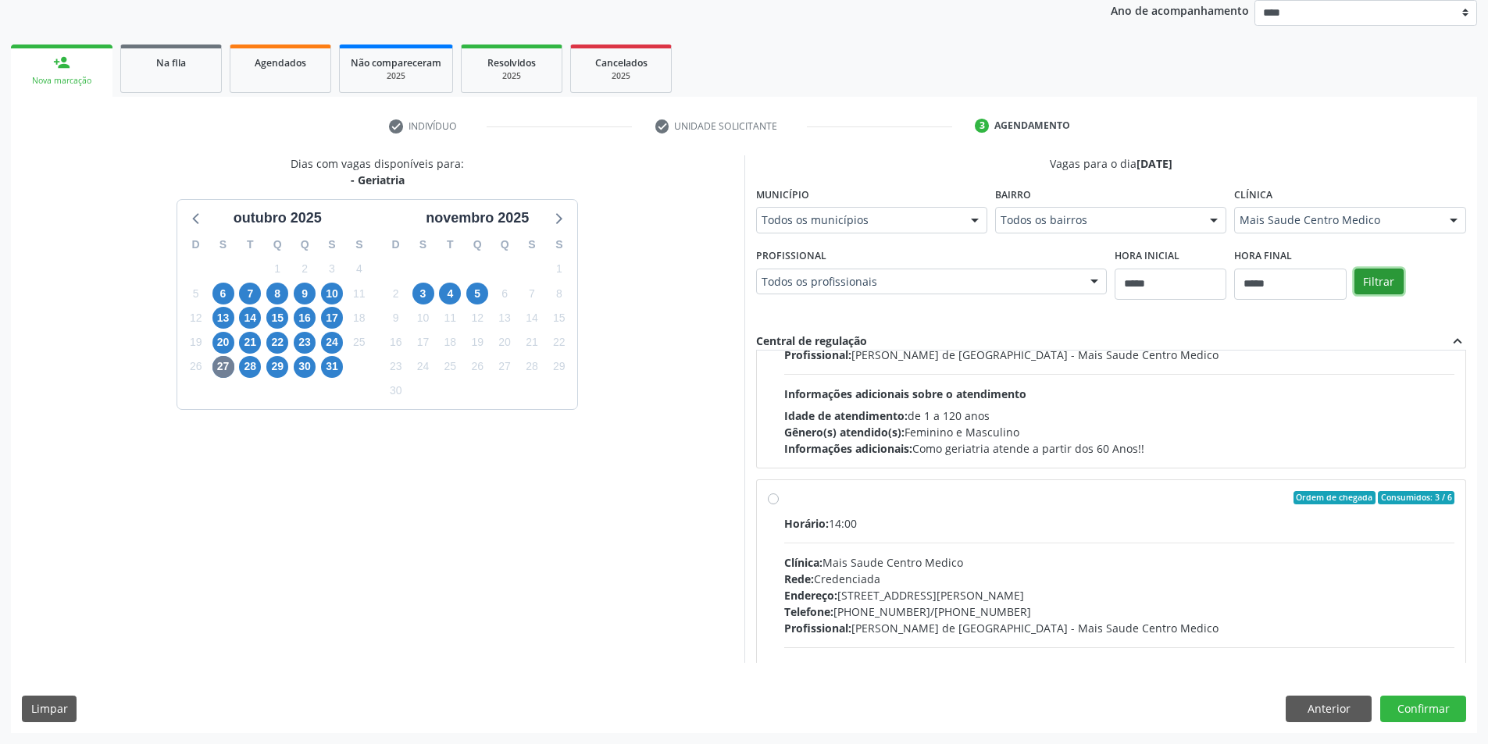
scroll to position [0, 0]
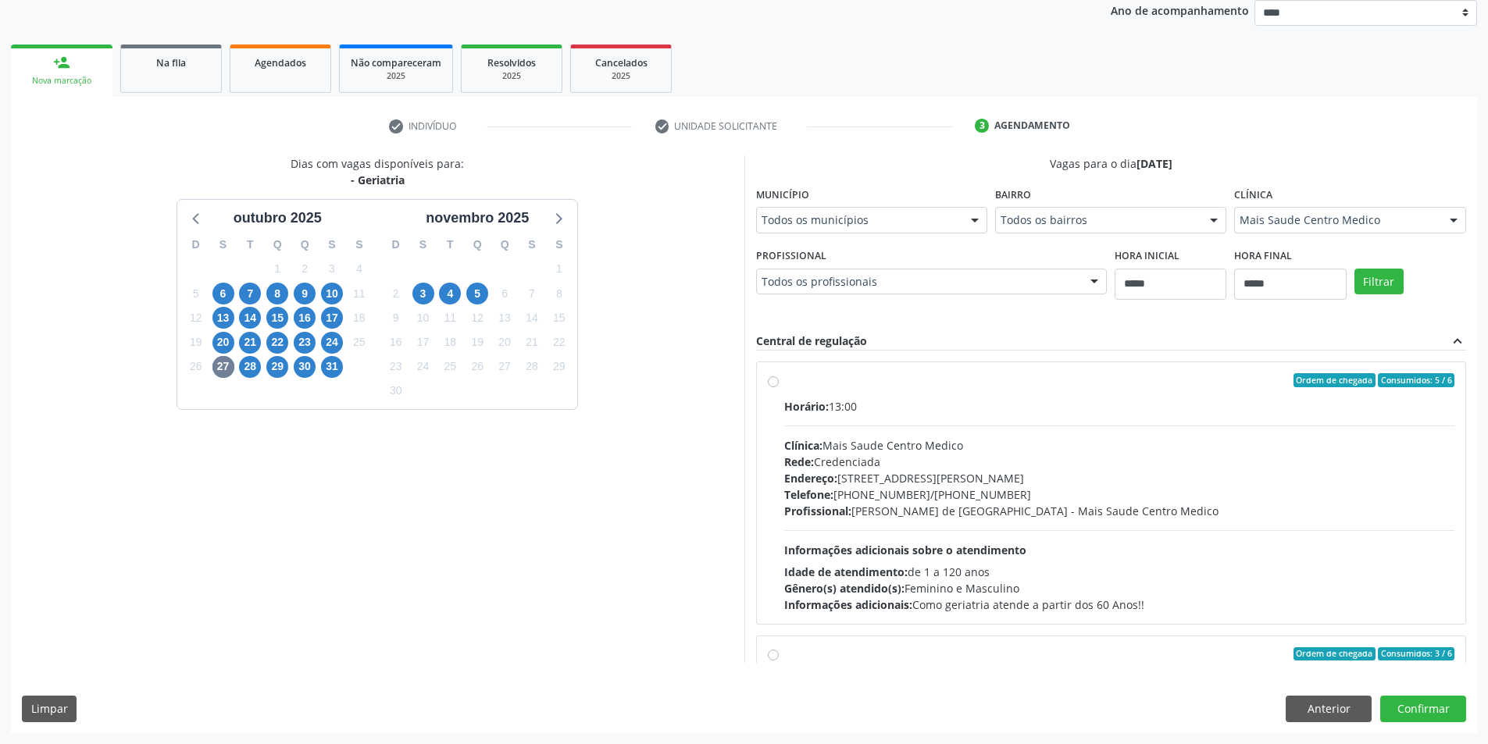
click at [1035, 437] on div "Clínica: Mais Saude Centro Medico" at bounding box center [1119, 445] width 671 height 16
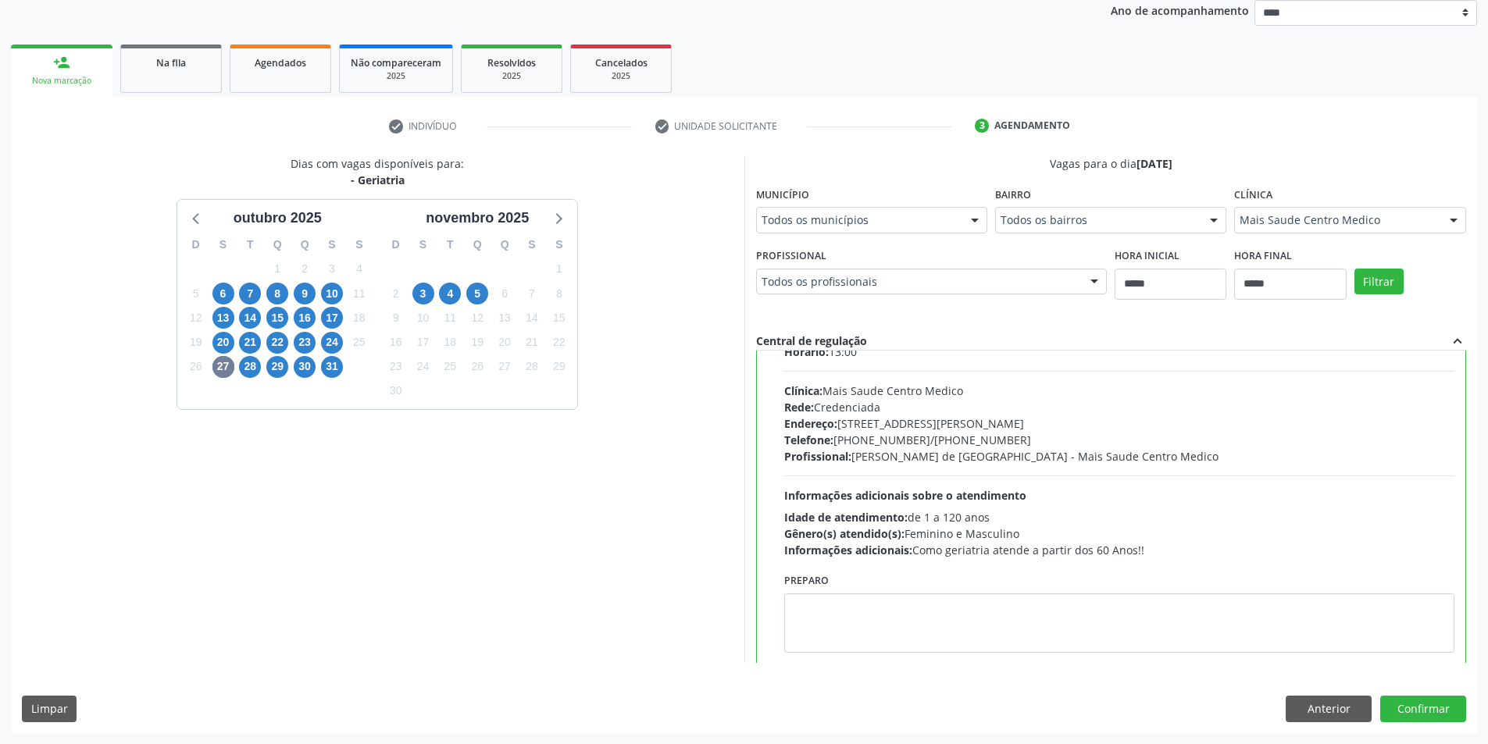
scroll to position [78, 0]
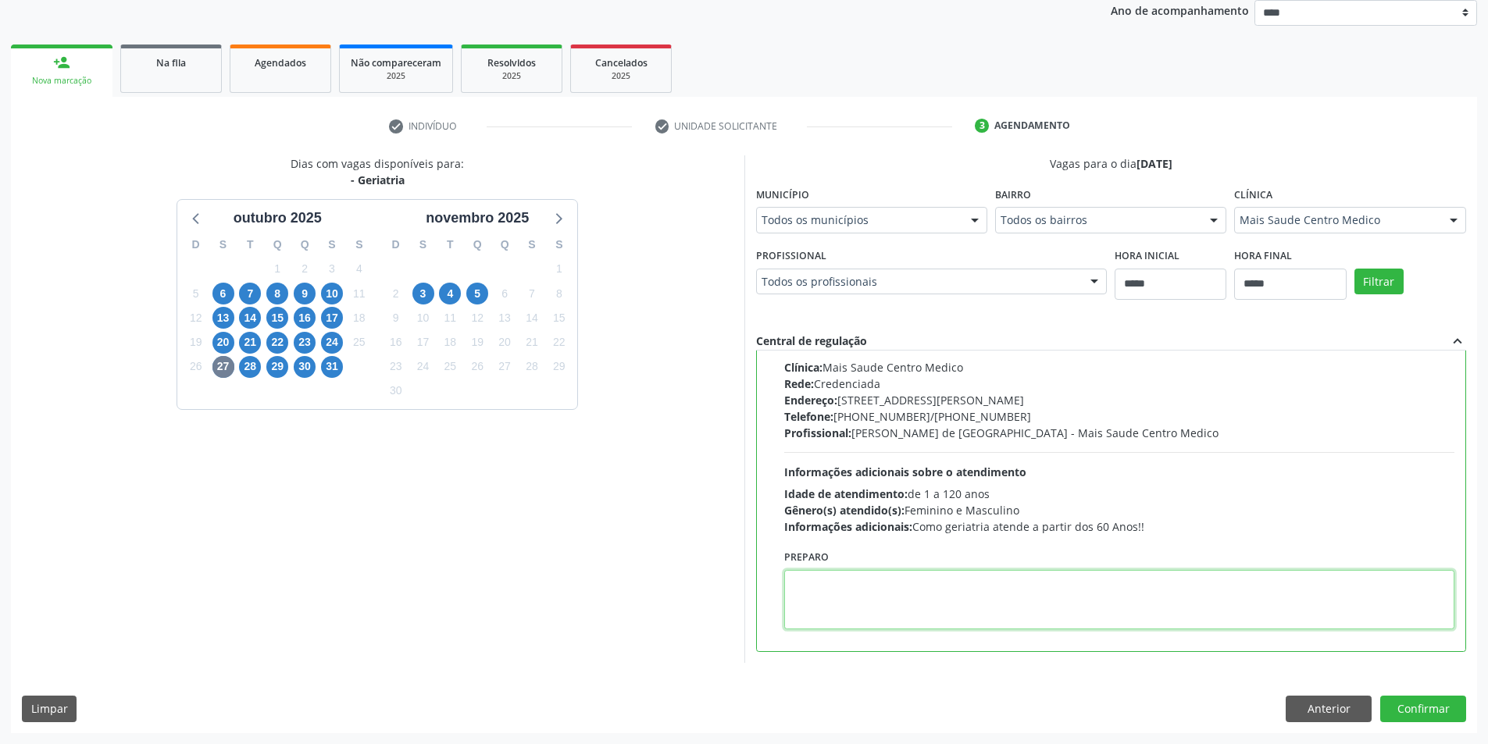
click at [807, 608] on textarea at bounding box center [1119, 599] width 671 height 59
paste textarea "**********"
type textarea "**********"
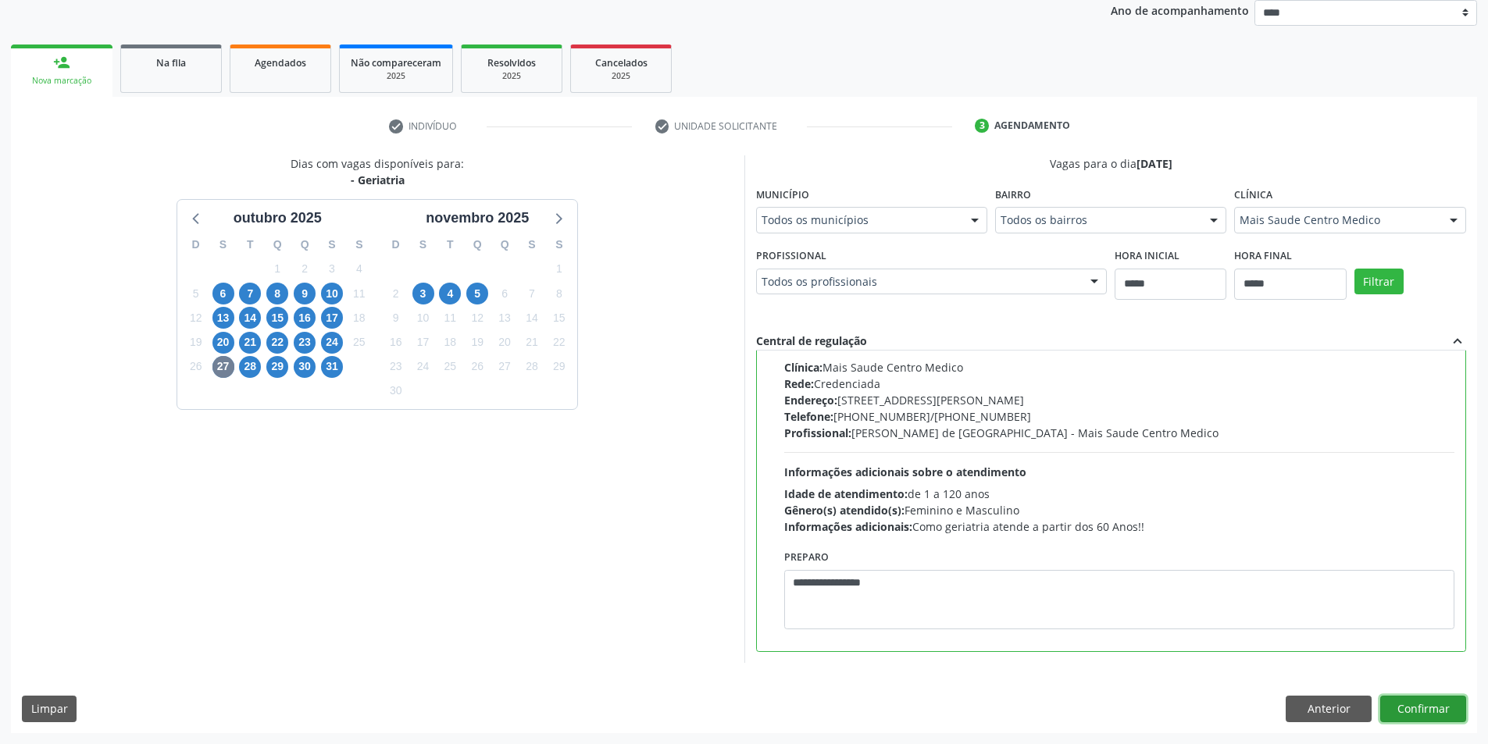
click at [1446, 713] on button "Confirmar" at bounding box center [1423, 709] width 86 height 27
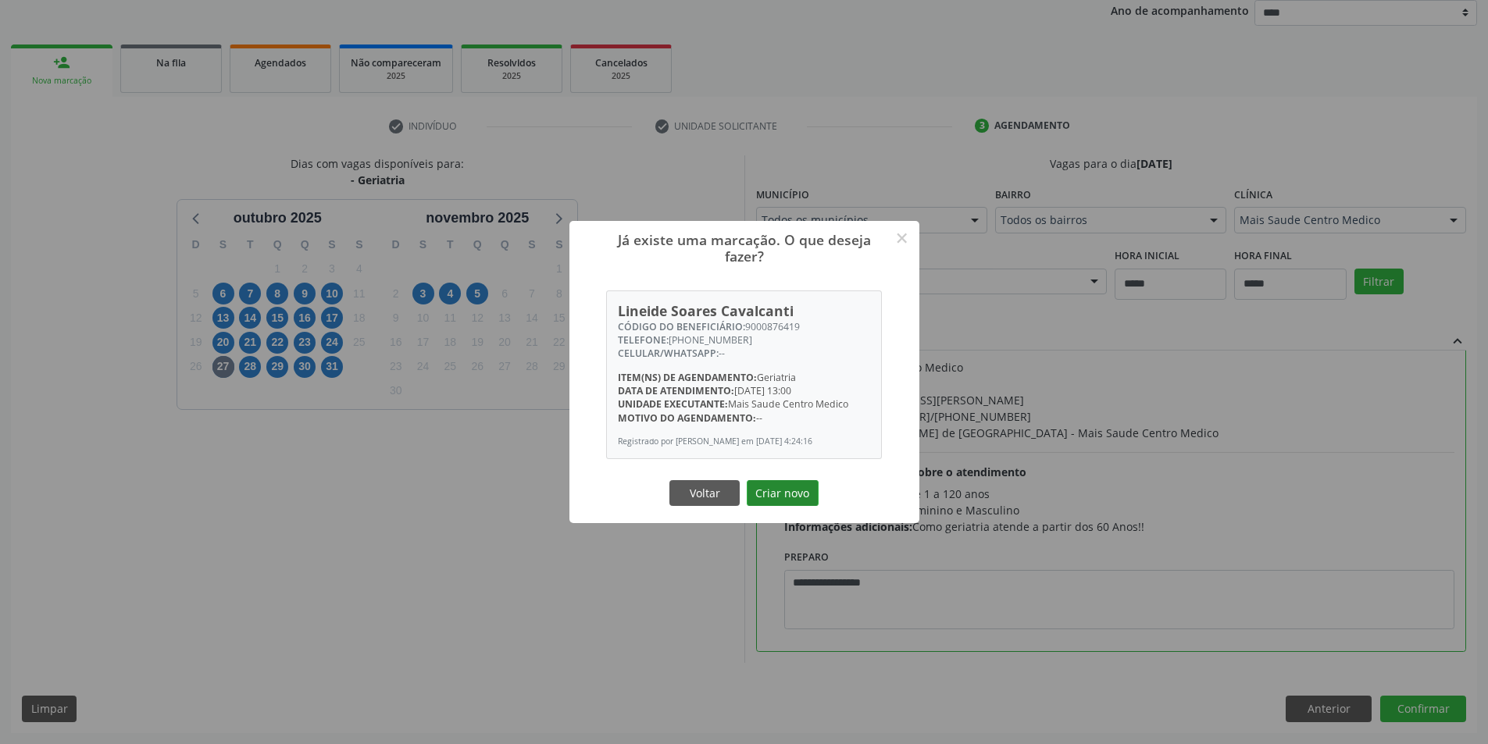
click at [782, 498] on button "Criar novo" at bounding box center [783, 493] width 72 height 27
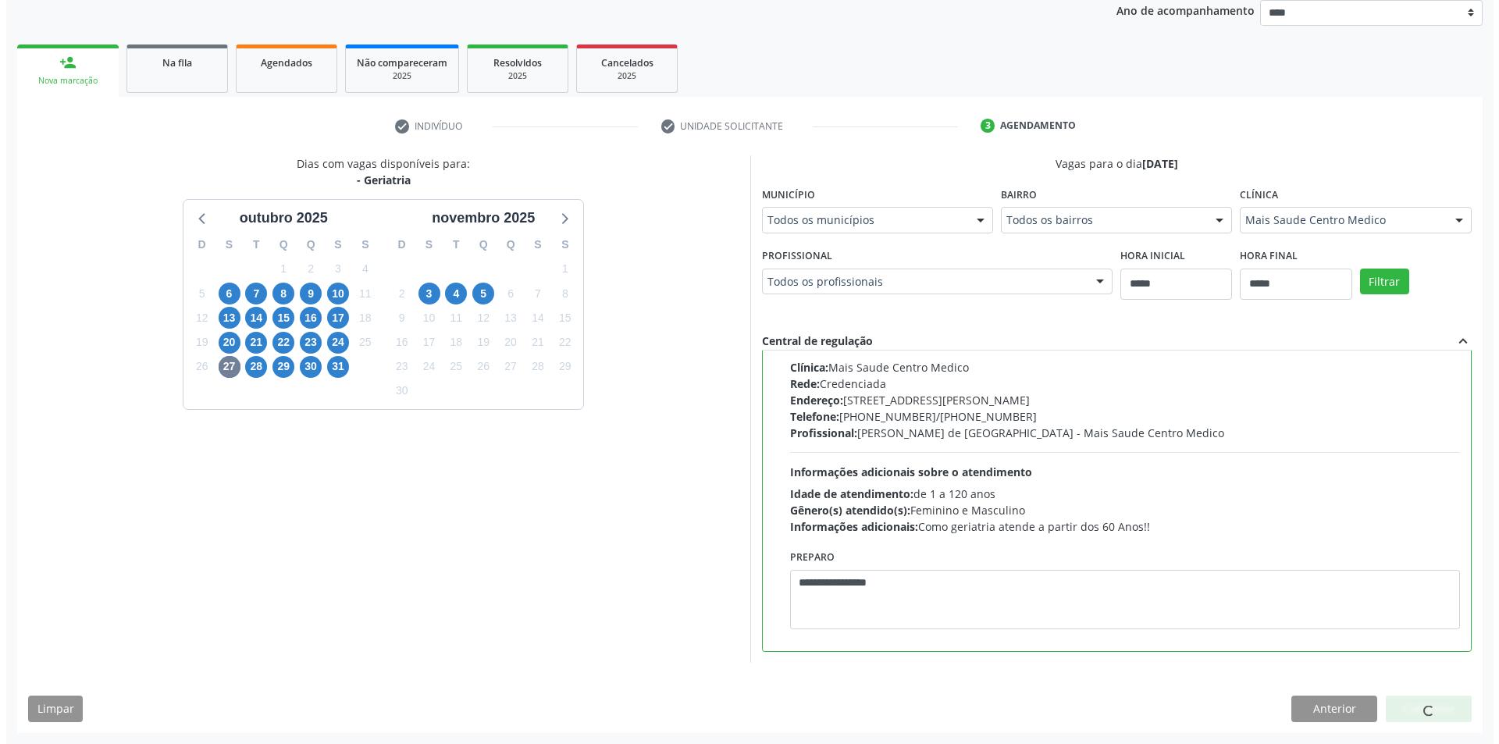
scroll to position [0, 0]
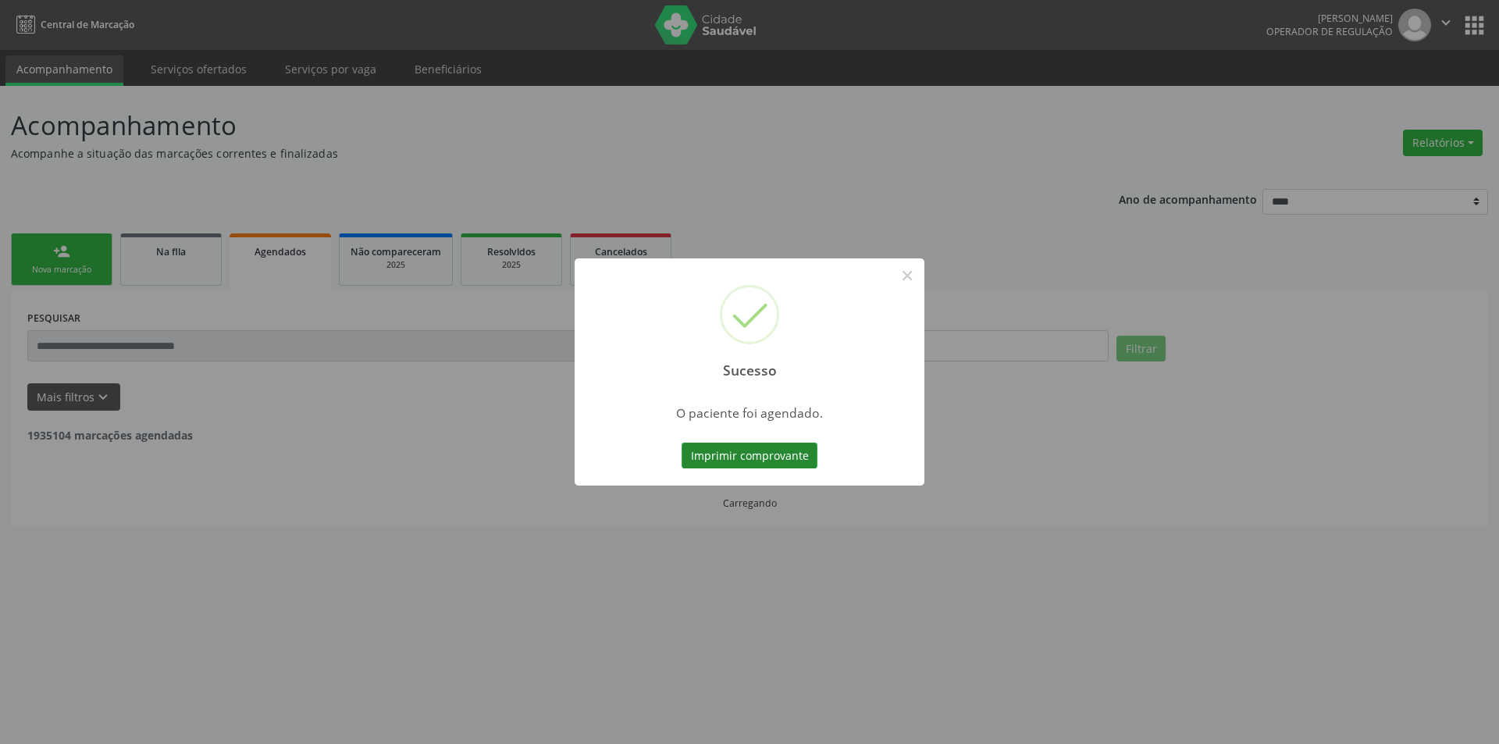
click at [753, 461] on button "Imprimir comprovante" at bounding box center [750, 456] width 136 height 27
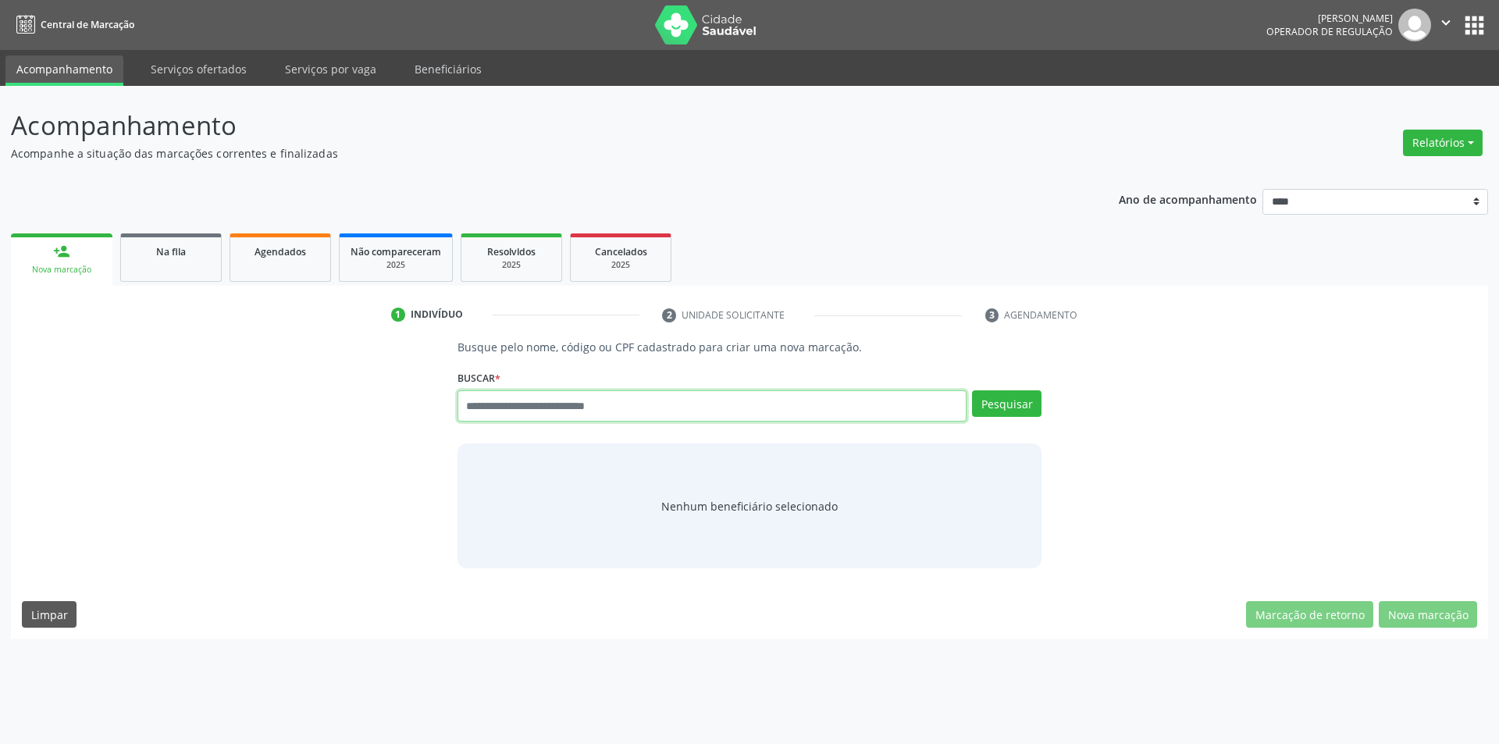
click at [598, 413] on input "text" at bounding box center [713, 405] width 510 height 31
paste input "**********"
type input "**********"
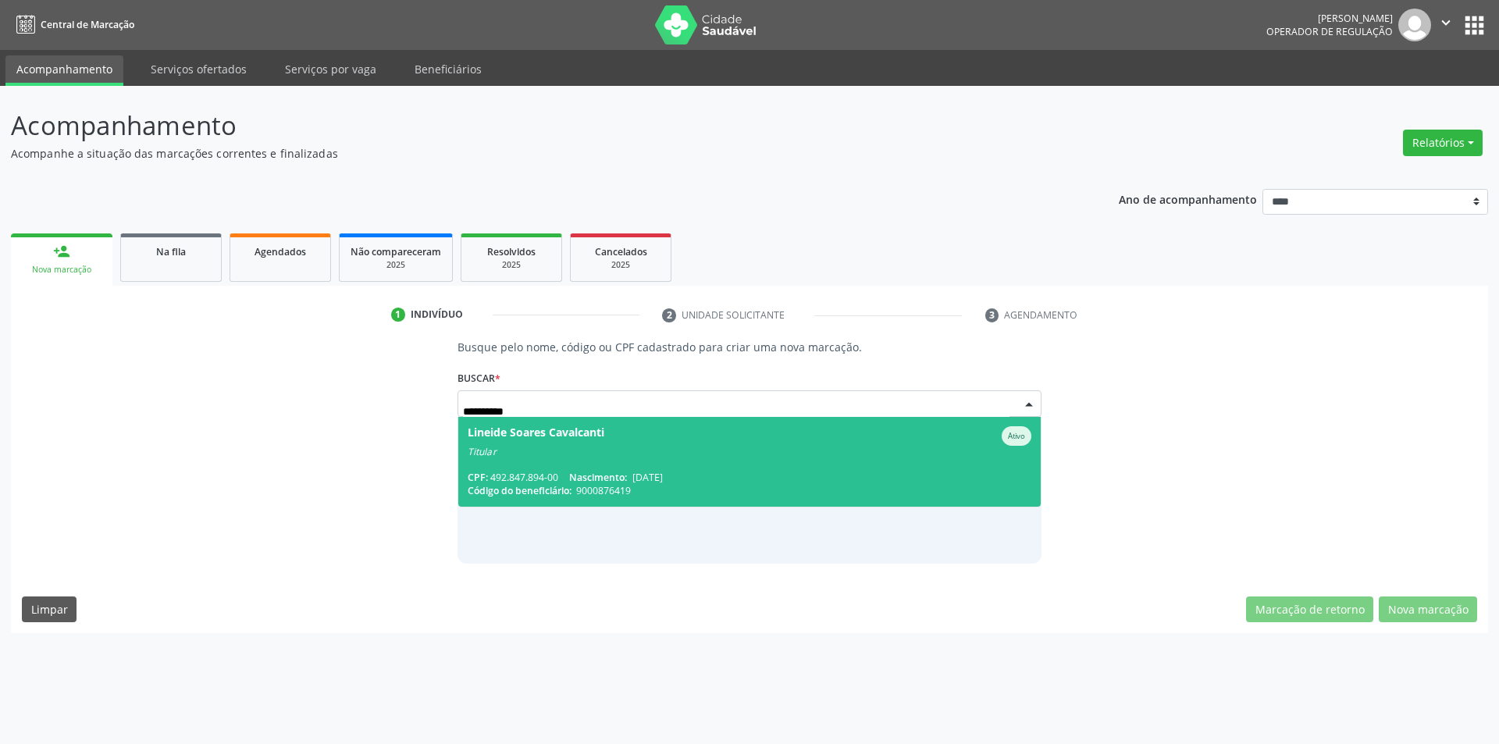
click at [662, 447] on div "Titular" at bounding box center [750, 452] width 565 height 12
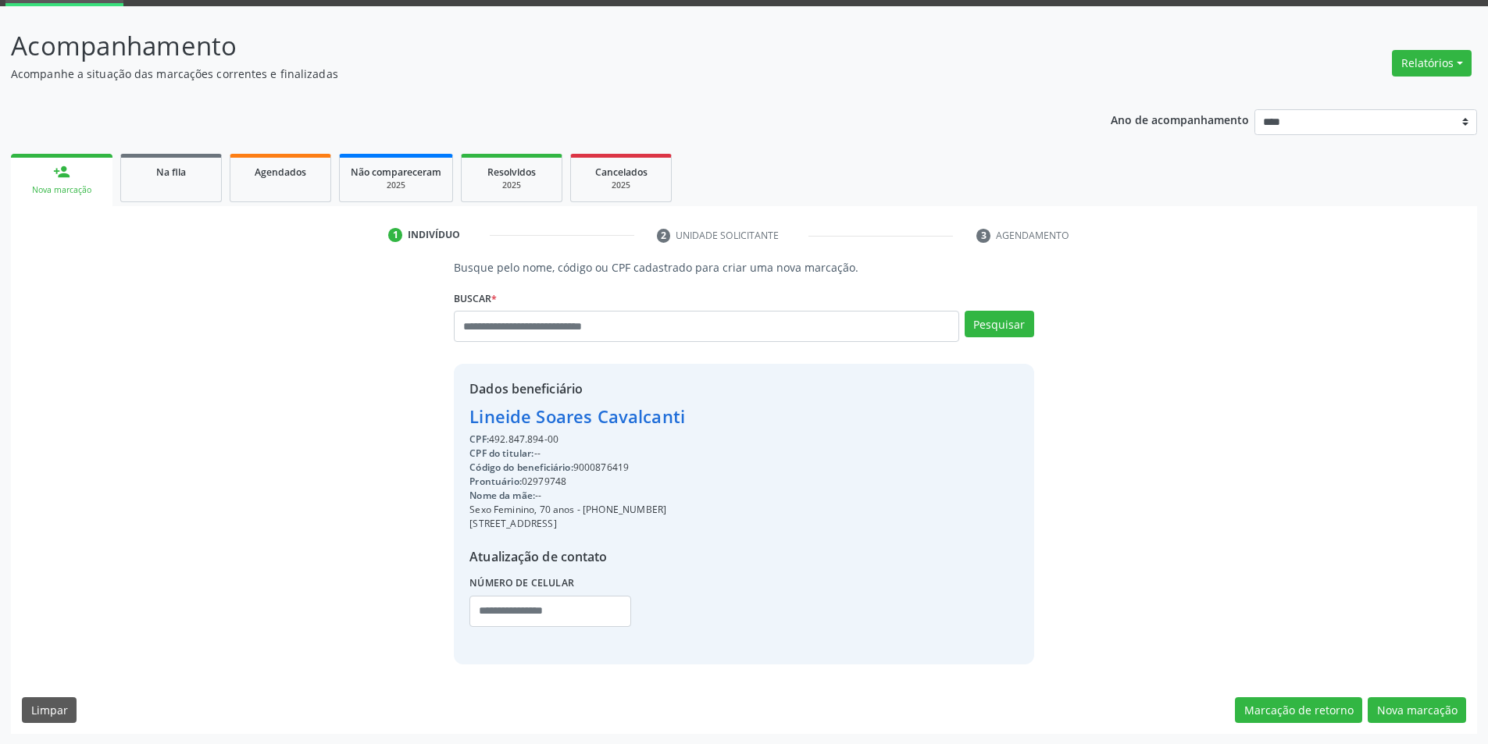
scroll to position [80, 0]
click at [609, 310] on input "text" at bounding box center [706, 325] width 504 height 31
click at [611, 335] on input "text" at bounding box center [706, 325] width 504 height 31
click at [607, 323] on input "text" at bounding box center [706, 325] width 504 height 31
click at [611, 330] on input "***" at bounding box center [706, 325] width 504 height 31
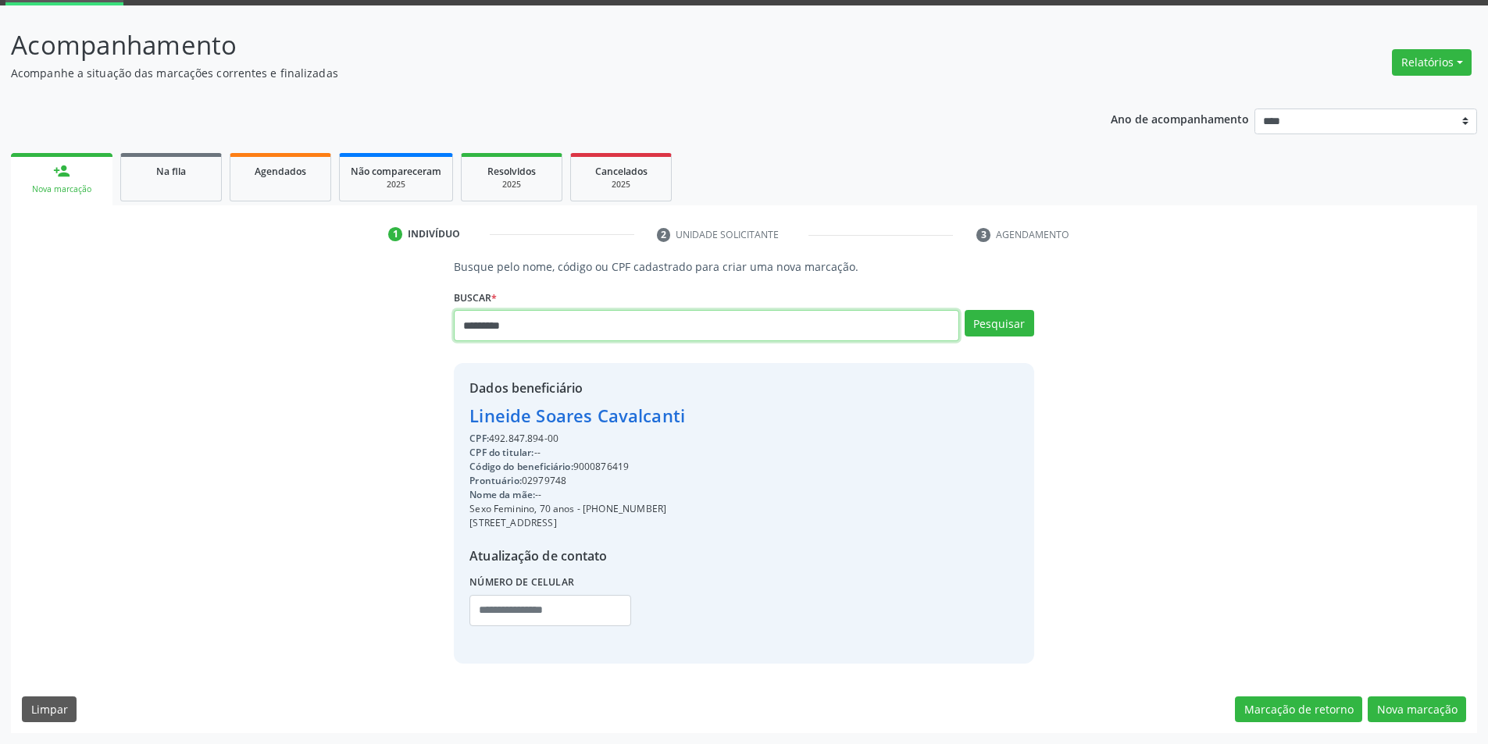
type input "*********"
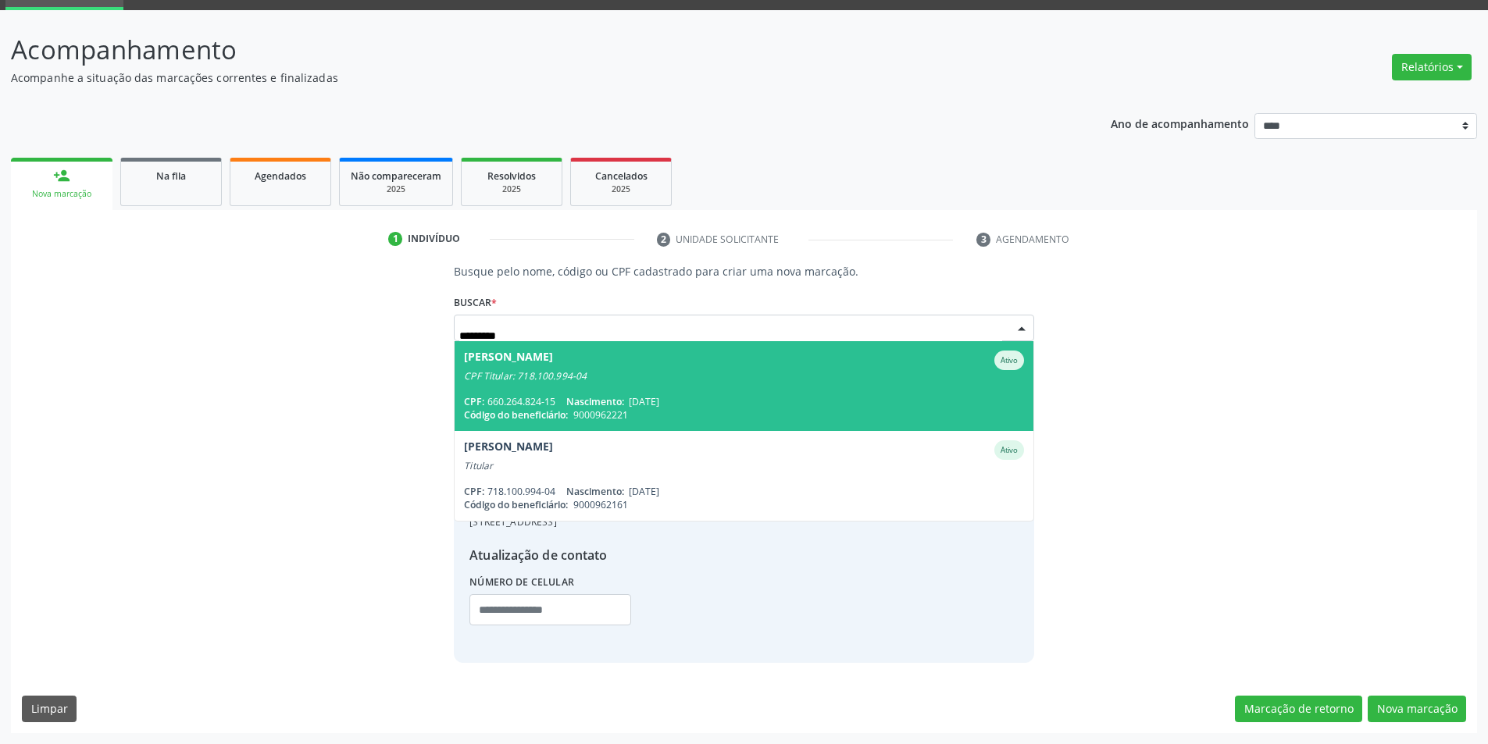
scroll to position [76, 0]
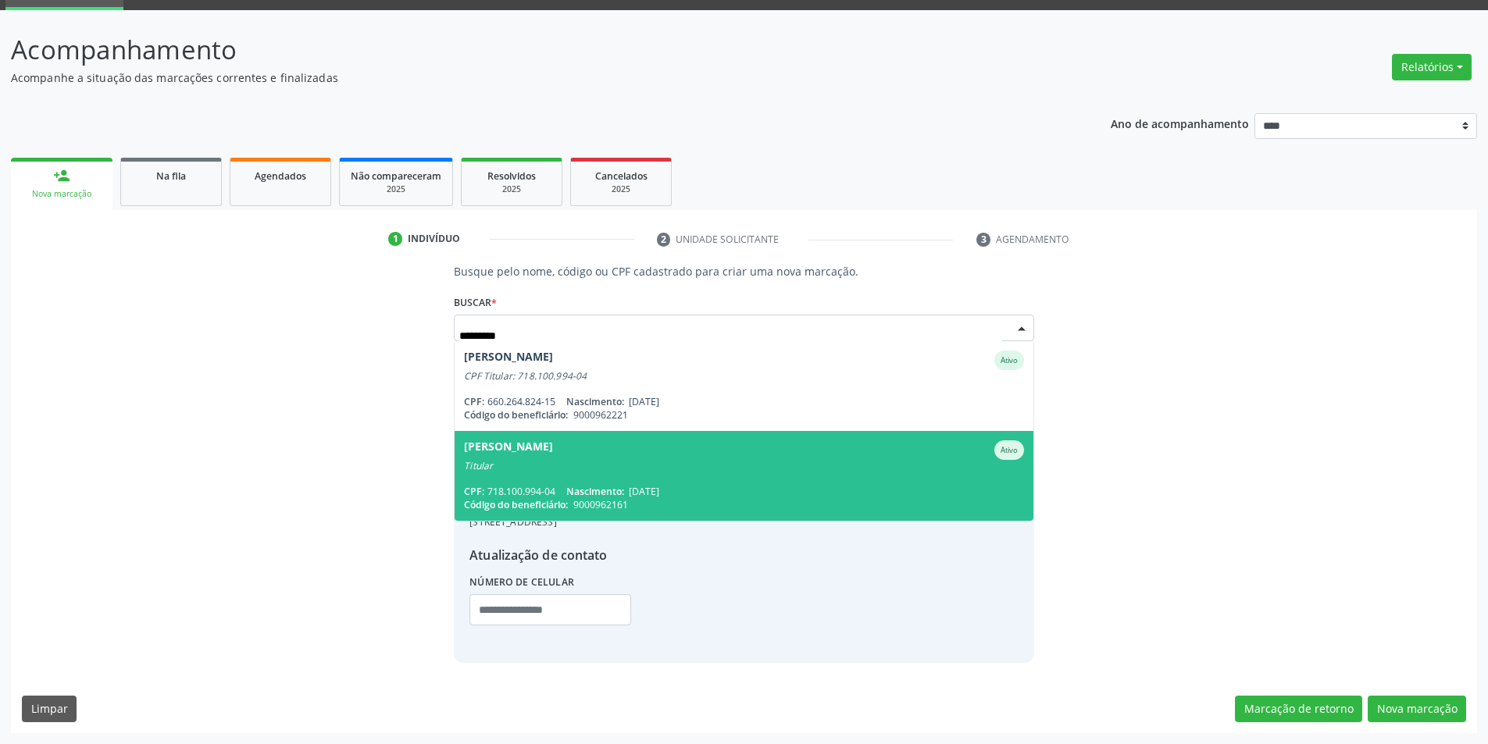
click at [675, 482] on span "Suely Coelho da Silva Fonseca Ativo Titular CPF: 718.100.994-04 Nascimento: 10/…" at bounding box center [743, 476] width 578 height 90
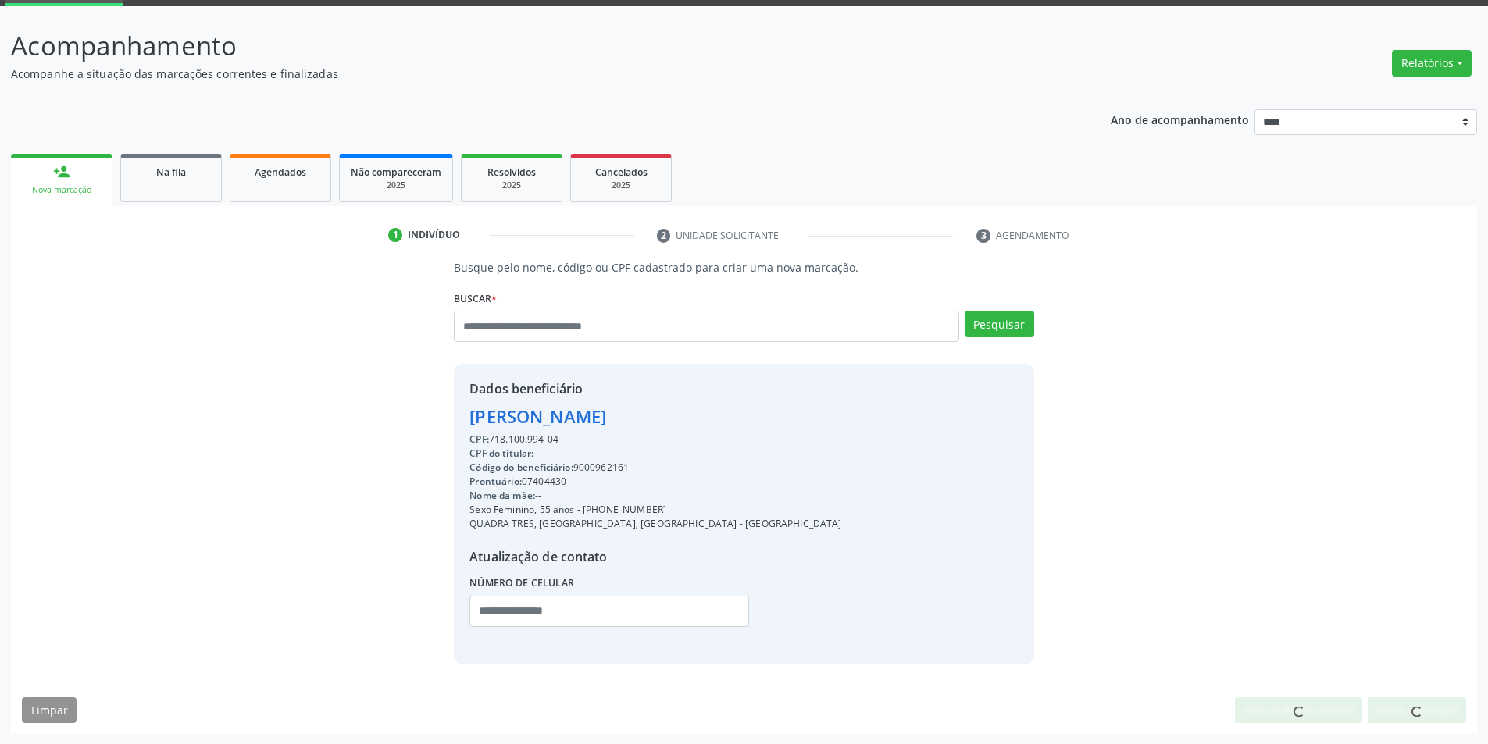
scroll to position [80, 0]
click at [1401, 708] on button "Nova marcação" at bounding box center [1416, 710] width 98 height 27
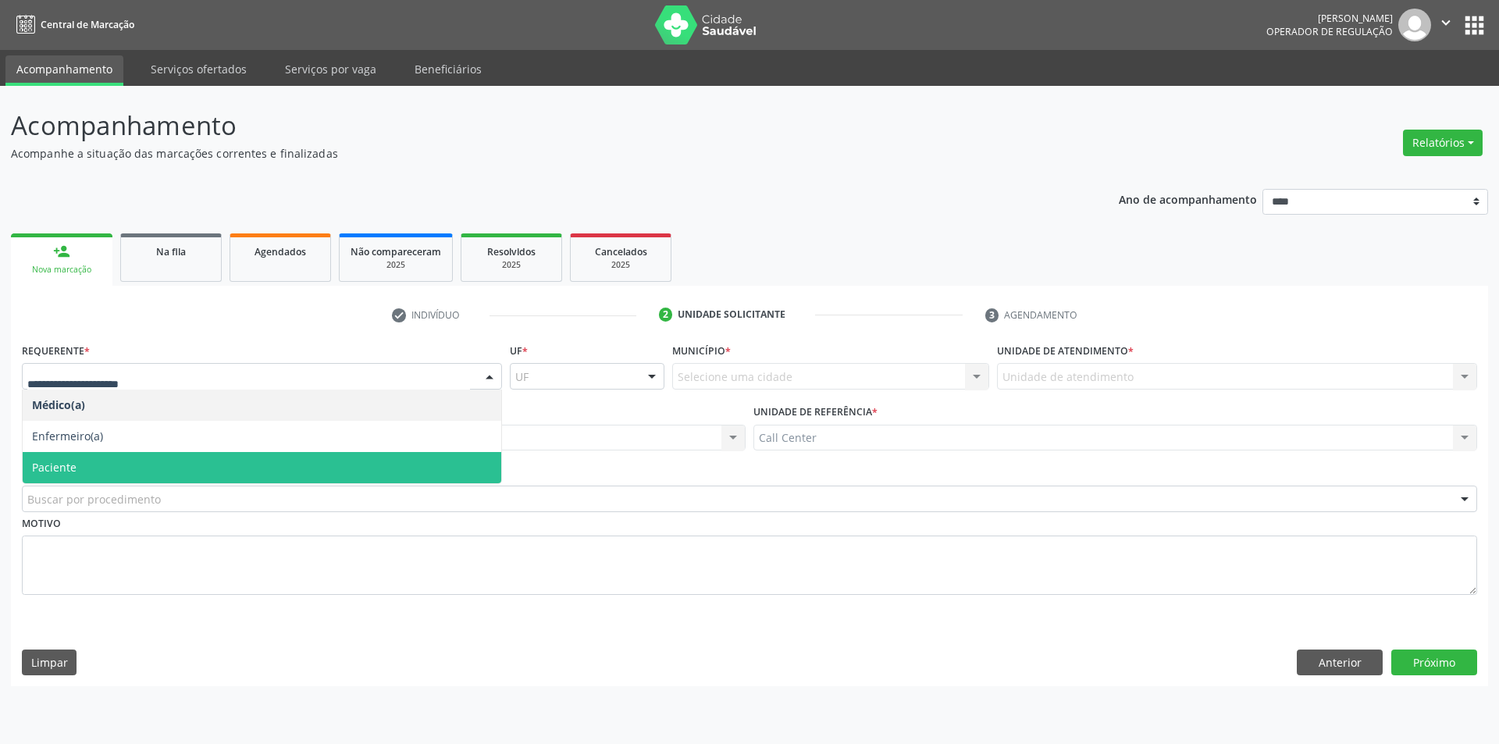
click at [198, 466] on span "Paciente" at bounding box center [262, 467] width 479 height 31
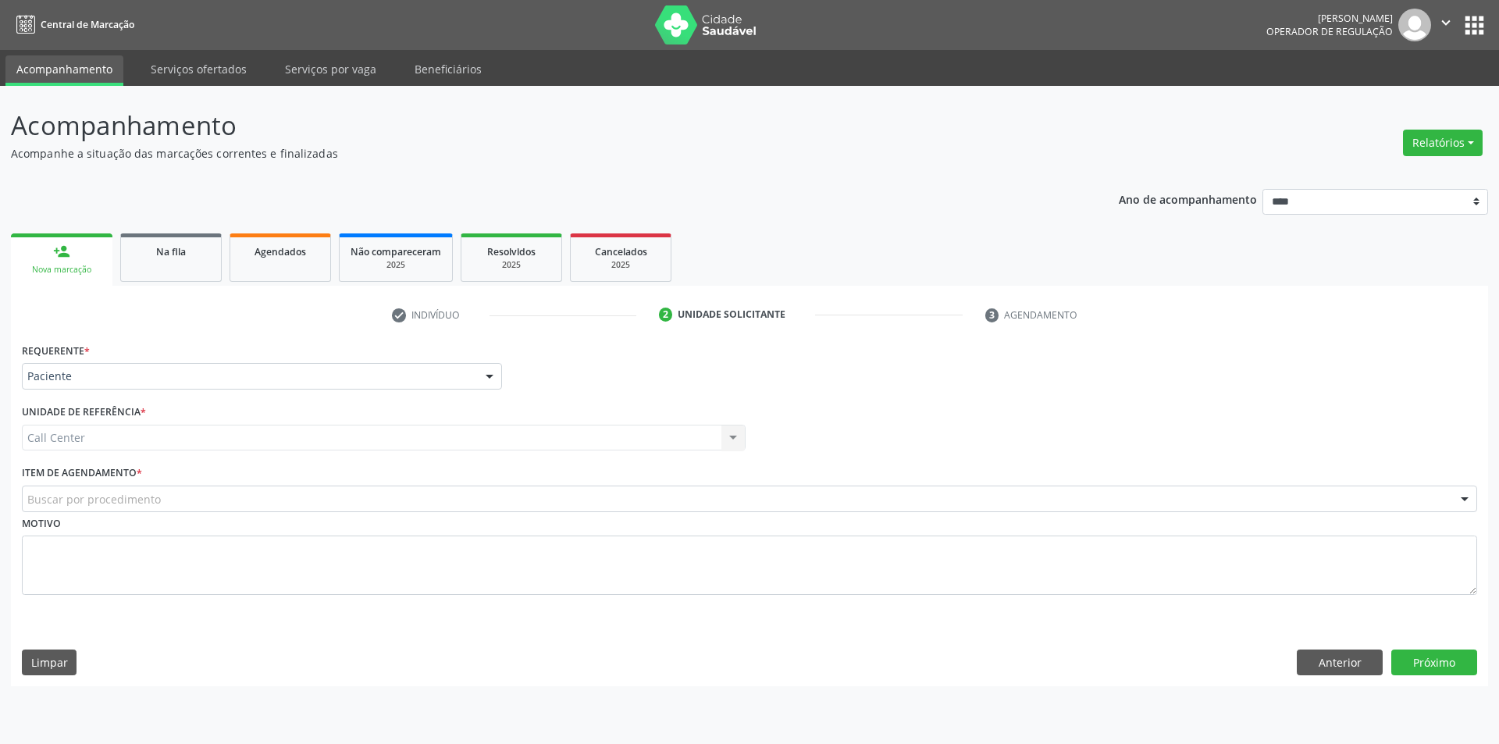
click at [180, 508] on div "Buscar por procedimento" at bounding box center [750, 499] width 1456 height 27
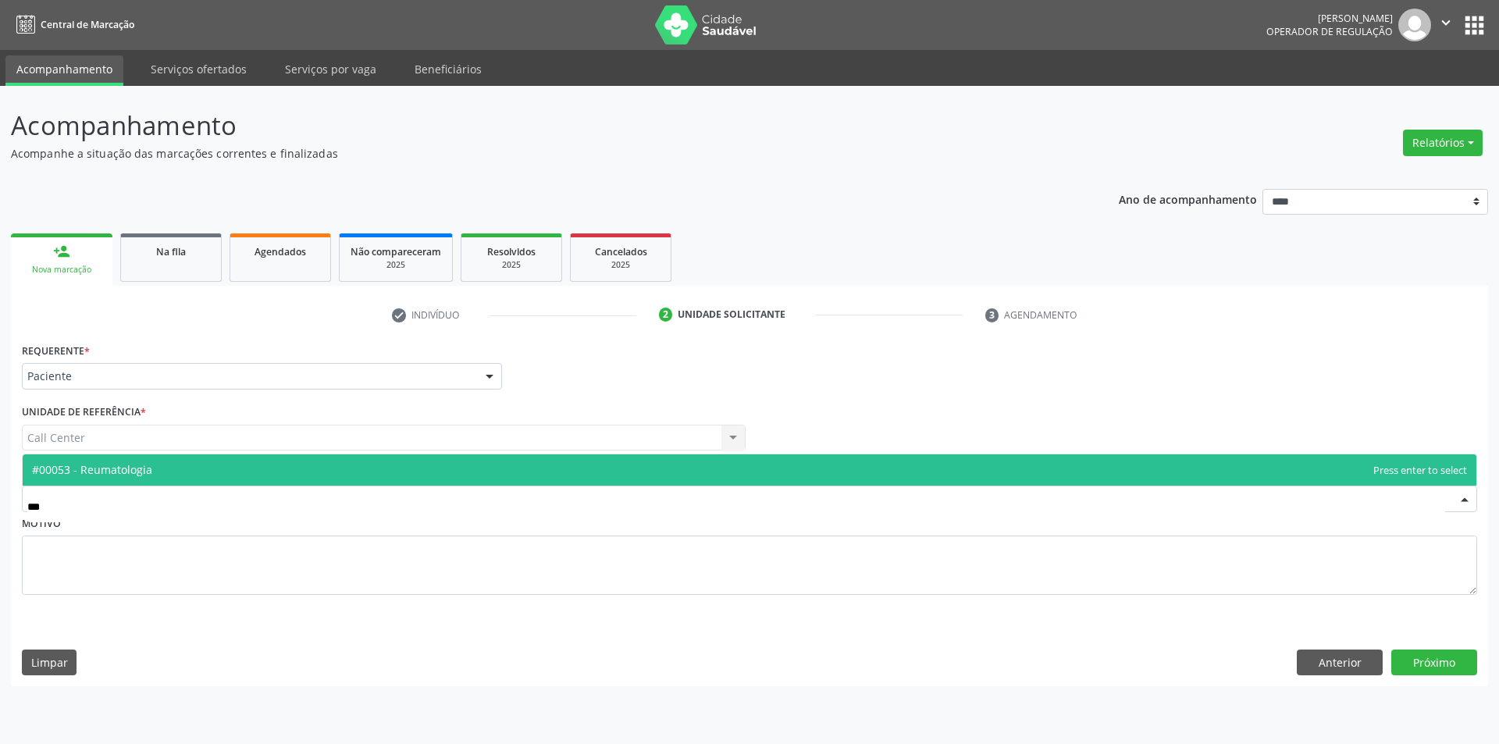
type input "****"
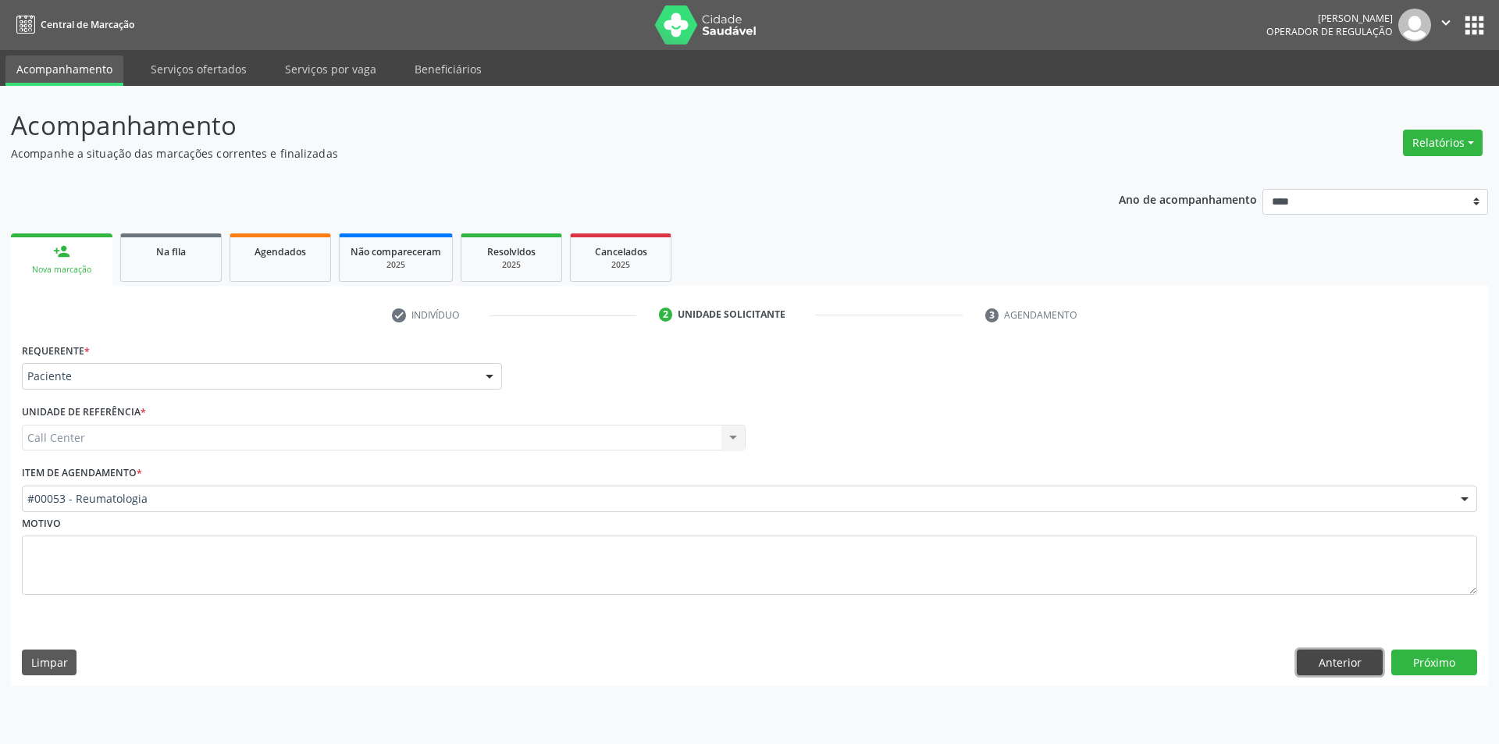
click at [1318, 660] on button "Anterior" at bounding box center [1340, 663] width 86 height 27
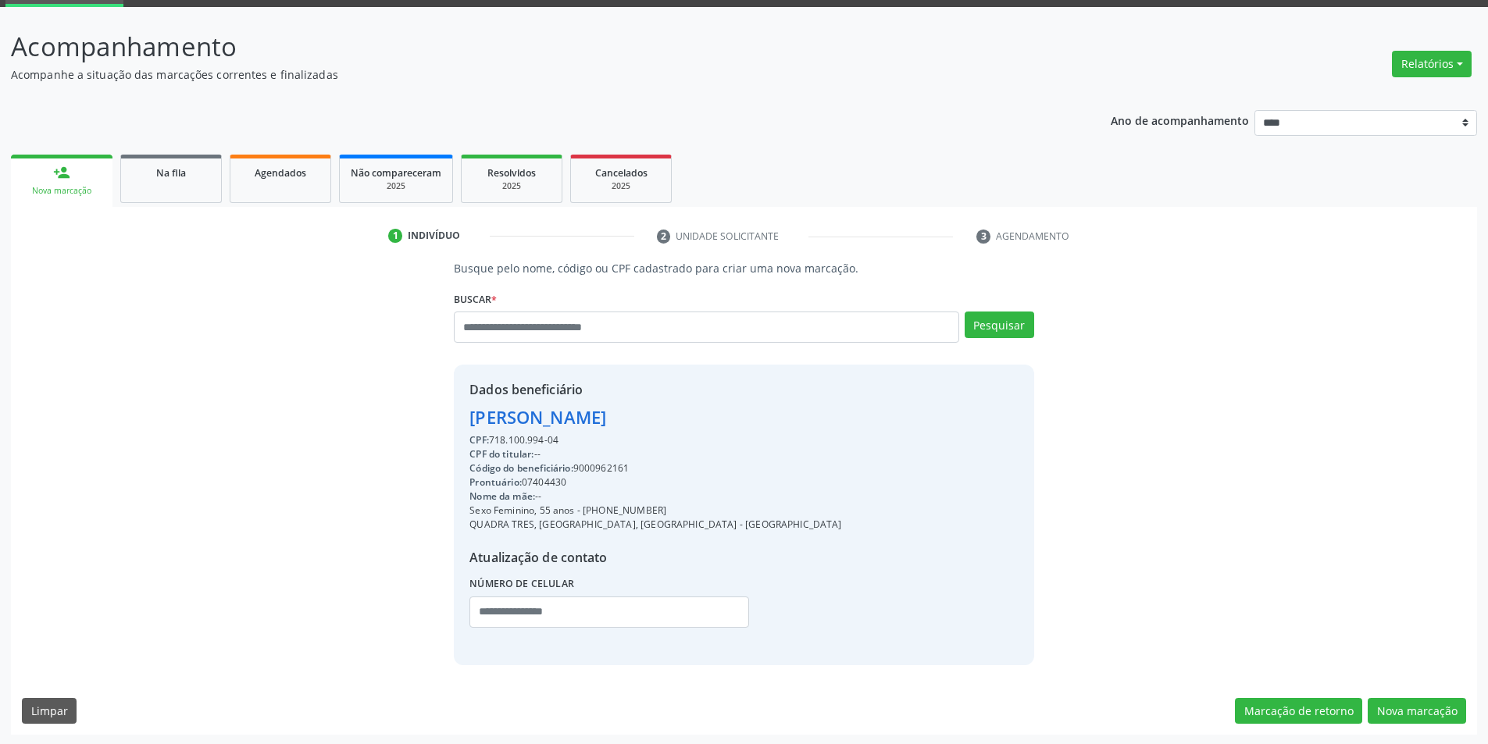
scroll to position [80, 0]
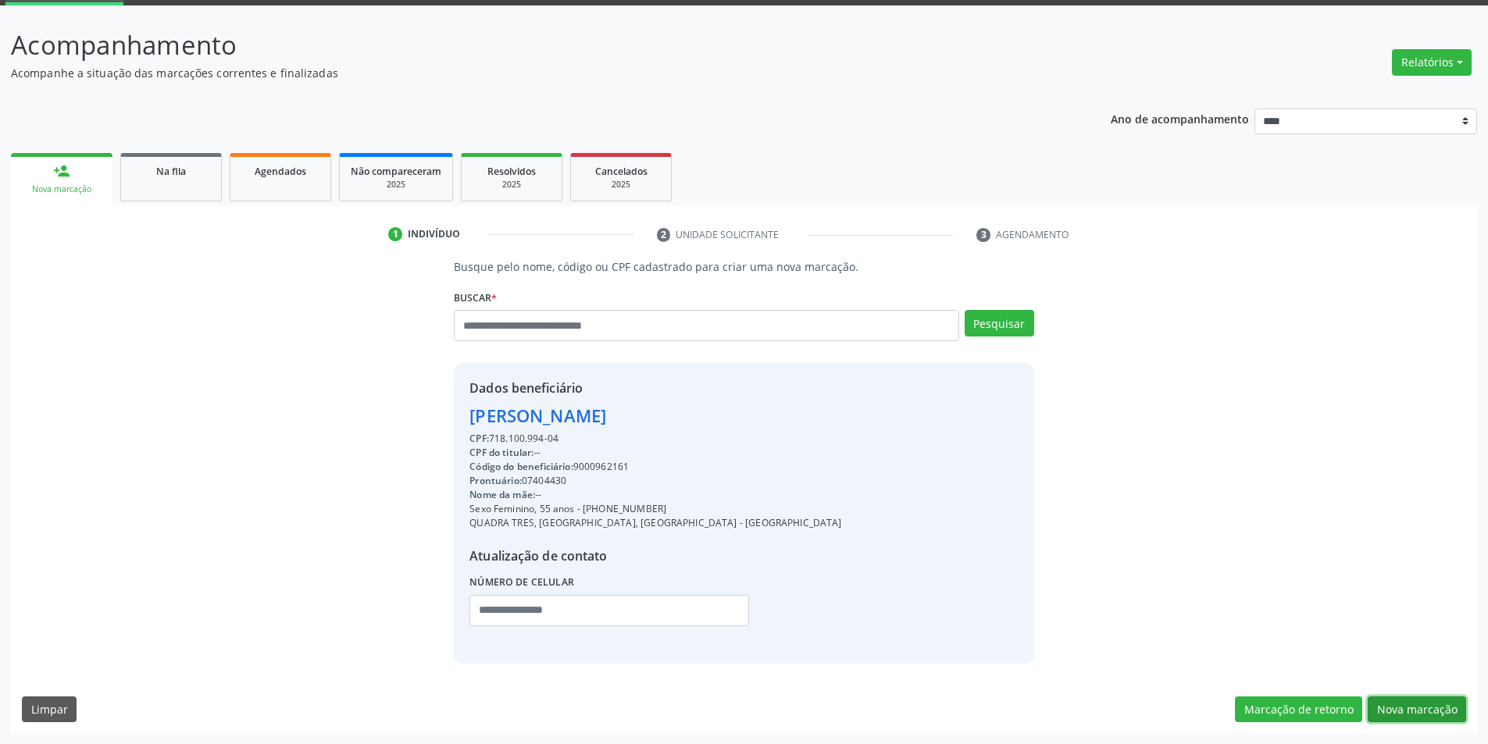
click at [1427, 704] on button "Nova marcação" at bounding box center [1416, 710] width 98 height 27
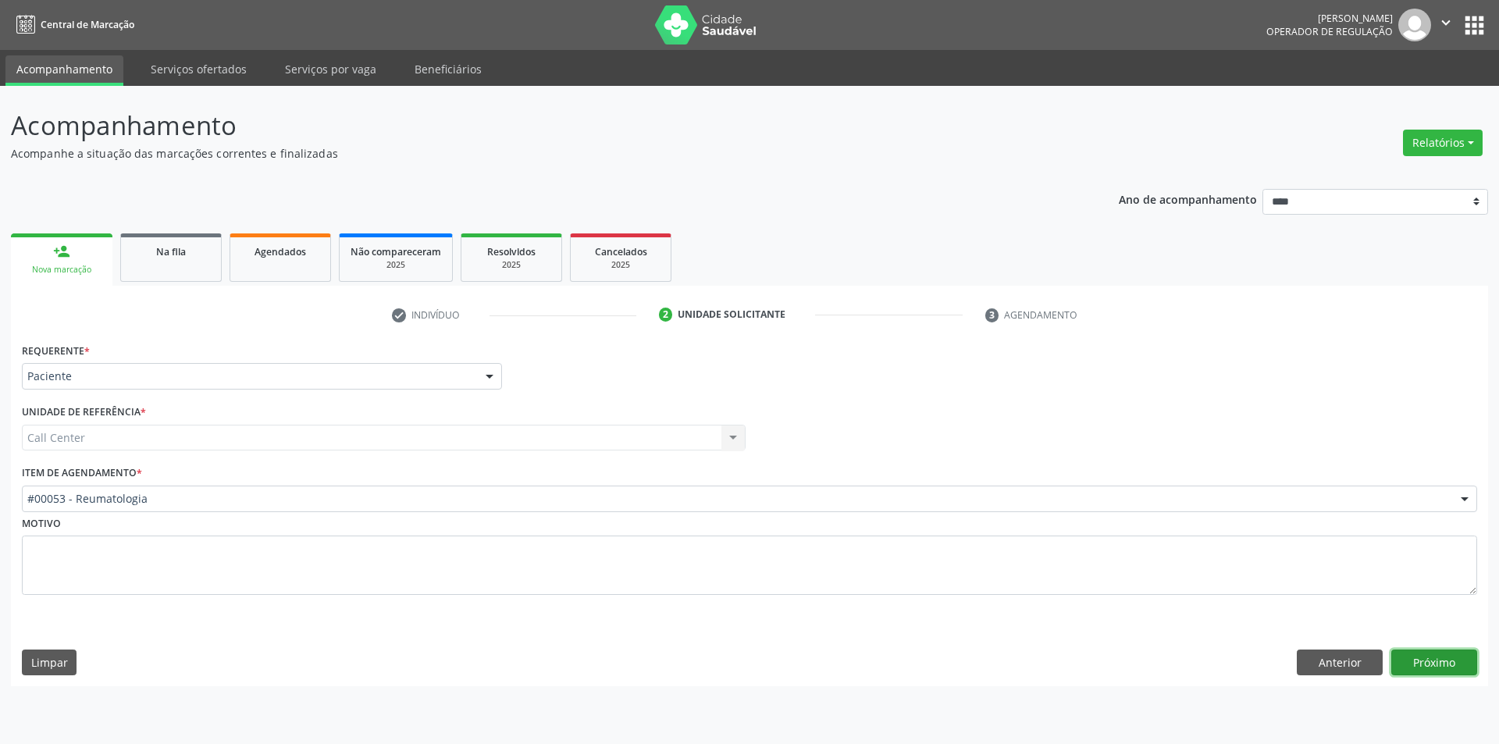
click at [1453, 672] on button "Próximo" at bounding box center [1435, 663] width 86 height 27
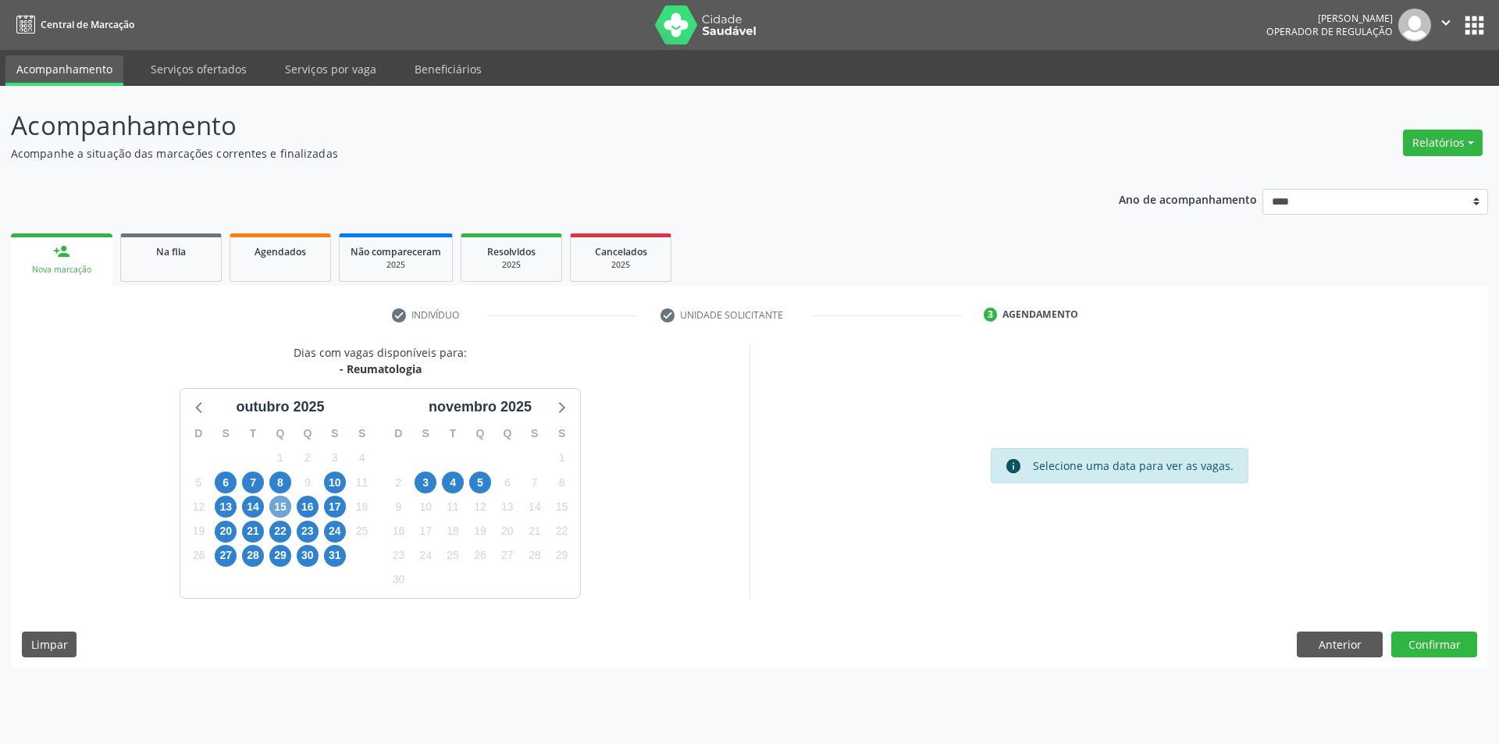
click at [277, 507] on span "15" at bounding box center [280, 507] width 22 height 22
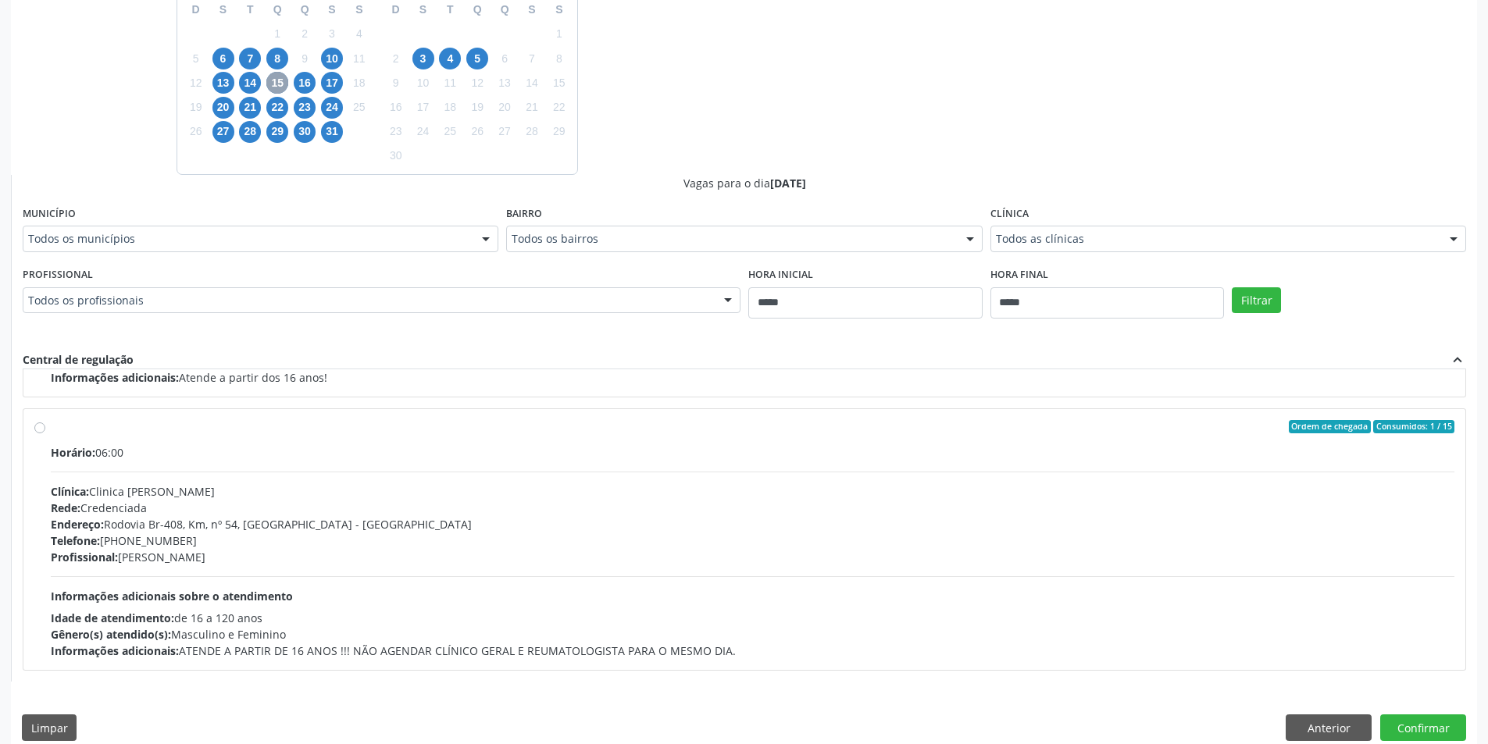
scroll to position [443, 0]
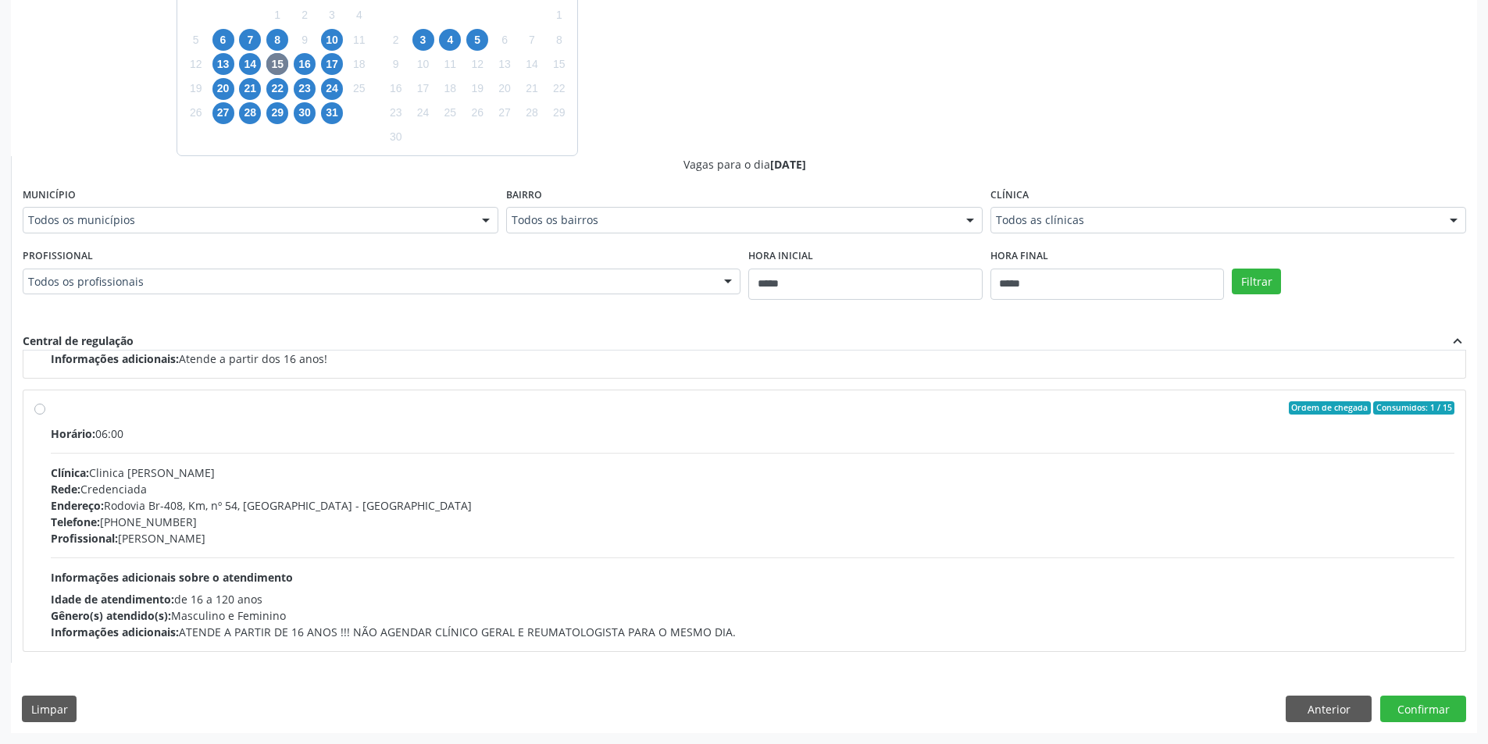
click at [330, 517] on div "Telefone: (81) 3622-3500" at bounding box center [752, 522] width 1403 height 16
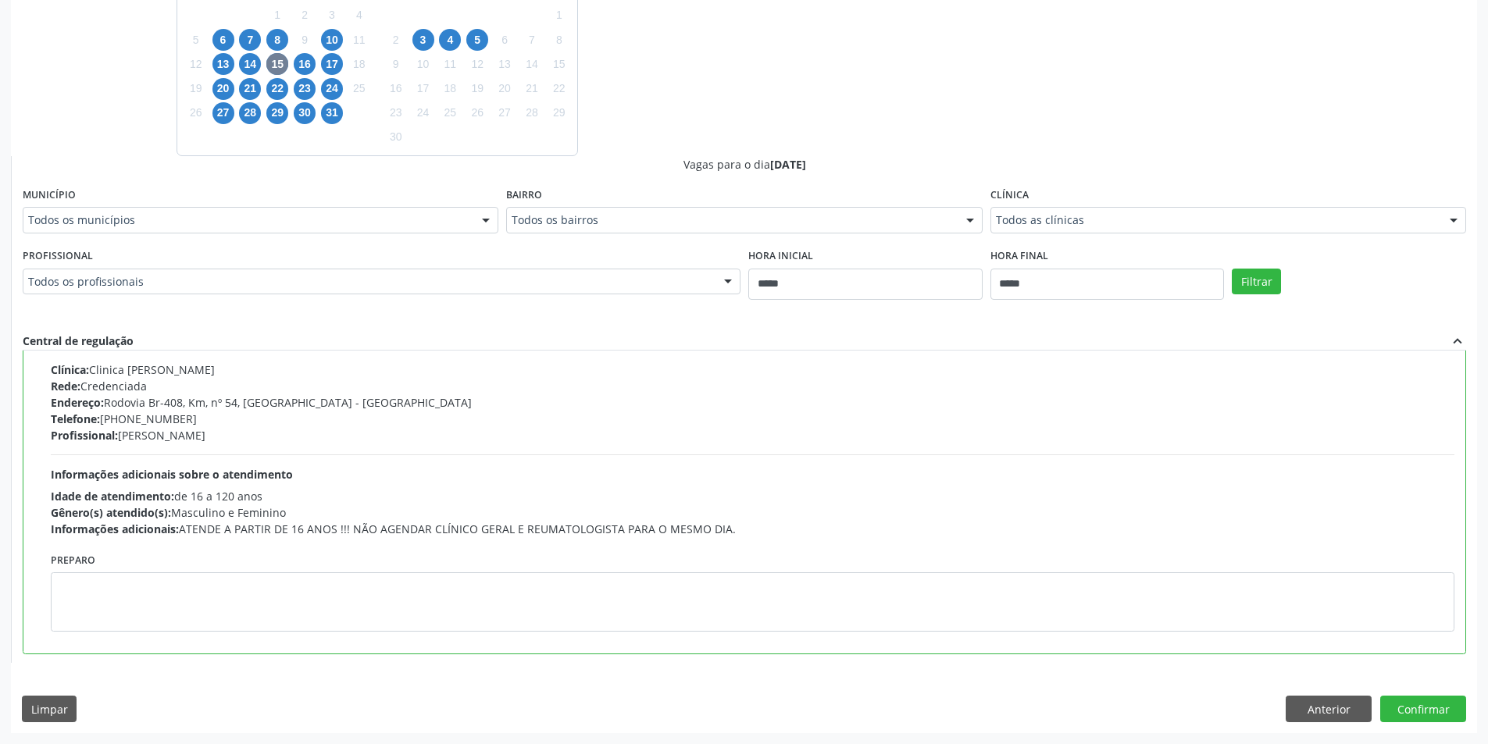
scroll to position [351, 0]
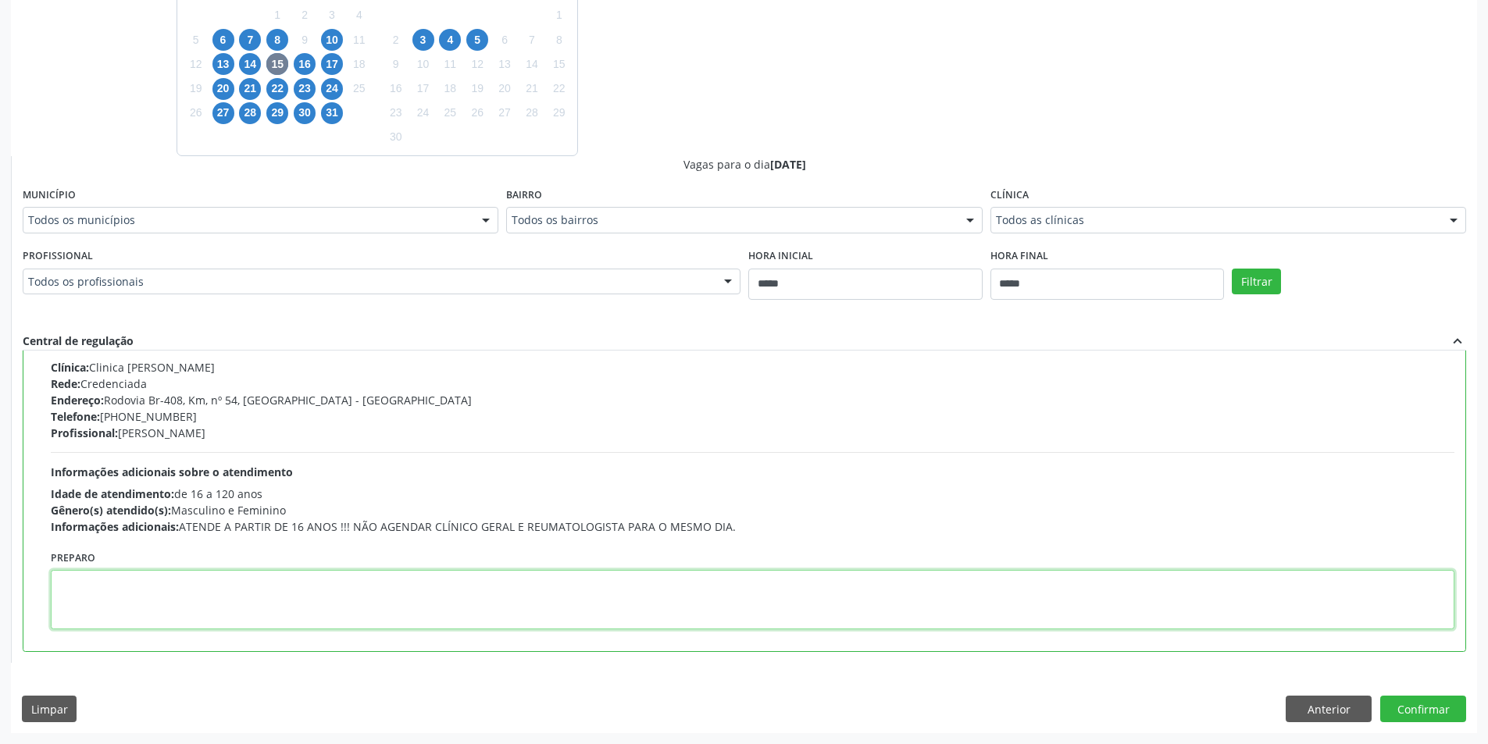
click at [211, 601] on textarea at bounding box center [752, 599] width 1403 height 59
paste textarea "**********"
type textarea "**********"
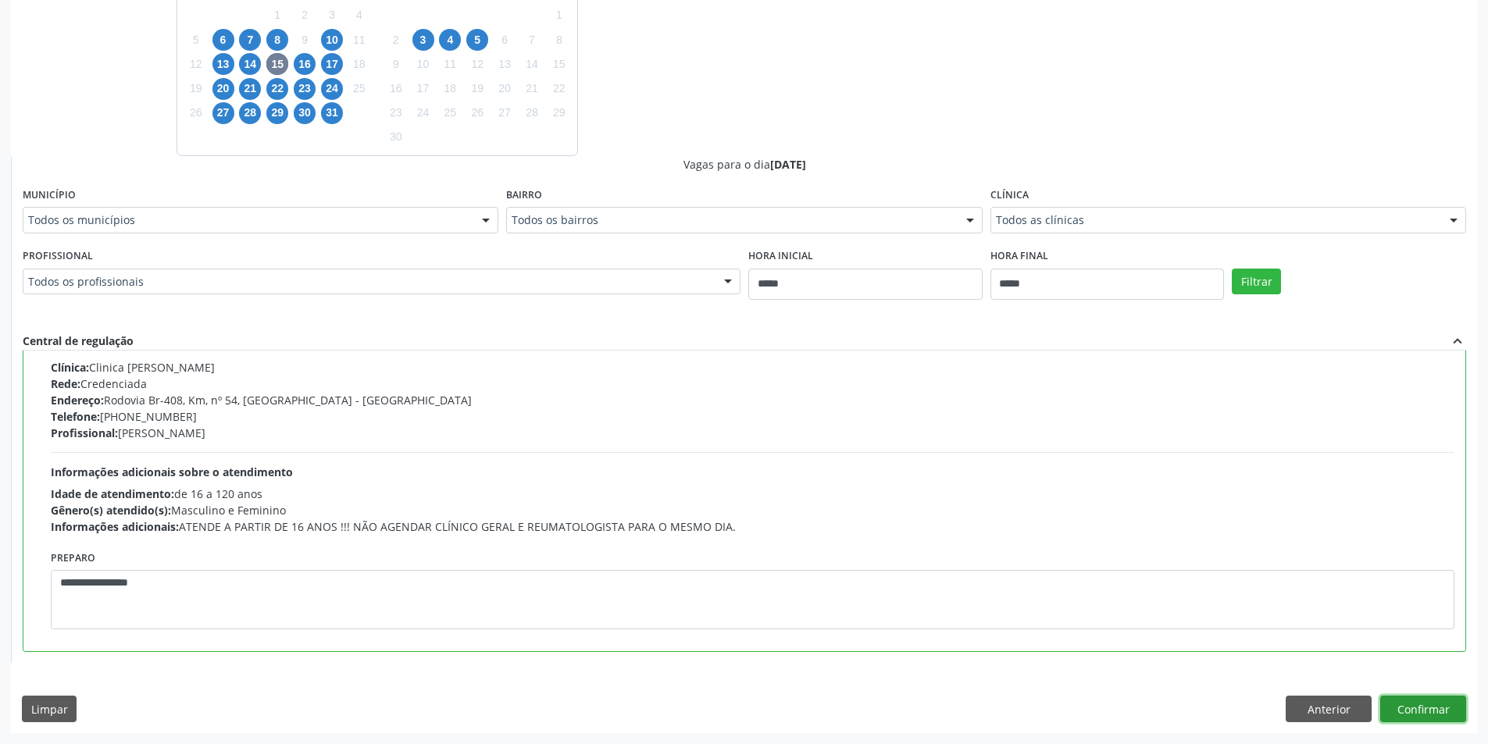
click at [1414, 722] on button "Confirmar" at bounding box center [1423, 709] width 86 height 27
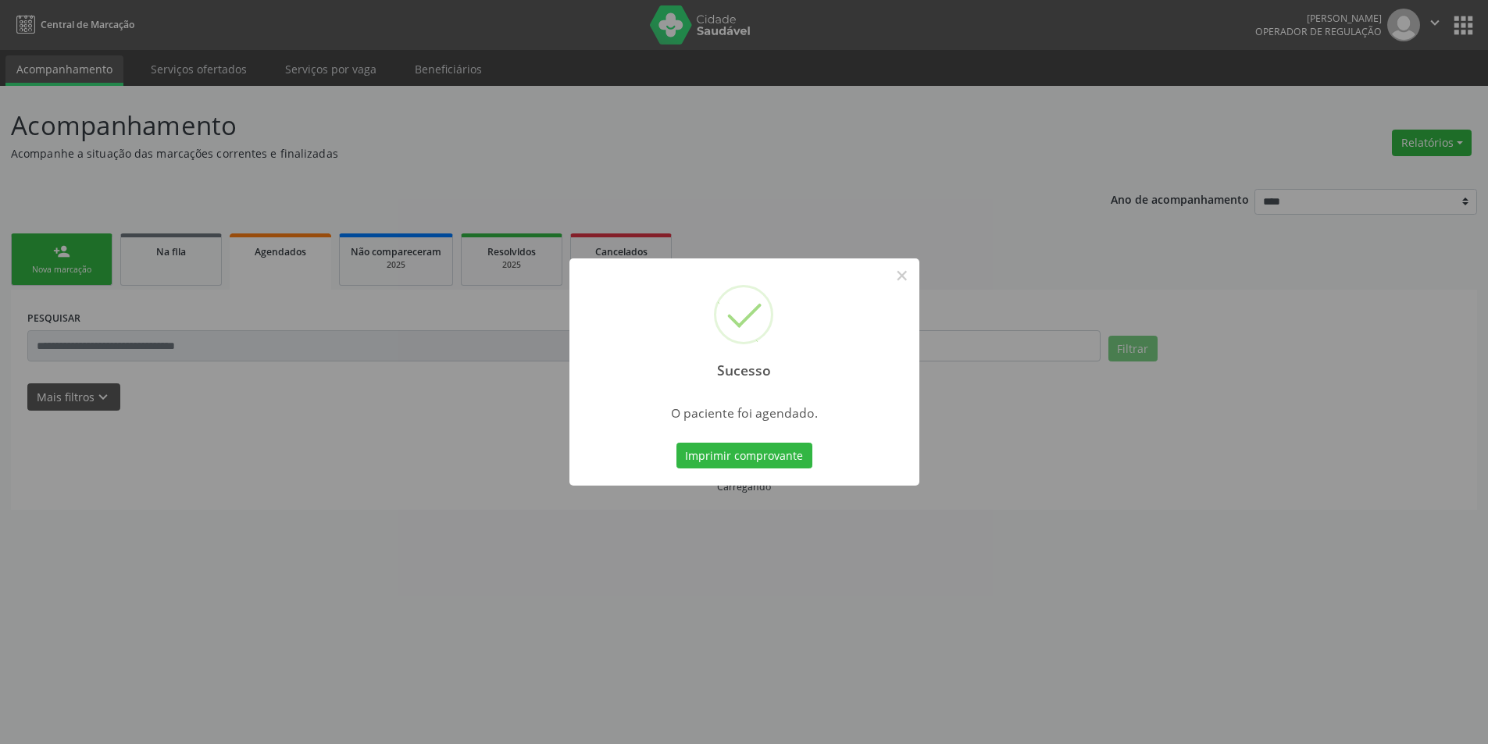
scroll to position [0, 0]
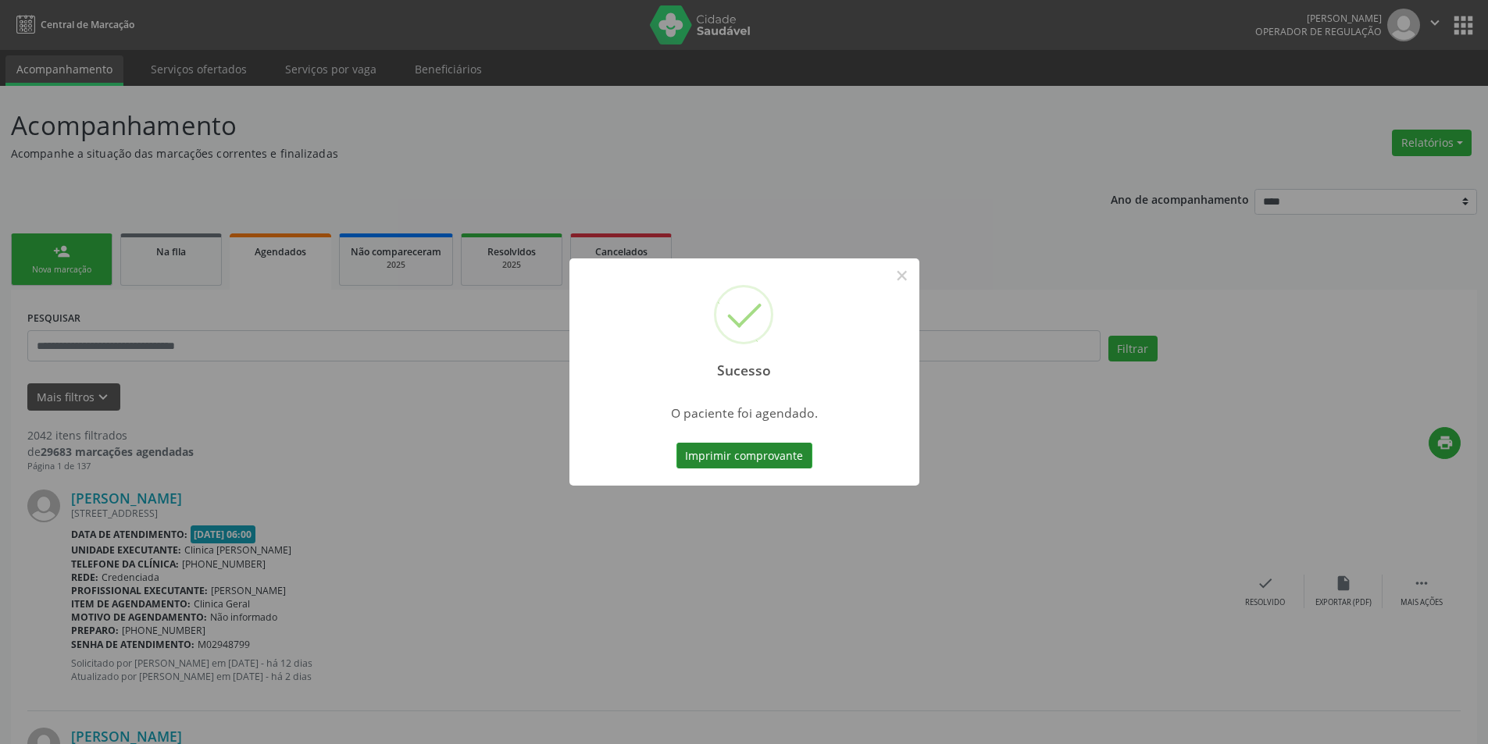
click at [776, 461] on button "Imprimir comprovante" at bounding box center [744, 456] width 136 height 27
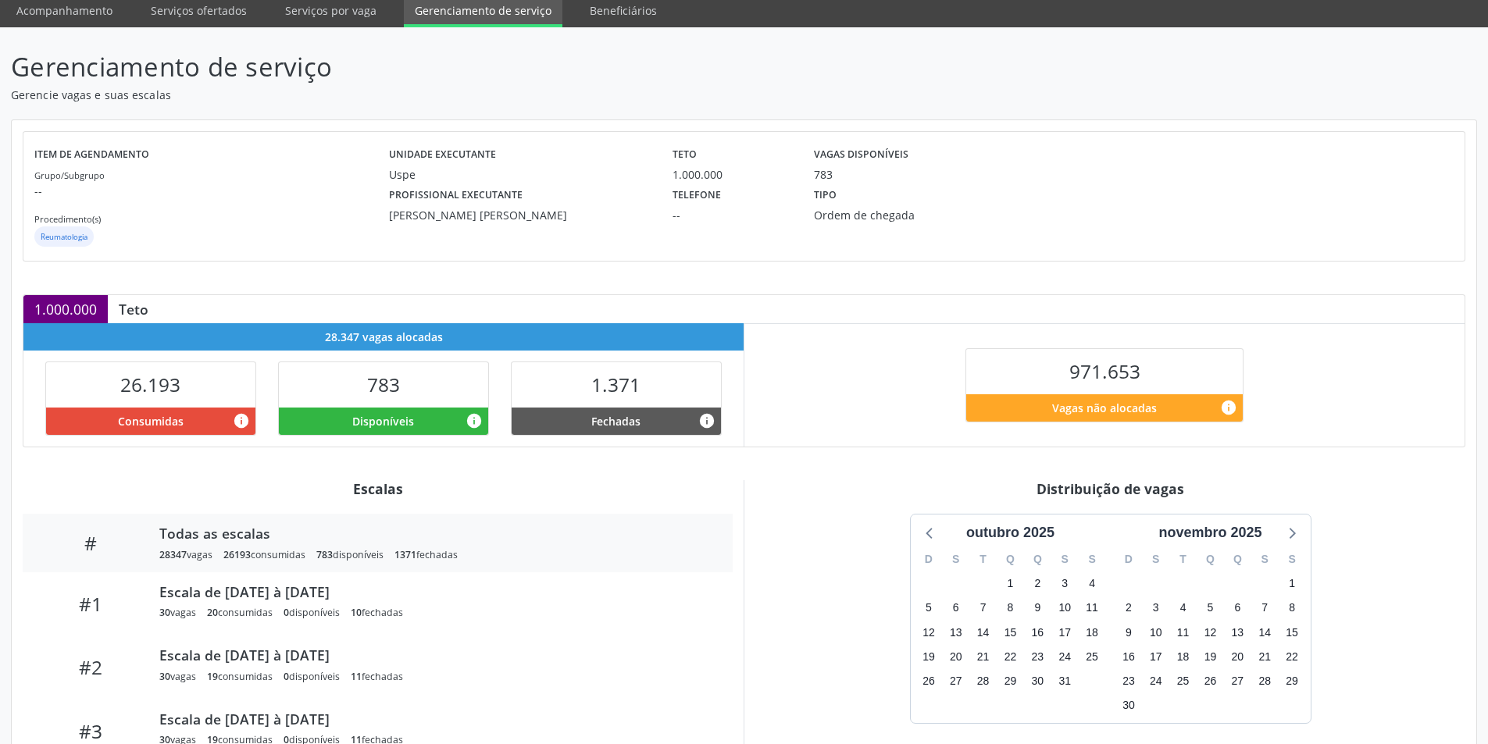
scroll to position [245, 0]
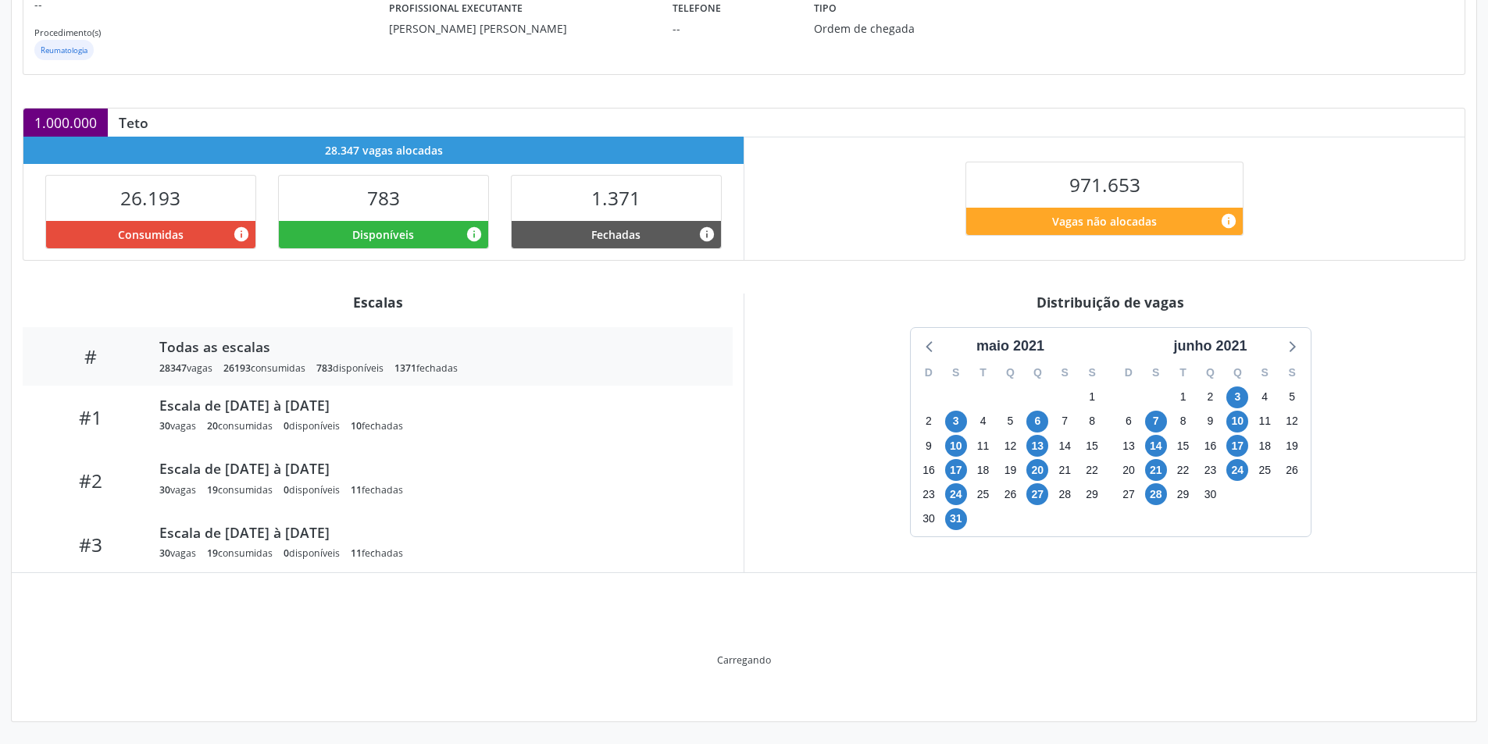
click at [1236, 348] on div "junho 2021" at bounding box center [1210, 346] width 86 height 21
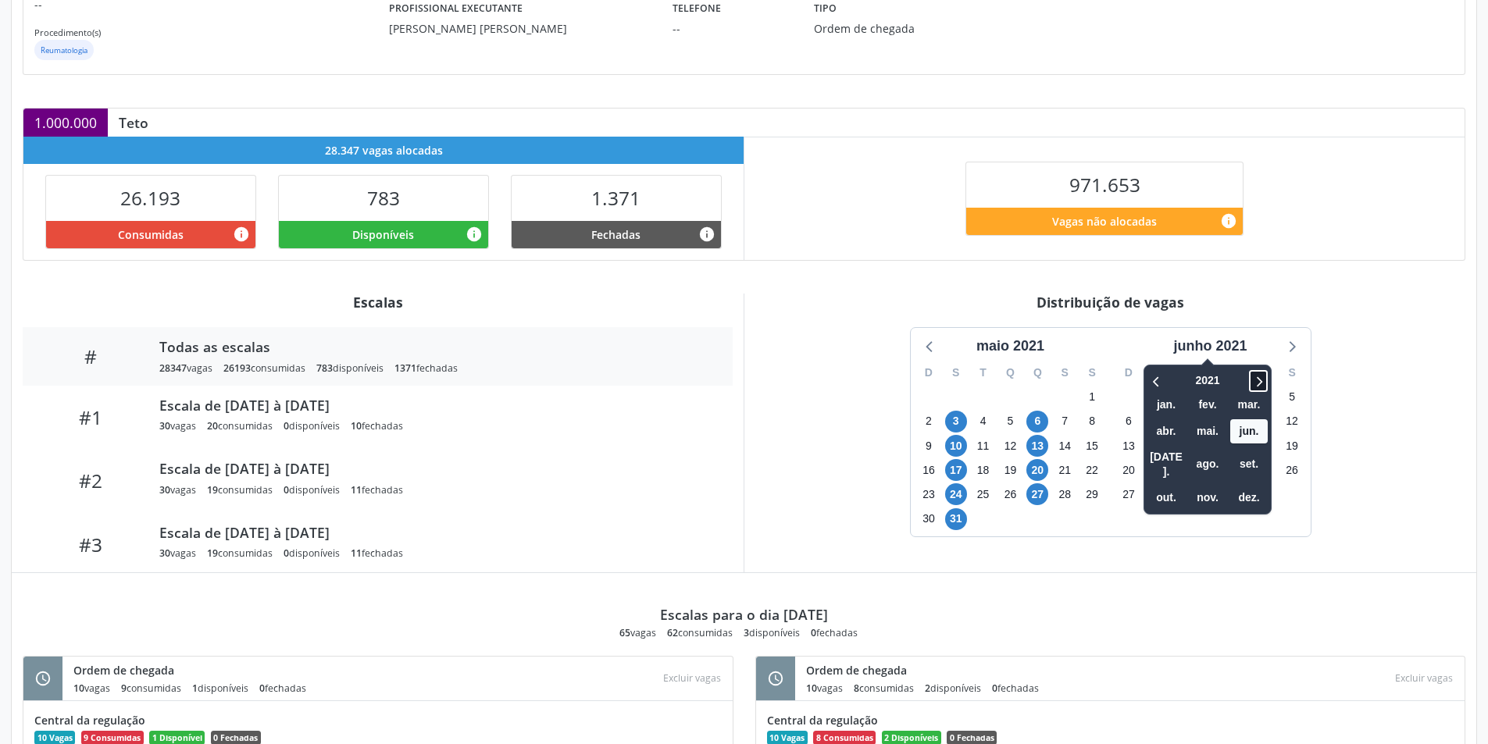
click at [1263, 383] on icon at bounding box center [1259, 381] width 5 height 10
click at [1198, 486] on span "nov." at bounding box center [1207, 498] width 37 height 24
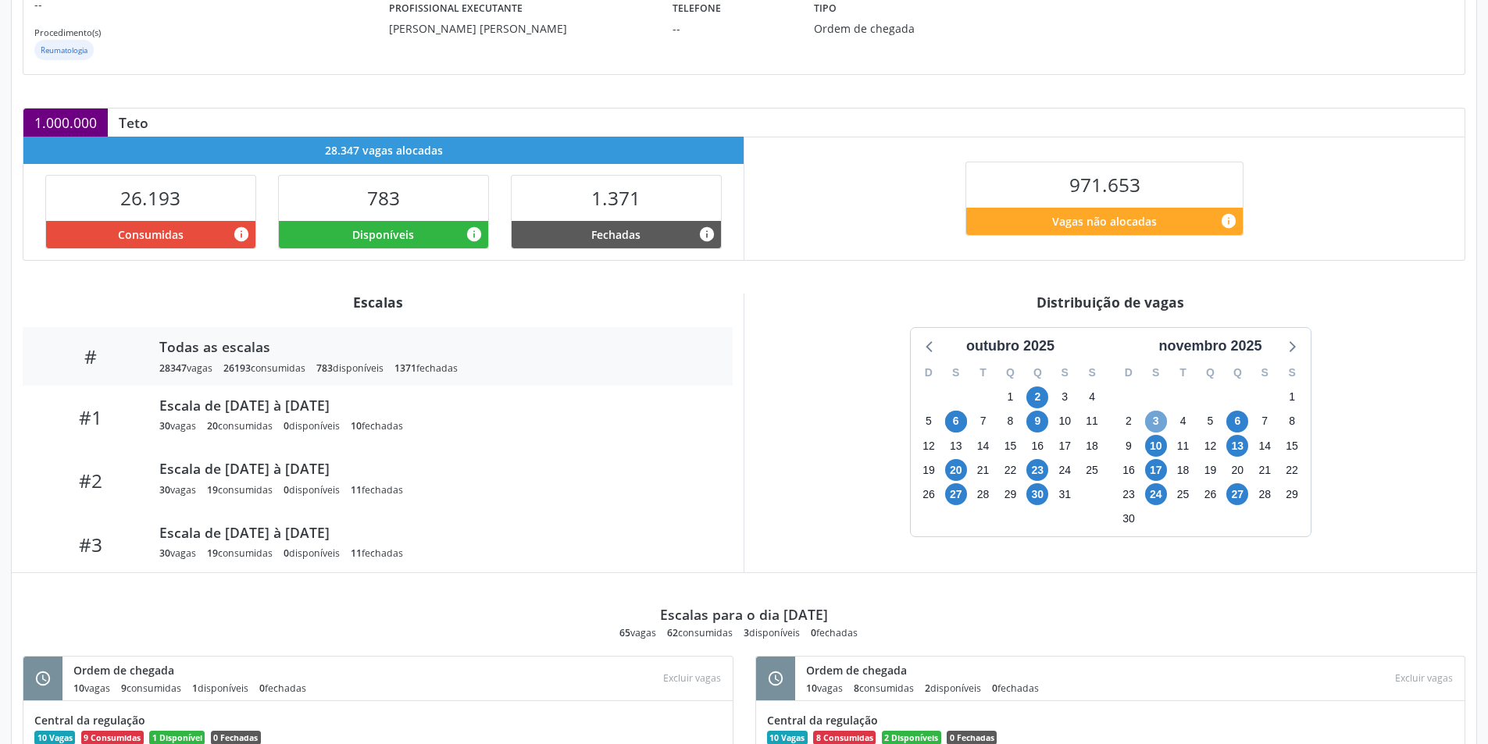
click at [1153, 417] on span "3" at bounding box center [1156, 422] width 22 height 22
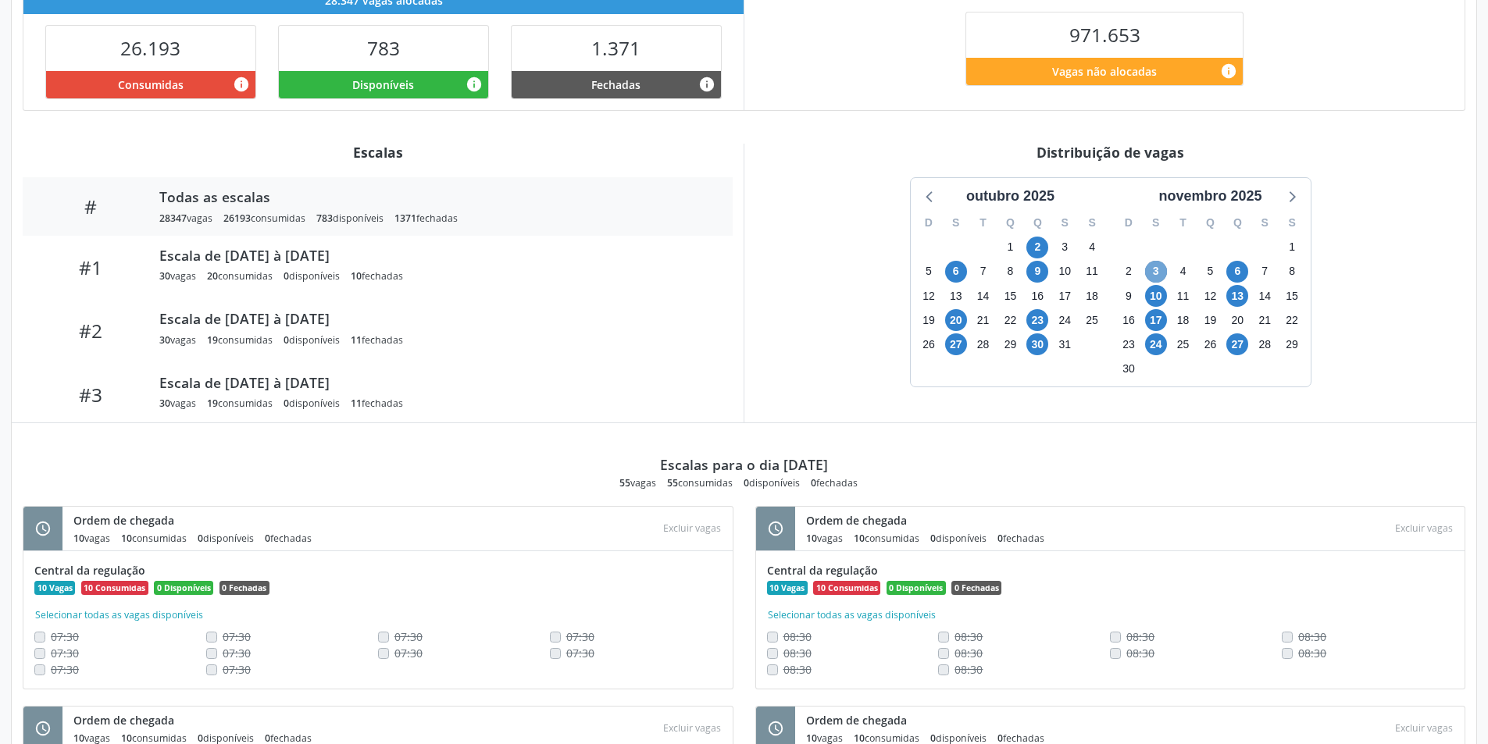
scroll to position [244, 0]
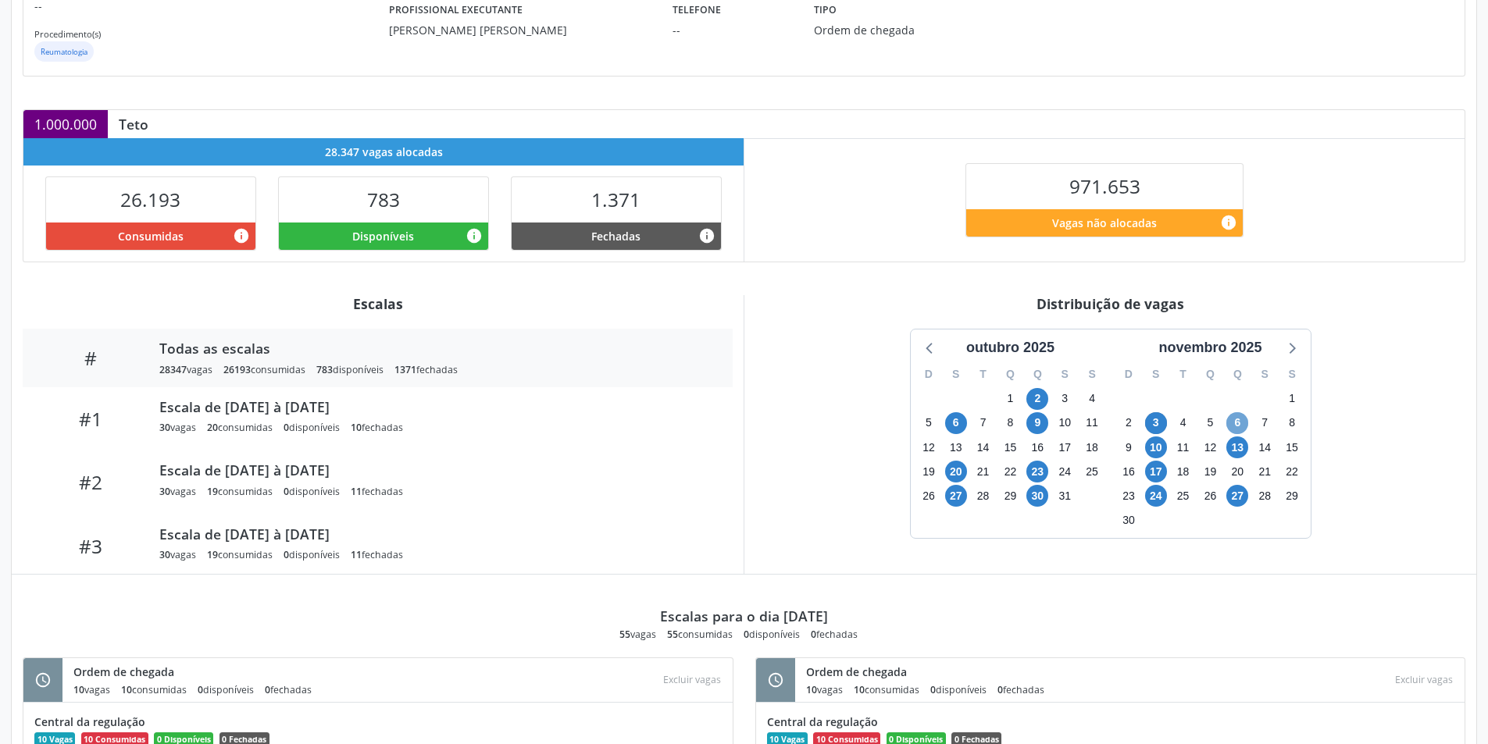
click at [1240, 422] on span "6" at bounding box center [1237, 423] width 22 height 22
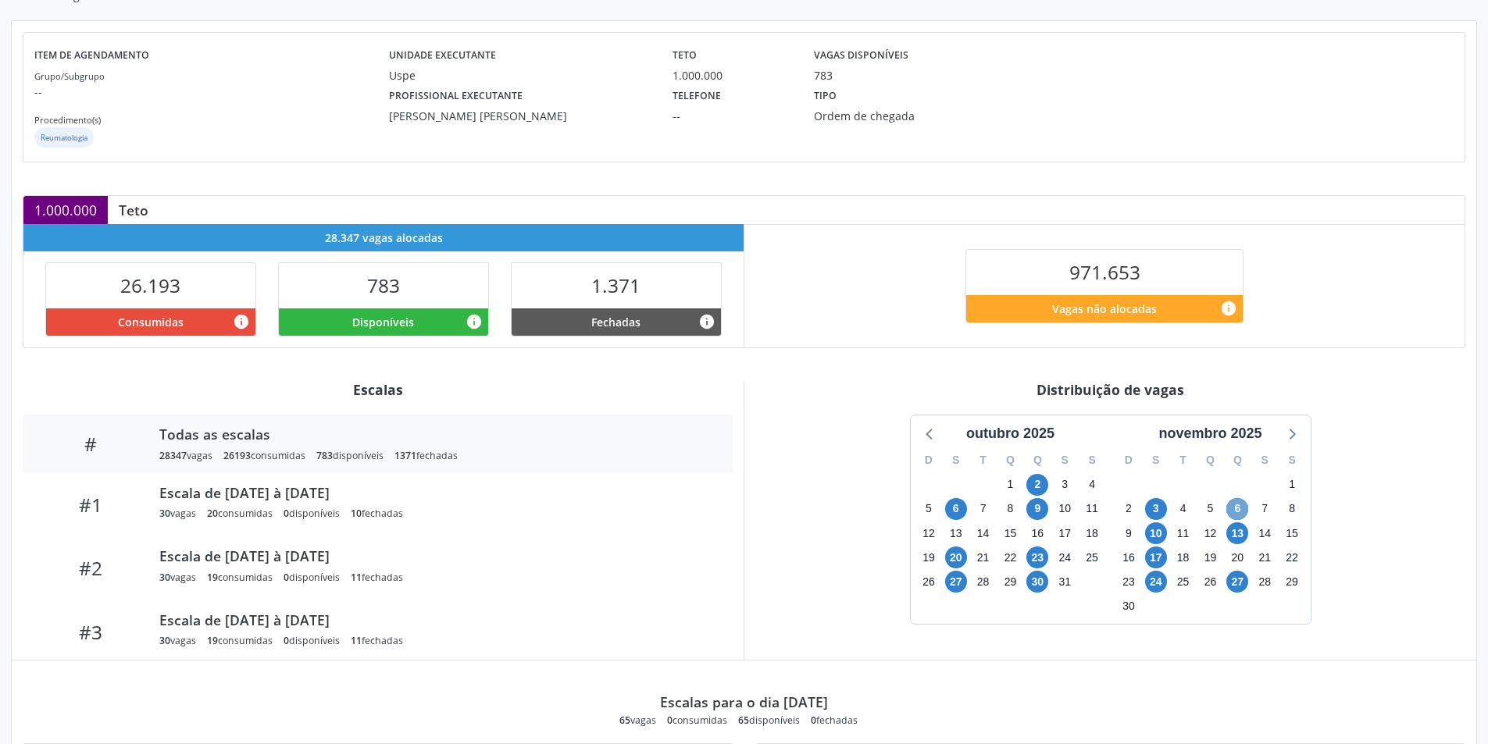
scroll to position [390, 0]
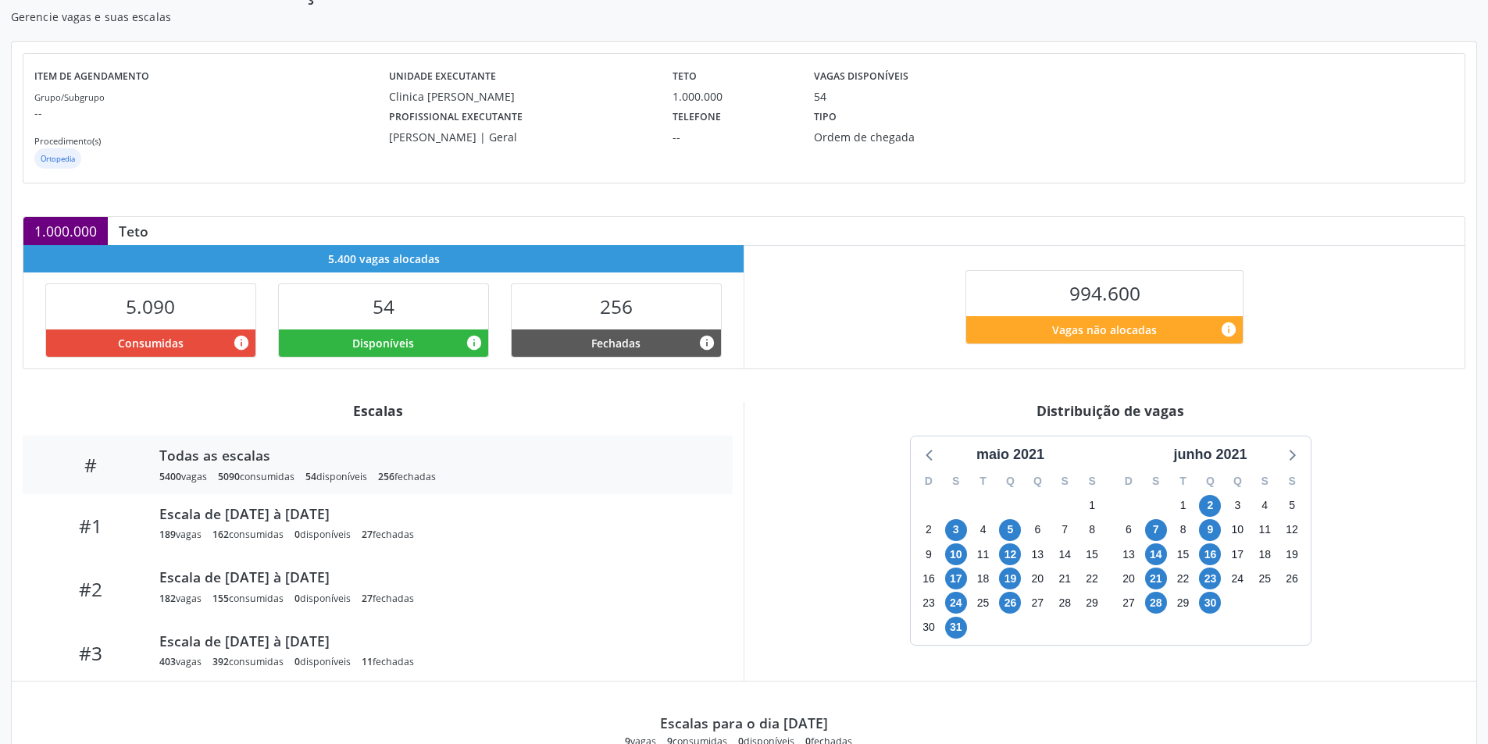
scroll to position [245, 0]
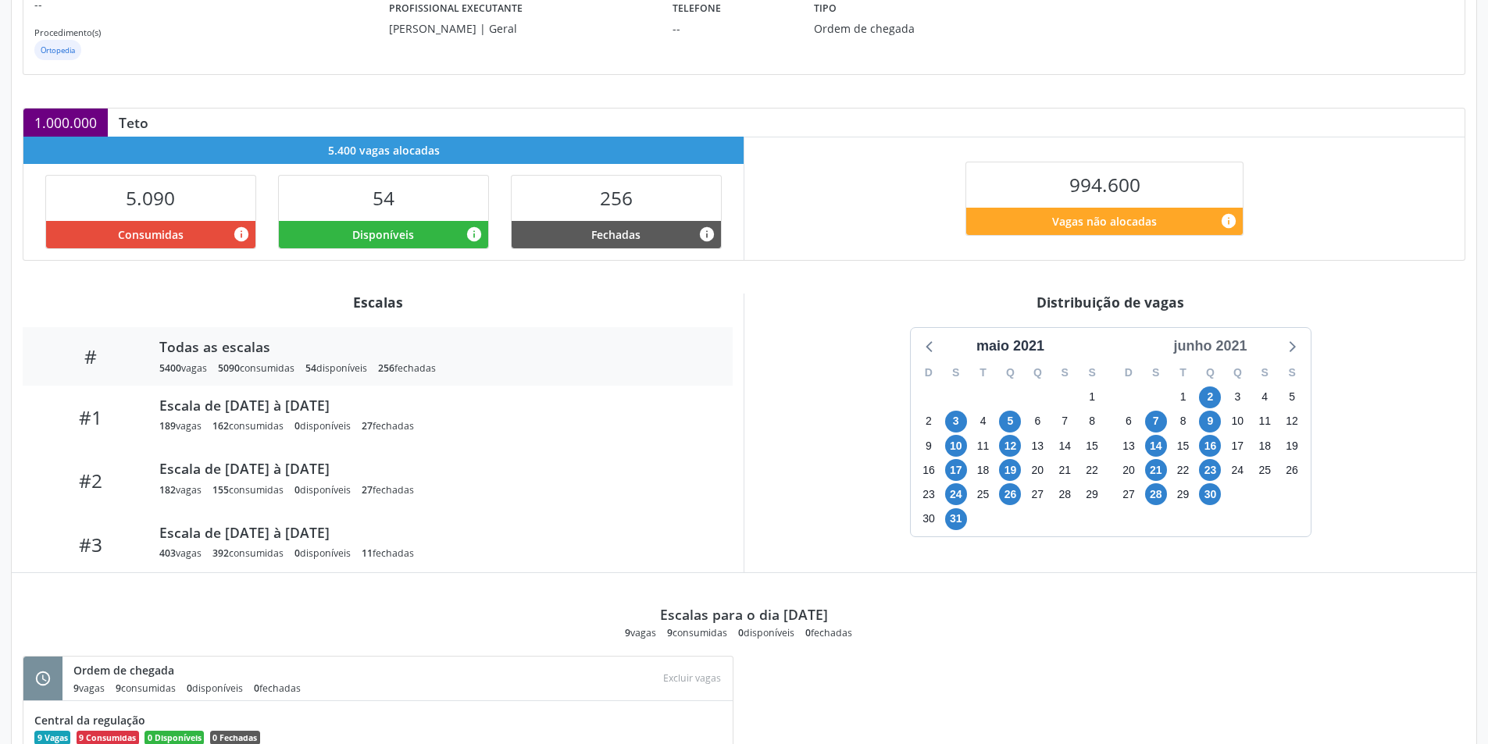
click at [1242, 344] on div "junho 2021" at bounding box center [1210, 346] width 86 height 21
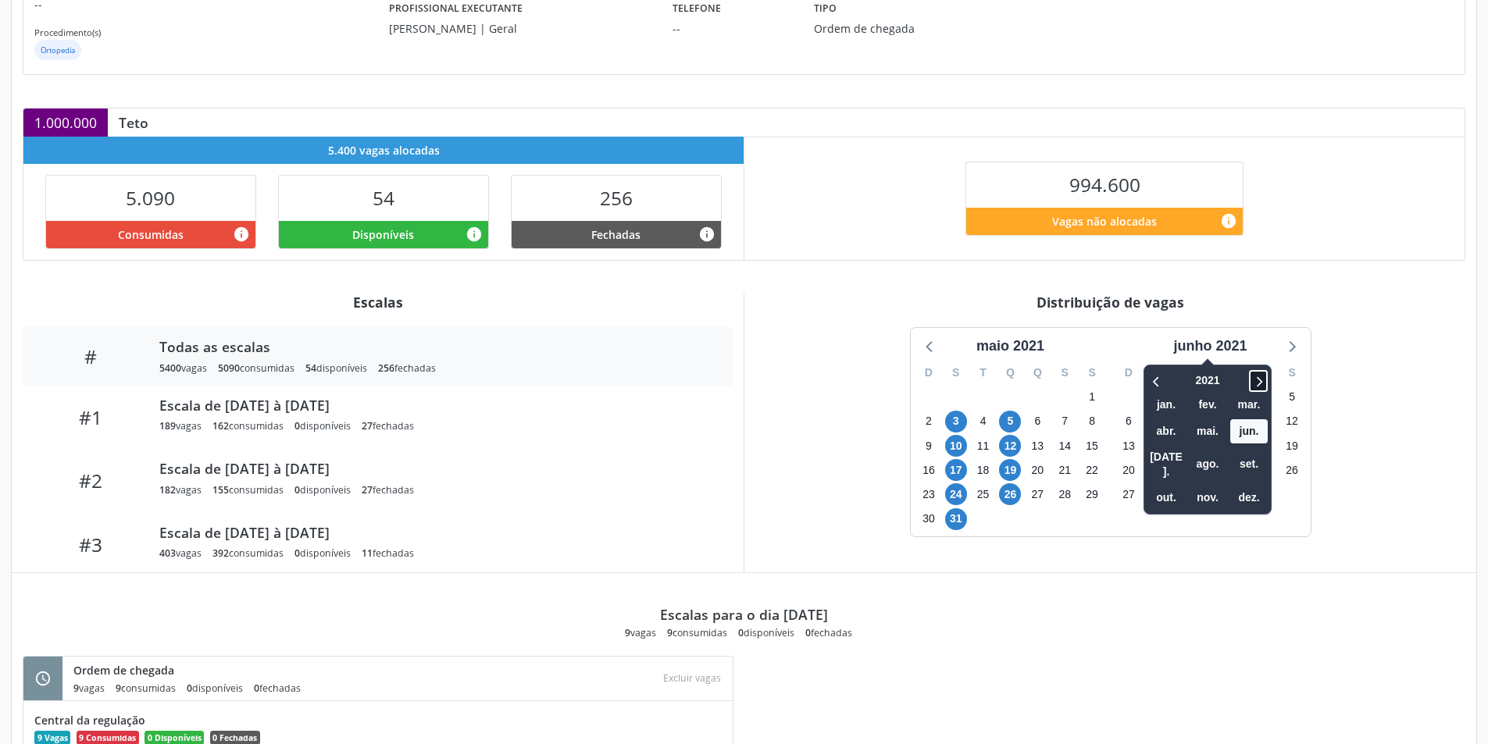
click at [1252, 387] on span at bounding box center [1258, 381] width 19 height 22
click at [1210, 486] on span "nov." at bounding box center [1207, 498] width 37 height 24
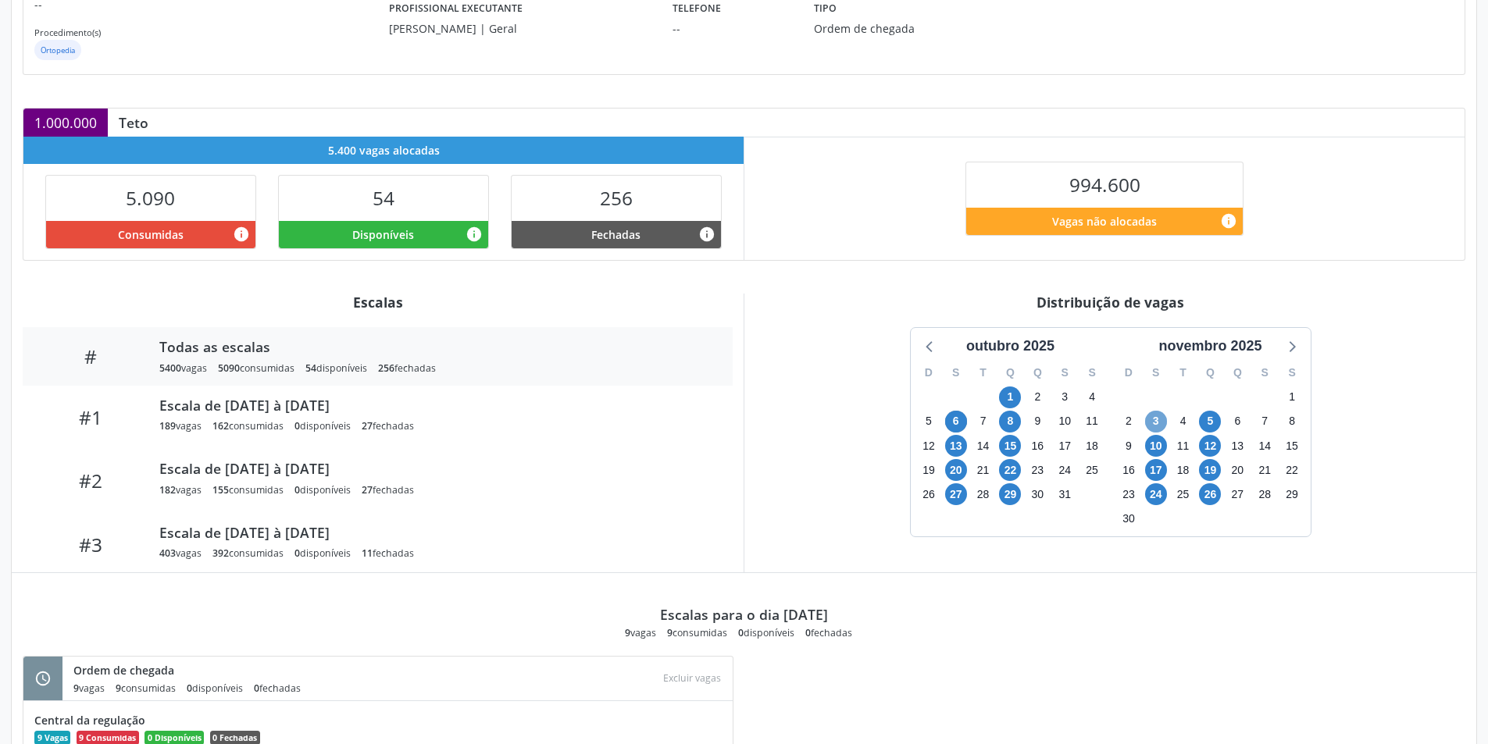
click at [1152, 417] on span "3" at bounding box center [1156, 422] width 22 height 22
click at [1211, 413] on span "5" at bounding box center [1210, 422] width 22 height 22
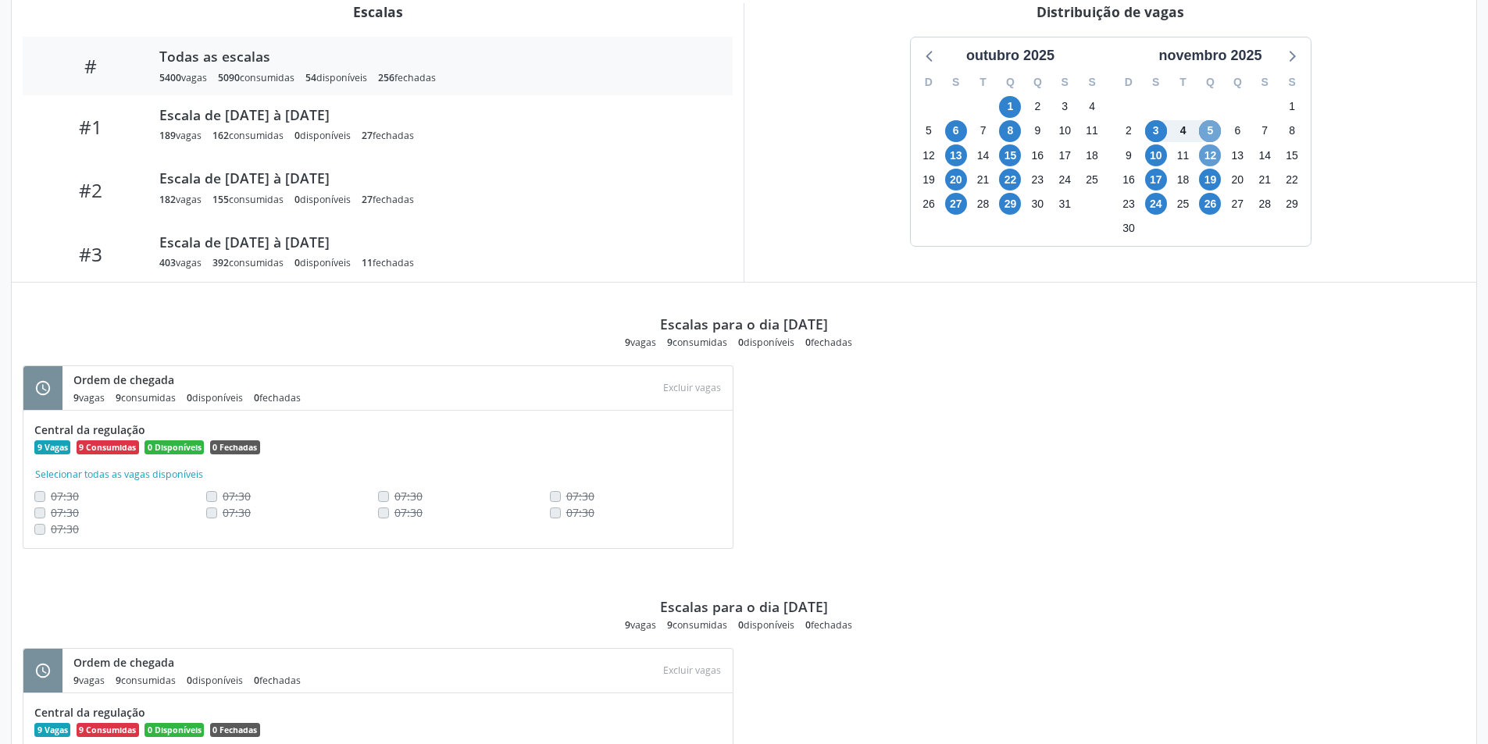
scroll to position [361, 0]
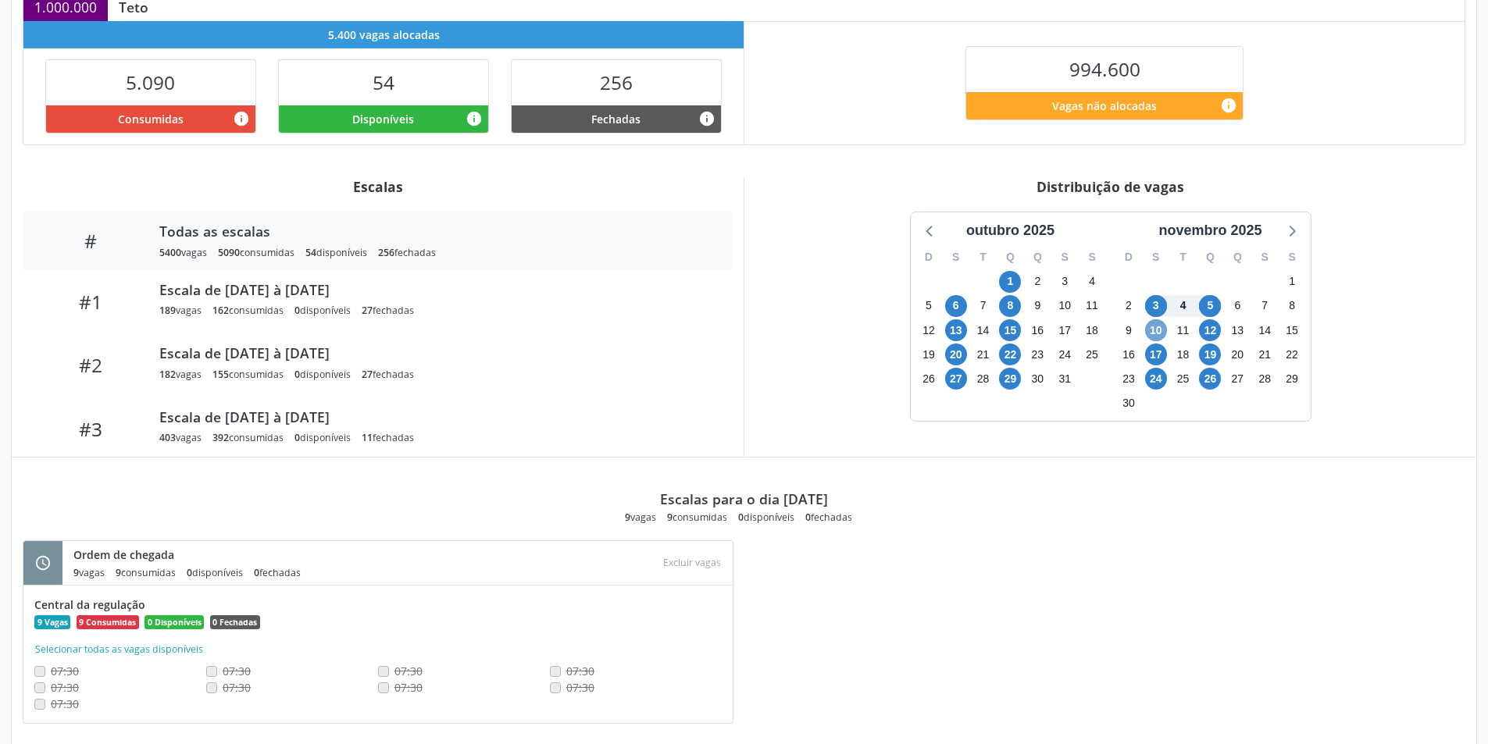
click at [1157, 330] on span "10" at bounding box center [1156, 330] width 22 height 22
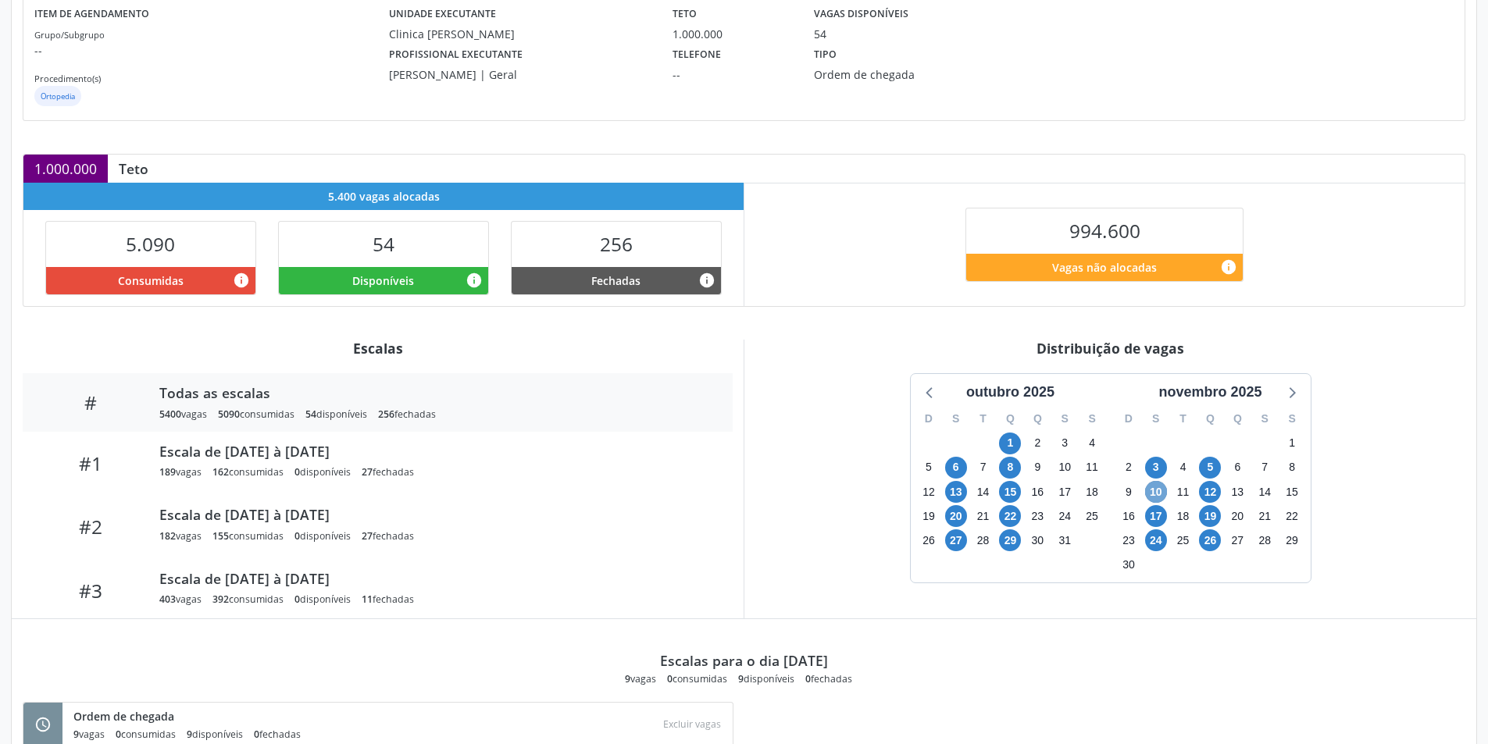
scroll to position [0, 0]
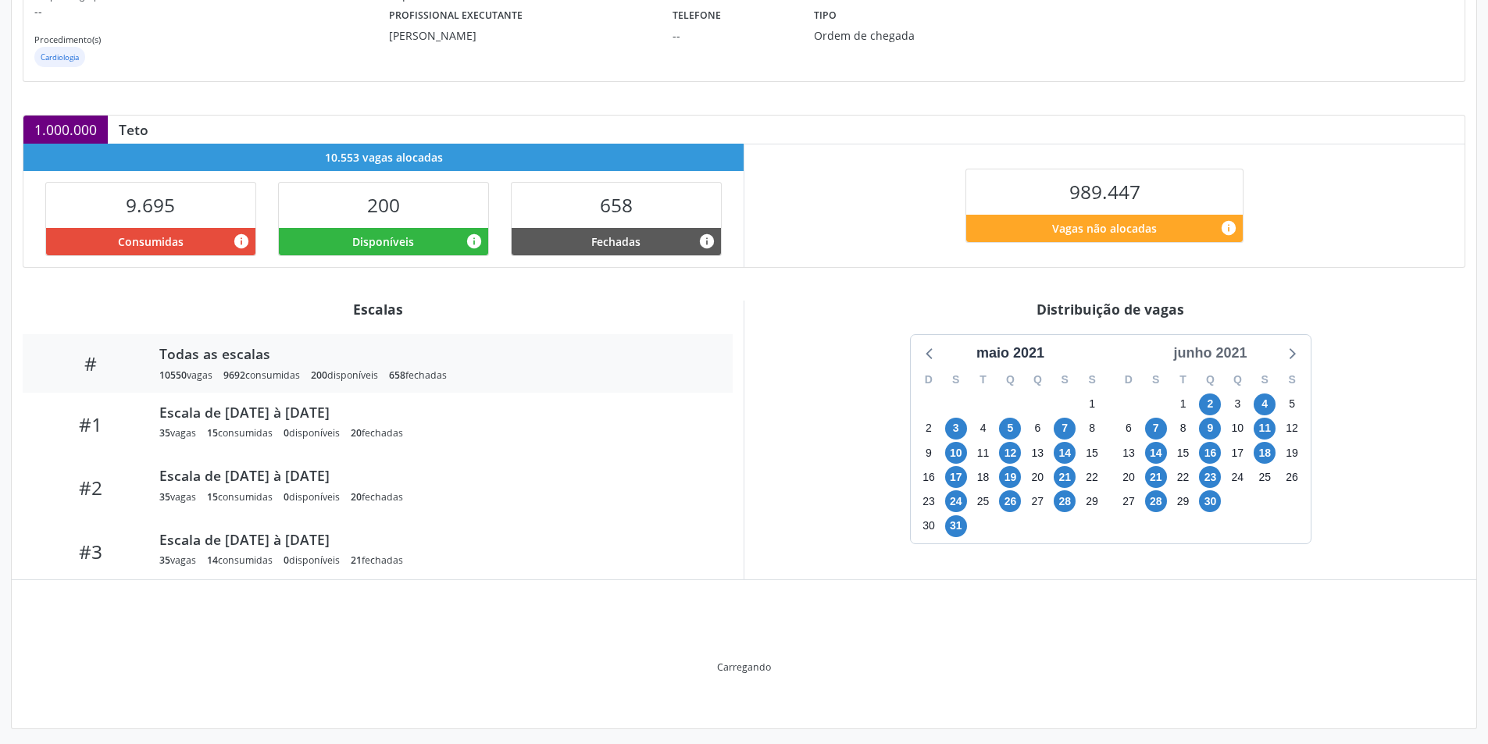
click at [1231, 355] on div "Item de agendamento Grupo/Subgrupo -- Procedimento(s) Cardiologia Unidade execu…" at bounding box center [744, 335] width 1464 height 789
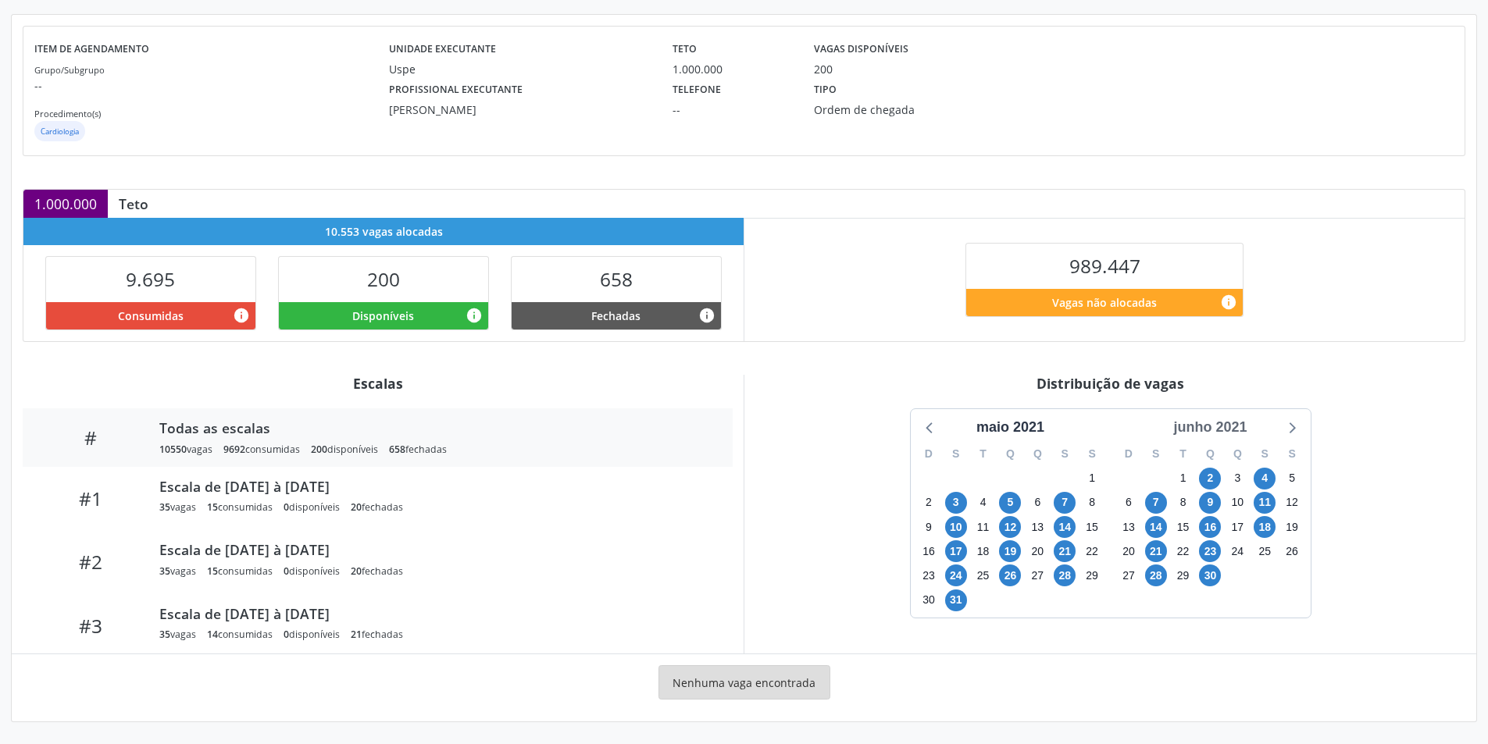
scroll to position [164, 0]
click at [1239, 431] on div "junho 2021" at bounding box center [1210, 427] width 86 height 21
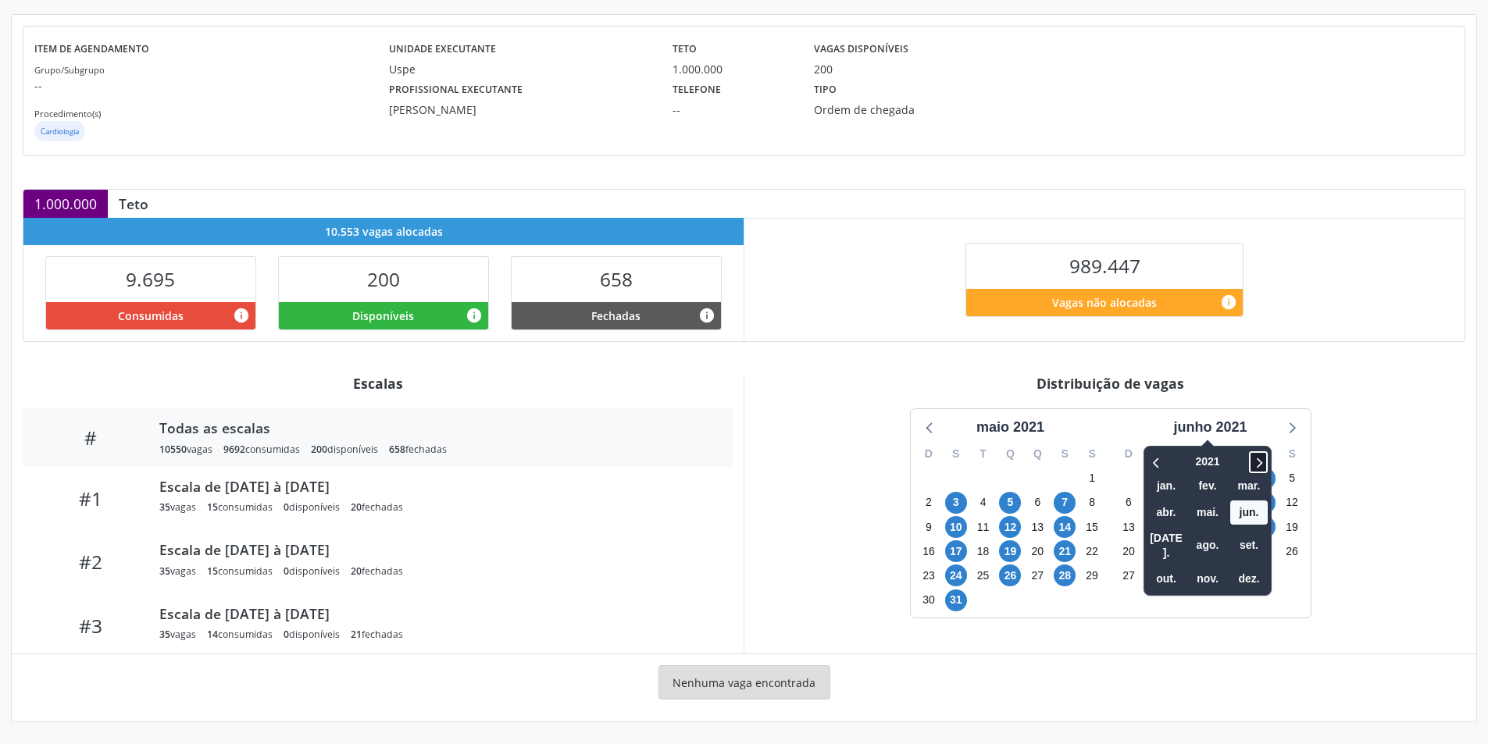
click at [1260, 458] on icon at bounding box center [1258, 462] width 16 height 19
click at [1214, 567] on span "nov." at bounding box center [1207, 579] width 37 height 24
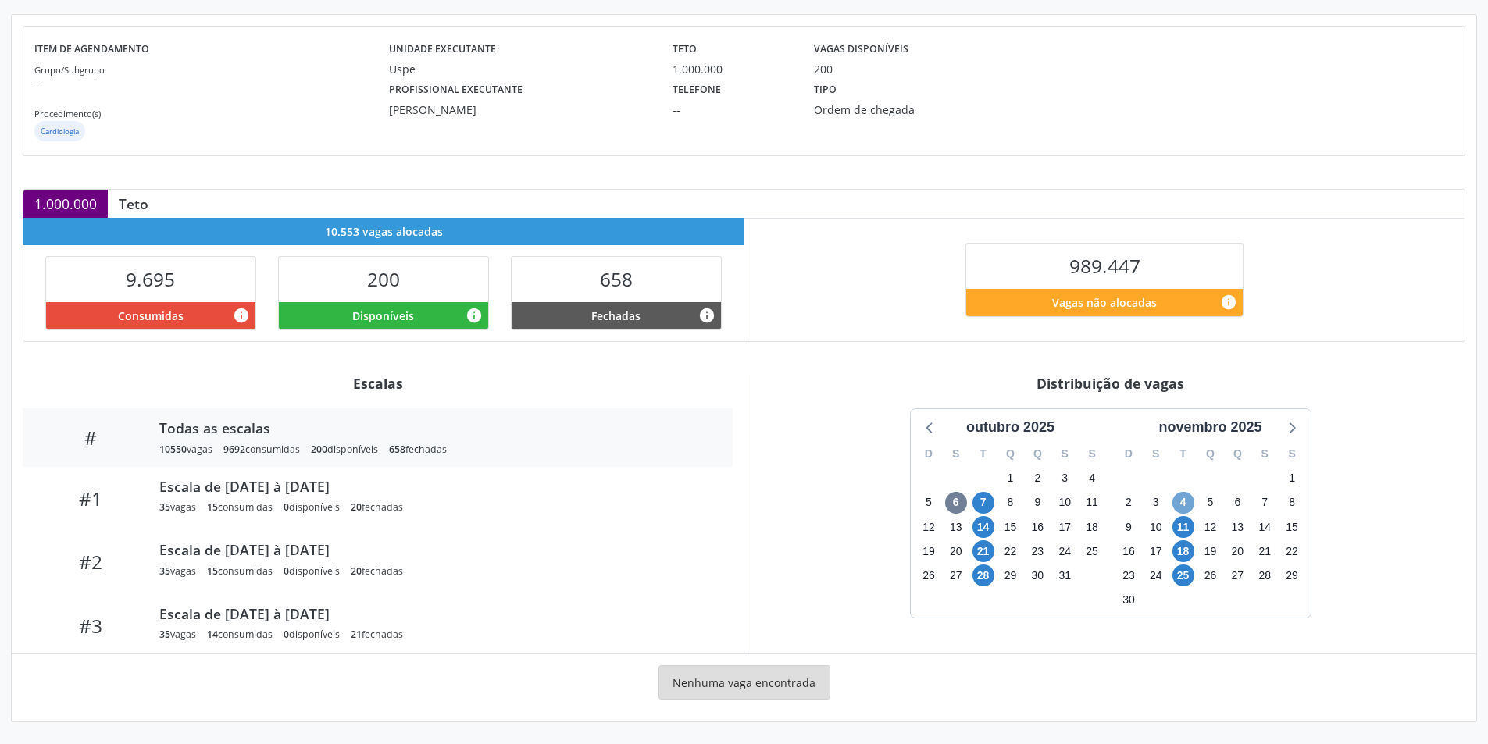
click at [1187, 497] on span "4" at bounding box center [1183, 503] width 22 height 22
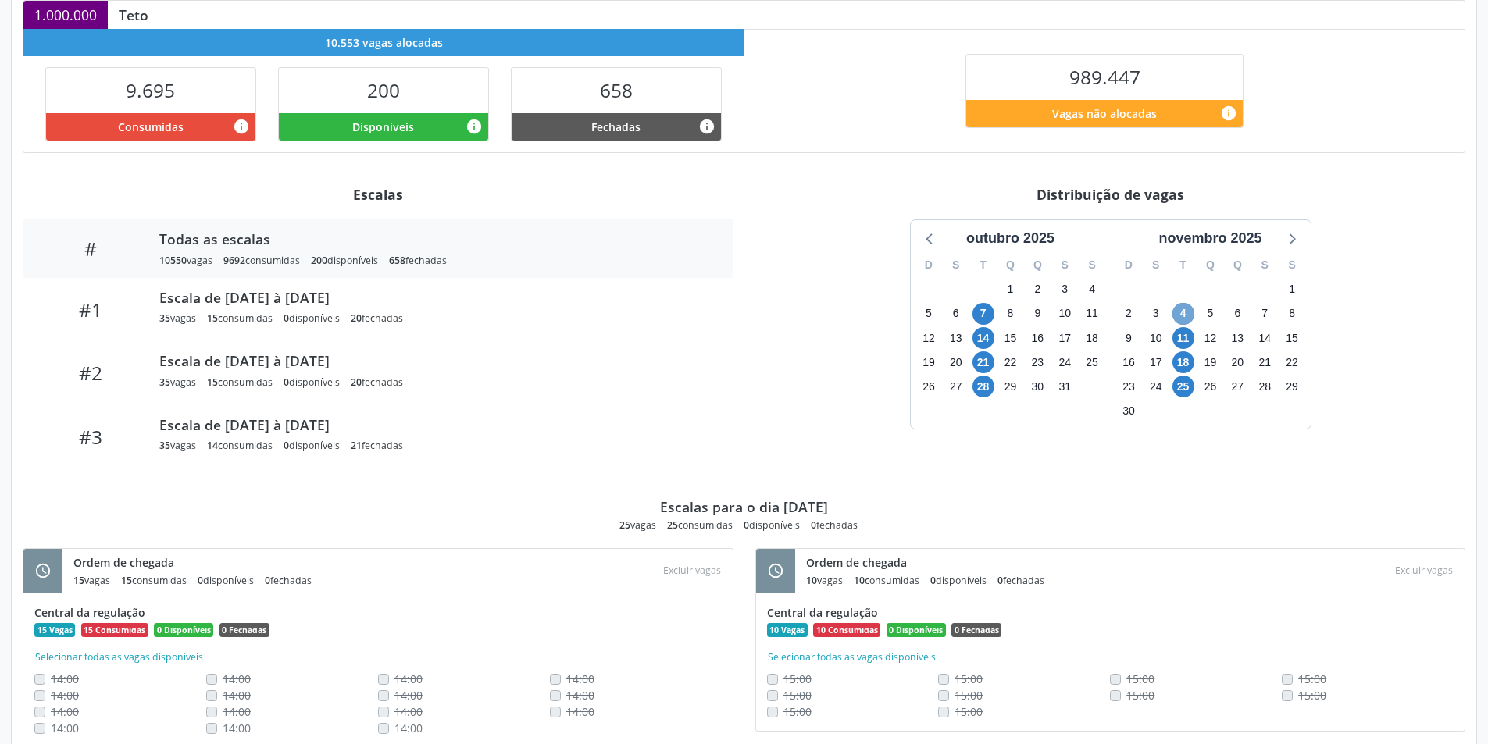
scroll to position [407, 0]
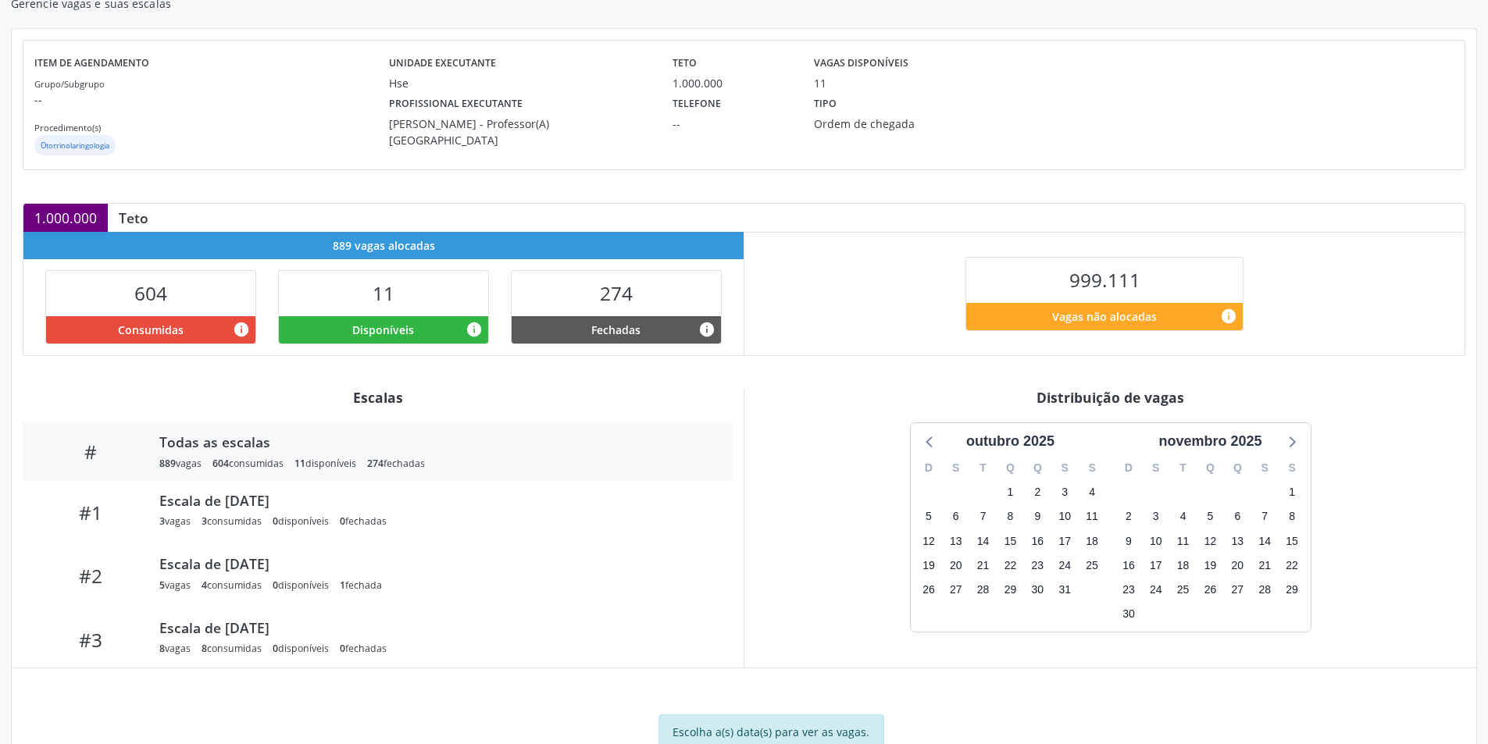
scroll to position [238, 0]
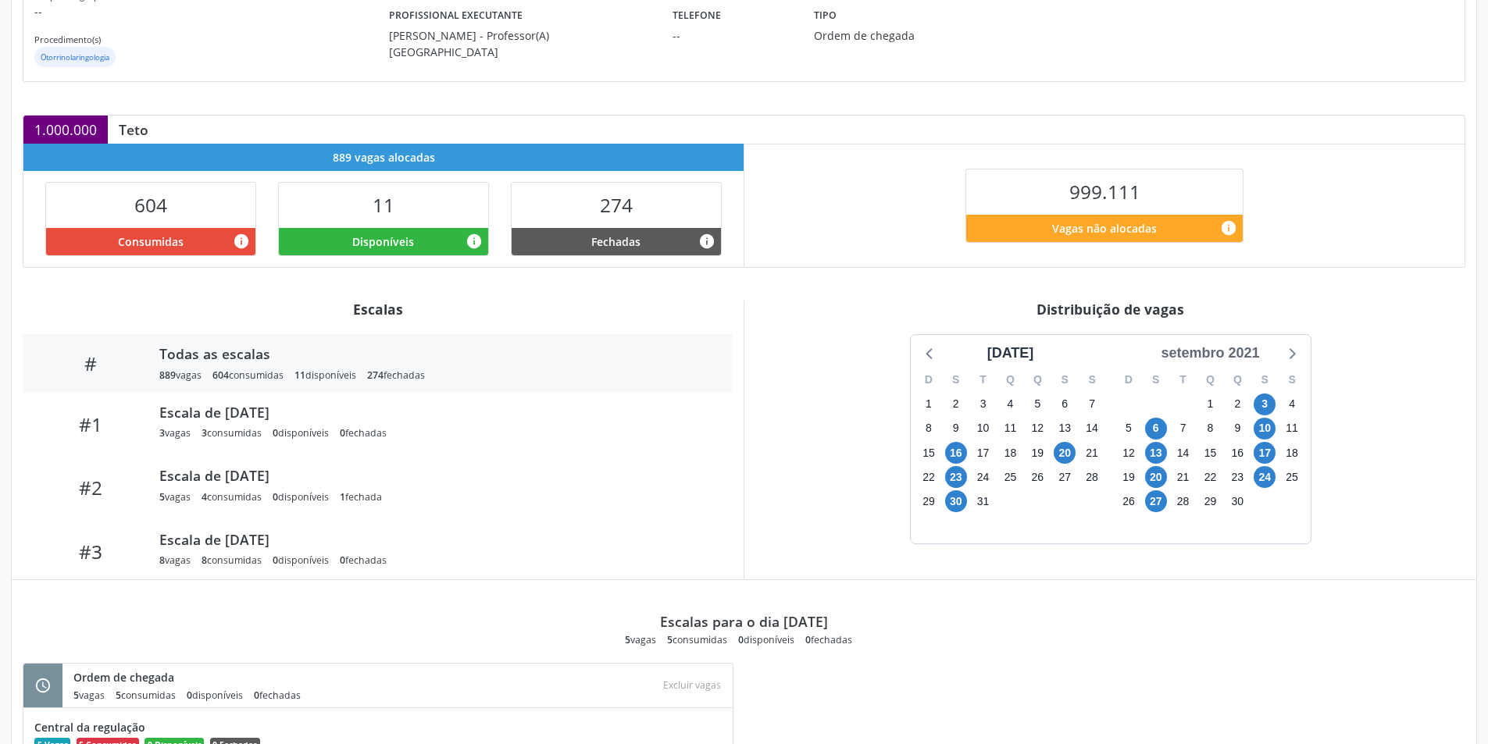
click at [1256, 355] on div "setembro 2021" at bounding box center [1209, 353] width 111 height 21
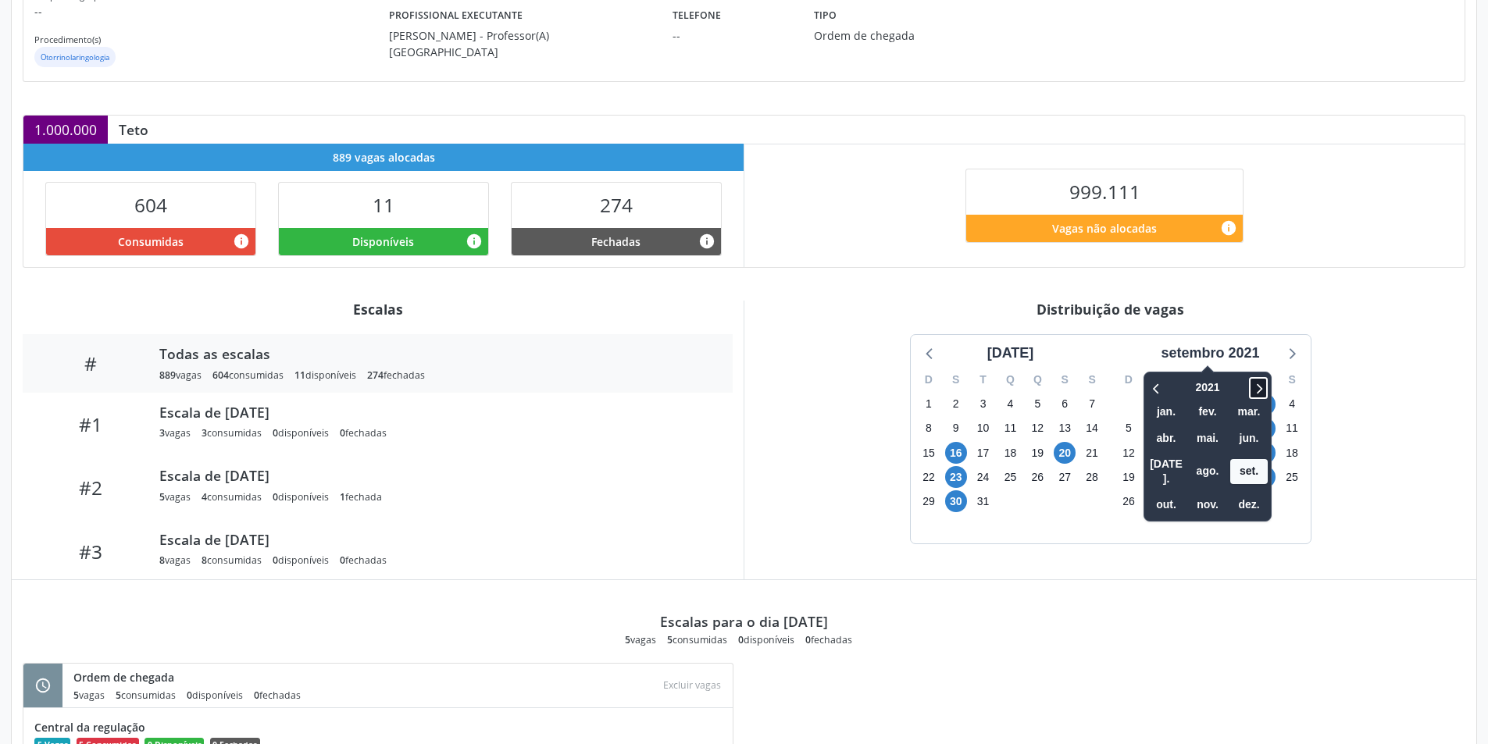
click at [1258, 387] on icon at bounding box center [1258, 388] width 16 height 19
click at [1211, 493] on span "nov." at bounding box center [1207, 505] width 37 height 24
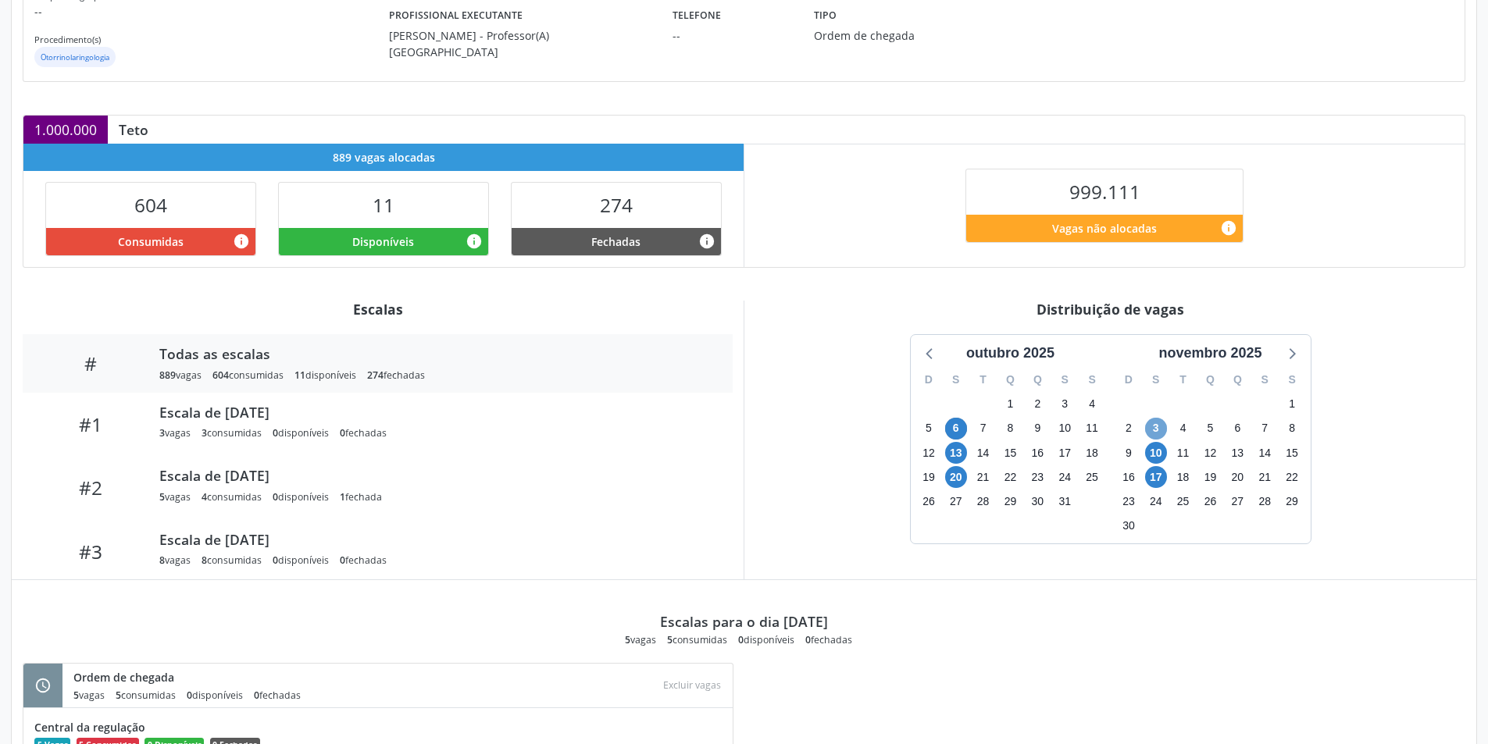
click at [1150, 424] on span "3" at bounding box center [1156, 429] width 22 height 22
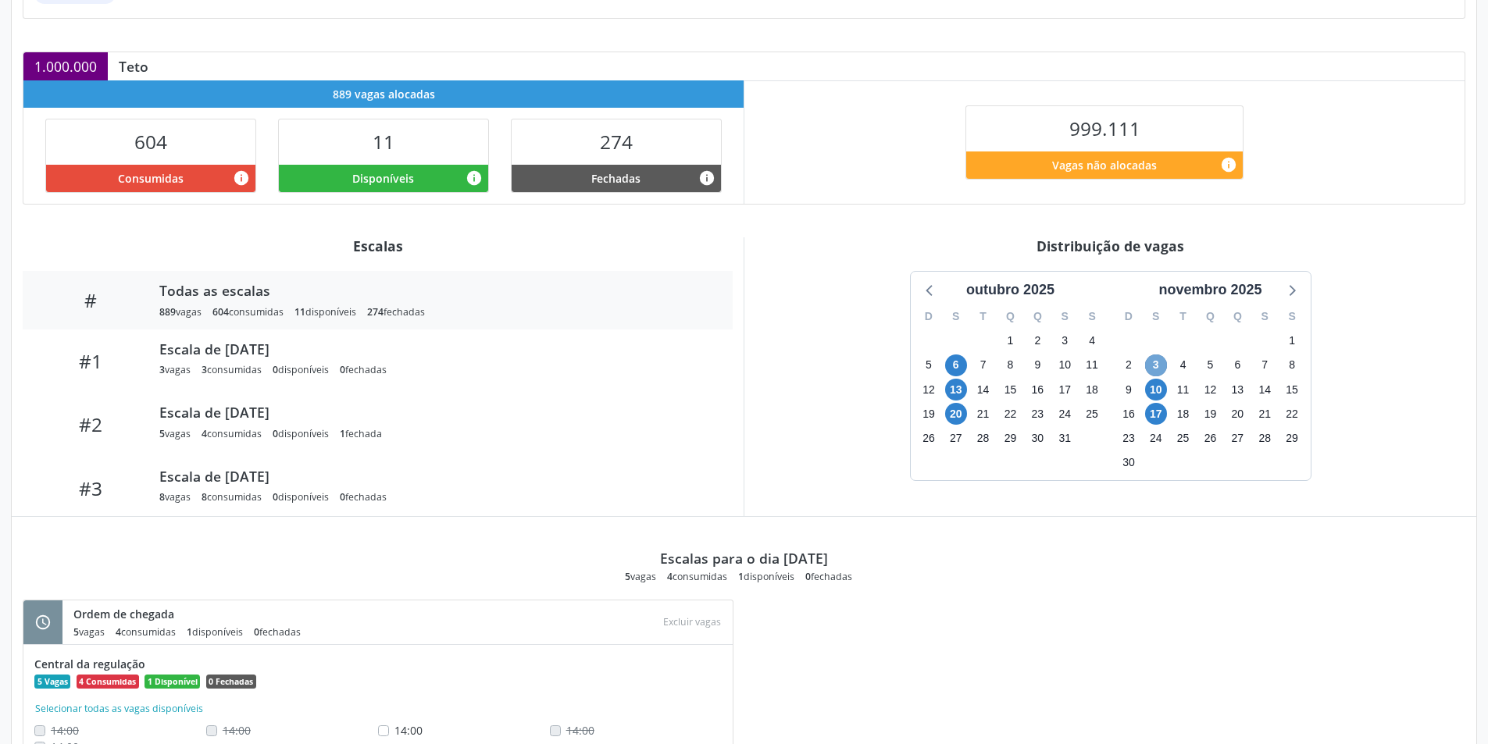
scroll to position [374, 0]
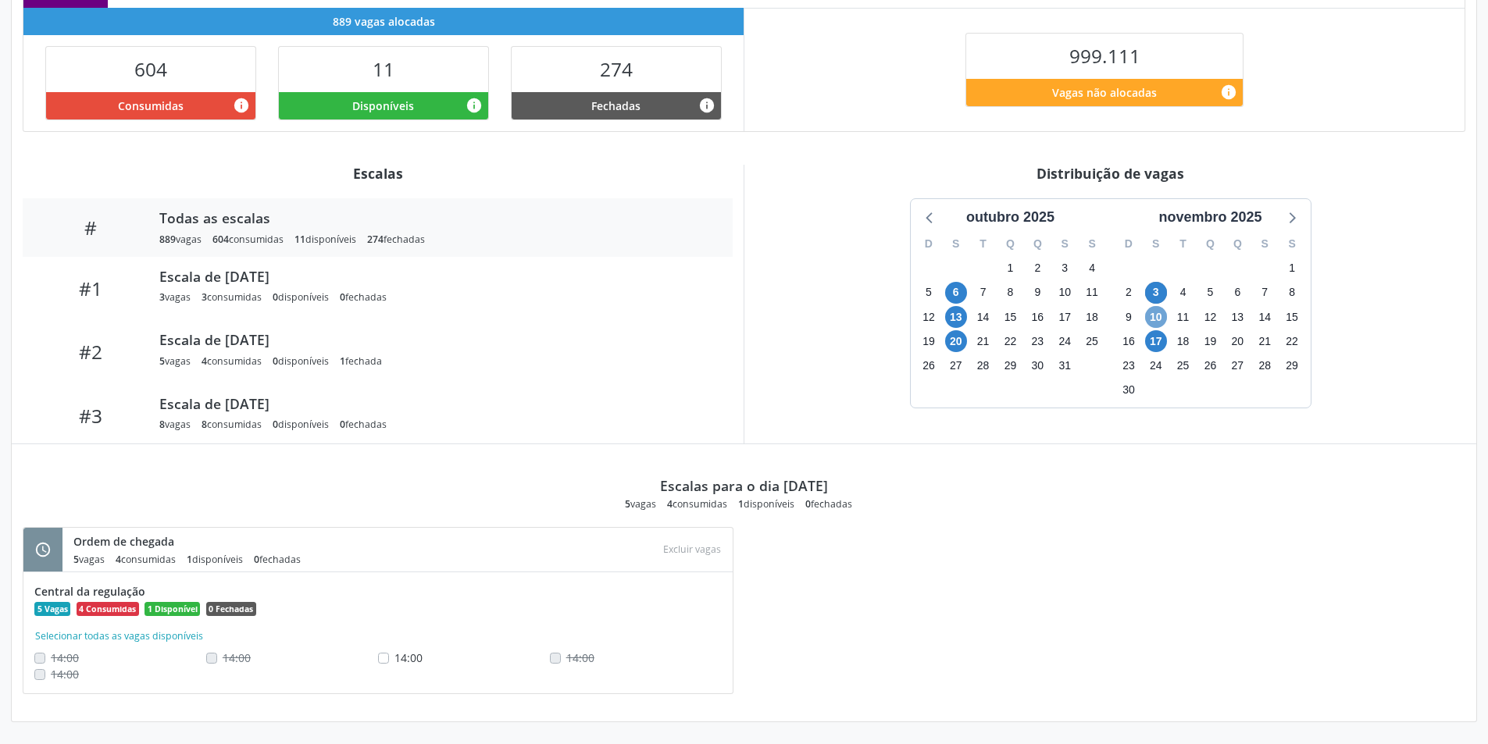
click at [1155, 321] on span "10" at bounding box center [1156, 317] width 22 height 22
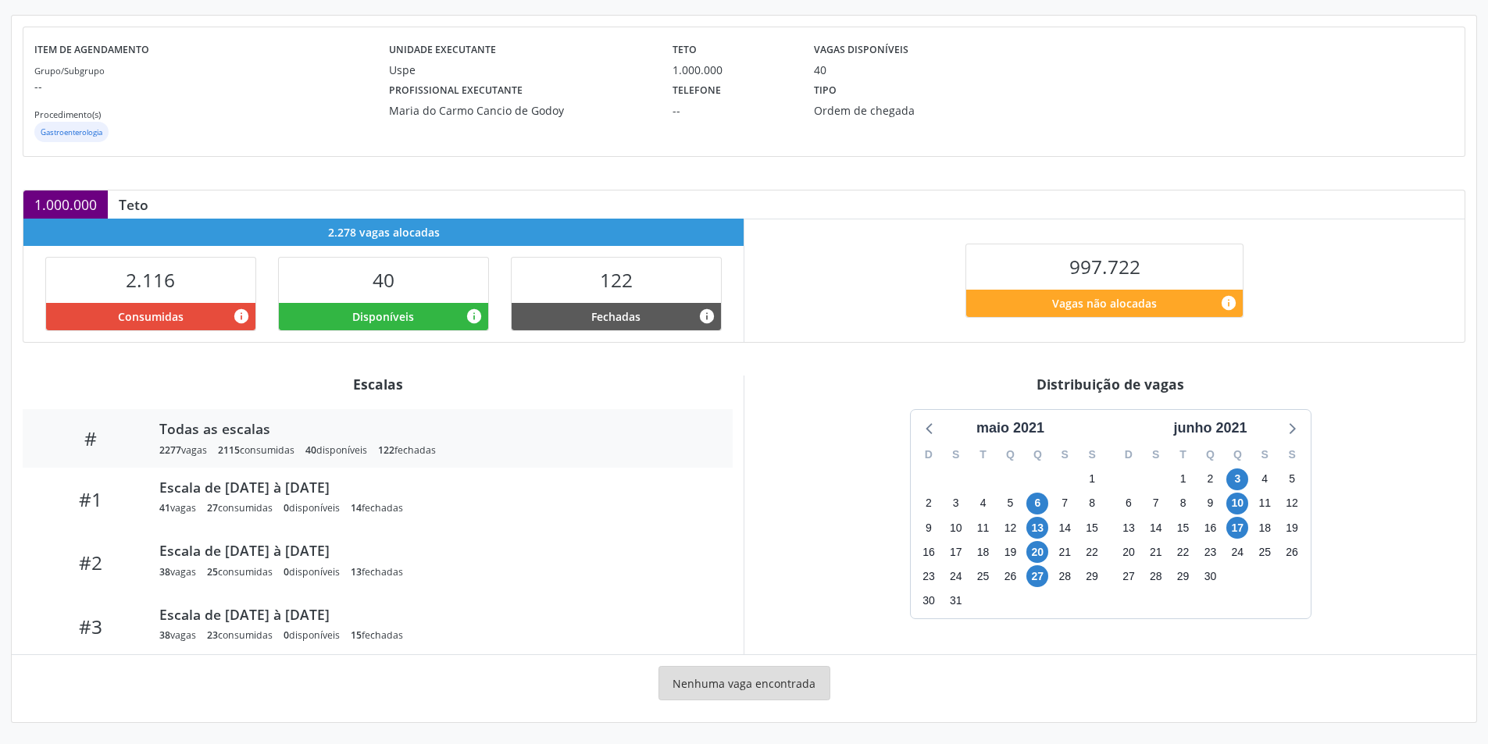
scroll to position [164, 0]
click at [1232, 427] on div "junho 2021" at bounding box center [1210, 427] width 86 height 21
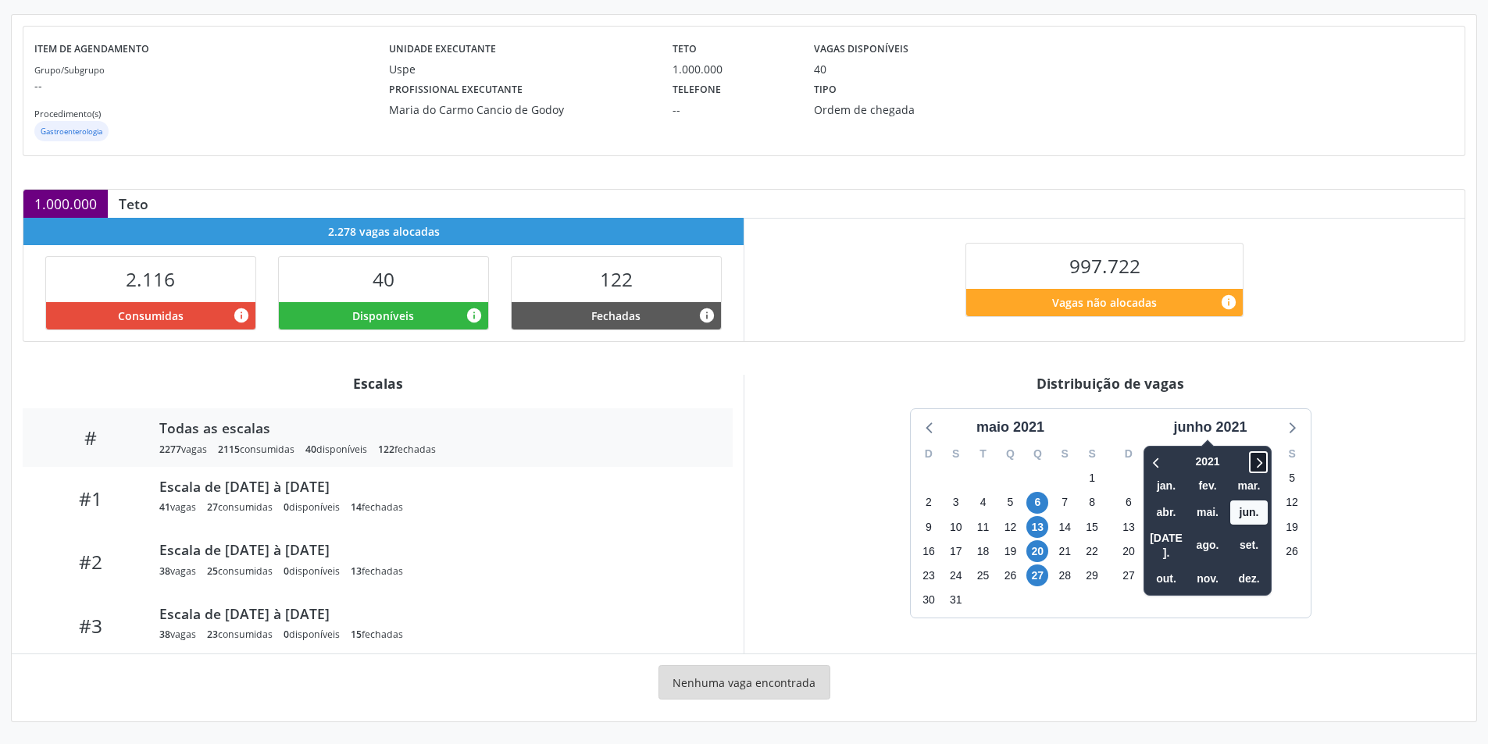
click at [1255, 462] on icon at bounding box center [1258, 462] width 16 height 19
click at [1201, 567] on span "nov." at bounding box center [1207, 579] width 37 height 24
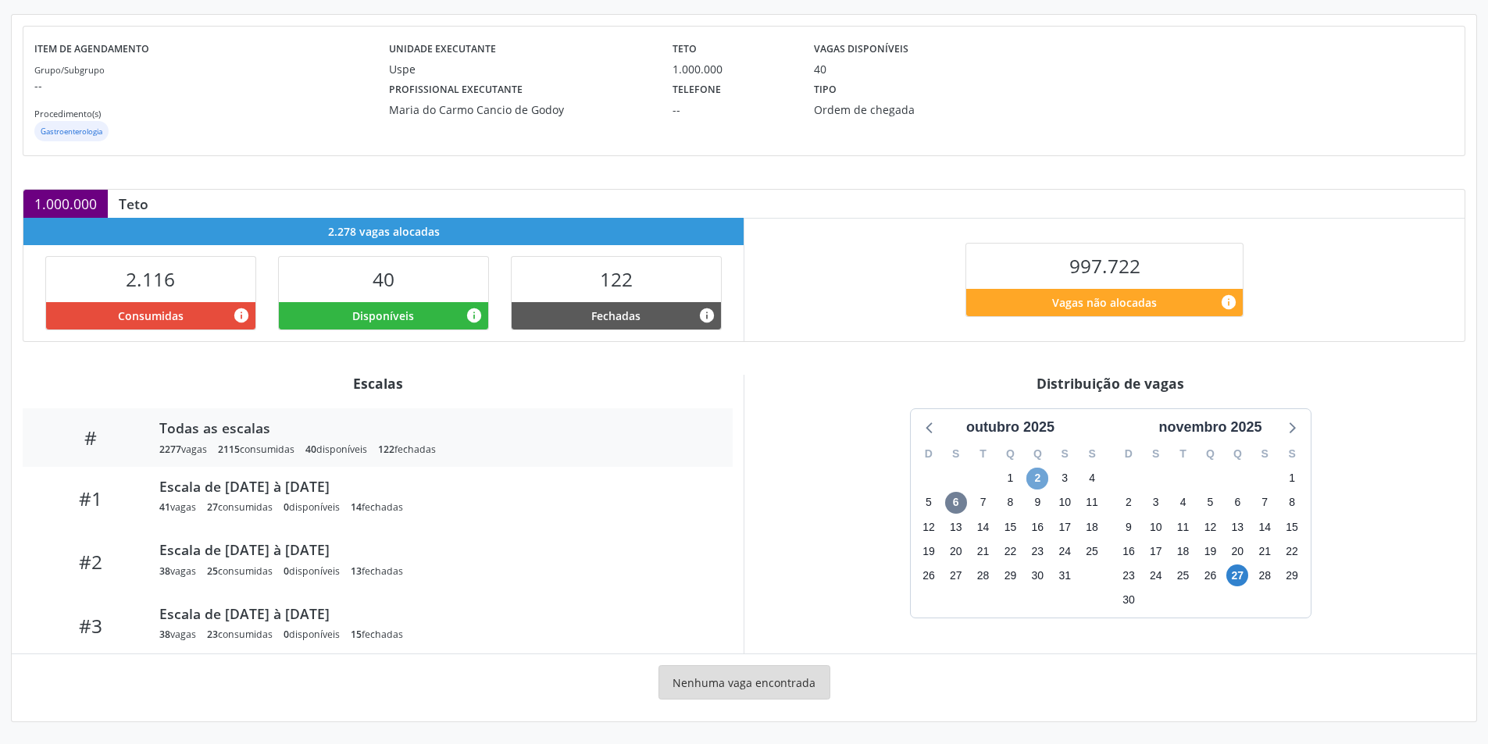
click at [1040, 478] on span "2" at bounding box center [1037, 479] width 22 height 22
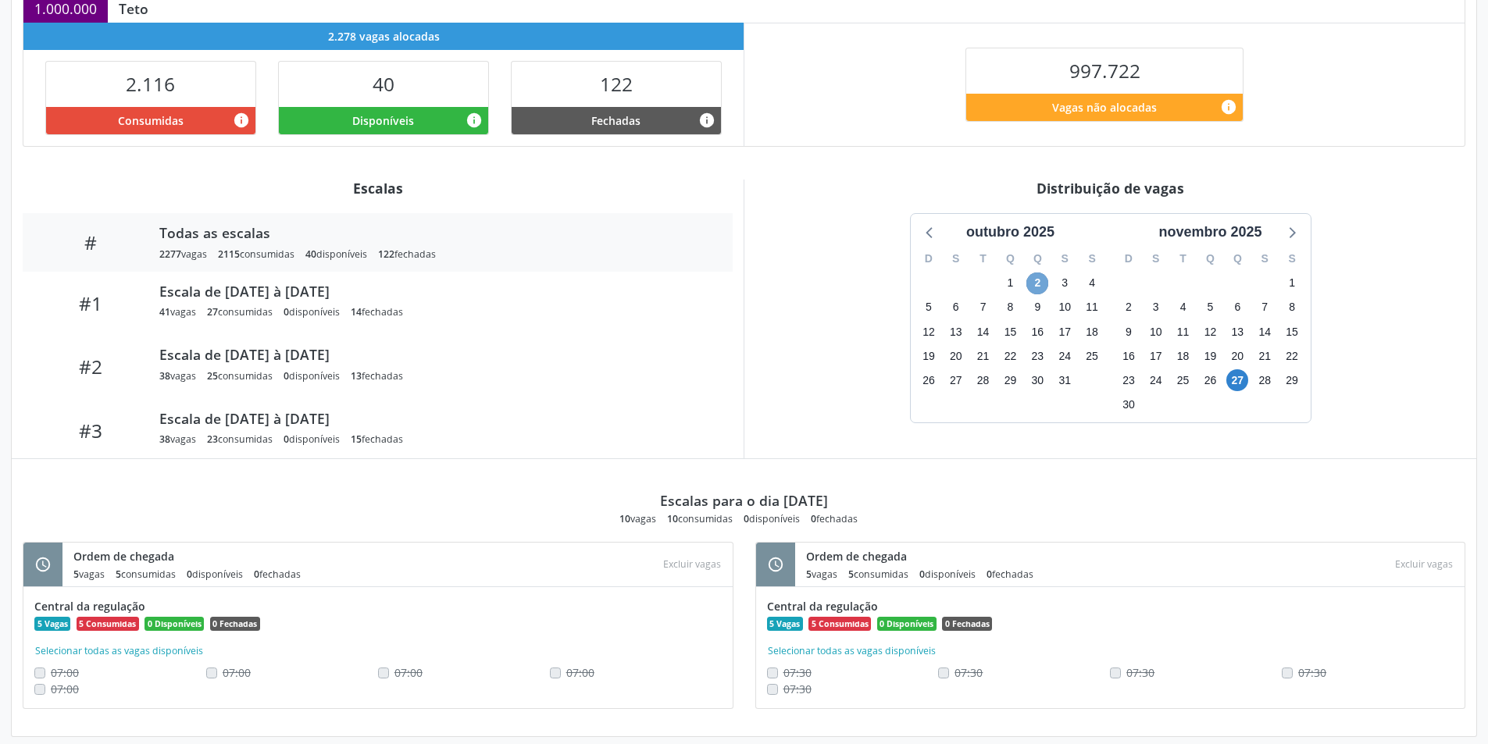
scroll to position [374, 0]
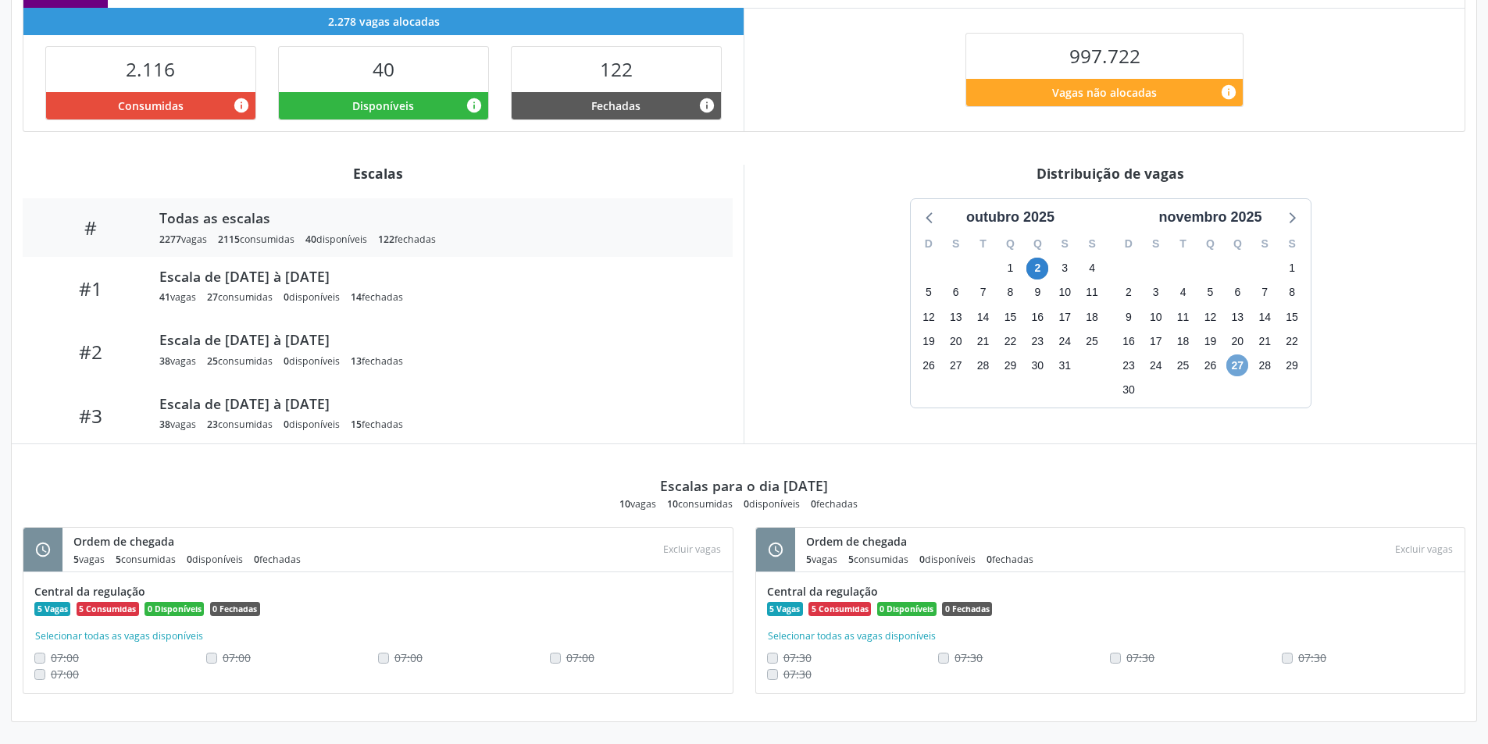
click at [1231, 363] on span "27" at bounding box center [1237, 366] width 22 height 22
click at [1413, 305] on div "outubro 2025 D S T Q Q S S 28 29 30 1 2 3 4 5 6 7 8 9 10 11 12 13 14 15 16 17 1…" at bounding box center [1110, 303] width 710 height 210
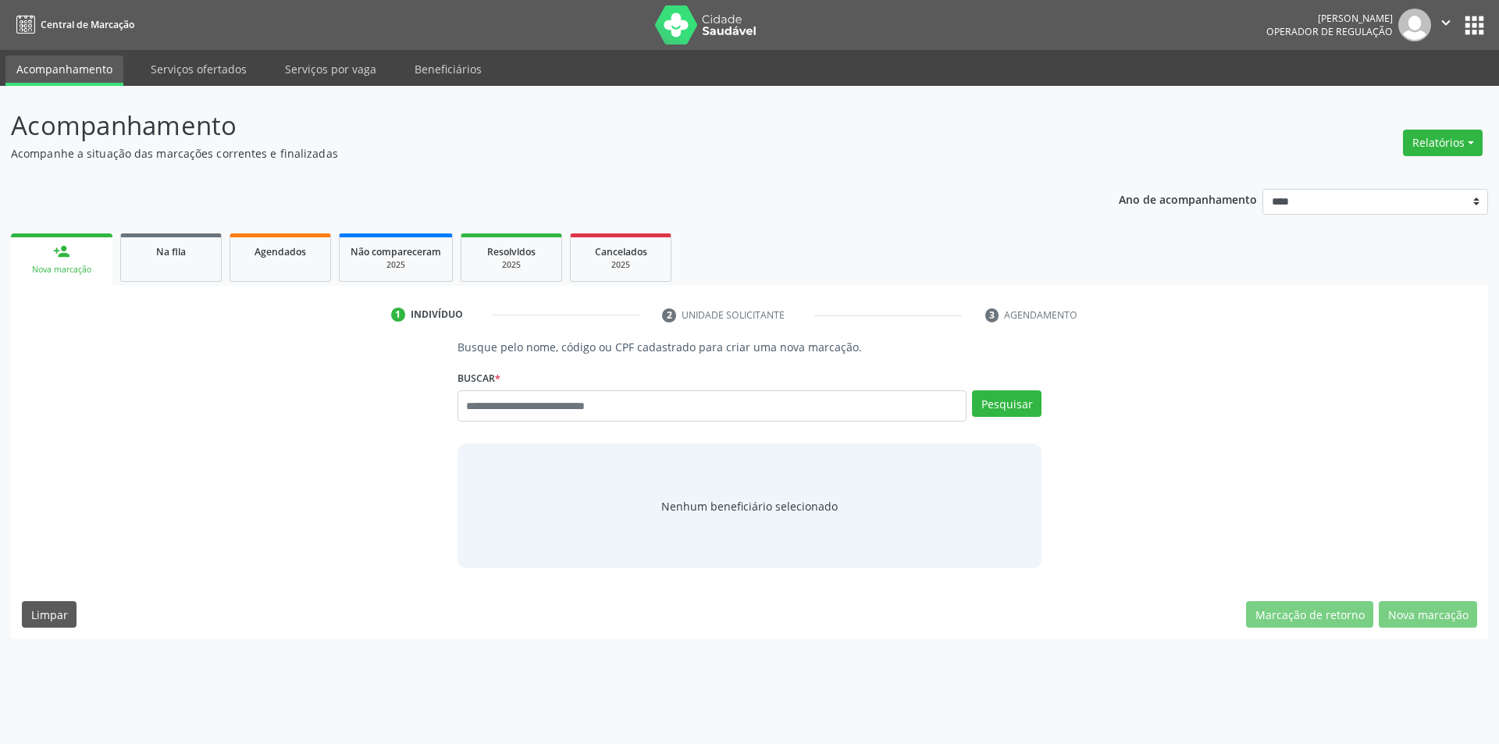
click at [559, 412] on input "text" at bounding box center [713, 405] width 510 height 31
type input "******"
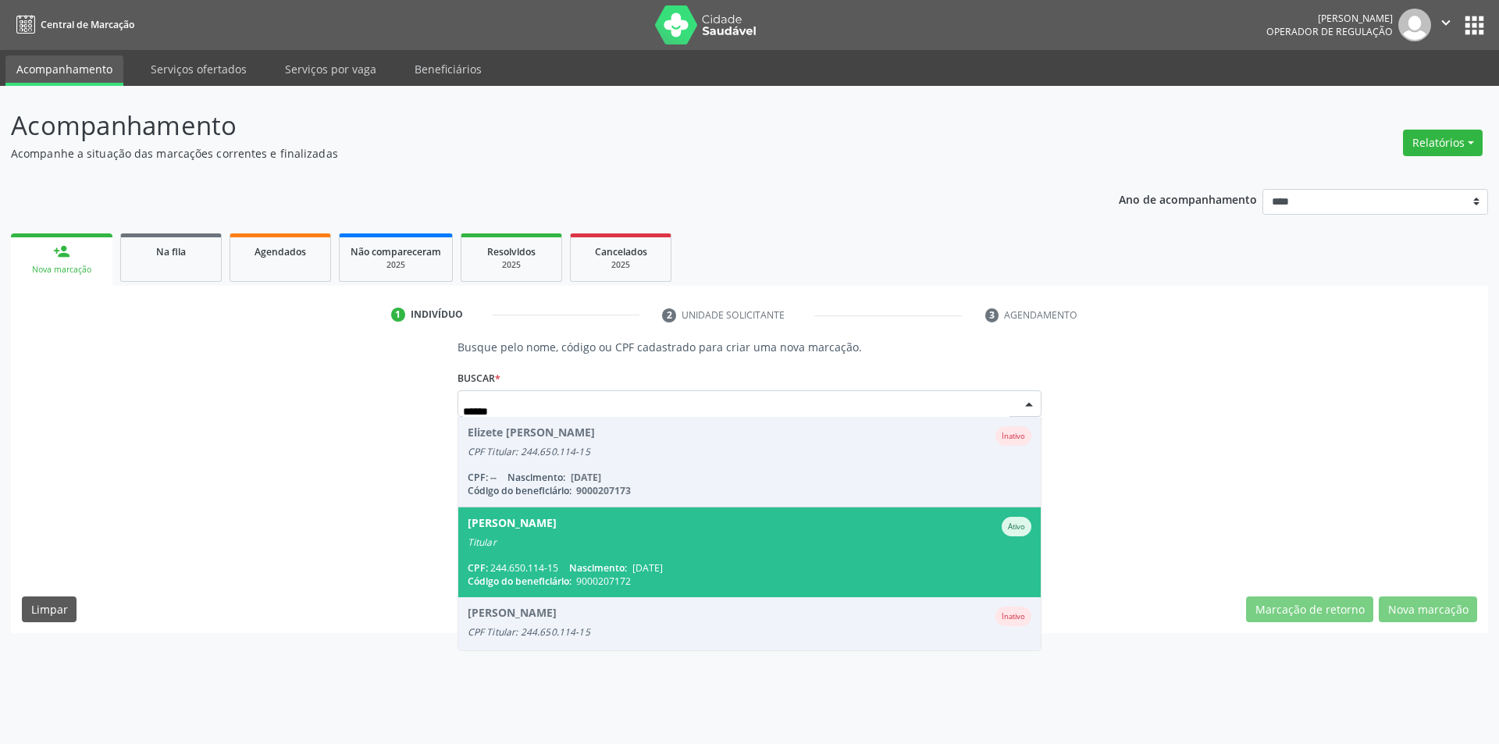
click at [692, 547] on div "Titular" at bounding box center [750, 542] width 565 height 12
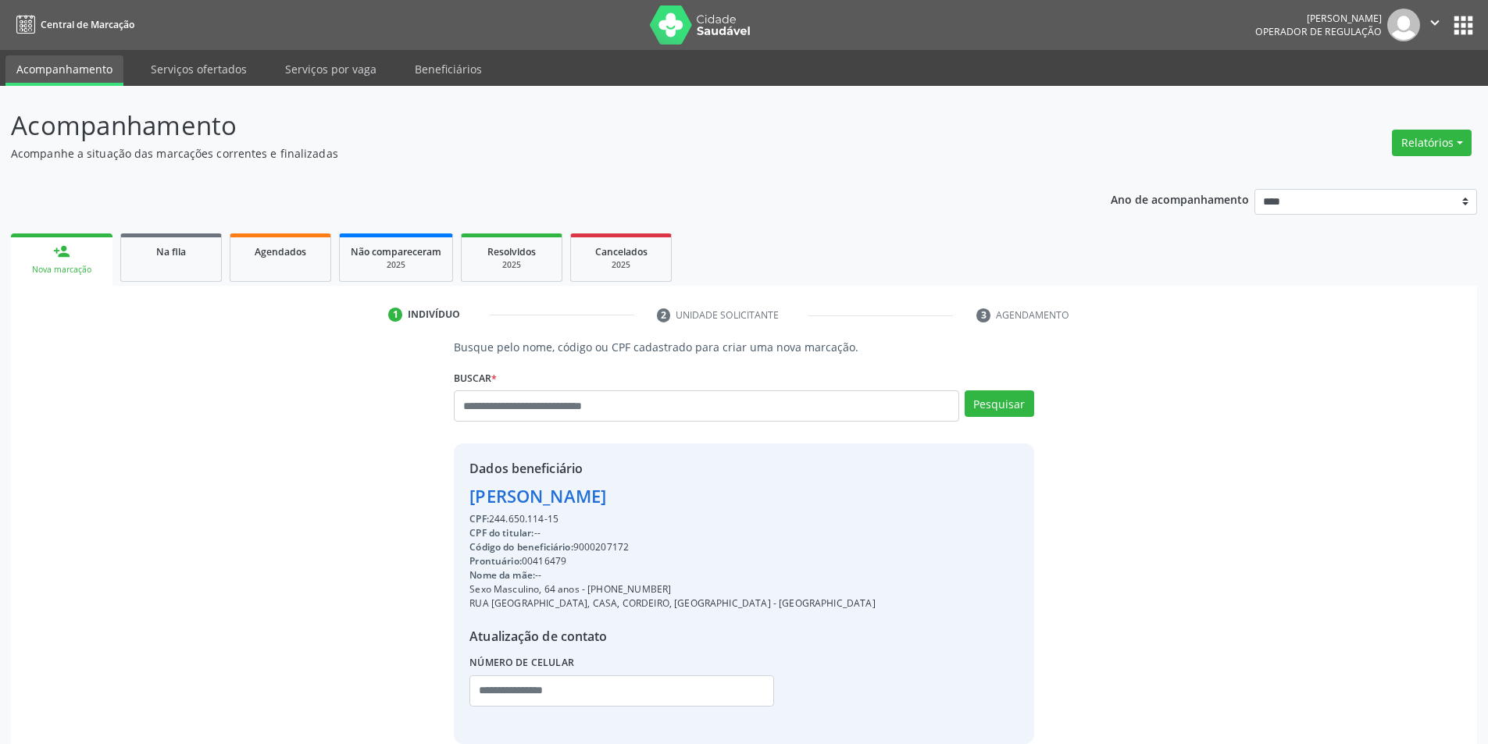
scroll to position [80, 0]
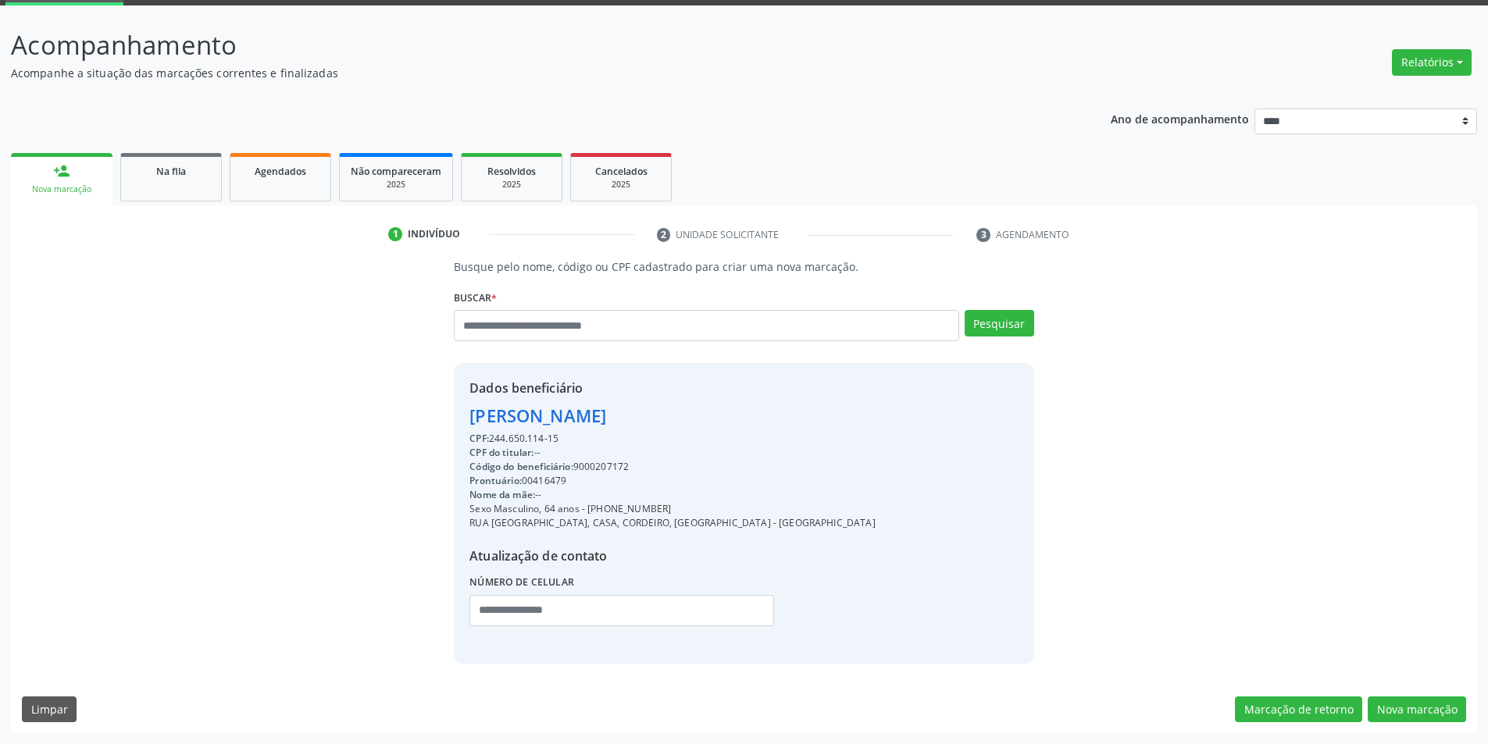
click at [590, 542] on div "CPF: 244.650.114-15 CPF do titular: -- Código do beneficiário: 9000207172 Pront…" at bounding box center [671, 534] width 405 height 205
click at [623, 462] on div "Código do beneficiário: 9000207172" at bounding box center [671, 467] width 405 height 14
copy div "9000207172"
click at [553, 319] on input "text" at bounding box center [706, 325] width 504 height 31
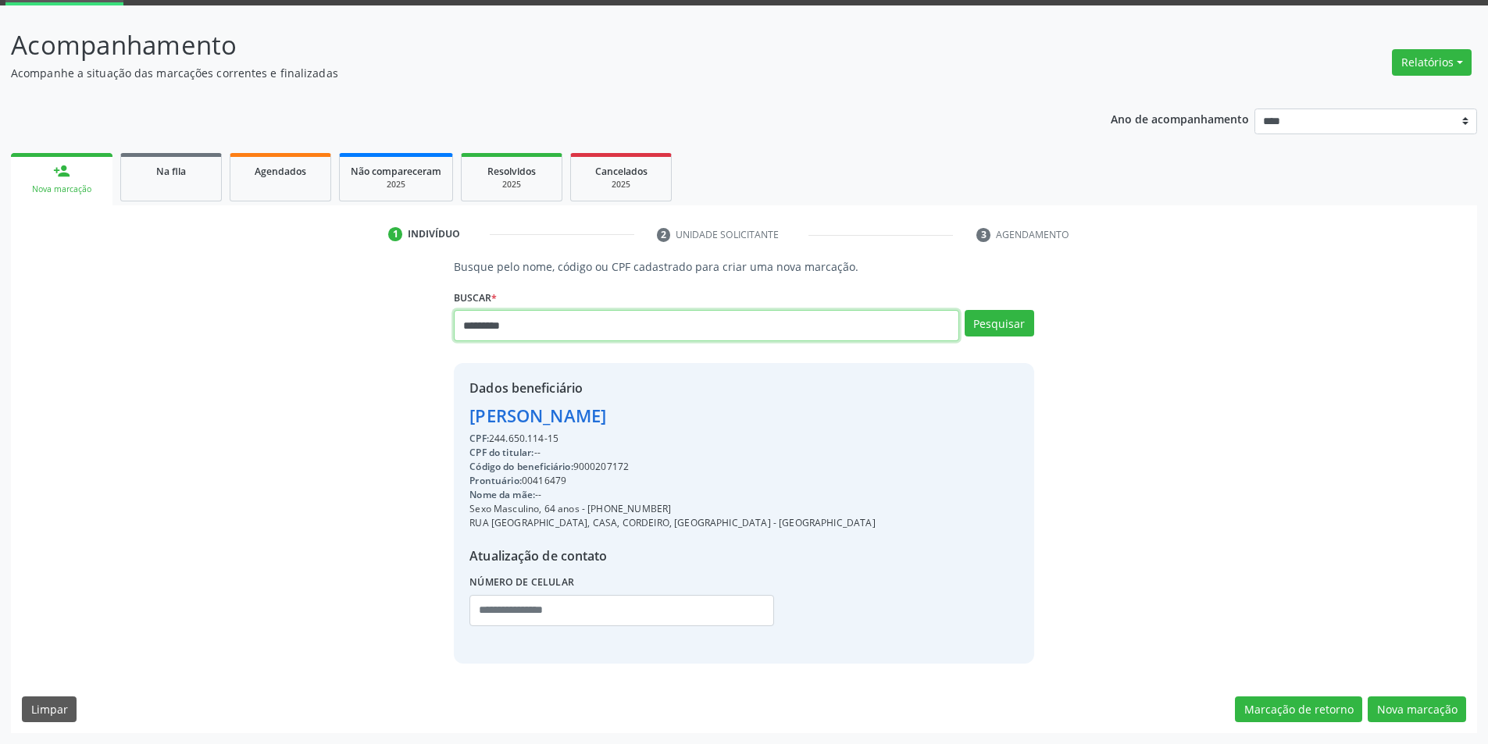
type input "*********"
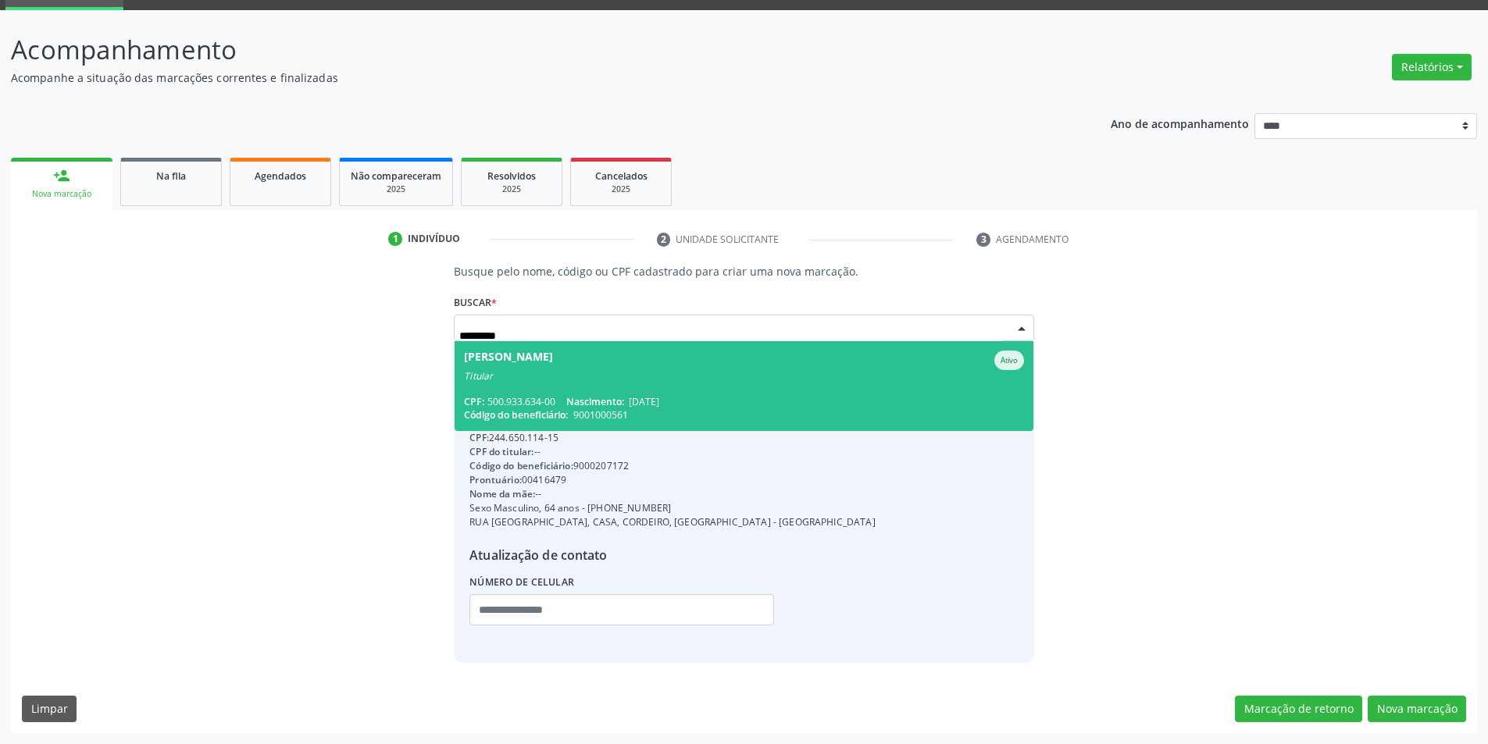
scroll to position [76, 0]
click at [672, 393] on span "[PERSON_NAME] Ativo Titular CPF: 500.933.634-00 Nascimento: [DATE] Código do be…" at bounding box center [743, 386] width 578 height 90
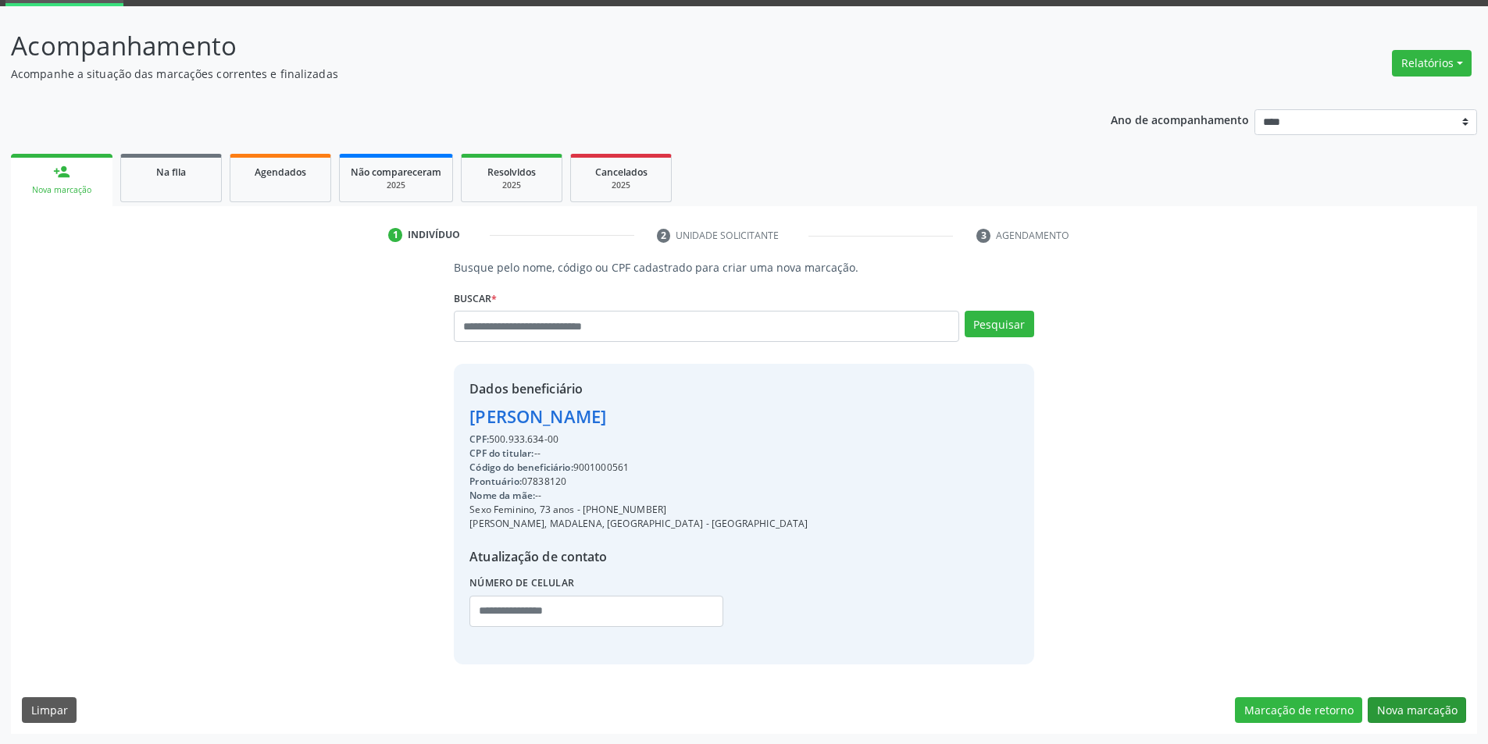
scroll to position [80, 0]
click at [1388, 708] on button "Nova marcação" at bounding box center [1416, 710] width 98 height 27
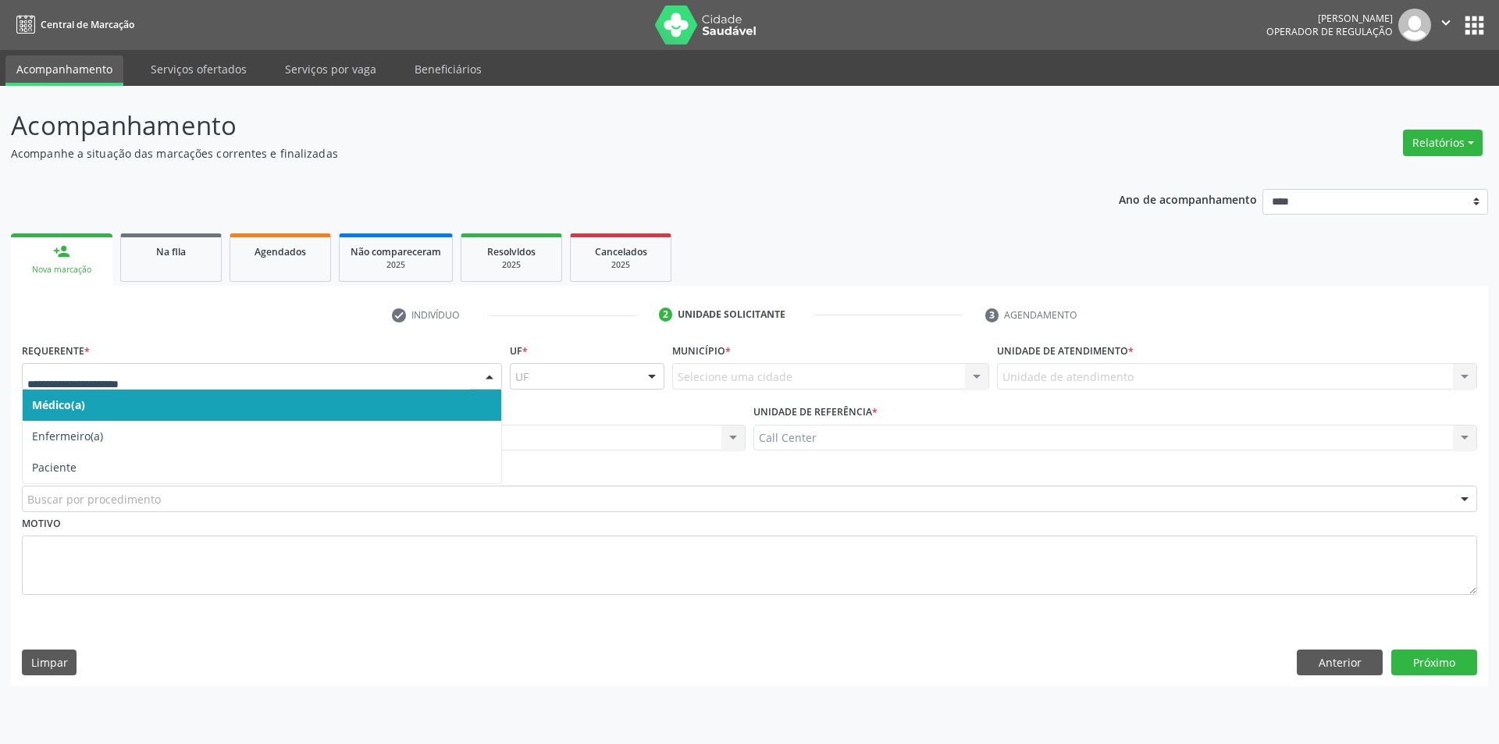
click at [298, 388] on div at bounding box center [262, 376] width 480 height 27
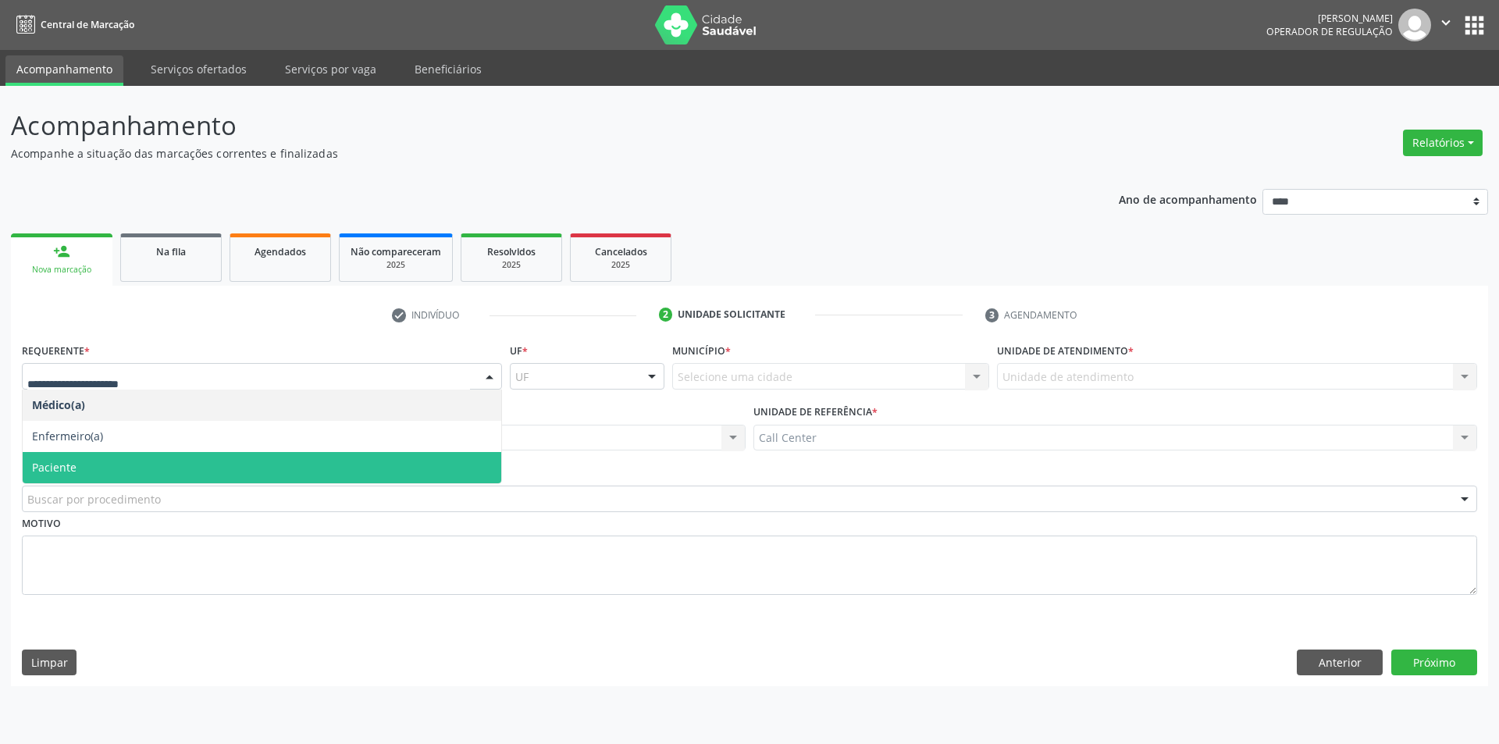
click at [173, 462] on span "Paciente" at bounding box center [262, 467] width 479 height 31
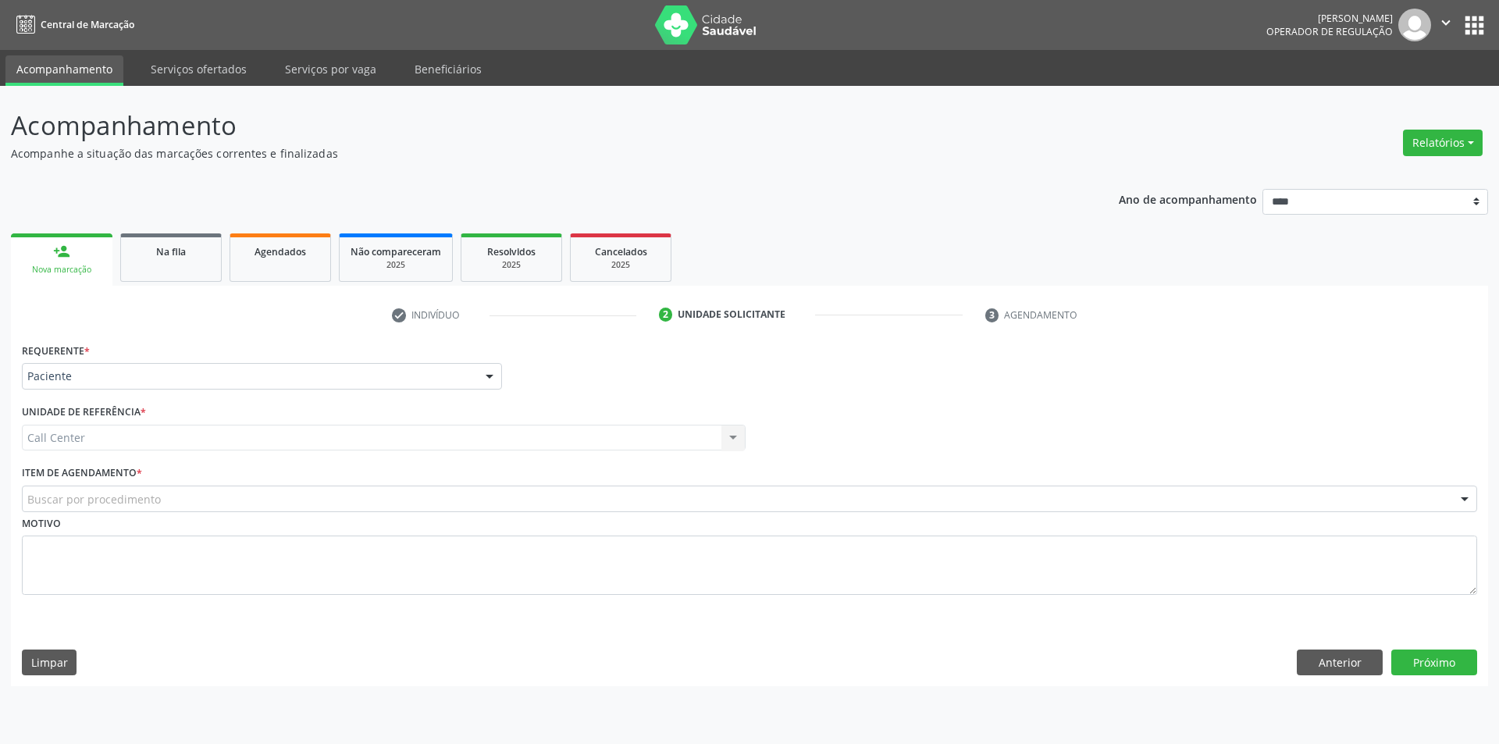
click at [179, 504] on div "Buscar por procedimento" at bounding box center [750, 499] width 1456 height 27
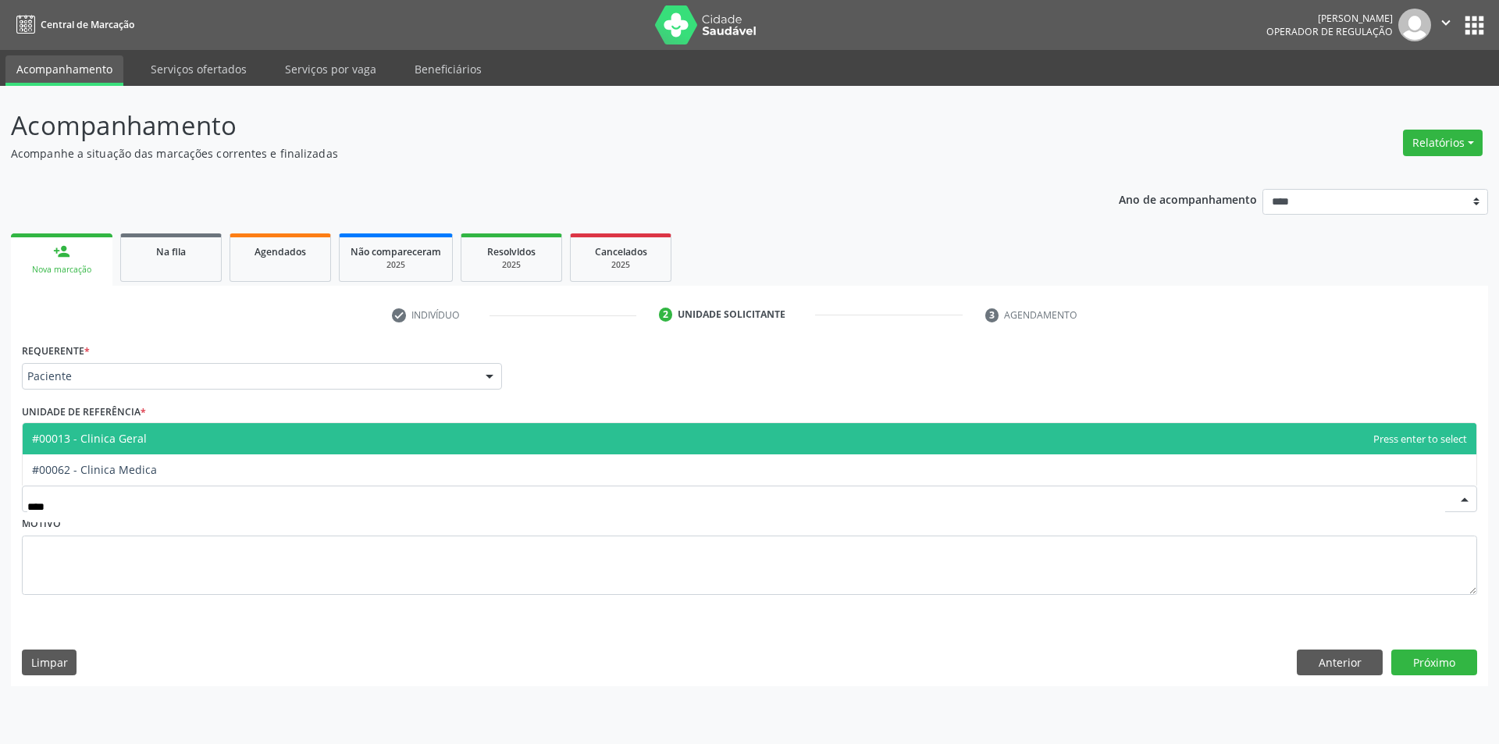
type input "*****"
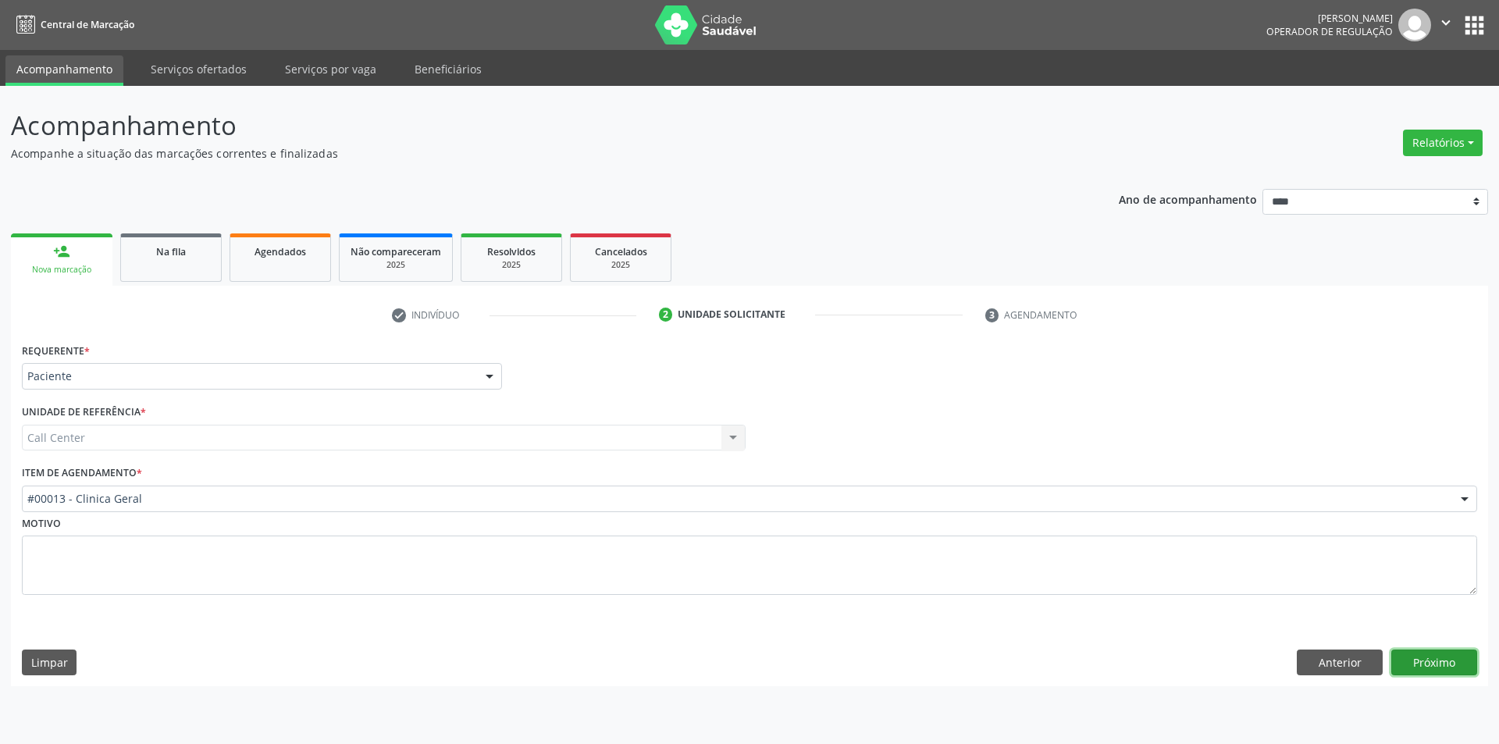
click at [1442, 661] on button "Próximo" at bounding box center [1435, 663] width 86 height 27
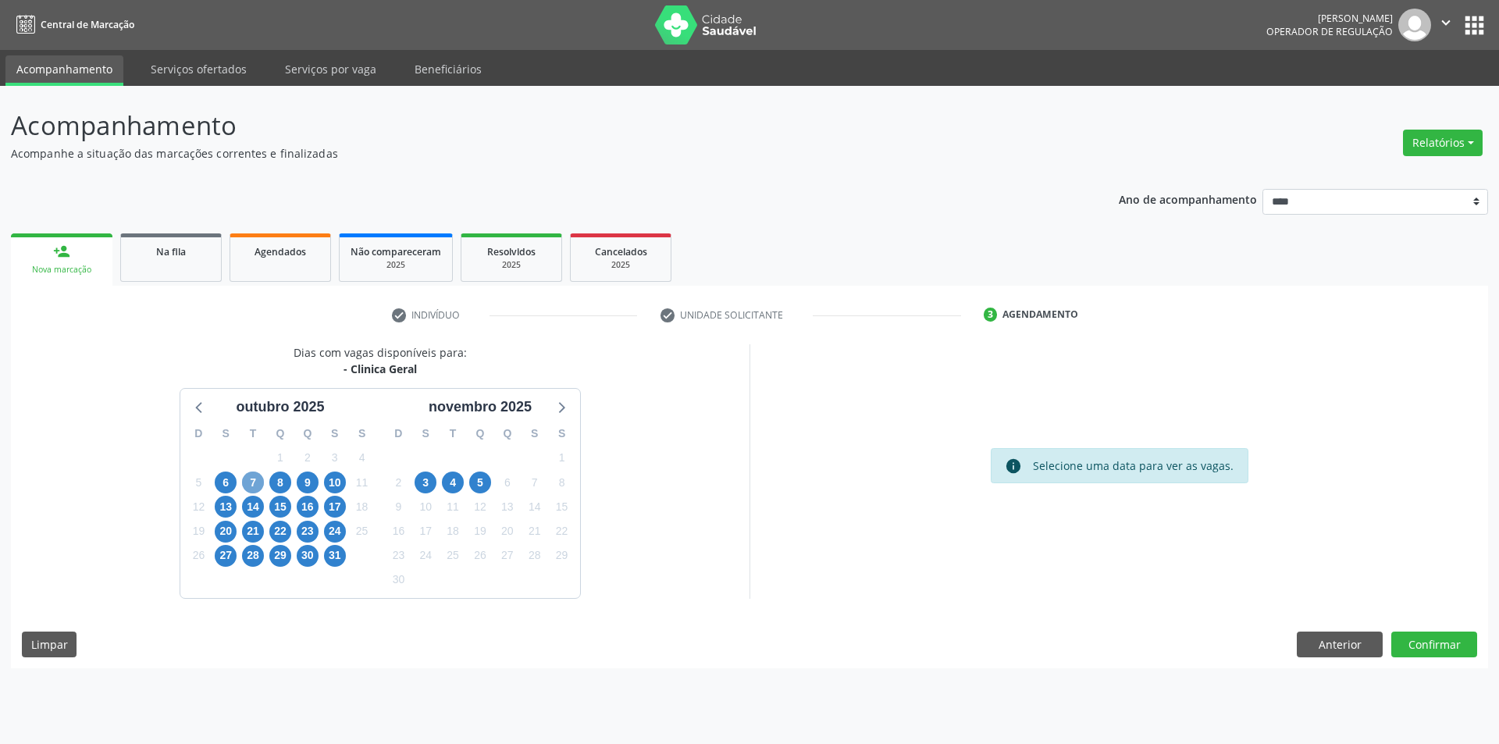
click at [259, 479] on span "7" at bounding box center [253, 483] width 22 height 22
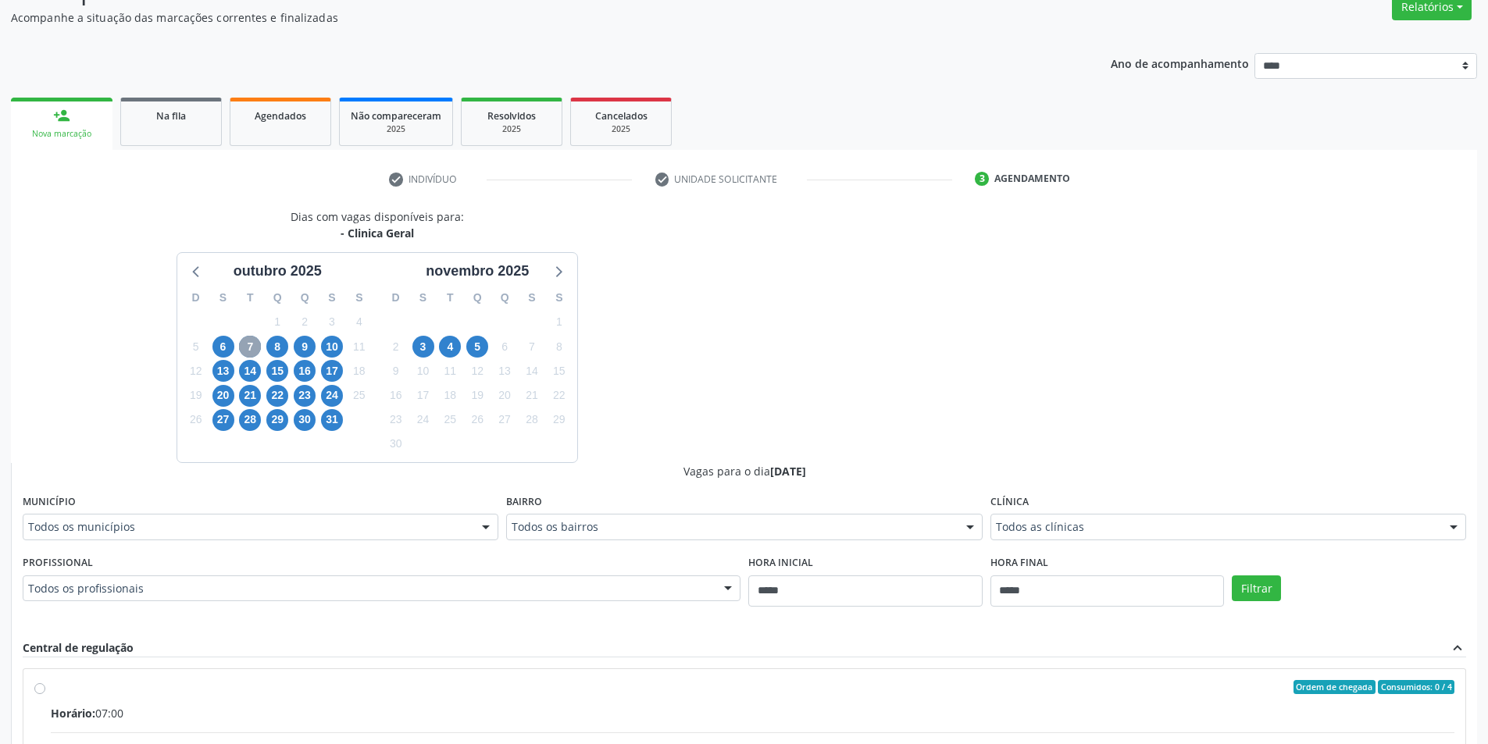
scroll to position [156, 0]
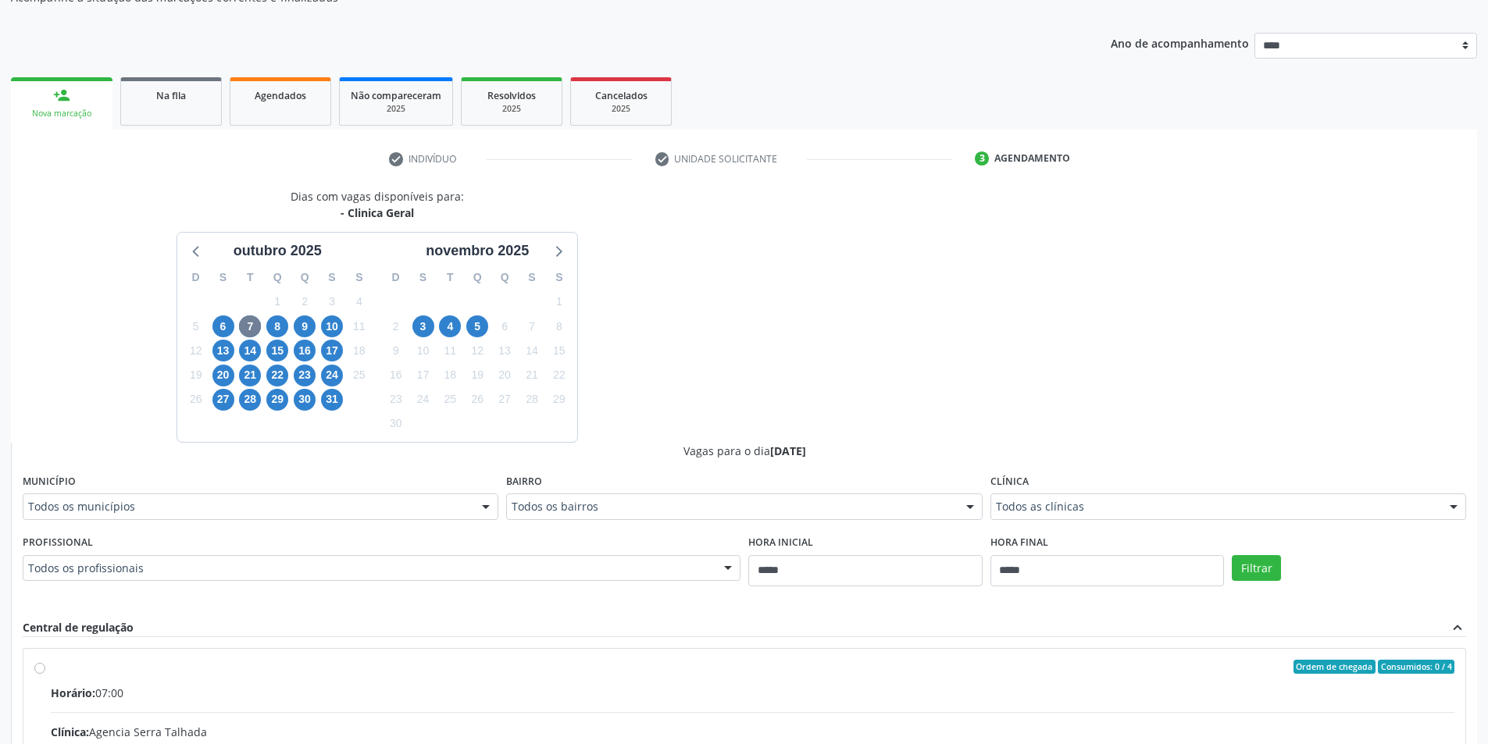
click at [1142, 492] on div "Clínica Todos as clínicas Todos as clínicas Agencia Arcoverde Agencia Carpina A…" at bounding box center [1228, 495] width 476 height 50
click at [1142, 494] on div "Todos as clínicas Todos as clínicas Agencia Arcoverde Agencia Carpina Agencia P…" at bounding box center [1228, 507] width 476 height 27
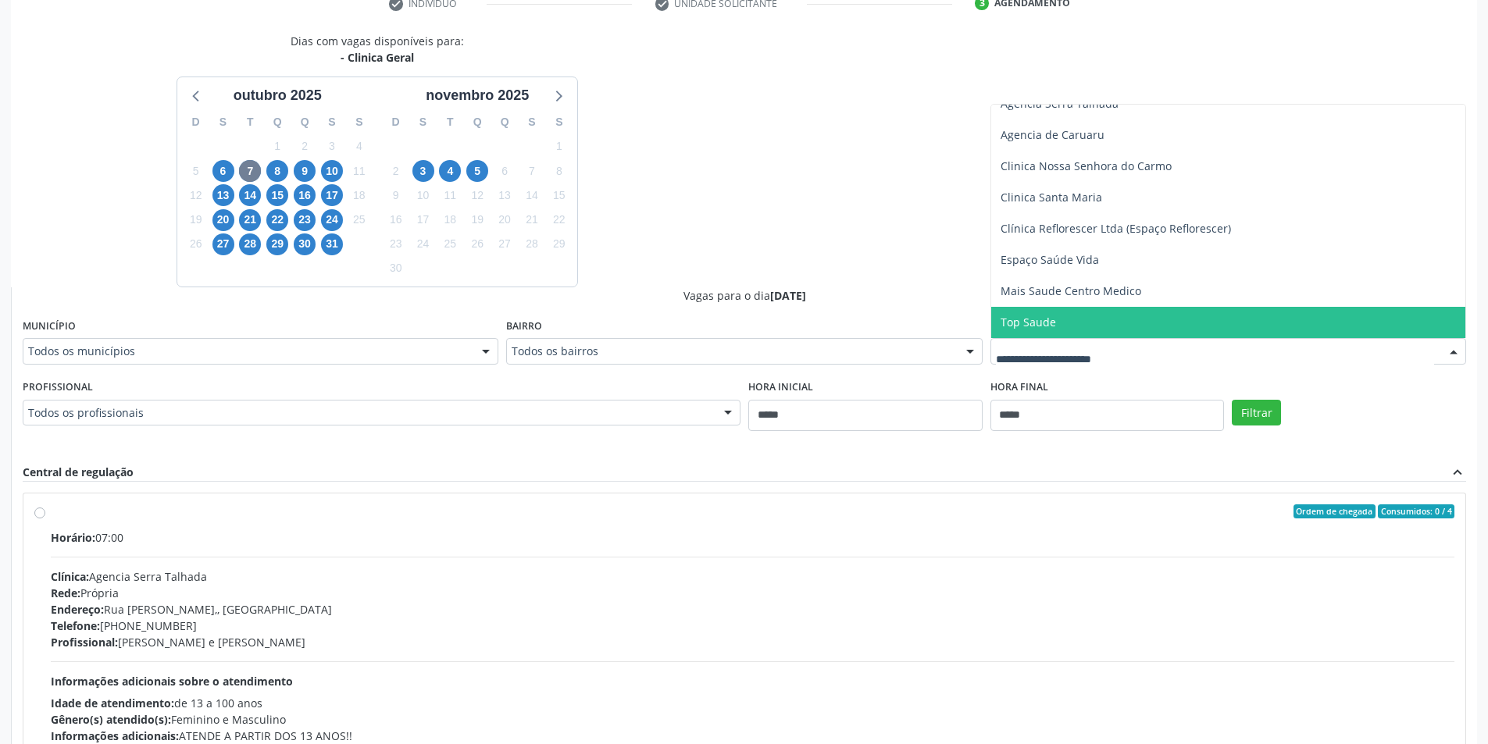
scroll to position [312, 0]
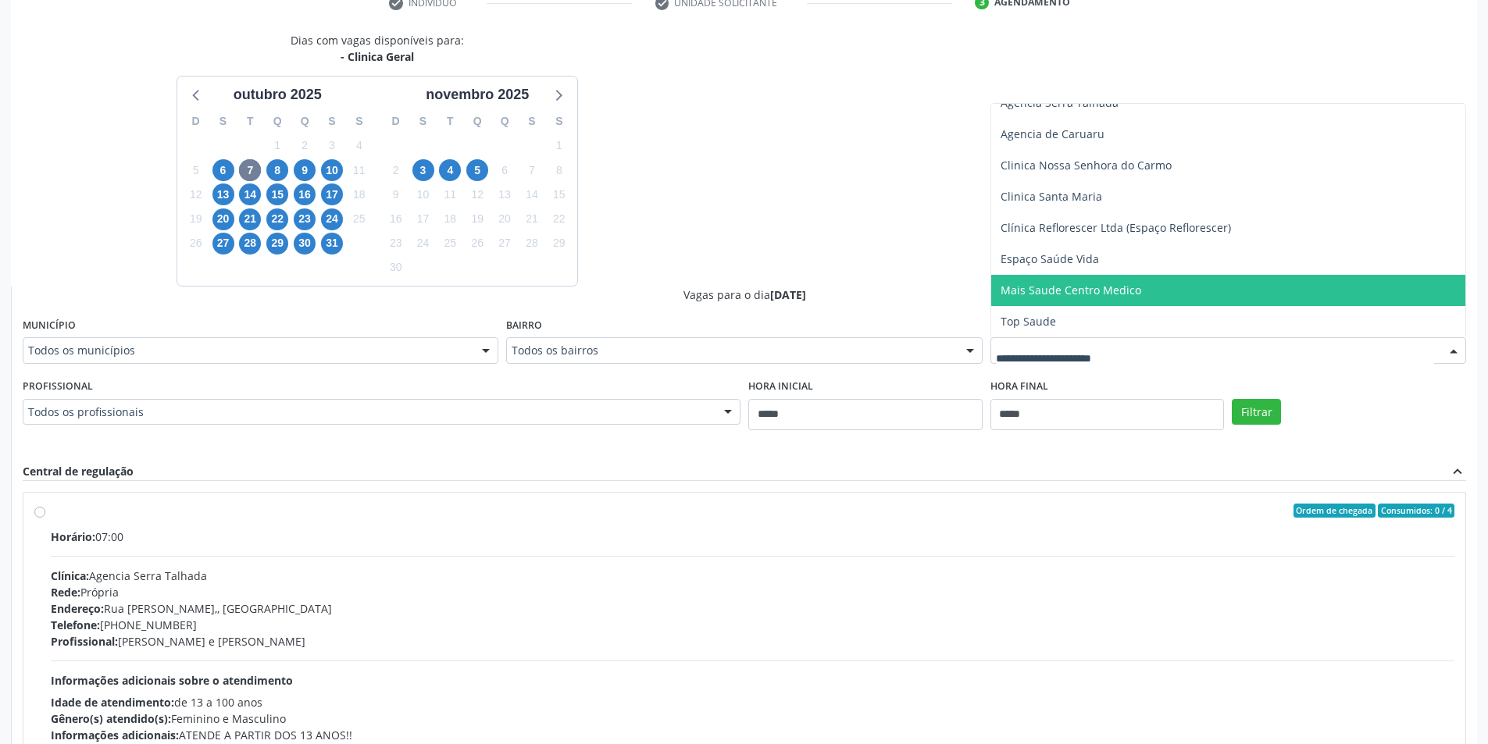
click at [1080, 298] on span "Mais Saude Centro Medico" at bounding box center [1070, 290] width 141 height 15
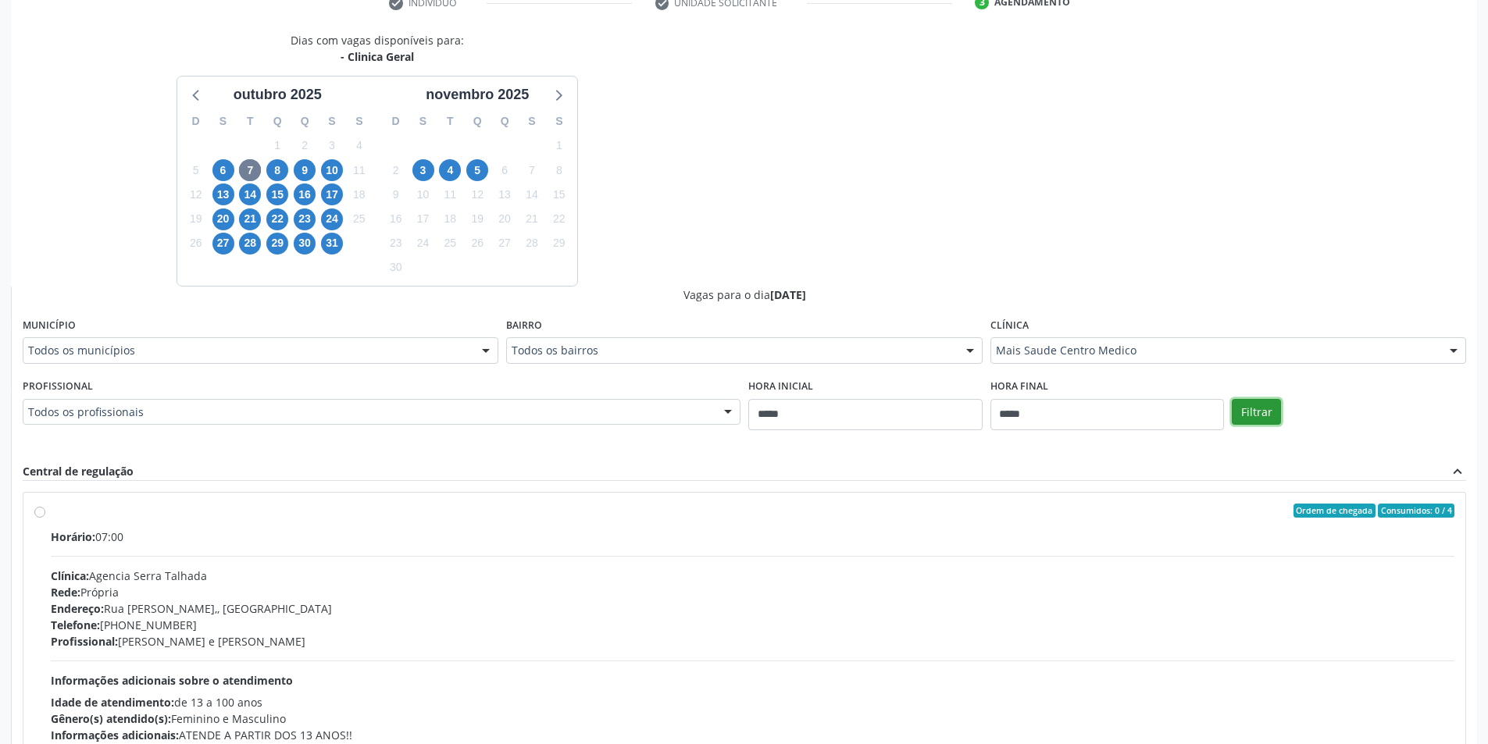
click at [1254, 406] on button "Filtrar" at bounding box center [1255, 412] width 49 height 27
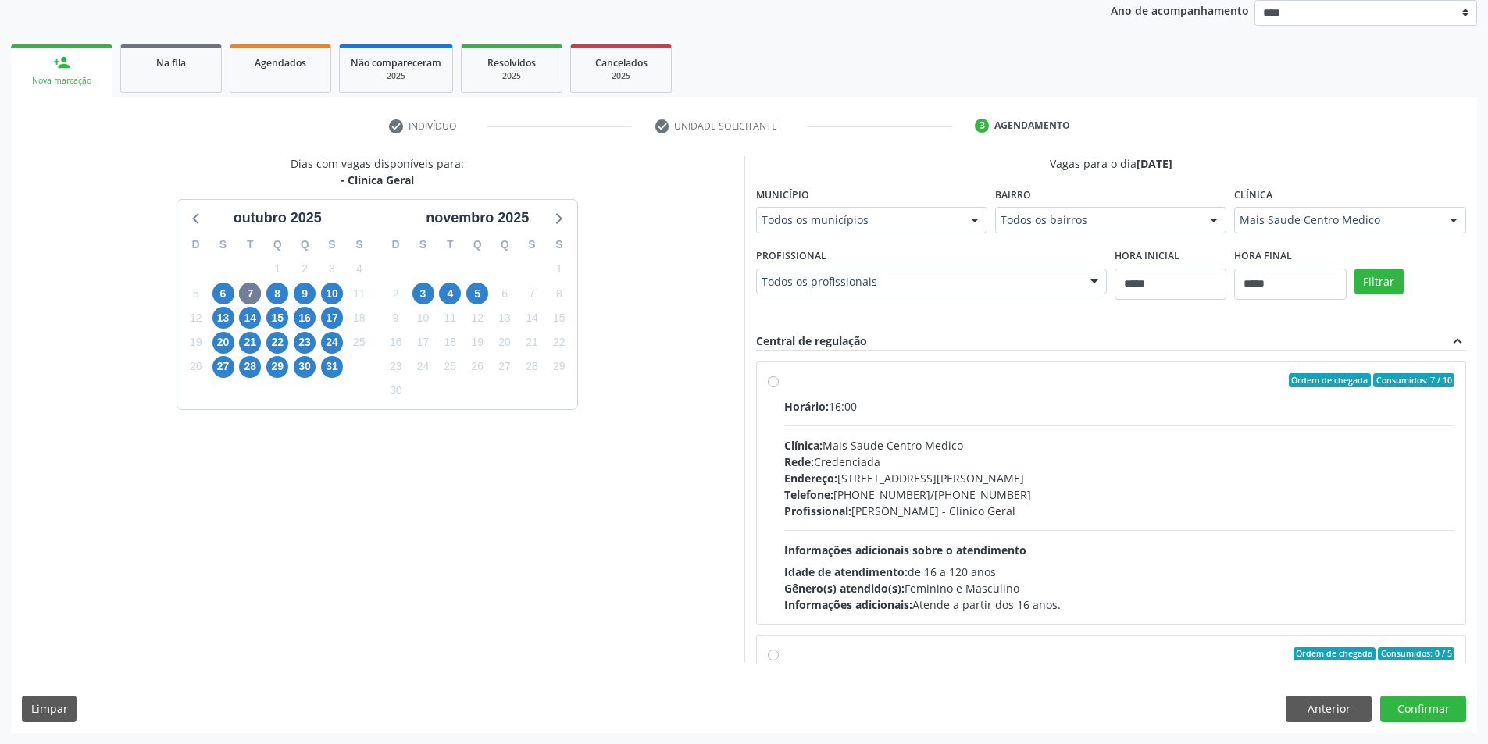
click at [1016, 530] on hr at bounding box center [1119, 530] width 671 height 1
click at [272, 294] on span "8" at bounding box center [277, 294] width 22 height 22
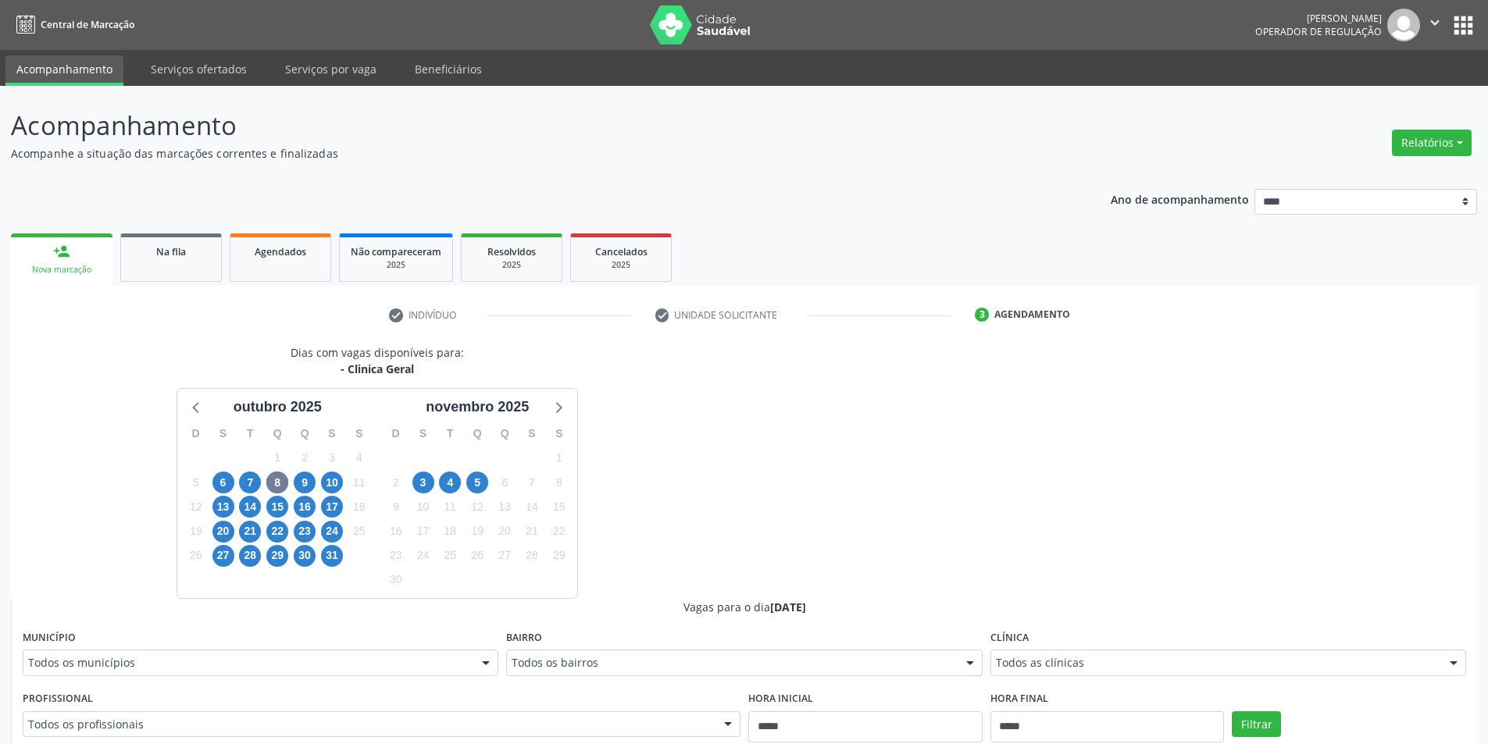
click at [1129, 649] on div "Clínica Todos as clínicas Todos as clínicas Agencia Arcoverde Agencia Salgueiro…" at bounding box center [1228, 651] width 476 height 50
click at [1129, 654] on div "Todos as clínicas" at bounding box center [1228, 663] width 476 height 27
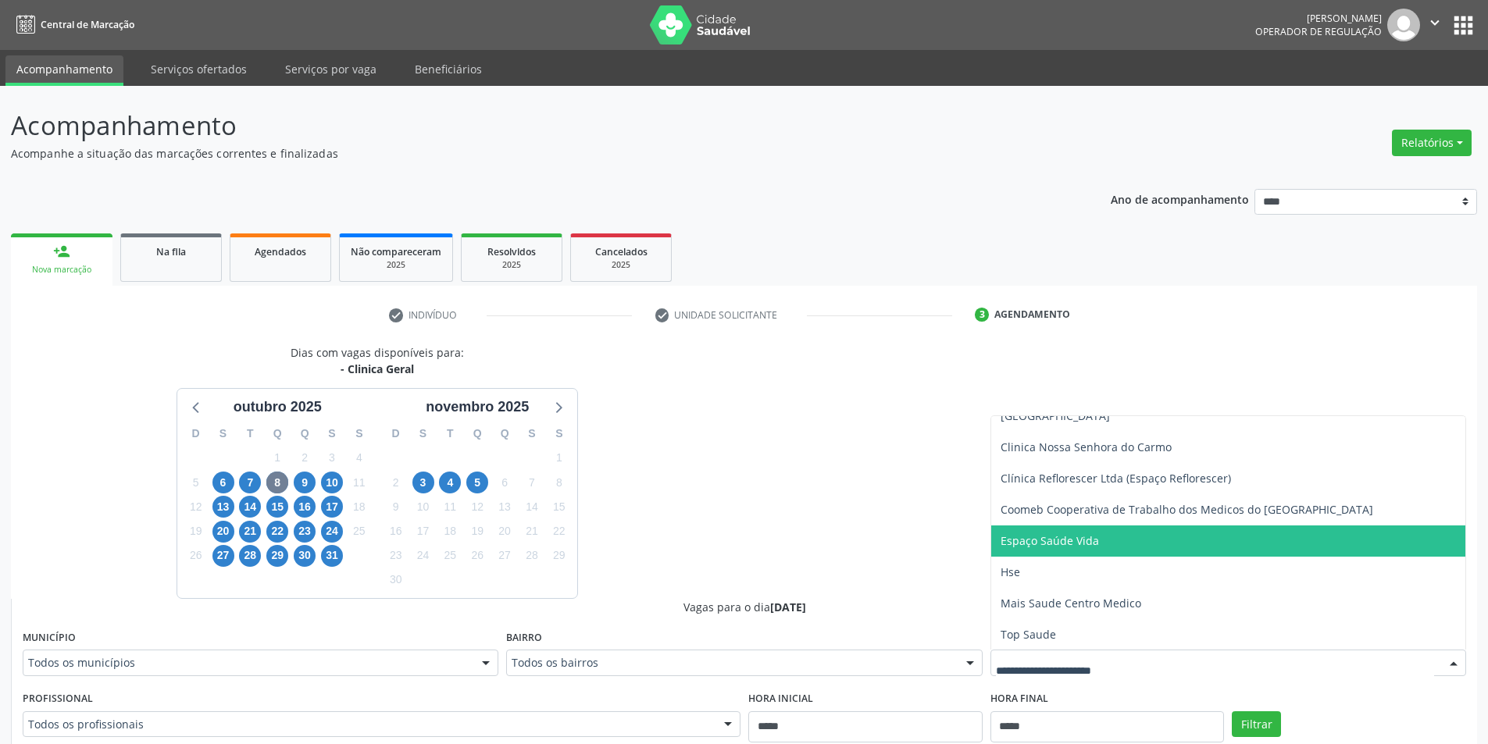
scroll to position [110, 0]
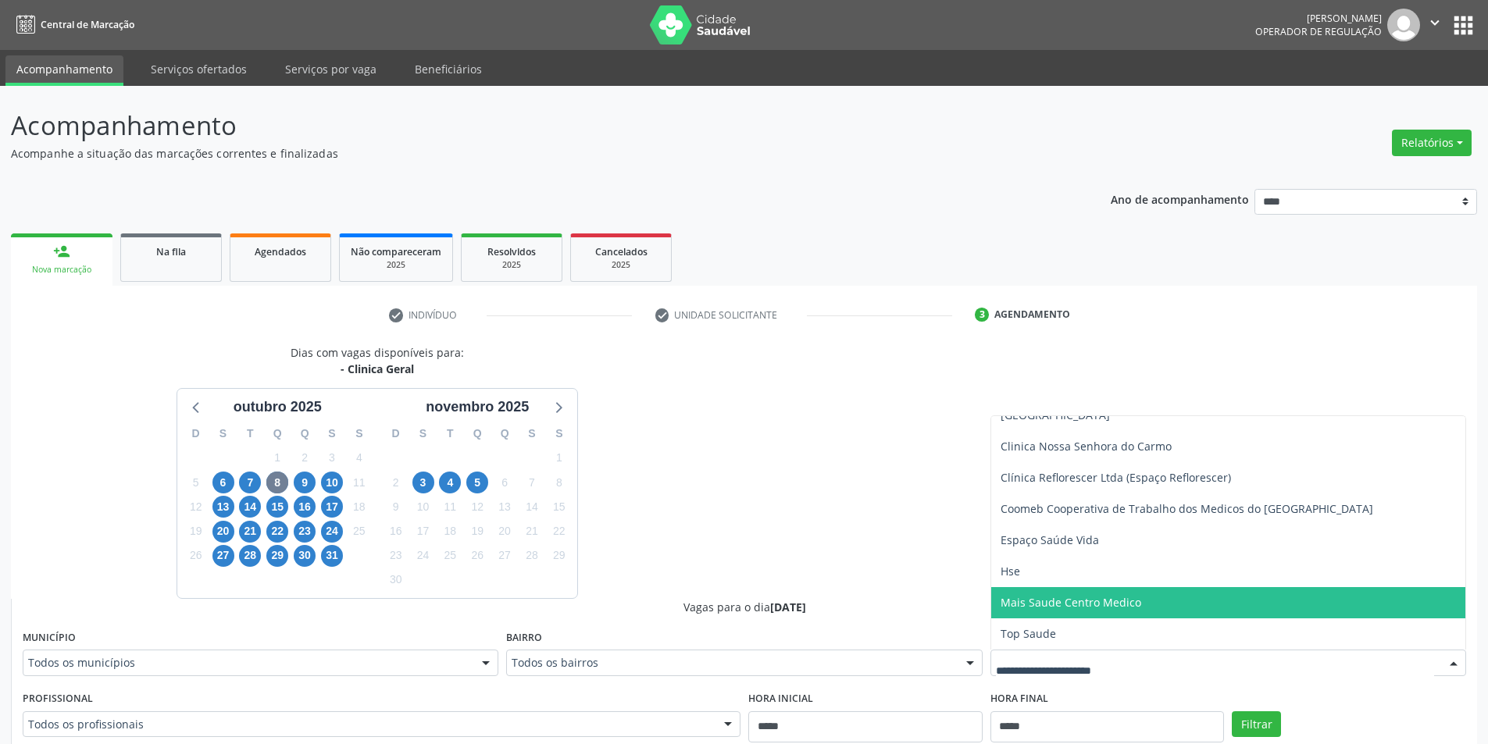
click at [1072, 608] on span "Mais Saude Centro Medico" at bounding box center [1070, 602] width 141 height 15
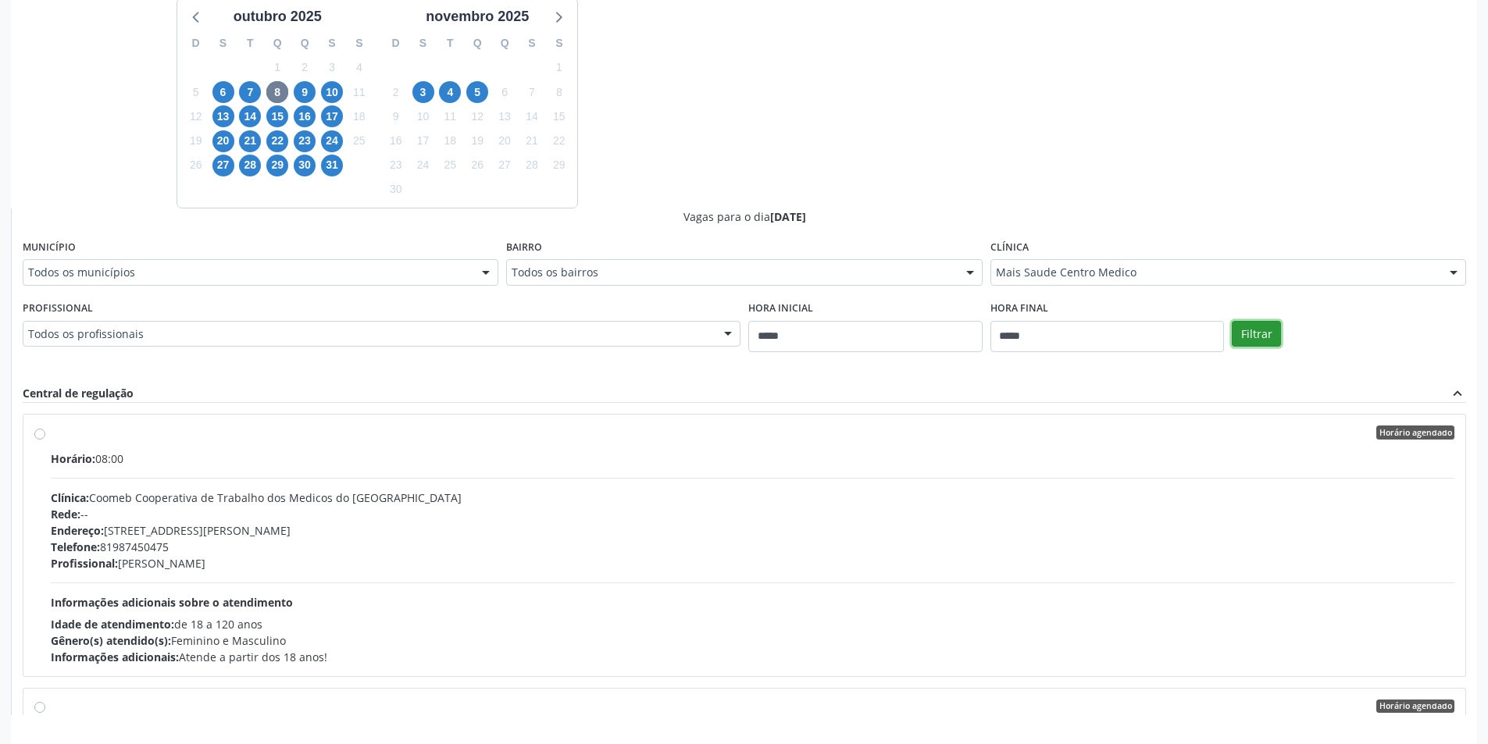
click at [1241, 344] on button "Filtrar" at bounding box center [1255, 334] width 49 height 27
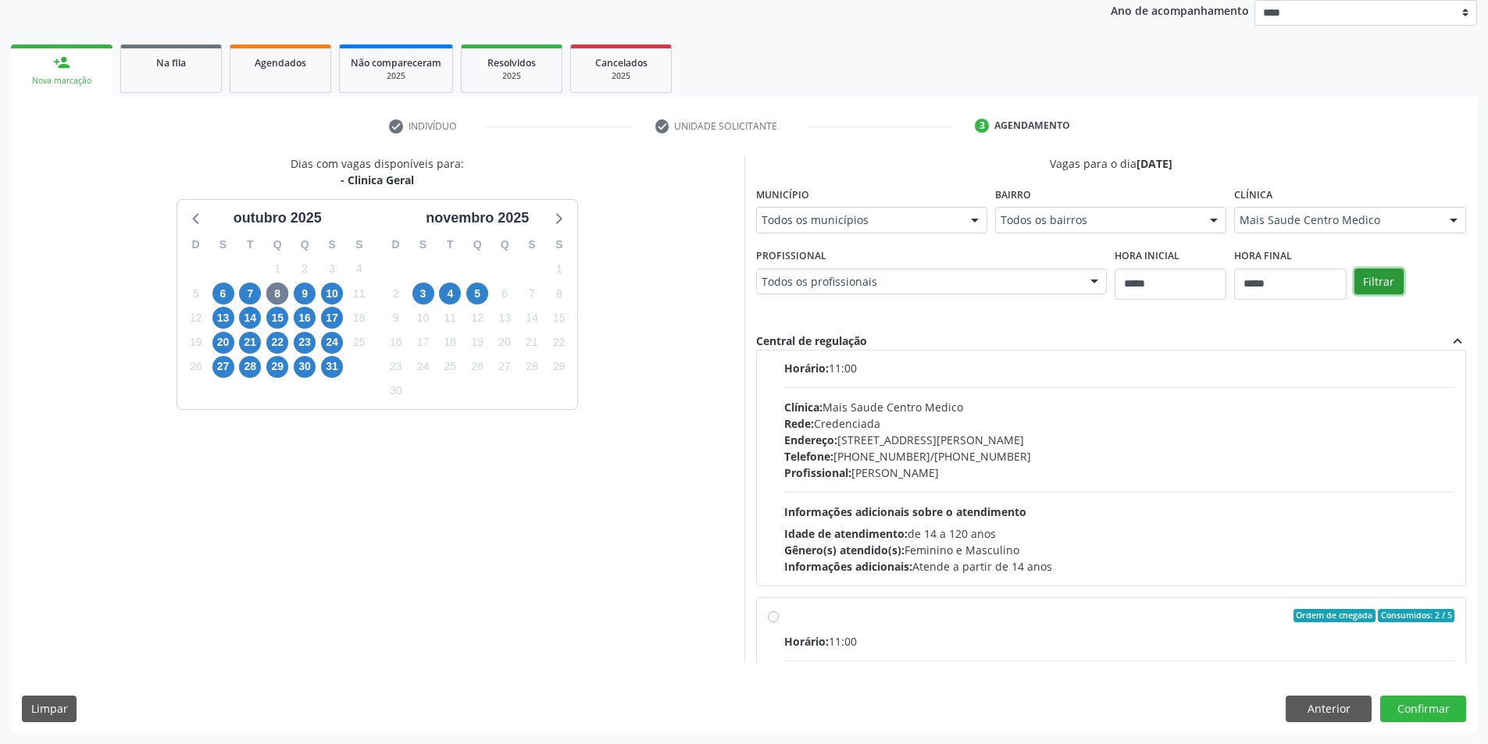
scroll to position [0, 0]
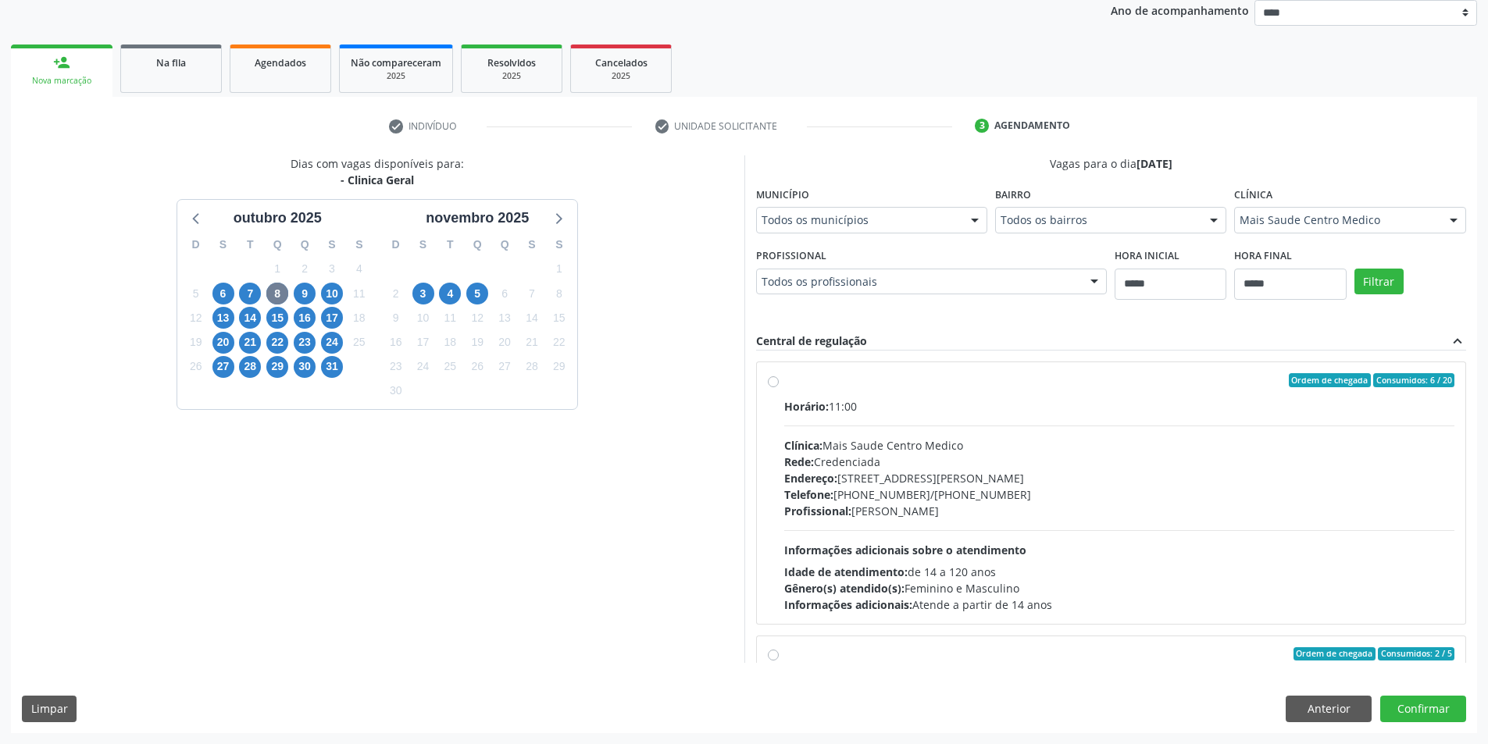
click at [953, 428] on div "Horário: 11:00 Clínica: Mais Saude Centro Medico Rede: Credenciada Endereço: [S…" at bounding box center [1119, 505] width 671 height 215
click at [1302, 211] on div "Mais Saude Centro Medico" at bounding box center [1349, 220] width 231 height 27
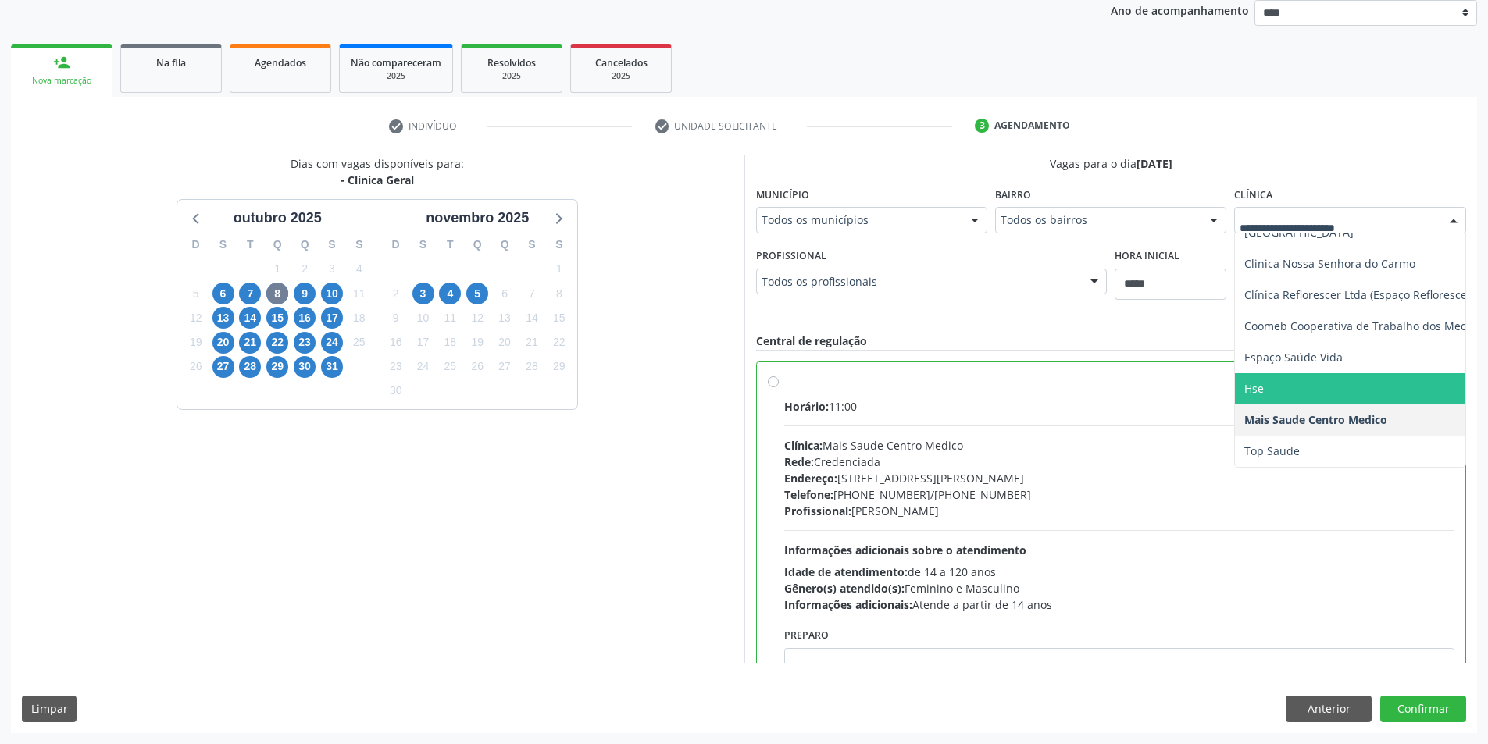
scroll to position [122, 0]
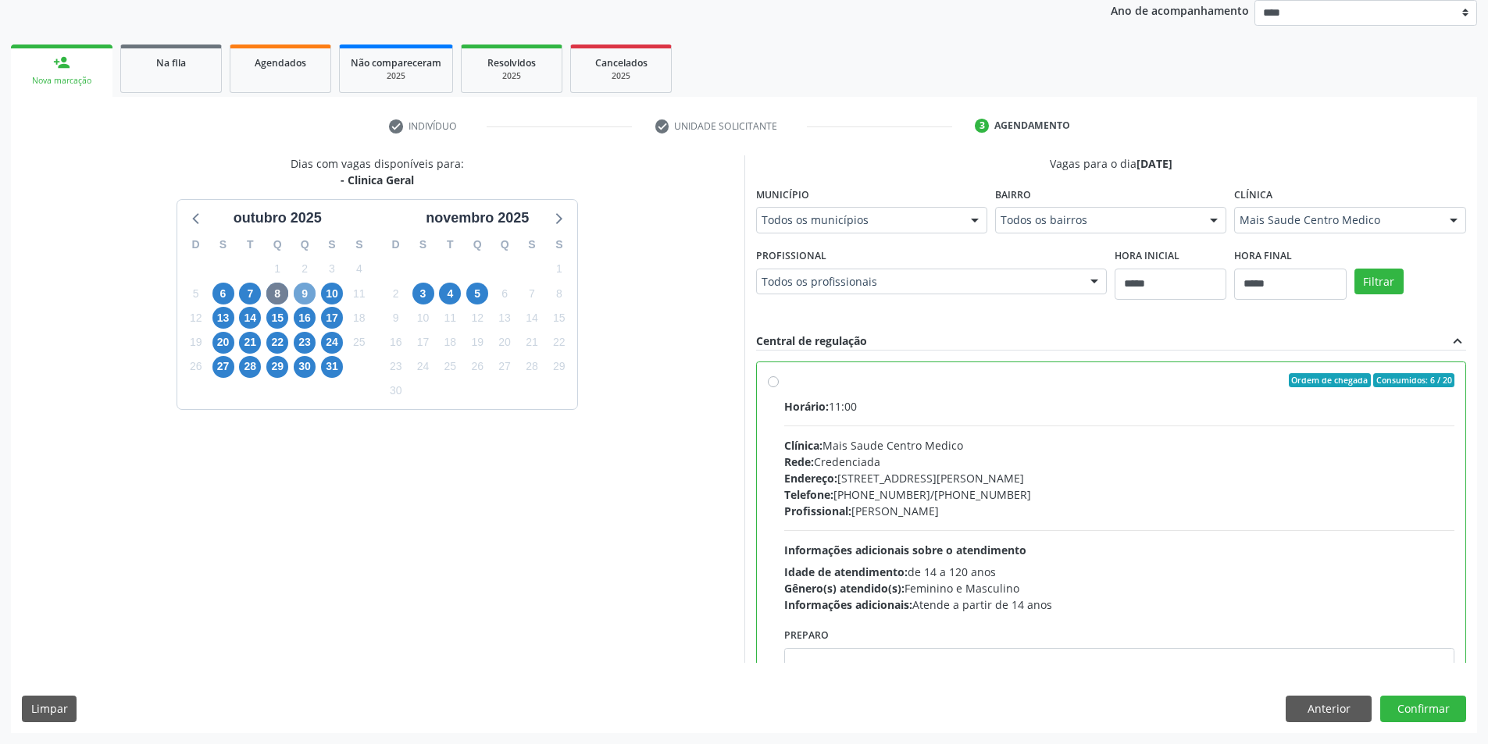
click at [298, 298] on span "9" at bounding box center [305, 294] width 22 height 22
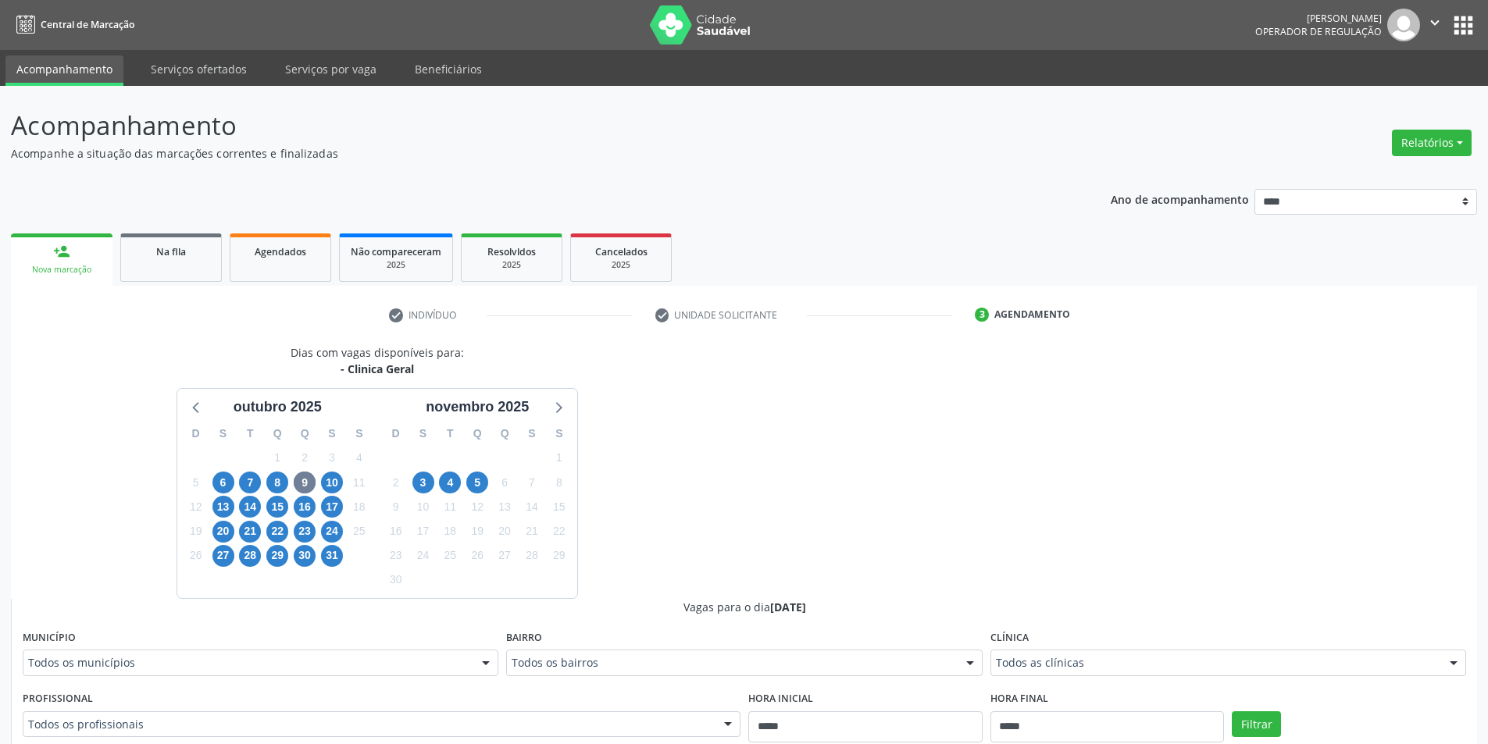
click at [1071, 643] on div "Clínica Todos as clínicas Todos as clínicas Agencia Serra Talhada Agencia de [G…" at bounding box center [1228, 651] width 476 height 50
click at [1070, 652] on div at bounding box center [1228, 663] width 476 height 27
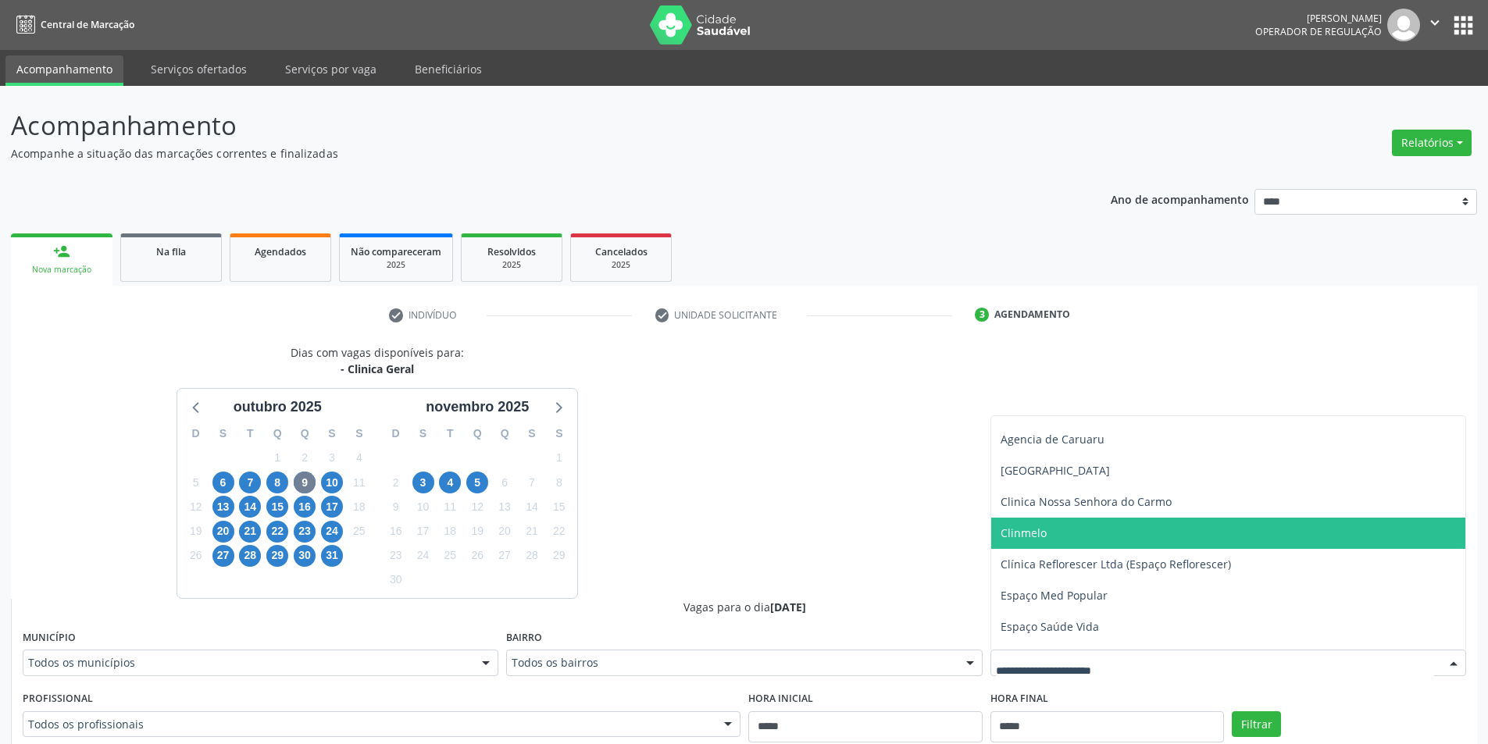
scroll to position [110, 0]
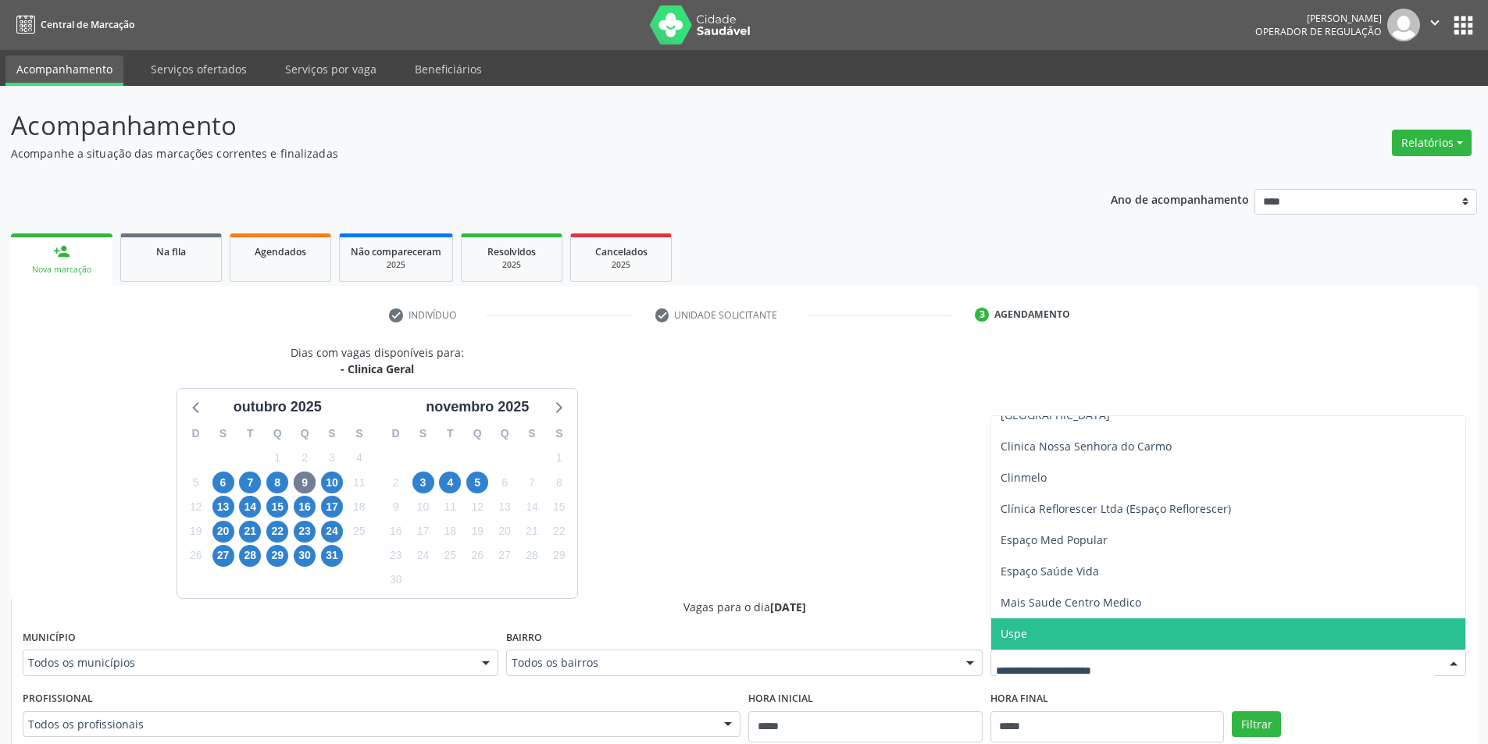
click at [1100, 629] on span "Uspe" at bounding box center [1228, 633] width 474 height 31
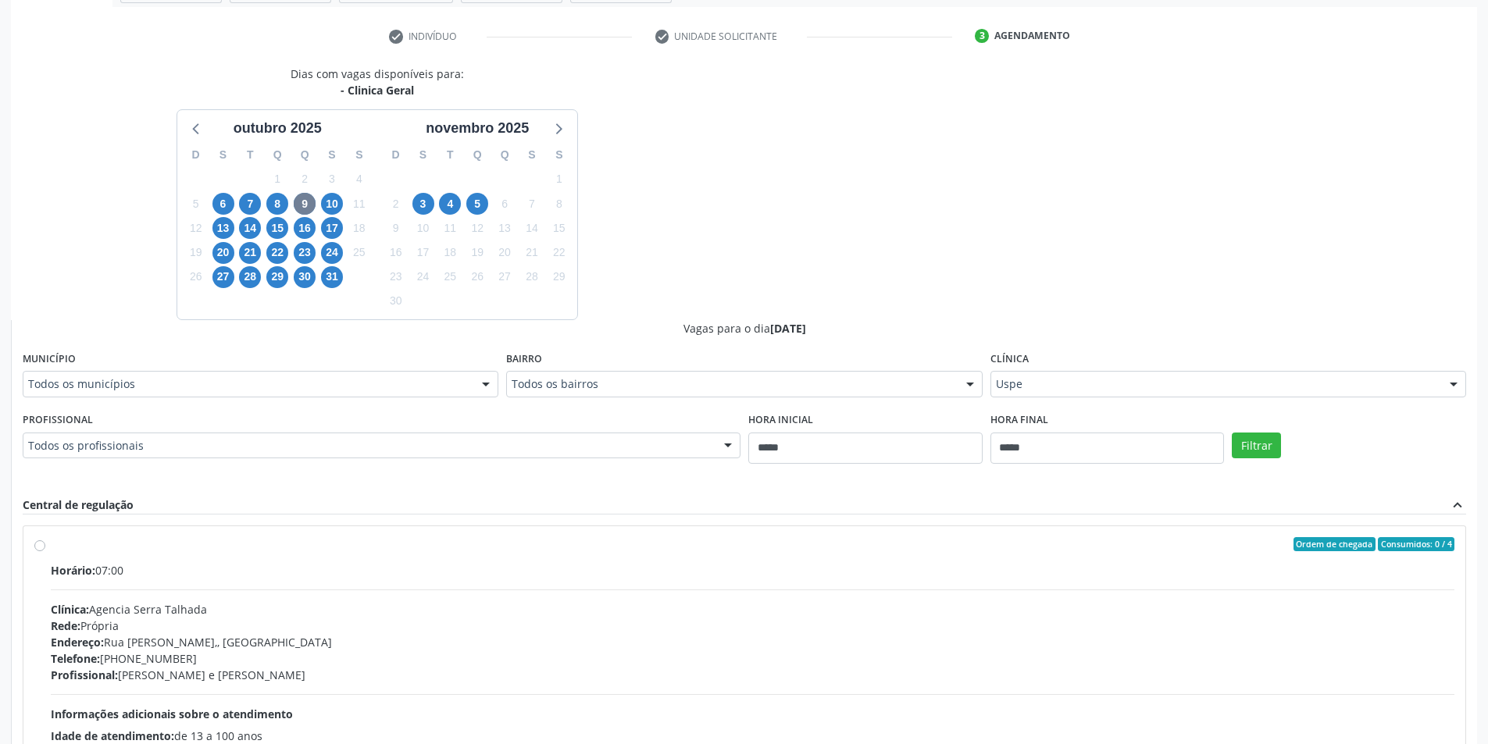
scroll to position [312, 0]
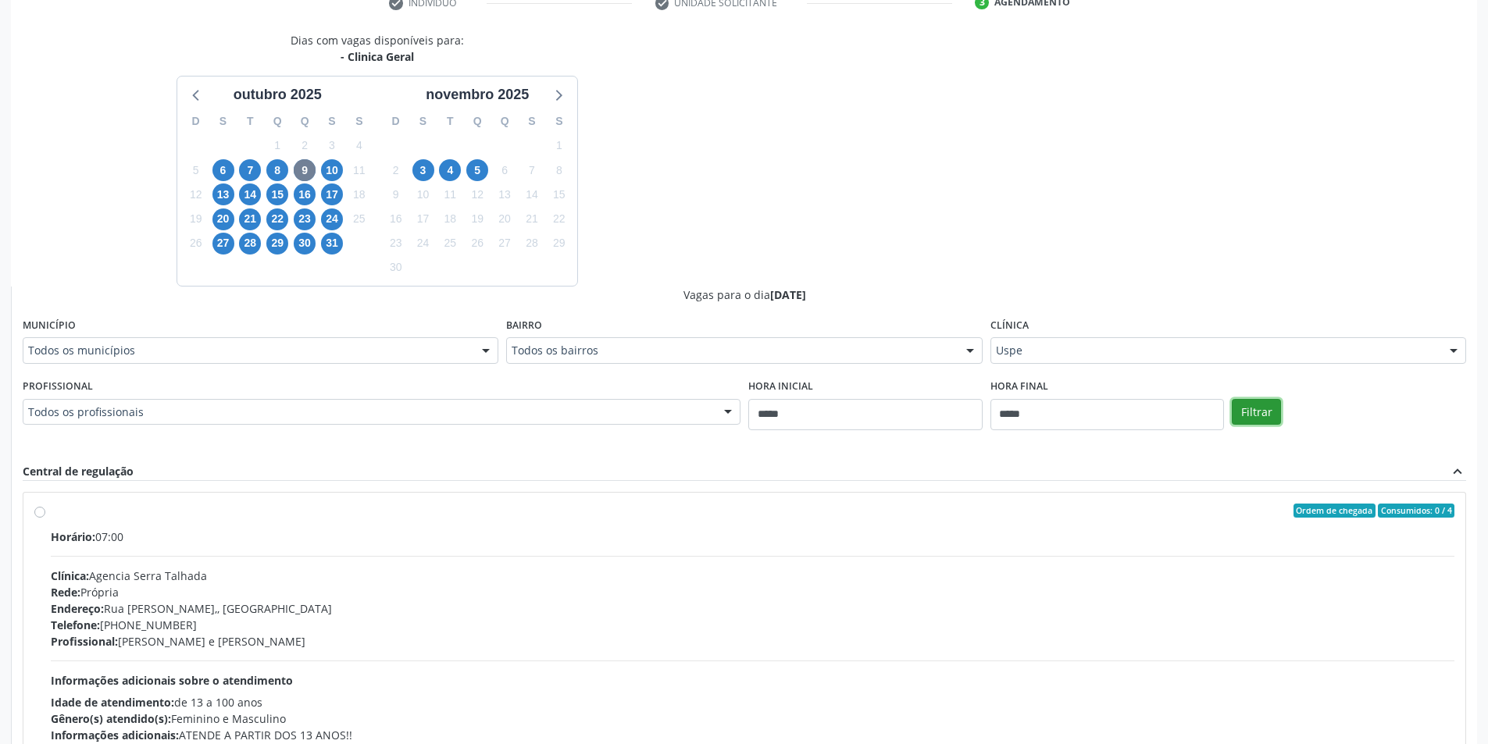
click at [1269, 414] on button "Filtrar" at bounding box center [1255, 412] width 49 height 27
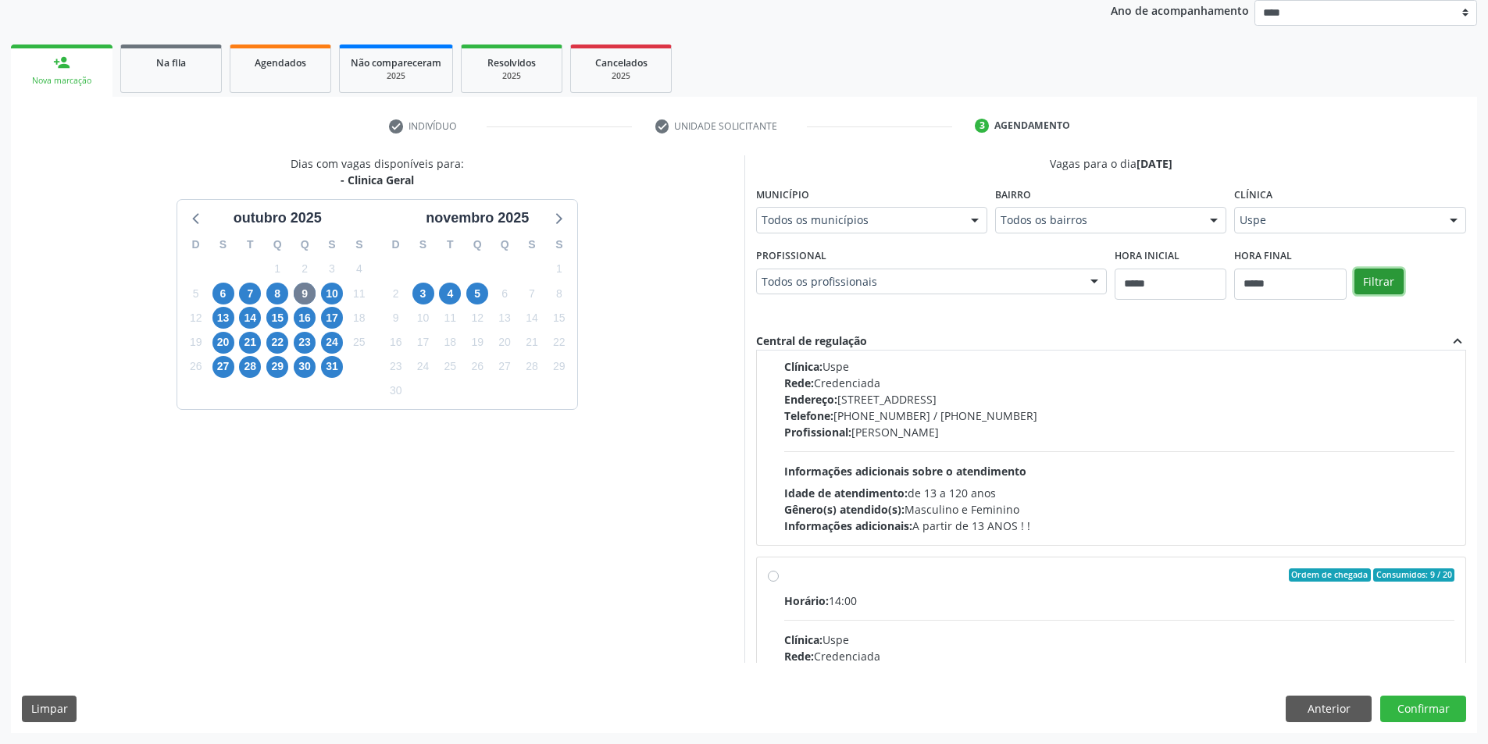
scroll to position [78, 0]
click at [988, 426] on div "Profissional: [PERSON_NAME]" at bounding box center [1119, 433] width 671 height 16
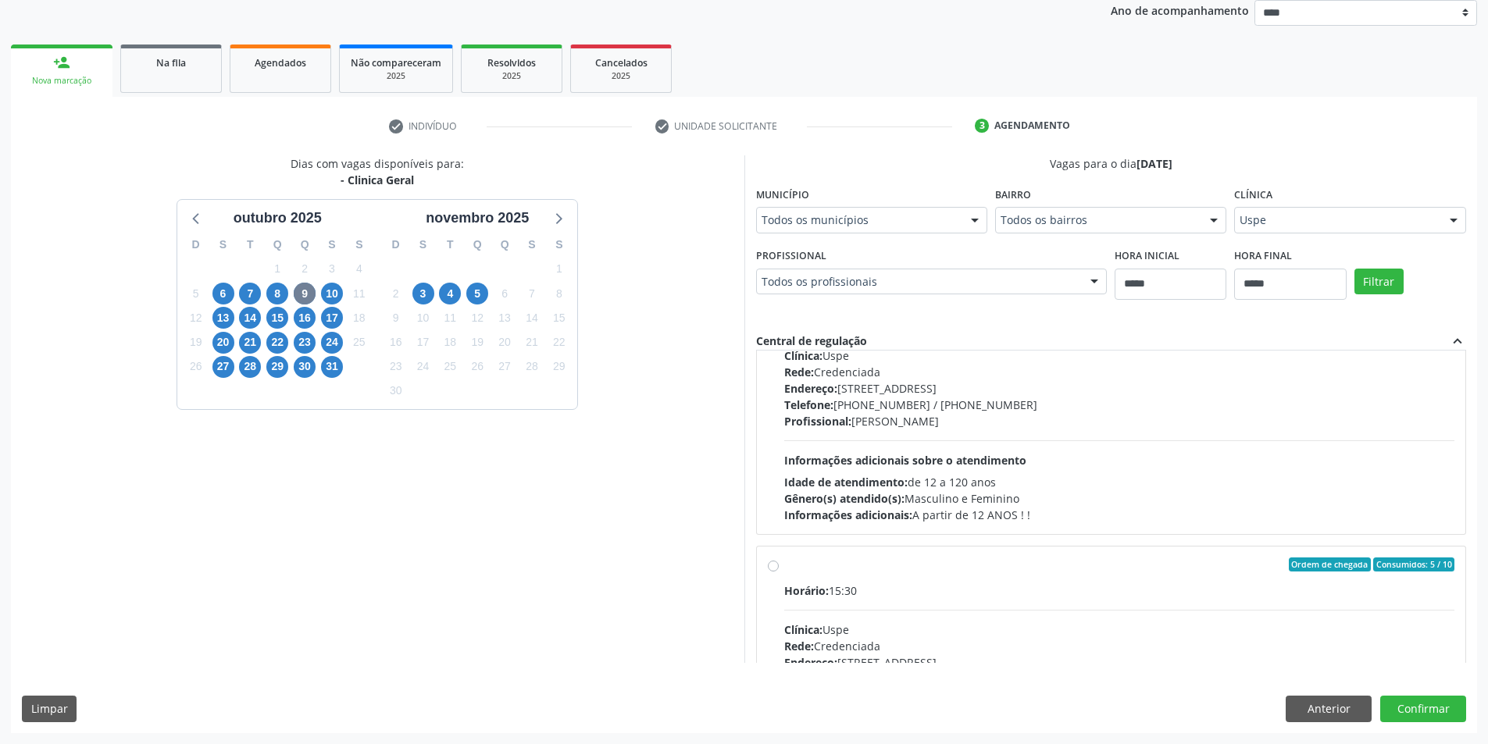
scroll to position [390, 0]
click at [991, 406] on div "Telefone: [PHONE_NUMBER] / [PHONE_NUMBER]" at bounding box center [1119, 405] width 671 height 16
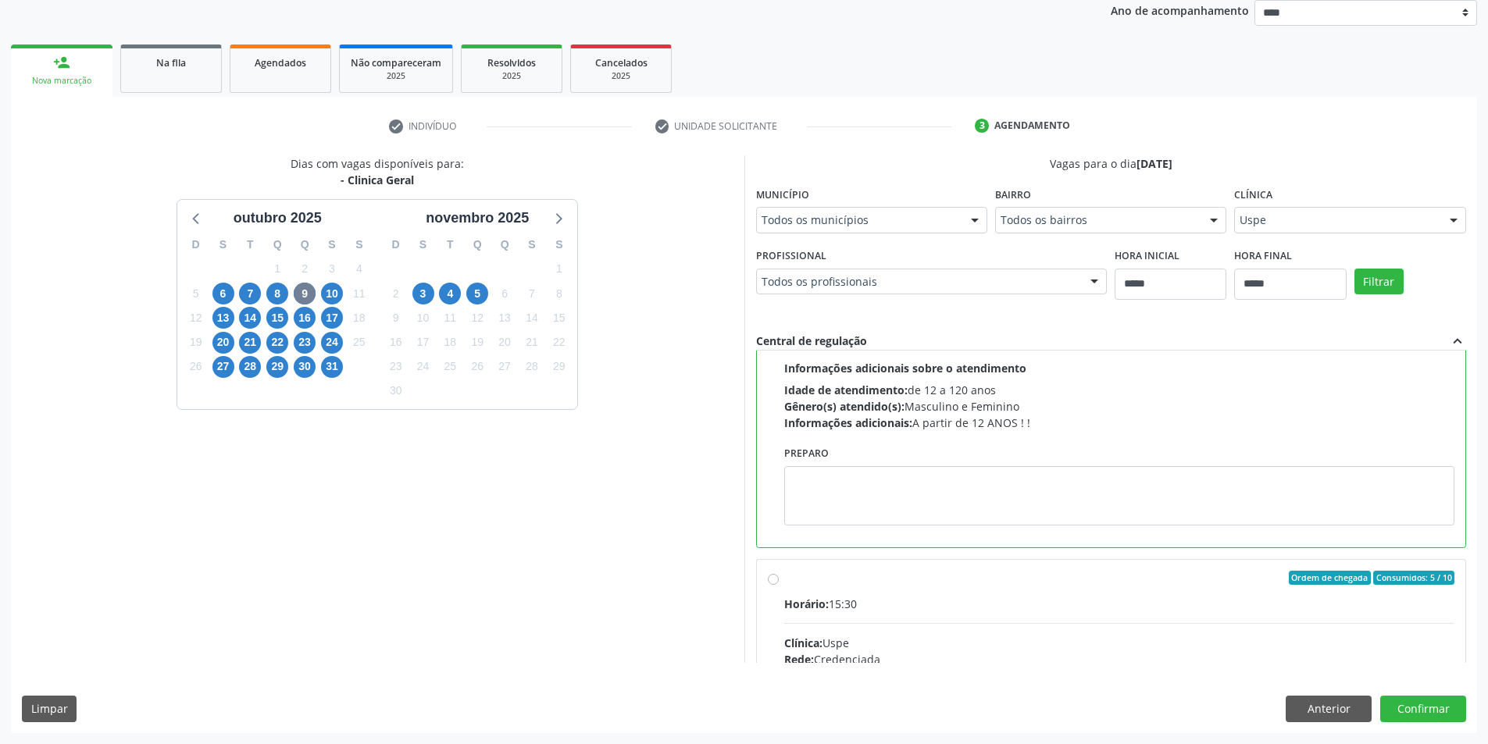
scroll to position [459, 0]
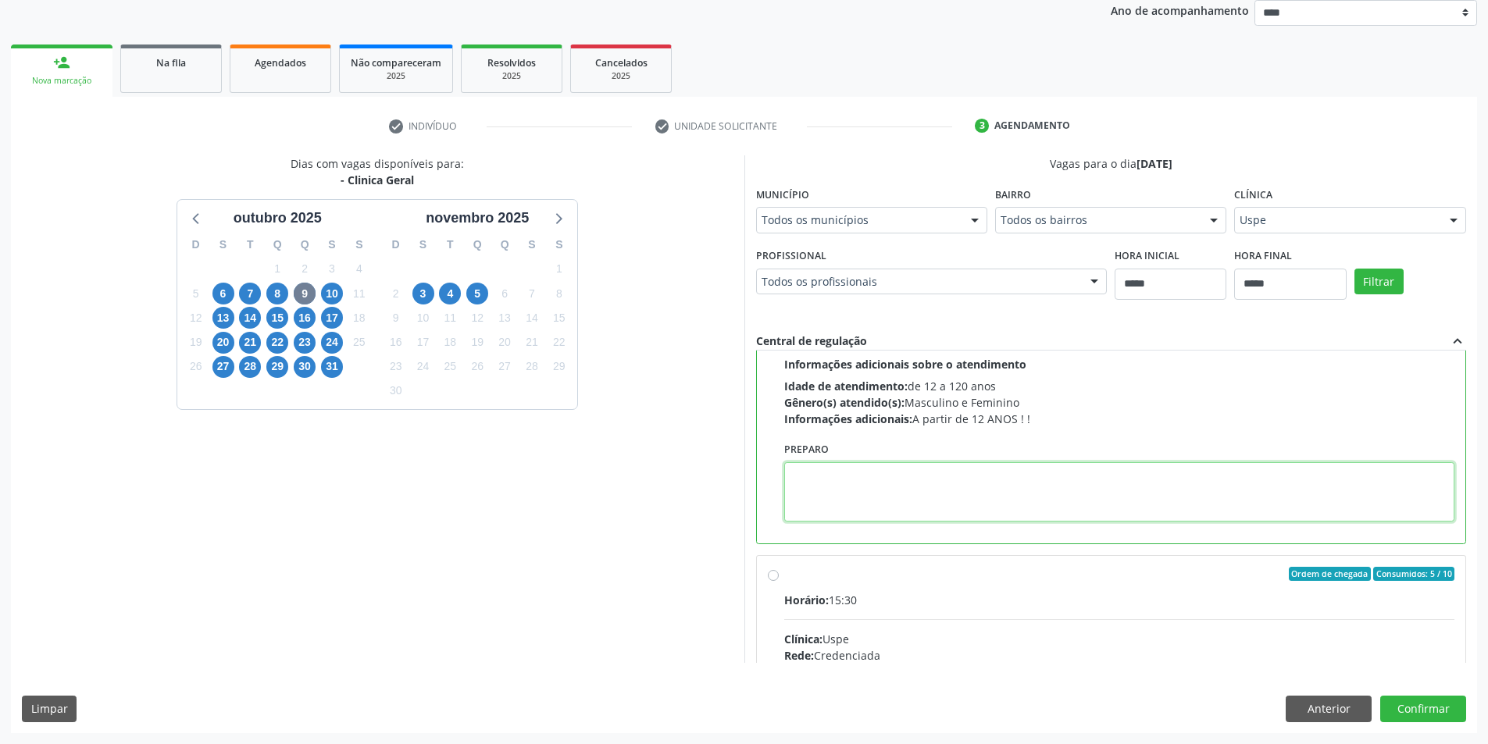
click at [905, 489] on textarea at bounding box center [1119, 491] width 671 height 59
paste textarea "**********"
type textarea "**********"
click at [1425, 703] on button "Confirmar" at bounding box center [1423, 709] width 86 height 27
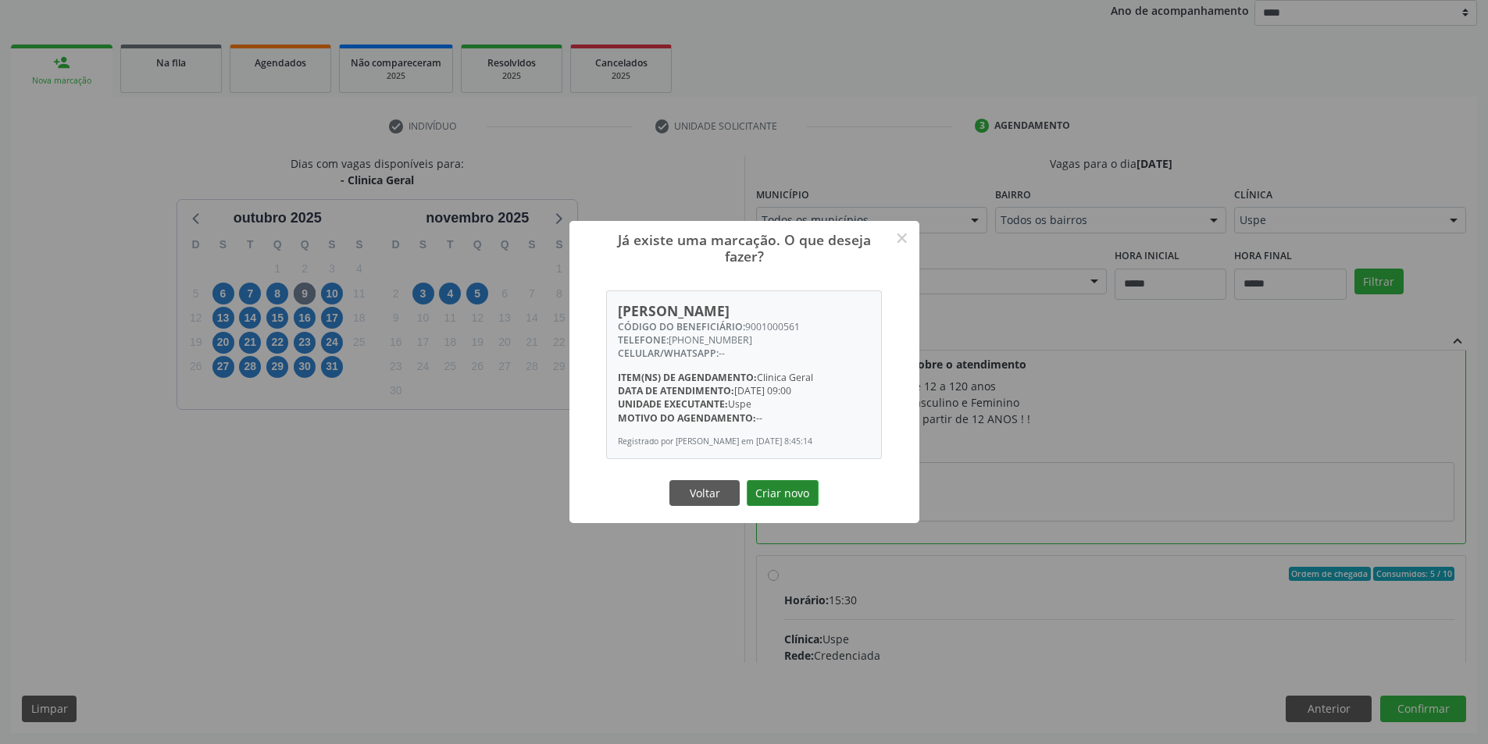
click at [779, 497] on button "Criar novo" at bounding box center [783, 493] width 72 height 27
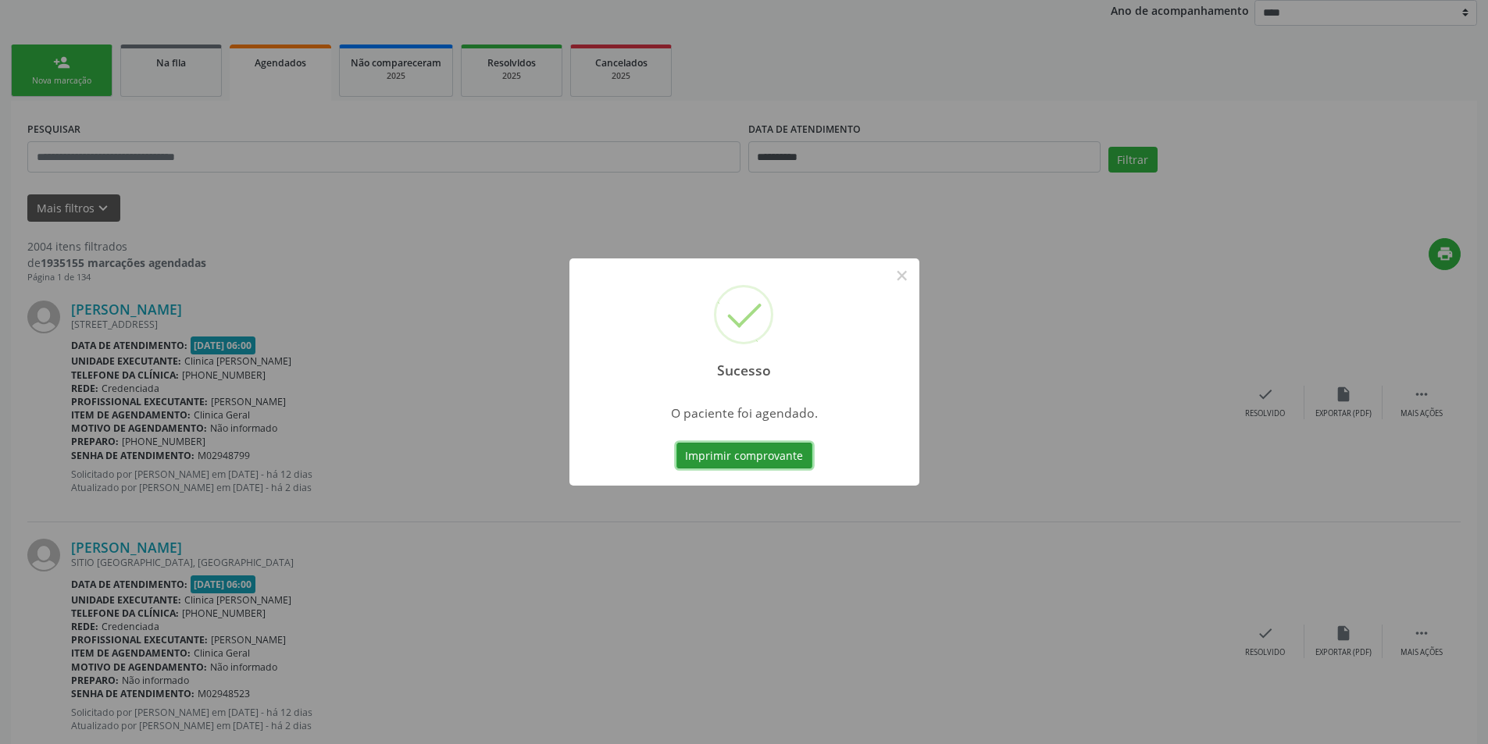
scroll to position [0, 0]
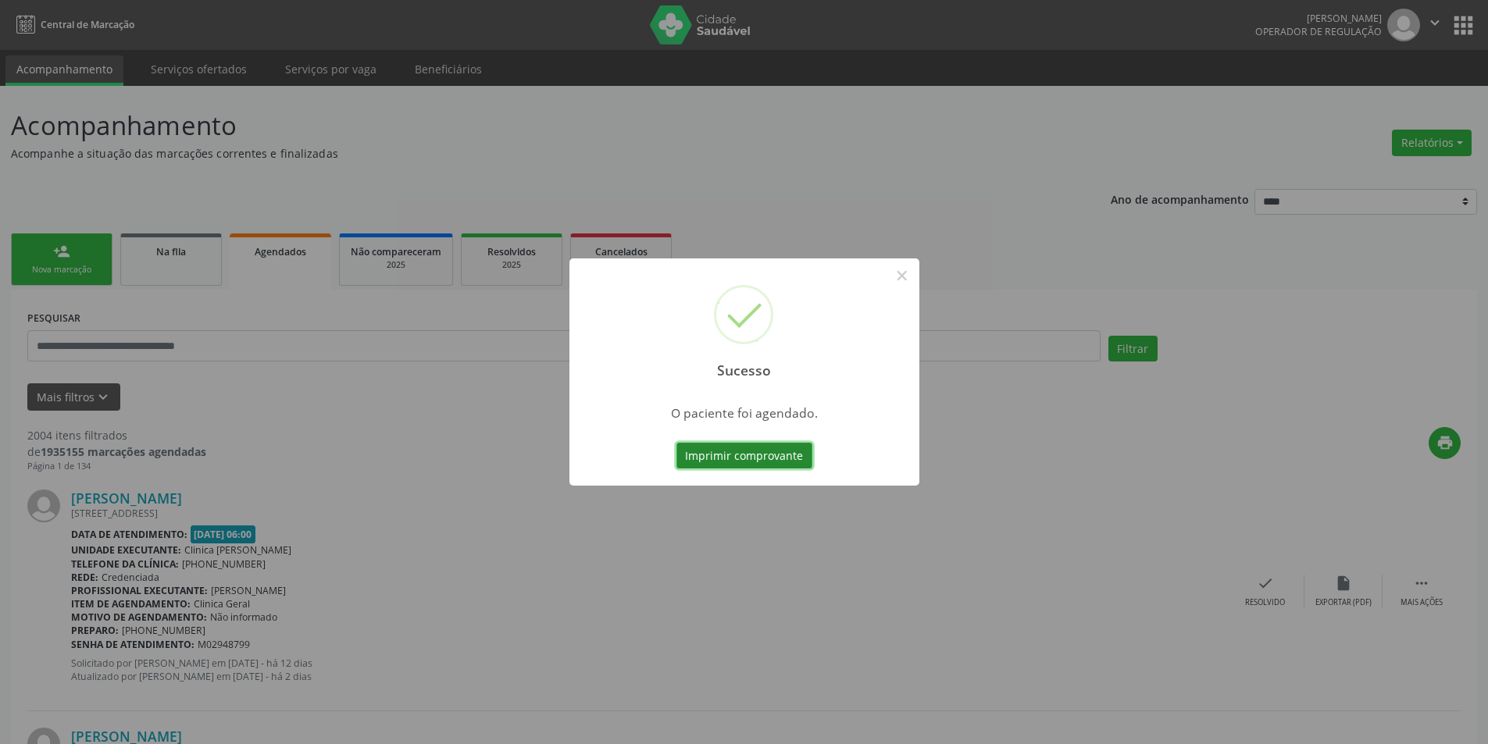
click at [718, 452] on button "Imprimir comprovante" at bounding box center [744, 456] width 136 height 27
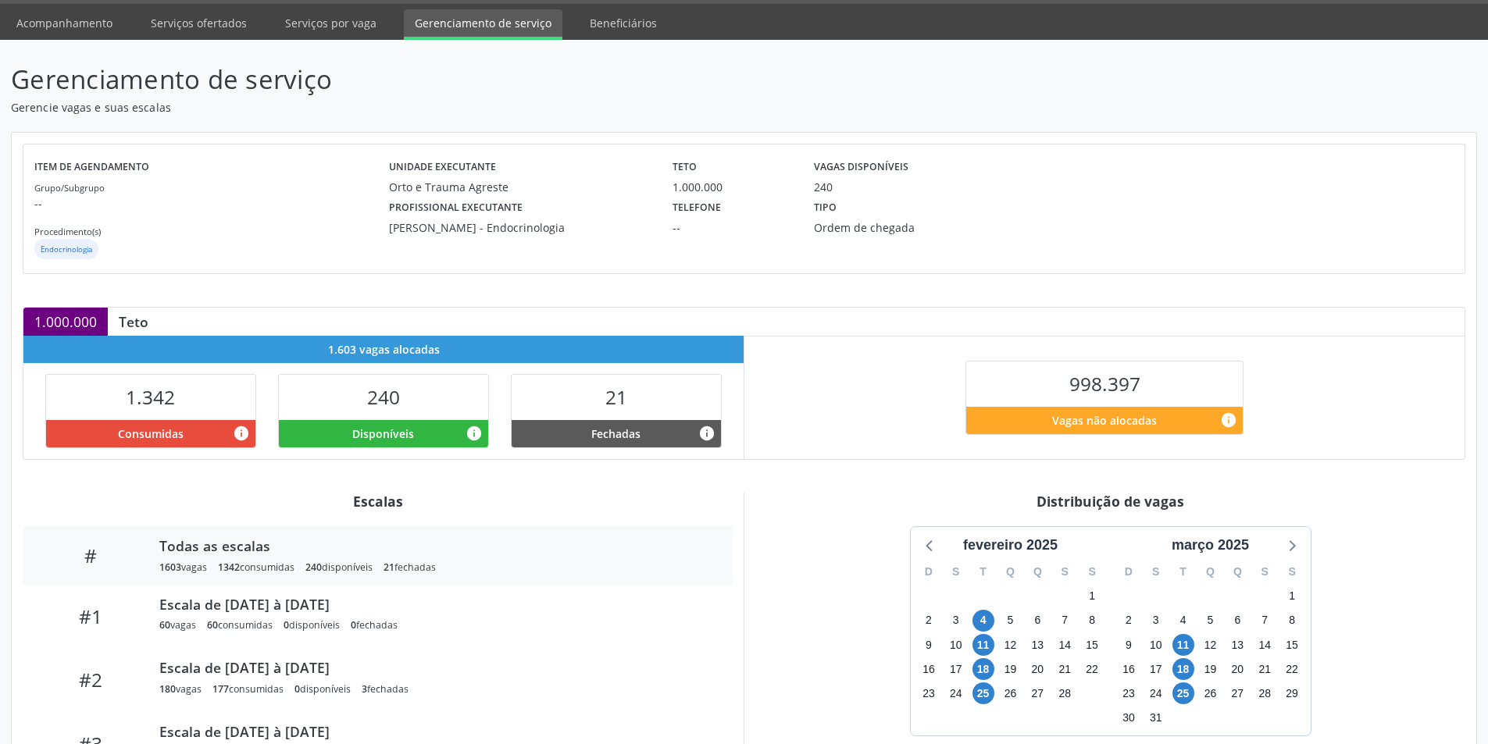
scroll to position [164, 0]
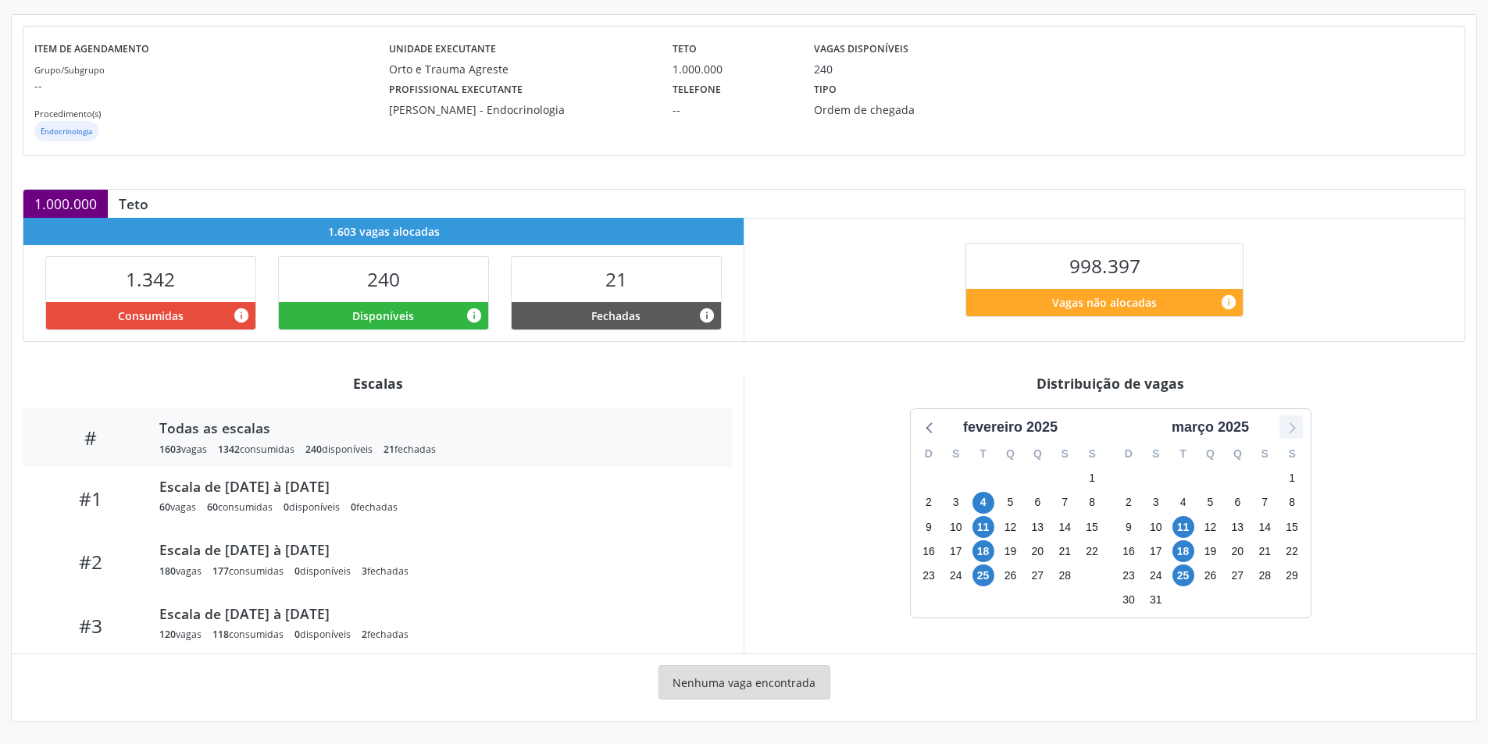
click at [1290, 426] on icon at bounding box center [1291, 427] width 20 height 20
click at [1290, 425] on icon at bounding box center [1291, 427] width 20 height 20
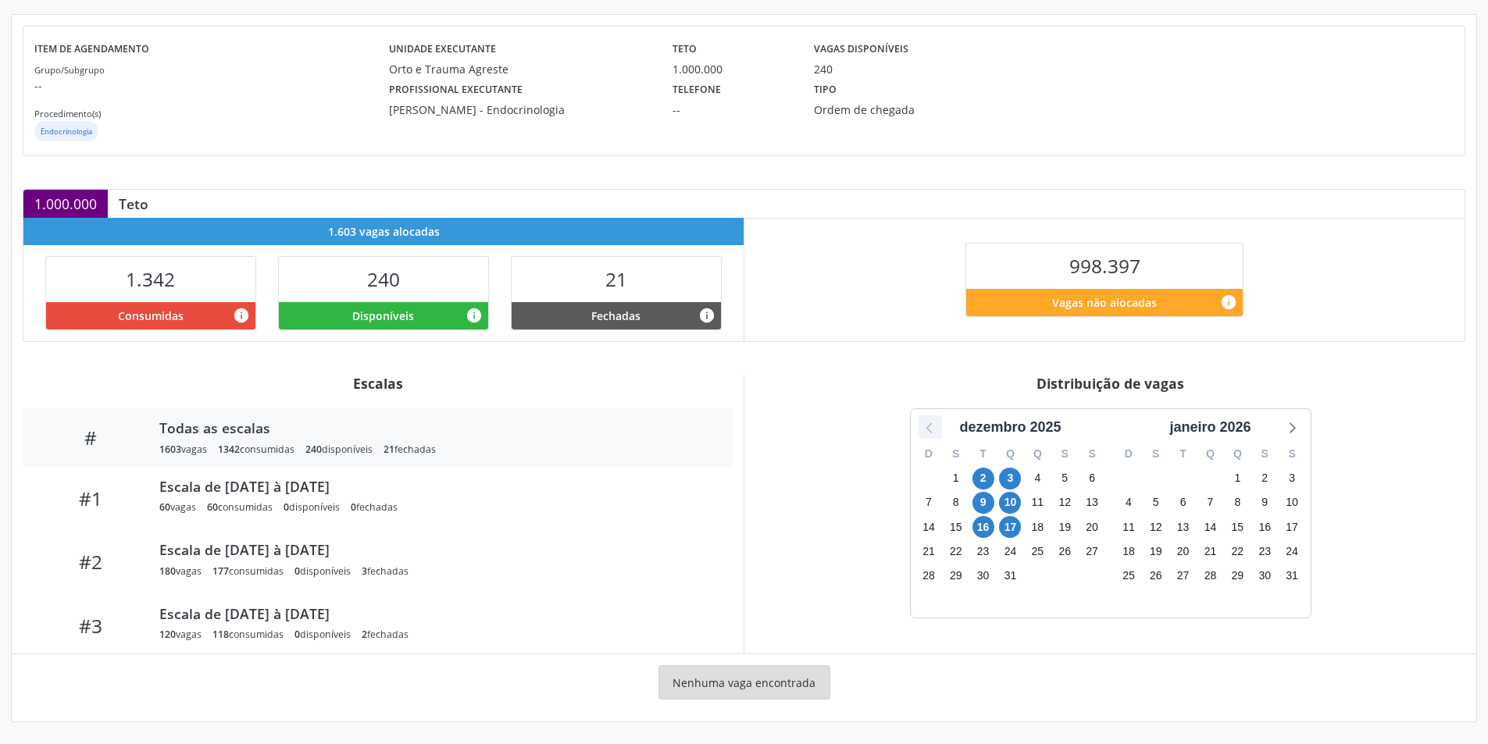
click at [936, 431] on icon at bounding box center [930, 427] width 20 height 20
click at [1176, 503] on span "4" at bounding box center [1183, 503] width 22 height 22
click at [1221, 505] on div "5" at bounding box center [1210, 502] width 22 height 24
click at [1212, 505] on span "5" at bounding box center [1210, 503] width 22 height 22
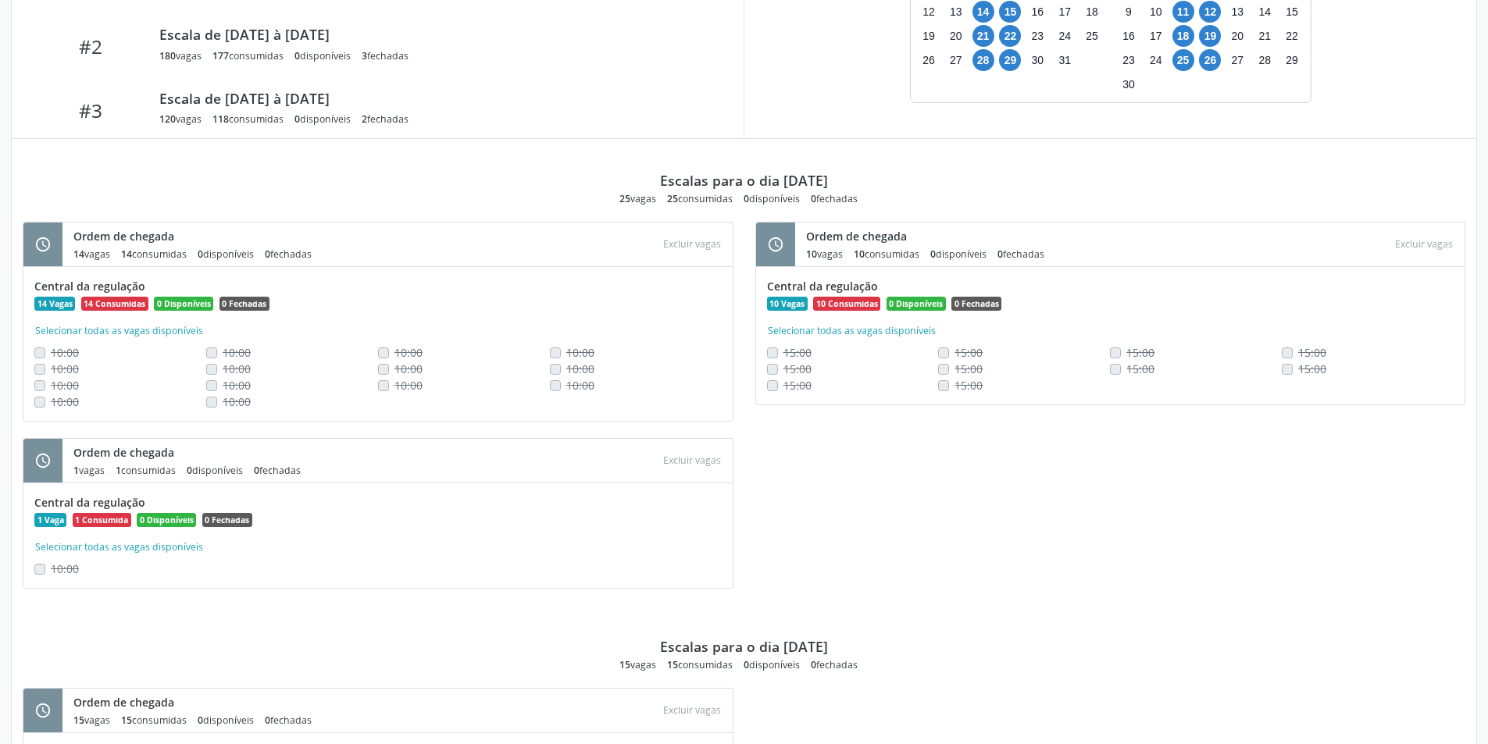
scroll to position [483, 0]
